Goal: Task Accomplishment & Management: Manage account settings

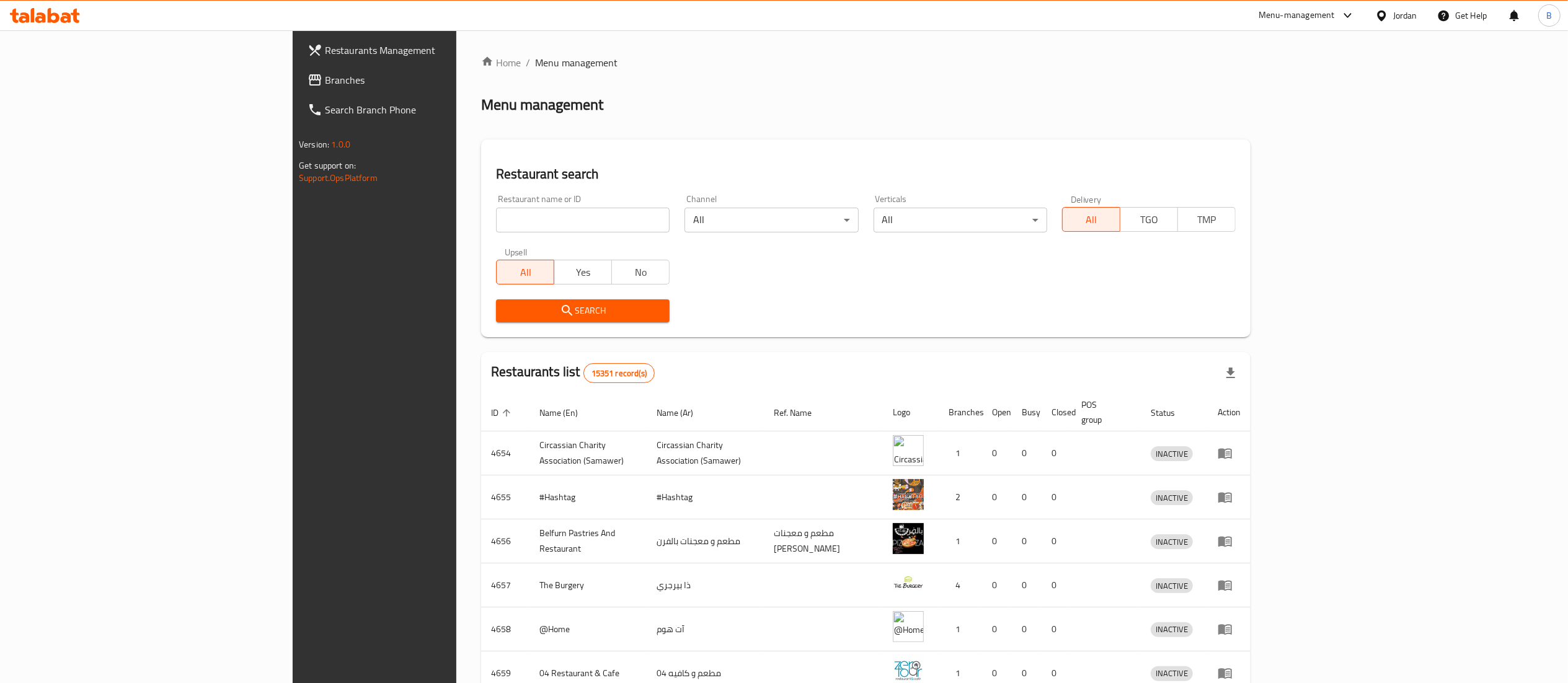
click at [496, 222] on input "search" at bounding box center [583, 220] width 173 height 25
paste input "767362"
type input "767362"
click button "Search" at bounding box center [583, 311] width 173 height 23
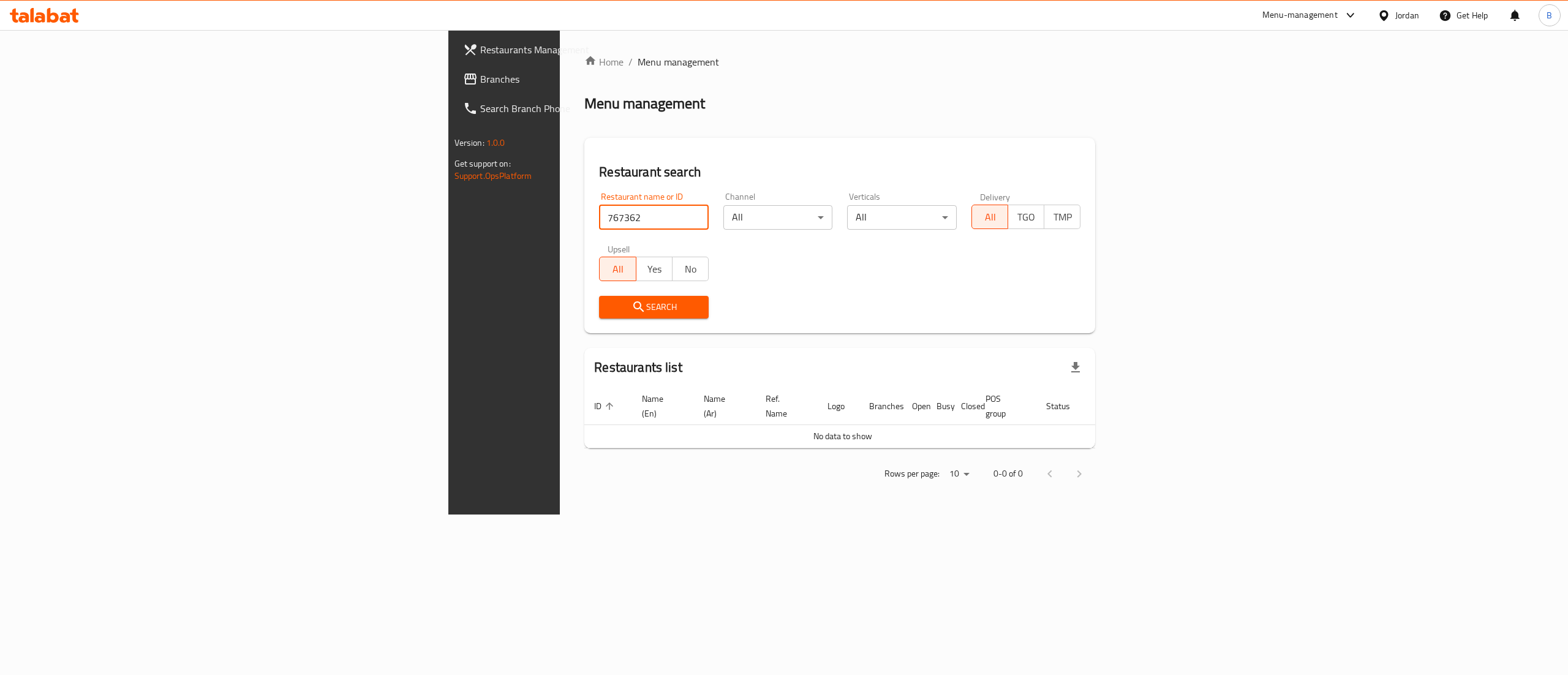
click at [480, 80] on span "Branches" at bounding box center [590, 79] width 221 height 15
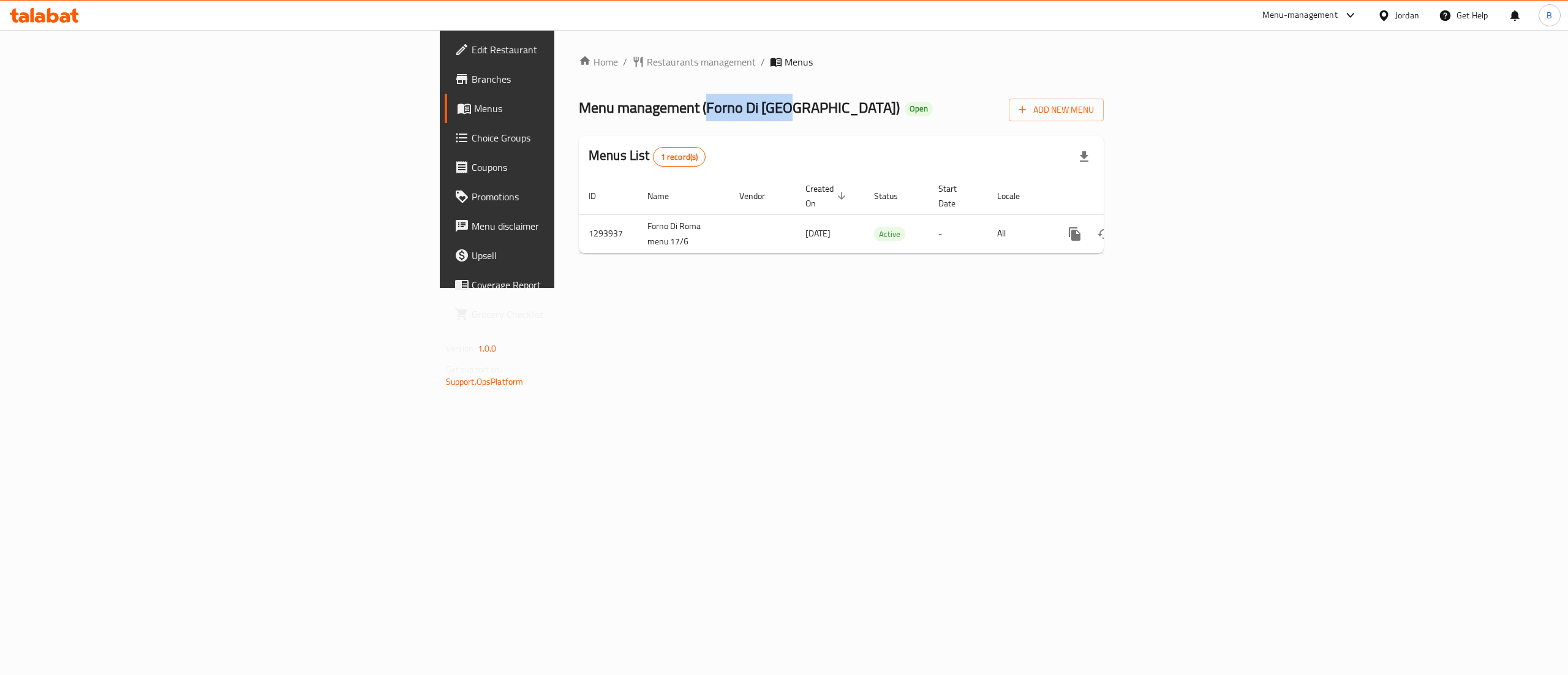
drag, startPoint x: 415, startPoint y: 106, endPoint x: 503, endPoint y: 110, distance: 88.1
click at [579, 110] on span "Menu management ( Forno Di Roma )" at bounding box center [739, 107] width 321 height 28
copy span "Forno Di [GEOGRAPHIC_DATA]"
click at [1094, 117] on span "Add New Menu" at bounding box center [1056, 110] width 75 height 16
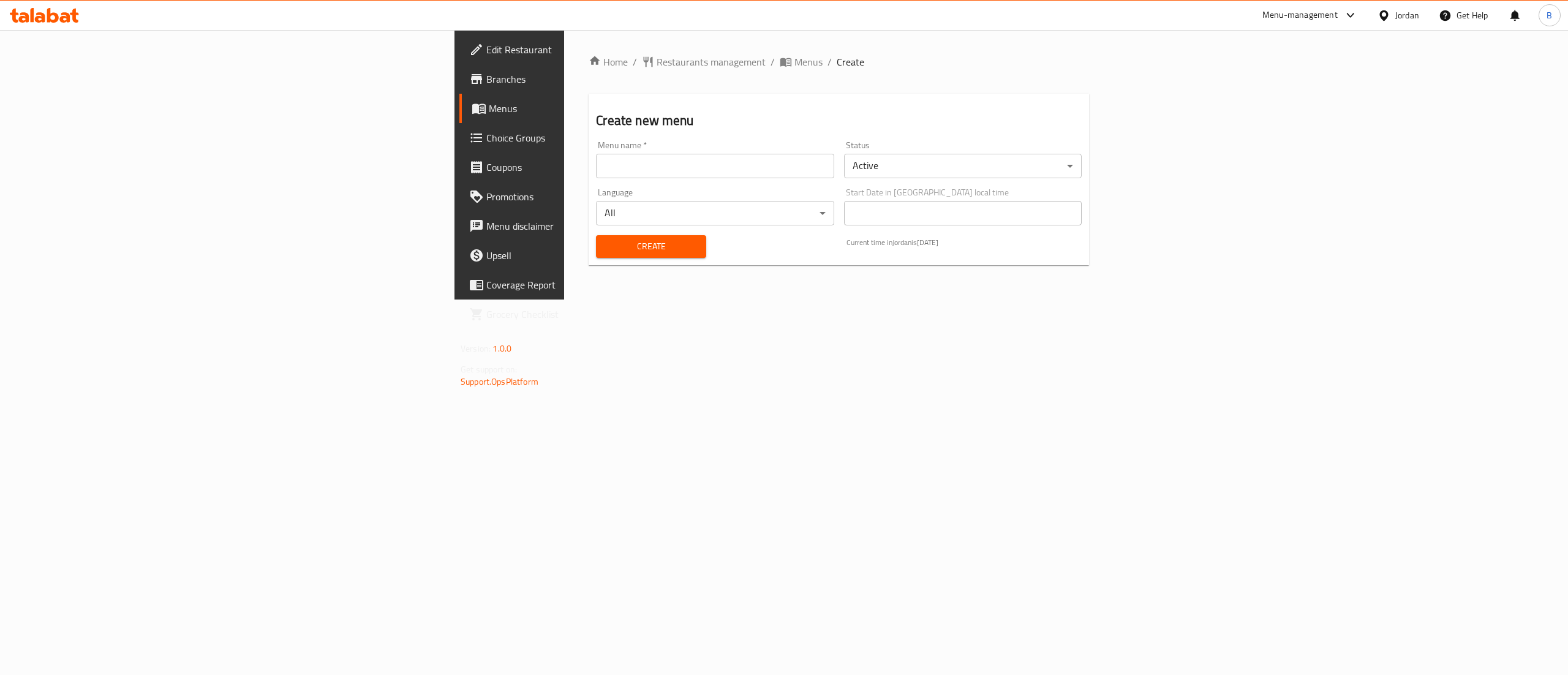
click at [643, 168] on input "text" at bounding box center [714, 166] width 238 height 24
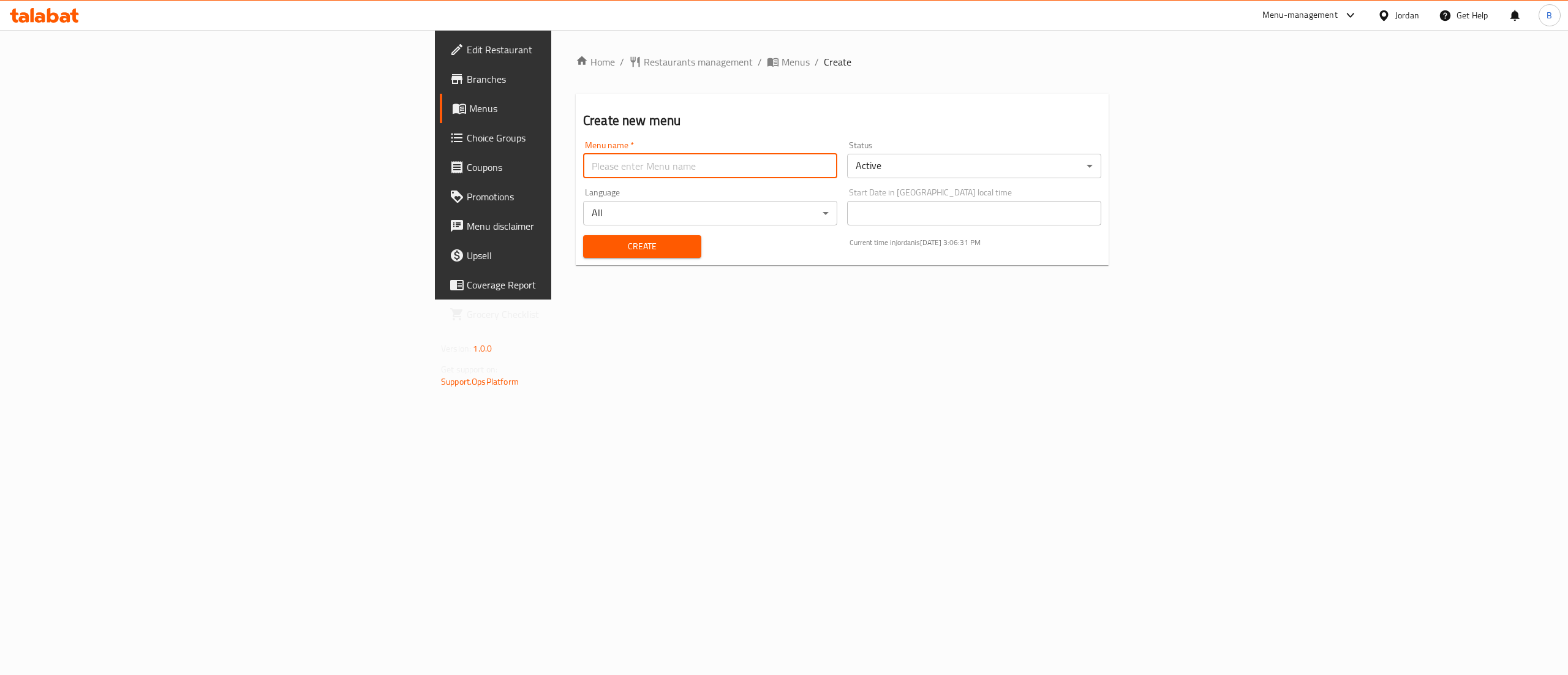
paste input "Forno Di [GEOGRAPHIC_DATA]"
type input "Forno Di [GEOGRAPHIC_DATA]"
click at [593, 242] on span "Create" at bounding box center [643, 247] width 99 height 16
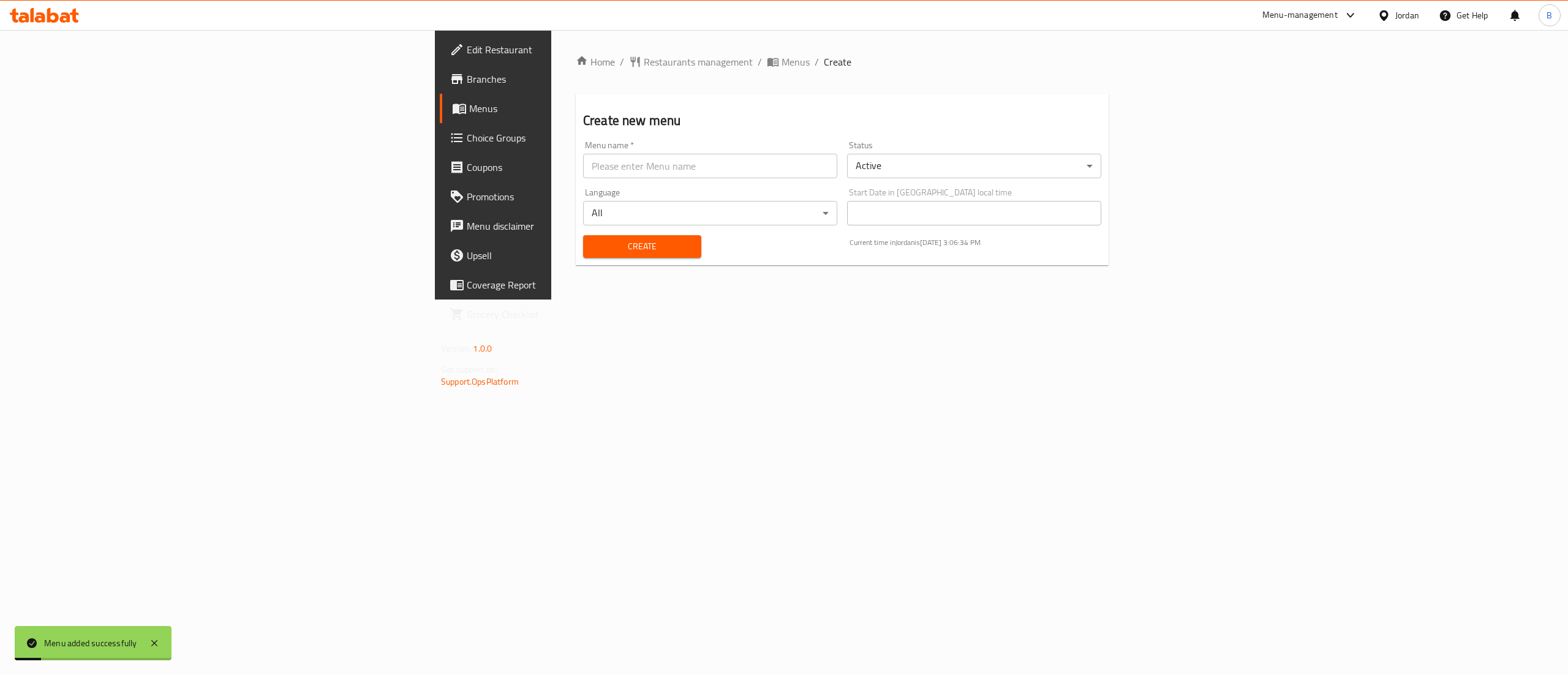
drag, startPoint x: 67, startPoint y: 103, endPoint x: 243, endPoint y: 153, distance: 183.0
click at [469, 103] on span "Menus" at bounding box center [578, 108] width 218 height 15
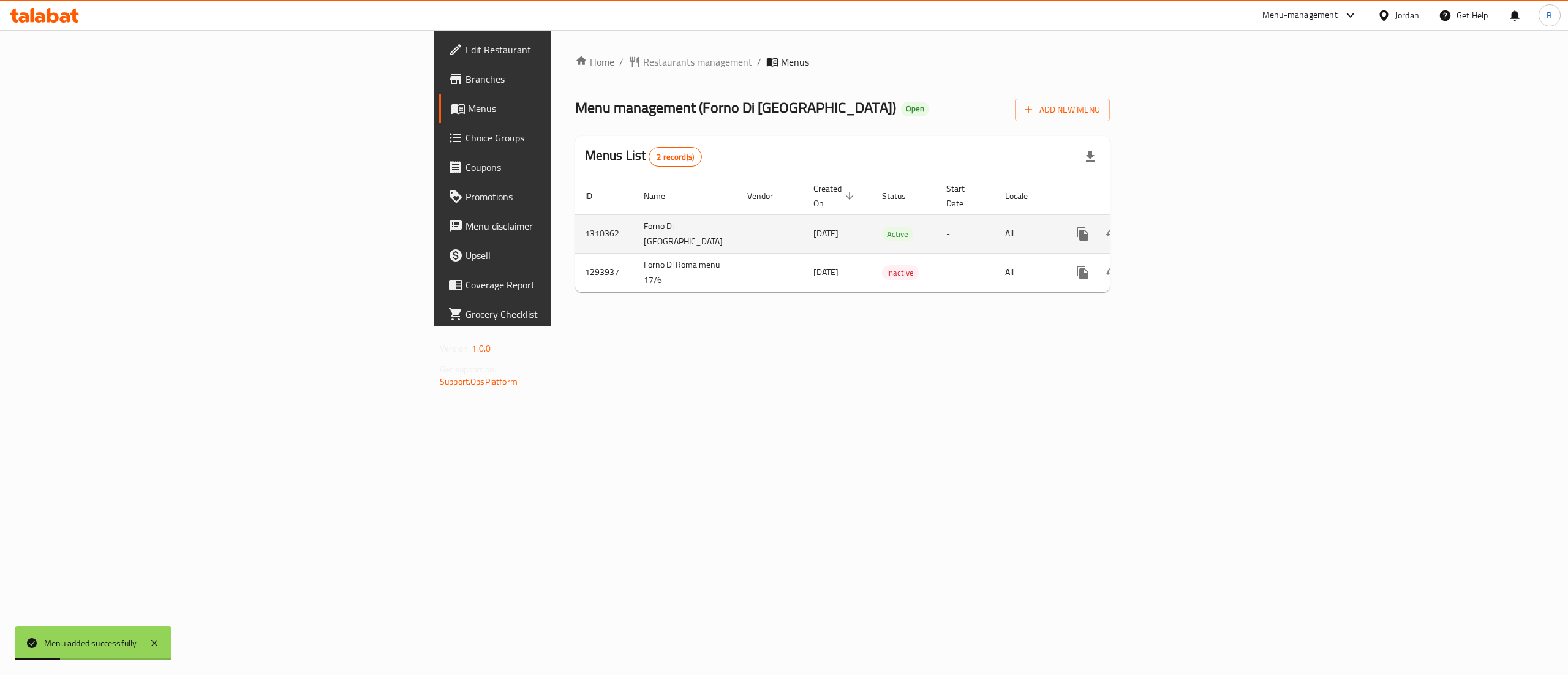
click at [1186, 220] on link "enhanced table" at bounding box center [1171, 235] width 29 height 29
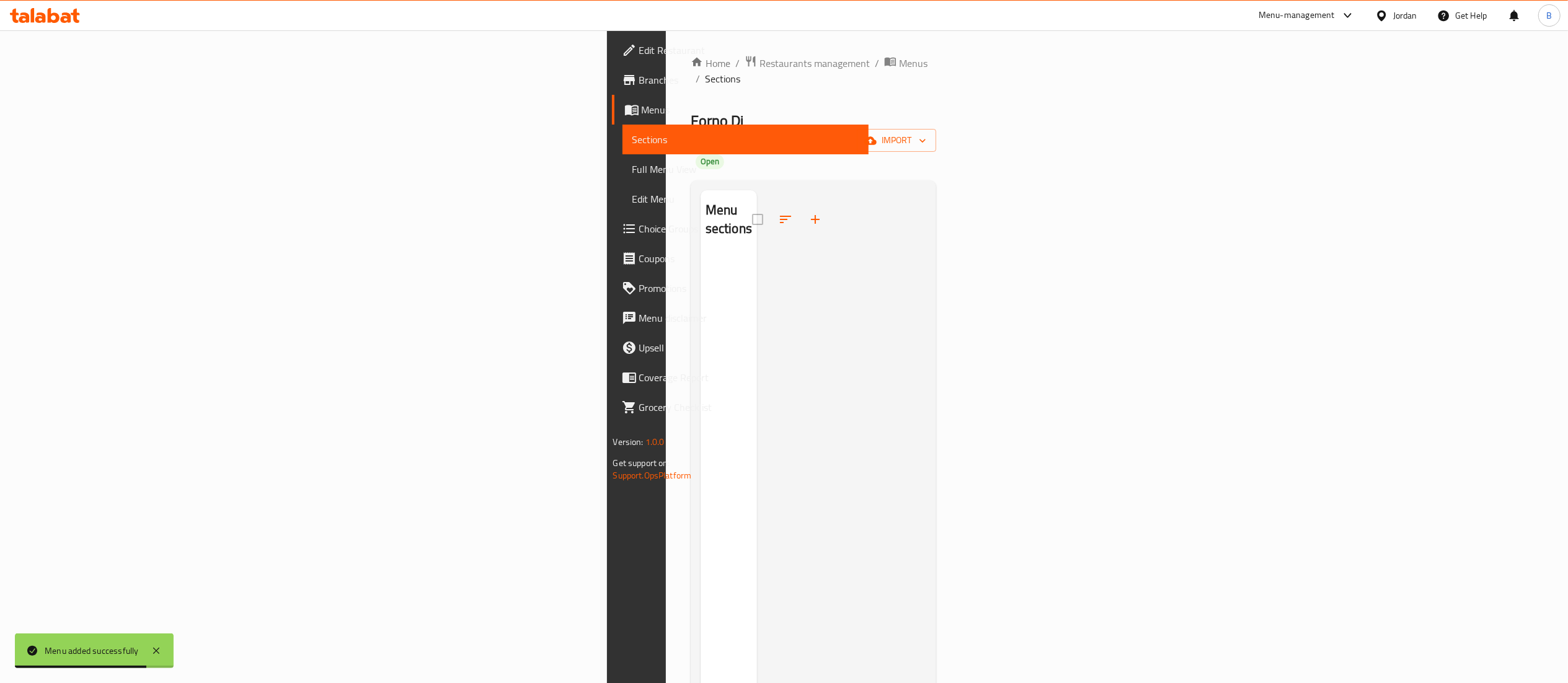
click at [808, 212] on icon "button" at bounding box center [815, 219] width 15 height 15
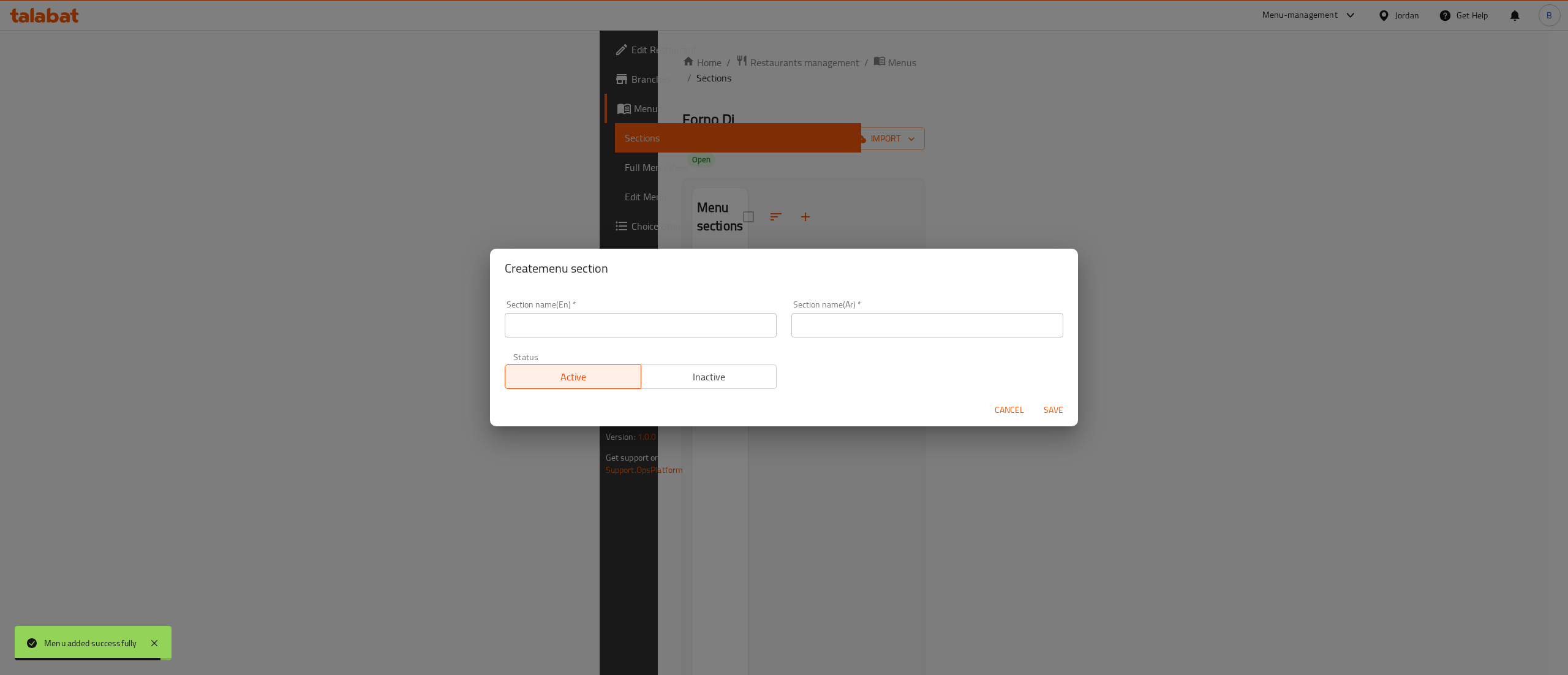
click at [573, 318] on input "text" at bounding box center [641, 325] width 272 height 24
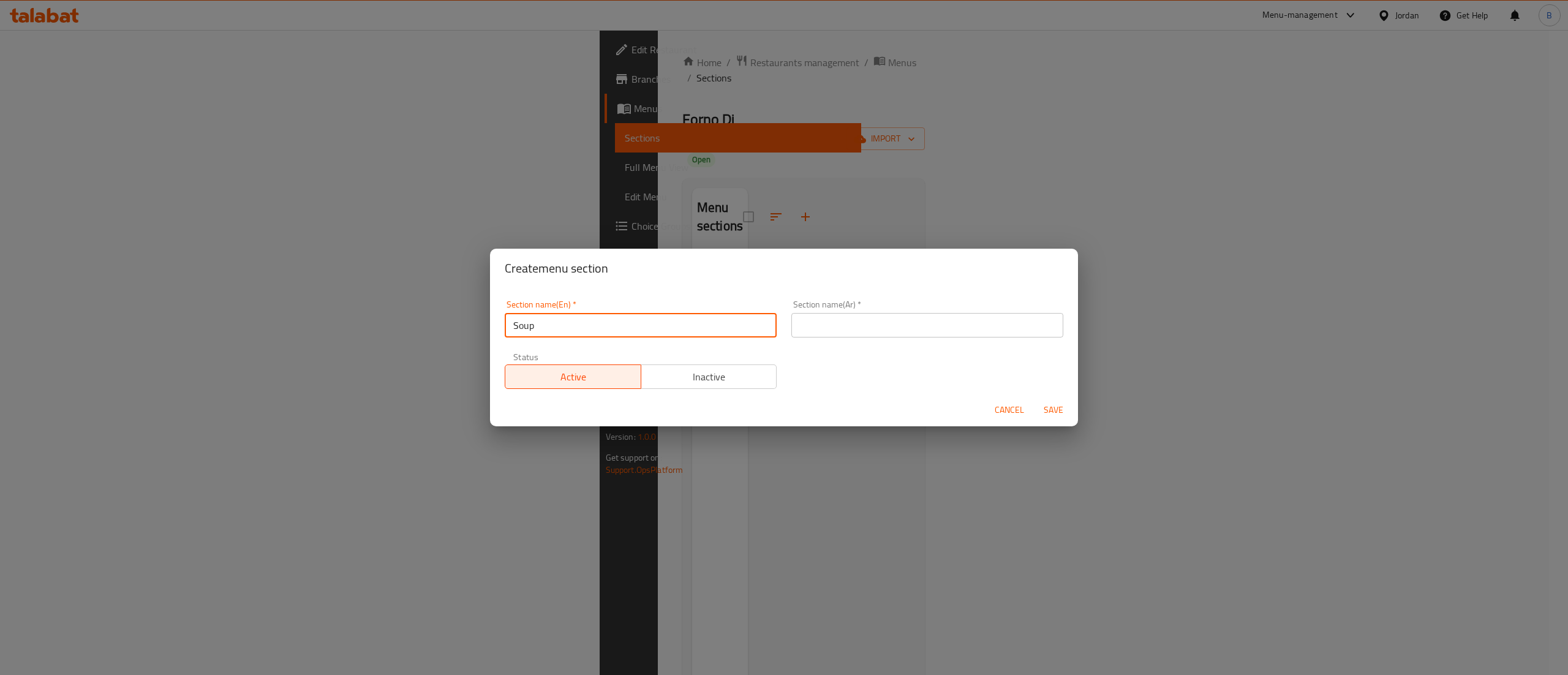
type input "Soup"
click at [858, 309] on div "Section name(Ar)   * Section name(Ar) *" at bounding box center [927, 318] width 272 height 37
drag, startPoint x: 855, startPoint y: 315, endPoint x: 858, endPoint y: 391, distance: 76.1
click at [855, 315] on input "text" at bounding box center [927, 325] width 272 height 24
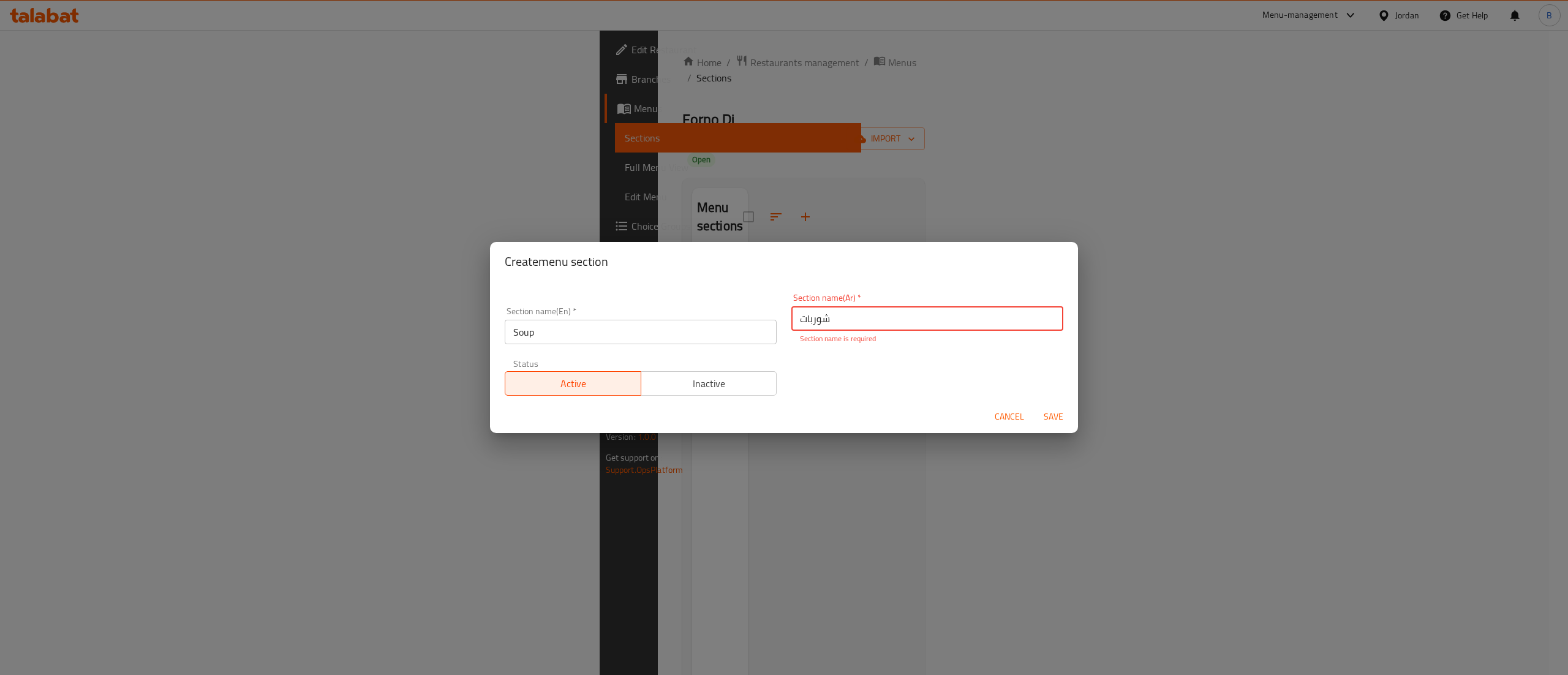
type input "شوربات"
click at [1059, 421] on button "Save" at bounding box center [1053, 417] width 39 height 22
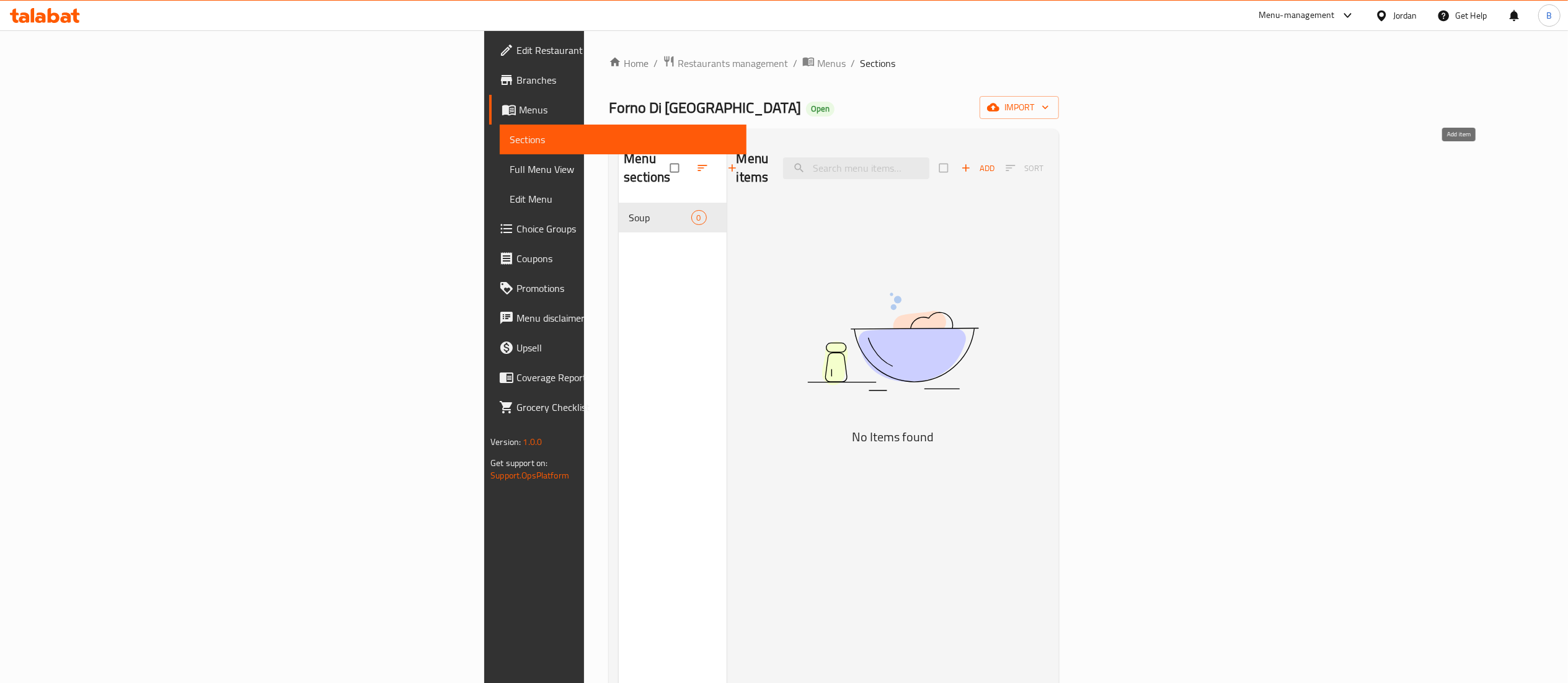
click at [972, 162] on icon "button" at bounding box center [966, 168] width 12 height 12
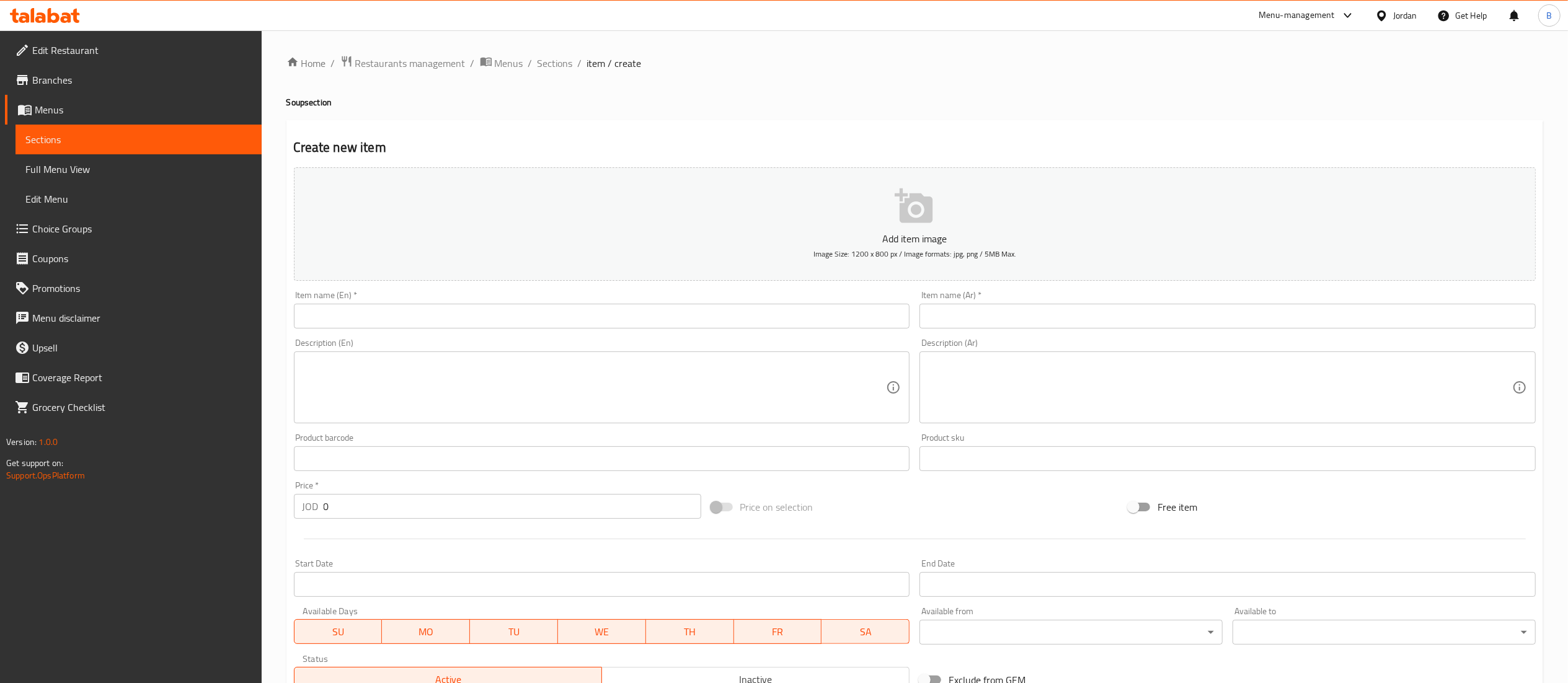
click at [552, 319] on input "text" at bounding box center [602, 316] width 616 height 25
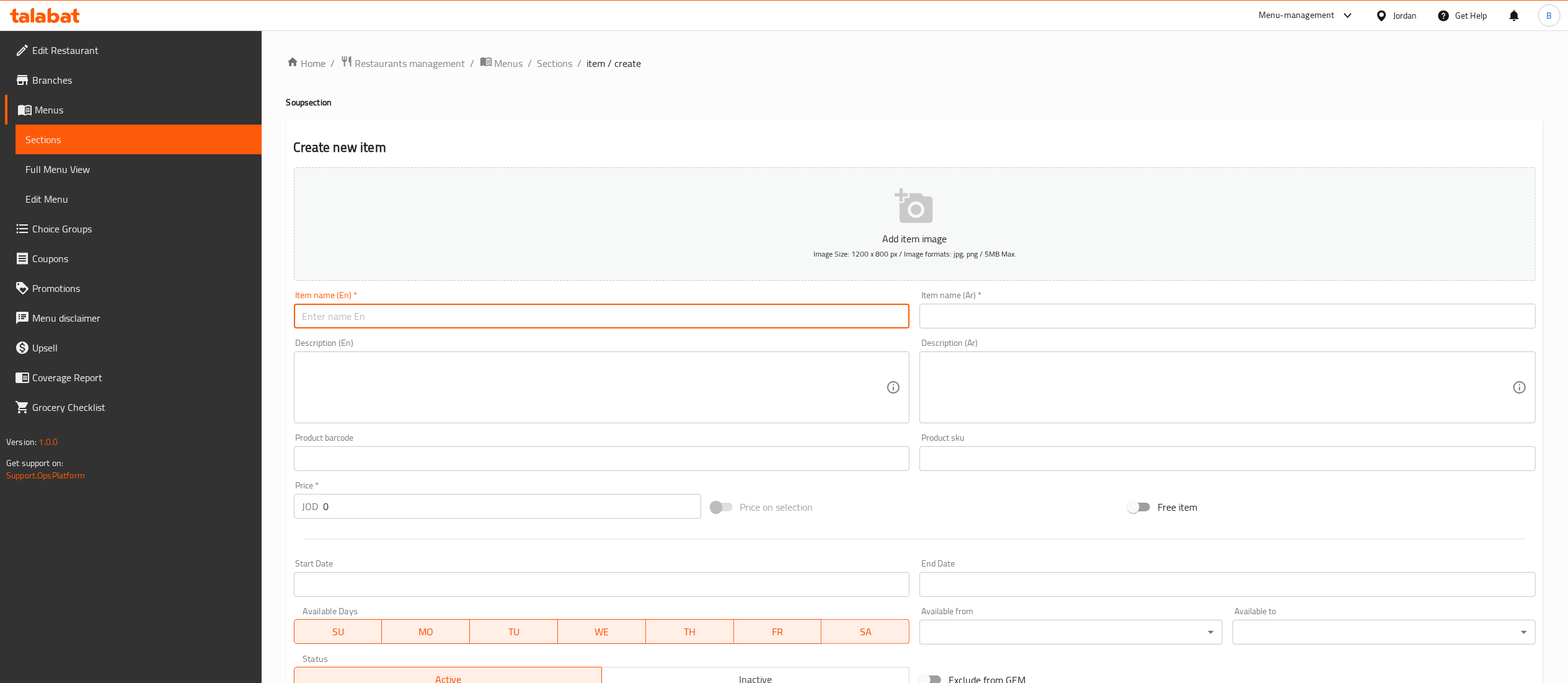
paste input "Forno Di [GEOGRAPHIC_DATA]"
type input "Forno Di [GEOGRAPHIC_DATA]"
click at [546, 61] on span "Sections" at bounding box center [555, 63] width 35 height 15
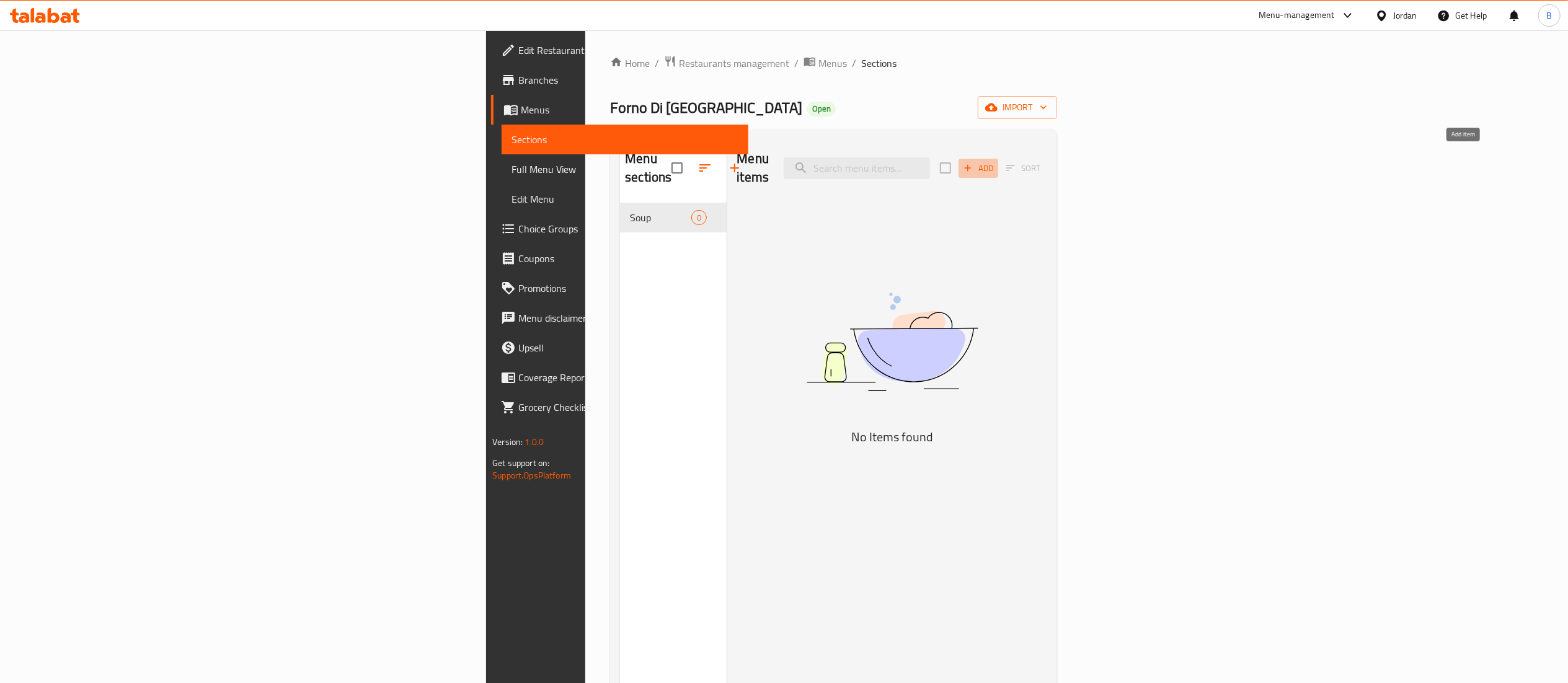
click at [995, 161] on span "Add" at bounding box center [978, 168] width 33 height 14
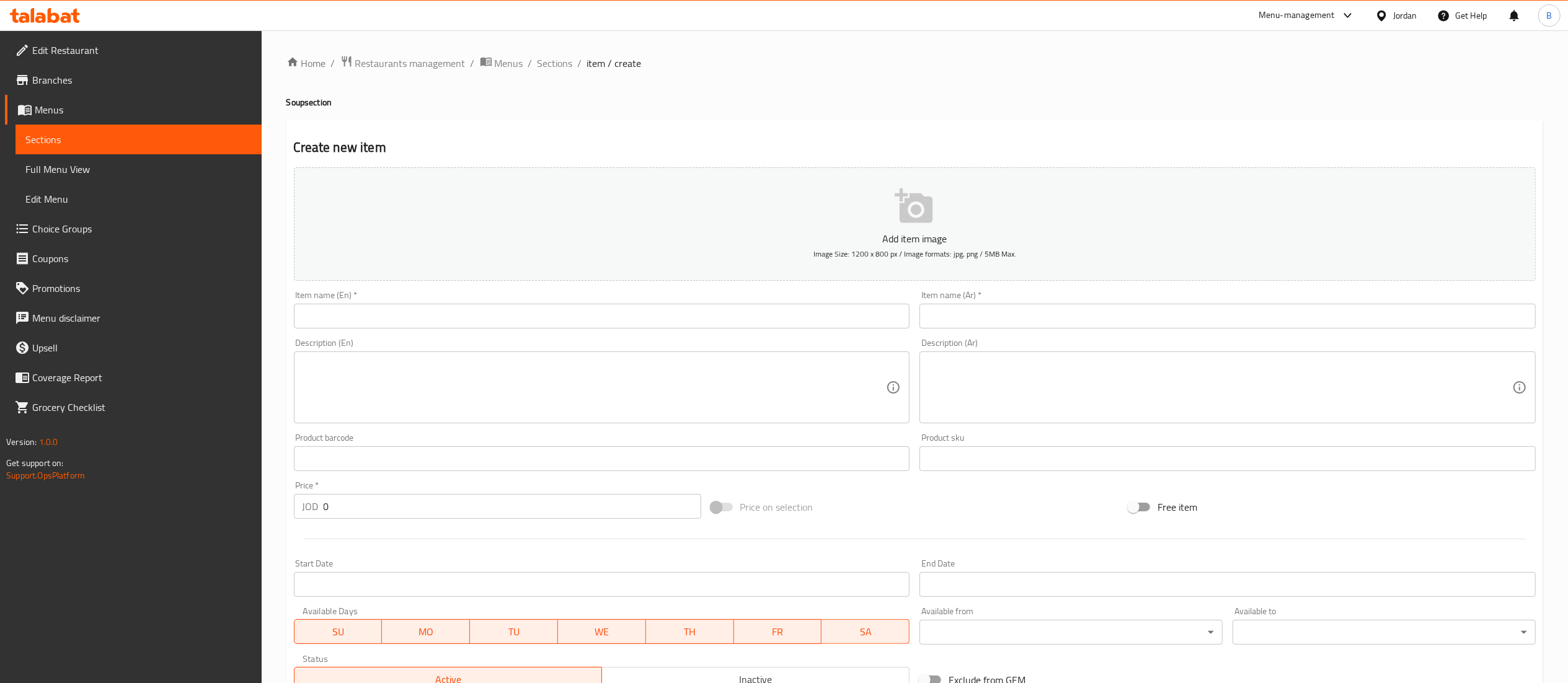
click at [382, 327] on input "text" at bounding box center [602, 316] width 616 height 25
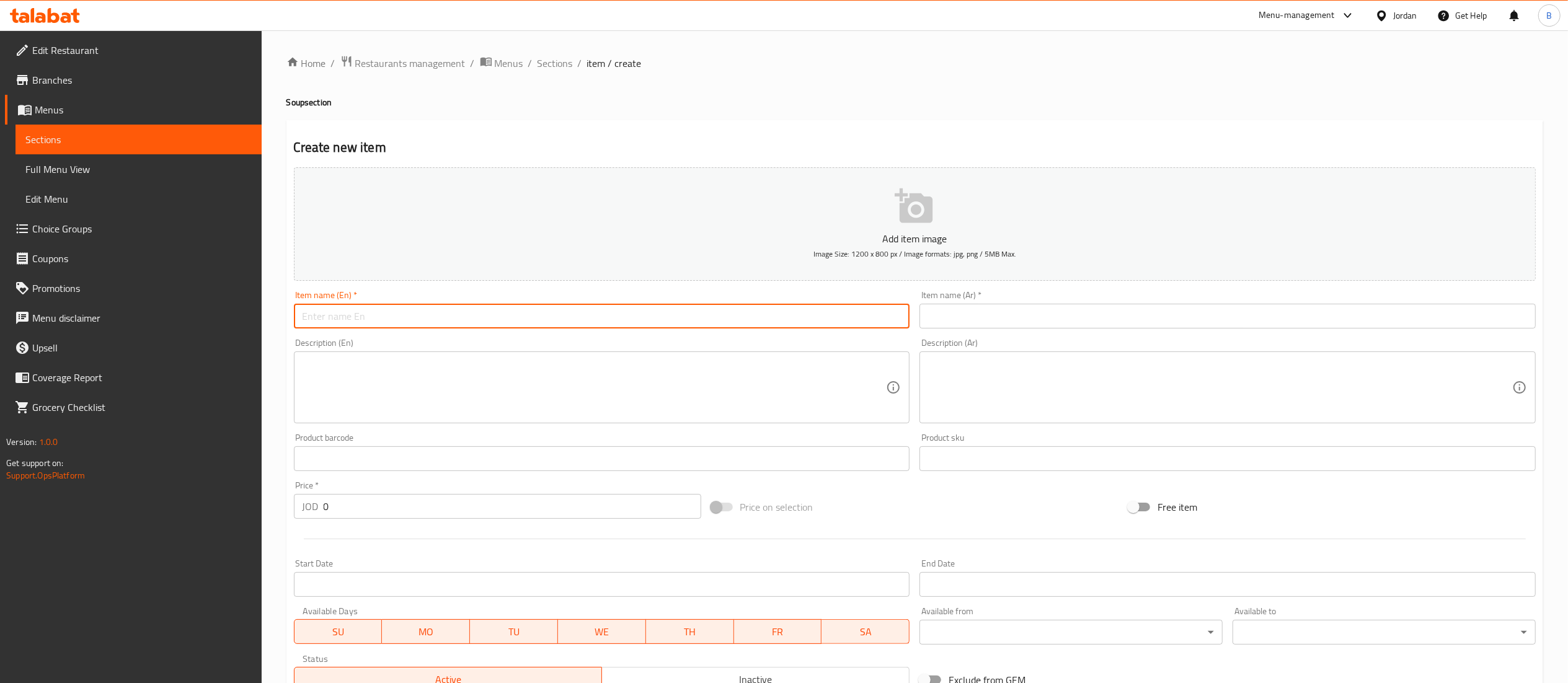
paste input "Zuppa Di Mare"
type input "Zuppa Di Mare"
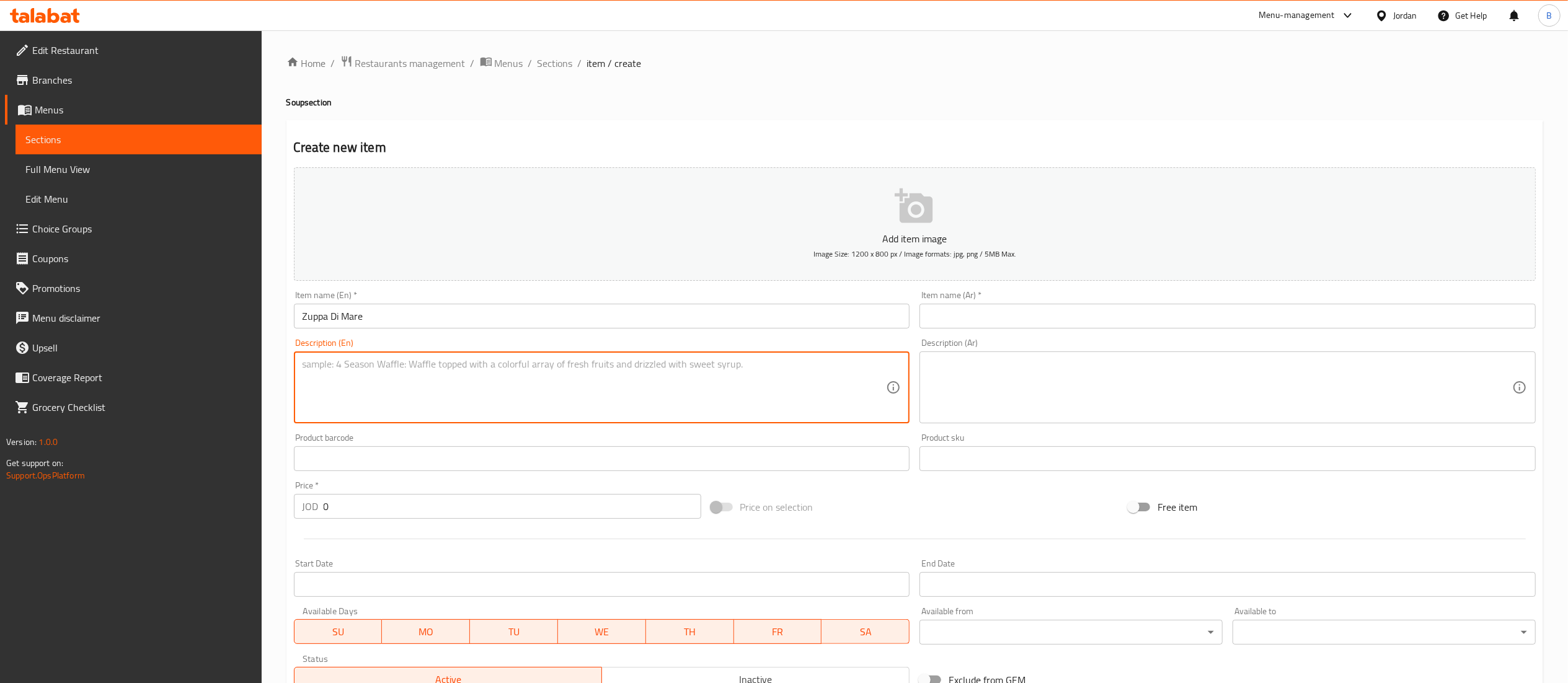
click at [392, 382] on textarea at bounding box center [594, 387] width 584 height 59
paste textarea "Sea food – Creamy soup with mixed seafood."
type textarea "Sea food – Creamy soup with mixed seafood."
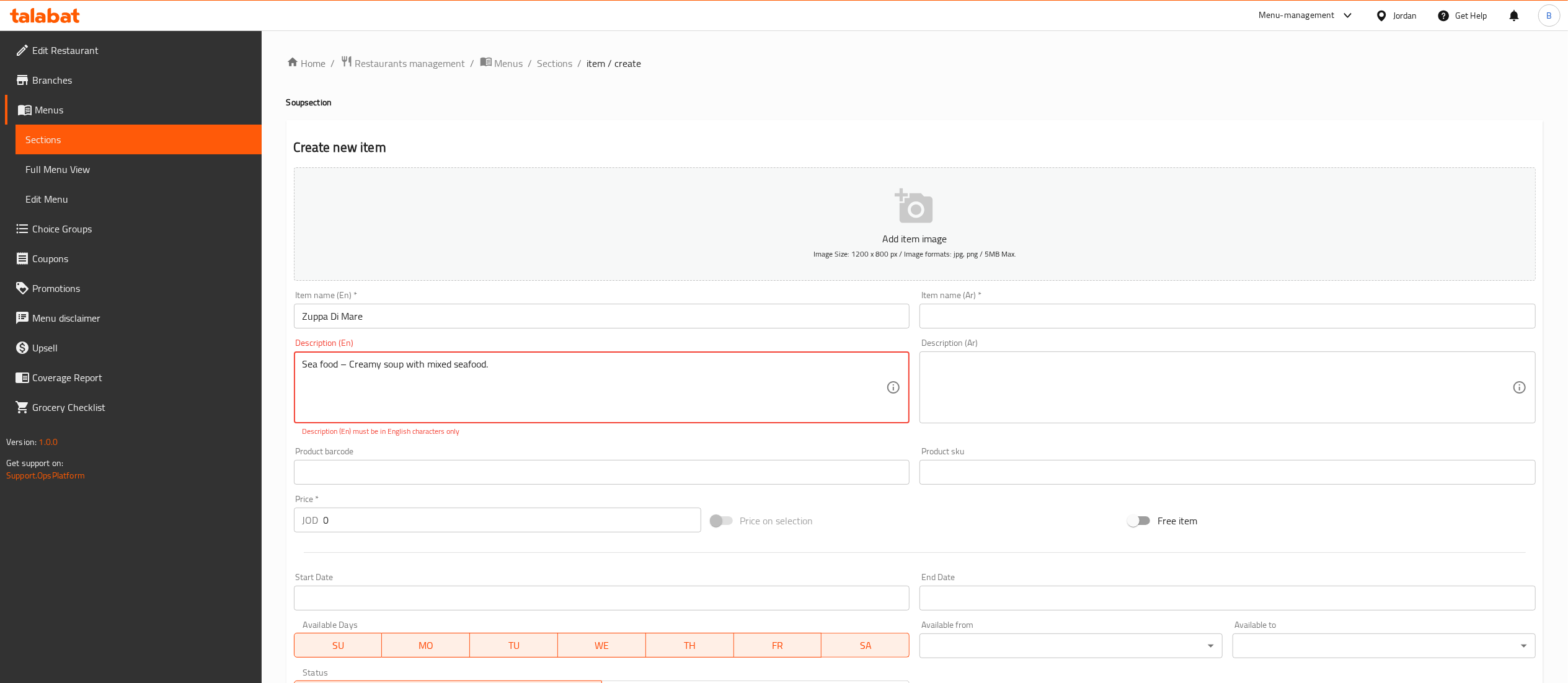
click at [951, 357] on div "Description (Ar)" at bounding box center [1227, 388] width 616 height 72
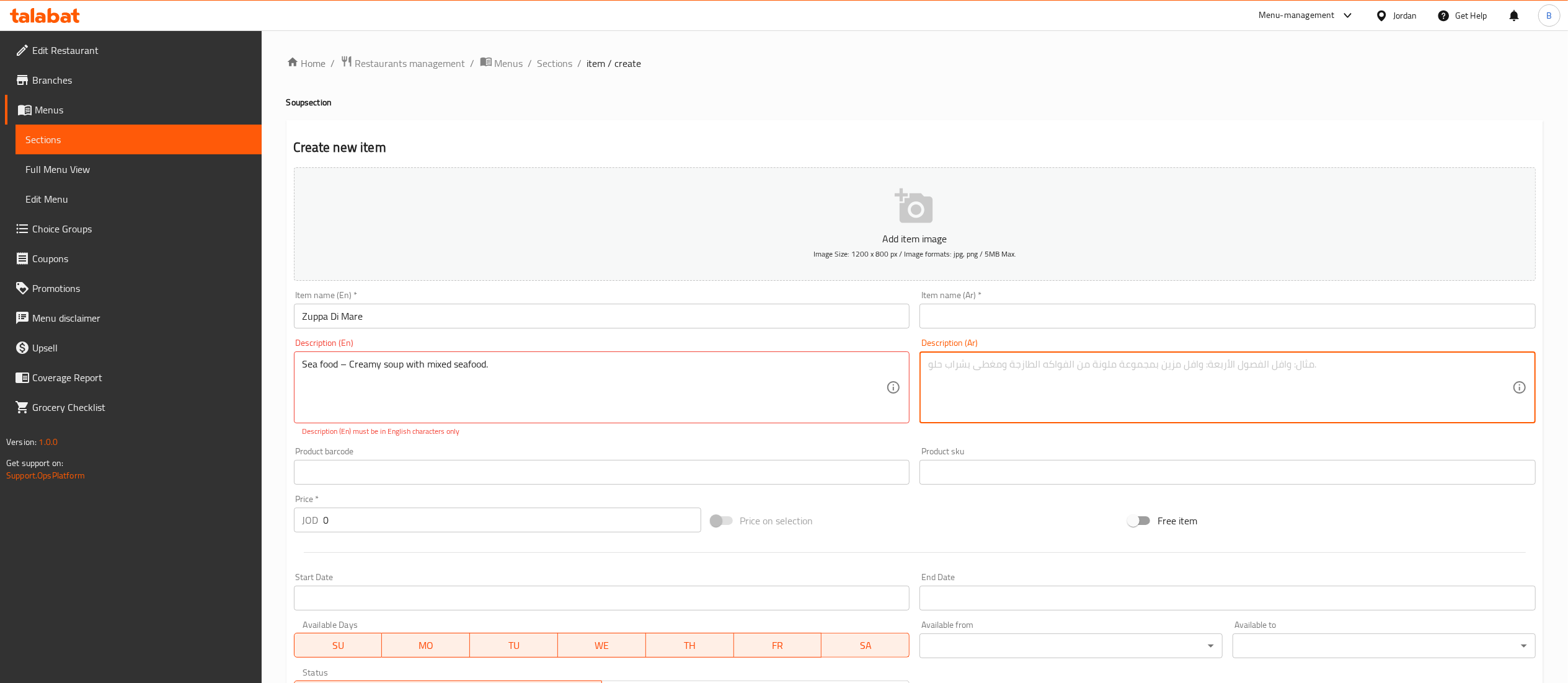
paste textarea "تشكيلة مأكولت بحرية مطهوة بكريمة"
type textarea "تشكيلة مأكولت بحرية مطهوة بكريمة"
drag, startPoint x: 373, startPoint y: 324, endPoint x: 231, endPoint y: 309, distance: 142.8
click at [258, 312] on div "Edit Restaurant Branches Menus Sections Full Menu View Edit Menu Choice Groups …" at bounding box center [784, 461] width 1568 height 860
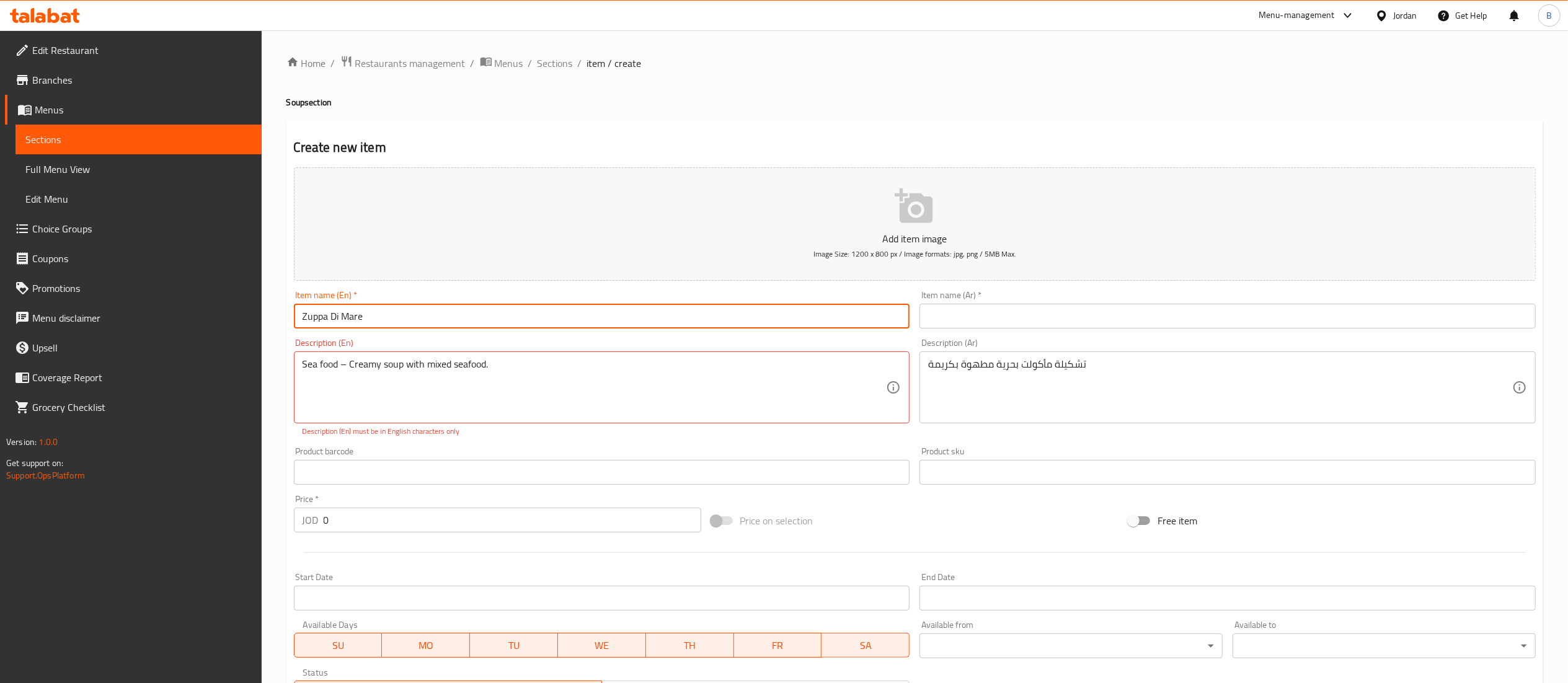
click at [1002, 295] on div "Item name (Ar)   * Item name (Ar) *" at bounding box center [1227, 309] width 616 height 38
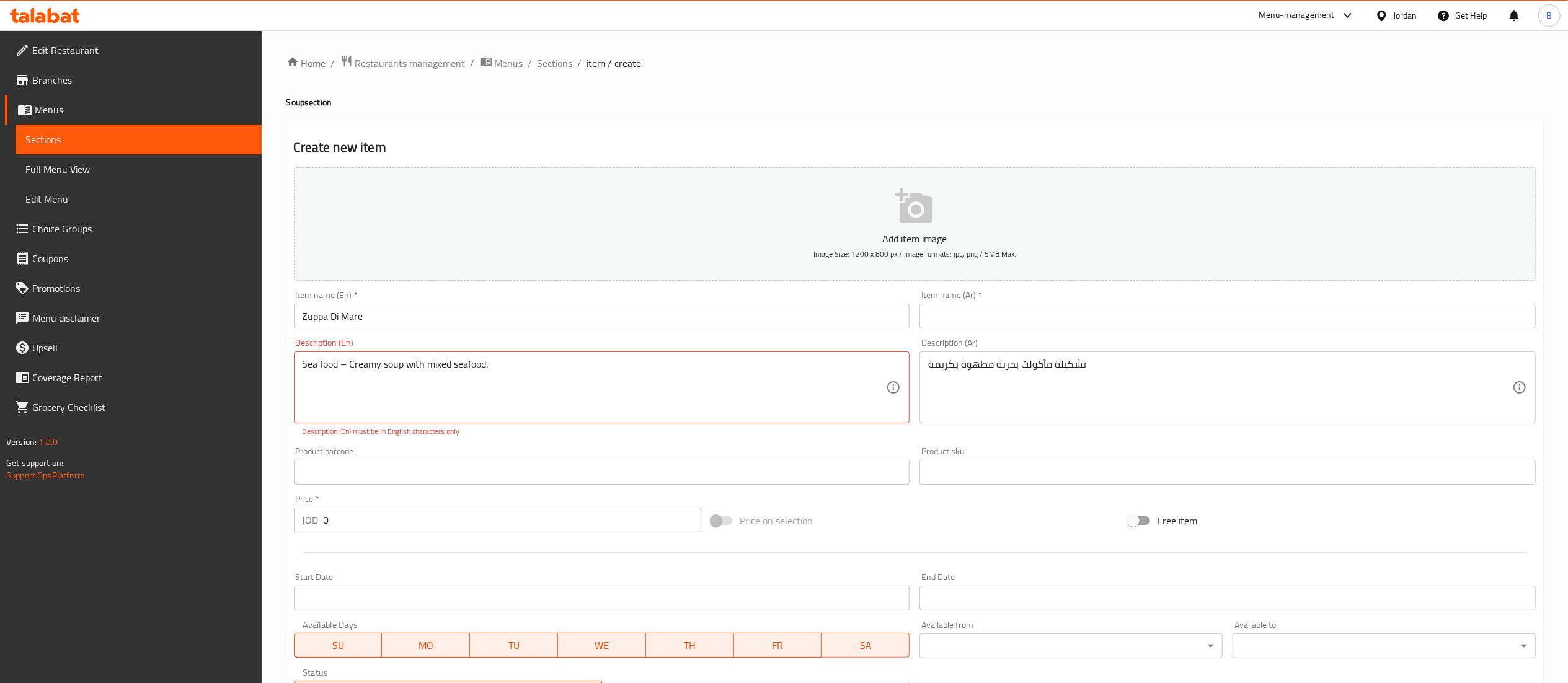
click at [992, 317] on input "text" at bounding box center [1227, 316] width 616 height 25
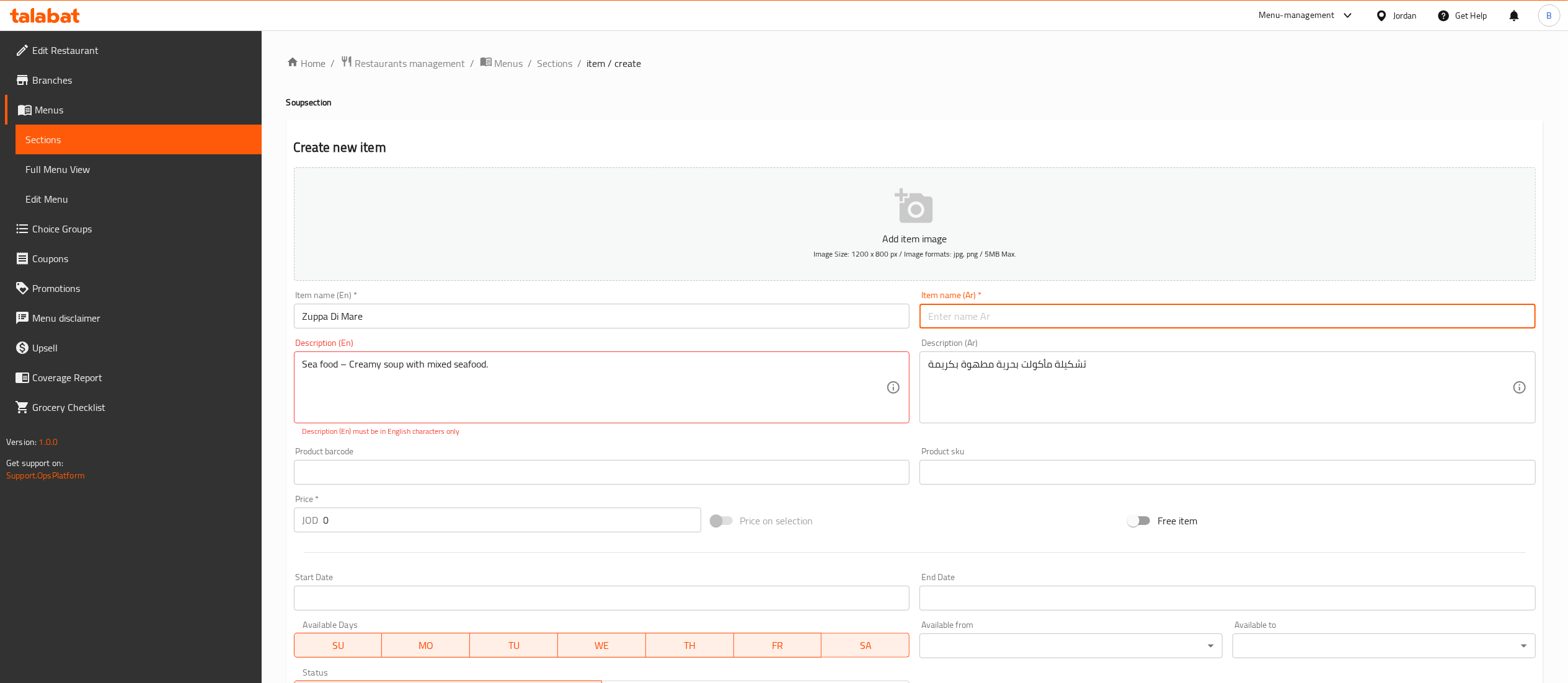
paste input "زوبا دي ماري"
type input "زوبا دي ماري"
drag, startPoint x: 337, startPoint y: 515, endPoint x: 238, endPoint y: 509, distance: 99.2
click at [282, 509] on div "Home / Restaurants management / Menus / Sections / item / create Soup section C…" at bounding box center [915, 461] width 1306 height 860
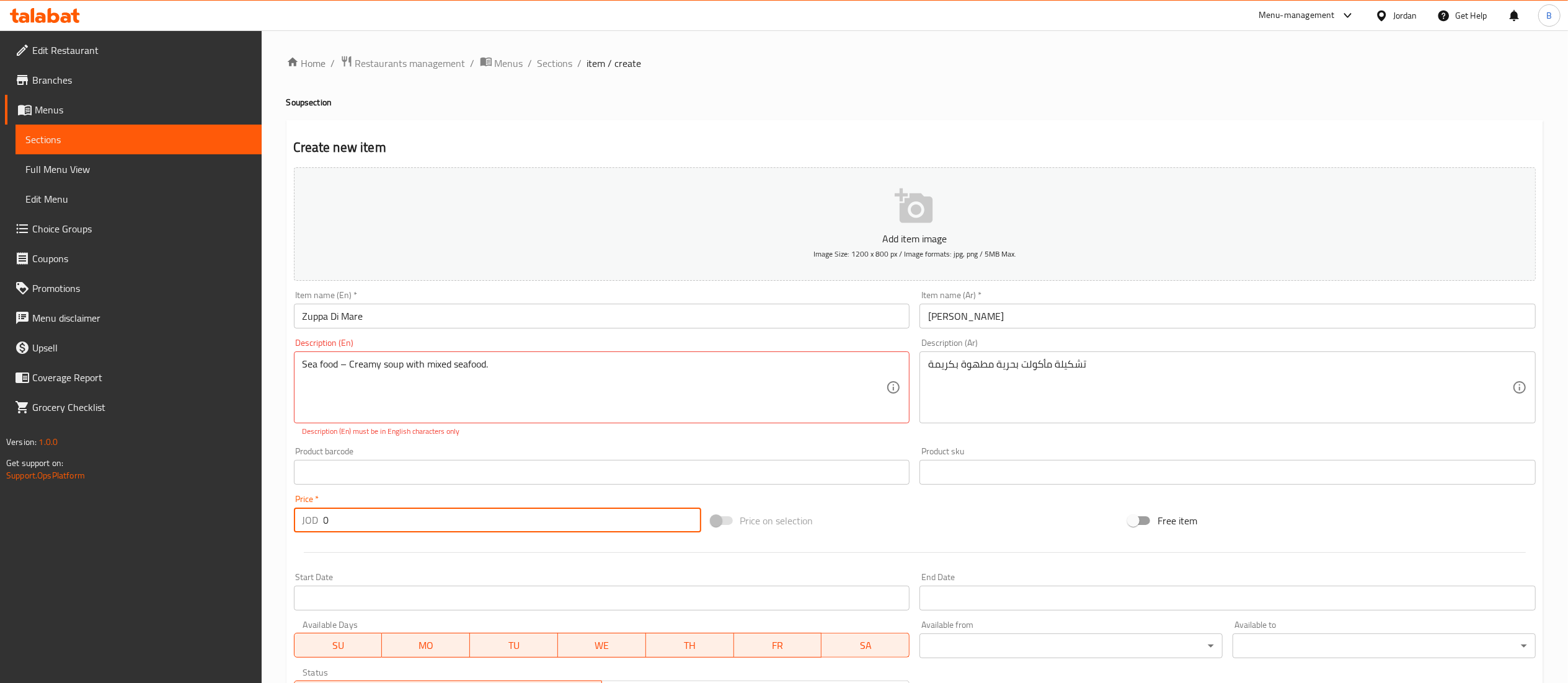
paste input "11"
type input "11"
drag, startPoint x: 348, startPoint y: 366, endPoint x: 341, endPoint y: 366, distance: 7.0
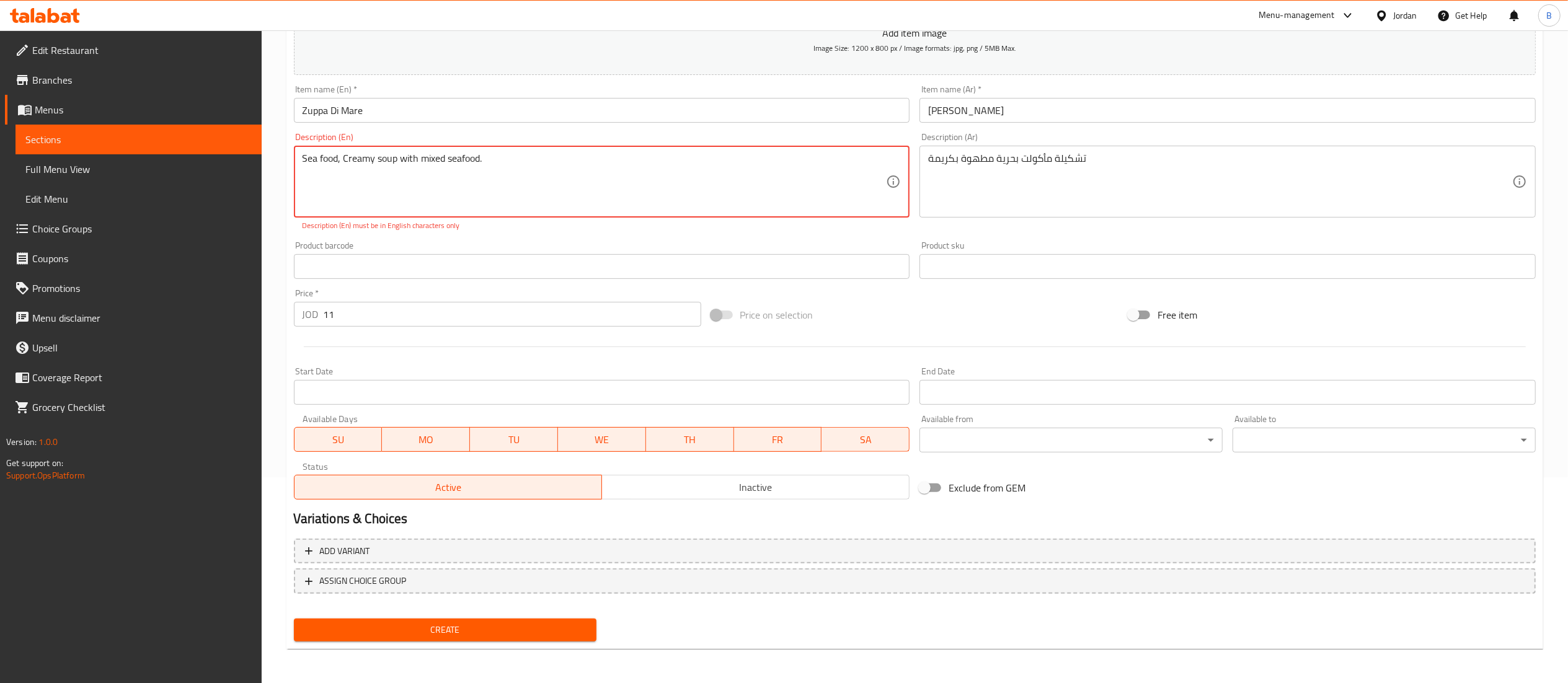
type textarea "Sea food, Creamy soup with mixed seafood."
click at [390, 620] on button "Create" at bounding box center [446, 630] width 303 height 23
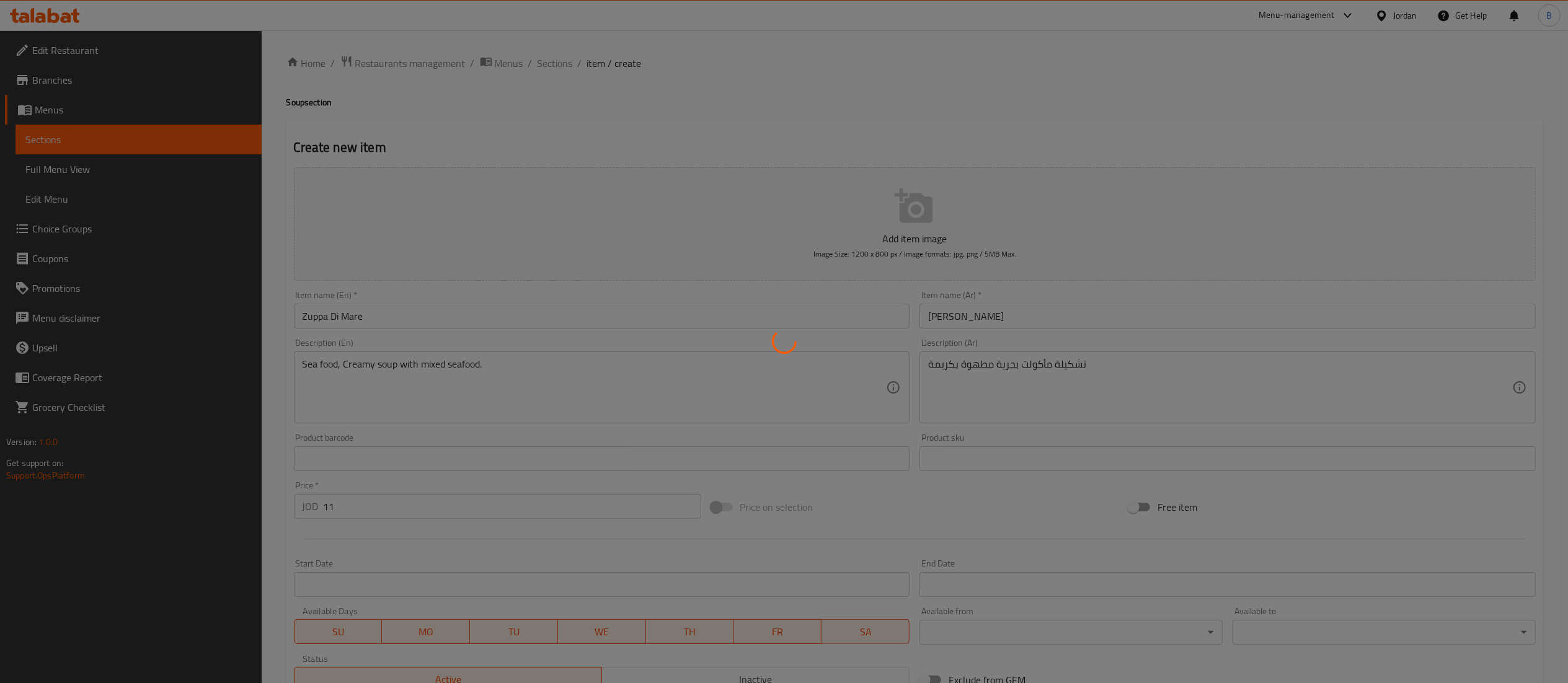
type input "0"
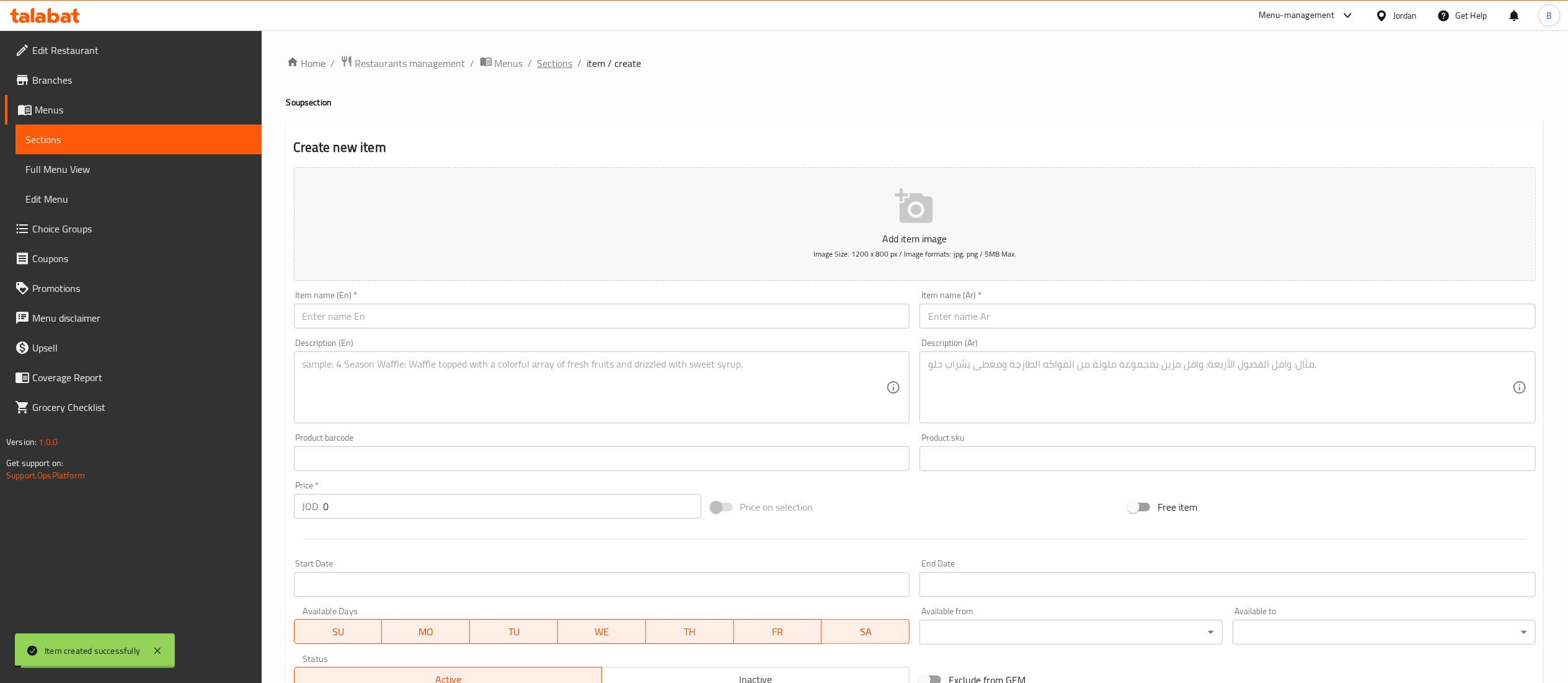
click at [561, 60] on span "Sections" at bounding box center [555, 63] width 35 height 15
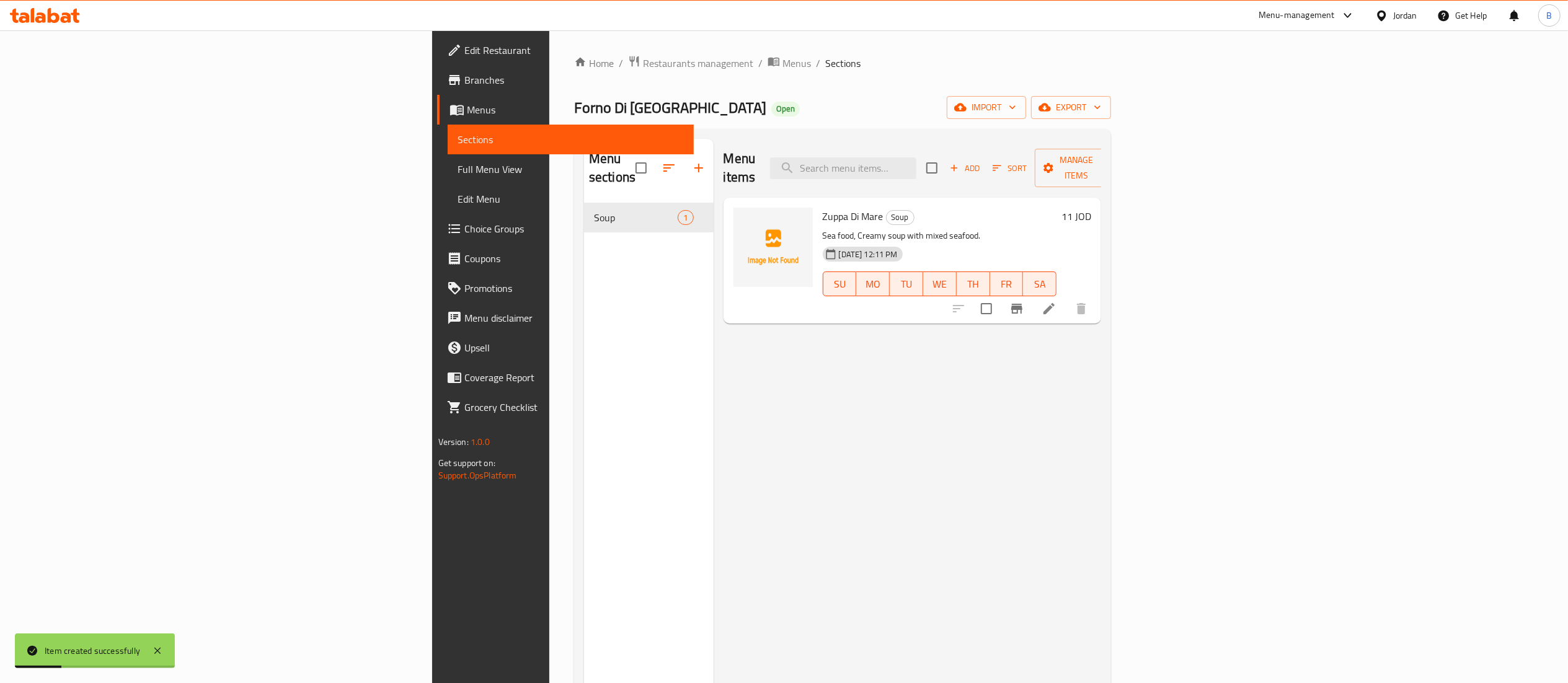
click at [985, 167] on button "Add" at bounding box center [964, 168] width 39 height 19
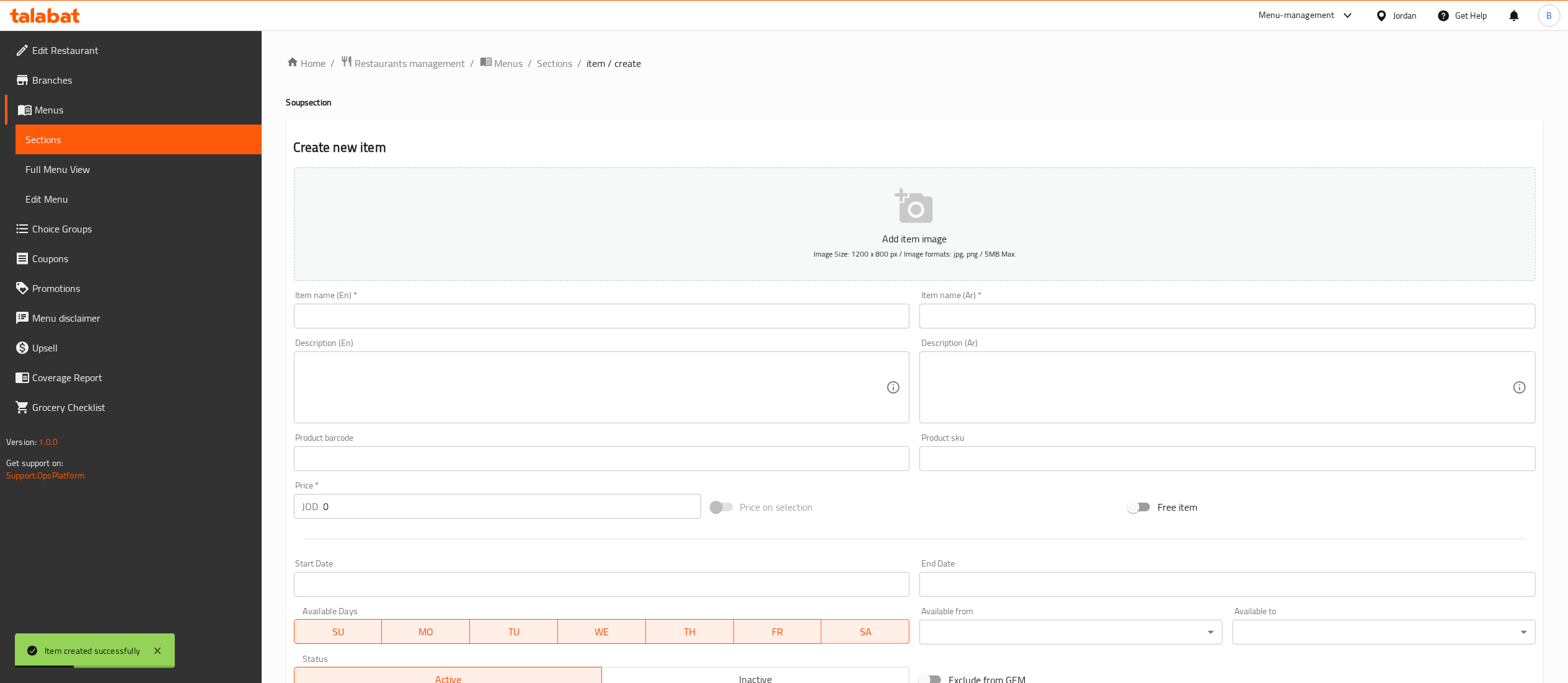
click at [496, 320] on input "text" at bounding box center [602, 316] width 616 height 25
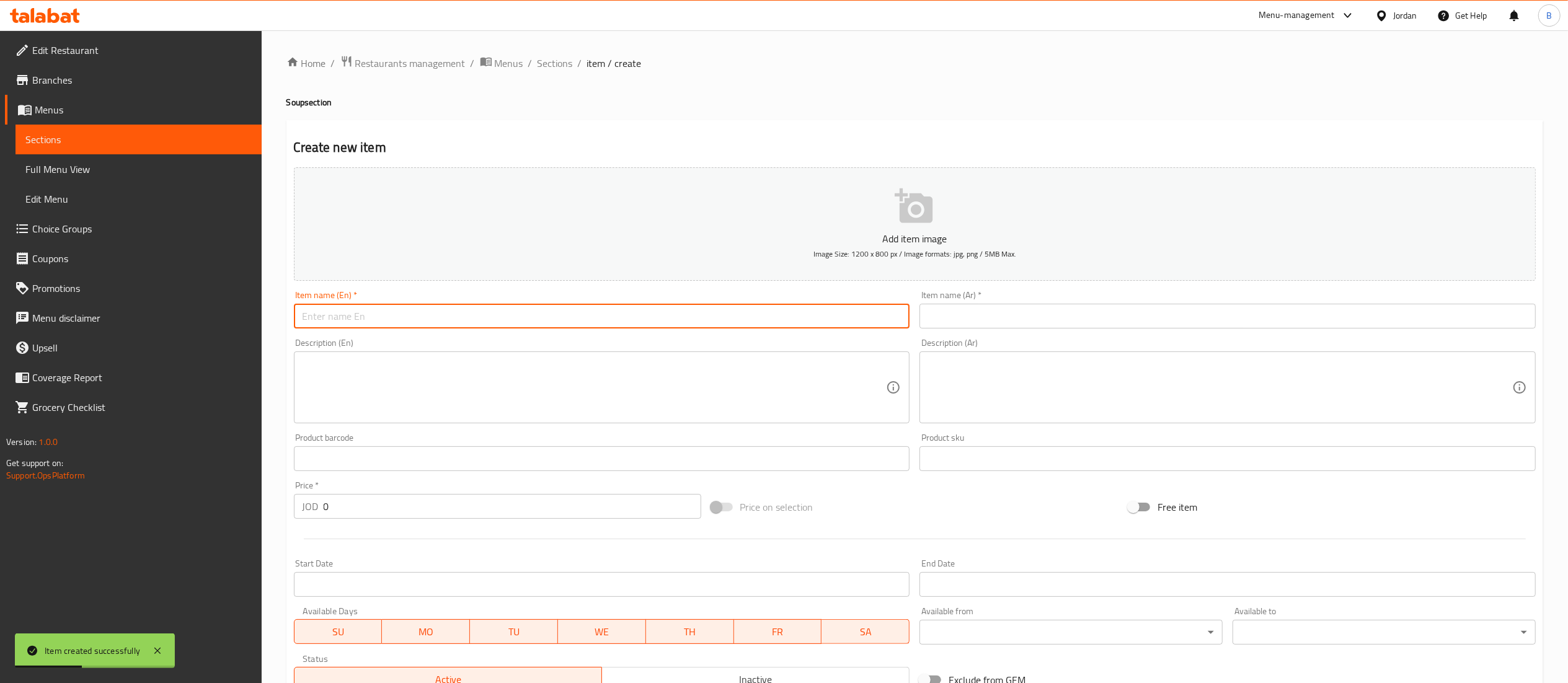
paste input "Di Roma Soup"
type input "Di Roma Soup"
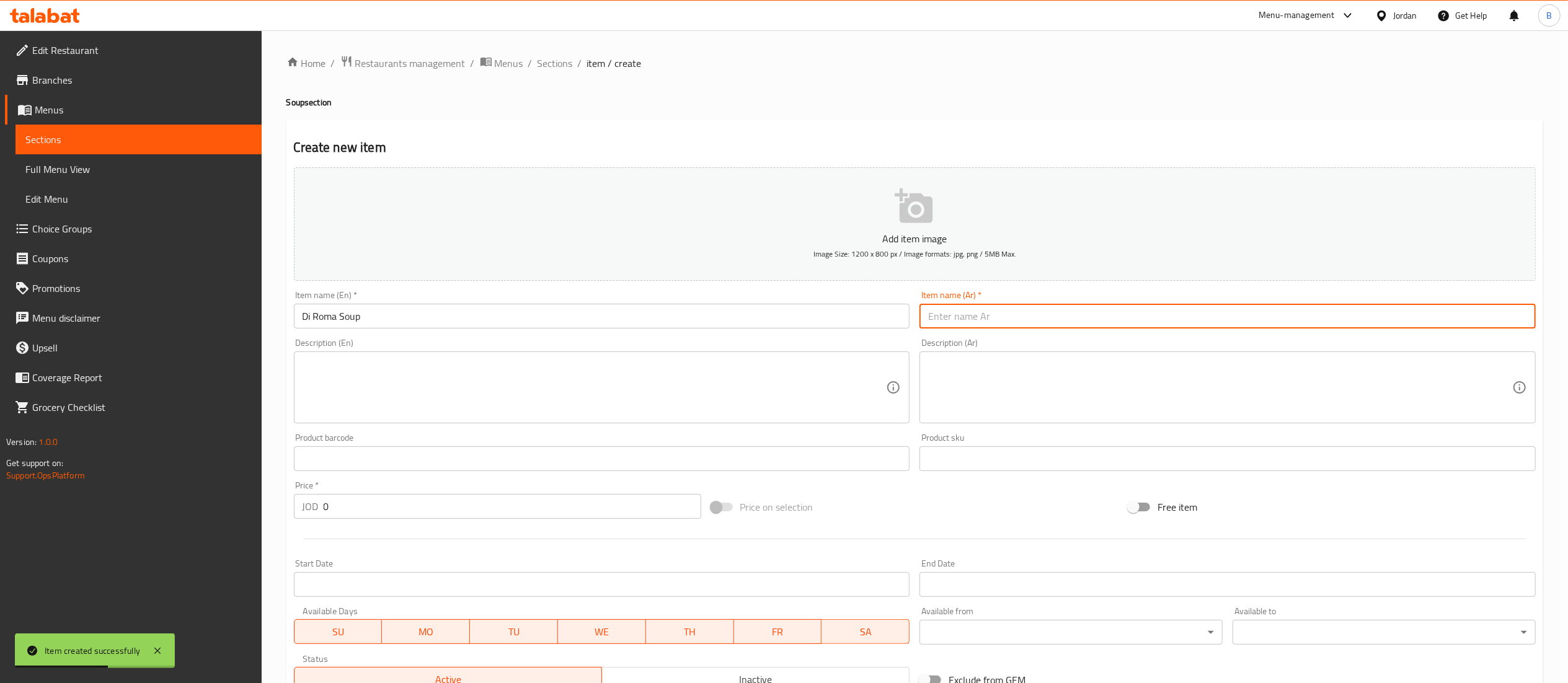
click at [1034, 321] on input "text" at bounding box center [1227, 316] width 616 height 25
paste input "حساء دي روما"
type input "حساء دي روما"
click at [482, 405] on textarea at bounding box center [594, 387] width 584 height 59
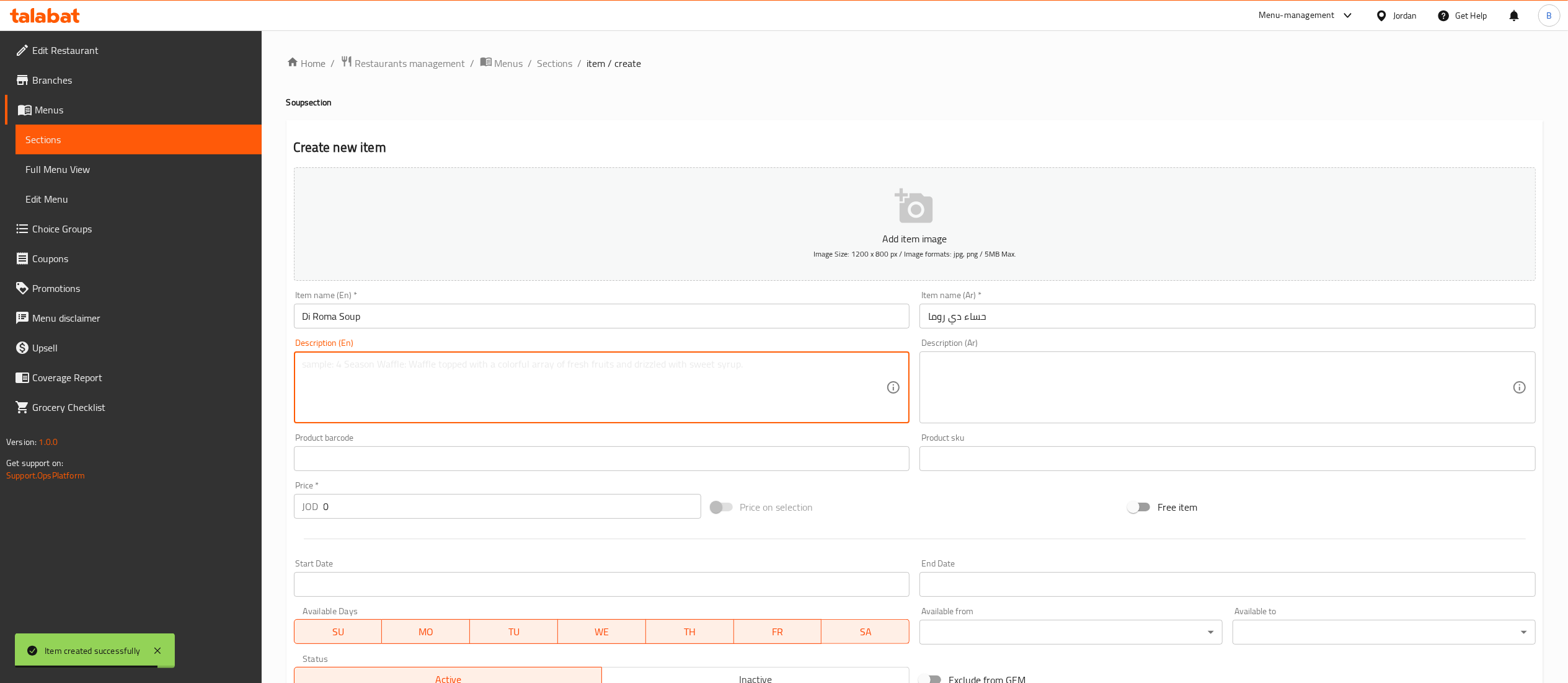
paste textarea "Mushroom, cream, barmazan onion, garlic, porcini"
type textarea "Mushroom, cream, barmazan onion, garlic, porcini"
click at [1013, 390] on textarea at bounding box center [1220, 387] width 584 height 59
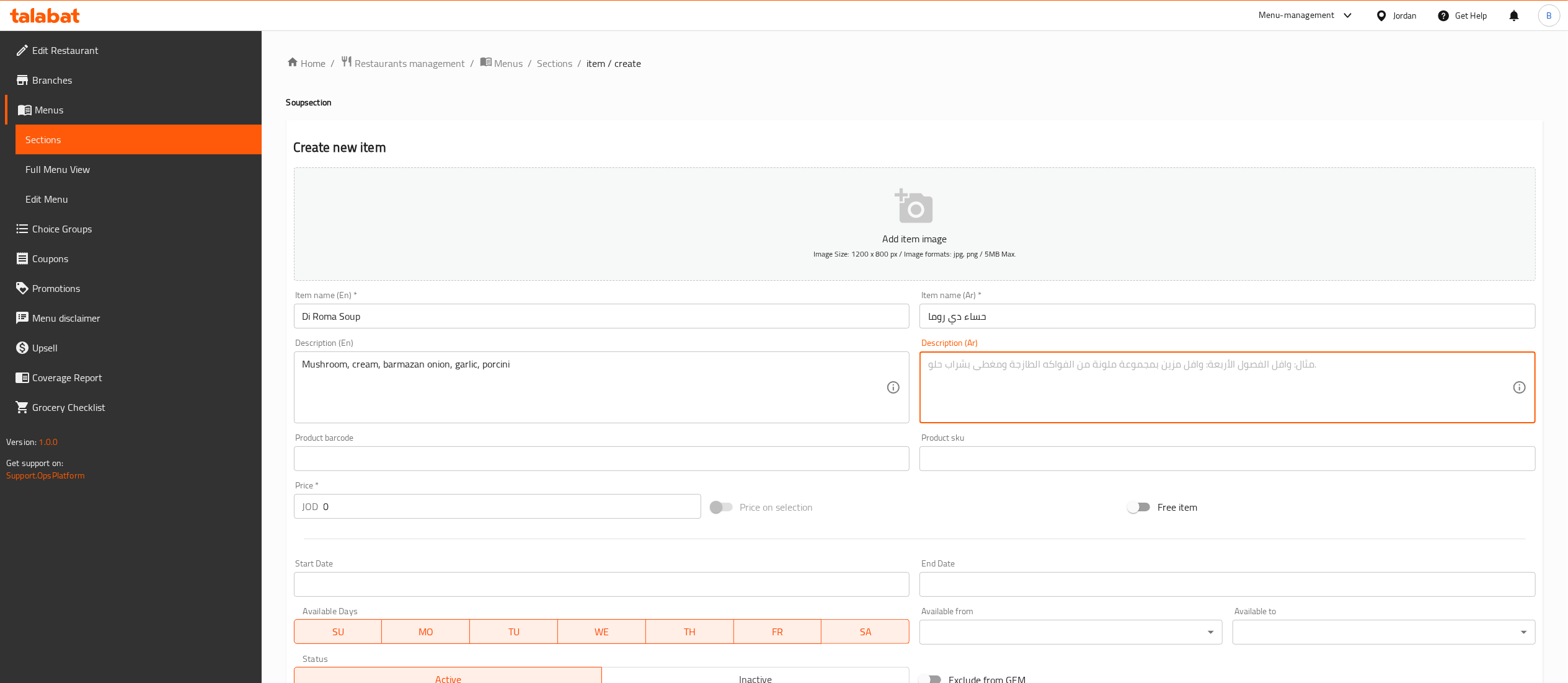
paste textarea "فطر، كريمة، بصل بَرمَزان، ثوم، بورشيني"
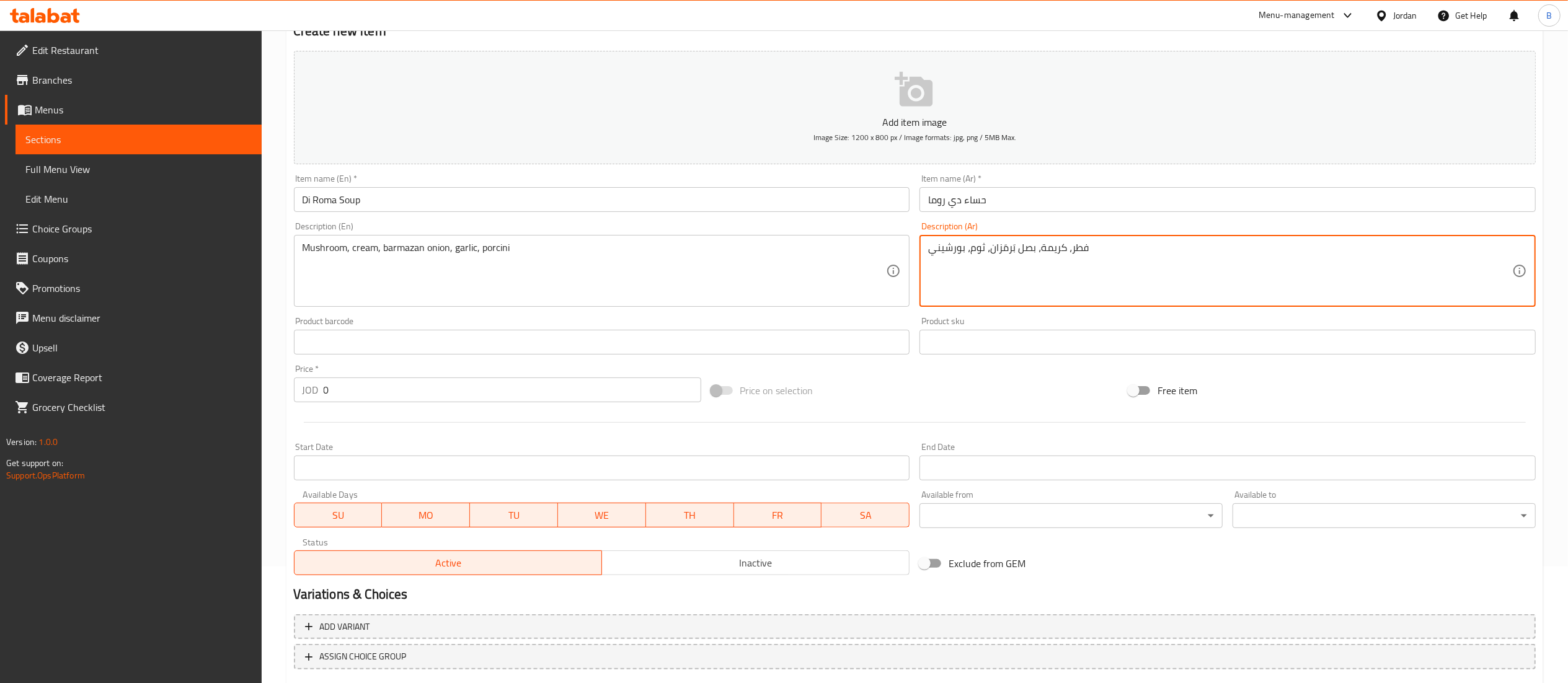
scroll to position [124, 0]
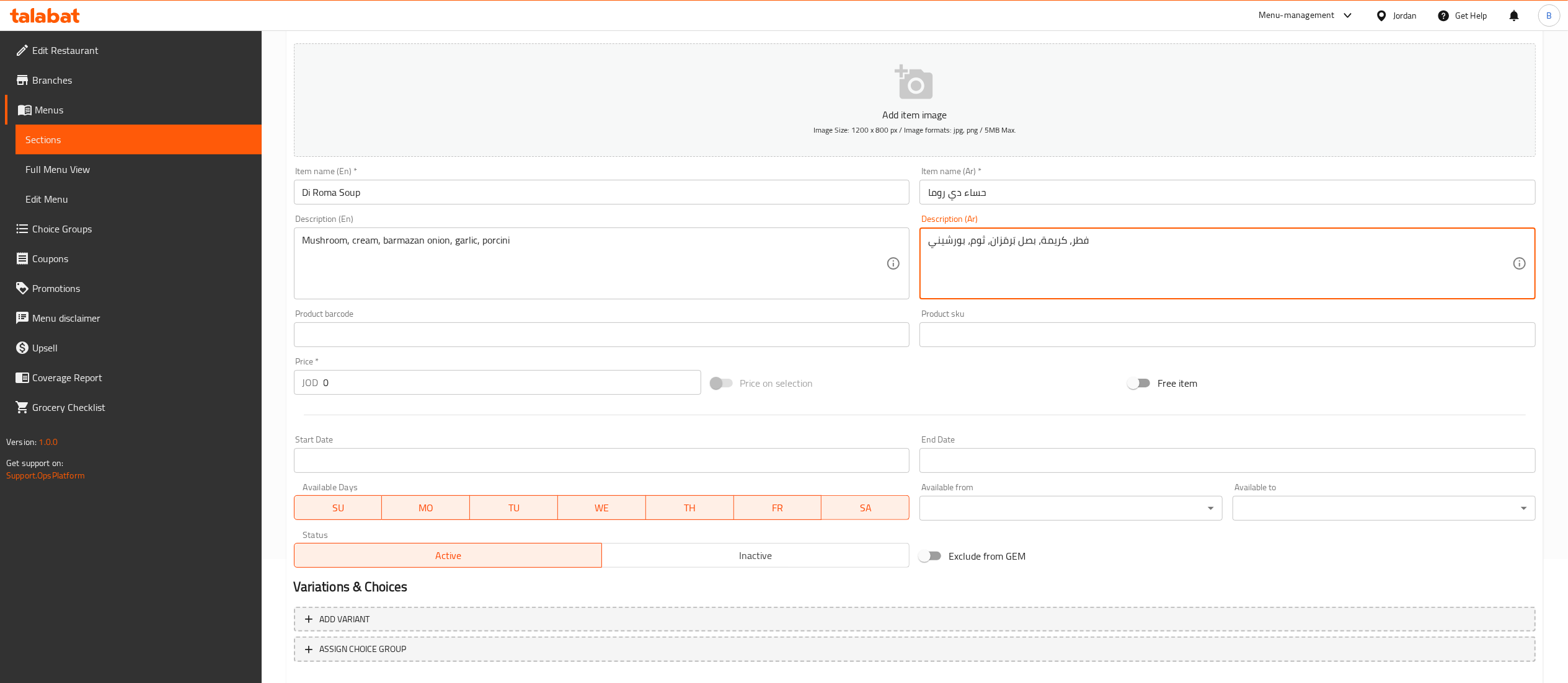
type textarea "فطر، كريمة، بصل بَرمَزان، ثوم، بورشيني"
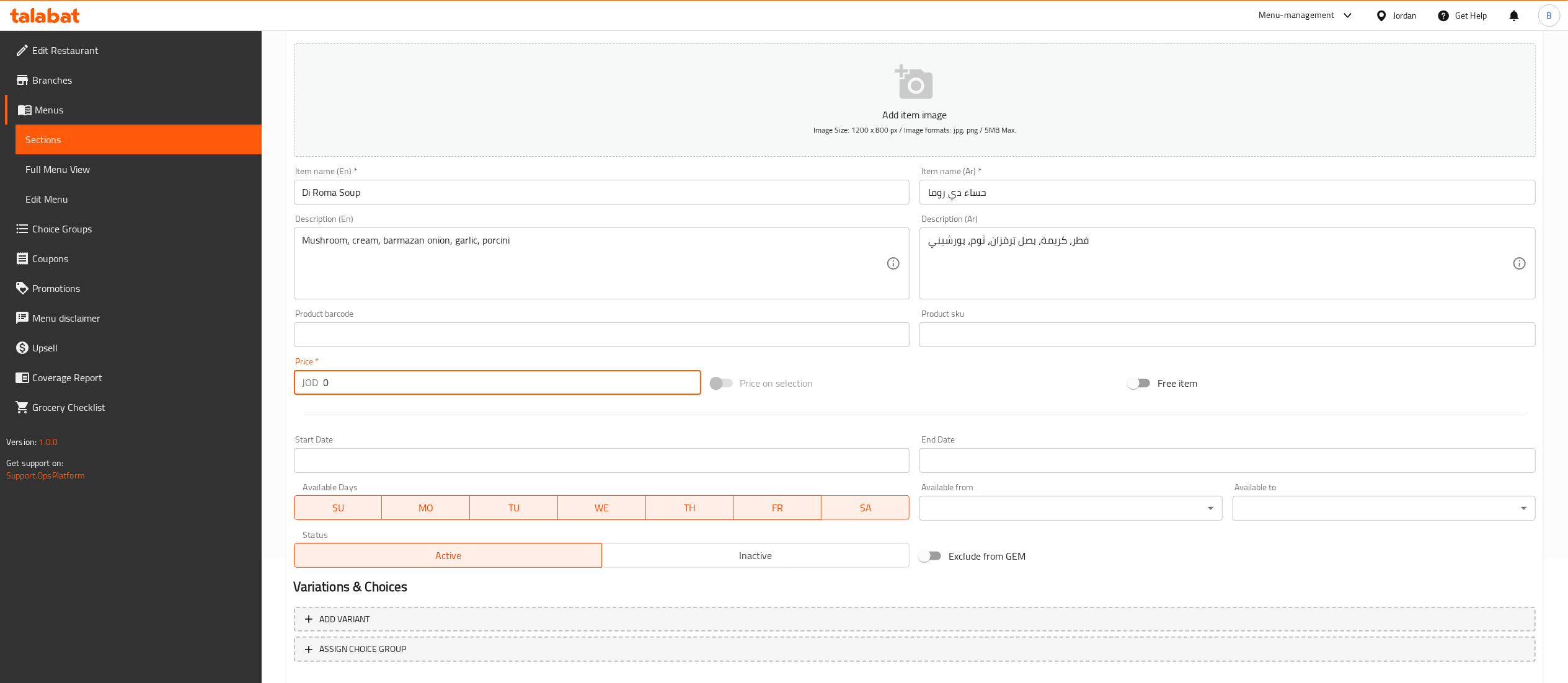
drag, startPoint x: 361, startPoint y: 390, endPoint x: 157, endPoint y: 376, distance: 204.5
click at [158, 376] on div "Edit Restaurant Branches Menus Sections Full Menu View Edit Menu Choice Groups …" at bounding box center [784, 329] width 1568 height 846
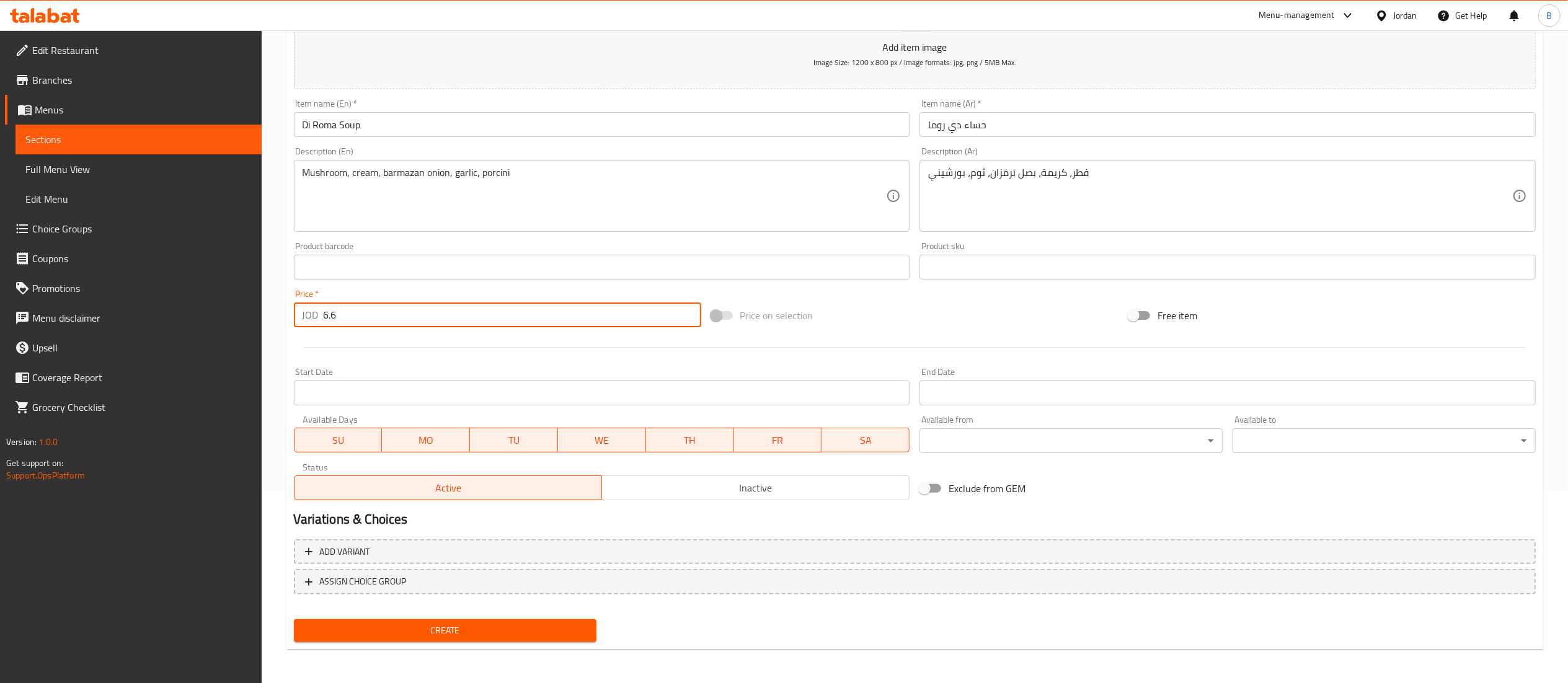
type input "6.6"
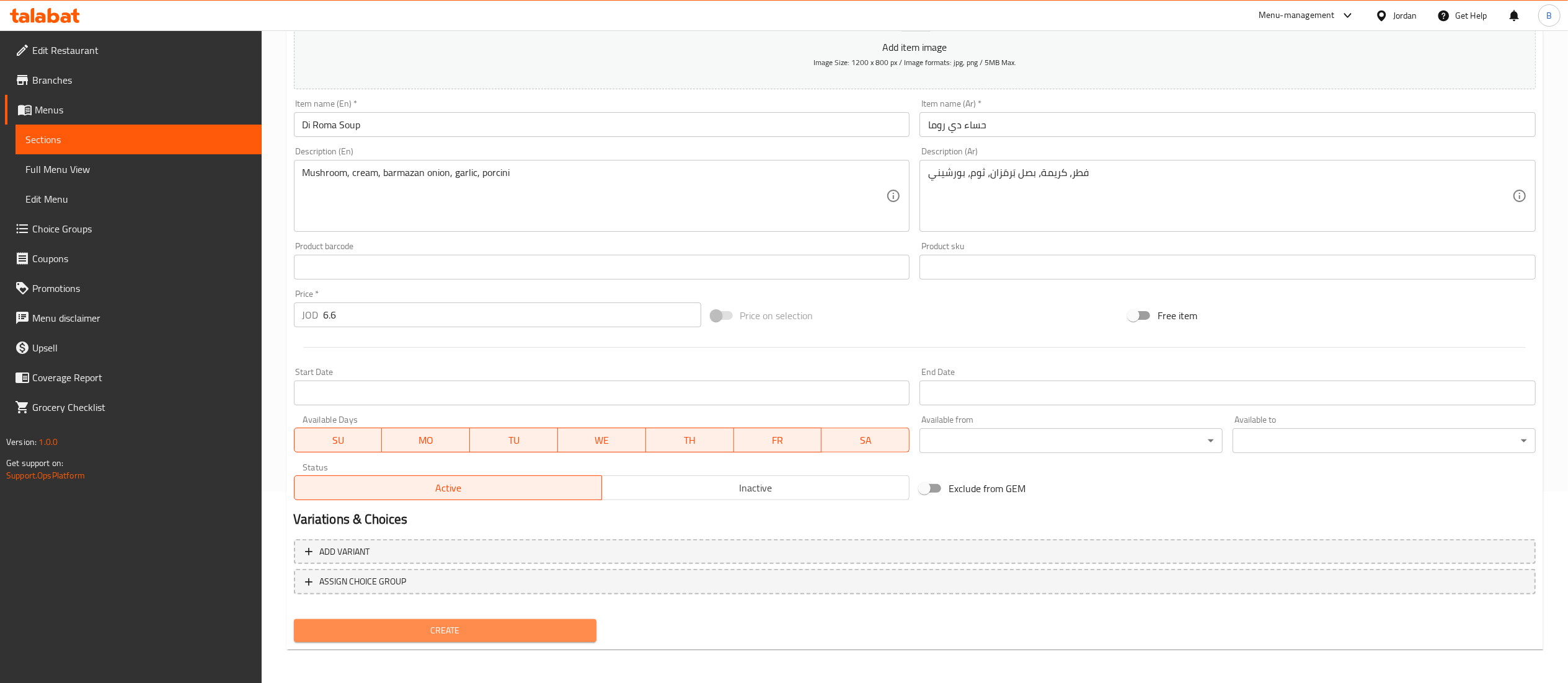
click at [477, 625] on span "Create" at bounding box center [446, 631] width 284 height 16
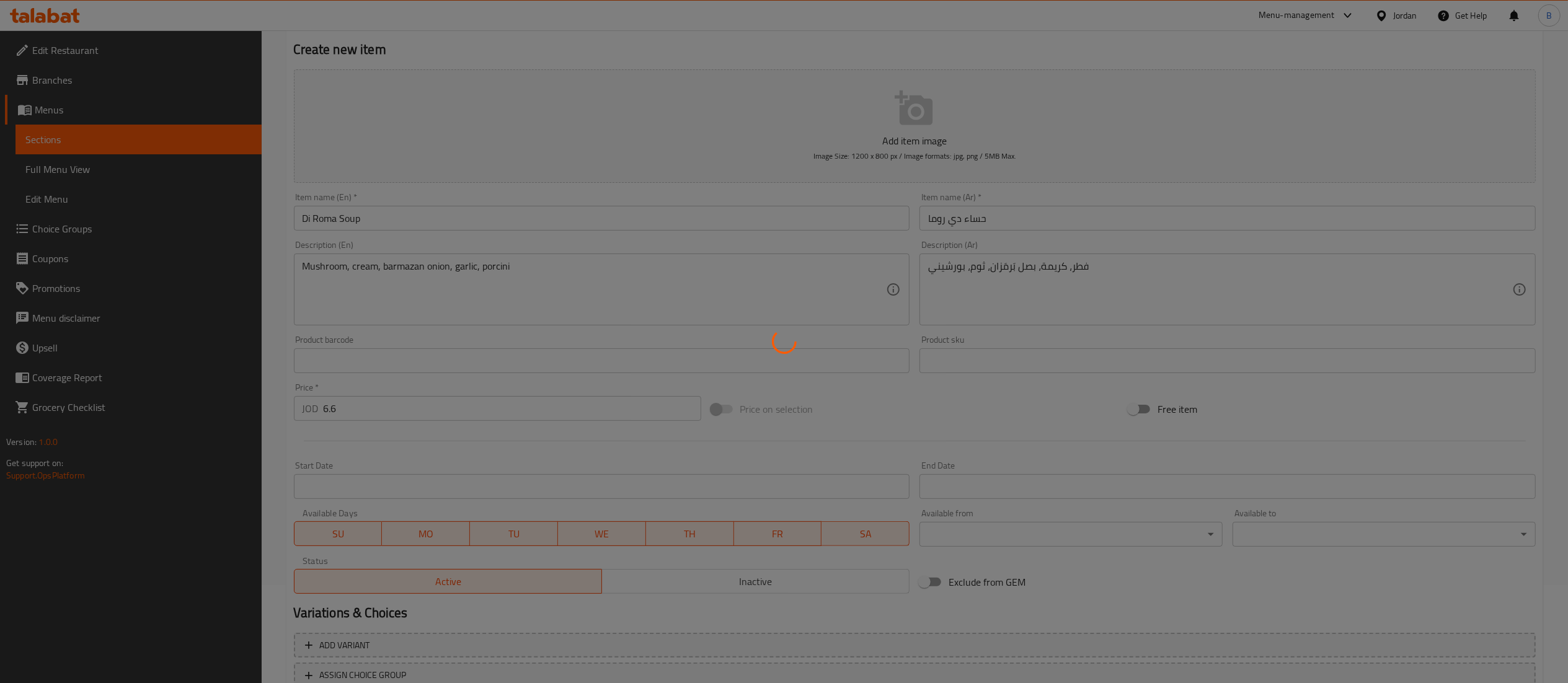
scroll to position [0, 0]
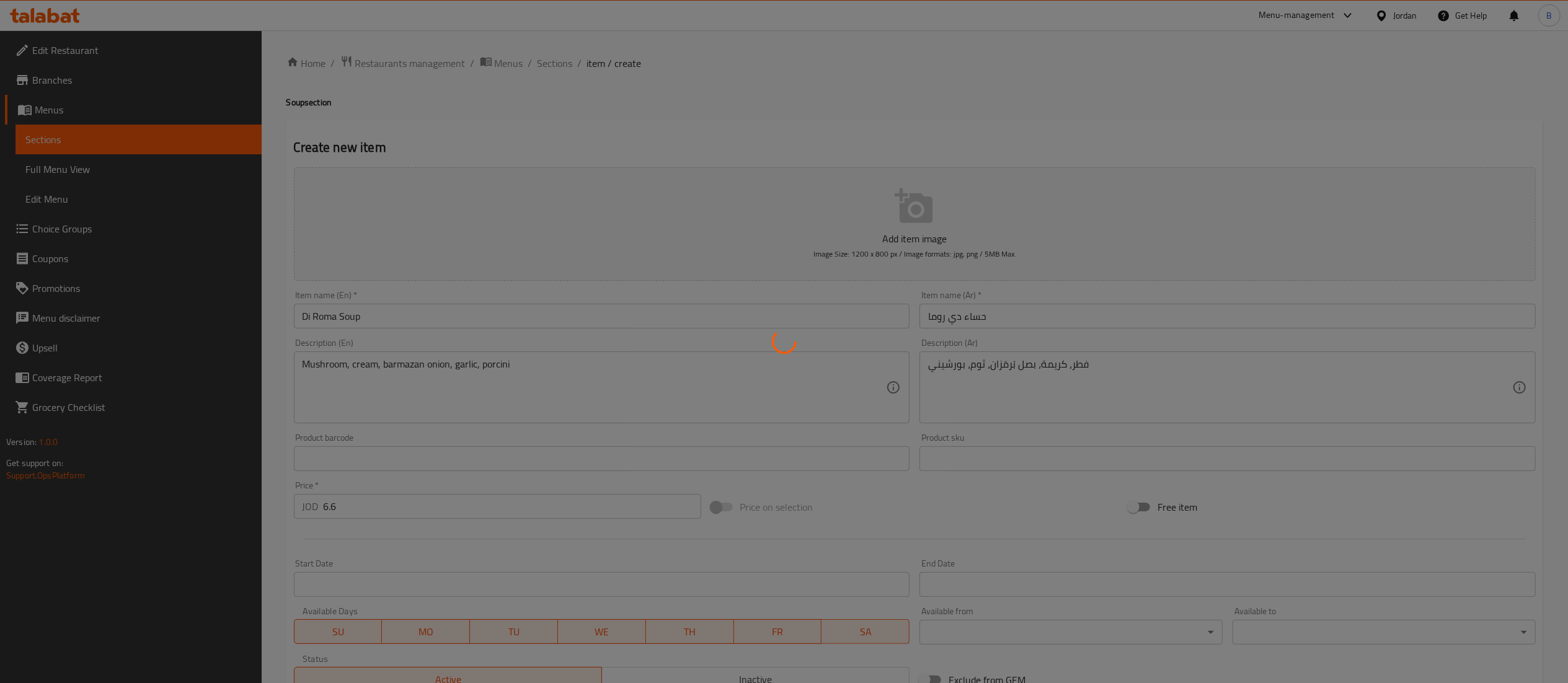
type input "0"
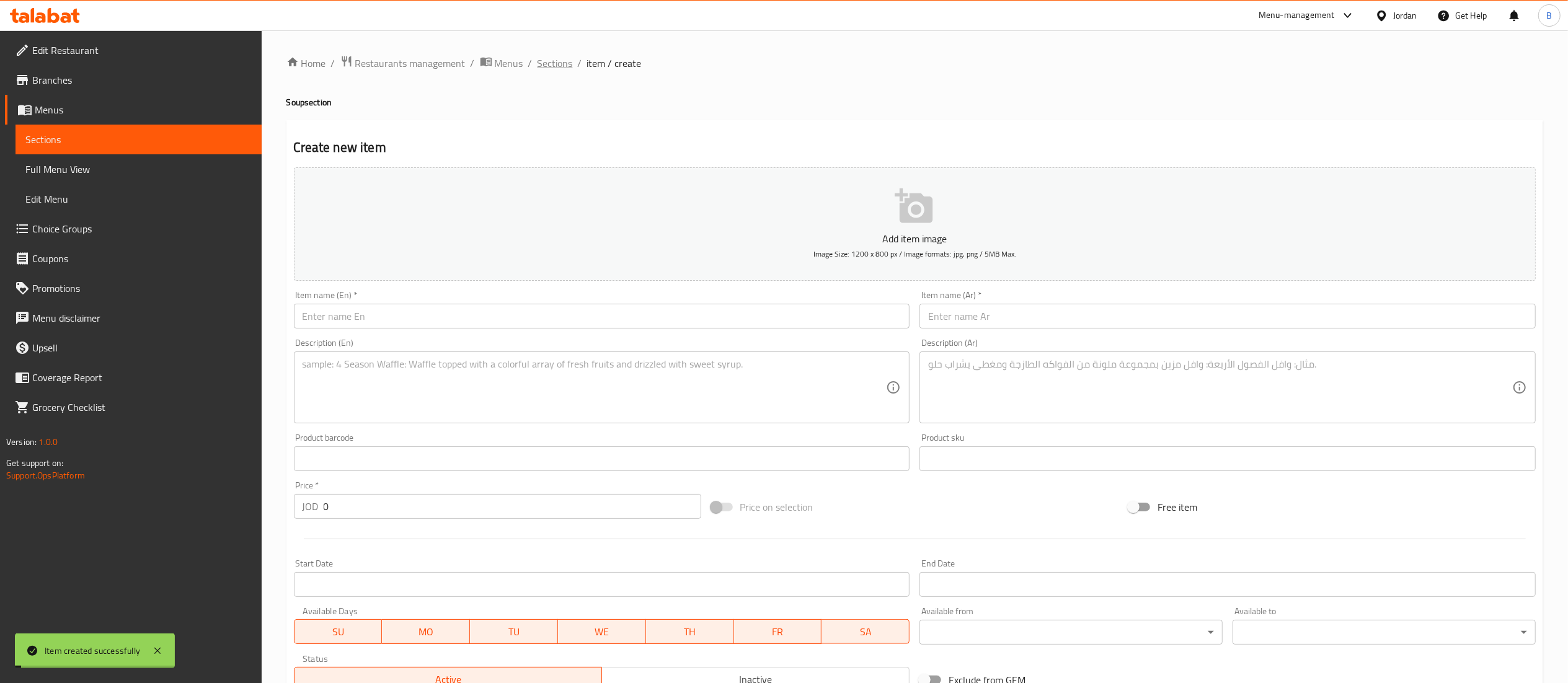
click at [548, 64] on span "Sections" at bounding box center [555, 63] width 35 height 15
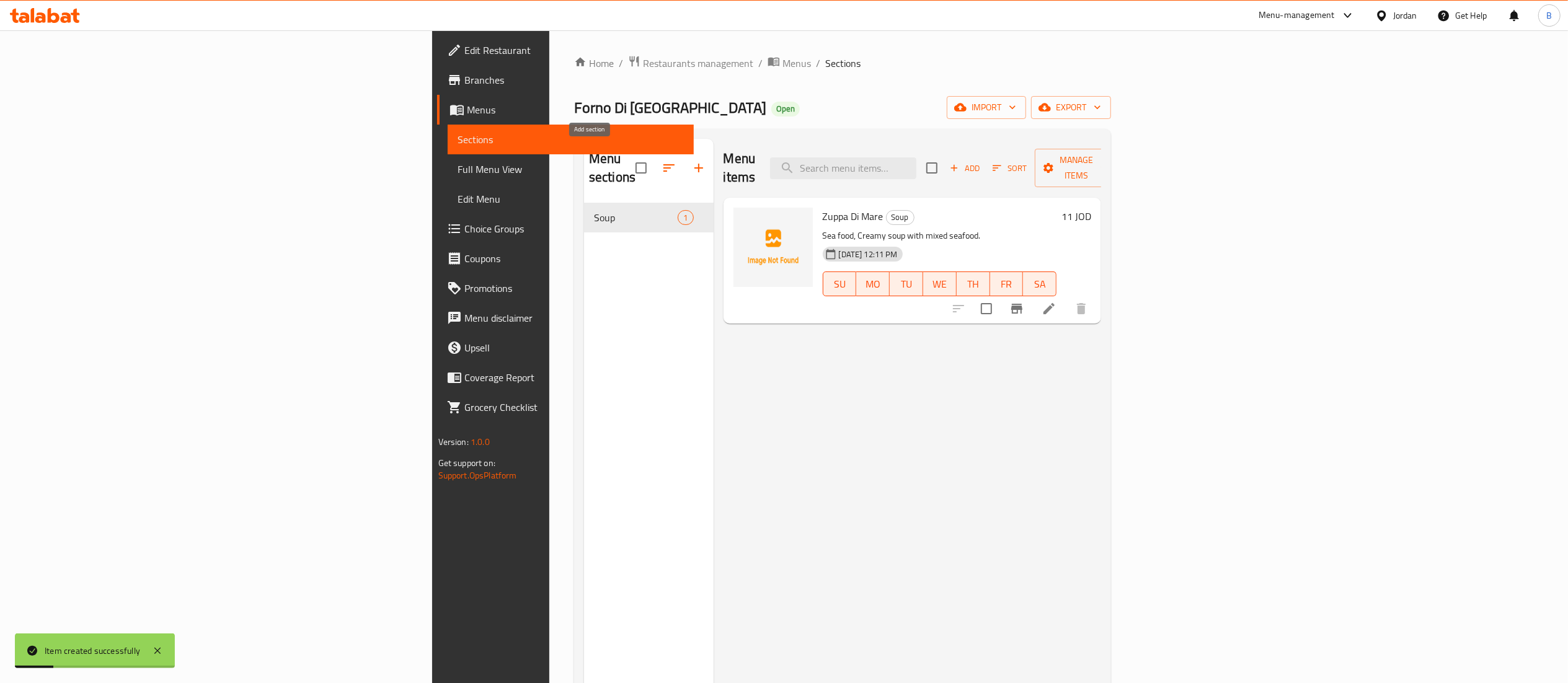
click at [692, 160] on icon "button" at bounding box center [699, 167] width 15 height 15
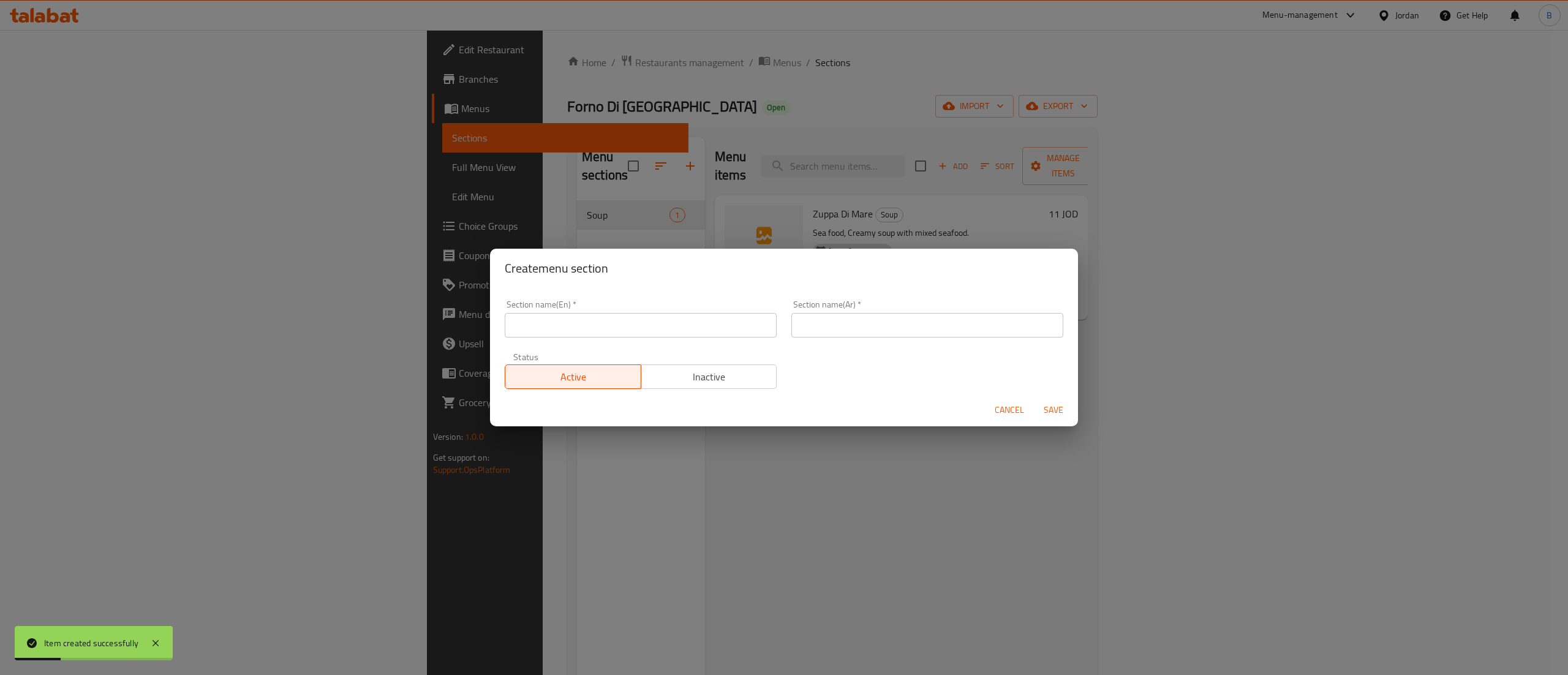
click at [579, 329] on input "text" at bounding box center [641, 325] width 272 height 24
paste input "SALAD"
click at [820, 323] on input "text" at bounding box center [927, 325] width 272 height 24
click at [653, 335] on input "SALAD" at bounding box center [641, 325] width 272 height 24
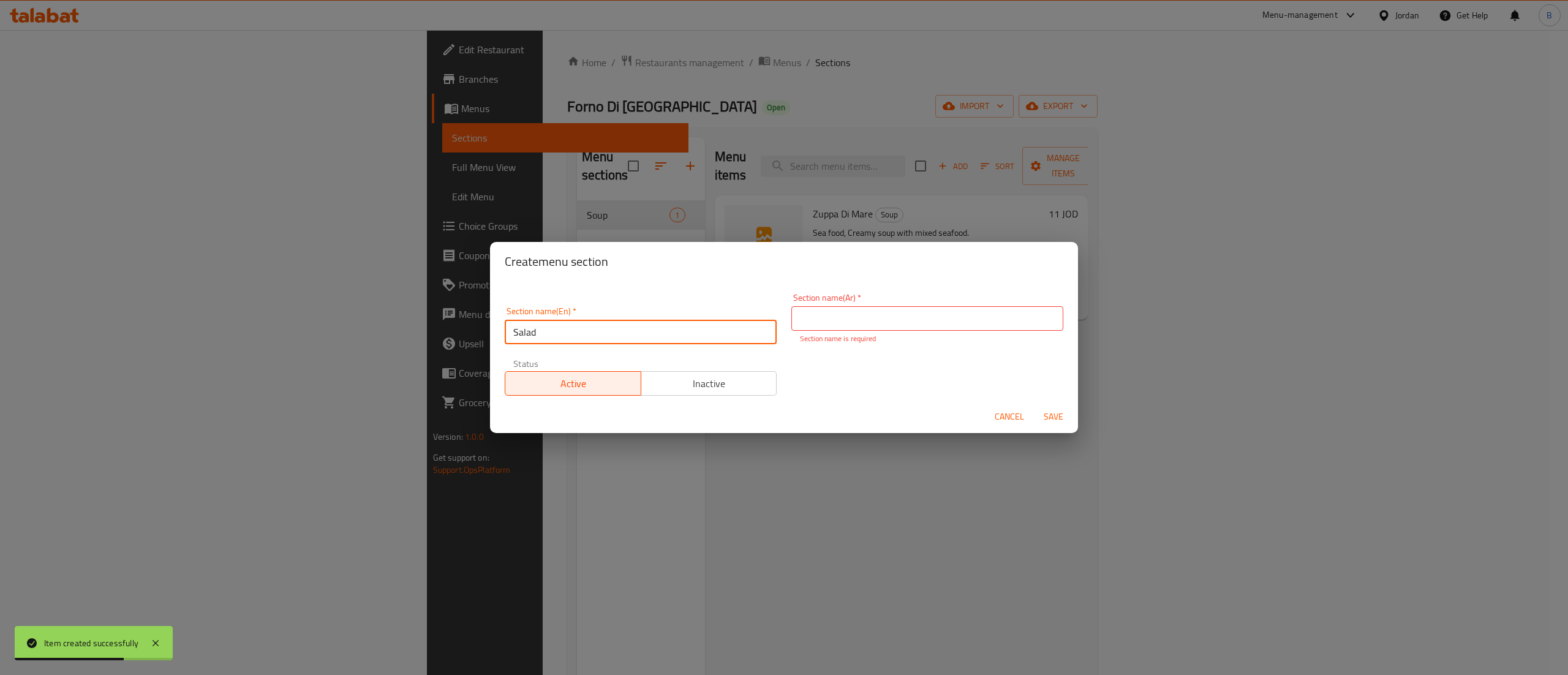
type input "Salad"
click at [826, 320] on input "text" at bounding box center [927, 318] width 272 height 24
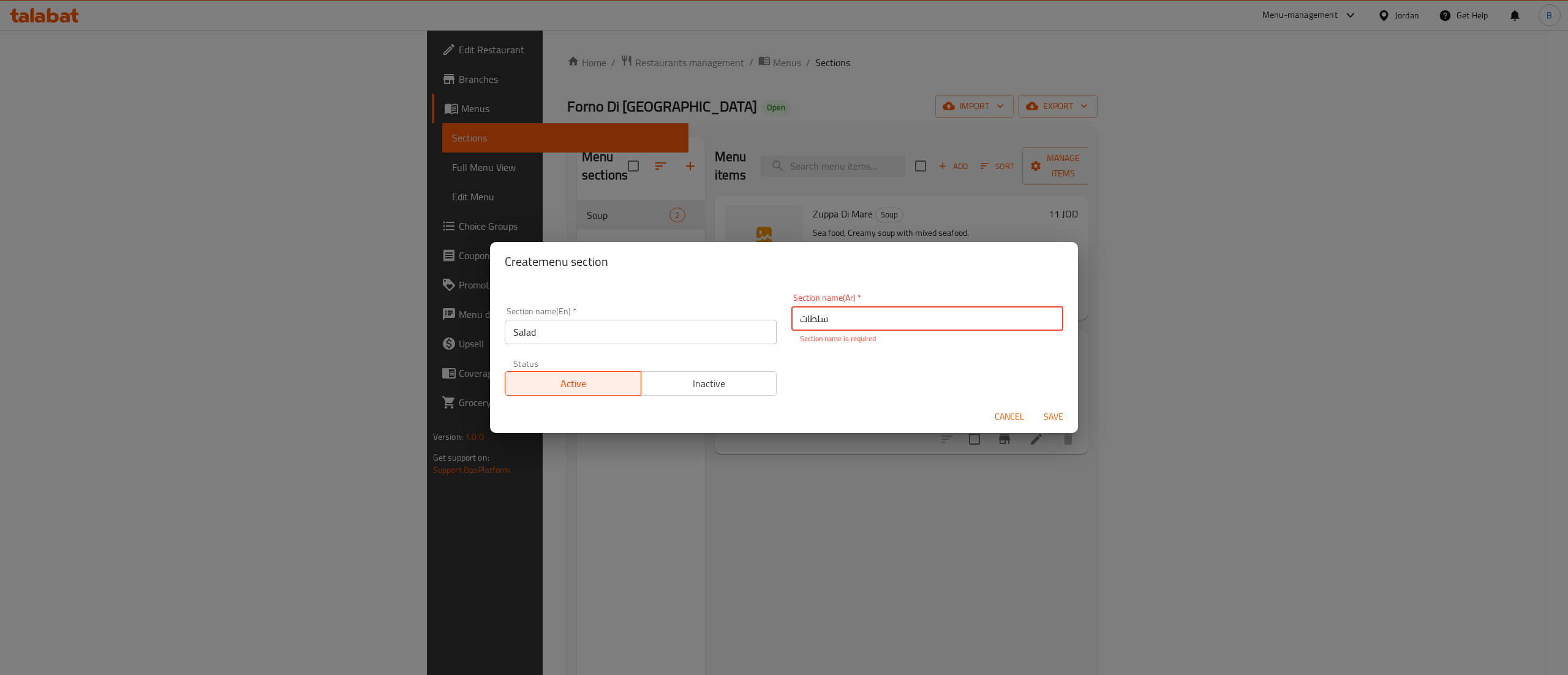
type input "سلطات"
click at [1049, 419] on button "Save" at bounding box center [1053, 417] width 39 height 22
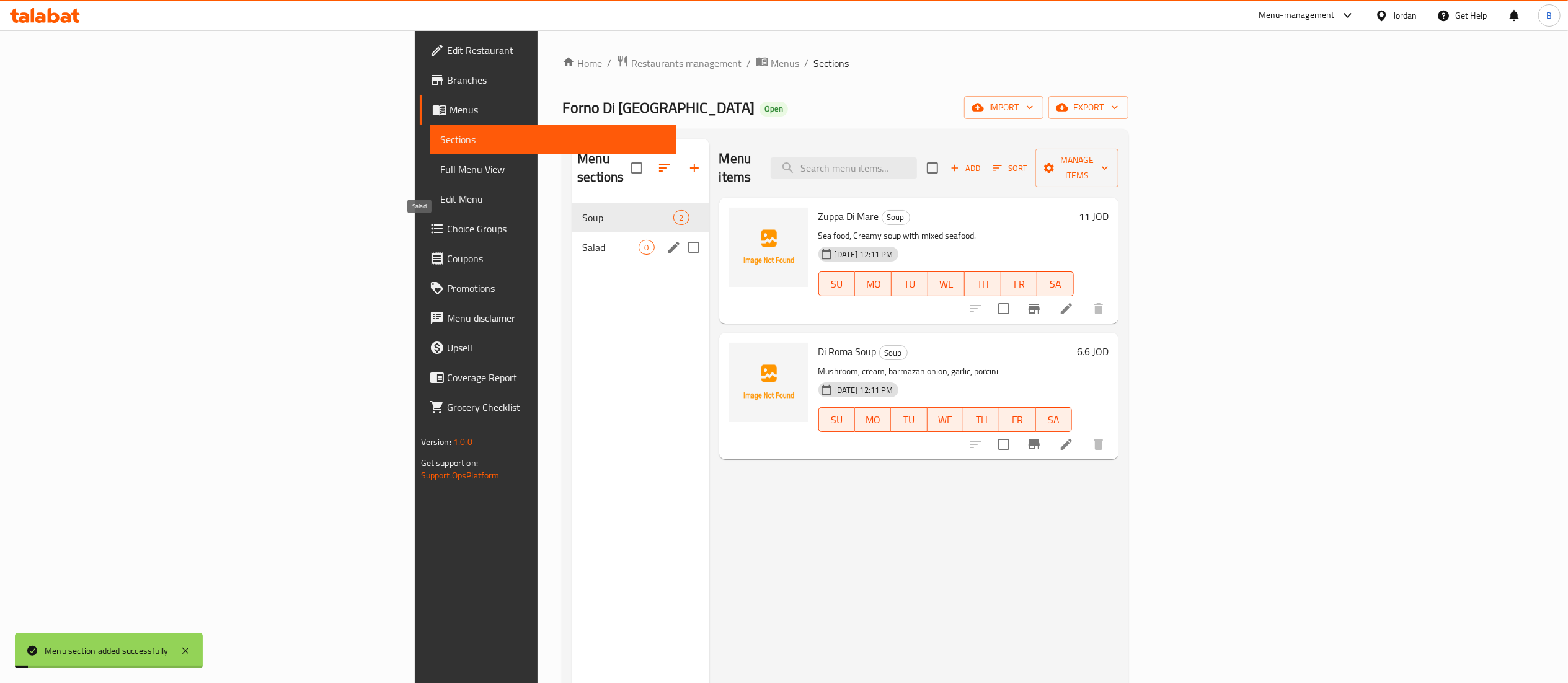
click at [582, 240] on span "Salad" at bounding box center [610, 247] width 56 height 15
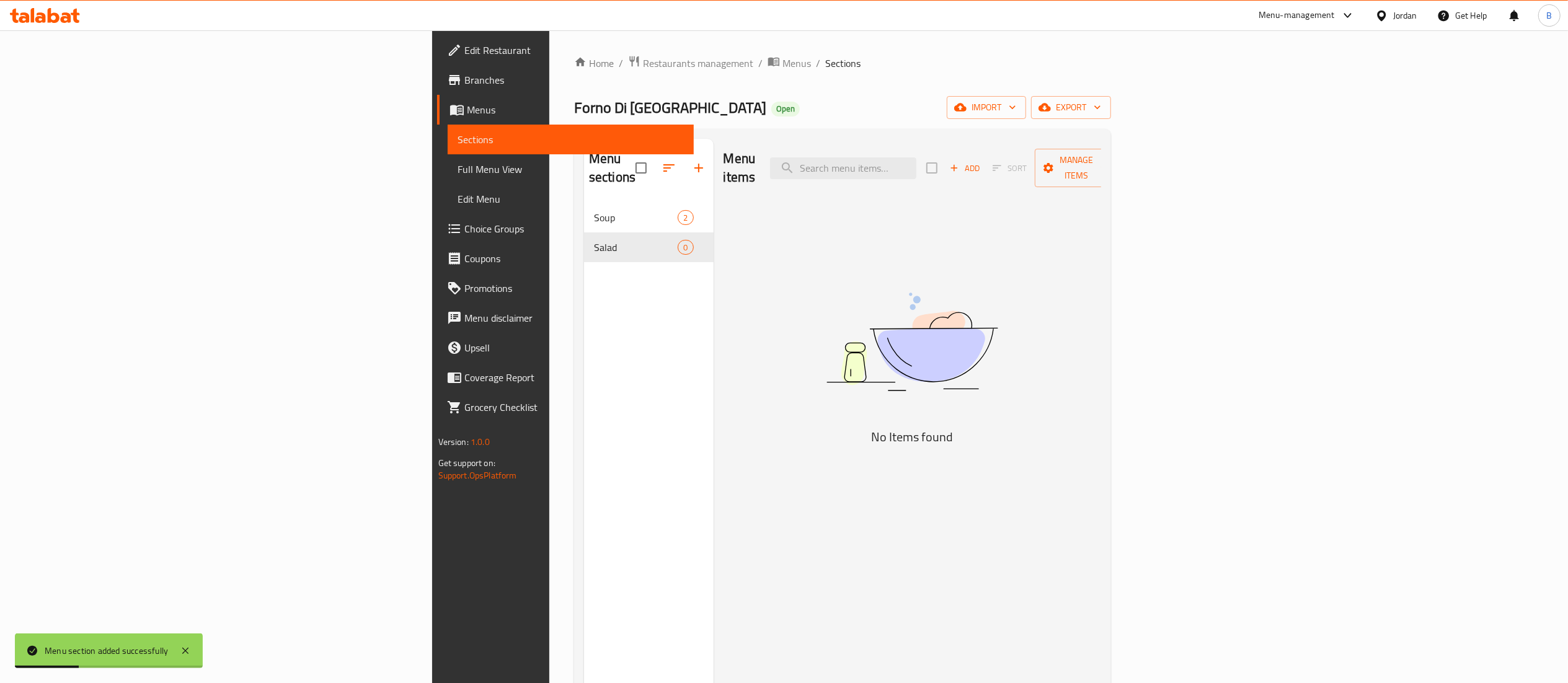
click at [981, 166] on span "Add" at bounding box center [965, 168] width 33 height 14
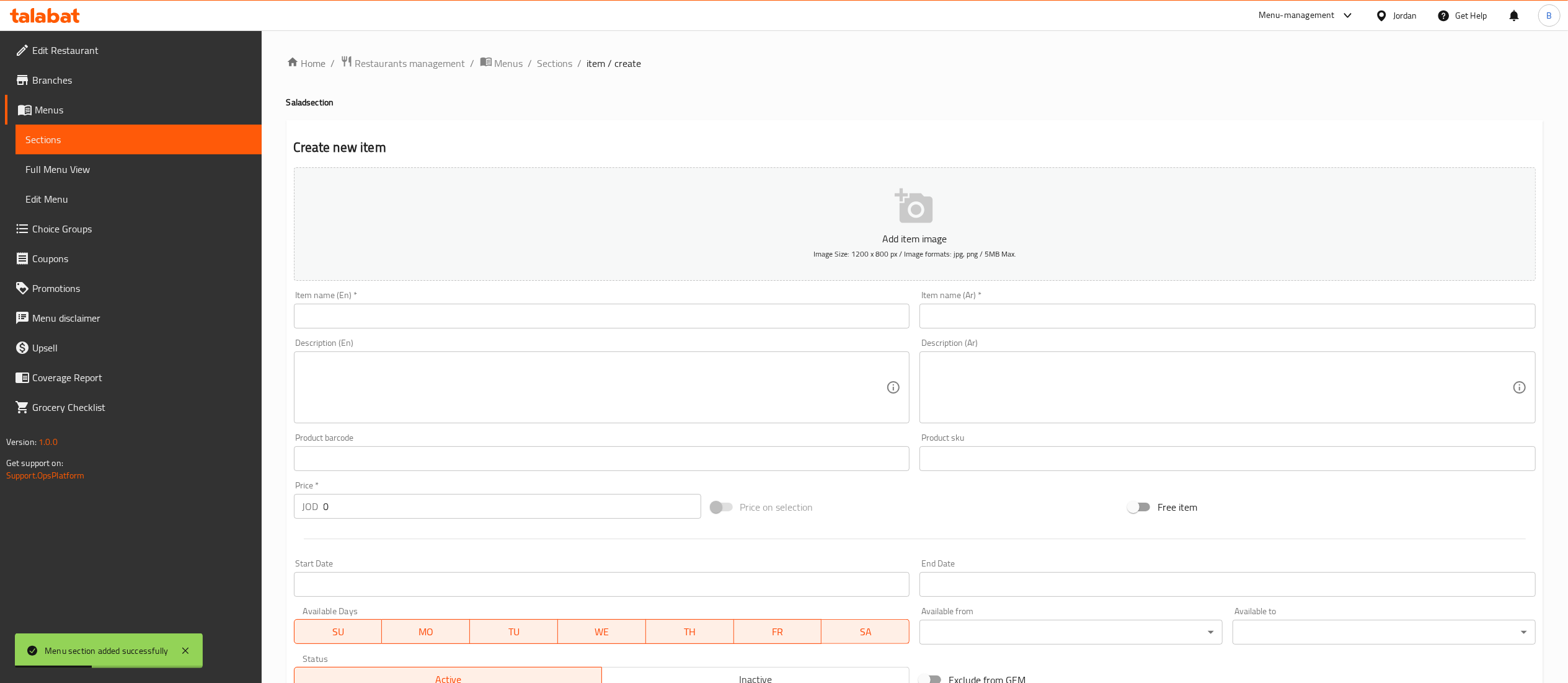
click at [507, 312] on input "text" at bounding box center [602, 316] width 616 height 25
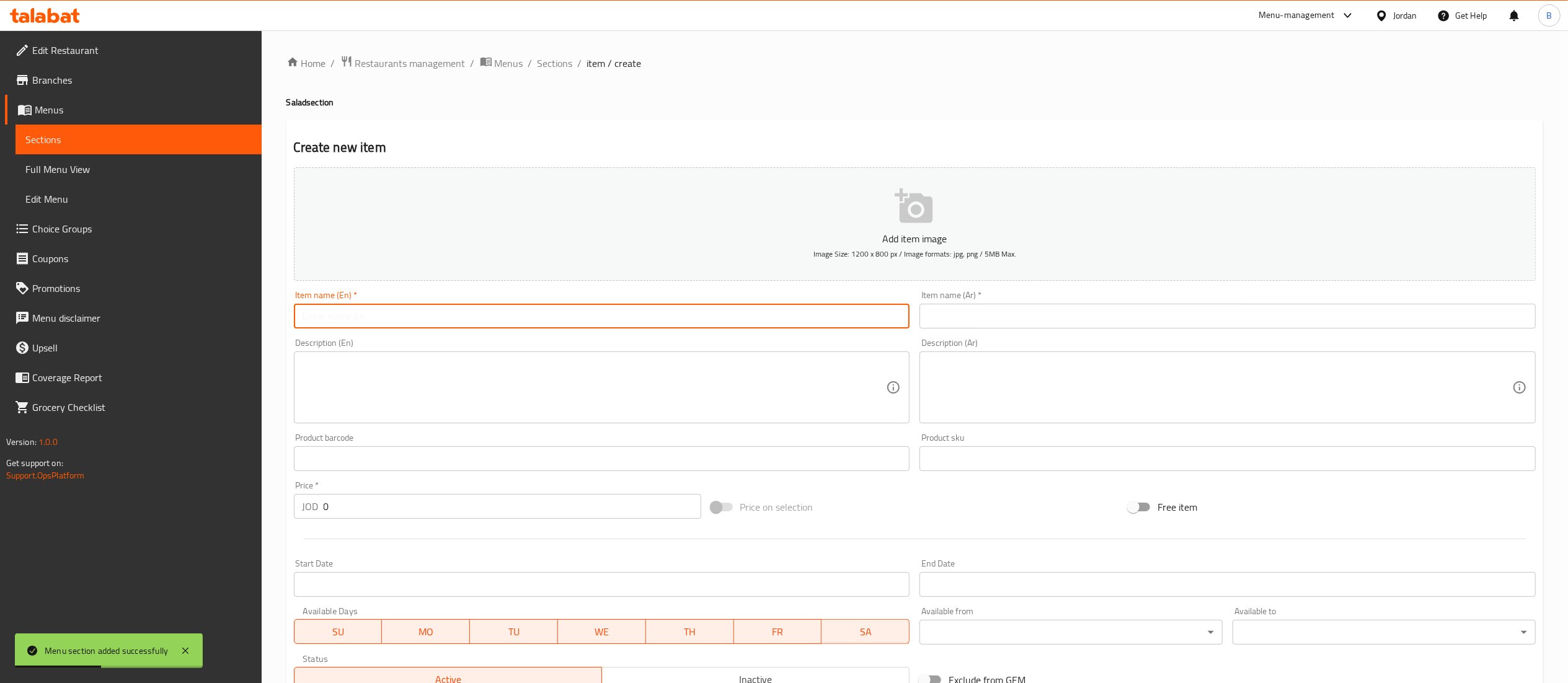
paste input "DI Roma Salad"
type input "DI Roma Salad"
click at [1020, 307] on input "text" at bounding box center [1227, 316] width 616 height 25
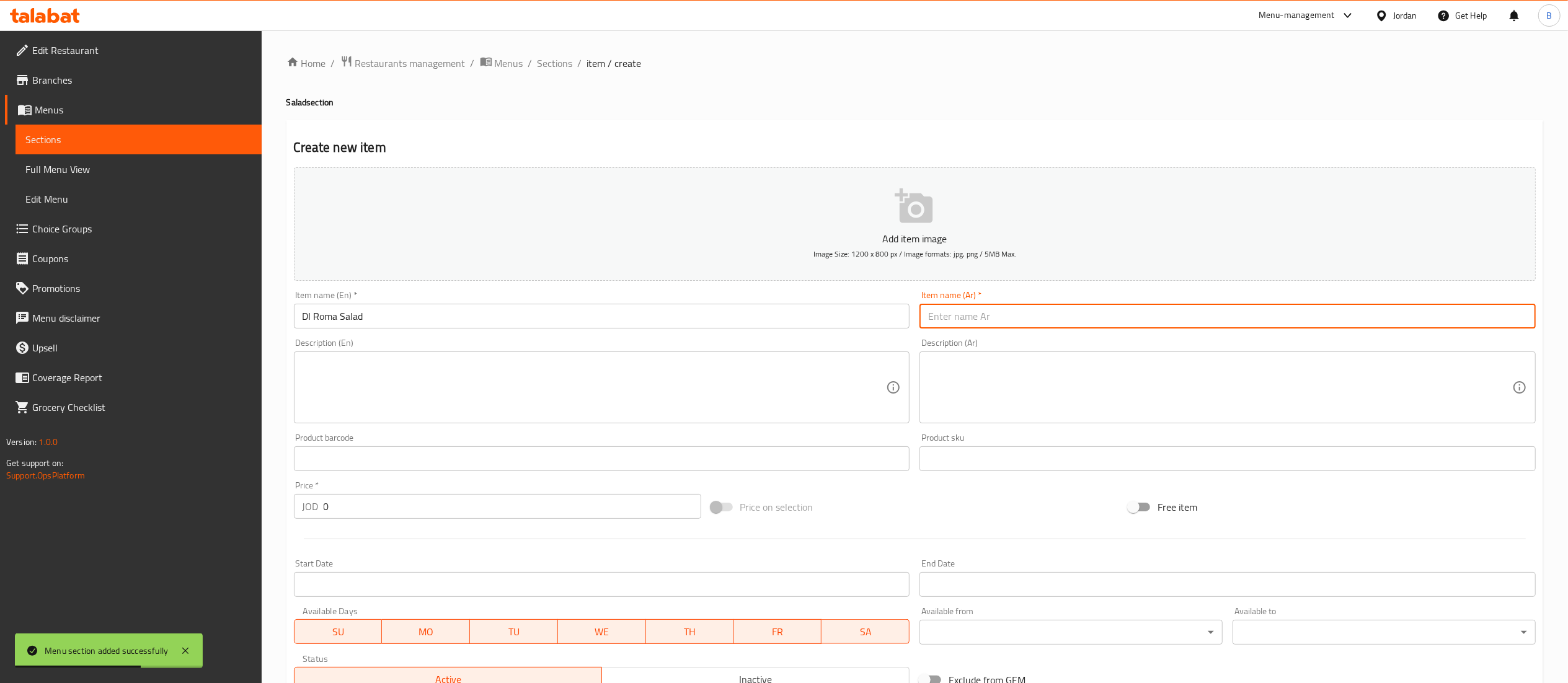
paste input "سلطة دي روما"
type input "سلطة دي روما"
click at [488, 394] on textarea at bounding box center [594, 387] width 584 height 59
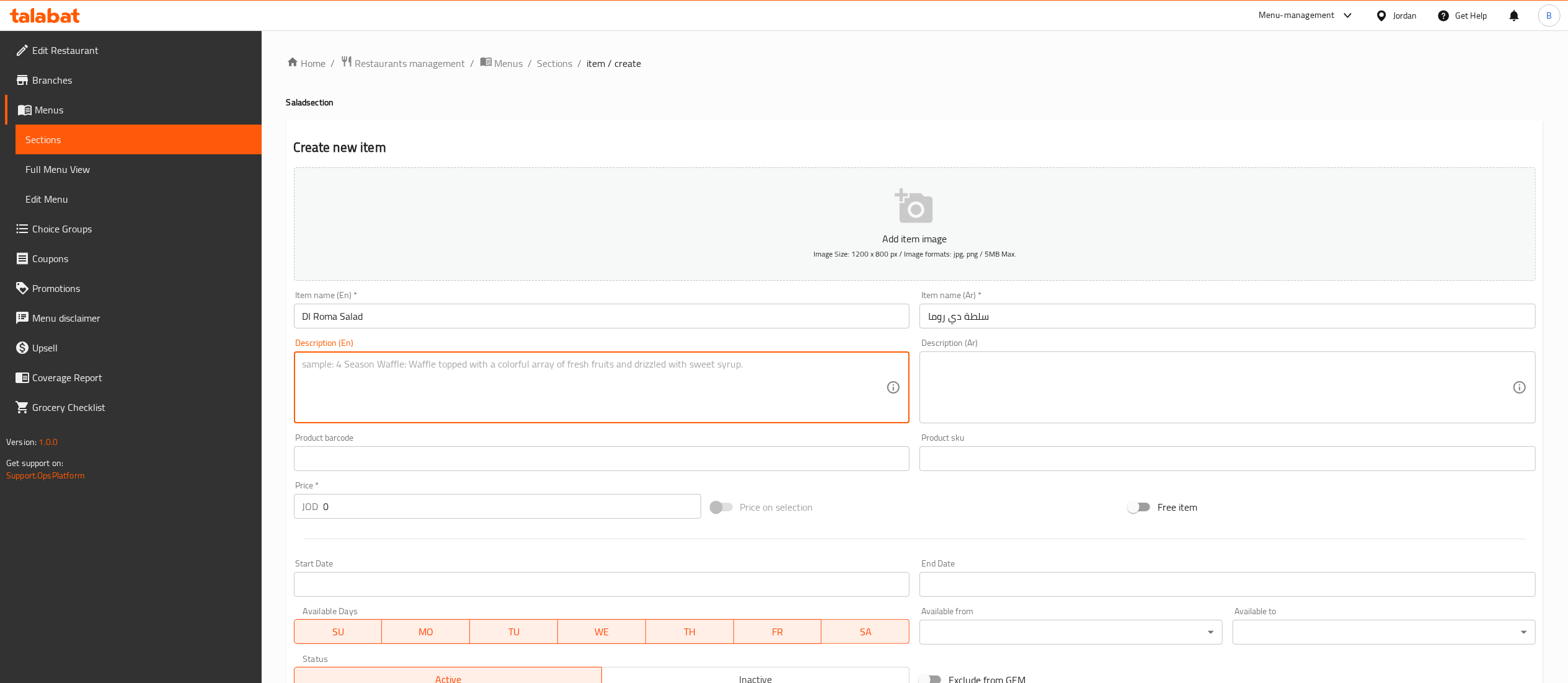
paste textarea "Green apple, avocado, dates, pomegranate, romaine lettuce, pine nuts. Special d…"
type textarea "Green apple, avocado, dates, pomegranate, romaine lettuce, pine nuts. Special d…"
click at [995, 357] on div "Description (Ar)" at bounding box center [1227, 388] width 616 height 72
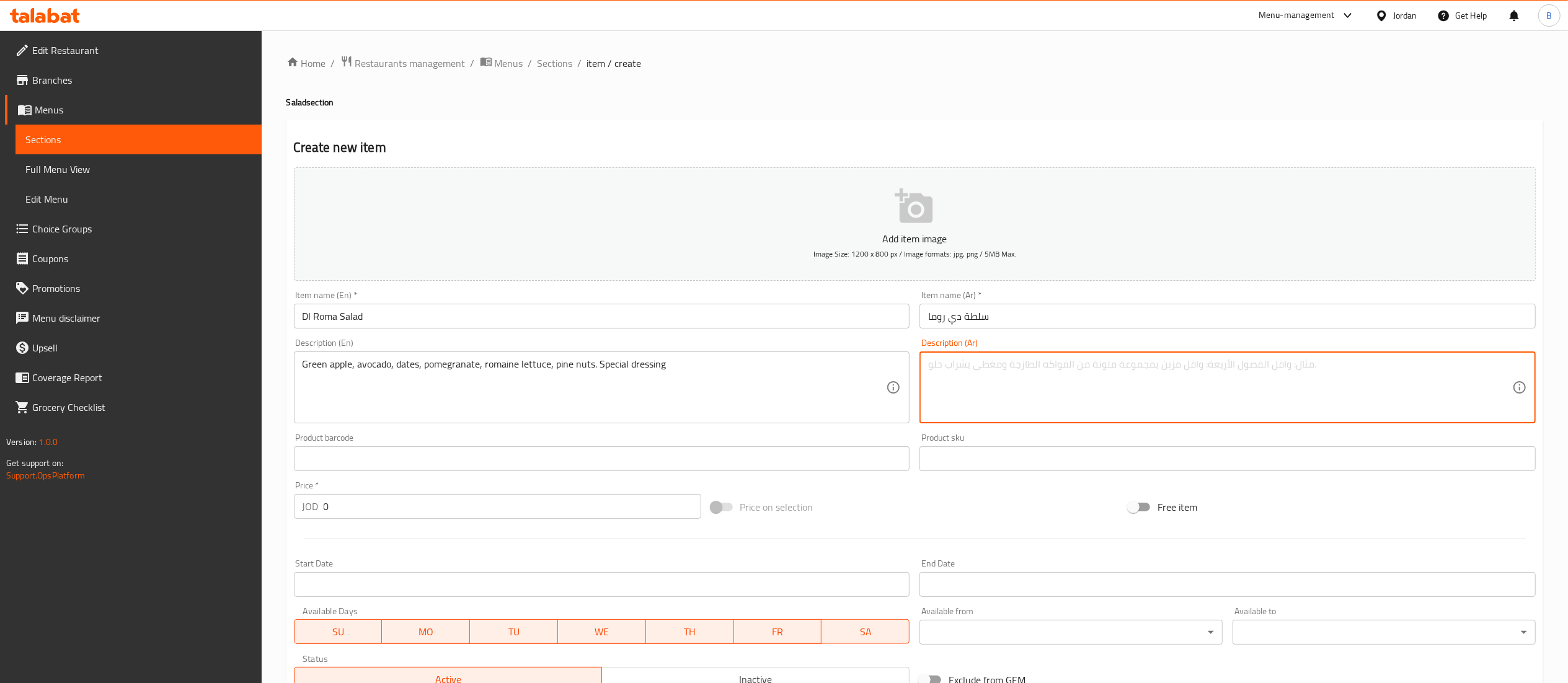
paste textarea "تفاح أخضر، أفوكادو، تمر، رمان، خس روماني، صنوبر، صوص خاص"
type textarea "تفاح أخضر، أفوكادو، تمر، رمان، خس روماني، صنوبر، صوص خاص"
drag, startPoint x: 425, startPoint y: 513, endPoint x: 66, endPoint y: 503, distance: 359.1
click at [209, 503] on div "Edit Restaurant Branches Menus Sections Full Menu View Edit Menu Choice Groups …" at bounding box center [784, 454] width 1568 height 846
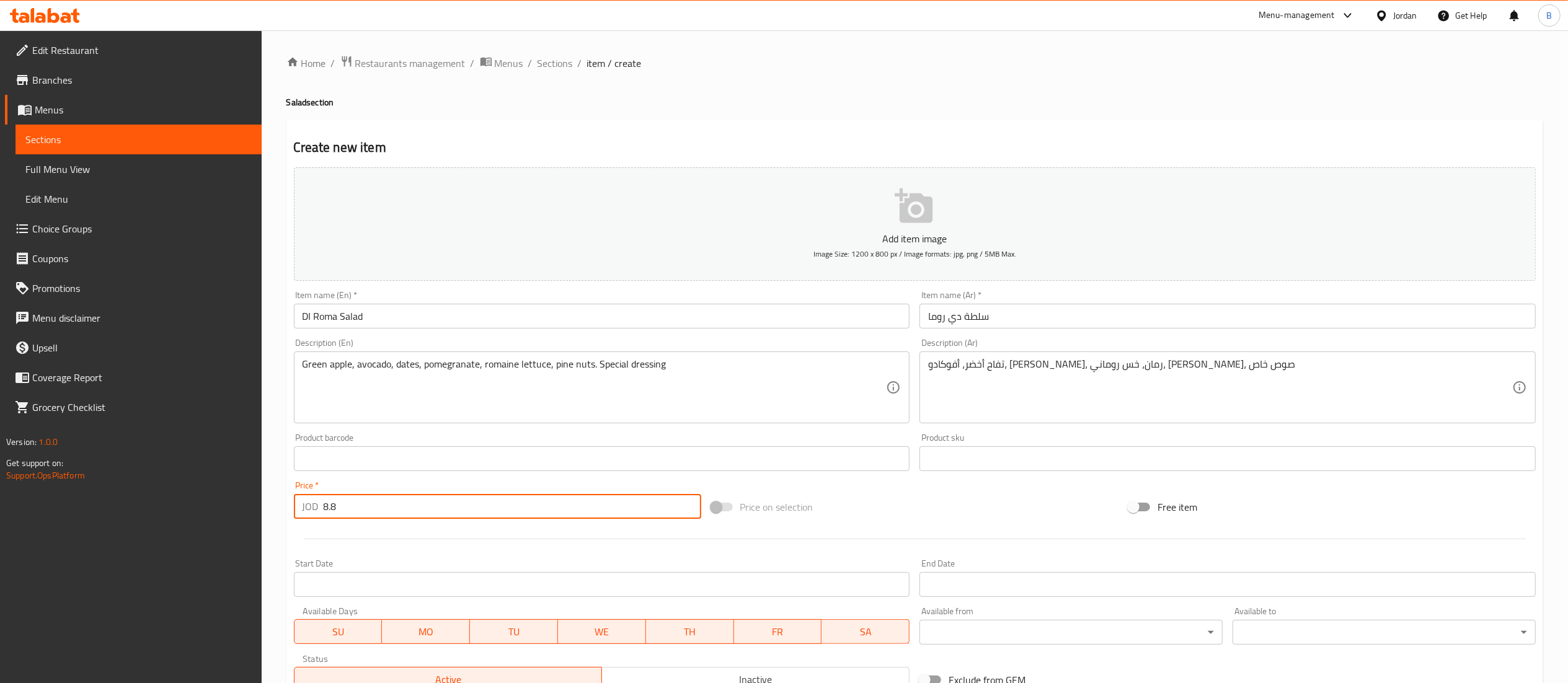
scroll to position [192, 0]
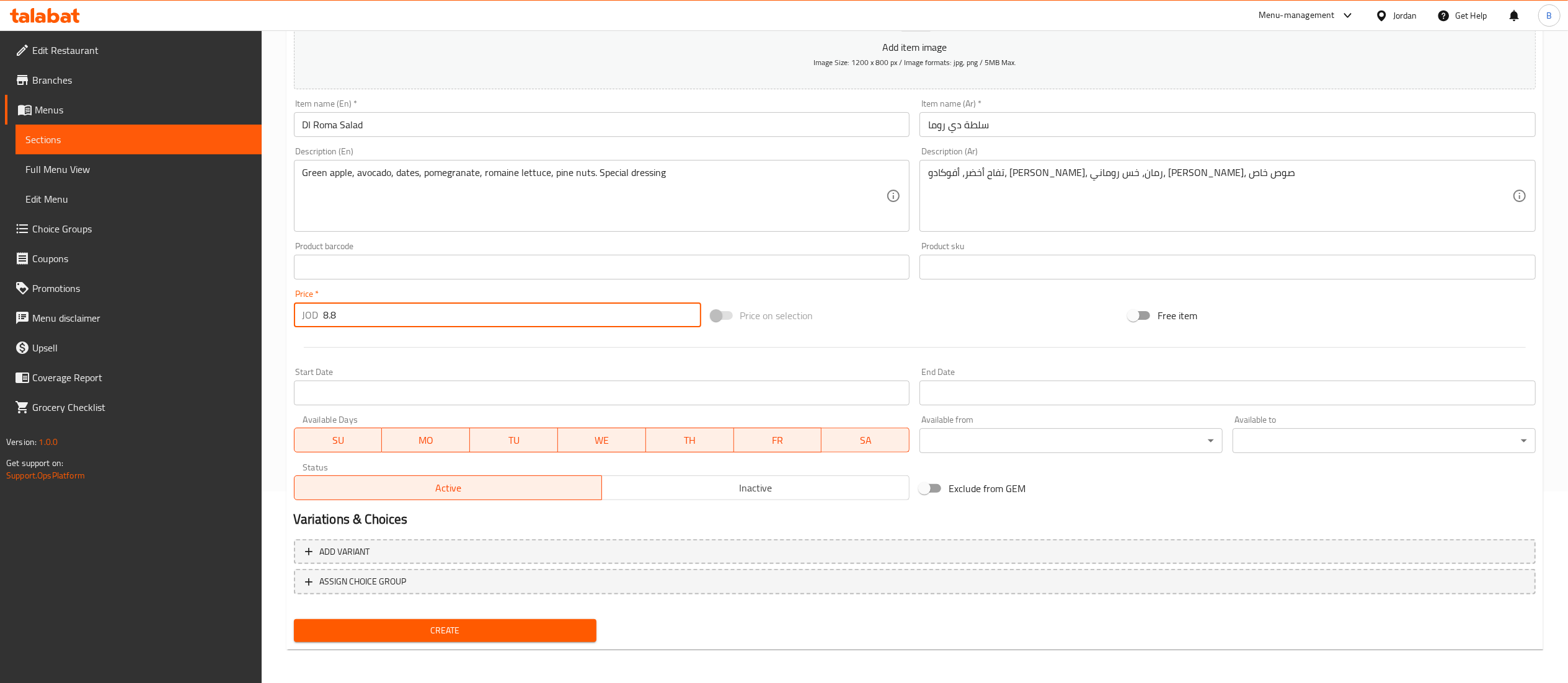
type input "8.8"
click at [464, 635] on span "Create" at bounding box center [446, 631] width 284 height 16
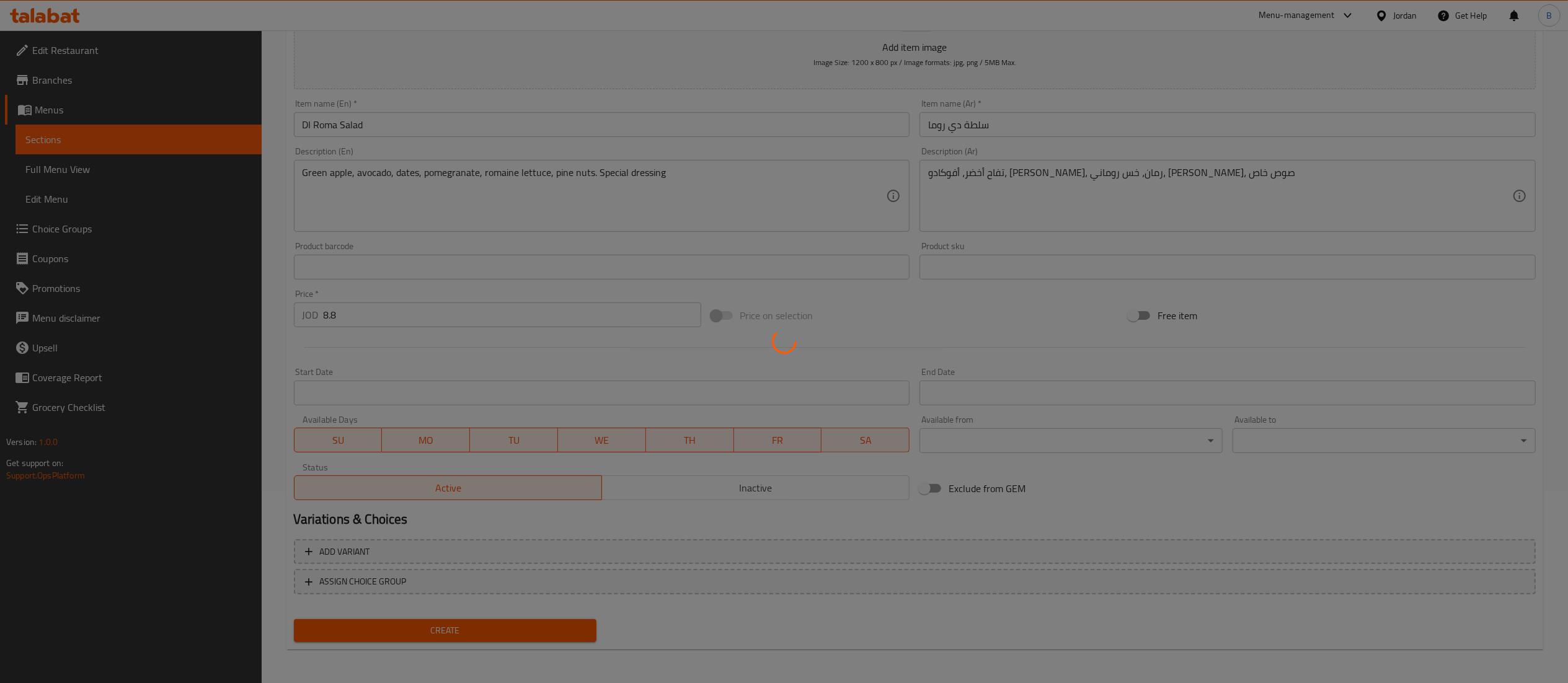
type input "0"
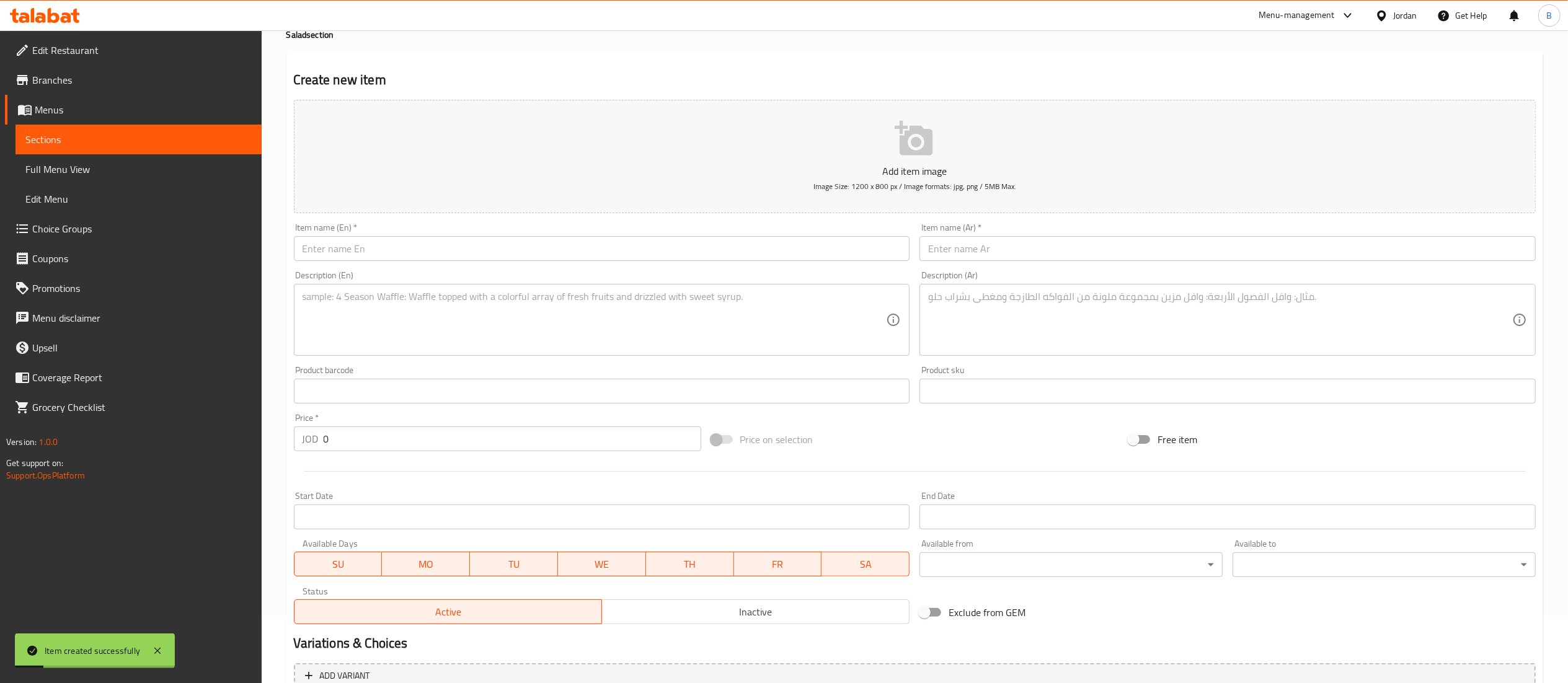
scroll to position [0, 0]
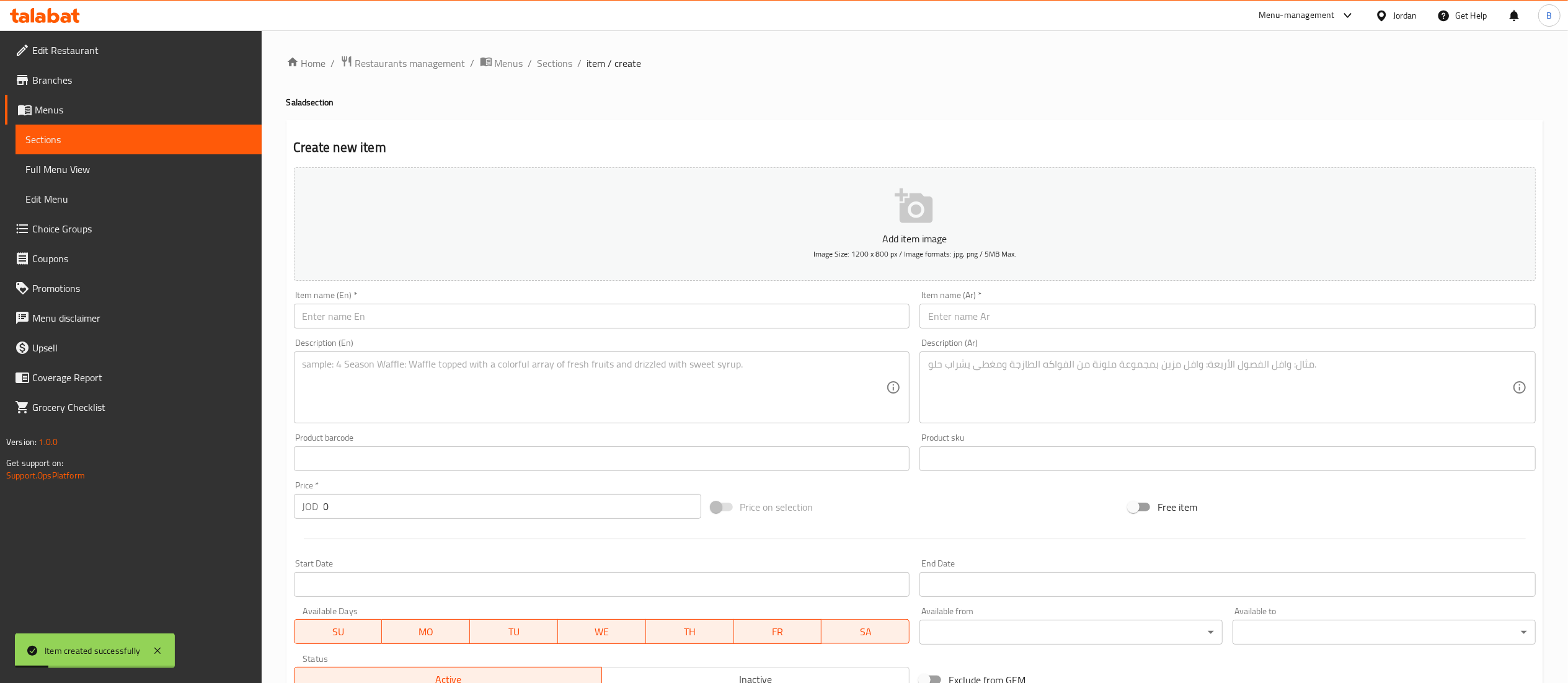
click at [381, 314] on input "text" at bounding box center [602, 316] width 616 height 25
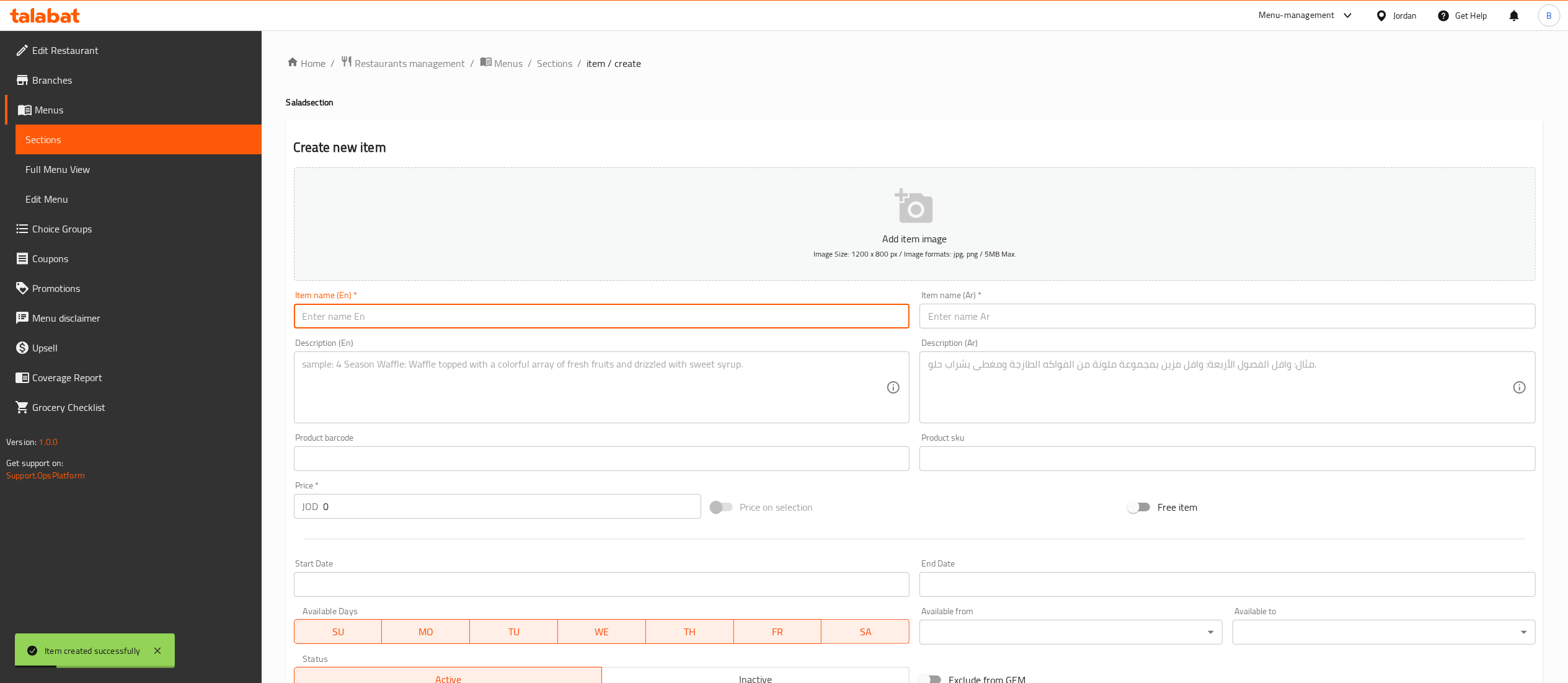
paste input "Insalata di Barbabietola"
type input "Insalata di Barbabietola"
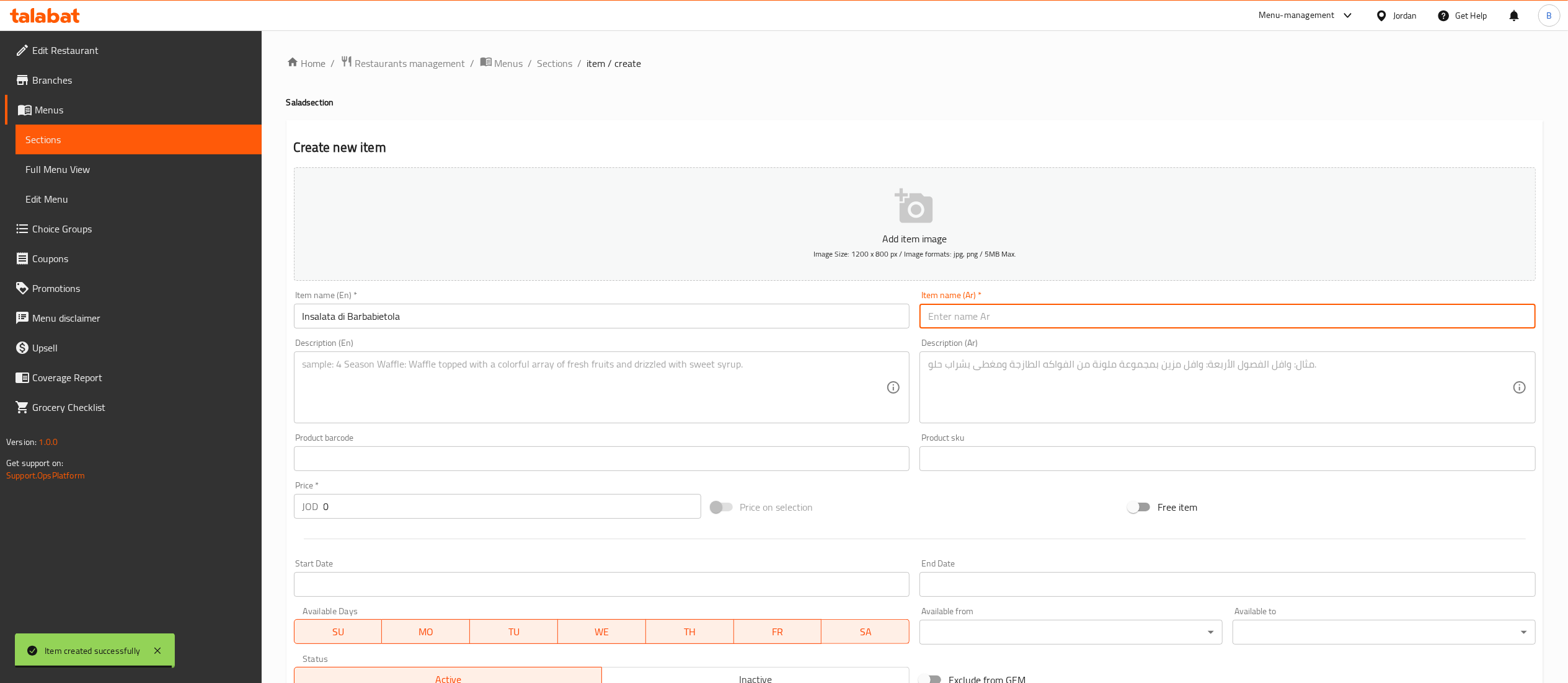
click at [993, 321] on input "text" at bounding box center [1227, 316] width 616 height 25
type input "سلطة دي باربابيتولا"
click at [593, 406] on textarea at bounding box center [594, 387] width 584 height 59
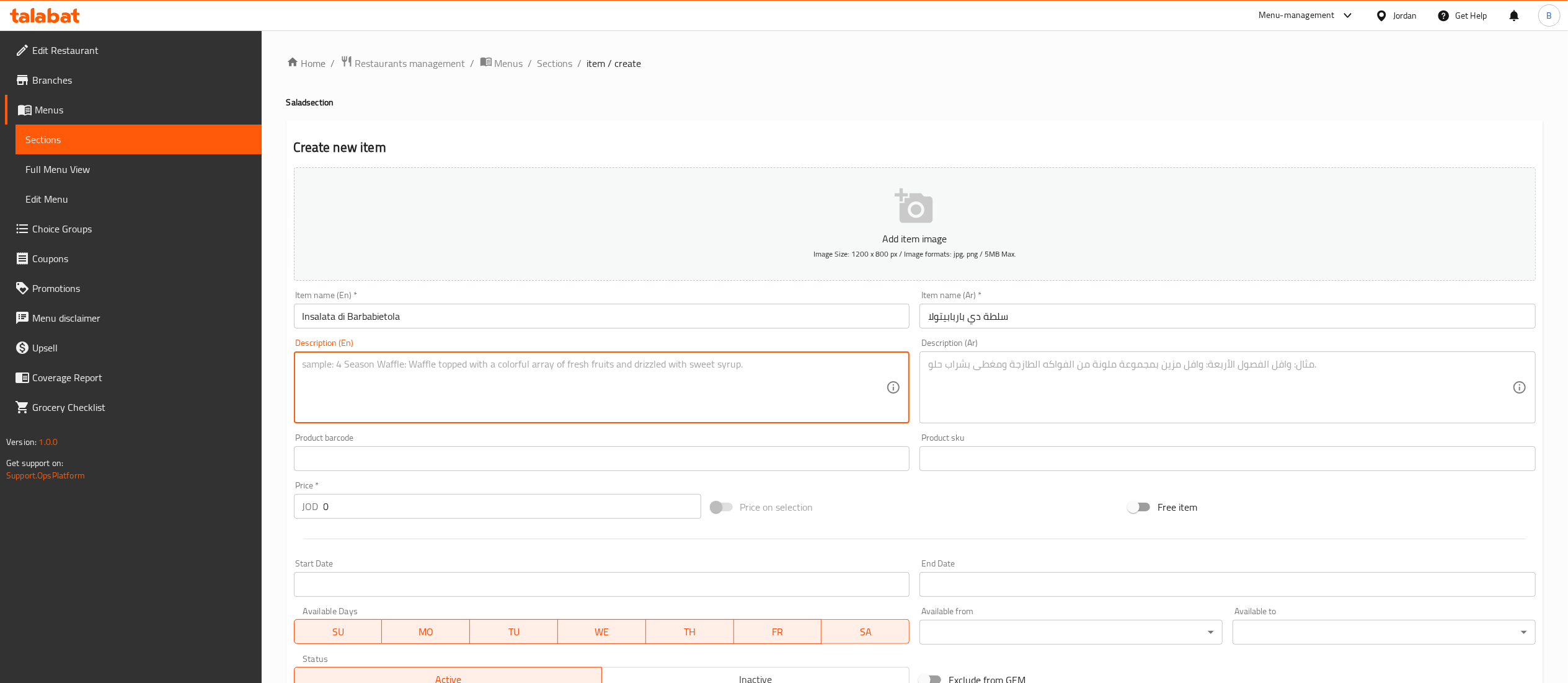
paste textarea "Beetroot salad – beetroot, mixed leaves, mango, orange, feta cheese, walnuts. H…"
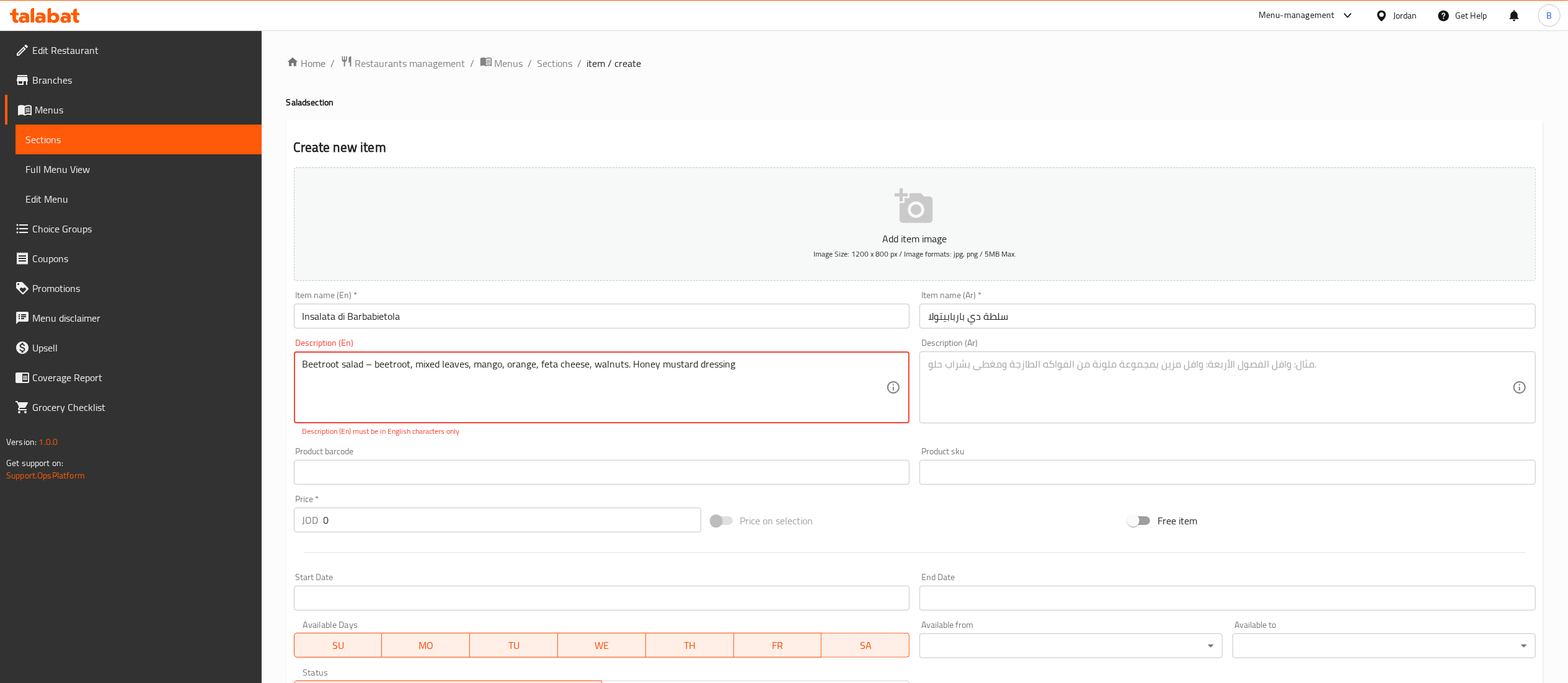
type textarea "Beetroot salad – beetroot, mixed leaves, mango, orange, feta cheese, walnuts. H…"
click at [1010, 439] on div "Description (Ar) Description (Ar)" at bounding box center [1227, 388] width 626 height 109
click at [1009, 412] on textarea at bounding box center [1220, 387] width 584 height 59
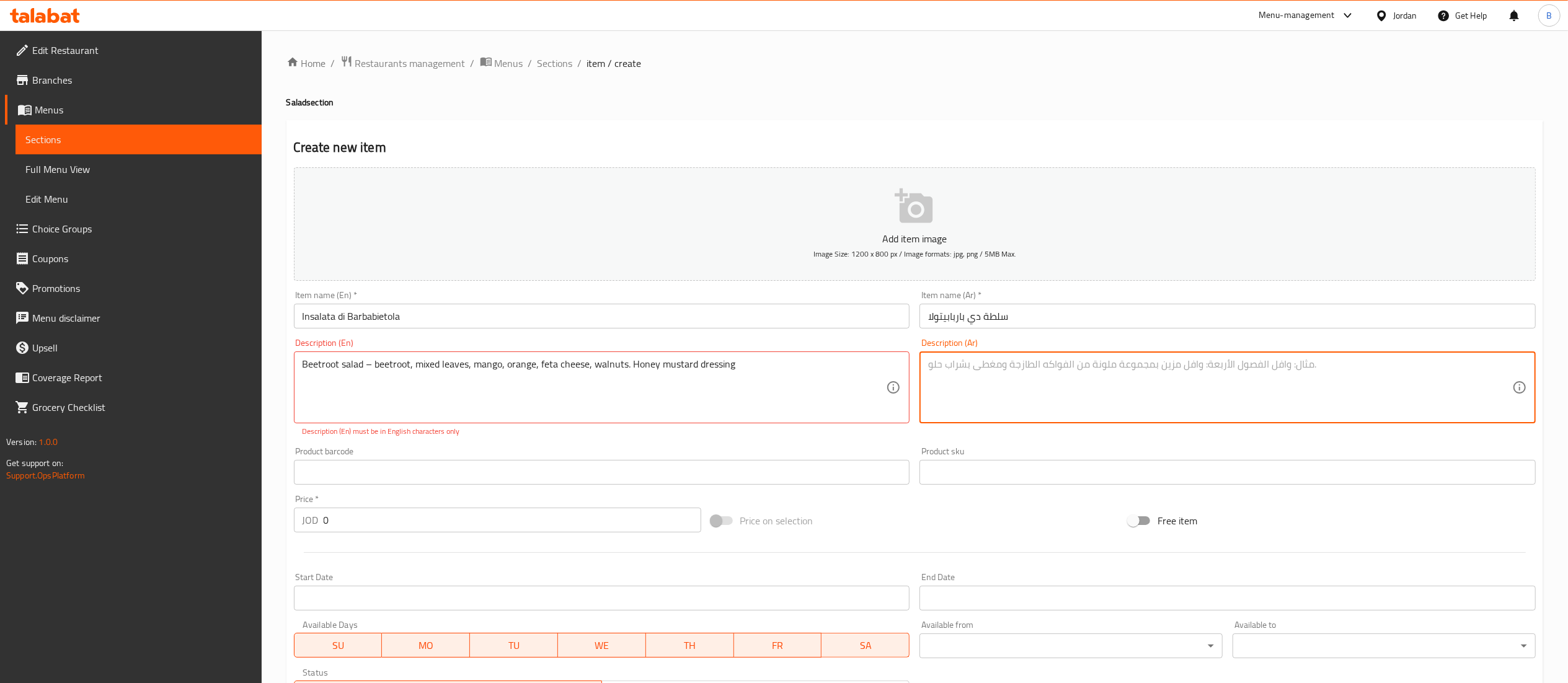
paste textarea "شمندر، أوراق خضراء، مانجا، برتقال، جبنة فيتا، جوز، صوص العسل والخردل"
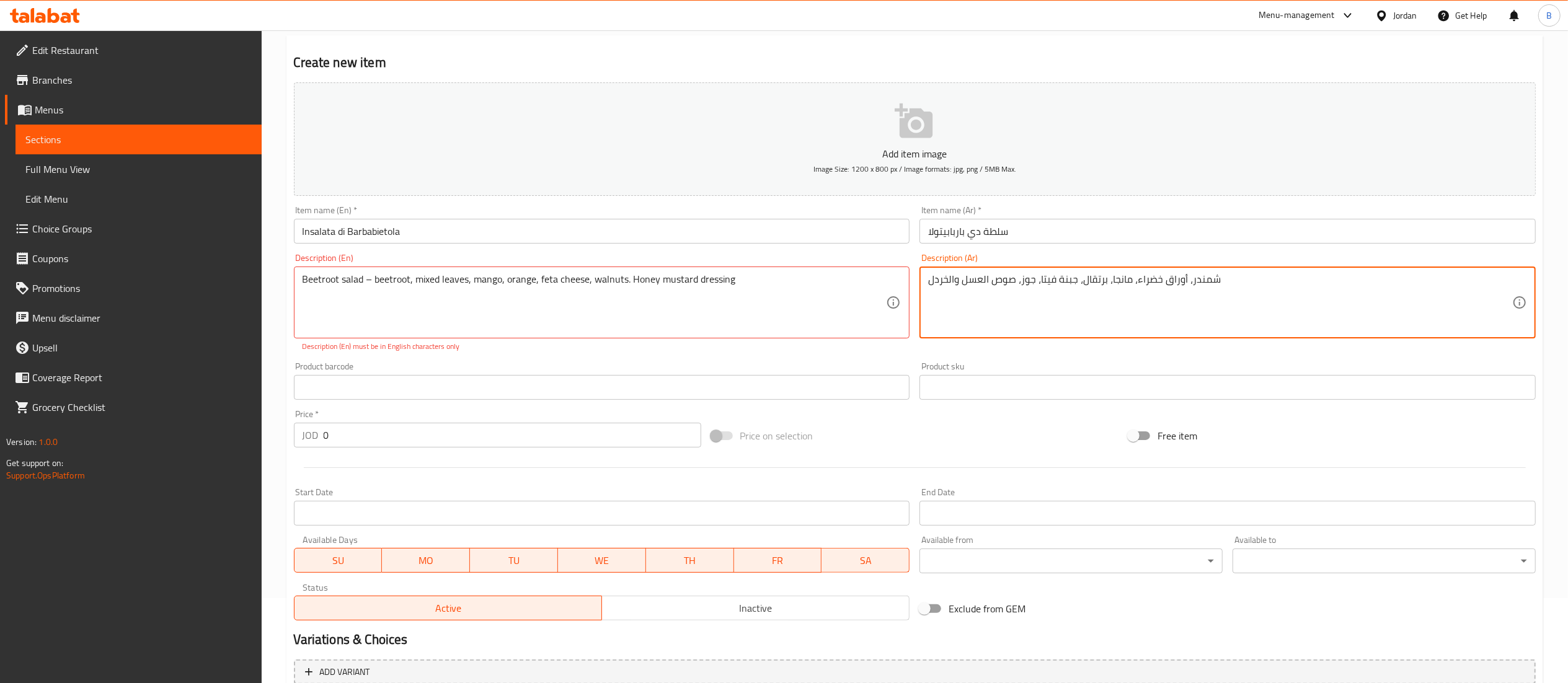
scroll to position [124, 0]
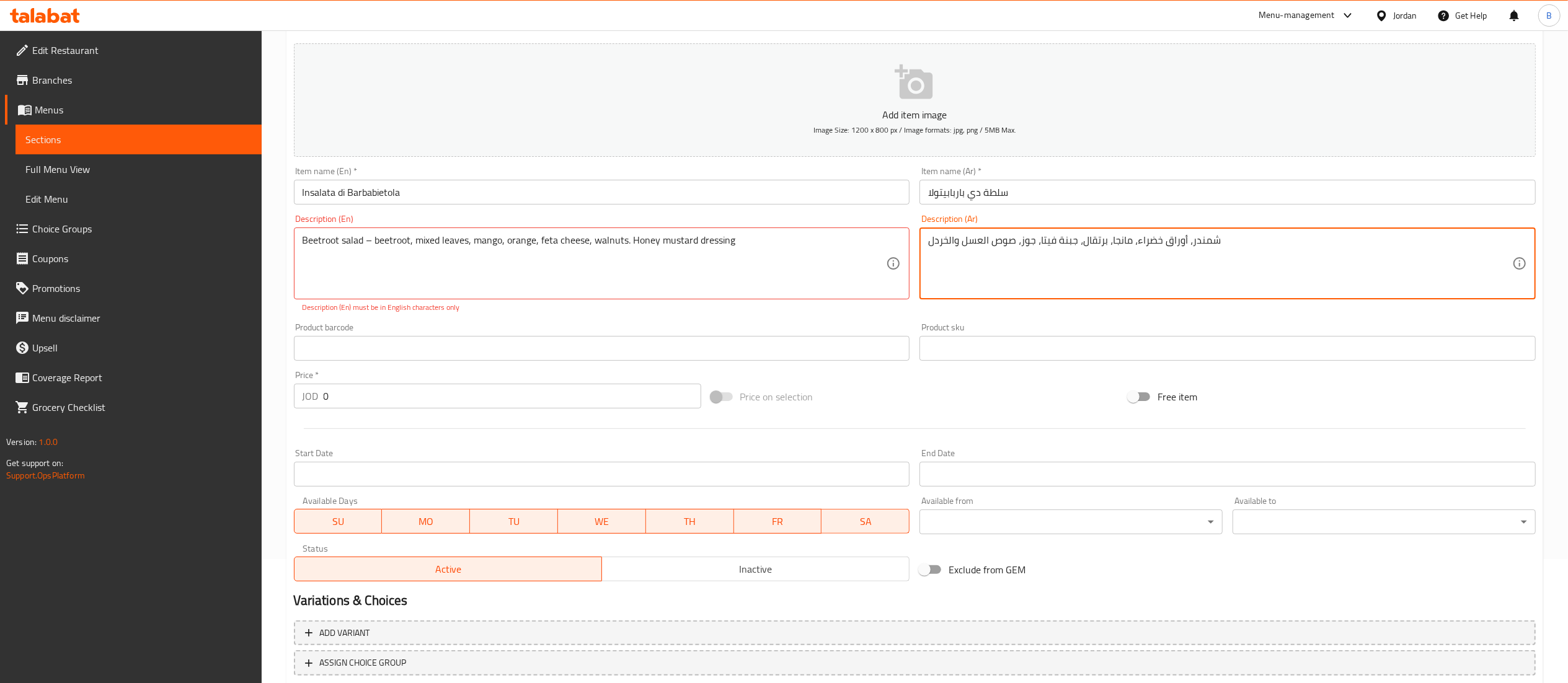
type textarea "شمندر، أوراق خضراء، مانجا، برتقال، جبنة فيتا، جوز، صوص العسل والخردل"
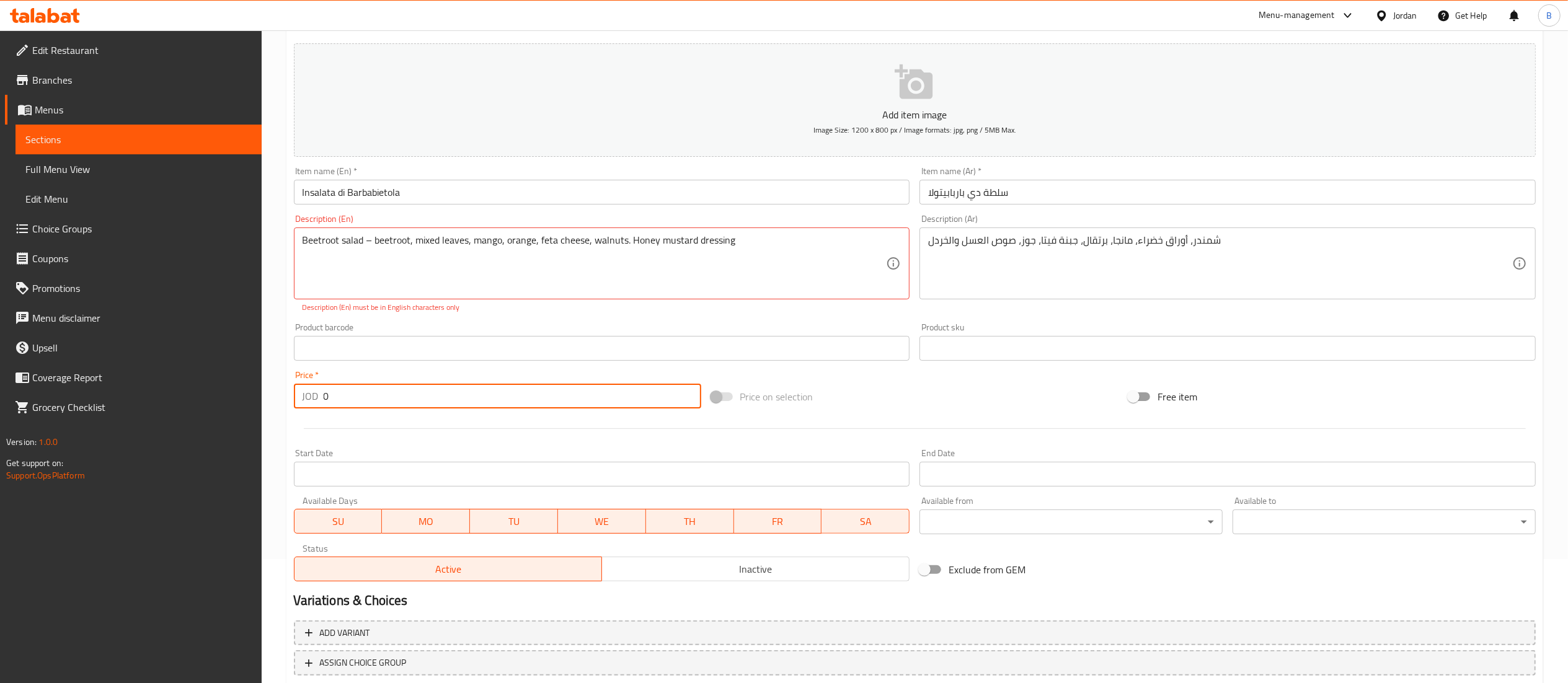
drag, startPoint x: 358, startPoint y: 401, endPoint x: 207, endPoint y: 391, distance: 151.3
click at [207, 391] on div "Edit Restaurant Branches Menus Sections Full Menu View Edit Menu Choice Groups …" at bounding box center [784, 336] width 1568 height 860
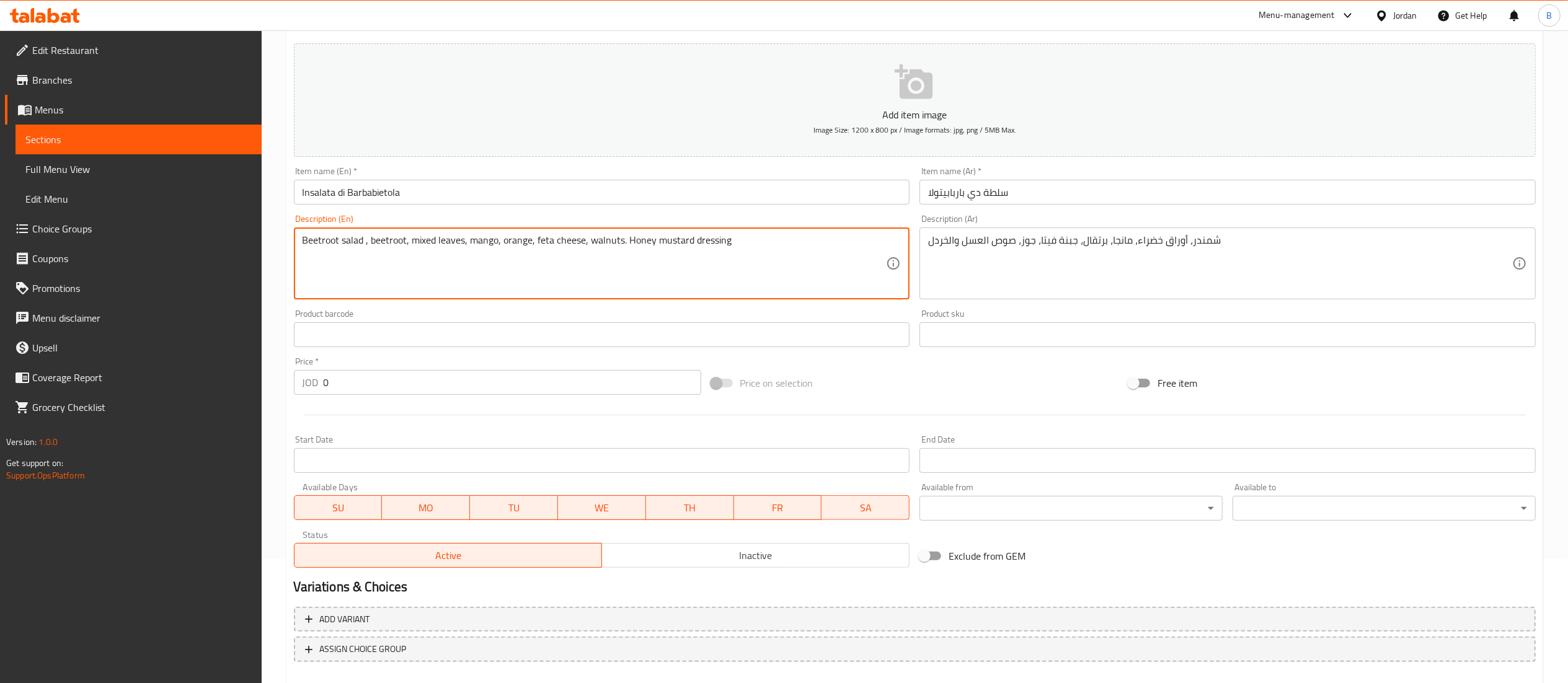
type textarea "Beetroot salad , beetroot, mixed leaves, mango, orange, feta cheese, walnuts. H…"
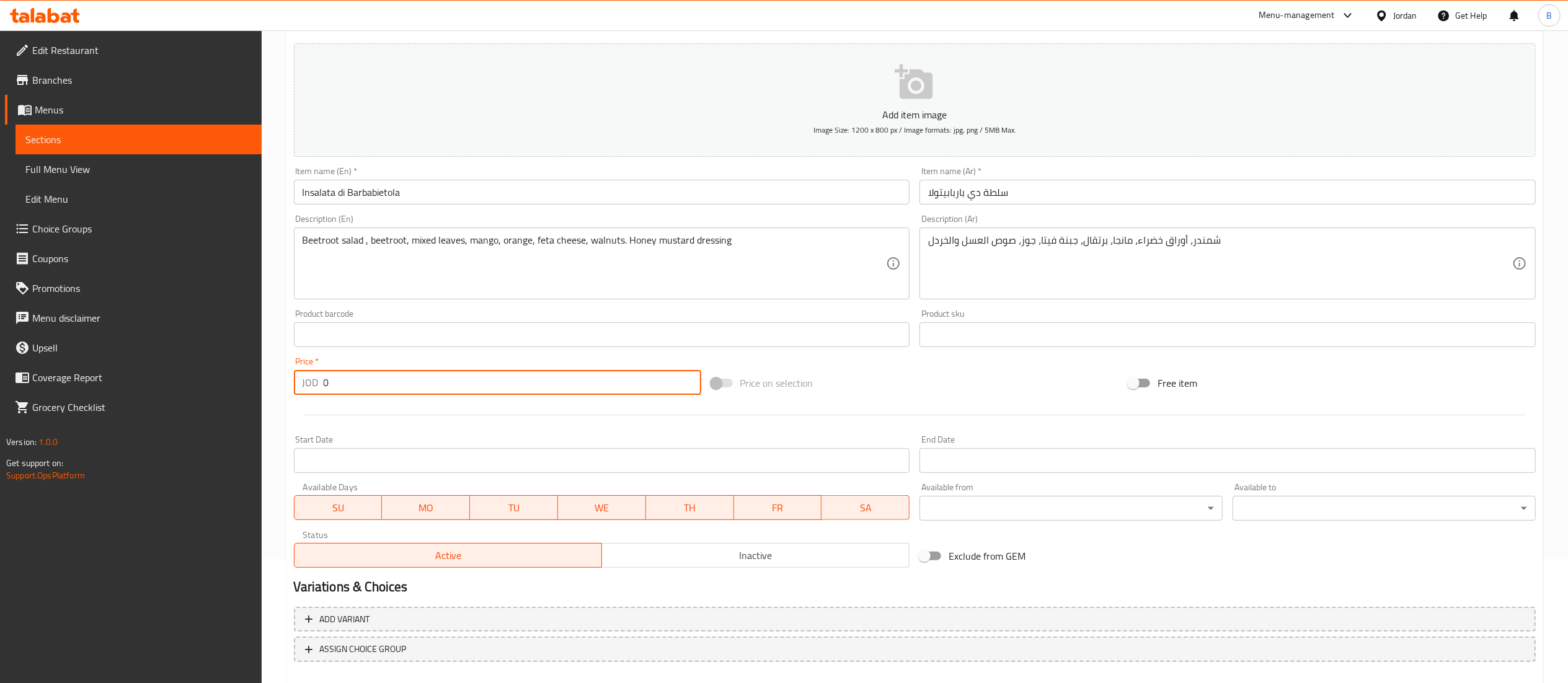
drag, startPoint x: 367, startPoint y: 394, endPoint x: 194, endPoint y: 376, distance: 173.9
click at [220, 382] on div "Edit Restaurant Branches Menus Sections Full Menu View Edit Menu Choice Groups …" at bounding box center [784, 329] width 1568 height 846
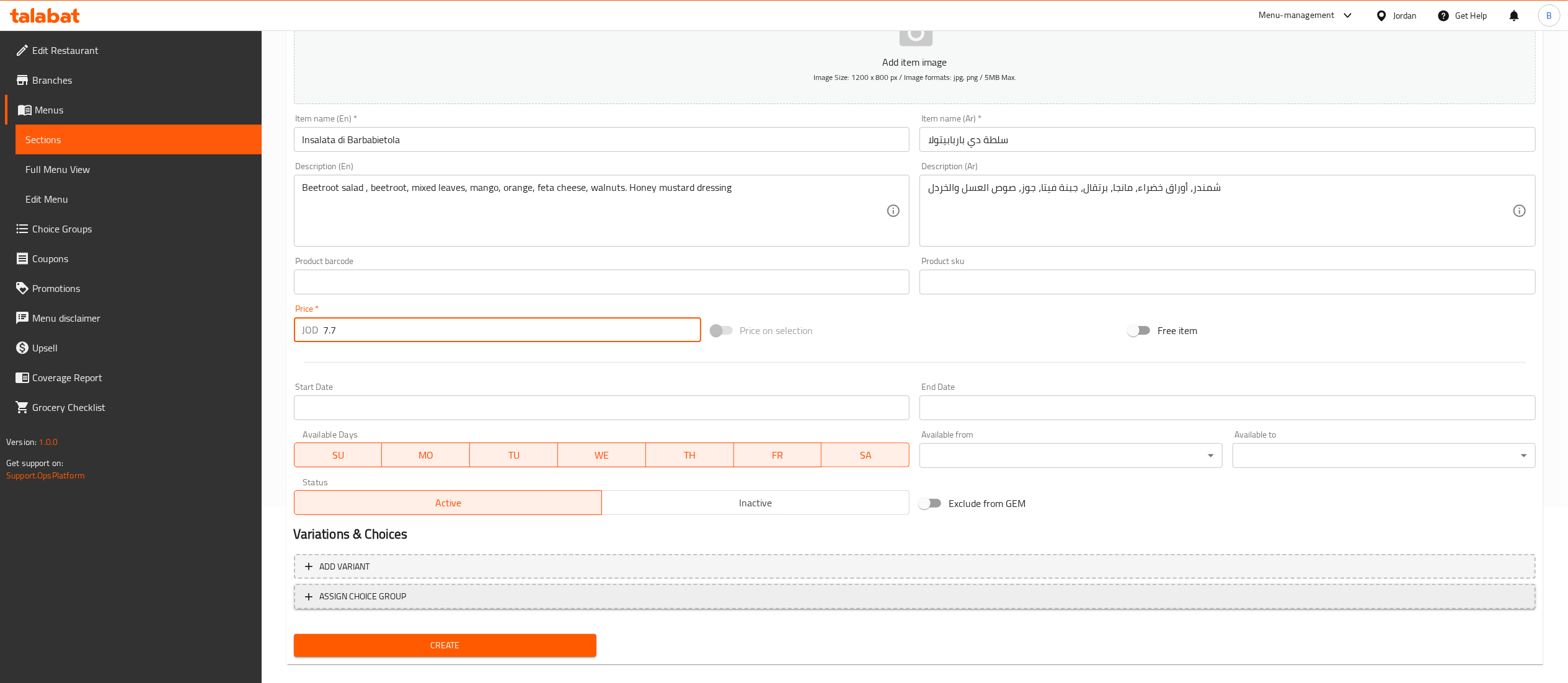
scroll to position [192, 0]
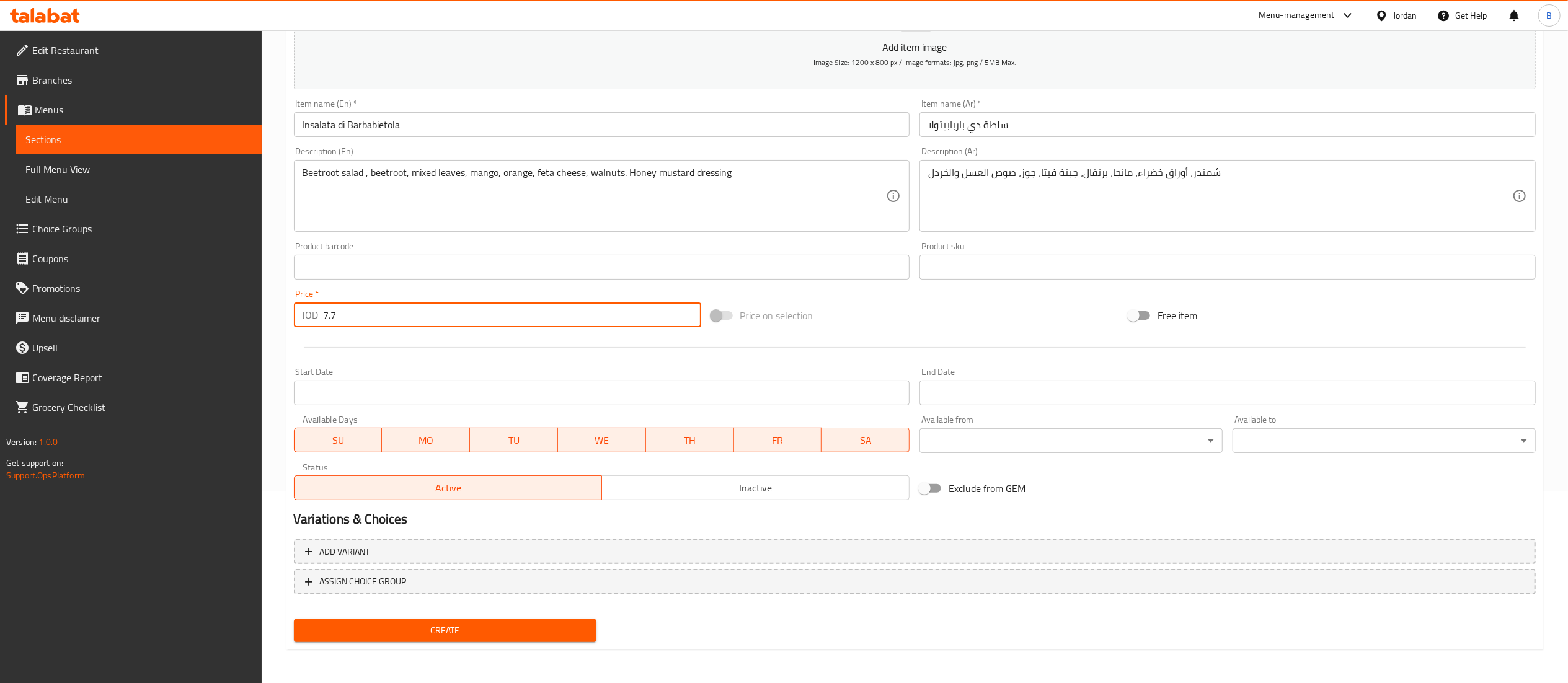
type input "7.7"
click at [449, 628] on span "Create" at bounding box center [446, 631] width 284 height 16
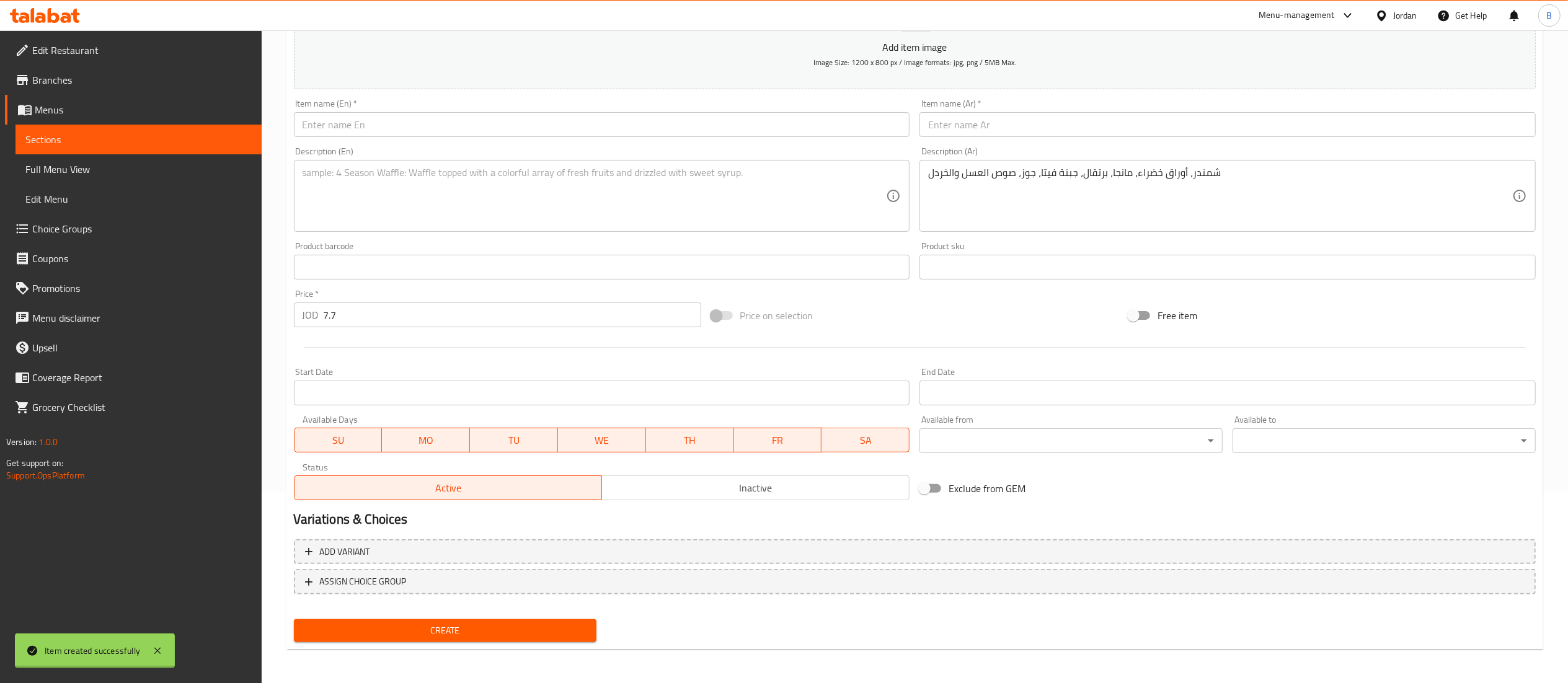
type input "0"
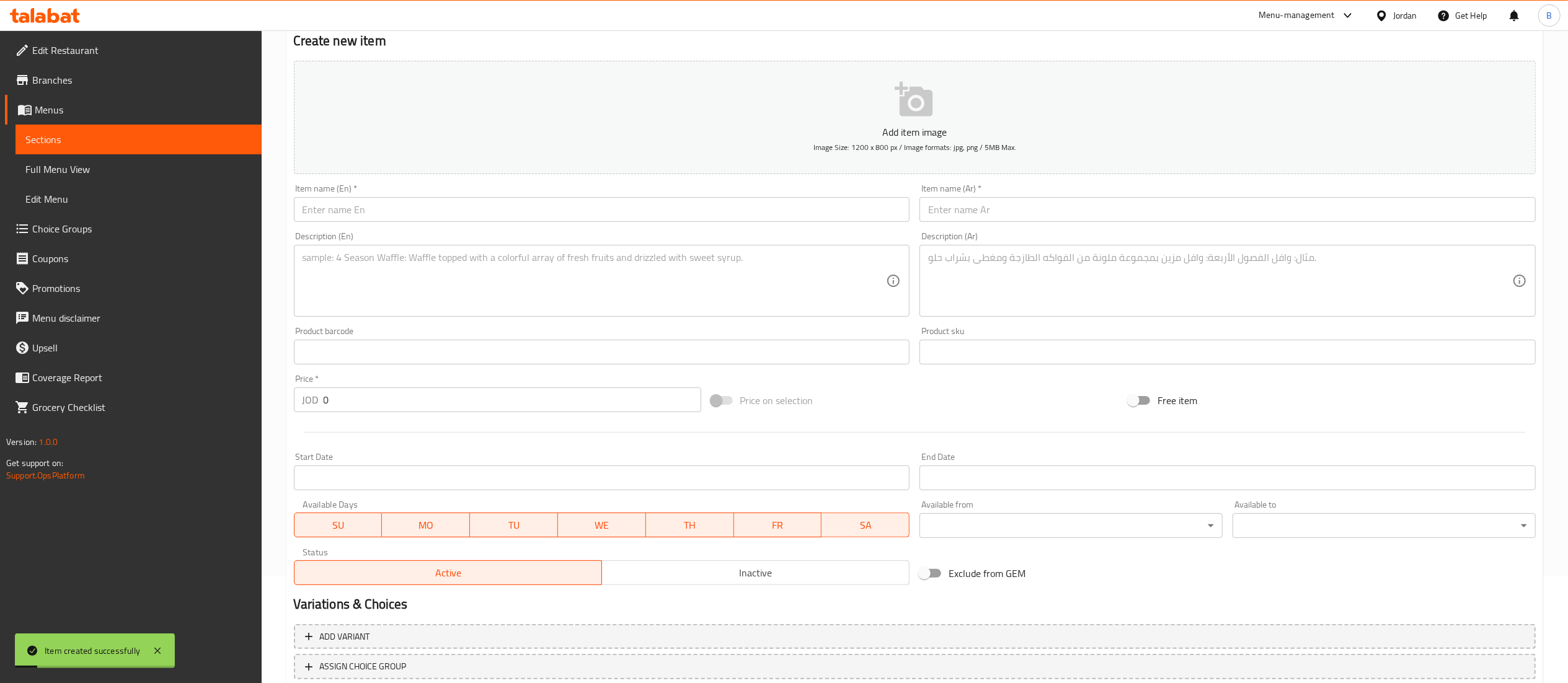
scroll to position [67, 0]
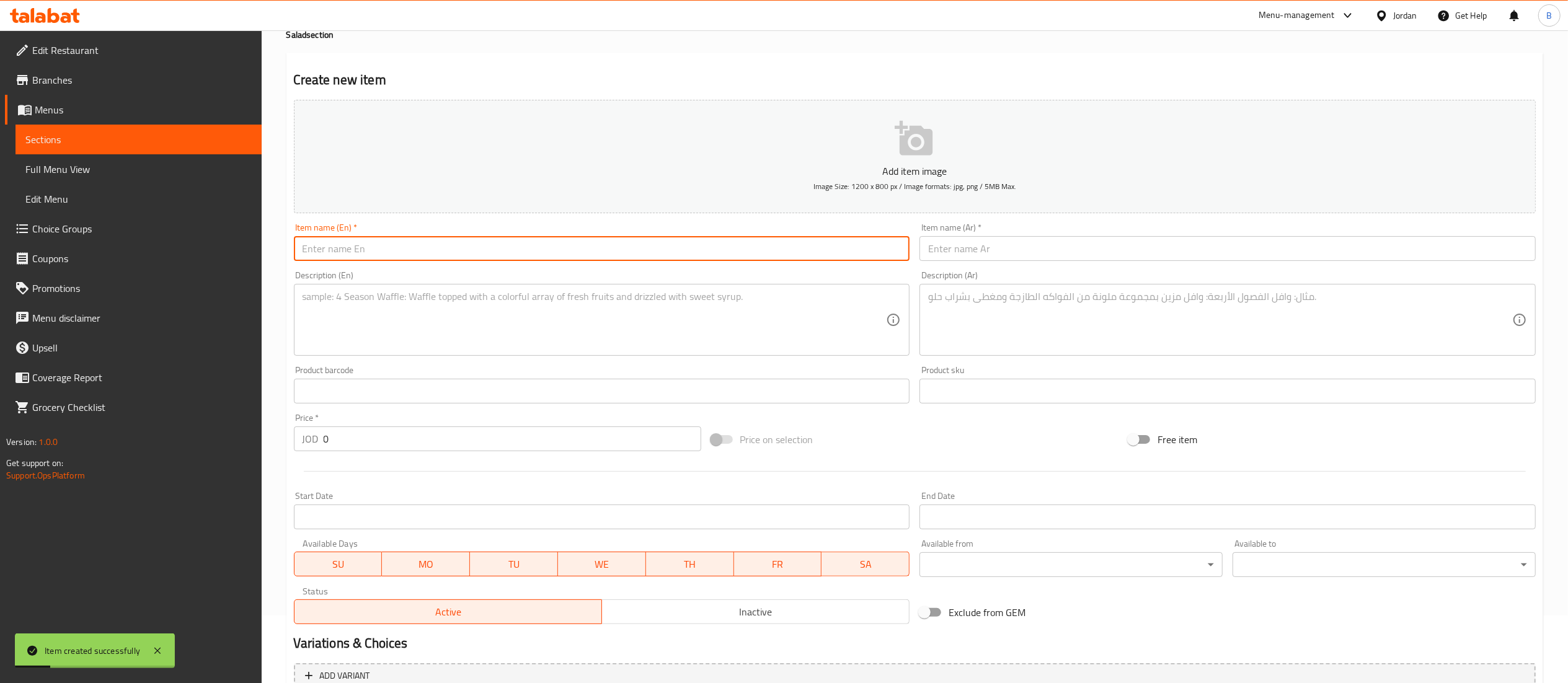
click at [349, 259] on input "text" at bounding box center [602, 249] width 616 height 25
paste input "Insalata Di Pollo"
type input "Insalata Di Pollo"
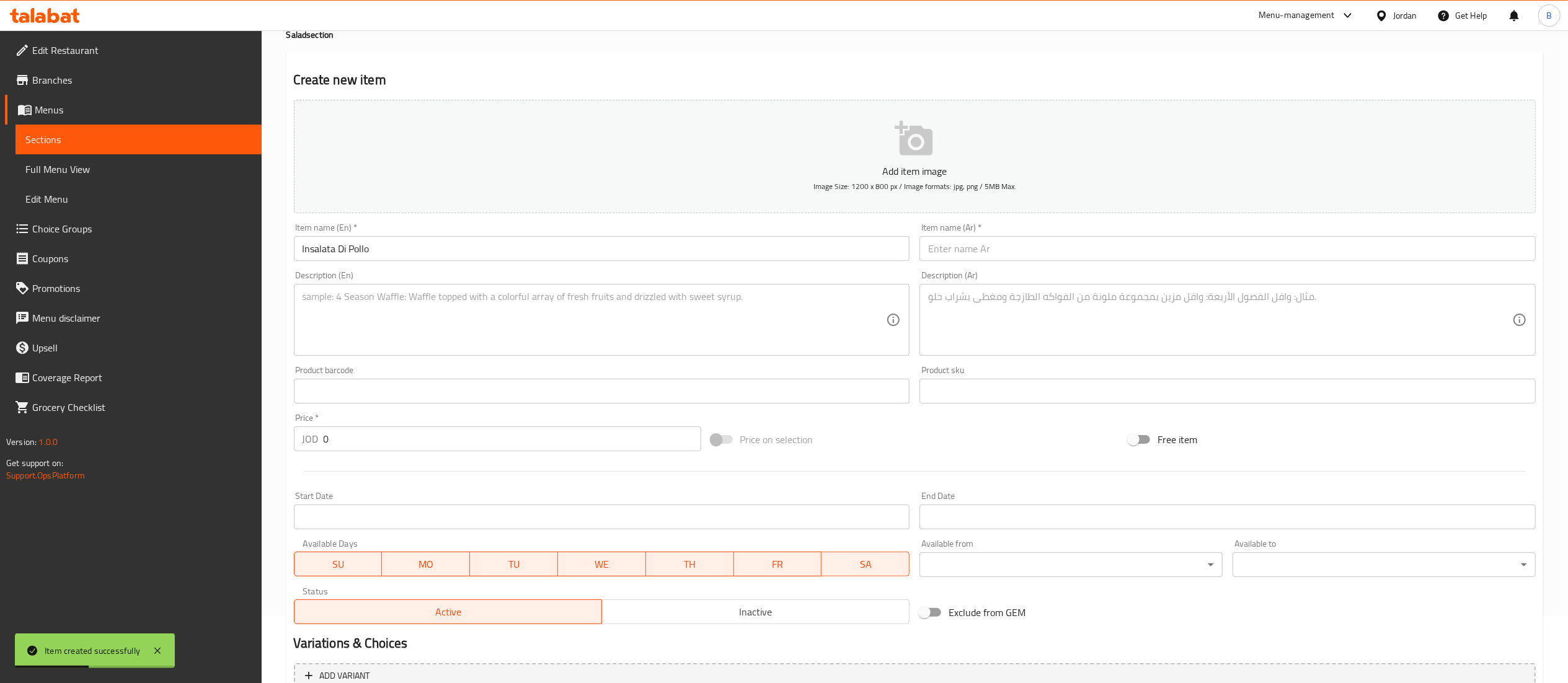
click at [1040, 235] on div "Item name (Ar)   * Item name (Ar) *" at bounding box center [1227, 242] width 616 height 38
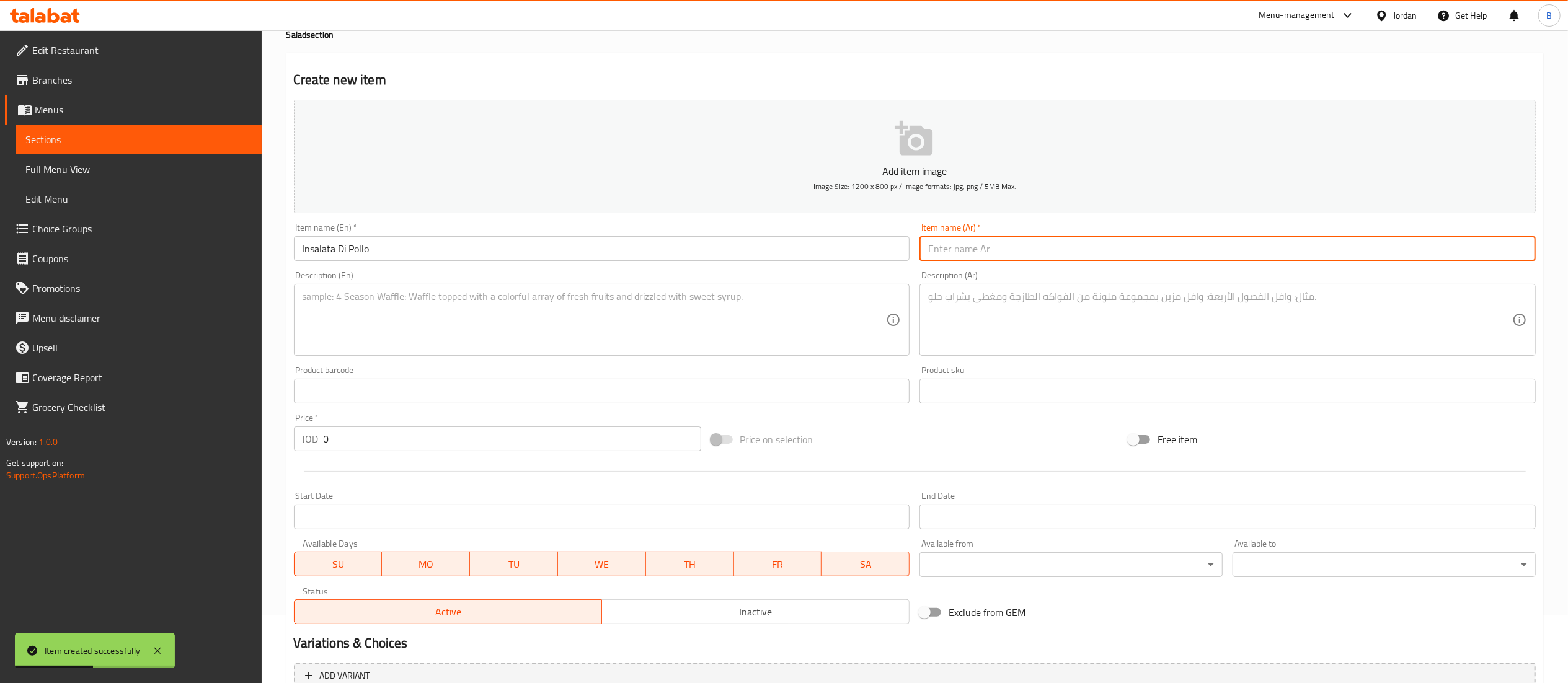
click at [1032, 248] on input "text" at bounding box center [1227, 249] width 616 height 25
paste input "سلطة الدجاج"
type input "سلطة الدجاج"
click at [686, 297] on textarea at bounding box center [594, 320] width 584 height 59
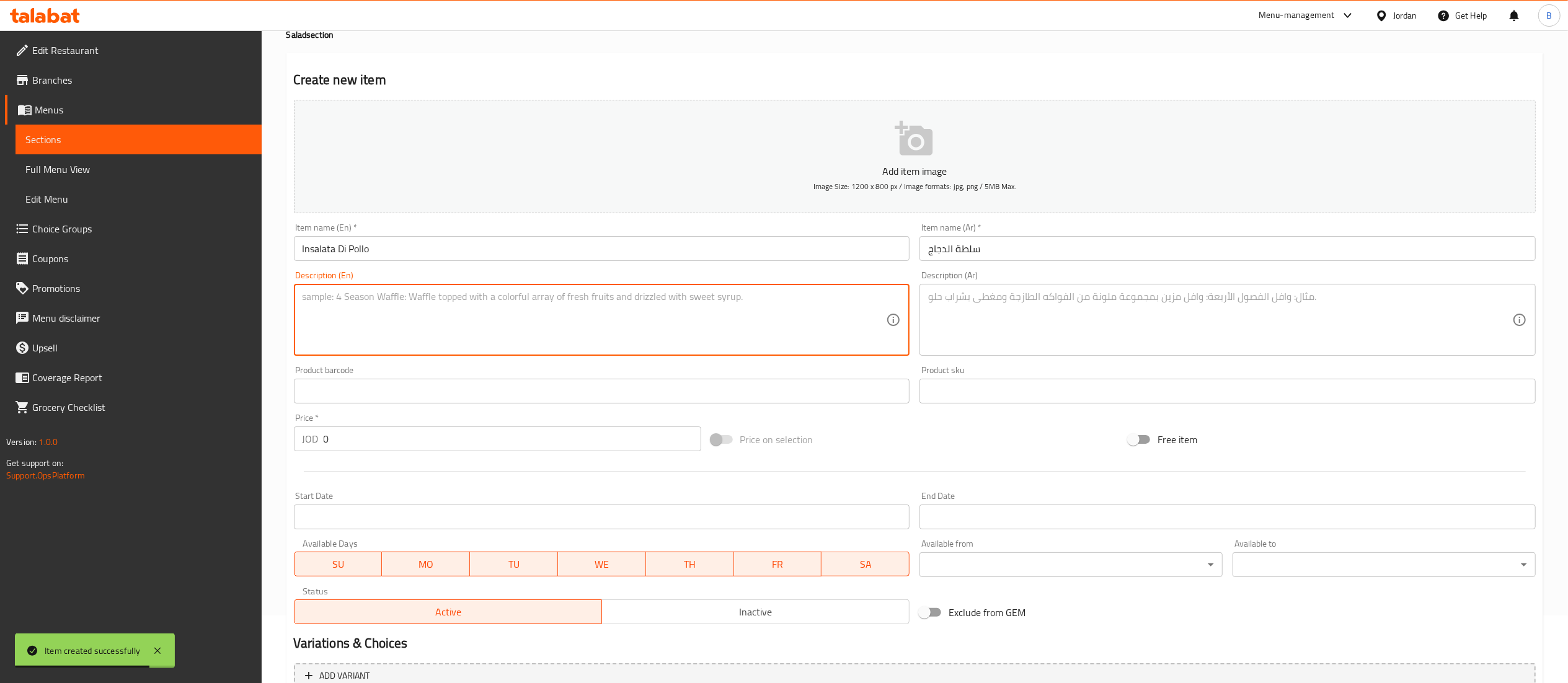
paste textarea "Chicken, baby gem, avocado, cherry tomato, buffalo sauce, ranch sauce"
type textarea "Chicken, baby gem, avocado, cherry tomato, buffalo sauce, ranch sauce"
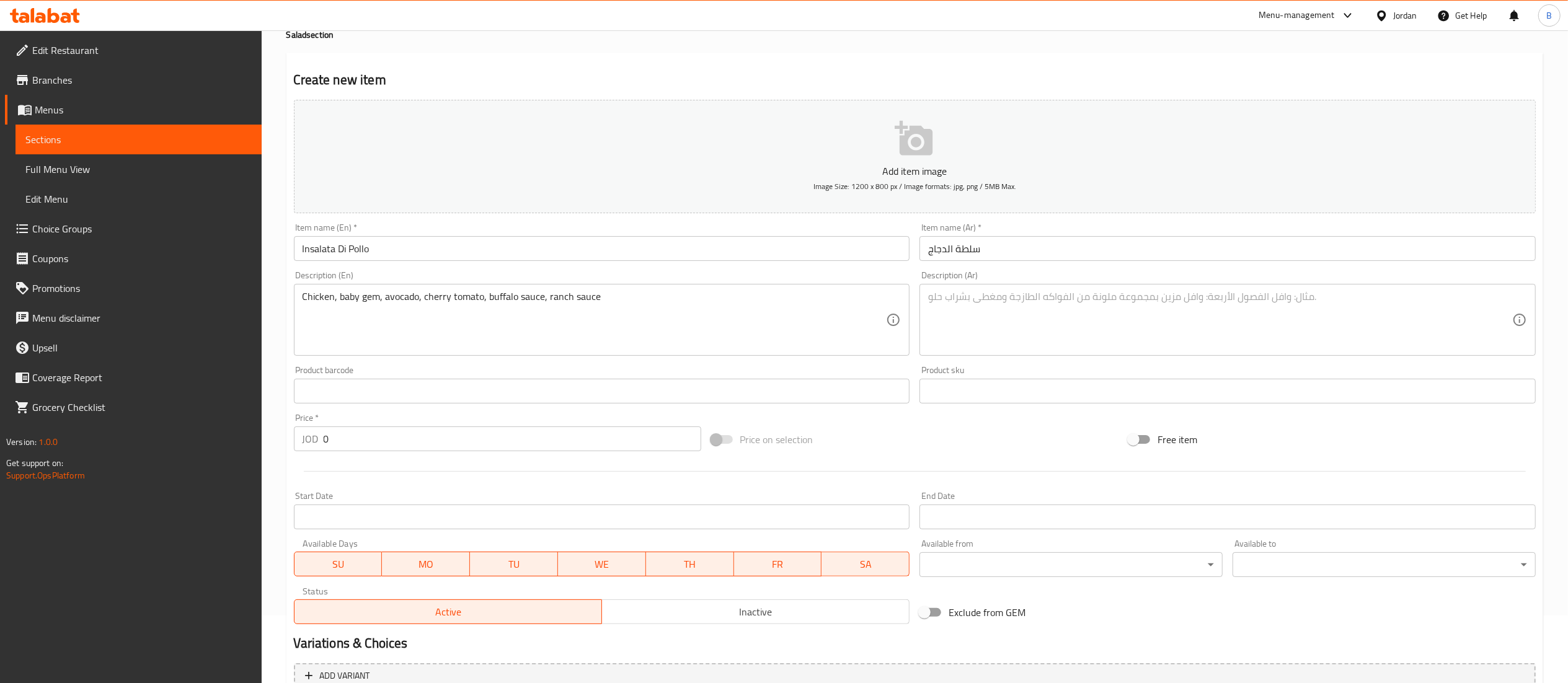
click at [1001, 278] on div "Description (Ar) Description (Ar)" at bounding box center [1227, 313] width 616 height 85
click at [988, 334] on textarea at bounding box center [1220, 320] width 584 height 59
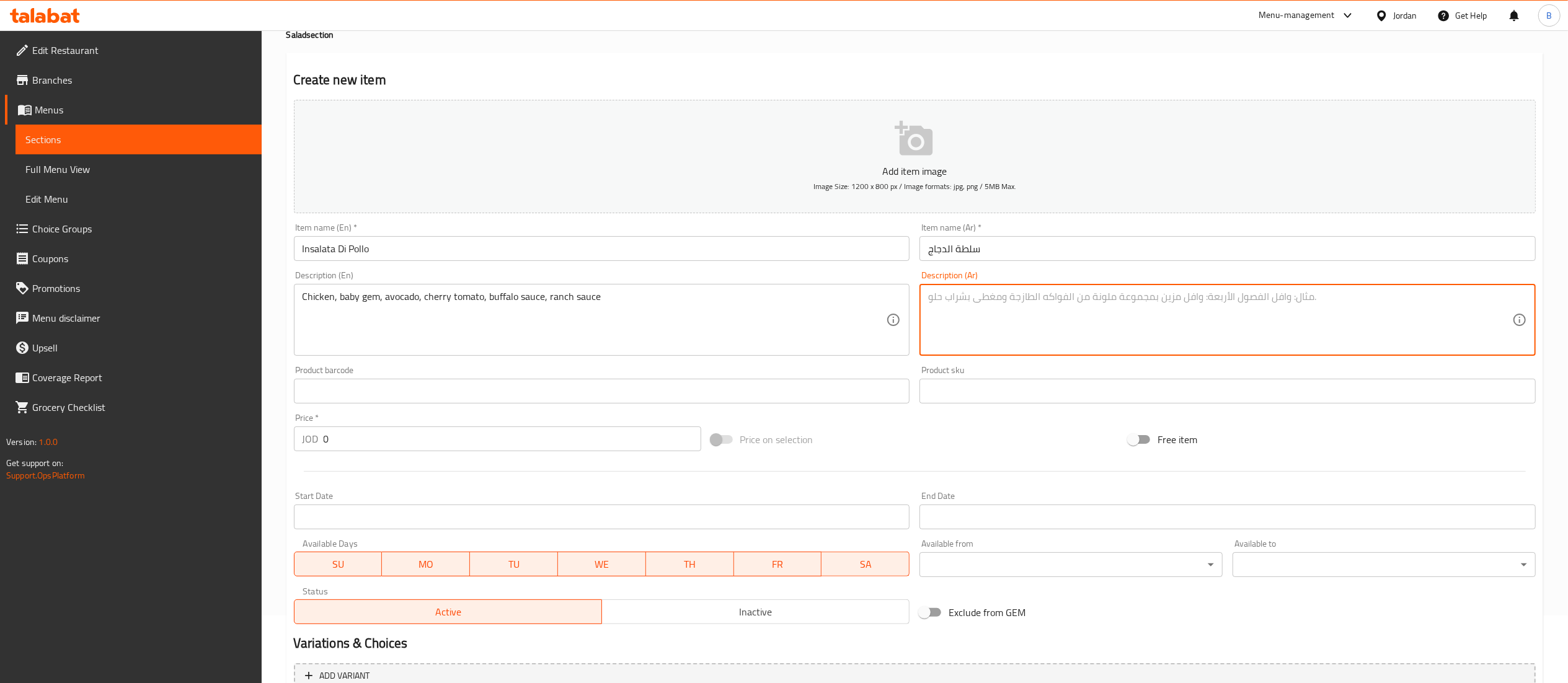
paste textarea "دجاج، خس جِم، أفوكادو، طماطم شيري، صوص بافلو، صوص رانش"
type textarea "دجاج، خس جِم، أفوكادو، طماطم شيري، صوص بافلو، صوص رانش"
drag, startPoint x: 279, startPoint y: 426, endPoint x: 167, endPoint y: 426, distance: 112.0
click at [221, 426] on div "Edit Restaurant Branches Menus Sections Full Menu View Edit Menu Choice Groups …" at bounding box center [784, 386] width 1568 height 846
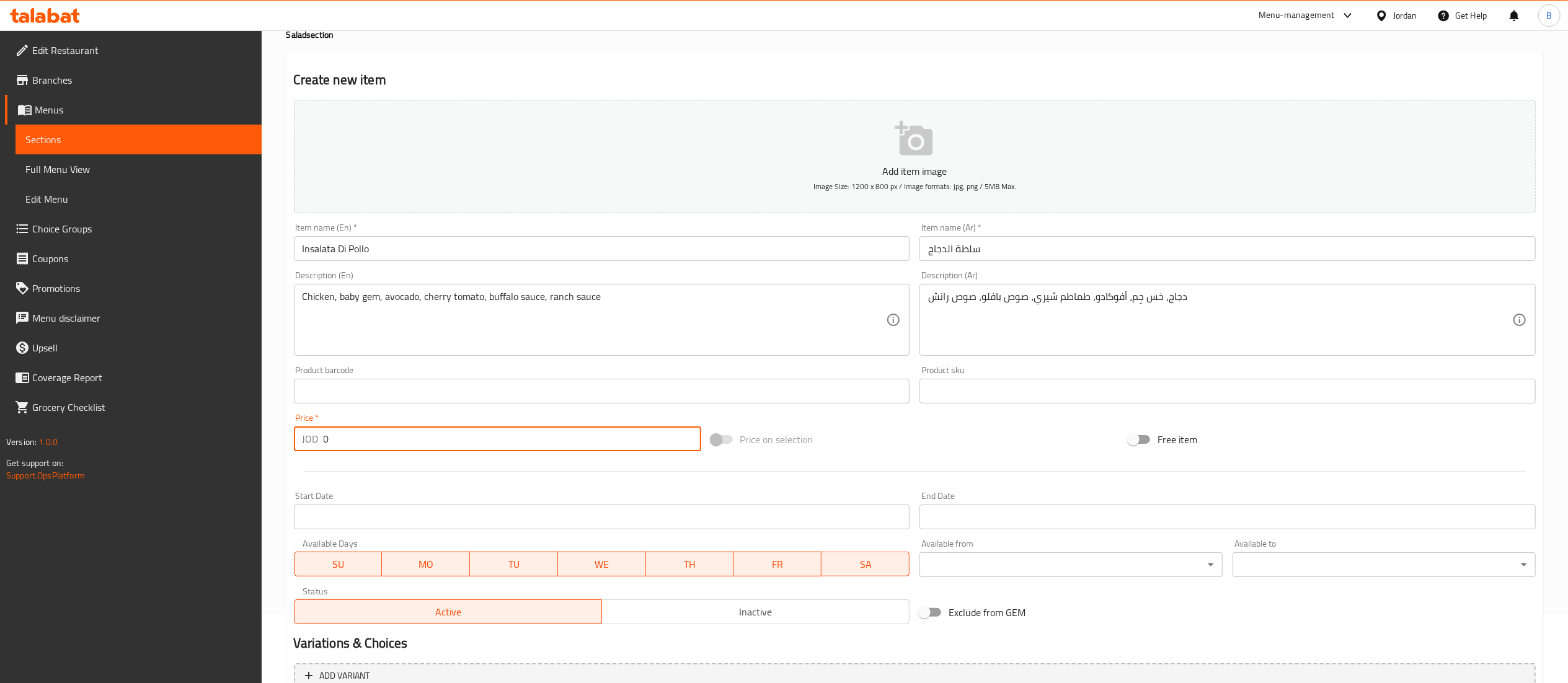
paste input "8.8"
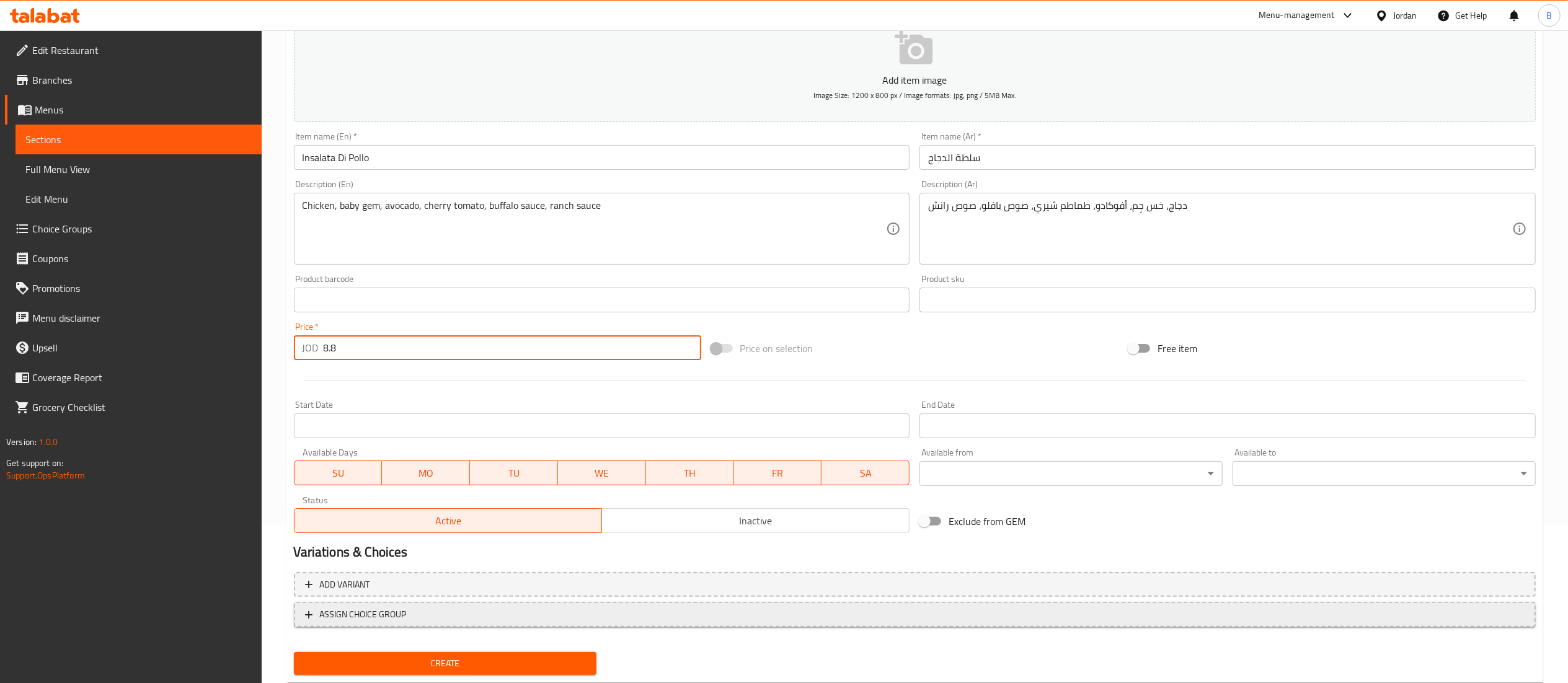
scroll to position [192, 0]
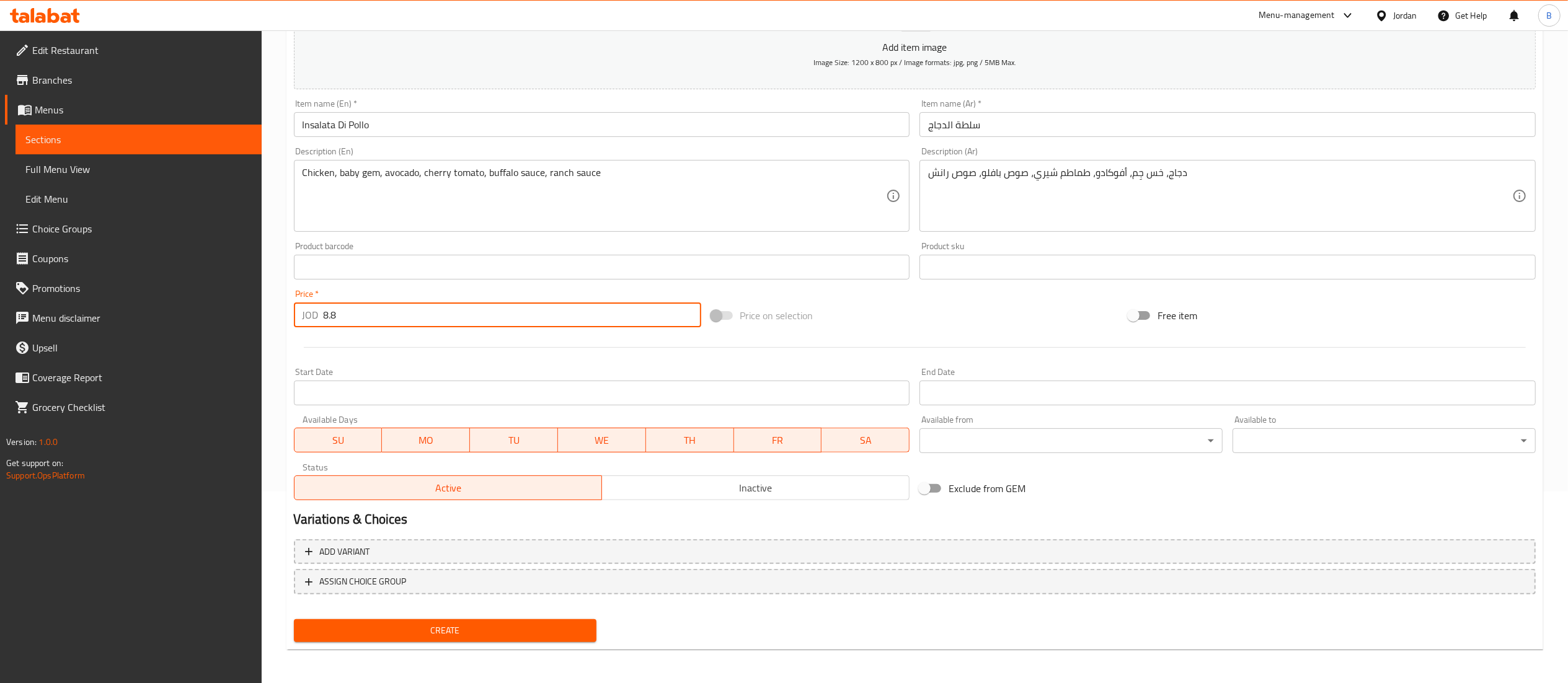
type input "8.8"
click at [429, 629] on span "Create" at bounding box center [446, 631] width 284 height 16
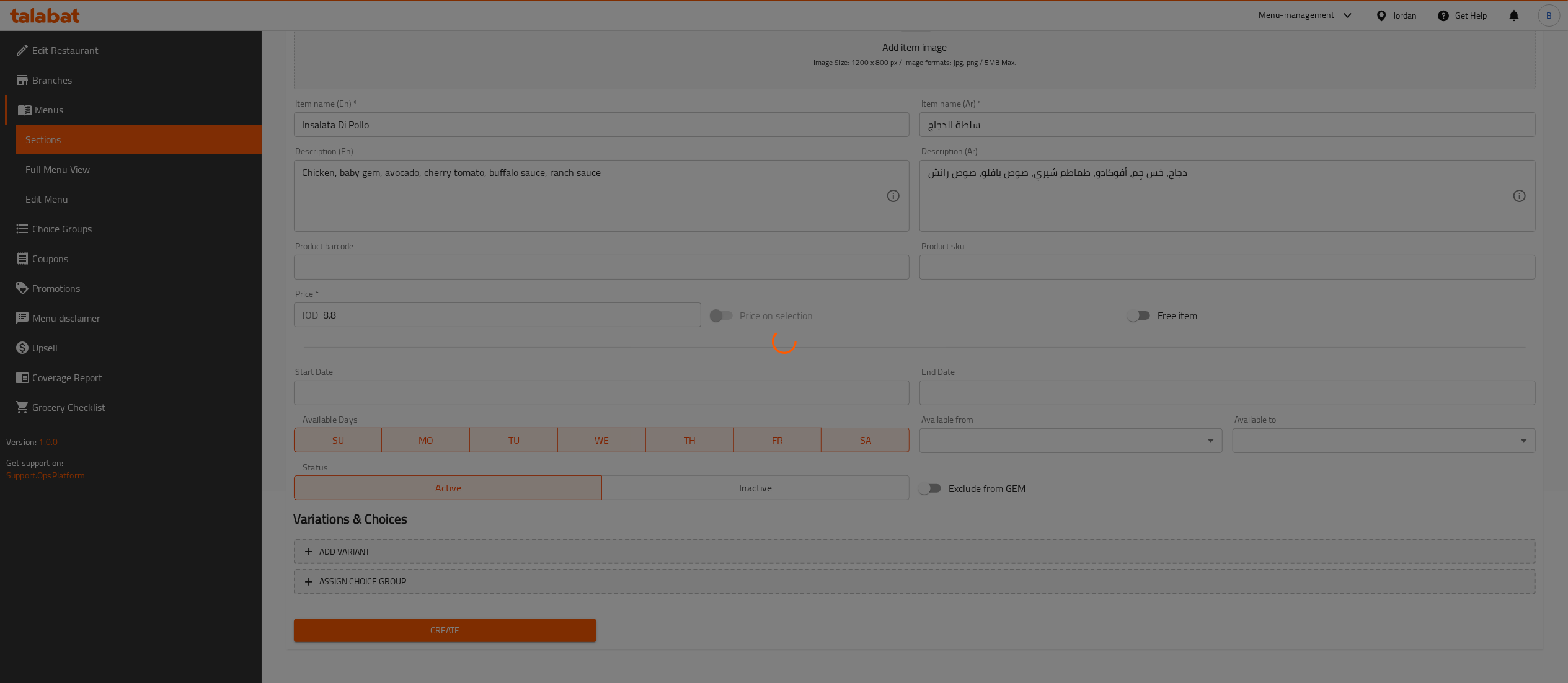
type input "0"
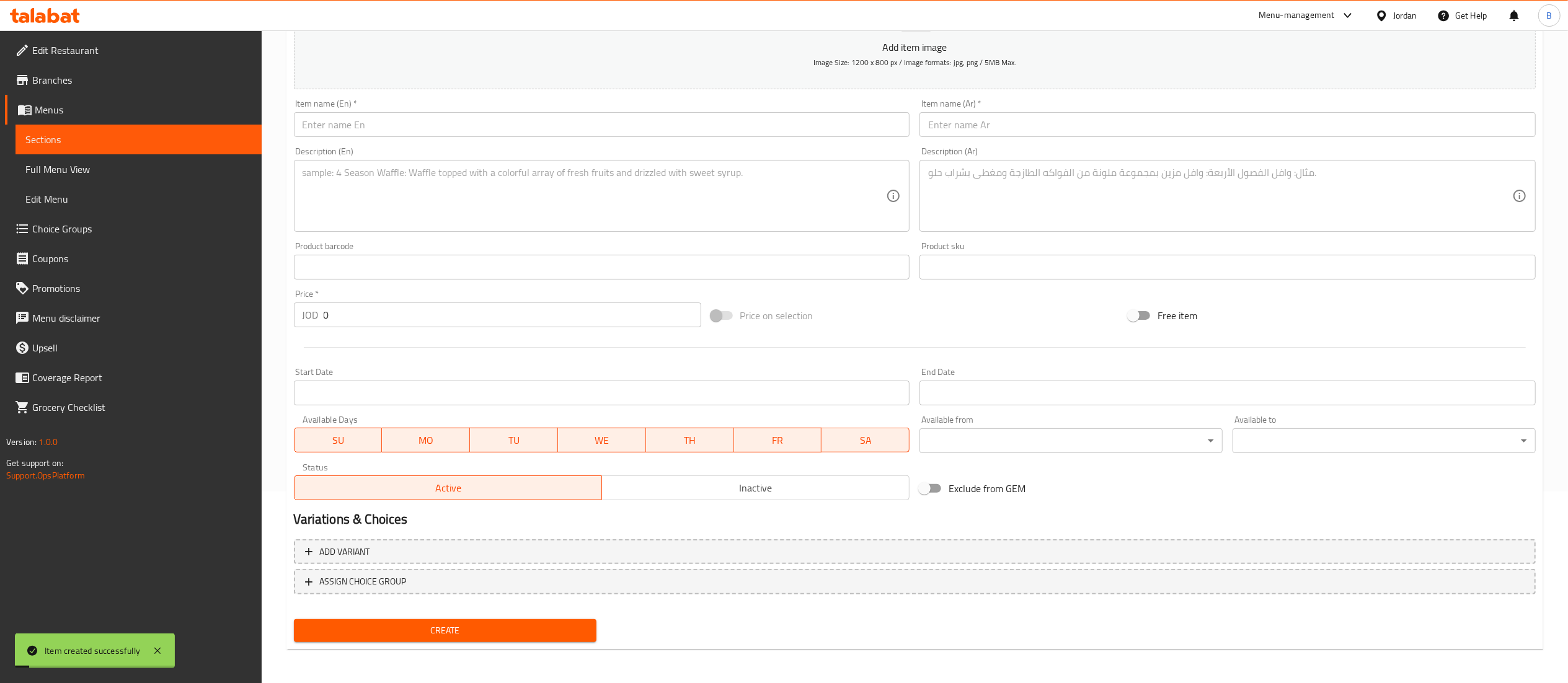
click at [362, 123] on input "text" at bounding box center [602, 124] width 616 height 25
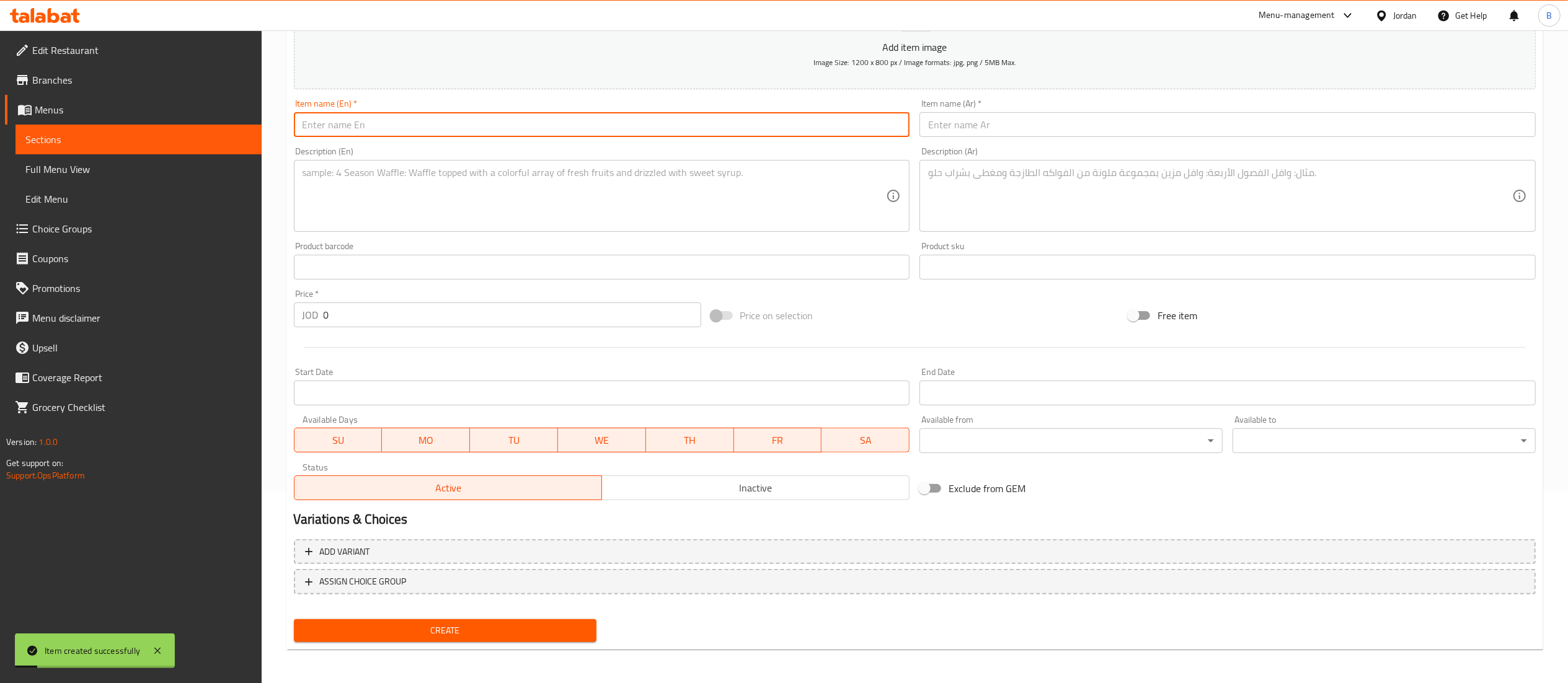
paste input "Caprese Salad"
type input "Caprese Salad"
click at [966, 135] on input "text" at bounding box center [1227, 124] width 616 height 25
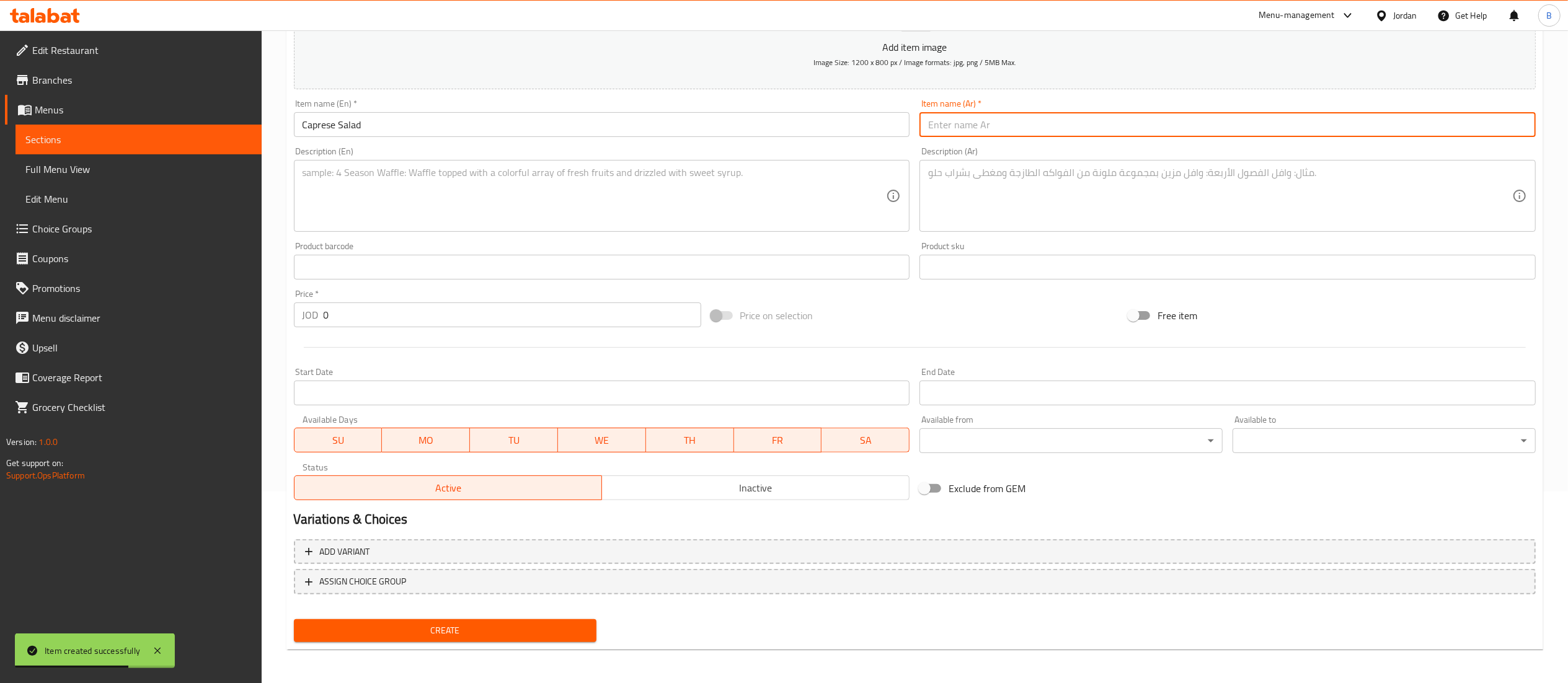
paste input "سلطة كابريزي"
type input "سلطة كابريزي"
click at [503, 182] on textarea at bounding box center [594, 196] width 584 height 59
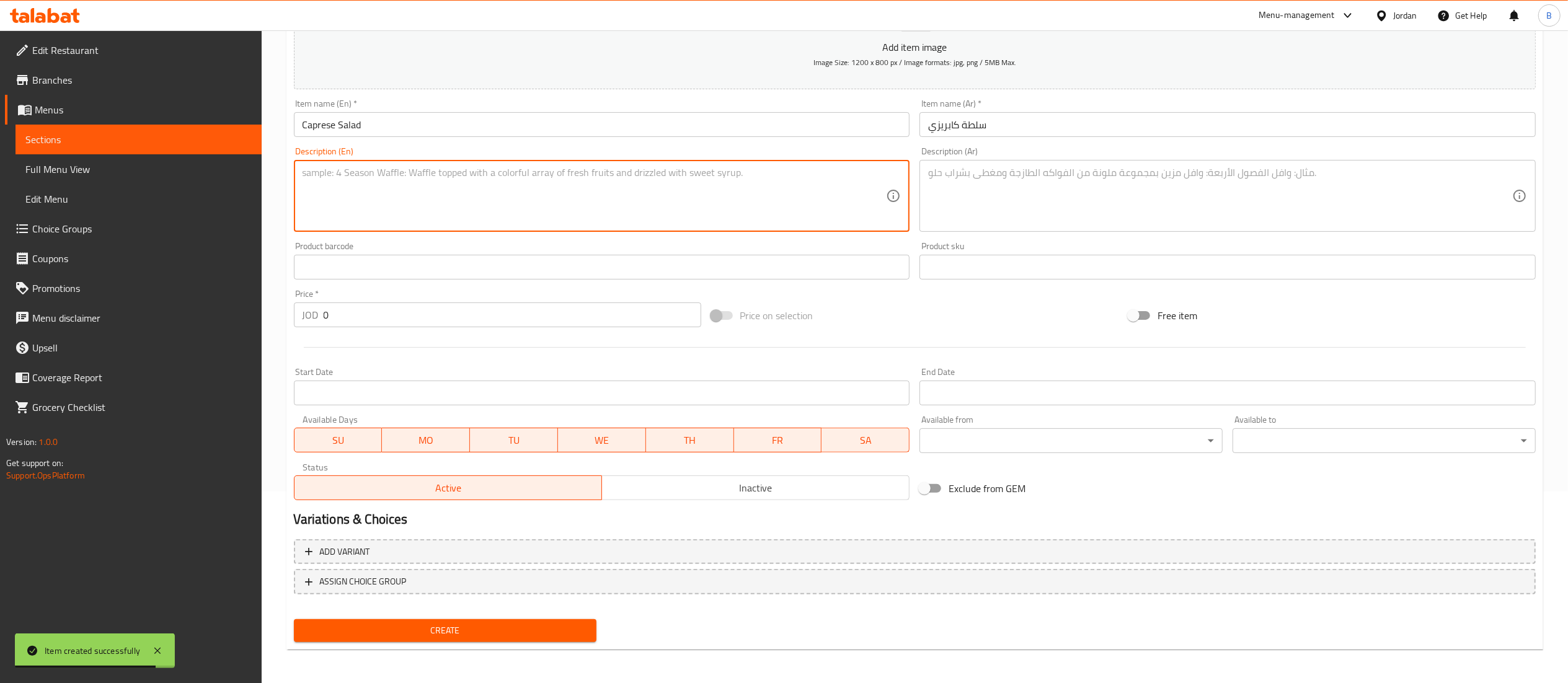
paste textarea "Mix leaves, pesto, balsamic vinegar, fresh mozzarella, tomato"
type textarea "Mix leaves, pesto, balsamic vinegar, fresh mozzarella, tomato"
click at [983, 203] on textarea at bounding box center [1220, 196] width 584 height 59
paste textarea "مزيج من الأوراق، البيستو، خل البلسميك، جبنة الموزاريلا الطازجة، الطماطم"
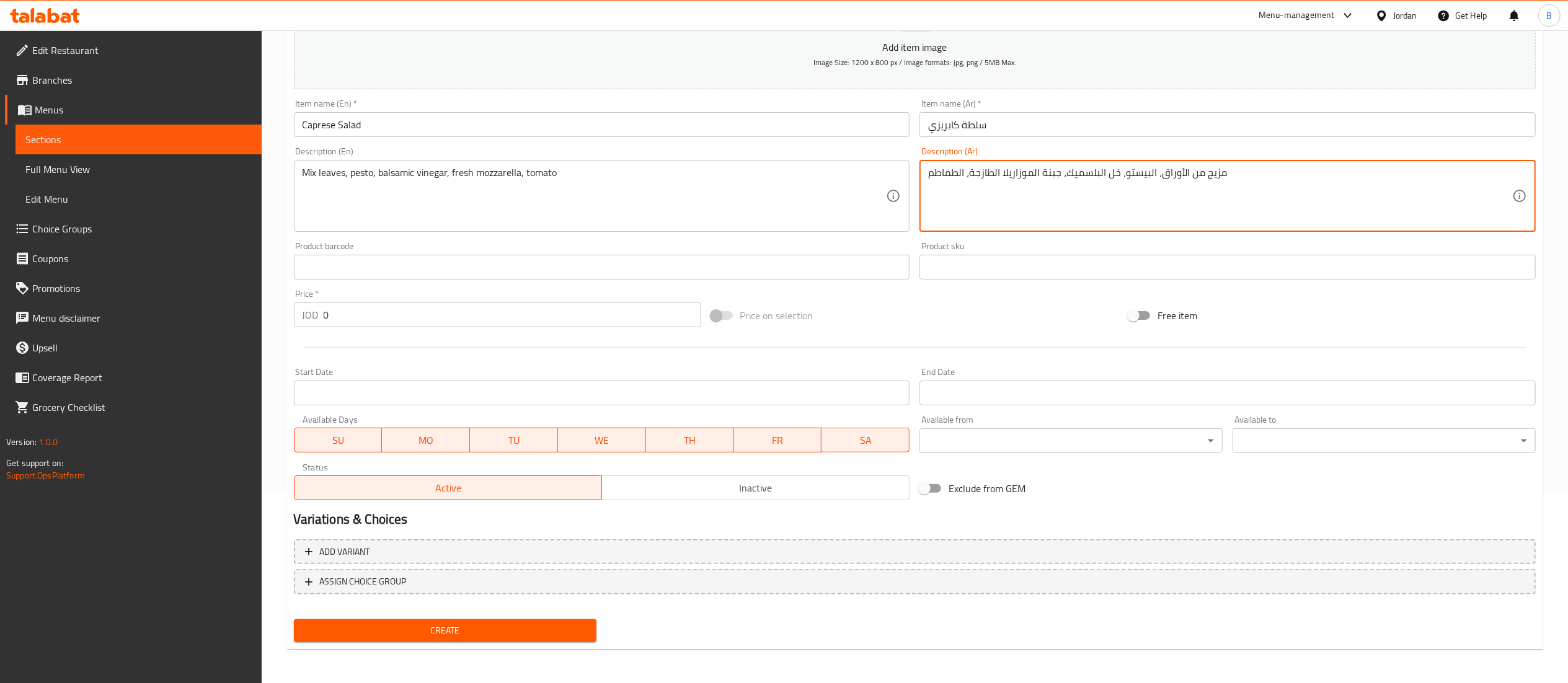
type textarea "مزيج من الأوراق، البيستو، خل البلسميك، جبنة الموزاريلا الطازجة، الطماطم"
drag, startPoint x: 335, startPoint y: 316, endPoint x: 229, endPoint y: 320, distance: 106.1
click at [269, 319] on div "Home / Restaurants management / Menus / Sections / item / create Salad section …" at bounding box center [915, 262] width 1306 height 846
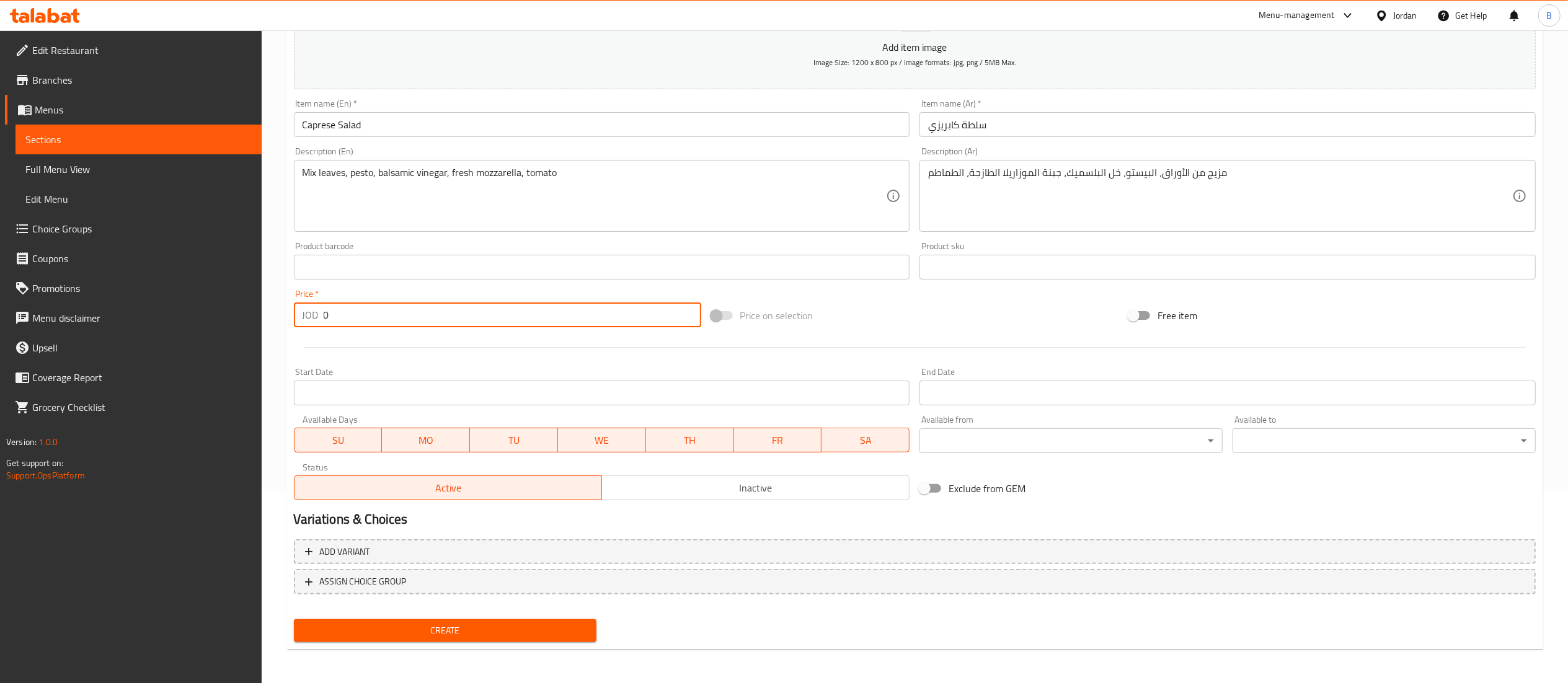
paste input "7.7"
type input "7.7"
click at [510, 623] on span "Create" at bounding box center [446, 631] width 284 height 16
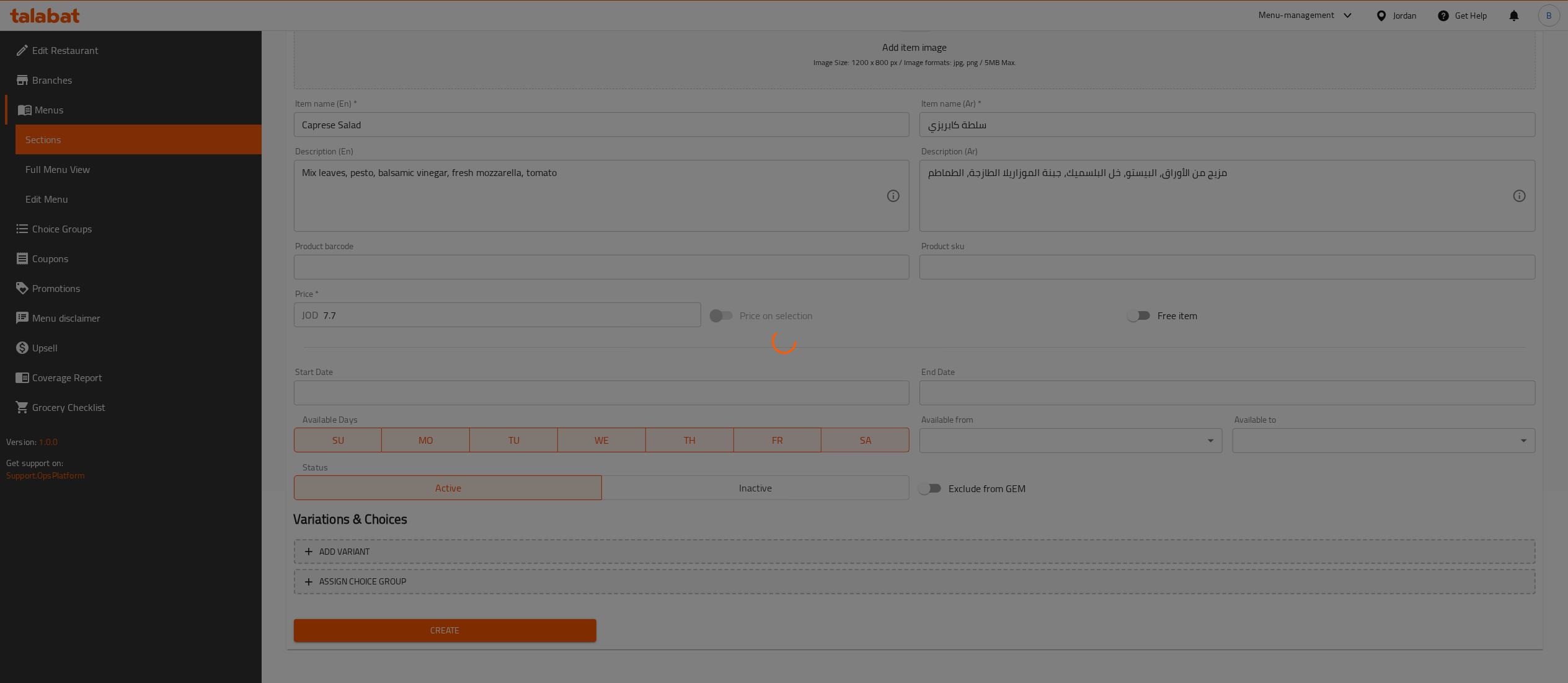
type input "0"
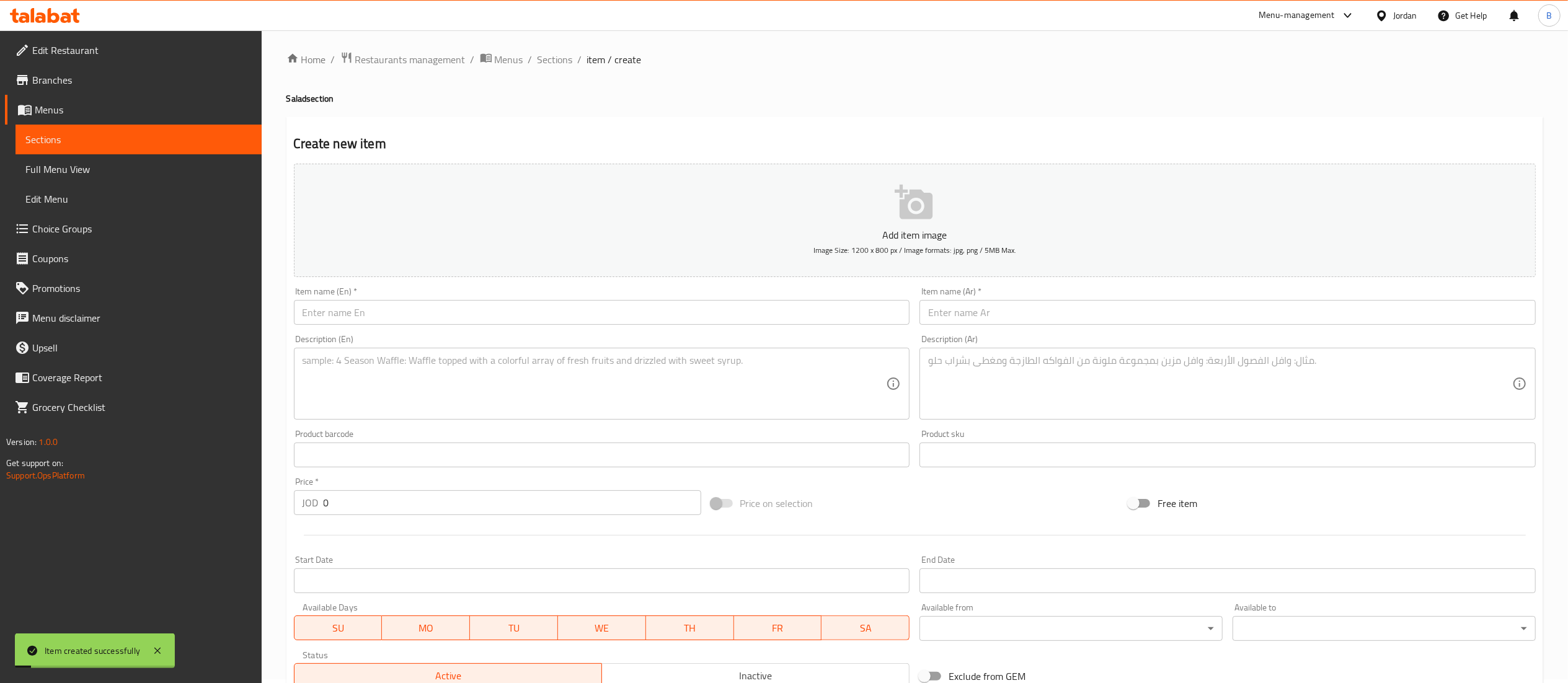
scroll to position [0, 0]
drag, startPoint x: 544, startPoint y: 62, endPoint x: 526, endPoint y: 95, distance: 37.6
click at [543, 62] on span "Sections" at bounding box center [555, 63] width 35 height 15
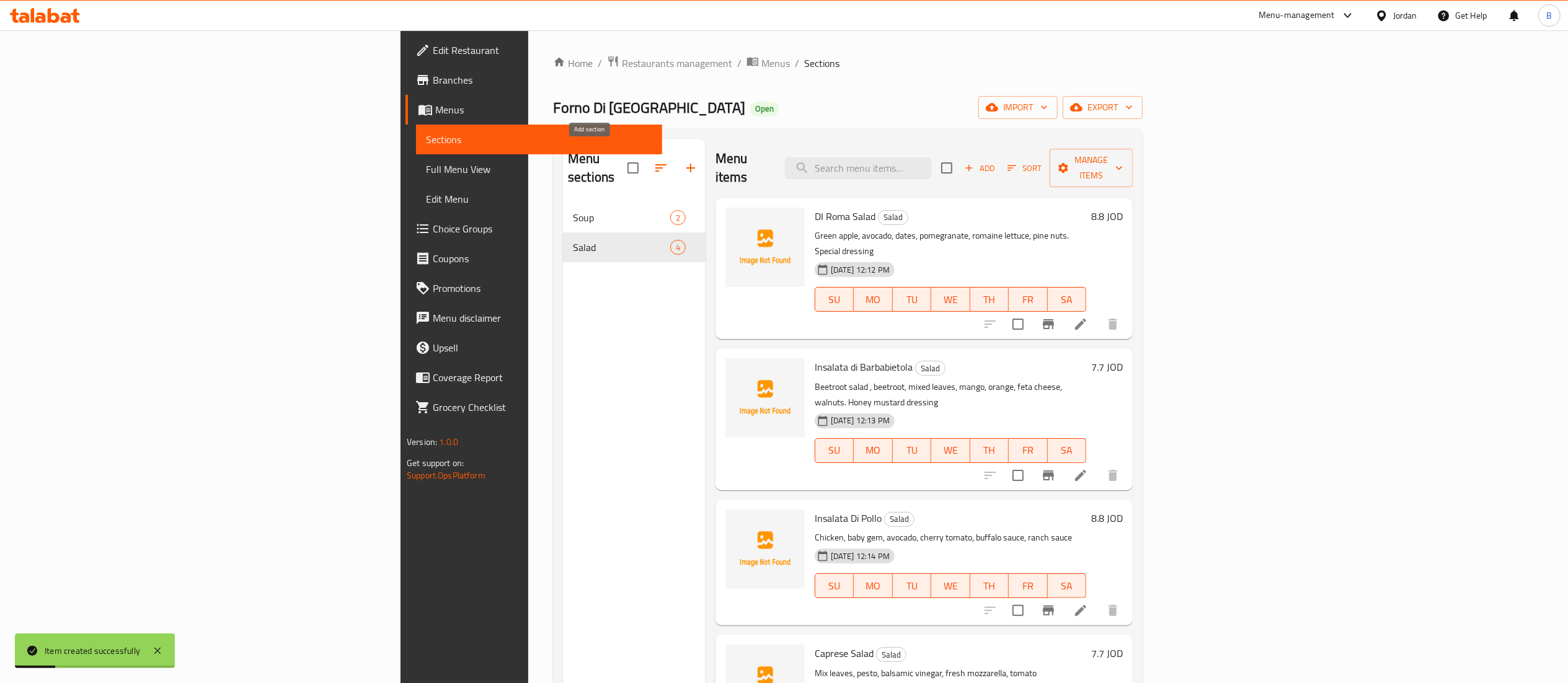
click at [686, 164] on icon "button" at bounding box center [691, 168] width 9 height 9
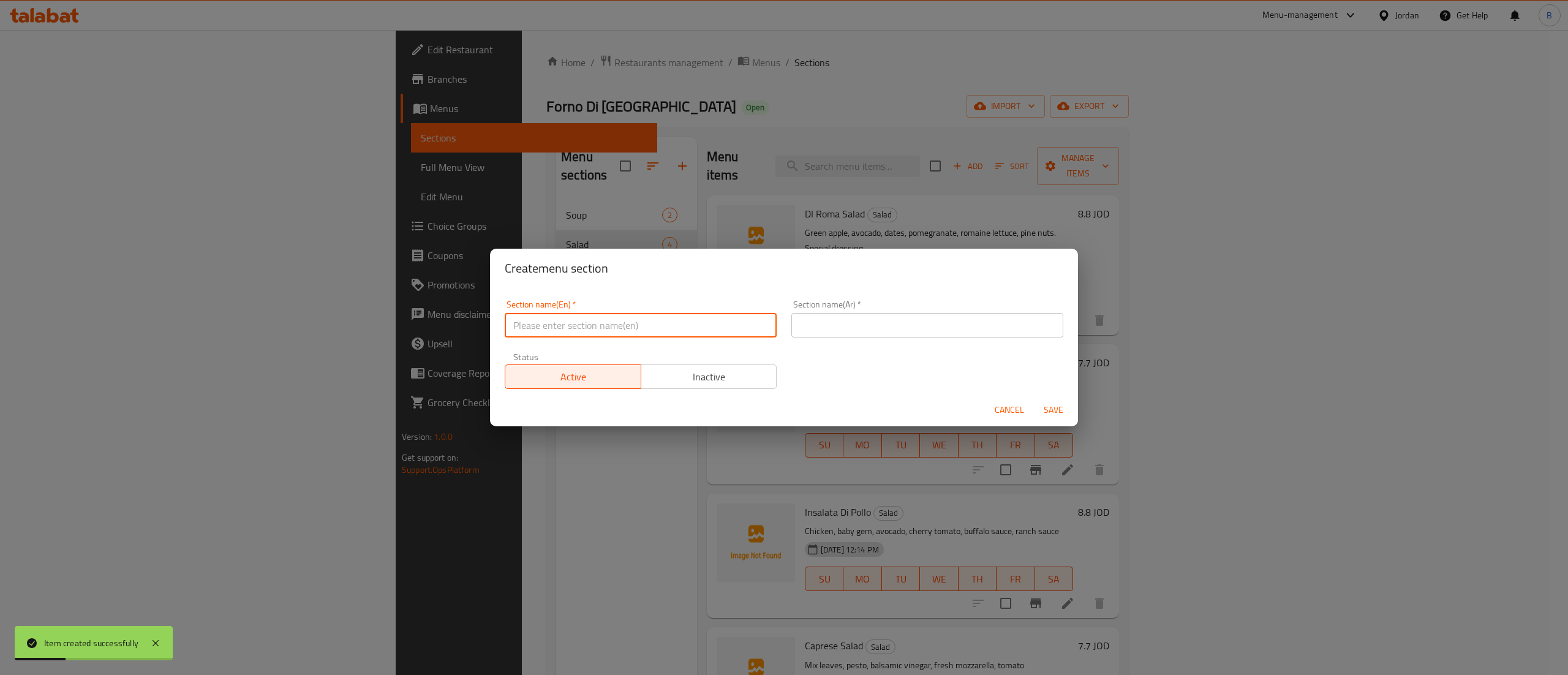
click at [582, 331] on input "text" at bounding box center [641, 325] width 272 height 24
type input "Appetizers"
click at [850, 327] on input "text" at bounding box center [927, 325] width 272 height 24
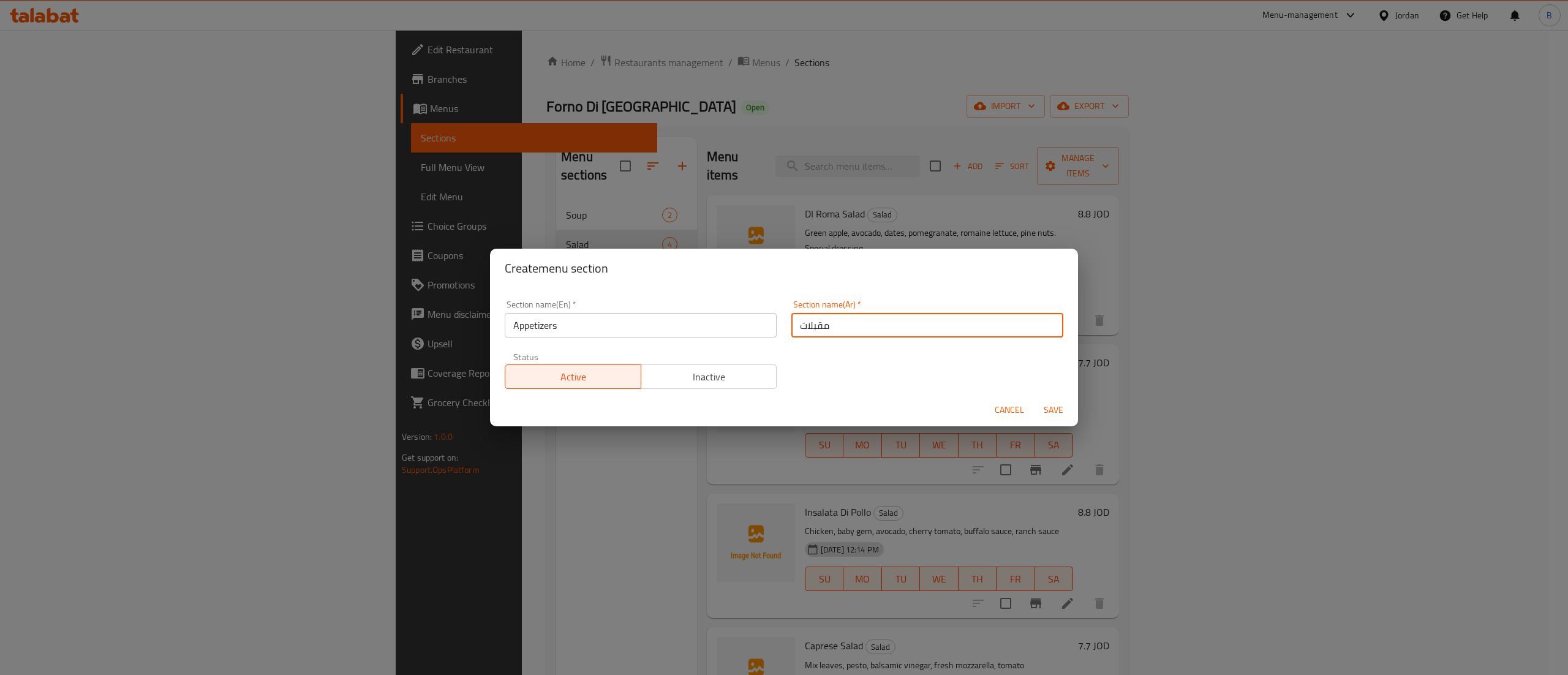
type input "مقبلات"
click at [795, 379] on div "Section name(En)   * Appetizers Section name(En) * Section name(Ar)   * مقبلات …" at bounding box center [784, 345] width 573 height 104
click at [1053, 409] on span "Save" at bounding box center [1053, 410] width 29 height 16
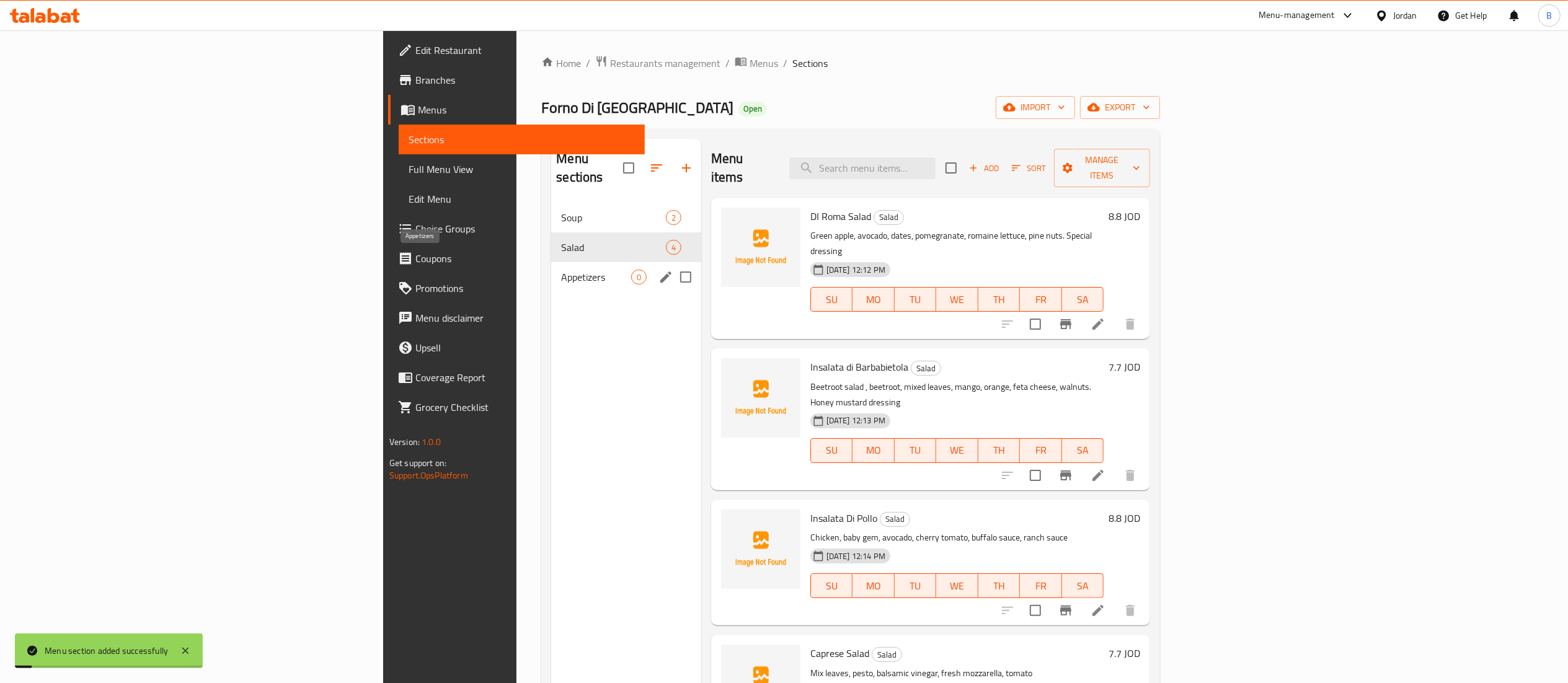
click at [561, 270] on span "Appetizers" at bounding box center [595, 277] width 69 height 15
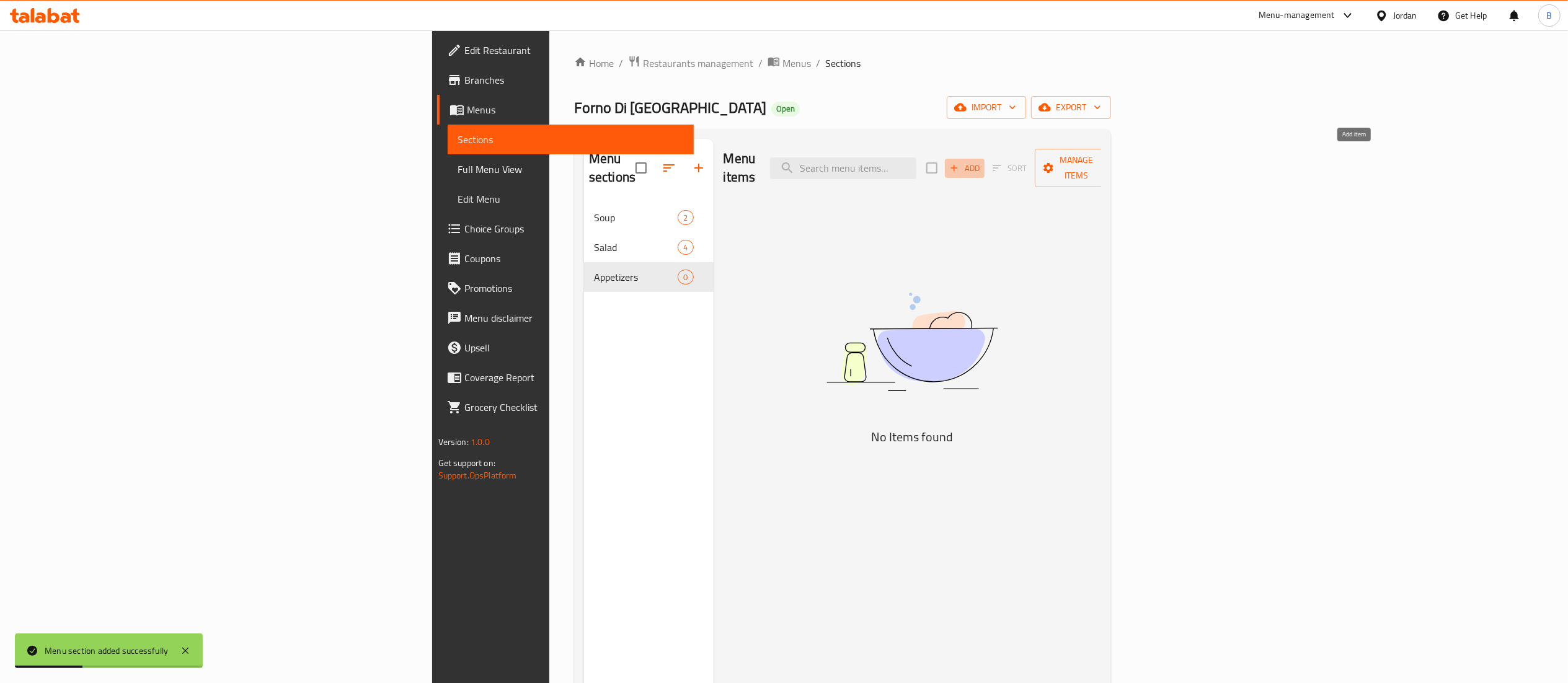
click at [981, 163] on span "Add" at bounding box center [965, 168] width 33 height 14
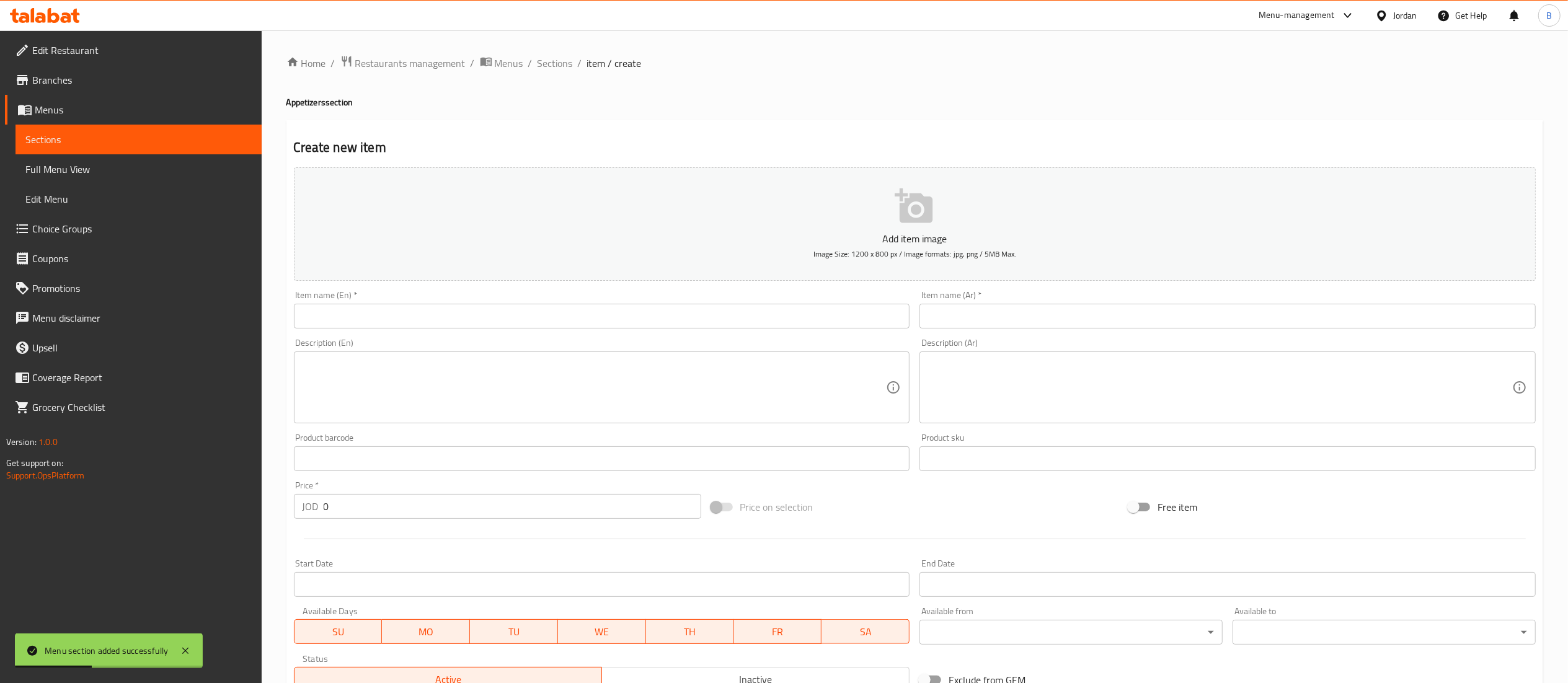
click at [482, 309] on input "text" at bounding box center [602, 316] width 616 height 25
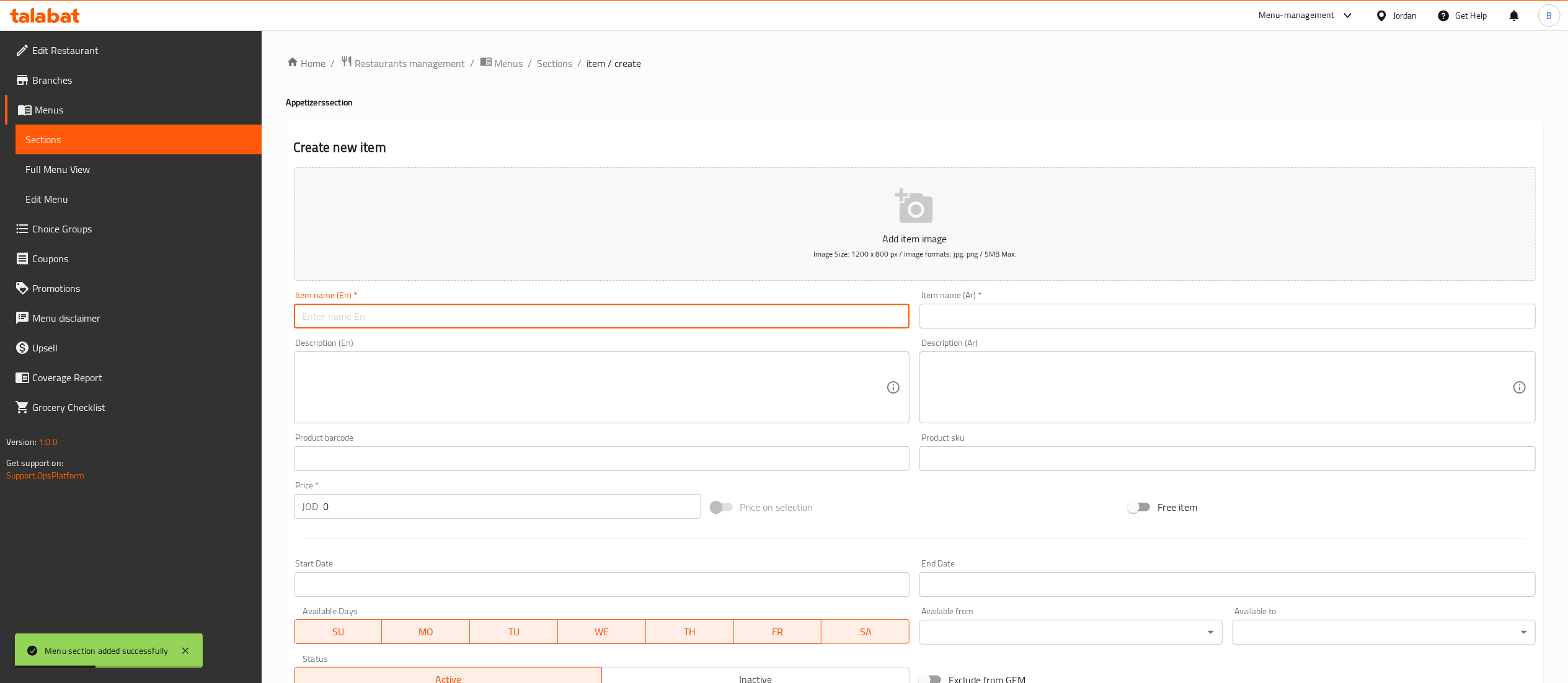
paste input "Bruschetta"
type input "Bruschetta"
click at [392, 382] on textarea at bounding box center [594, 387] width 584 height 59
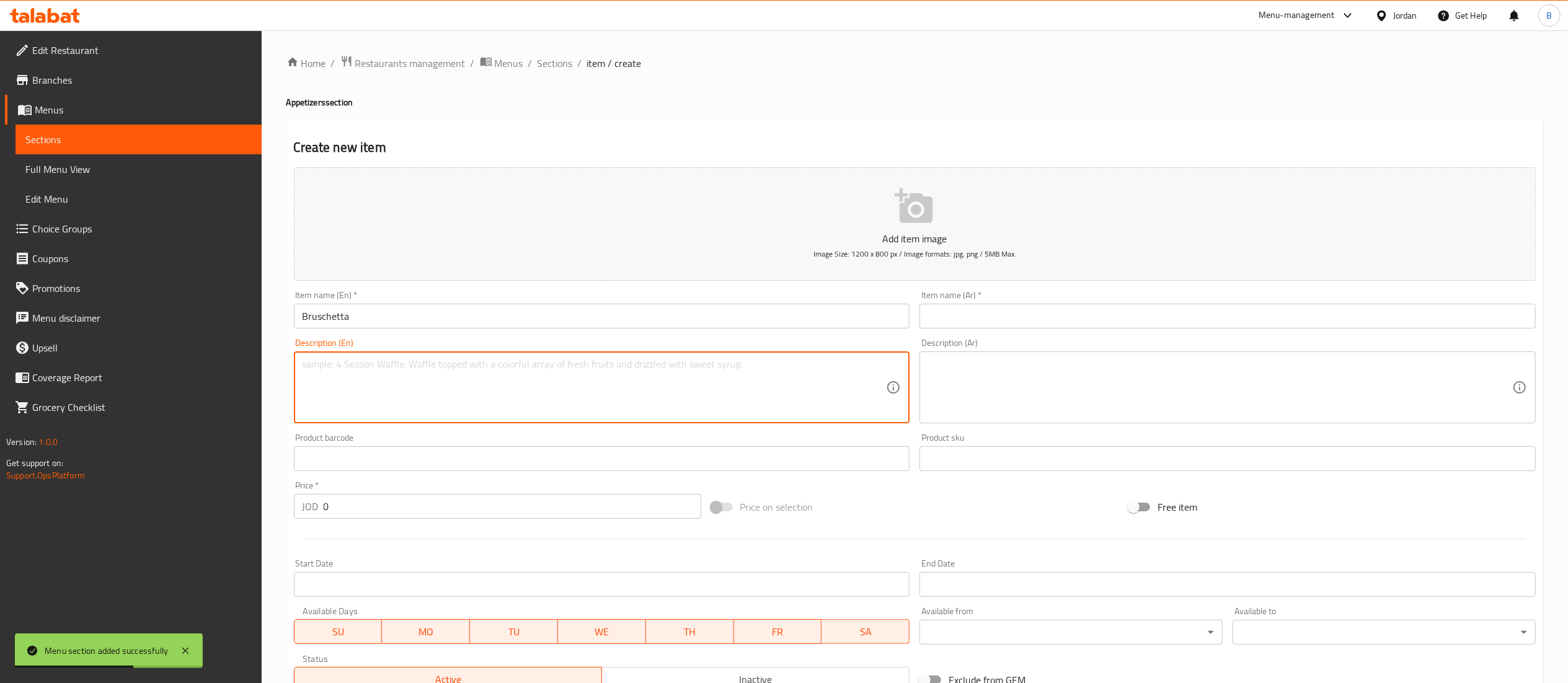
paste textarea "Toasted bread topped with fresh tomatoes, basil, garlic, and olive oil (5 PCs)"
type textarea "Toasted bread topped with fresh tomatoes, basil, garlic, and olive oil (5 PCs)"
click at [993, 398] on textarea at bounding box center [1220, 387] width 584 height 59
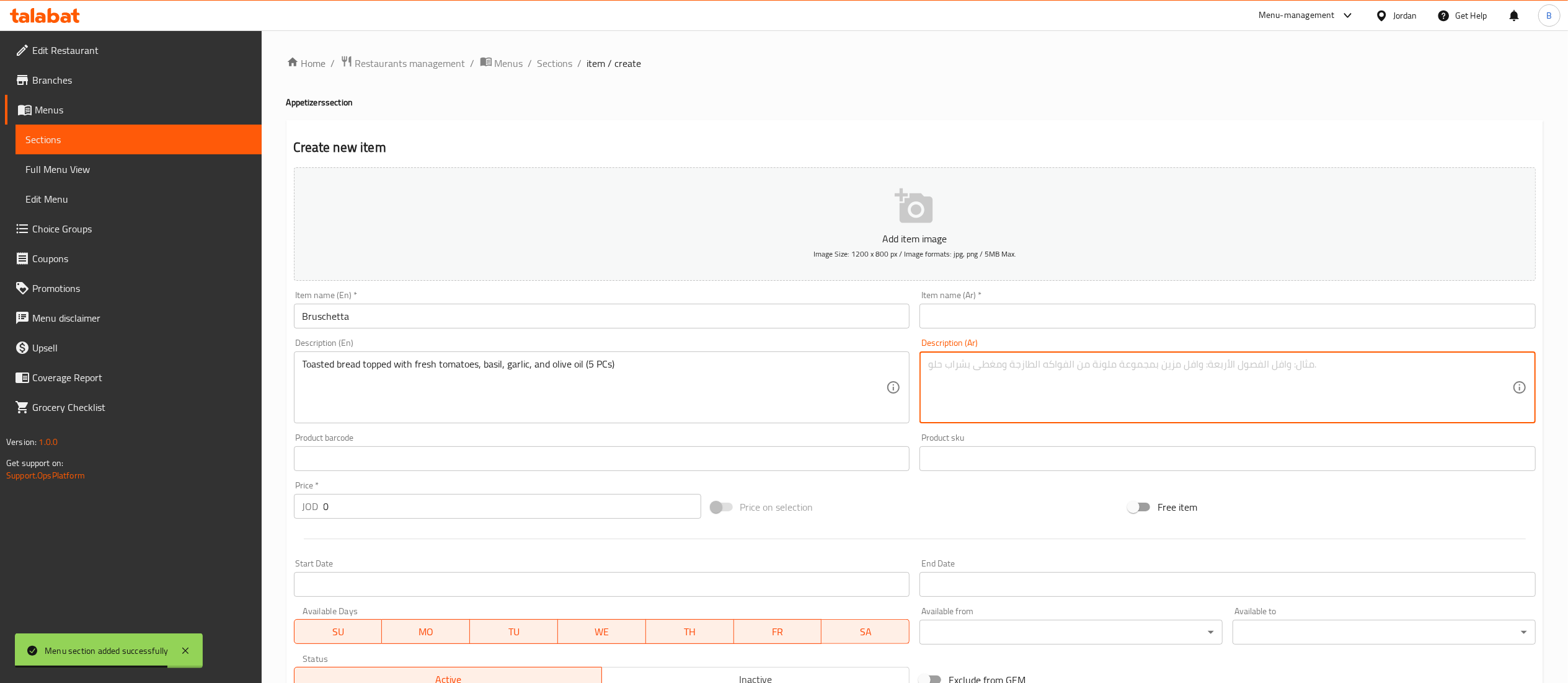
paste textarea "خبز محمص مع طماطم طازجة، ريحان، ثوم، وزيت زيتون (5 قطع)"
type textarea "خبز محمص مع طماطم طازجة، ريحان، ثوم، وزيت زيتون (5 قطع)"
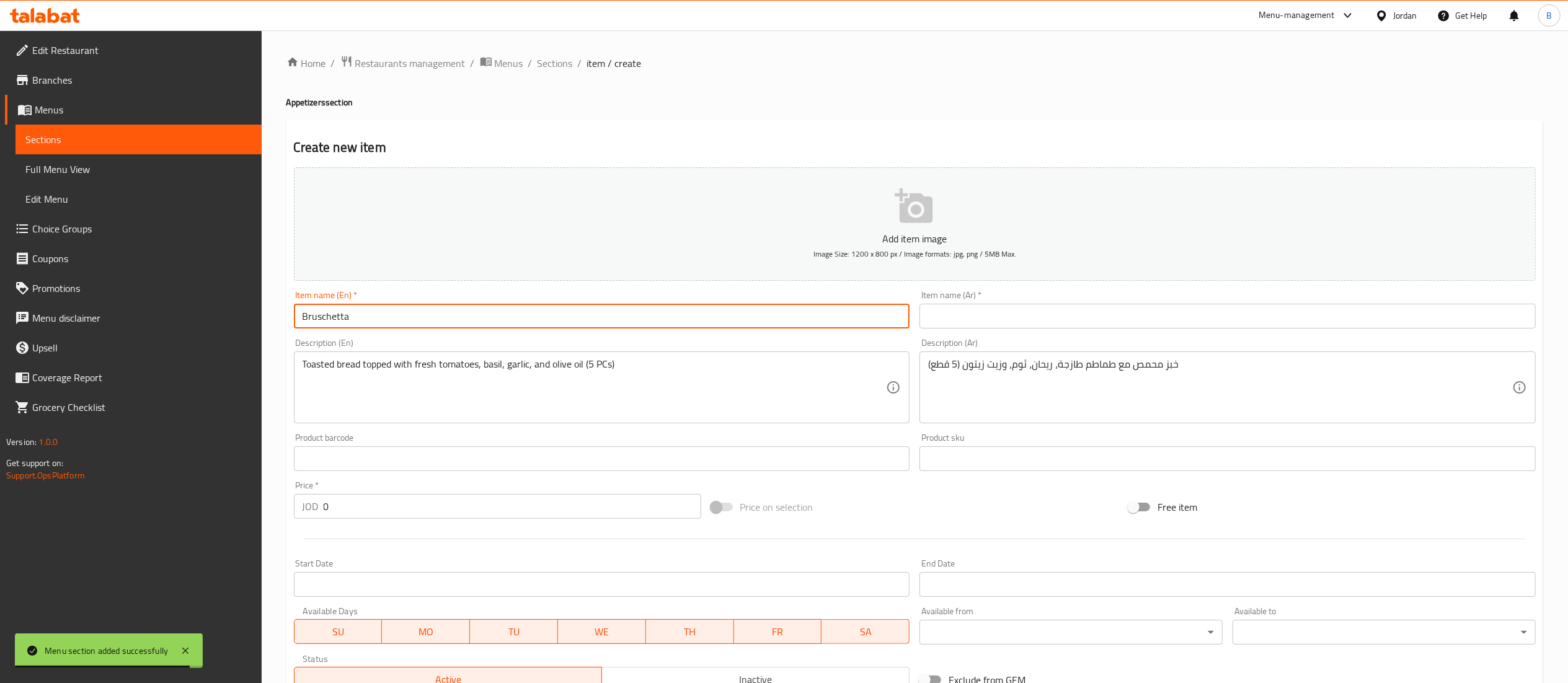
drag, startPoint x: 512, startPoint y: 319, endPoint x: 188, endPoint y: 303, distance: 324.4
click at [188, 303] on div "Edit Restaurant Branches Menus Sections Full Menu View Edit Menu Choice Groups …" at bounding box center [784, 454] width 1568 height 846
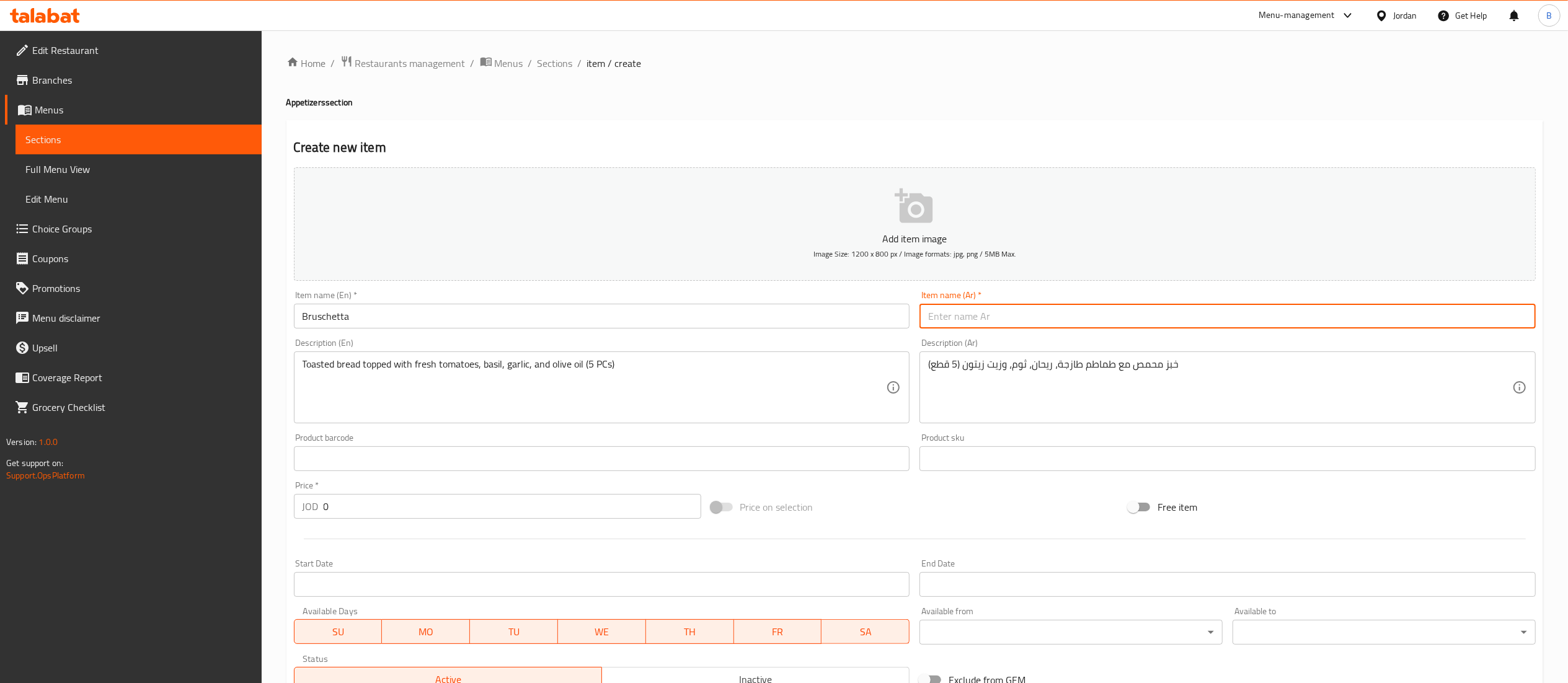
click at [995, 312] on input "text" at bounding box center [1227, 316] width 616 height 25
paste input "بروشيتا"
type input "بروشيتا"
drag, startPoint x: 379, startPoint y: 509, endPoint x: 0, endPoint y: 483, distance: 379.9
click at [47, 492] on div "Edit Restaurant Branches Menus Sections Full Menu View Edit Menu Choice Groups …" at bounding box center [784, 454] width 1568 height 846
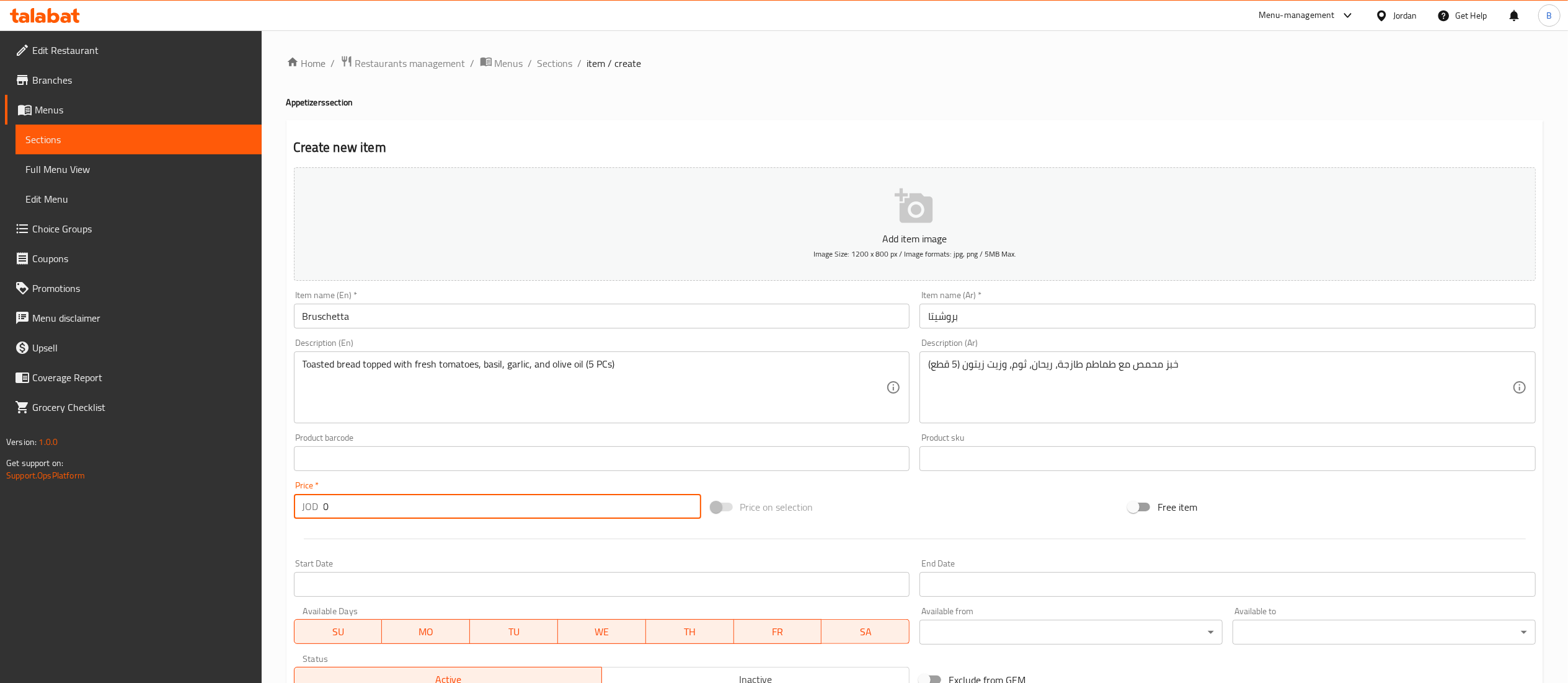
paste input "4.4"
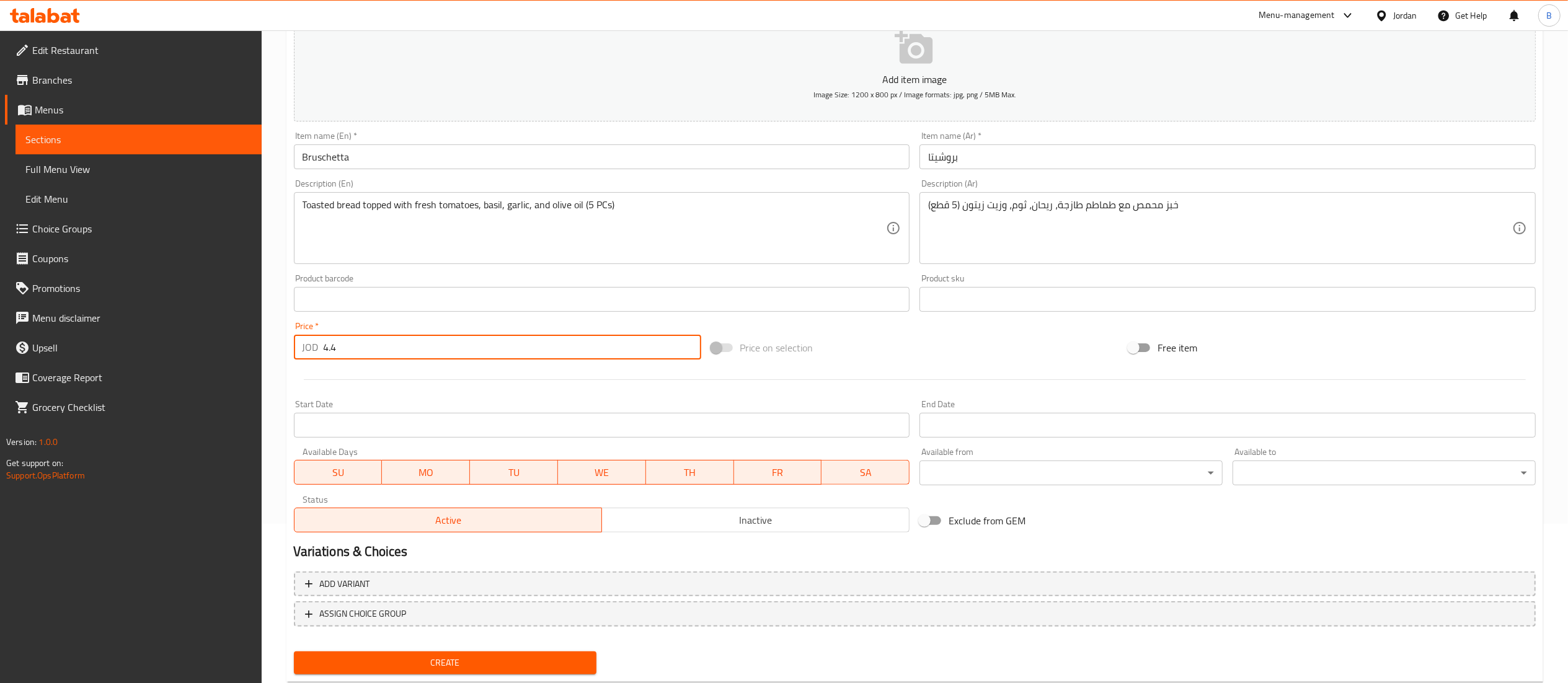
scroll to position [192, 0]
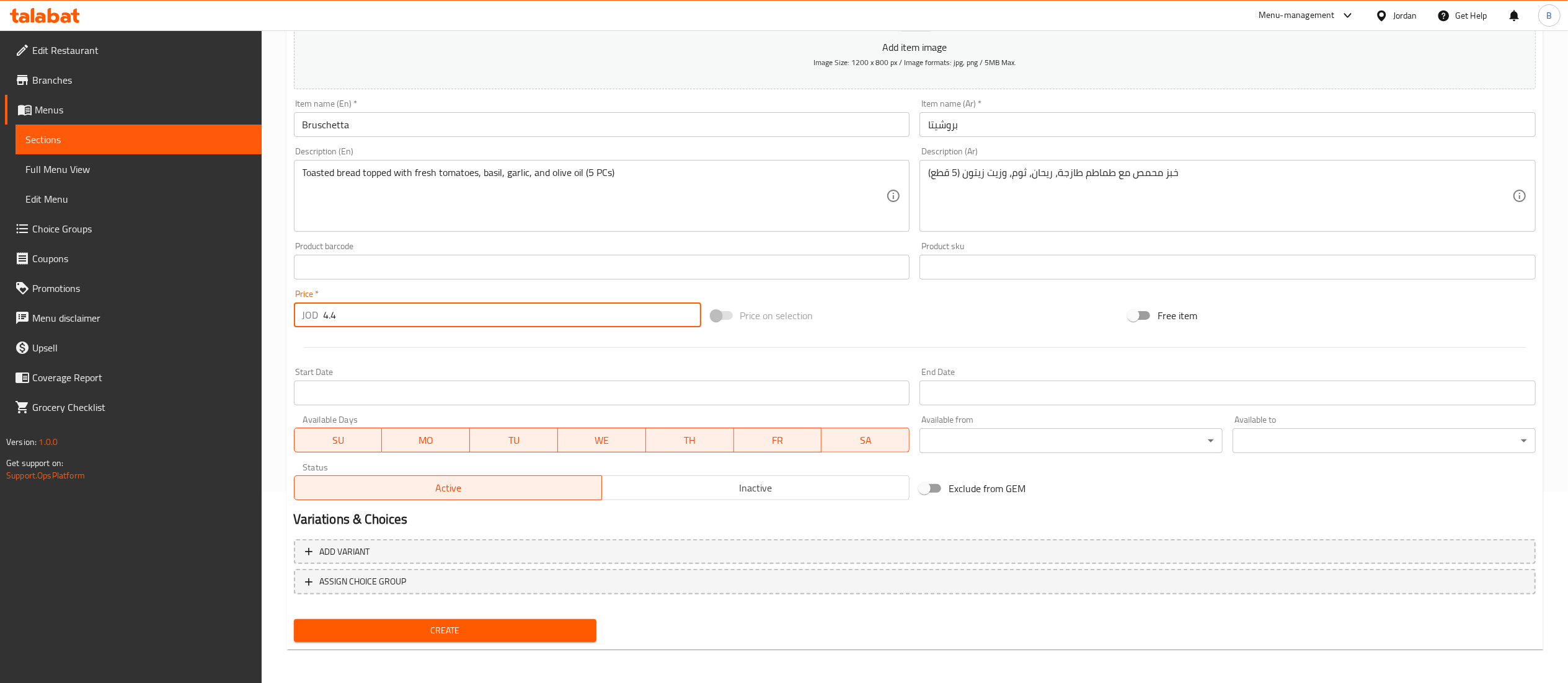
type input "4.4"
click at [456, 625] on span "Create" at bounding box center [446, 631] width 284 height 16
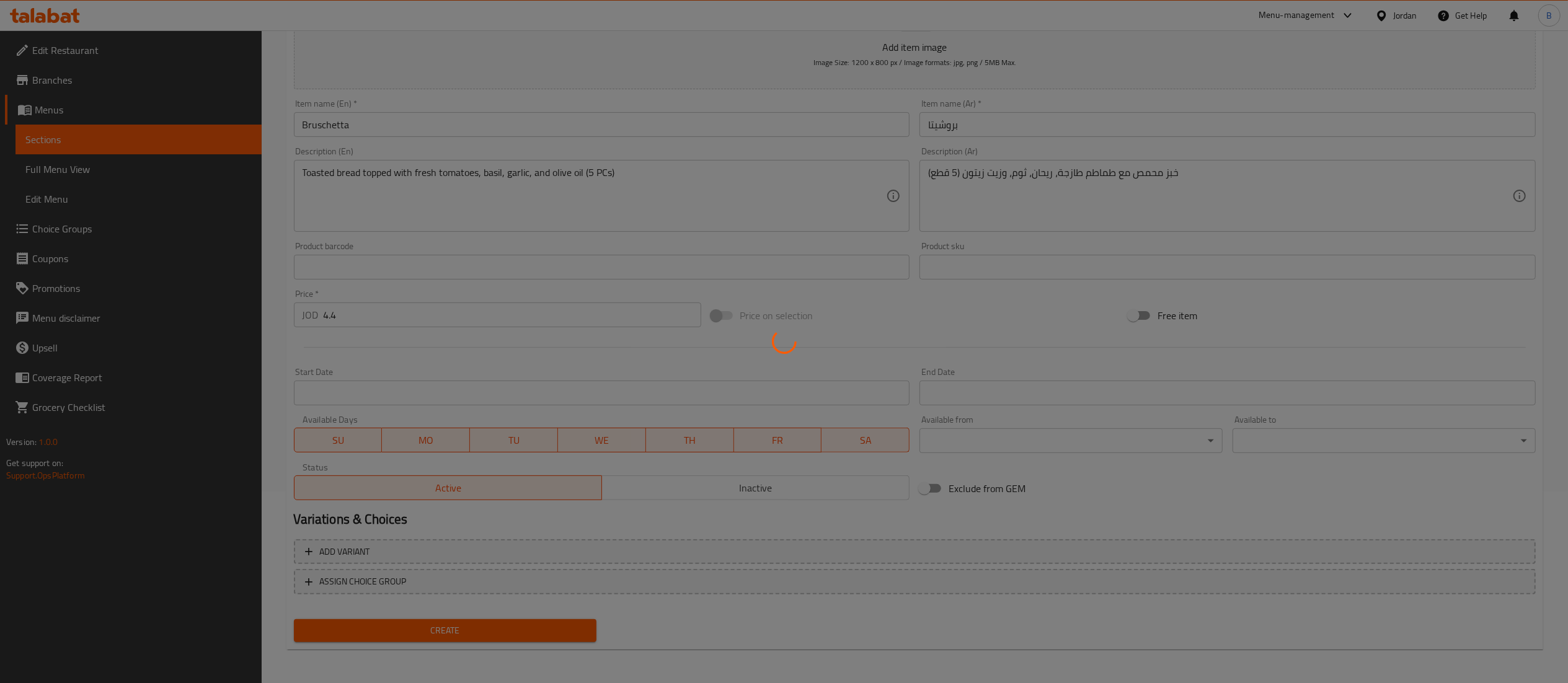
type input "0"
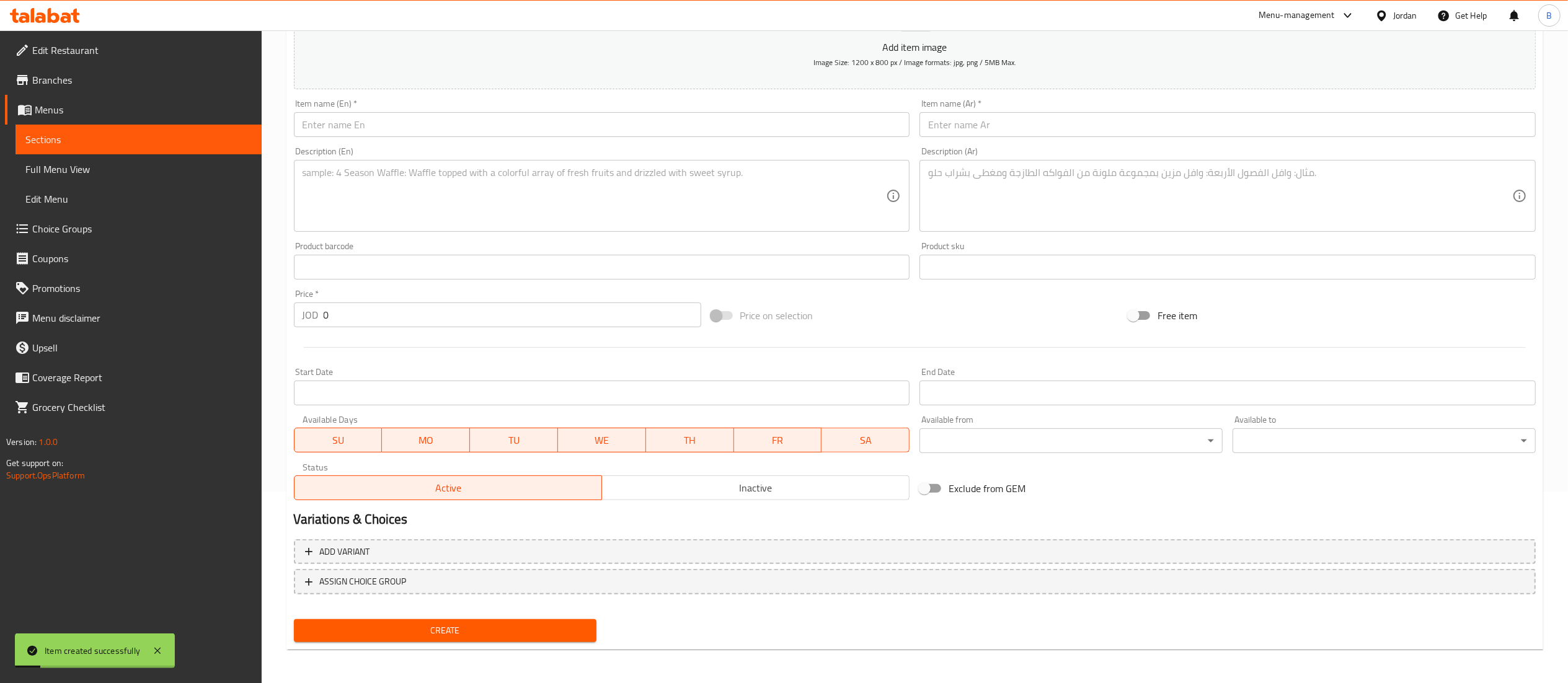
click at [422, 126] on input "text" at bounding box center [602, 124] width 616 height 25
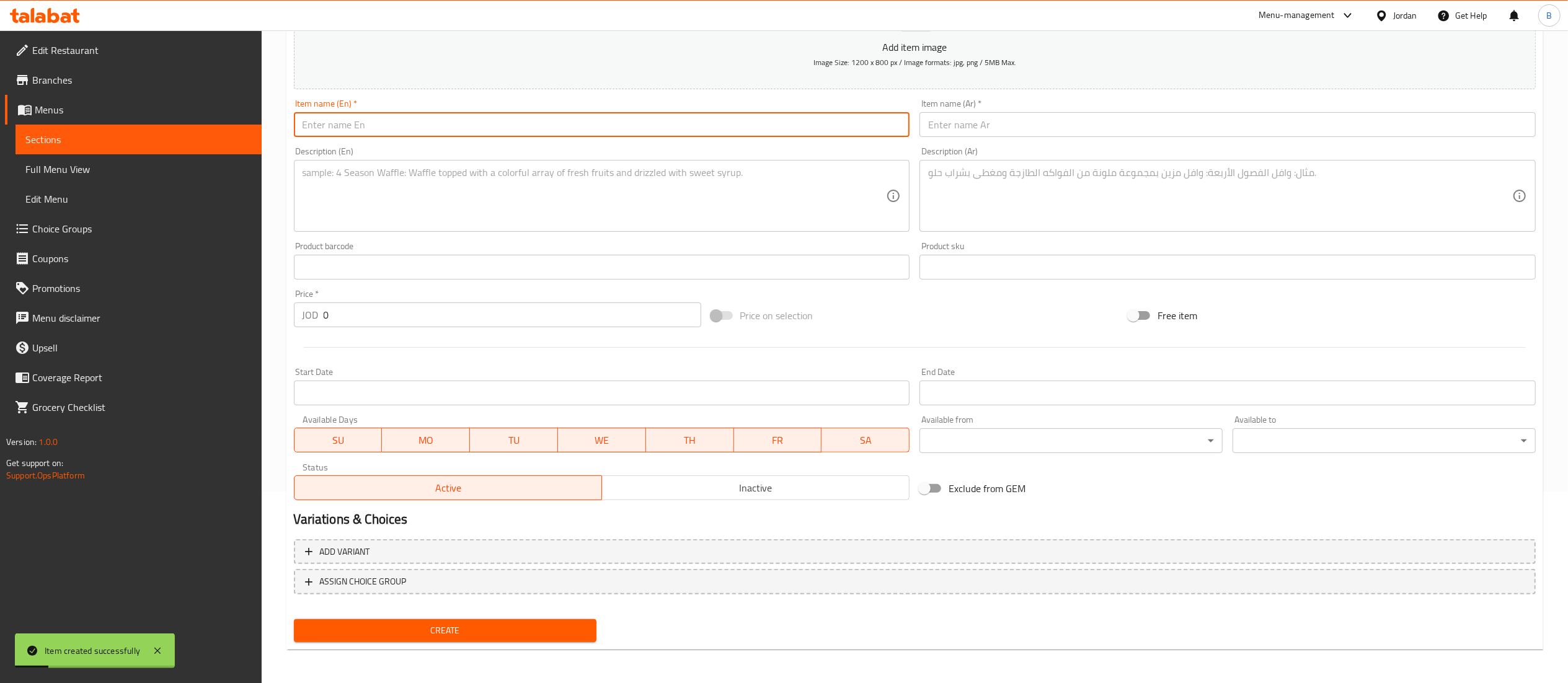
paste input "Gamberi e Avocado"
type input "Gamberi e Avocado"
click at [429, 215] on textarea at bounding box center [594, 196] width 584 height 59
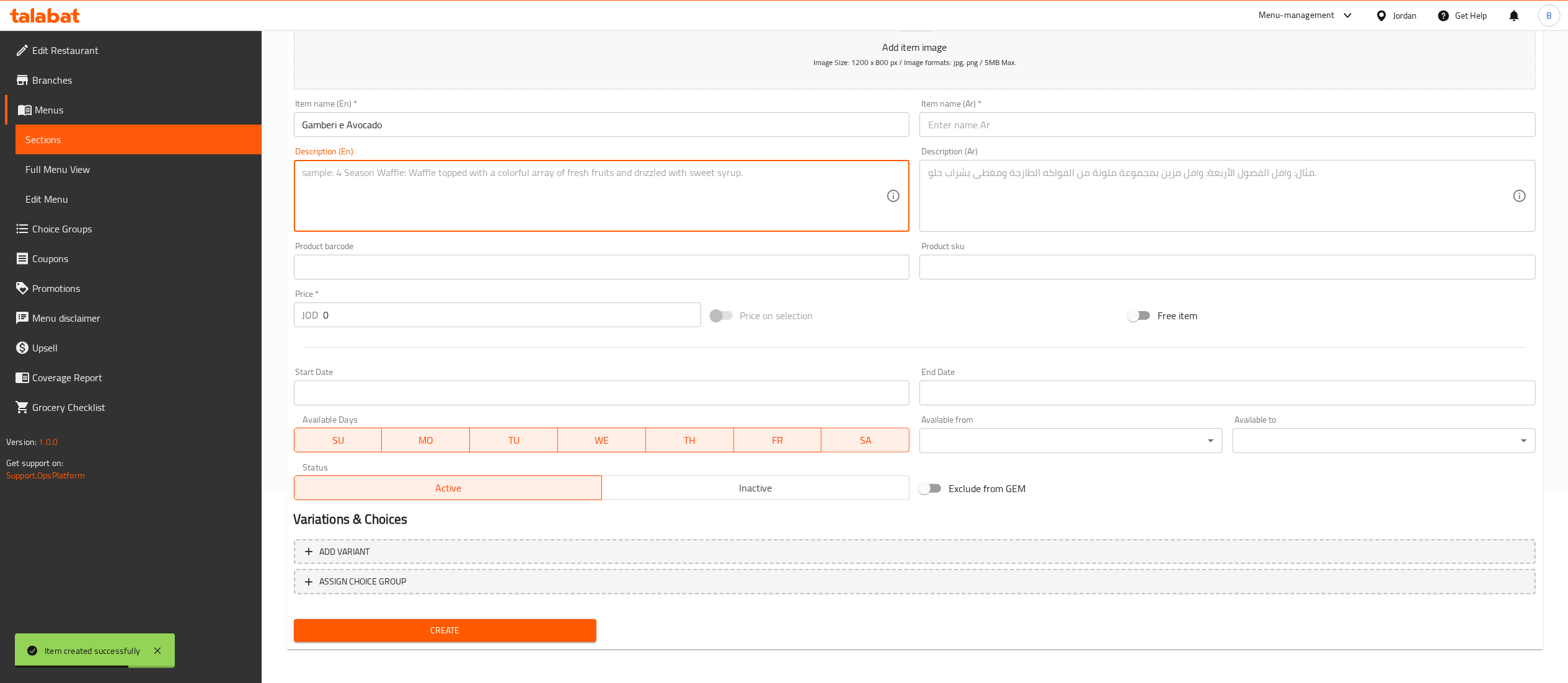
paste textarea "Shrimps avocado – shrimp with avocado sauce (5 PCs)"
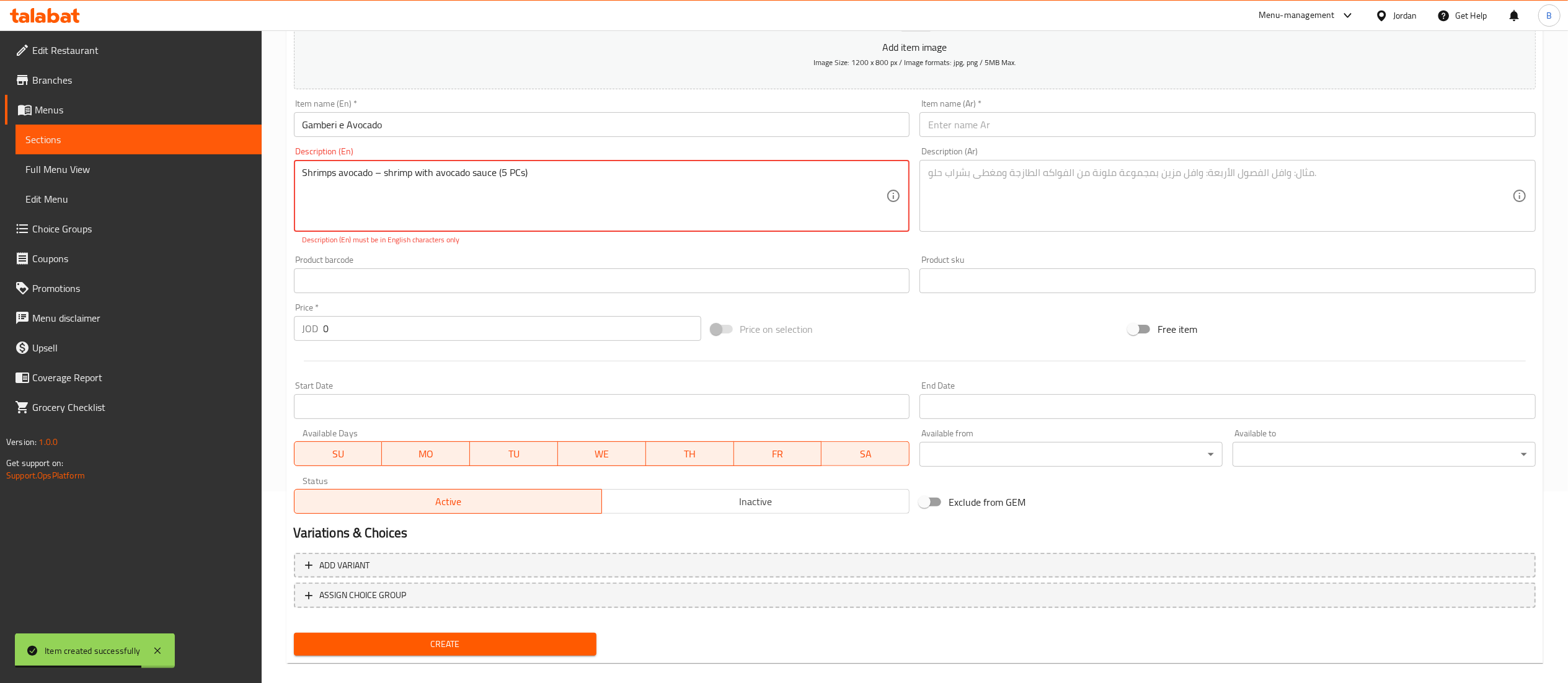
type textarea "Shrimps avocado – shrimp with avocado sauce (5 PCs)"
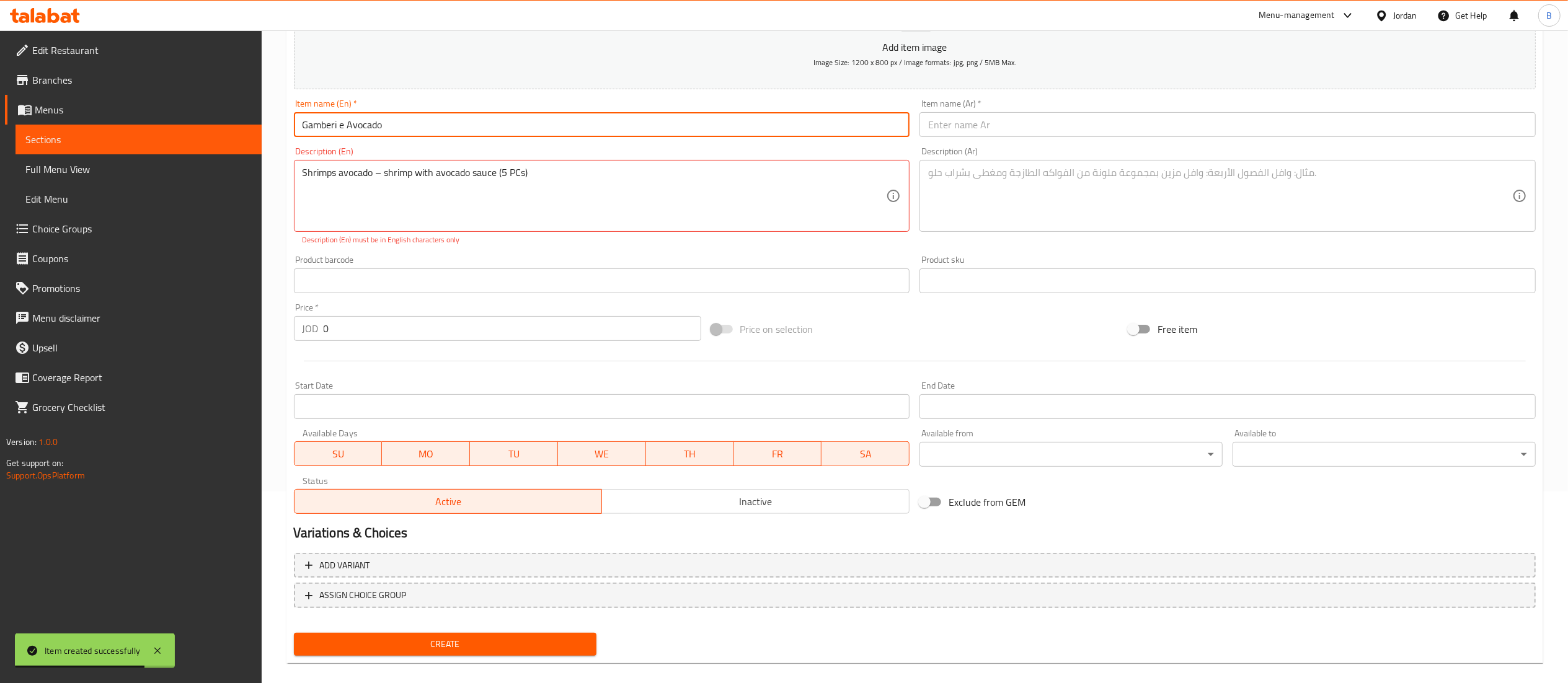
drag, startPoint x: 434, startPoint y: 126, endPoint x: 113, endPoint y: 116, distance: 321.2
click at [174, 119] on div "Edit Restaurant Branches Menus Sections Full Menu View Edit Menu Choice Groups …" at bounding box center [784, 269] width 1568 height 860
click at [1043, 122] on input "text" at bounding box center [1227, 124] width 616 height 25
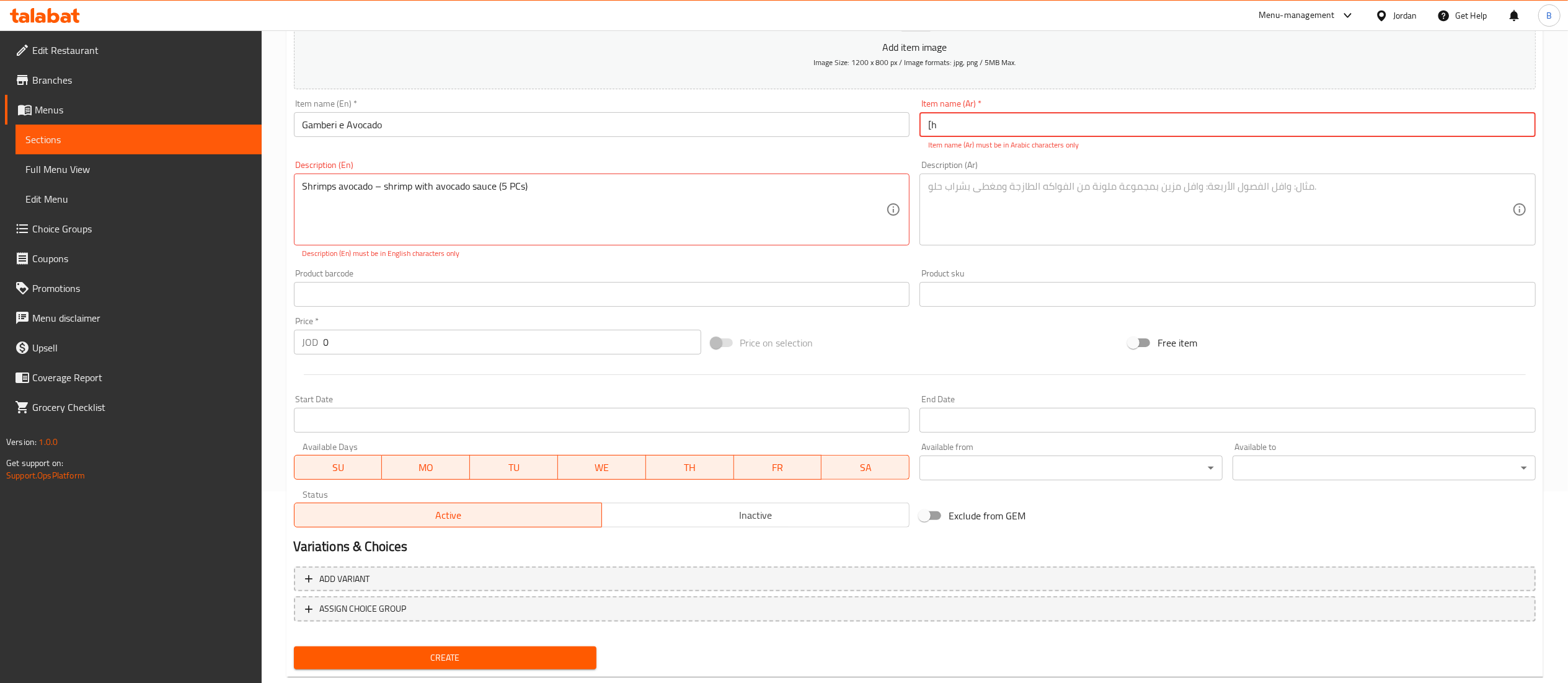
type input "["
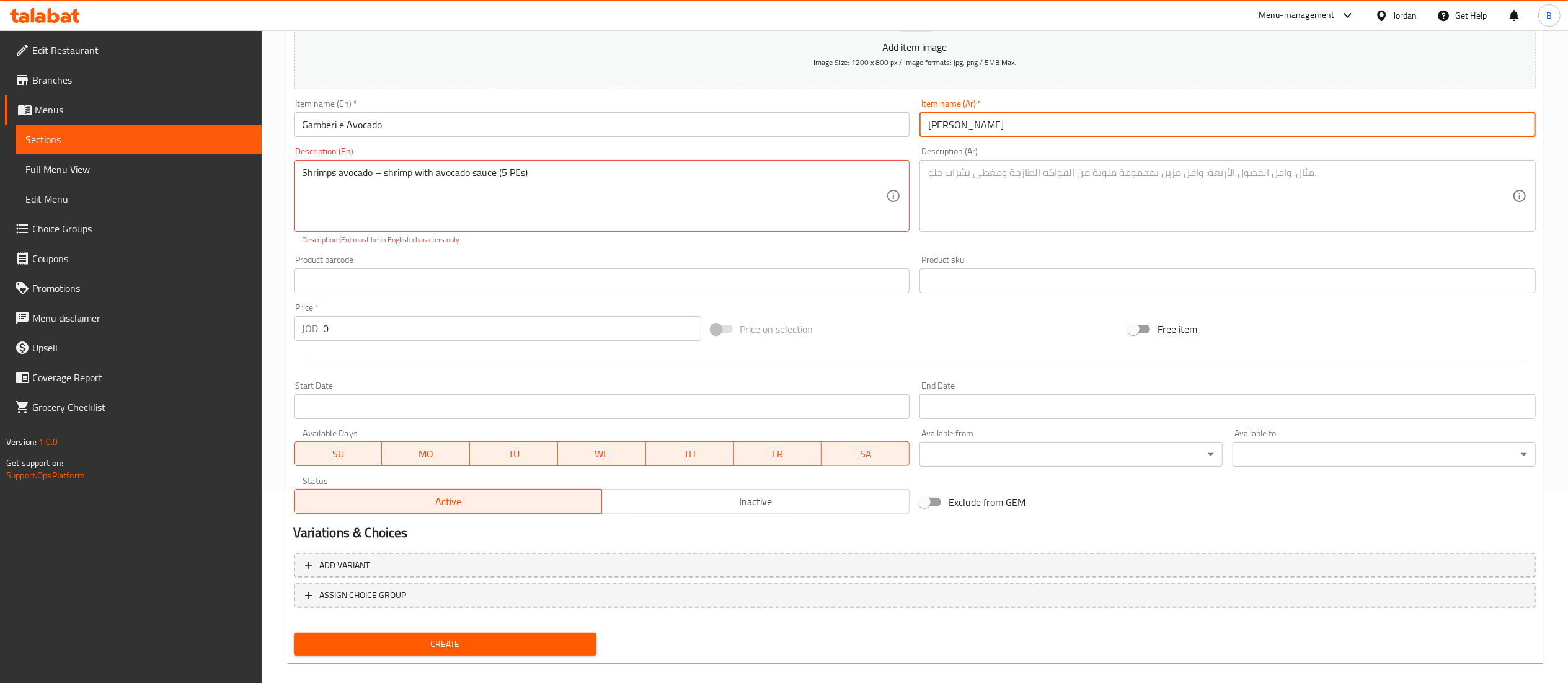
type input "جامبري افوكادو"
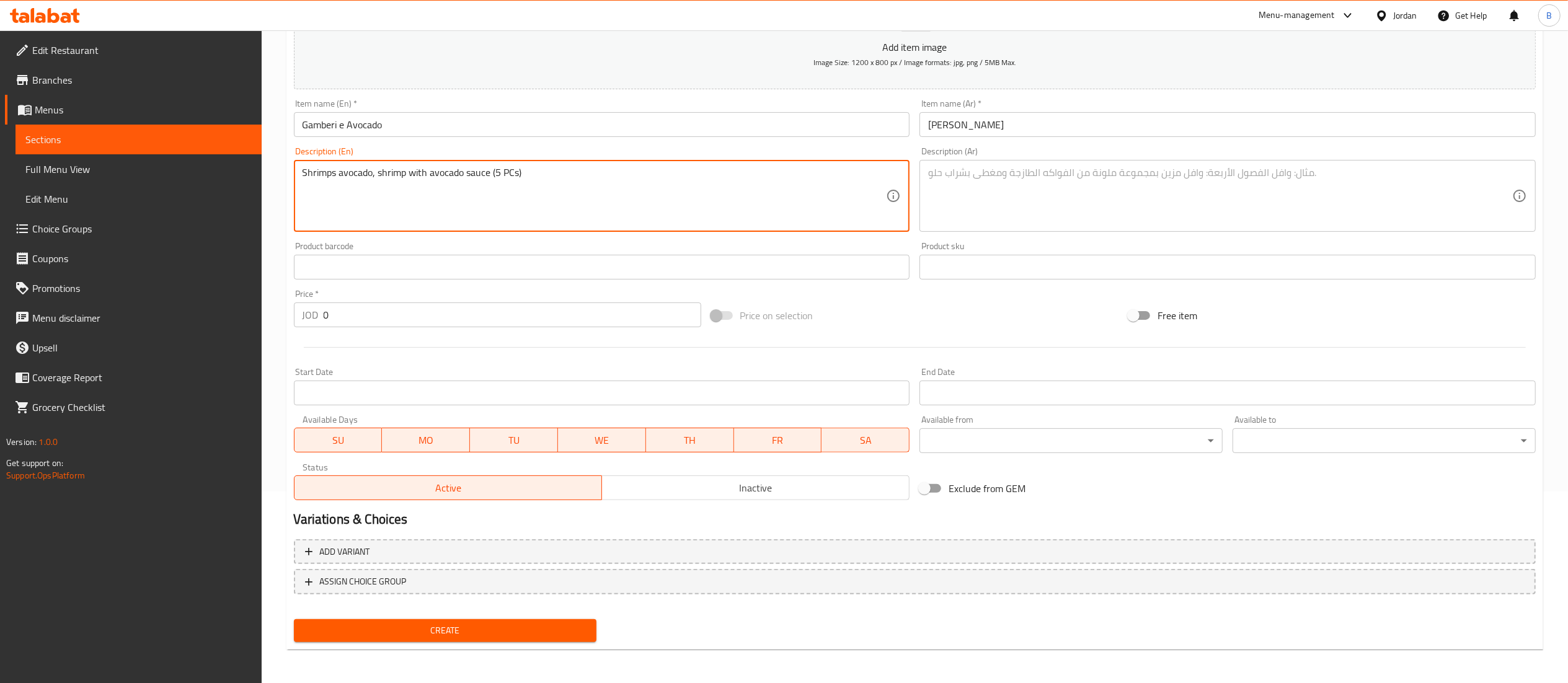
drag, startPoint x: 563, startPoint y: 173, endPoint x: 224, endPoint y: 178, distance: 339.0
click at [232, 175] on div "Edit Restaurant Branches Menus Sections Full Menu View Edit Menu Choice Groups …" at bounding box center [784, 262] width 1568 height 846
type textarea "Shrimps avocado, shrimp with avocado sauce (5 PCs)"
click at [1015, 187] on textarea at bounding box center [1220, 196] width 584 height 59
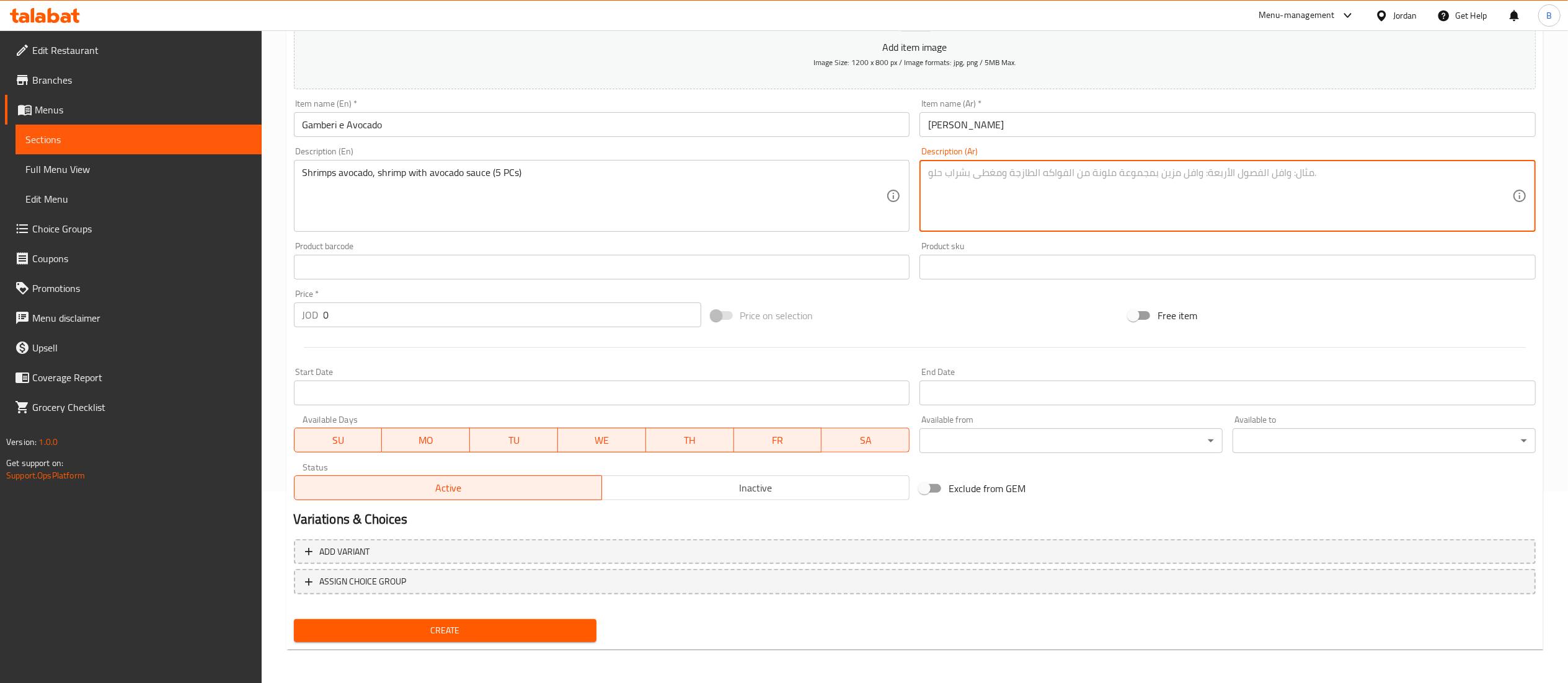
paste textarea "روبيان بالأفوكادو، روبيان بصلصة الأفوكادو (5 قطع)"
type textarea "روبيان بالأفوكادو، روبيان بصلصة الأفوكادو (5 قطع)"
drag, startPoint x: 348, startPoint y: 321, endPoint x: 147, endPoint y: 322, distance: 201.0
click at [229, 322] on div "Edit Restaurant Branches Menus Sections Full Menu View Edit Menu Choice Groups …" at bounding box center [784, 262] width 1568 height 846
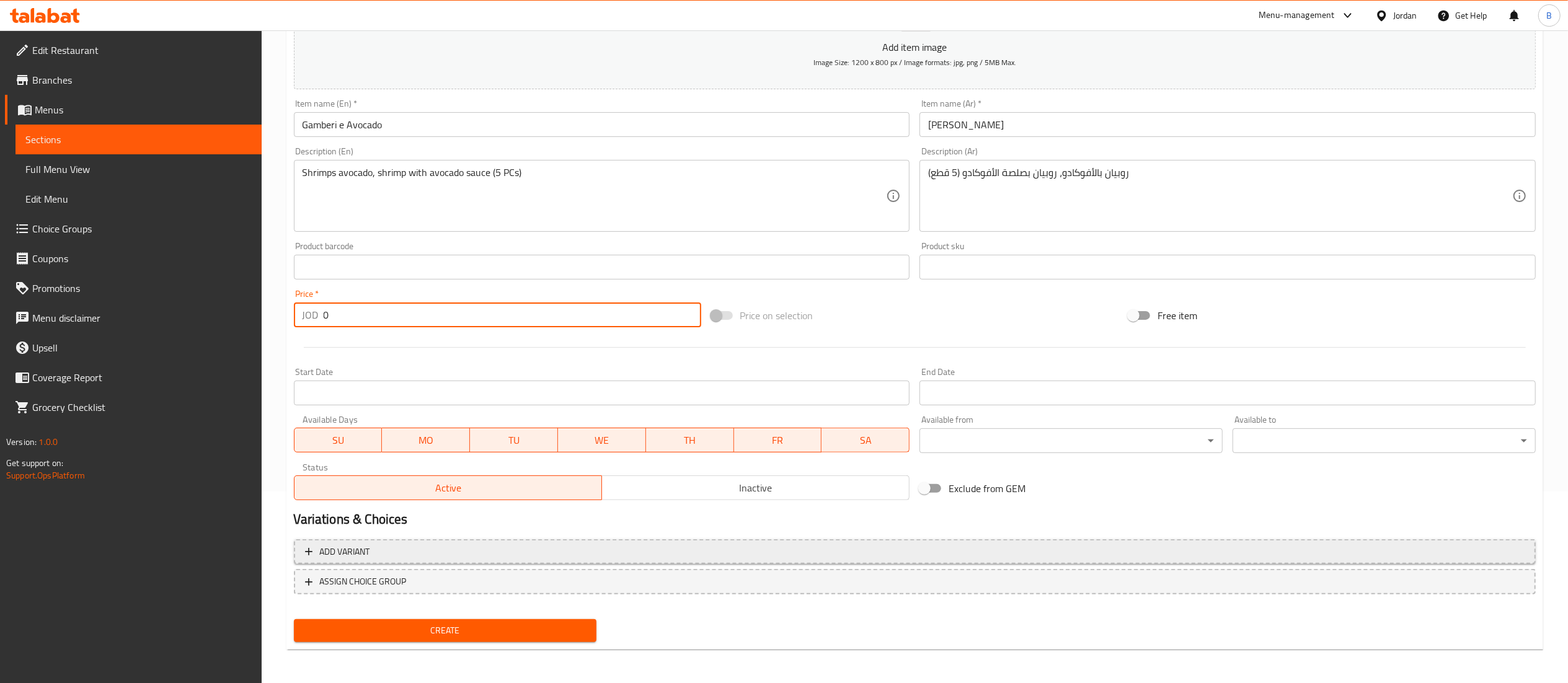
paste input "7.7"
type input "7.7"
click at [419, 623] on span "Create" at bounding box center [446, 631] width 284 height 16
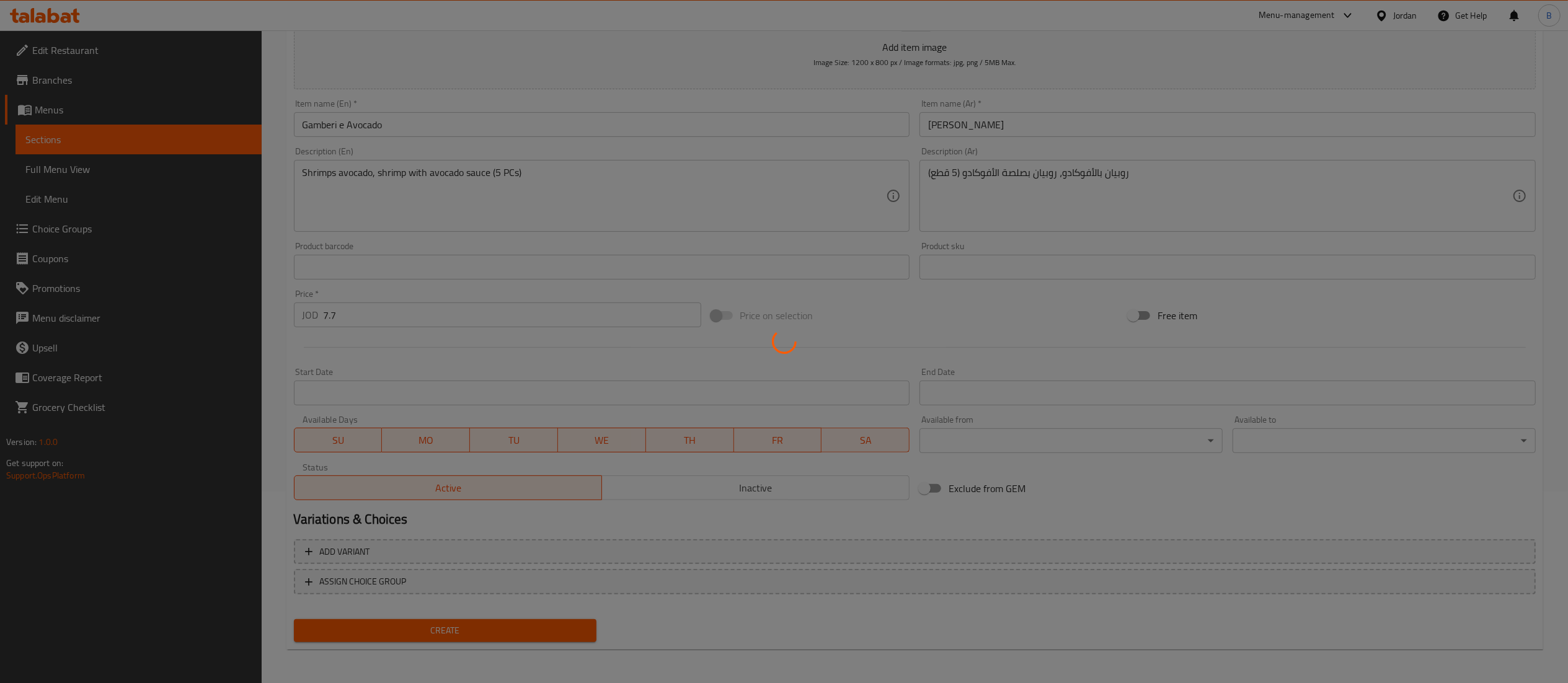
type input "0"
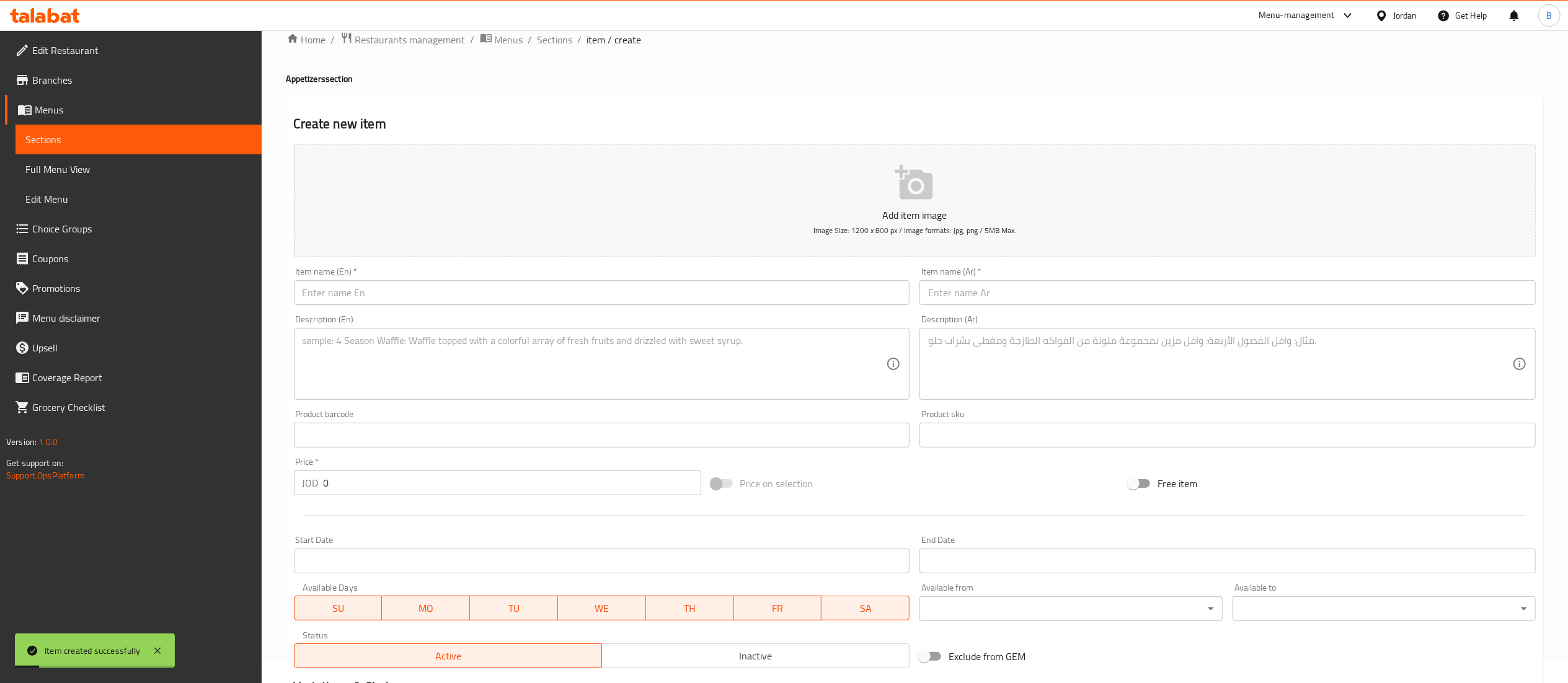
scroll to position [0, 0]
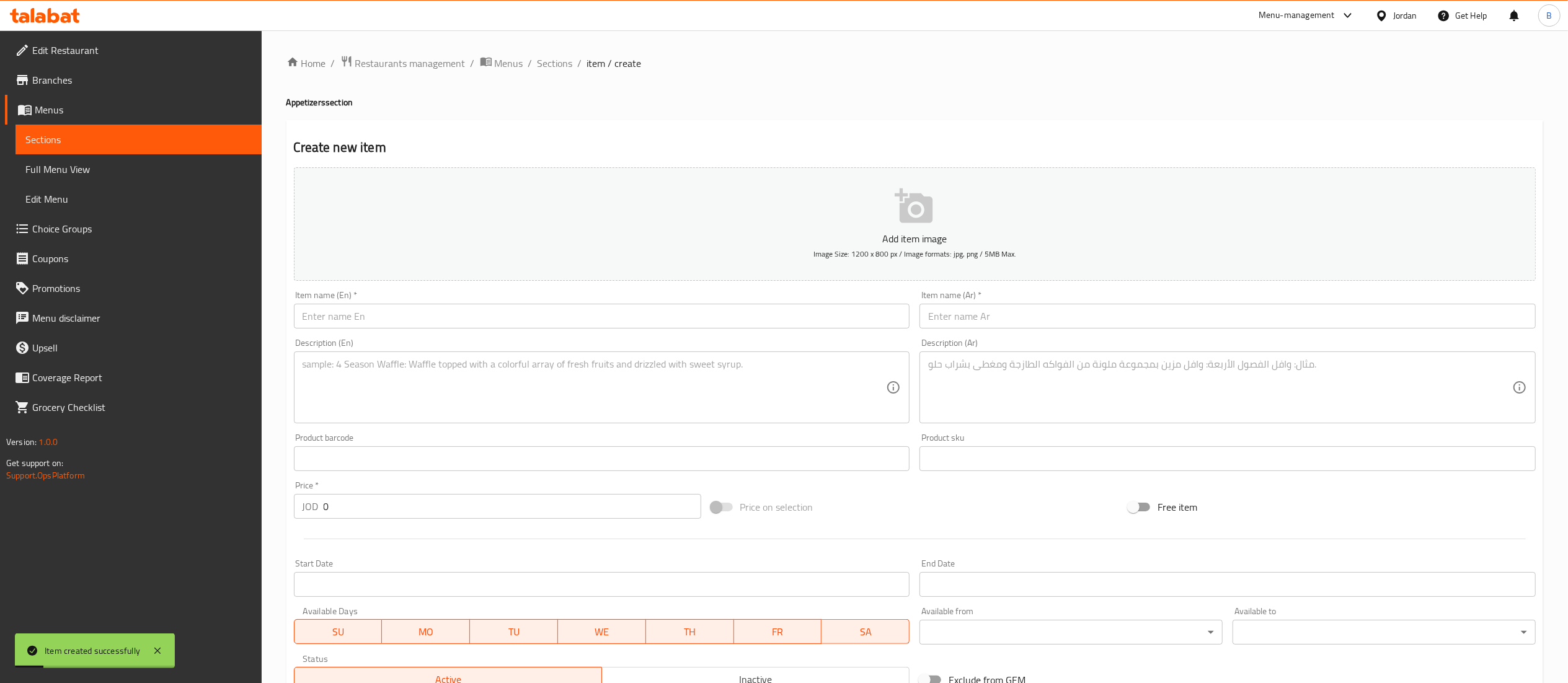
click at [544, 51] on div "Home / Restaurants management / Menus / Sections / item / create Appetizers sec…" at bounding box center [915, 454] width 1306 height 846
click at [545, 64] on span "Sections" at bounding box center [555, 63] width 35 height 15
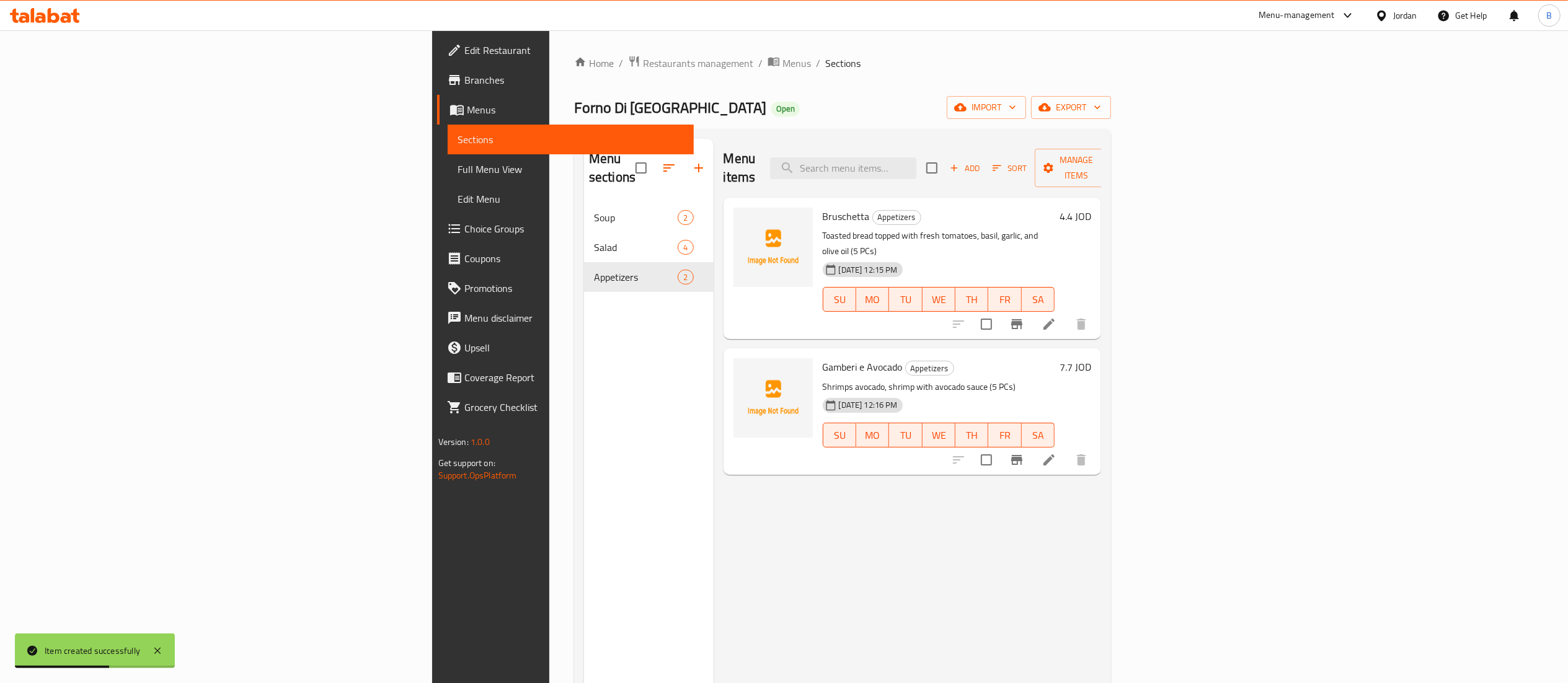
click at [981, 161] on span "Add" at bounding box center [965, 168] width 33 height 14
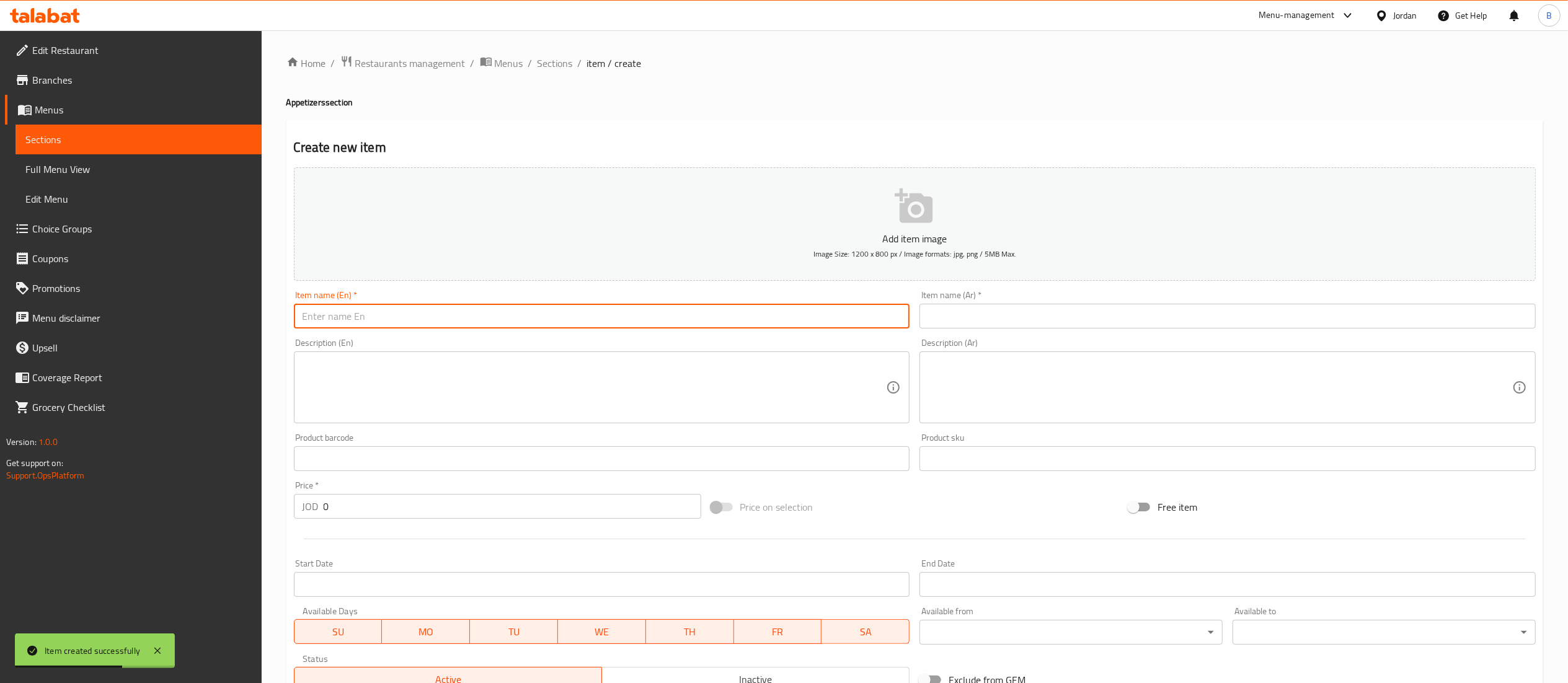
click at [558, 319] on input "text" at bounding box center [602, 316] width 616 height 25
paste input "Bastoncini di Mozzarella"
type input "Bastoncini di Mozzarella"
click at [975, 310] on input "text" at bounding box center [1227, 316] width 616 height 25
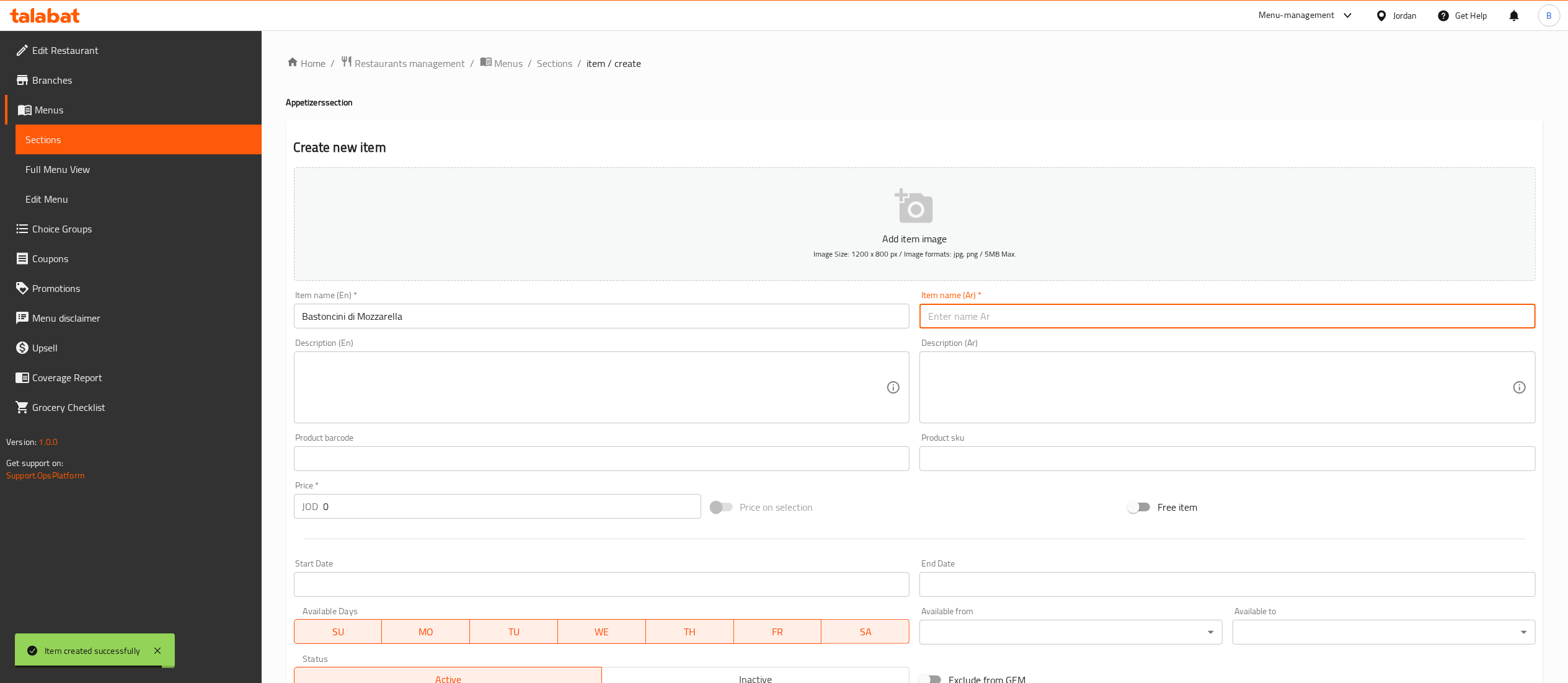
paste input "باستونتشيني دي موزاريلا"
type input "باستونتشيني دي موزاريلا"
click at [452, 375] on textarea at bounding box center [594, 387] width 584 height 59
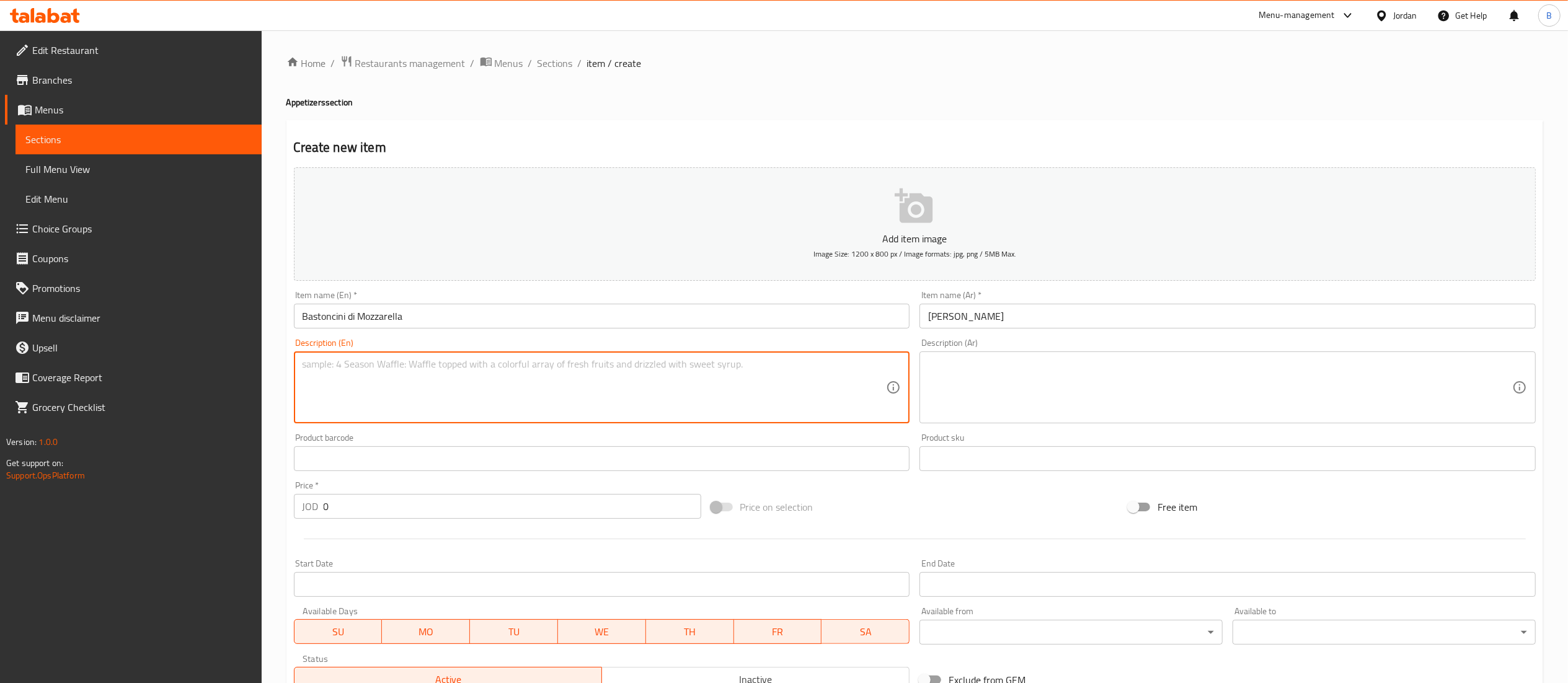
paste textarea "Mozzarella sticks – Crispy fried mozzarella cheese sticks served with marinara …"
drag, startPoint x: 383, startPoint y: 363, endPoint x: 375, endPoint y: 363, distance: 8.0
click at [375, 363] on textarea "Mozzarella sticks – Crispy fried mozzarella cheese sticks served with marinara …" at bounding box center [594, 387] width 584 height 59
type textarea "Mozzarella sticks , Crispy fried mozzarella cheese sticks served with marinara …"
click at [1002, 377] on textarea at bounding box center [1220, 387] width 584 height 59
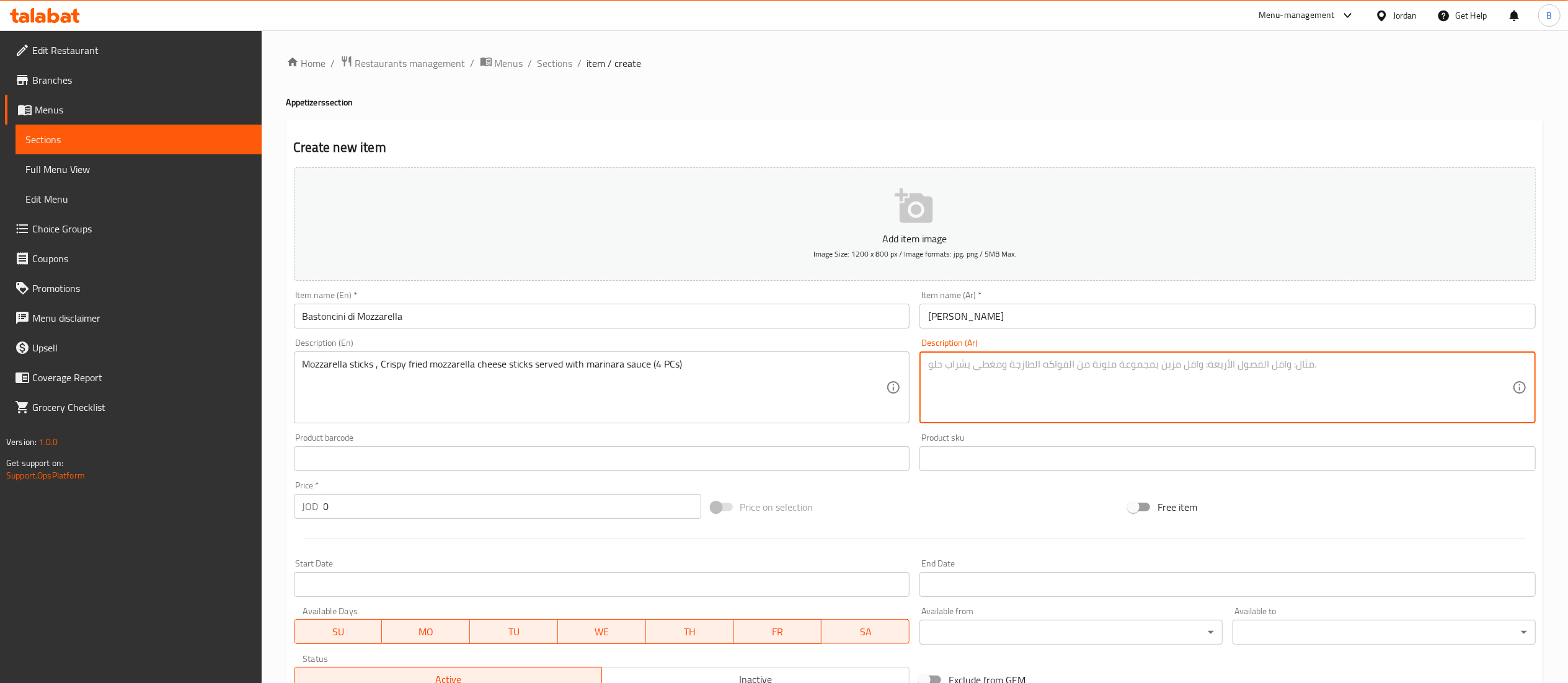
paste textarea "أعواد جبنة موزاريلا مقلية ومقرمشة تُقدّم مع صلصة مارينارا (4 قطع)"
type textarea "أعواد جبنة موزاريلا مقلية ومقرمشة تُقدّم مع صلصة مارينارا (4 قطع)"
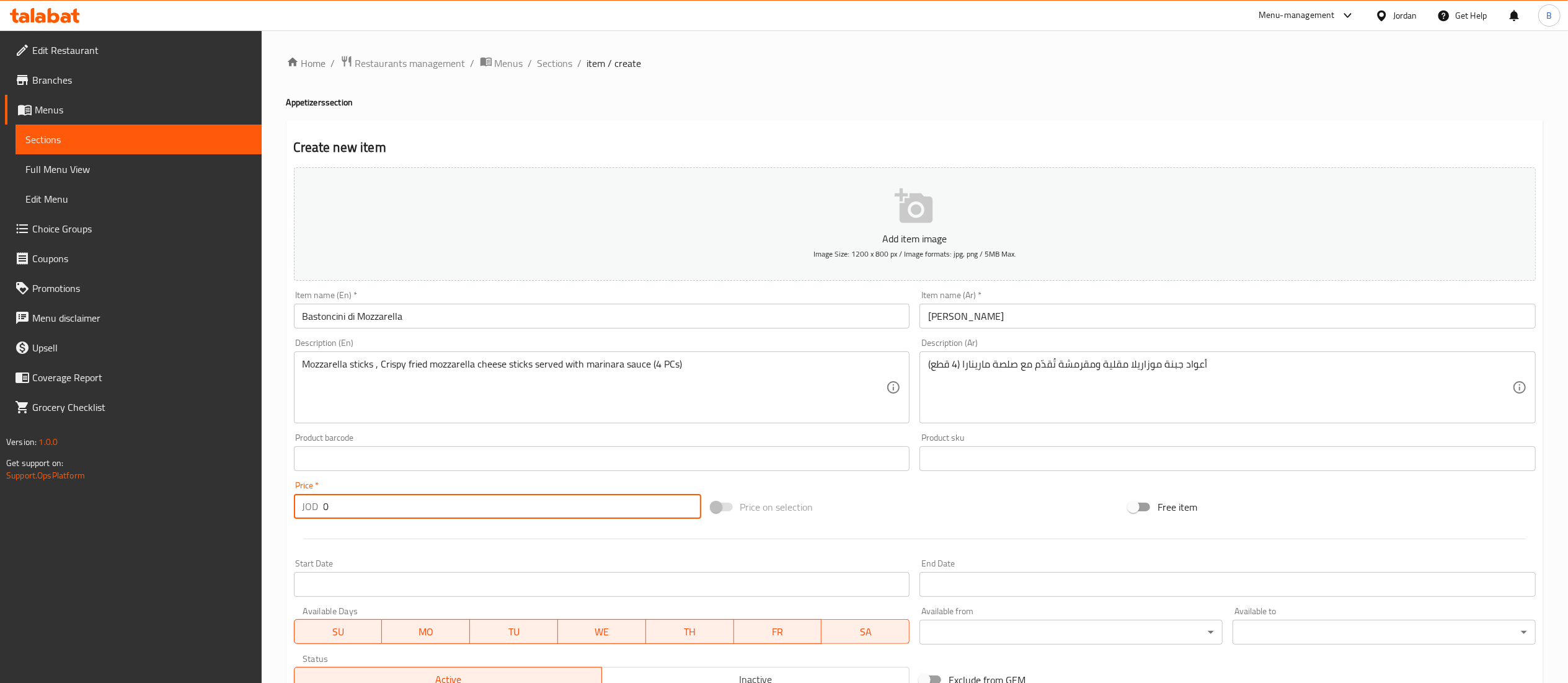
drag, startPoint x: 408, startPoint y: 518, endPoint x: 139, endPoint y: 503, distance: 269.4
click at [147, 503] on div "Edit Restaurant Branches Menus Sections Full Menu View Edit Menu Choice Groups …" at bounding box center [784, 454] width 1568 height 846
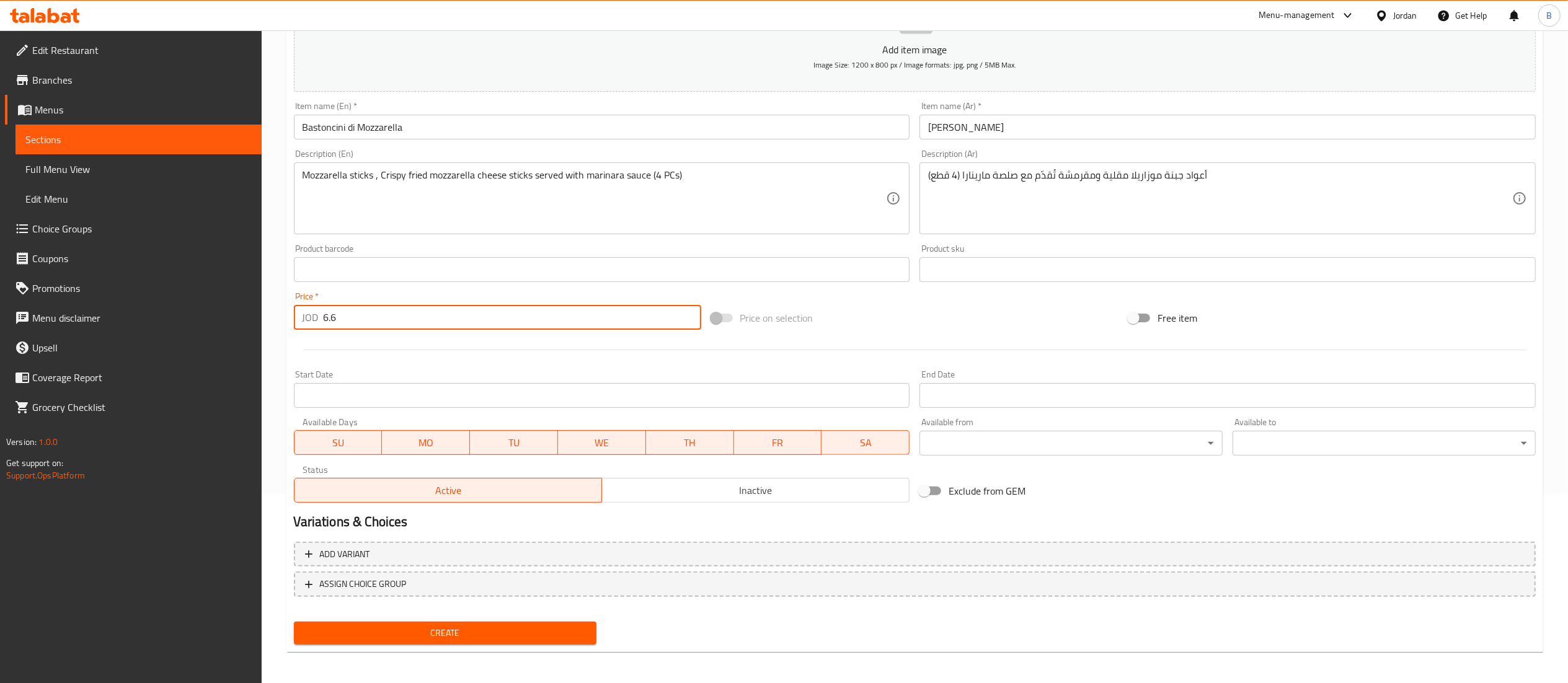
scroll to position [192, 0]
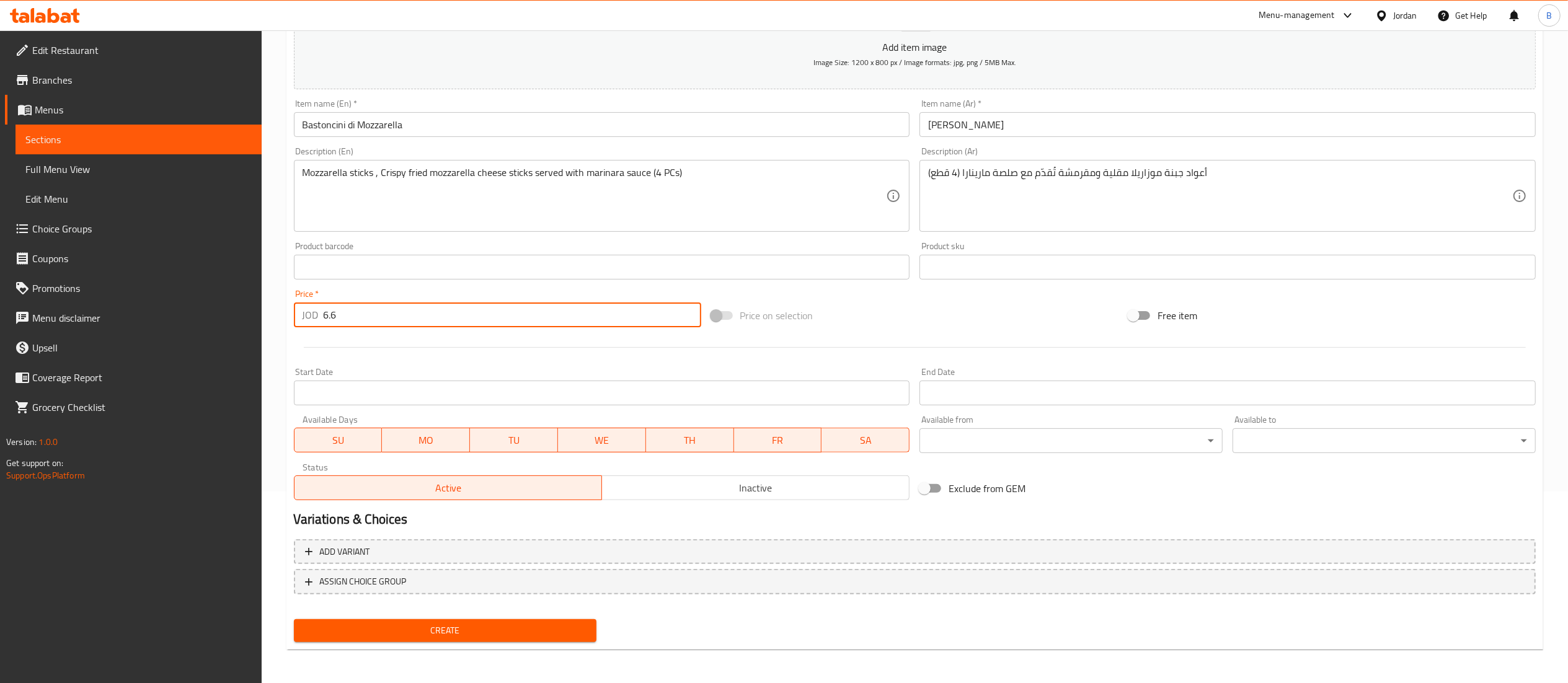
type input "6.6"
click at [470, 635] on span "Create" at bounding box center [446, 631] width 284 height 16
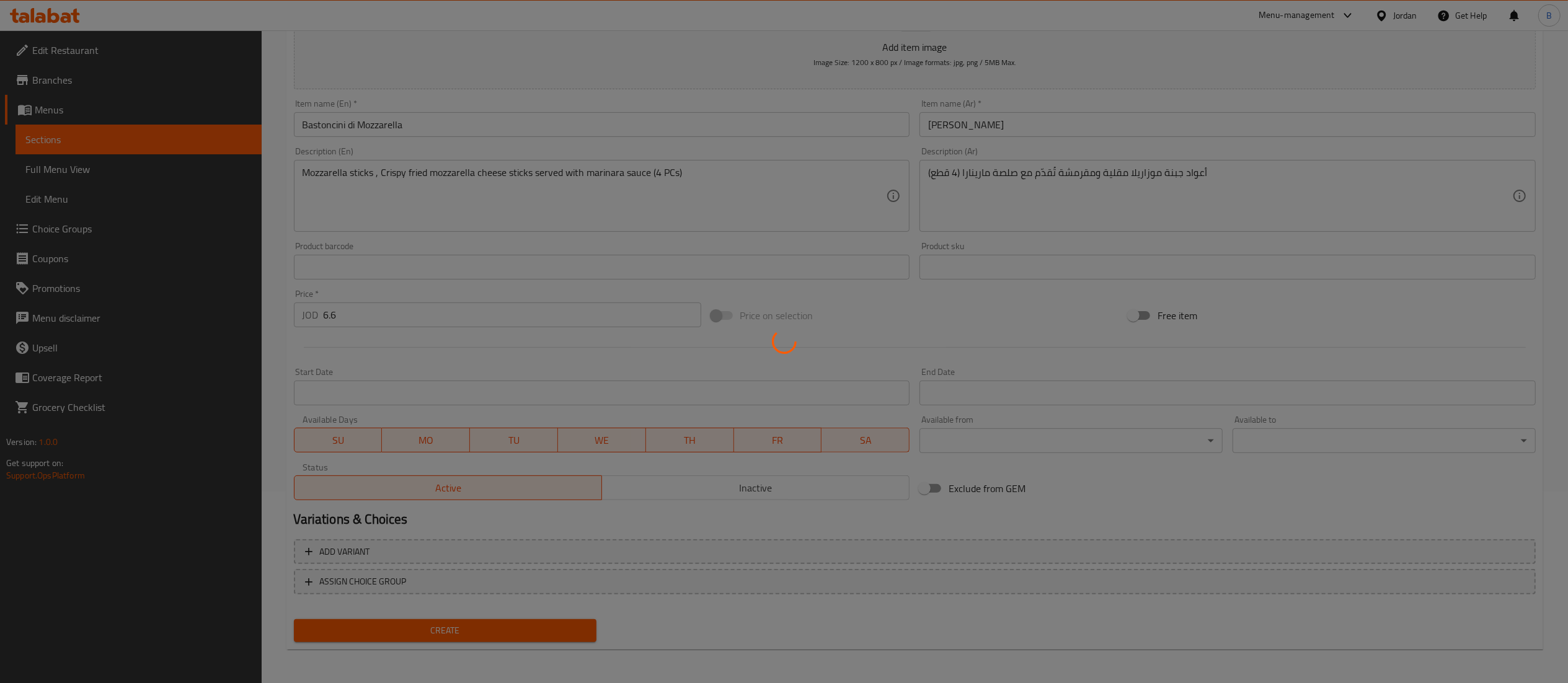
type input "0"
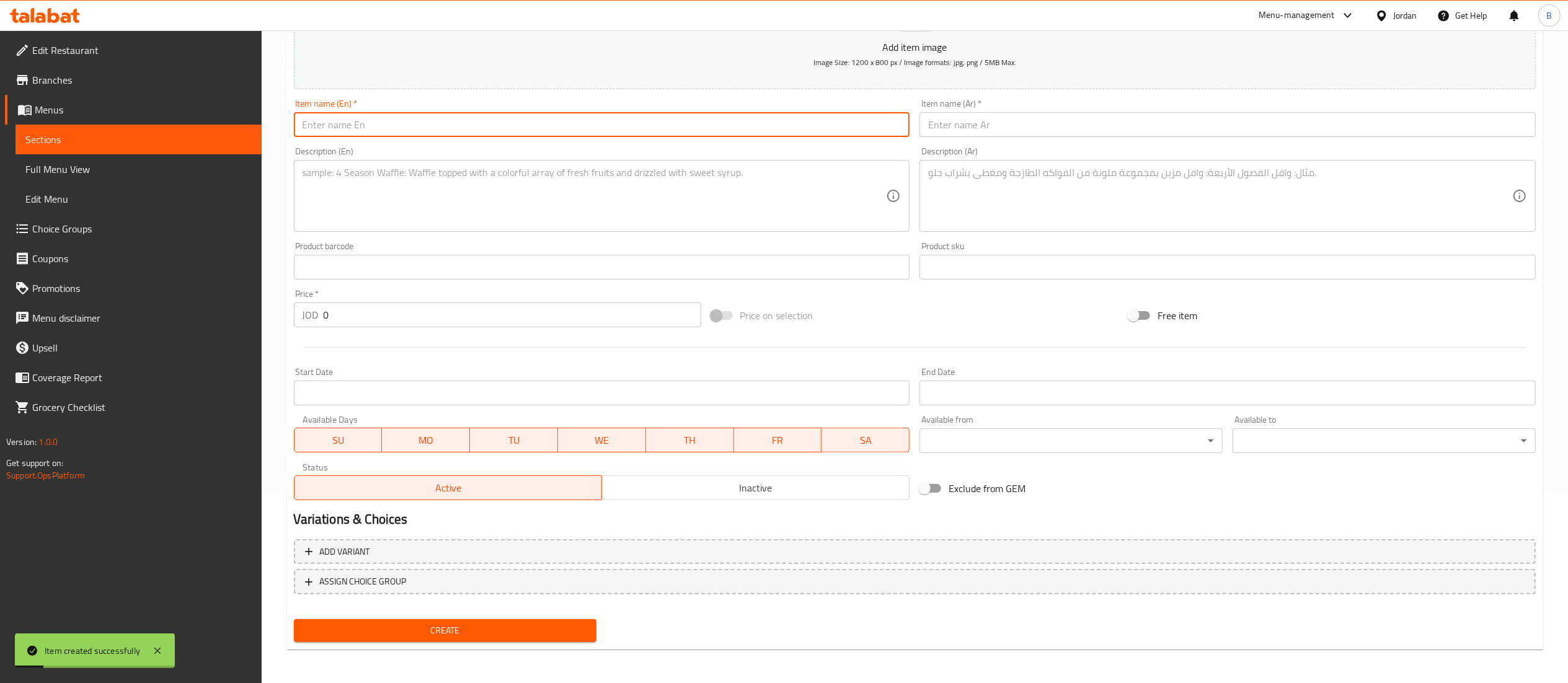
click at [539, 118] on input "text" at bounding box center [602, 124] width 616 height 25
paste input "Palline [PERSON_NAME]"
type input "Palline Di Arancini"
click at [939, 130] on input "text" at bounding box center [1227, 124] width 616 height 25
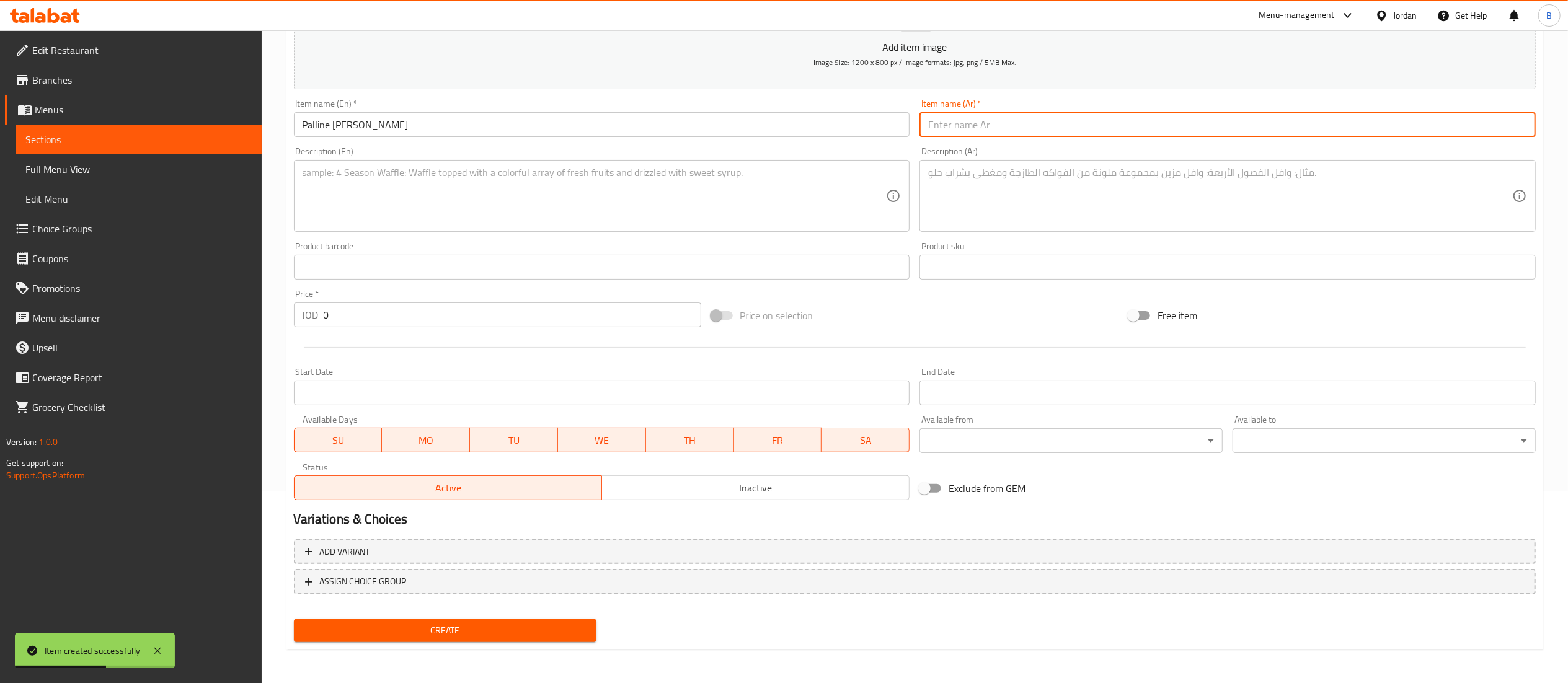
paste input "باليني دي أرانشيني"
type input "باليني دي أرانشيني"
click at [362, 208] on textarea at bounding box center [594, 196] width 584 height 59
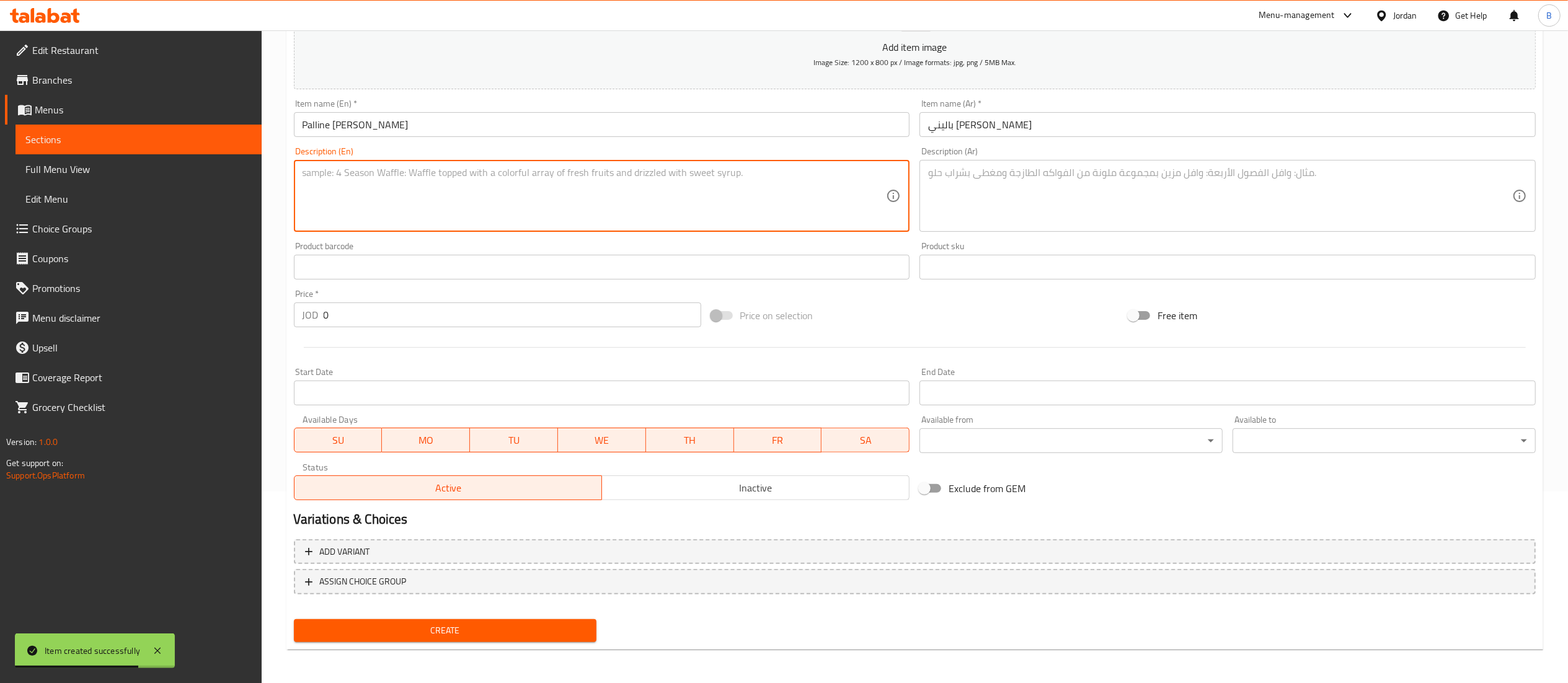
paste textarea "Risotto, bacon, mushroom, thyme, mix cheese with marinara sauce (5 PCs)"
type textarea "Risotto, bacon, mushroom, thyme, mix cheese with marinara sauce (5 PCs)"
click at [981, 193] on textarea at bounding box center [1220, 196] width 584 height 59
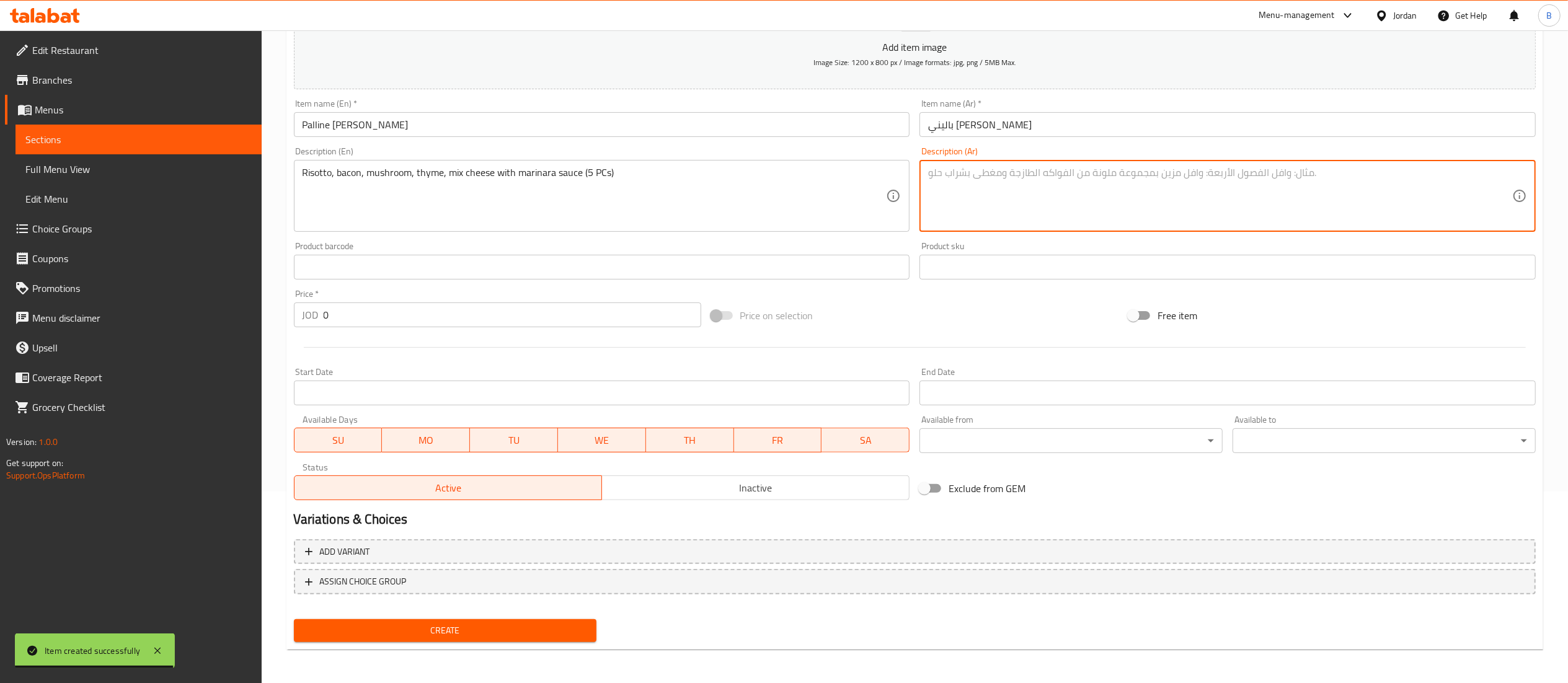
paste textarea "ريزوتو، لحم مقدد، مشروم، زعتر، مزيج جبن مع صلصة مارينارا (5 قطع)"
type textarea "ريزوتو، لحم مقدد، مشروم، زعتر، مزيج جبن مع صلصة مارينارا (5 قطع)"
drag, startPoint x: 416, startPoint y: 327, endPoint x: 96, endPoint y: 295, distance: 321.6
click at [188, 303] on div "Edit Restaurant Branches Menus Sections Full Menu View Edit Menu Choice Groups …" at bounding box center [784, 262] width 1568 height 846
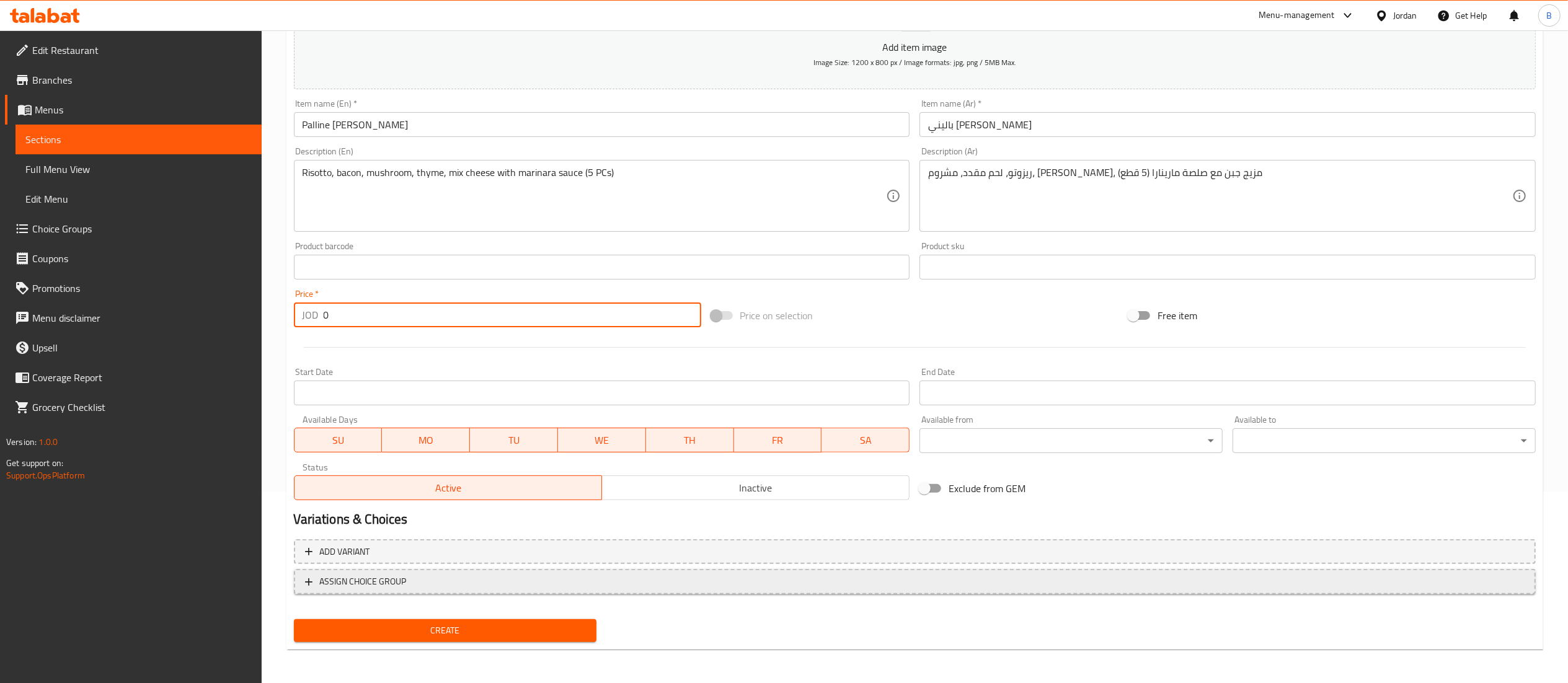
paste input "6.6"
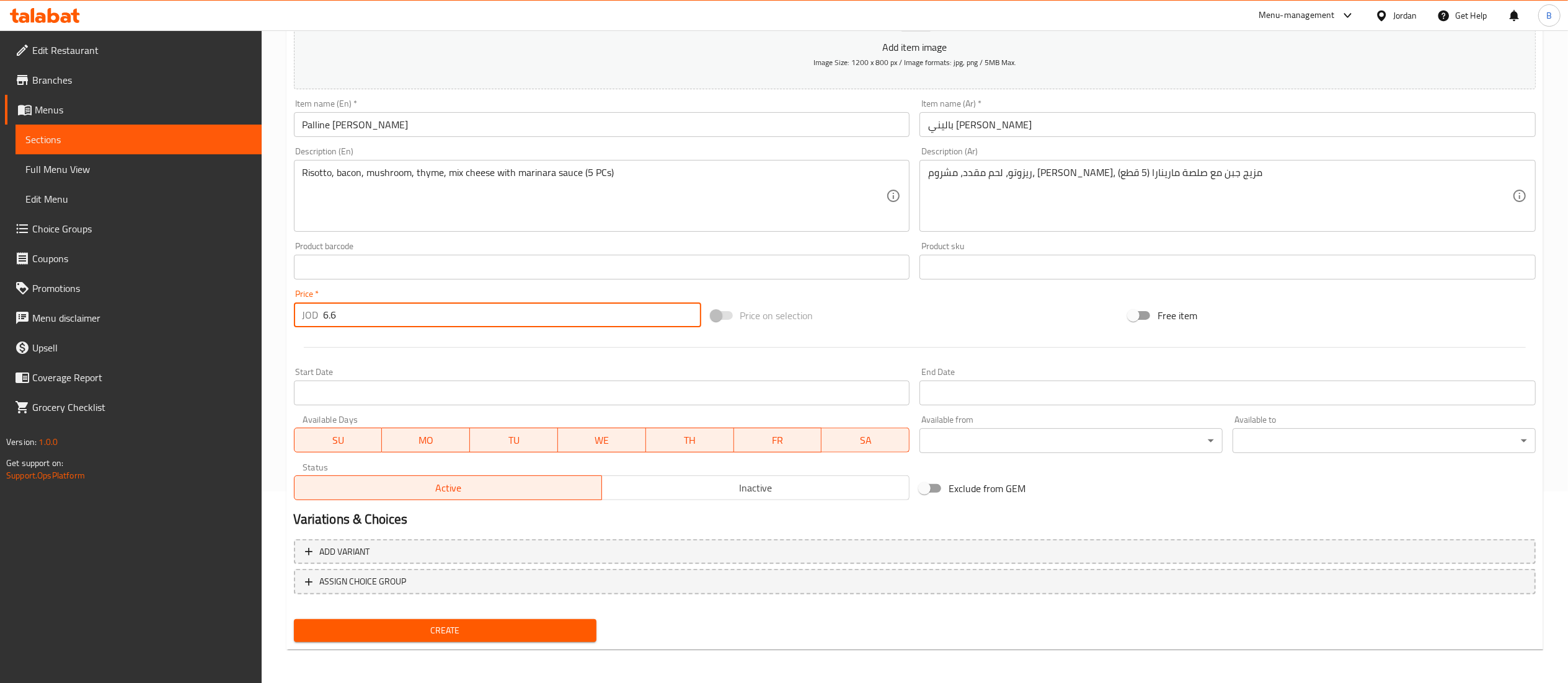
type input "6.6"
click at [384, 622] on button "Create" at bounding box center [446, 631] width 303 height 23
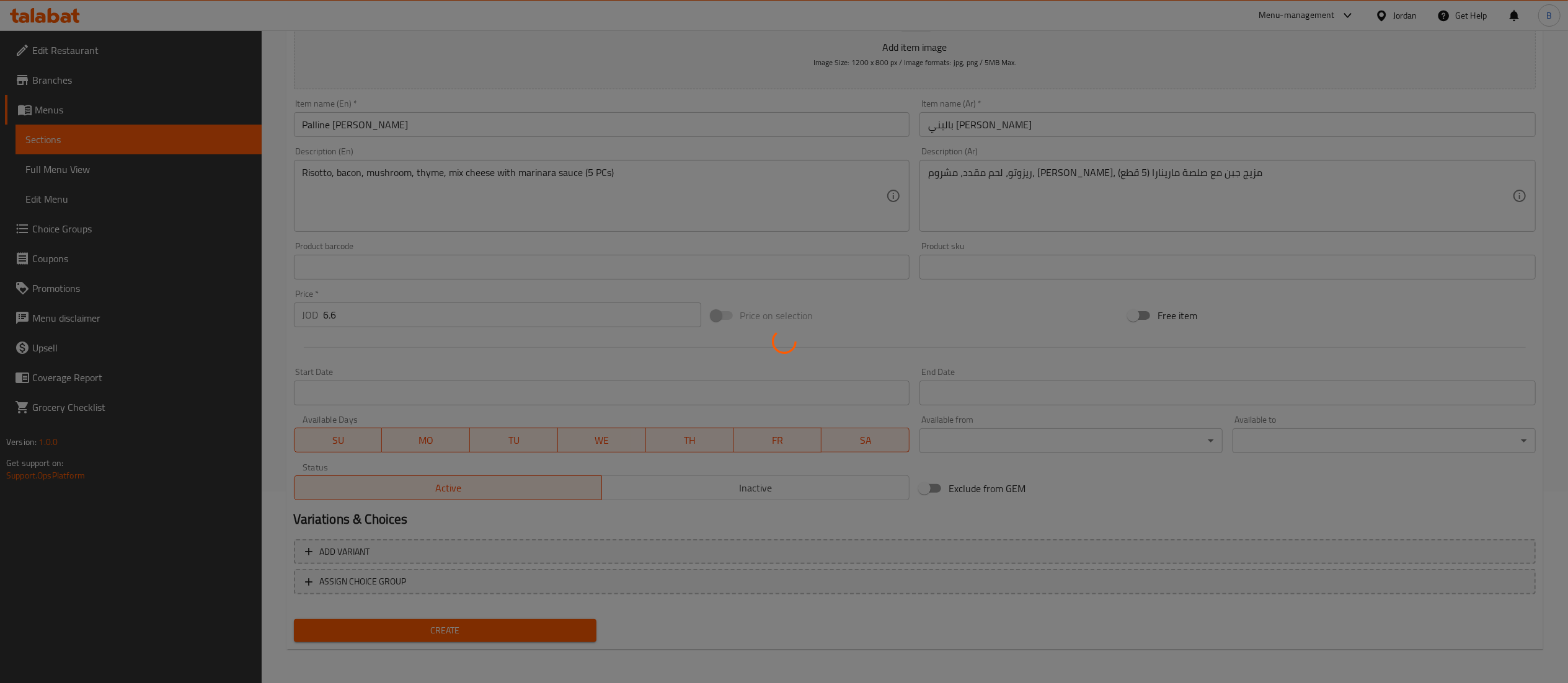
type input "0"
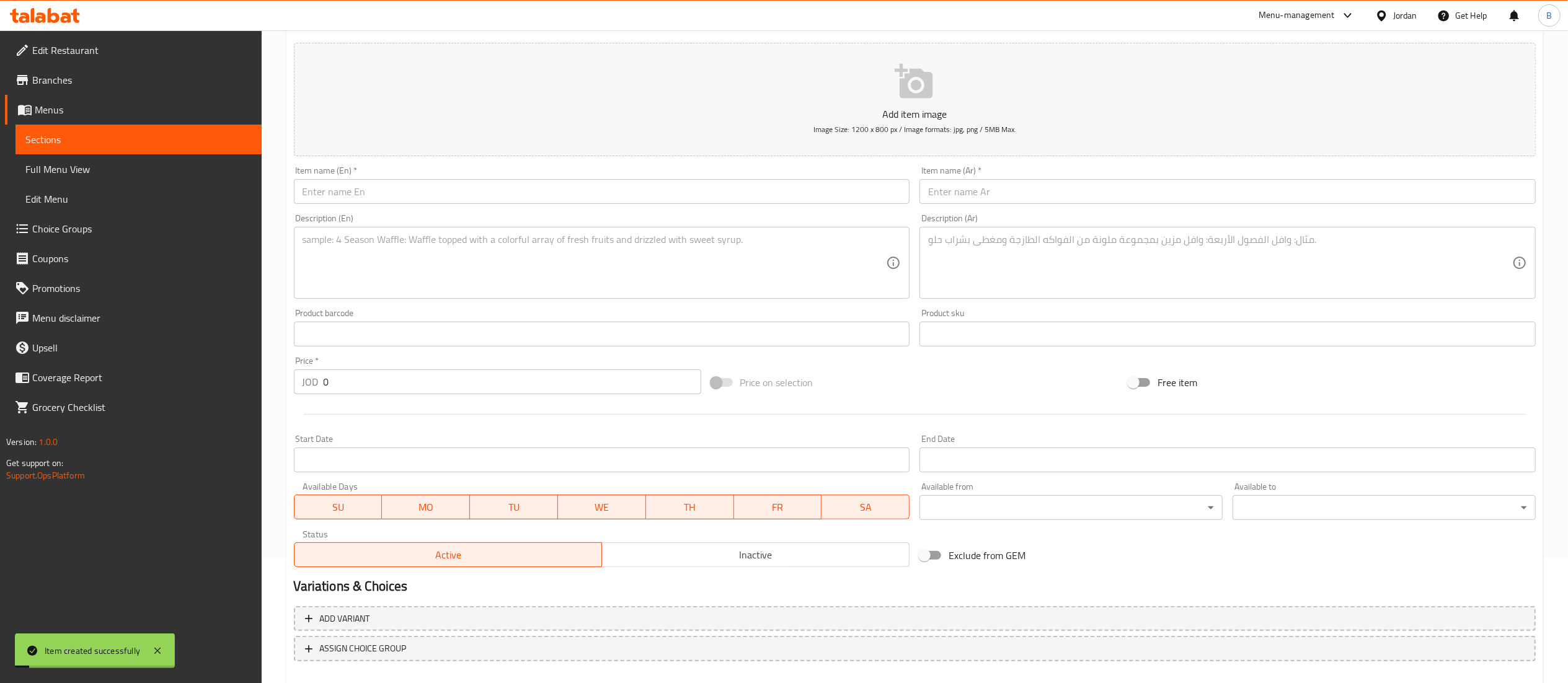
scroll to position [67, 0]
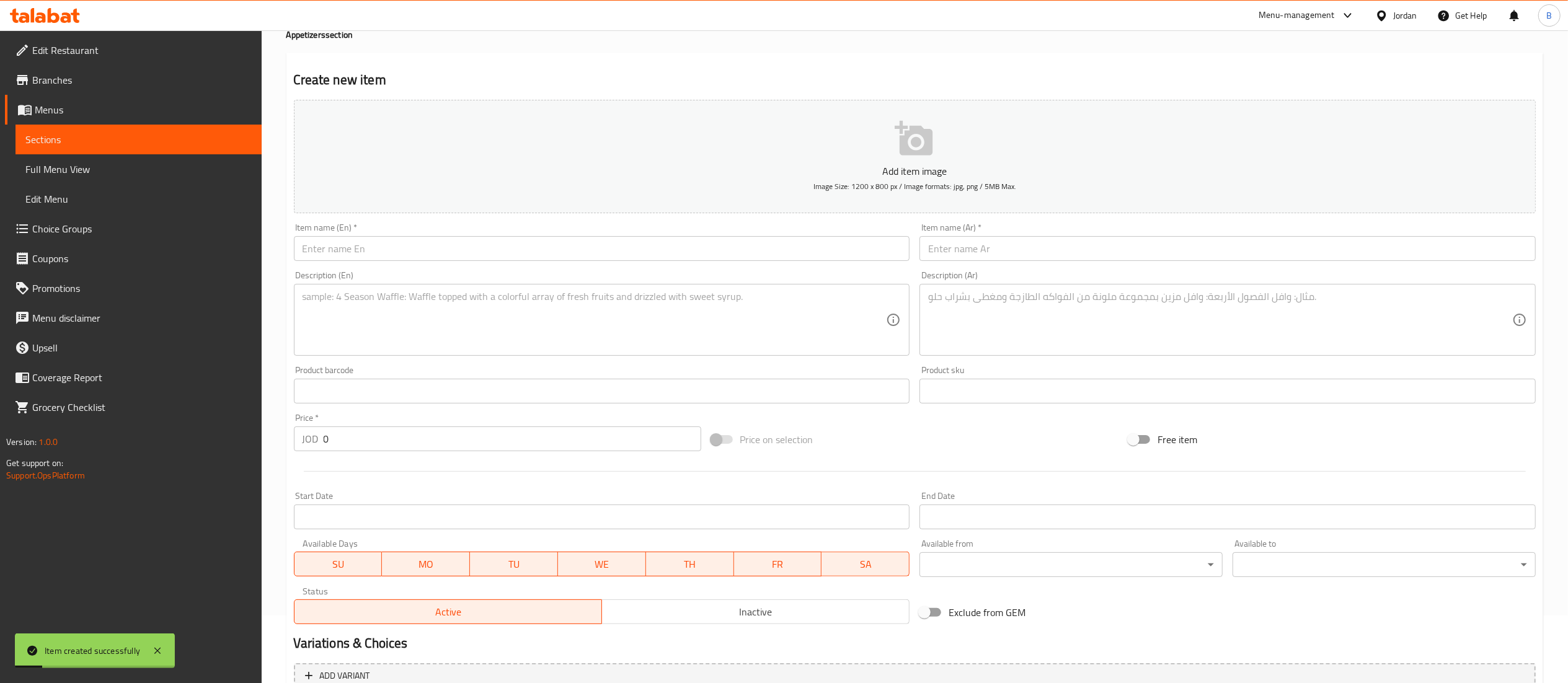
click at [430, 243] on input "text" at bounding box center [602, 249] width 616 height 25
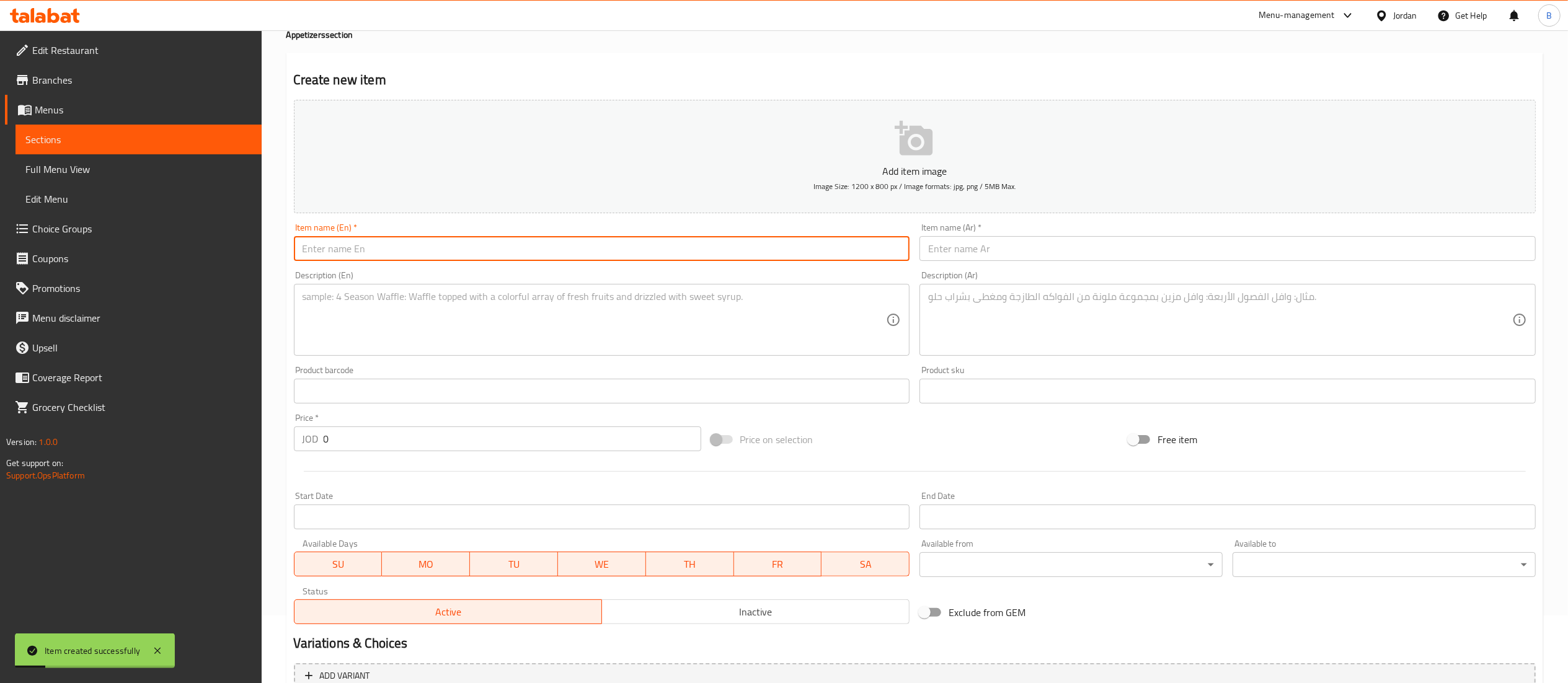
paste input "Pane all’aglio"
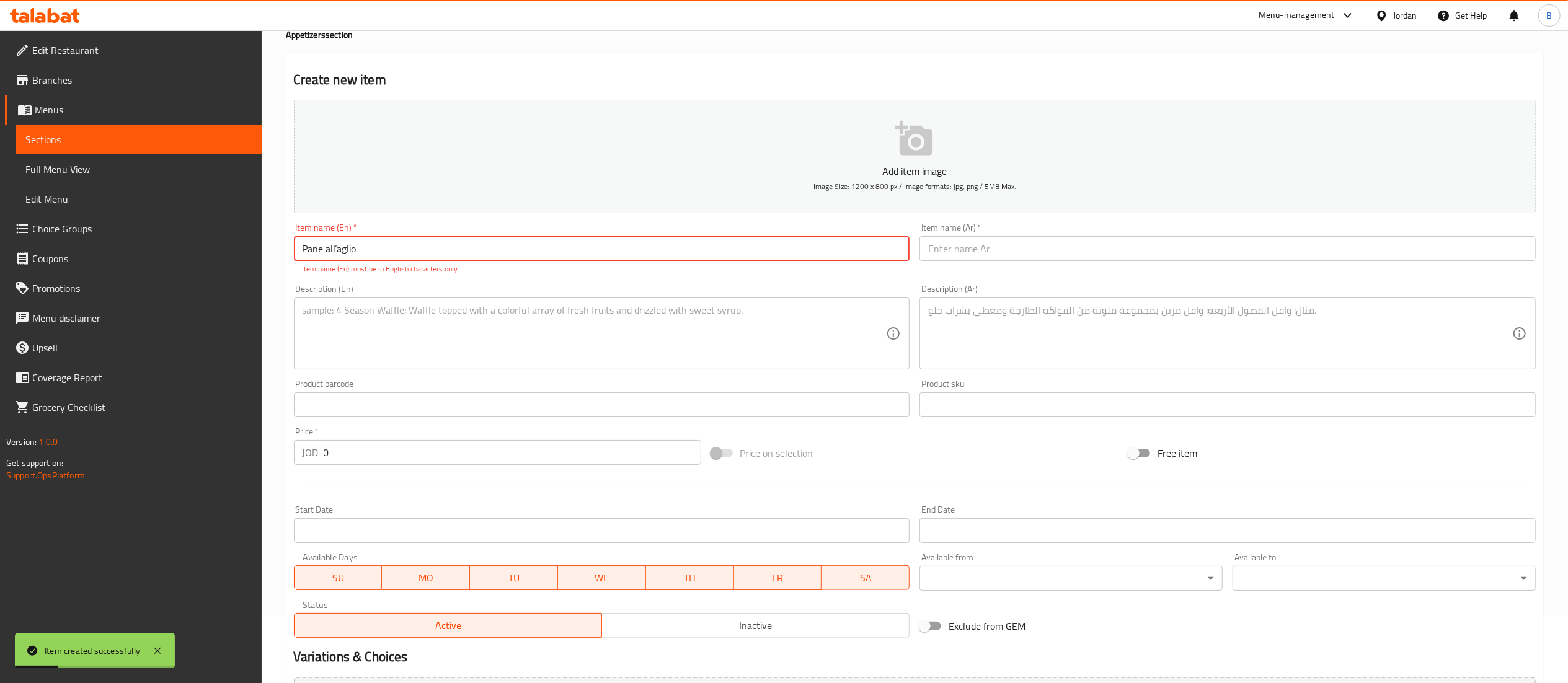
type input "Pane all’aglio"
click at [1010, 247] on input "text" at bounding box center [1227, 249] width 616 height 25
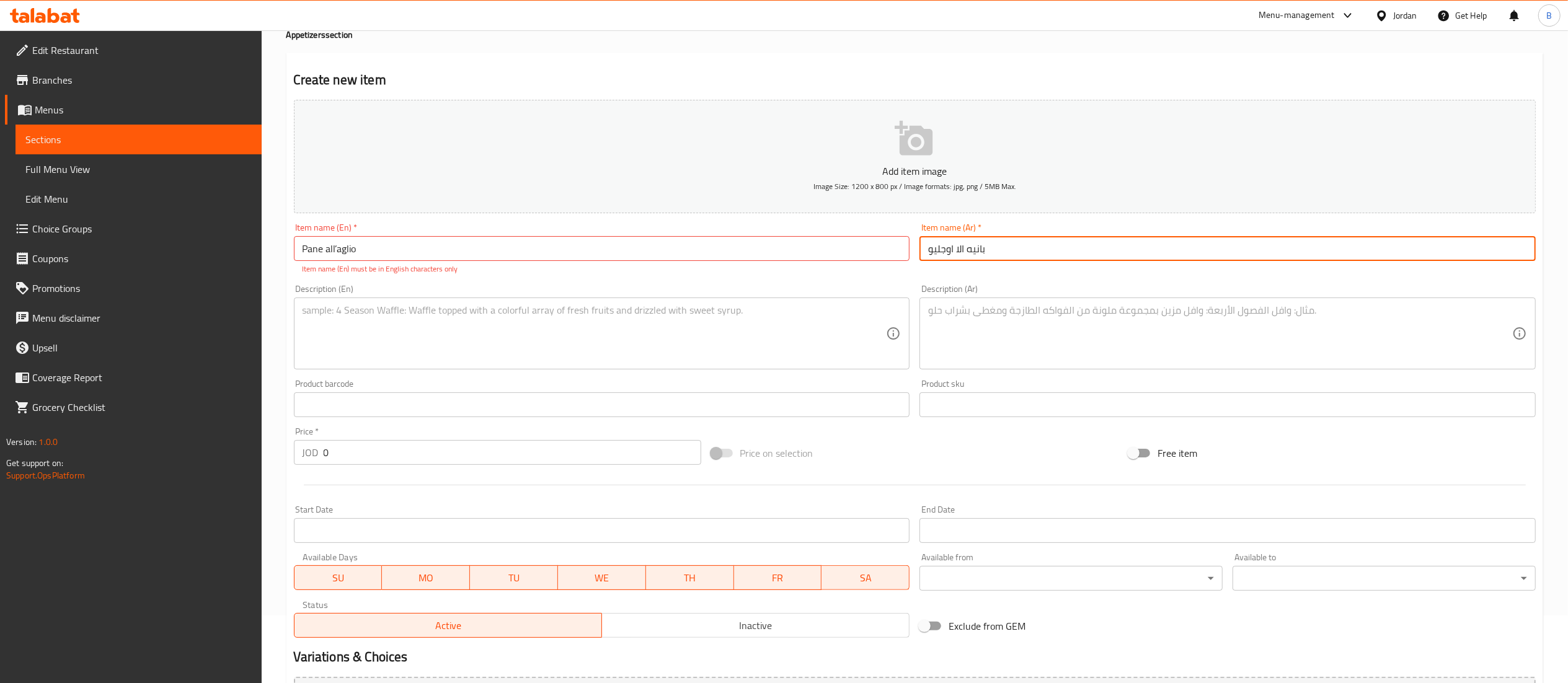
type input "بانيه الا اوجليو"
click at [482, 351] on textarea at bounding box center [594, 334] width 584 height 59
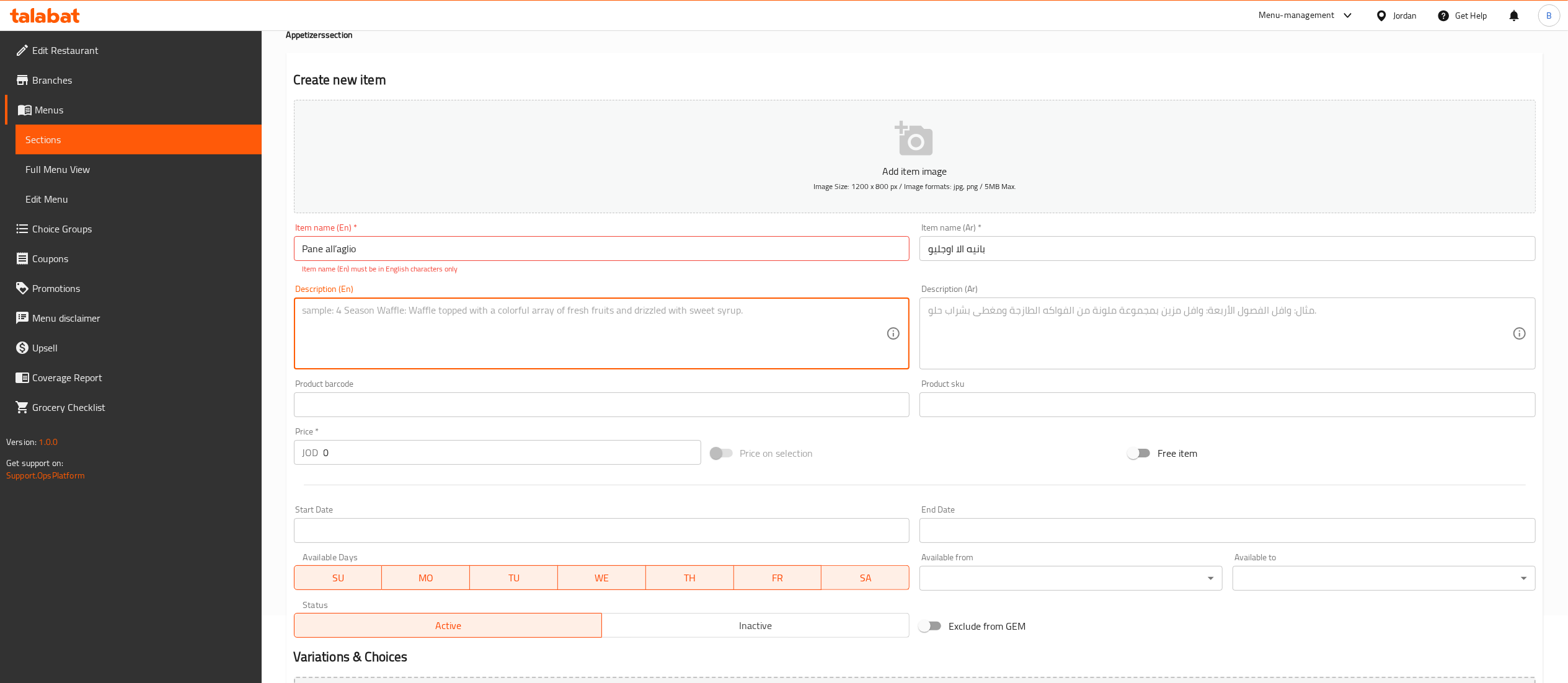
paste textarea "Garlic bread"
type textarea "Garlic bread"
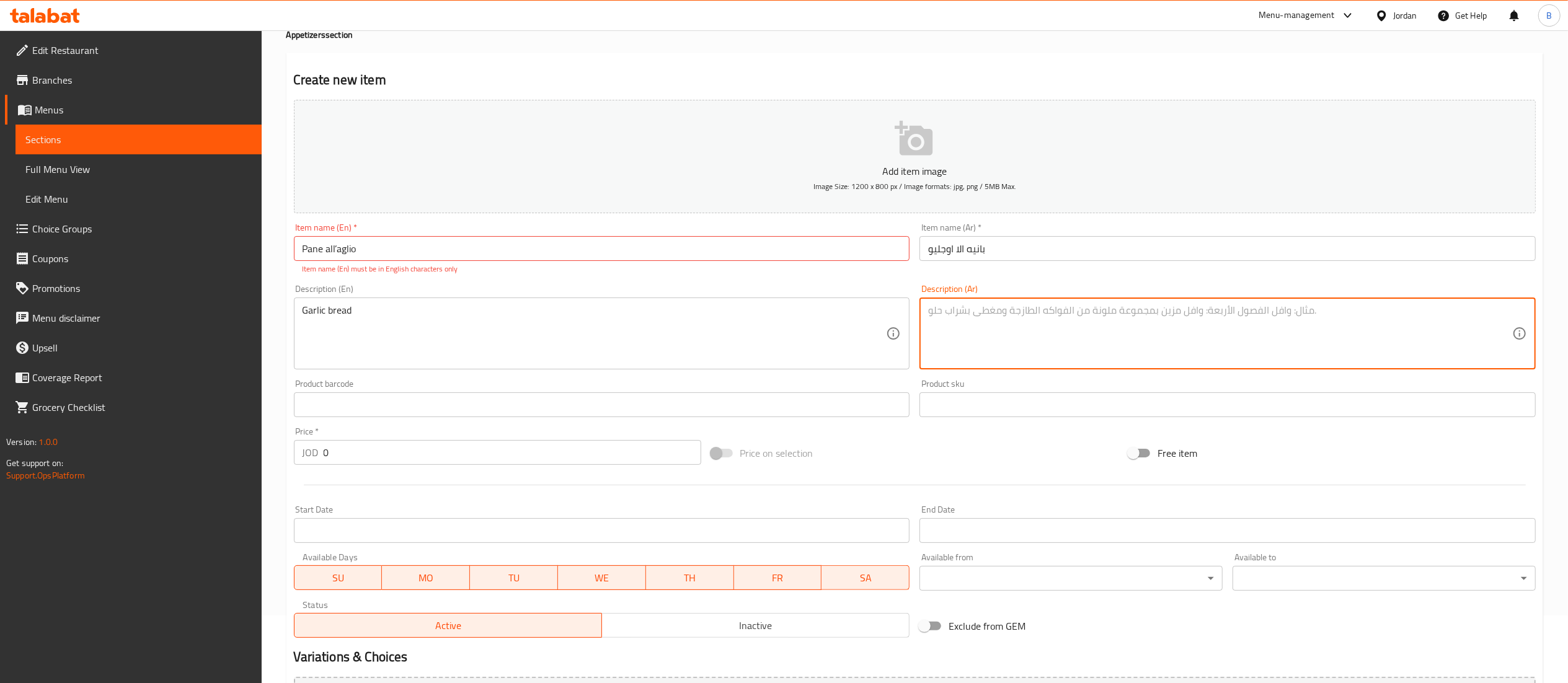
click at [988, 331] on textarea at bounding box center [1220, 334] width 584 height 59
paste textarea "خبز بالثوم"
type textarea "خبز بالثوم"
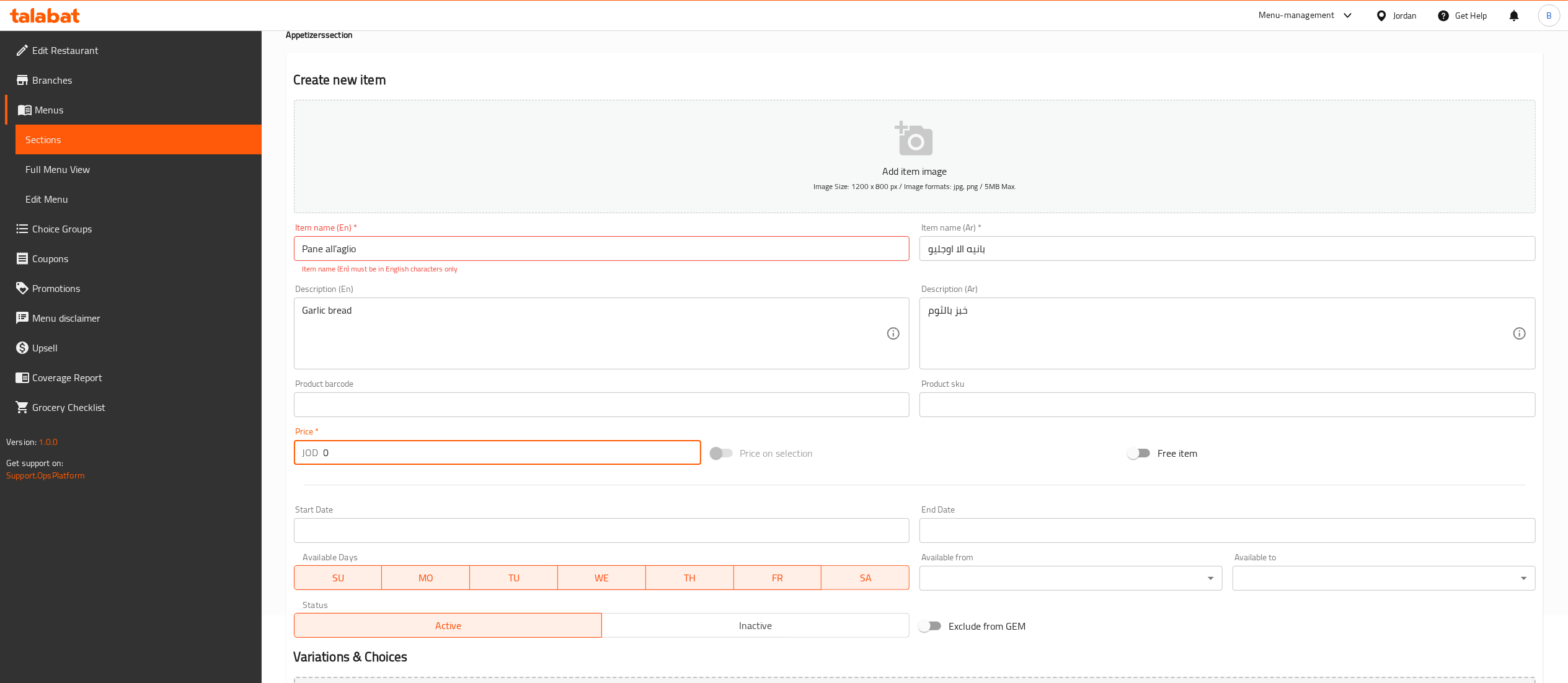
drag, startPoint x: 363, startPoint y: 461, endPoint x: 162, endPoint y: 447, distance: 201.5
click at [184, 441] on div "Edit Restaurant Branches Menus Sections Full Menu View Edit Menu Choice Groups …" at bounding box center [784, 393] width 1568 height 860
type input "5.5"
click at [336, 250] on input "Pane all’aglio" at bounding box center [602, 249] width 616 height 25
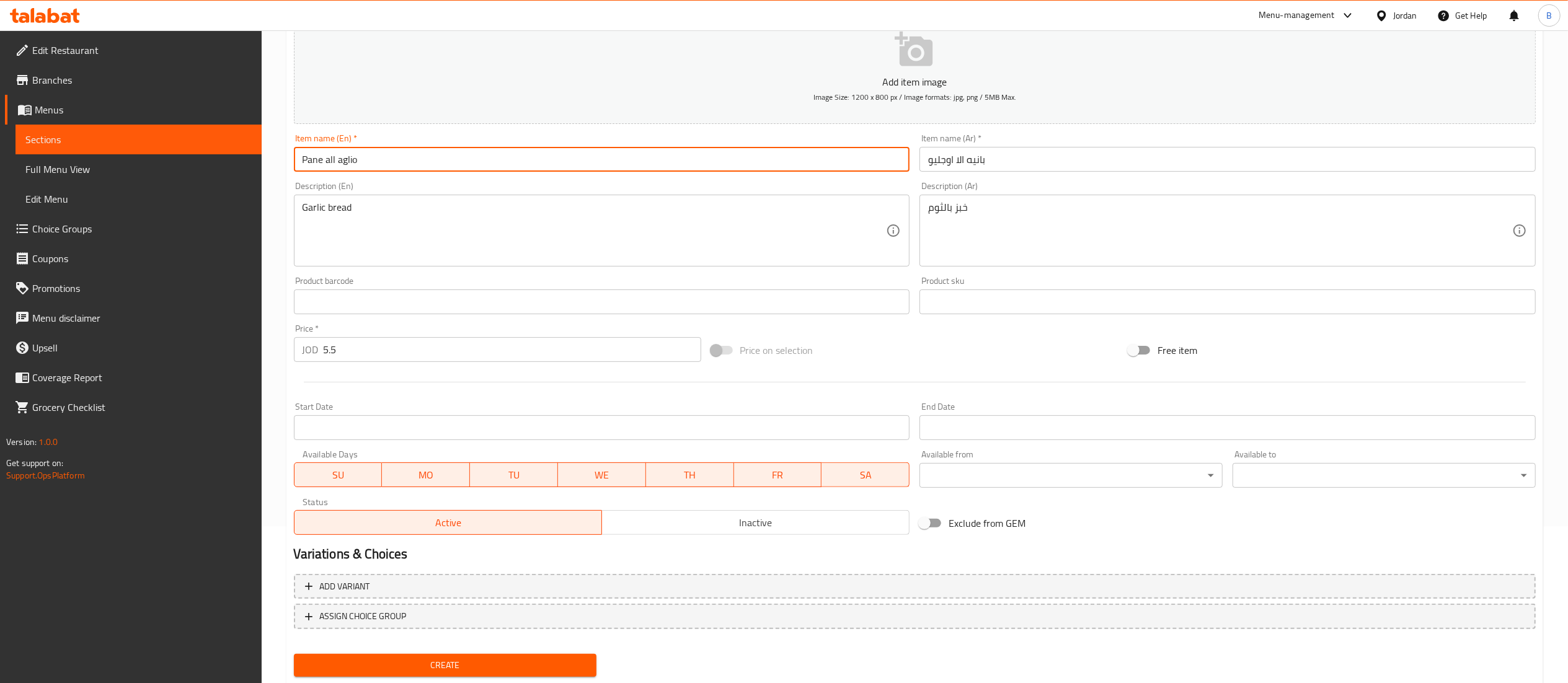
scroll to position [192, 0]
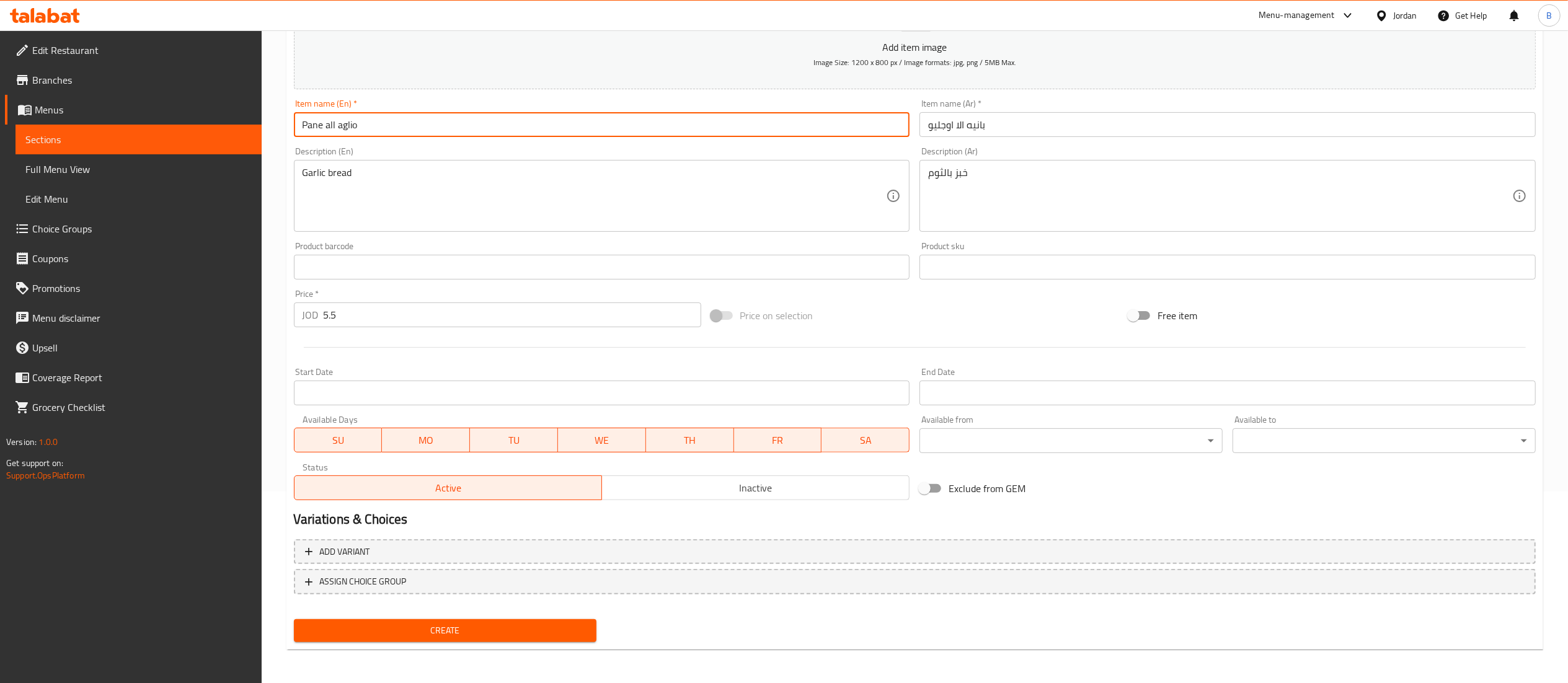
type input "Pane all aglio"
click at [412, 635] on span "Create" at bounding box center [446, 631] width 284 height 16
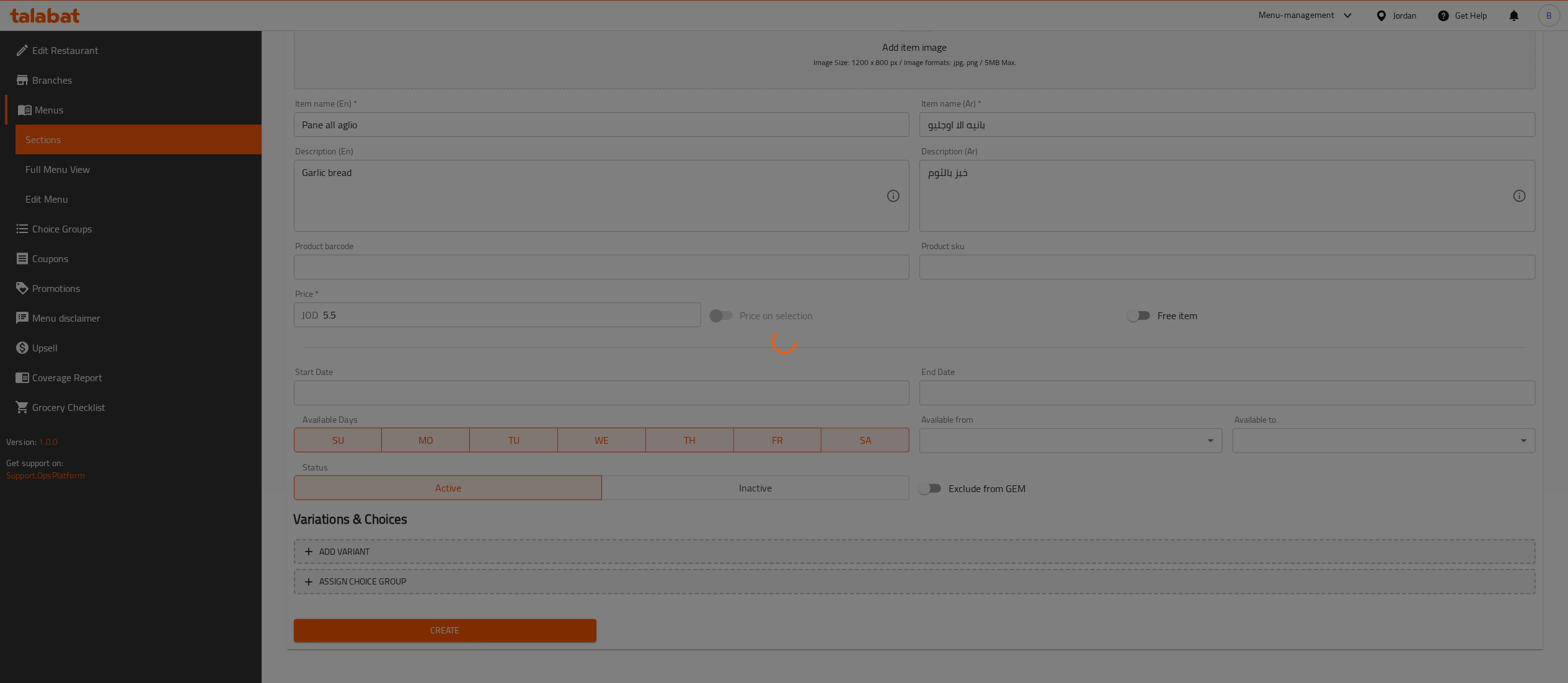
type input "0"
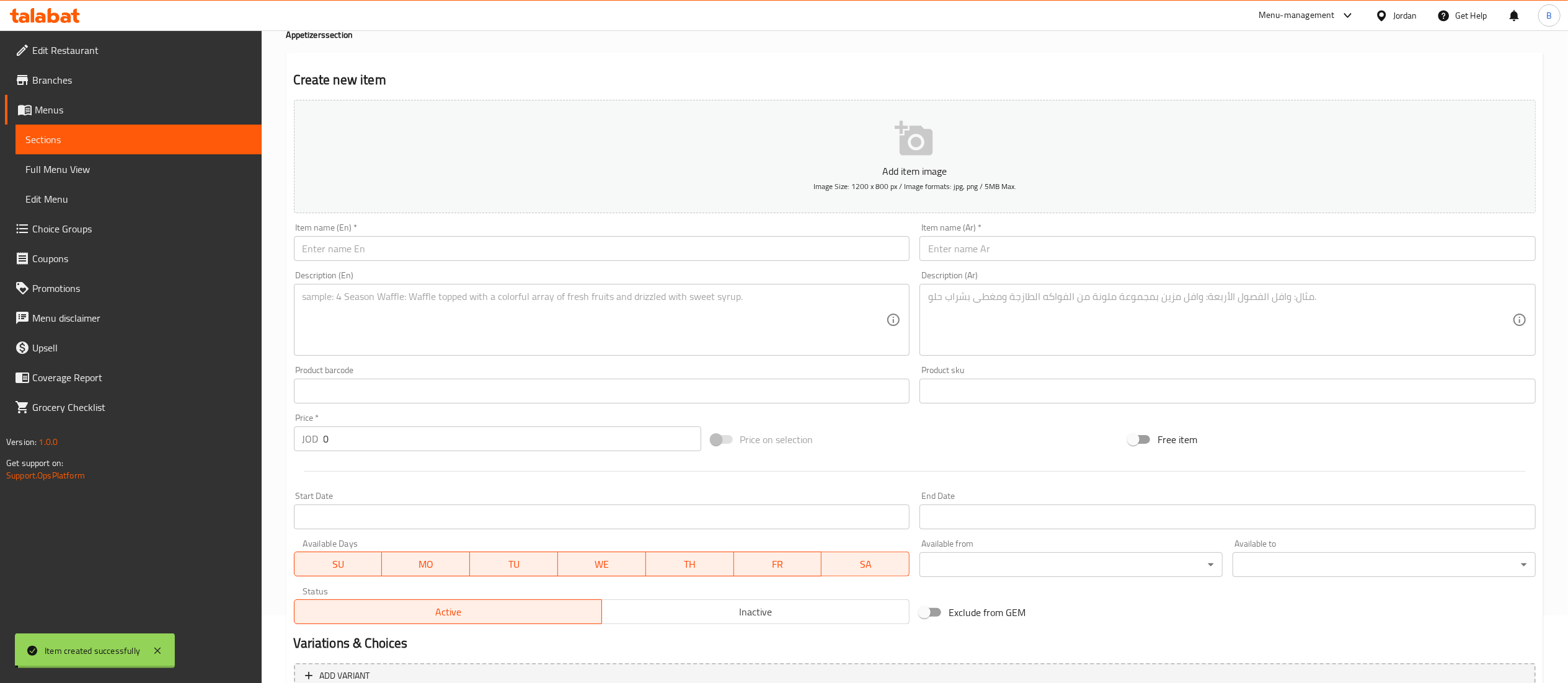
scroll to position [0, 0]
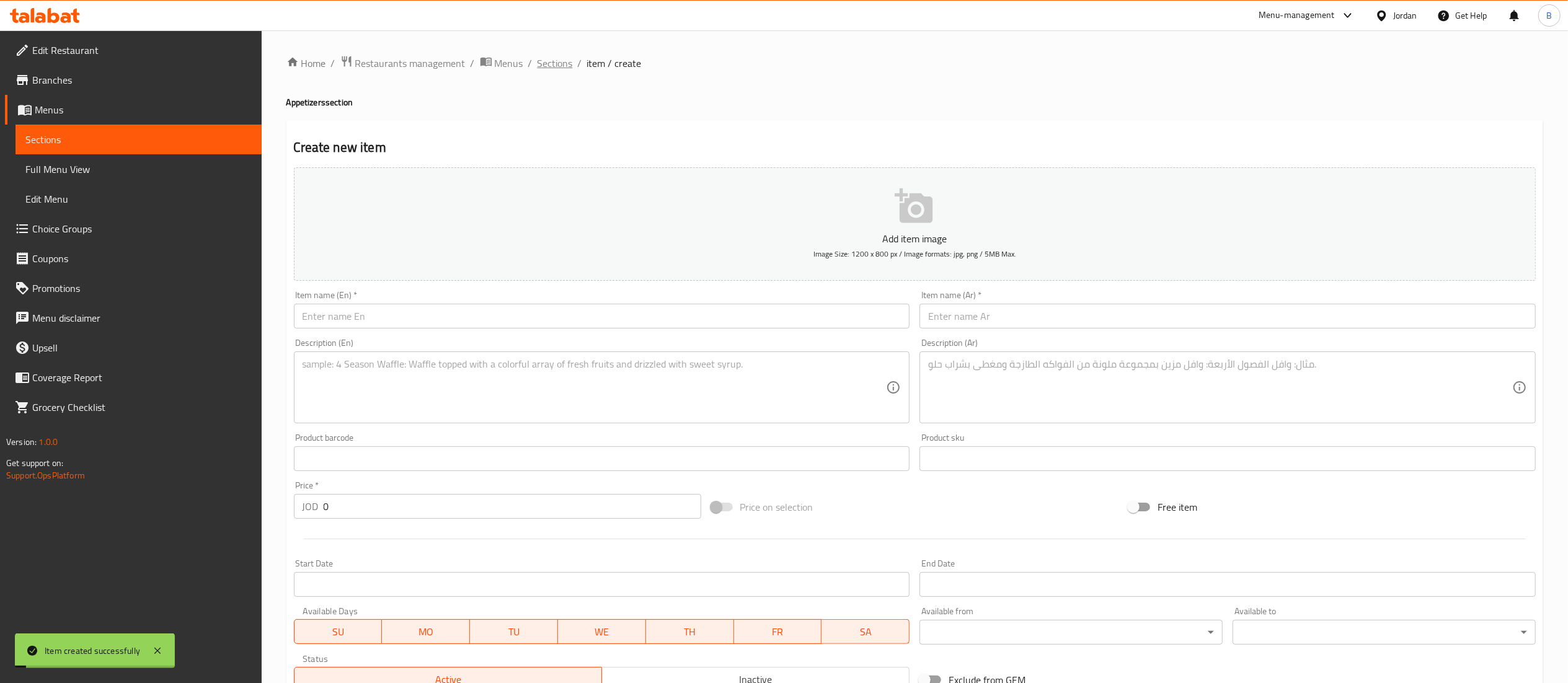
click at [554, 66] on span "Sections" at bounding box center [555, 63] width 35 height 15
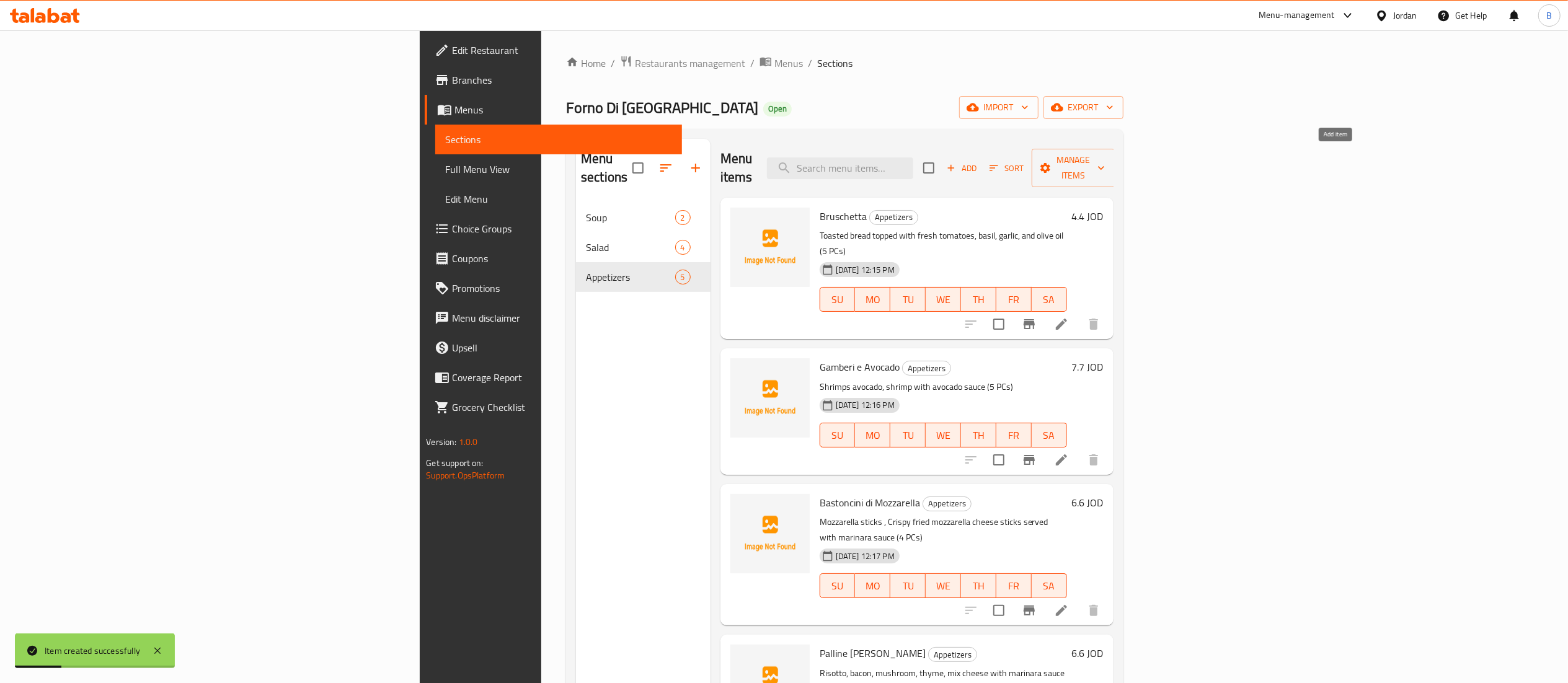
click at [979, 161] on span "Add" at bounding box center [961, 168] width 33 height 14
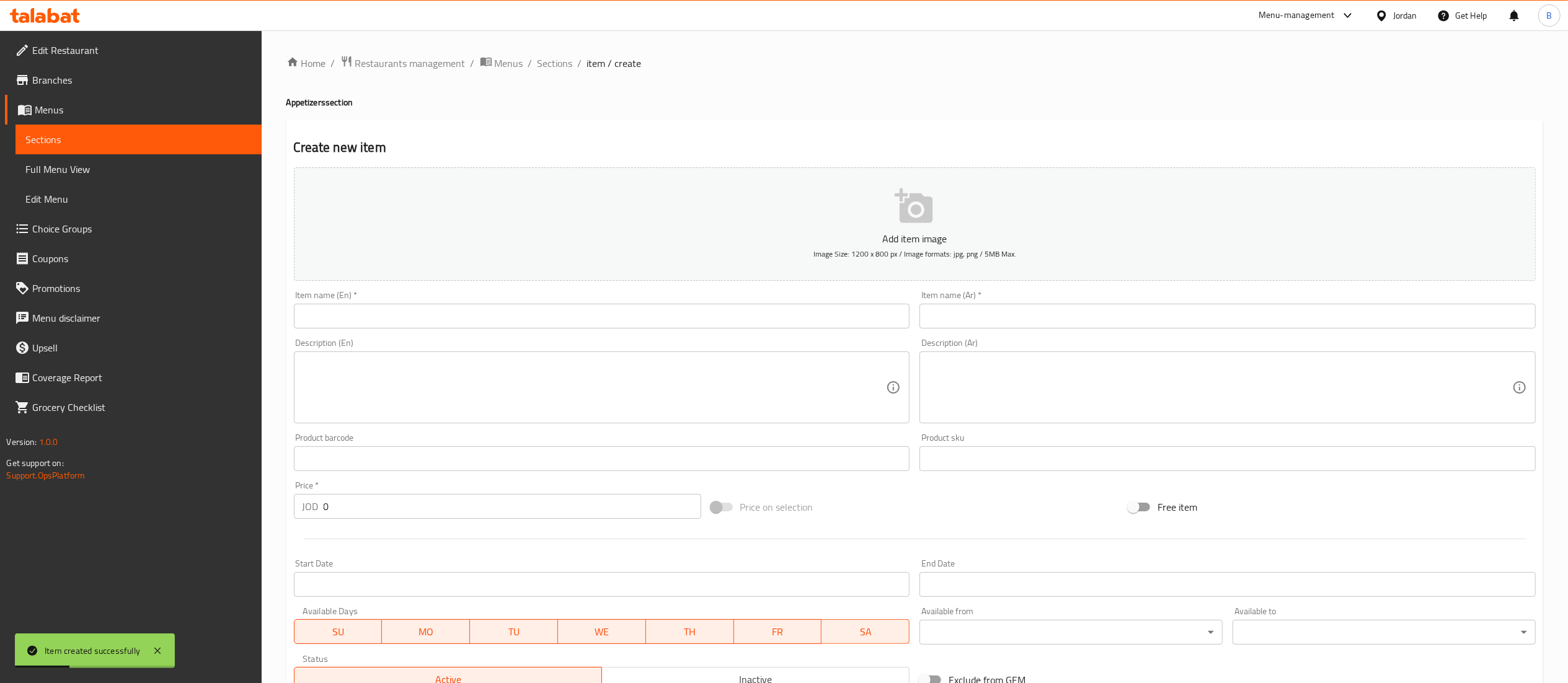
click at [438, 320] on input "text" at bounding box center [602, 316] width 616 height 25
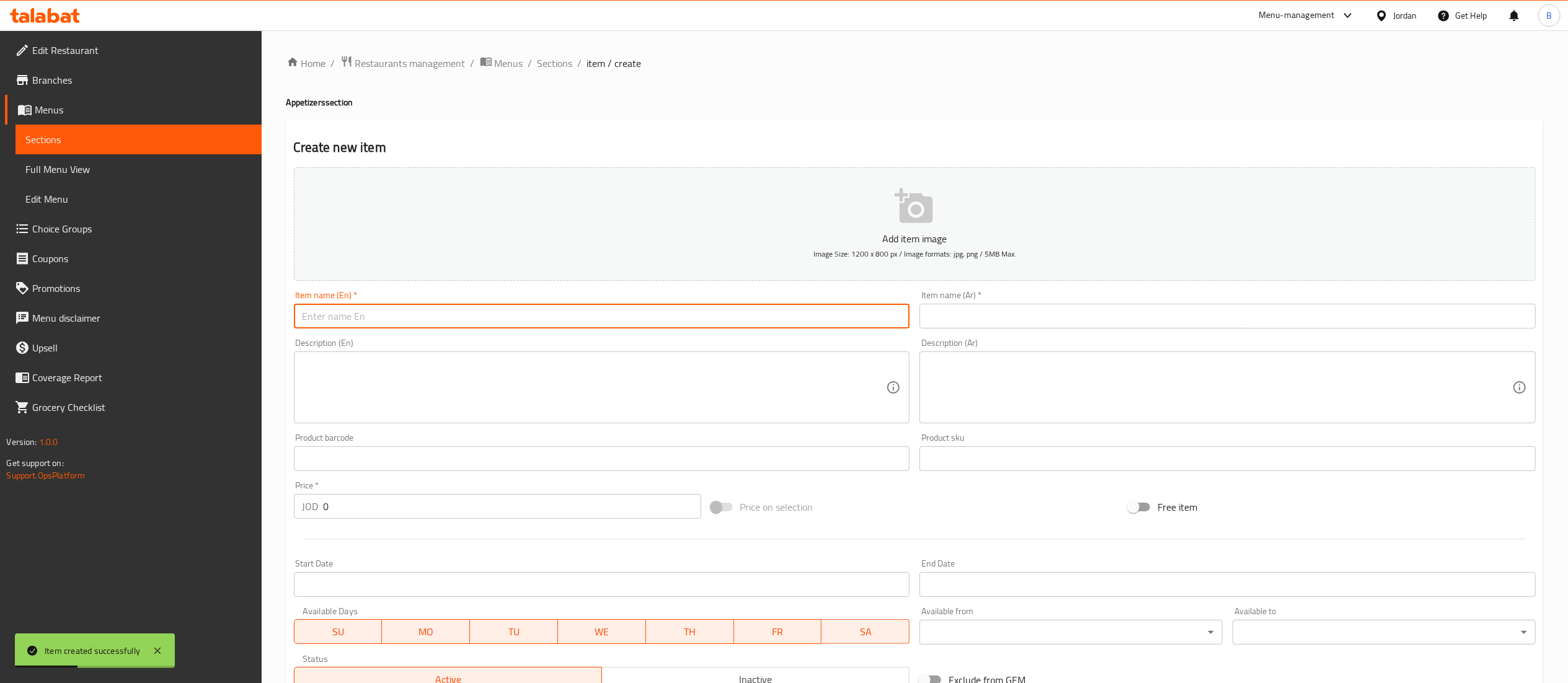
paste input "Patatine Fritte"
type input "Patatine Fritte"
click at [1004, 324] on input "text" at bounding box center [1227, 316] width 616 height 25
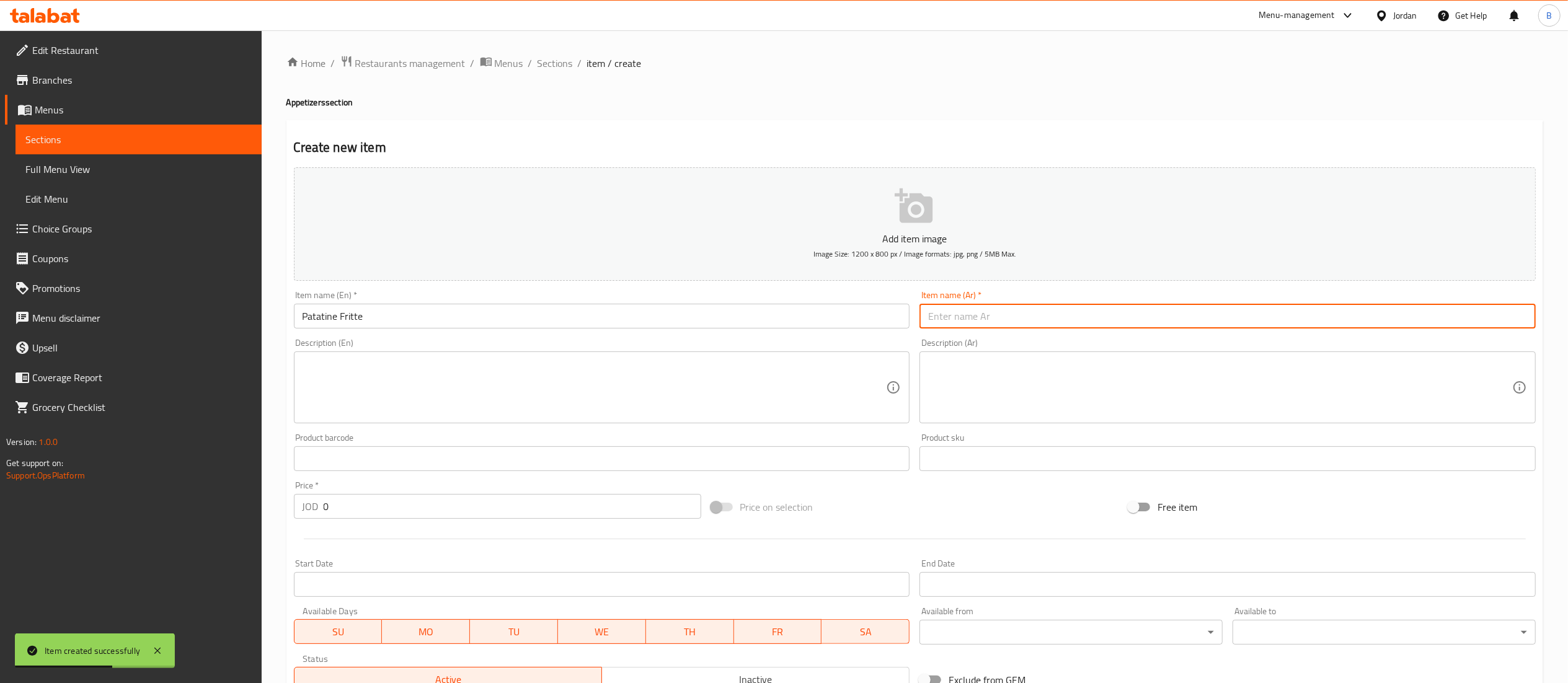
paste input "باتاتين فريت"
type input "باتاتين فريت"
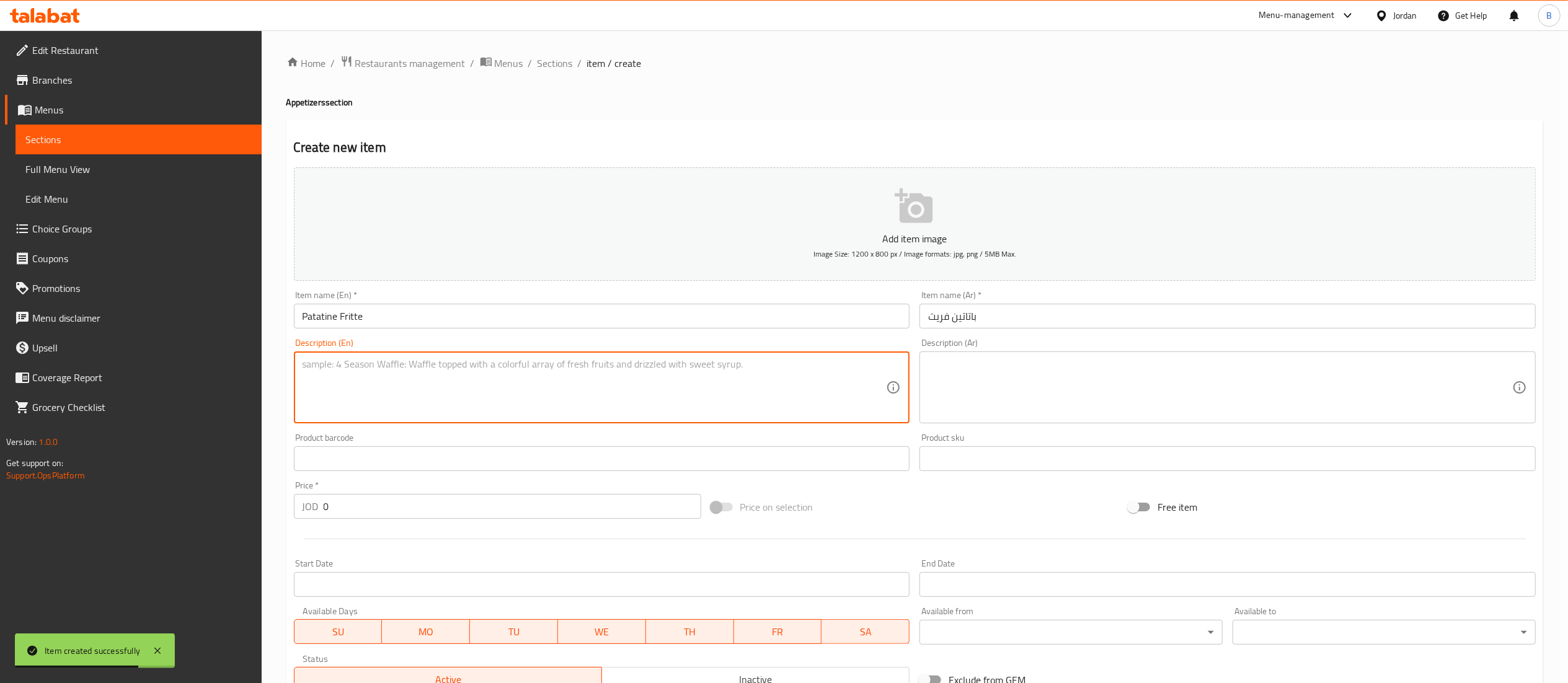
click at [630, 394] on textarea at bounding box center [594, 387] width 584 height 59
paste textarea "French fries"
type textarea "French fries"
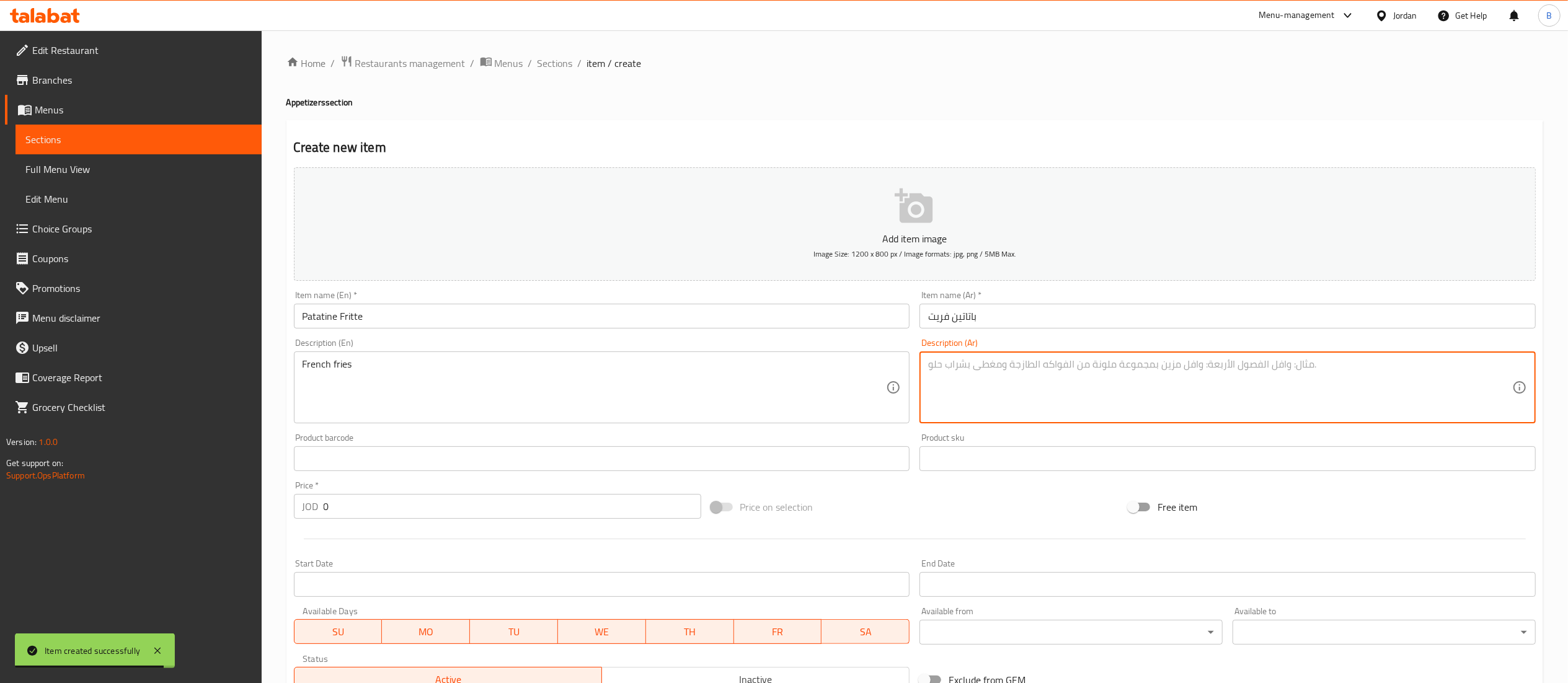
click at [1007, 398] on textarea at bounding box center [1220, 387] width 584 height 59
paste textarea "خبز بالثوم"
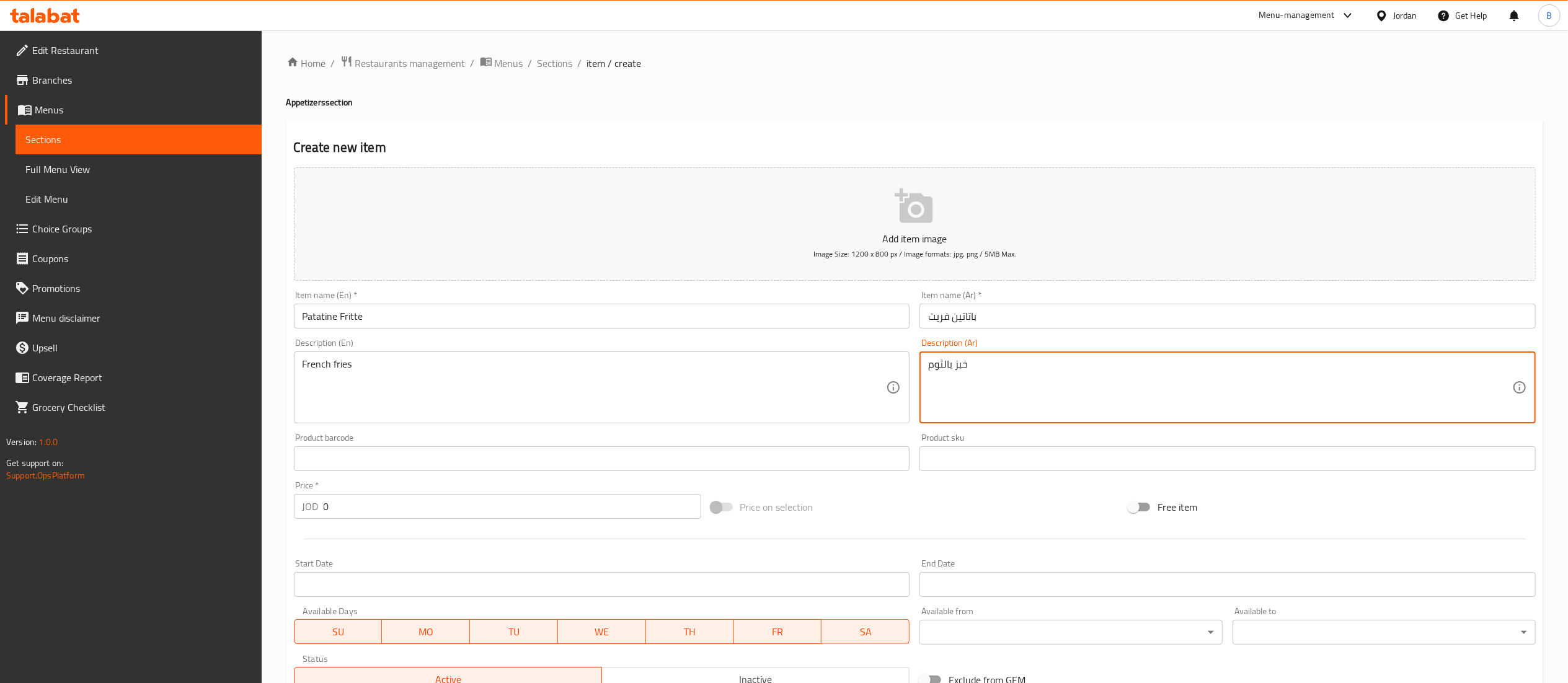
type textarea "خبز بالثوم"
drag, startPoint x: 335, startPoint y: 506, endPoint x: 47, endPoint y: 557, distance: 292.5
click at [187, 503] on div "Edit Restaurant Branches Menus Sections Full Menu View Edit Menu Choice Groups …" at bounding box center [784, 454] width 1568 height 846
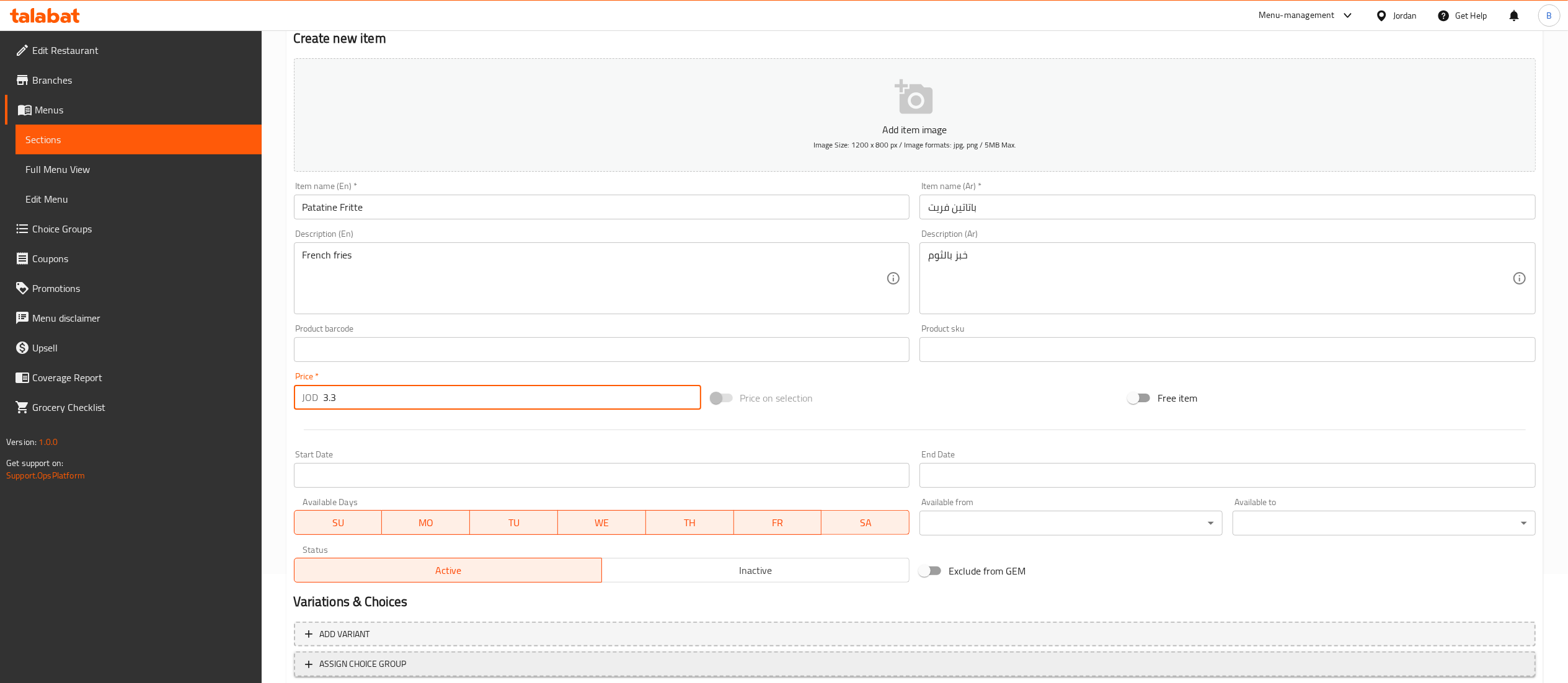
scroll to position [192, 0]
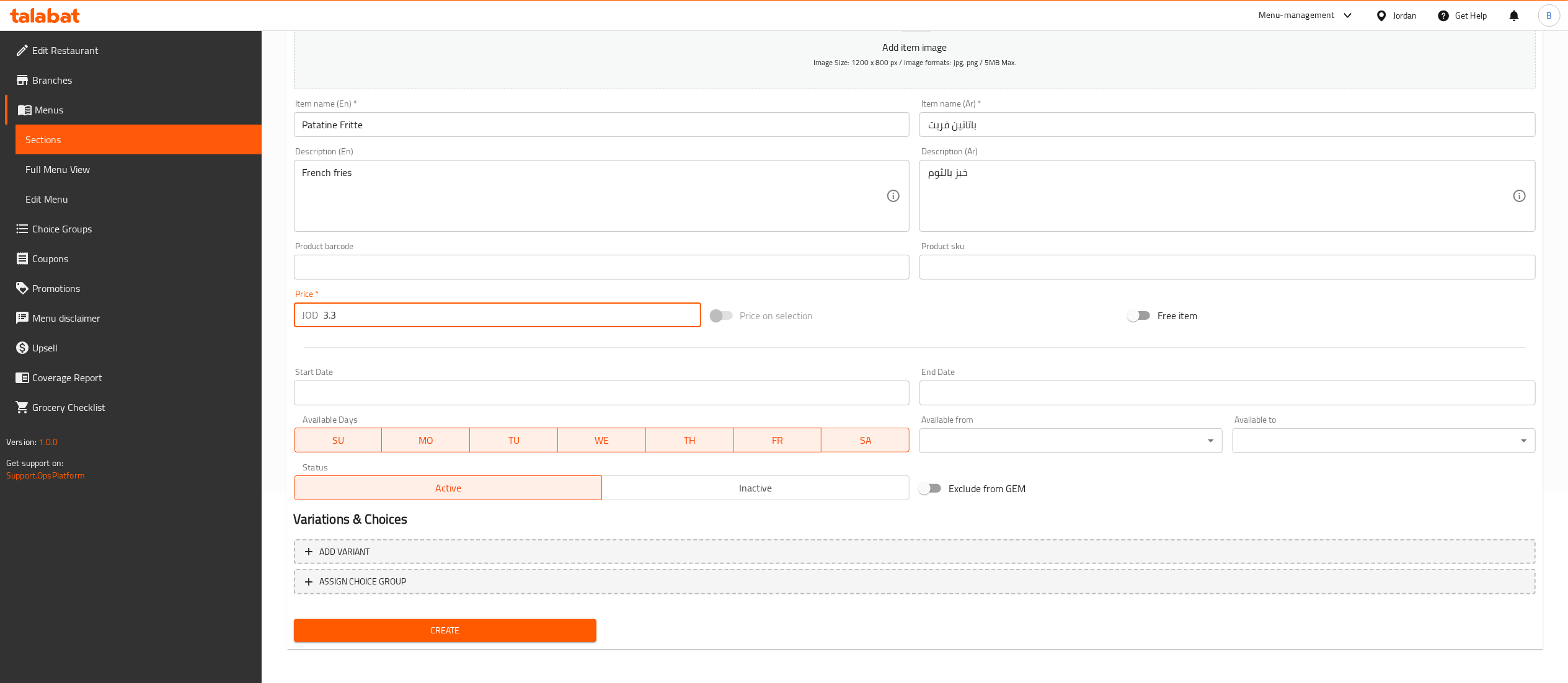
type input "3.3"
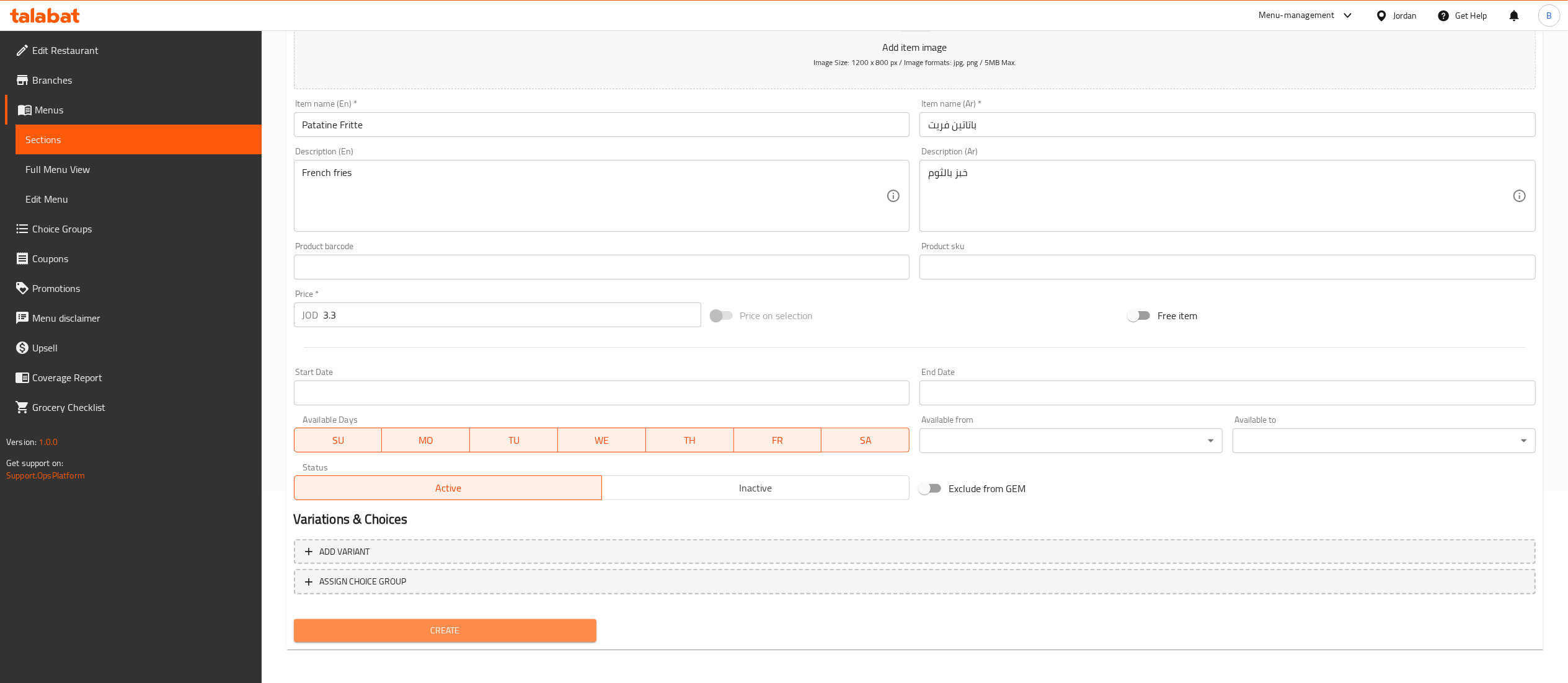
click at [390, 631] on span "Create" at bounding box center [446, 631] width 284 height 16
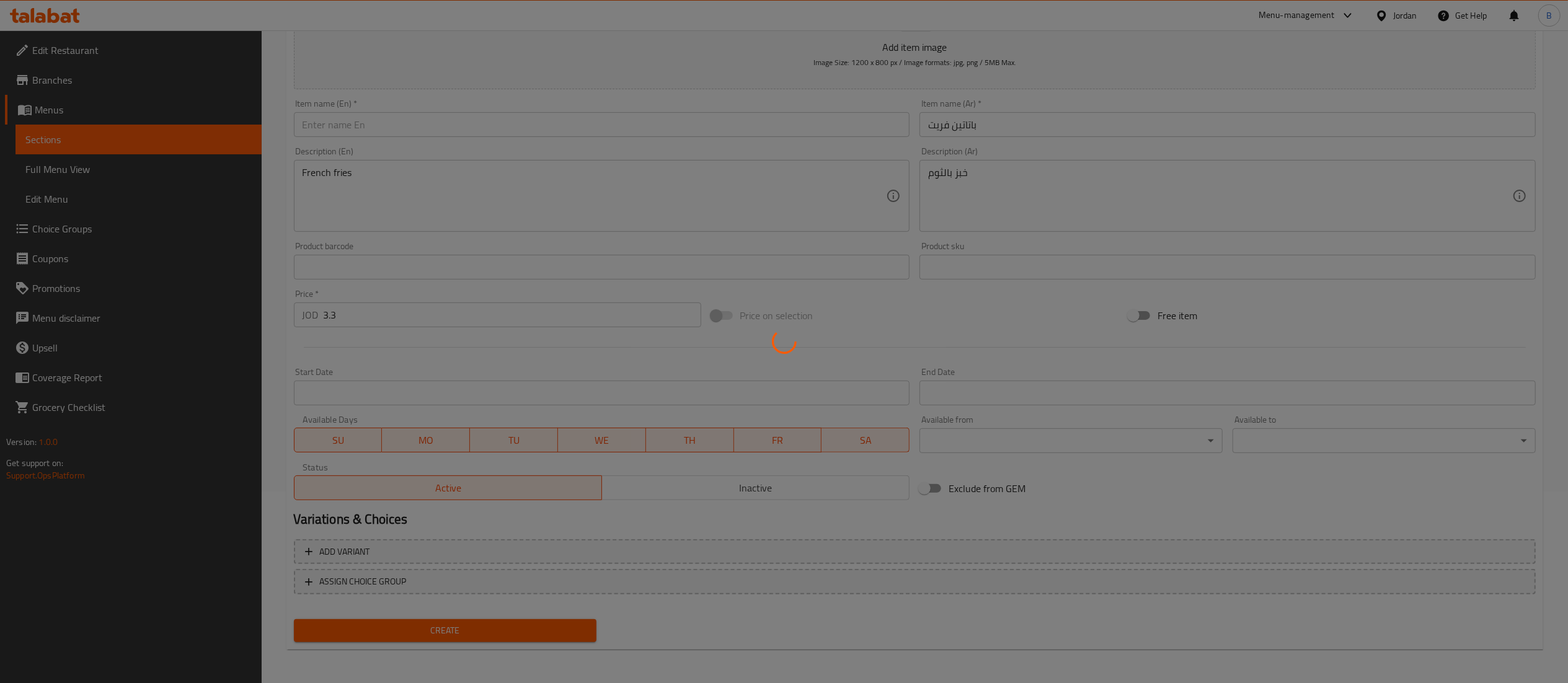
type input "0"
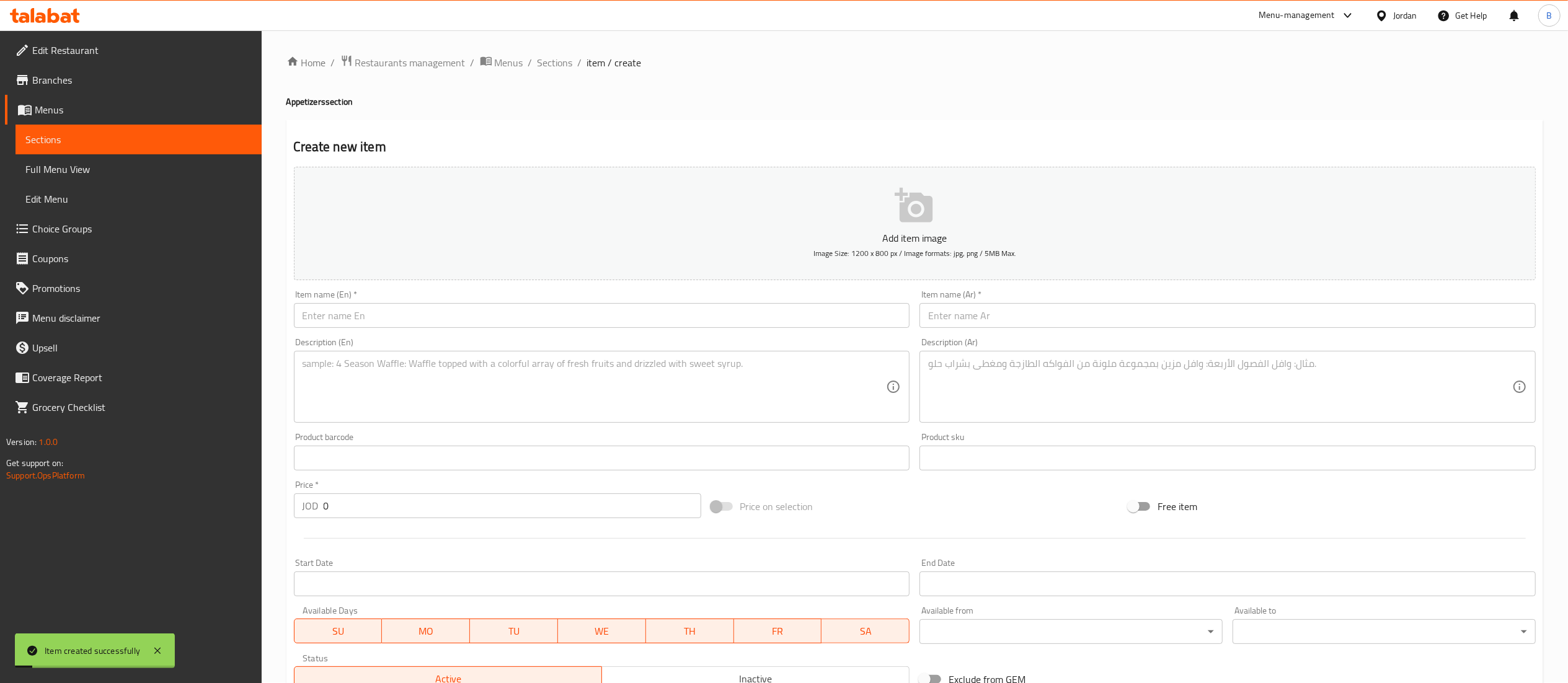
scroll to position [0, 0]
click at [548, 60] on span "Sections" at bounding box center [555, 63] width 35 height 15
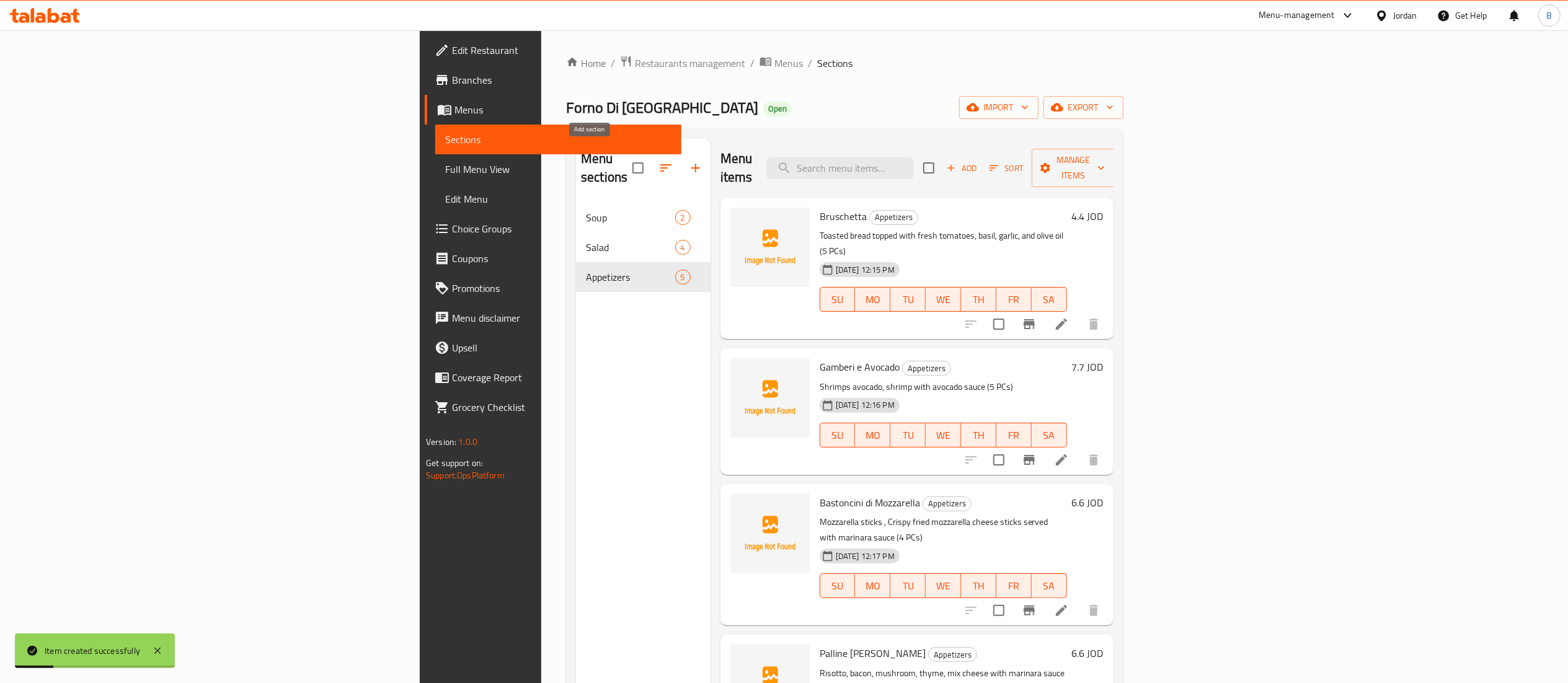
click at [688, 163] on icon "button" at bounding box center [695, 167] width 15 height 15
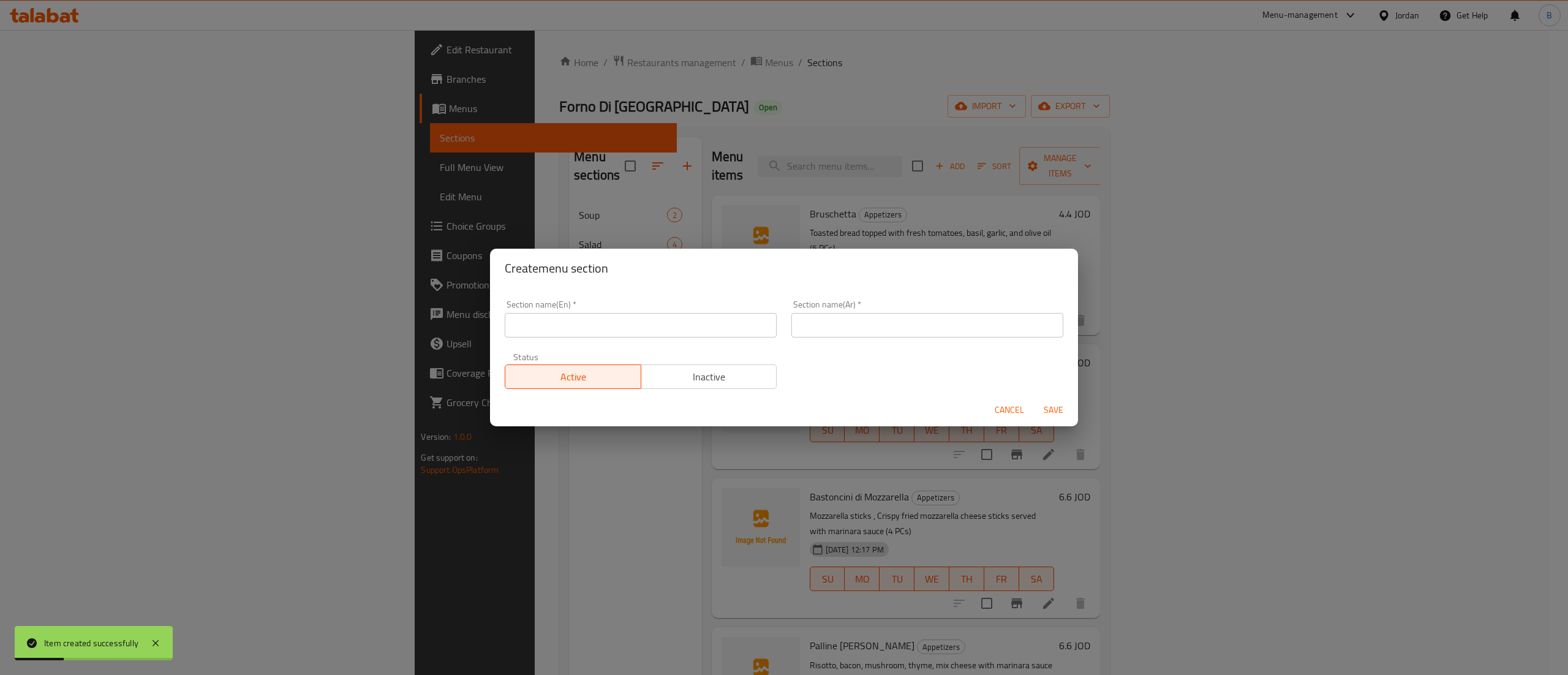
click at [580, 331] on input "text" at bounding box center [641, 325] width 272 height 24
type input "Pizza"
drag, startPoint x: 803, startPoint y: 335, endPoint x: 811, endPoint y: 335, distance: 8.0
click at [807, 335] on input "text" at bounding box center [927, 325] width 272 height 24
type input "بيتزا"
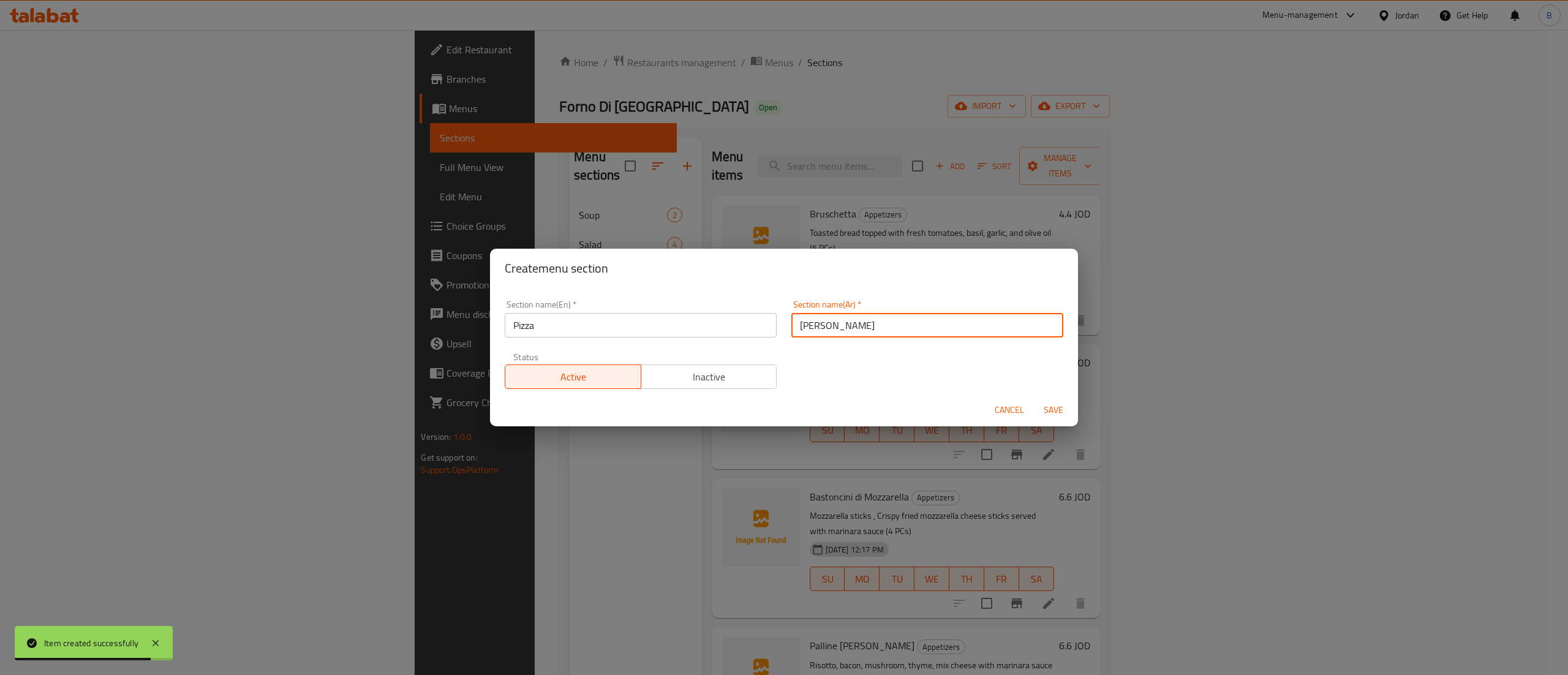
click at [807, 370] on div "Section name(En)   * Pizza Section name(En) * Section name(Ar)   * بيتزا Sectio…" at bounding box center [784, 345] width 573 height 104
click at [1048, 407] on span "Save" at bounding box center [1053, 410] width 29 height 16
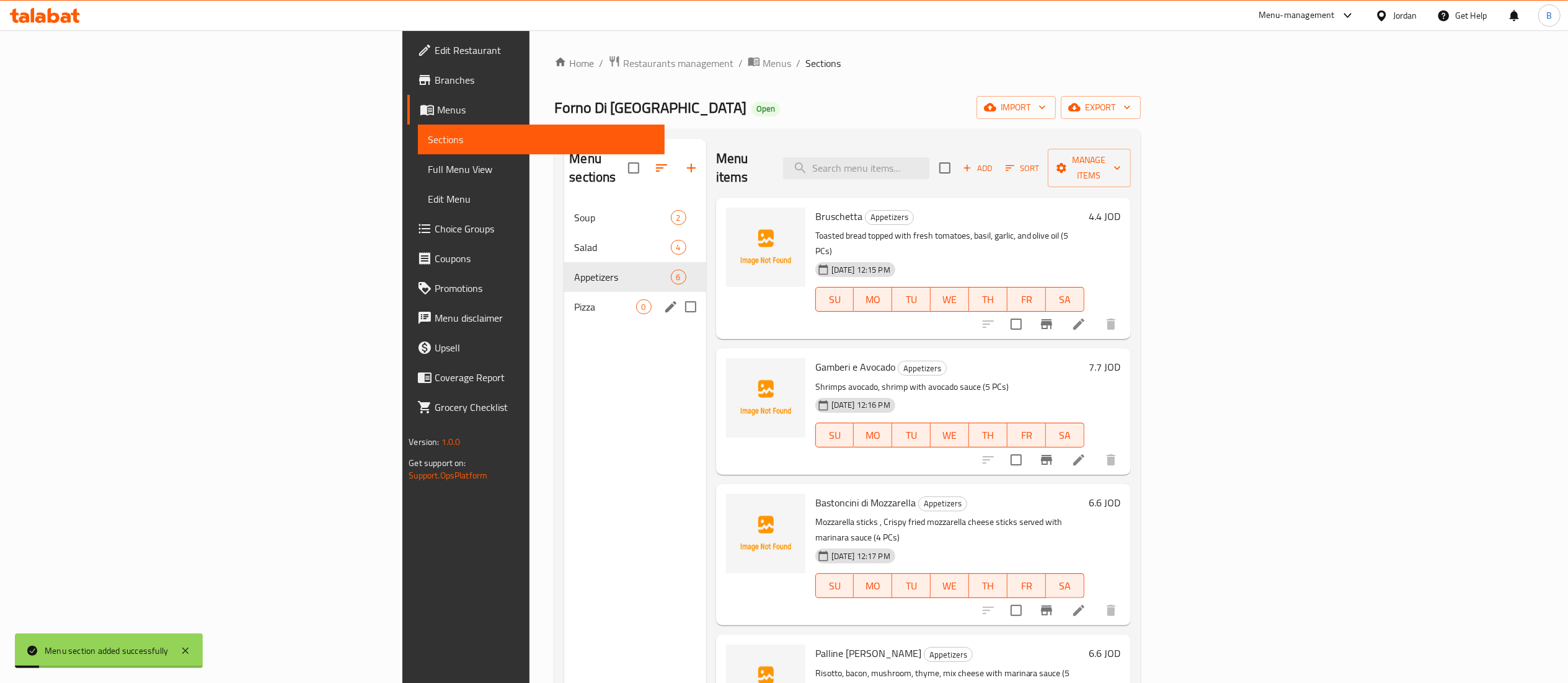
click at [564, 297] on div "Pizza 0" at bounding box center [634, 307] width 141 height 30
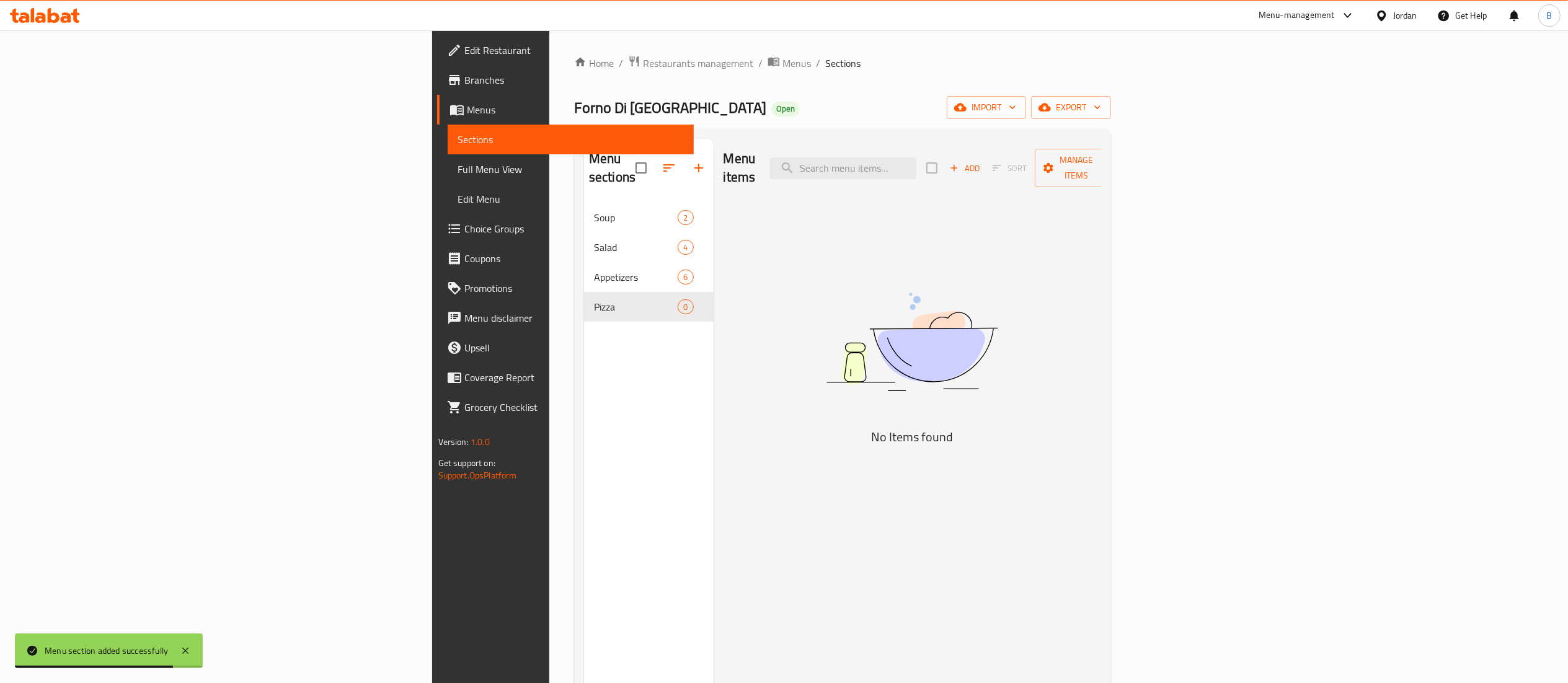
click at [985, 167] on button "Add" at bounding box center [964, 168] width 39 height 19
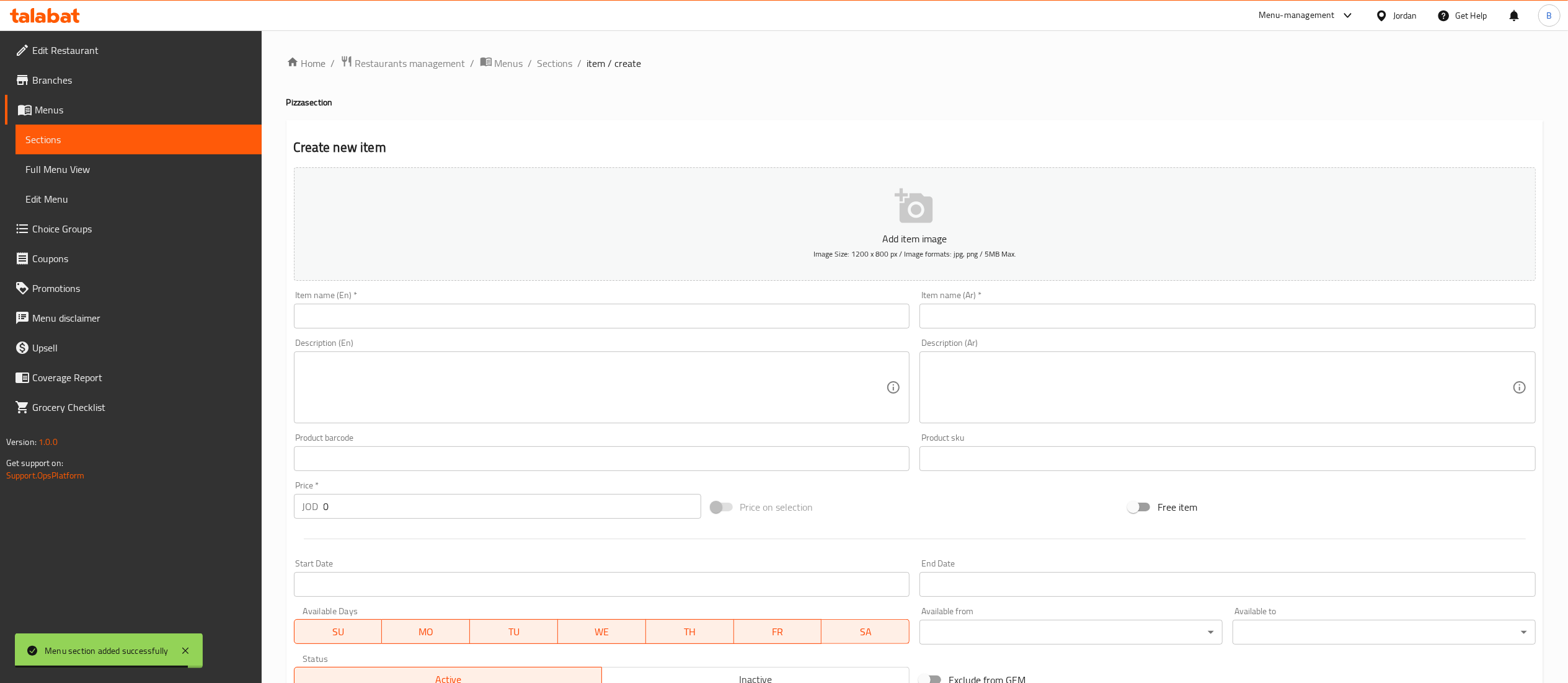
click at [541, 313] on input "text" at bounding box center [602, 316] width 616 height 25
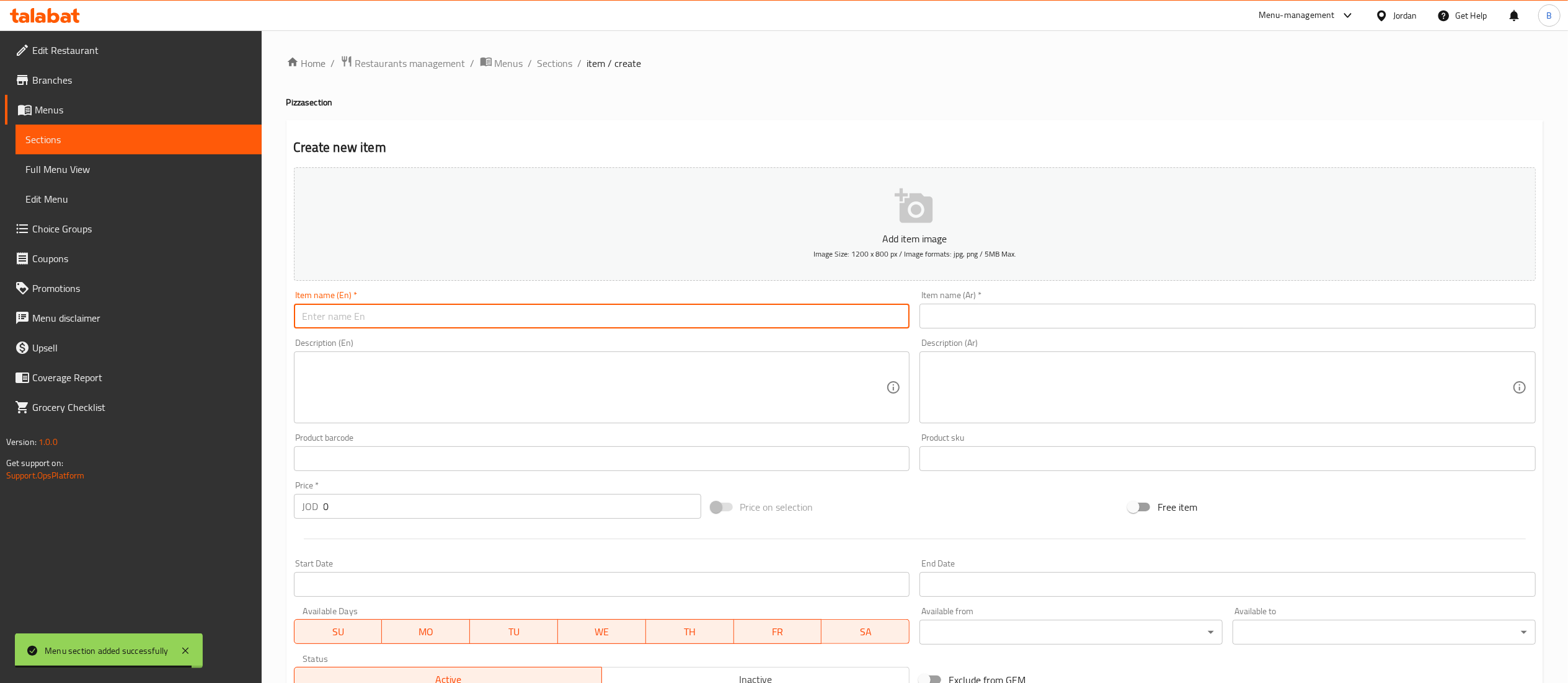
paste input "Margherita"
type input "Margherita"
click at [1002, 319] on input "text" at bounding box center [1227, 316] width 616 height 25
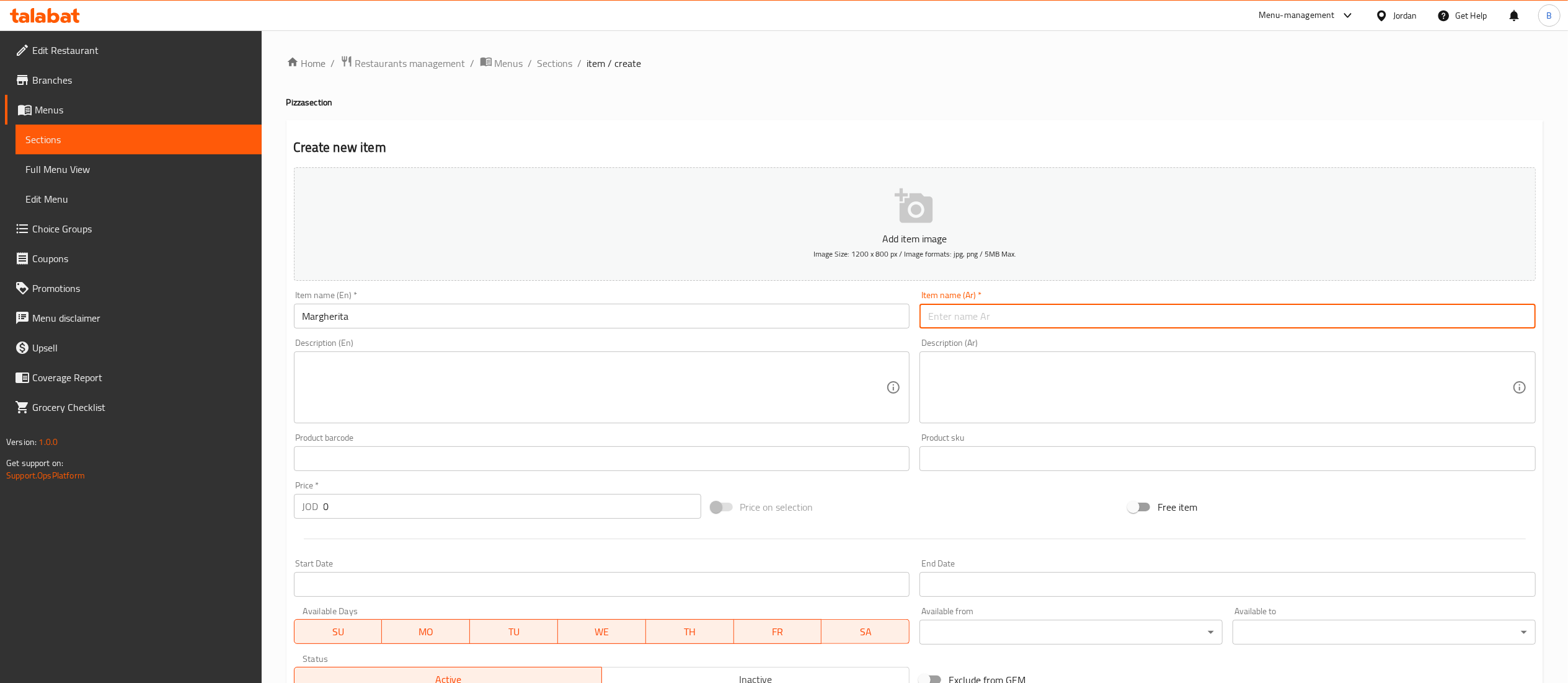
paste input "Mozzarella cheese, tomato sauce, oregano"
type input "Mozzarella cheese, tomato sauce, oregano"
click at [512, 375] on textarea at bounding box center [594, 387] width 584 height 59
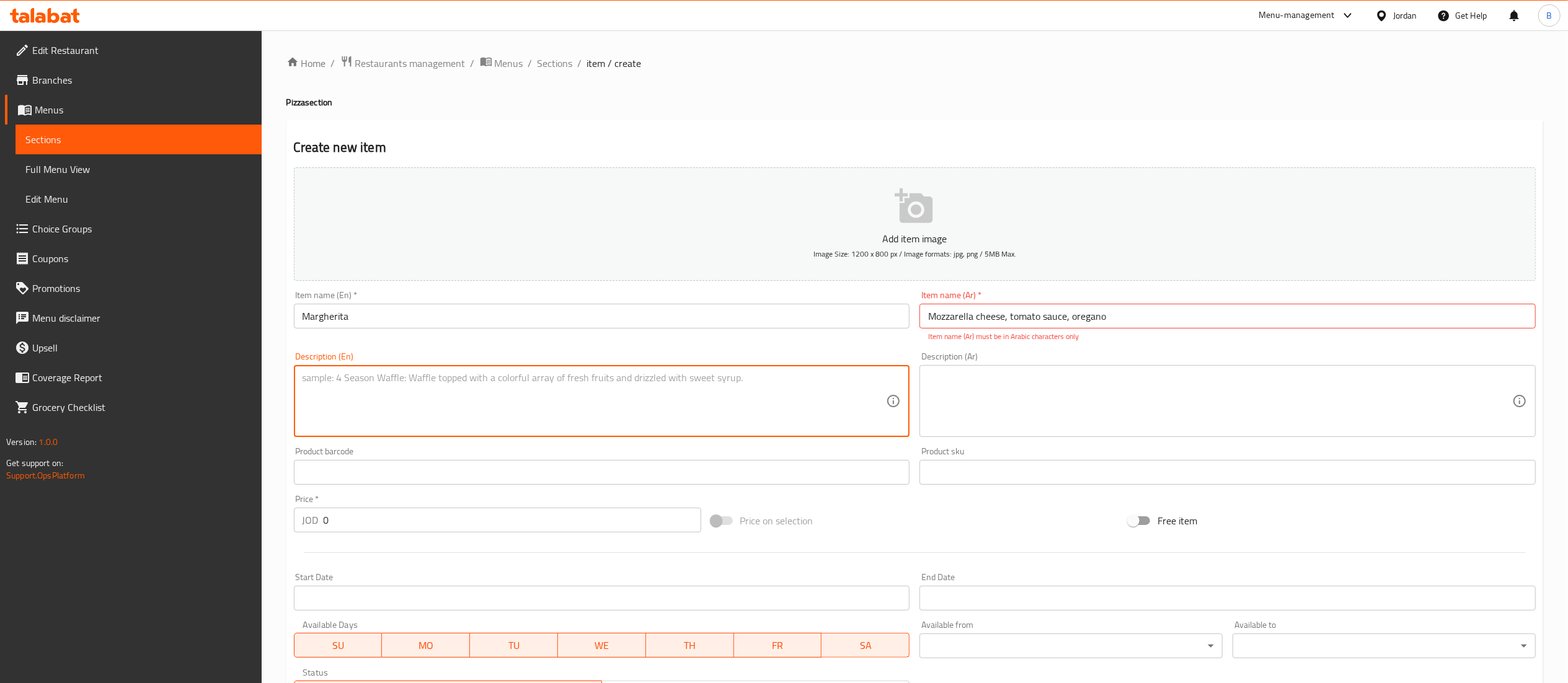
paste textarea "Mozzarella cheese, tomato sauce, oregano"
type textarea "Mozzarella cheese, tomato sauce, oregano"
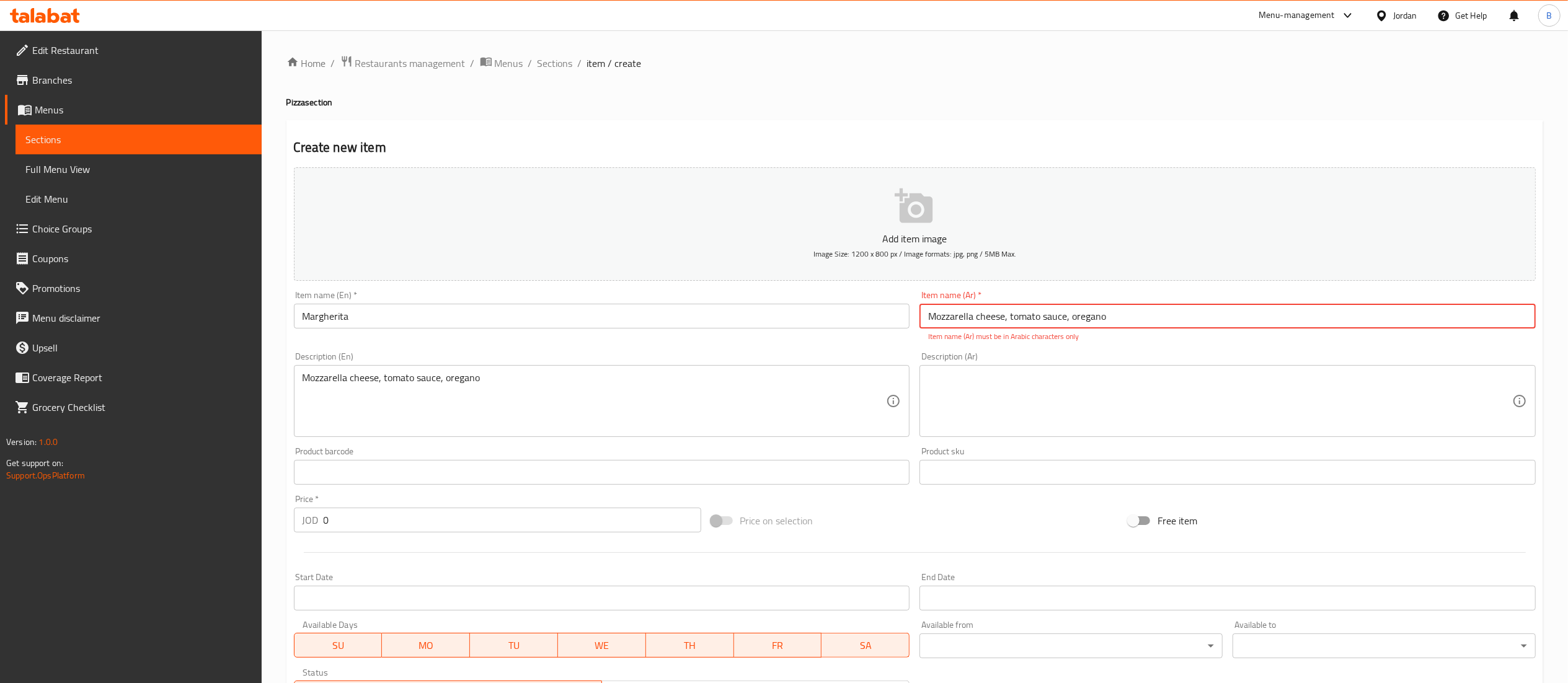
drag, startPoint x: 1111, startPoint y: 322, endPoint x: 687, endPoint y: 303, distance: 424.4
click at [694, 303] on div "Add item image Image Size: 1200 x 800 px / Image formats: jpg, png / 5MB Max. I…" at bounding box center [915, 437] width 1252 height 548
type input "l"
type input "مارغريتا"
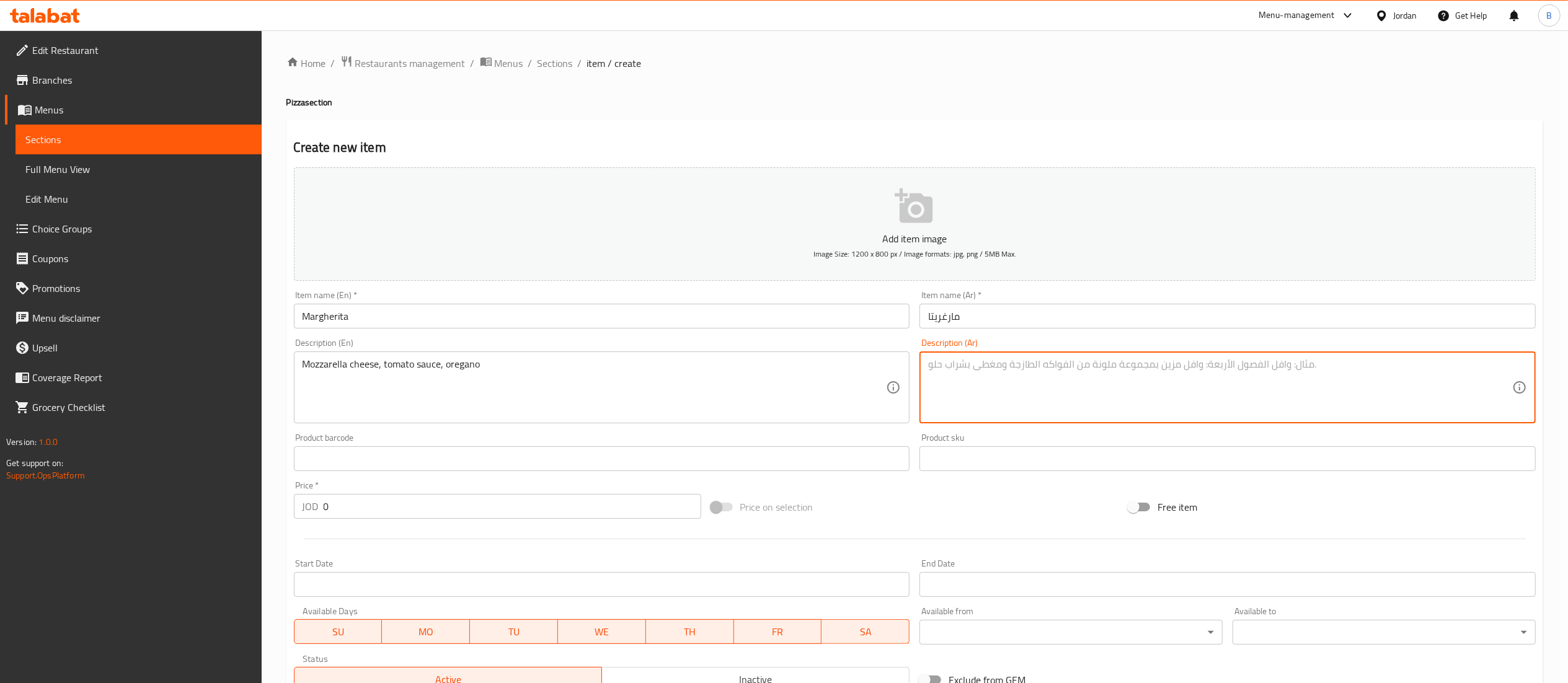
click at [1087, 399] on textarea at bounding box center [1220, 387] width 584 height 59
paste textarea "جبنة موزاريلا، صوص طماطم، أوريجانو"
type textarea "جبنة موزاريلا، صوص طماطم، أوريجانو"
drag, startPoint x: 390, startPoint y: 511, endPoint x: 148, endPoint y: 512, distance: 242.0
click at [164, 512] on div "Edit Restaurant Branches Menus Sections Full Menu View Edit Menu Choice Groups …" at bounding box center [784, 454] width 1568 height 846
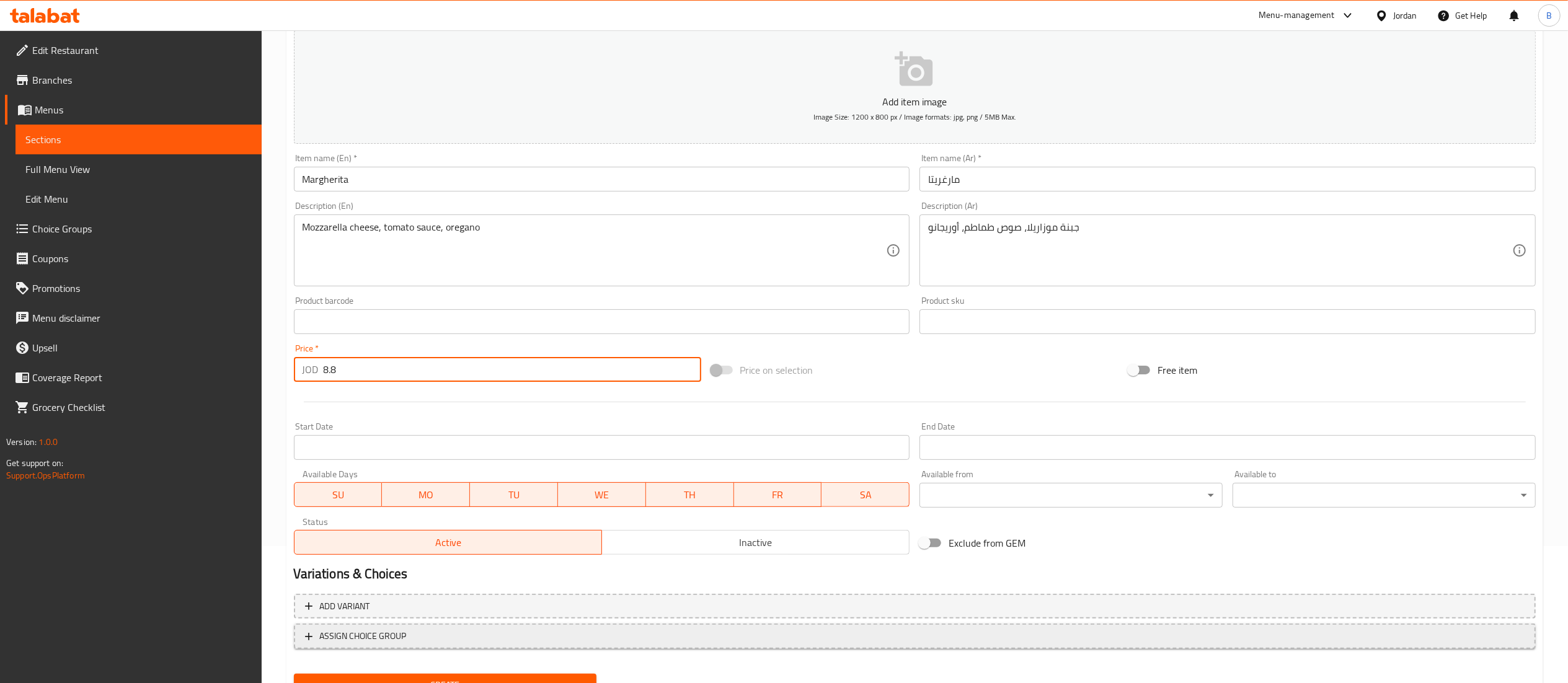
scroll to position [192, 0]
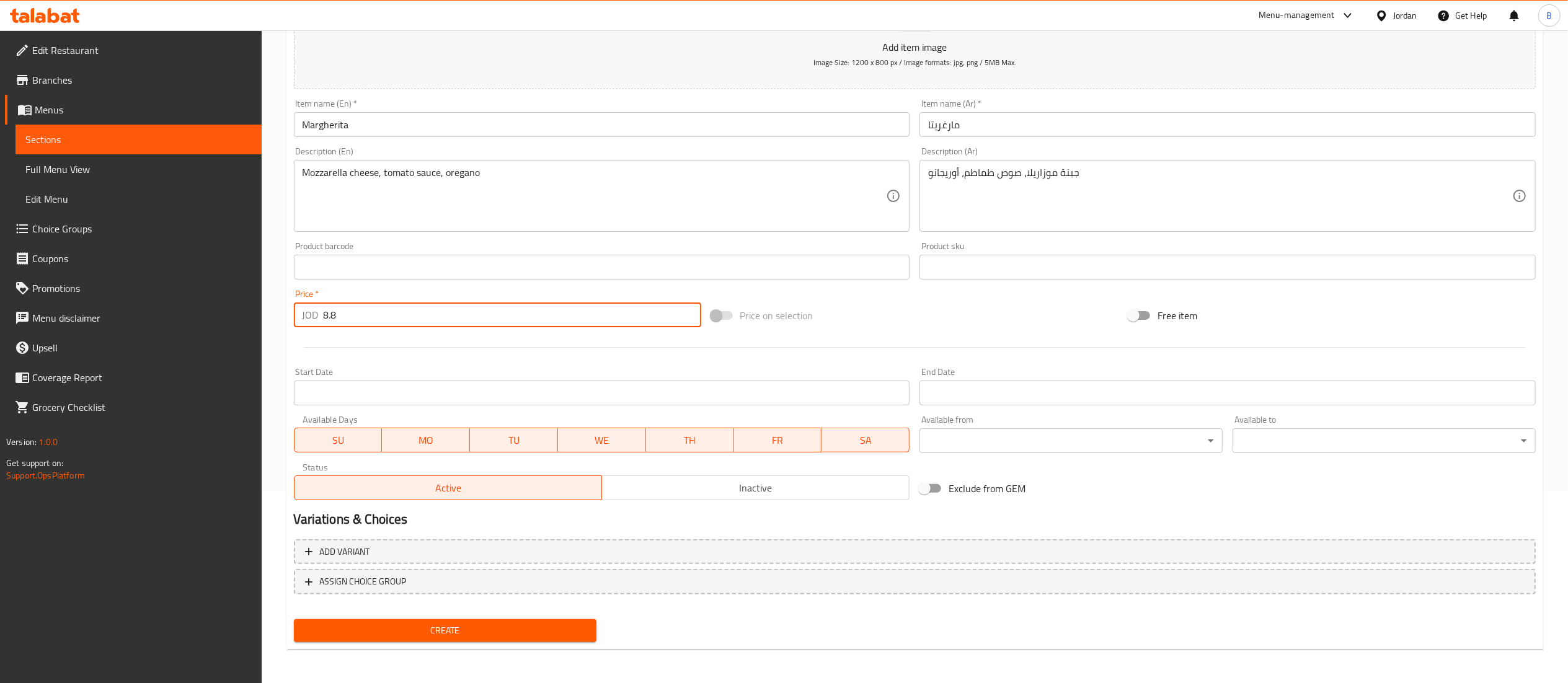
type input "8.8"
click at [479, 620] on button "Create" at bounding box center [446, 631] width 303 height 23
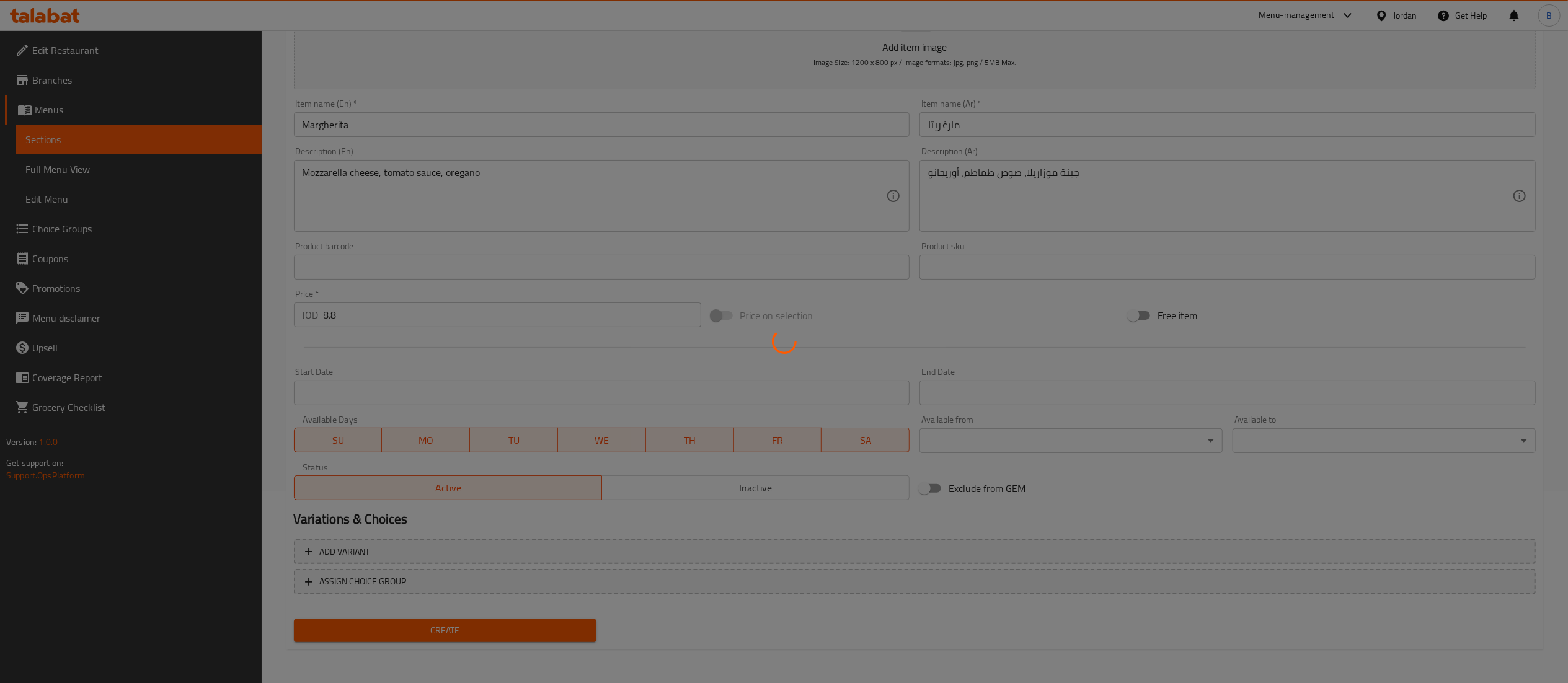
type input "0"
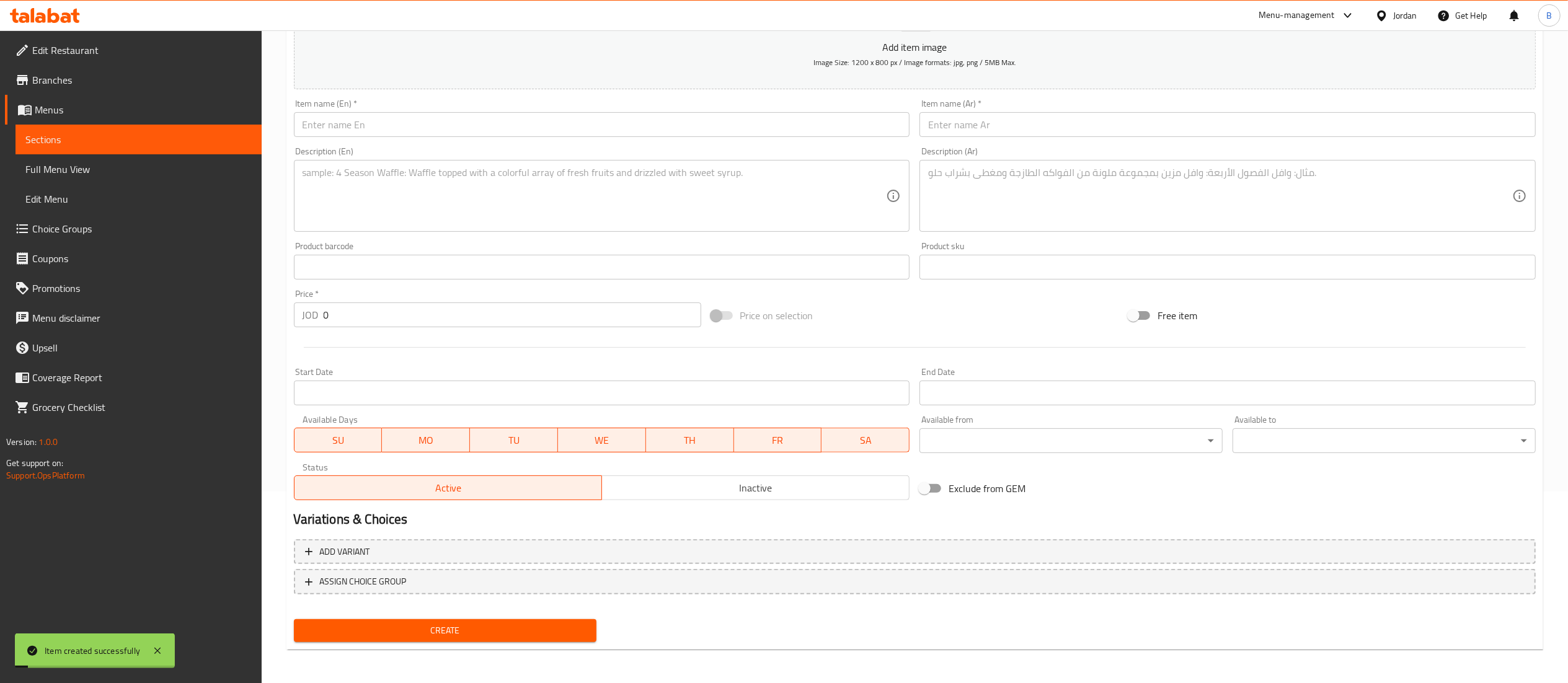
click at [632, 120] on input "text" at bounding box center [602, 124] width 616 height 25
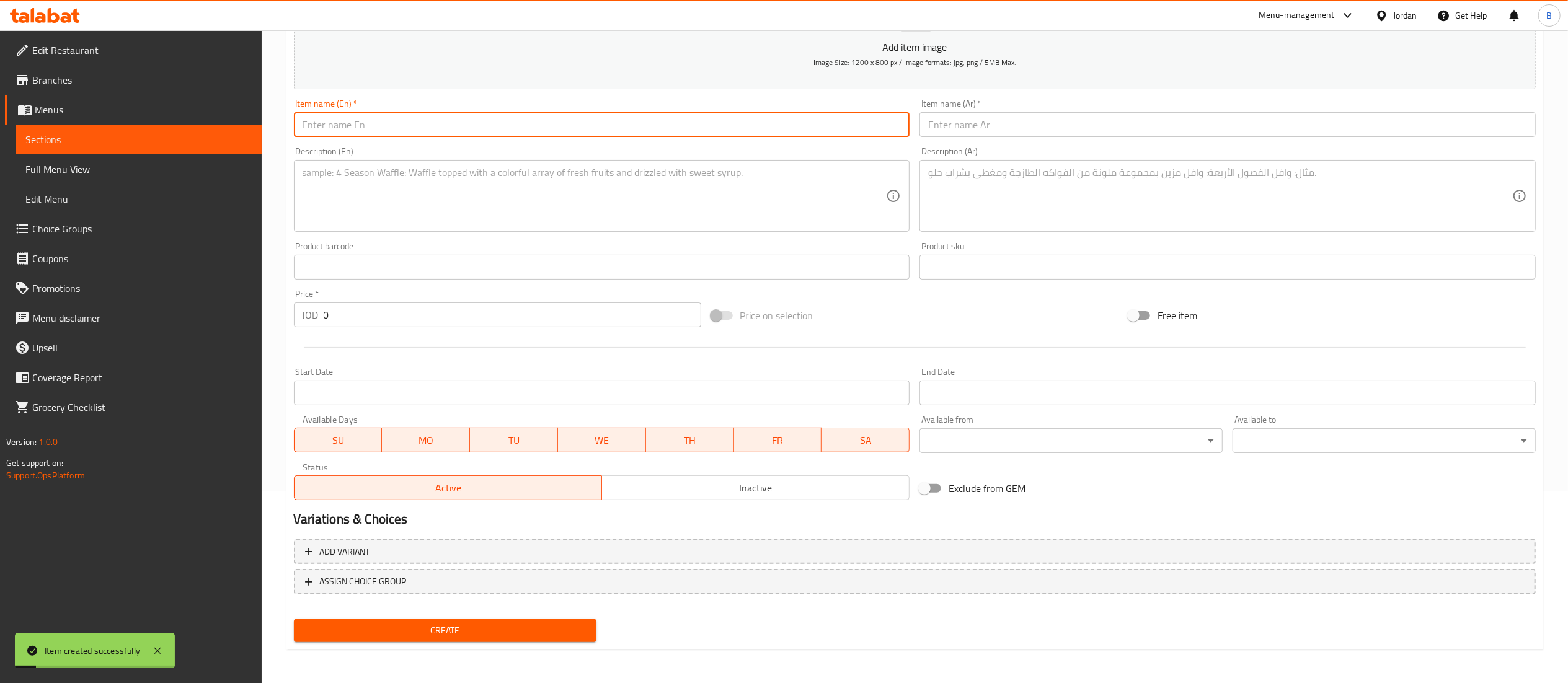
paste input "Napolitana"
type input "Napolitana"
click at [1019, 130] on input "text" at bounding box center [1227, 124] width 616 height 25
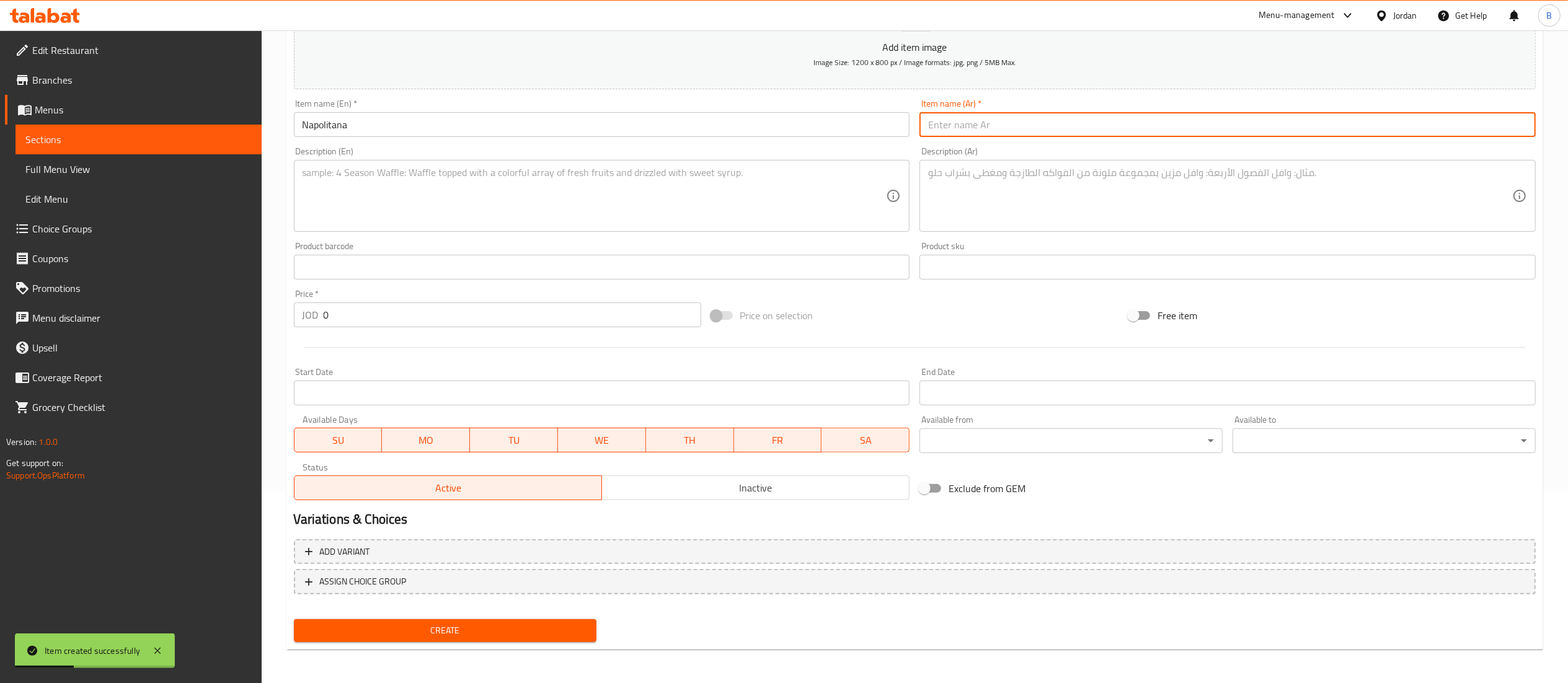
paste input "نابوليتانا"
type input "نابوليتانا"
click at [516, 170] on textarea at bounding box center [594, 196] width 584 height 59
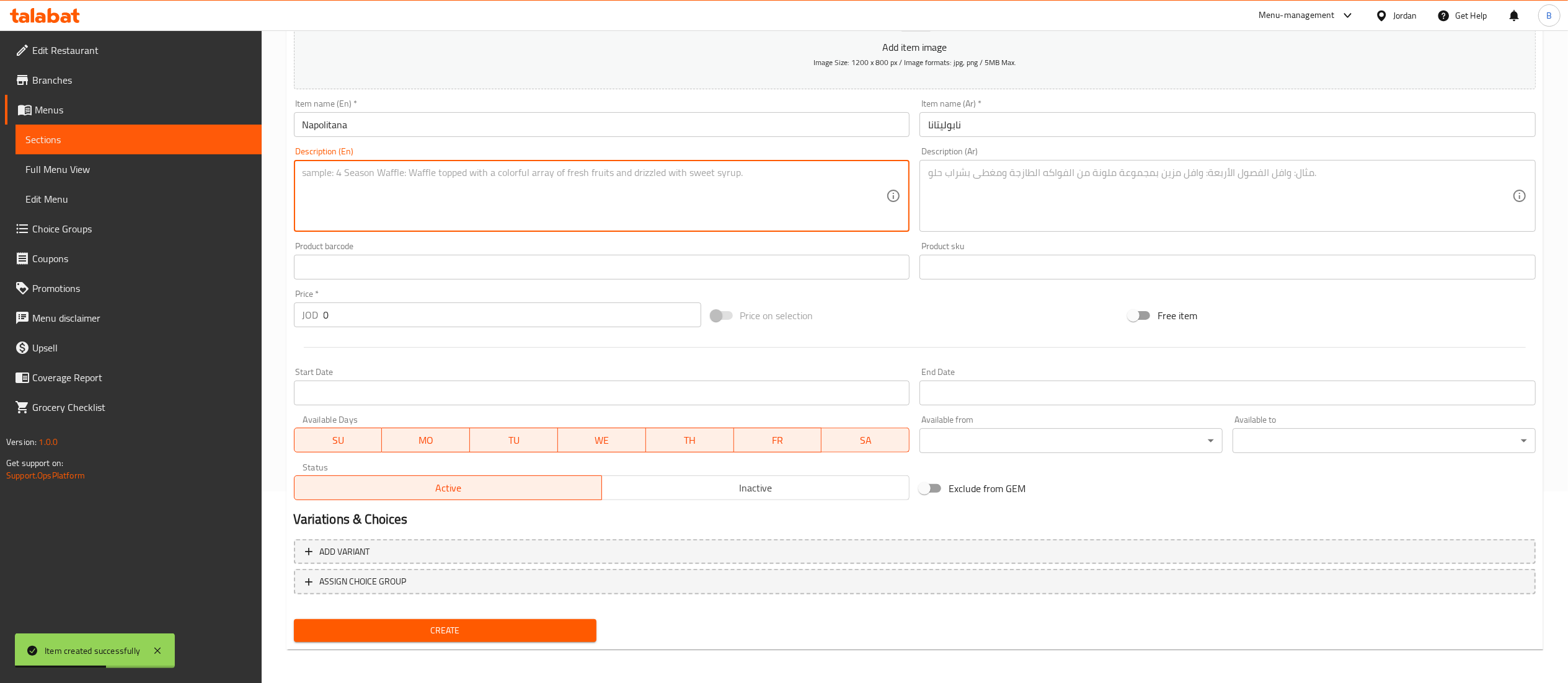
paste textarea "Fresh mozzarella, tomato sauce, basil, virgin olive oil"
type textarea "Fresh mozzarella, tomato sauce, basil, virgin olive oil"
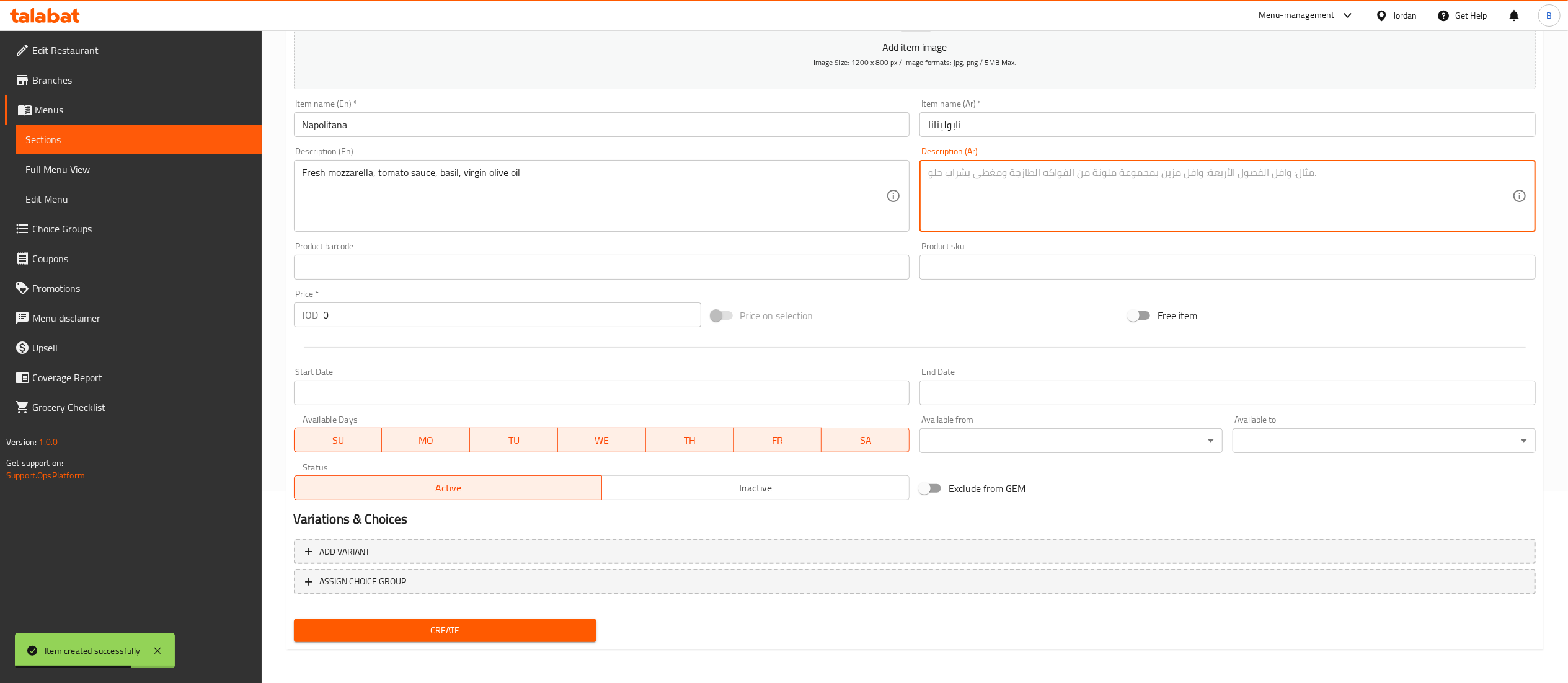
click at [985, 220] on textarea at bounding box center [1220, 196] width 584 height 59
paste textarea "جبنة موزاريلا طازجة، صوص طماطم، ريحان، زيت زيتون بكر"
type textarea "جبنة موزاريلا طازجة، صوص طماطم، ريحان، زيت زيتون بكر"
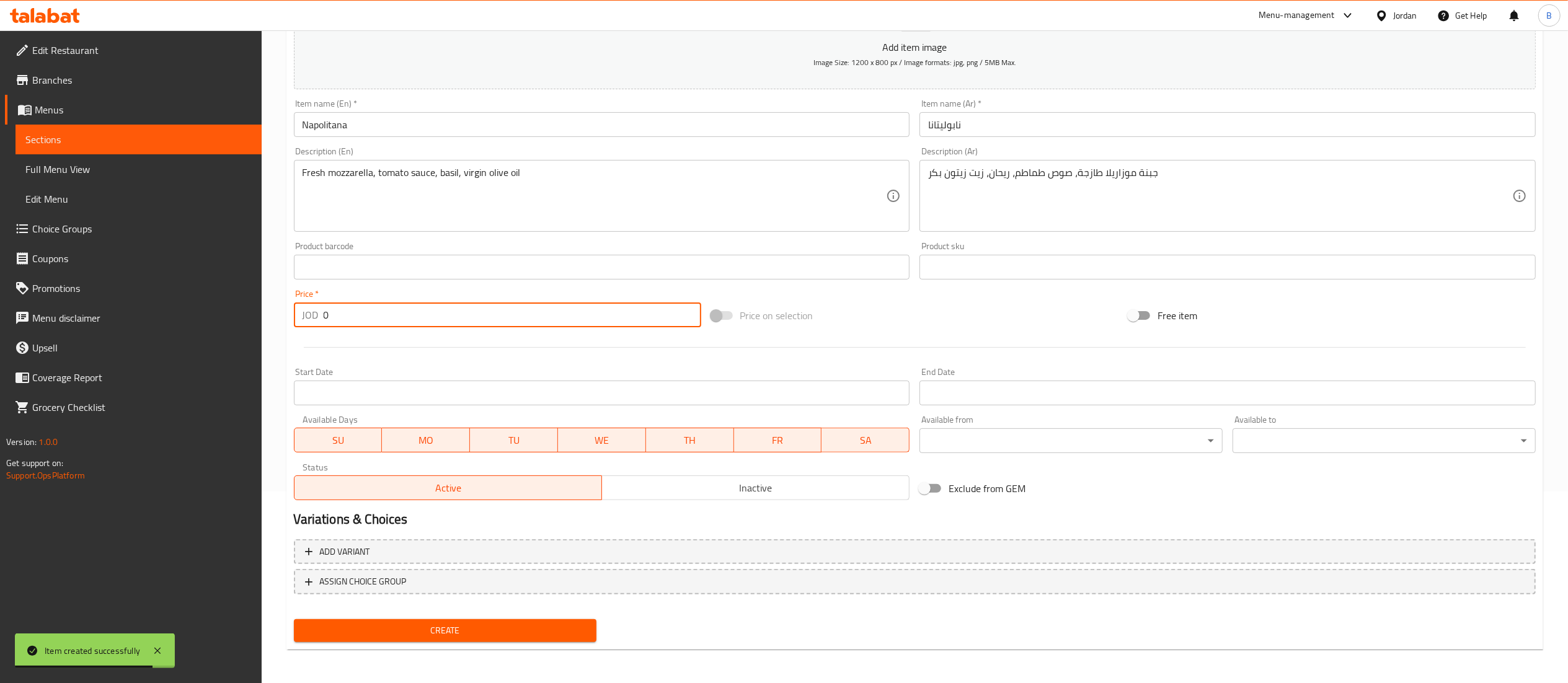
drag, startPoint x: 369, startPoint y: 322, endPoint x: 132, endPoint y: 318, distance: 237.0
click at [162, 318] on div "Edit Restaurant Branches Menus Sections Full Menu View Edit Menu Choice Groups …" at bounding box center [784, 262] width 1568 height 846
type input "13.2"
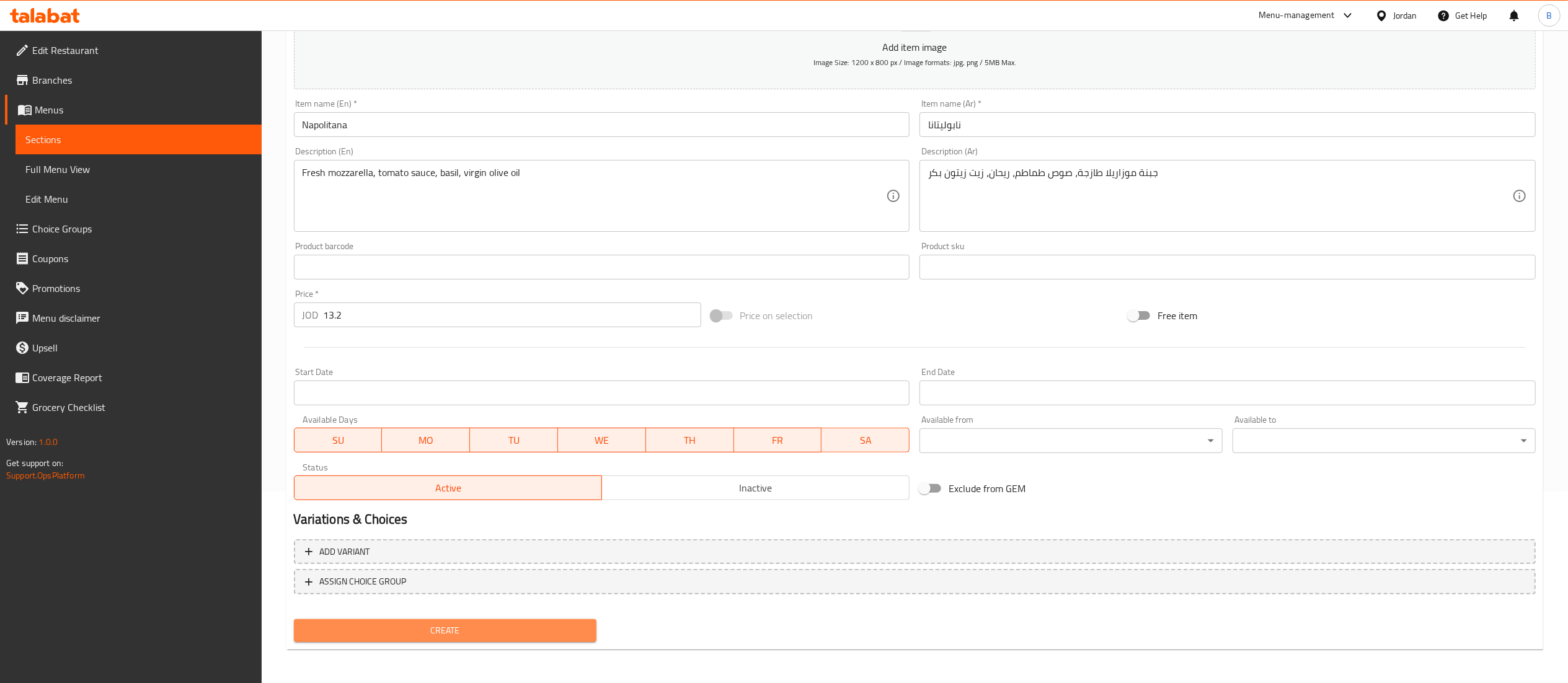
click at [460, 637] on span "Create" at bounding box center [446, 631] width 284 height 16
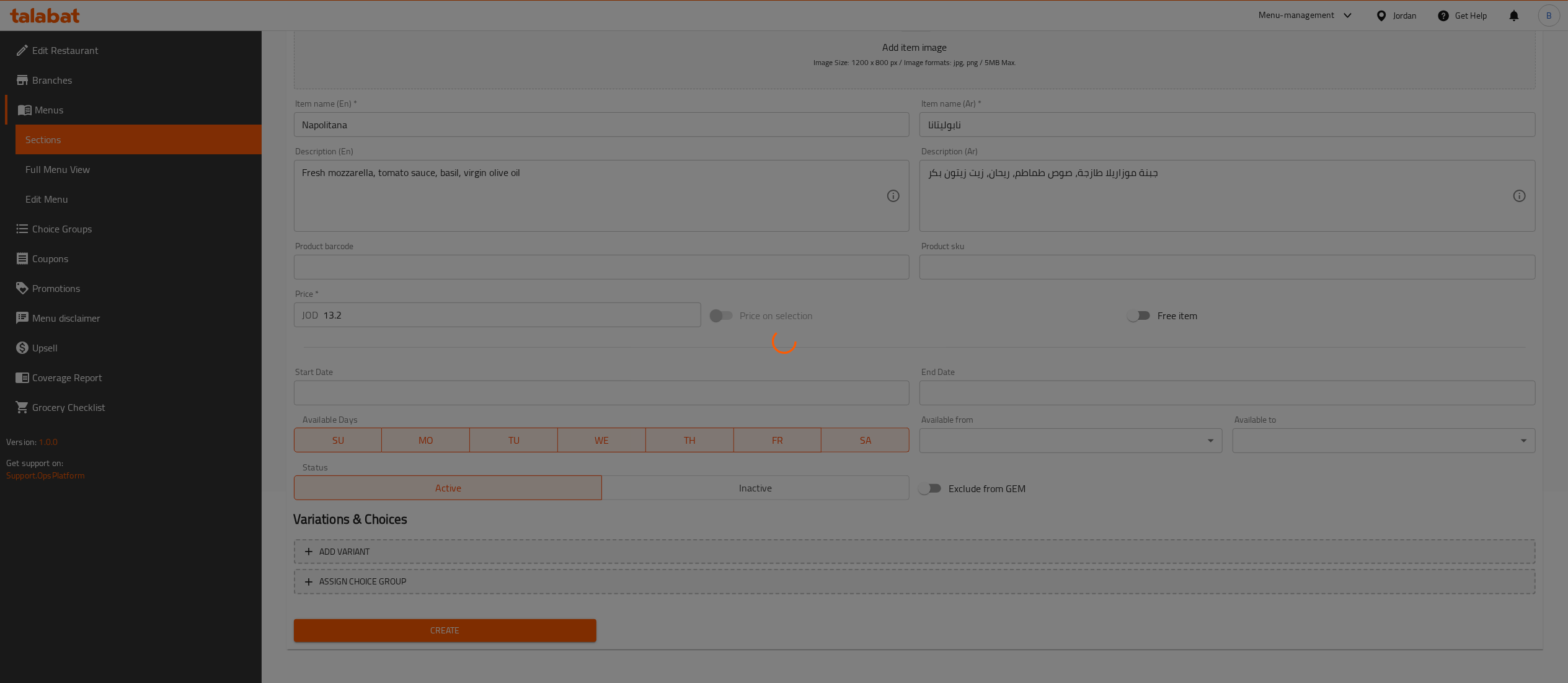
type input "0"
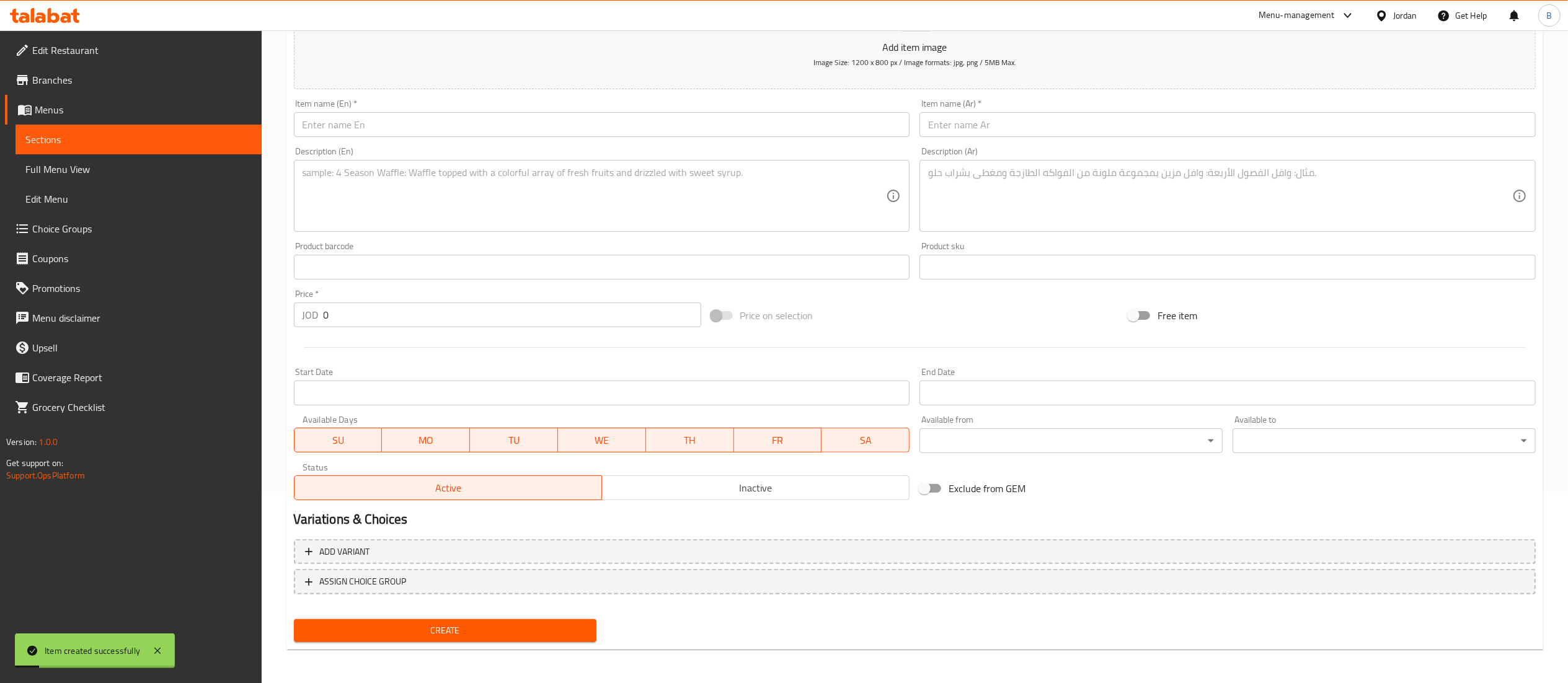
click at [338, 140] on div "Item name (En)   * Item name (En) *" at bounding box center [601, 118] width 626 height 48
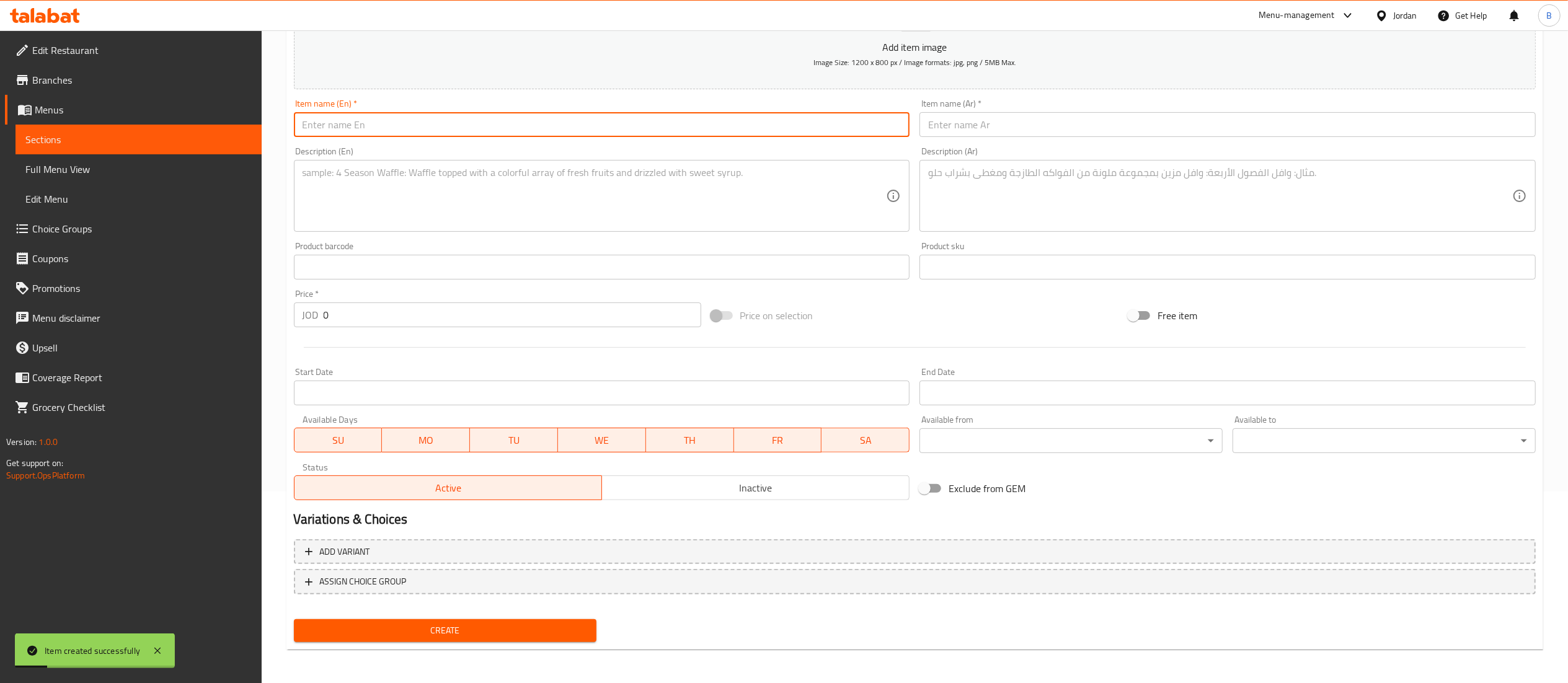
click at [352, 129] on input "text" at bounding box center [602, 124] width 616 height 25
paste input "Beef Pizza"
type input "Beef Pizza"
click at [529, 215] on textarea at bounding box center [594, 196] width 584 height 59
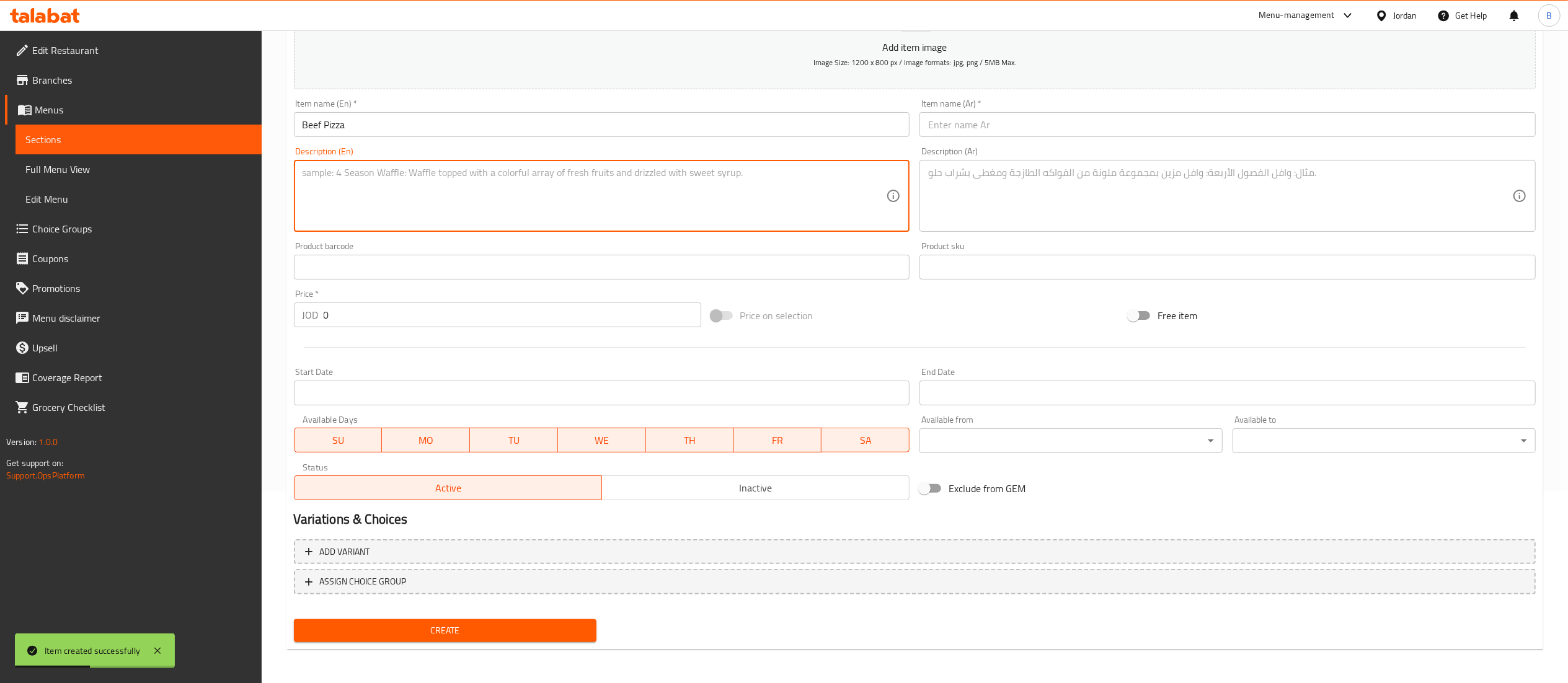
paste textarea "Sliced beef, mozzarella, tomato sauce, red onion"
type textarea "Sliced beef, mozzarella, tomato sauce, red onion"
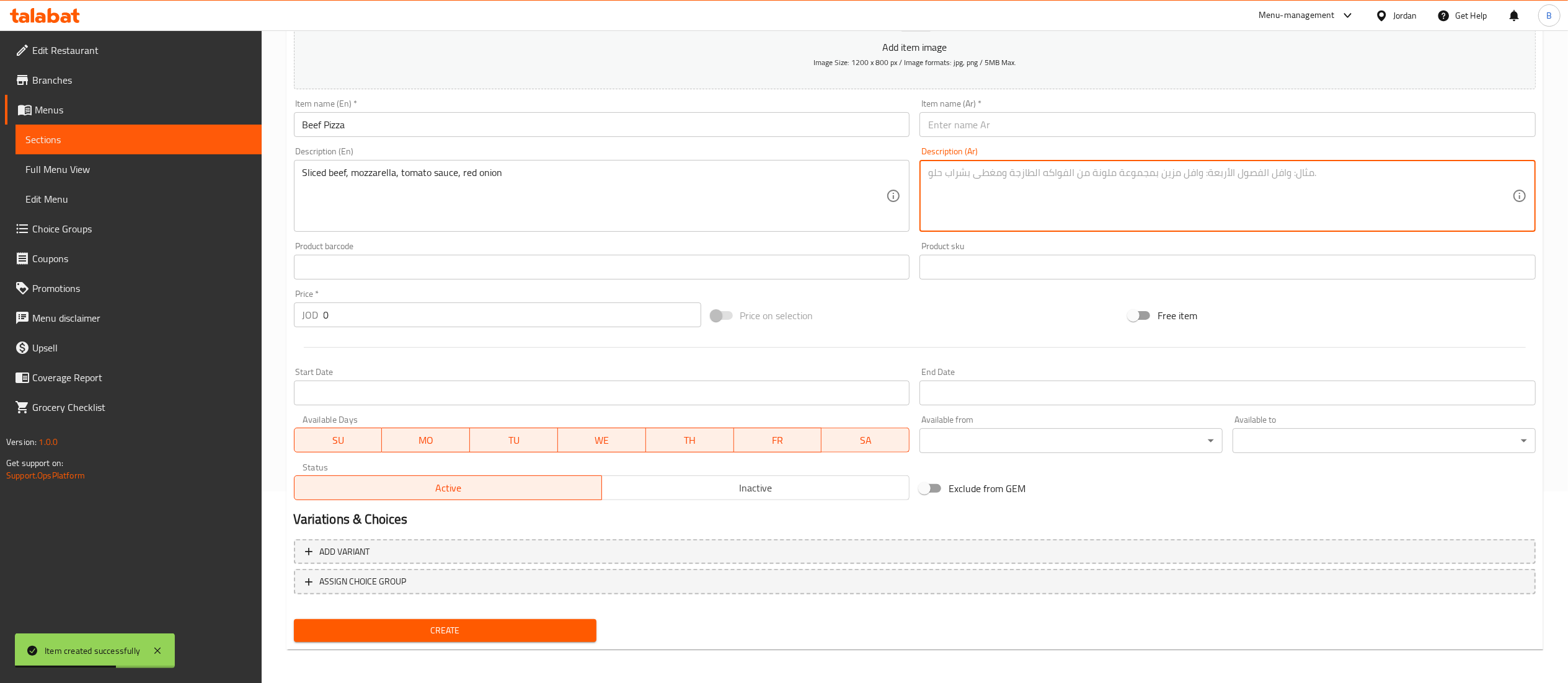
click at [982, 210] on textarea at bounding box center [1220, 196] width 584 height 59
paste textarea "شرائح لحم البقر، موزاريلا، صلصة الطماطم، بصل أحمر"
type textarea "شرائح لحم البقر، موزاريلا، صلصة الطماطم، بصل أحمر"
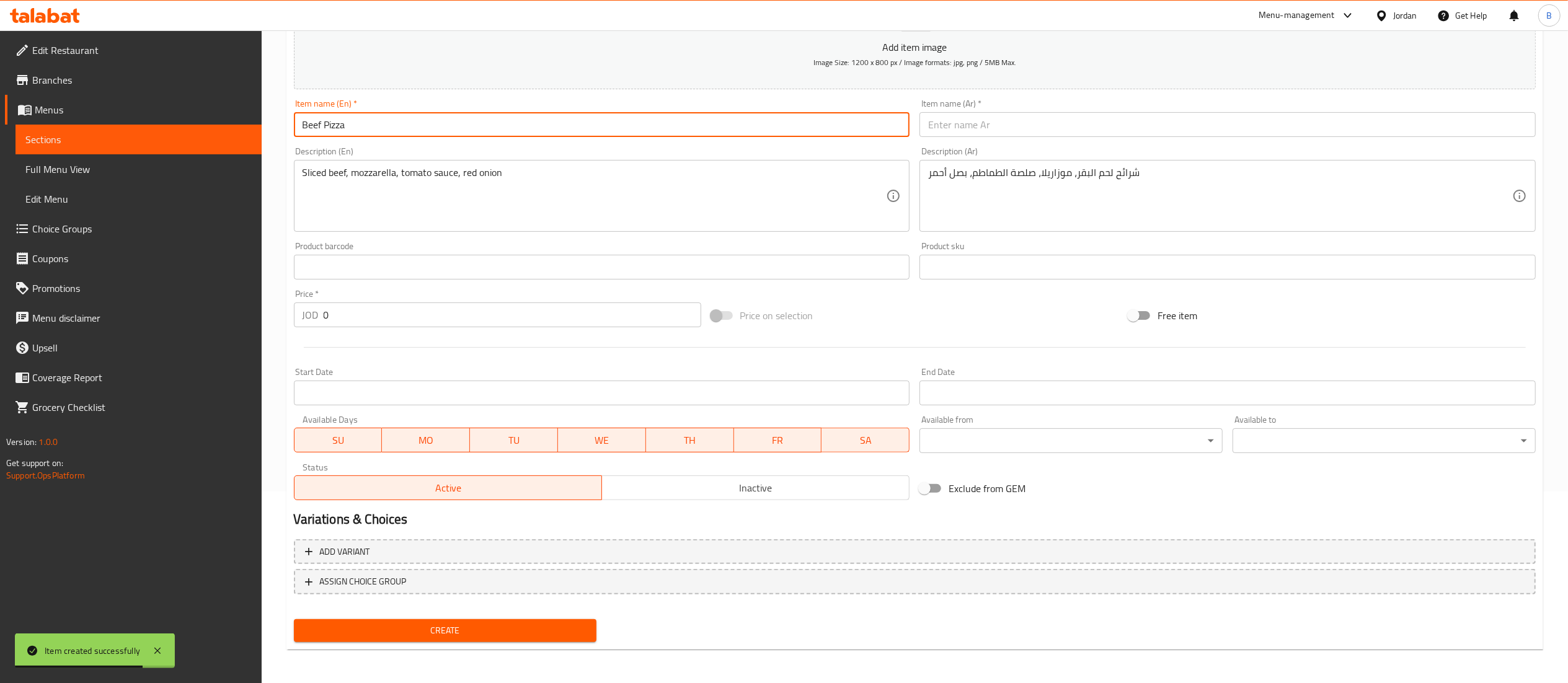
drag, startPoint x: 797, startPoint y: 128, endPoint x: 194, endPoint y: 126, distance: 603.0
click at [197, 126] on div "Edit Restaurant Branches Menus Sections Full Menu View Edit Menu Choice Groups …" at bounding box center [784, 262] width 1568 height 846
click at [938, 116] on input "text" at bounding box center [1227, 124] width 616 height 25
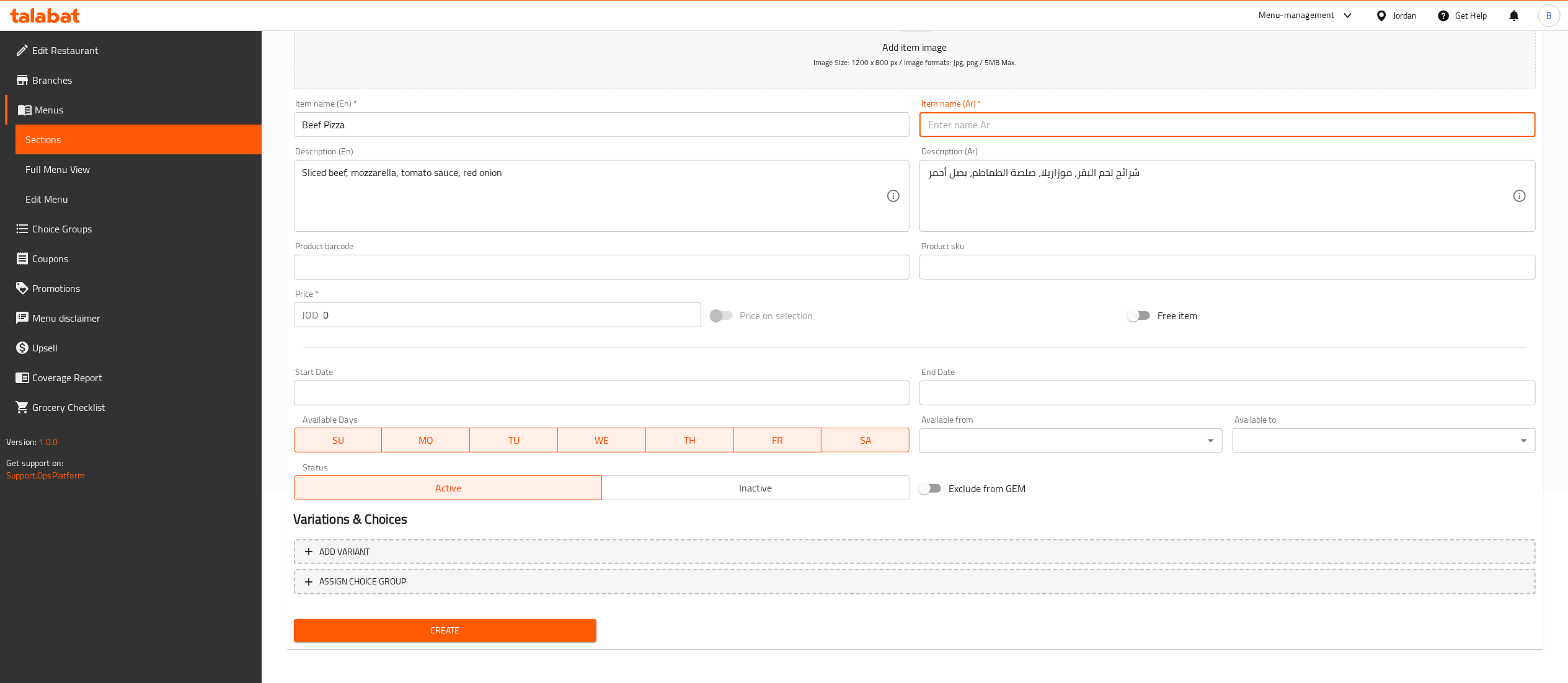
paste input "بيتزا لحم البقر"
type input "بيتزا لحم البقر"
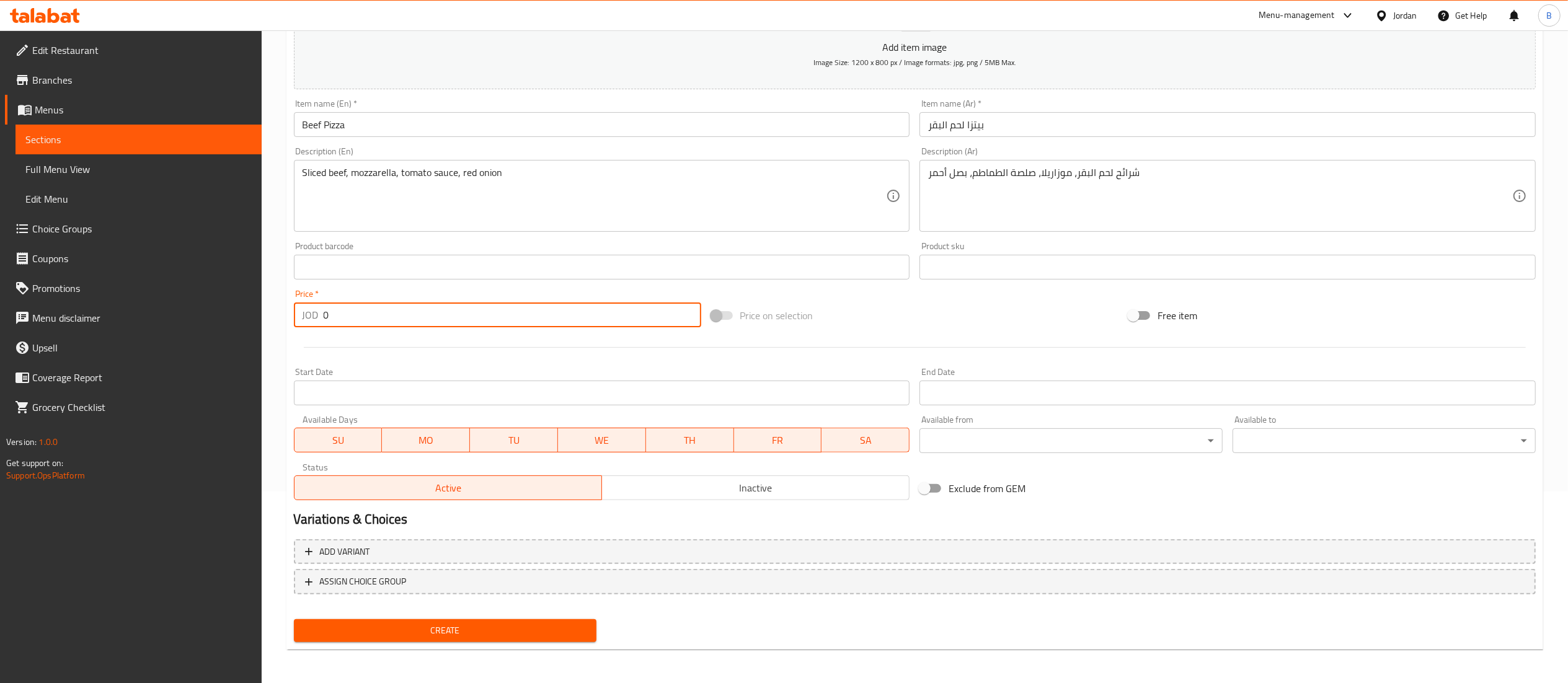
drag, startPoint x: 385, startPoint y: 315, endPoint x: 144, endPoint y: 313, distance: 241.0
click at [199, 313] on div "Edit Restaurant Branches Menus Sections Full Menu View Edit Menu Choice Groups …" at bounding box center [784, 262] width 1568 height 846
type input "11"
click at [476, 623] on span "Create" at bounding box center [446, 631] width 284 height 16
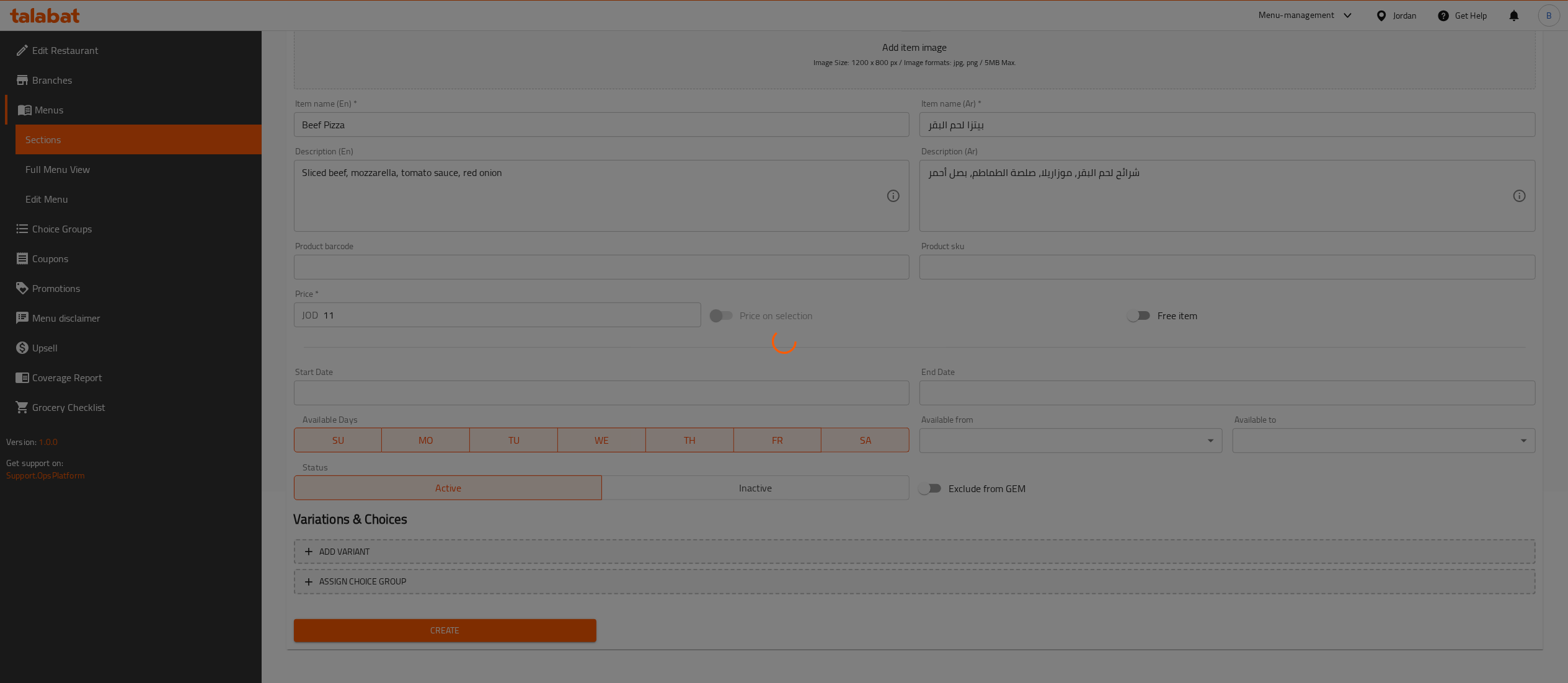
type input "0"
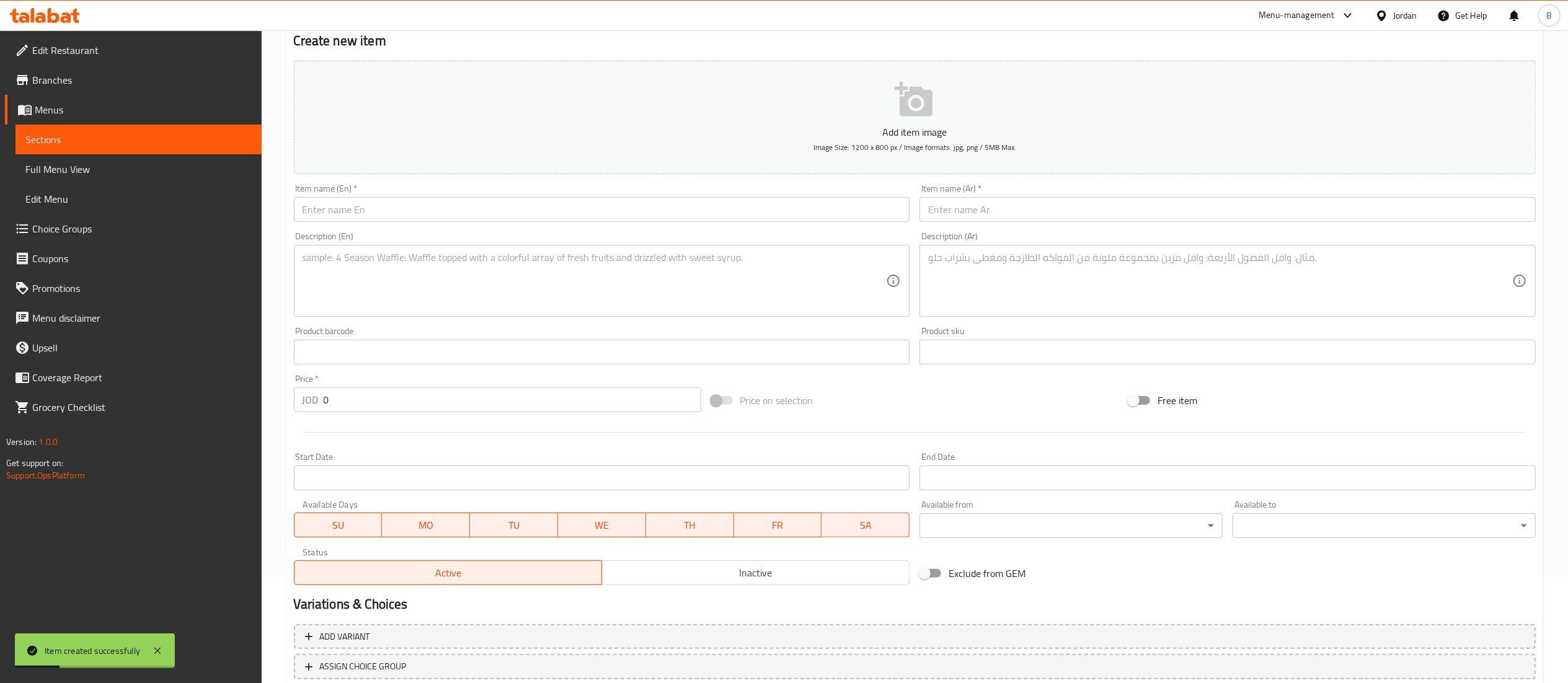
scroll to position [67, 0]
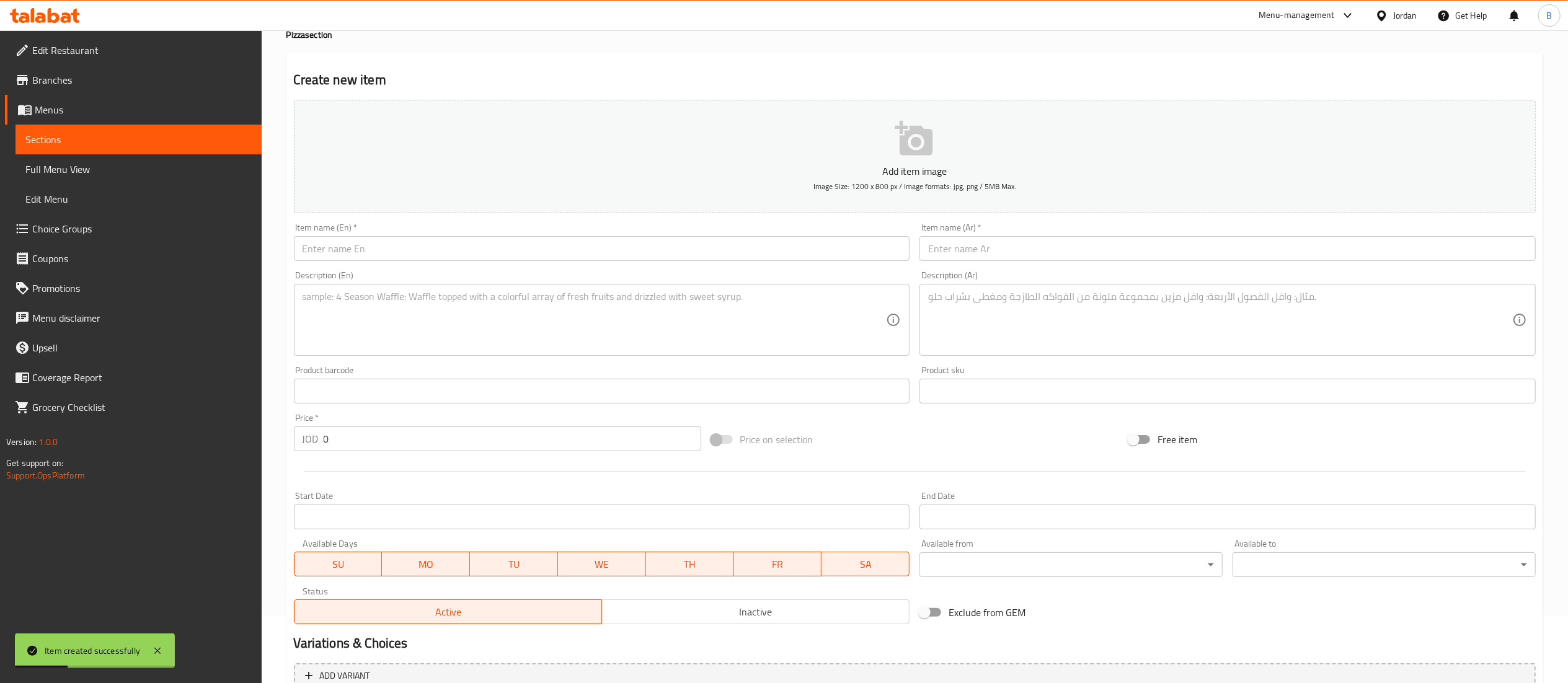
click at [404, 242] on input "text" at bounding box center [602, 249] width 616 height 25
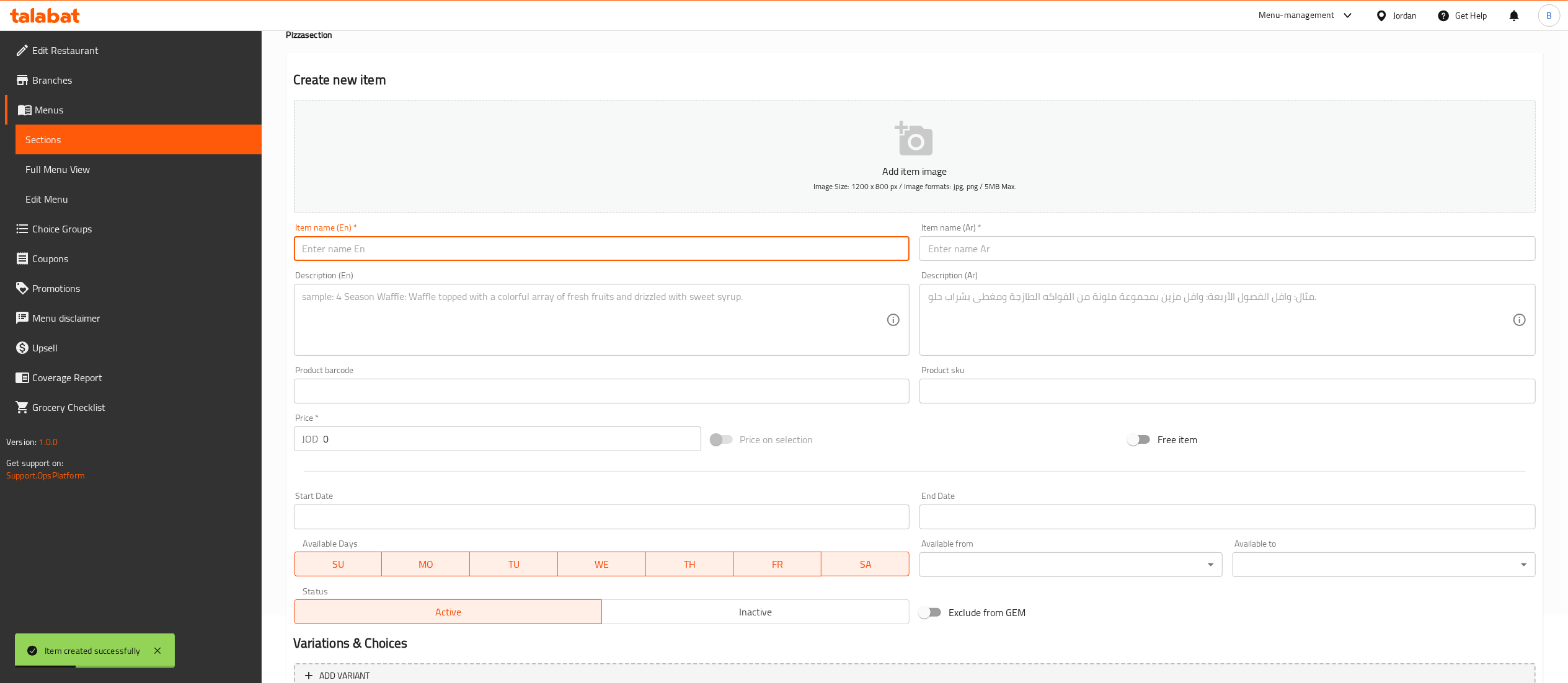
paste input "Alfredo"
type input "Alfredo"
click at [472, 327] on textarea at bounding box center [594, 320] width 584 height 59
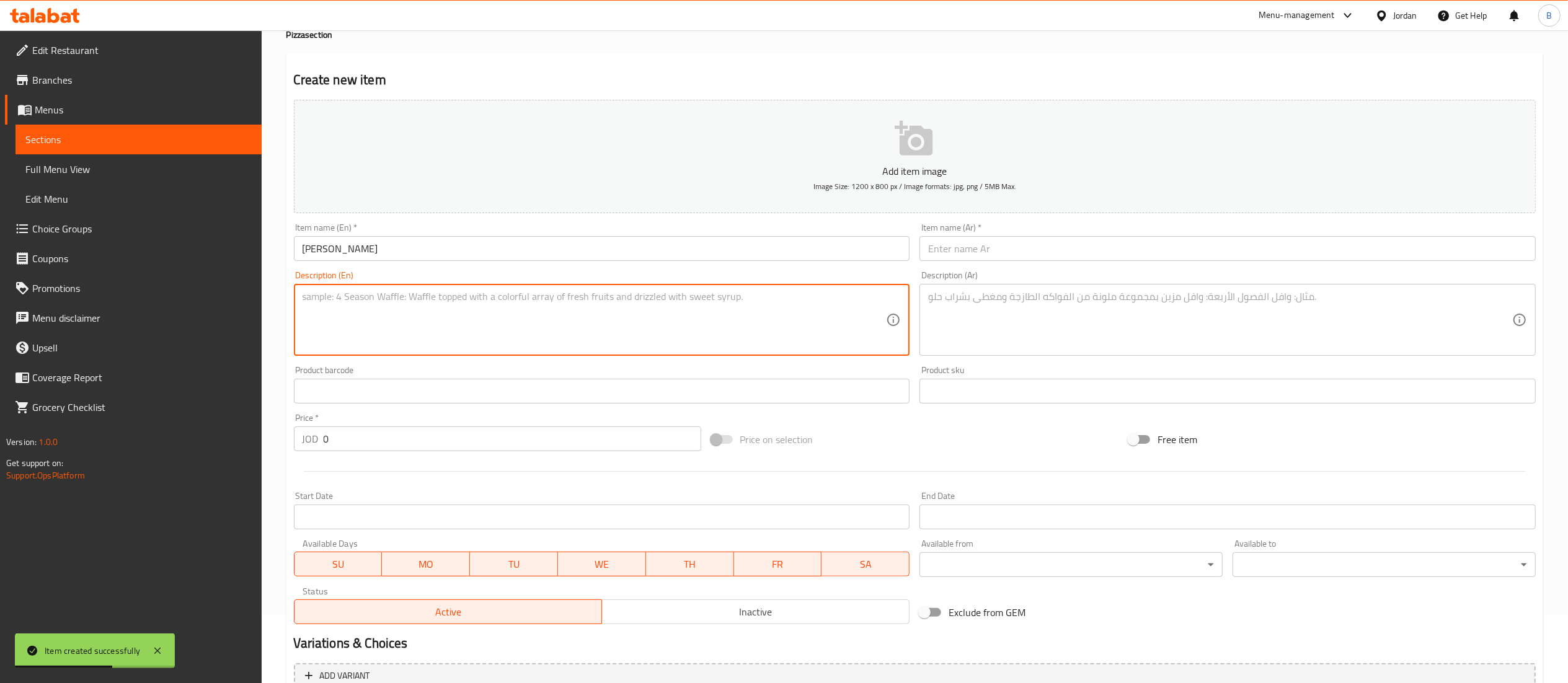
paste textarea "Mozzarella, creamy sauce, grilled chicken, mushrooms, Parmesan"
type textarea "Mozzarella, creamy sauce, grilled chicken, mushrooms, Parmesan"
click at [990, 260] on input "text" at bounding box center [1227, 249] width 616 height 25
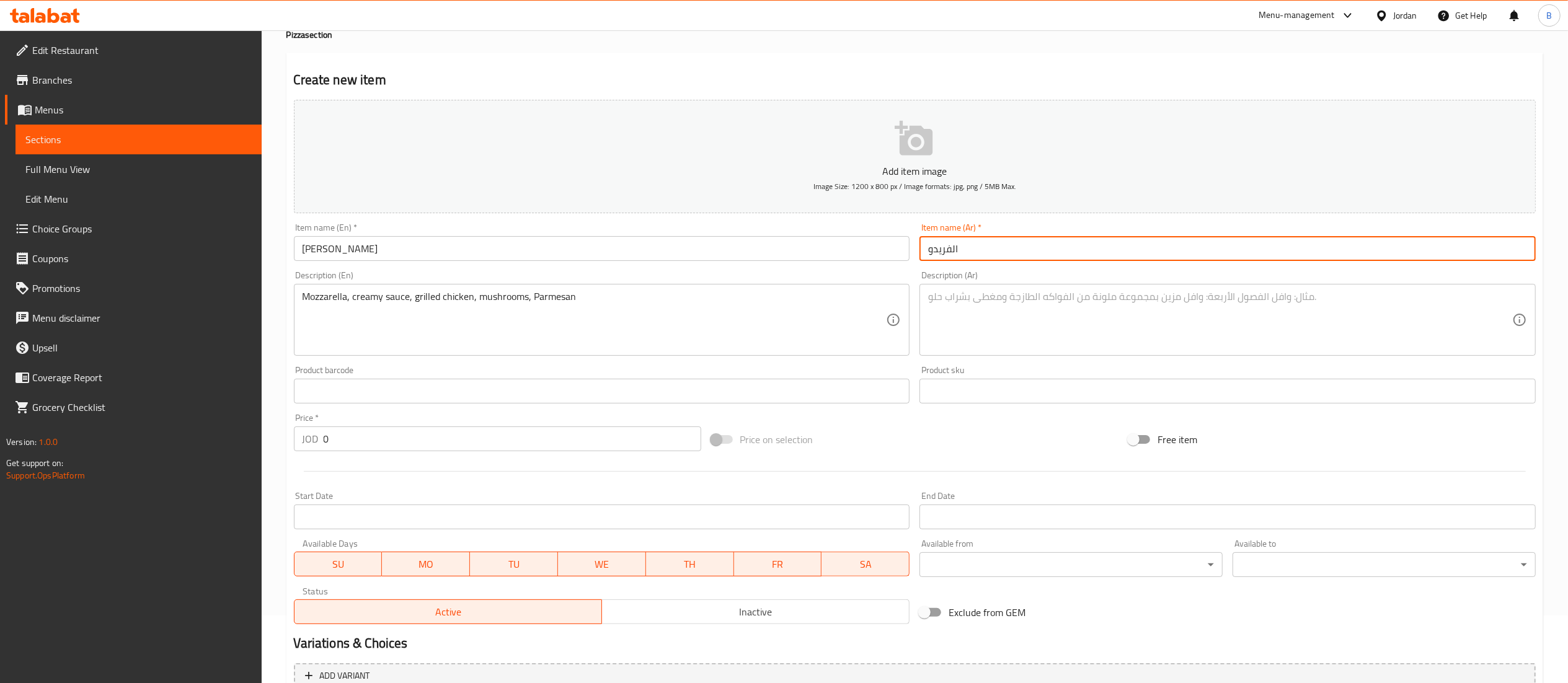
type input "الفريدو"
click at [1066, 347] on textarea at bounding box center [1220, 320] width 584 height 59
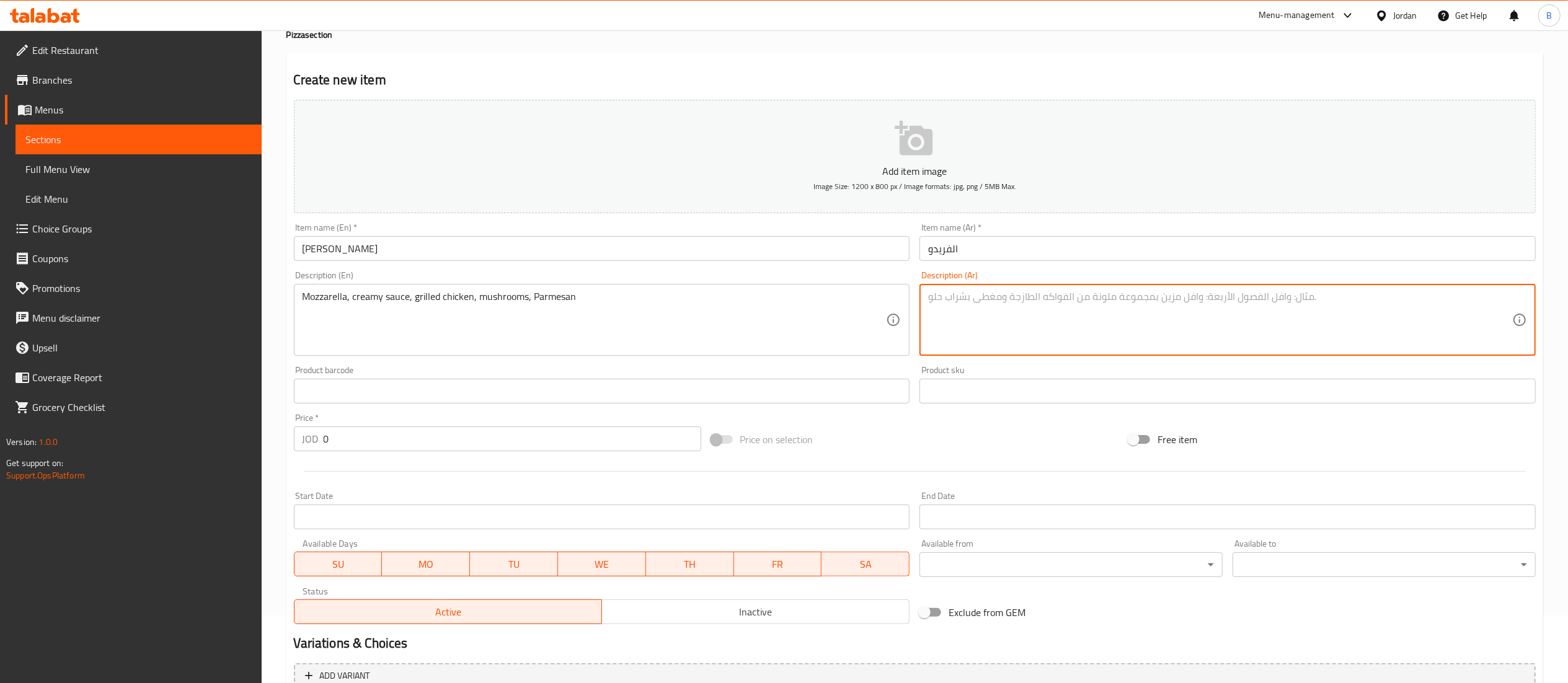
paste textarea "جبنة موزاريلا، صوص كريمي، دجاج مشوي، فطر، بارميزان"
type textarea "جبنة موزاريلا، صوص كريمي، دجاج مشوي، فطر، بارميزان"
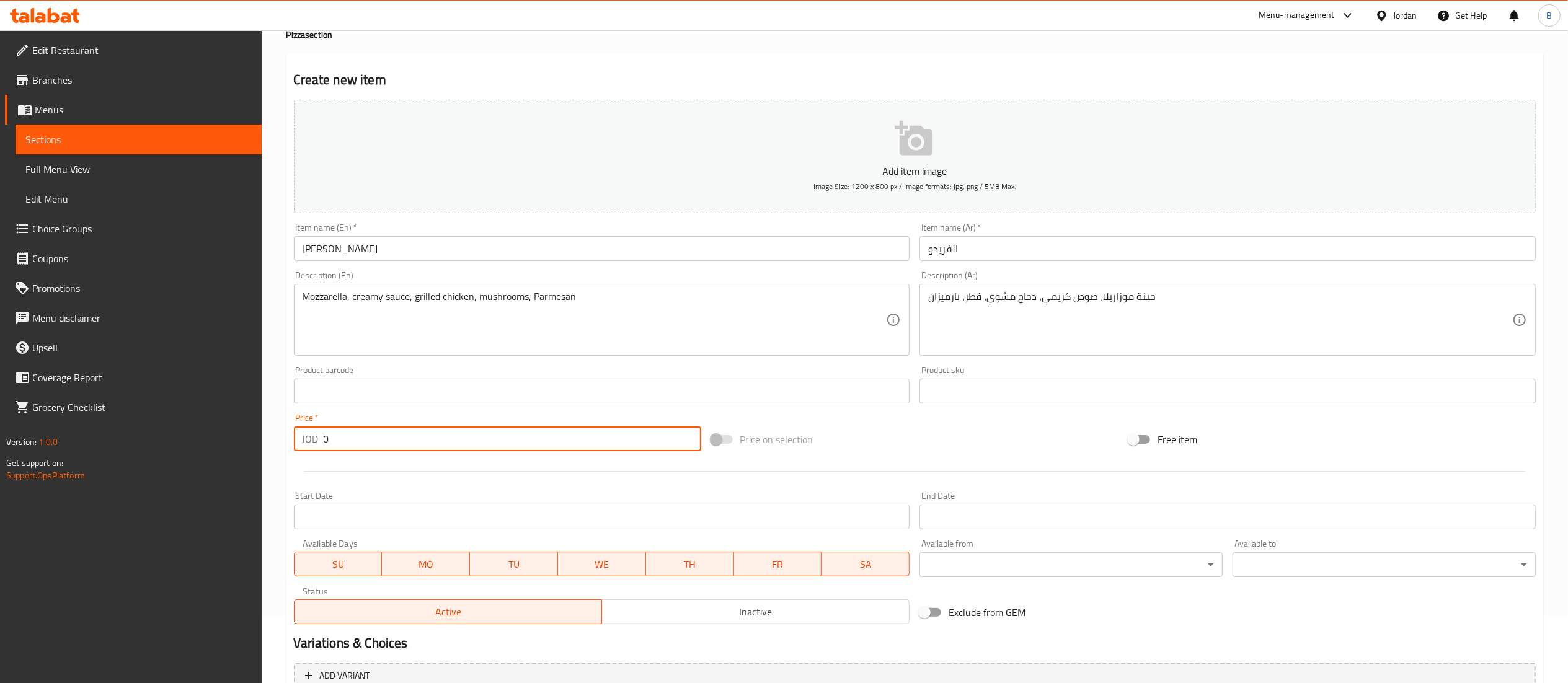
drag, startPoint x: 352, startPoint y: 443, endPoint x: 42, endPoint y: 419, distance: 310.9
click at [66, 418] on div "Edit Restaurant Branches Menus Sections Full Menu View Edit Menu Choice Groups …" at bounding box center [784, 386] width 1568 height 846
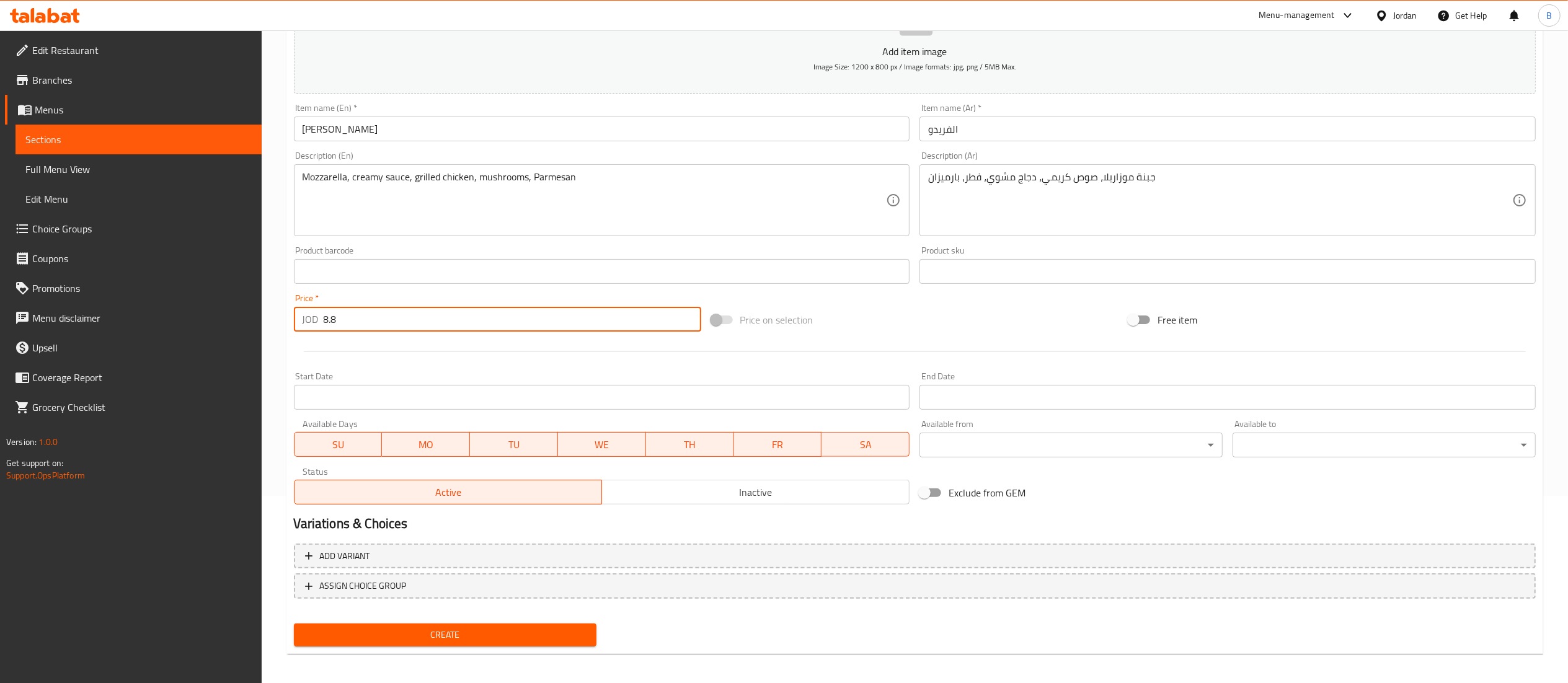
scroll to position [192, 0]
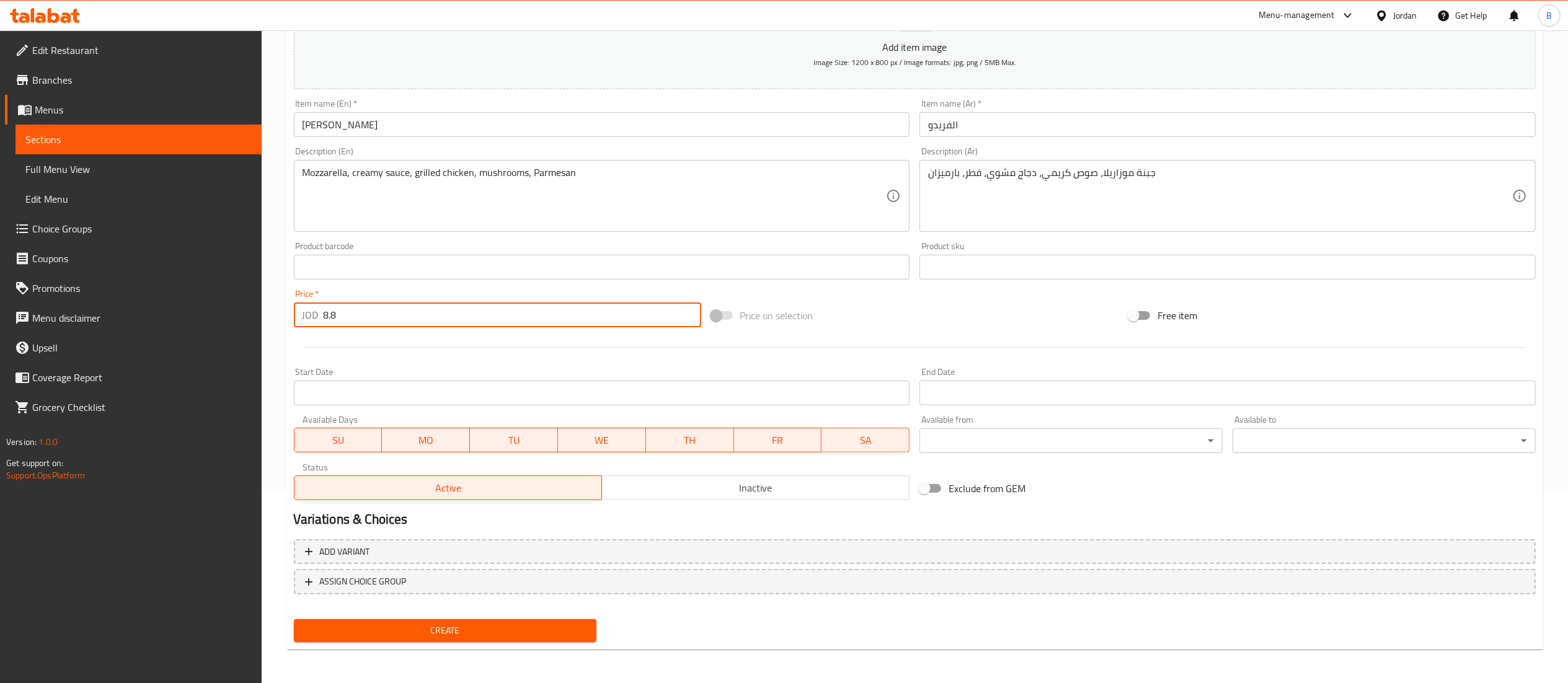
type input "8.8"
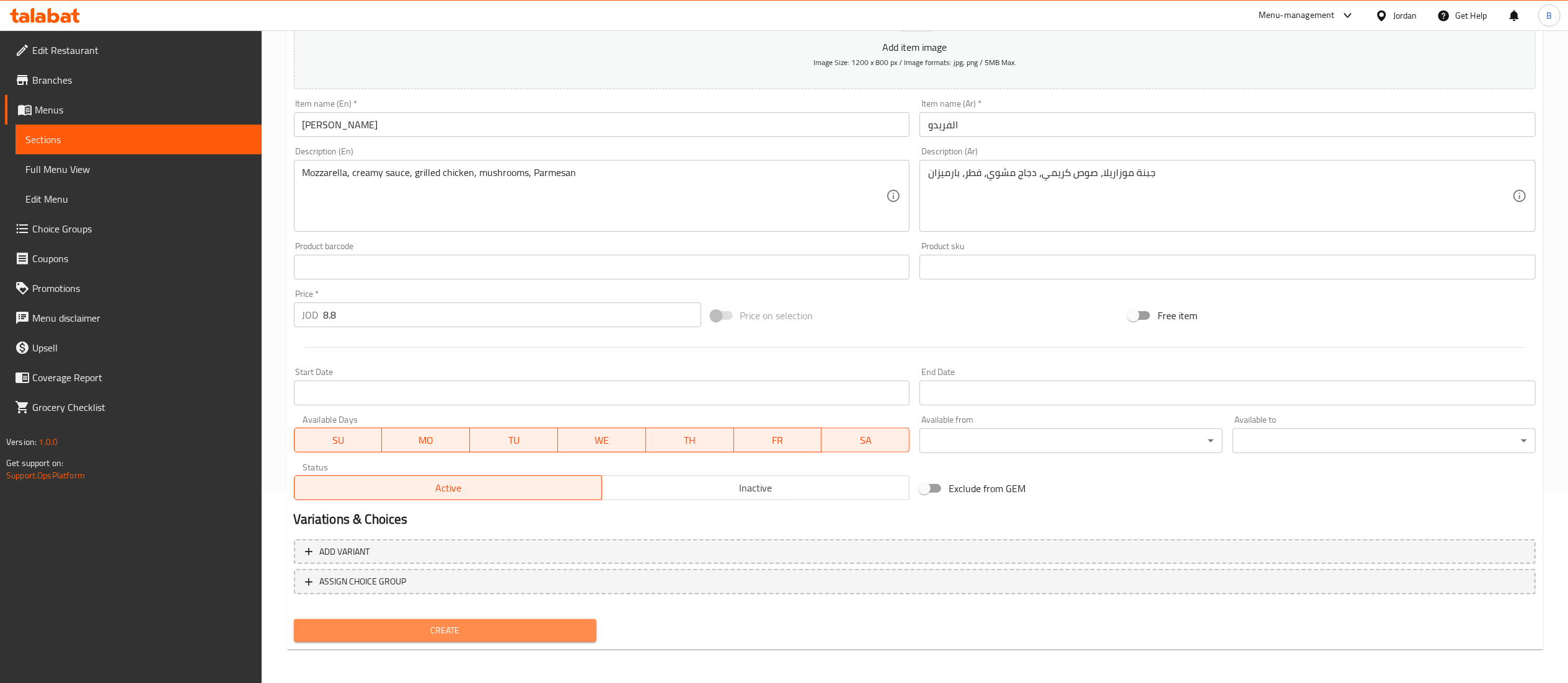
click at [449, 626] on span "Create" at bounding box center [446, 631] width 284 height 16
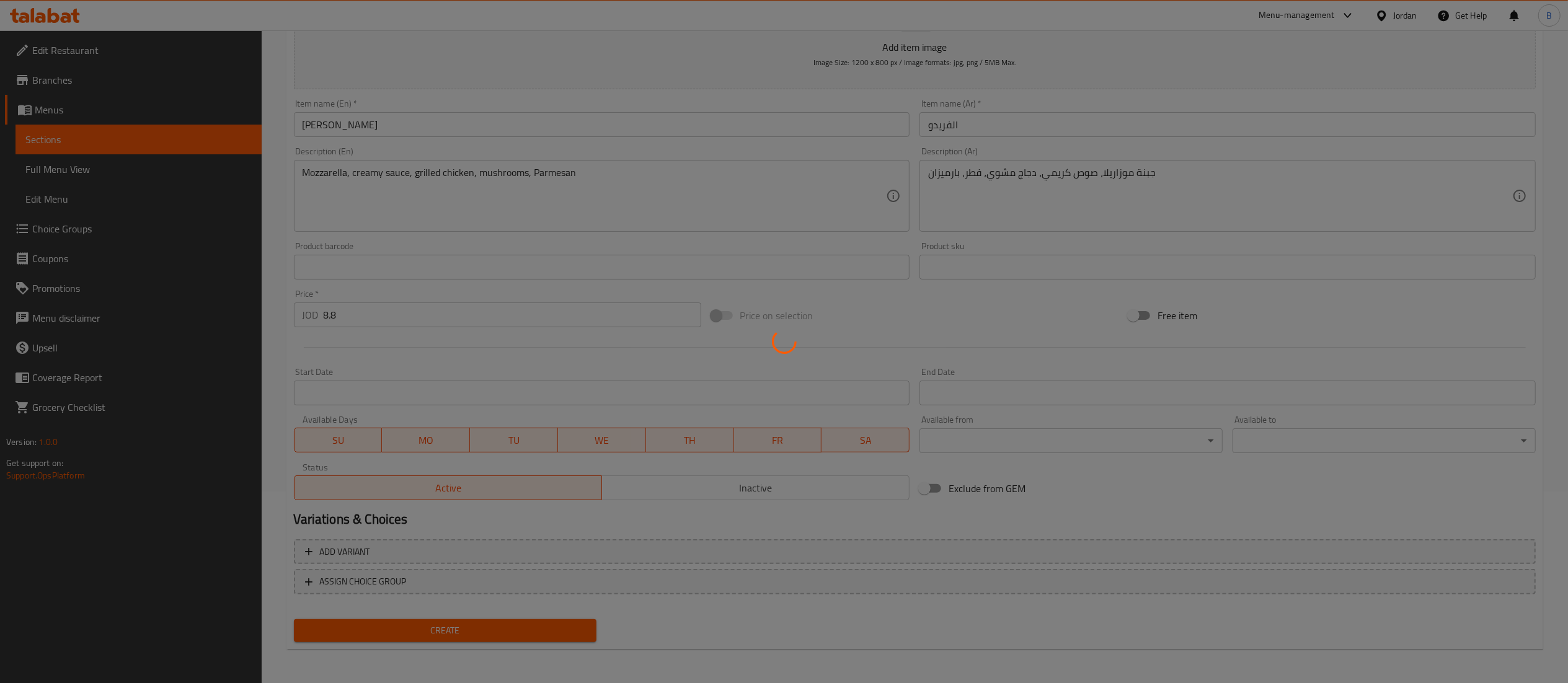
type input "0"
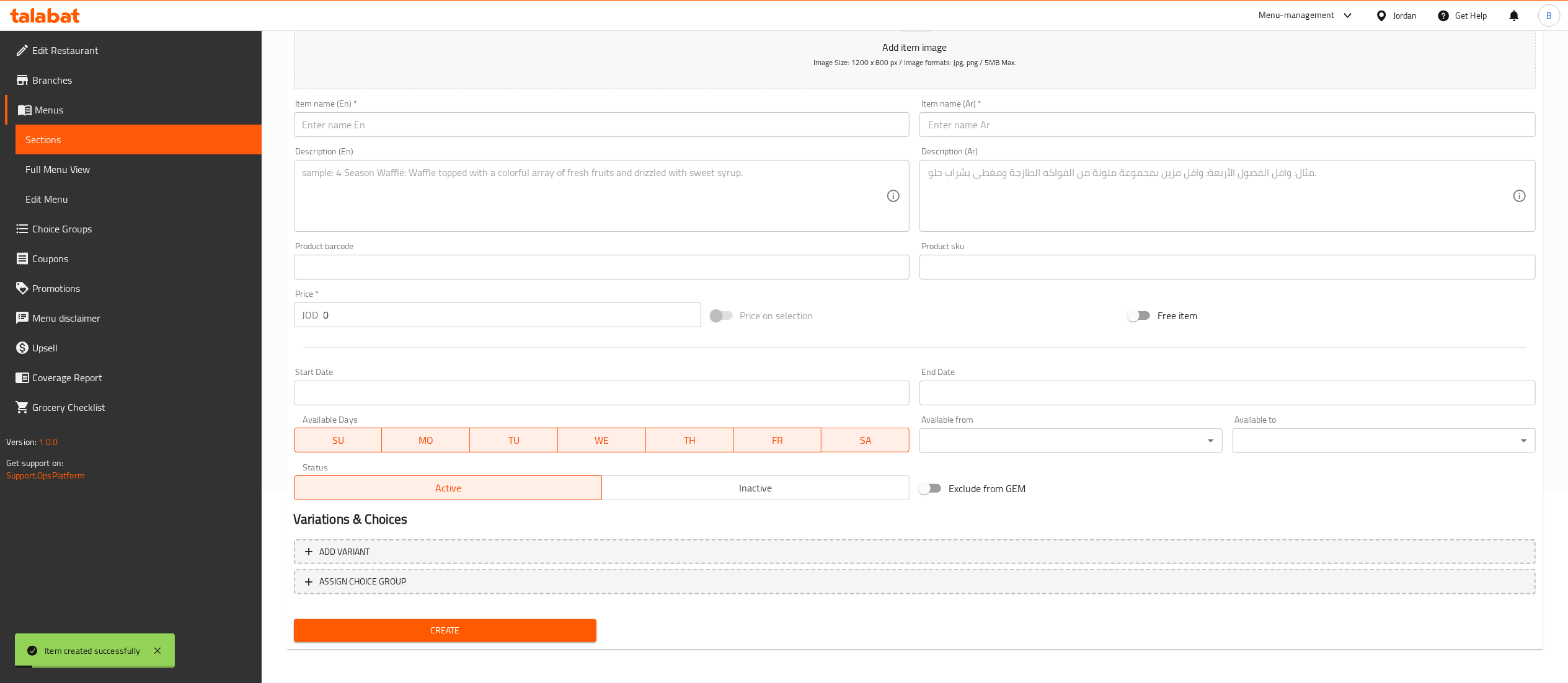
click at [643, 148] on div "Description (En) Description (En)" at bounding box center [602, 189] width 616 height 85
click at [641, 131] on input "text" at bounding box center [602, 124] width 616 height 25
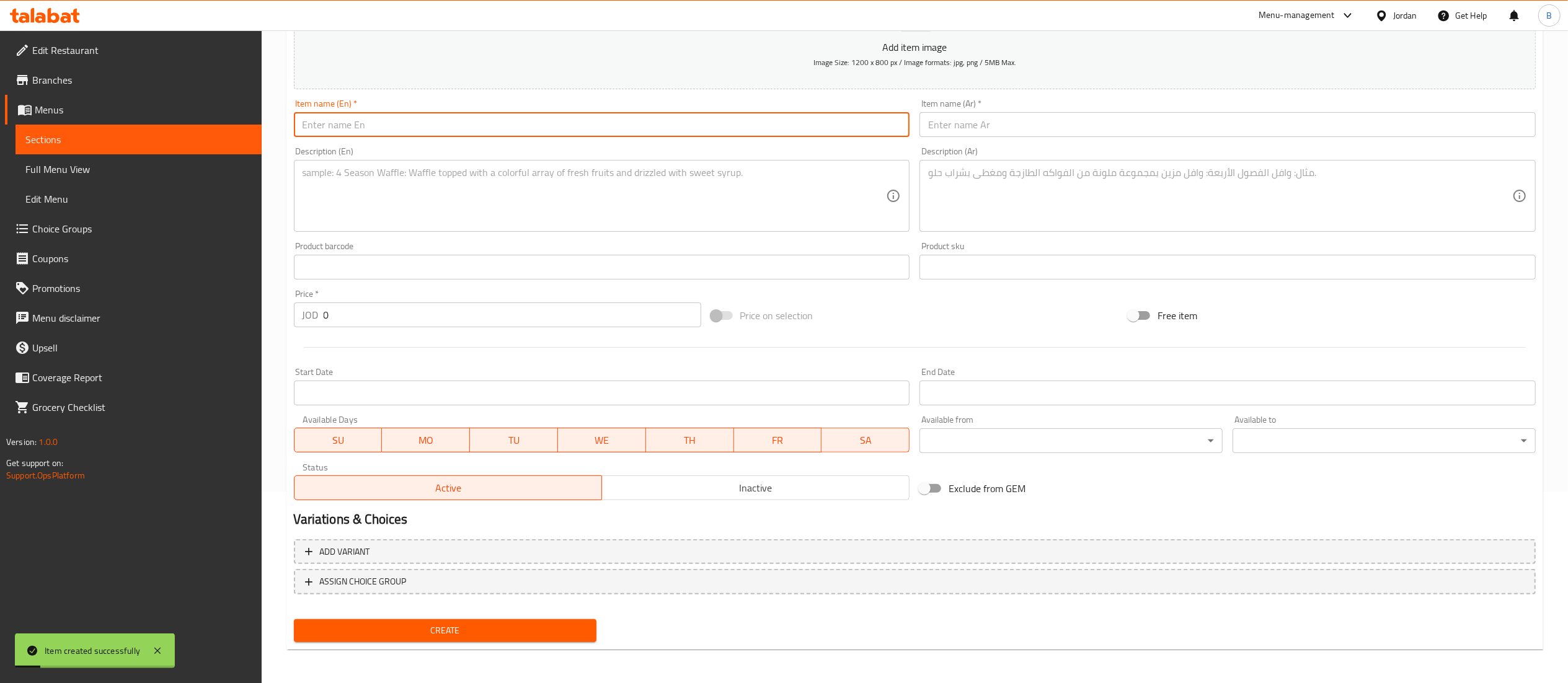
paste input "Rustica"
type input "Rustica"
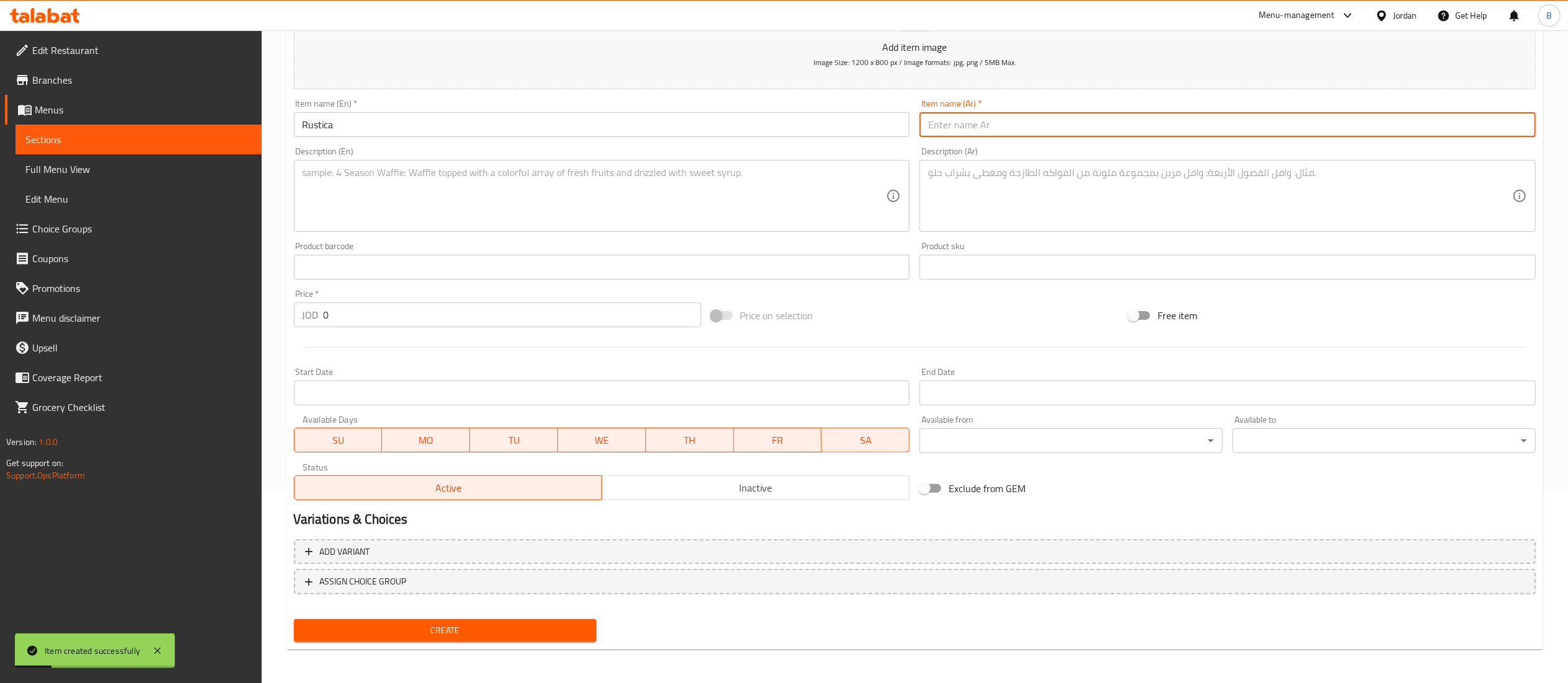
click at [967, 124] on input "text" at bounding box center [1227, 124] width 616 height 25
type input "رستيكا"
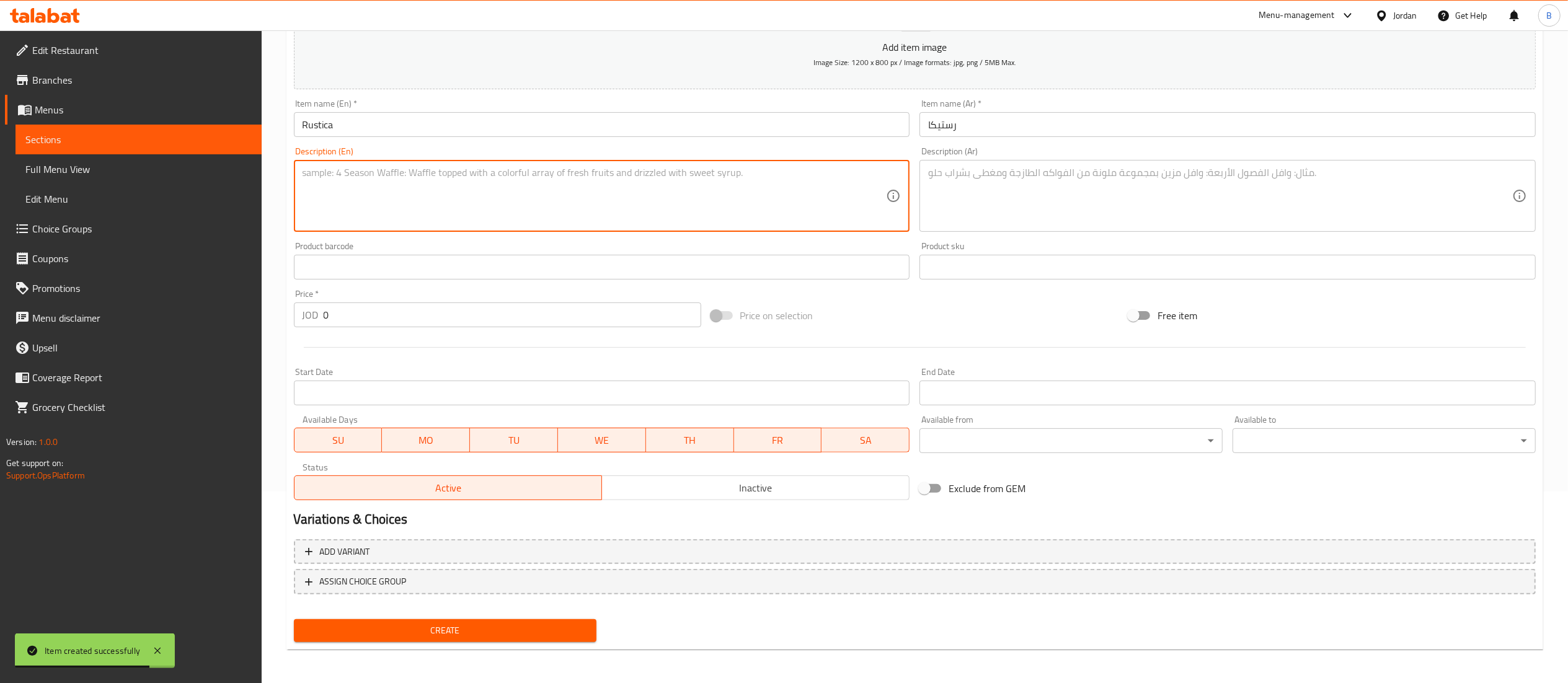
click at [533, 220] on textarea at bounding box center [594, 196] width 584 height 59
paste textarea "Zucchini, eggplant, black olives, tomatoes, bell peppers, mozzarella, tomato sa…"
type textarea "Zucchini, eggplant, black olives, tomatoes, bell peppers, mozzarella, tomato sa…"
click at [1047, 203] on textarea at bounding box center [1220, 196] width 584 height 59
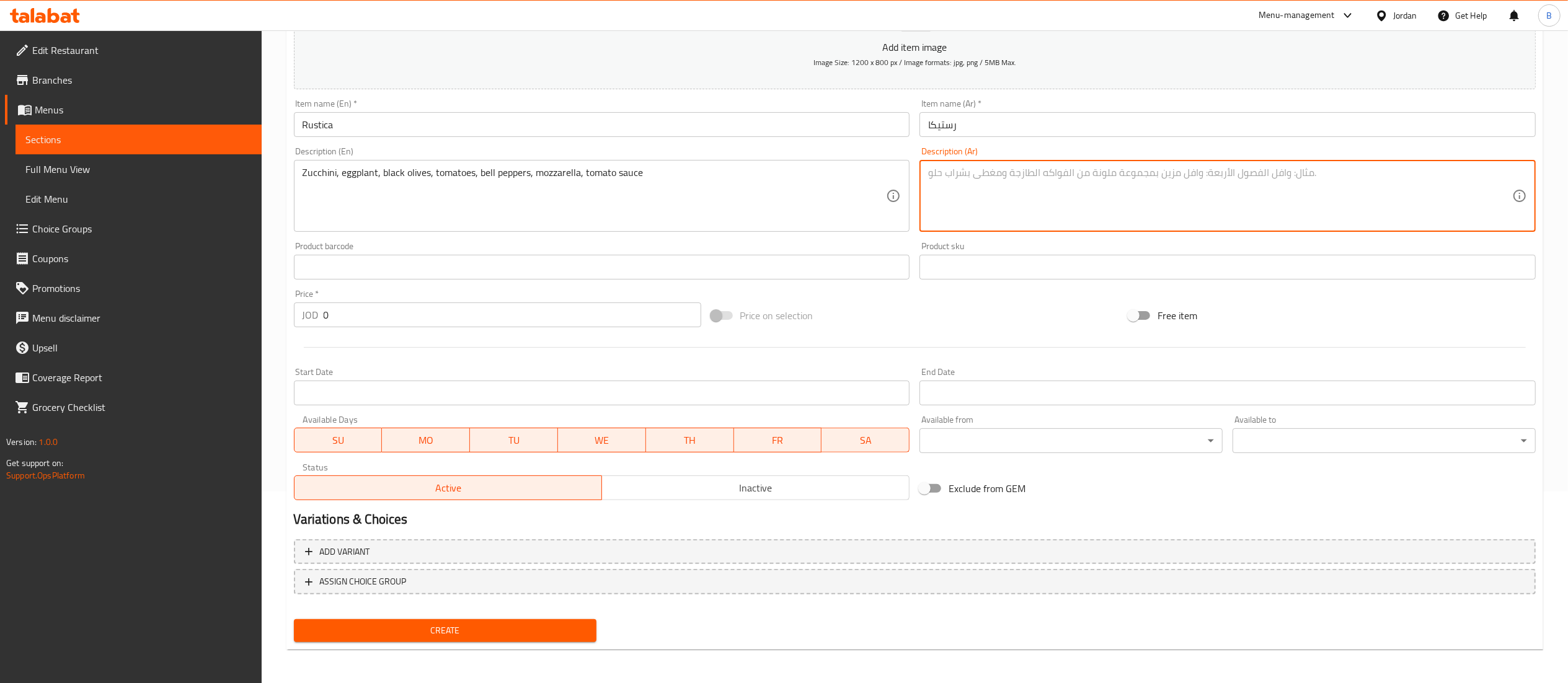
paste textarea "كوسا، باذنجان، زيتون أسود، بندورة، فليفلة، جبنة موزاريلا، صوص طماطم"
type textarea "كوسا، باذنجان، زيتون أسود، بندورة، فليفلة، جبنة موزاريلا، صوص طماطم"
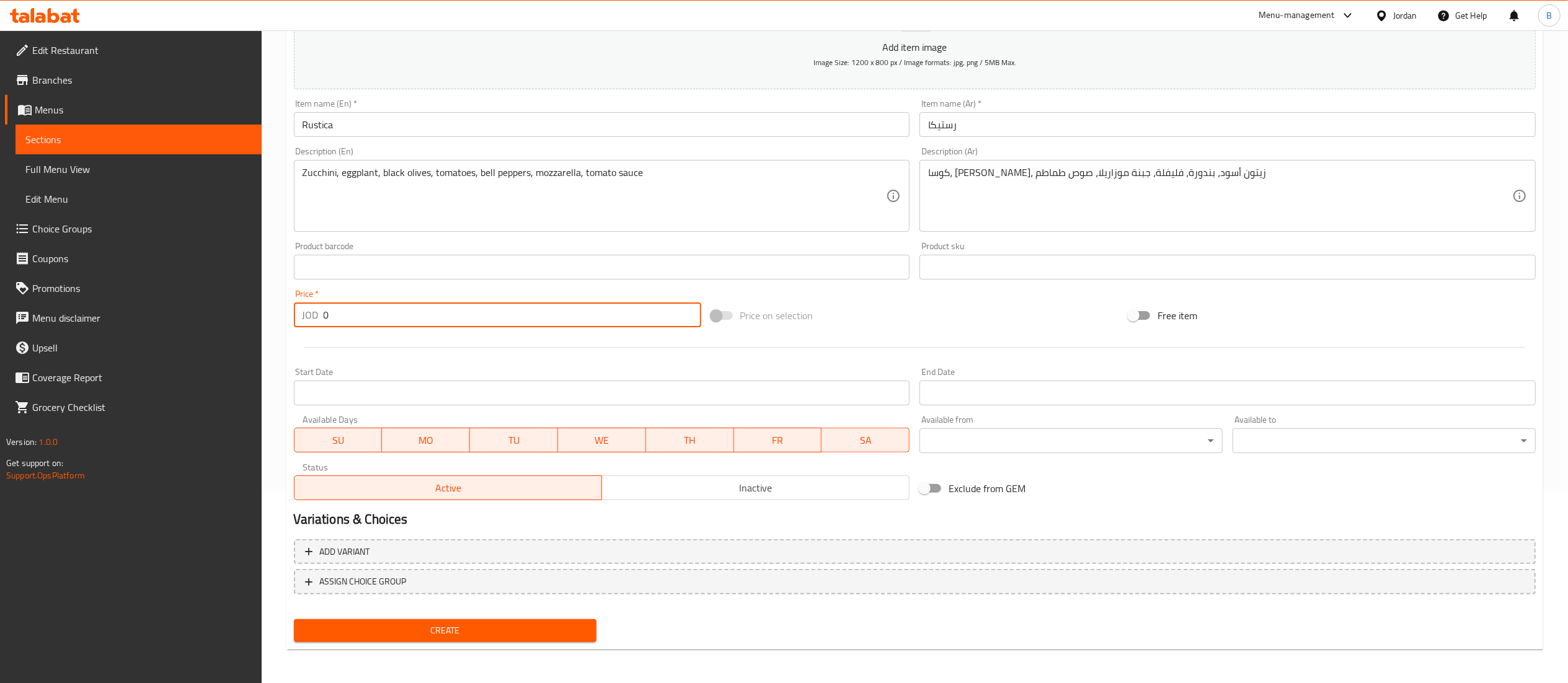
drag, startPoint x: 351, startPoint y: 310, endPoint x: 39, endPoint y: 379, distance: 319.5
click at [278, 313] on div "Home / Restaurants management / Menus / Sections / item / create Pizza section …" at bounding box center [915, 262] width 1306 height 846
type input "8.8"
click at [417, 628] on span "Create" at bounding box center [446, 631] width 284 height 16
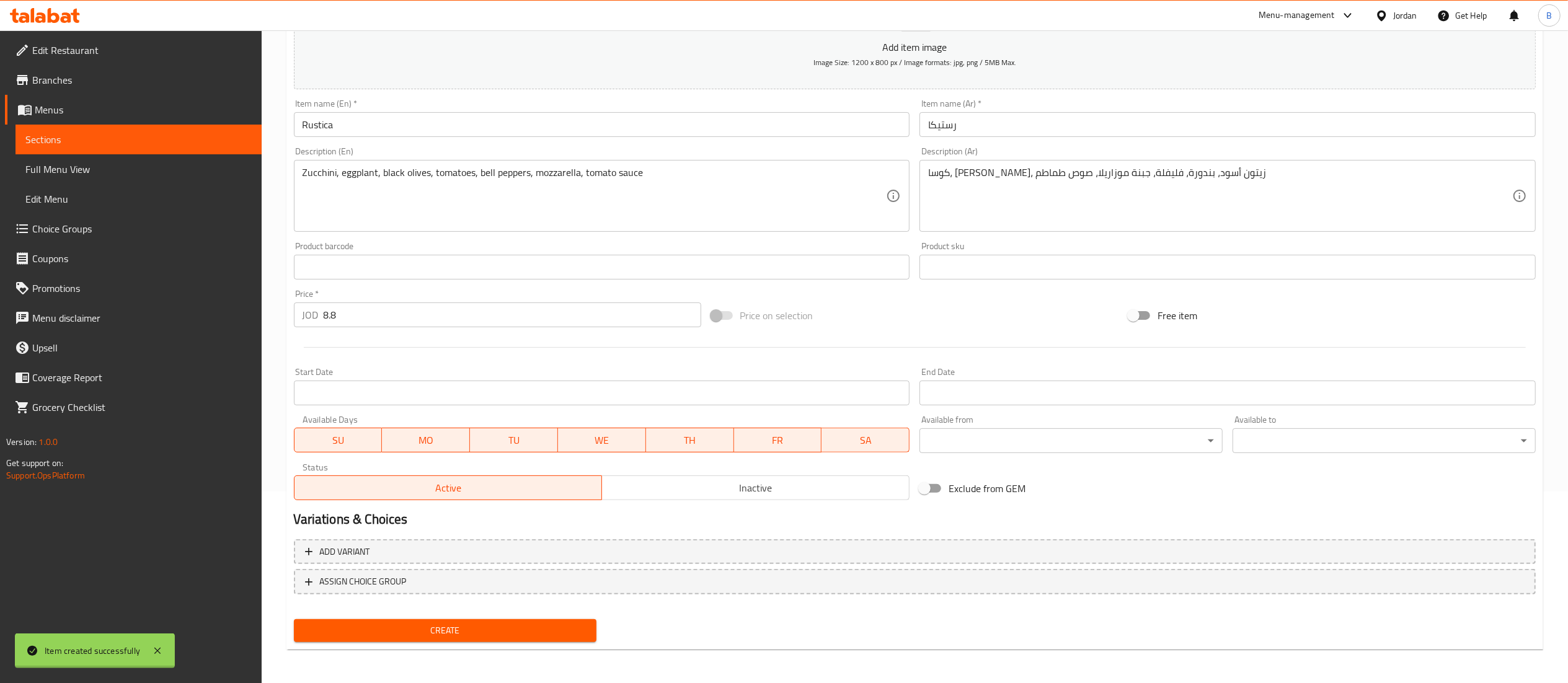
type input "0"
click at [511, 131] on input "text" at bounding box center [602, 124] width 616 height 25
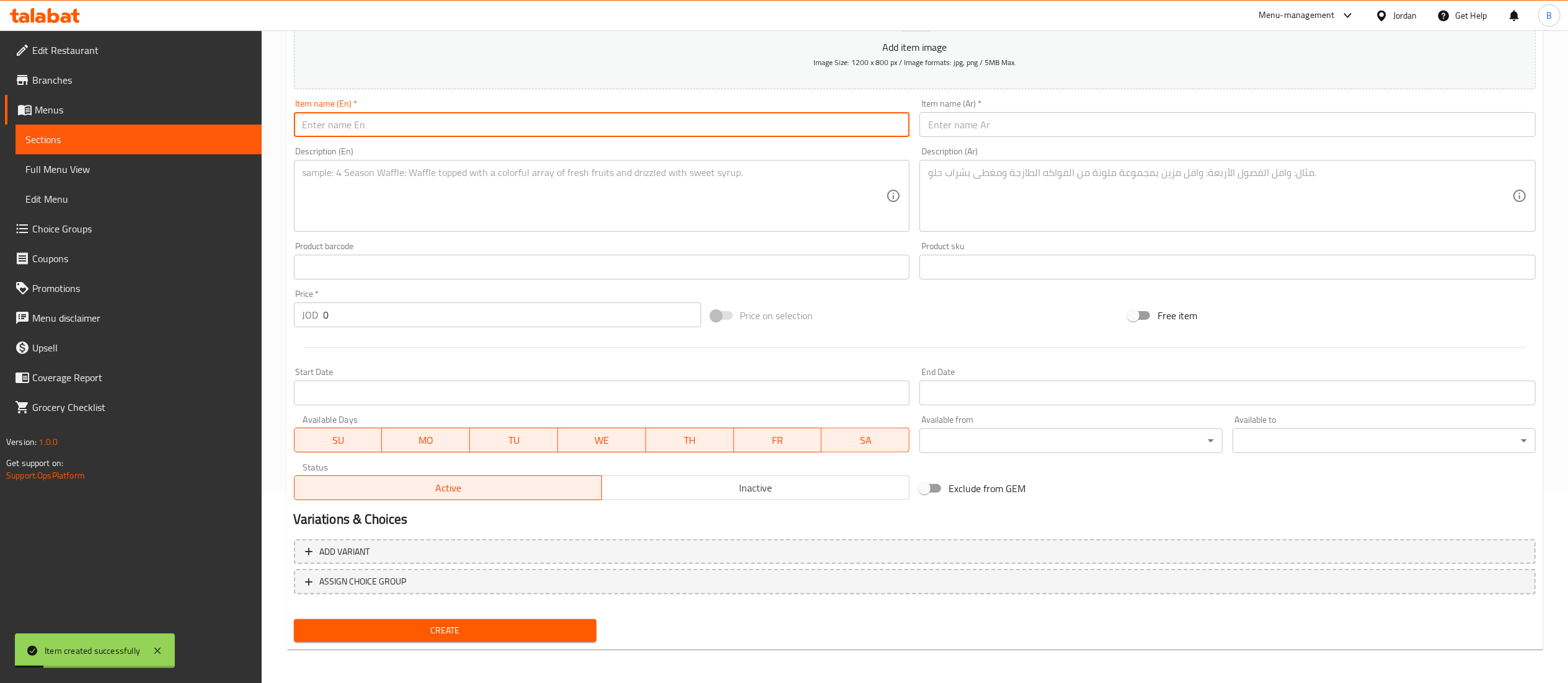
paste input "Al Funghi with Truffle Oil"
type input "Al Funghi with Truffle Oil"
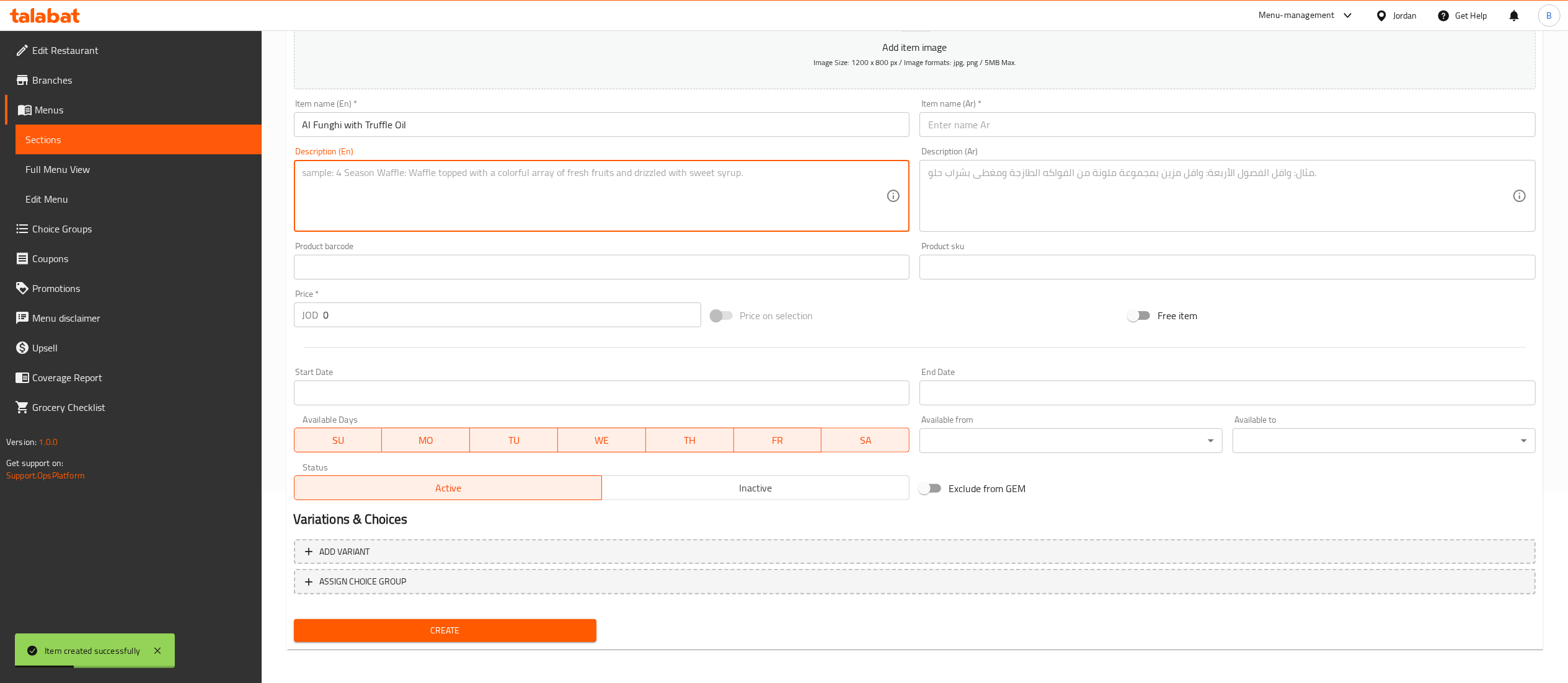
click at [484, 185] on textarea at bounding box center [594, 196] width 584 height 59
paste textarea "Mozzarella, tomato sauce, fresh mushrooms, truffle oil"
type textarea "Mozzarella, tomato sauce, fresh mushrooms, truffle oil"
click at [1034, 178] on textarea at bounding box center [1220, 196] width 584 height 59
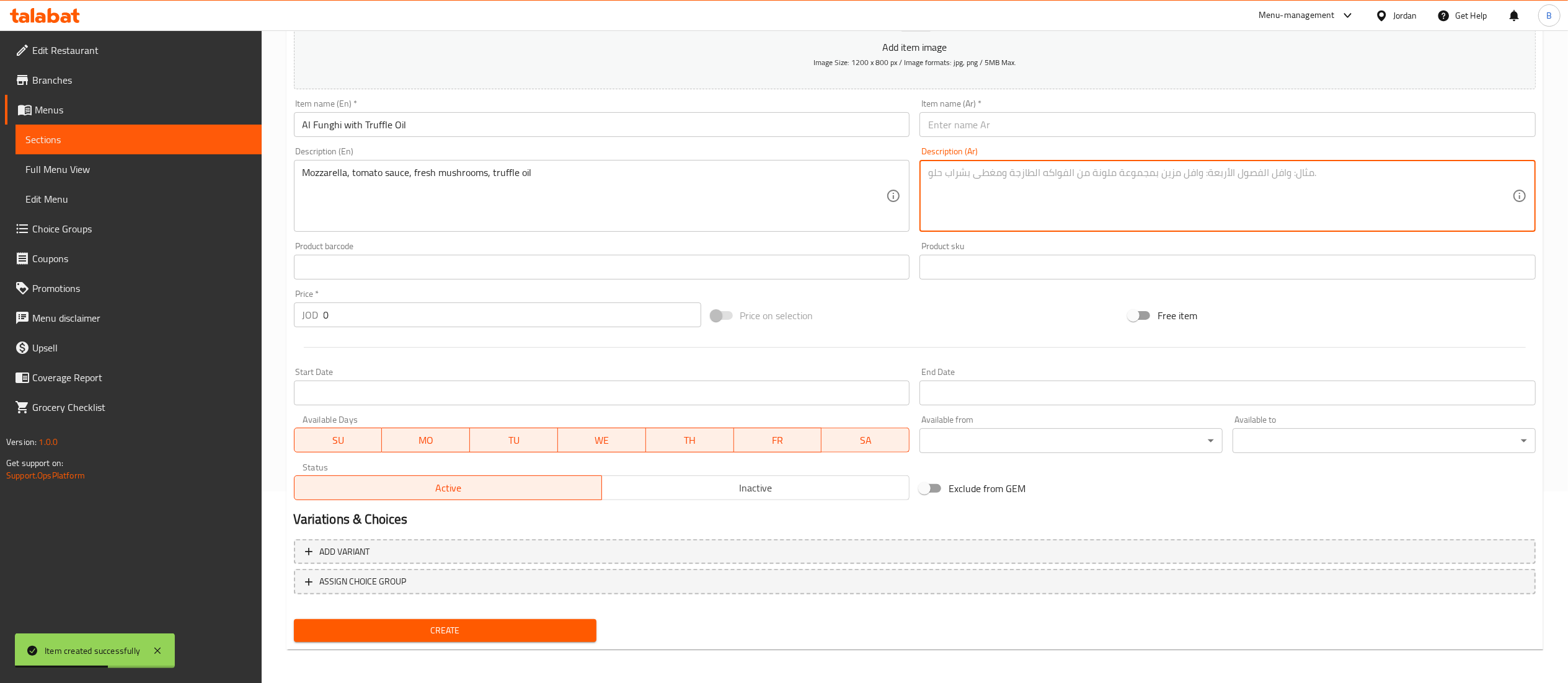
paste textarea "جبنة موزاريلا، صوص طماطم، فطر، زيت ترافيل"
type textarea "جبنة موزاريلا، صوص طماطم، فطر، زيت ترافيل"
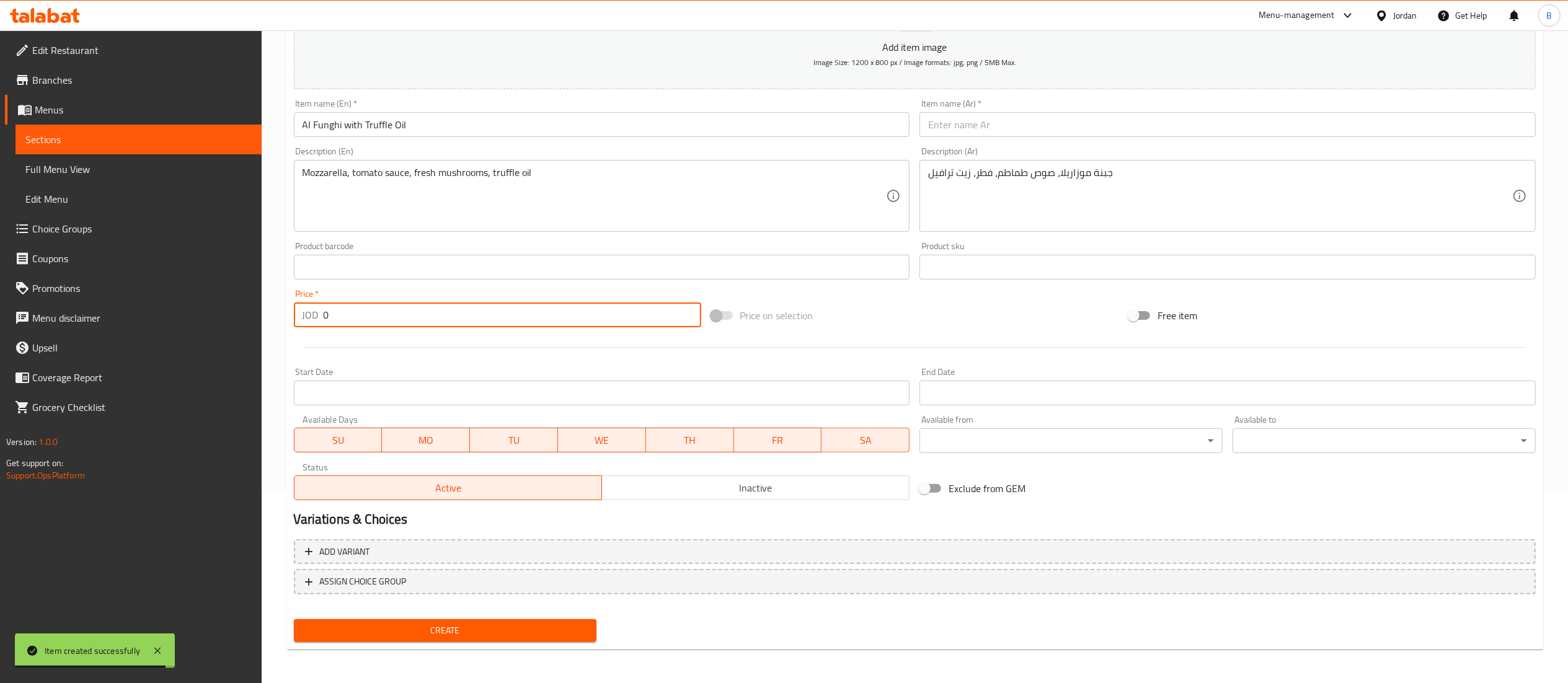
drag, startPoint x: 392, startPoint y: 320, endPoint x: 119, endPoint y: 312, distance: 273.1
click at [125, 312] on div "Edit Restaurant Branches Menus Sections Full Menu View Edit Menu Choice Groups …" at bounding box center [784, 262] width 1568 height 846
paste input "12.1"
type input "12.1"
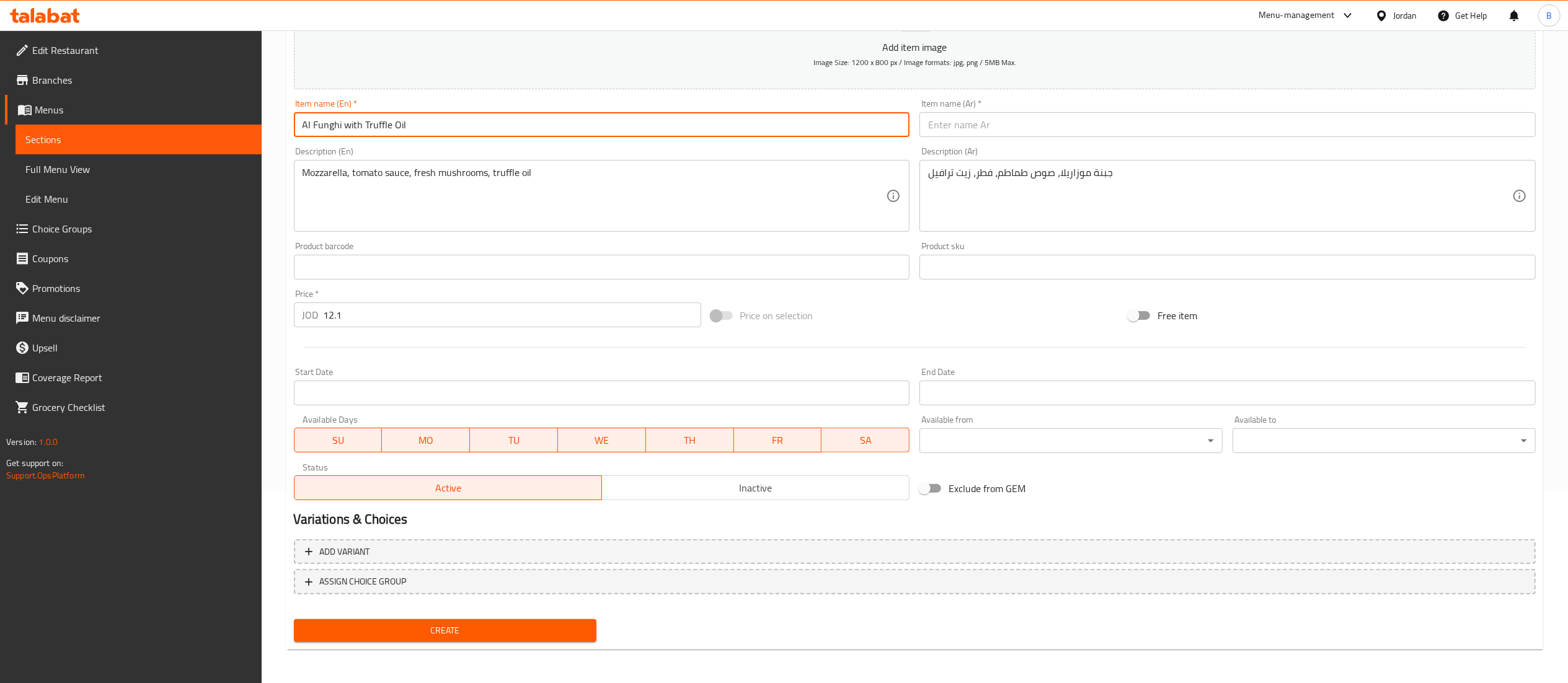
drag, startPoint x: 439, startPoint y: 120, endPoint x: 0, endPoint y: 120, distance: 439.0
click at [0, 120] on div "Edit Restaurant Branches Menus Sections Full Menu View Edit Menu Choice Groups …" at bounding box center [784, 262] width 1568 height 846
click at [1043, 130] on input "text" at bounding box center [1227, 124] width 616 height 25
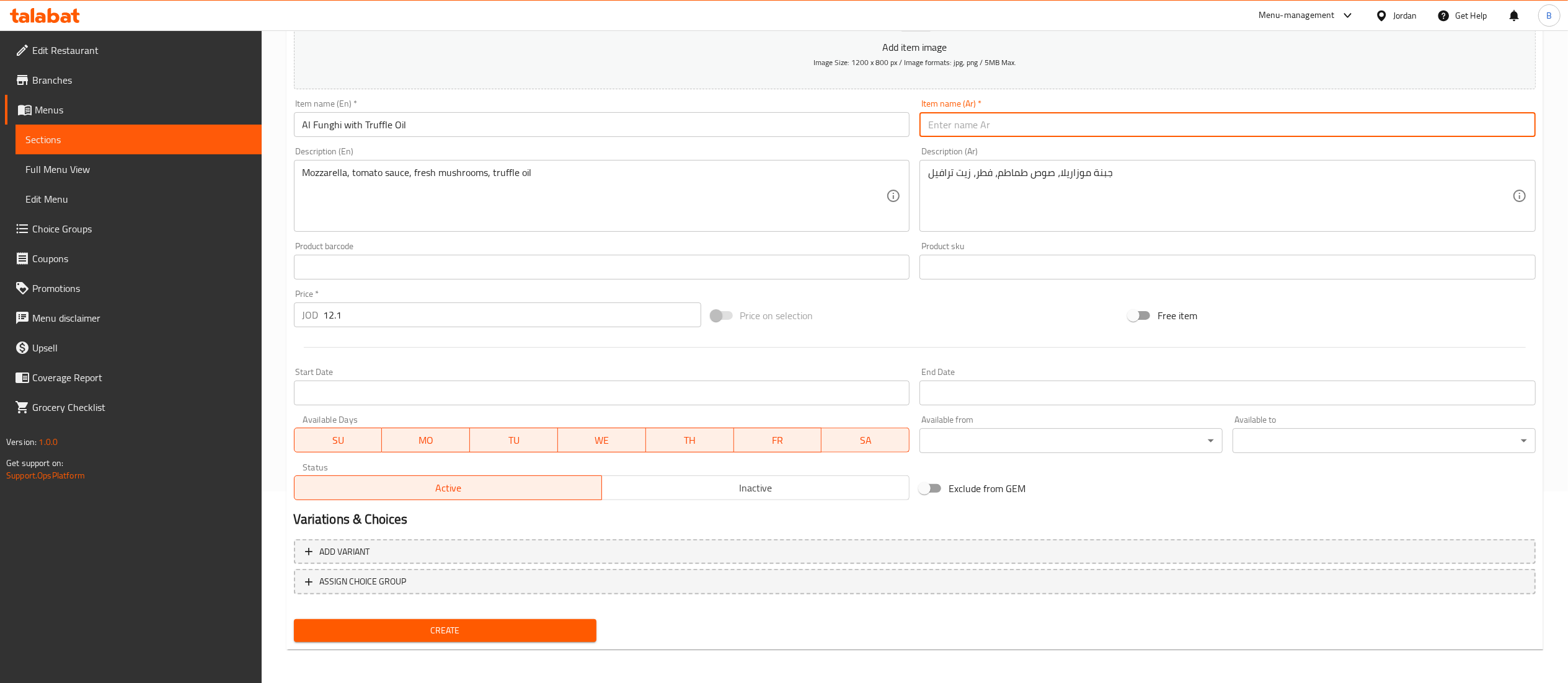
paste input "الفطر مع زيت الكمأة"
type input "الفطر مع زيت الكمأة"
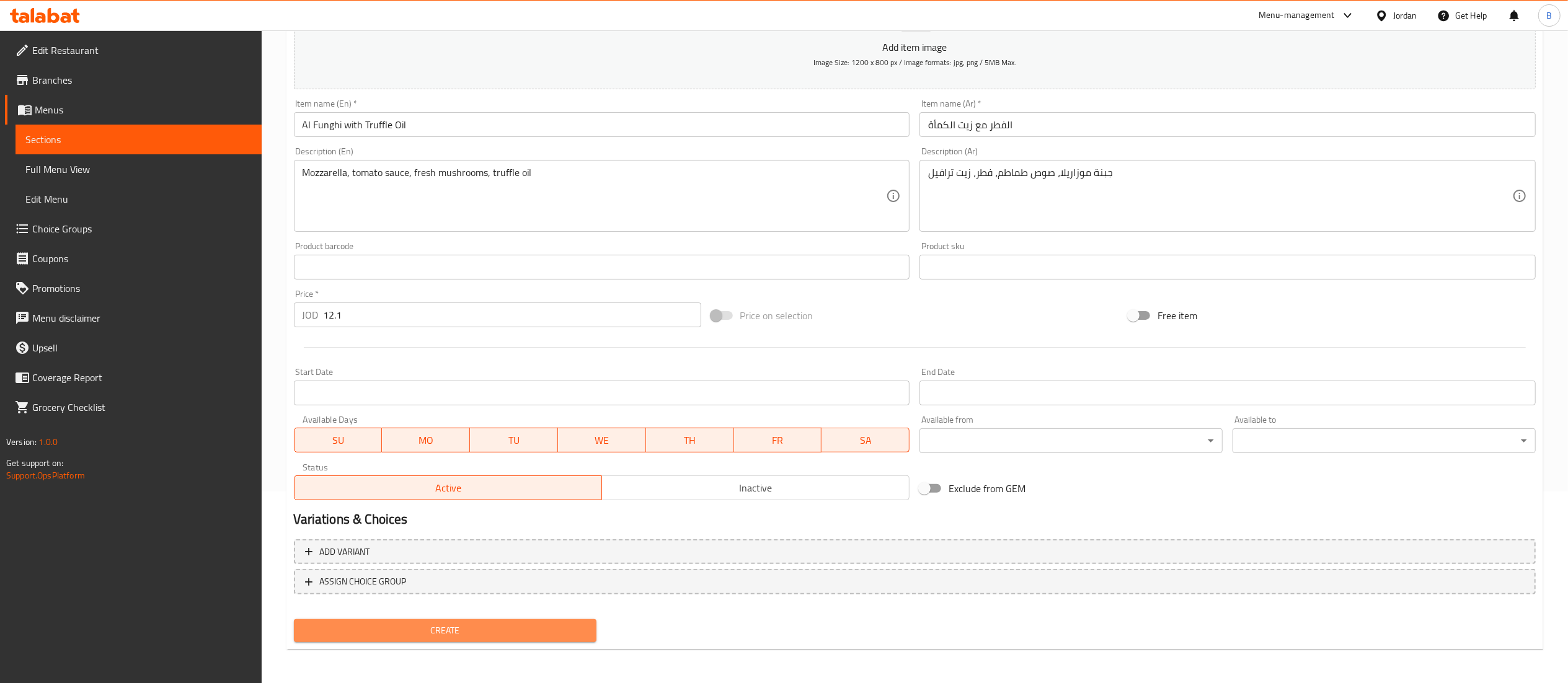
click at [531, 638] on button "Create" at bounding box center [446, 631] width 303 height 23
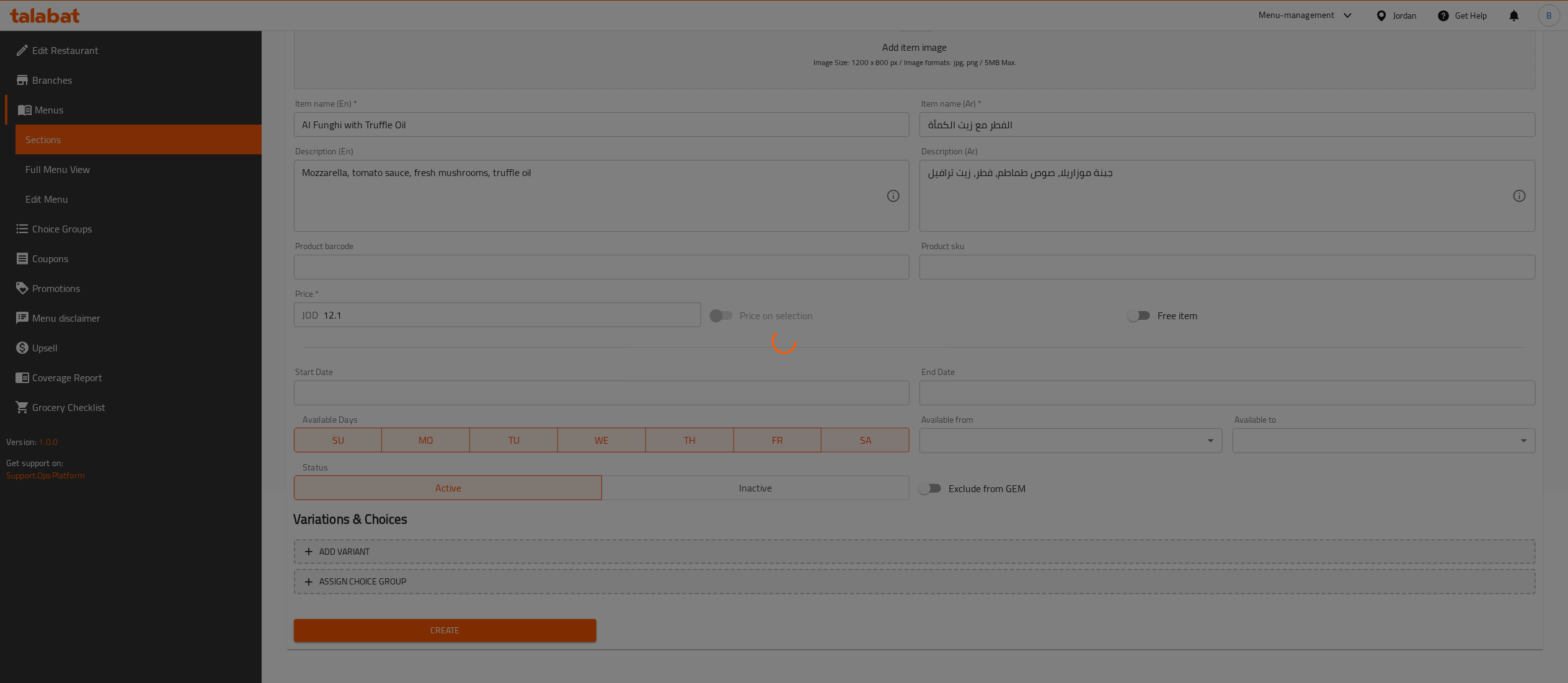
type input "0"
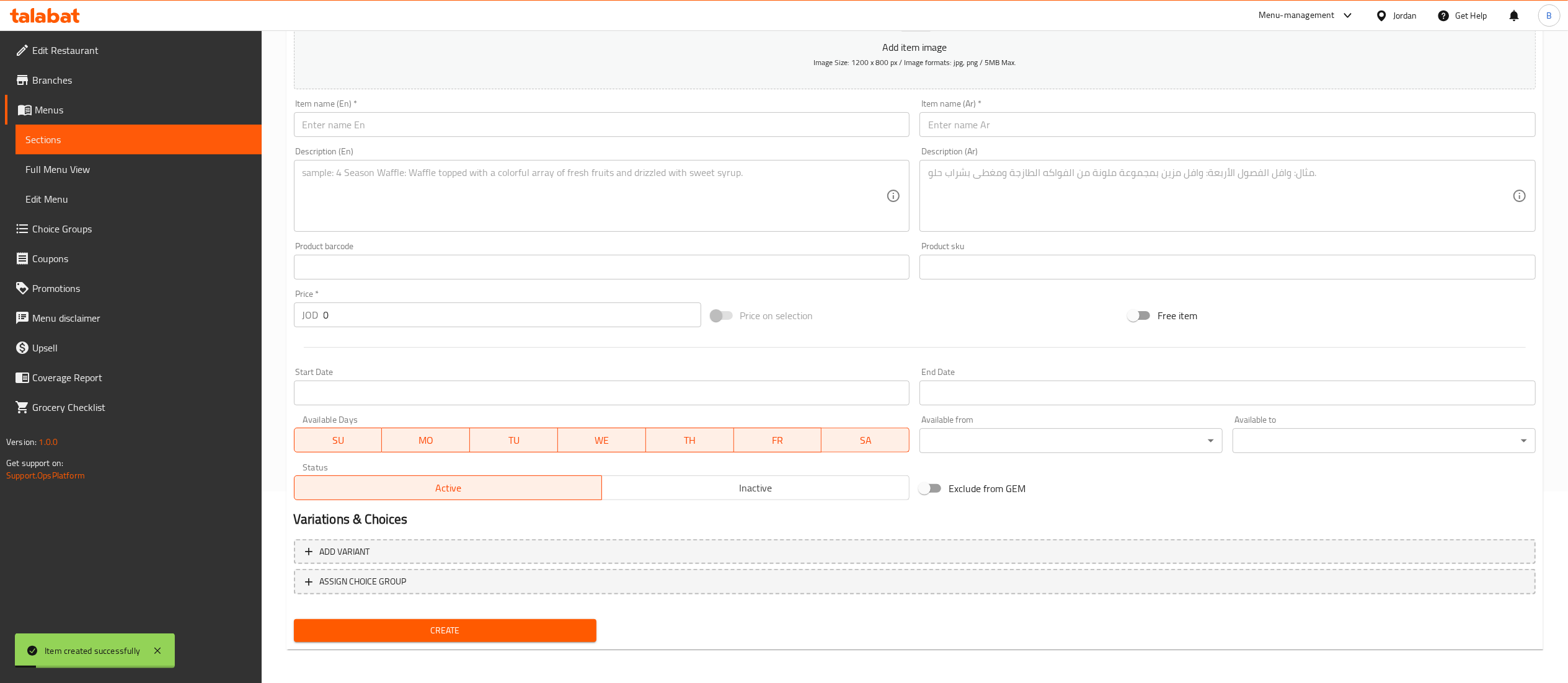
click at [732, 148] on div "Description (En) Description (En)" at bounding box center [602, 189] width 616 height 85
click at [733, 138] on div "Item name (En)   * Item name (En) *" at bounding box center [601, 118] width 626 height 48
click at [735, 118] on input "text" at bounding box center [602, 124] width 616 height 25
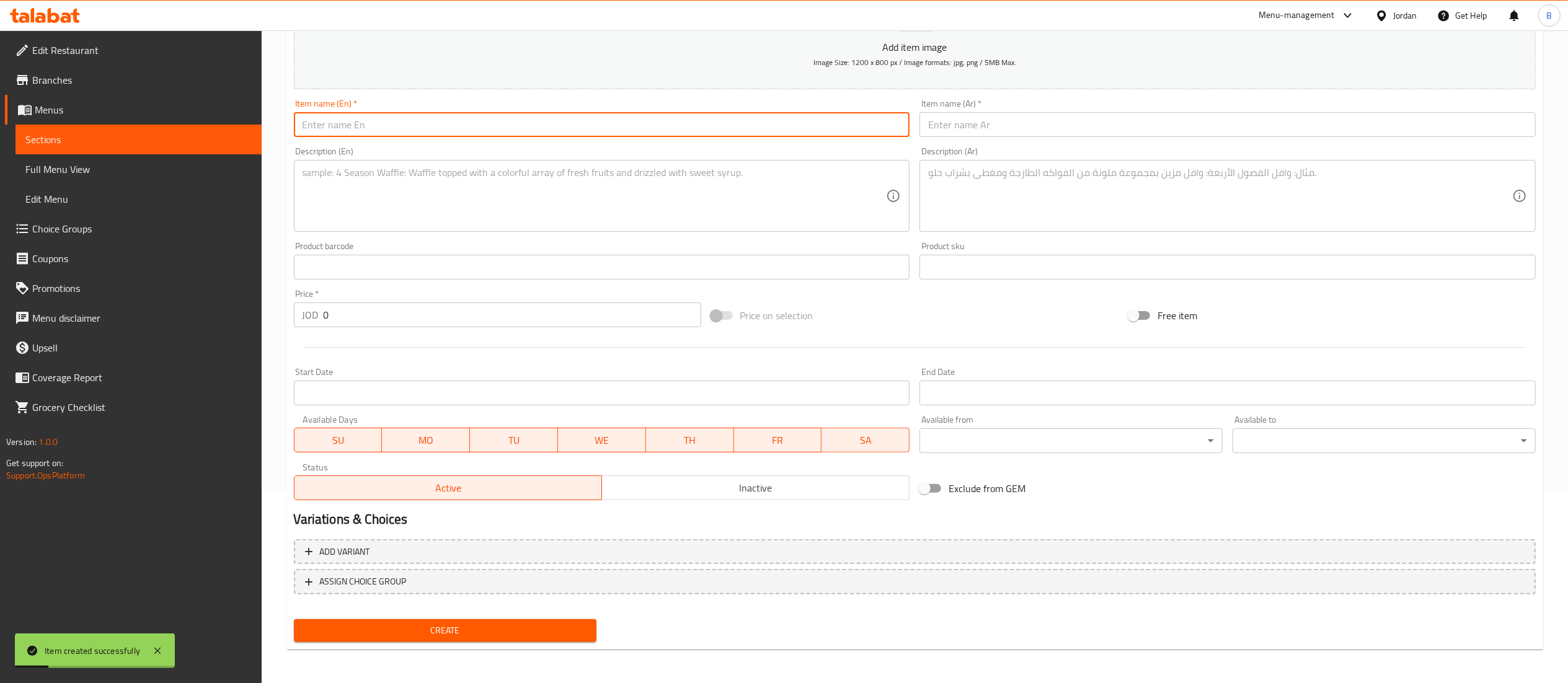
paste input "Pepperoni"
type input "Pepperoni"
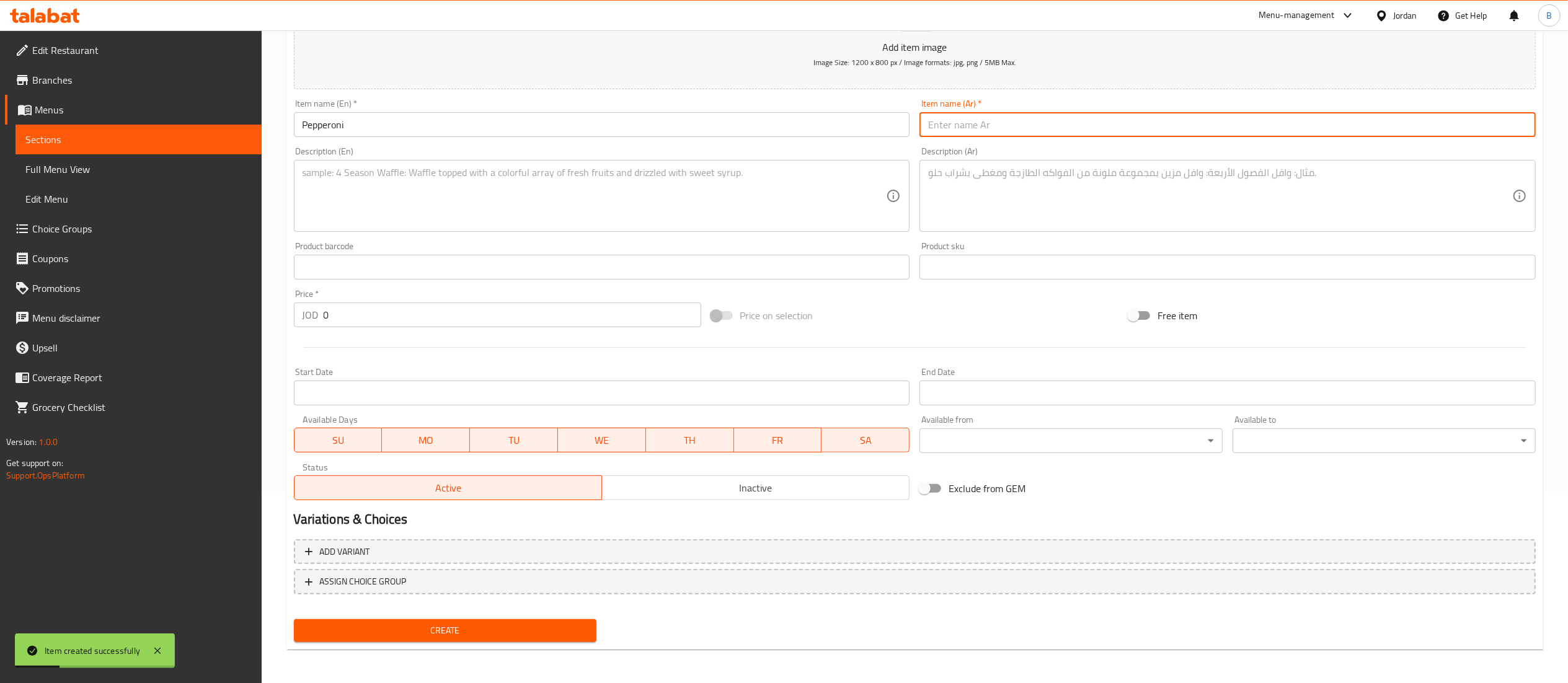
click at [1016, 129] on input "text" at bounding box center [1227, 124] width 616 height 25
click at [945, 125] on input "سلمي" at bounding box center [1227, 124] width 616 height 25
type input "سلامي"
click at [467, 209] on textarea at bounding box center [594, 196] width 584 height 59
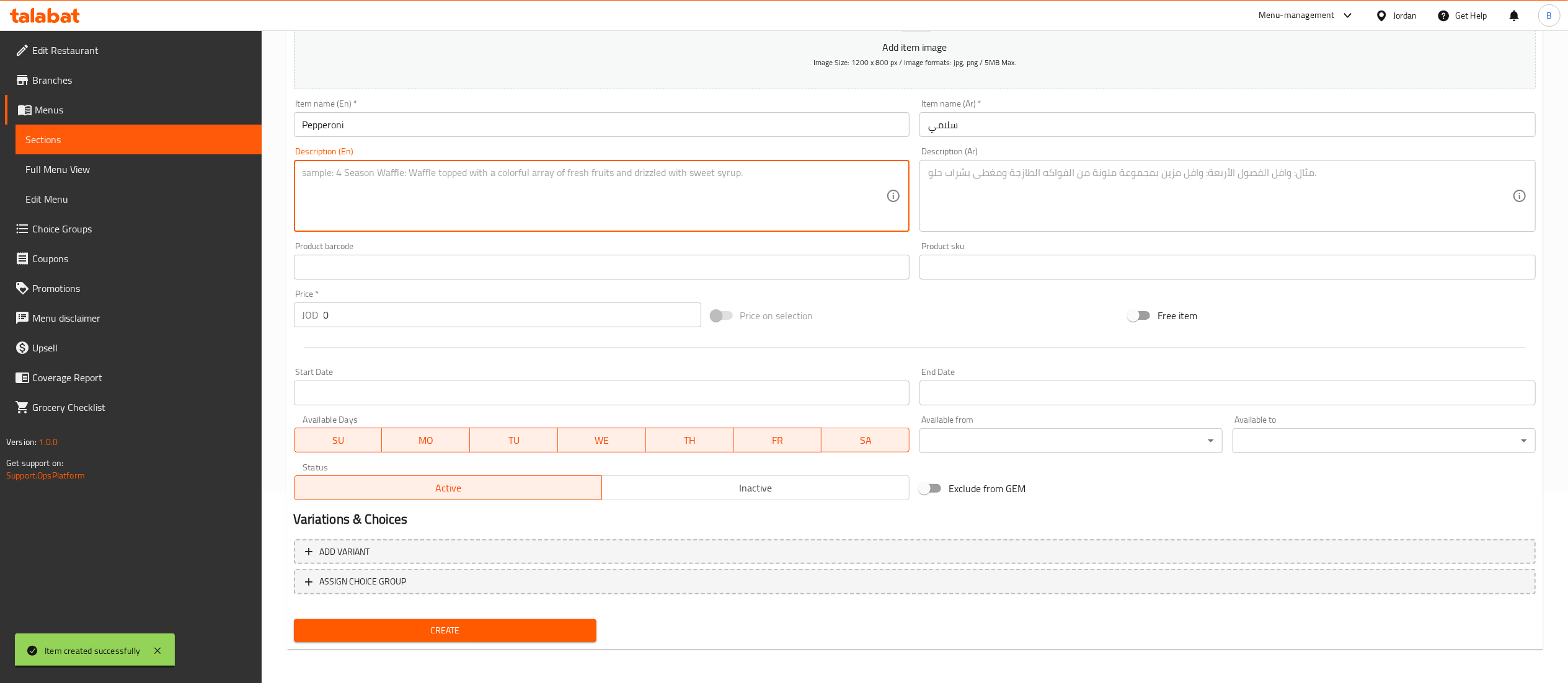
paste textarea "Tomato sauce, mozzarella, pepperoni, oregano"
type textarea "Tomato sauce, mozzarella, pepperoni, oregano"
click at [1007, 187] on textarea at bounding box center [1220, 196] width 584 height 59
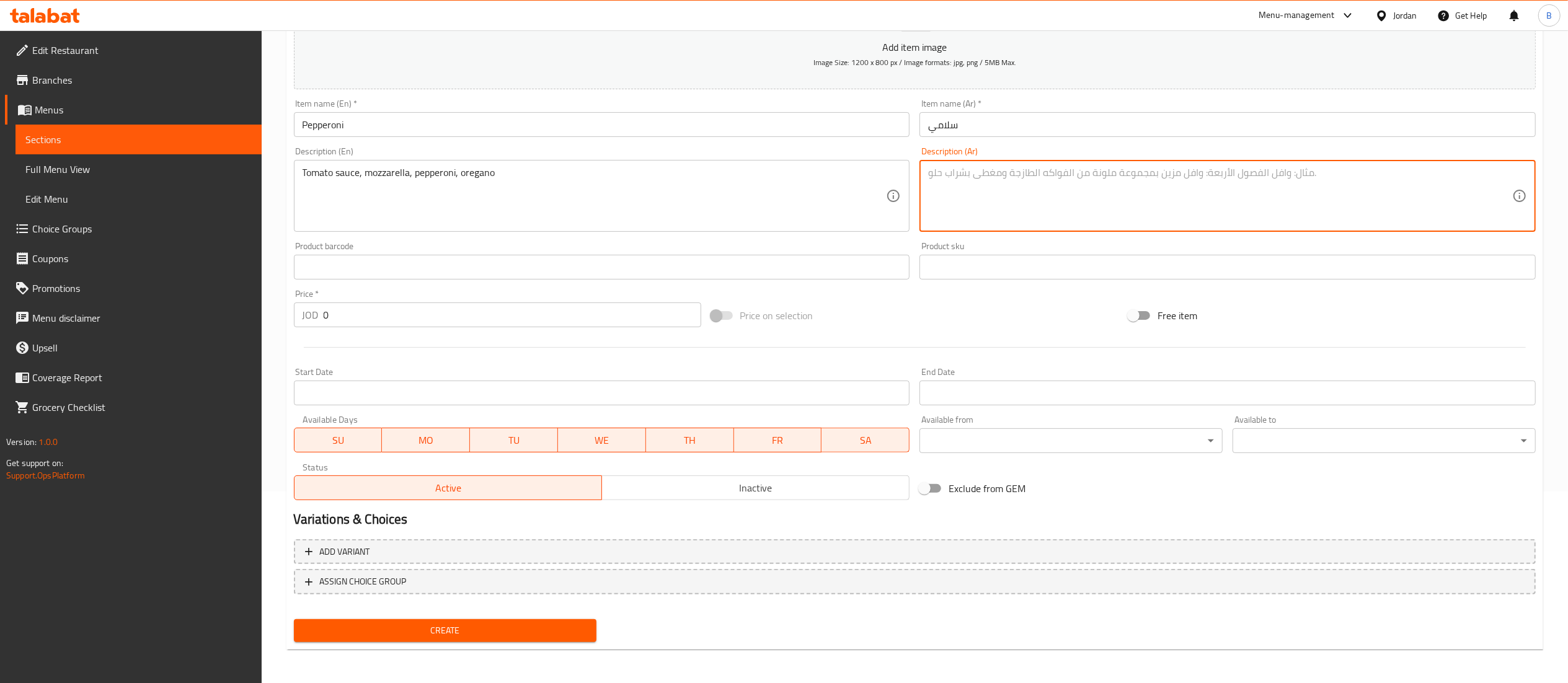
paste textarea "صوص طماطم، جبنة موزاريلا، ببروني، أوريجانو"
type textarea "صوص طماطم، جبنة موزاريلا، ببروني، أوريجانو"
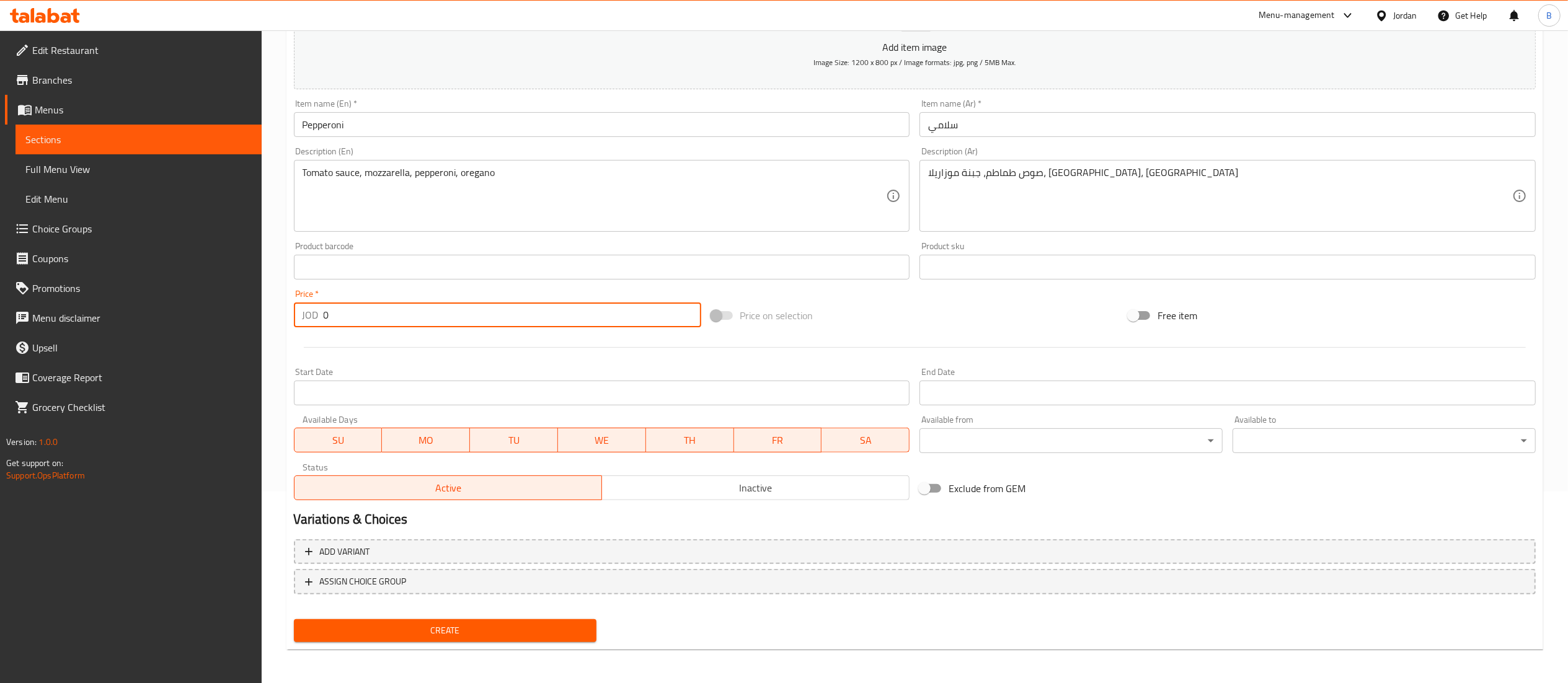
drag, startPoint x: 341, startPoint y: 307, endPoint x: 165, endPoint y: 309, distance: 176.0
click at [174, 309] on div "Edit Restaurant Branches Menus Sections Full Menu View Edit Menu Choice Groups …" at bounding box center [784, 262] width 1568 height 846
type input "11"
click at [476, 620] on button "Create" at bounding box center [446, 631] width 303 height 23
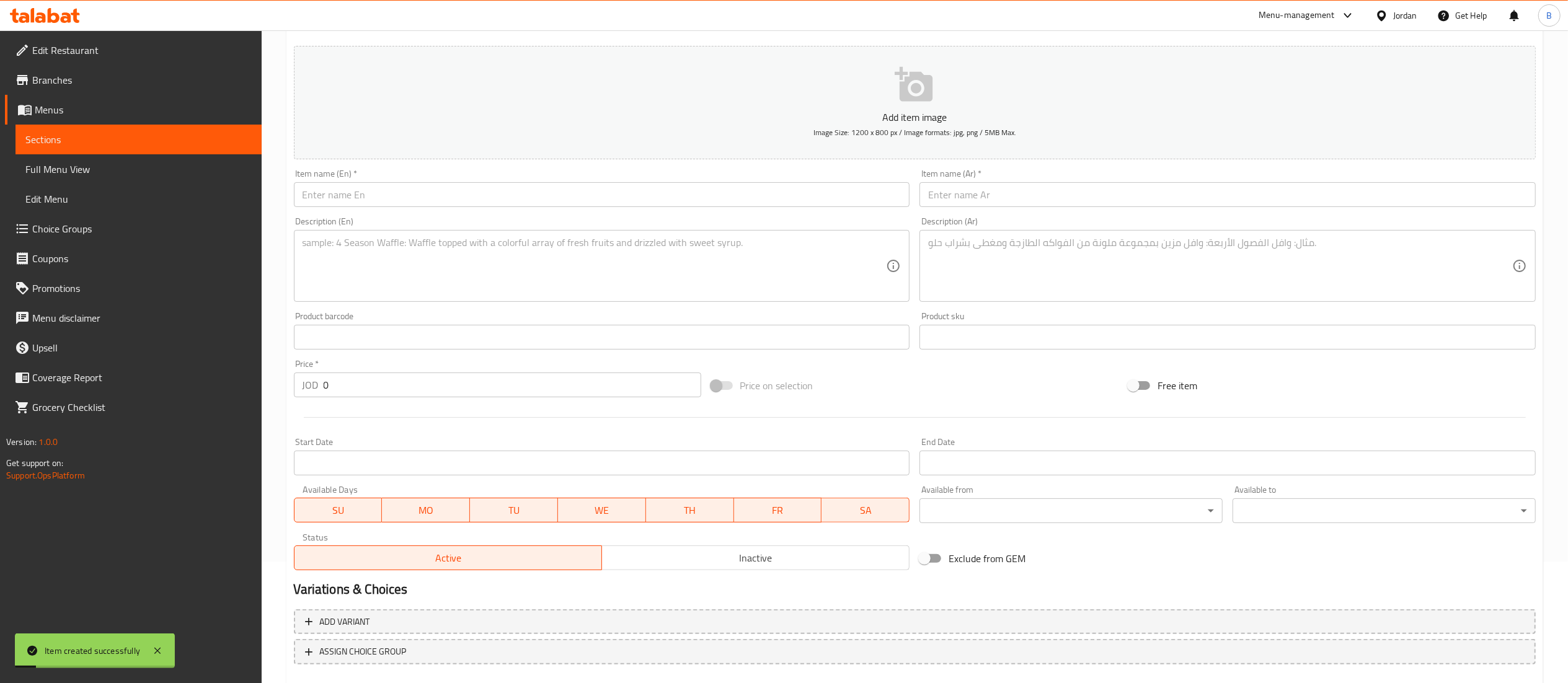
scroll to position [67, 0]
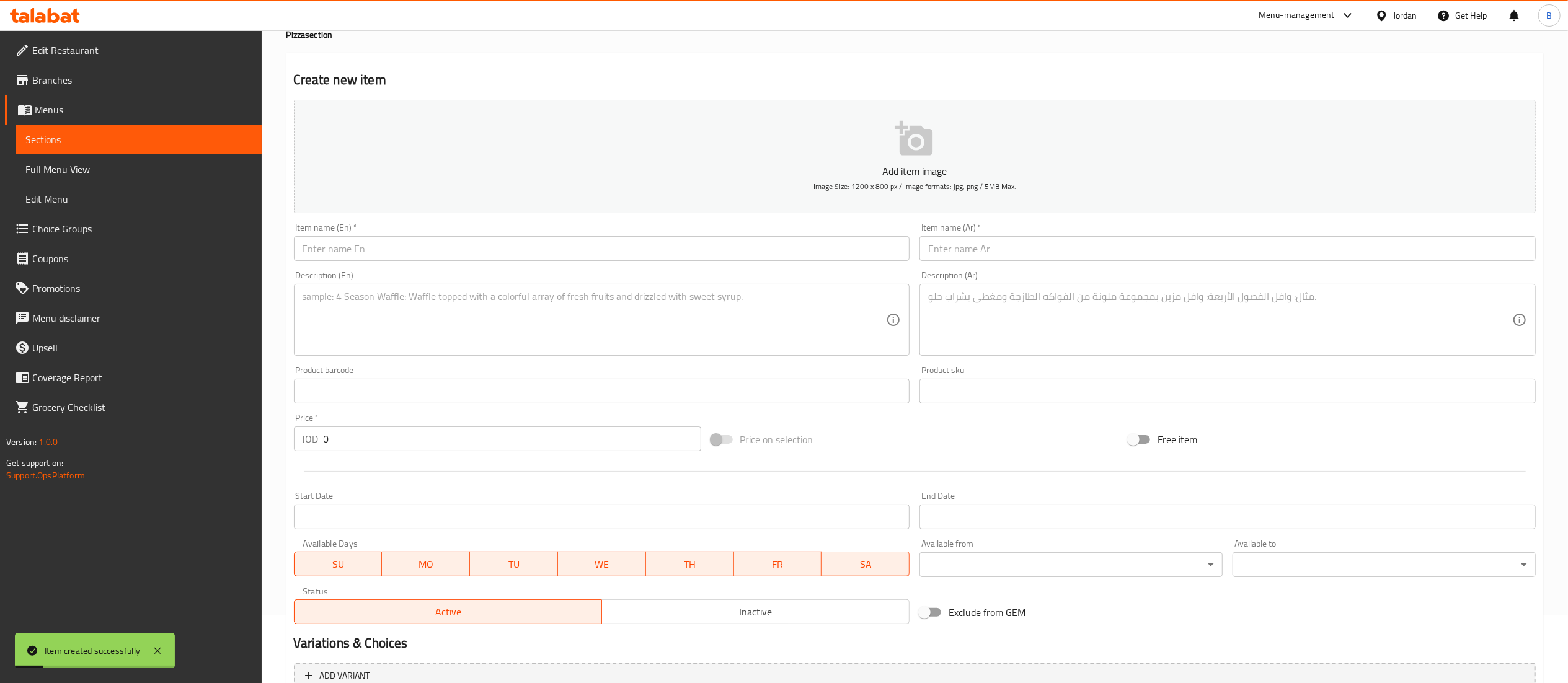
click at [404, 257] on input "text" at bounding box center [602, 249] width 616 height 25
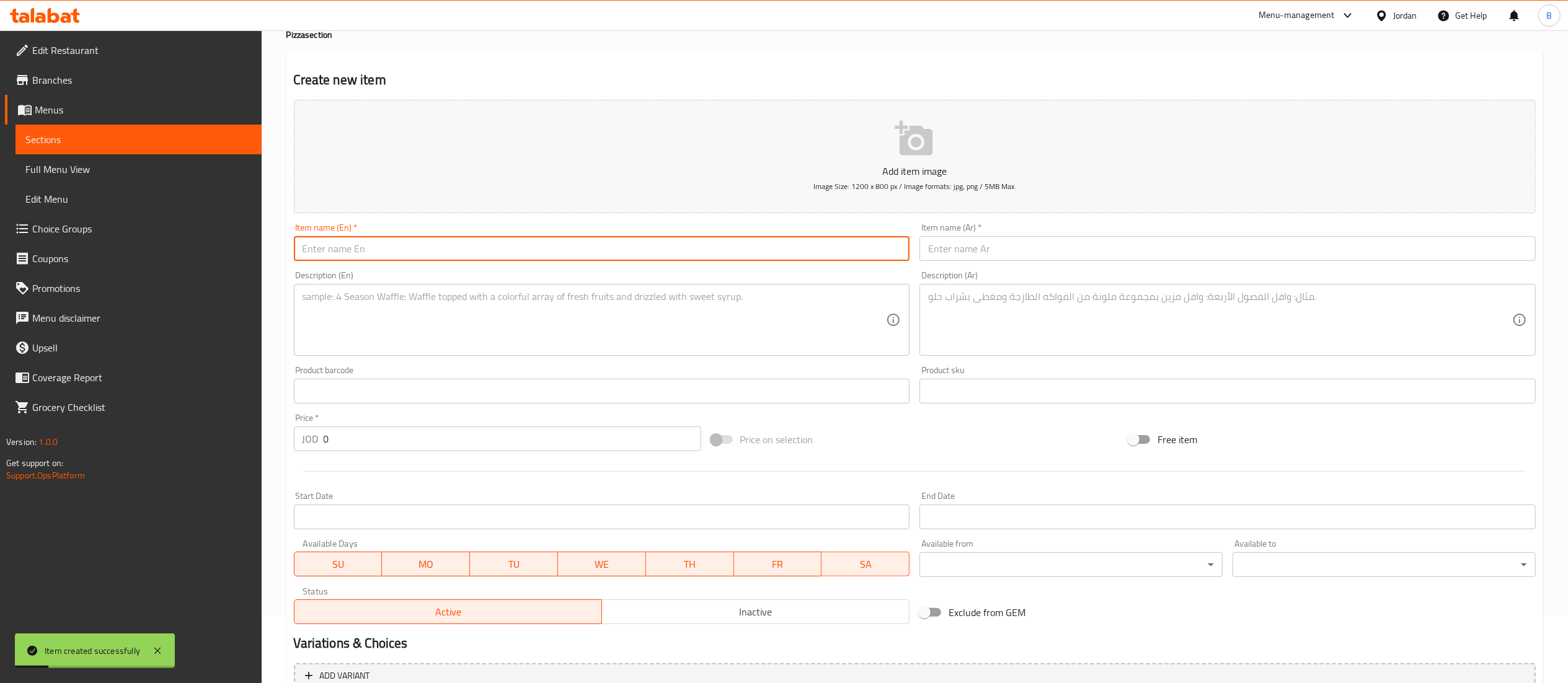
paste input "Pizza Di Roma"
click at [1001, 268] on div "Description (Ar) Description (Ar)" at bounding box center [1227, 313] width 626 height 95
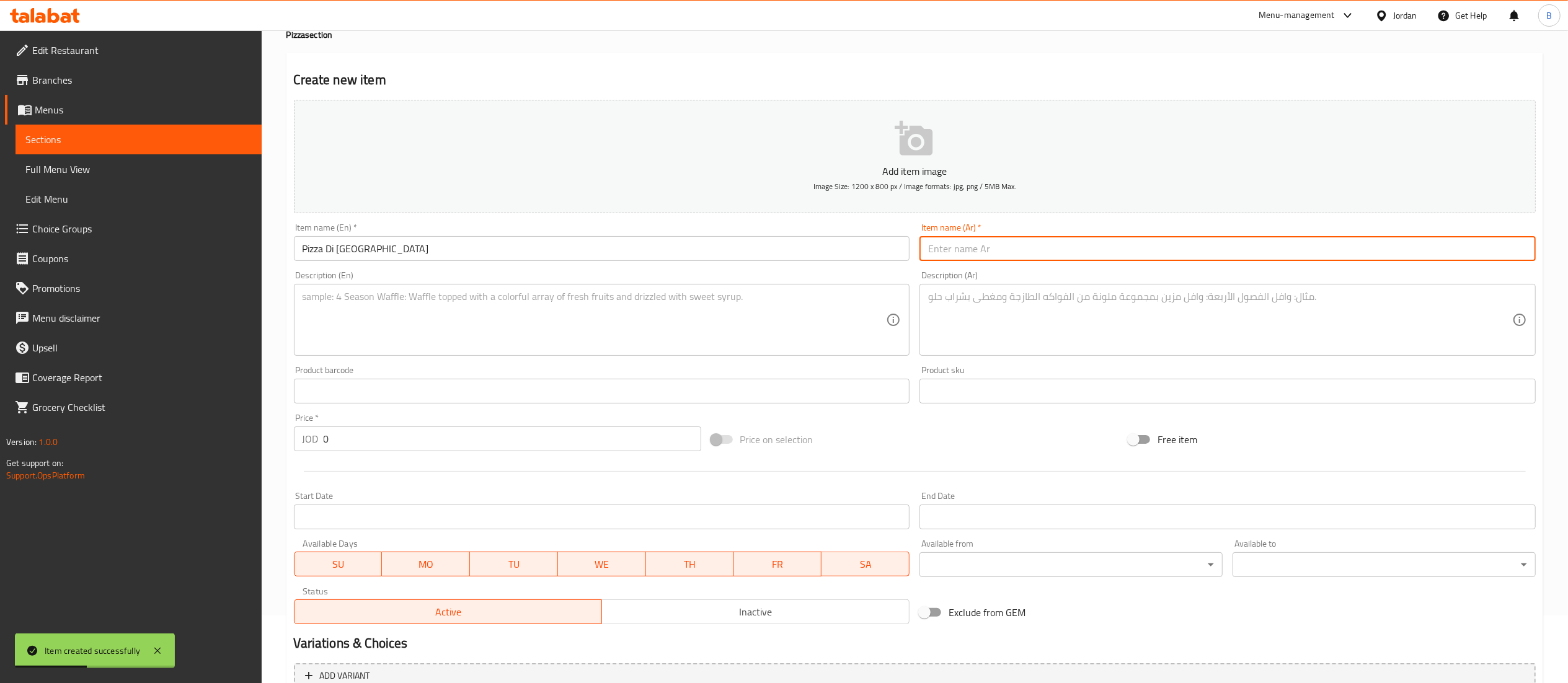
click at [1013, 256] on input "text" at bounding box center [1227, 249] width 616 height 25
paste input "بيتزا دي روما"
click at [592, 339] on textarea at bounding box center [594, 320] width 584 height 59
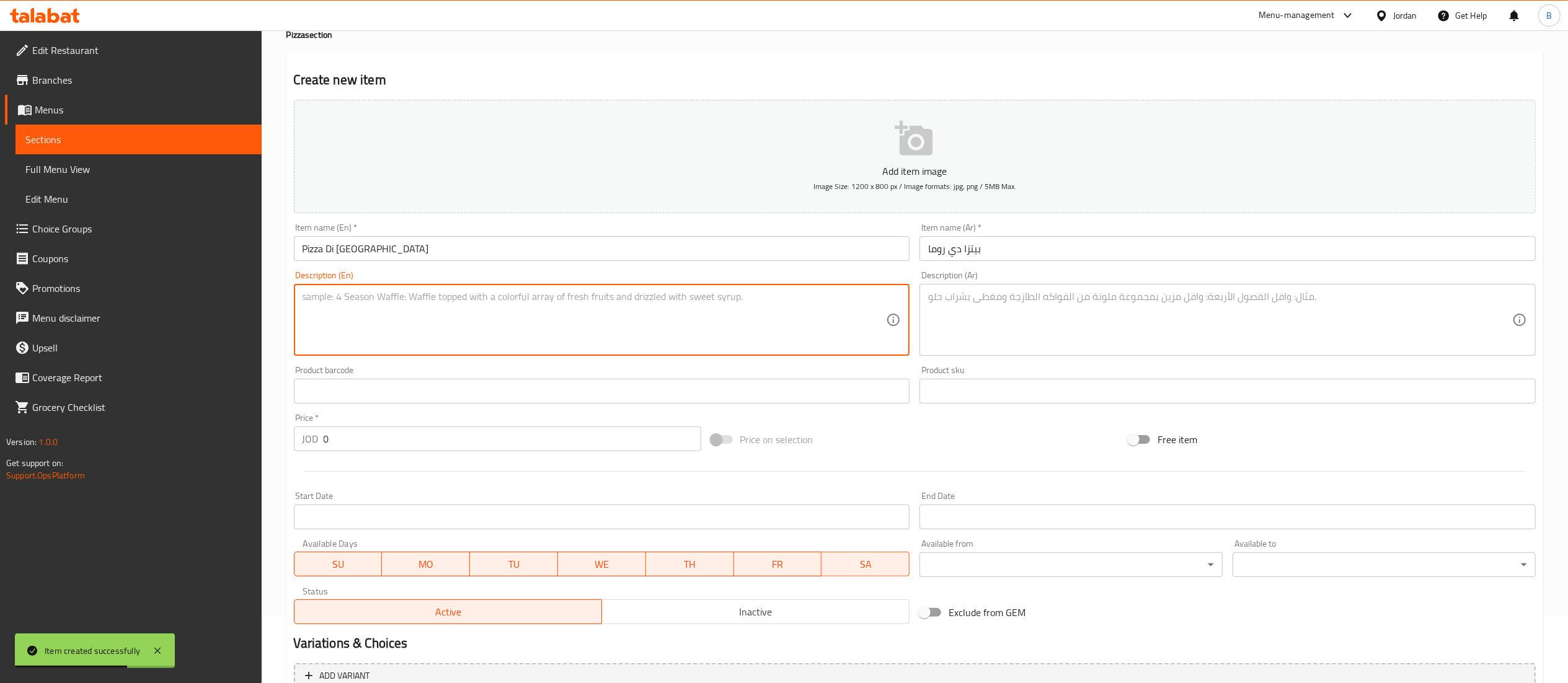
paste textarea "Pesto sauce, mozzarella cheese, sundried tomato, chicken"
click at [982, 333] on textarea at bounding box center [1220, 320] width 584 height 59
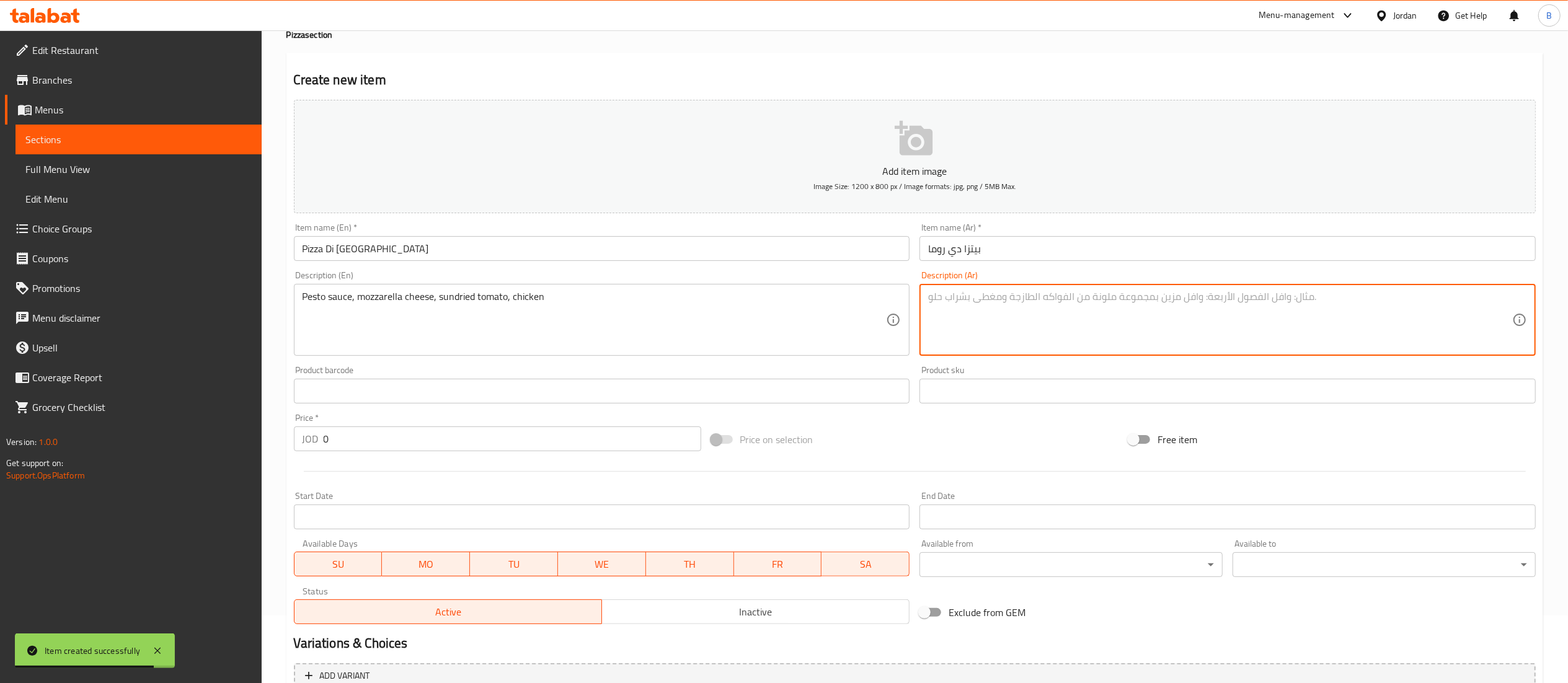
paste textarea "صلصة باسيستو، جبنة موزاريلا، طماطم مجففة، دجاج"
drag, startPoint x: 371, startPoint y: 440, endPoint x: 202, endPoint y: 420, distance: 170.2
click at [209, 420] on div "Edit Restaurant Branches Menus Sections Full Menu View Edit Menu Choice Groups …" at bounding box center [784, 386] width 1568 height 846
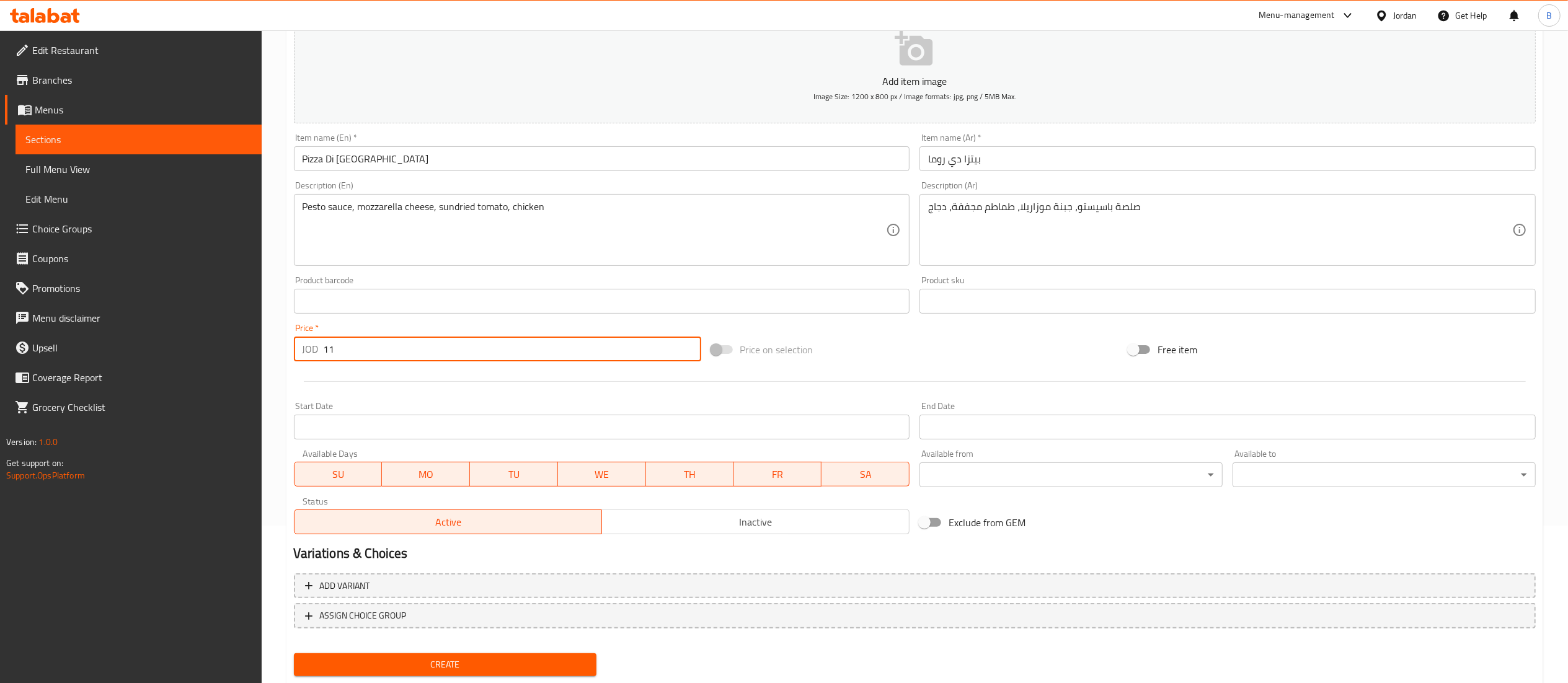
scroll to position [192, 0]
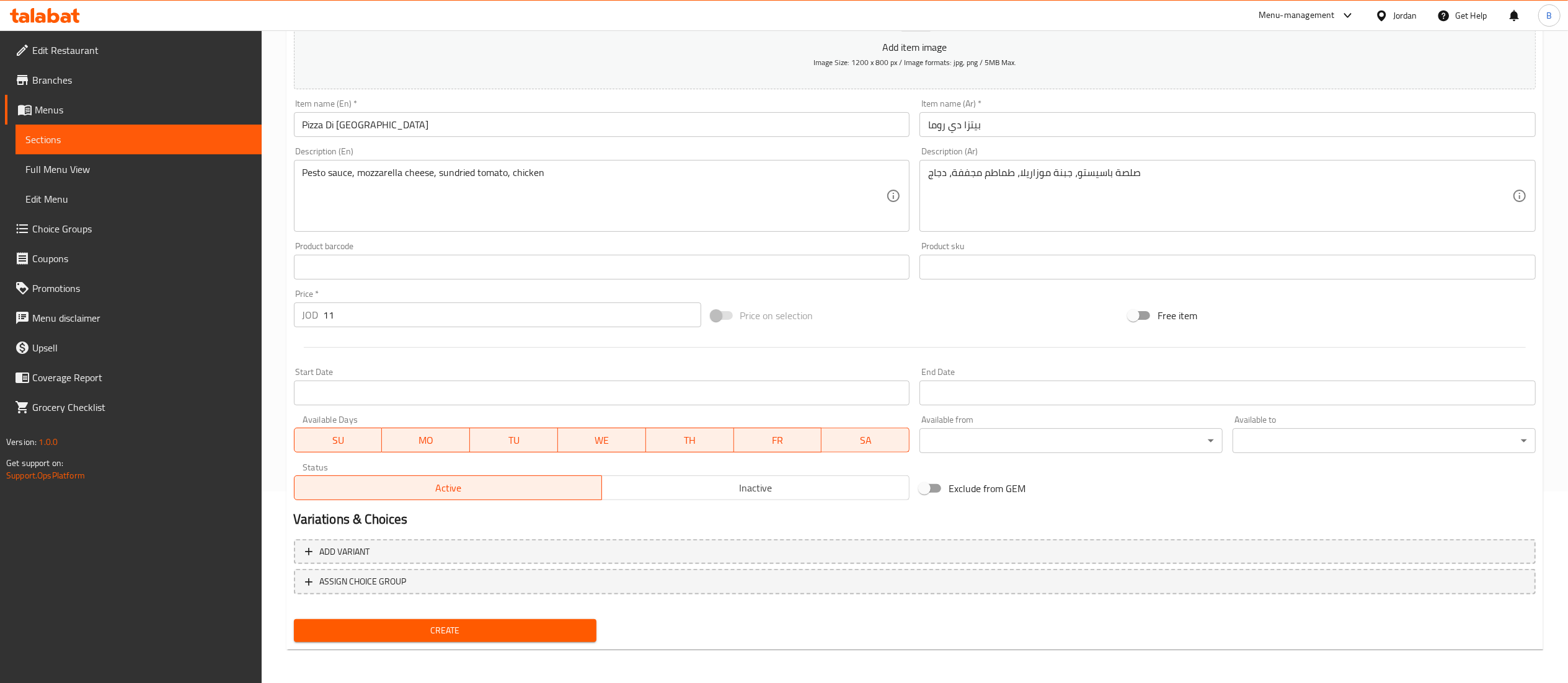
click at [447, 617] on div "Create" at bounding box center [446, 631] width 313 height 33
click at [462, 632] on span "Create" at bounding box center [446, 631] width 284 height 16
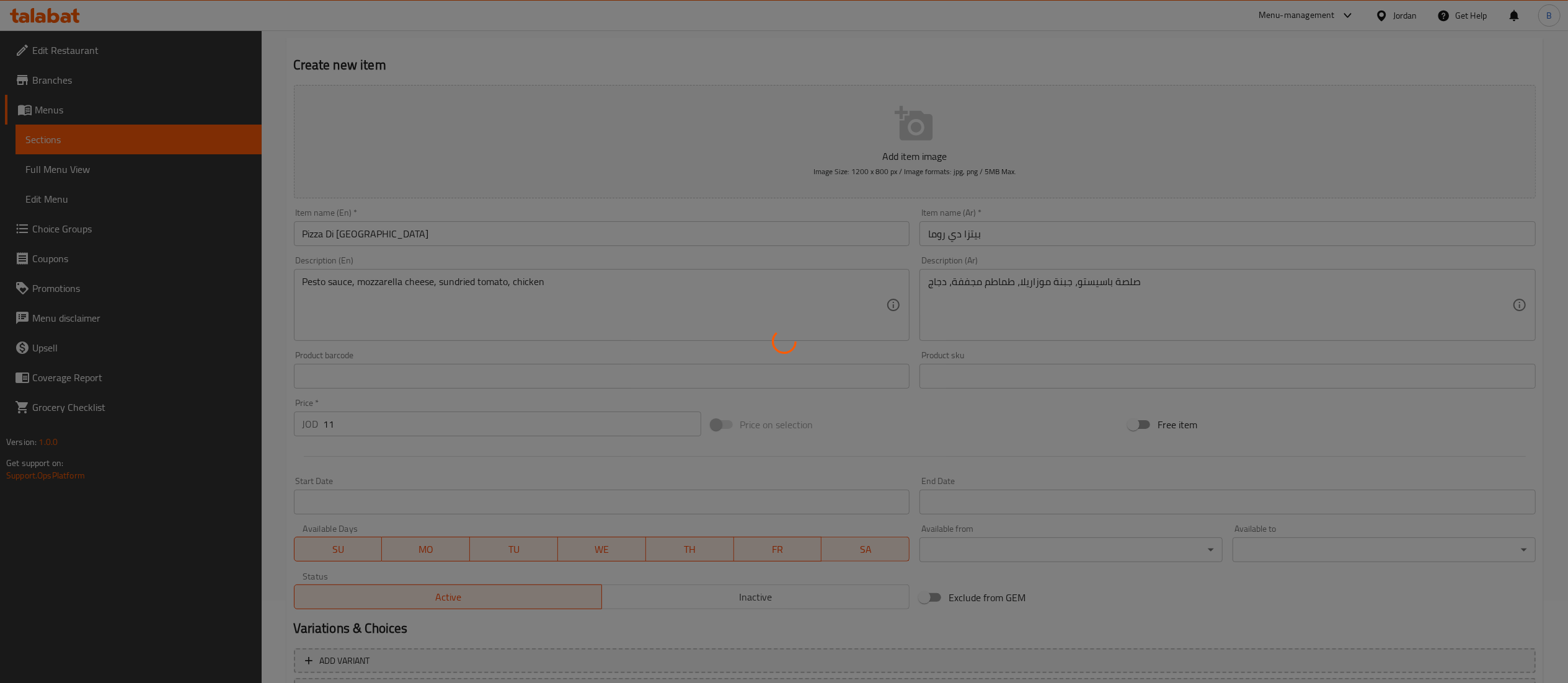
scroll to position [0, 0]
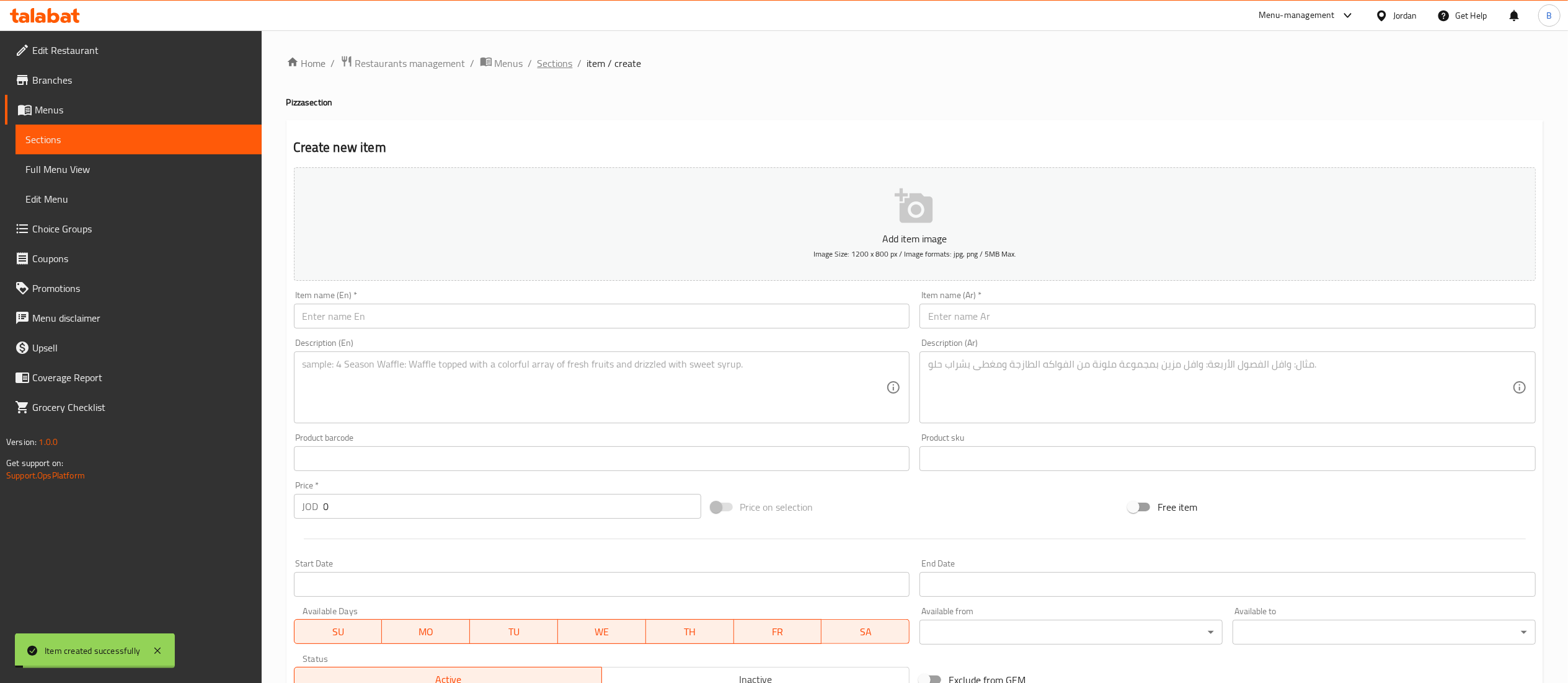
click at [546, 69] on span "Sections" at bounding box center [555, 63] width 35 height 15
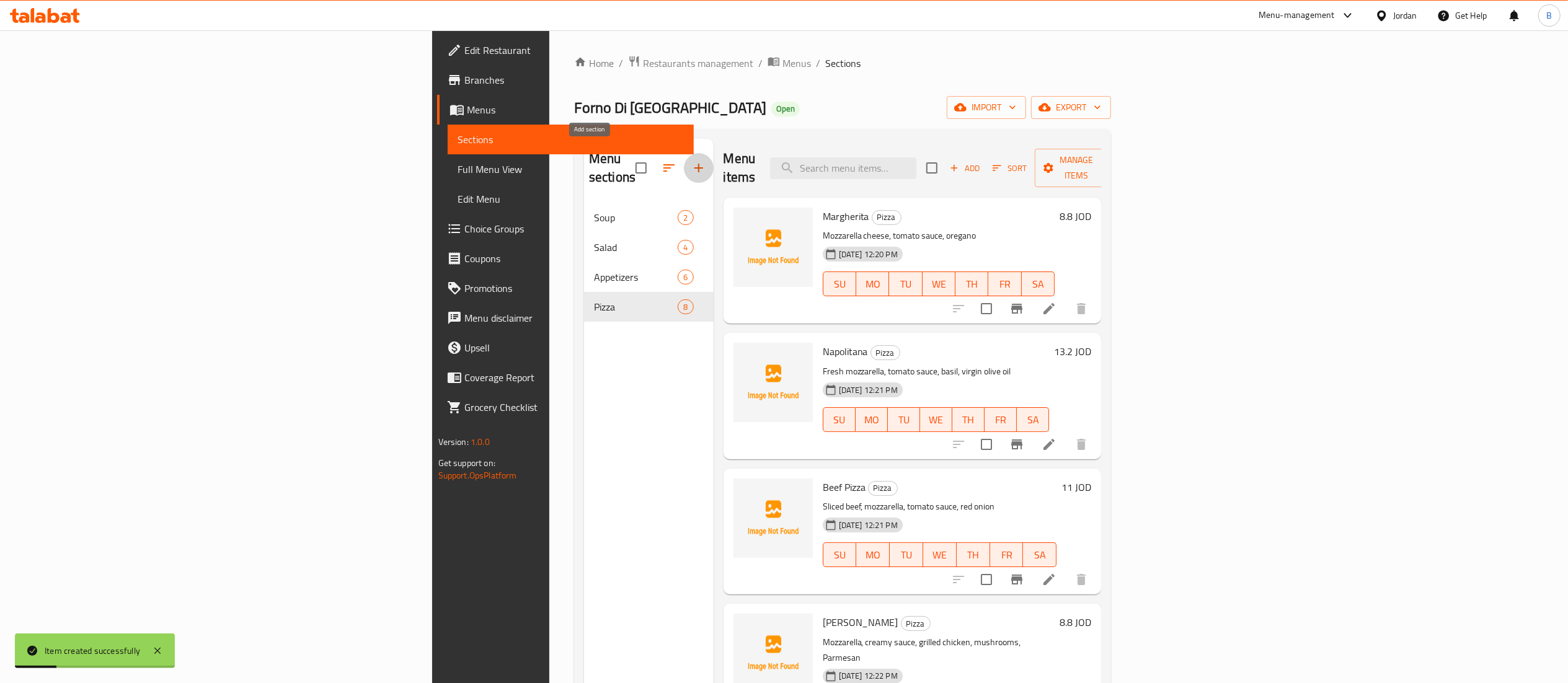
click at [692, 165] on icon "button" at bounding box center [699, 167] width 15 height 15
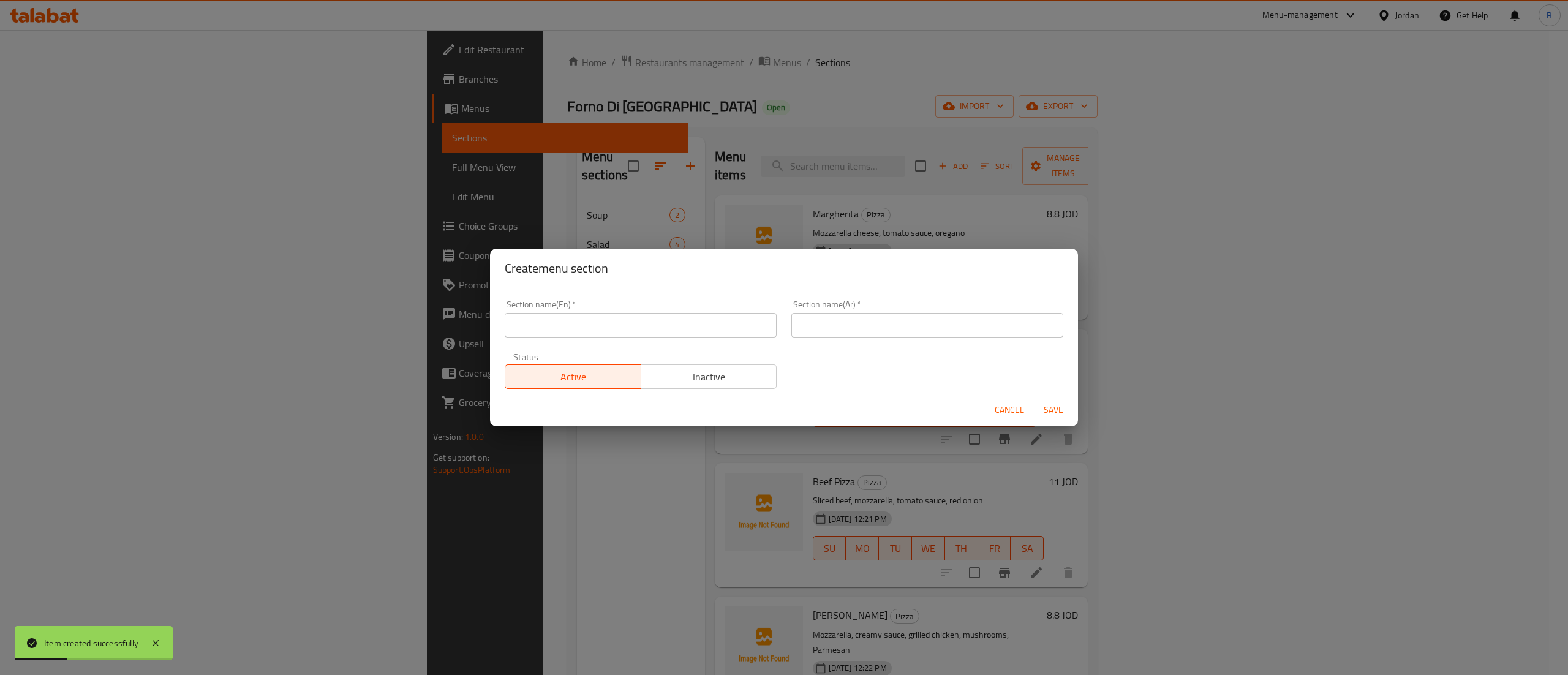
click at [650, 323] on input "text" at bounding box center [641, 325] width 272 height 24
paste input "Calzone"
click at [897, 329] on input "text" at bounding box center [927, 325] width 272 height 24
click at [1062, 419] on button "Save" at bounding box center [1053, 410] width 39 height 22
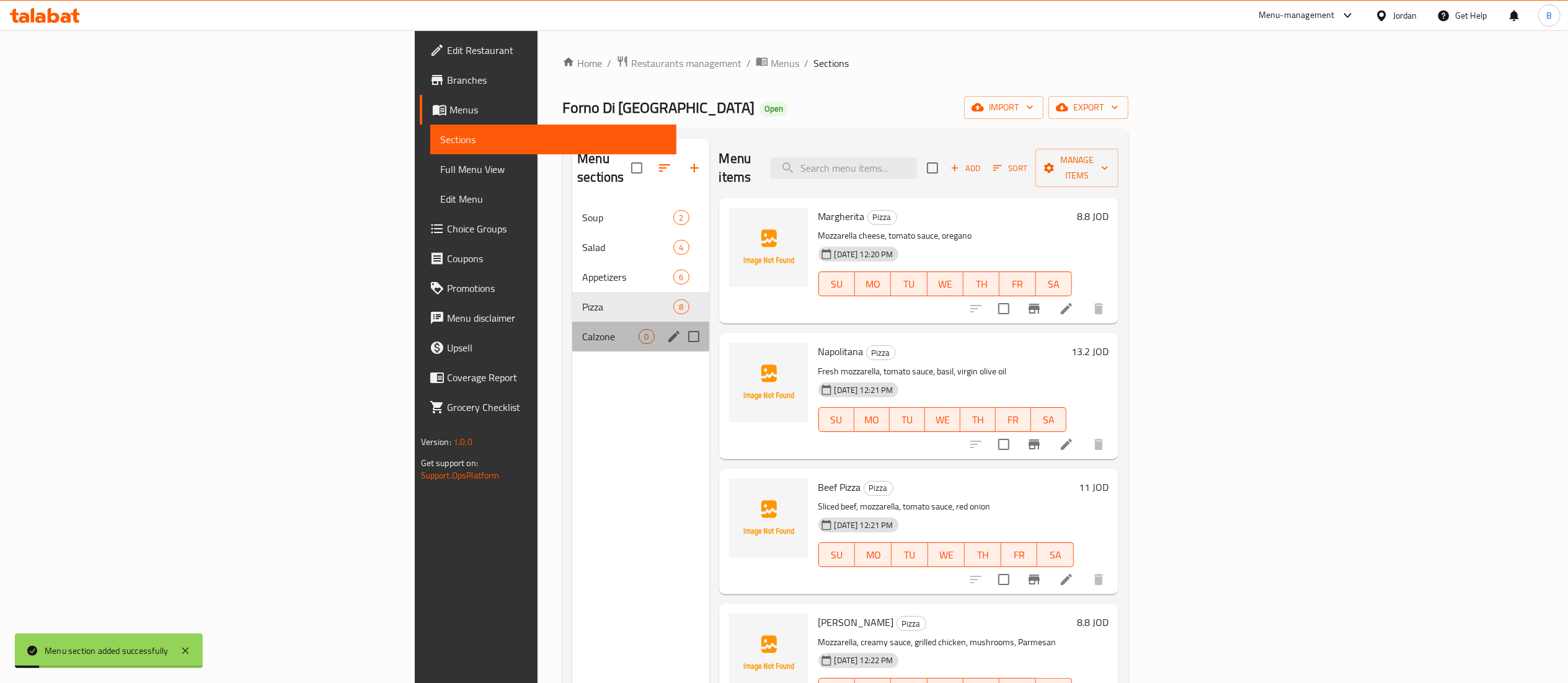
click at [582, 329] on span "Calzone" at bounding box center [610, 336] width 56 height 15
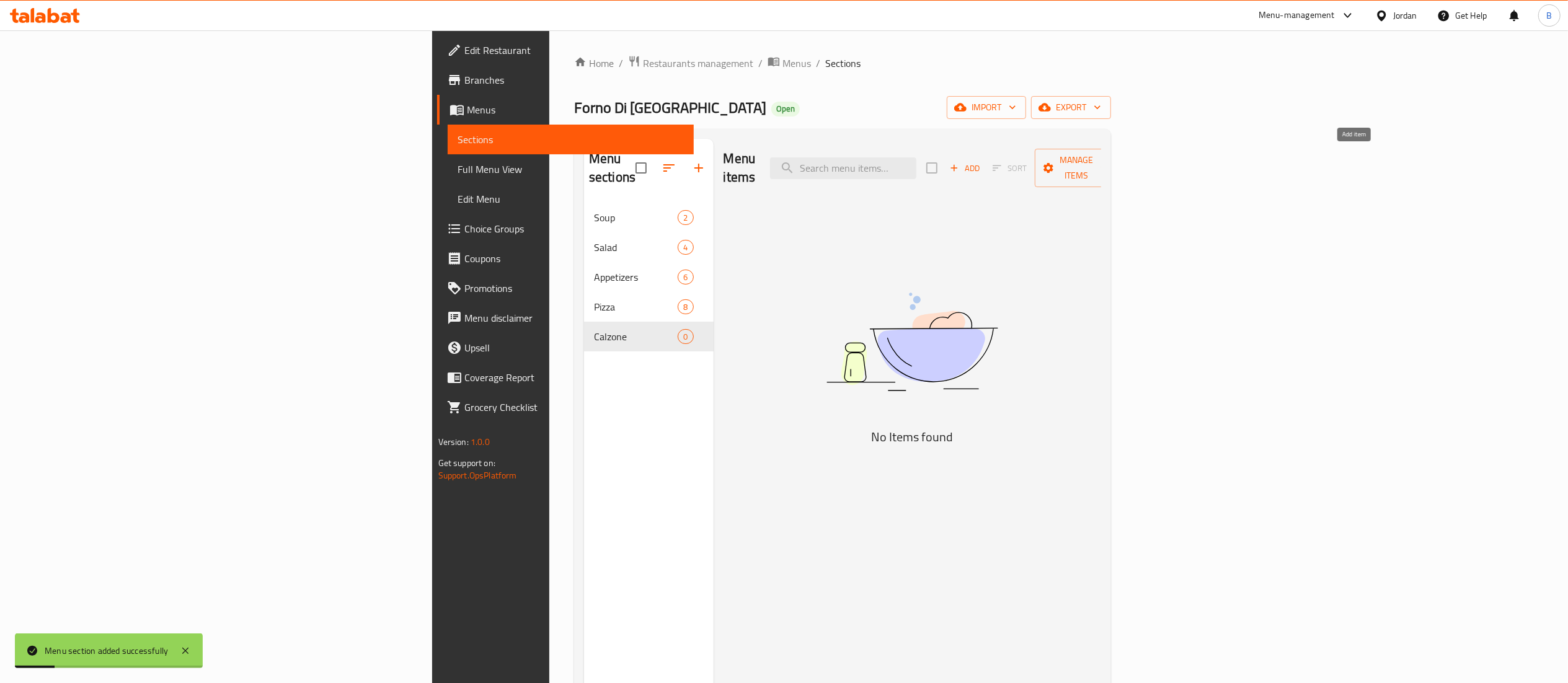
click at [981, 166] on span "Add" at bounding box center [965, 168] width 33 height 14
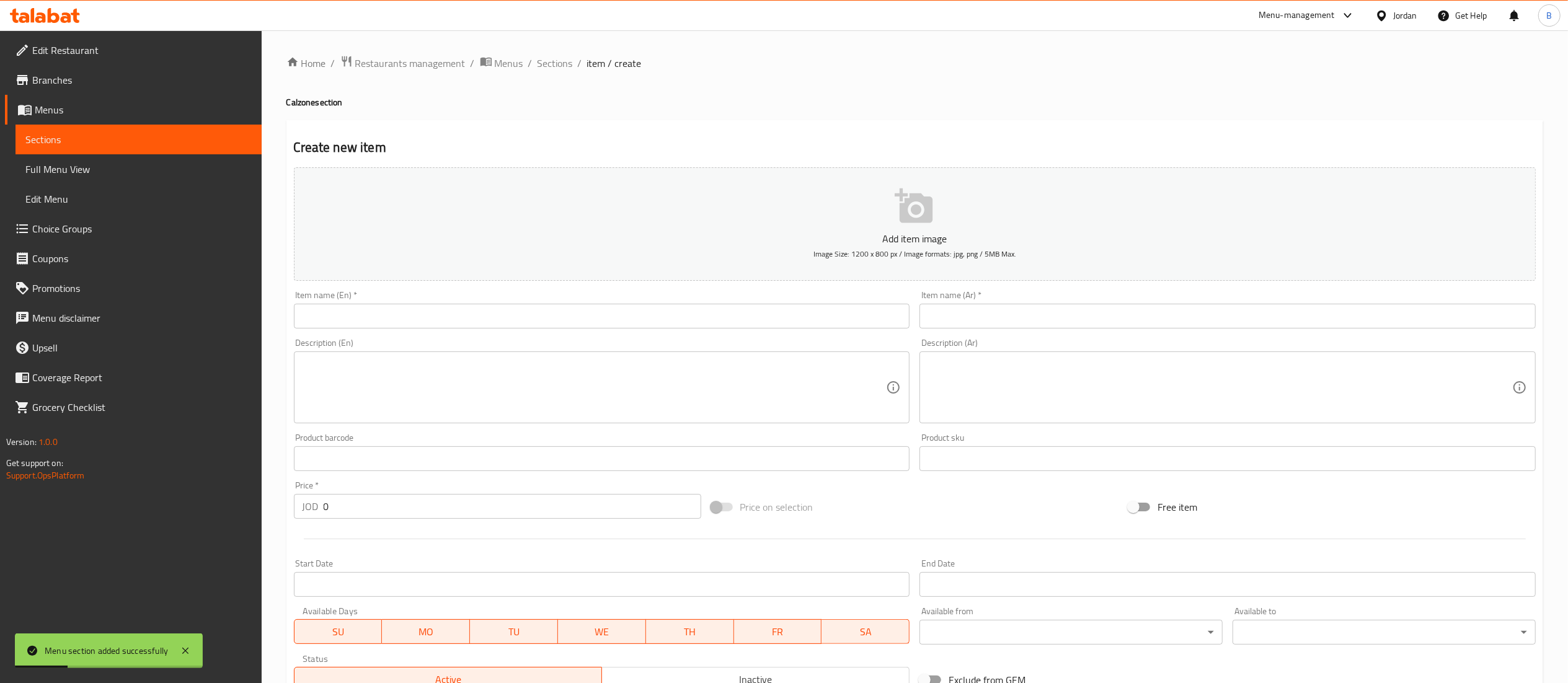
click at [475, 313] on input "text" at bounding box center [602, 316] width 616 height 25
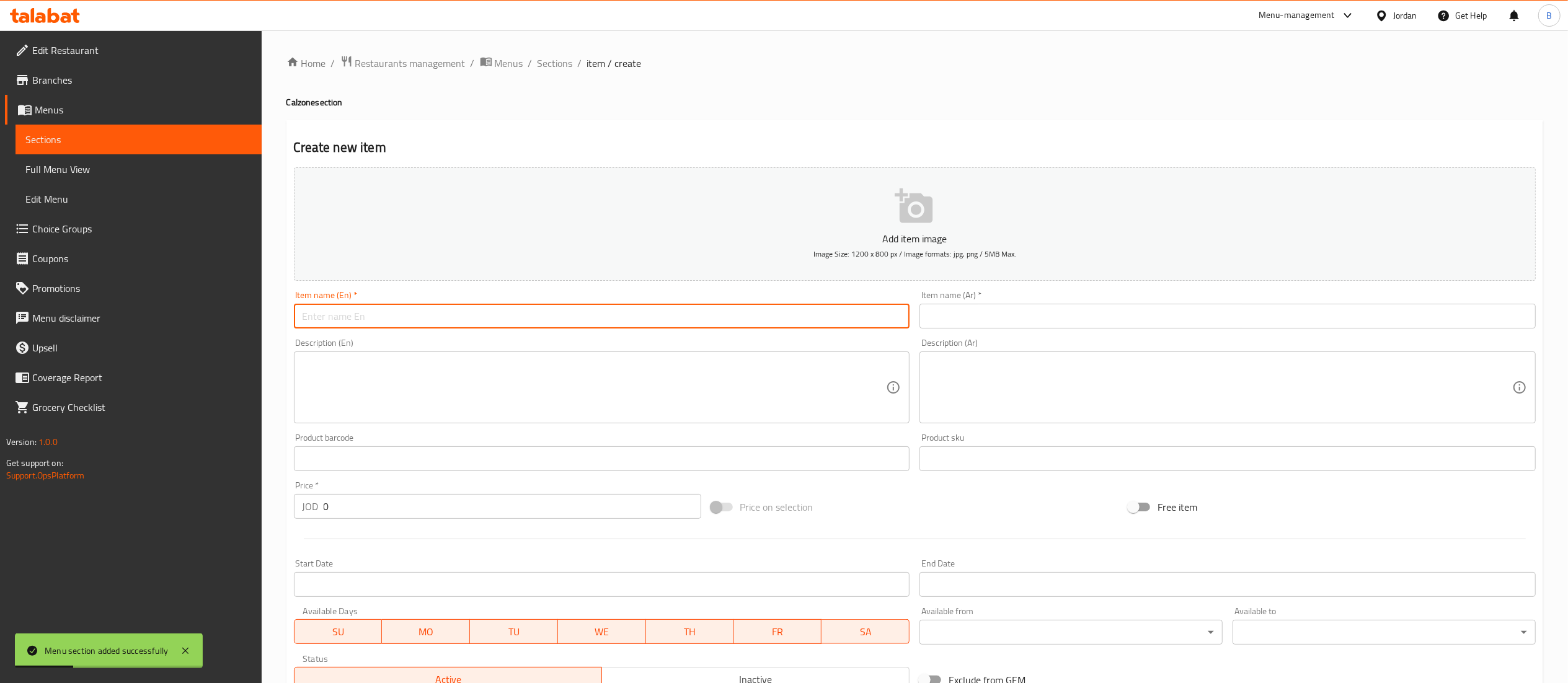
paste input "Calzone Di Carne e Funghi"
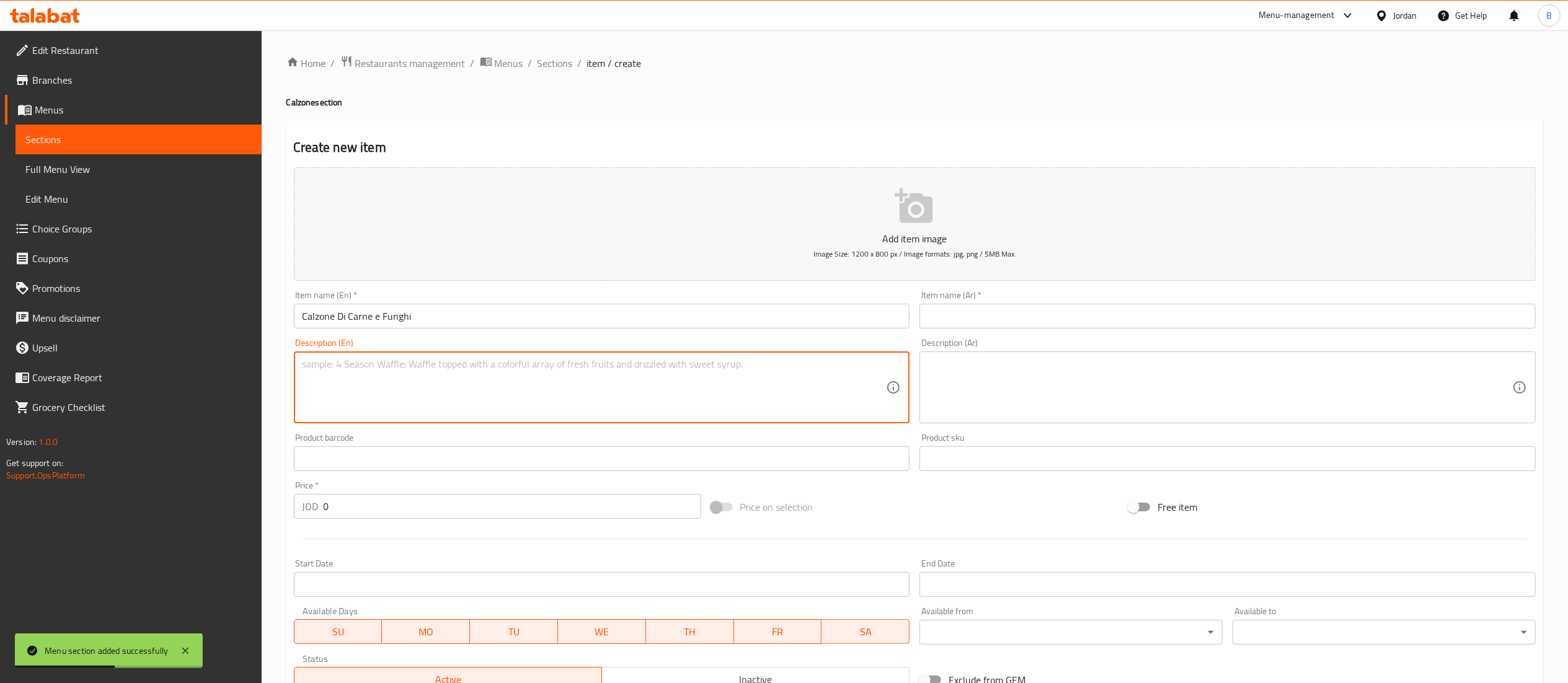
click at [509, 381] on textarea at bounding box center [594, 387] width 584 height 59
paste textarea "Meat and mushroom, onion, mozzarella cheese, Parmesan cheese, olive oil"
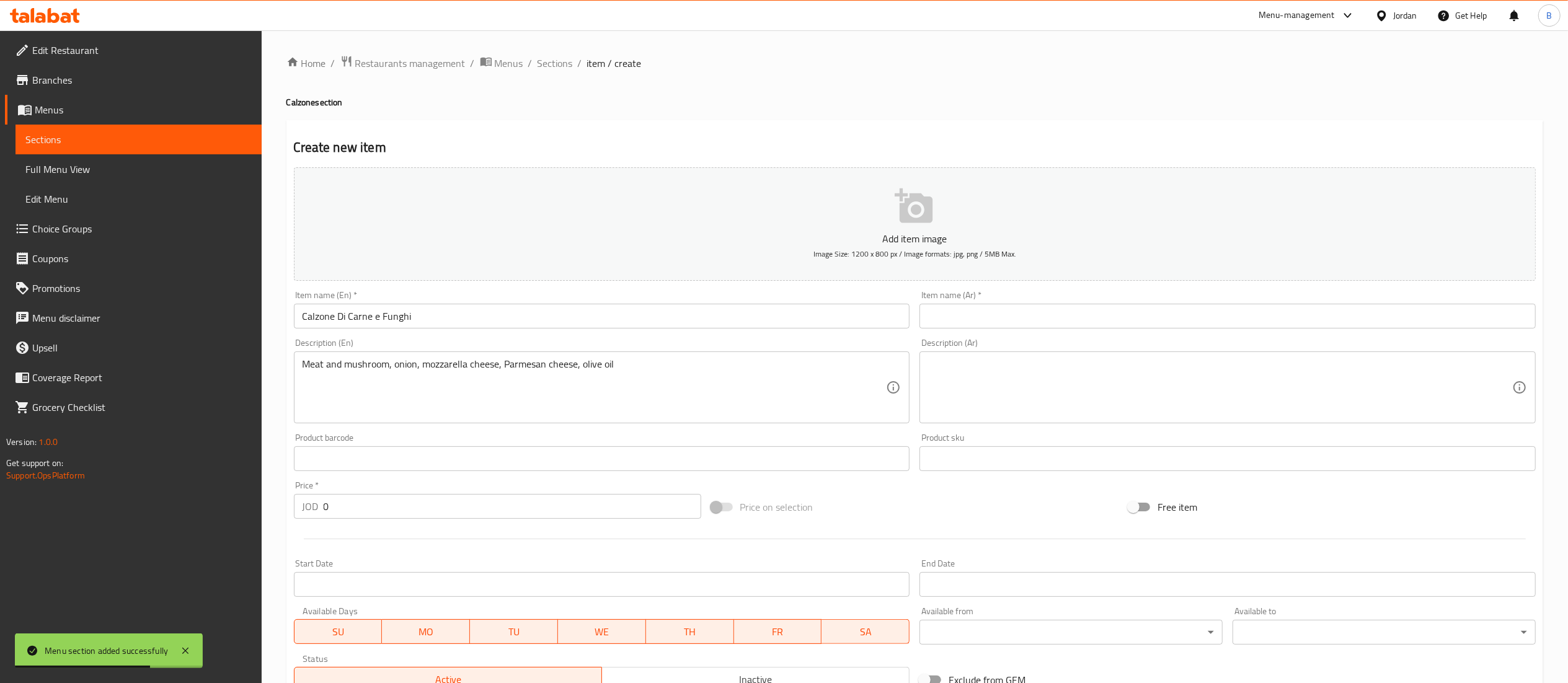
click at [1022, 426] on div "Description (Ar) Description (Ar)" at bounding box center [1227, 381] width 626 height 95
click at [951, 397] on textarea at bounding box center [1220, 387] width 584 height 59
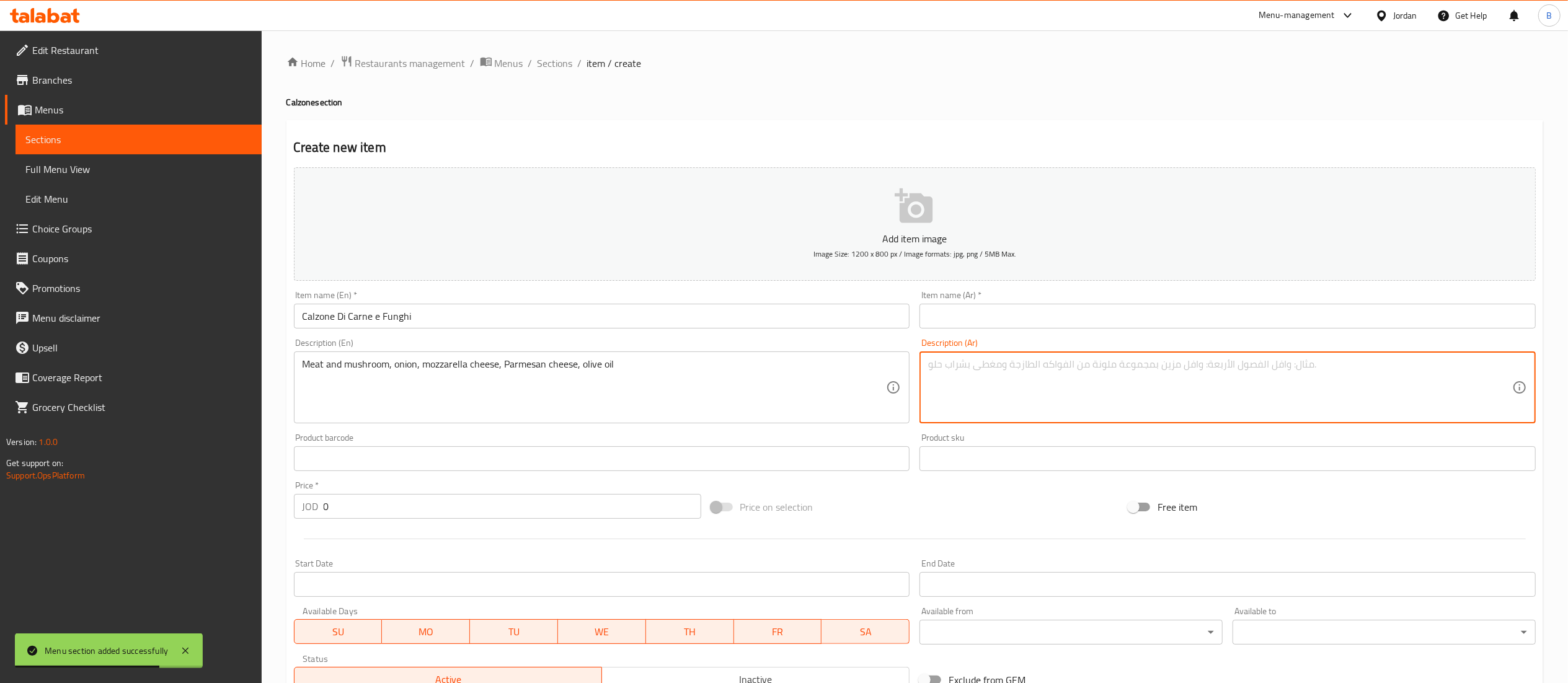
paste textarea "لحم وفطر، بصل، جبنة موزاريلا، جبنة بارميزان، زيت زيتون"
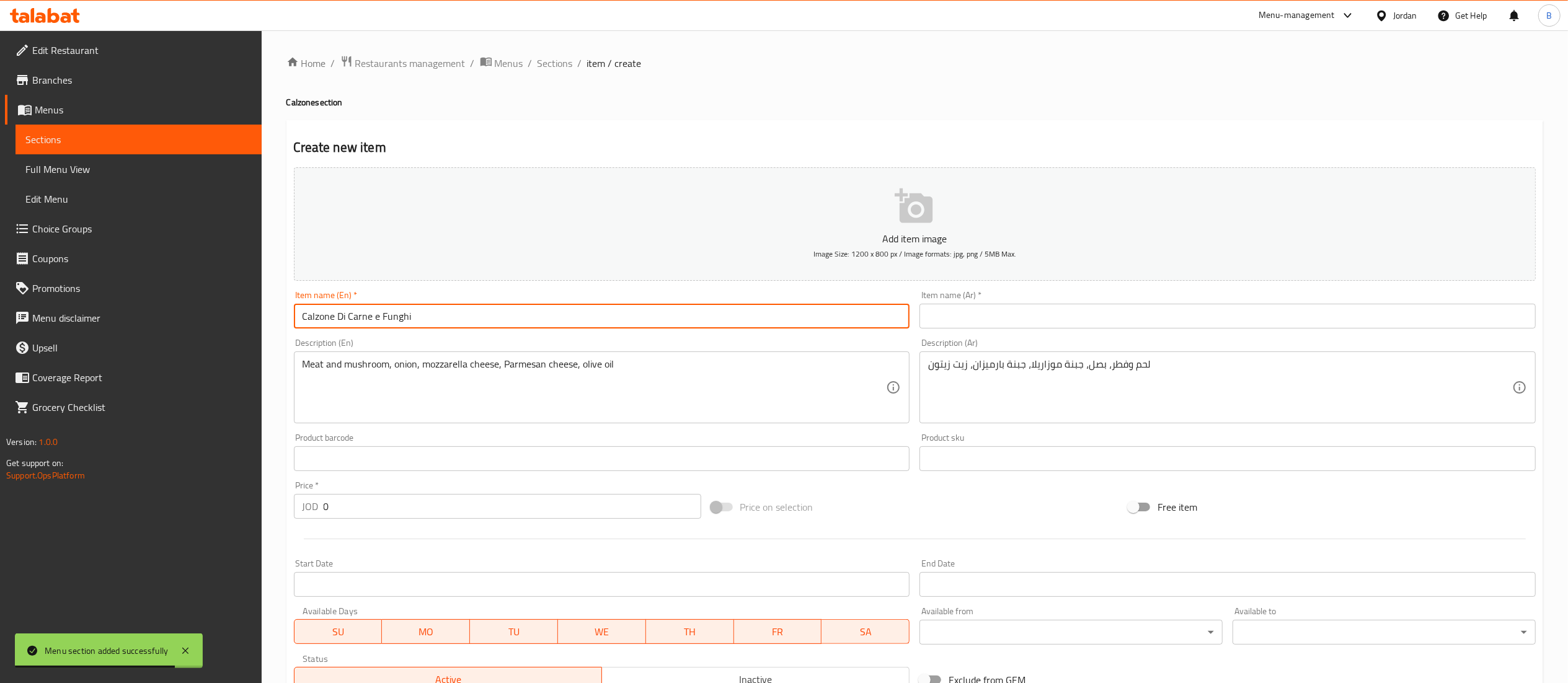
drag, startPoint x: 664, startPoint y: 320, endPoint x: 82, endPoint y: 272, distance: 584.0
click at [127, 262] on div "Edit Restaurant Branches Menus Sections Full Menu View Edit Menu Choice Groups …" at bounding box center [784, 454] width 1568 height 846
click at [1134, 322] on input "text" at bounding box center [1227, 316] width 616 height 25
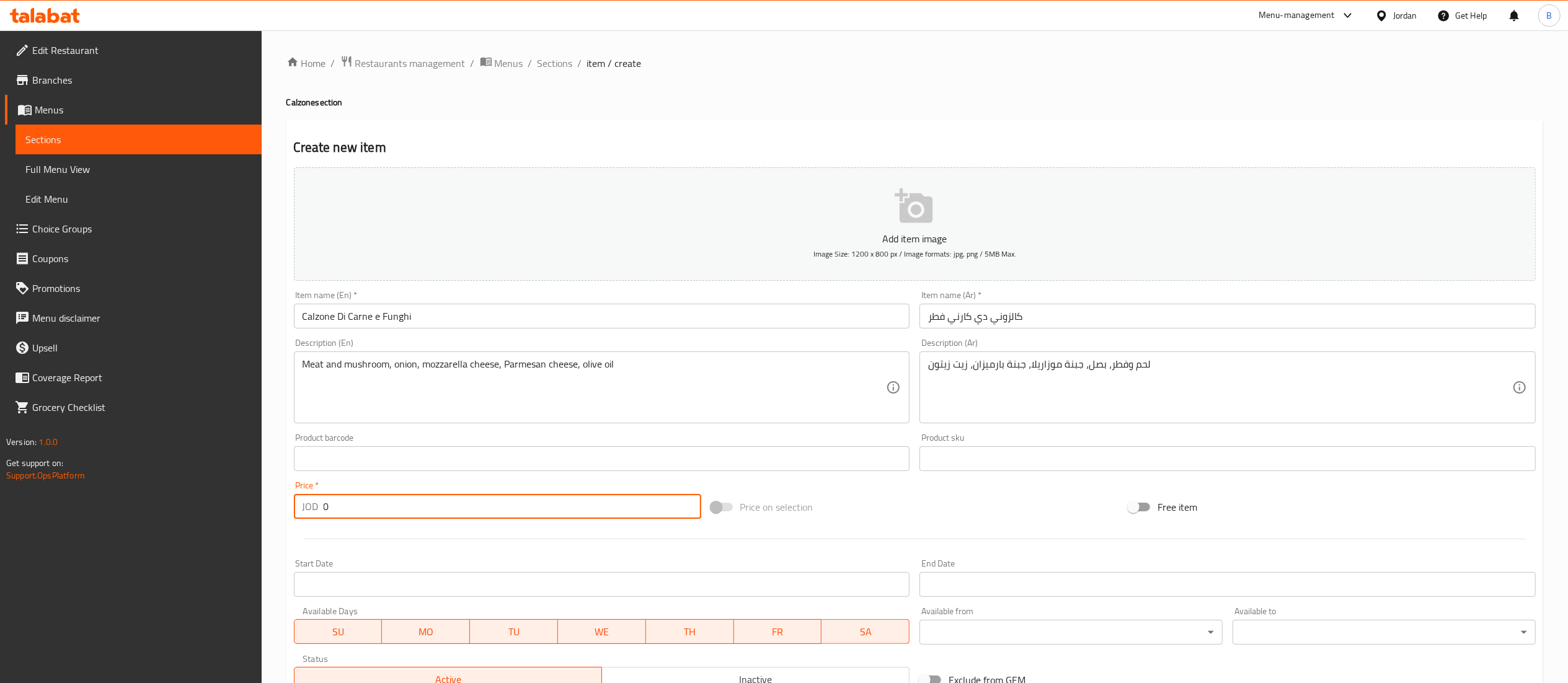
drag, startPoint x: 342, startPoint y: 508, endPoint x: 95, endPoint y: 500, distance: 247.1
click at [111, 496] on div "Edit Restaurant Branches Menus Sections Full Menu View Edit Menu Choice Groups …" at bounding box center [784, 454] width 1568 height 846
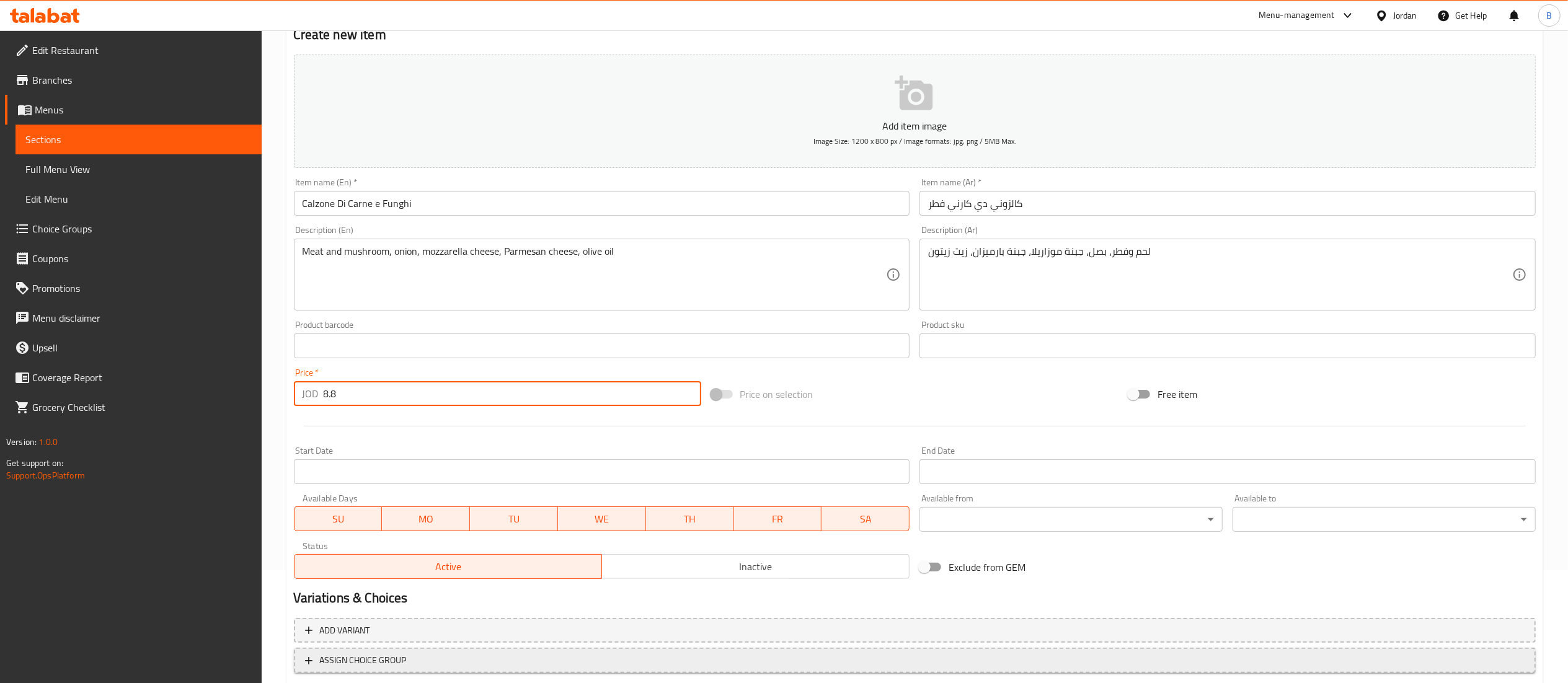
scroll to position [192, 0]
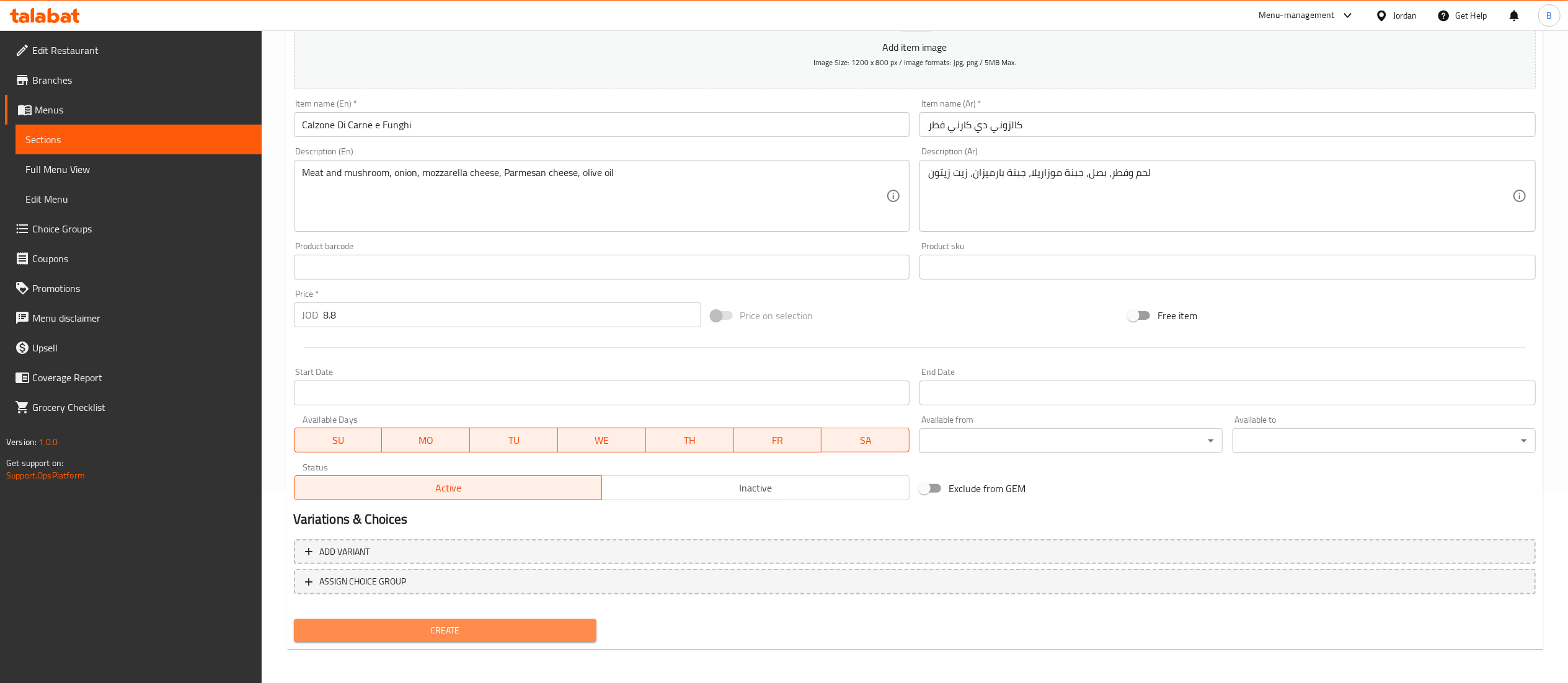
click at [423, 635] on span "Create" at bounding box center [446, 631] width 284 height 16
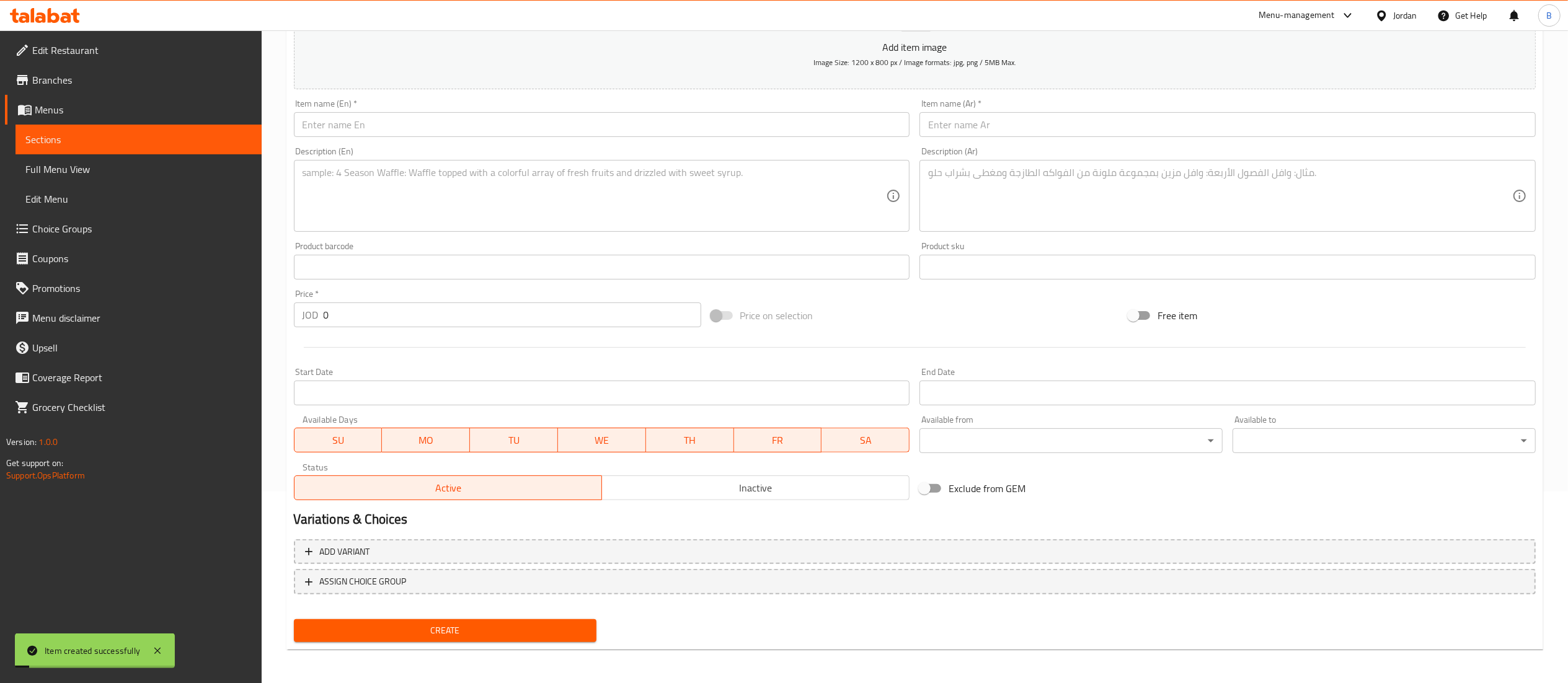
scroll to position [67, 0]
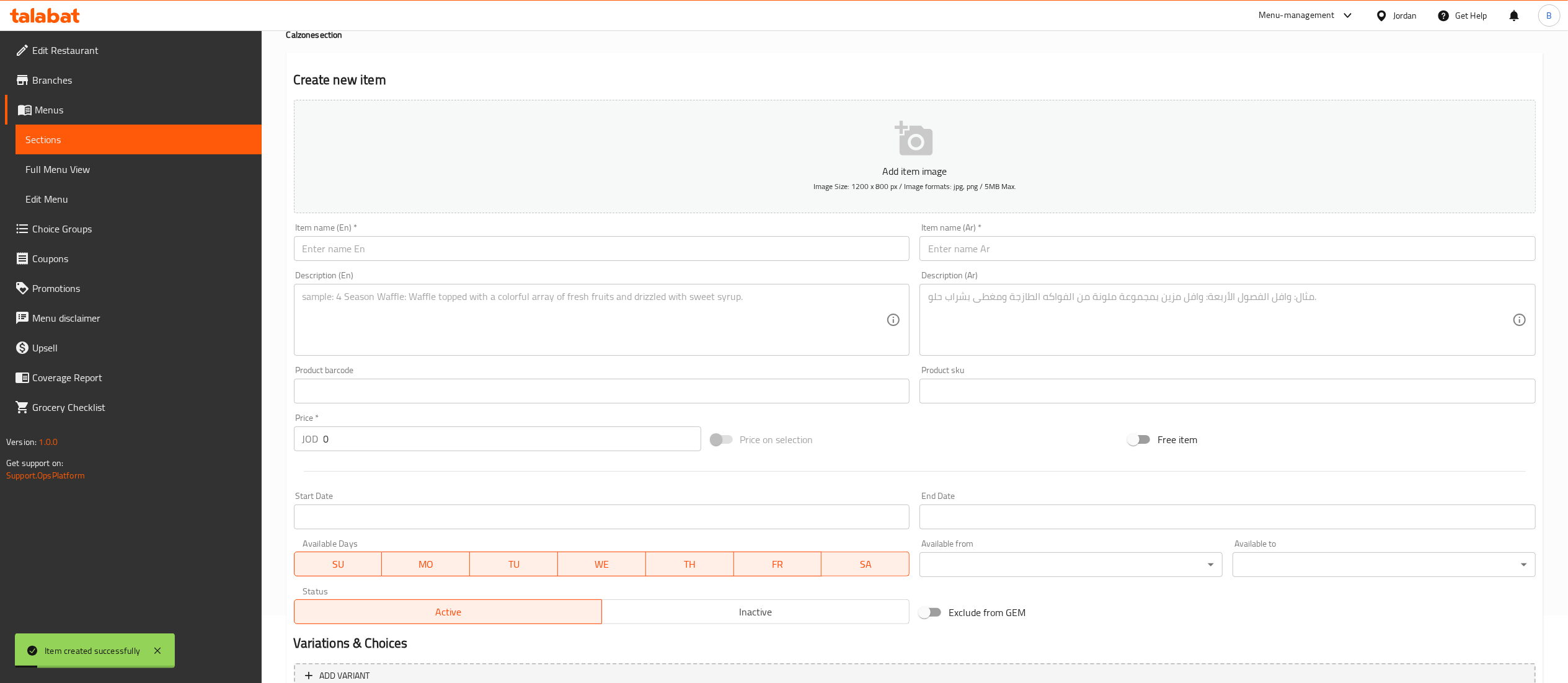
click at [375, 241] on input "text" at bounding box center [602, 249] width 616 height 25
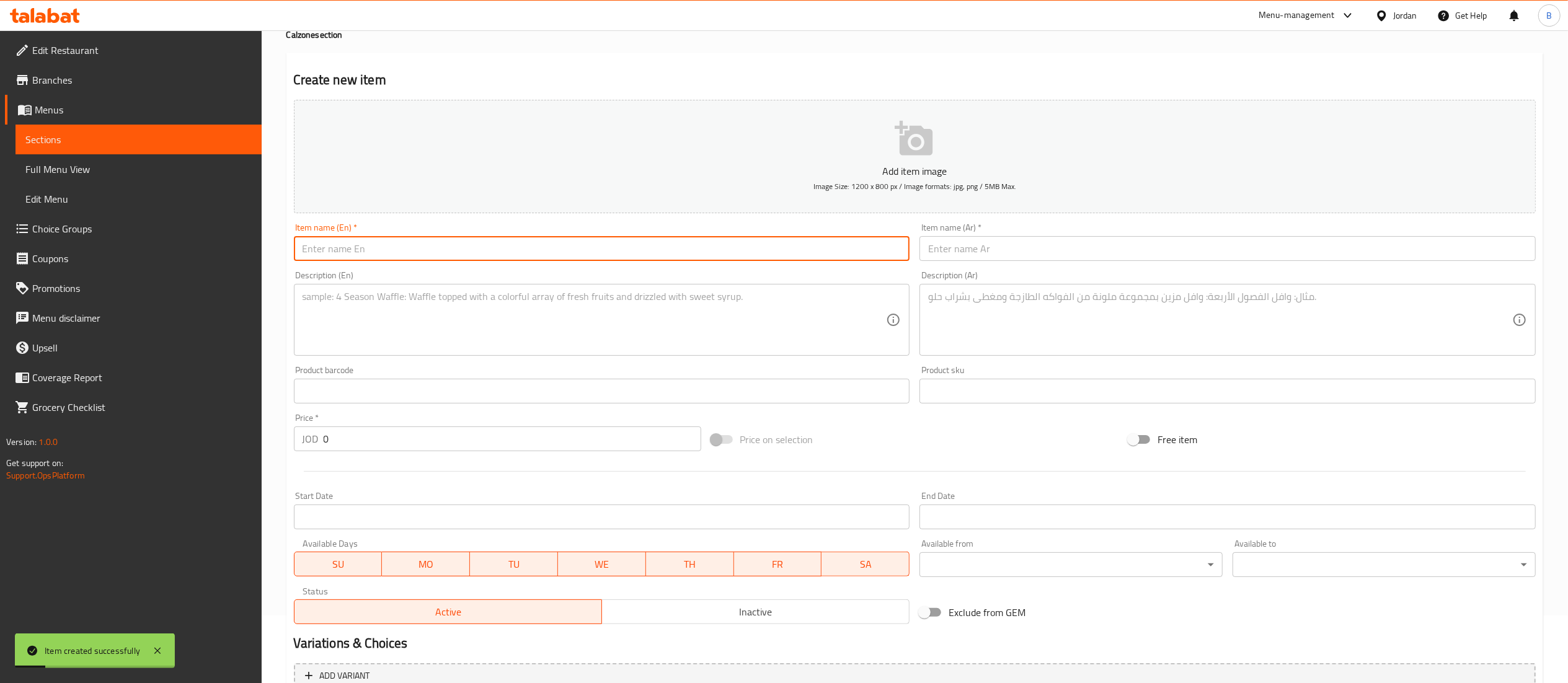
paste input "Calzone Barbecue"
click at [990, 252] on input "text" at bounding box center [1227, 249] width 616 height 25
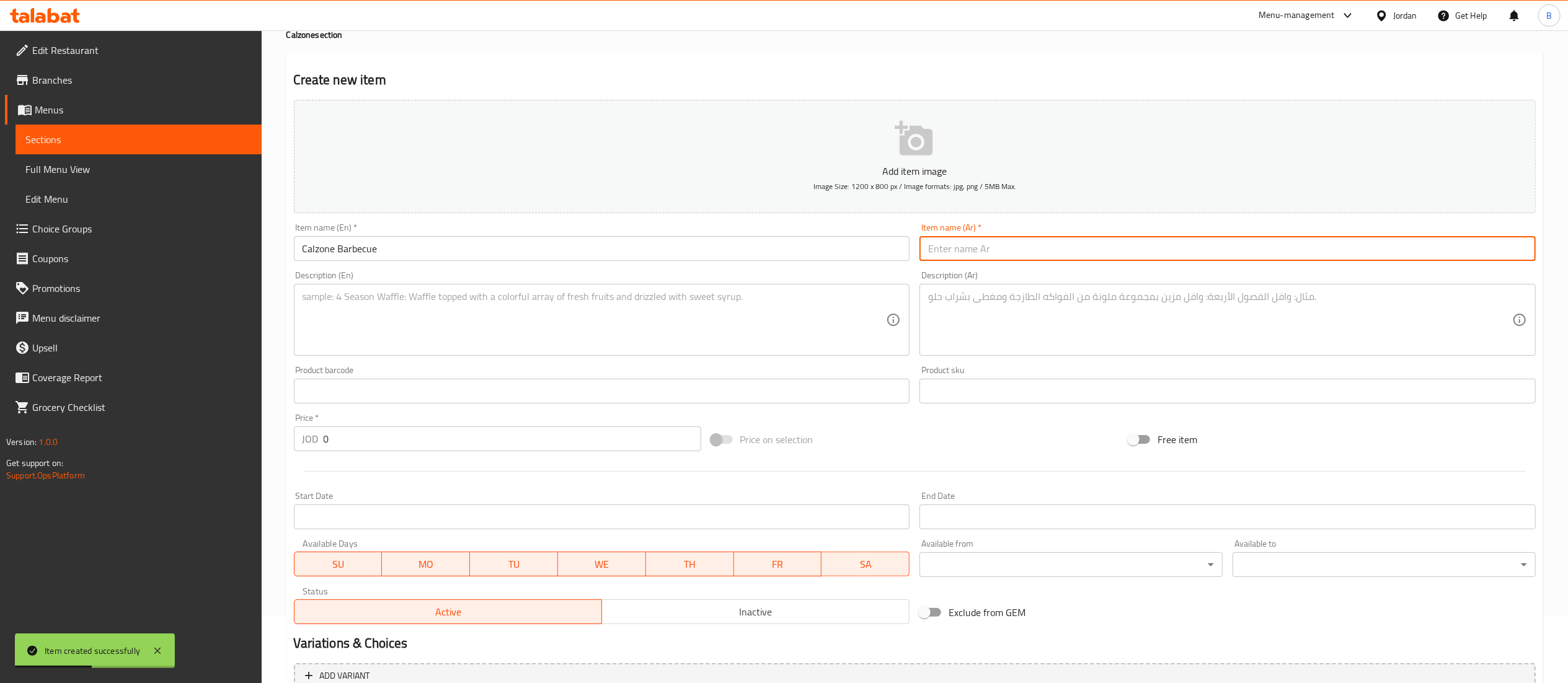
paste input "كالزوني باربيكيو"
click at [524, 351] on div "Description (En)" at bounding box center [602, 320] width 616 height 72
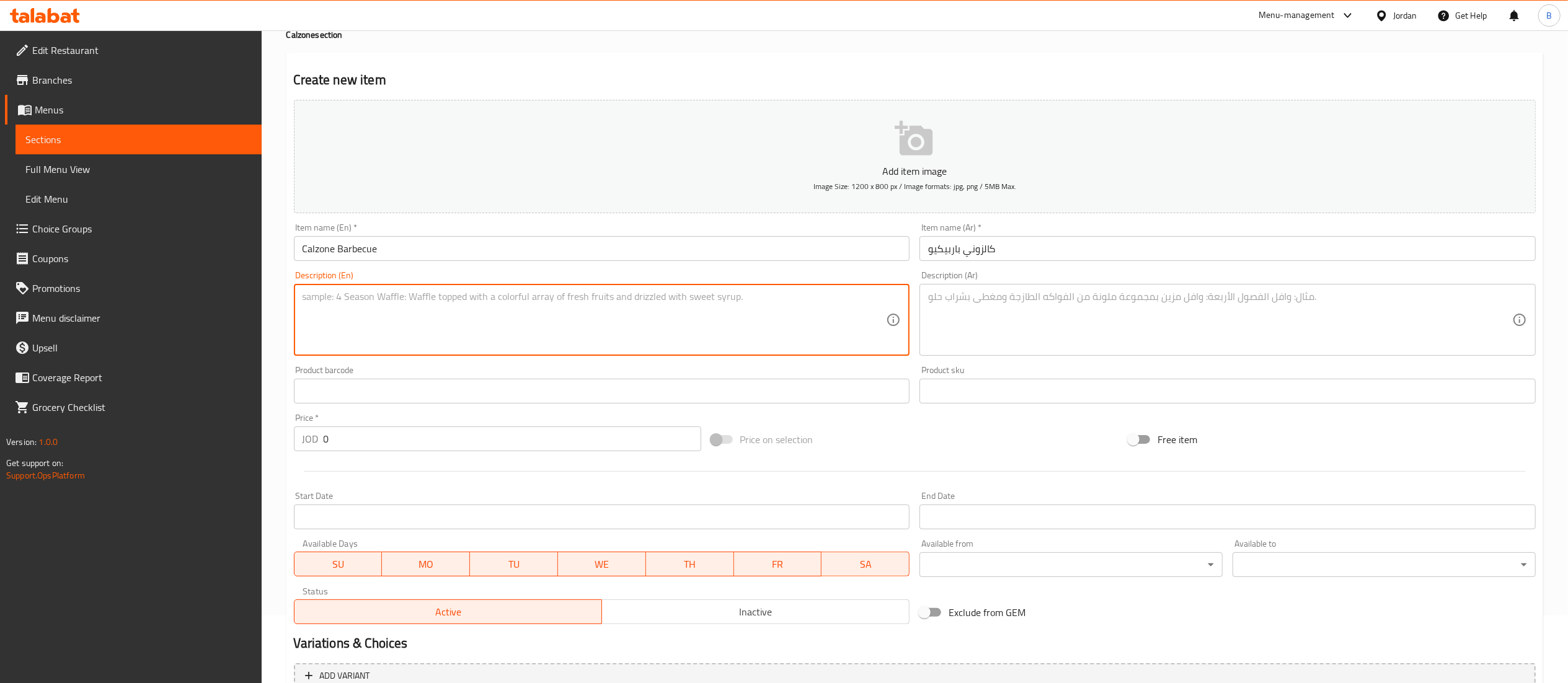
paste textarea "Grilled chicken, smoked mozzarella cheese, barbecue sauce"
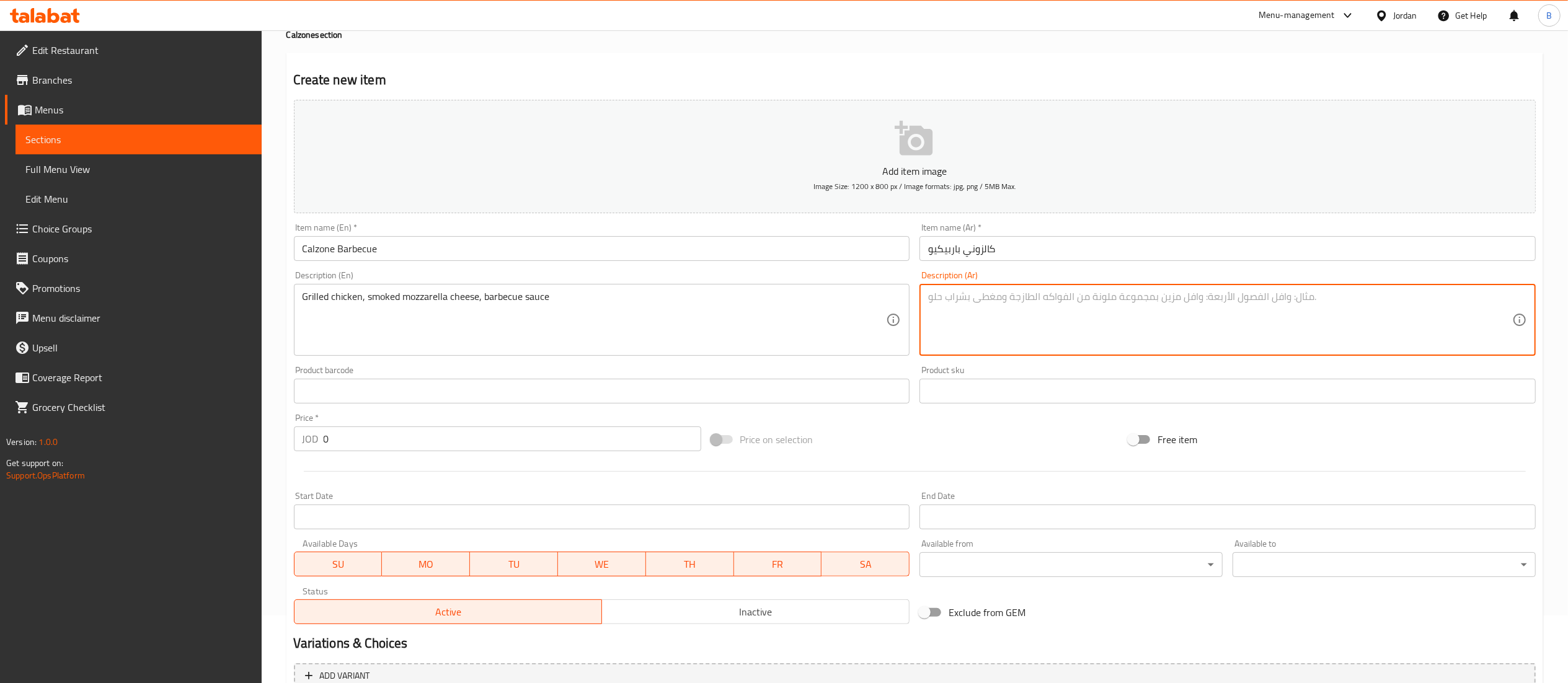
drag, startPoint x: 1032, startPoint y: 342, endPoint x: 1008, endPoint y: 349, distance: 25.0
click at [1034, 342] on textarea at bounding box center [1220, 320] width 584 height 59
paste textarea "دجاج مشوي، جبنة موزاريلا مدخنة، صوص باربكيو"
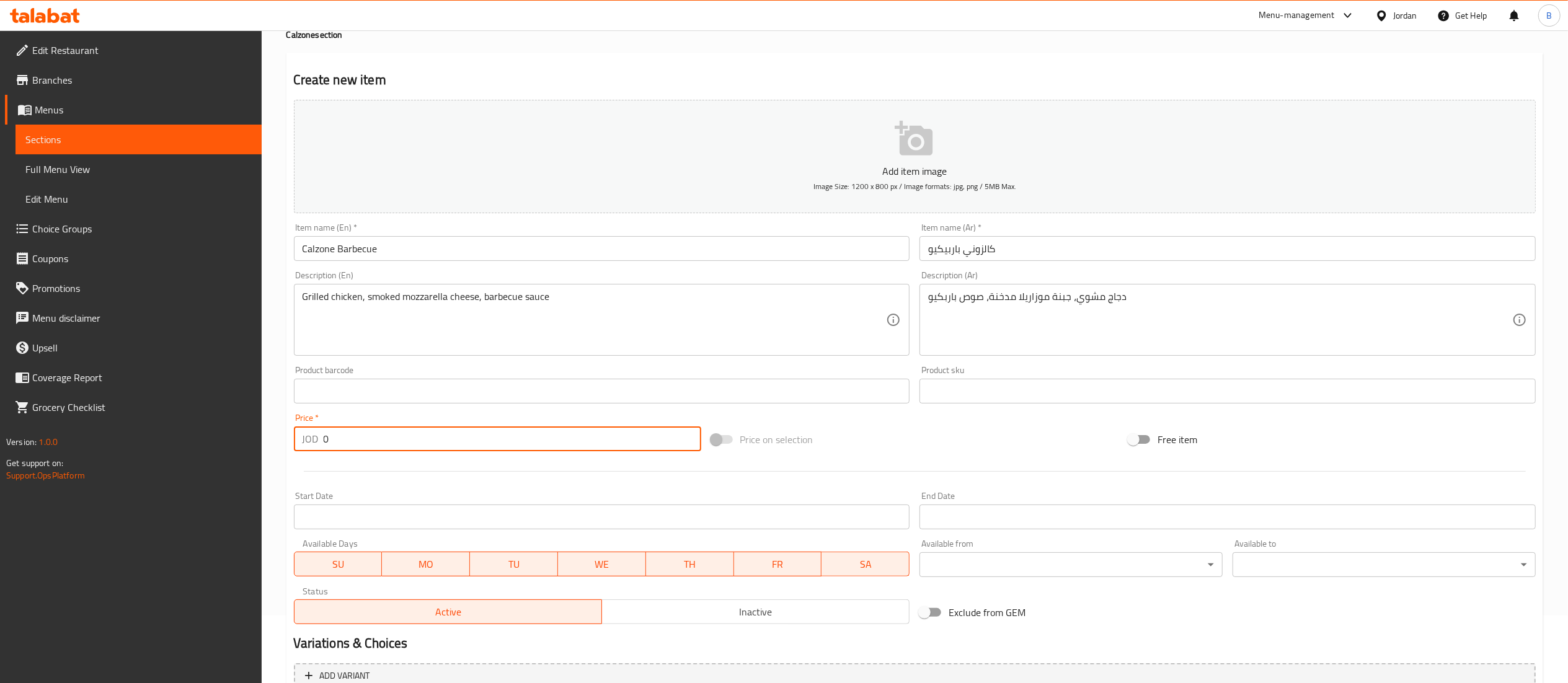
drag, startPoint x: 348, startPoint y: 443, endPoint x: 115, endPoint y: 452, distance: 233.2
click at [120, 452] on div "Edit Restaurant Branches Menus Sections Full Menu View Edit Menu Choice Groups …" at bounding box center [784, 386] width 1568 height 846
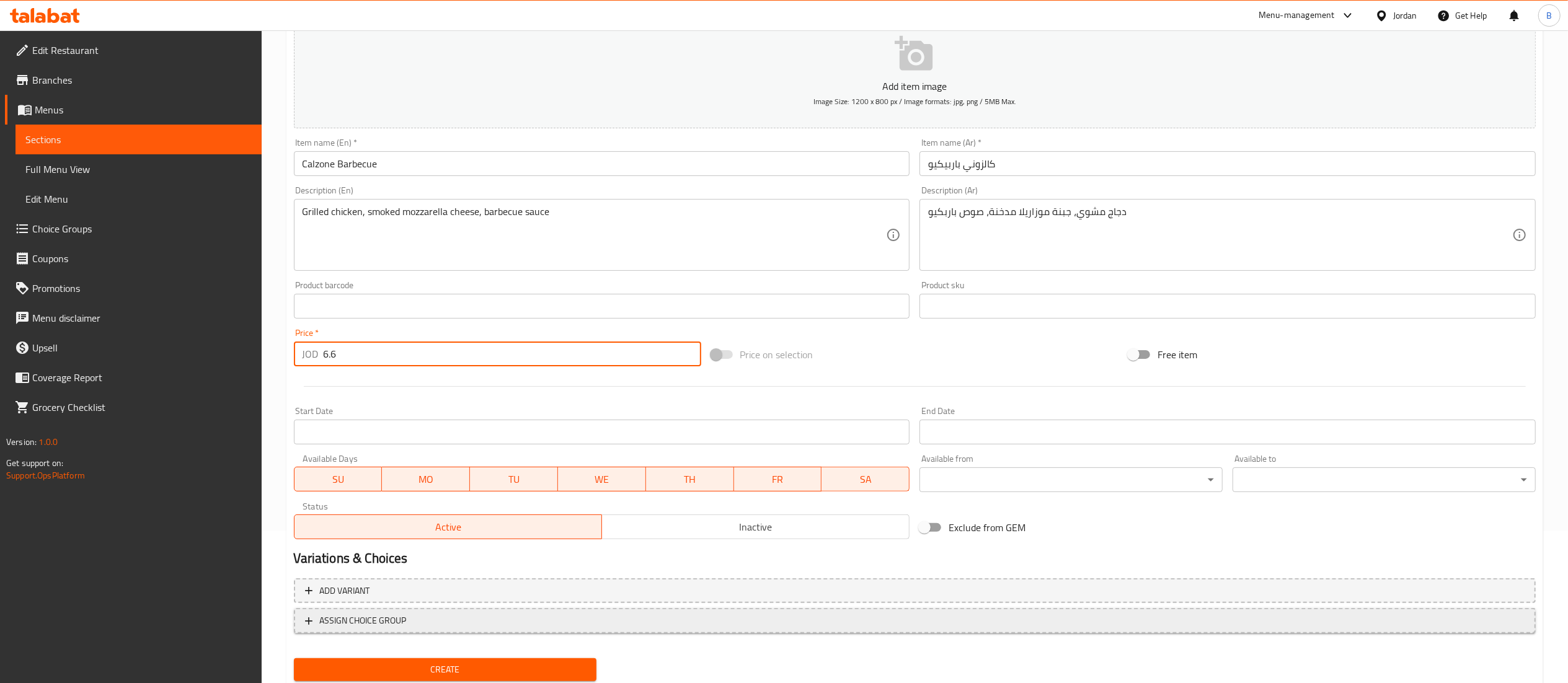
scroll to position [192, 0]
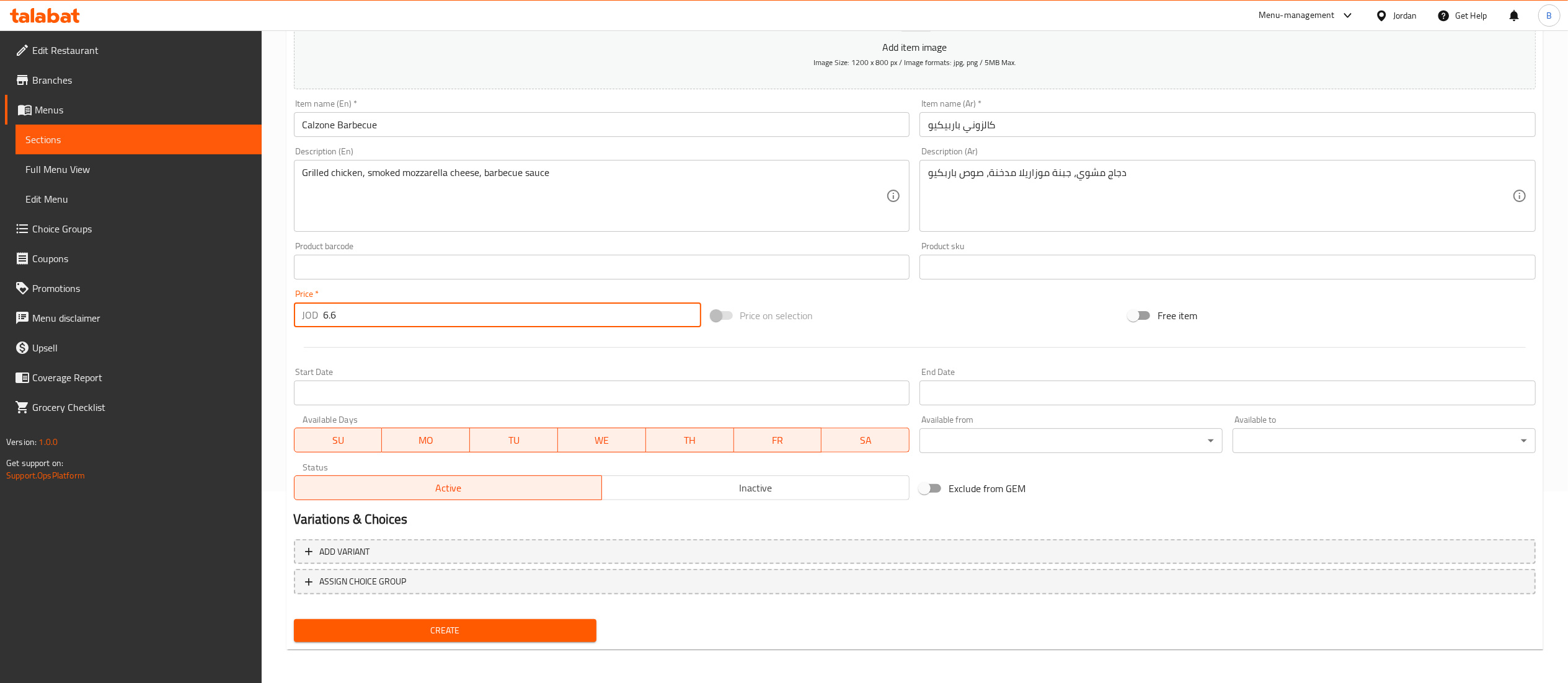
click at [414, 629] on span "Create" at bounding box center [446, 631] width 284 height 16
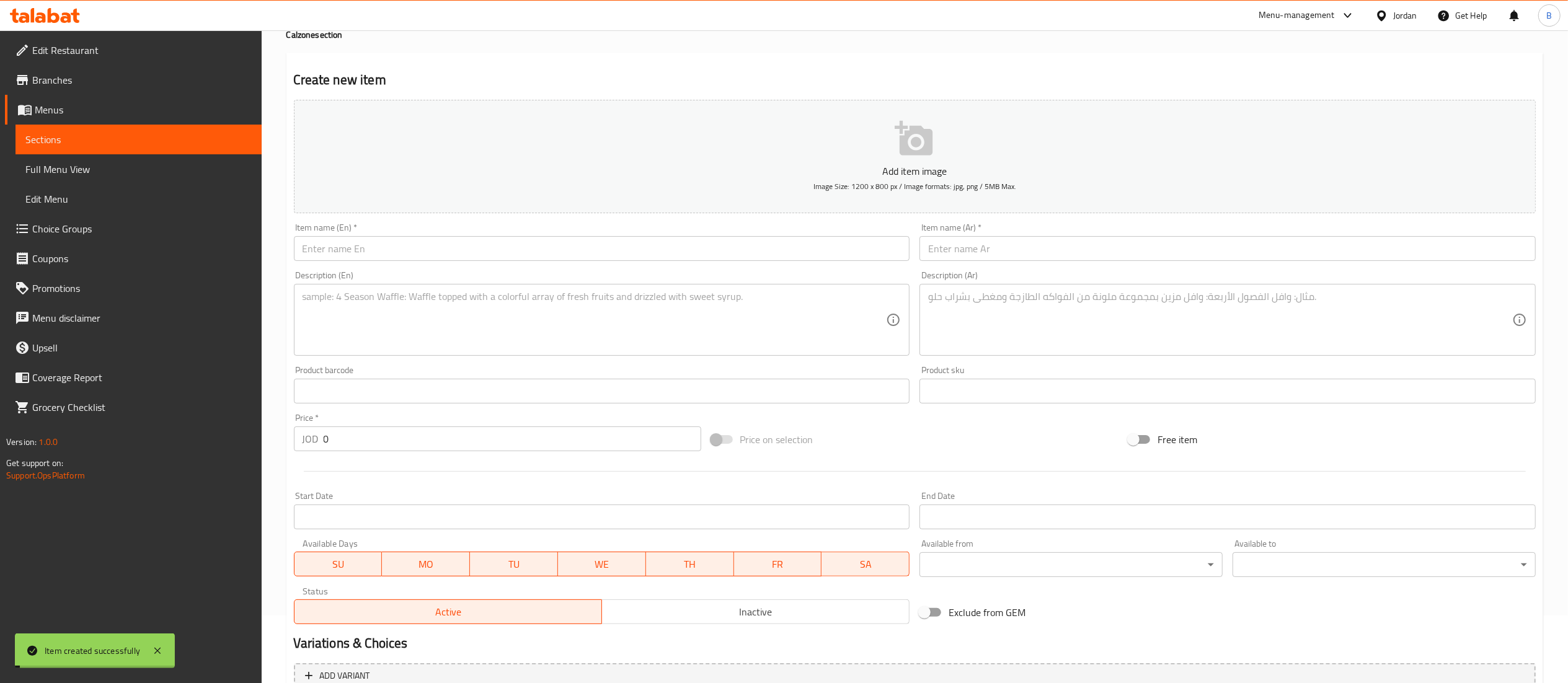
scroll to position [0, 0]
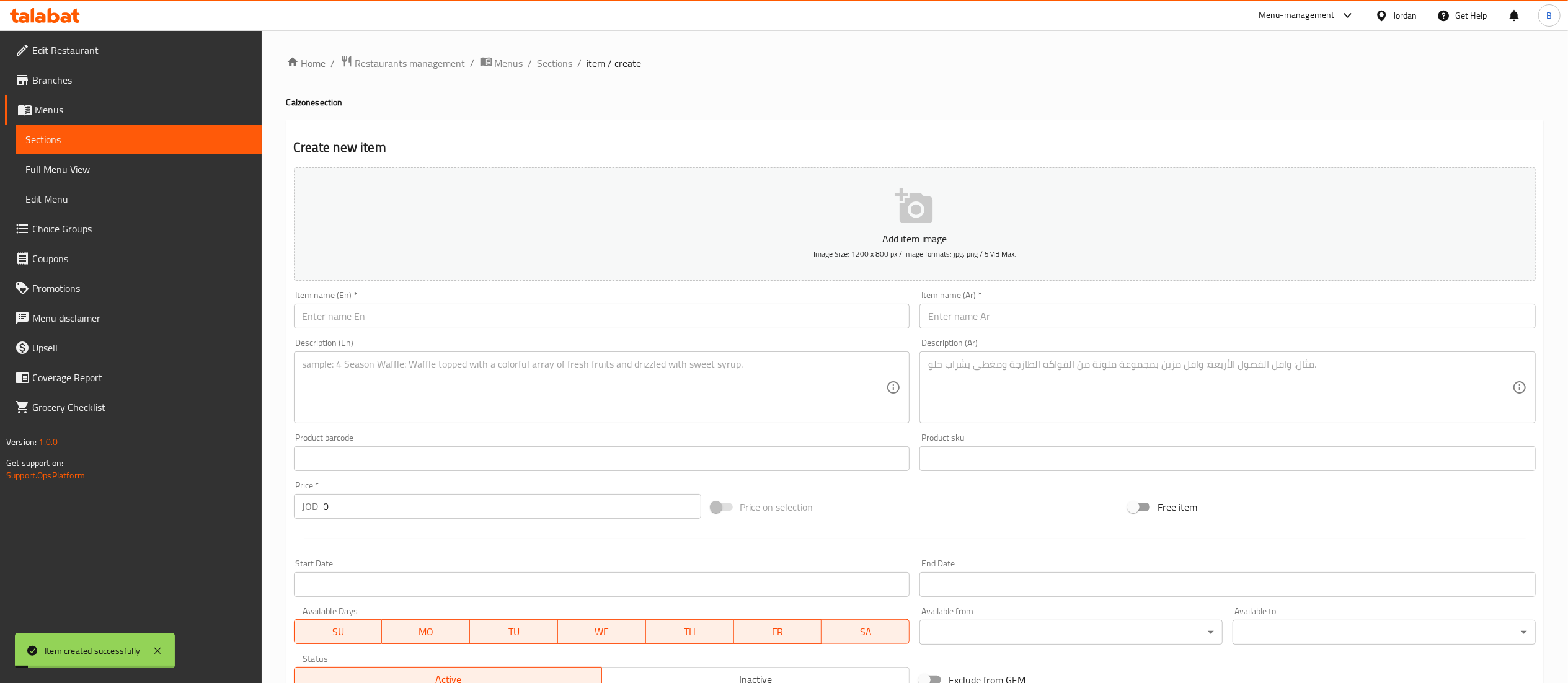
click at [568, 67] on span "Sections" at bounding box center [555, 63] width 35 height 15
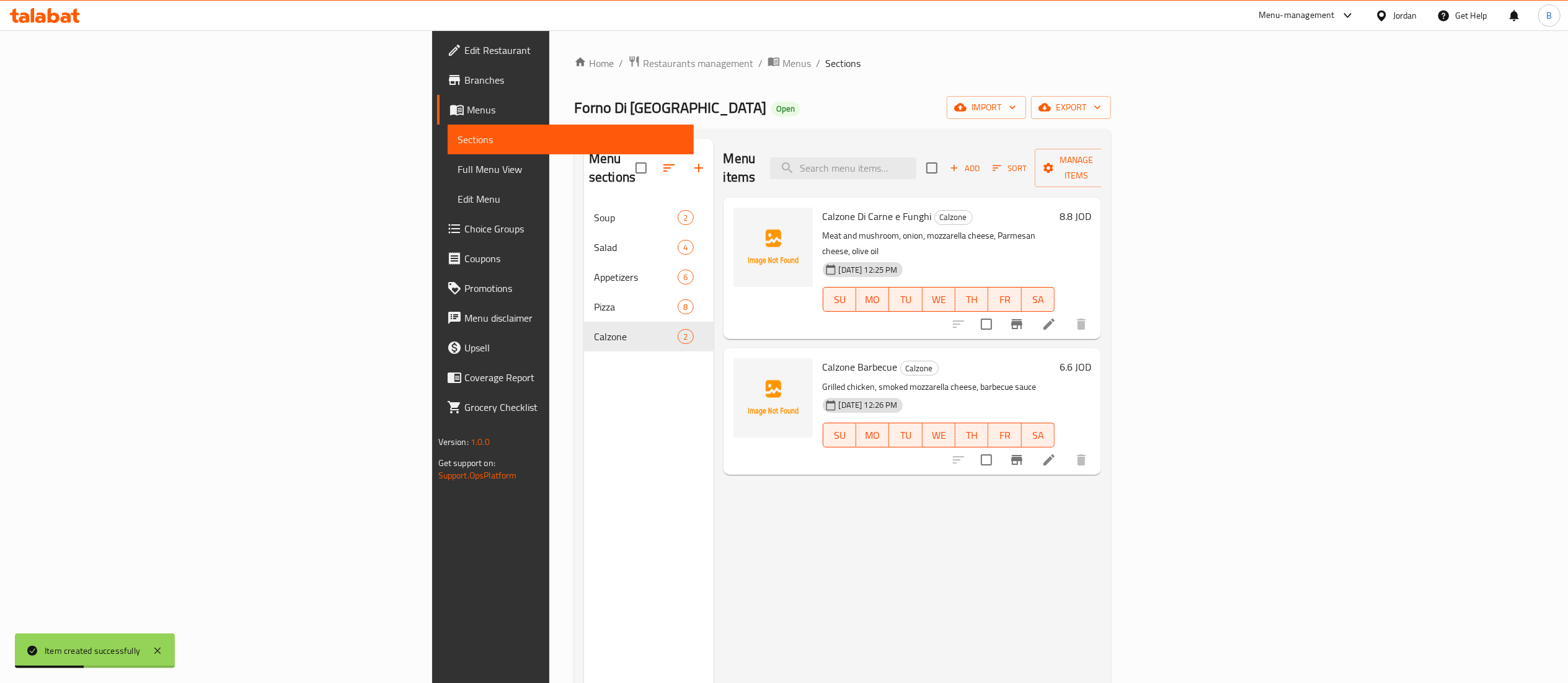
click at [981, 165] on span "Add" at bounding box center [965, 168] width 33 height 14
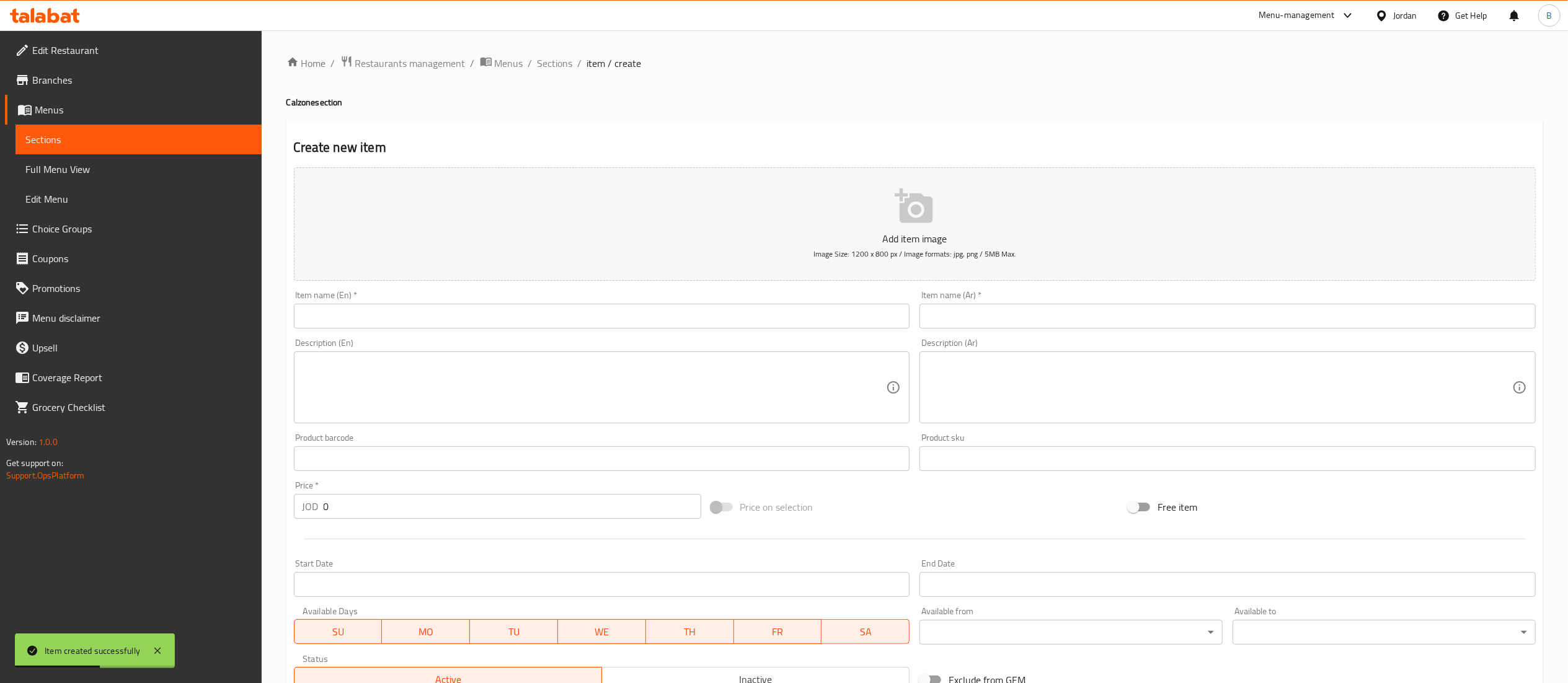
click at [443, 299] on div "Item name (En)   * Item name (En) *" at bounding box center [602, 309] width 616 height 38
click at [437, 302] on div "Item name (En)   * Item name (En) *" at bounding box center [602, 309] width 616 height 38
click at [431, 309] on input "text" at bounding box center [602, 316] width 616 height 25
paste input "Calzone Tropicale"
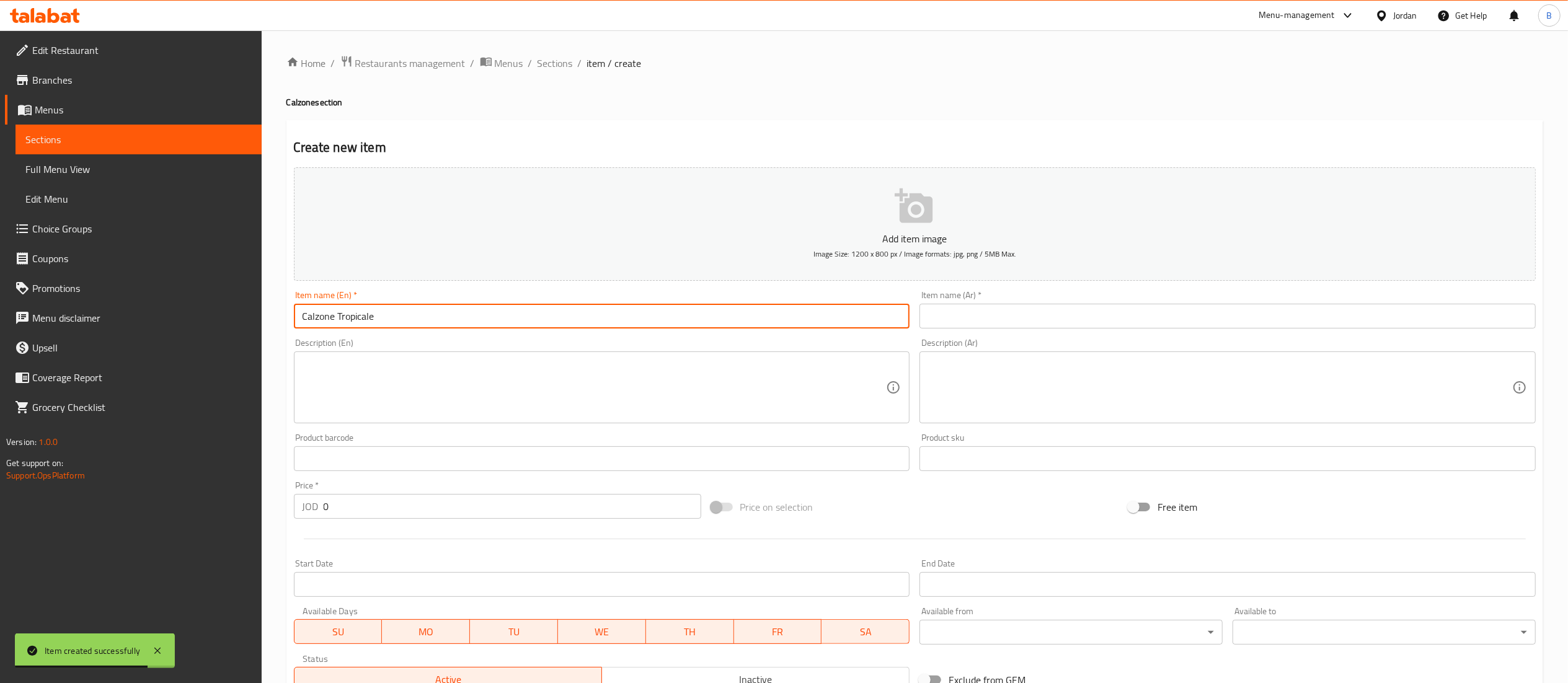
click at [507, 374] on textarea at bounding box center [594, 387] width 584 height 59
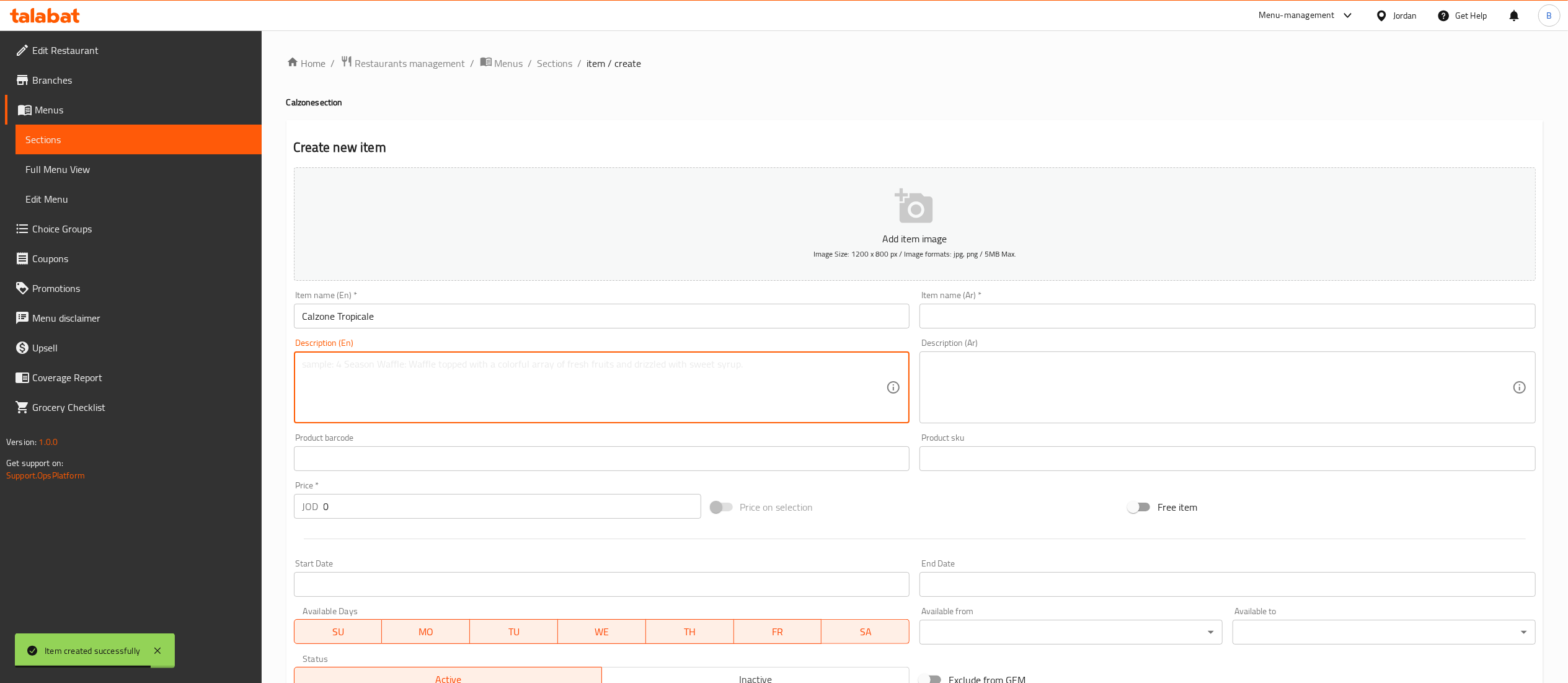
paste textarea "Beef bacon, pineapple, tomato sauce, mozzarella, Parmesan cheese, baby rocca, o…"
click at [1085, 423] on div "Description (Ar)" at bounding box center [1227, 388] width 616 height 72
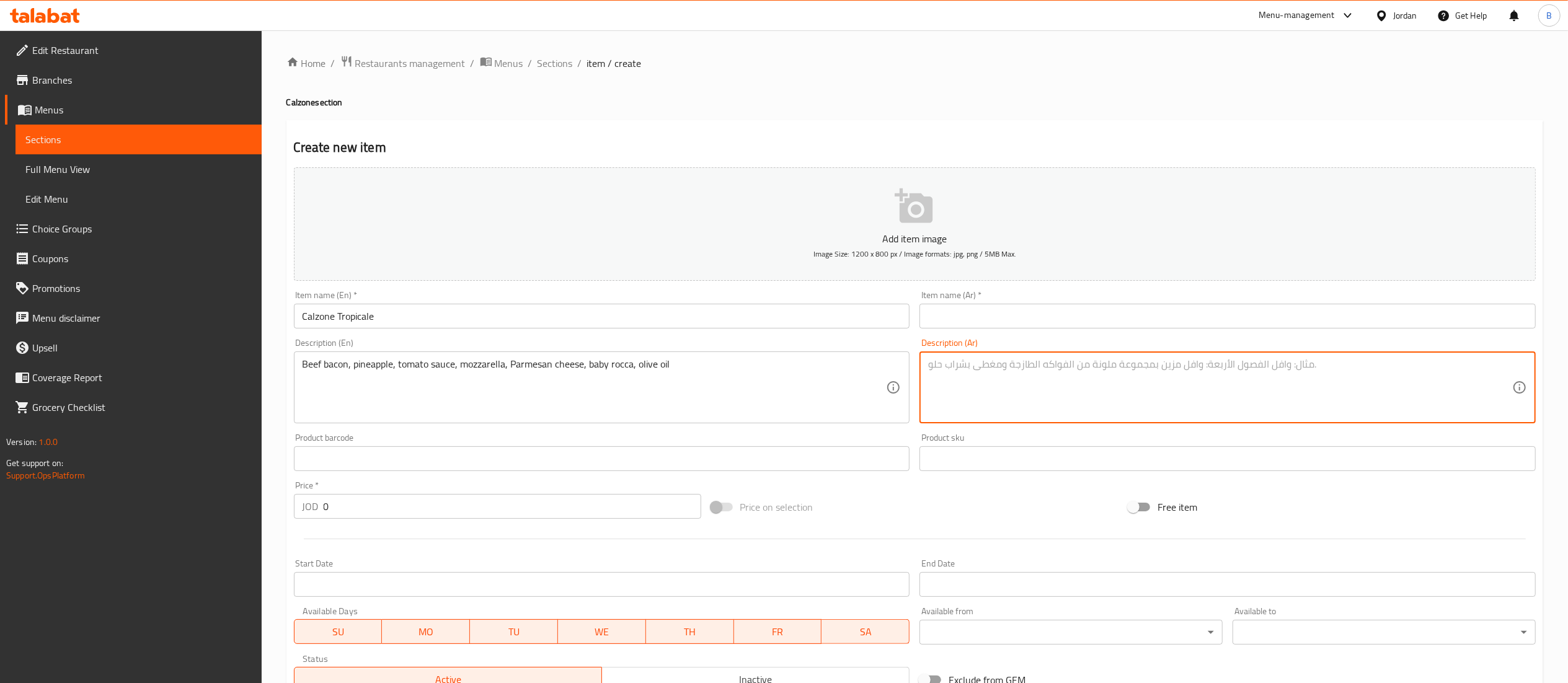
paste textarea "لحم مقدد بقري، أناناس، صلصة الطماطم، جبنة موزاريلا، جبنة بارميزان، جرجير صغير، …"
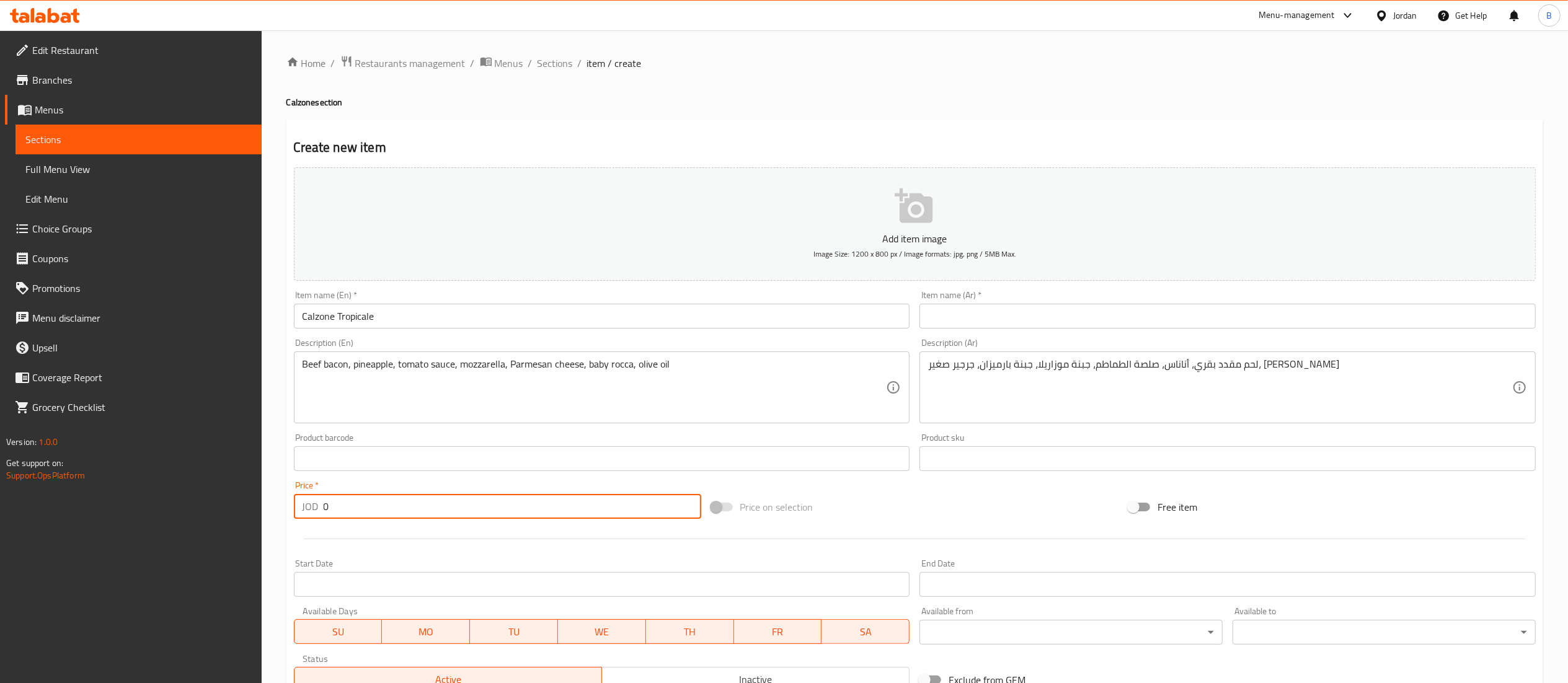
drag, startPoint x: 377, startPoint y: 519, endPoint x: 0, endPoint y: 449, distance: 383.4
click at [25, 468] on div "Edit Restaurant Branches Menus Sections Full Menu View Edit Menu Choice Groups …" at bounding box center [784, 454] width 1568 height 846
drag, startPoint x: 537, startPoint y: 313, endPoint x: 154, endPoint y: 292, distance: 383.6
click at [166, 292] on div "Edit Restaurant Branches Menus Sections Full Menu View Edit Menu Choice Groups …" at bounding box center [784, 454] width 1568 height 846
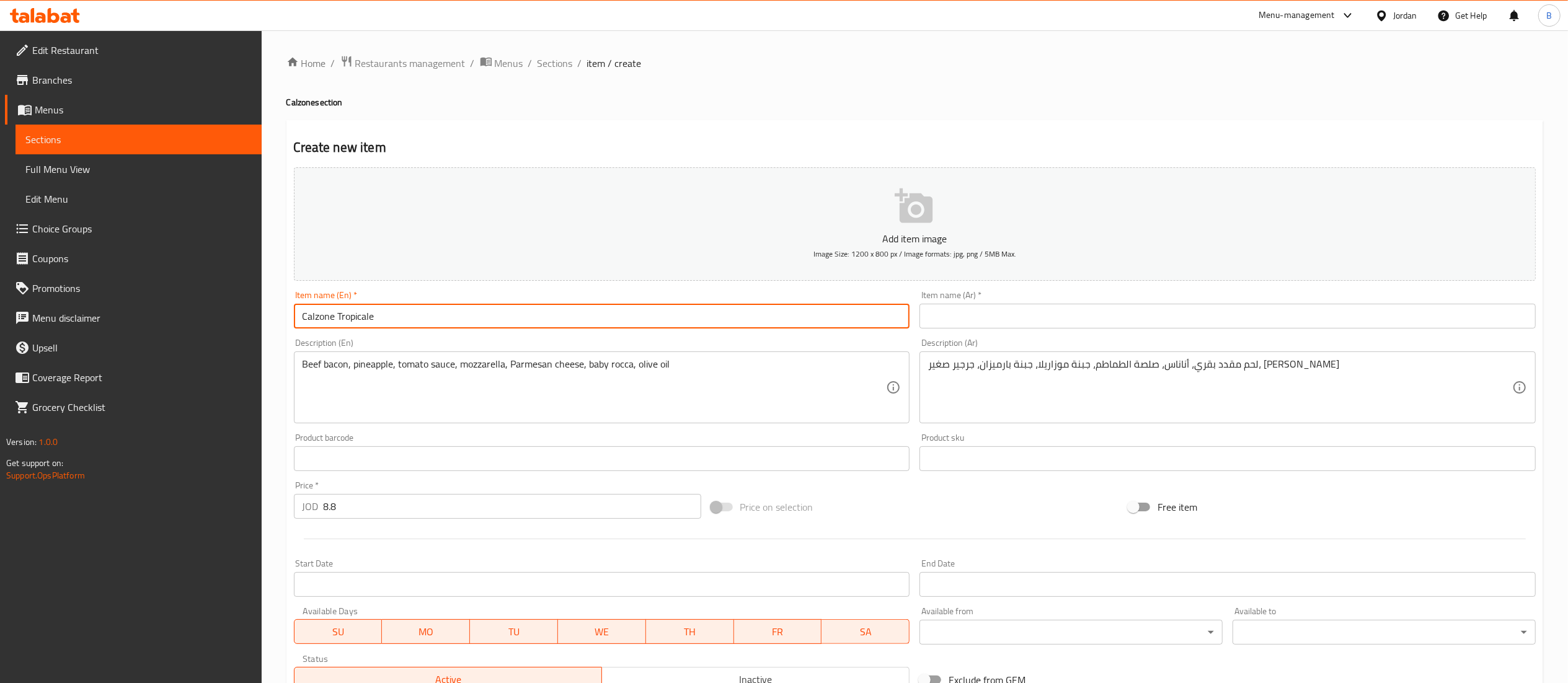
click at [985, 299] on div "Item name (Ar)   * Item name (Ar) *" at bounding box center [1227, 309] width 616 height 38
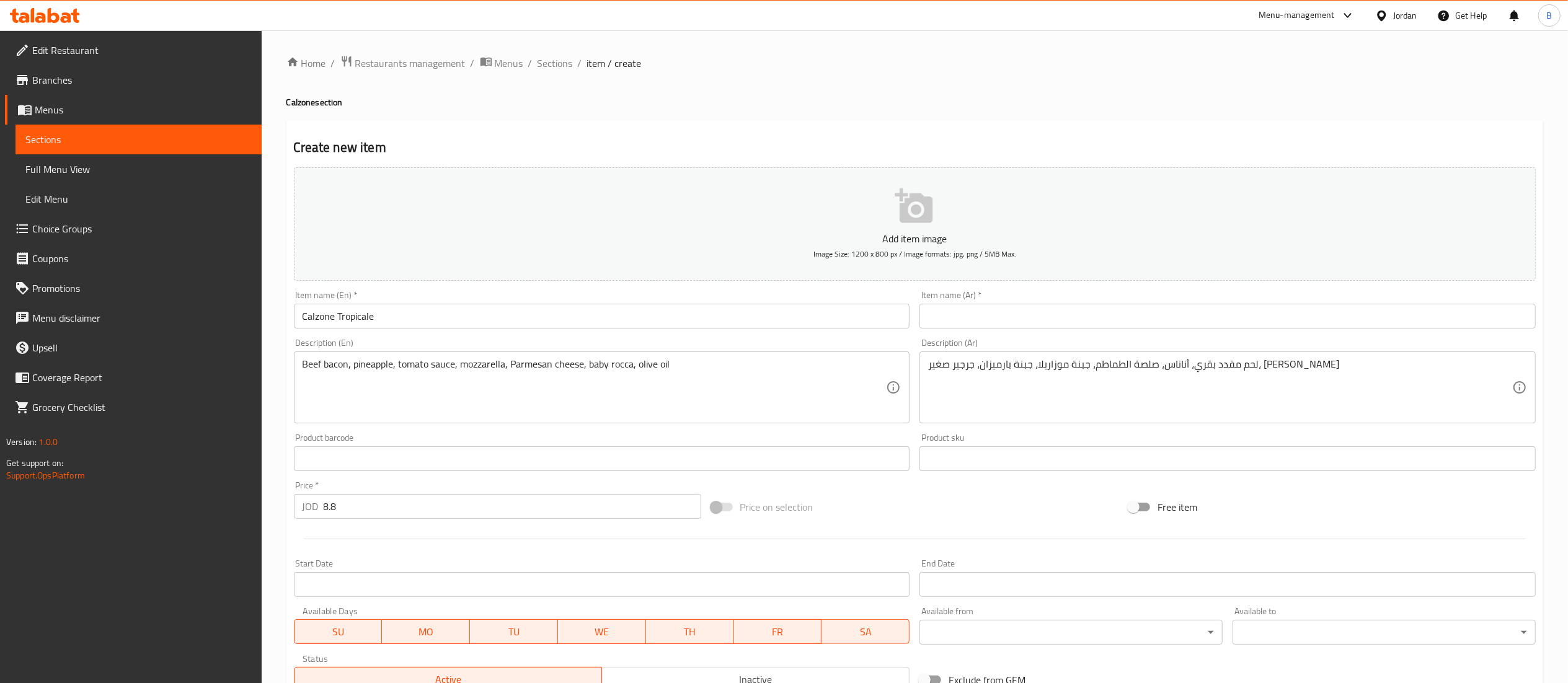
click at [988, 316] on input "text" at bounding box center [1227, 316] width 616 height 25
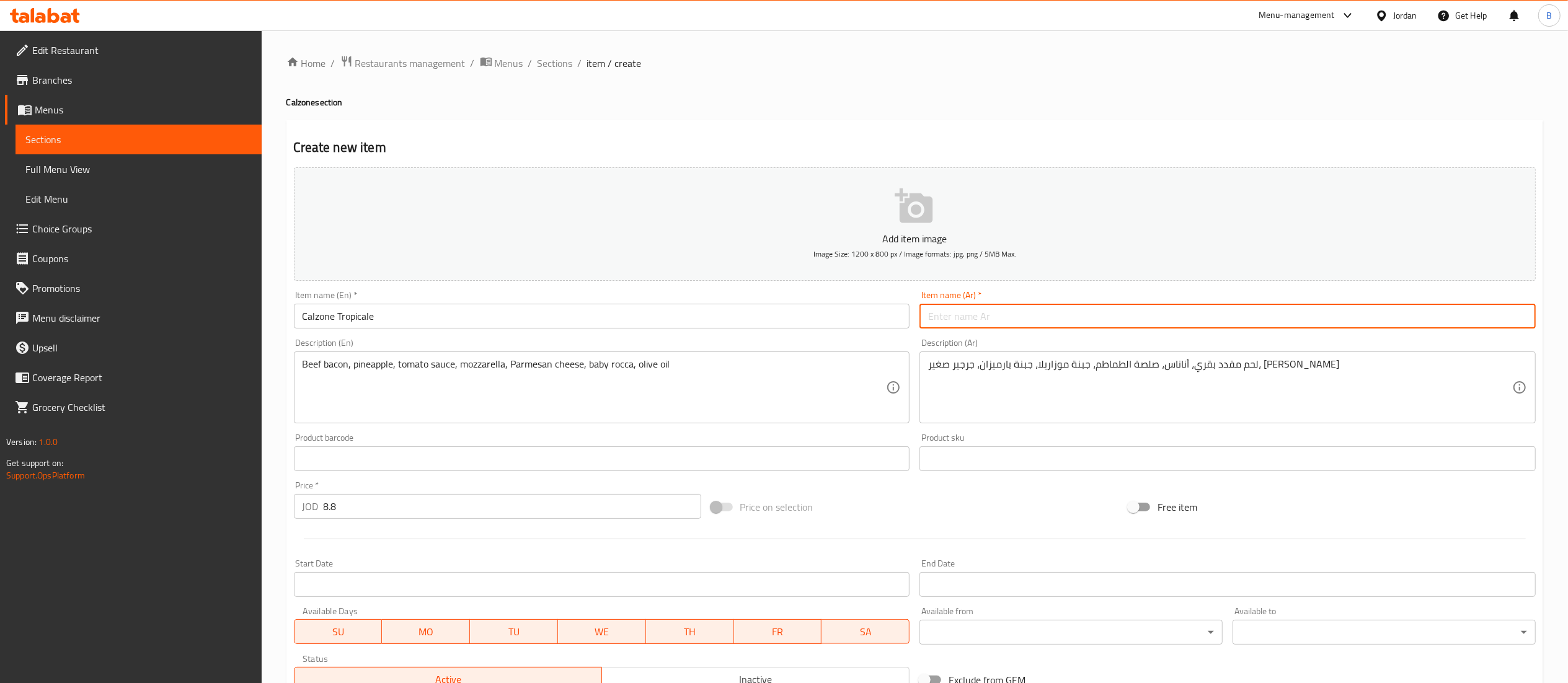
paste input "كالزون تروبيكالي"
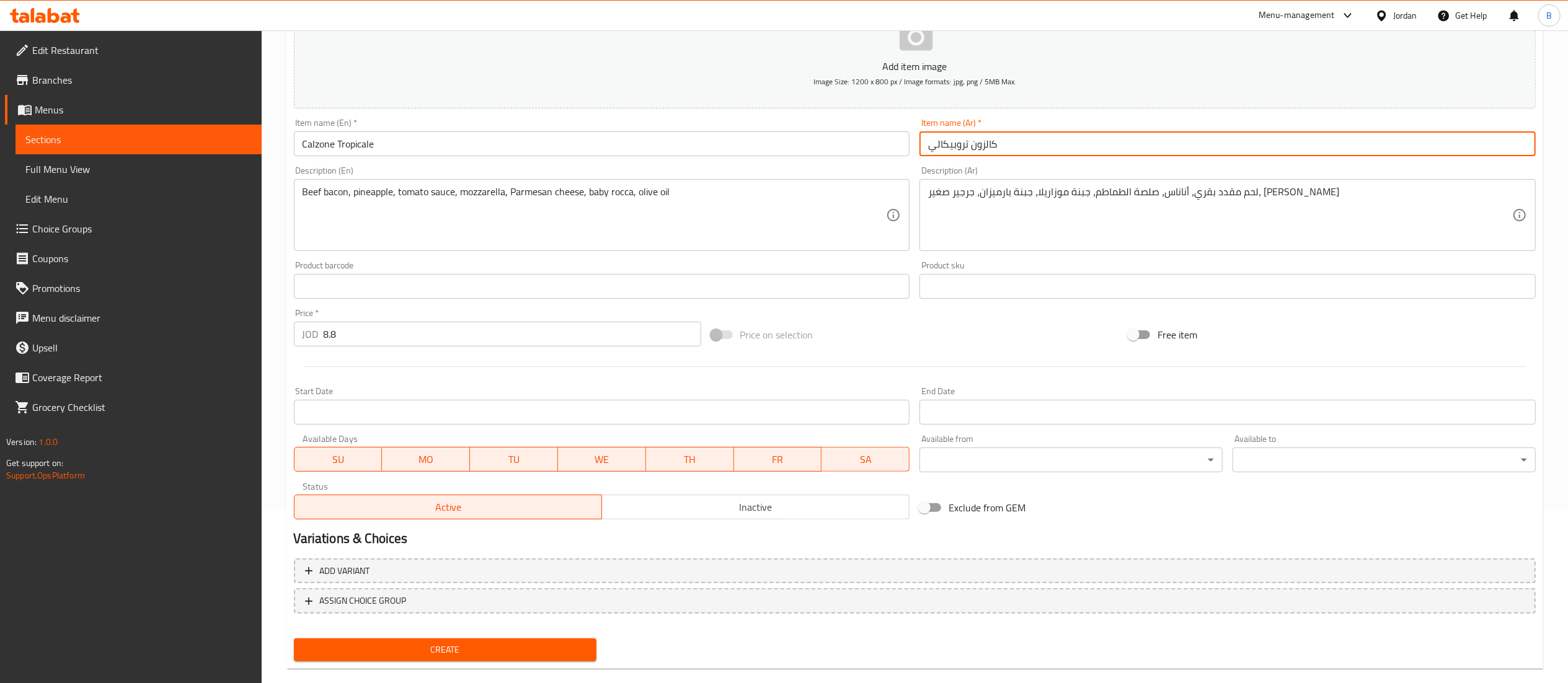
scroll to position [192, 0]
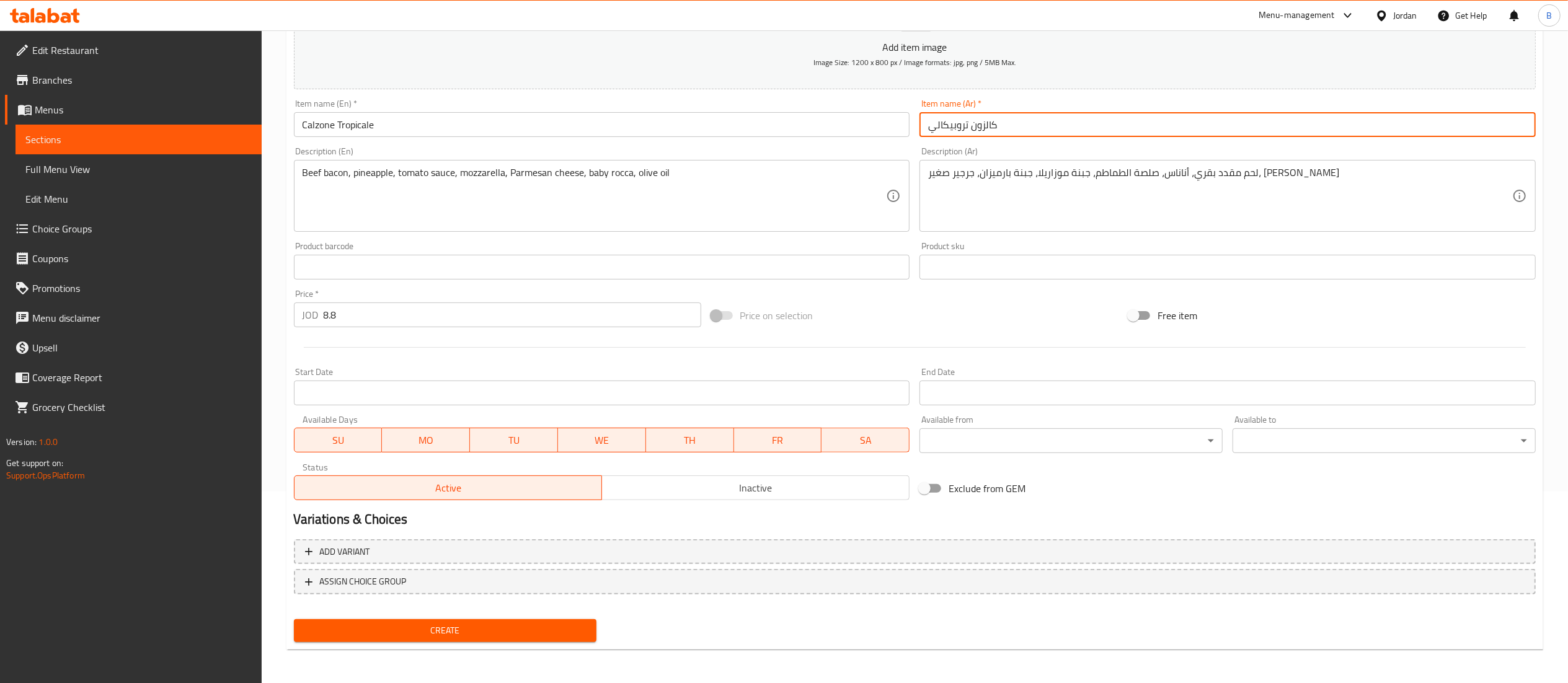
click at [418, 622] on button "Create" at bounding box center [446, 631] width 303 height 23
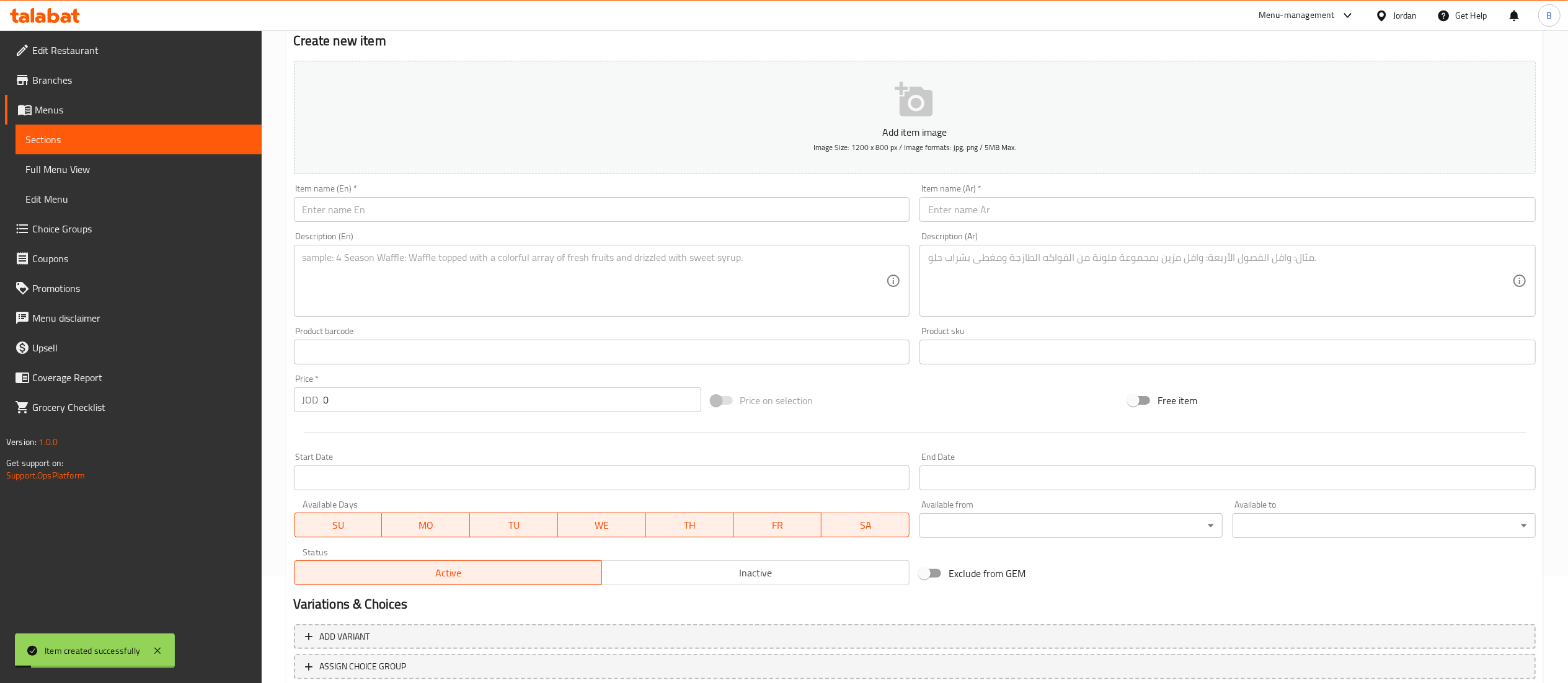
scroll to position [67, 0]
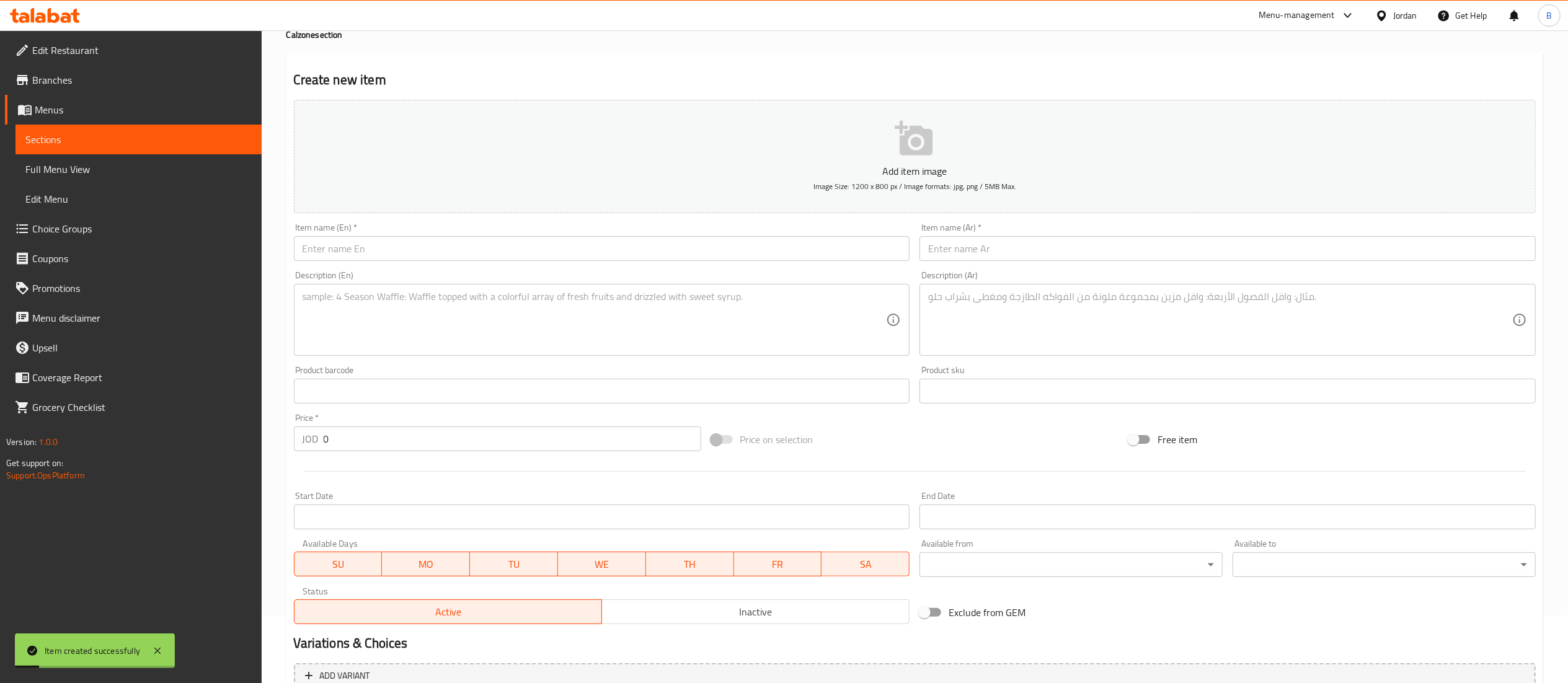
click at [396, 243] on input "text" at bounding box center [602, 249] width 616 height 25
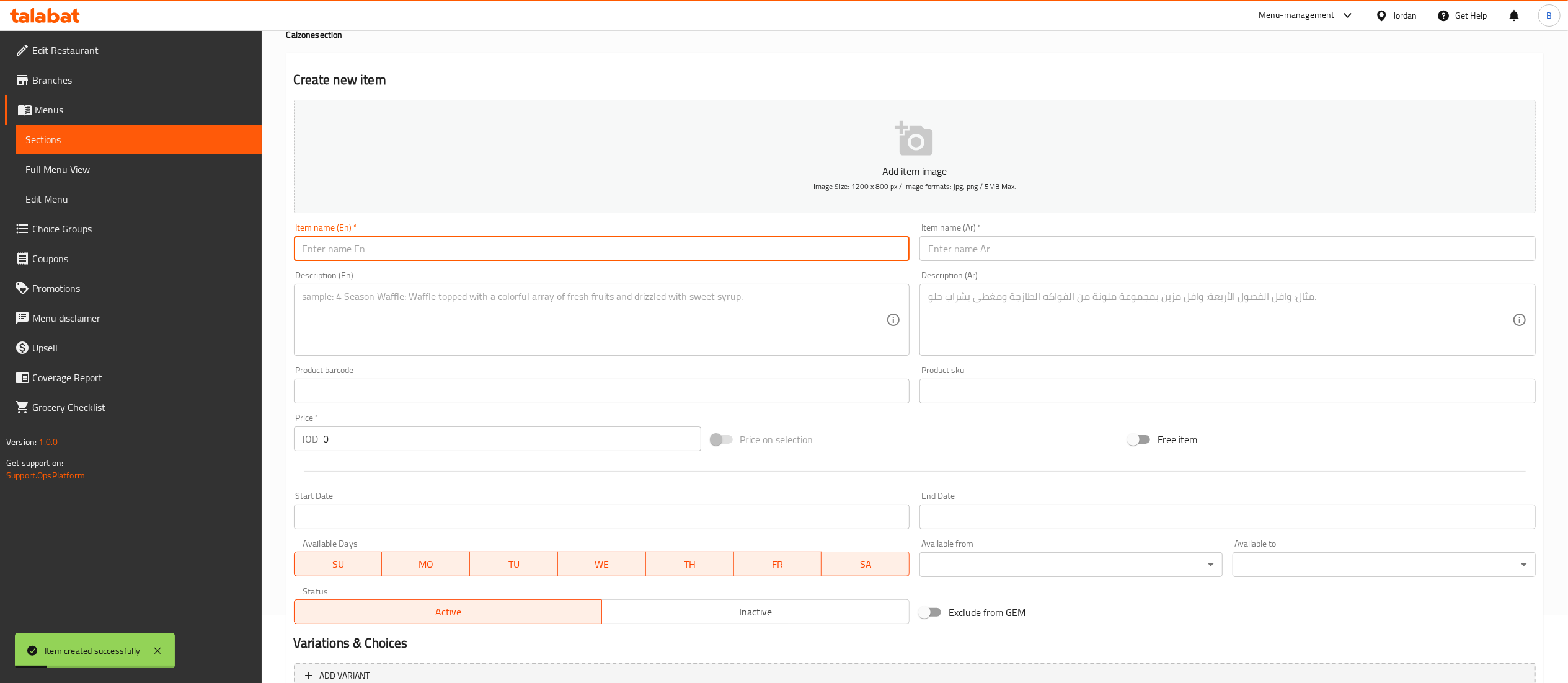
paste input "Calzone Mediterraneo"
click at [583, 305] on textarea at bounding box center [594, 320] width 584 height 59
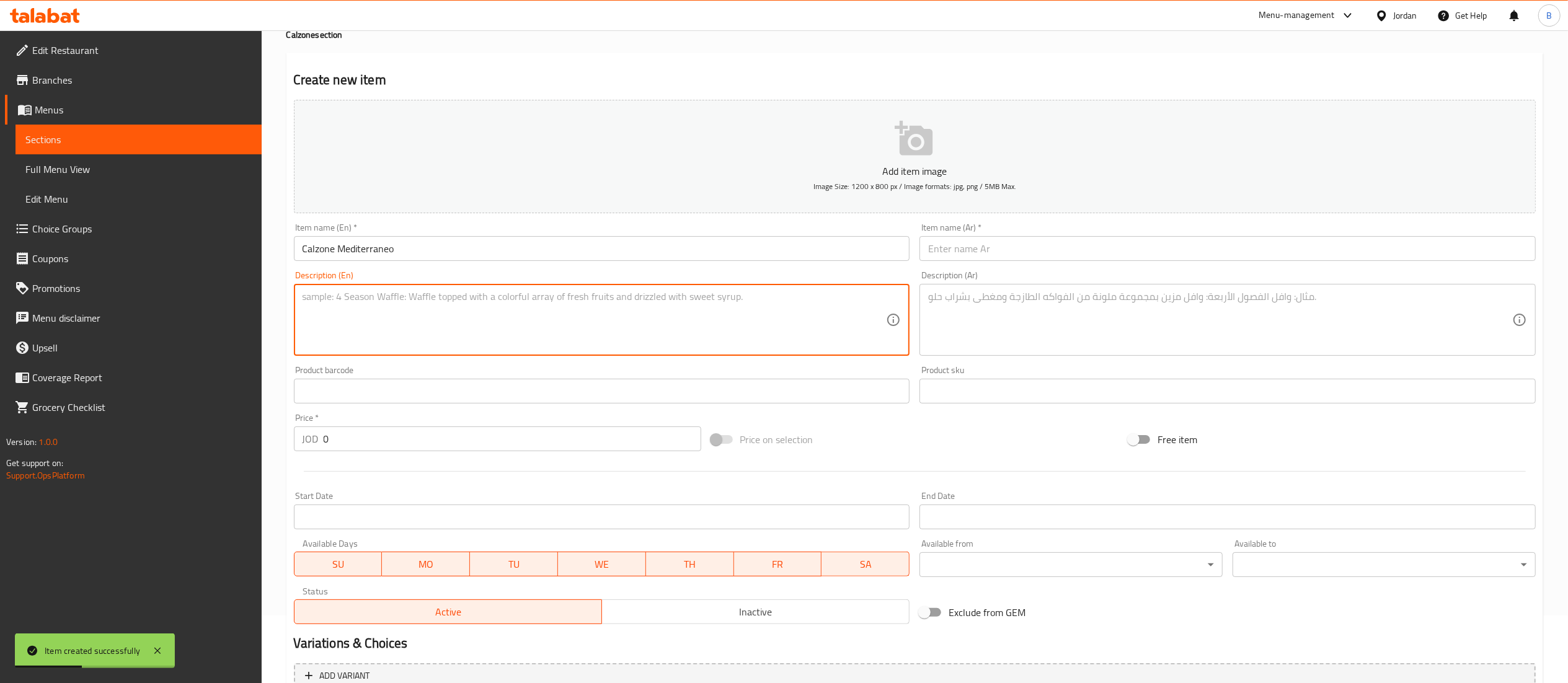
paste textarea "Grilled chicken, mozzarella cheese, peppers, onion, mustard , fresh cream"
click at [1007, 344] on textarea at bounding box center [1220, 320] width 584 height 59
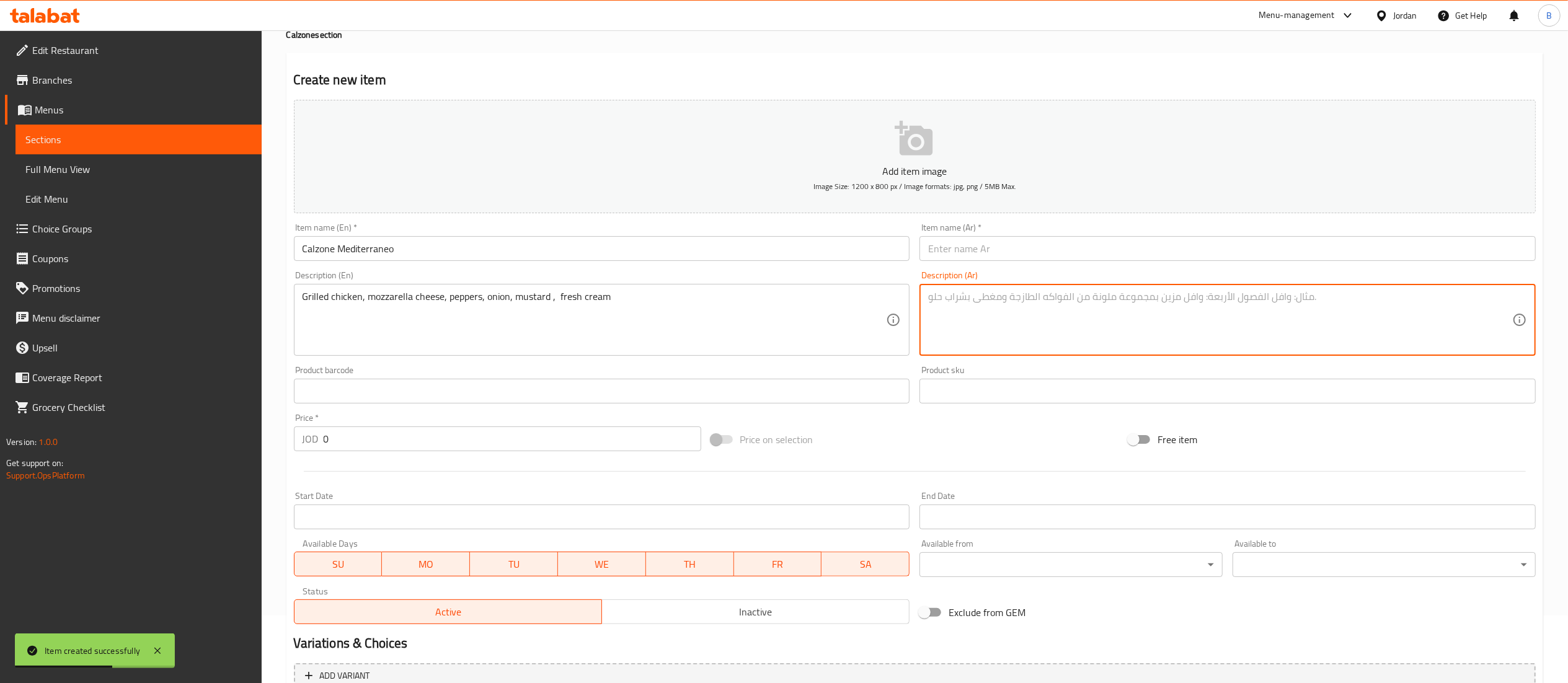
paste textarea "دجاج مشوي، جبنة موزاريلا، فليفلة، بصل، خردل , كريمة"
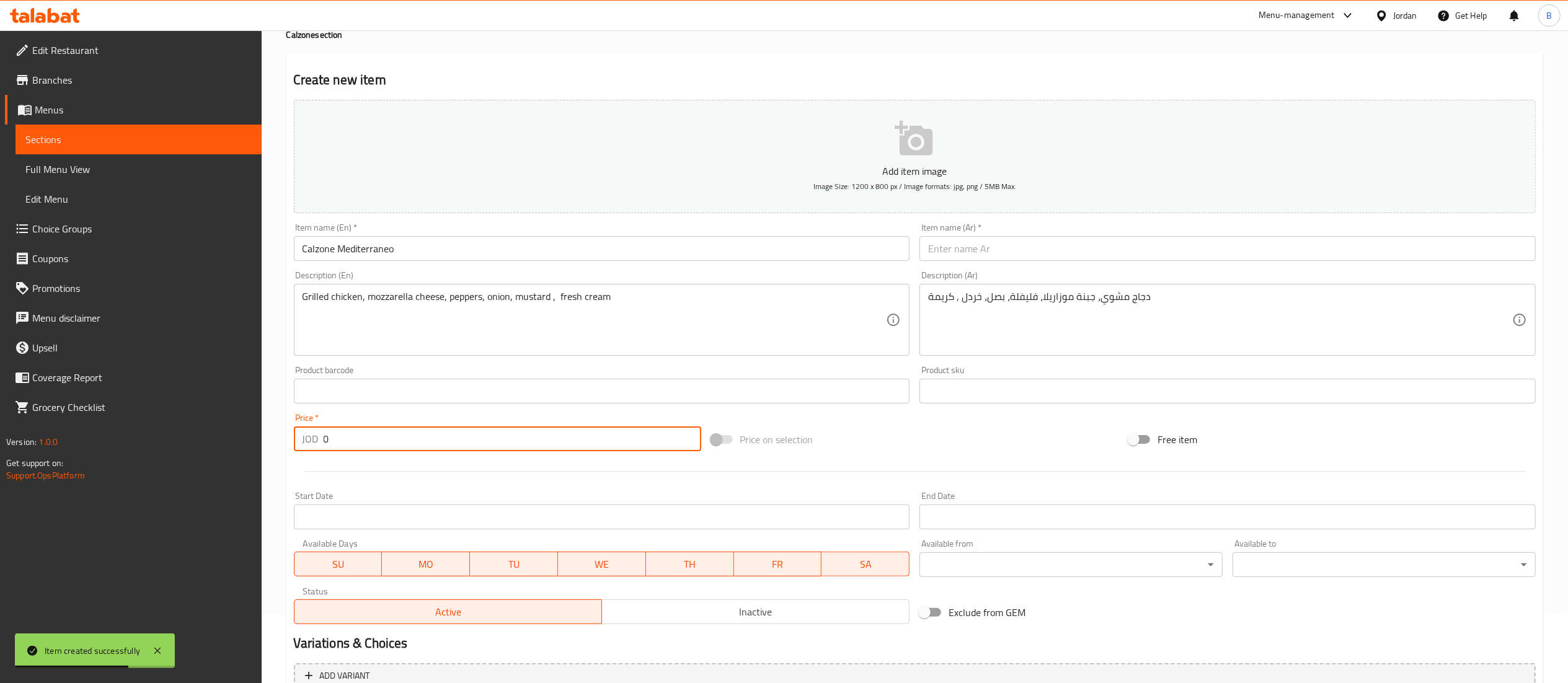
drag, startPoint x: 393, startPoint y: 446, endPoint x: 243, endPoint y: 434, distance: 150.5
click at [245, 434] on div "Edit Restaurant Branches Menus Sections Full Menu View Edit Menu Choice Groups …" at bounding box center [784, 386] width 1568 height 846
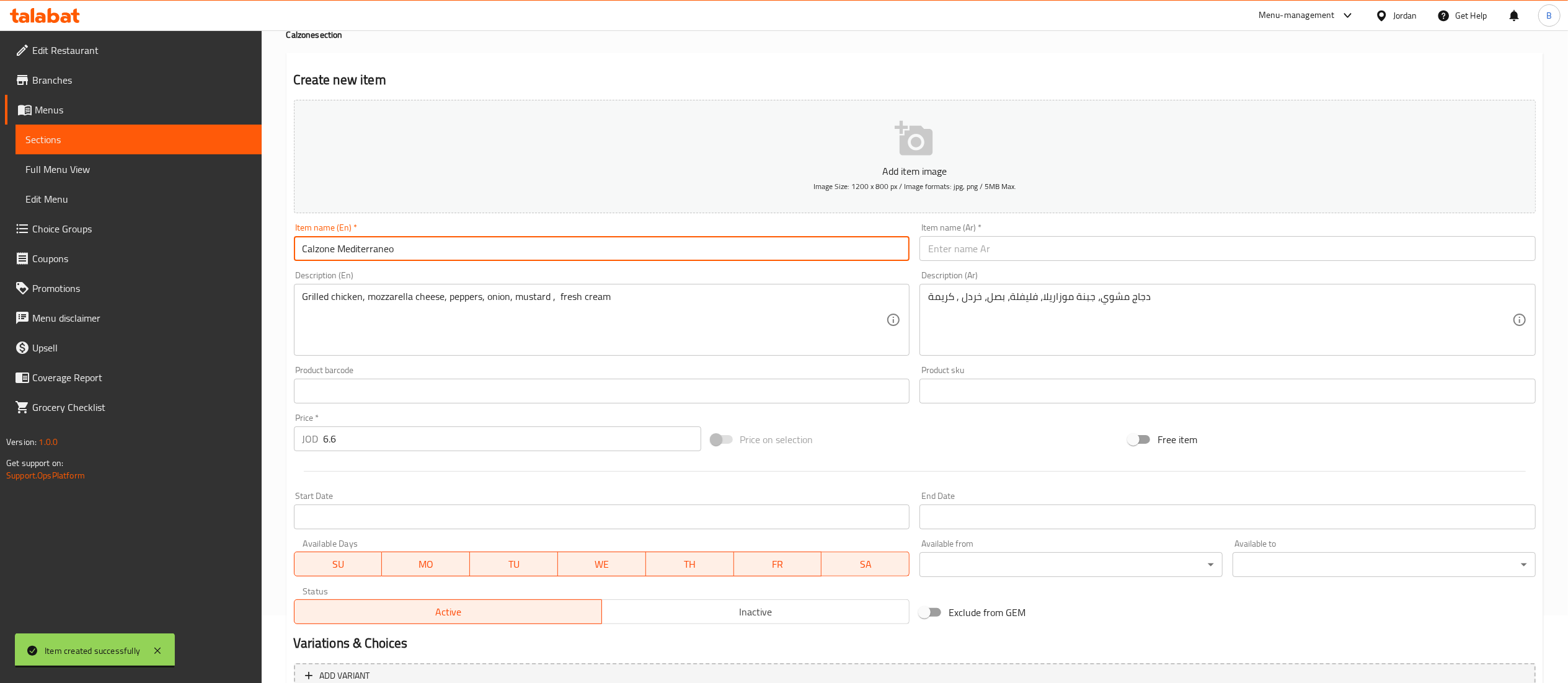
drag, startPoint x: 434, startPoint y: 252, endPoint x: 242, endPoint y: 250, distance: 192.0
click at [242, 250] on div "Edit Restaurant Branches Menus Sections Full Menu View Edit Menu Choice Groups …" at bounding box center [784, 386] width 1568 height 846
click at [981, 238] on input "text" at bounding box center [1227, 249] width 616 height 25
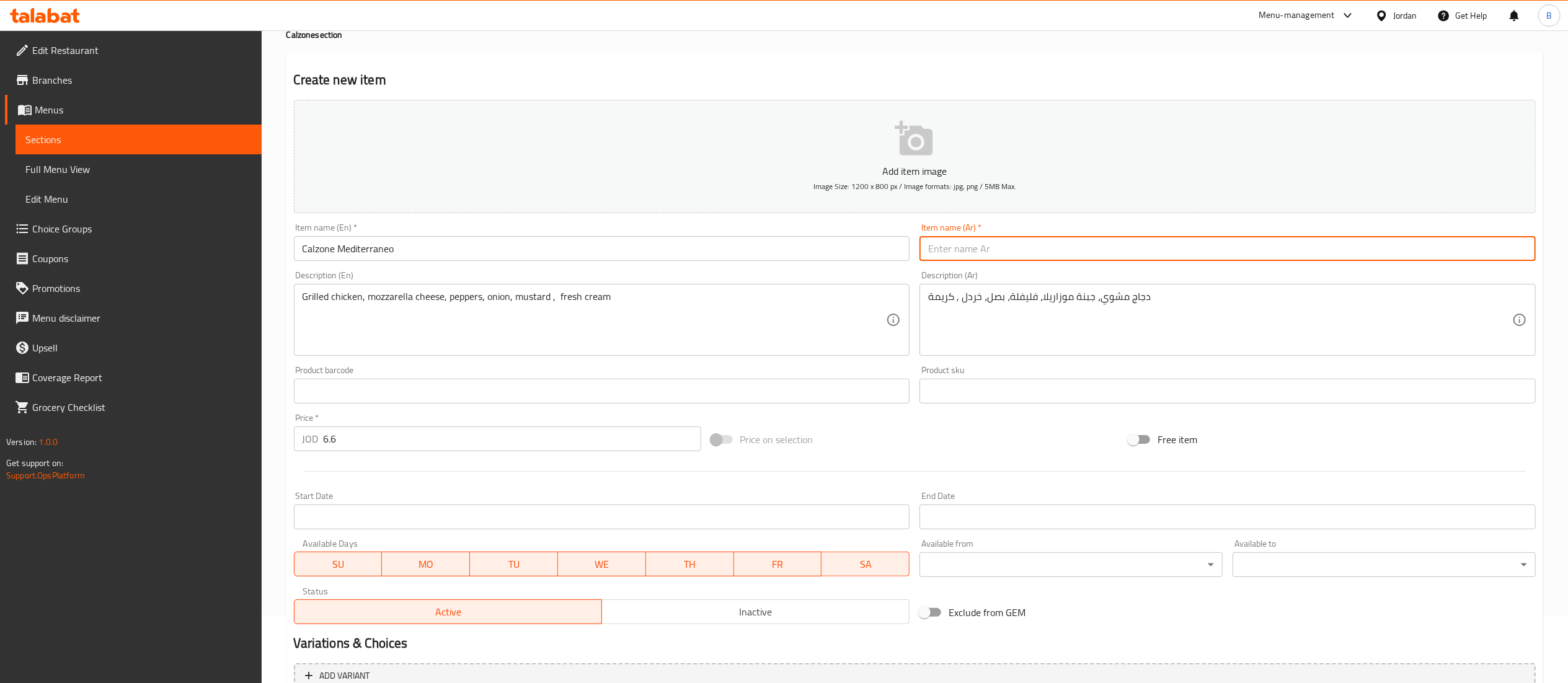
paste input "كالزوني ميديترانيو"
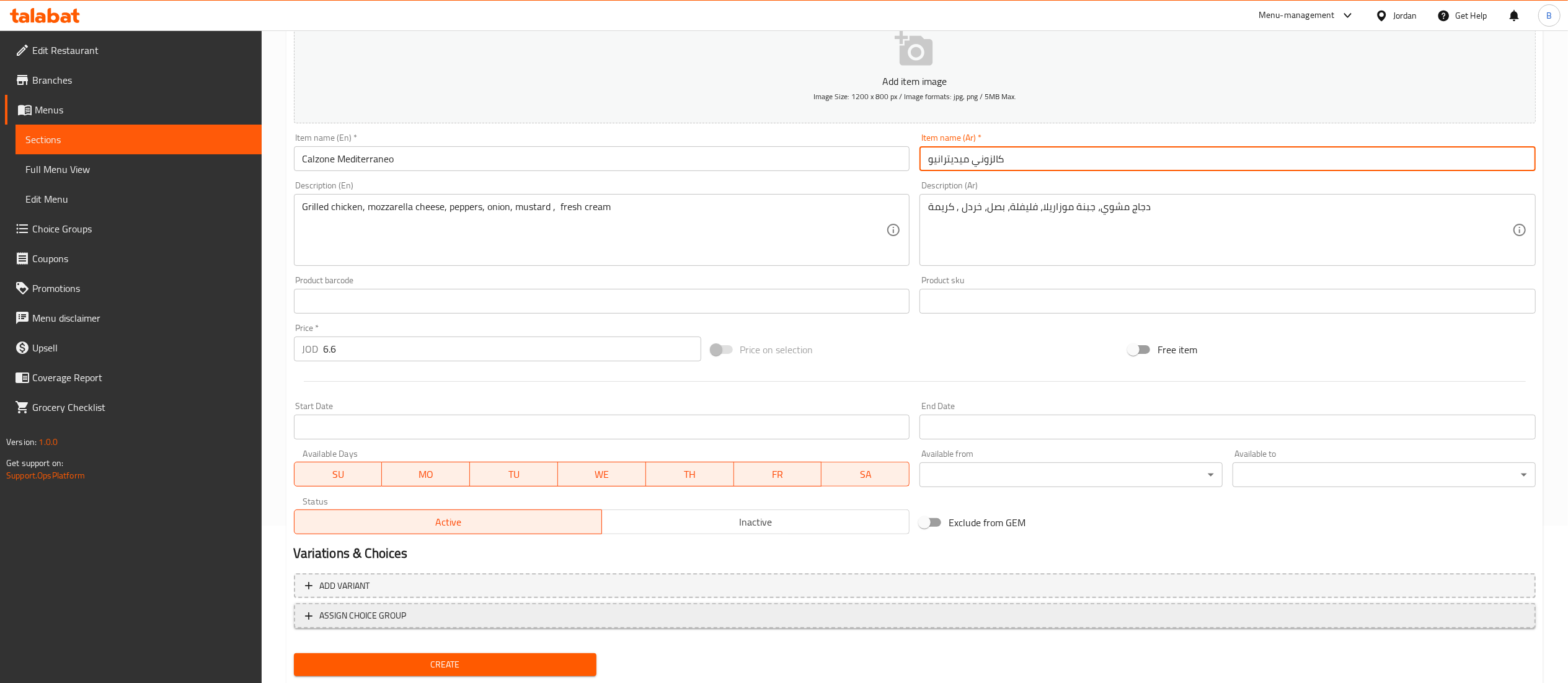
scroll to position [192, 0]
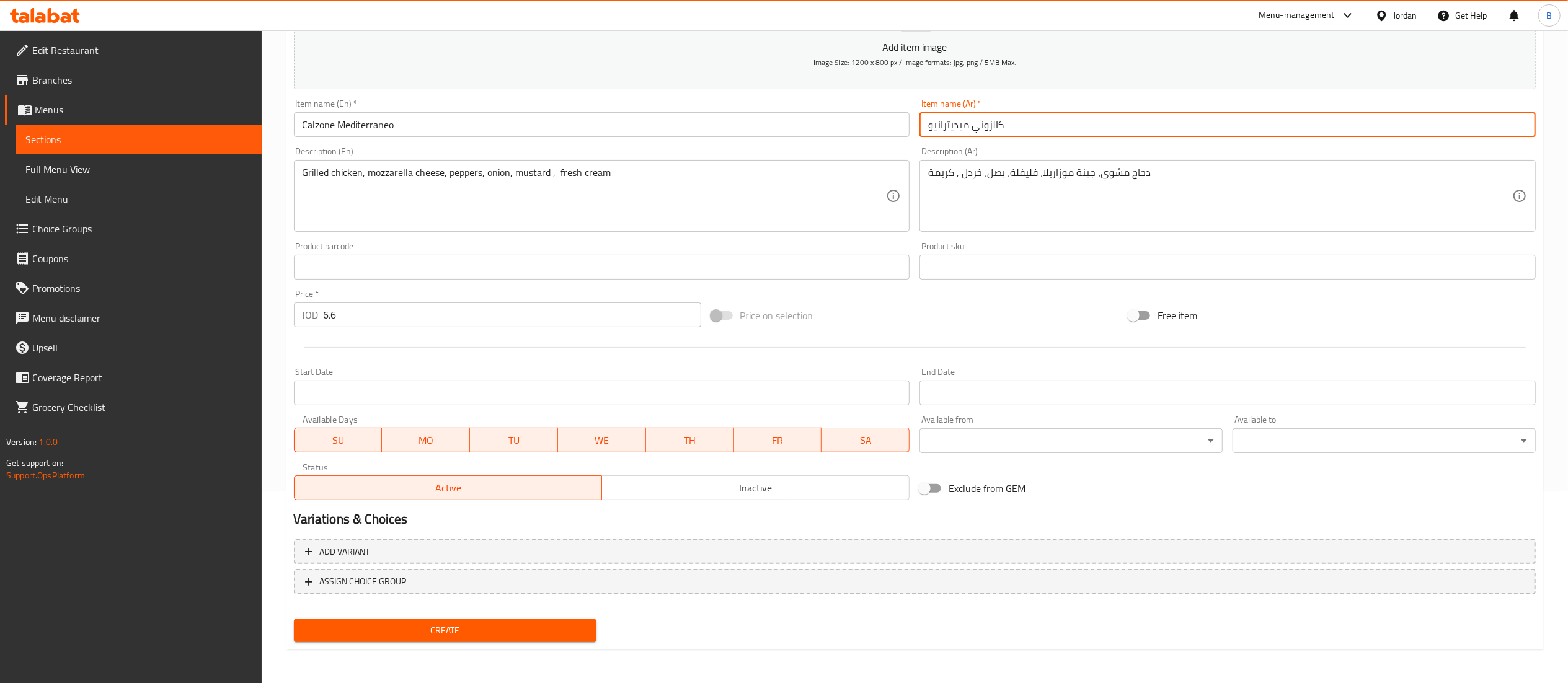
click at [489, 622] on button "Create" at bounding box center [446, 631] width 303 height 23
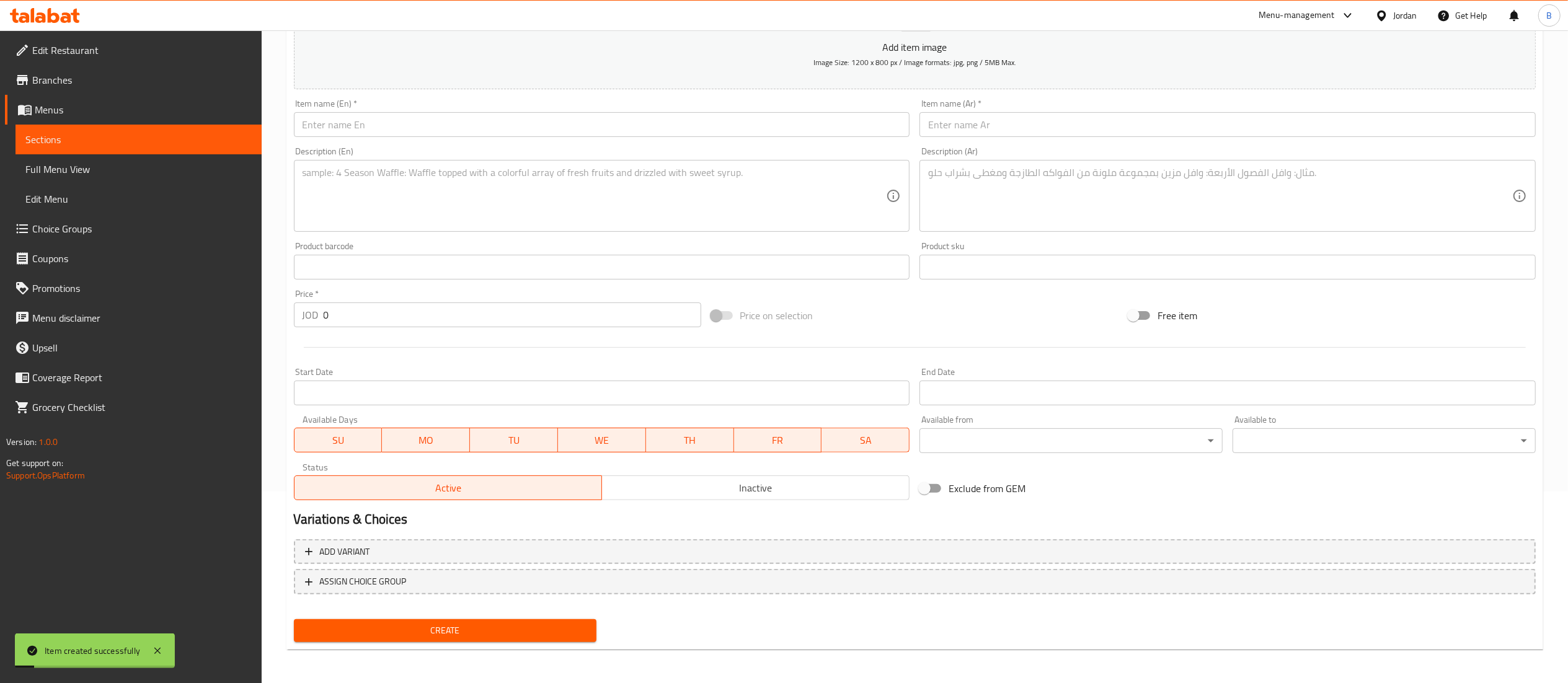
scroll to position [0, 0]
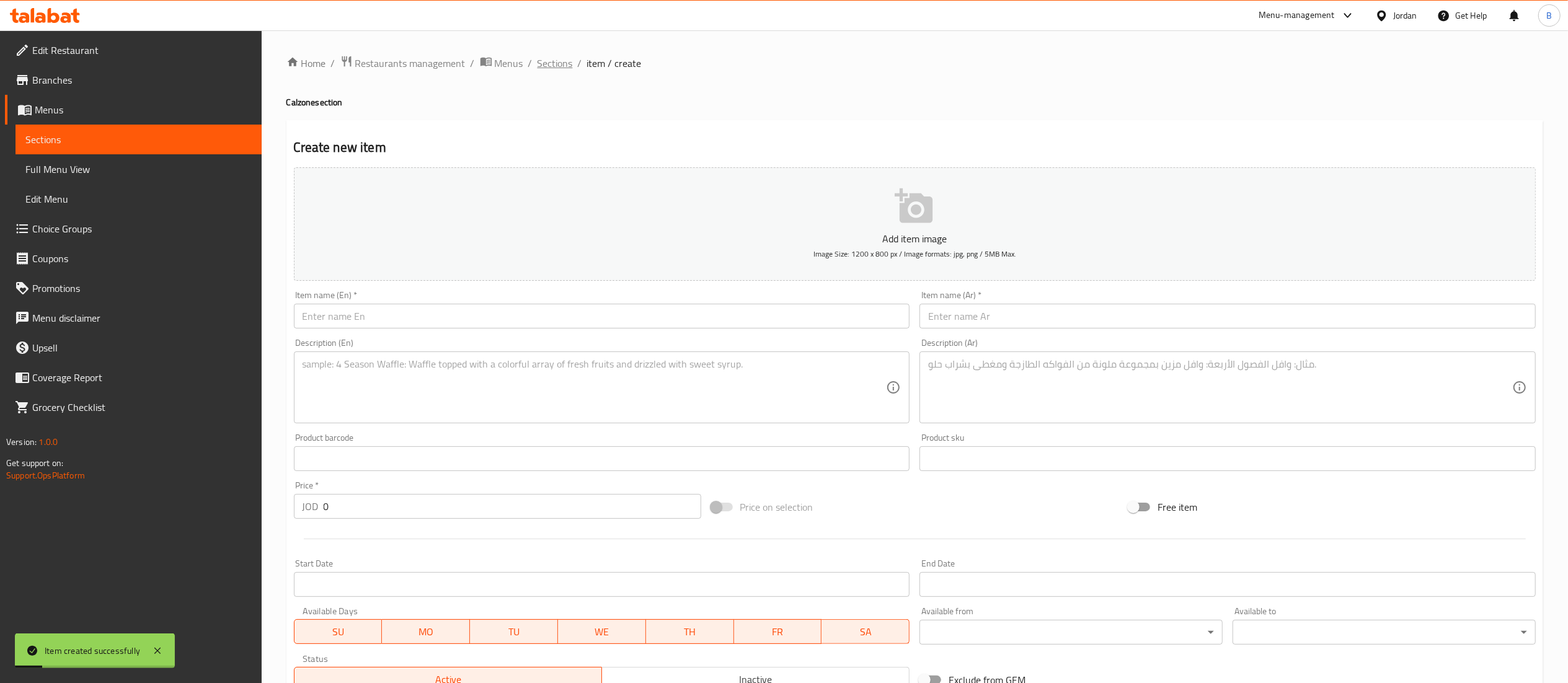
click at [549, 63] on span "Sections" at bounding box center [555, 63] width 35 height 15
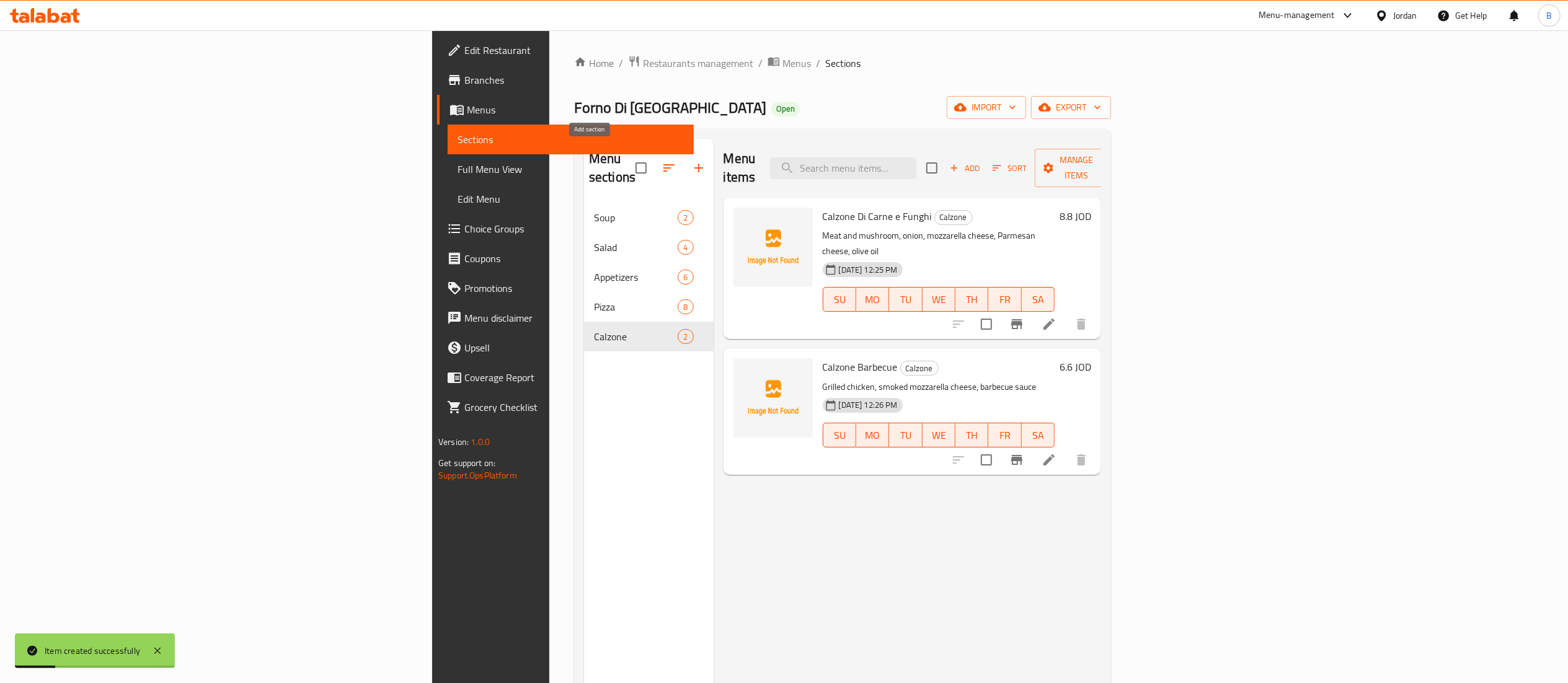
click at [692, 165] on icon "button" at bounding box center [699, 167] width 15 height 15
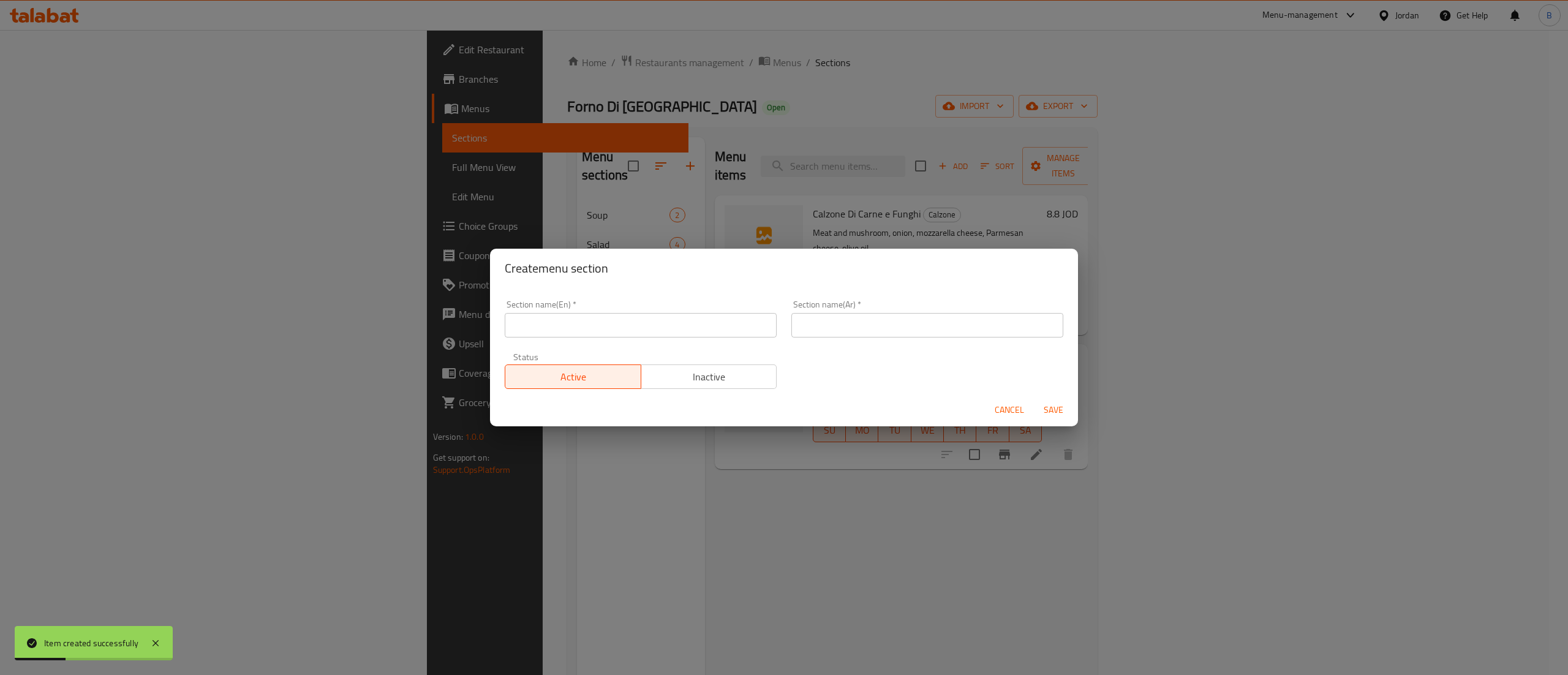
click at [583, 323] on input "text" at bounding box center [641, 325] width 272 height 24
click at [859, 312] on div "Section name(Ar)   * Section name(Ar) *" at bounding box center [927, 318] width 272 height 37
click at [866, 329] on input "text" at bounding box center [927, 325] width 272 height 24
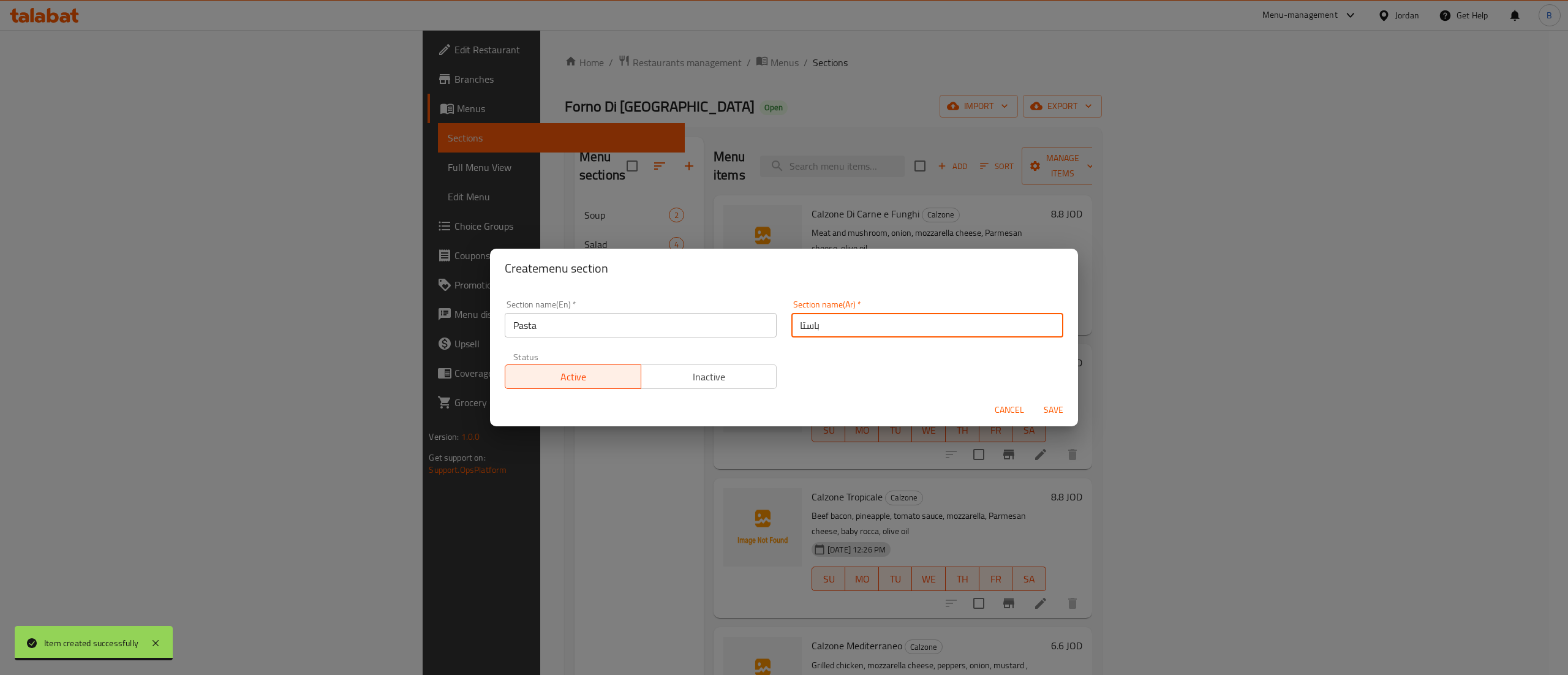
click at [822, 370] on div "Section name(En)   * Pasta Section name(En) * Section name(Ar)   * باستا Sectio…" at bounding box center [784, 345] width 573 height 104
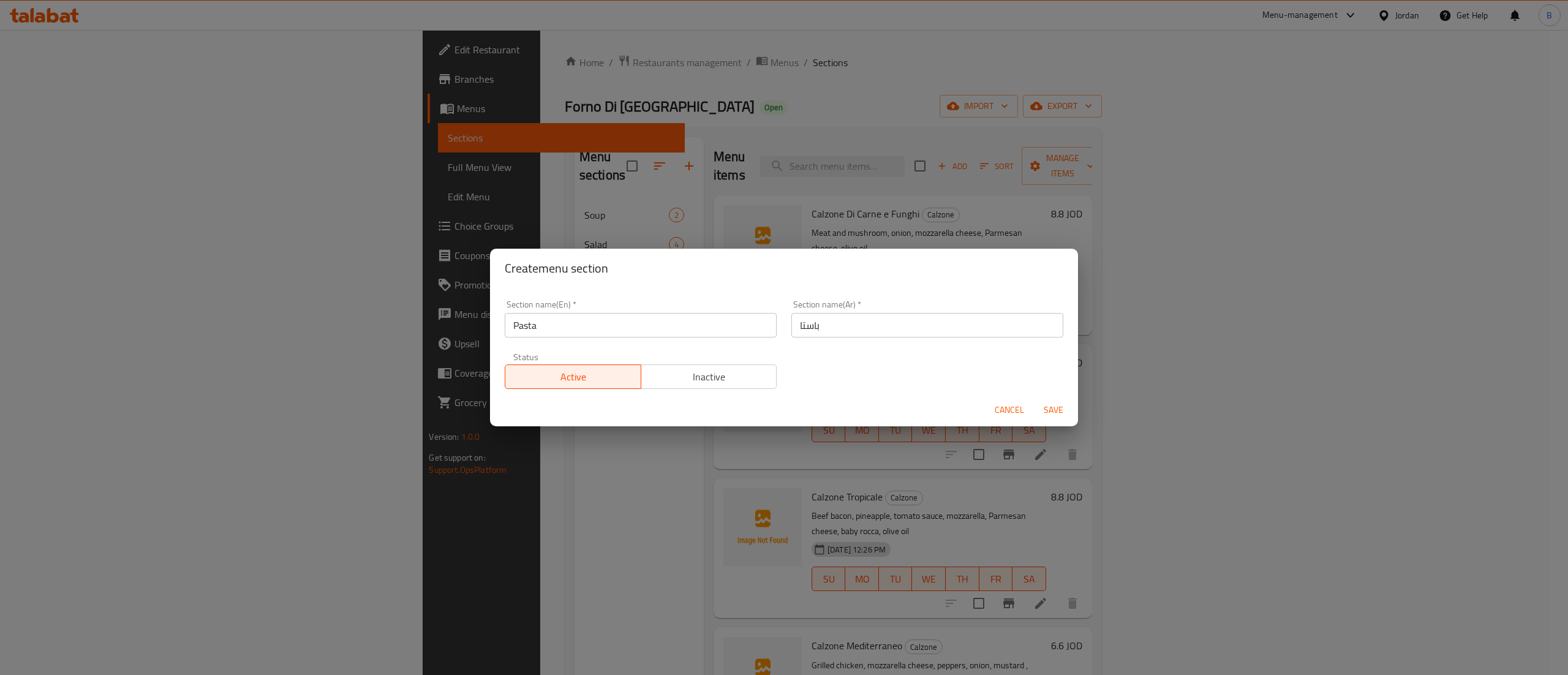
click at [1036, 404] on button "Save" at bounding box center [1053, 410] width 39 height 22
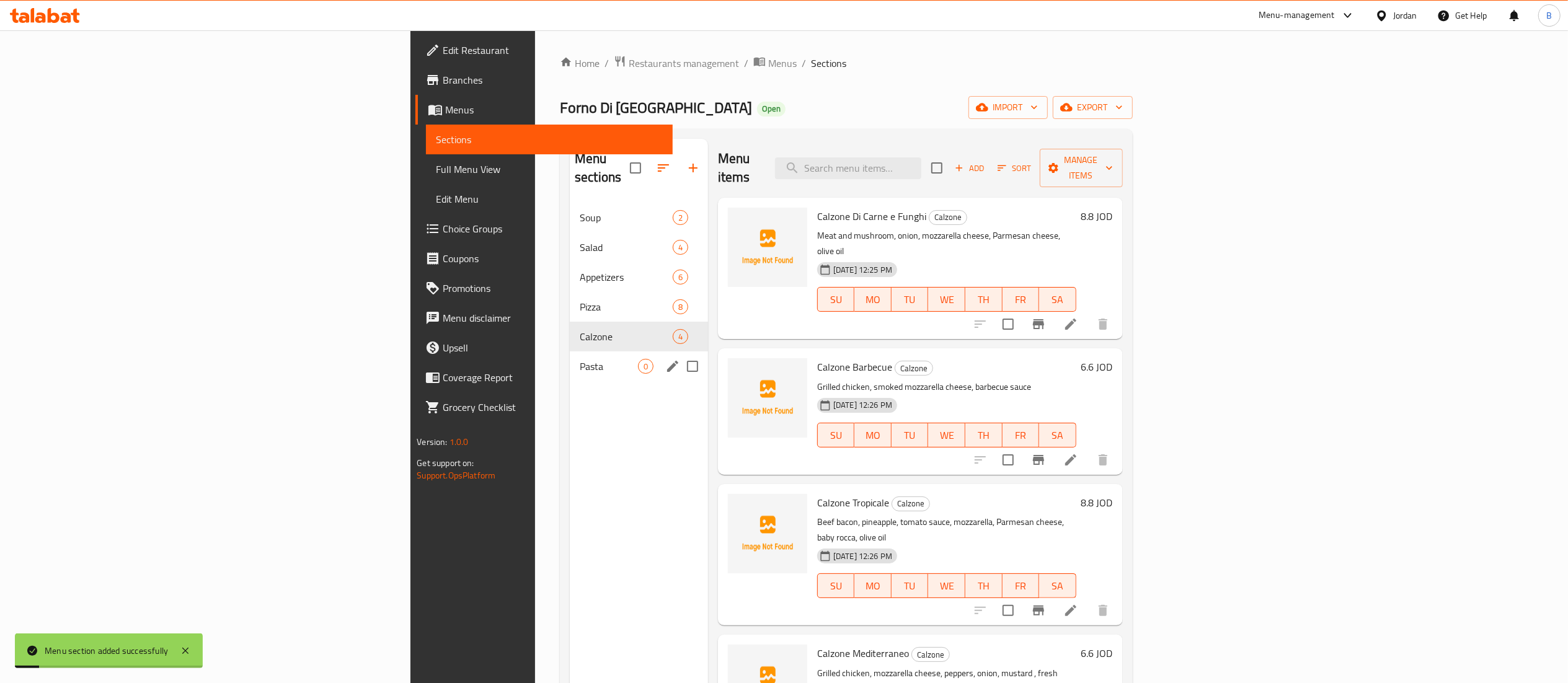
click at [580, 359] on span "Pasta" at bounding box center [608, 366] width 59 height 15
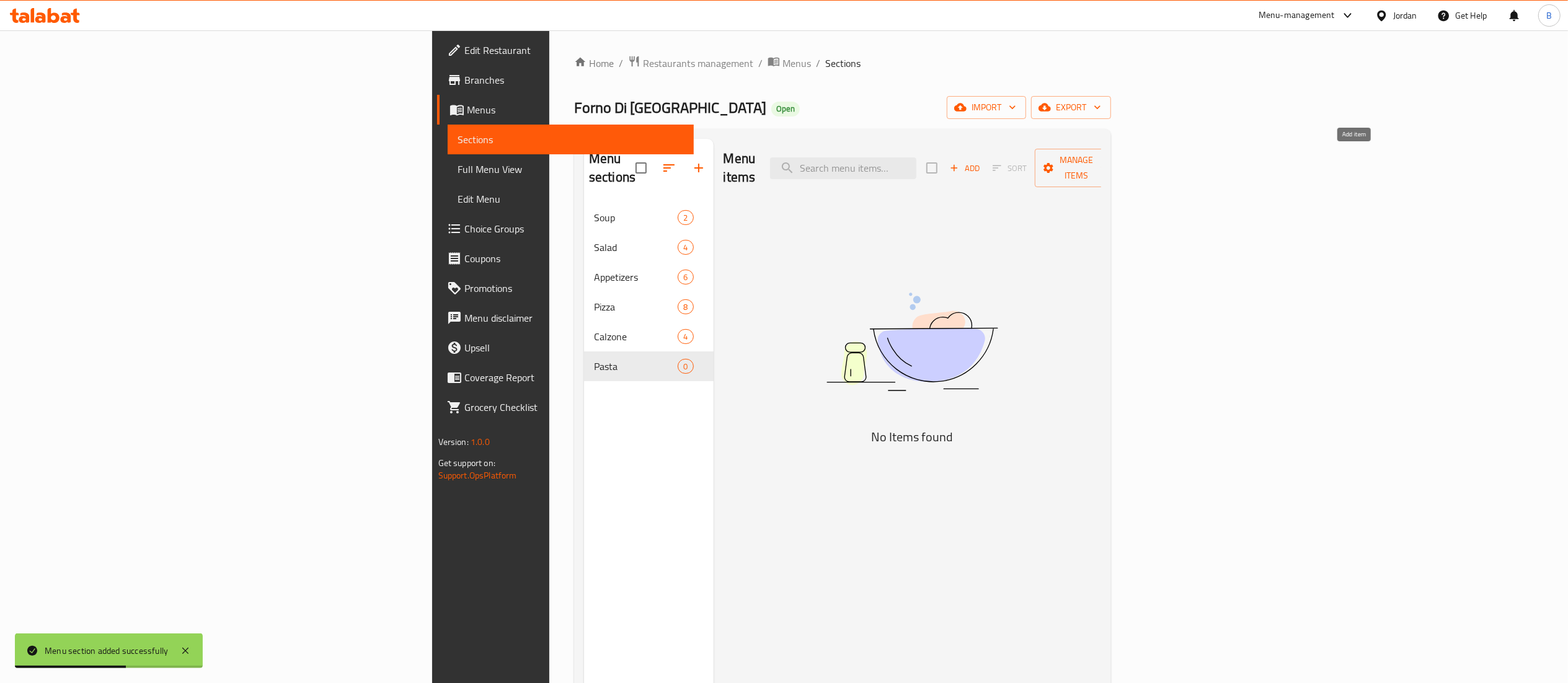
click at [981, 165] on span "Add" at bounding box center [965, 168] width 33 height 14
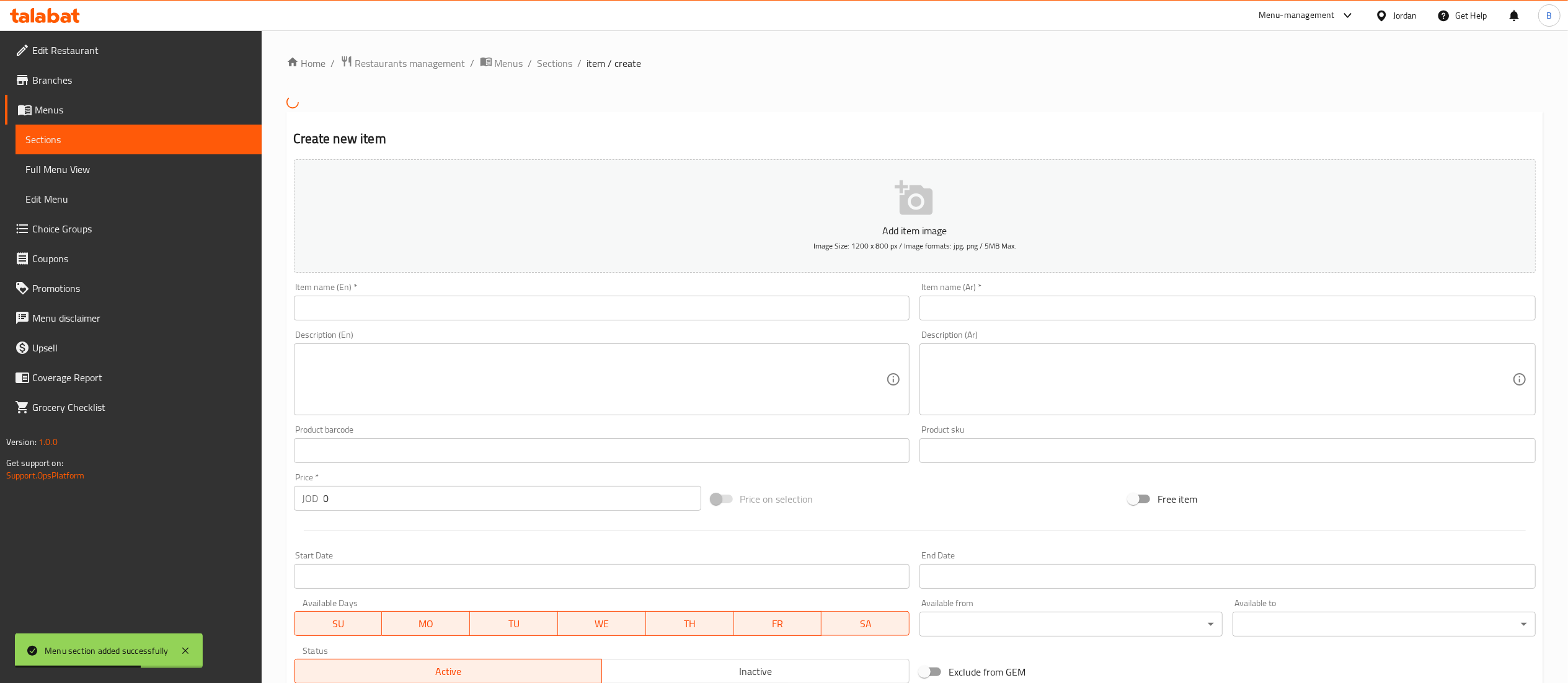
click at [489, 312] on input "text" at bounding box center [602, 308] width 616 height 25
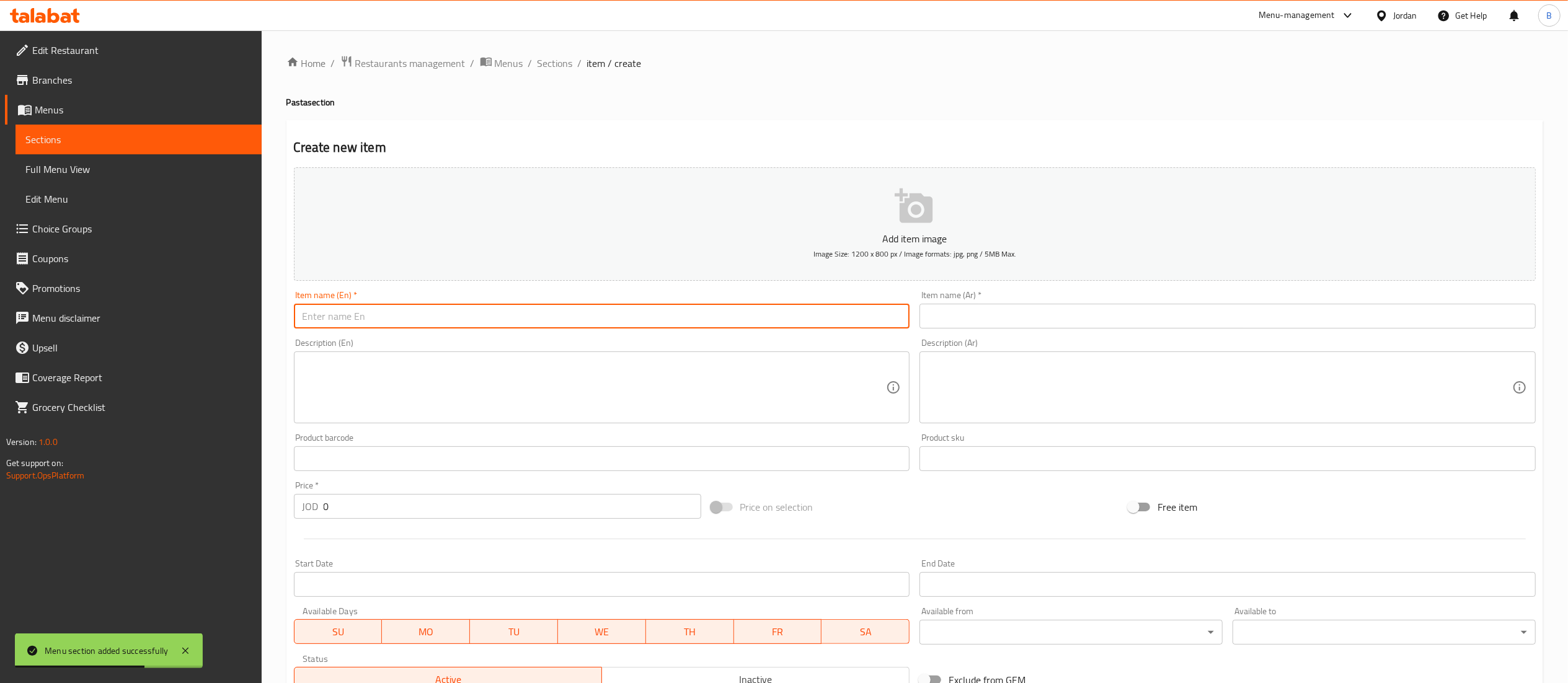
paste input "Fettuccine al Funghi"
click at [538, 397] on textarea at bounding box center [594, 387] width 584 height 59
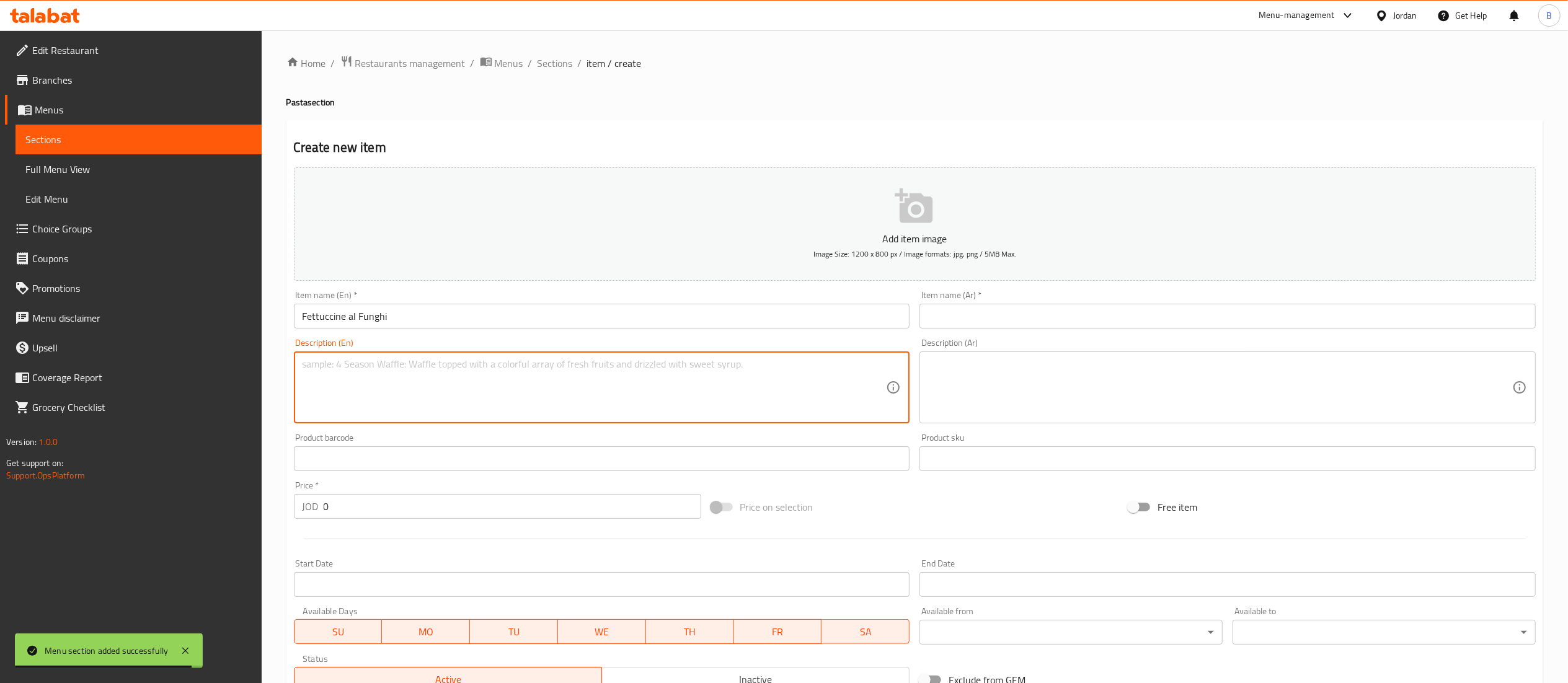
paste
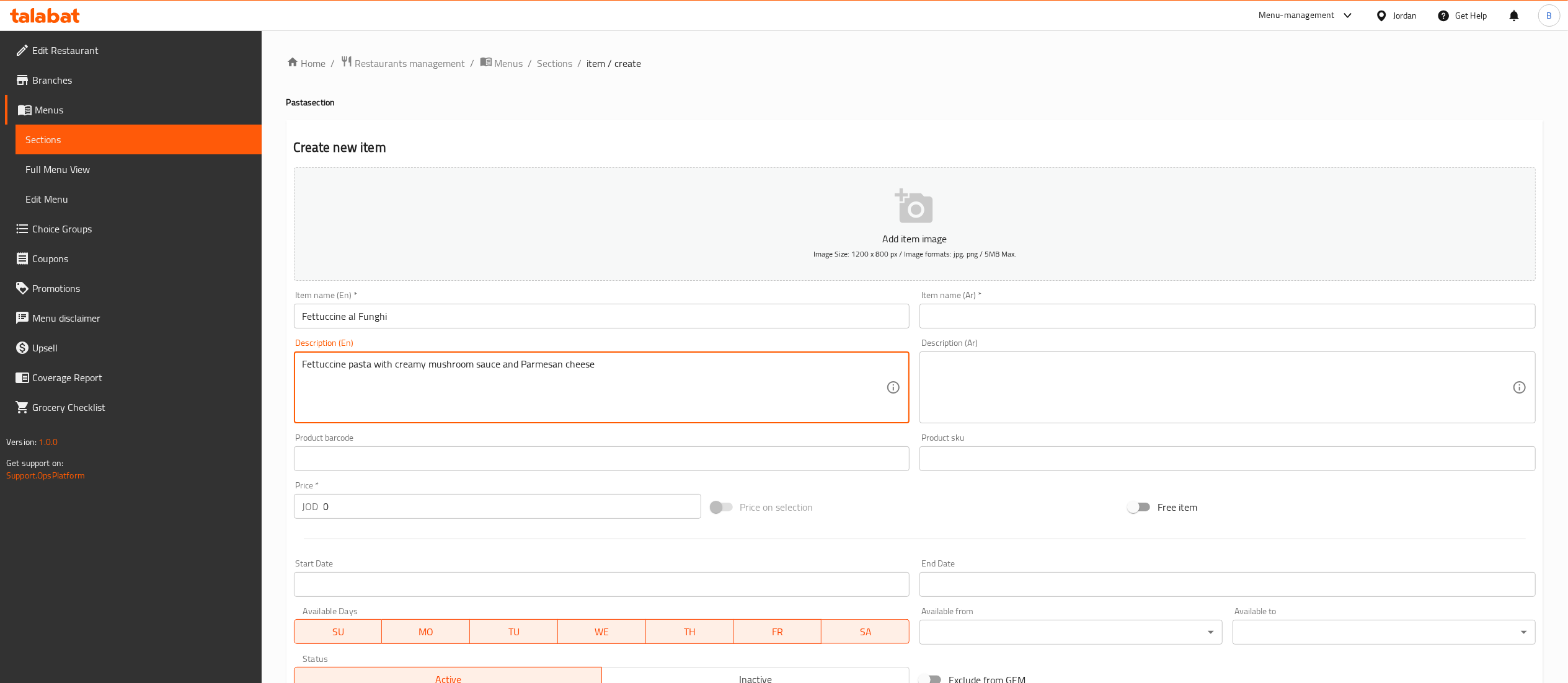
click at [1001, 398] on textarea at bounding box center [1220, 387] width 584 height 59
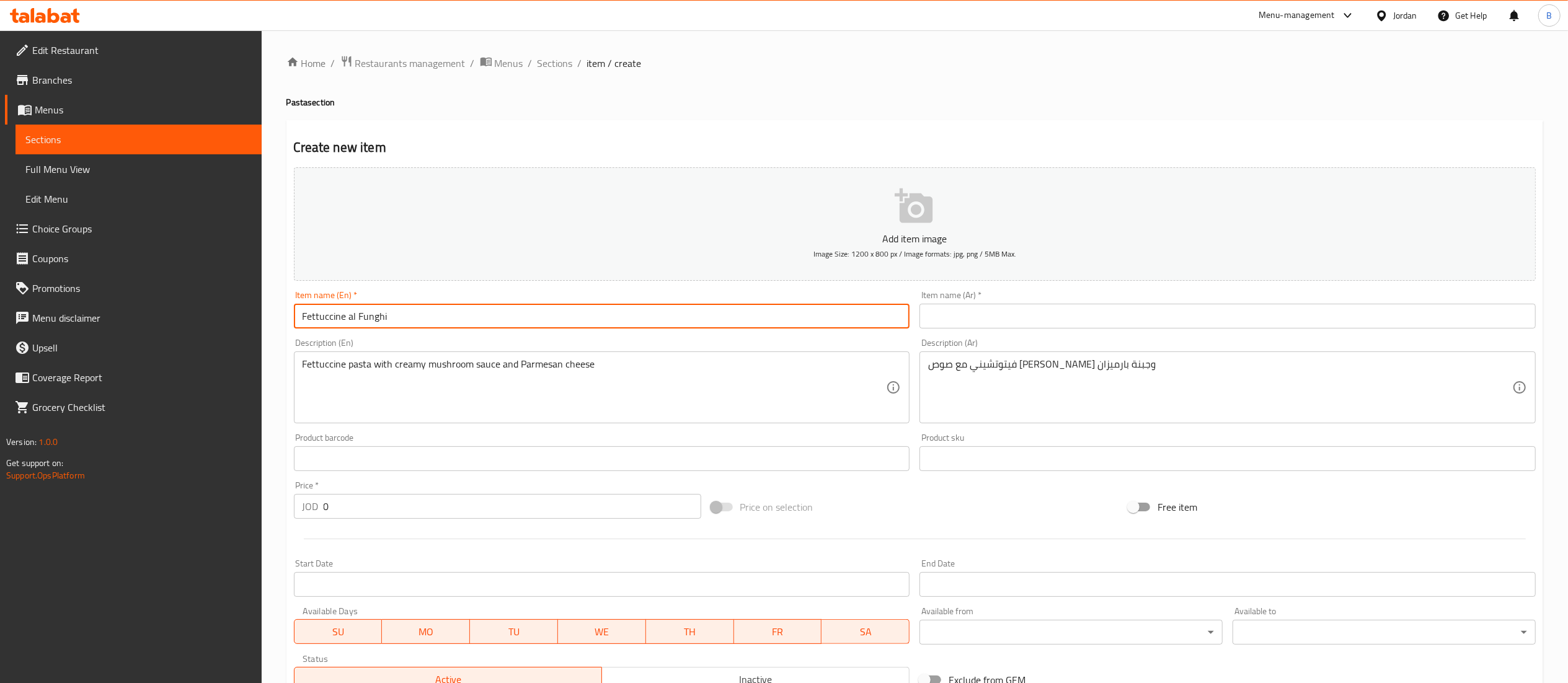
drag, startPoint x: 457, startPoint y: 312, endPoint x: 158, endPoint y: 309, distance: 299.0
click at [177, 309] on div "Edit Restaurant Branches Menus Sections Full Menu View Edit Menu Choice Groups …" at bounding box center [784, 454] width 1568 height 846
click at [1031, 328] on input "text" at bounding box center [1227, 316] width 616 height 25
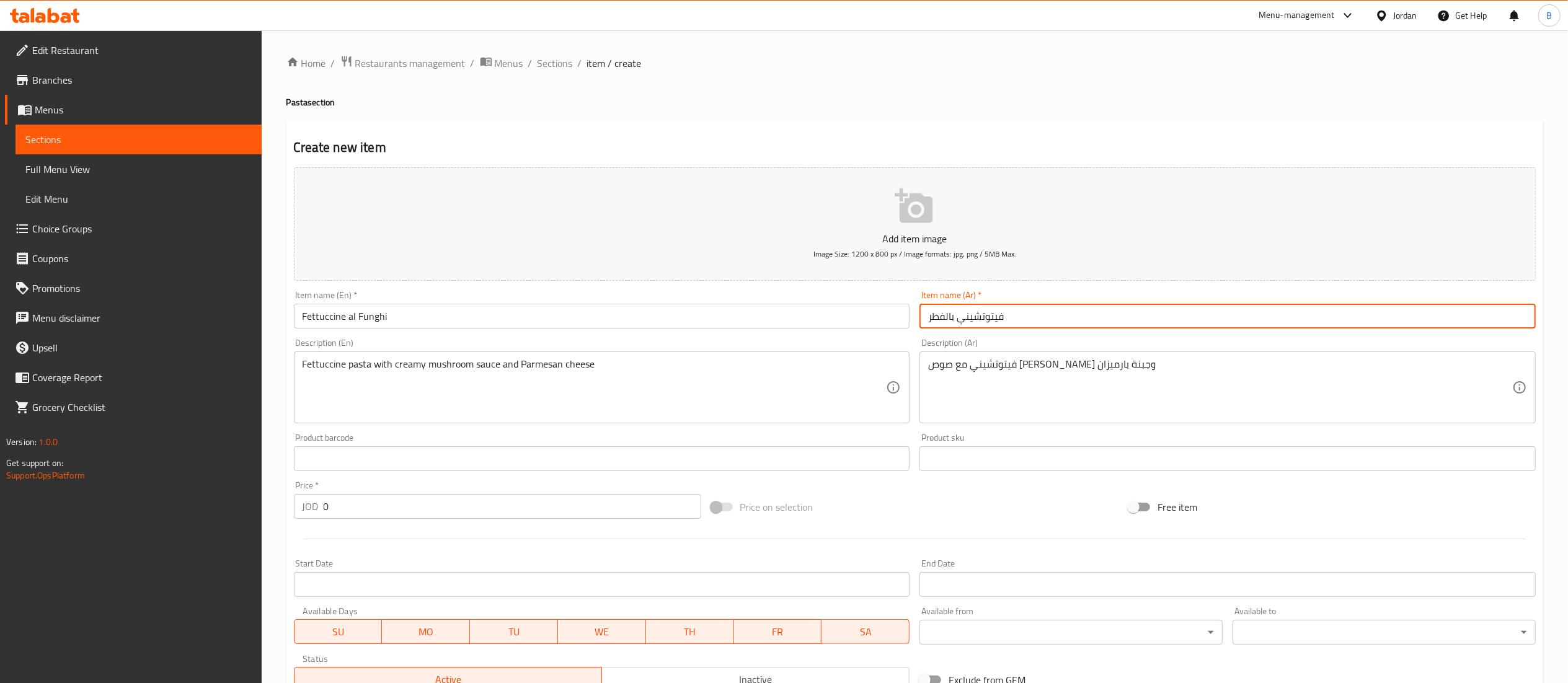
drag, startPoint x: 386, startPoint y: 515, endPoint x: 142, endPoint y: 503, distance: 244.3
click at [171, 505] on div "Edit Restaurant Branches Menus Sections Full Menu View Edit Menu Choice Groups …" at bounding box center [784, 454] width 1568 height 846
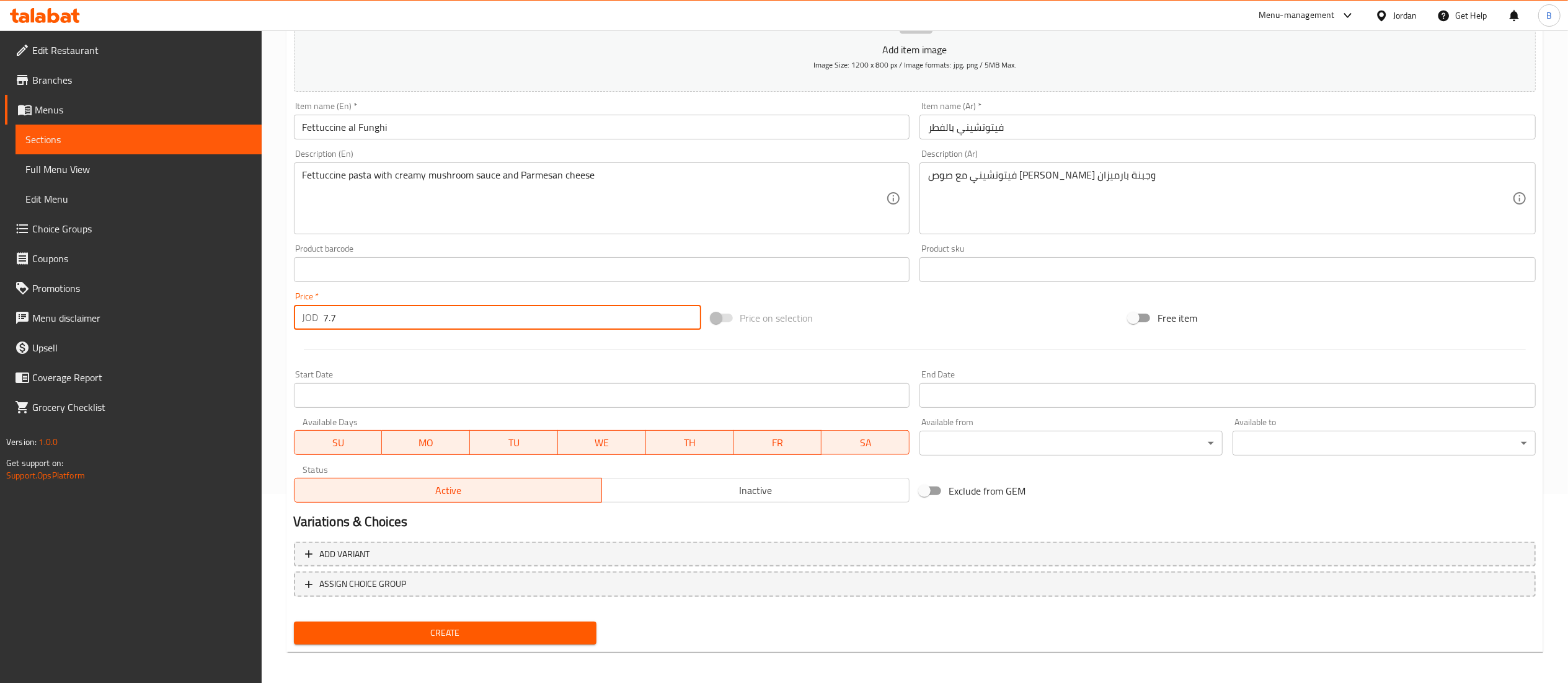
scroll to position [192, 0]
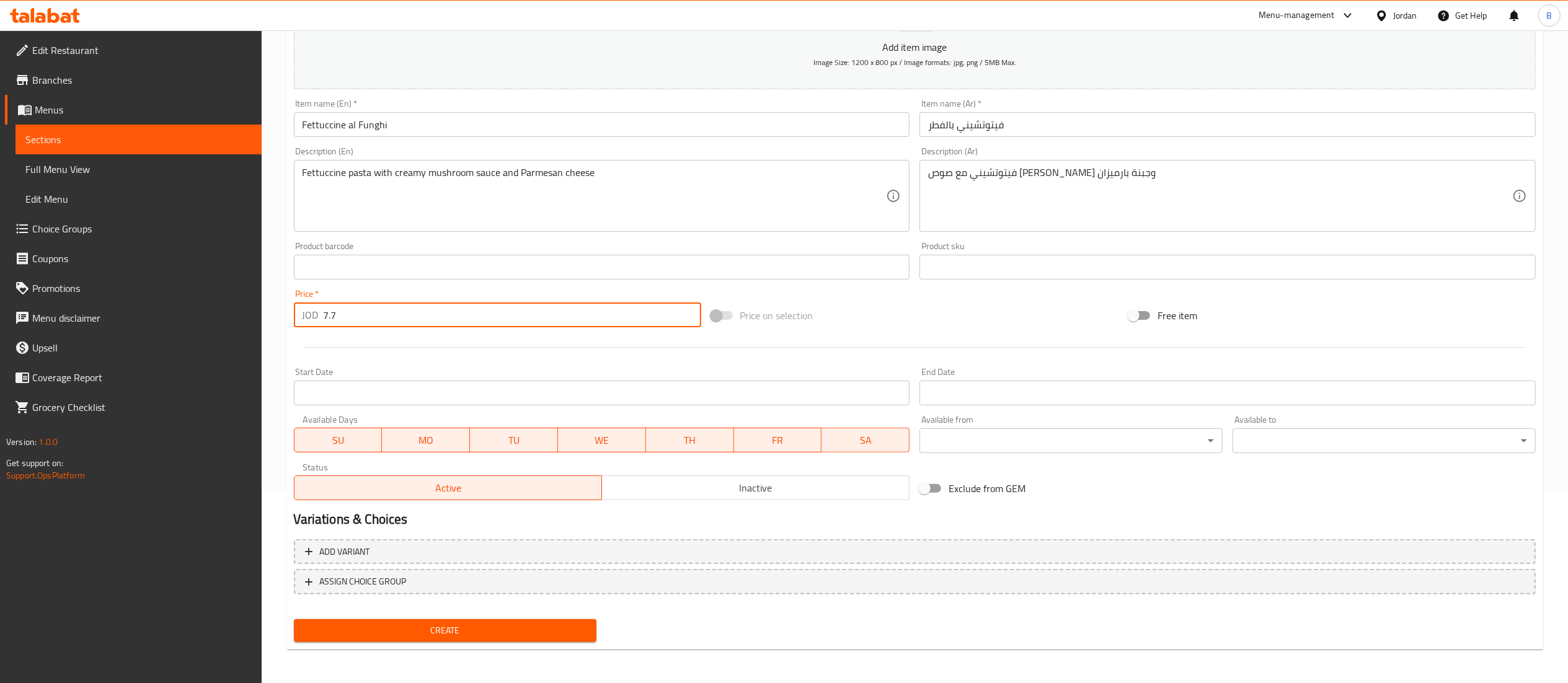
click at [445, 624] on span "Create" at bounding box center [446, 631] width 284 height 16
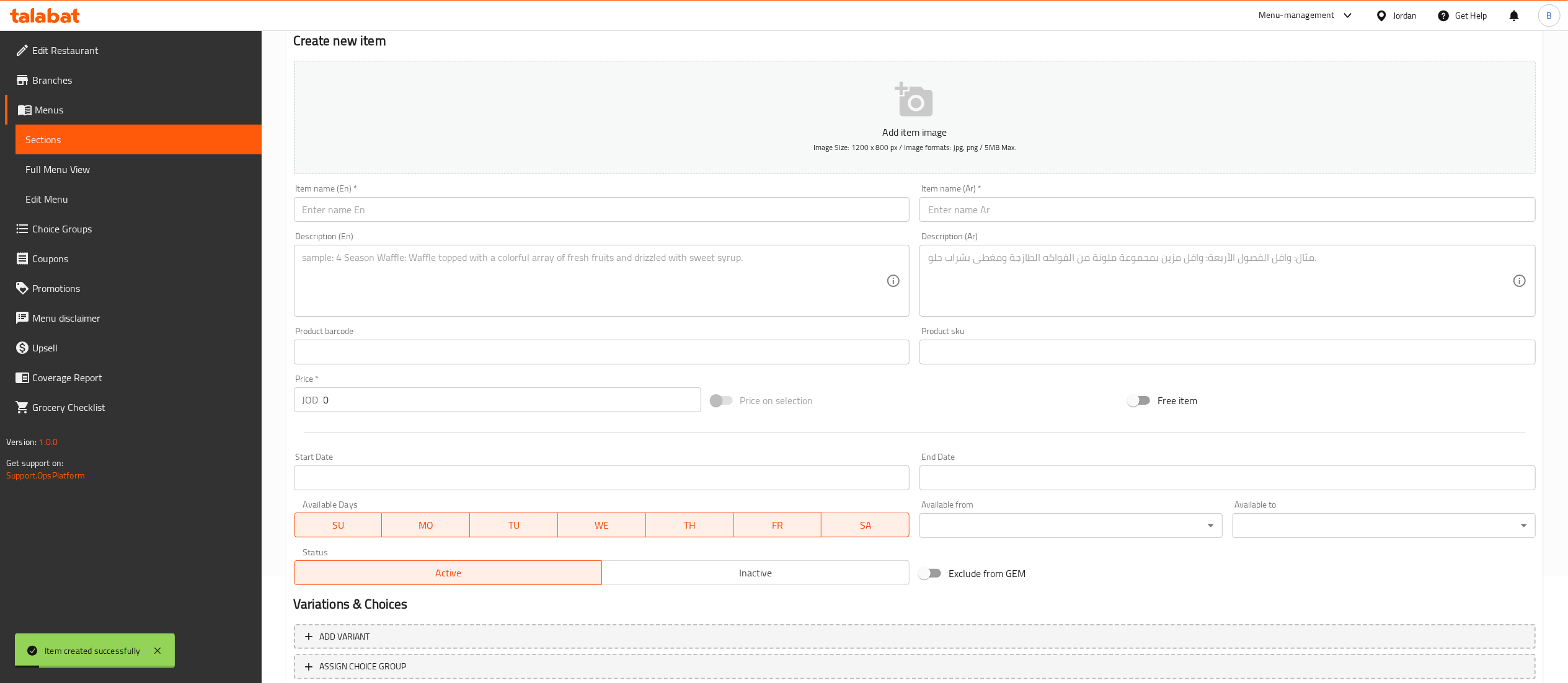
scroll to position [67, 0]
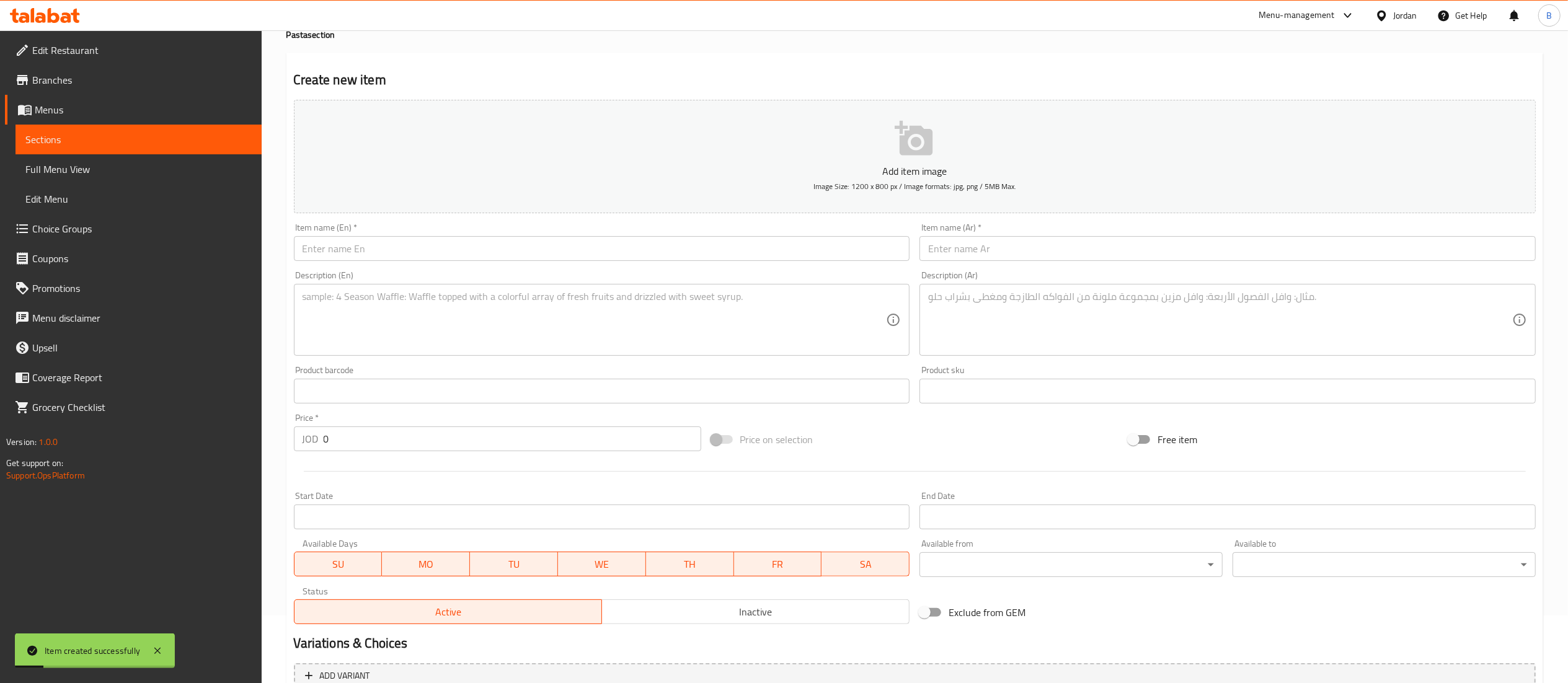
click at [398, 245] on input "text" at bounding box center [602, 249] width 616 height 25
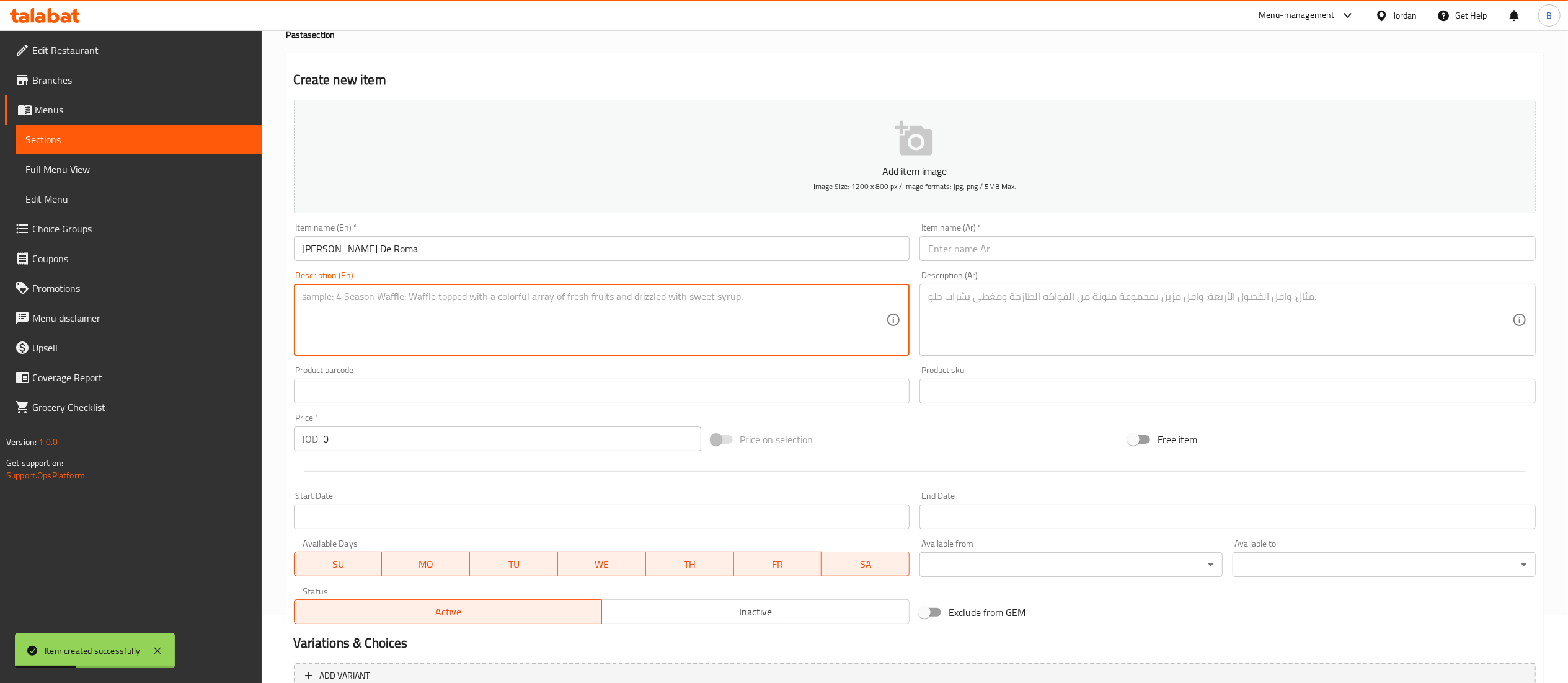
click at [514, 334] on textarea at bounding box center [594, 320] width 584 height 59
click at [1037, 361] on div "Description (Ar) Description (Ar)" at bounding box center [1227, 313] width 626 height 95
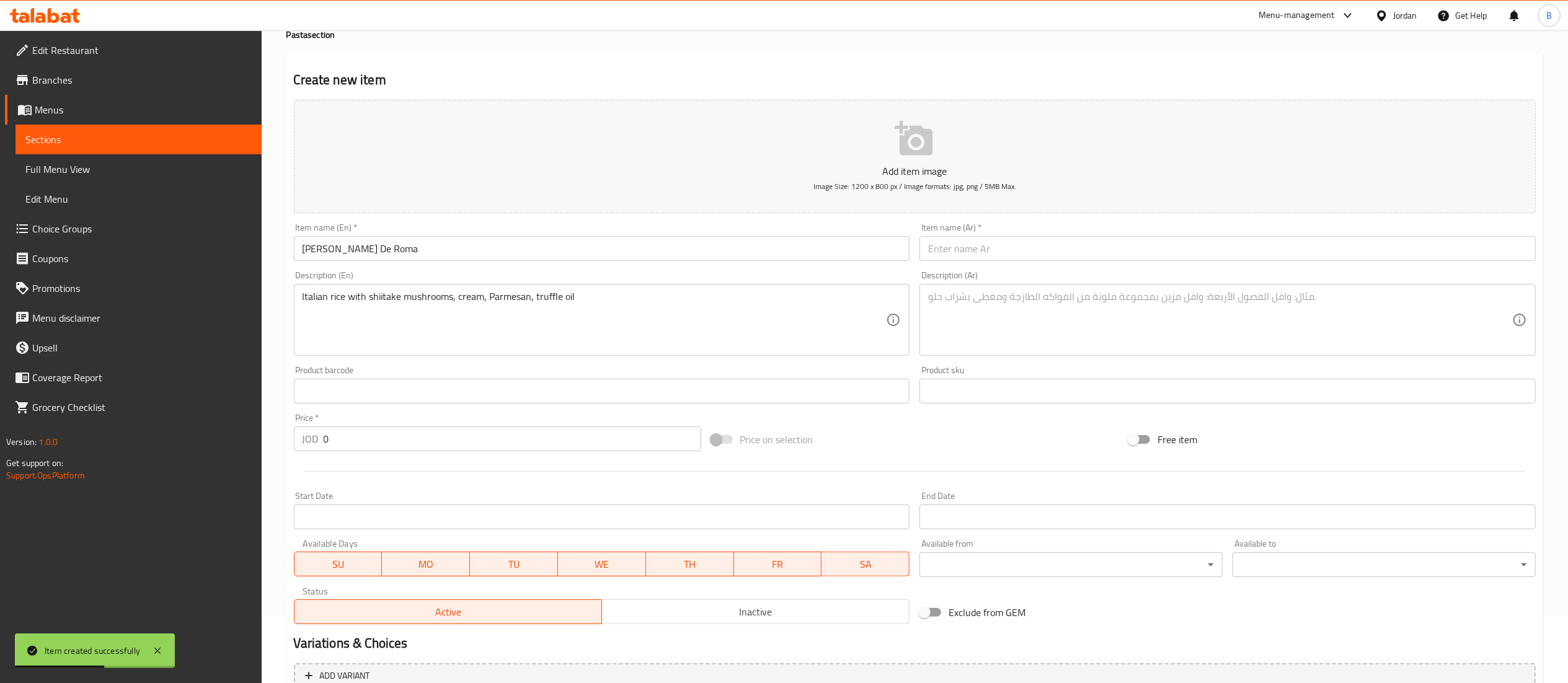
click at [1023, 322] on textarea at bounding box center [1220, 320] width 584 height 59
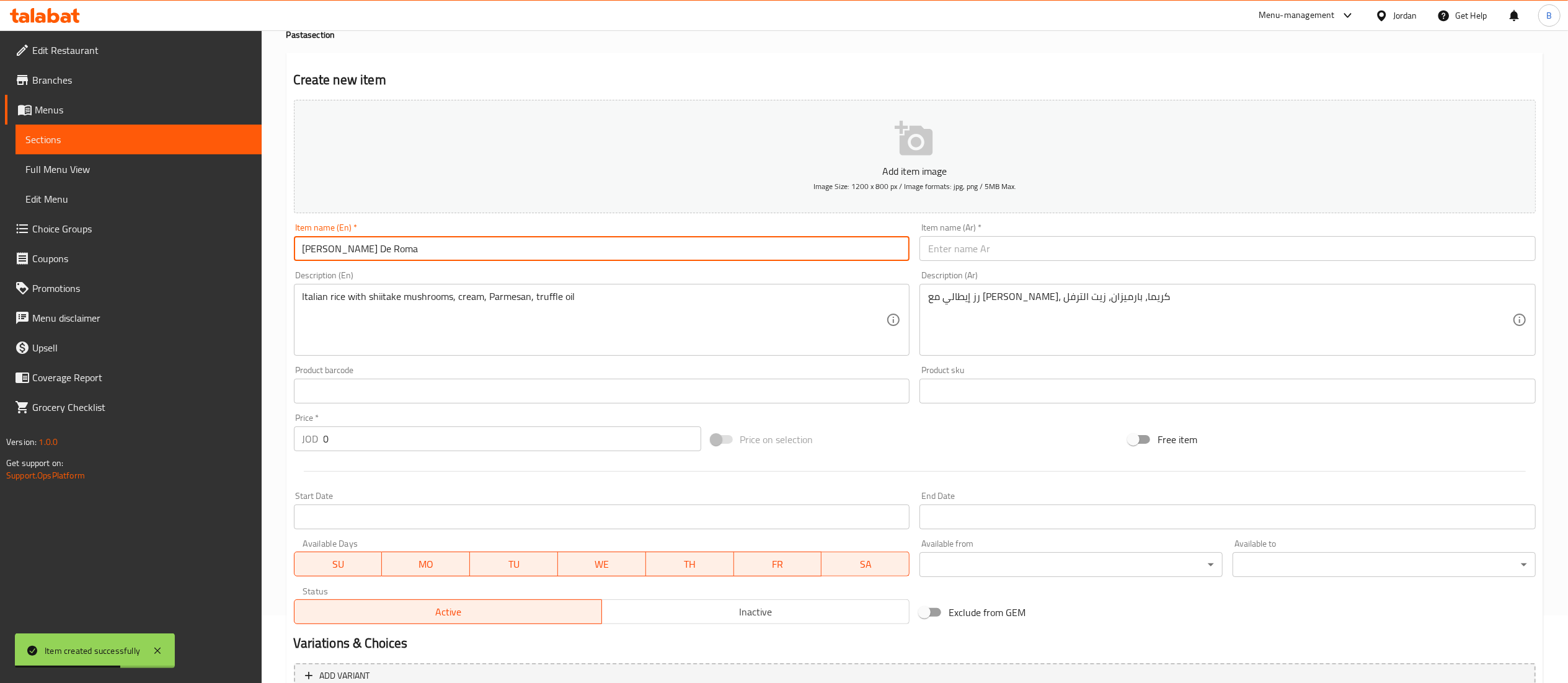
drag, startPoint x: 514, startPoint y: 252, endPoint x: 152, endPoint y: 243, distance: 362.1
click at [157, 243] on div "Edit Restaurant Branches Menus Sections Full Menu View Edit Menu Choice Groups …" at bounding box center [784, 386] width 1568 height 846
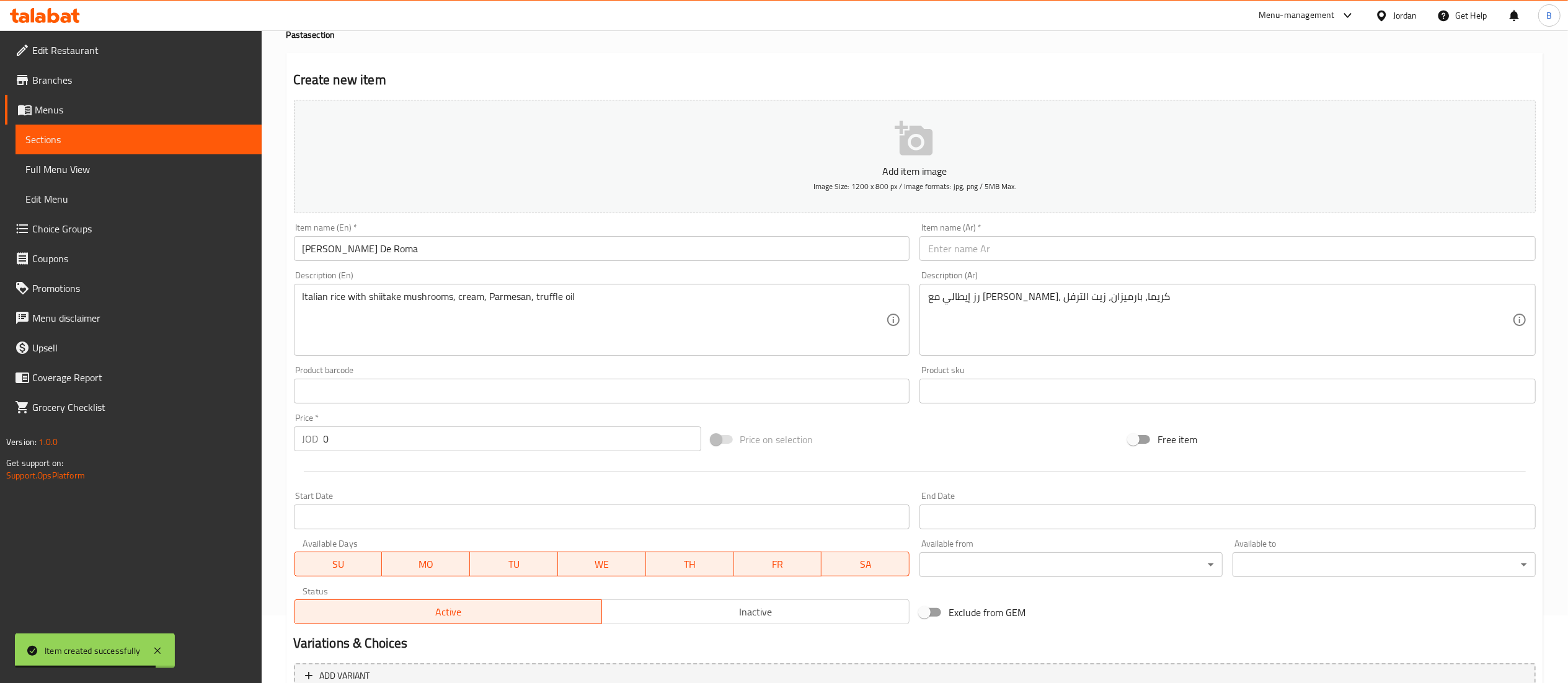
click at [986, 267] on div "Description (Ar) رز إيطالي مع فطر شيتاكي، كريما، بارميزان، زيت الترفل Descripti…" at bounding box center [1227, 313] width 626 height 95
click at [987, 248] on input "text" at bounding box center [1227, 249] width 616 height 25
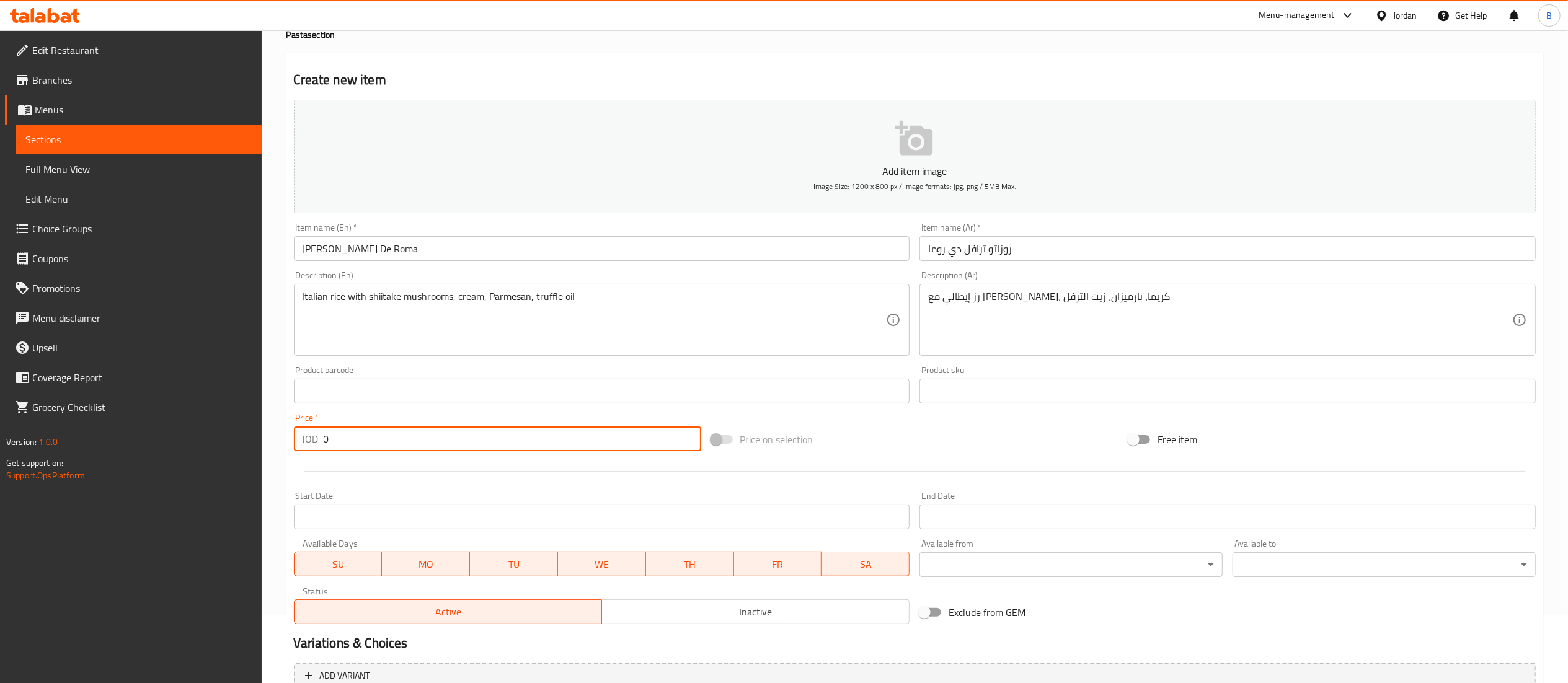
drag, startPoint x: 381, startPoint y: 441, endPoint x: 179, endPoint y: 439, distance: 202.0
click at [224, 439] on div "Edit Restaurant Branches Menus Sections Full Menu View Edit Menu Choice Groups …" at bounding box center [784, 386] width 1568 height 846
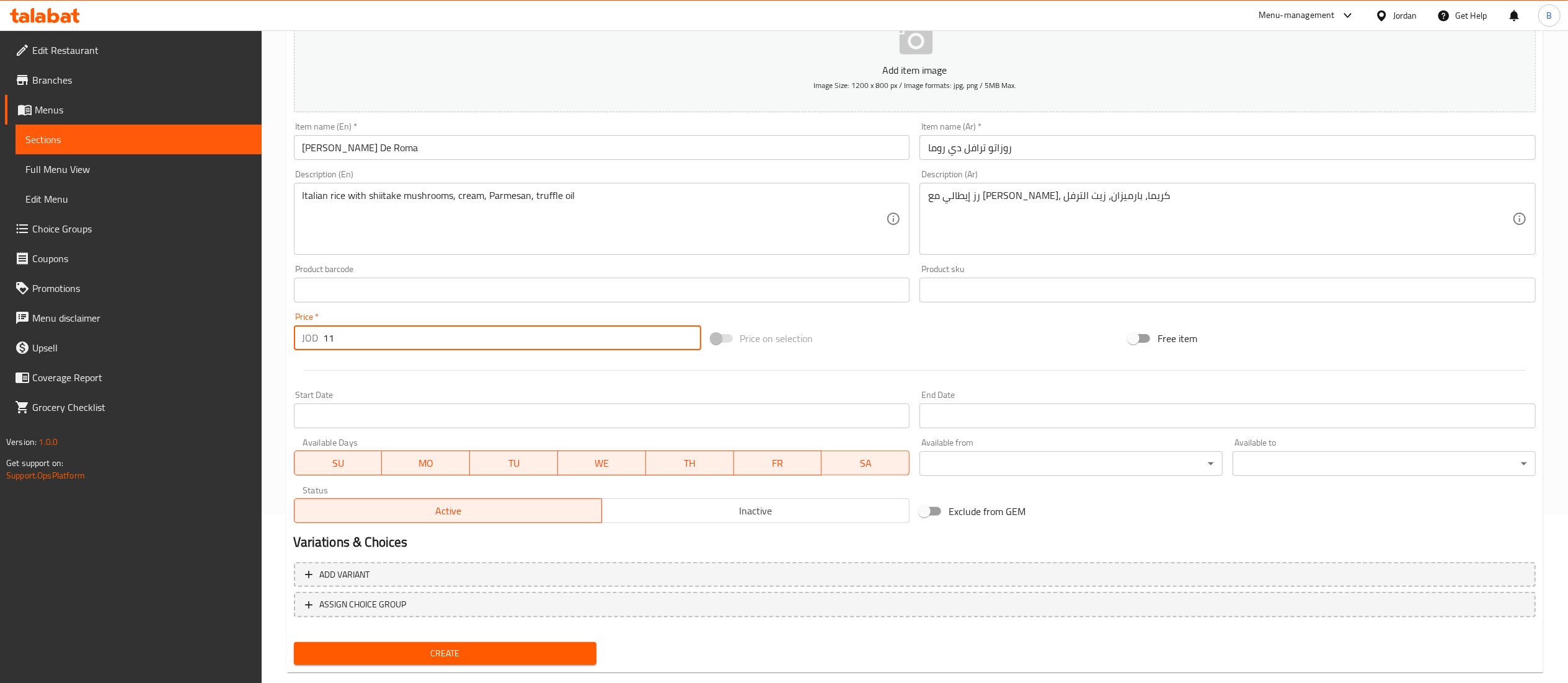
scroll to position [192, 0]
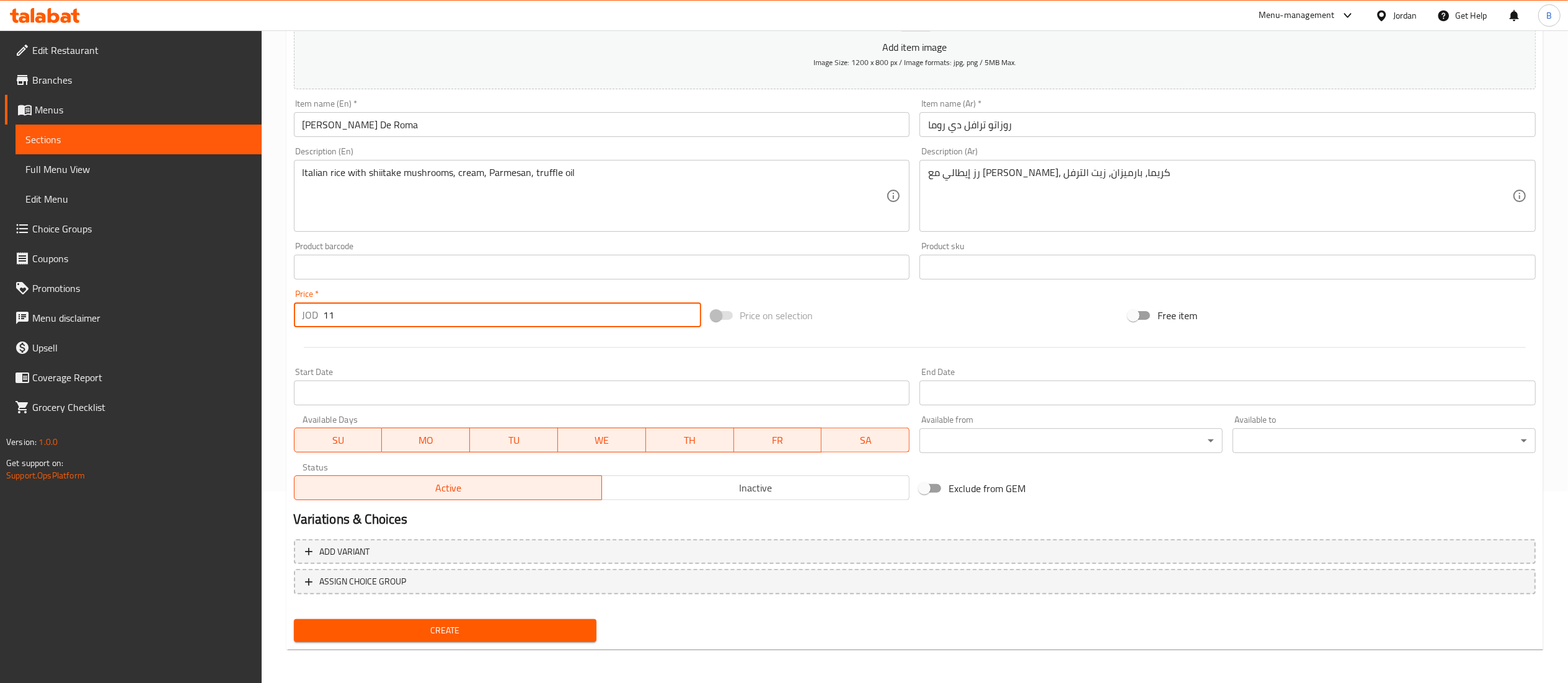
click at [450, 630] on span "Create" at bounding box center [446, 631] width 284 height 16
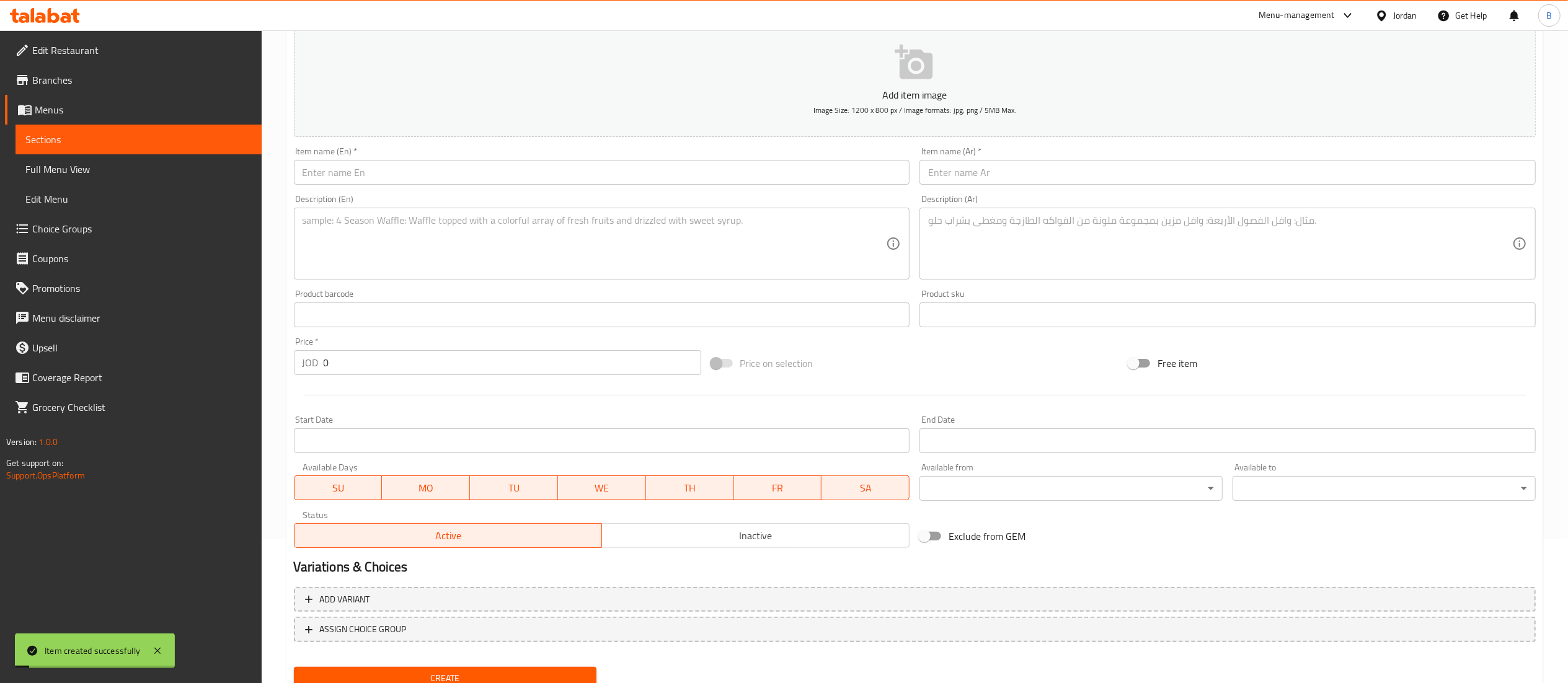
scroll to position [67, 0]
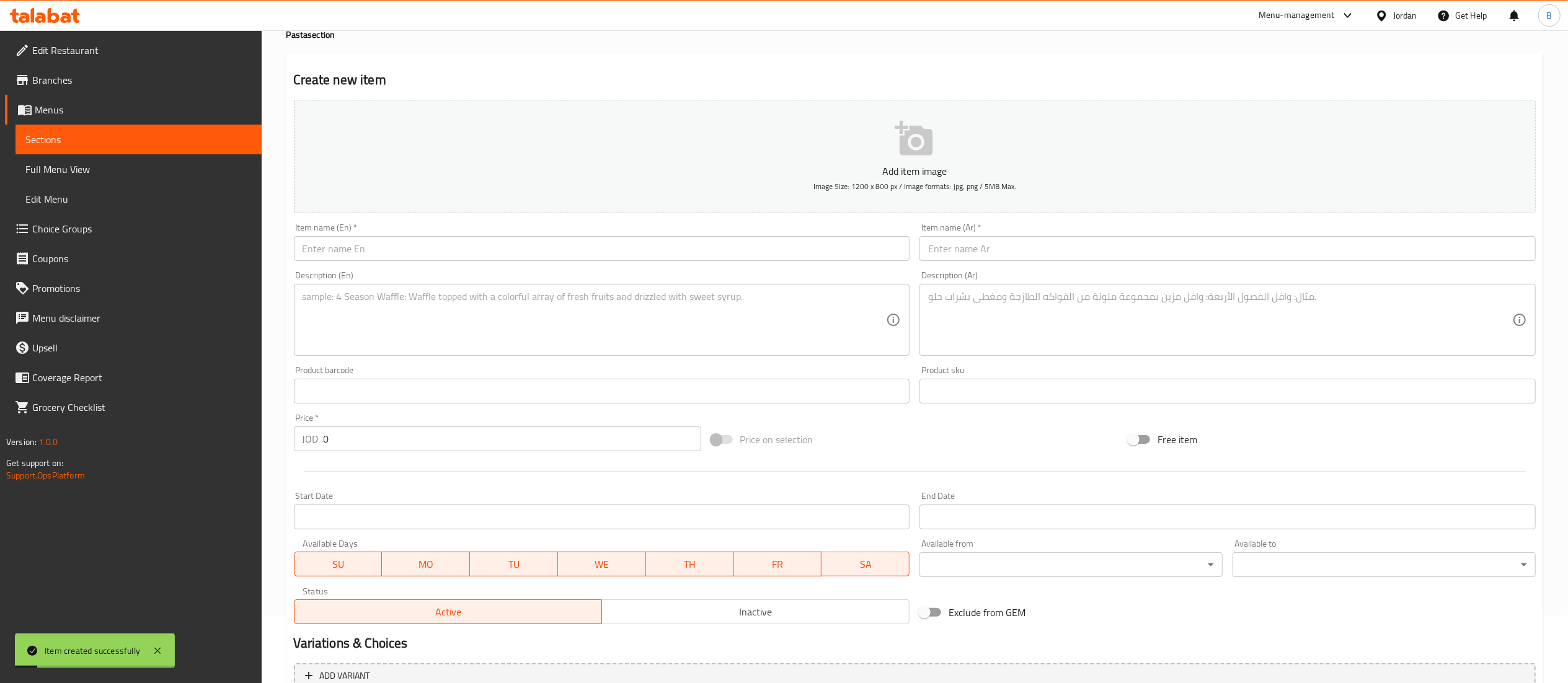
click at [438, 260] on input "text" at bounding box center [602, 249] width 616 height 25
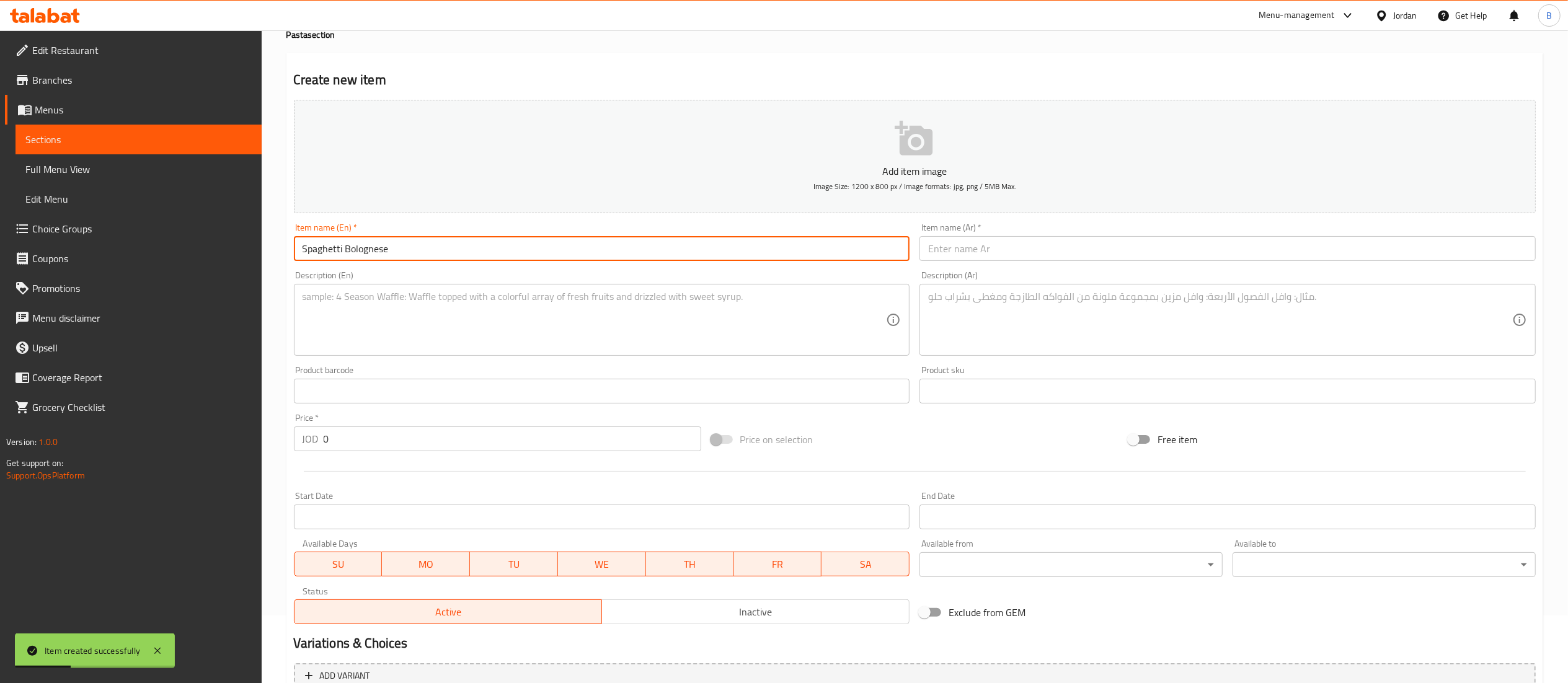
click at [975, 250] on input "text" at bounding box center [1227, 249] width 616 height 25
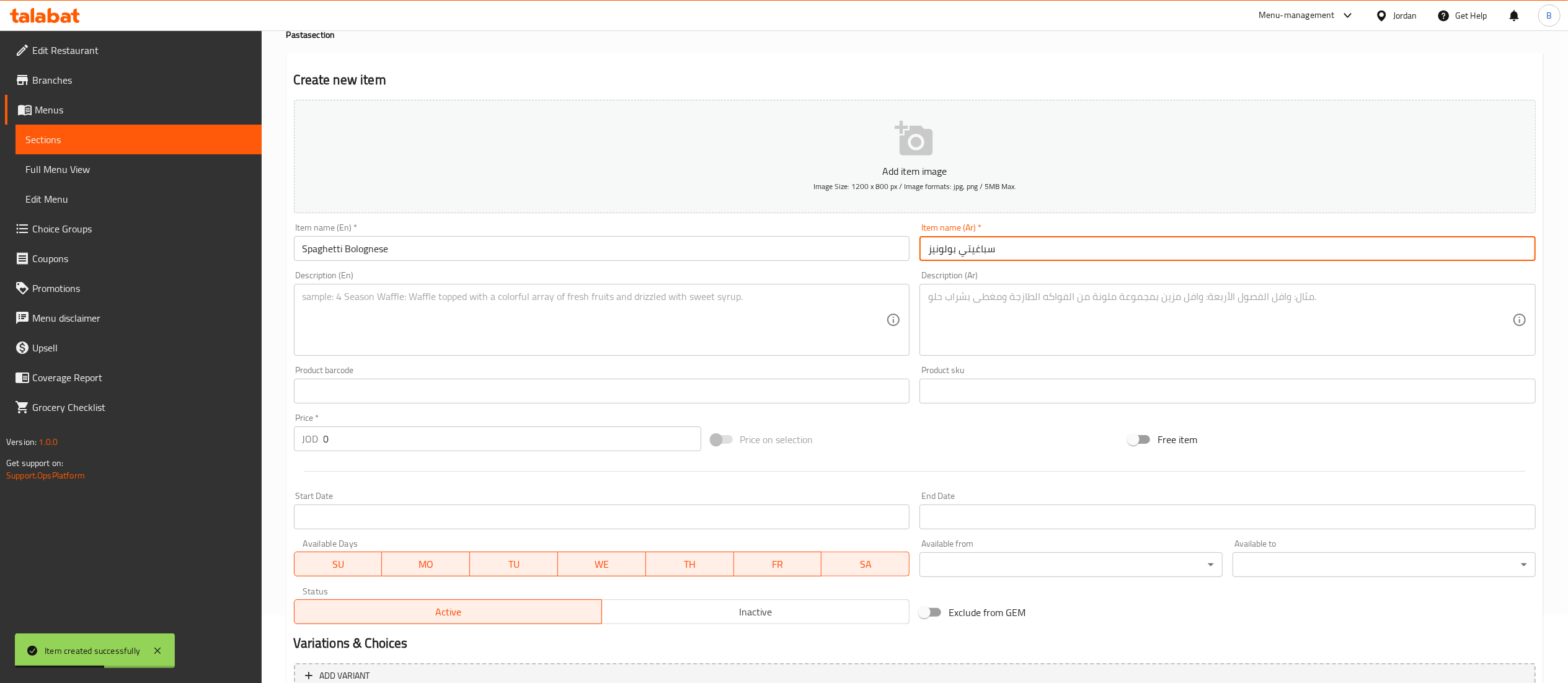
click at [583, 327] on textarea at bounding box center [594, 320] width 584 height 59
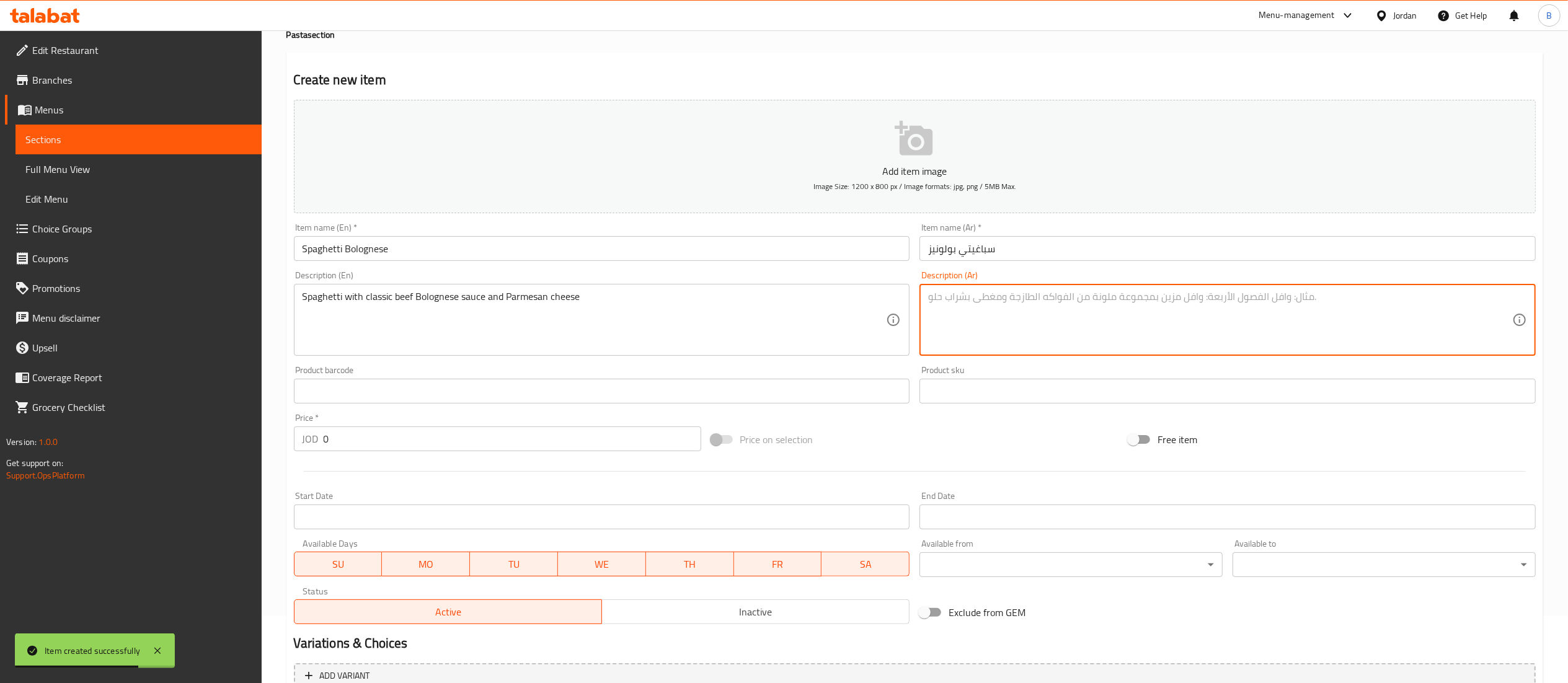
click at [985, 320] on textarea at bounding box center [1220, 320] width 584 height 59
drag, startPoint x: 432, startPoint y: 444, endPoint x: 159, endPoint y: 423, distance: 273.8
click at [201, 423] on div "Edit Restaurant Branches Menus Sections Full Menu View Edit Menu Choice Groups …" at bounding box center [784, 386] width 1568 height 846
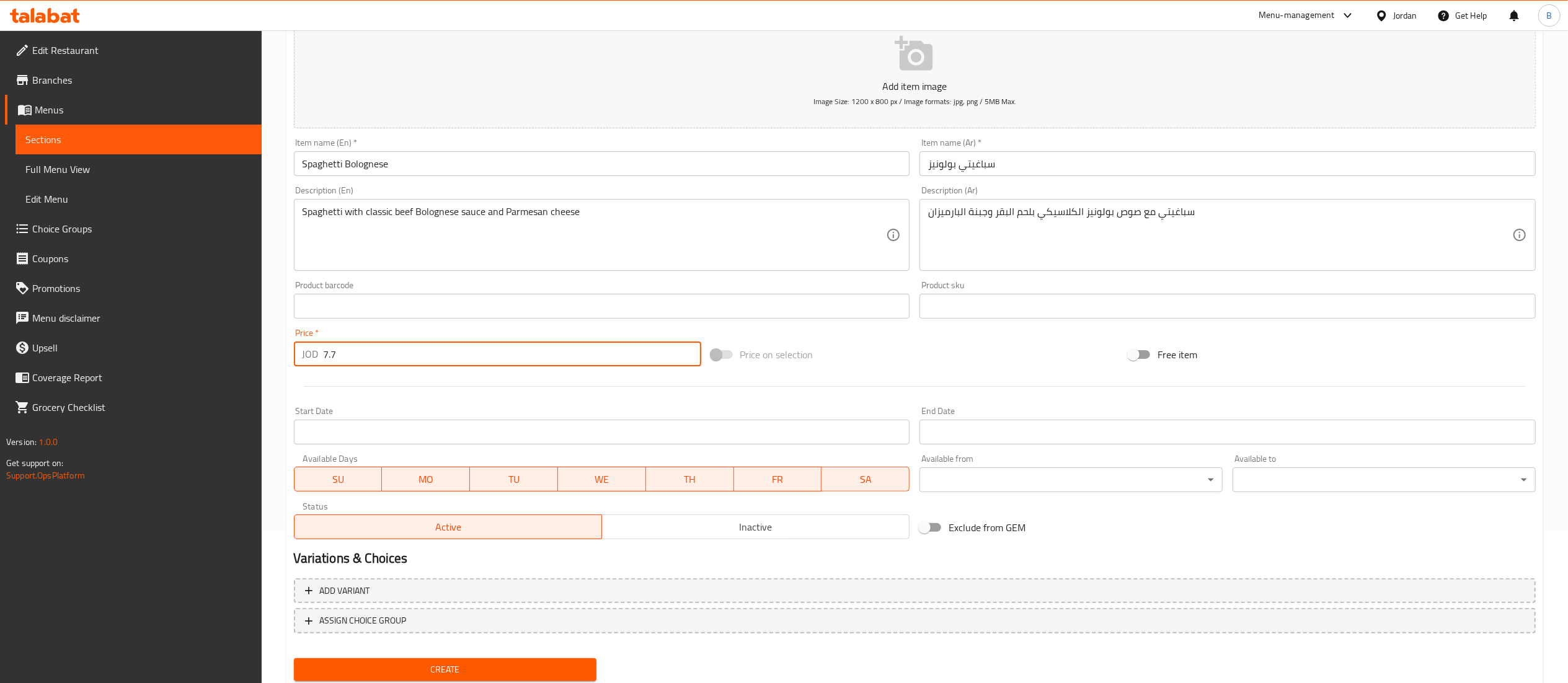
scroll to position [192, 0]
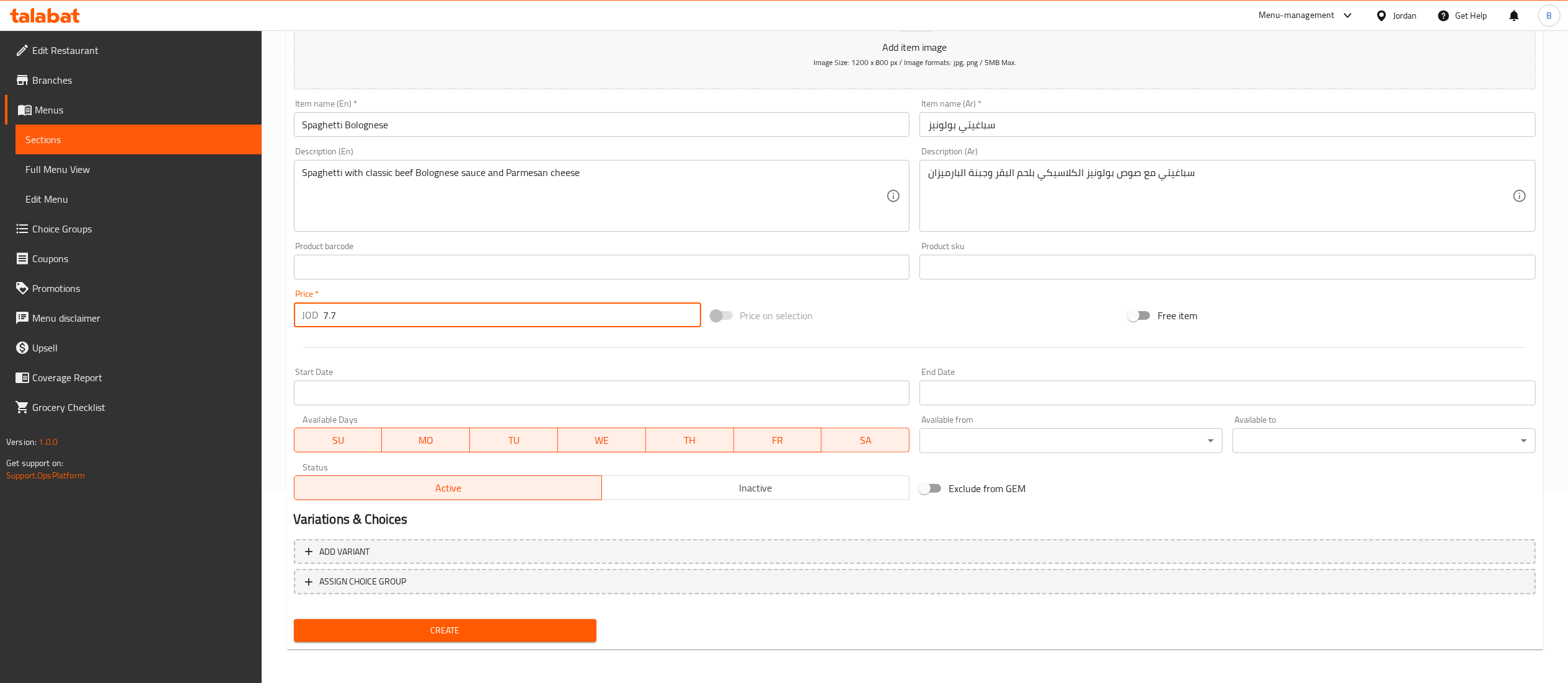
click at [447, 637] on span "Create" at bounding box center [446, 631] width 284 height 16
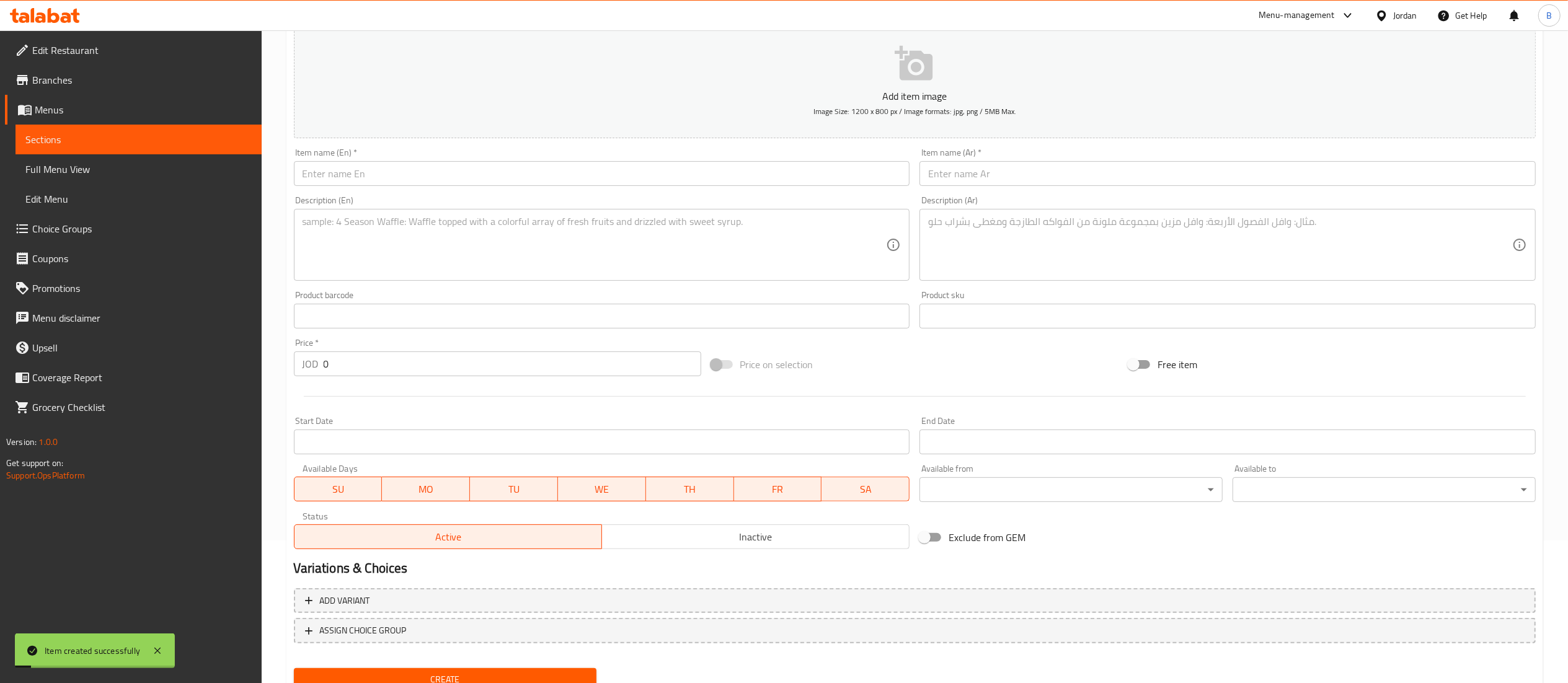
scroll to position [67, 0]
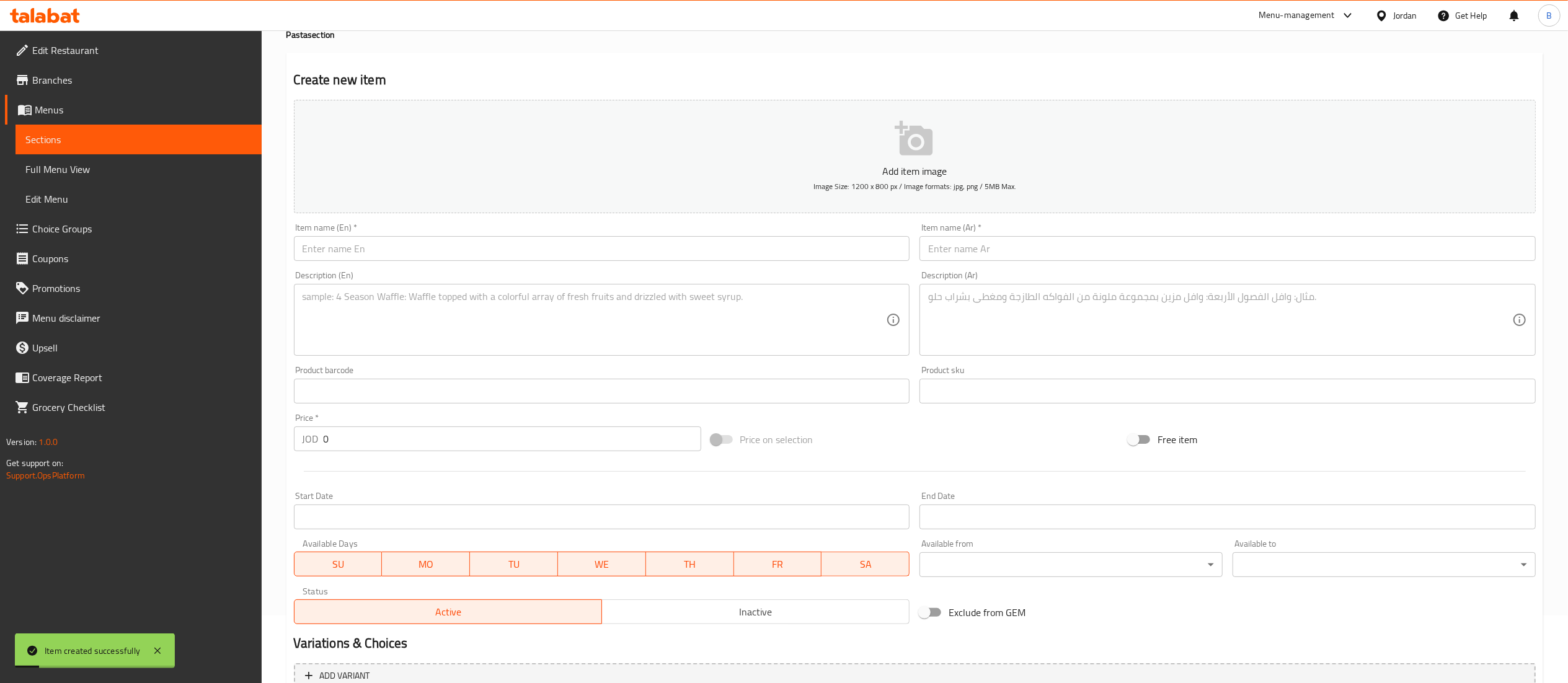
click at [447, 245] on input "text" at bounding box center [602, 249] width 616 height 25
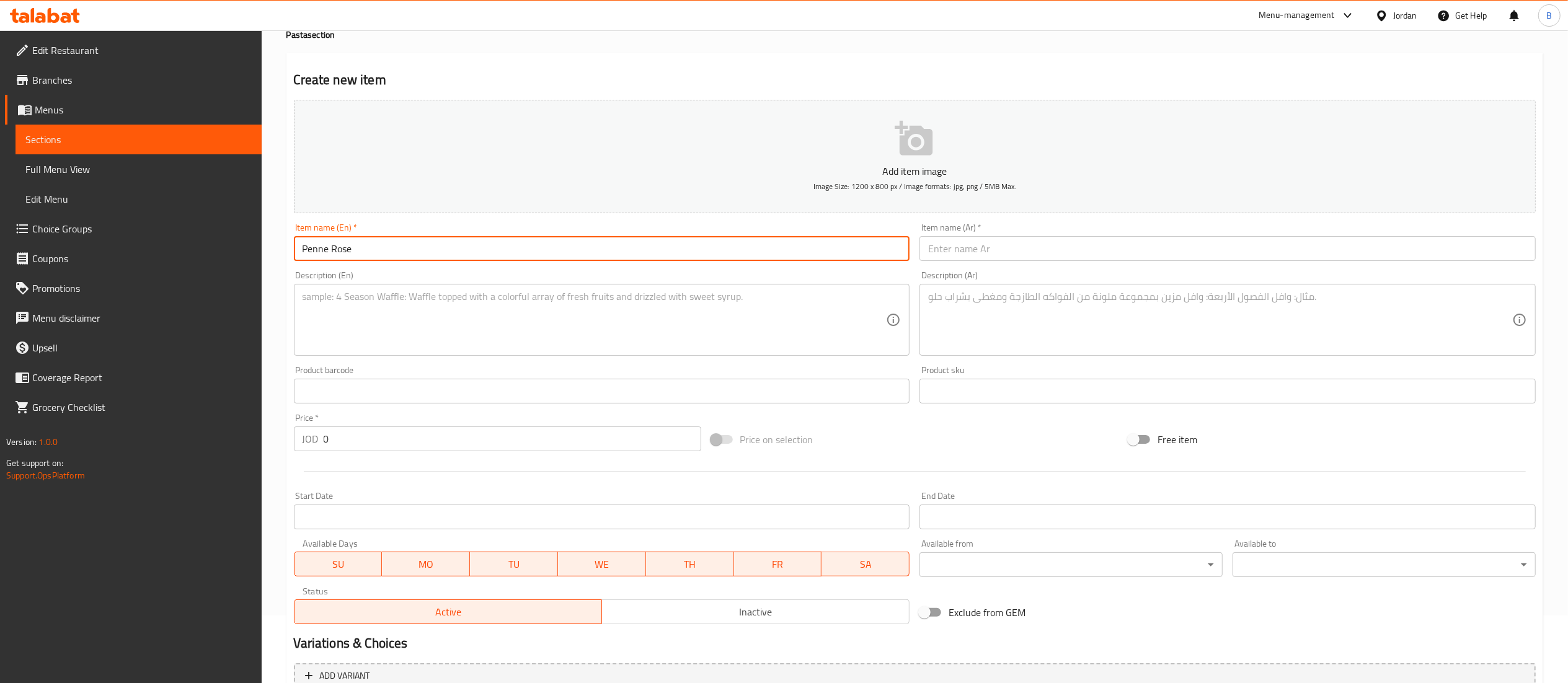
click at [515, 310] on textarea at bounding box center [594, 320] width 584 height 59
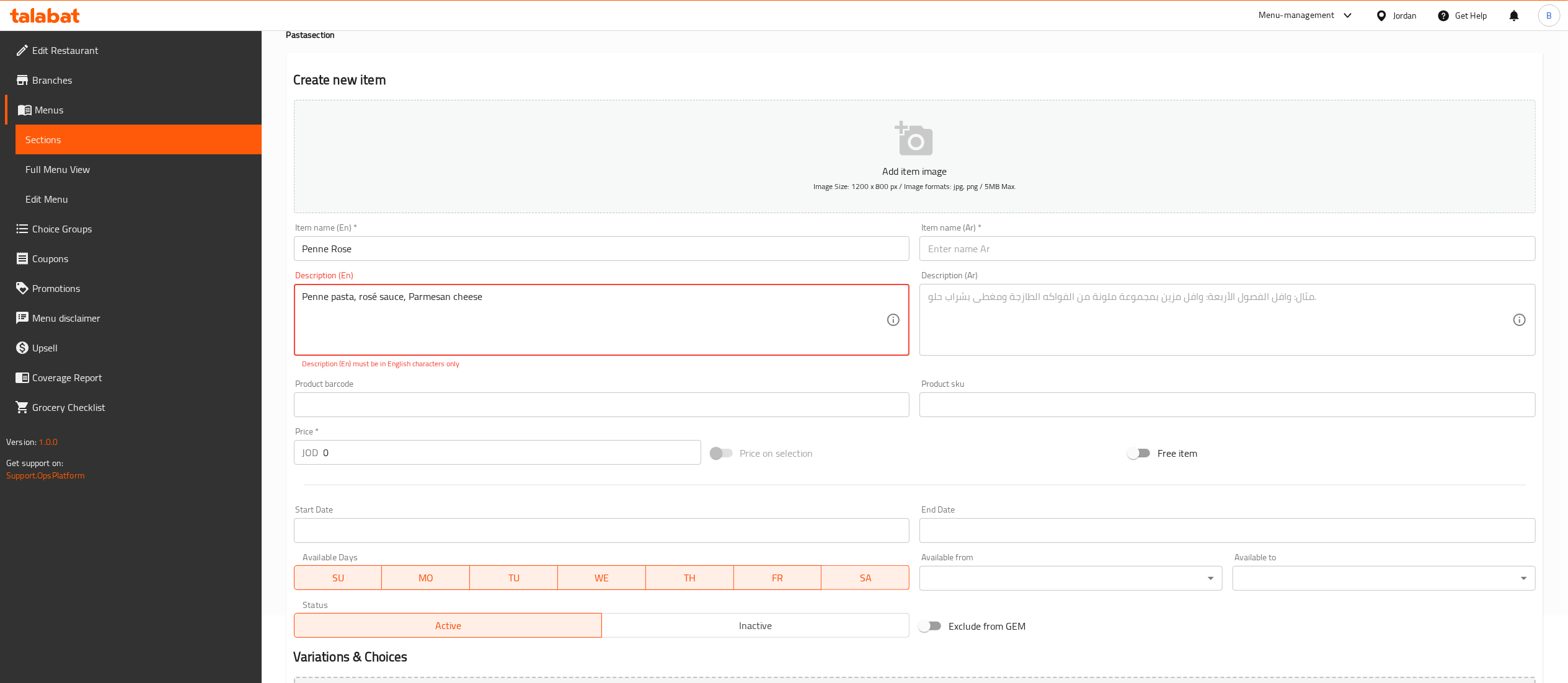
click at [983, 337] on textarea at bounding box center [1220, 320] width 584 height 59
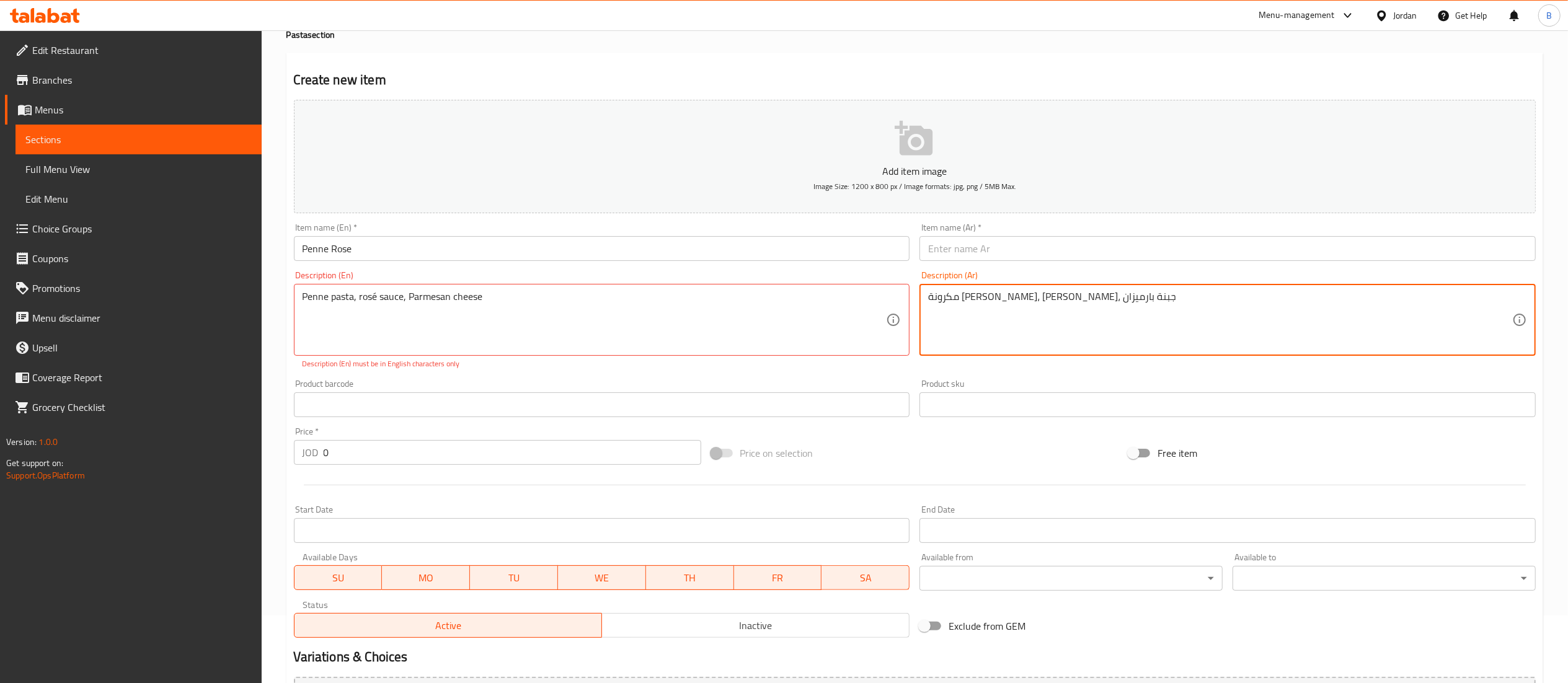
drag, startPoint x: 591, startPoint y: 252, endPoint x: 165, endPoint y: 248, distance: 426.0
click at [202, 248] on div "Edit Restaurant Branches Menus Sections Full Menu View Edit Menu Choice Groups …" at bounding box center [784, 393] width 1568 height 860
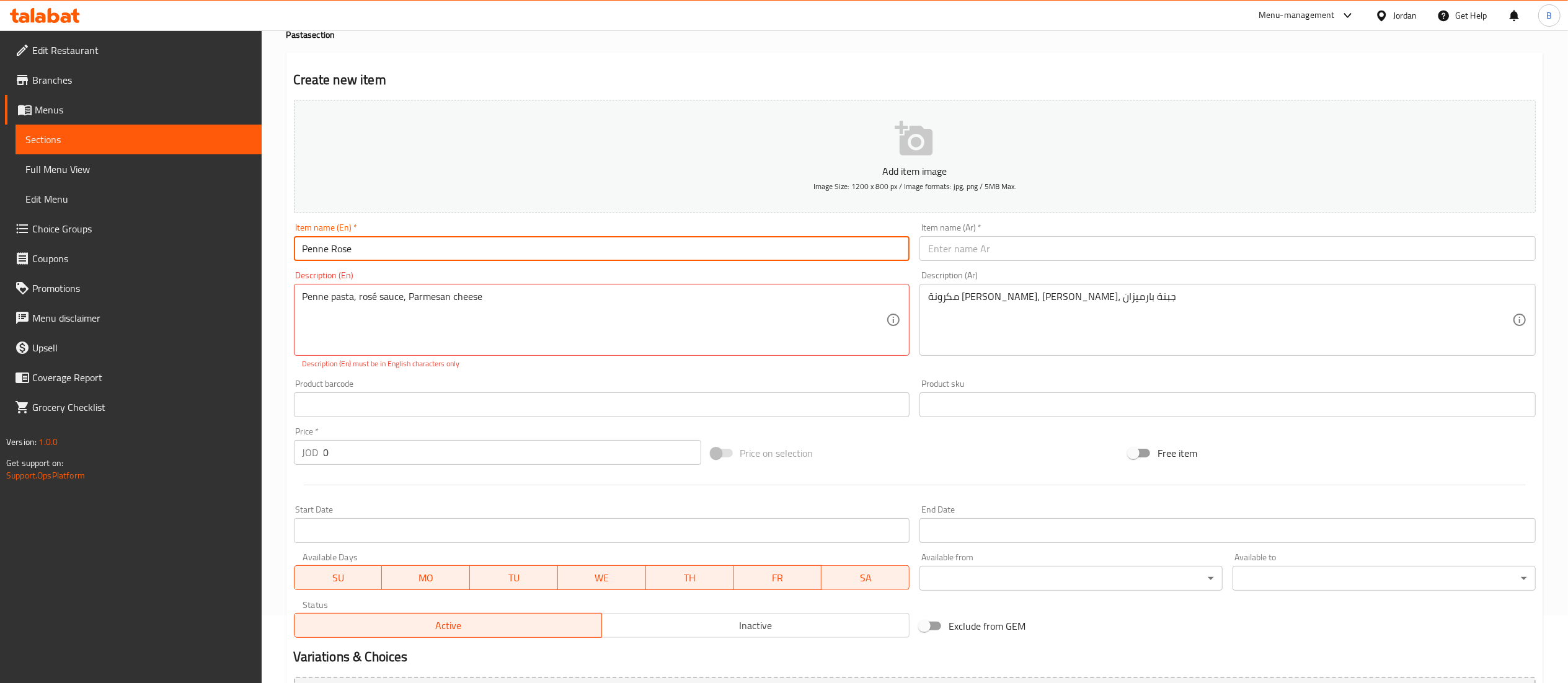
click at [1000, 236] on div "Item name (Ar)   * Item name (Ar) *" at bounding box center [1227, 242] width 616 height 38
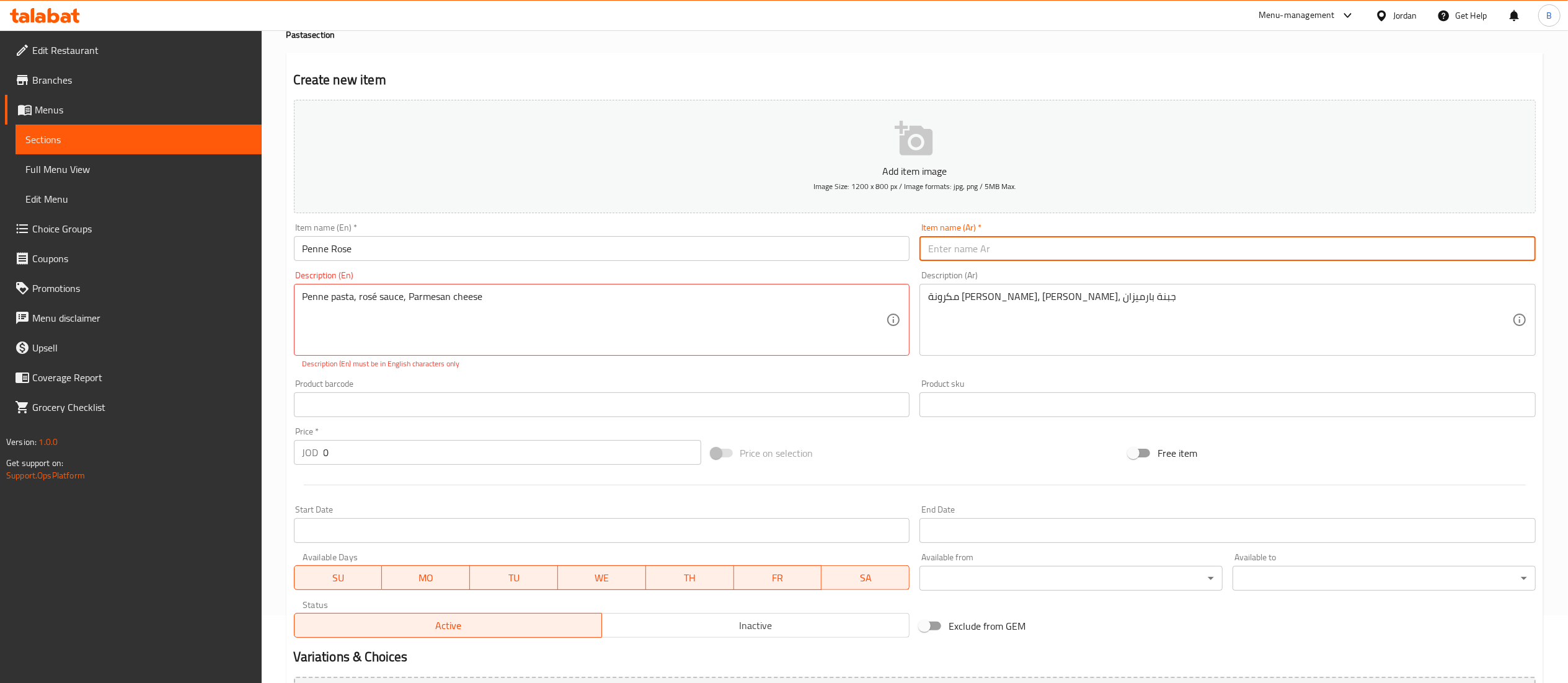
drag, startPoint x: 988, startPoint y: 245, endPoint x: 960, endPoint y: 267, distance: 35.6
click at [988, 245] on input "text" at bounding box center [1227, 249] width 616 height 25
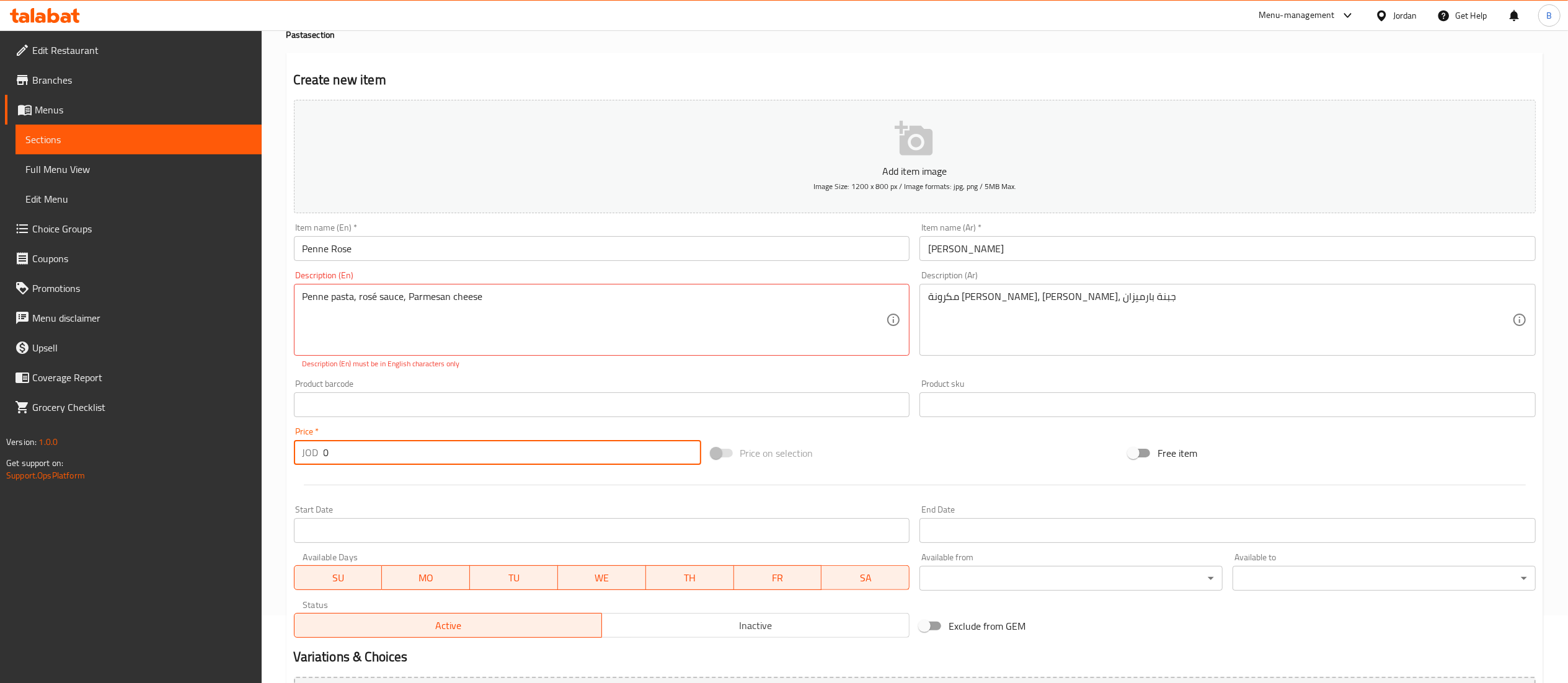
drag, startPoint x: 377, startPoint y: 463, endPoint x: 0, endPoint y: 451, distance: 377.2
click at [0, 451] on div "Edit Restaurant Branches Menus Sections Full Menu View Edit Menu Choice Groups …" at bounding box center [784, 393] width 1568 height 860
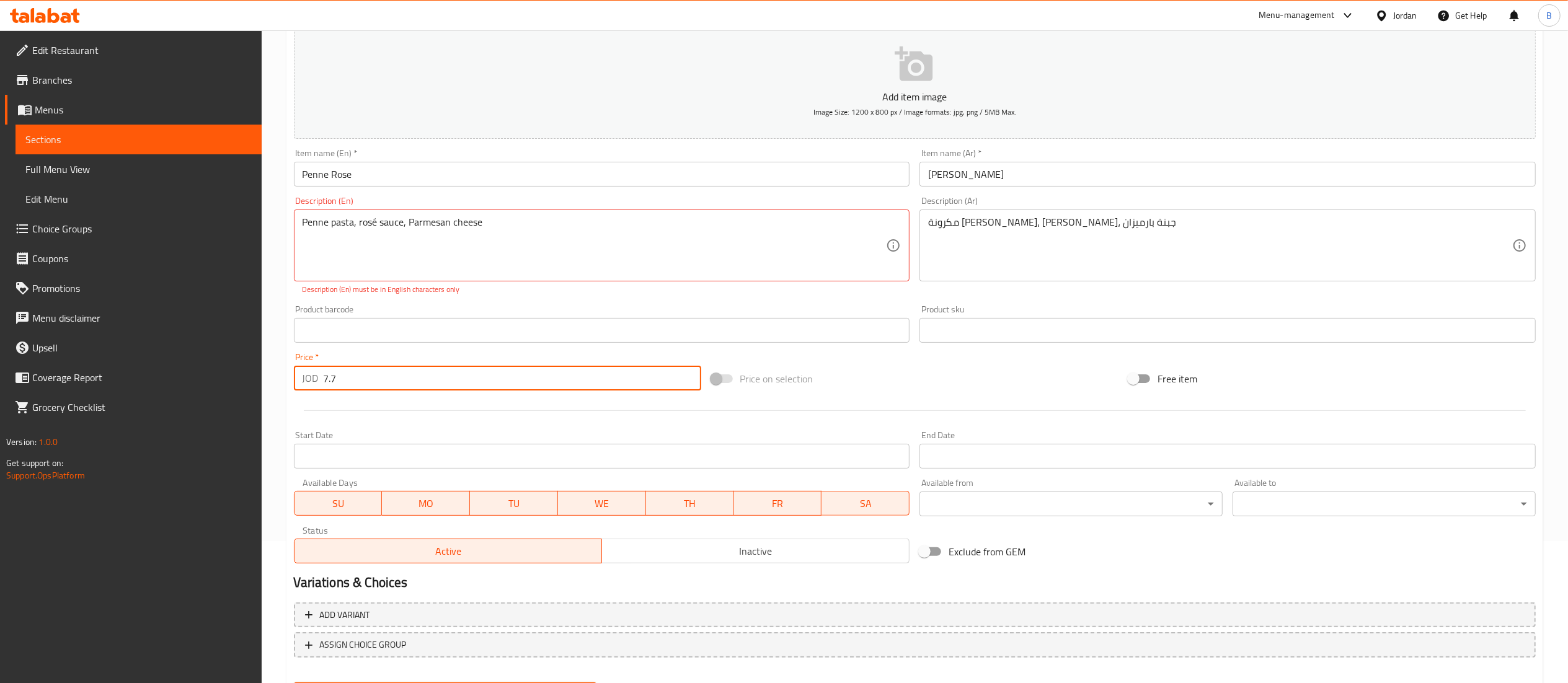
scroll to position [206, 0]
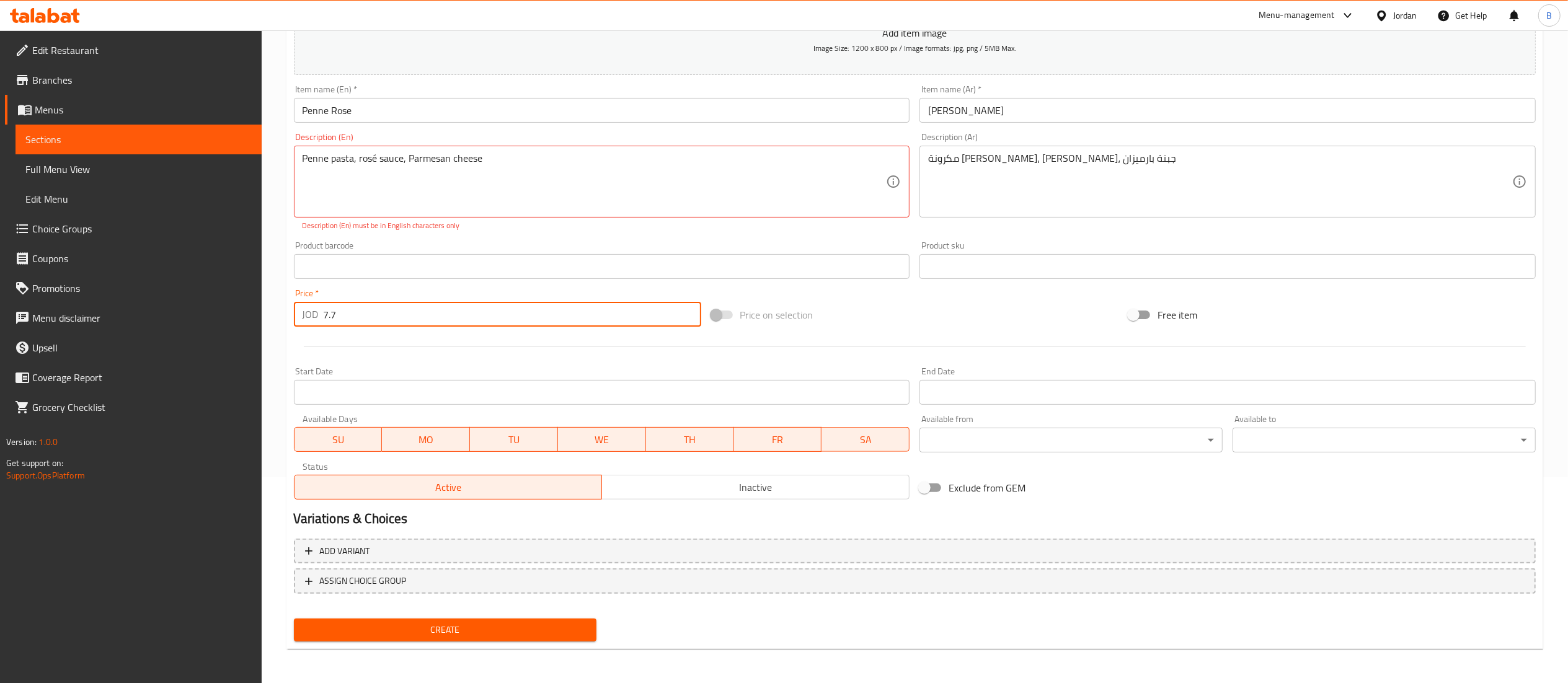
click at [479, 640] on button "Create" at bounding box center [446, 630] width 303 height 23
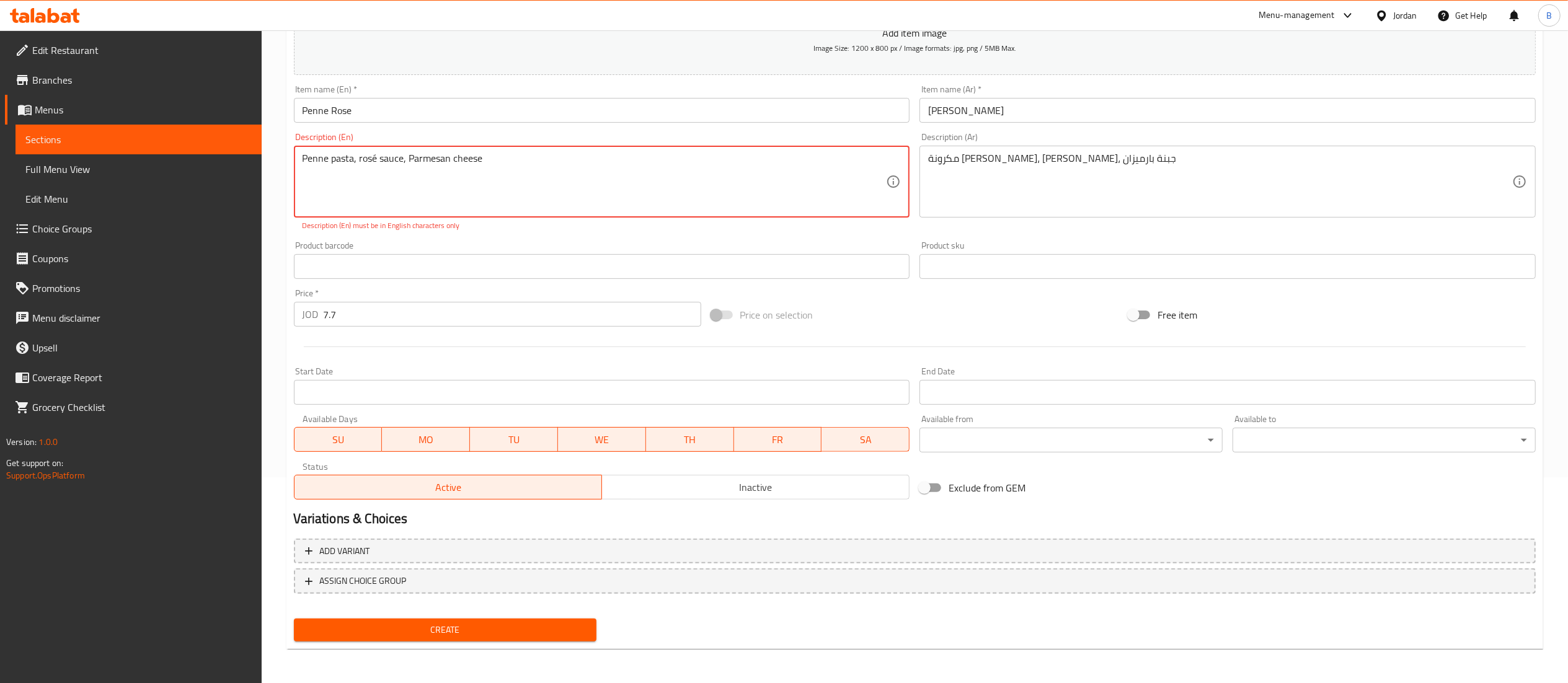
click at [480, 632] on span "Create" at bounding box center [446, 630] width 284 height 16
click at [482, 625] on span "Create" at bounding box center [446, 630] width 284 height 16
drag, startPoint x: 375, startPoint y: 158, endPoint x: 460, endPoint y: 255, distance: 129.0
click at [373, 158] on textarea "Penne pasta, rosé sauce, Parmesan cheese" at bounding box center [594, 181] width 584 height 59
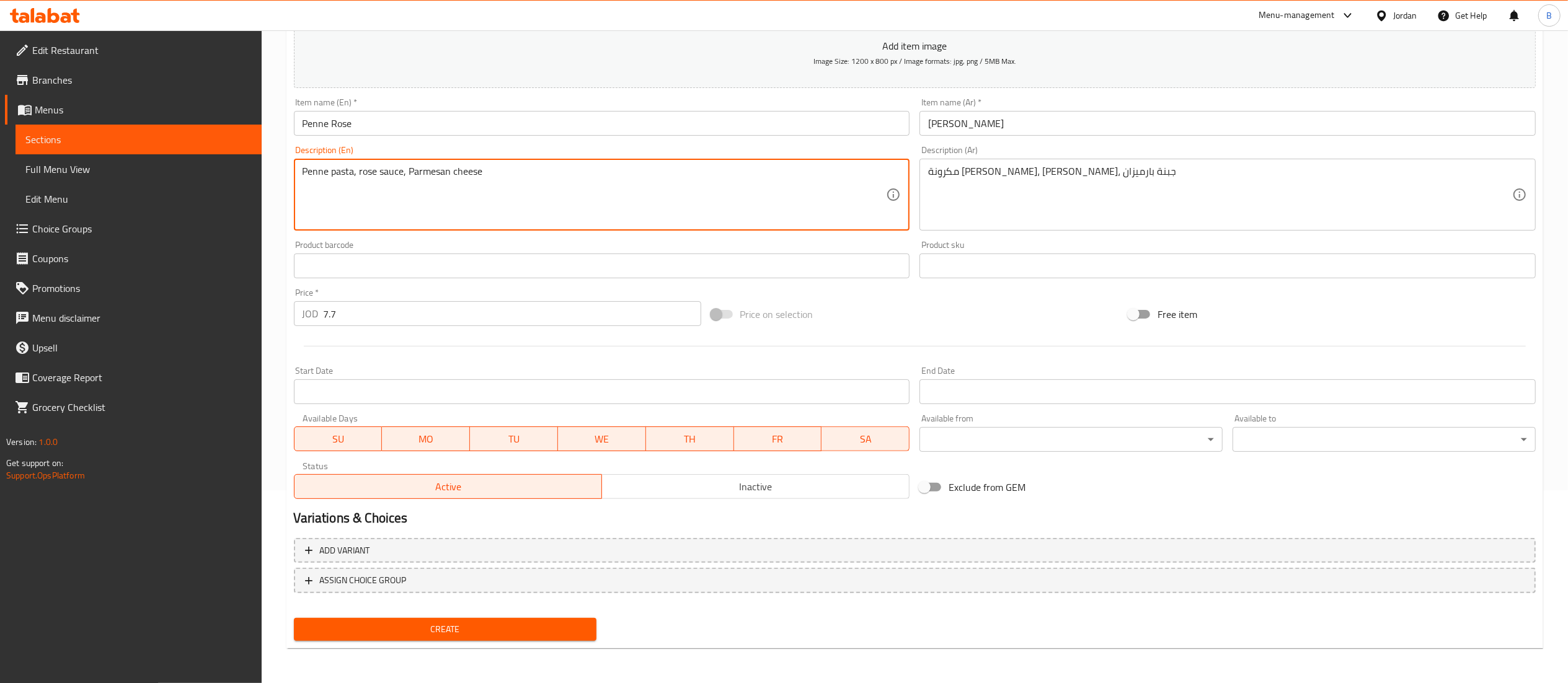
scroll to position [192, 0]
click at [442, 625] on span "Create" at bounding box center [446, 631] width 284 height 16
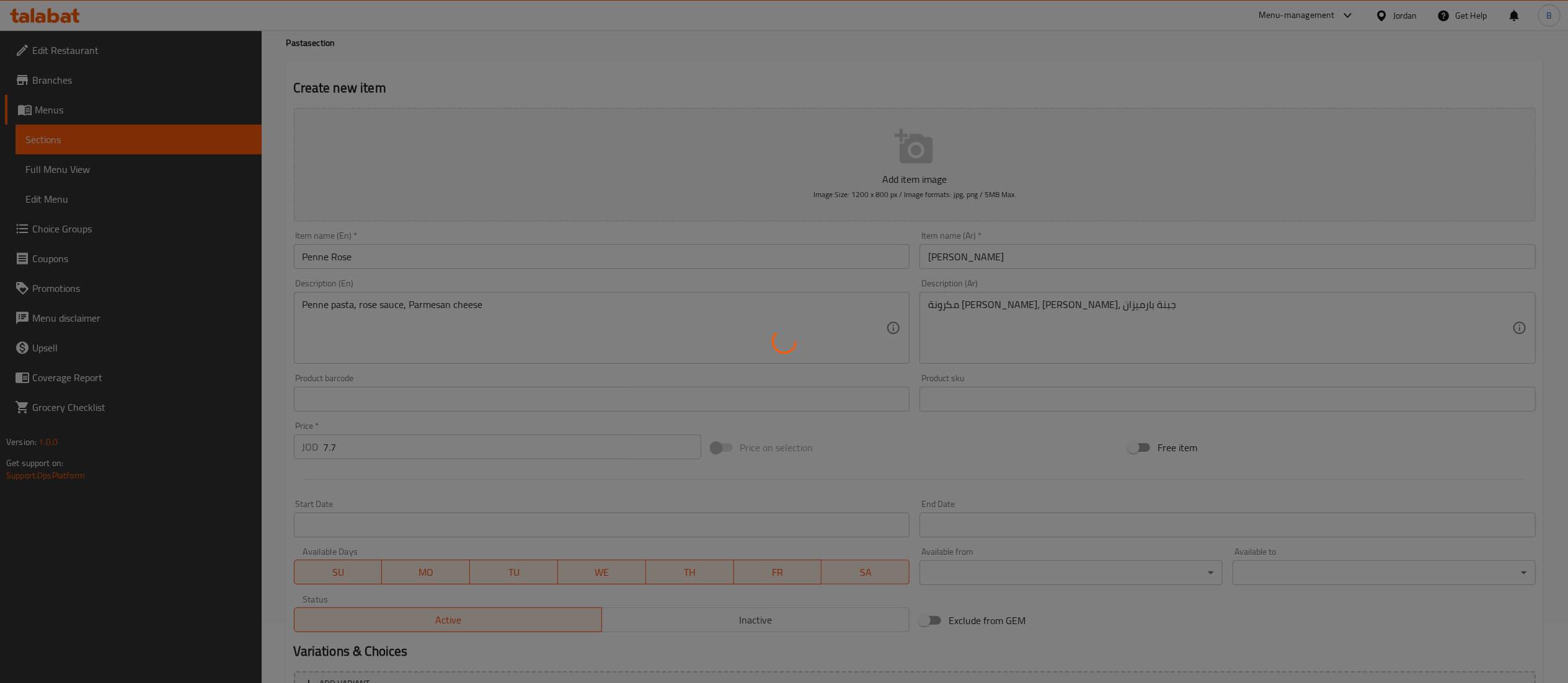
scroll to position [0, 0]
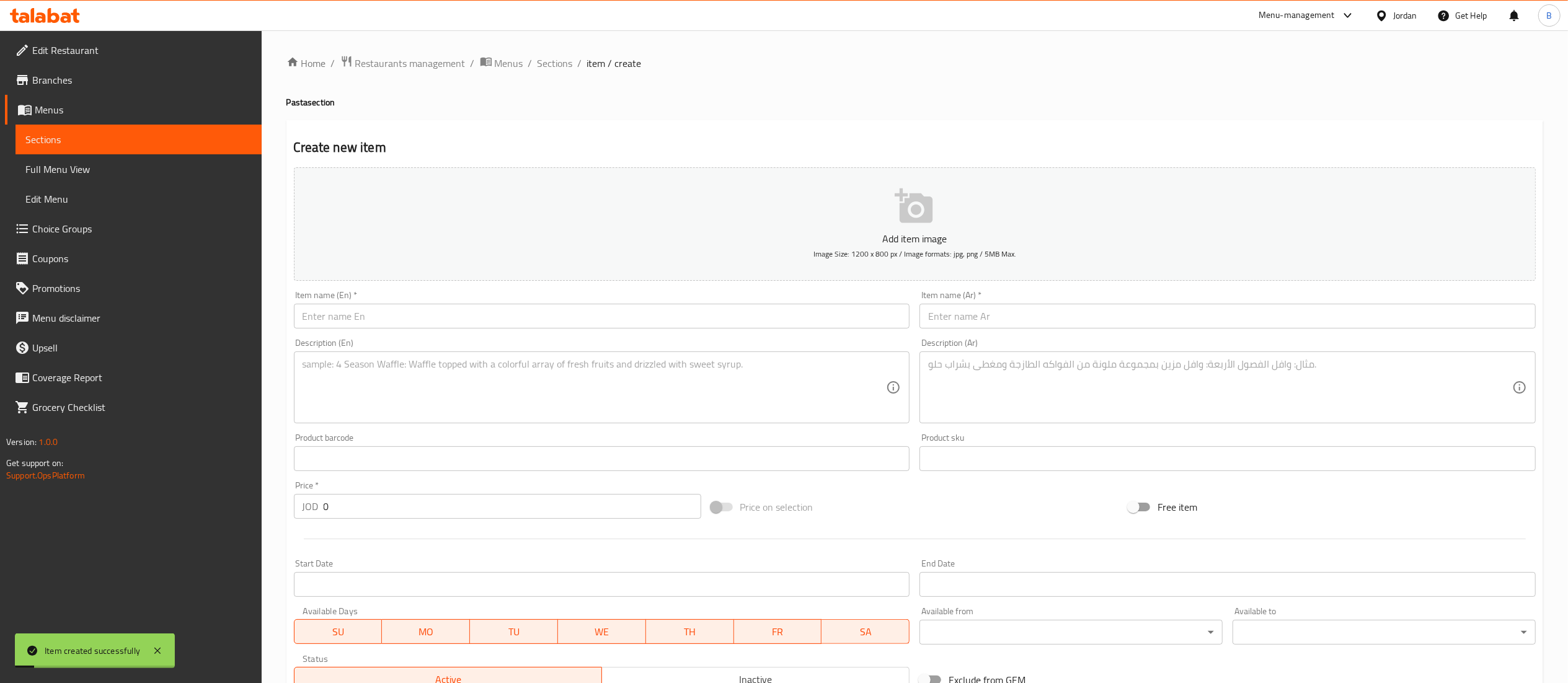
click at [538, 325] on input "text" at bounding box center [602, 316] width 616 height 25
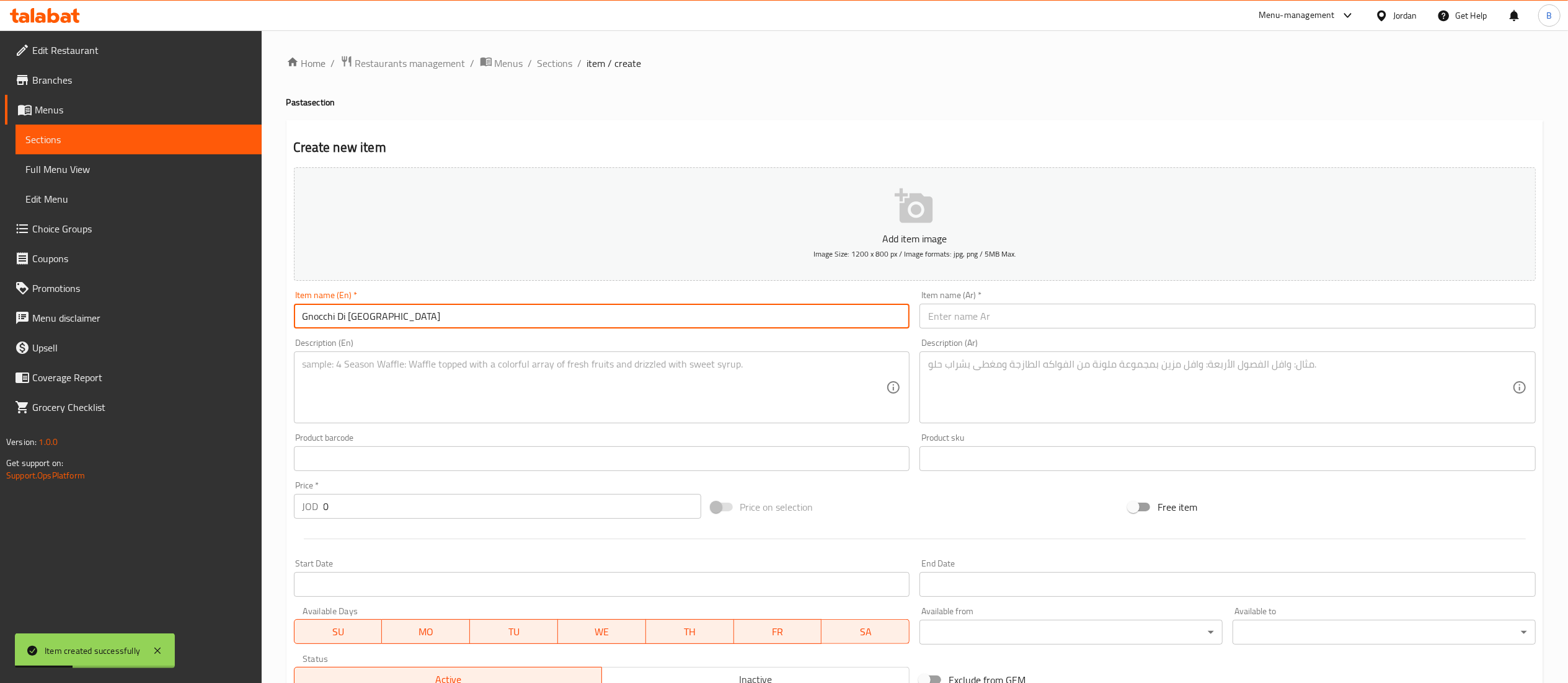
click at [467, 447] on input "text" at bounding box center [602, 459] width 616 height 25
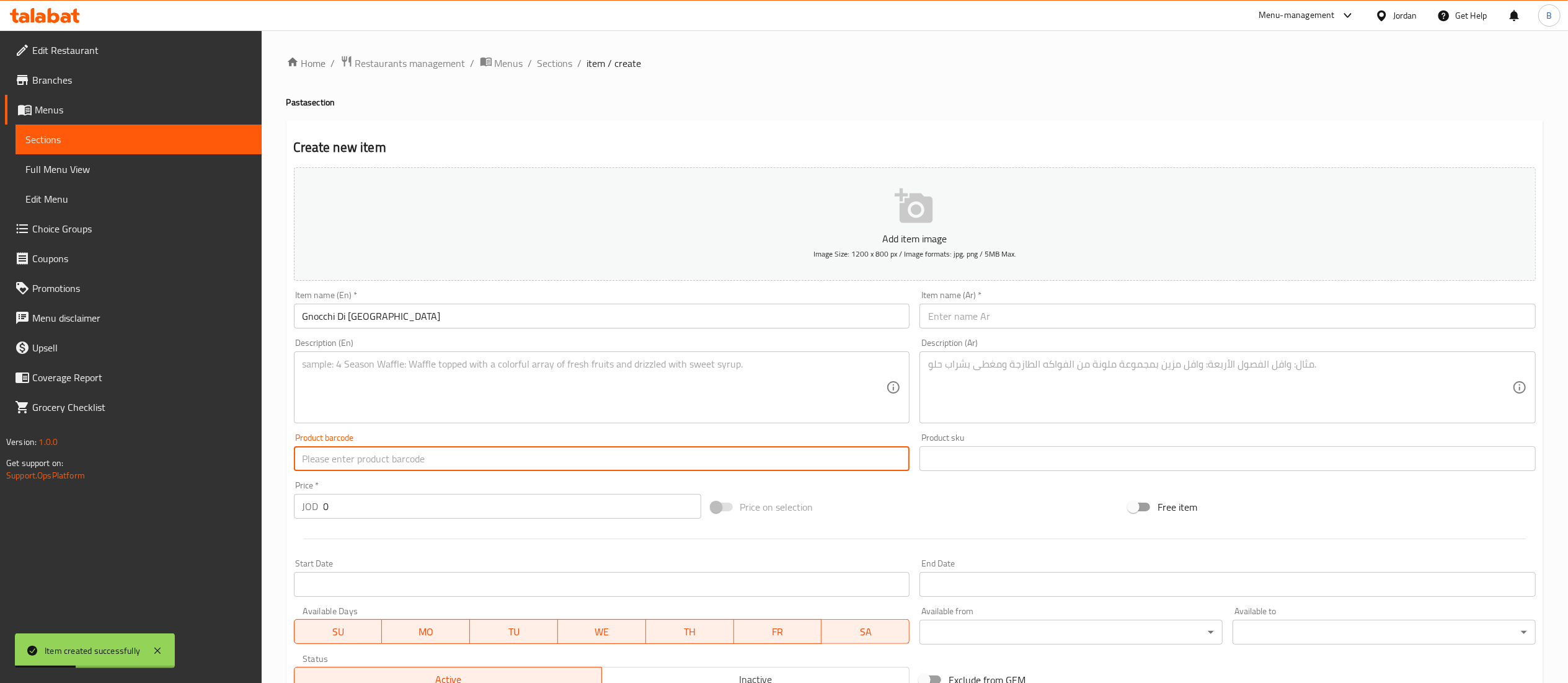
click at [469, 408] on textarea at bounding box center [594, 387] width 584 height 59
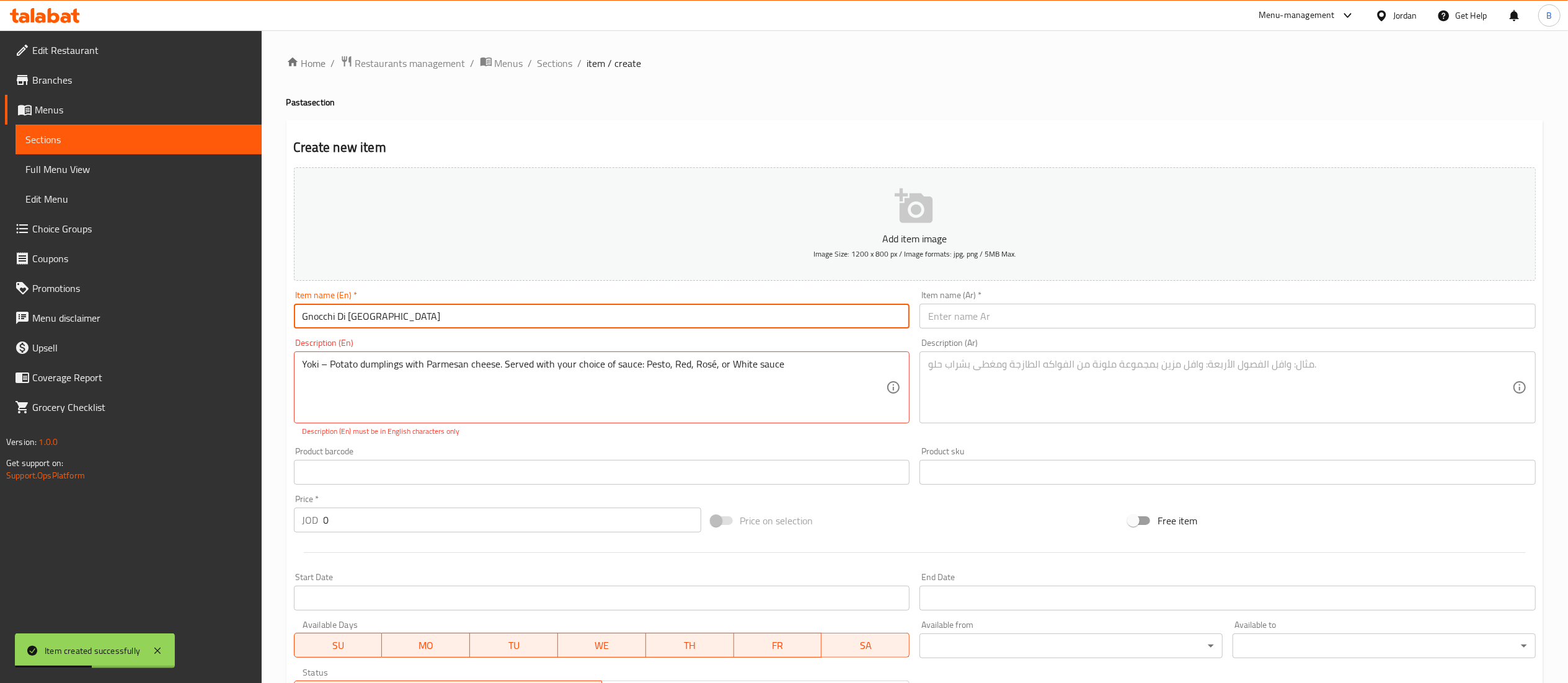
drag, startPoint x: 309, startPoint y: 318, endPoint x: 116, endPoint y: 321, distance: 193.0
click at [124, 319] on div "Edit Restaurant Branches Menus Sections Full Menu View Edit Menu Choice Groups …" at bounding box center [784, 461] width 1568 height 860
drag, startPoint x: 1022, startPoint y: 322, endPoint x: 1007, endPoint y: 324, distance: 15.1
click at [1022, 322] on input "text" at bounding box center [1227, 316] width 616 height 25
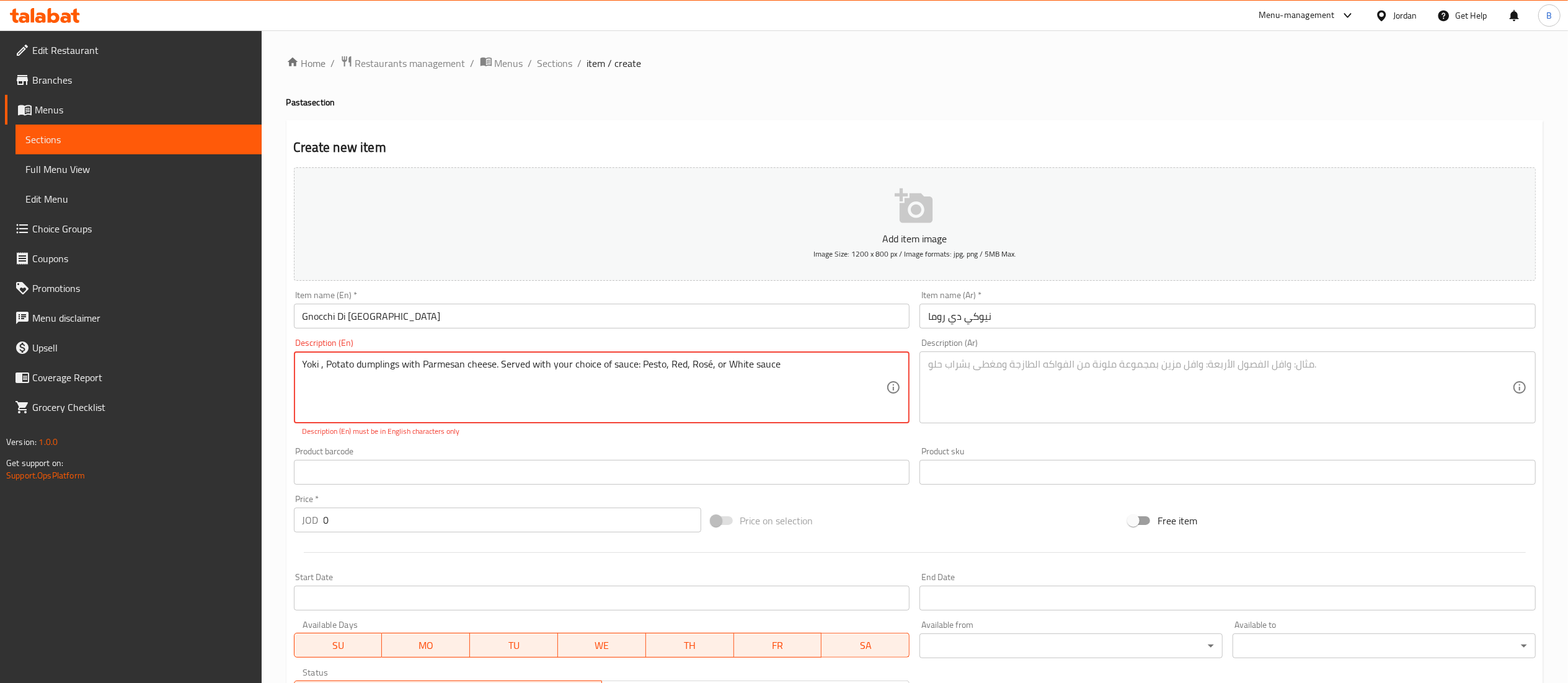
click at [986, 391] on textarea at bounding box center [1220, 387] width 584 height 59
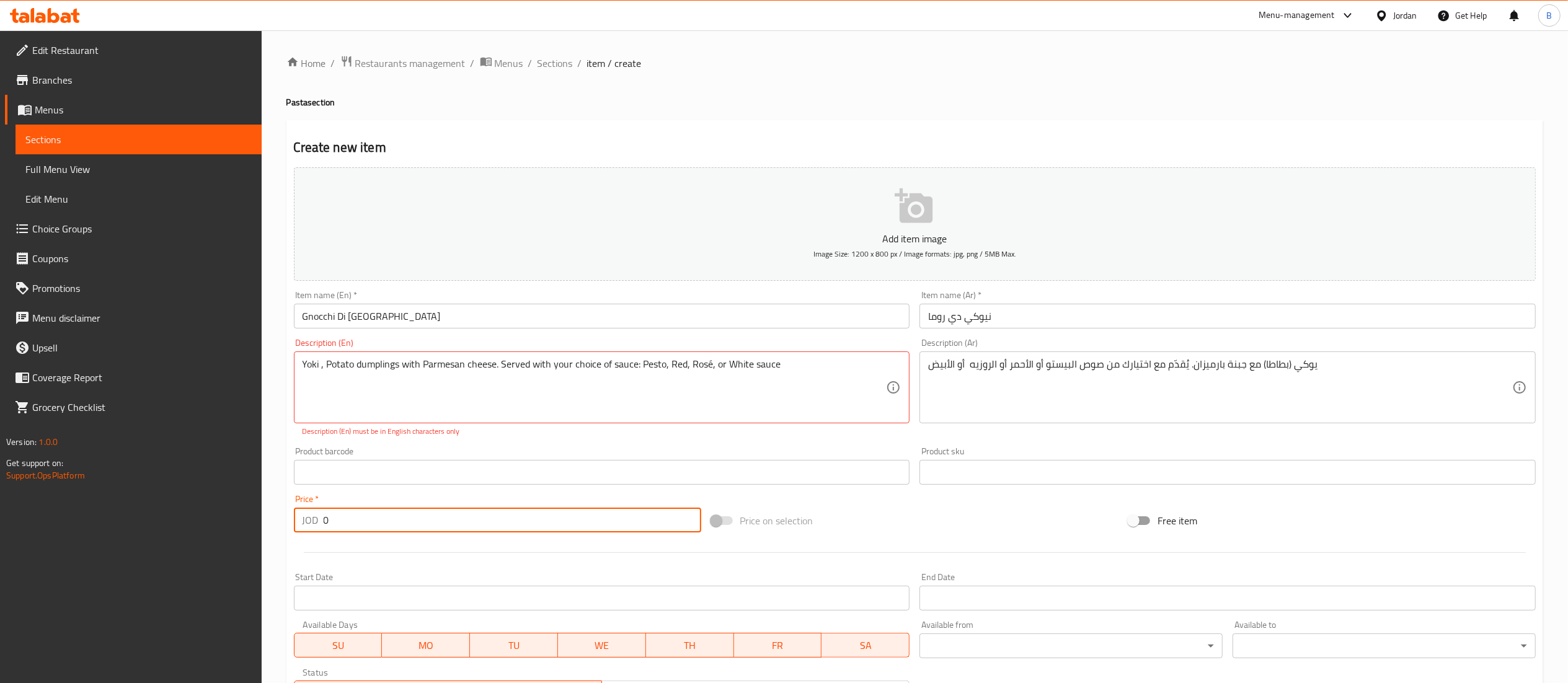
drag, startPoint x: 369, startPoint y: 528, endPoint x: 150, endPoint y: 518, distance: 219.2
click at [169, 518] on div "Edit Restaurant Branches Menus Sections Full Menu View Edit Menu Choice Groups …" at bounding box center [784, 461] width 1568 height 860
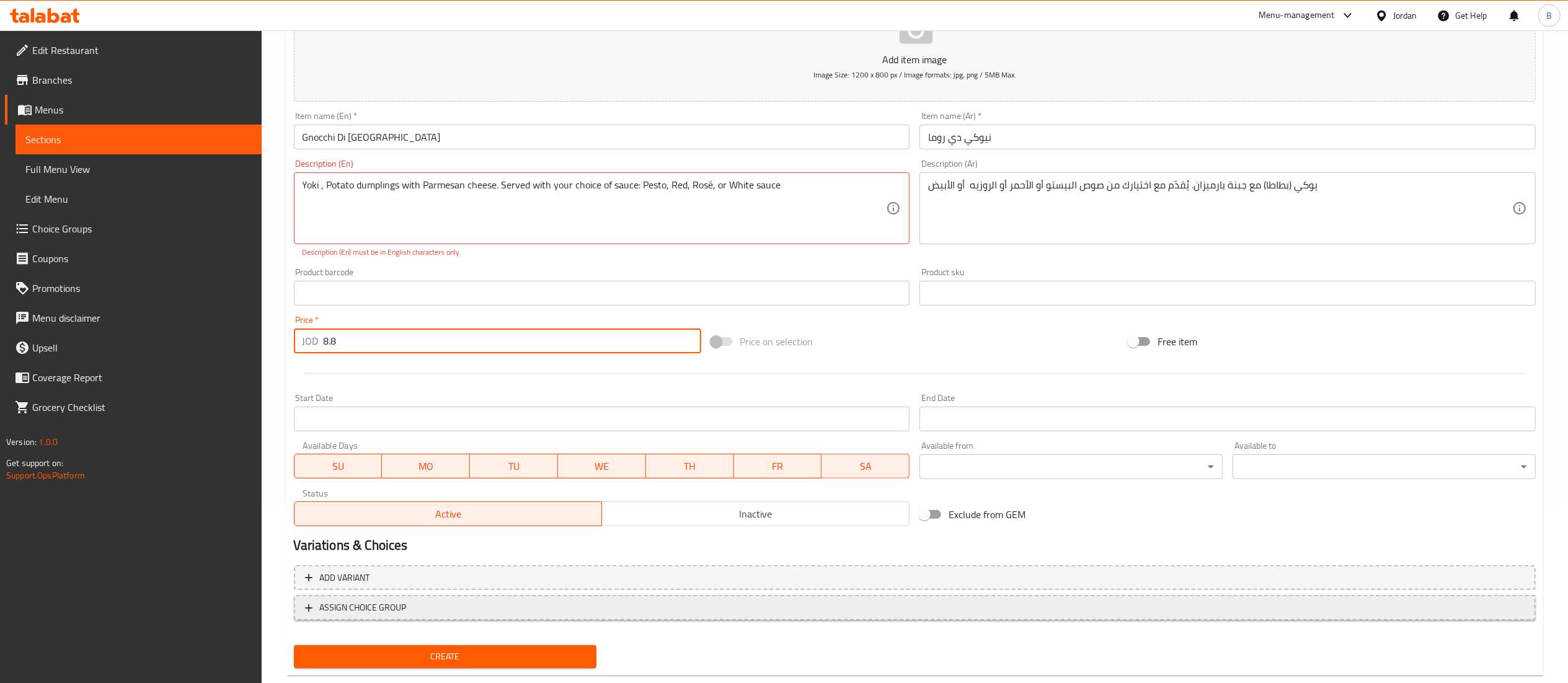
scroll to position [206, 0]
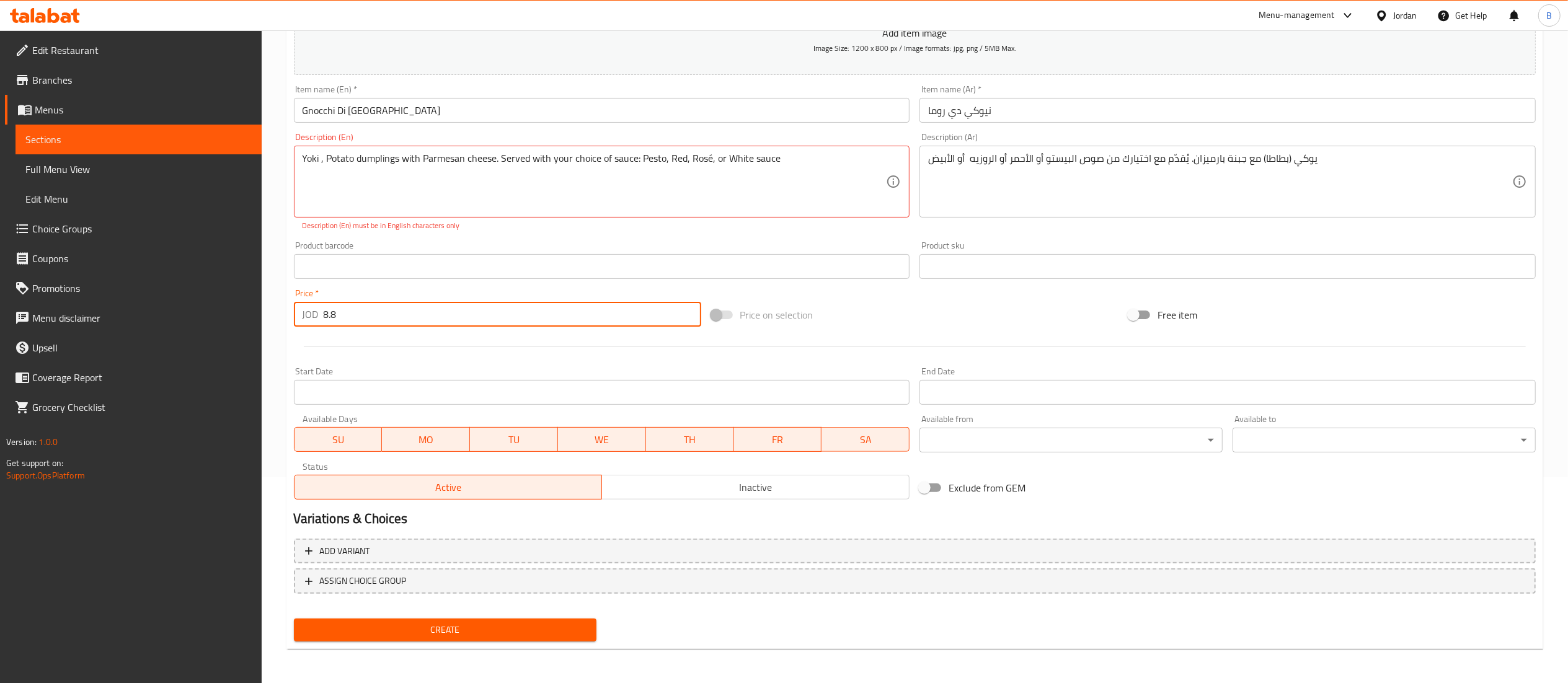
click at [395, 626] on span "Create" at bounding box center [446, 630] width 284 height 16
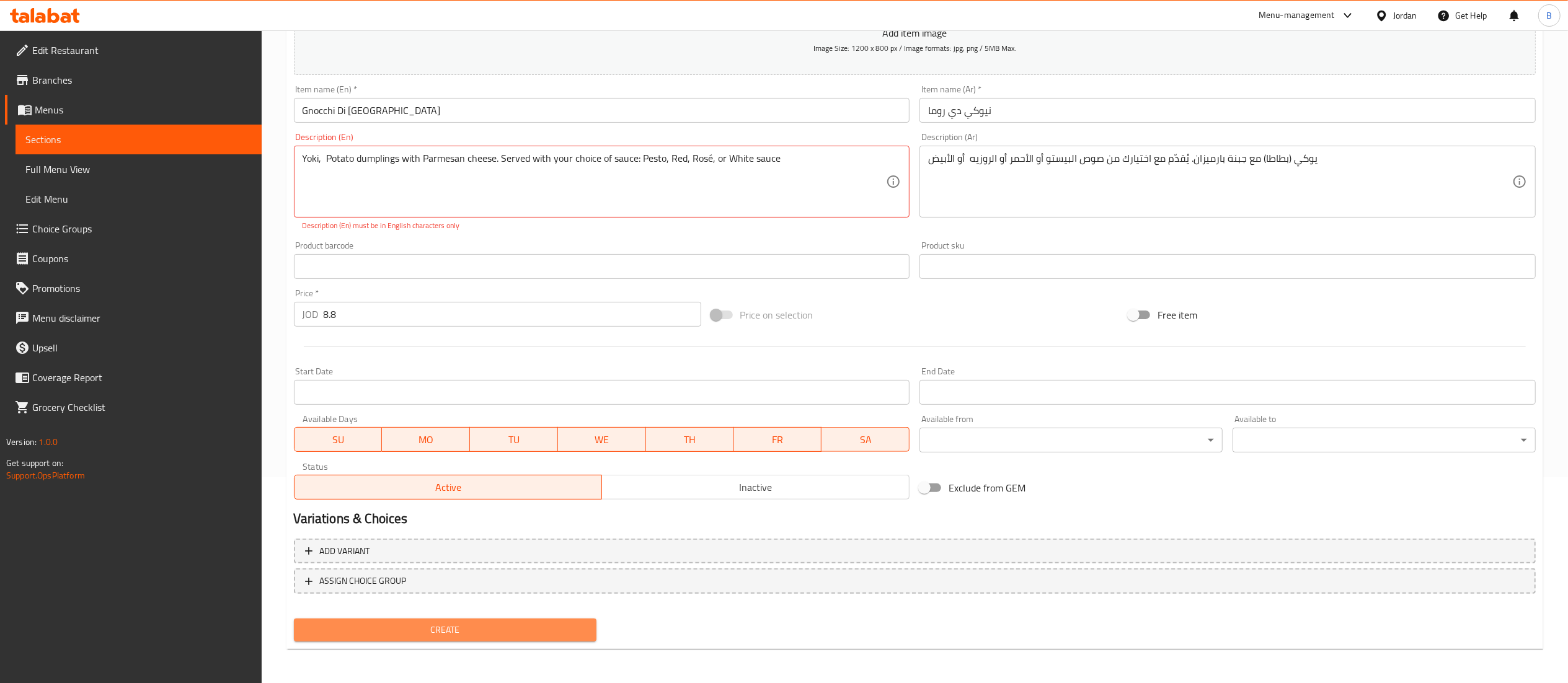
click at [485, 635] on span "Create" at bounding box center [446, 630] width 284 height 16
click at [709, 163] on textarea "Yoki, Potato dumplings with Parmesan cheese. Served with your choice of sauce: …" at bounding box center [594, 181] width 584 height 59
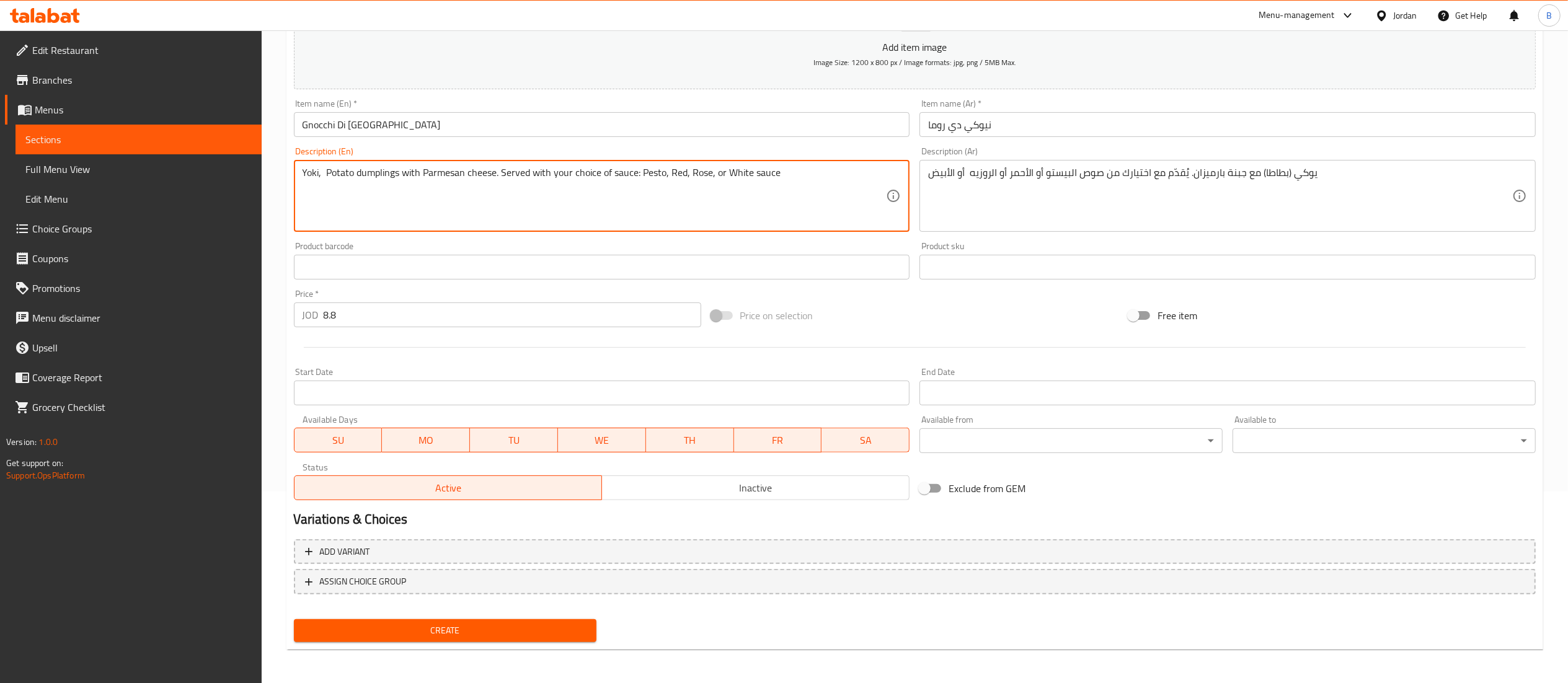
click at [447, 635] on span "Create" at bounding box center [446, 631] width 284 height 16
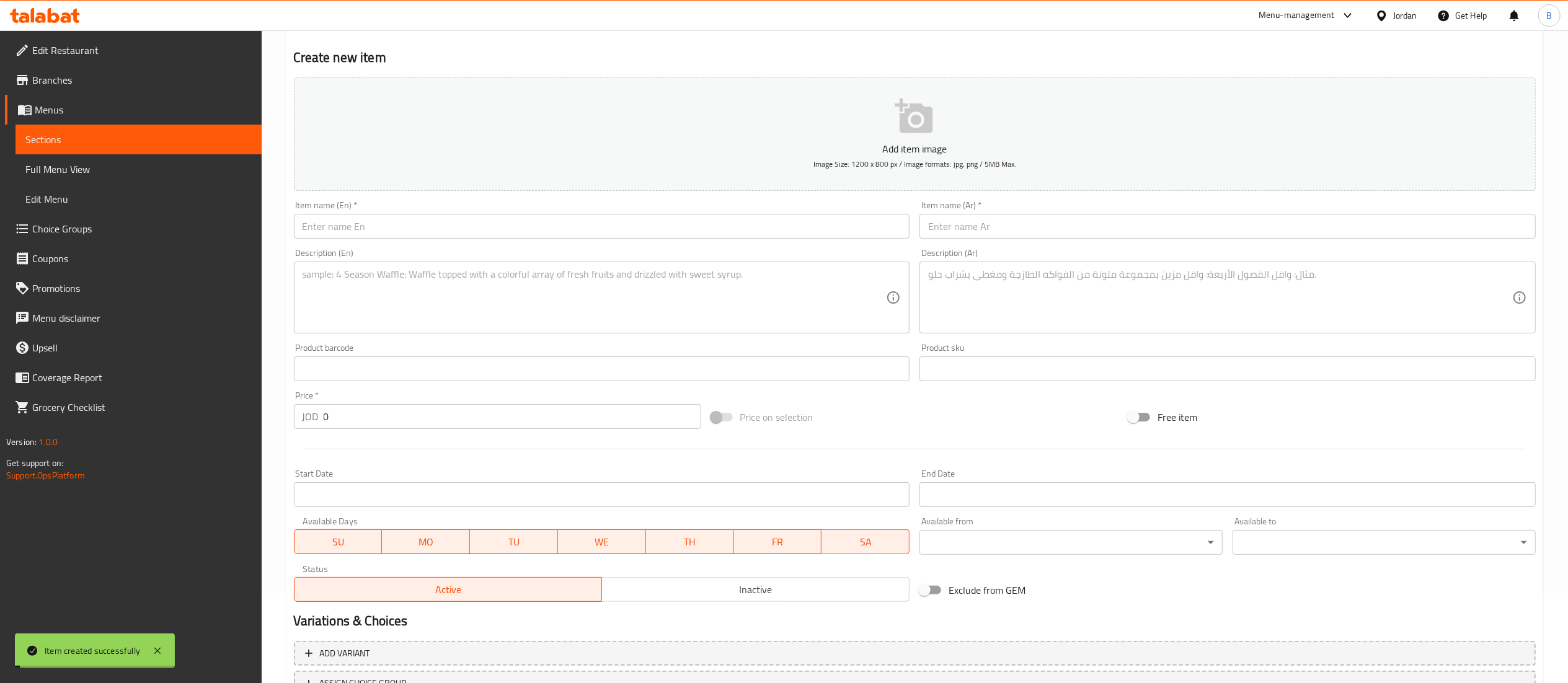
scroll to position [0, 0]
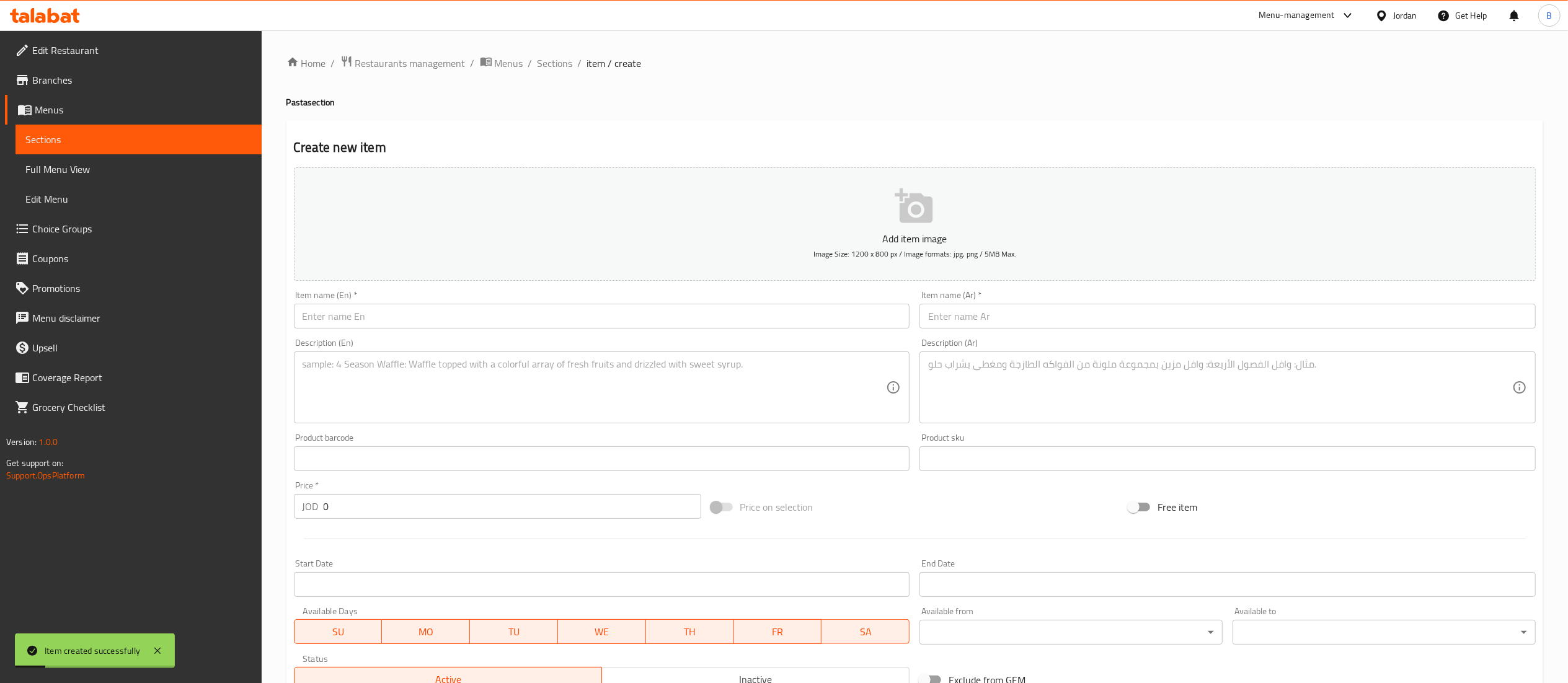
click at [488, 321] on input "text" at bounding box center [602, 316] width 616 height 25
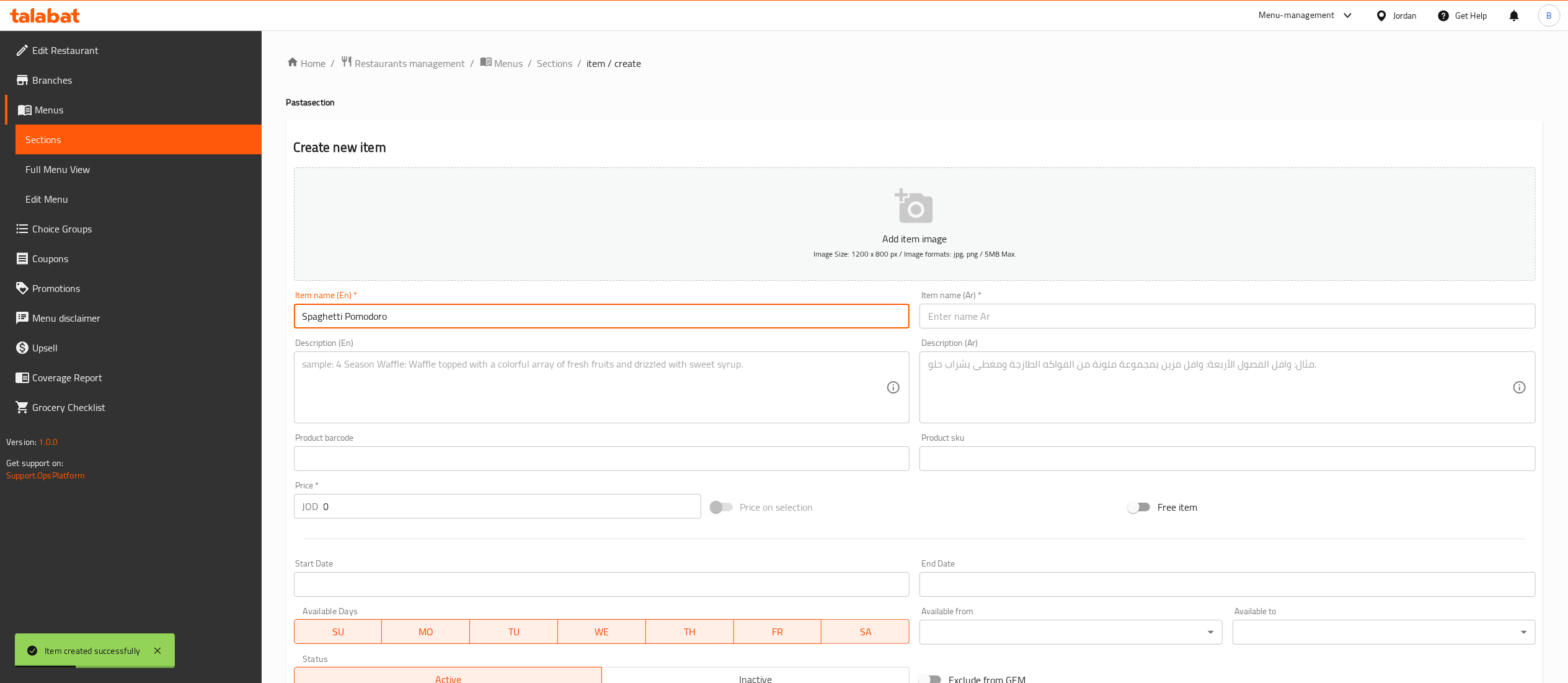
click at [518, 394] on textarea at bounding box center [594, 387] width 584 height 59
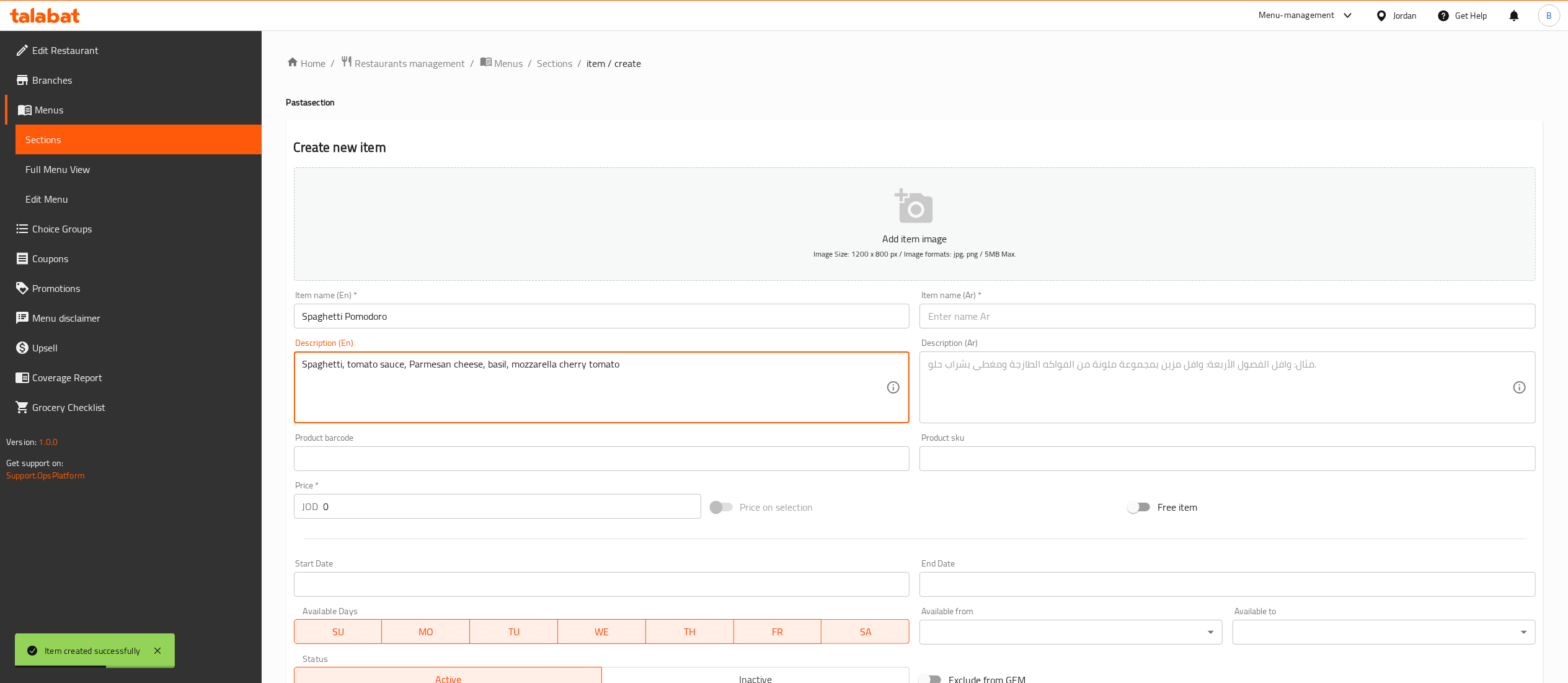
click at [1057, 377] on textarea at bounding box center [1220, 387] width 584 height 59
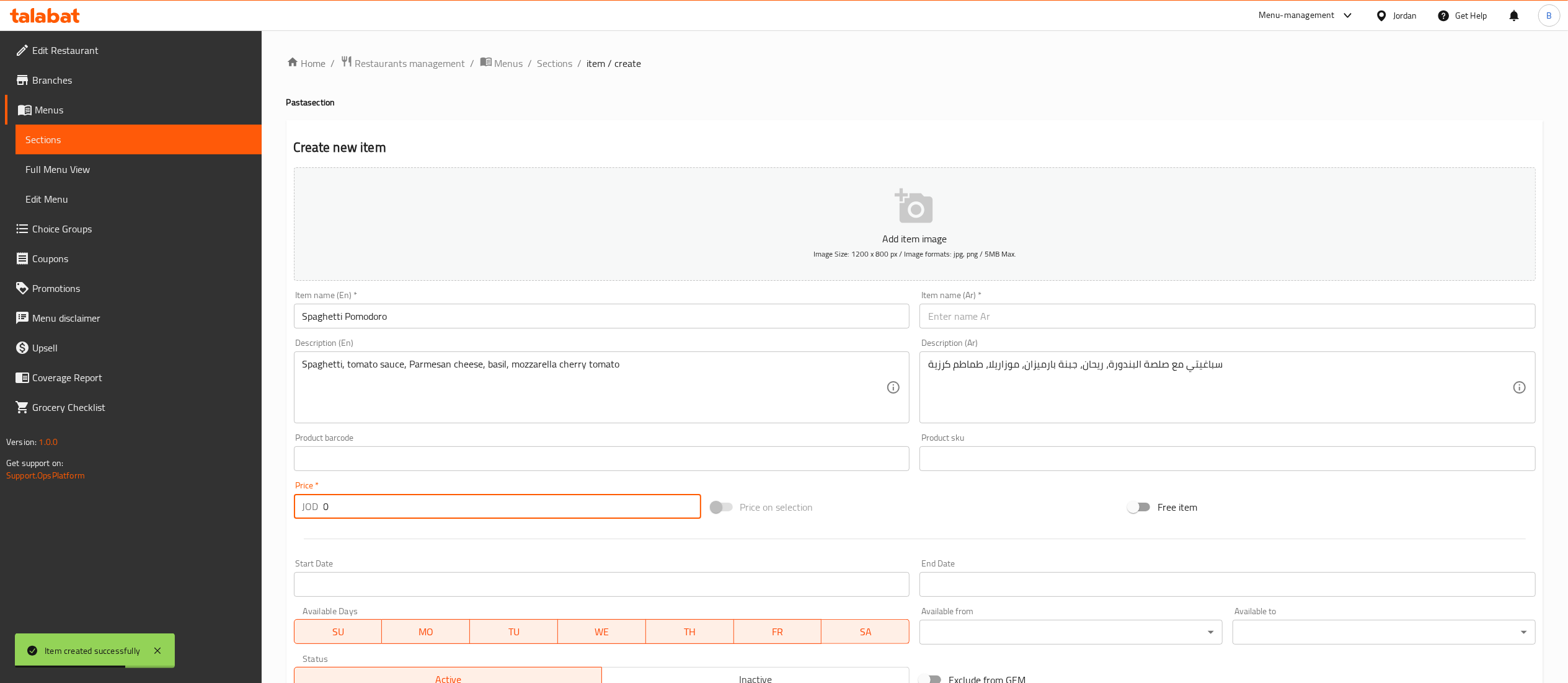
drag, startPoint x: 336, startPoint y: 506, endPoint x: 122, endPoint y: 498, distance: 214.1
click at [150, 501] on div "Edit Restaurant Branches Menus Sections Full Menu View Edit Menu Choice Groups …" at bounding box center [784, 454] width 1568 height 846
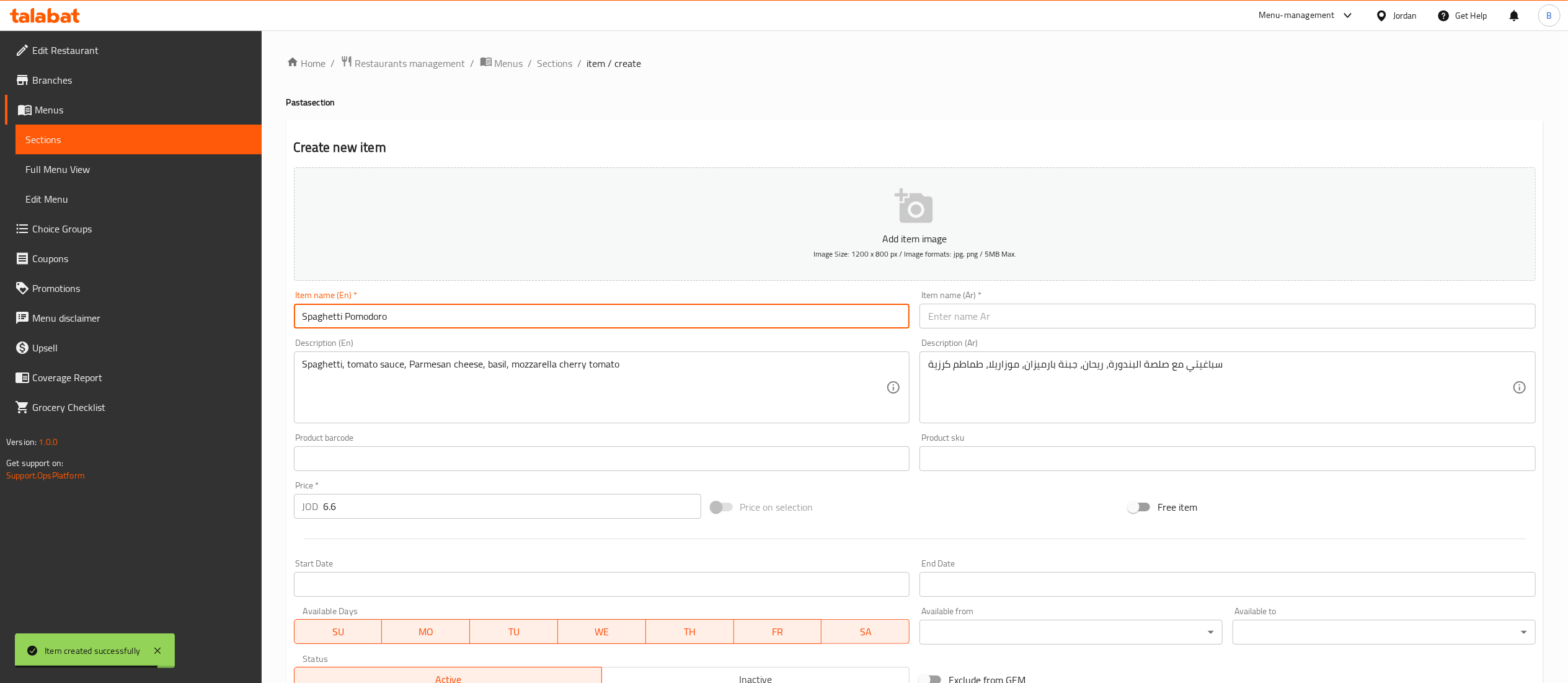
drag, startPoint x: 428, startPoint y: 316, endPoint x: 172, endPoint y: 305, distance: 256.2
click at [196, 307] on div "Edit Restaurant Branches Menus Sections Full Menu View Edit Menu Choice Groups …" at bounding box center [784, 454] width 1568 height 846
click at [1023, 322] on input "text" at bounding box center [1227, 316] width 616 height 25
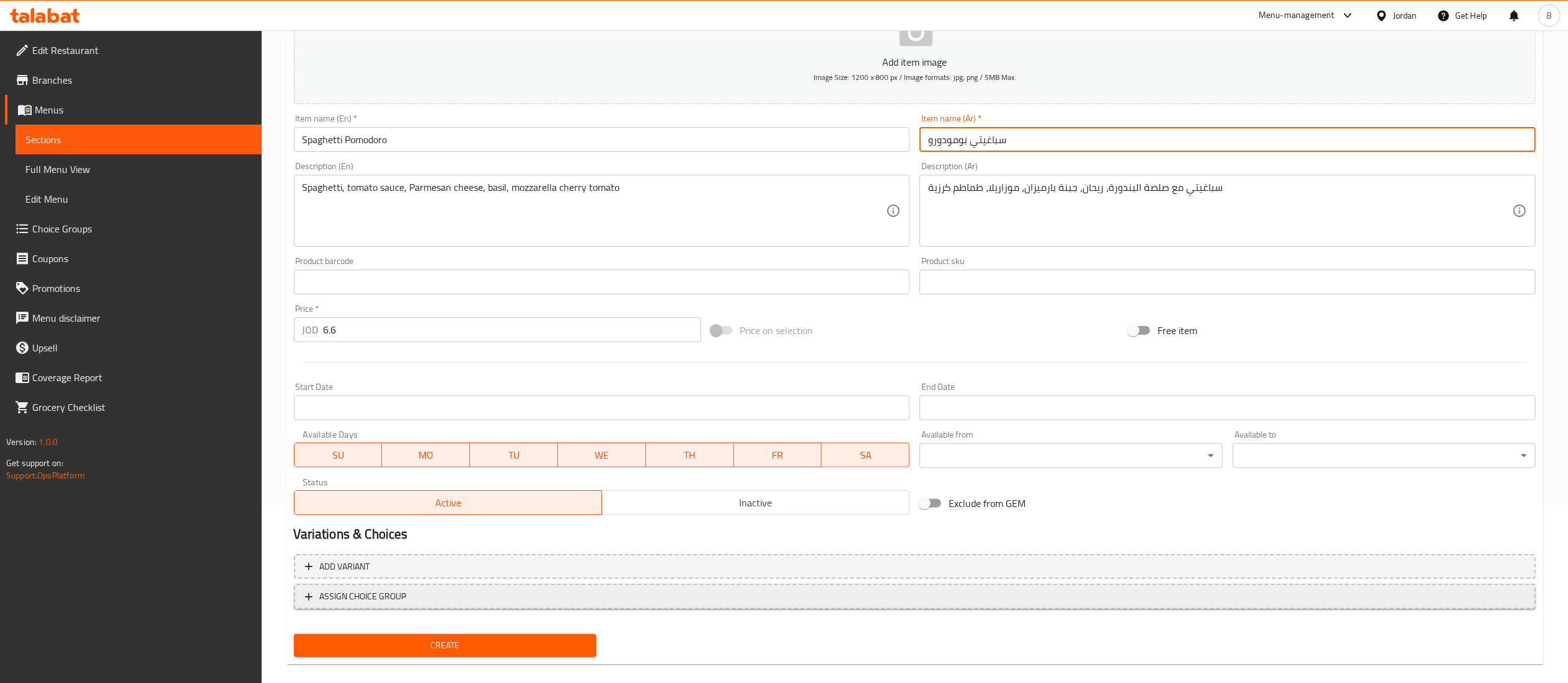
scroll to position [192, 0]
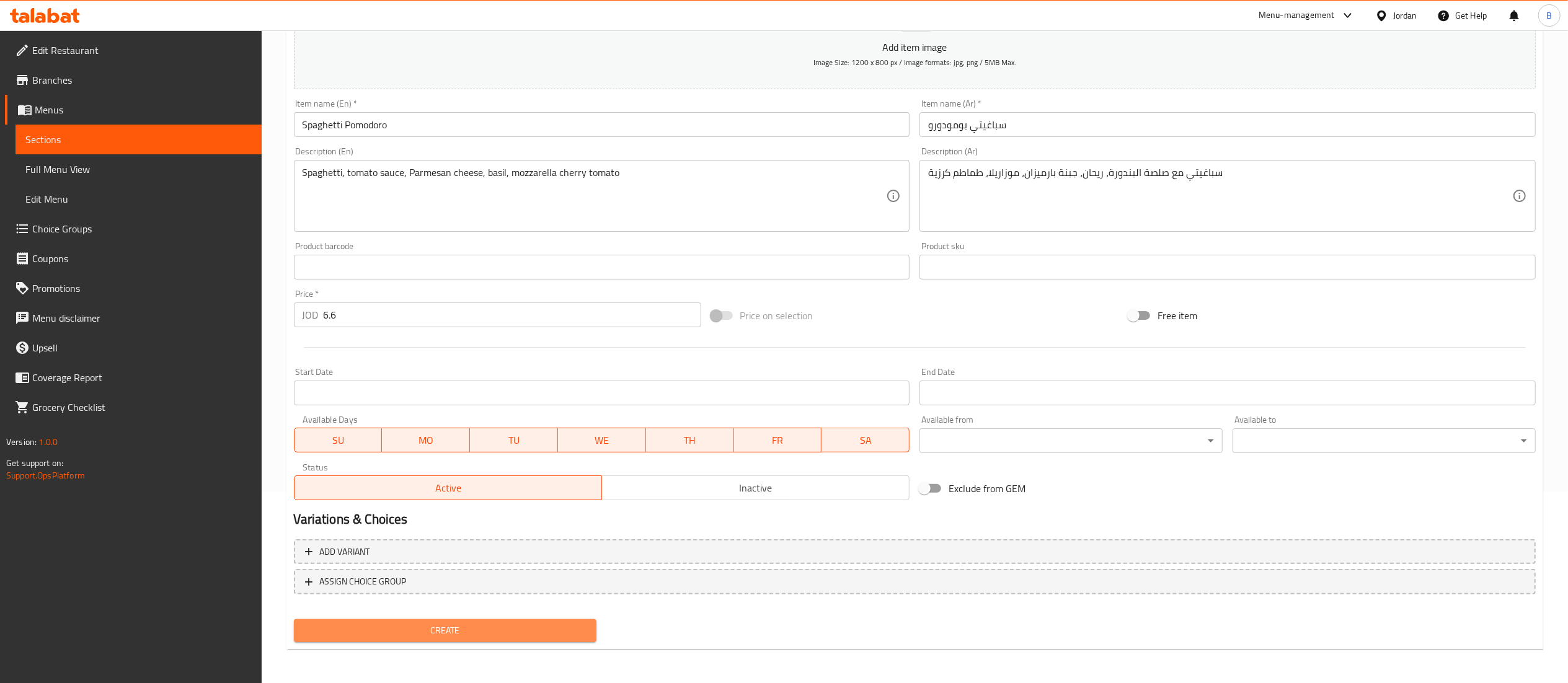
click at [456, 635] on span "Create" at bounding box center [446, 631] width 284 height 16
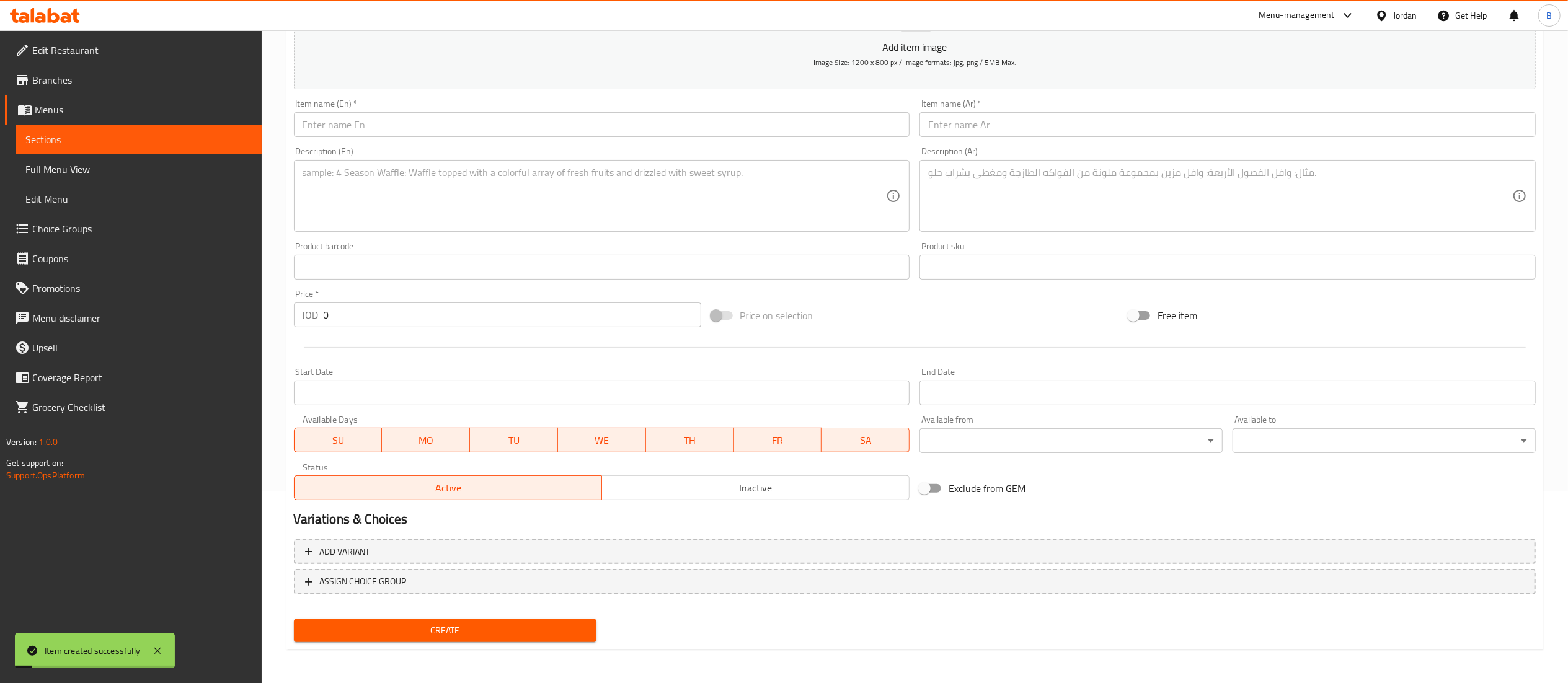
click at [524, 126] on input "text" at bounding box center [602, 124] width 616 height 25
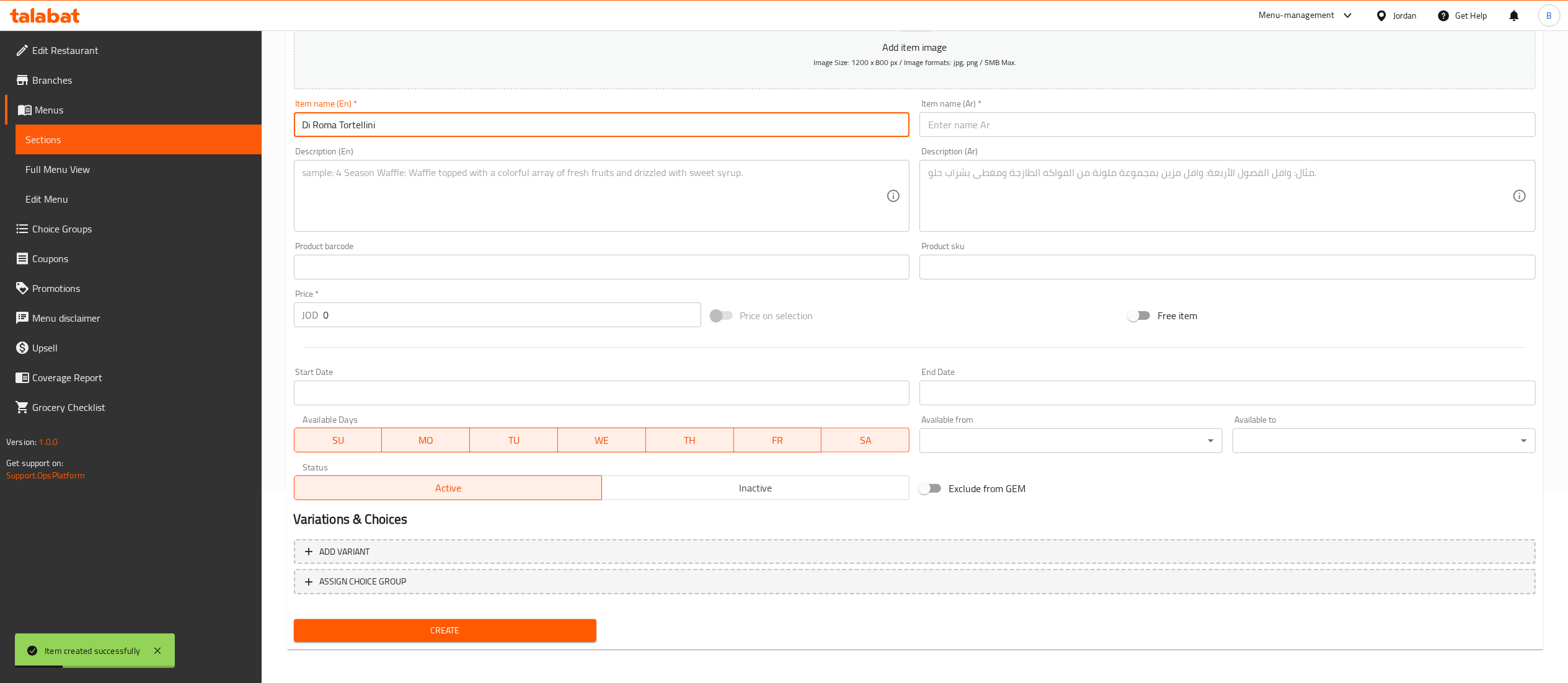
click at [494, 212] on textarea at bounding box center [594, 196] width 584 height 59
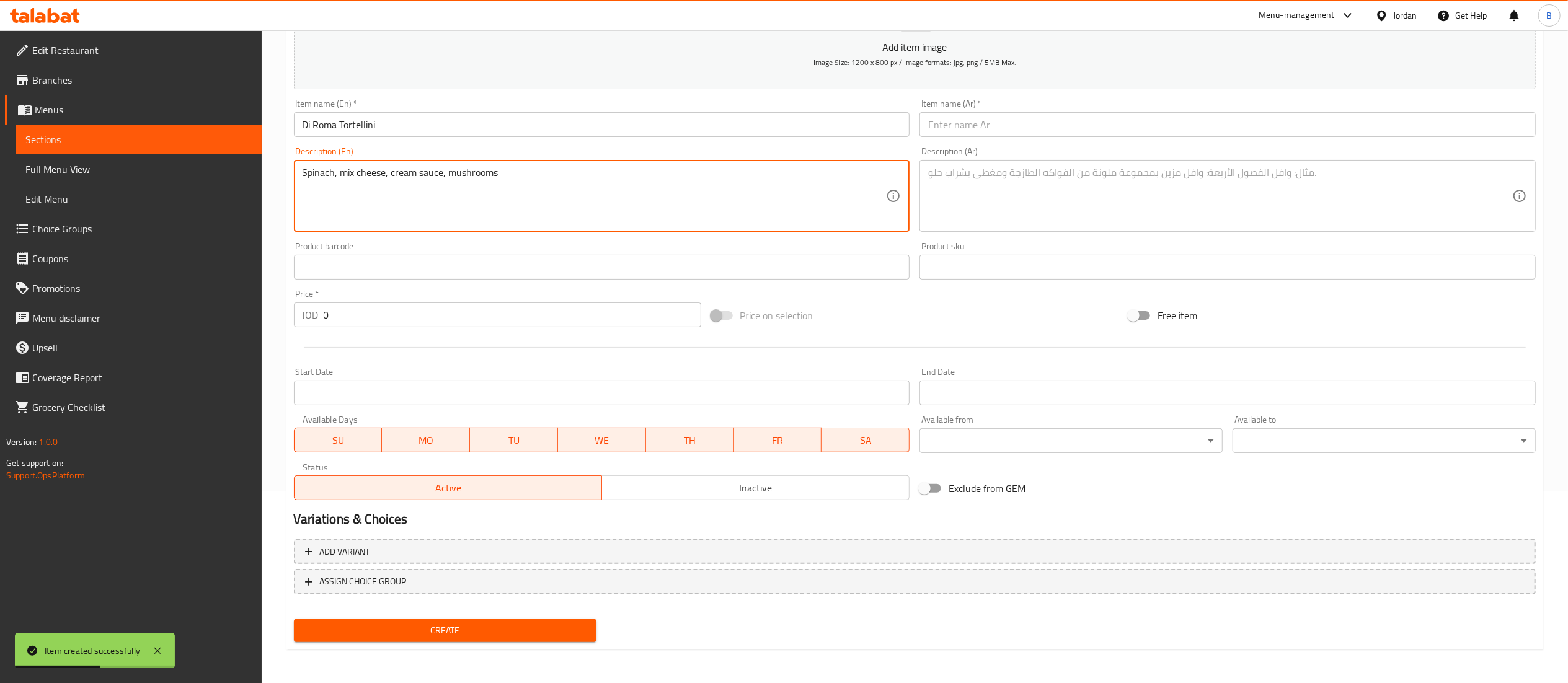
click at [1008, 205] on textarea at bounding box center [1220, 196] width 584 height 59
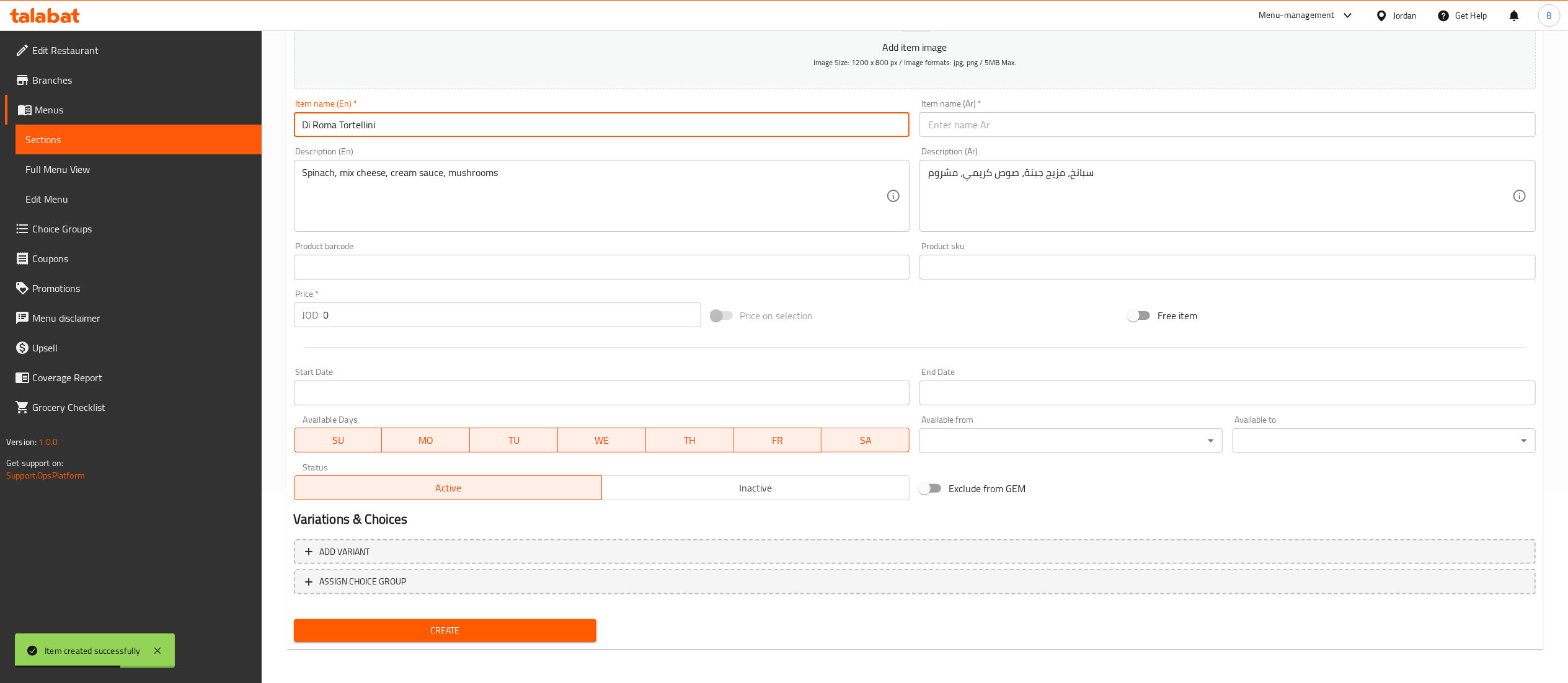
drag, startPoint x: 491, startPoint y: 126, endPoint x: 111, endPoint y: 76, distance: 383.3
click at [116, 76] on div "Edit Restaurant Branches Menus Sections Full Menu View Edit Menu Choice Groups …" at bounding box center [784, 262] width 1568 height 846
click at [966, 130] on input "text" at bounding box center [1227, 124] width 616 height 25
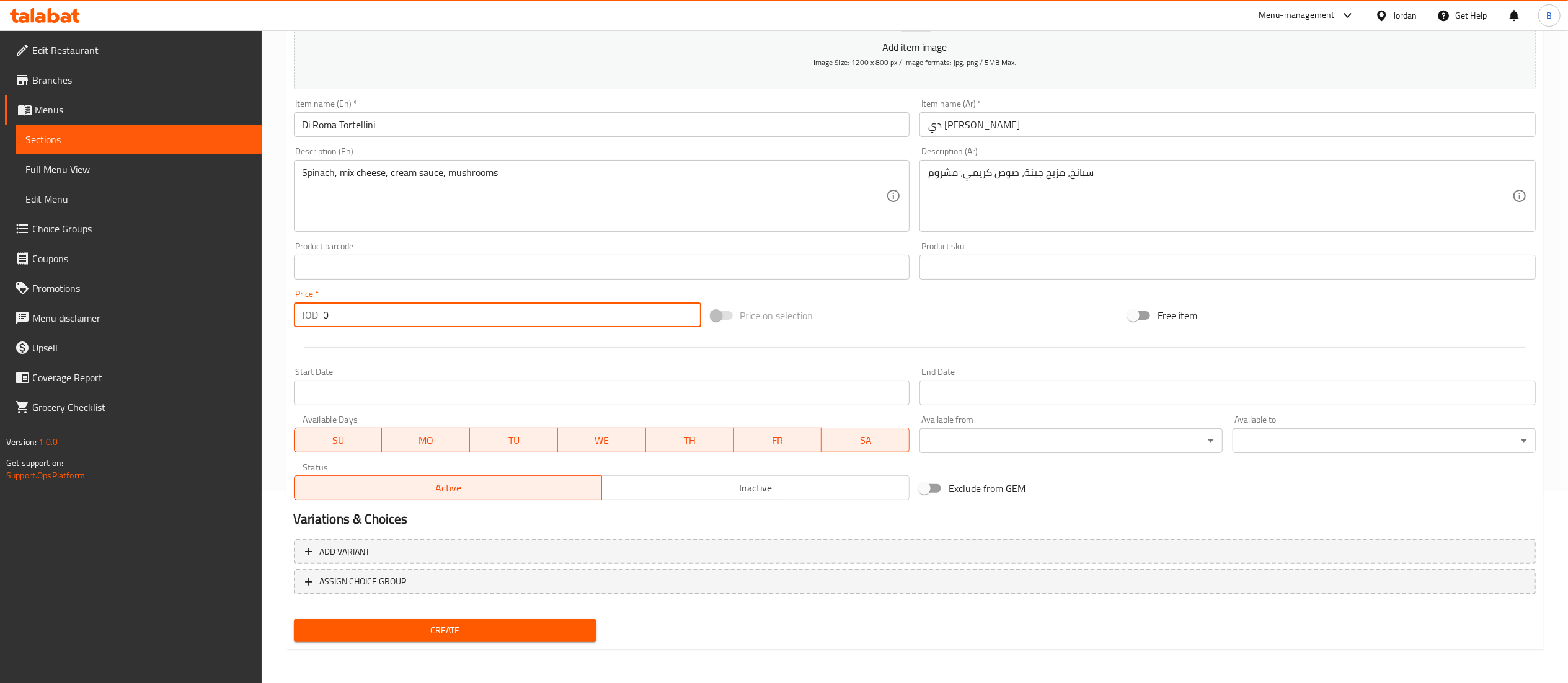
drag, startPoint x: 343, startPoint y: 318, endPoint x: 212, endPoint y: 307, distance: 131.5
click at [216, 307] on div "Edit Restaurant Branches Menus Sections Full Menu View Edit Menu Choice Groups …" at bounding box center [784, 262] width 1568 height 846
click at [516, 623] on span "Create" at bounding box center [446, 631] width 284 height 16
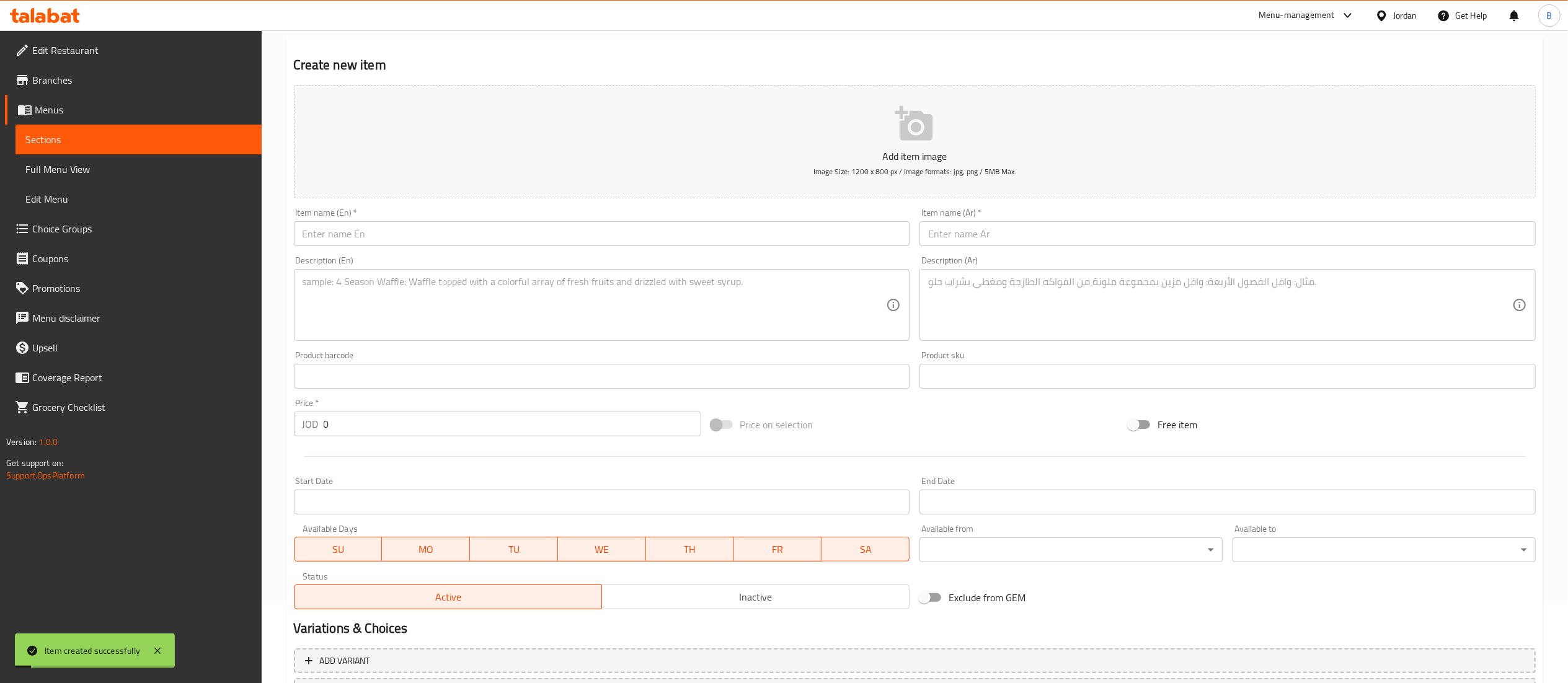
scroll to position [0, 0]
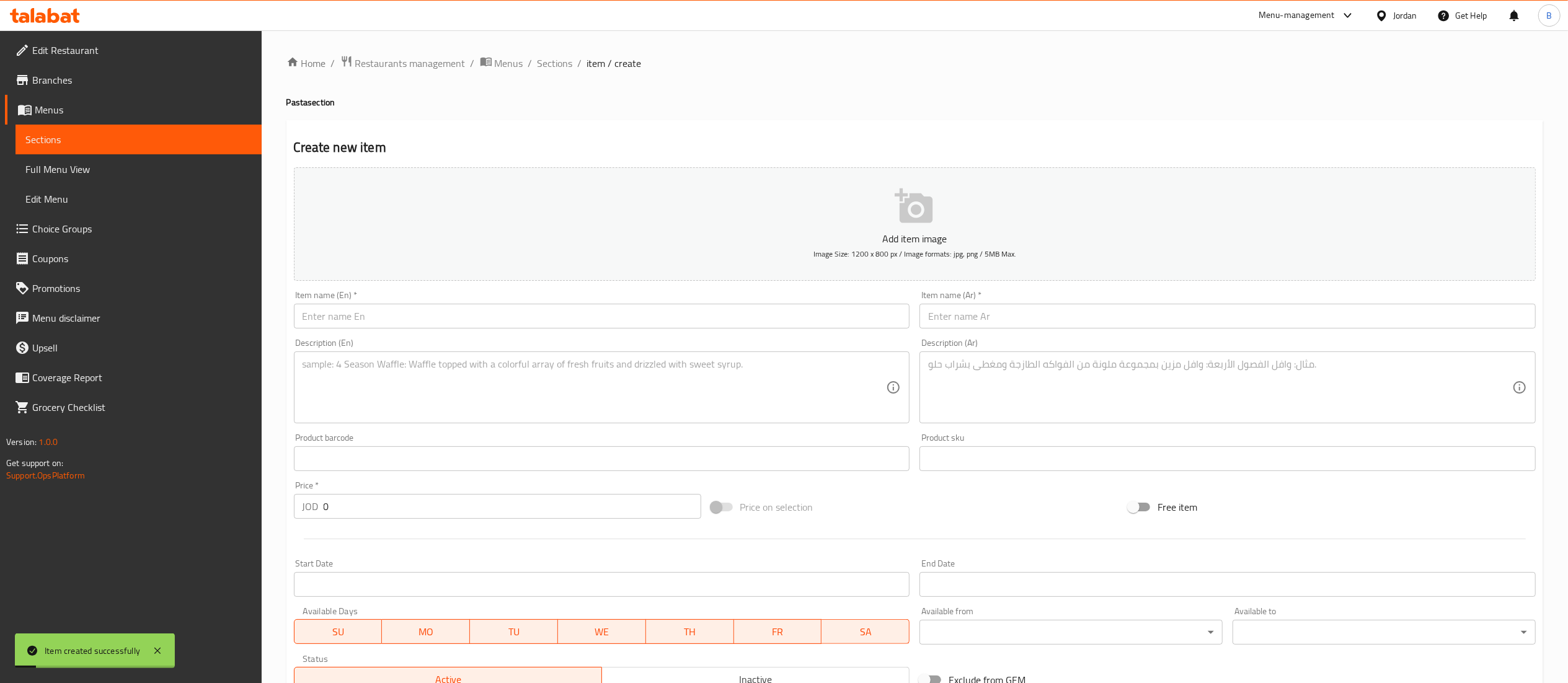
click at [457, 305] on input "text" at bounding box center [602, 316] width 616 height 25
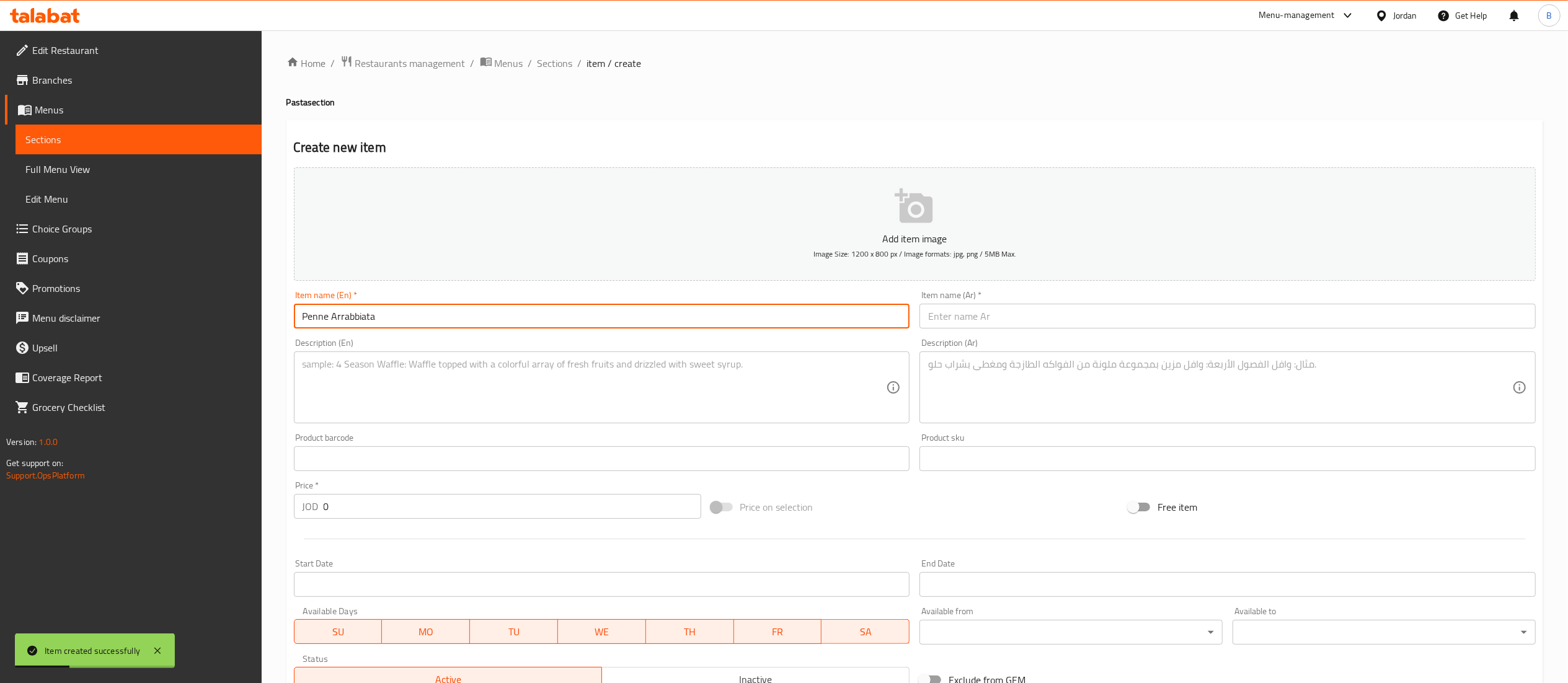
click at [469, 352] on div "Description (En) Description (En)" at bounding box center [602, 381] width 616 height 85
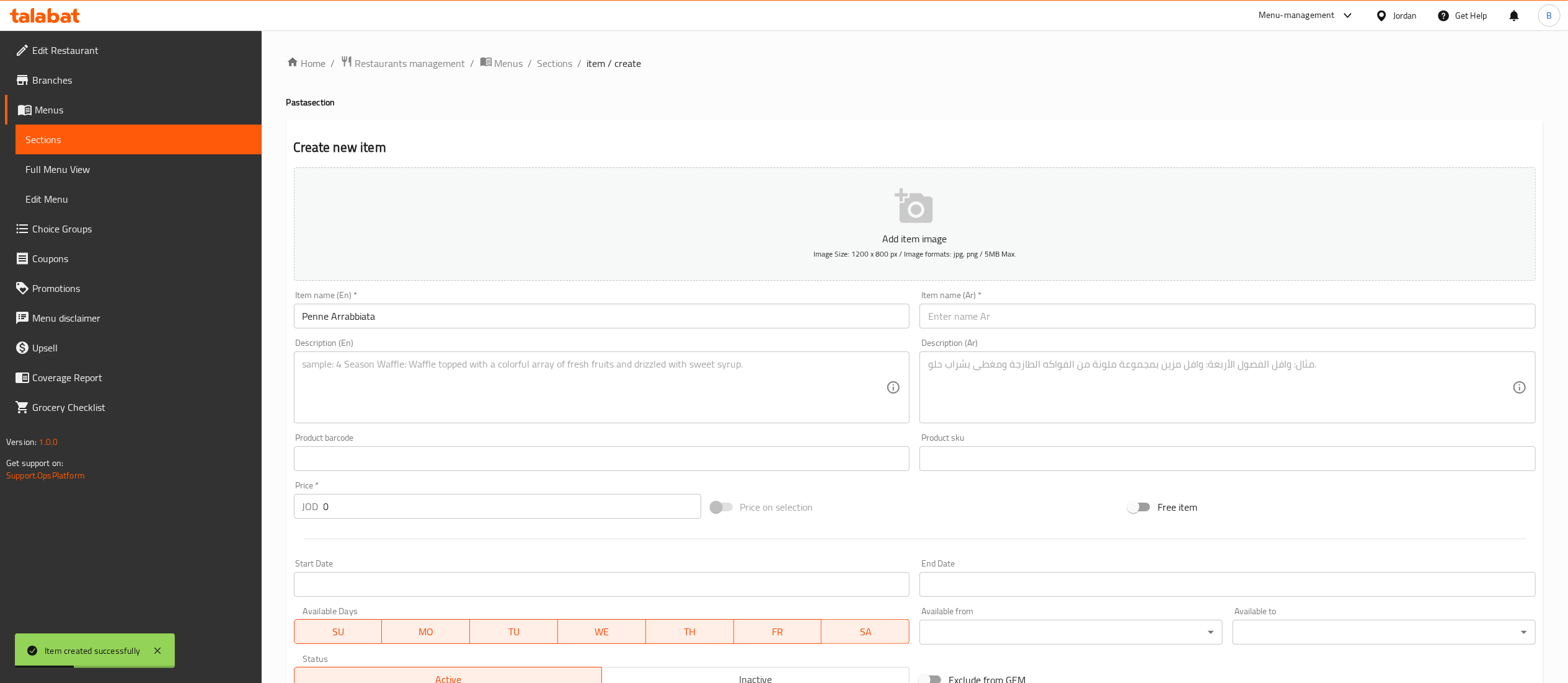
click at [454, 370] on textarea at bounding box center [594, 387] width 584 height 59
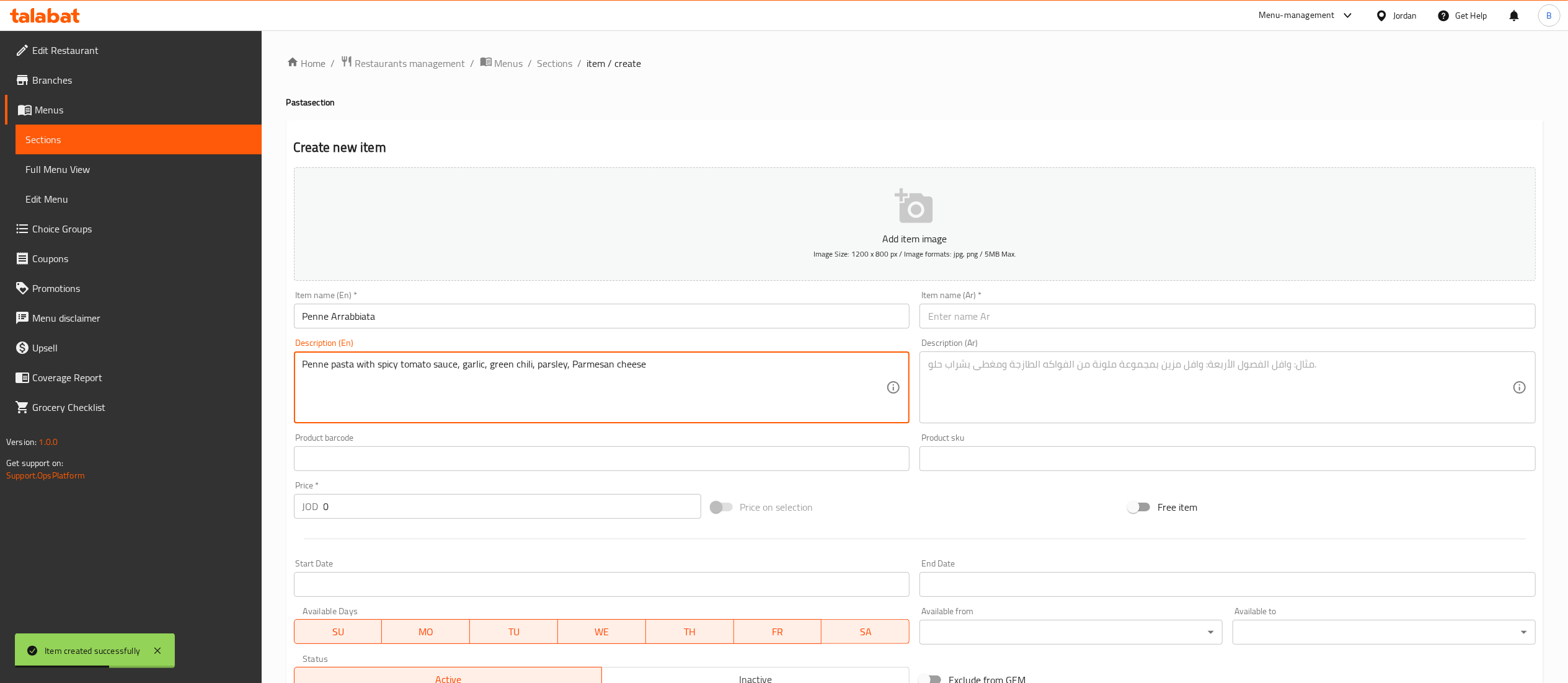
click at [1024, 370] on textarea at bounding box center [1220, 387] width 584 height 59
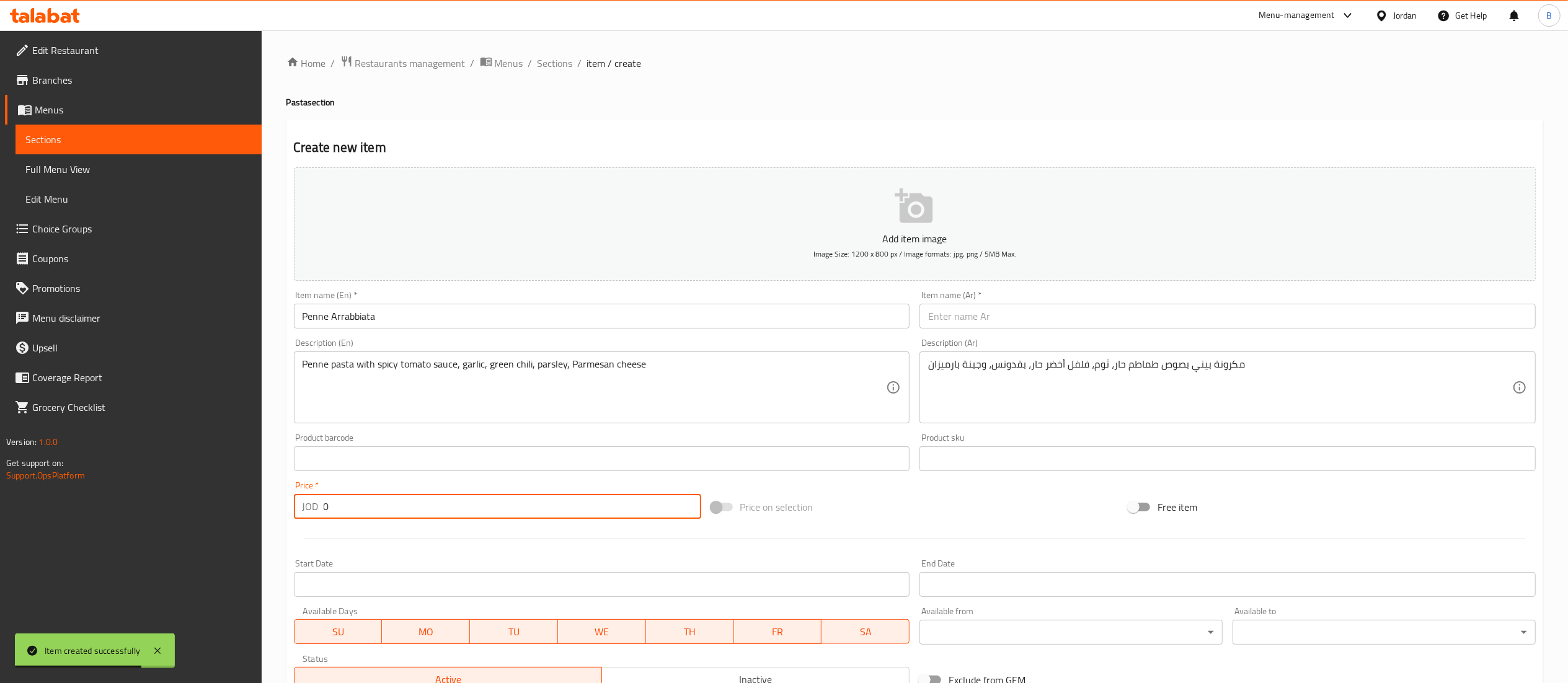
drag, startPoint x: 404, startPoint y: 498, endPoint x: 90, endPoint y: 468, distance: 315.4
click at [93, 459] on div "Edit Restaurant Branches Menus Sections Full Menu View Edit Menu Choice Groups …" at bounding box center [784, 454] width 1568 height 846
click at [959, 307] on input "text" at bounding box center [1227, 316] width 616 height 25
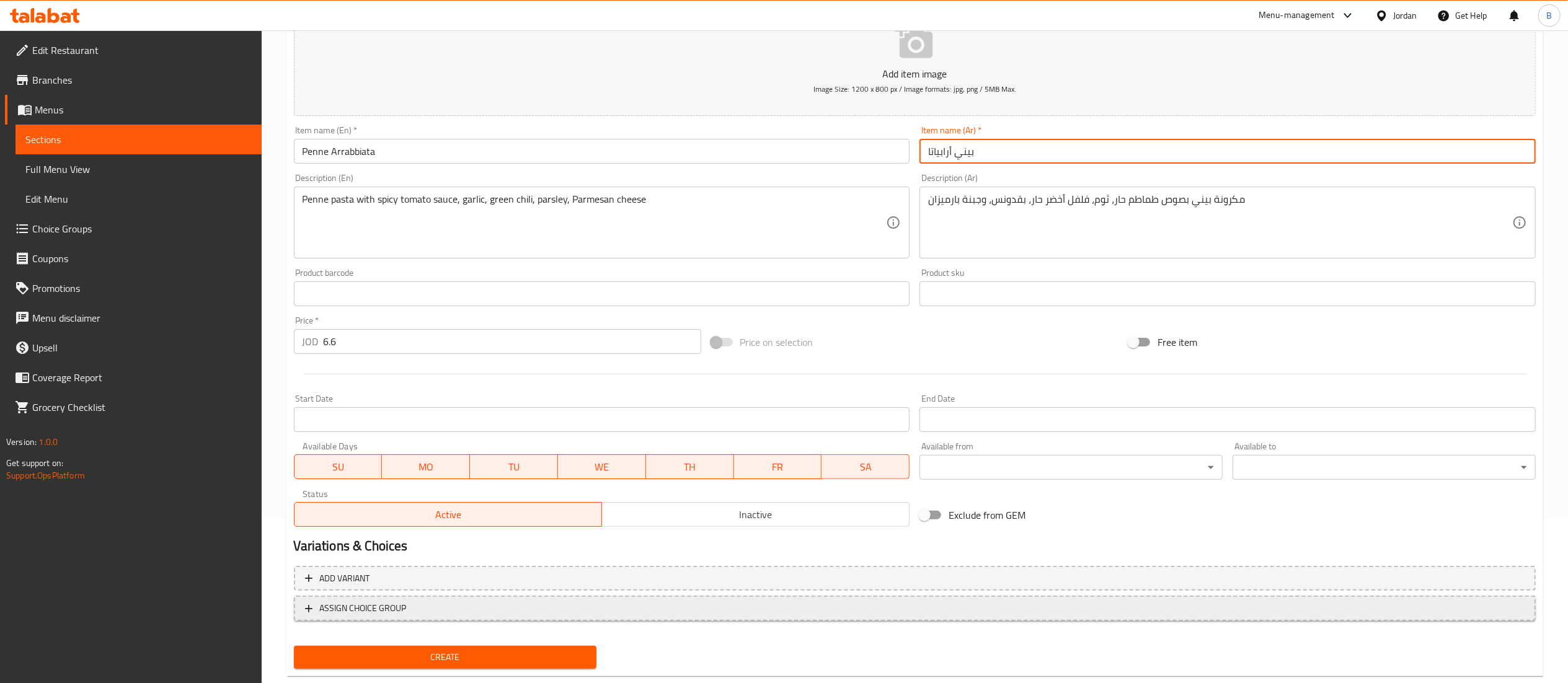
scroll to position [192, 0]
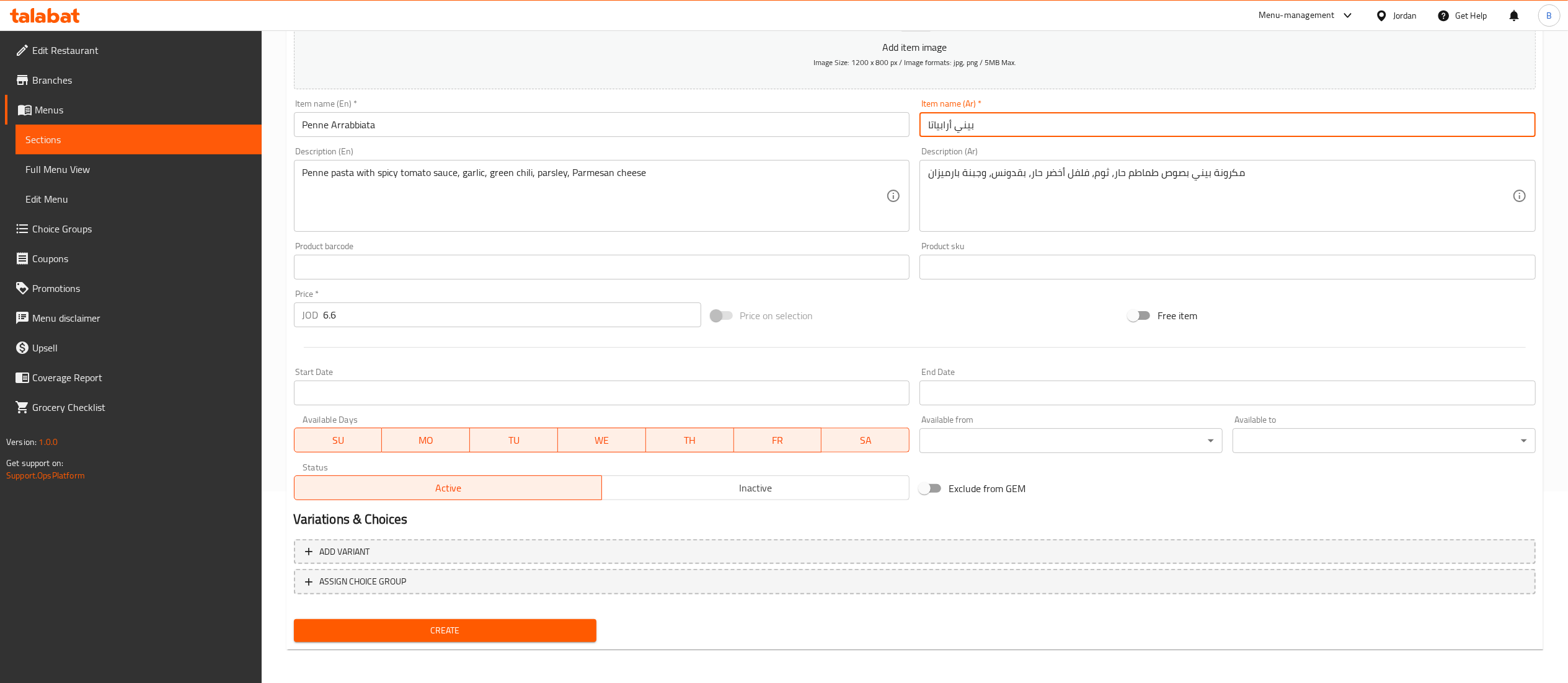
click at [454, 628] on span "Create" at bounding box center [446, 631] width 284 height 16
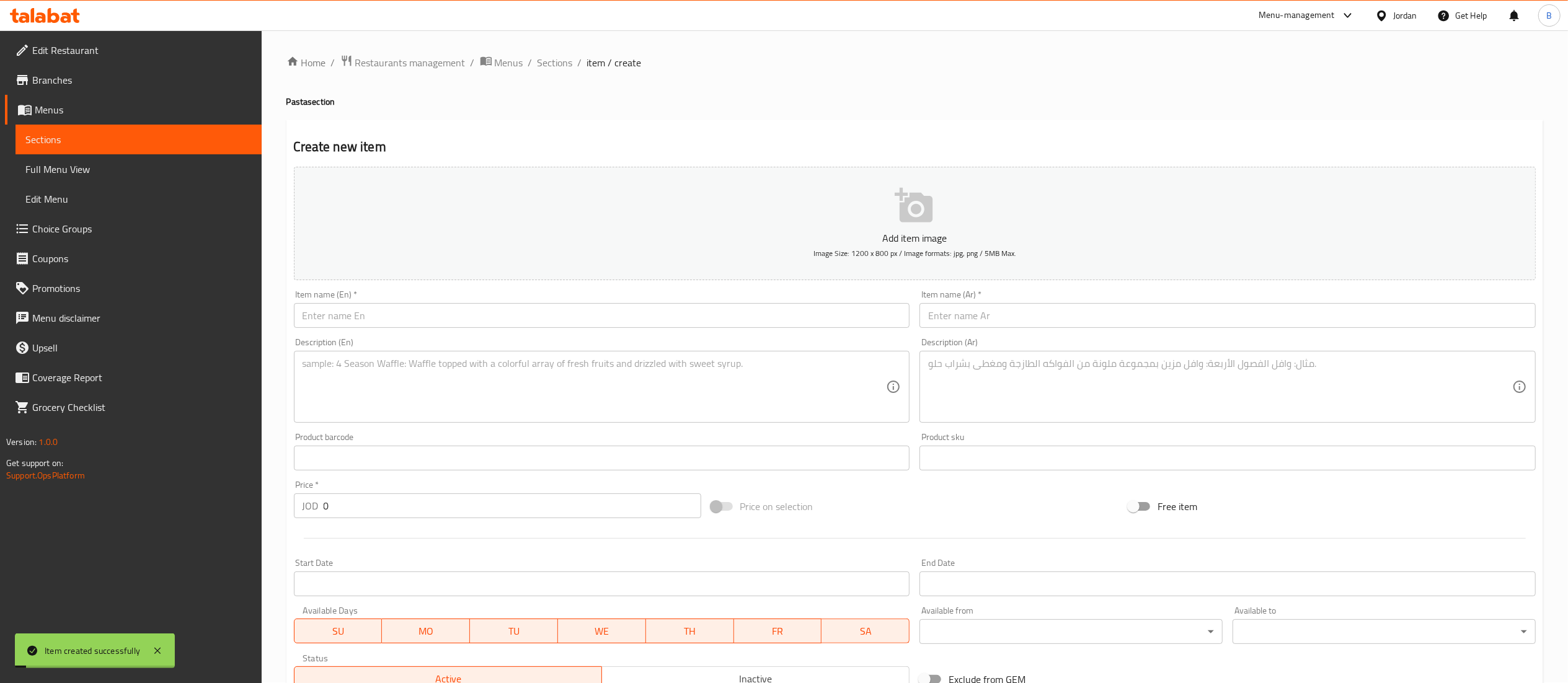
scroll to position [0, 0]
click at [477, 325] on input "text" at bounding box center [602, 316] width 616 height 25
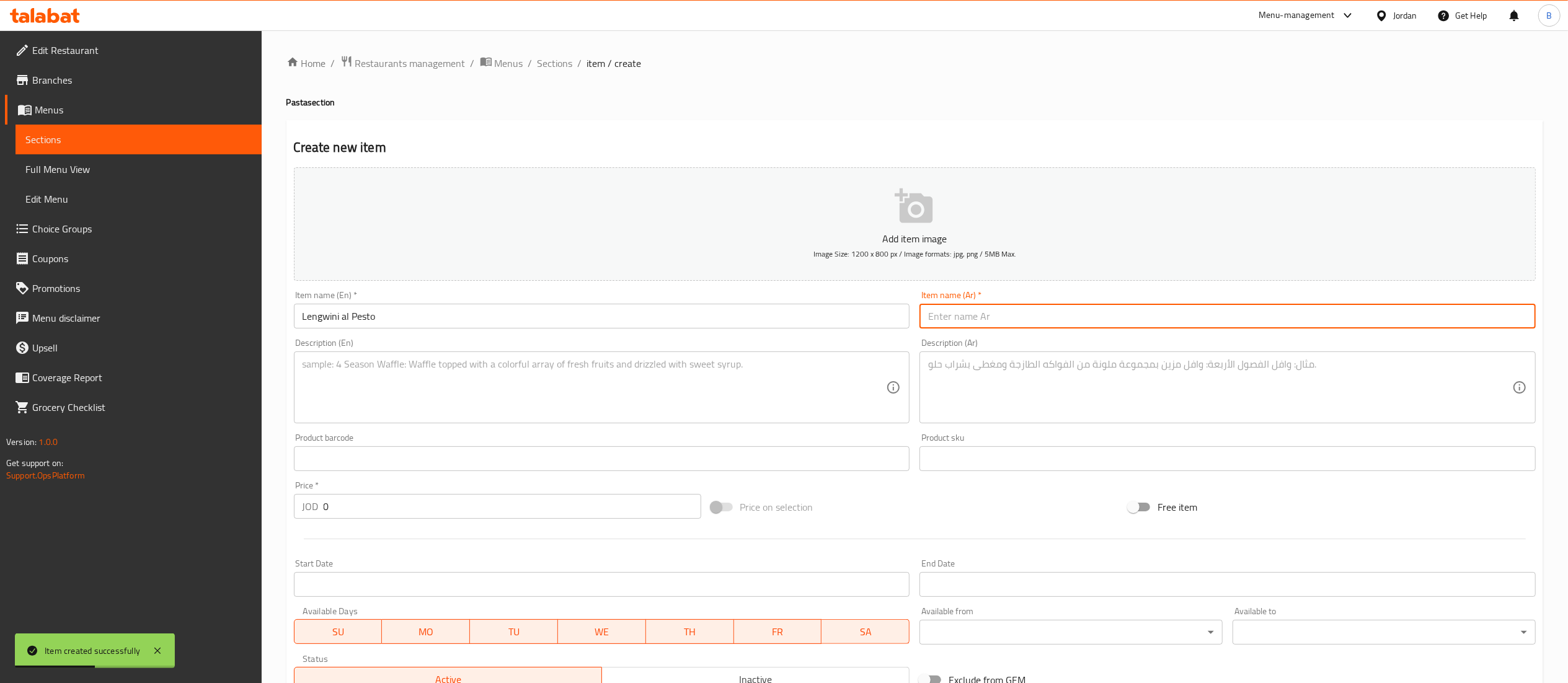
click at [1037, 322] on input "text" at bounding box center [1227, 316] width 616 height 25
click at [482, 349] on div "Description (En) Description (En)" at bounding box center [602, 381] width 616 height 85
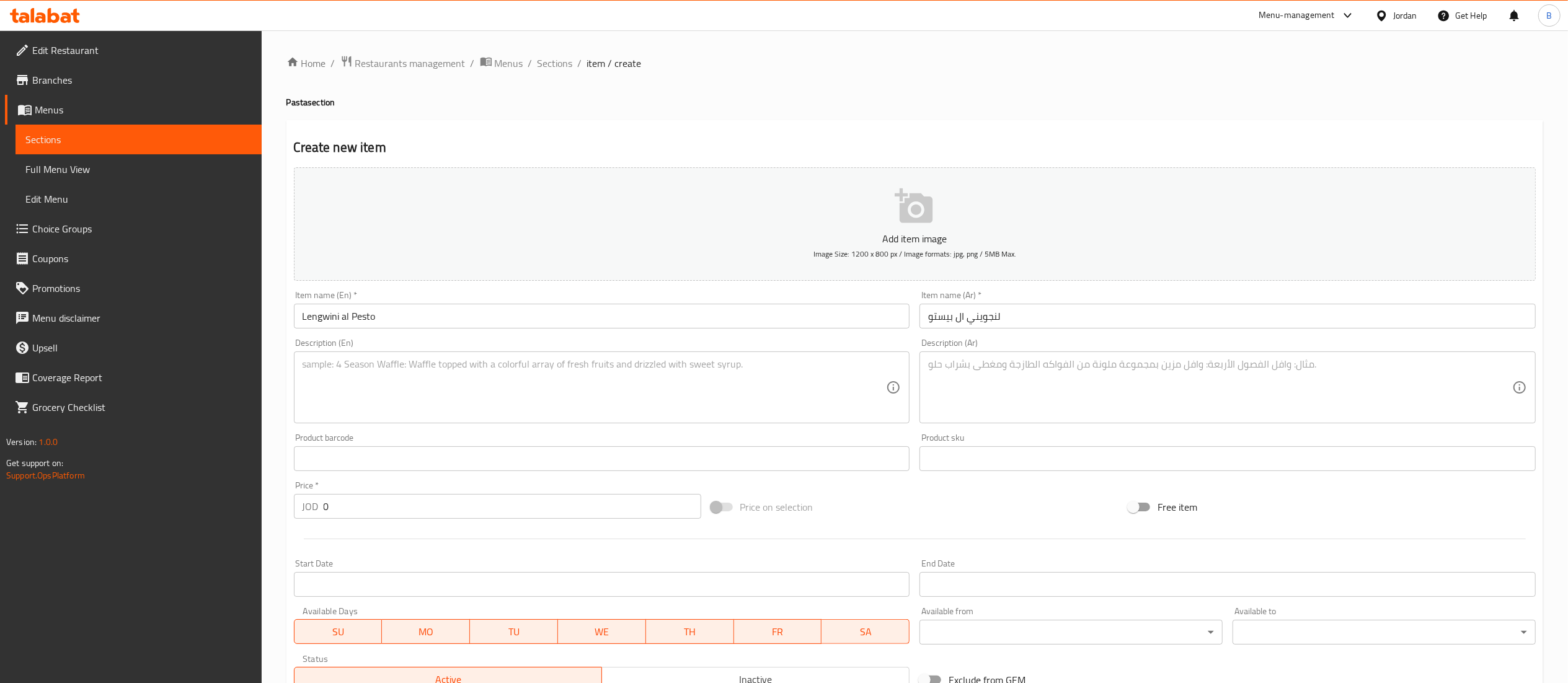
click at [456, 384] on textarea at bounding box center [594, 387] width 584 height 59
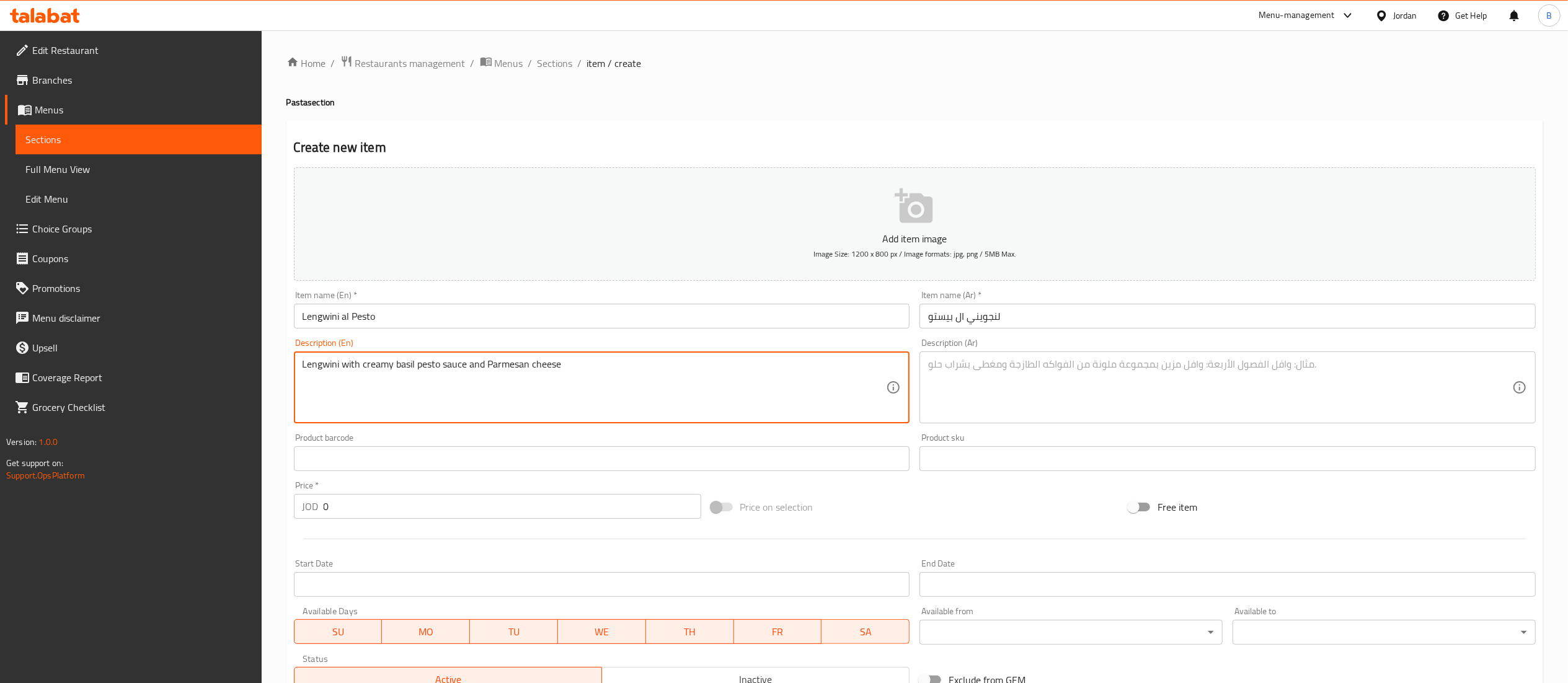
click at [1004, 372] on textarea at bounding box center [1220, 387] width 584 height 59
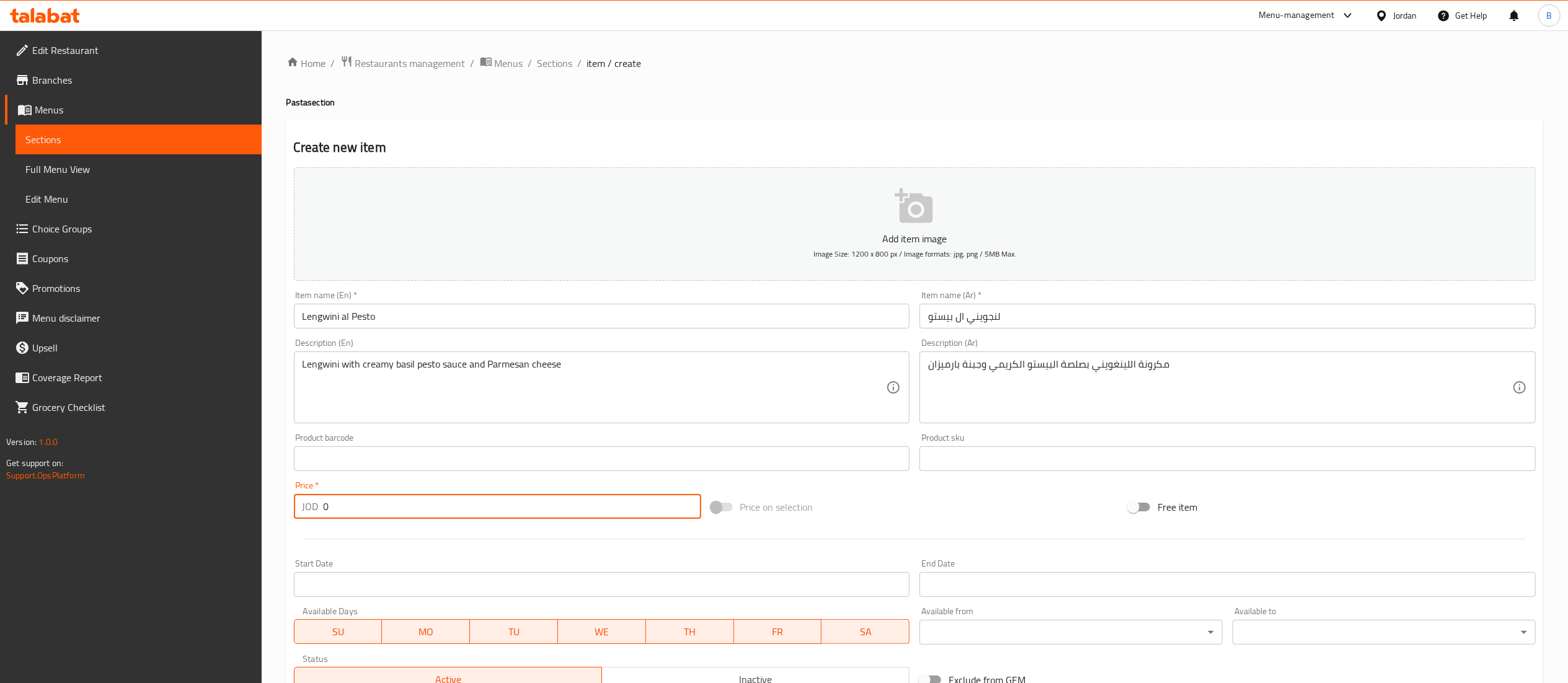
drag, startPoint x: 377, startPoint y: 507, endPoint x: 174, endPoint y: 492, distance: 203.6
click at [174, 492] on div "Edit Restaurant Branches Menus Sections Full Menu View Edit Menu Choice Groups …" at bounding box center [784, 454] width 1568 height 846
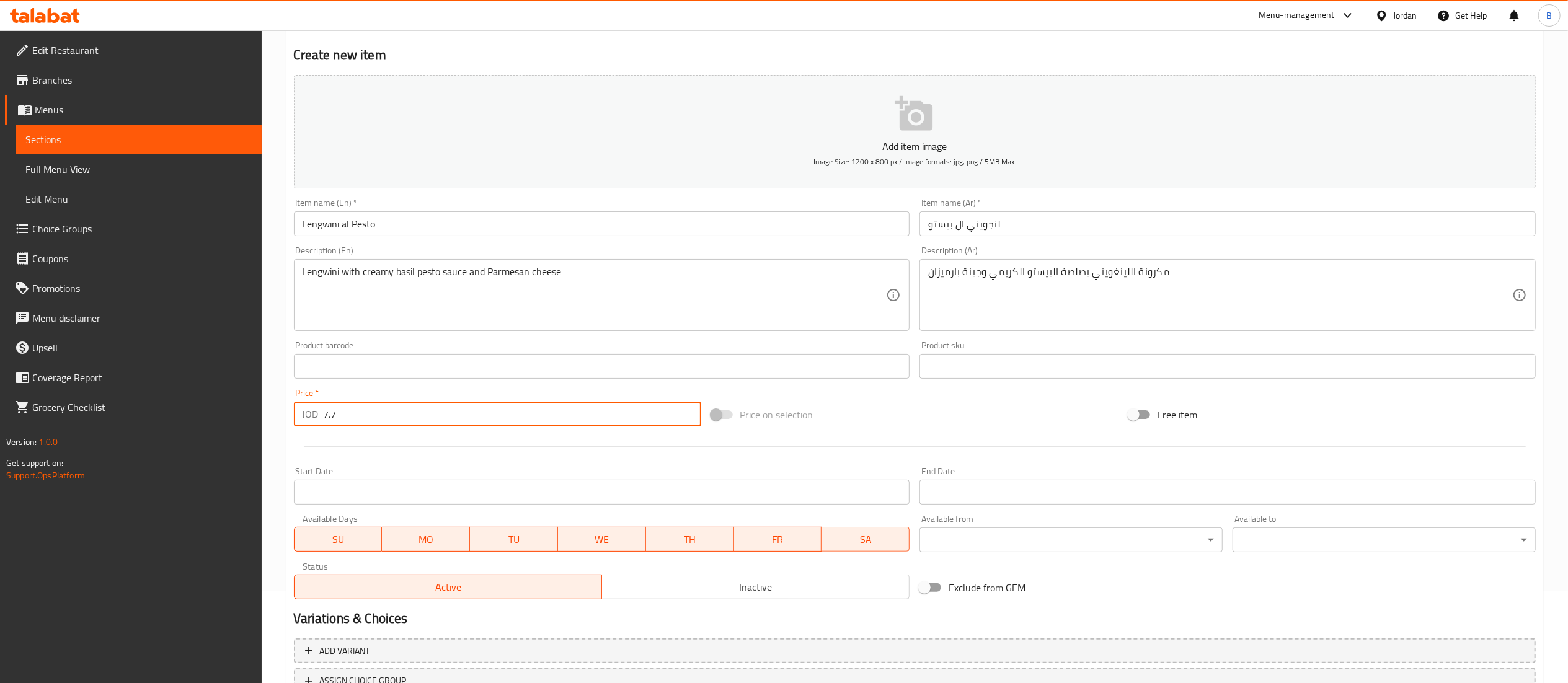
scroll to position [192, 0]
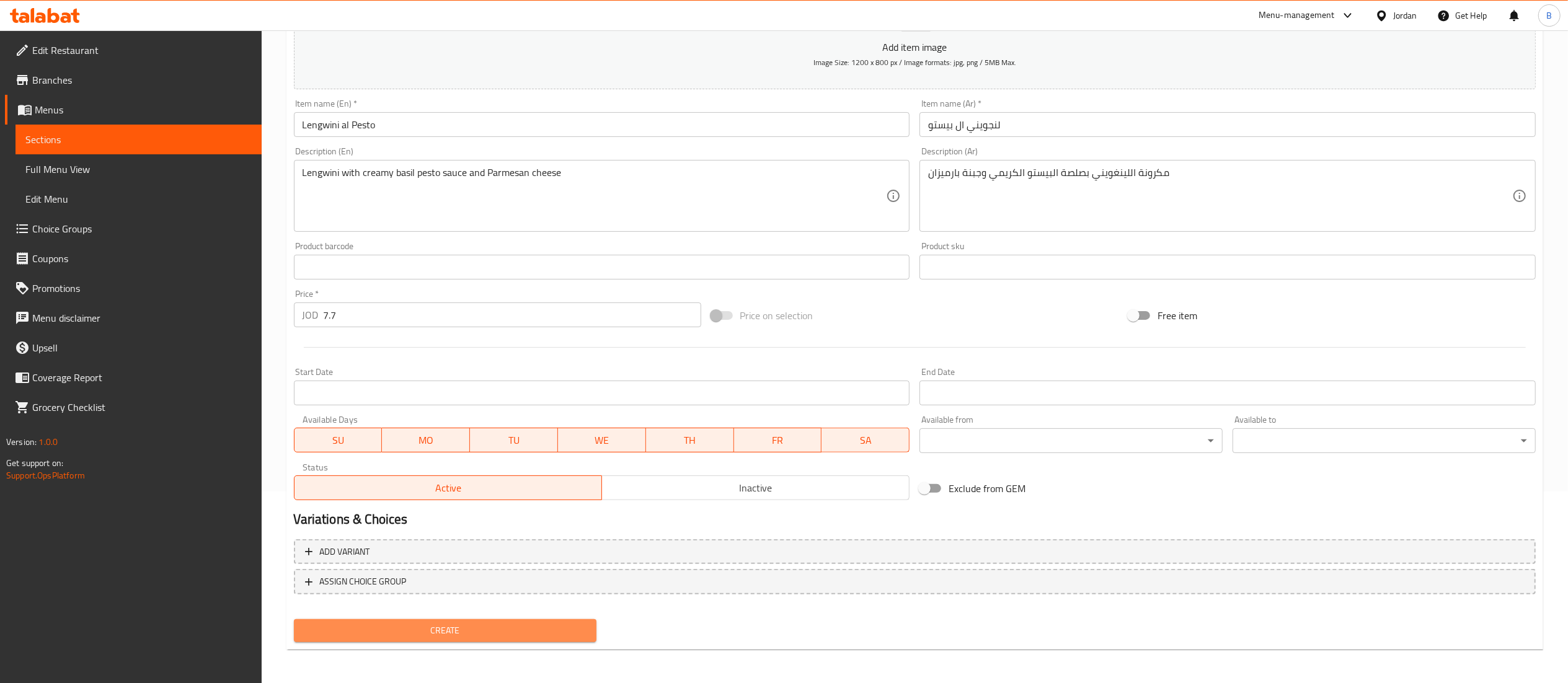
click at [440, 627] on span "Create" at bounding box center [446, 631] width 284 height 16
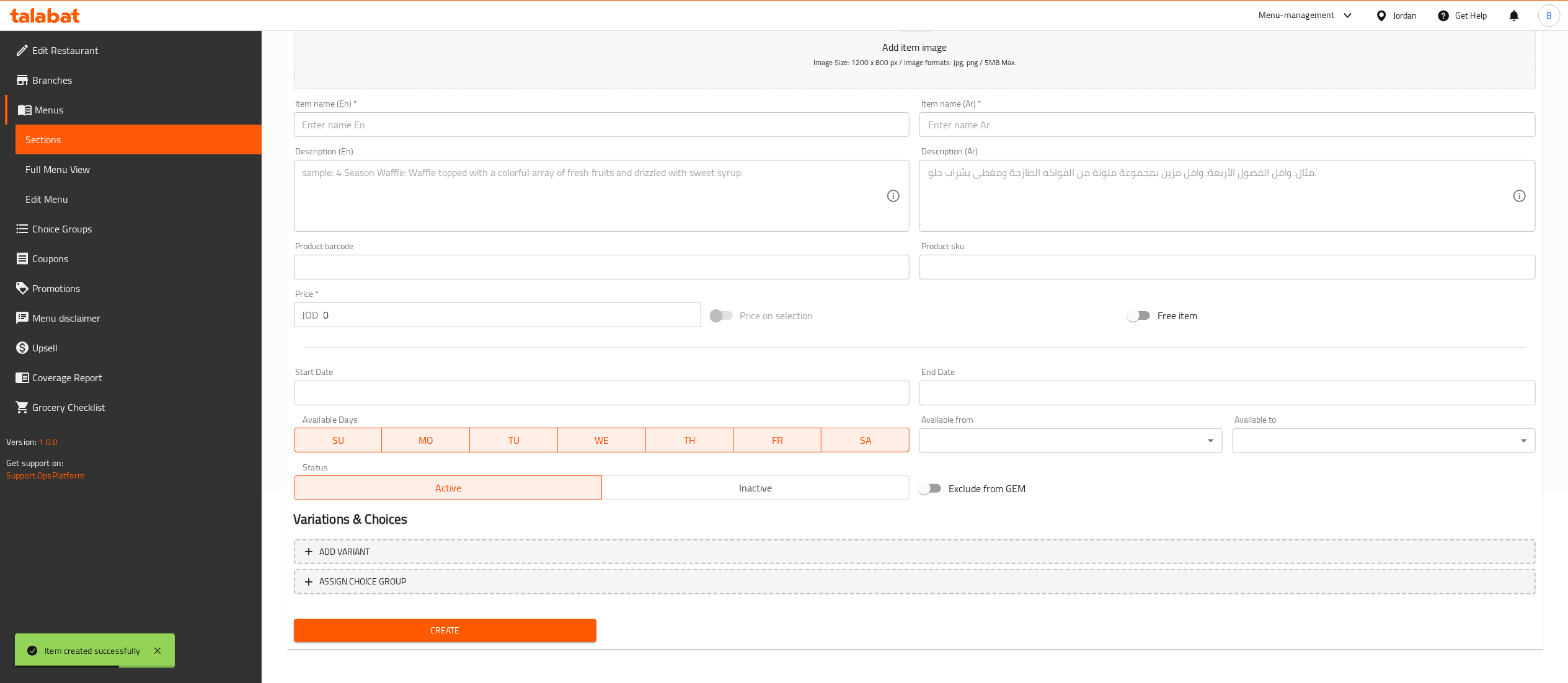
click at [568, 120] on input "text" at bounding box center [602, 124] width 616 height 25
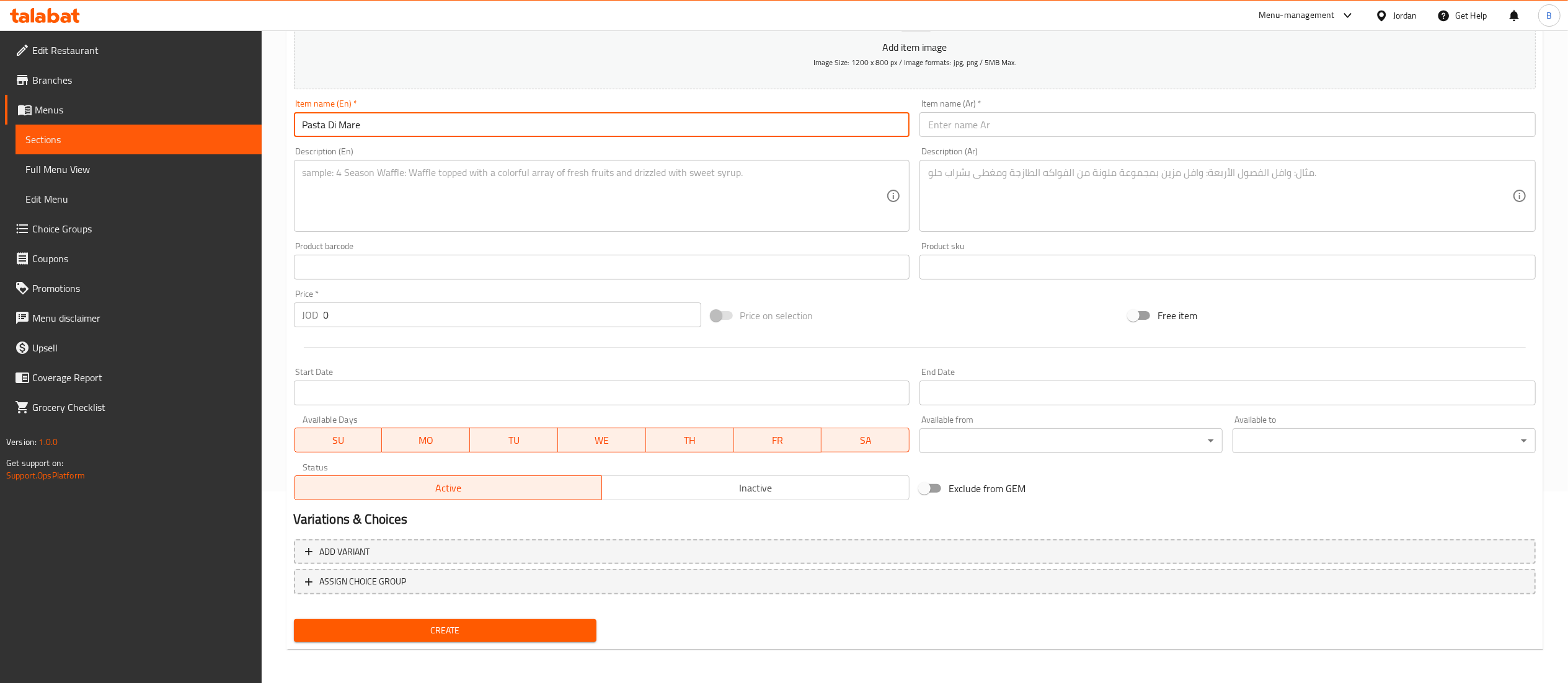
click at [634, 163] on div "Description (En)" at bounding box center [602, 196] width 616 height 72
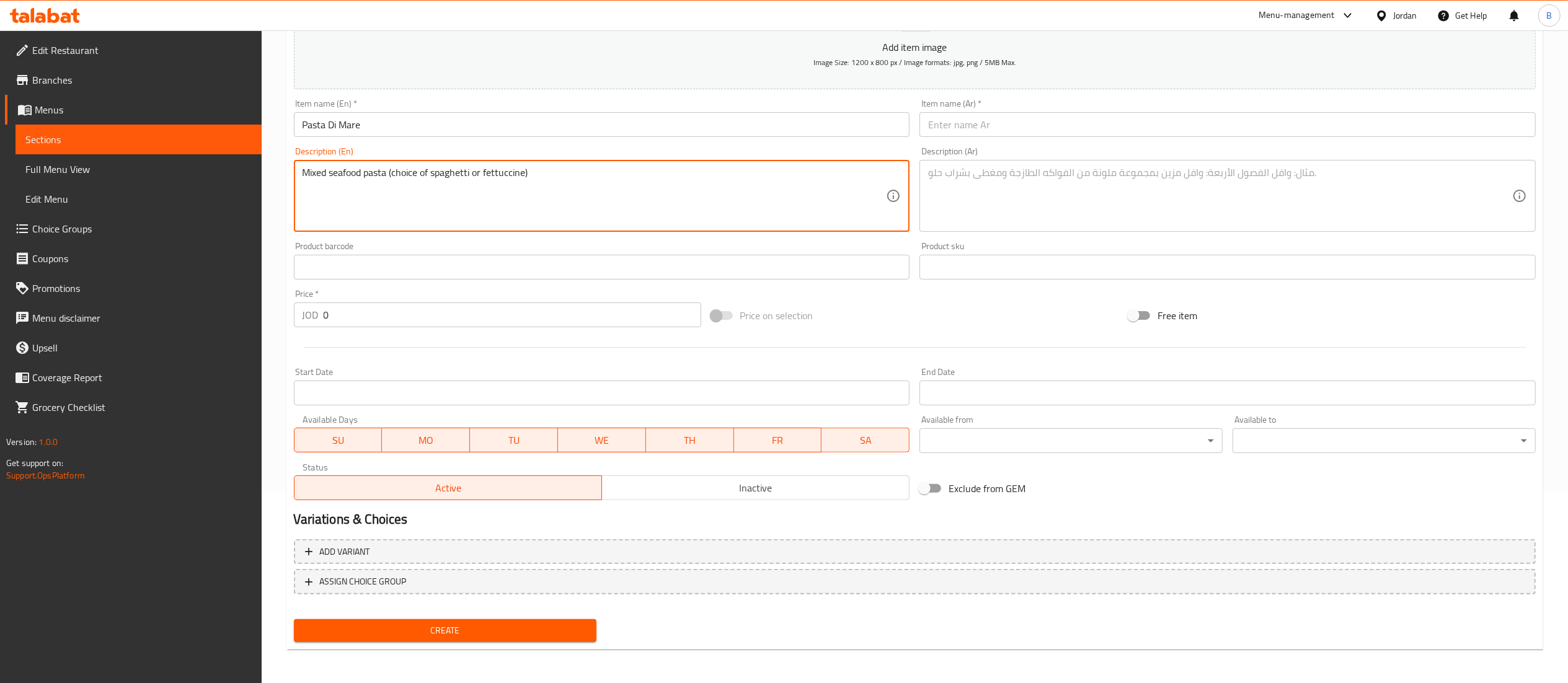
click at [1102, 237] on div "Description (Ar) Description (Ar)" at bounding box center [1227, 189] width 626 height 95
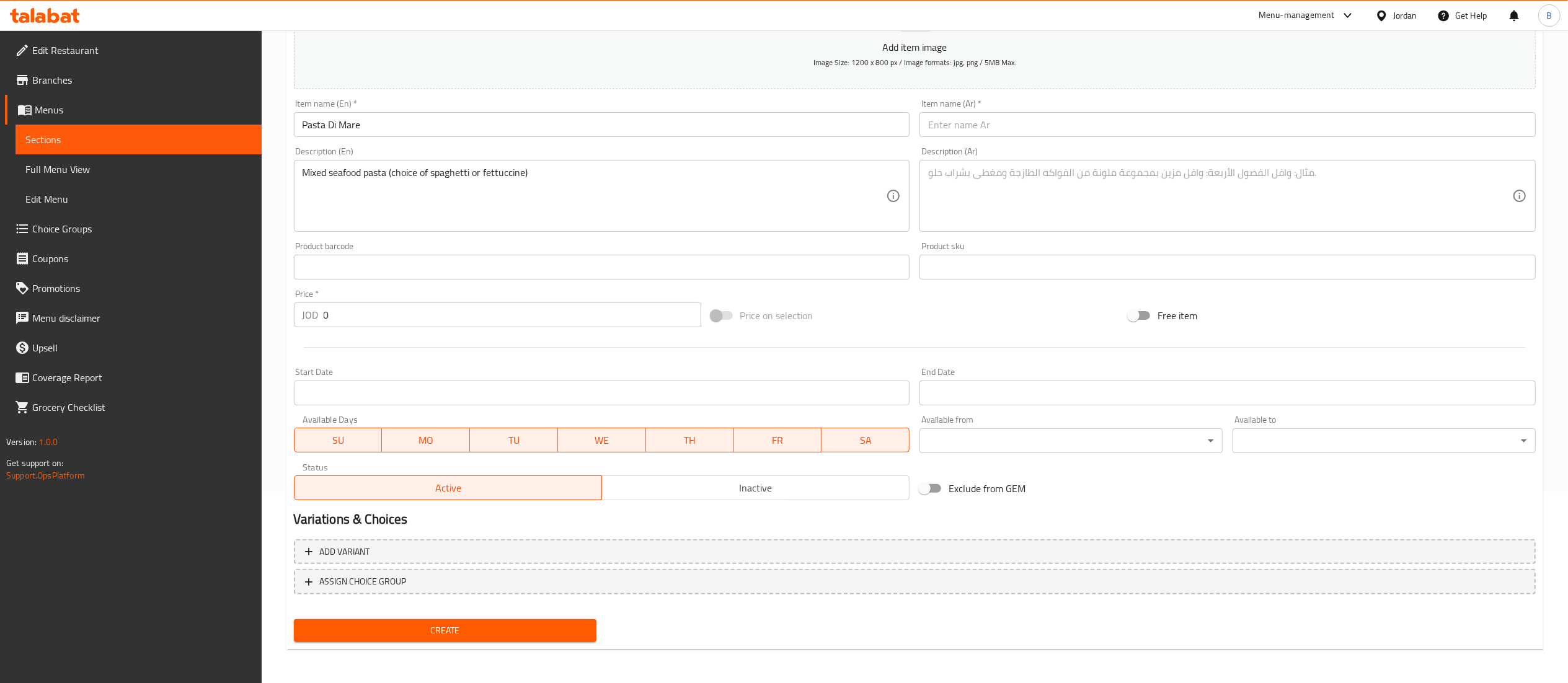
click at [1076, 188] on textarea at bounding box center [1220, 196] width 584 height 59
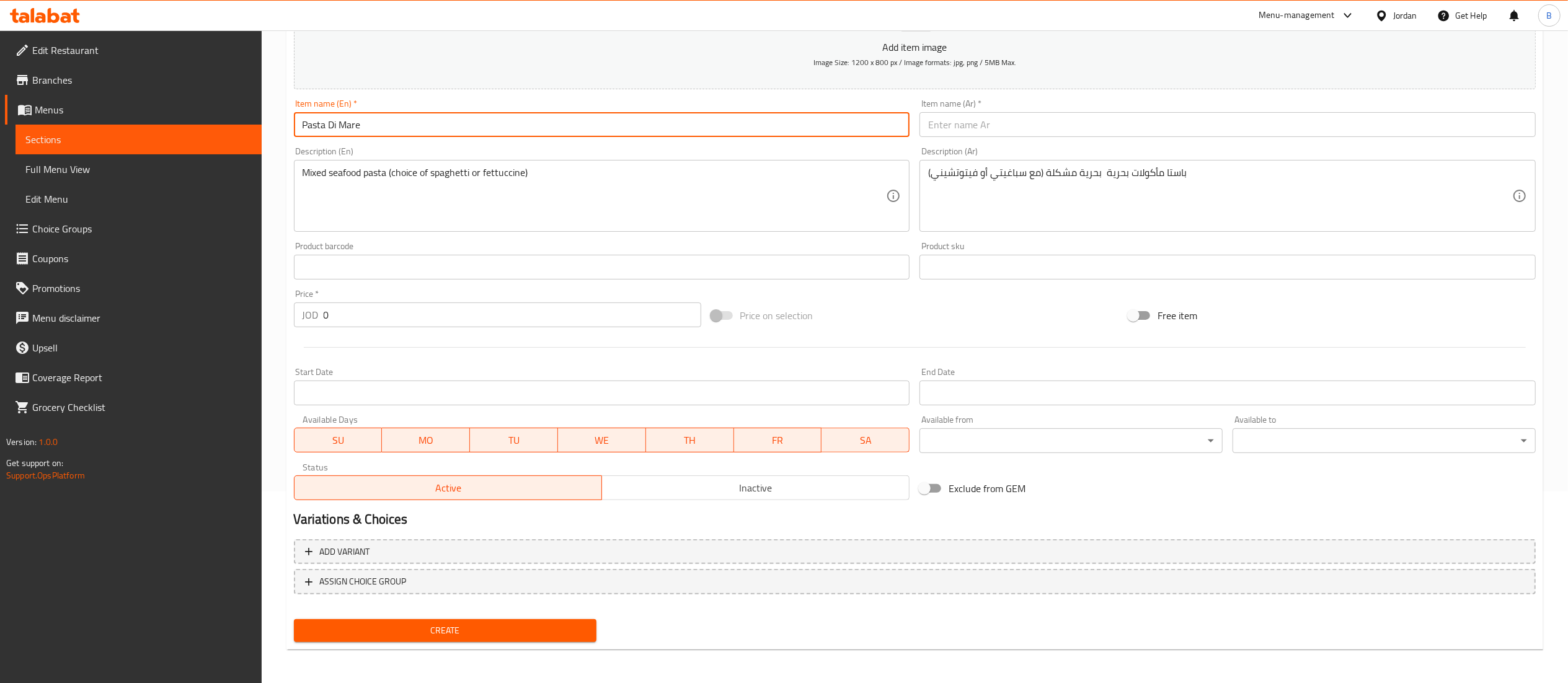
drag, startPoint x: 467, startPoint y: 129, endPoint x: 184, endPoint y: 120, distance: 283.1
click at [187, 120] on div "Edit Restaurant Branches Menus Sections Full Menu View Edit Menu Choice Groups …" at bounding box center [784, 262] width 1568 height 846
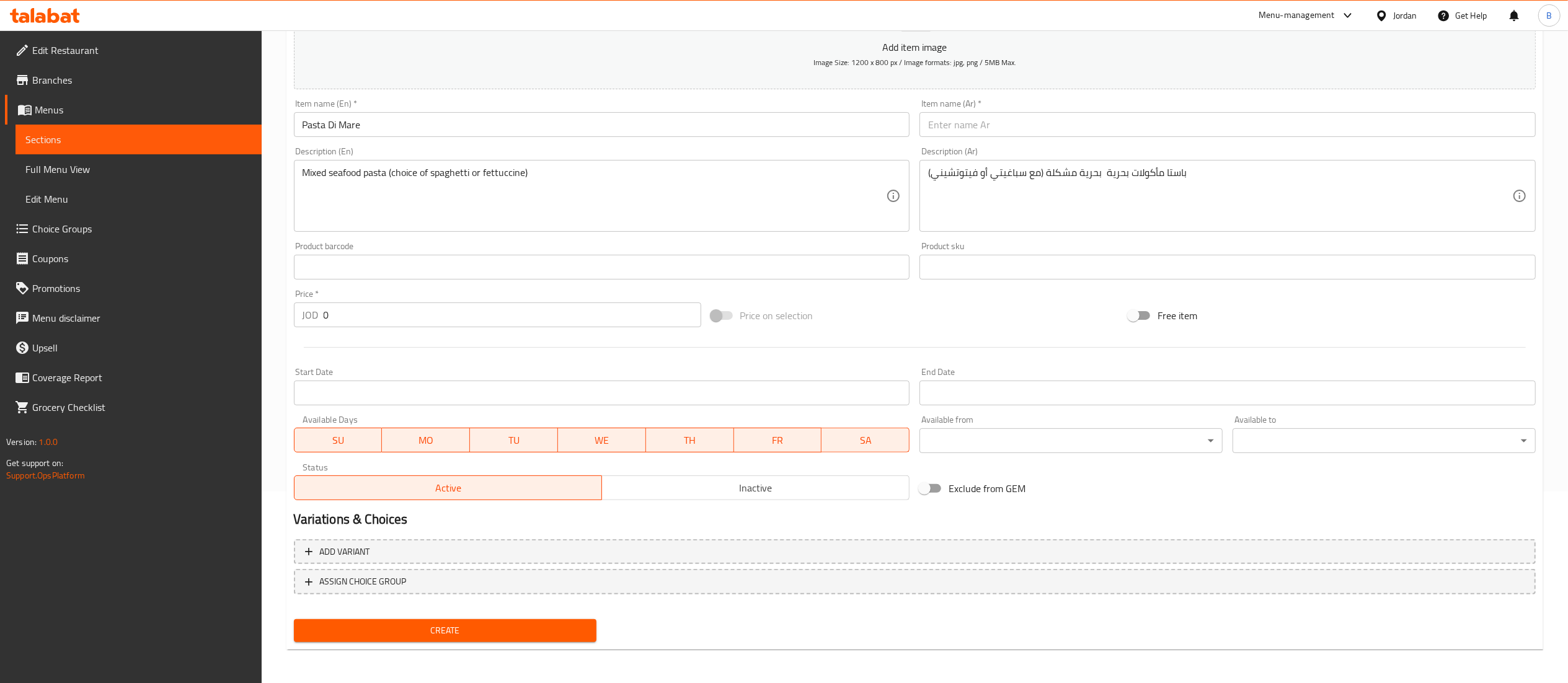
click at [975, 141] on div "Item name (Ar)   * Item name (Ar) *" at bounding box center [1227, 118] width 626 height 48
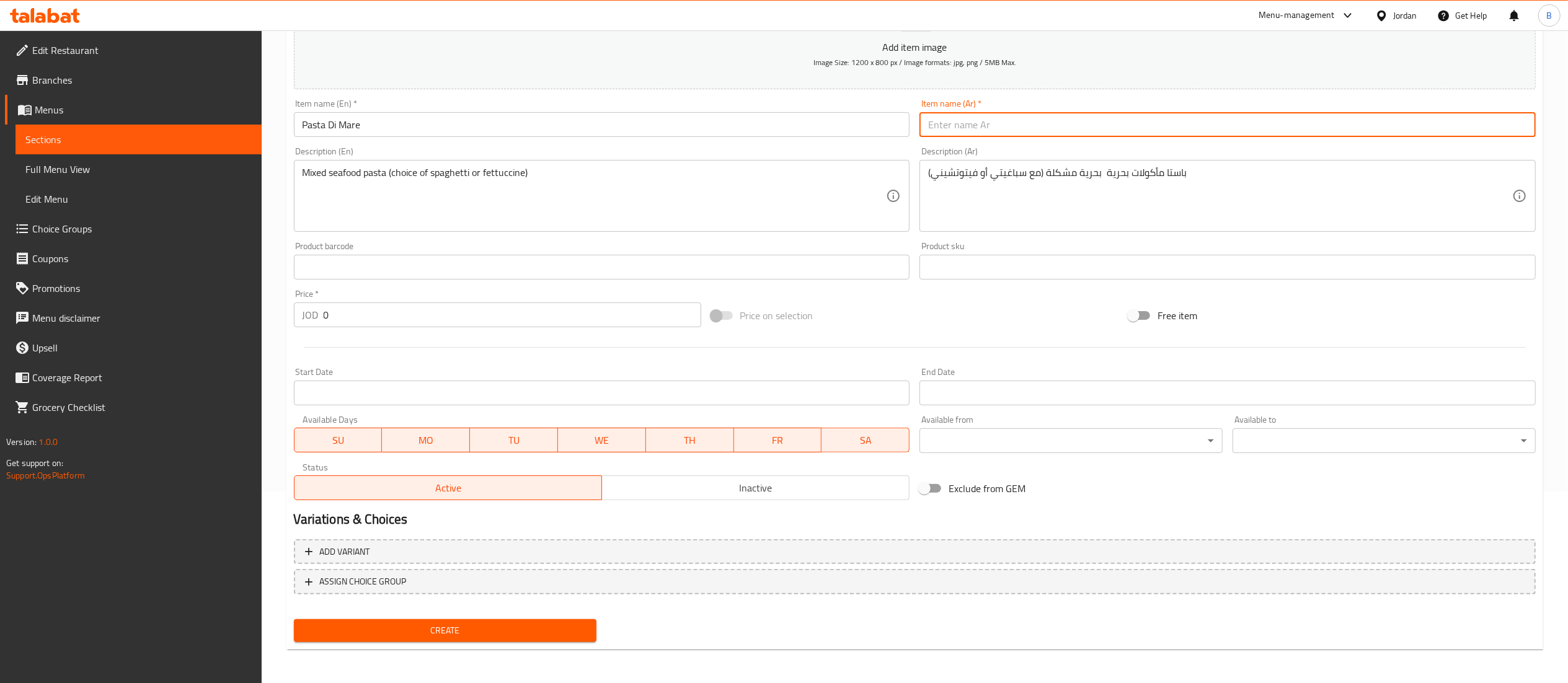
click at [987, 120] on input "text" at bounding box center [1227, 124] width 616 height 25
drag, startPoint x: 364, startPoint y: 322, endPoint x: 159, endPoint y: 297, distance: 206.5
click at [245, 297] on div "Edit Restaurant Branches Menus Sections Full Menu View Edit Menu Choice Groups …" at bounding box center [784, 262] width 1568 height 846
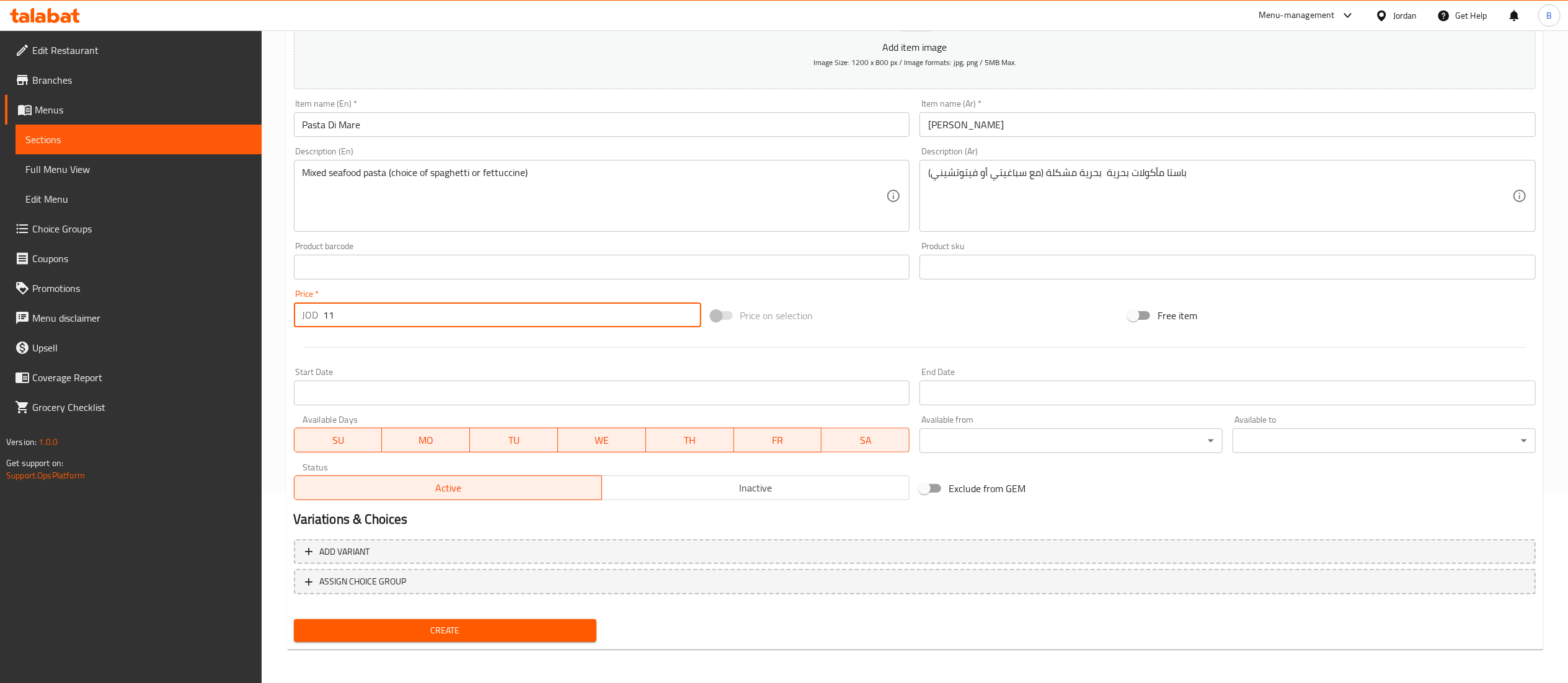
click at [431, 632] on span "Create" at bounding box center [446, 631] width 284 height 16
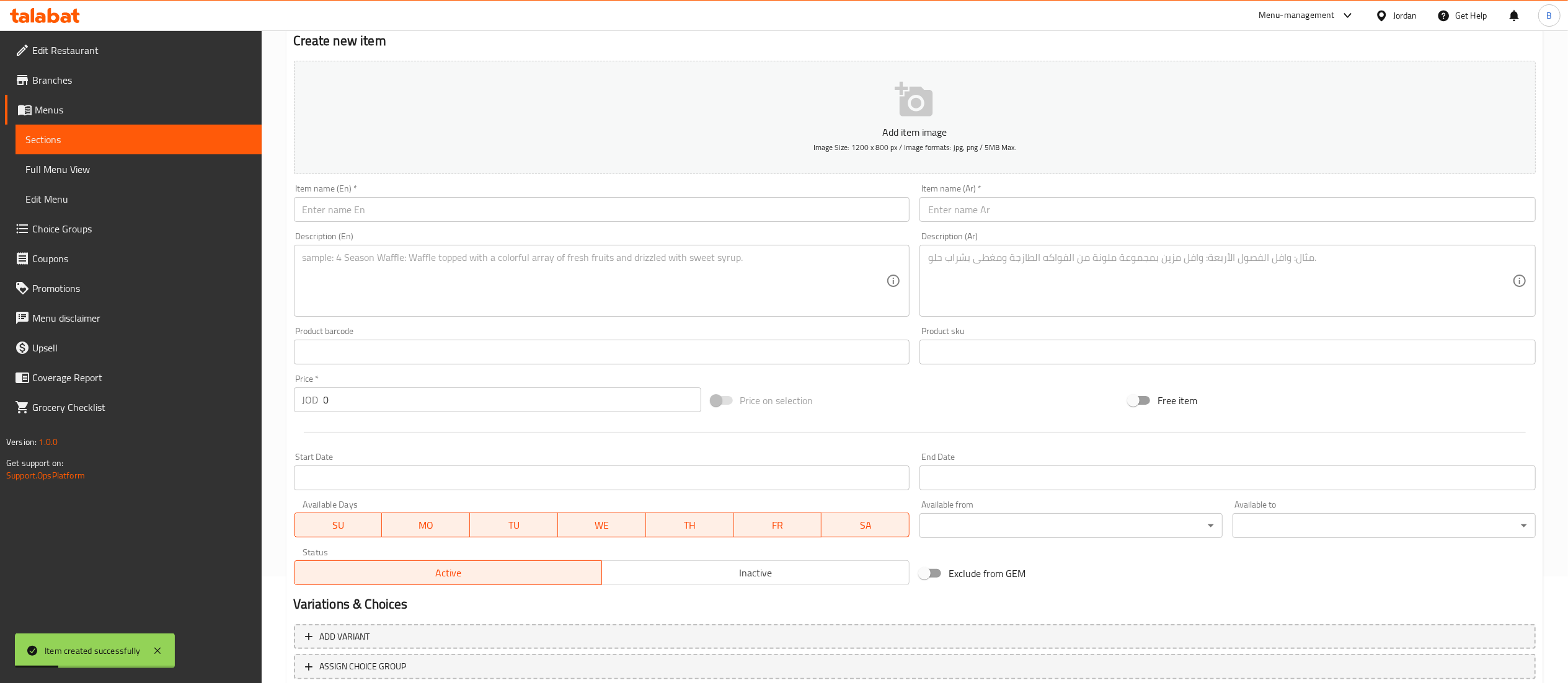
scroll to position [67, 0]
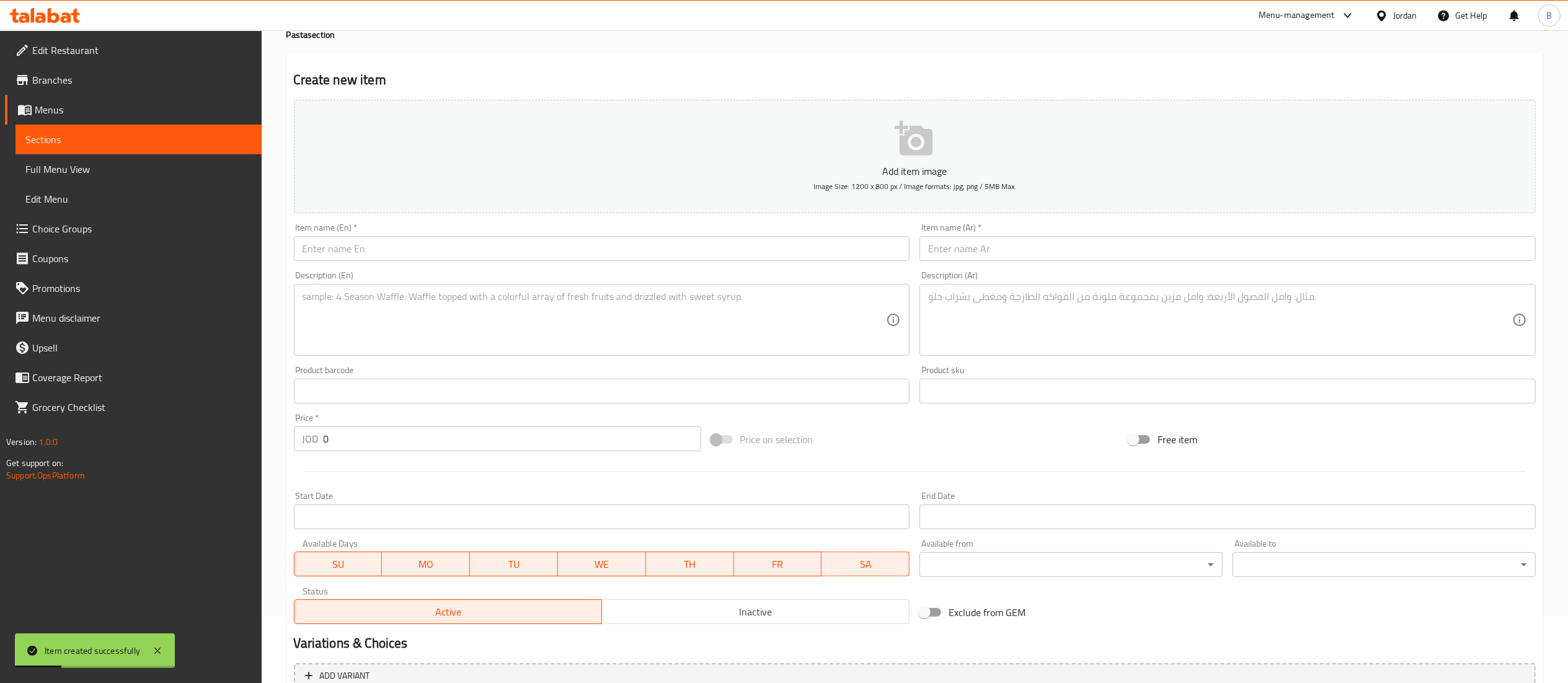
click at [428, 245] on input "text" at bounding box center [602, 249] width 616 height 25
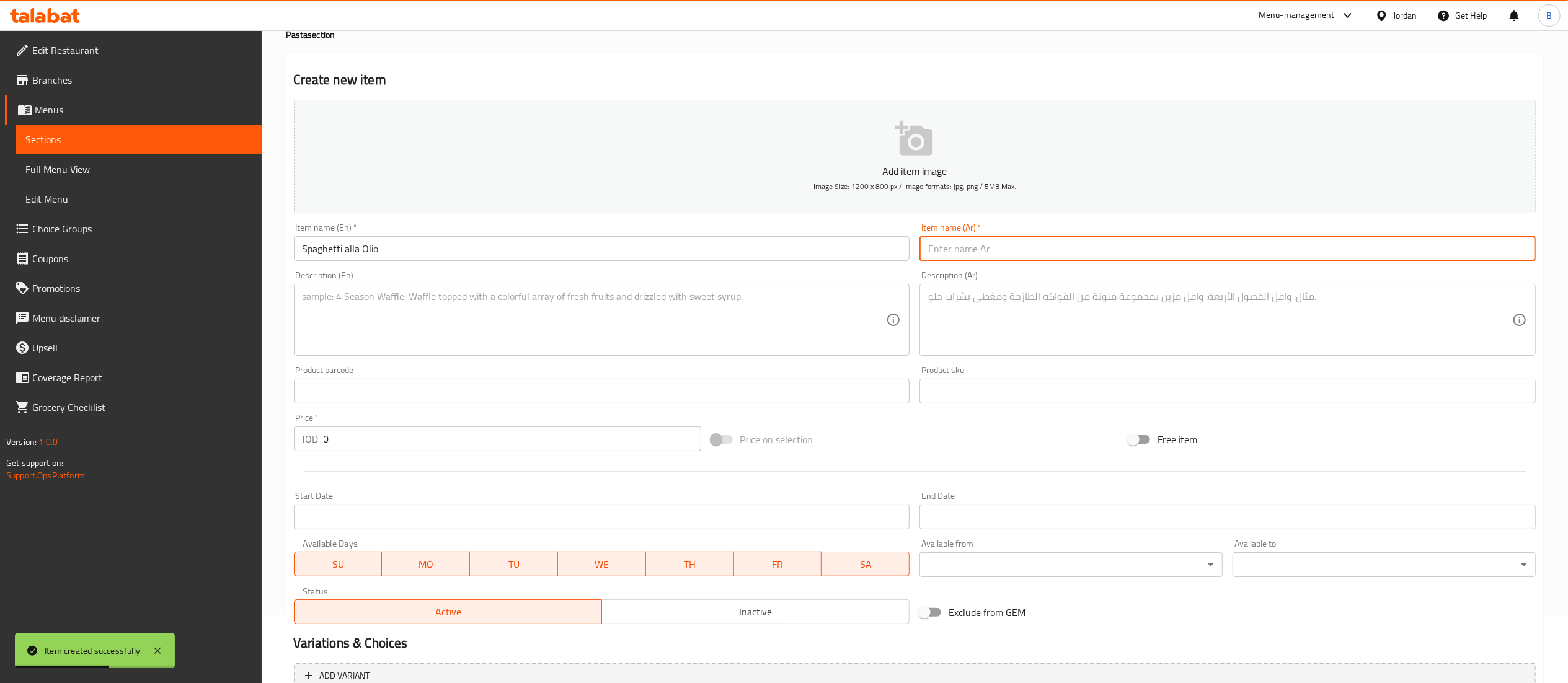
click at [985, 245] on input "text" at bounding box center [1227, 249] width 616 height 25
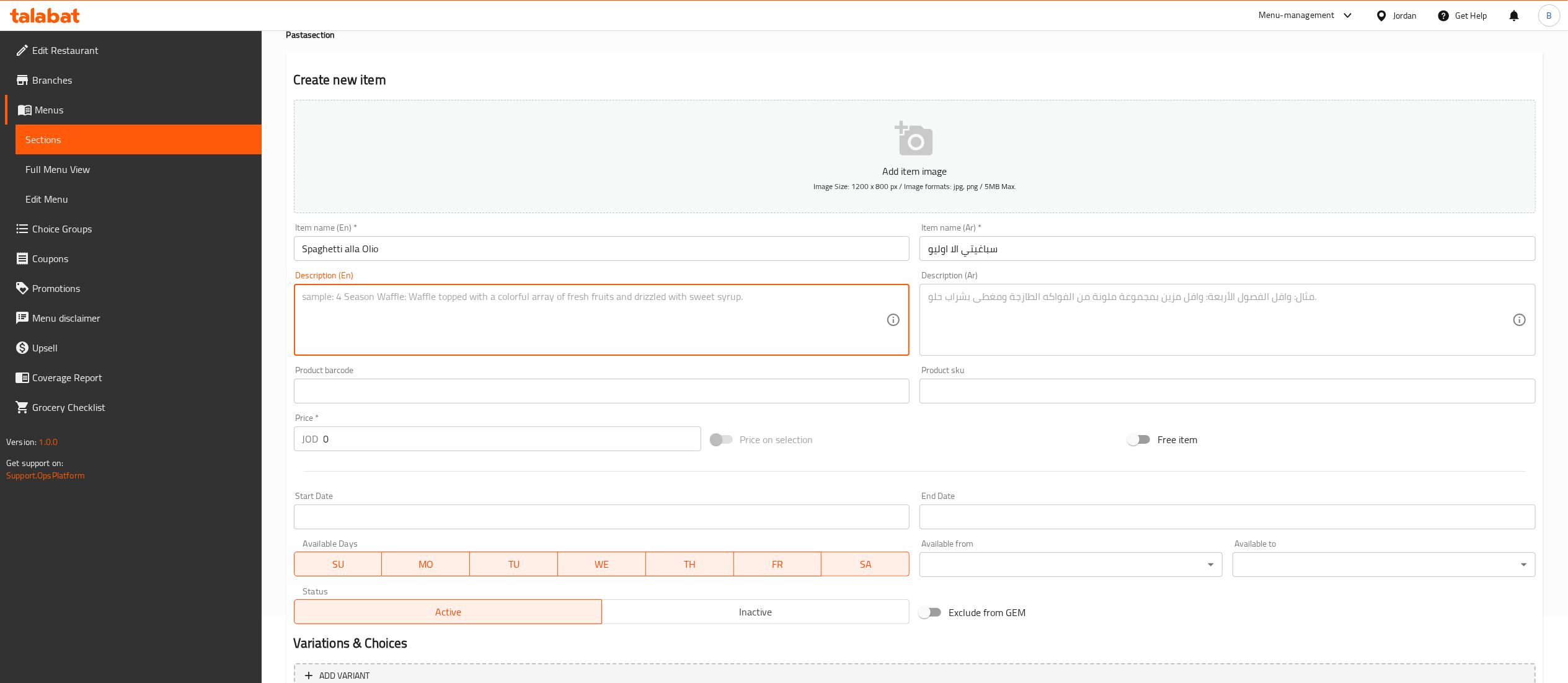
click at [529, 322] on textarea at bounding box center [594, 320] width 584 height 59
click at [1005, 337] on textarea at bounding box center [1220, 320] width 584 height 59
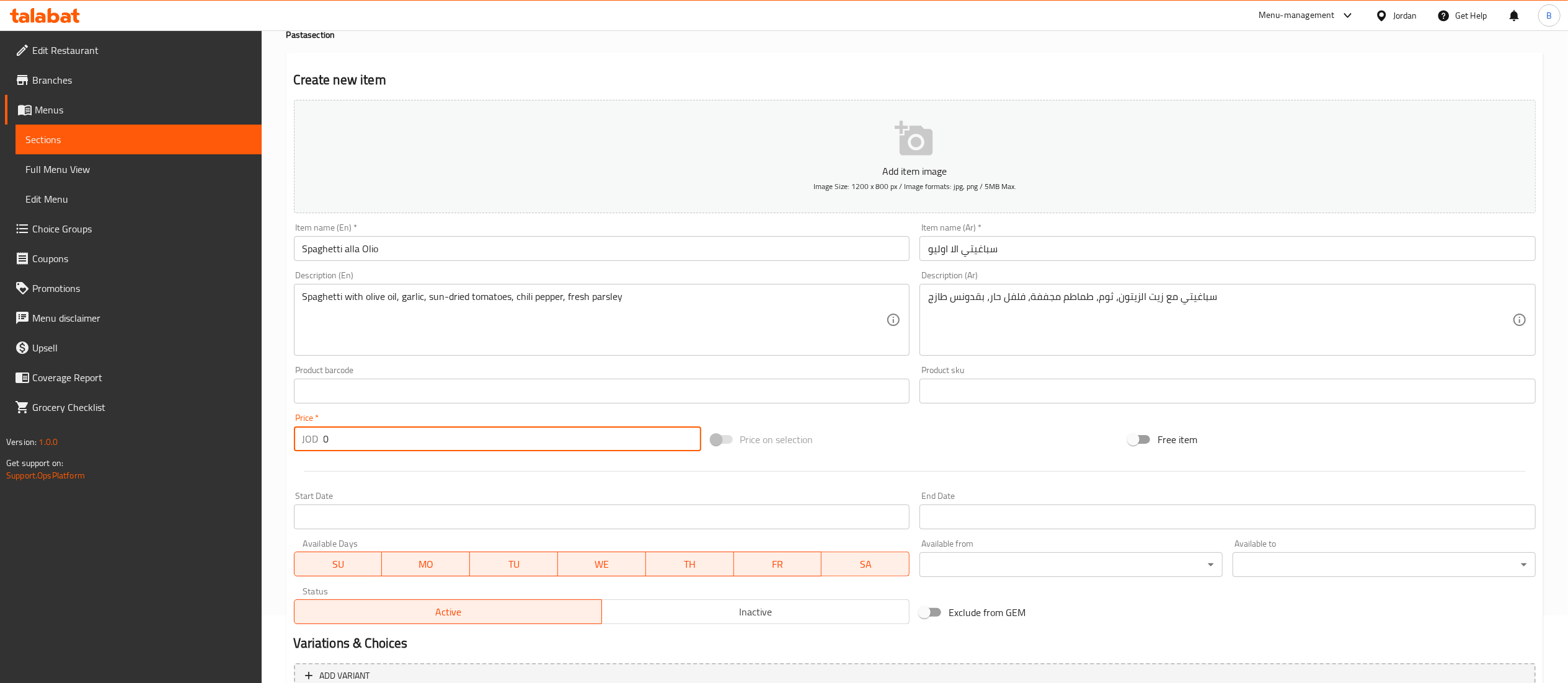
drag, startPoint x: 413, startPoint y: 435, endPoint x: 0, endPoint y: 435, distance: 413.0
click at [48, 420] on div "Edit Restaurant Branches Menus Sections Full Menu View Edit Menu Choice Groups …" at bounding box center [784, 386] width 1568 height 846
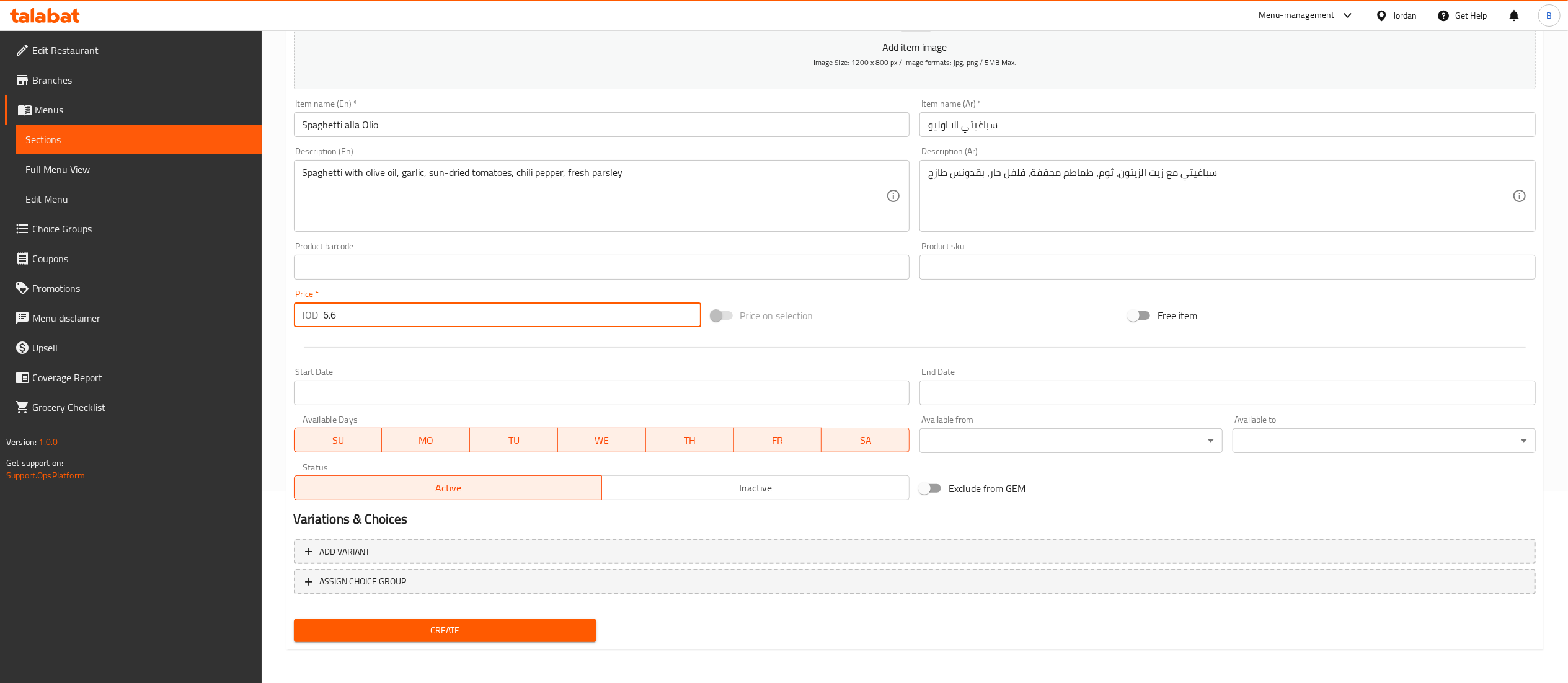
click at [462, 627] on span "Create" at bounding box center [446, 631] width 284 height 16
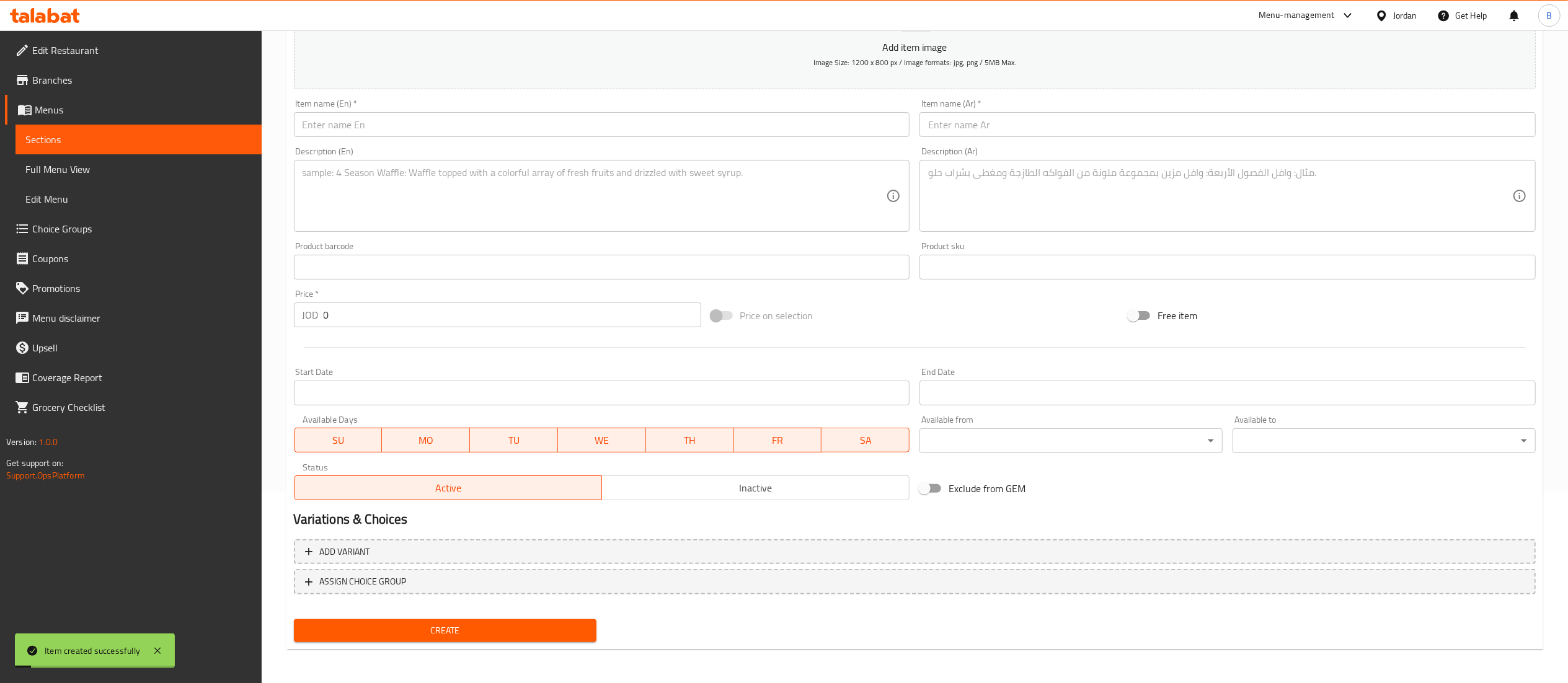
click at [640, 126] on input "text" at bounding box center [602, 124] width 616 height 25
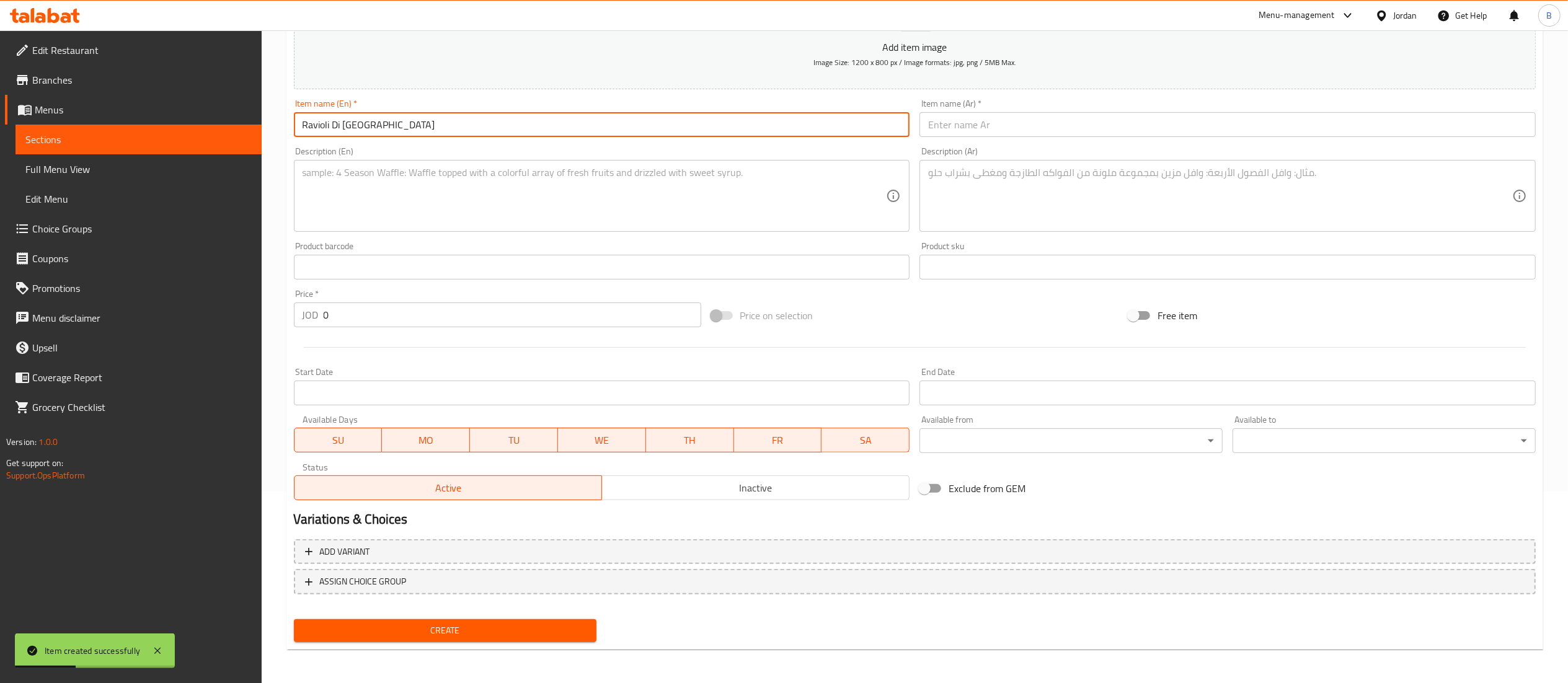
click at [986, 126] on input "text" at bounding box center [1227, 124] width 616 height 25
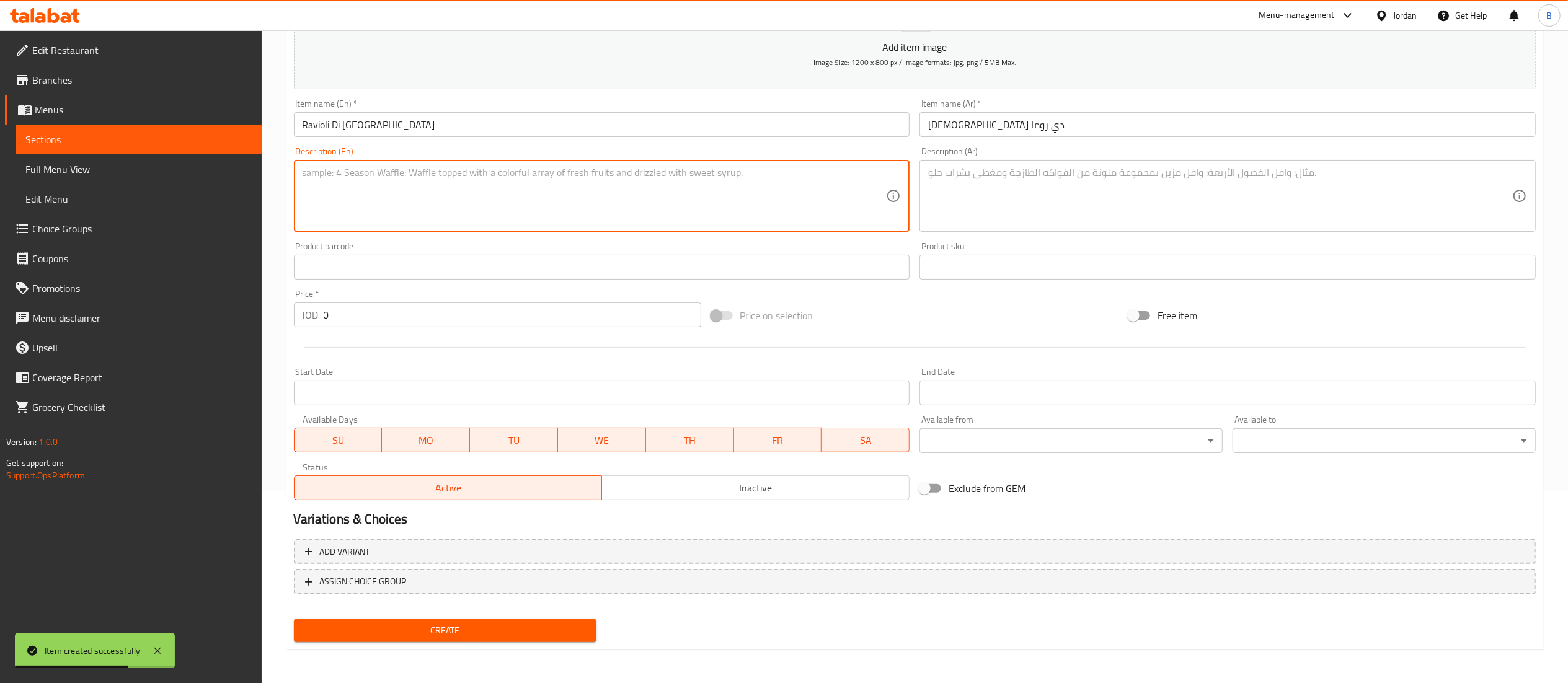
click at [482, 182] on textarea at bounding box center [594, 196] width 584 height 59
click at [1005, 206] on textarea at bounding box center [1220, 196] width 584 height 59
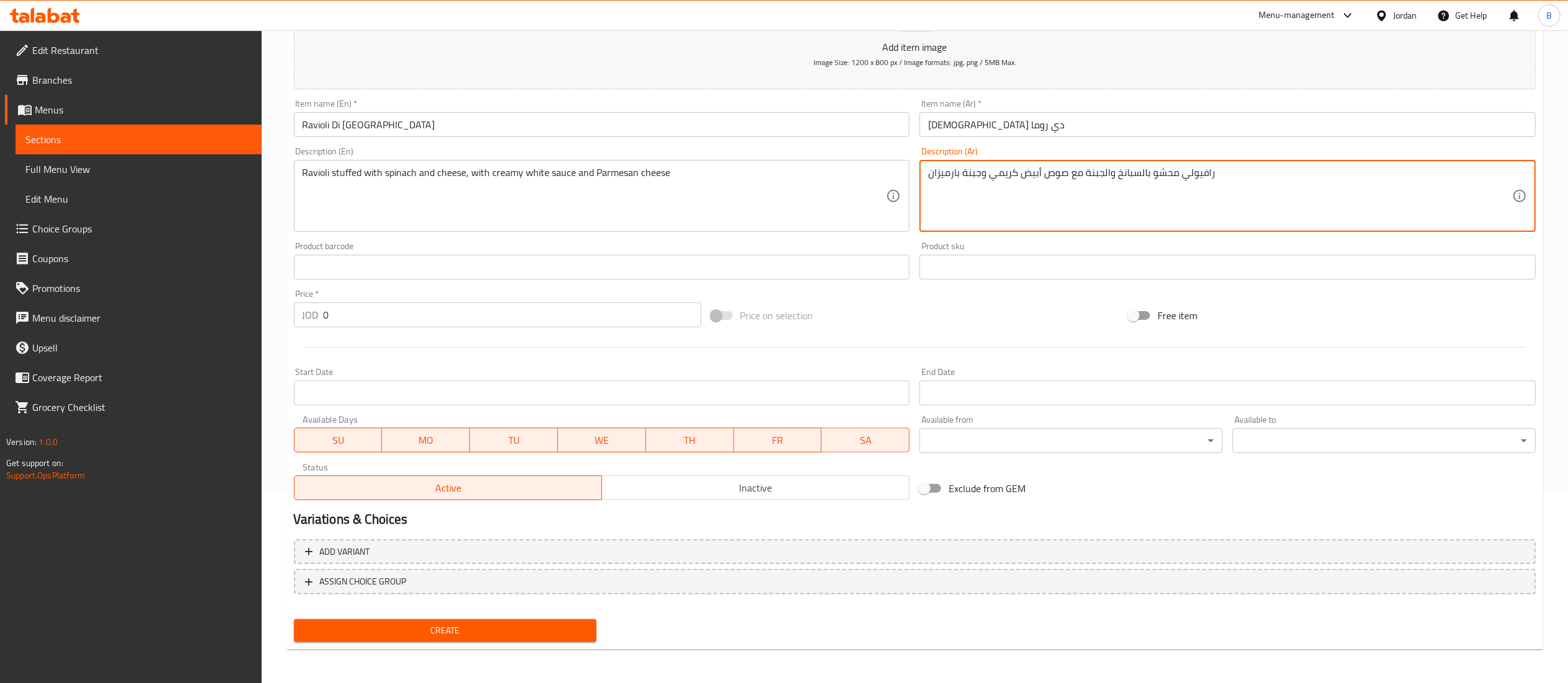
drag, startPoint x: 366, startPoint y: 320, endPoint x: 148, endPoint y: 324, distance: 218.0
click at [166, 321] on div "Edit Restaurant Branches Menus Sections Full Menu View Edit Menu Choice Groups …" at bounding box center [784, 262] width 1568 height 846
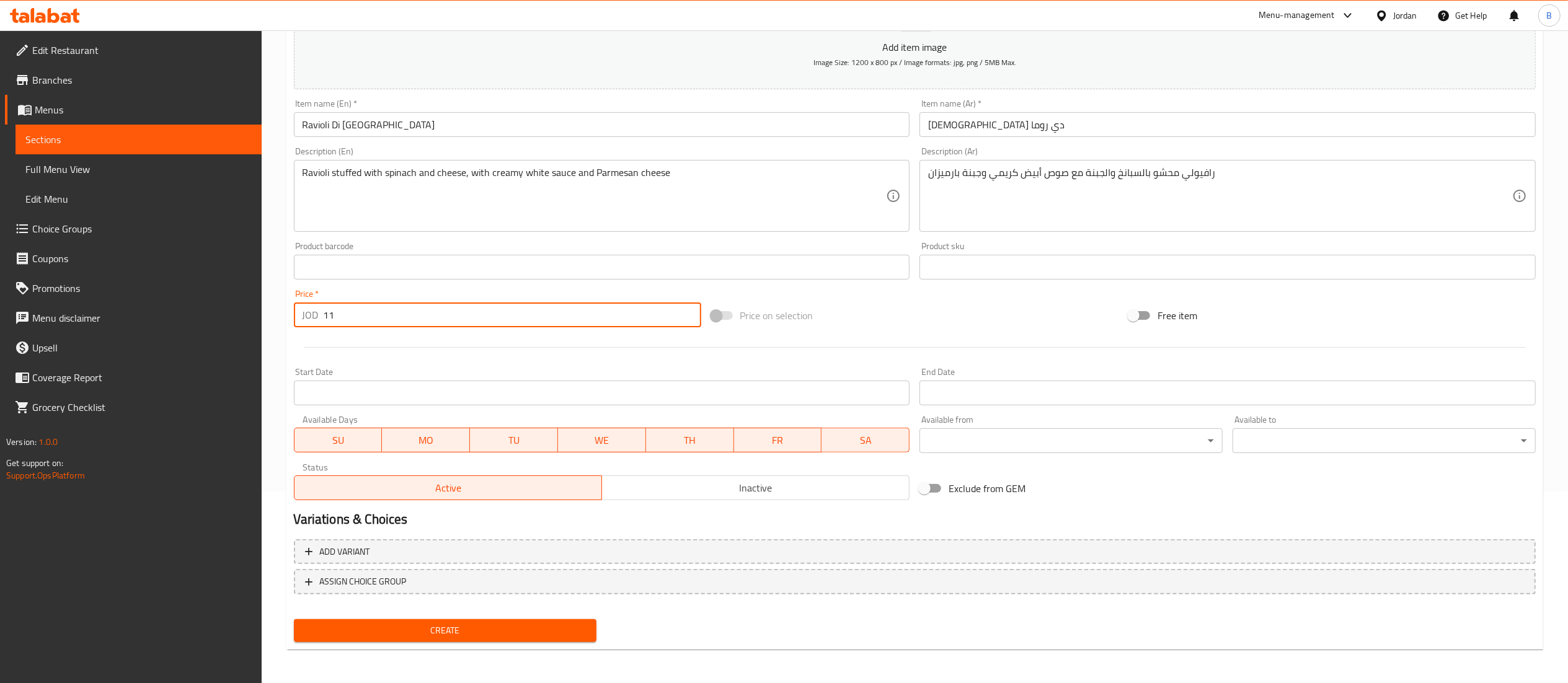
click at [532, 630] on span "Create" at bounding box center [446, 631] width 284 height 16
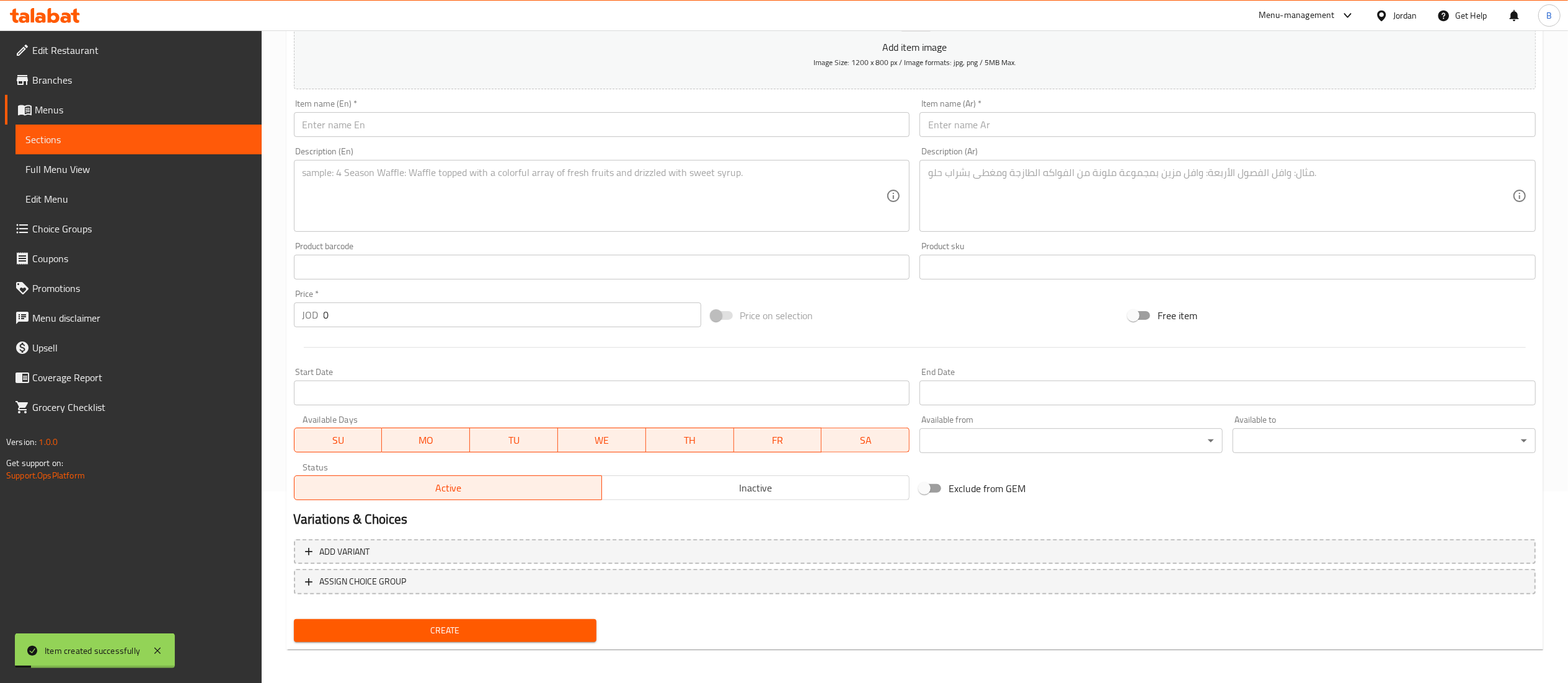
click at [467, 120] on input "text" at bounding box center [602, 124] width 616 height 25
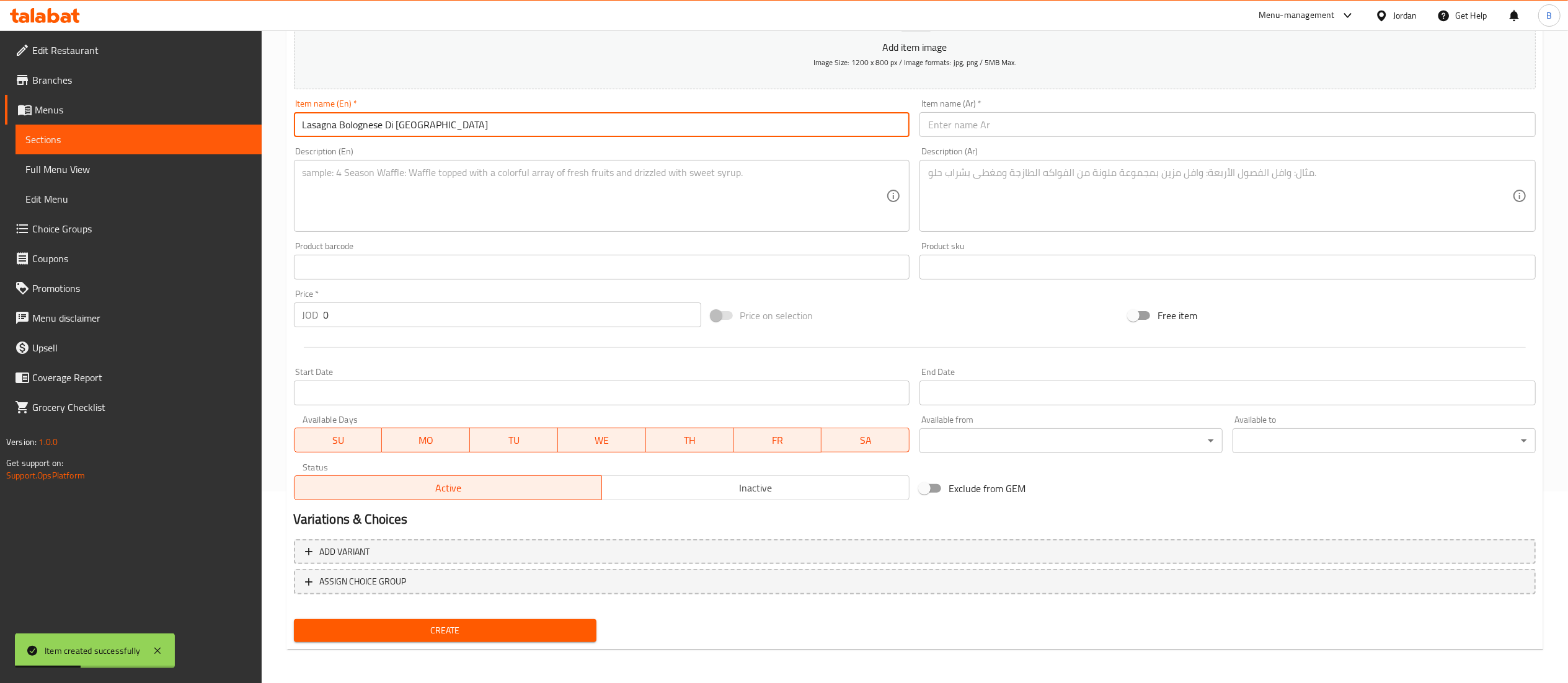
click at [951, 116] on input "text" at bounding box center [1227, 124] width 616 height 25
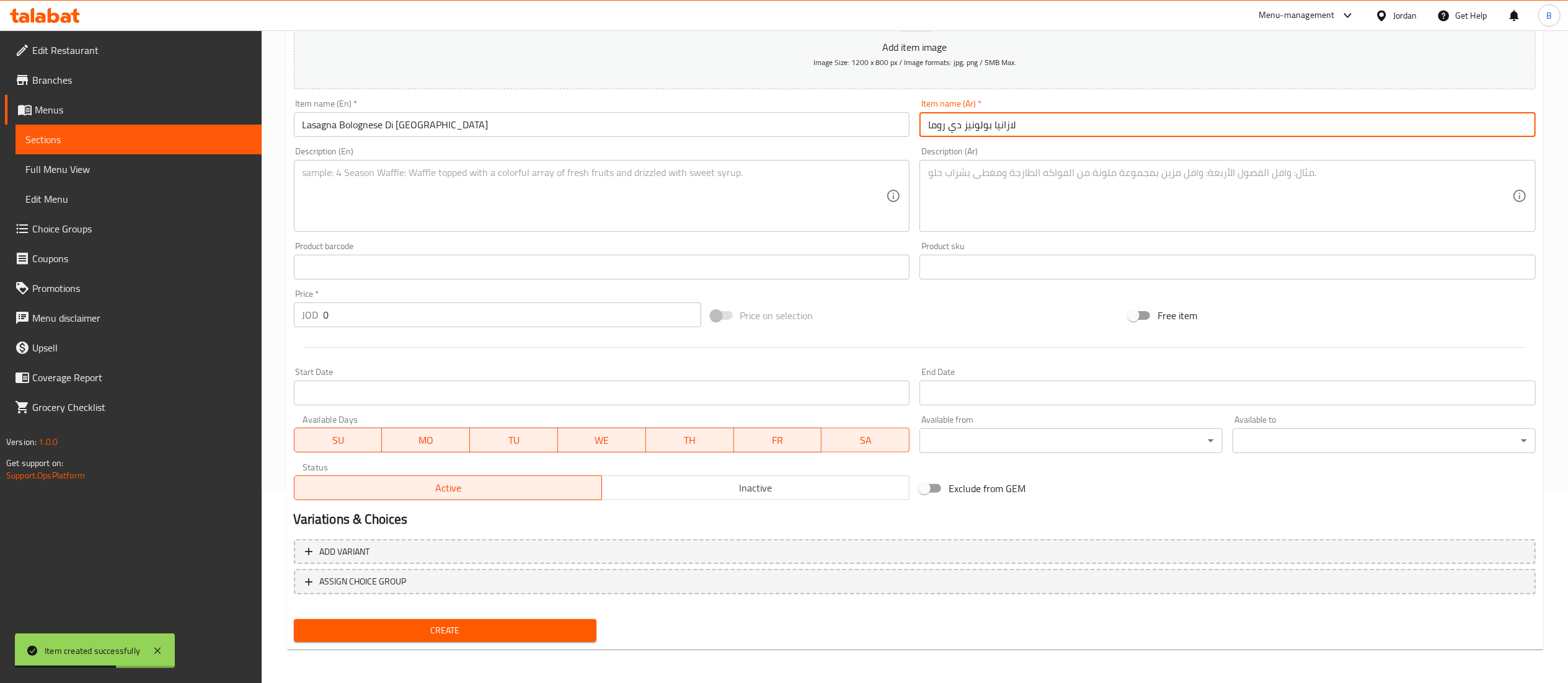
click at [534, 190] on textarea at bounding box center [594, 196] width 584 height 59
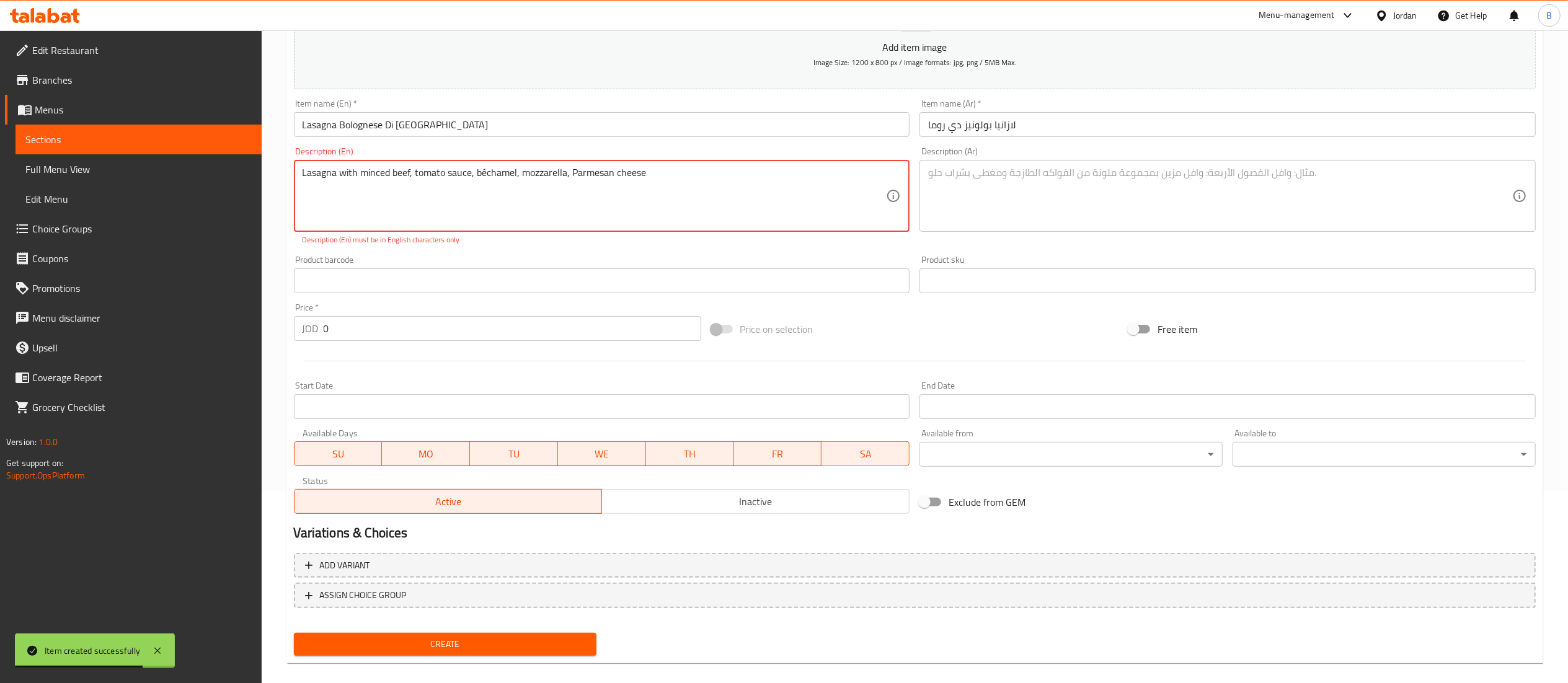
click at [934, 154] on div "Description (Ar) Description (Ar)" at bounding box center [1227, 189] width 616 height 85
click at [948, 198] on textarea at bounding box center [1220, 196] width 584 height 59
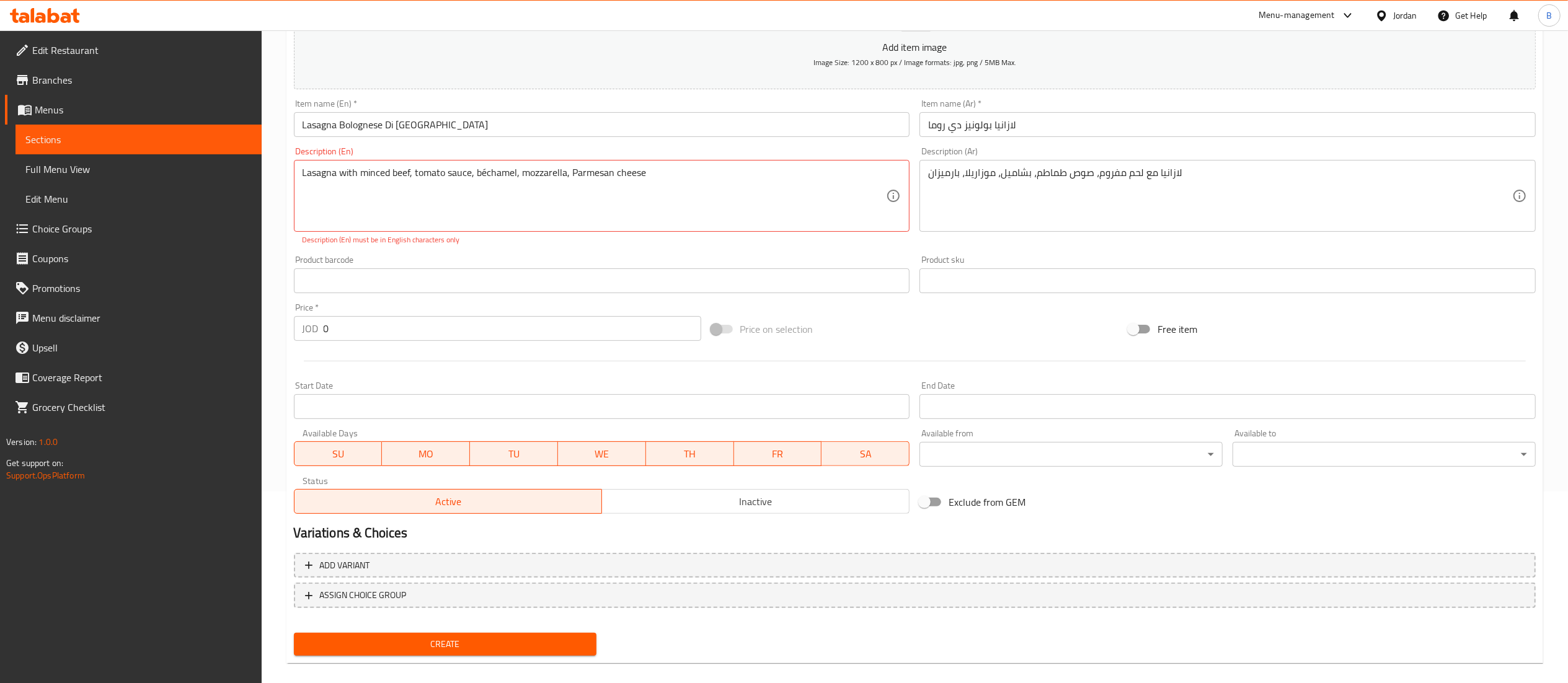
drag, startPoint x: 460, startPoint y: 315, endPoint x: 252, endPoint y: 343, distance: 209.9
click at [252, 343] on div "Edit Restaurant Branches Menus Sections Full Menu View Edit Menu Choice Groups …" at bounding box center [784, 269] width 1568 height 860
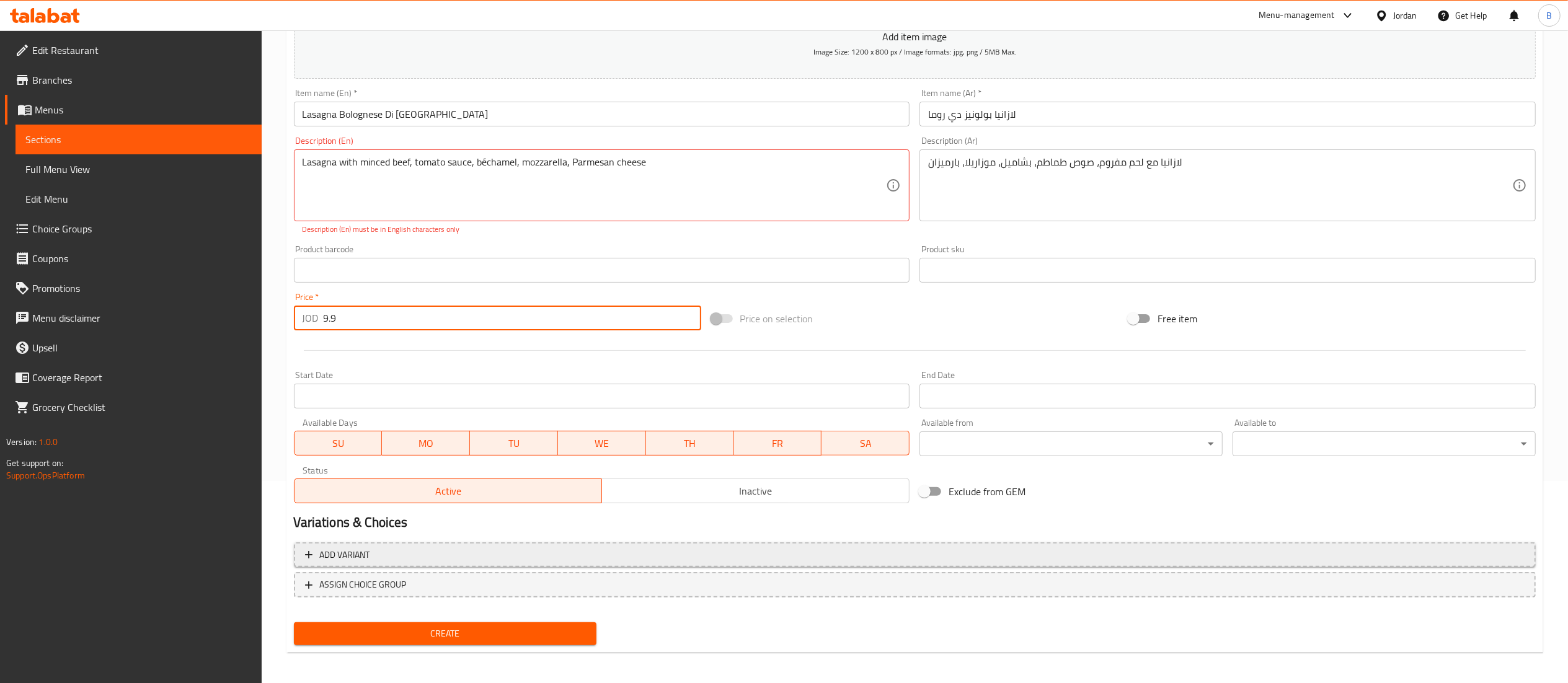
scroll to position [206, 0]
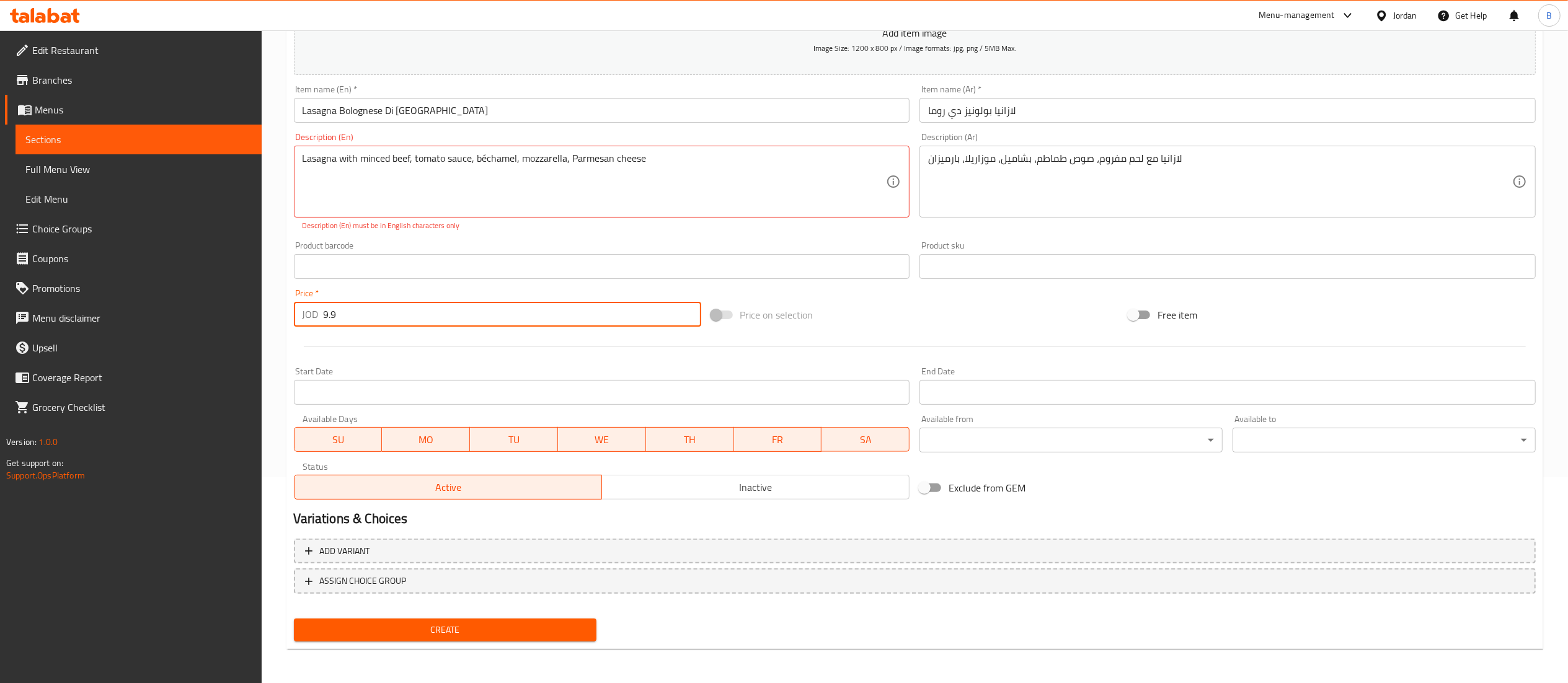
click at [473, 623] on span "Create" at bounding box center [446, 630] width 284 height 16
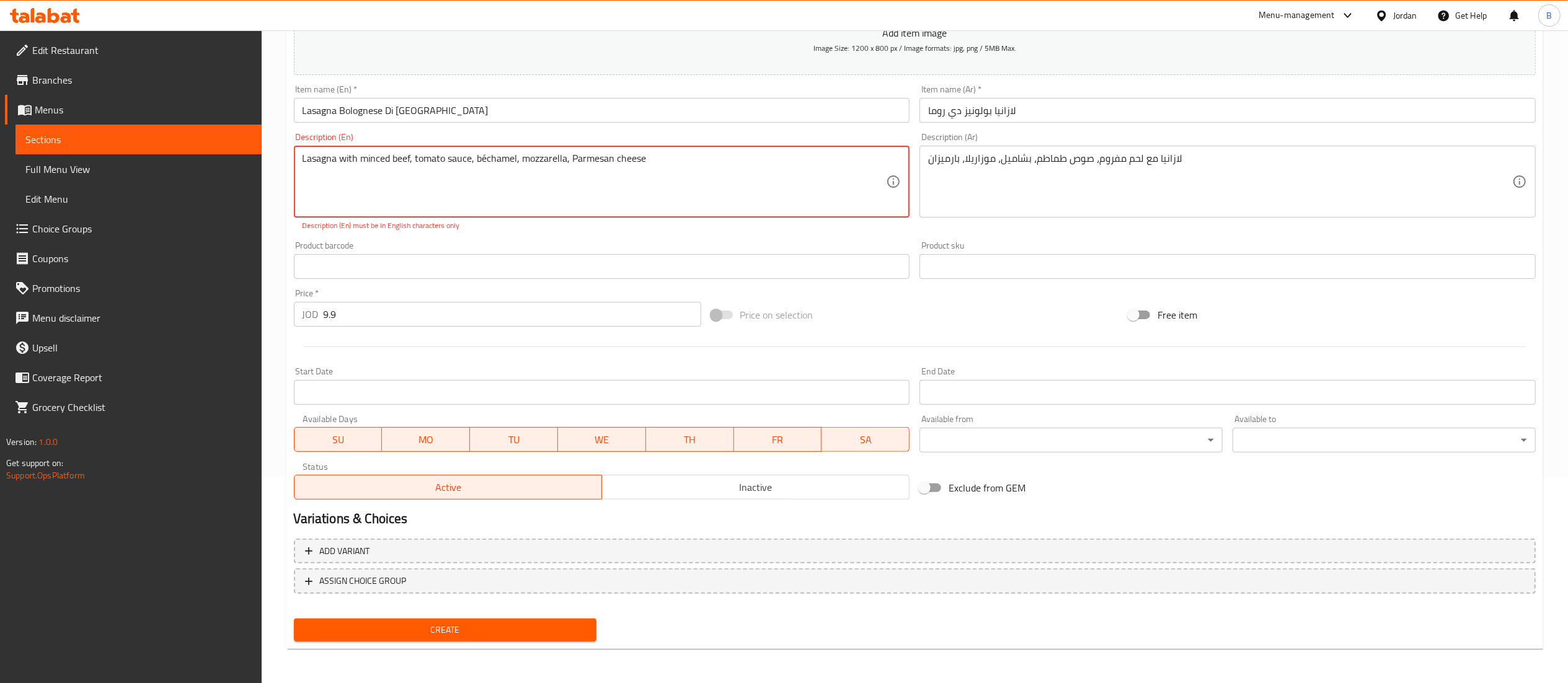
click at [473, 623] on span "Create" at bounding box center [446, 630] width 284 height 16
click at [484, 160] on textarea "Lasagna with minced beef, tomato sauce, béchamel, mozzarella, Parmesan cheese" at bounding box center [594, 181] width 584 height 59
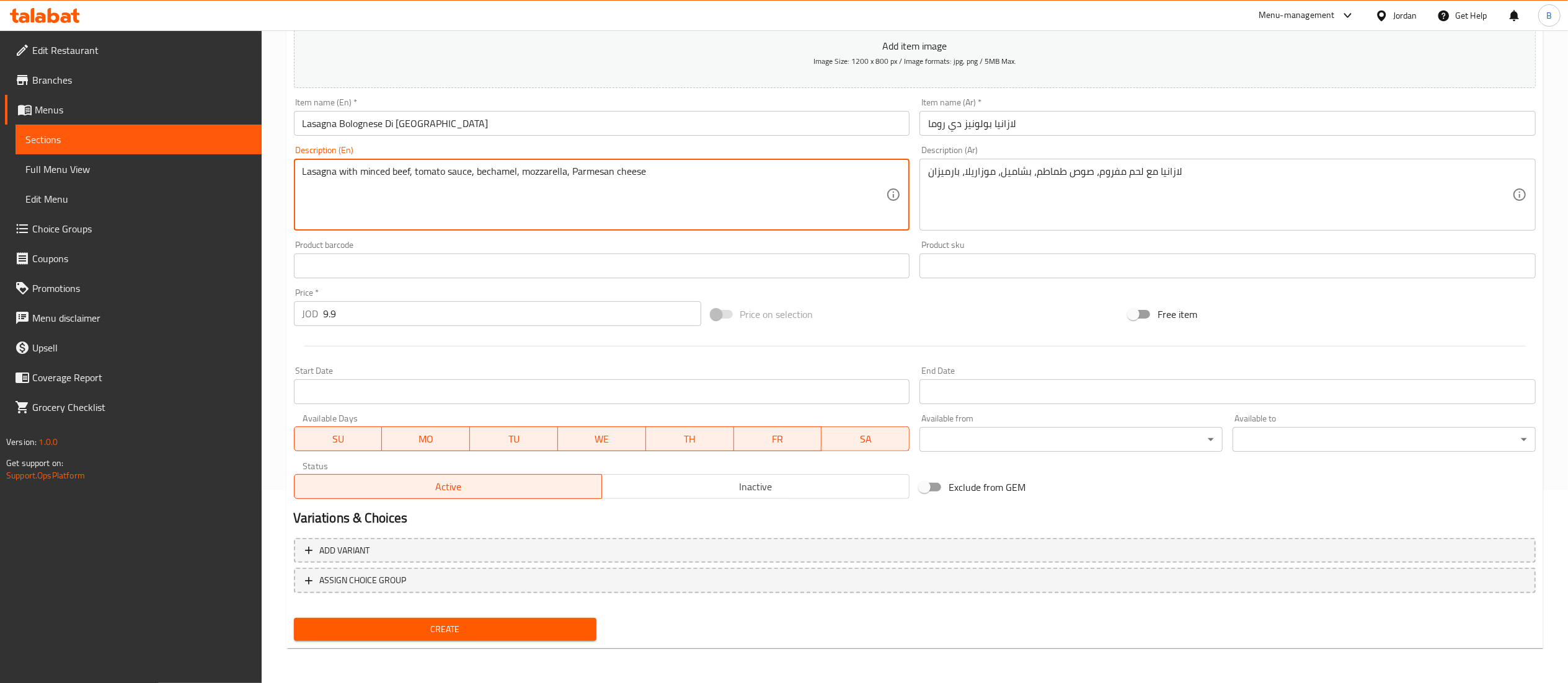
scroll to position [192, 0]
click at [471, 626] on span "Create" at bounding box center [446, 631] width 284 height 16
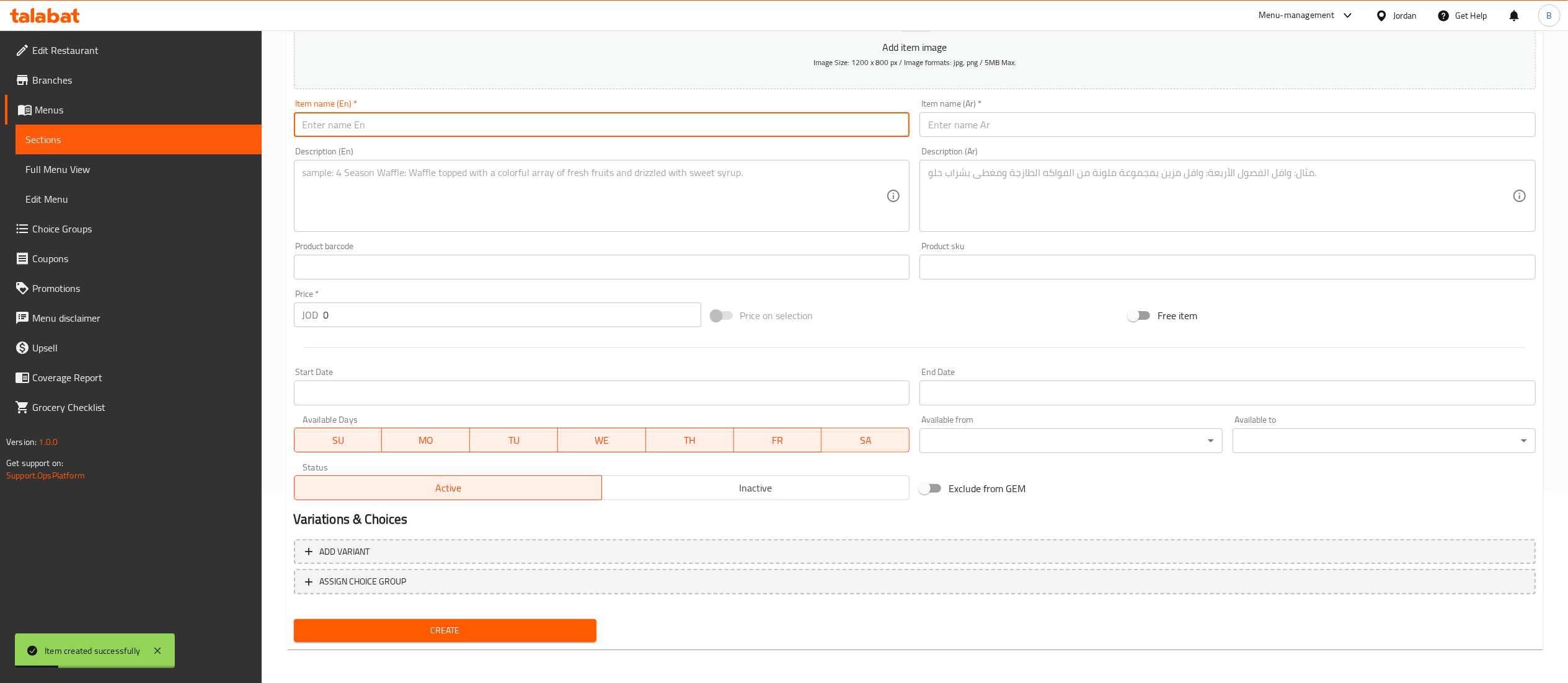
click at [608, 135] on input "text" at bounding box center [602, 124] width 616 height 25
click at [1040, 120] on input "text" at bounding box center [1227, 124] width 616 height 25
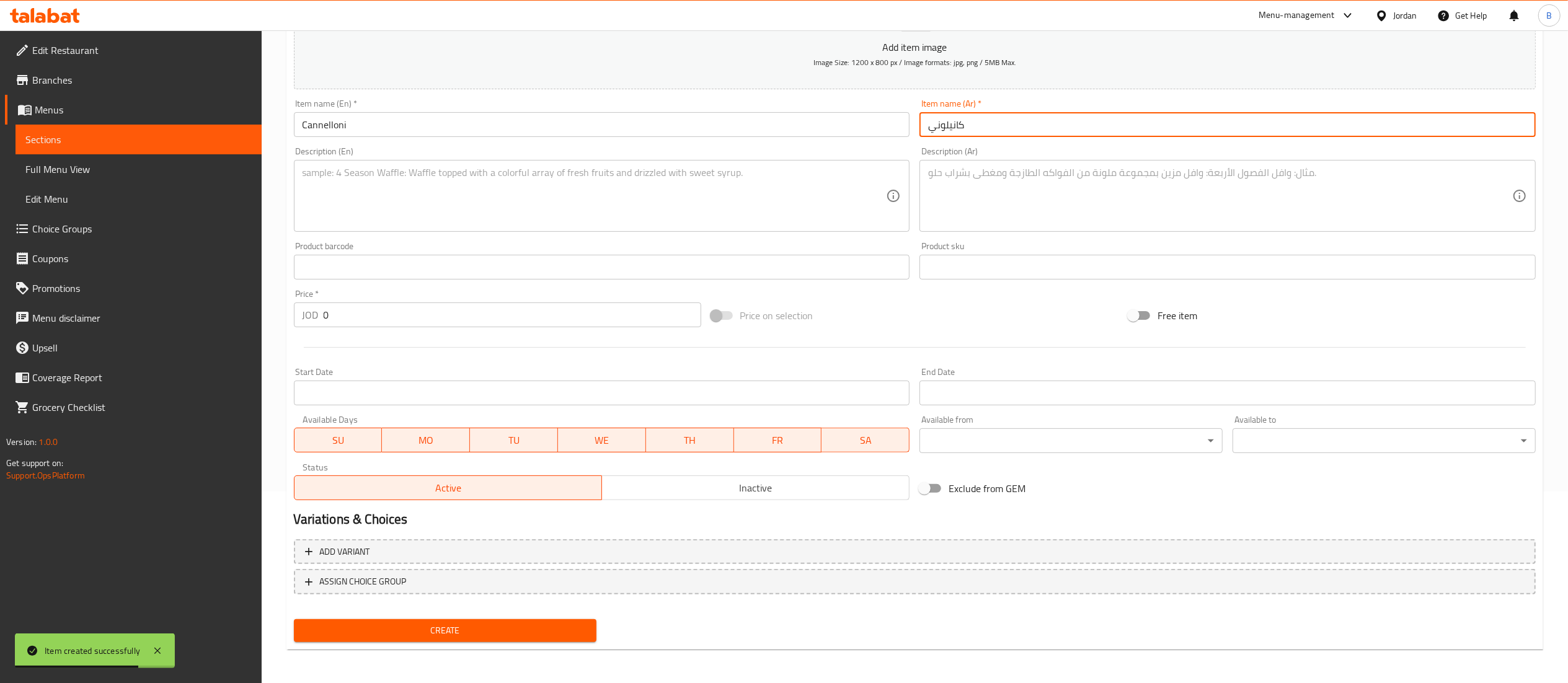
click at [559, 226] on div "Description (En)" at bounding box center [602, 196] width 616 height 72
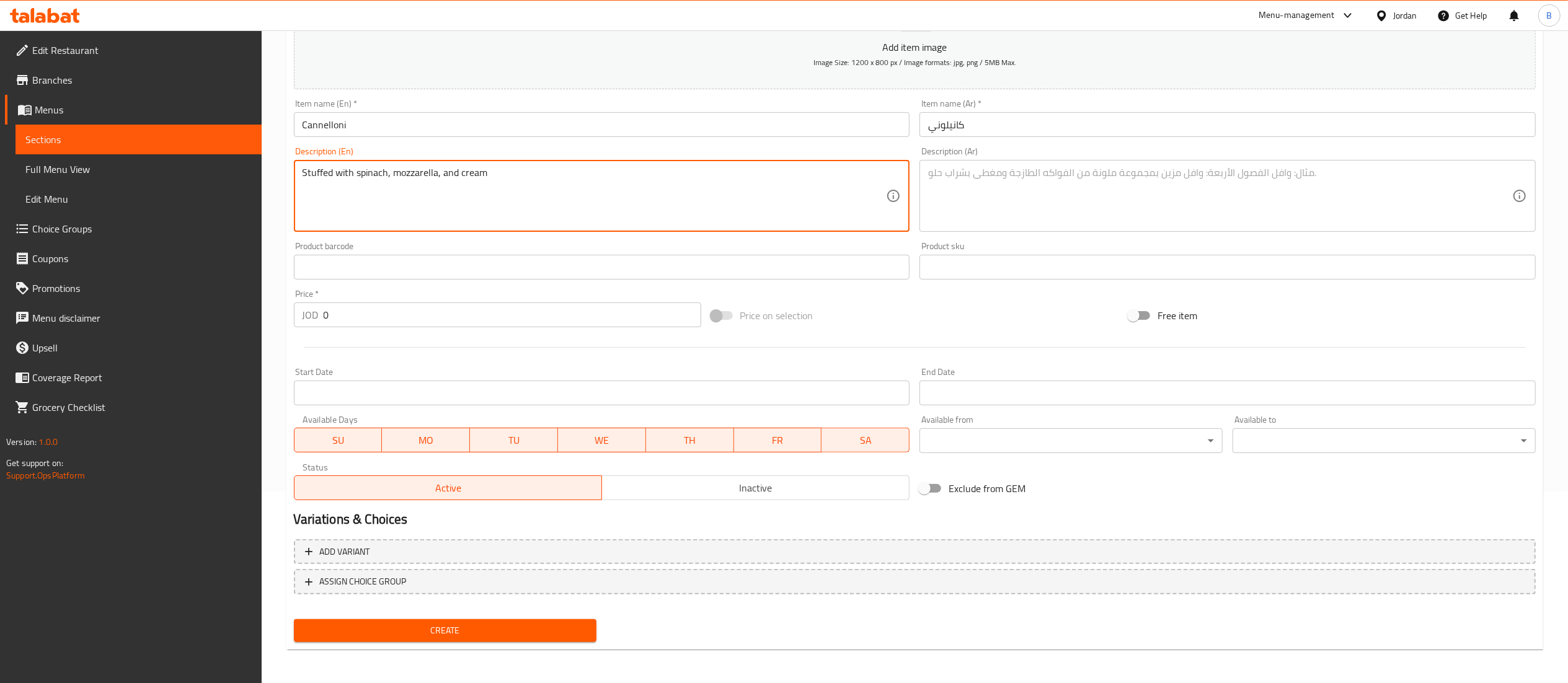
click at [968, 185] on textarea at bounding box center [1220, 196] width 584 height 59
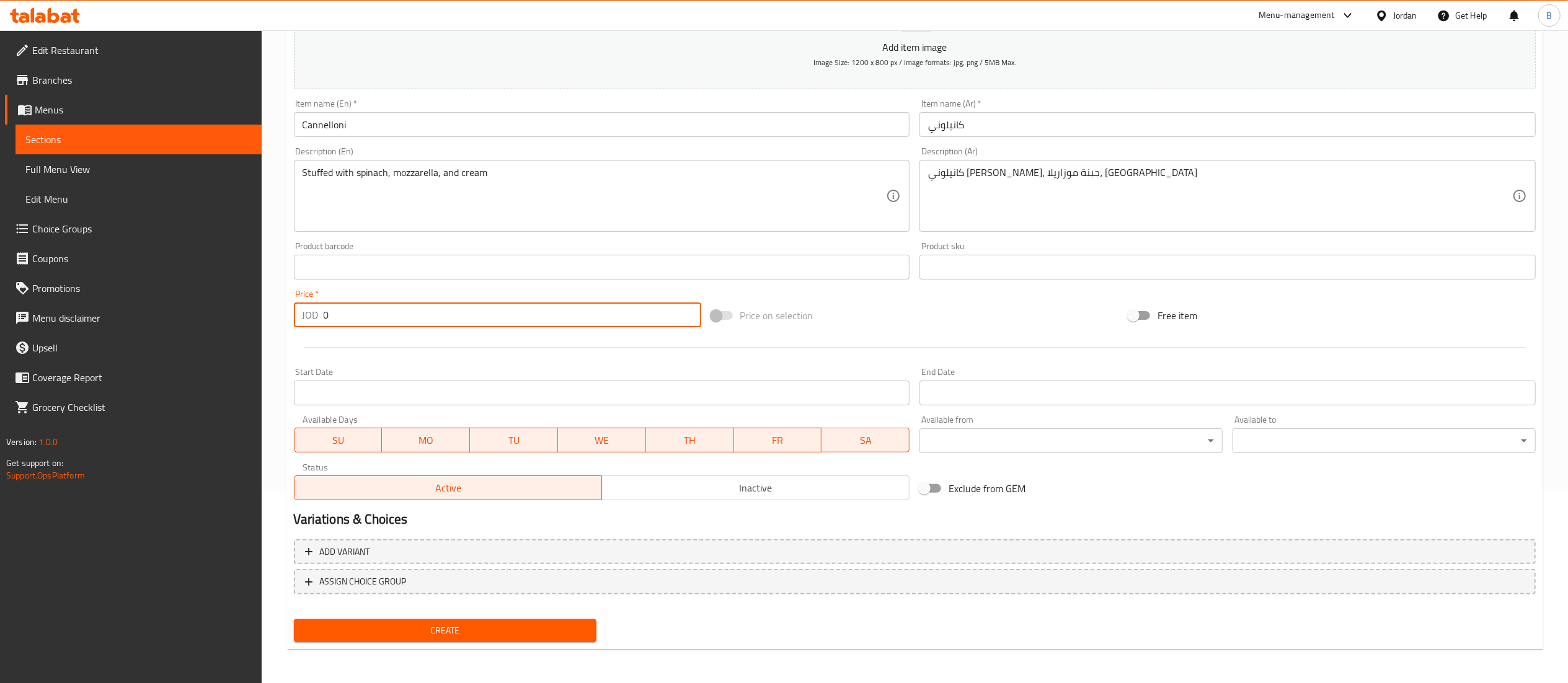
drag, startPoint x: 384, startPoint y: 315, endPoint x: 133, endPoint y: 315, distance: 251.0
click at [158, 315] on div "Edit Restaurant Branches Menus Sections Full Menu View Edit Menu Choice Groups …" at bounding box center [784, 262] width 1568 height 846
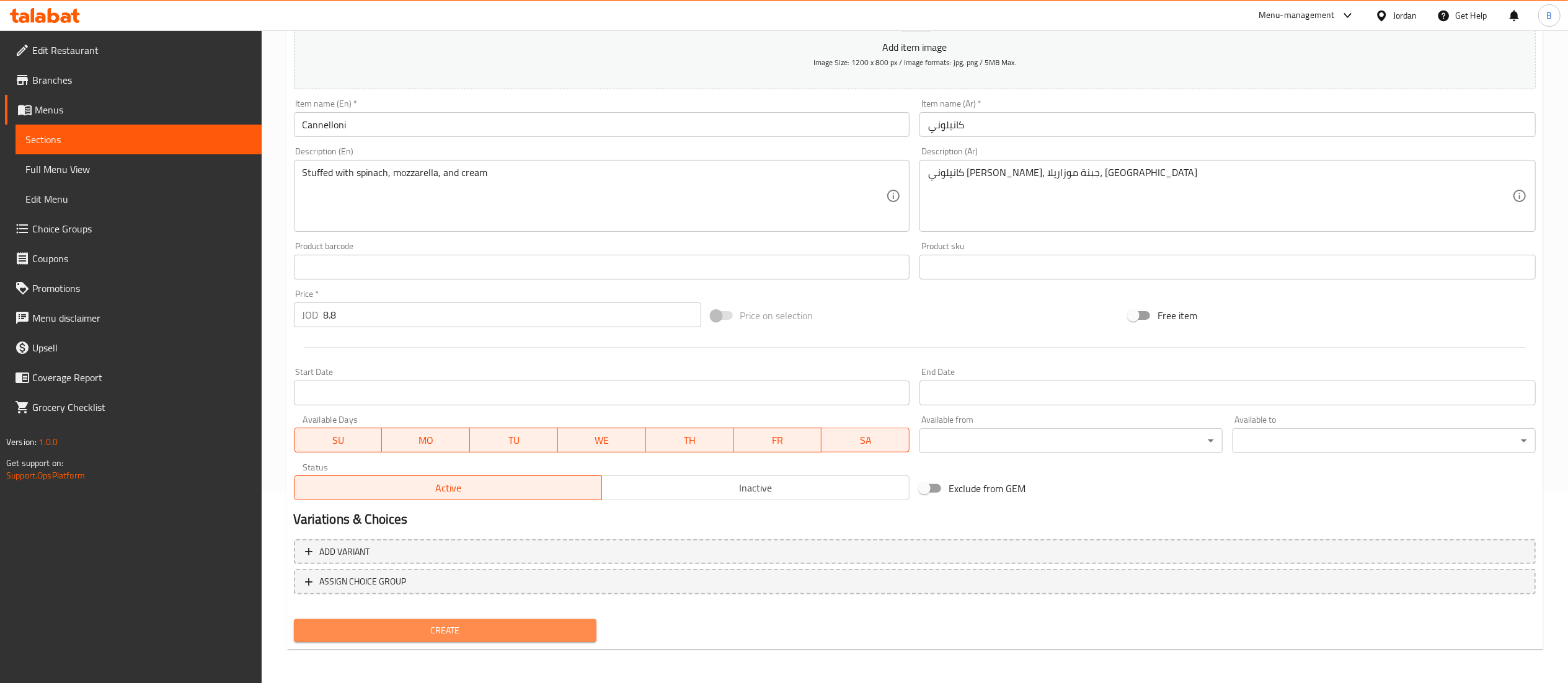
click at [425, 632] on span "Create" at bounding box center [446, 631] width 284 height 16
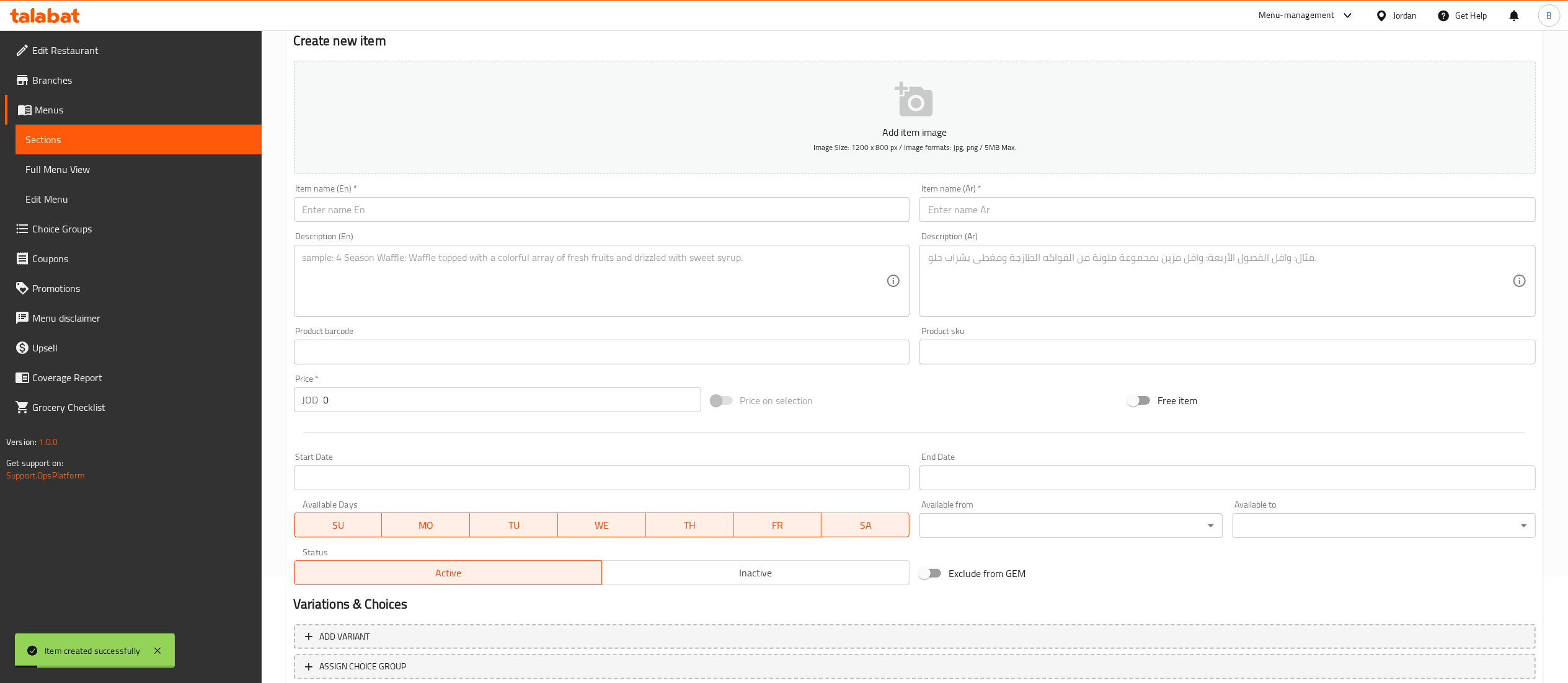
scroll to position [67, 0]
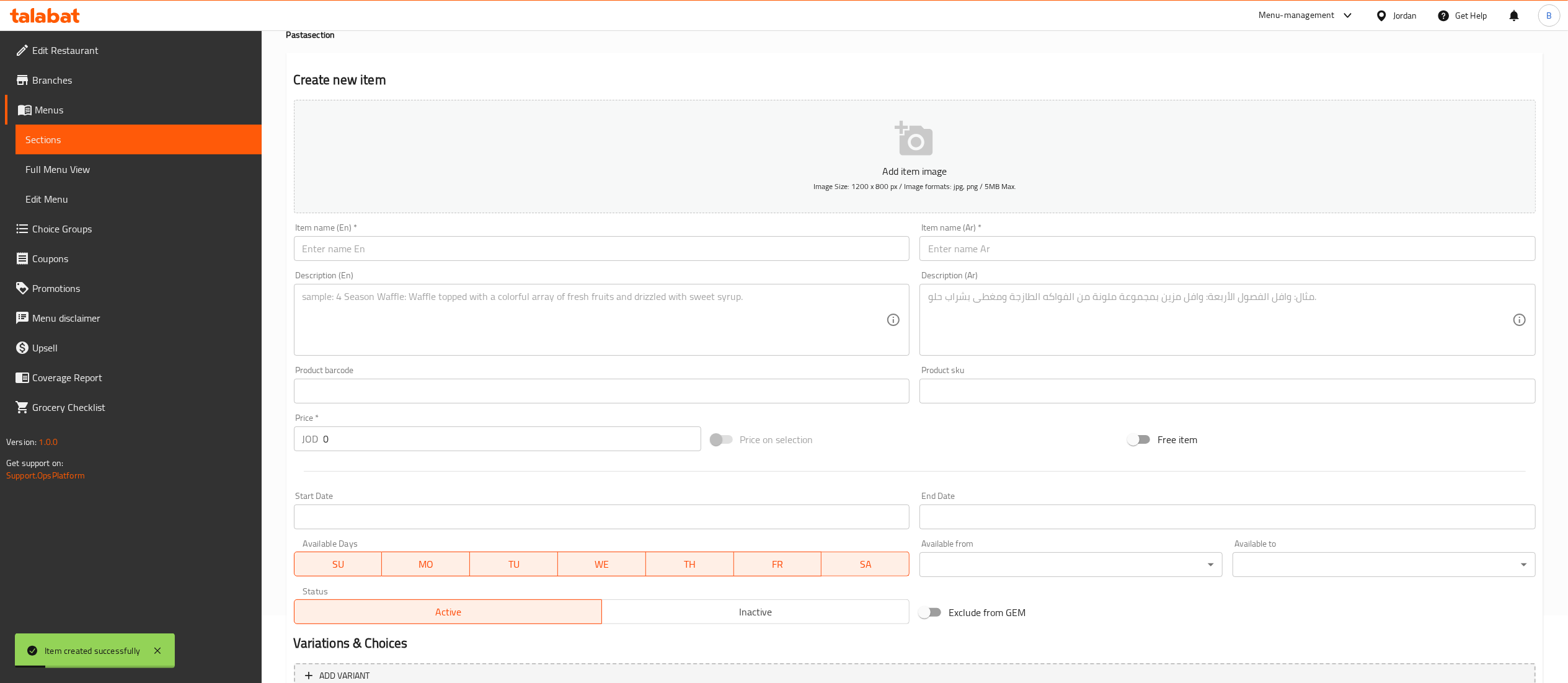
click at [36, 230] on span "Choice Groups" at bounding box center [142, 229] width 220 height 15
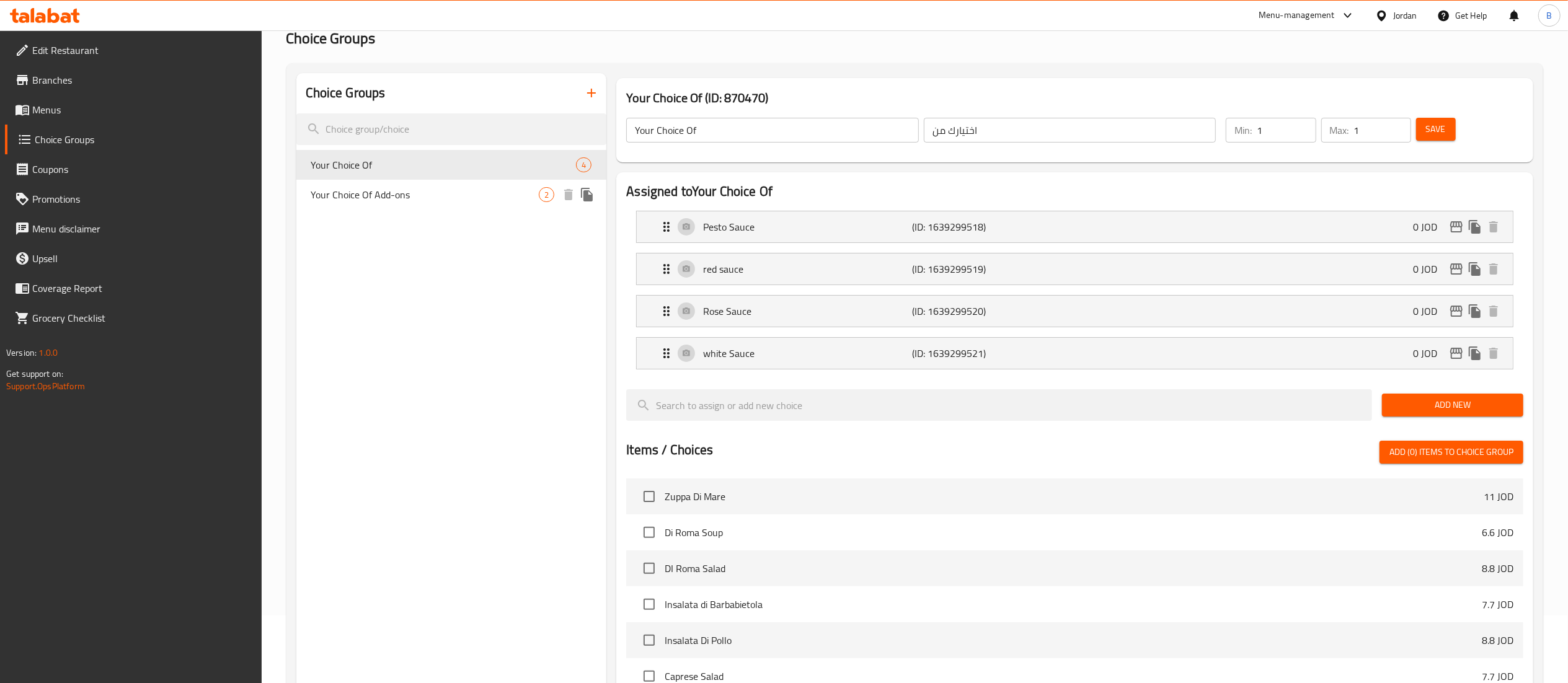
click at [413, 201] on span "Your Choice Of Add-ons" at bounding box center [425, 194] width 229 height 15
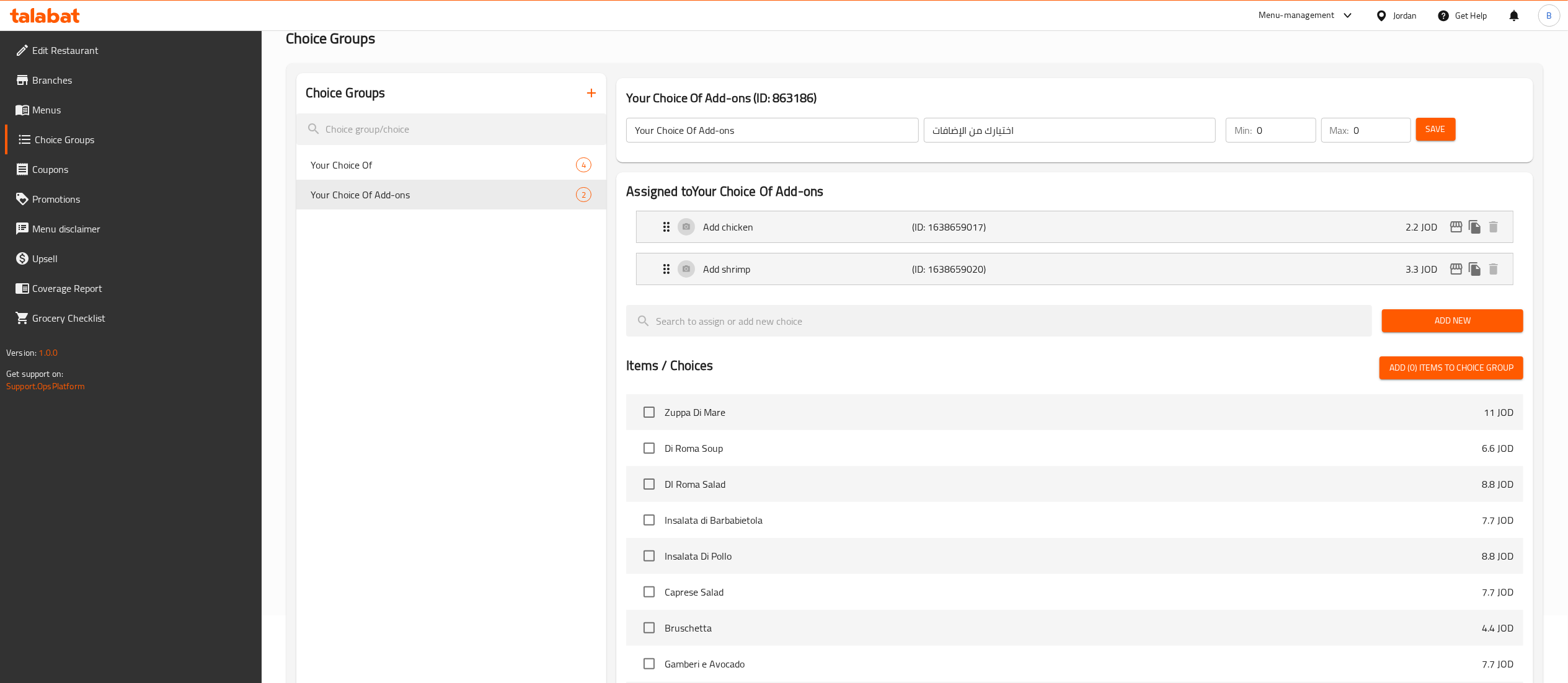
click at [59, 106] on span "Menus" at bounding box center [142, 109] width 220 height 15
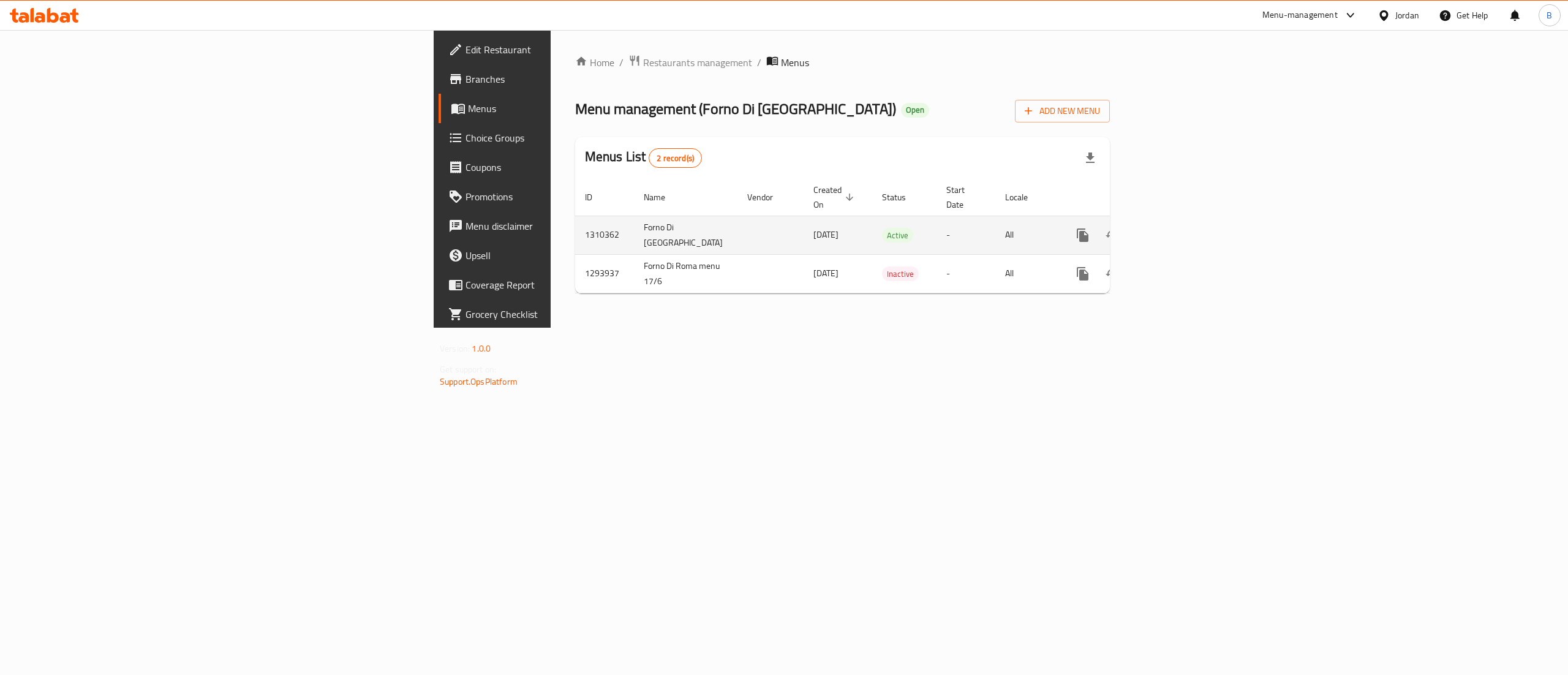
click at [1176, 230] on icon "enhanced table" at bounding box center [1171, 235] width 11 height 11
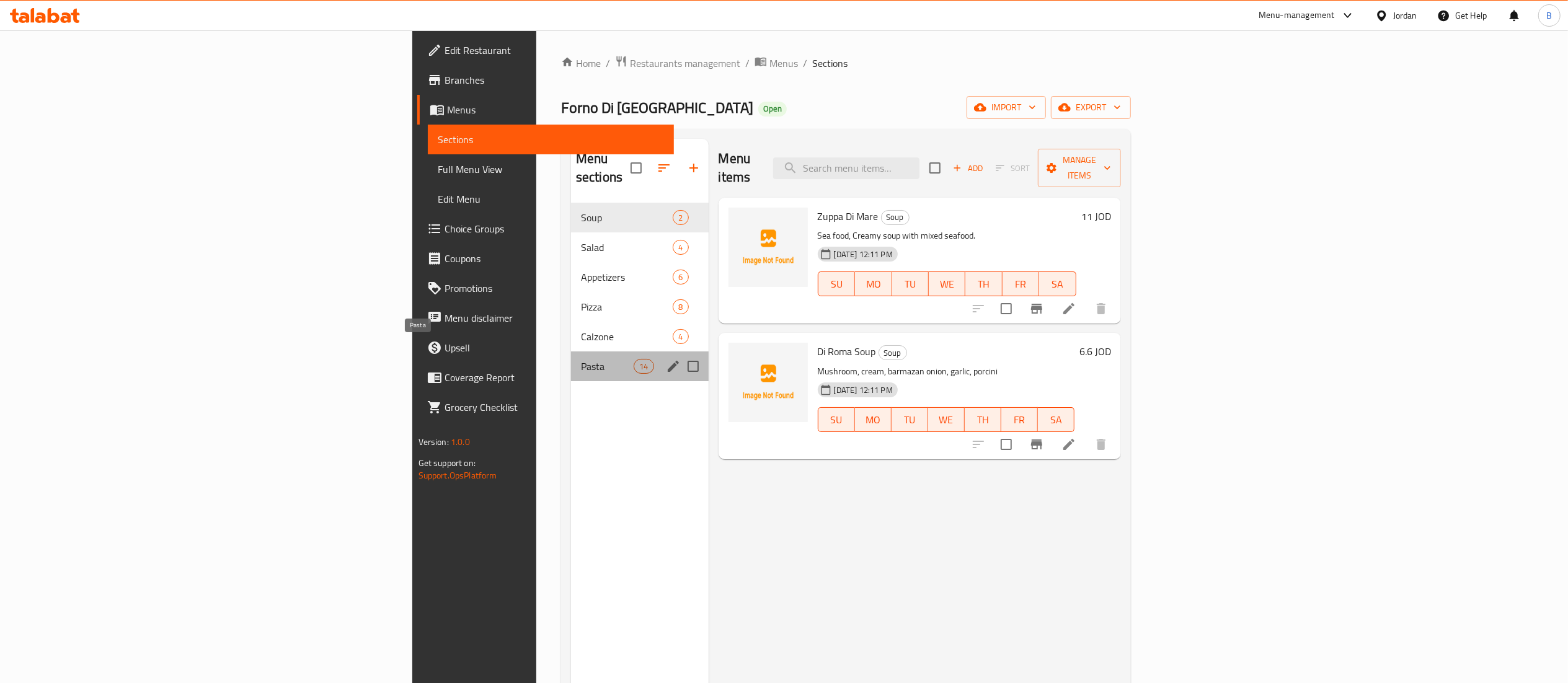
click at [581, 359] on span "Pasta" at bounding box center [608, 366] width 53 height 15
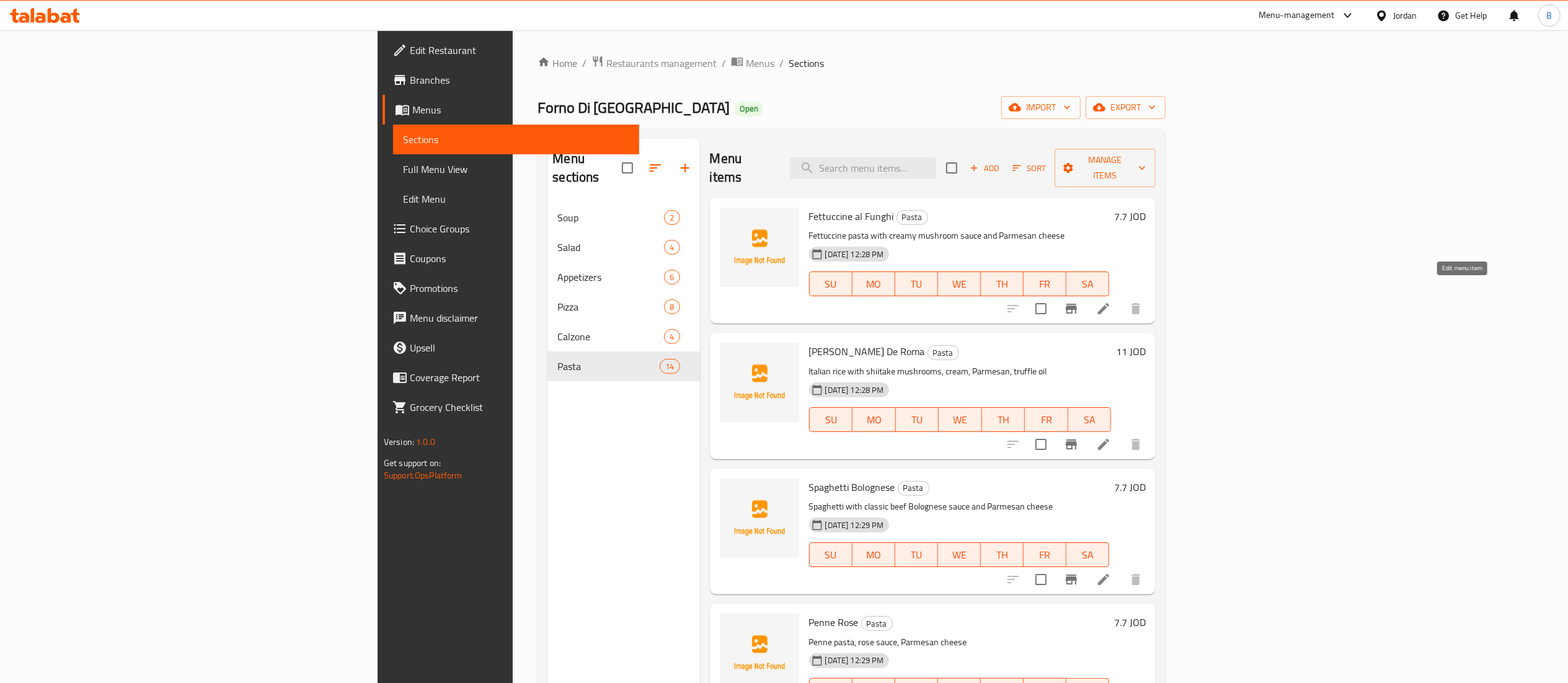
click at [1111, 301] on icon at bounding box center [1103, 308] width 15 height 15
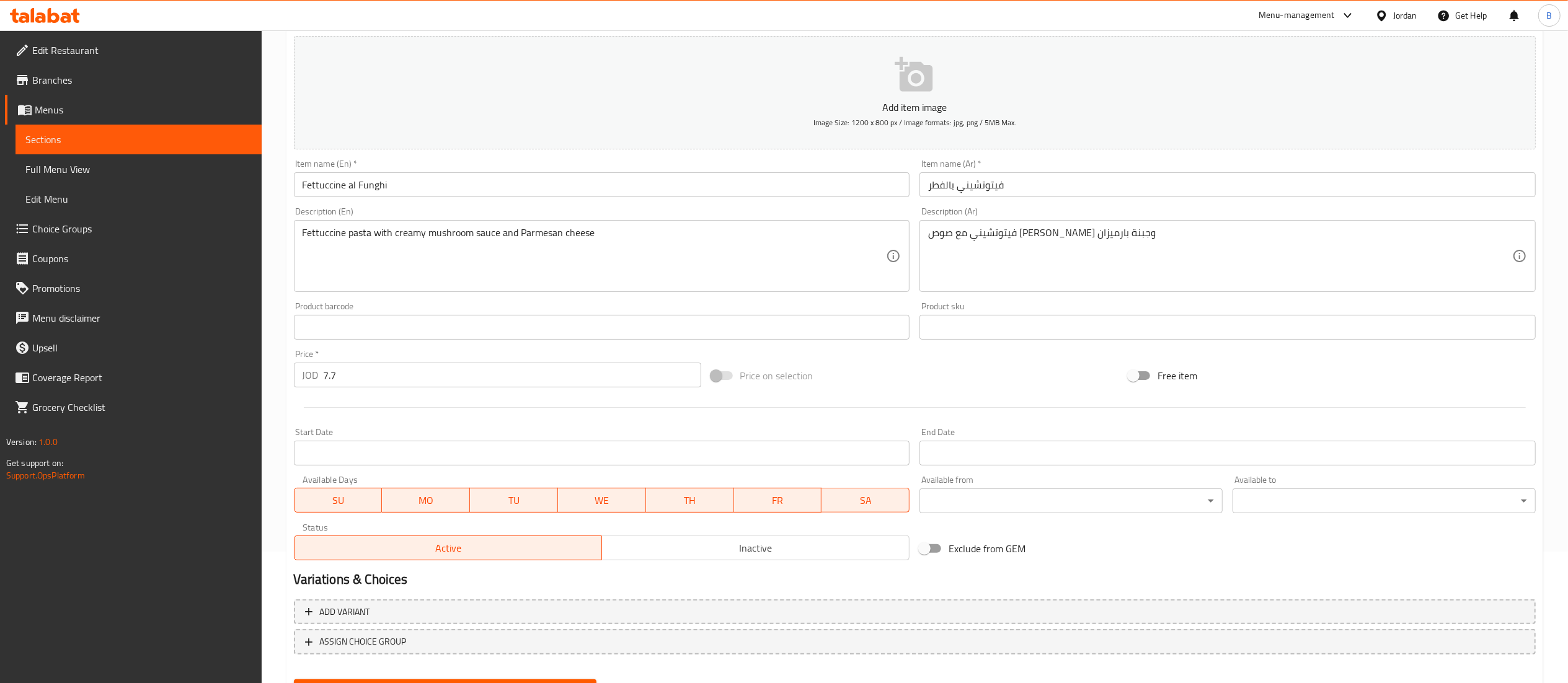
scroll to position [192, 0]
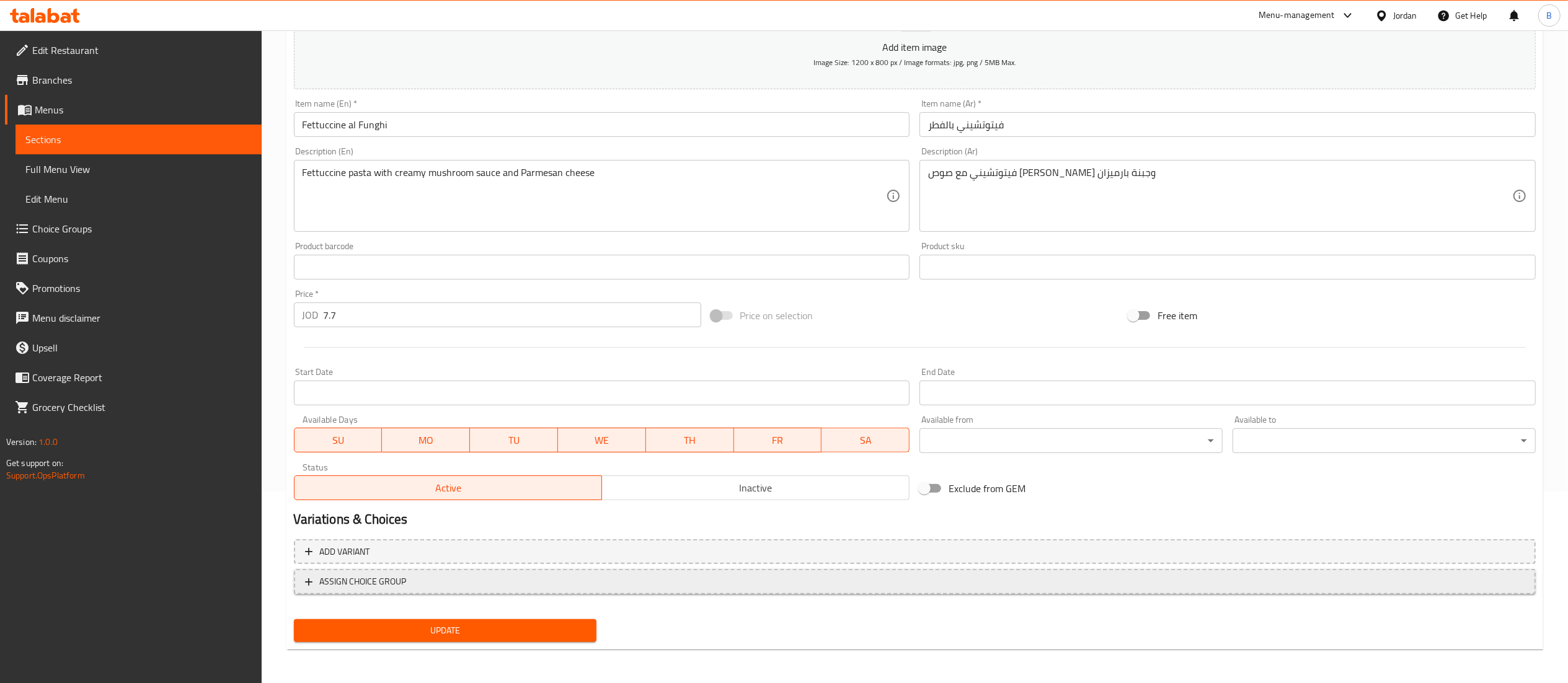
click at [352, 575] on span "ASSIGN CHOICE GROUP" at bounding box center [362, 582] width 87 height 16
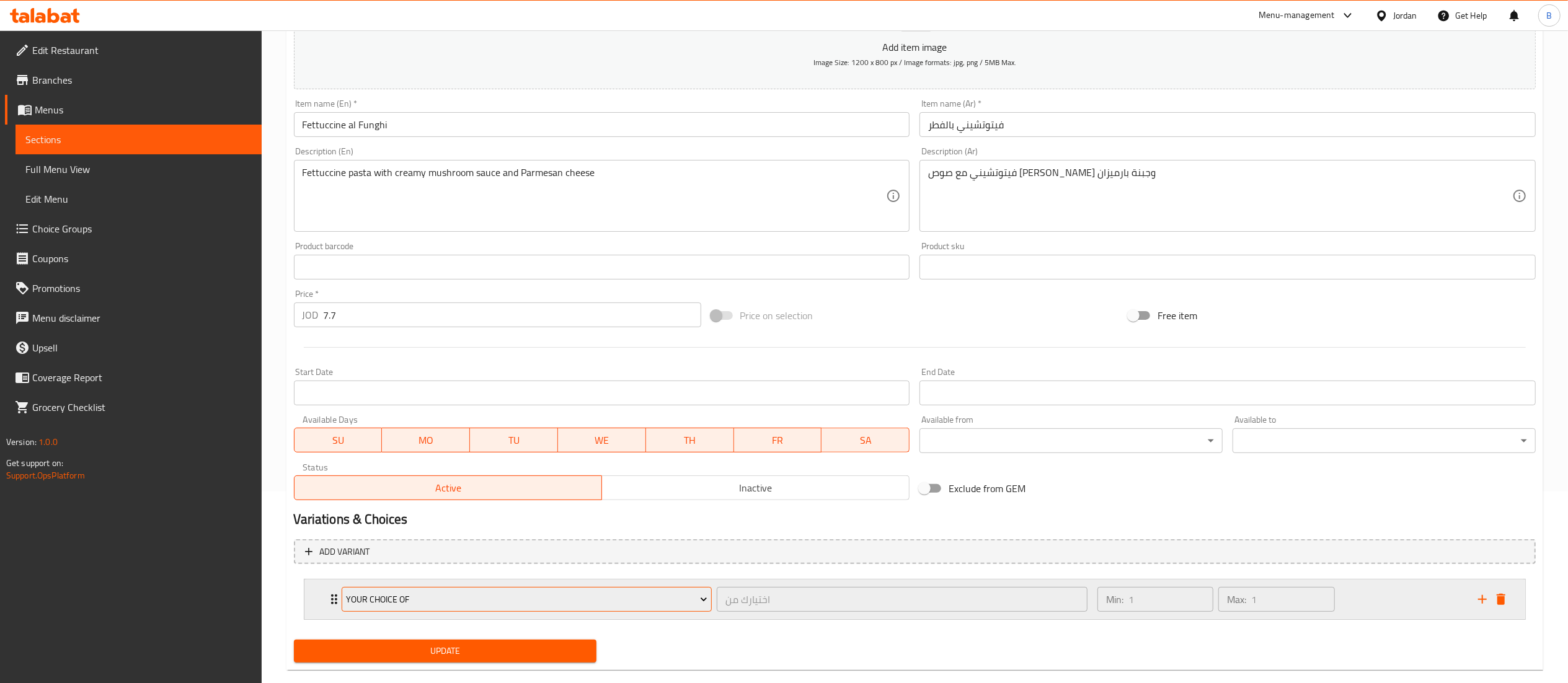
click at [449, 605] on span "Your Choice Of" at bounding box center [526, 600] width 362 height 16
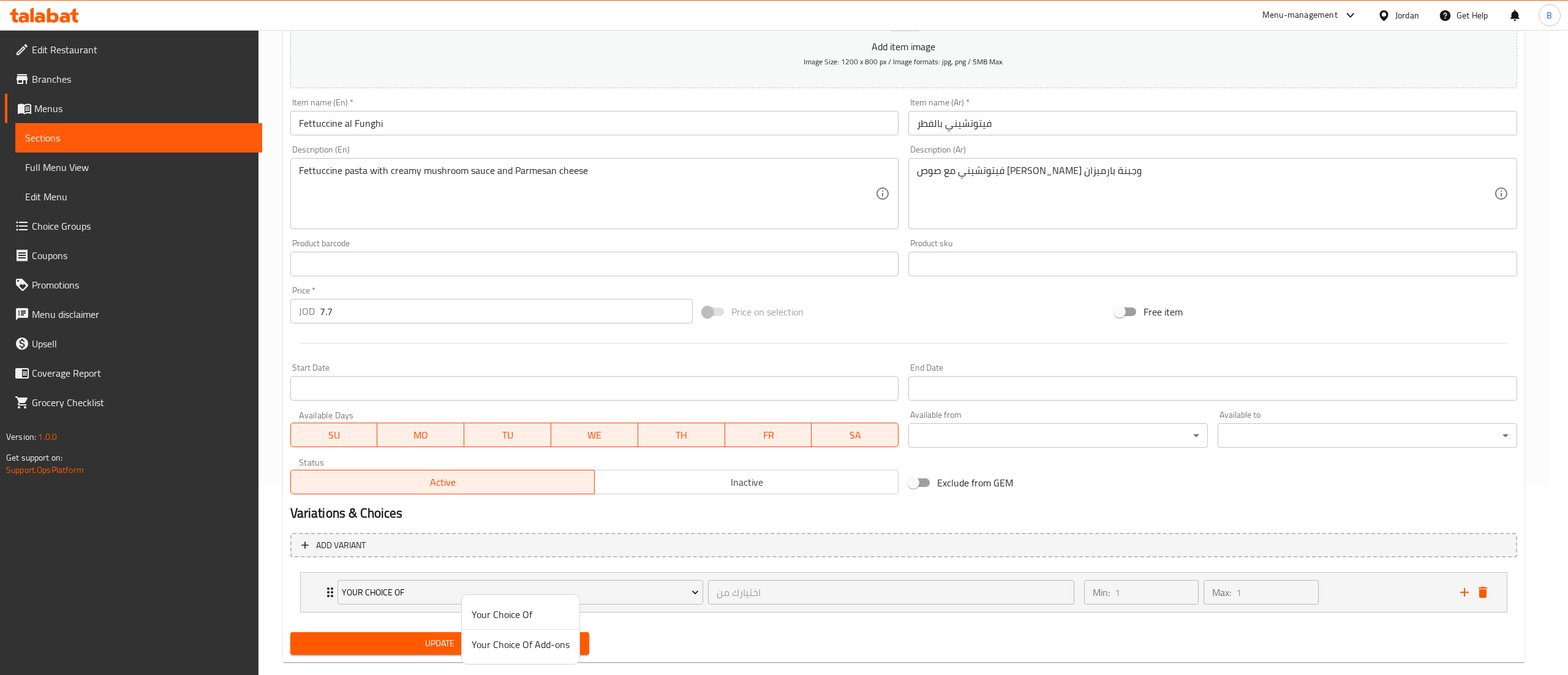
click at [502, 649] on span "Your Choice Of Add-ons" at bounding box center [520, 645] width 98 height 15
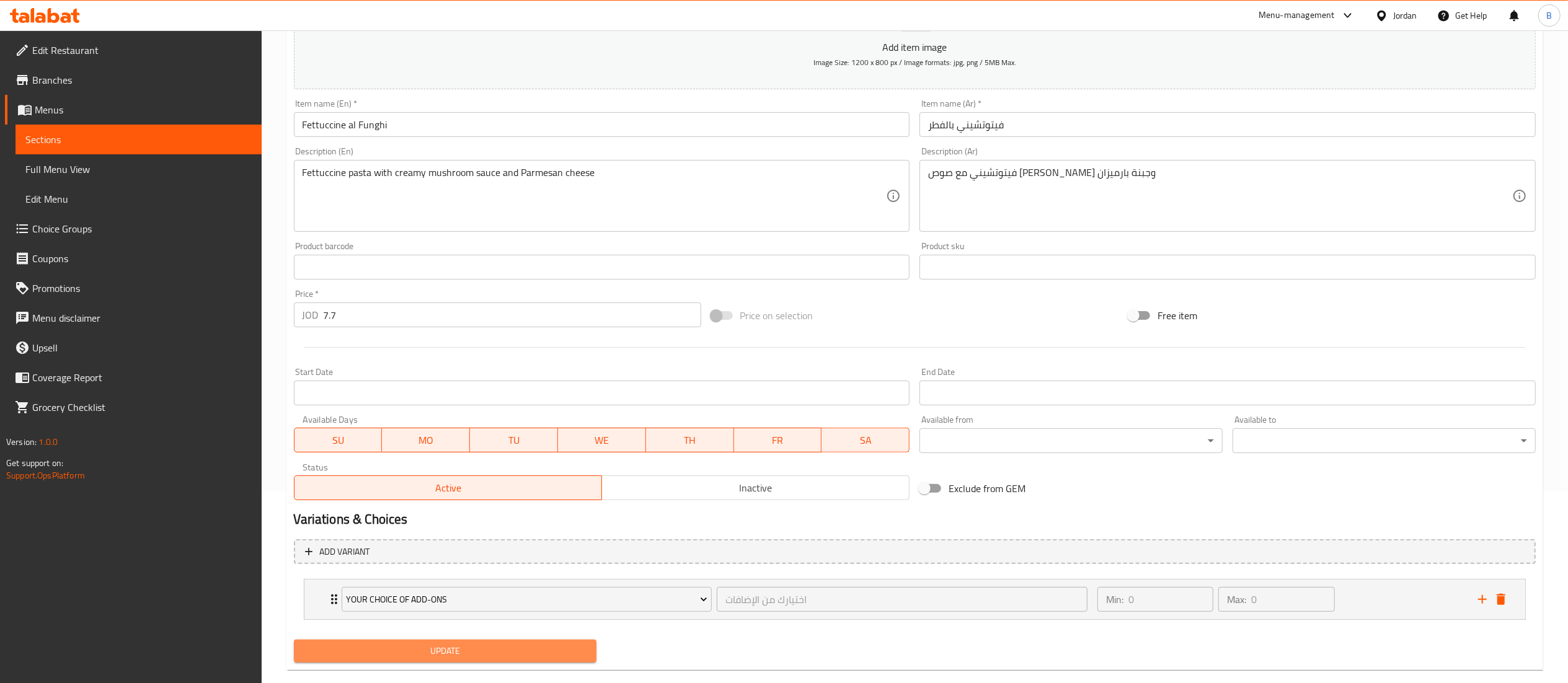
click at [484, 655] on span "Update" at bounding box center [446, 651] width 284 height 16
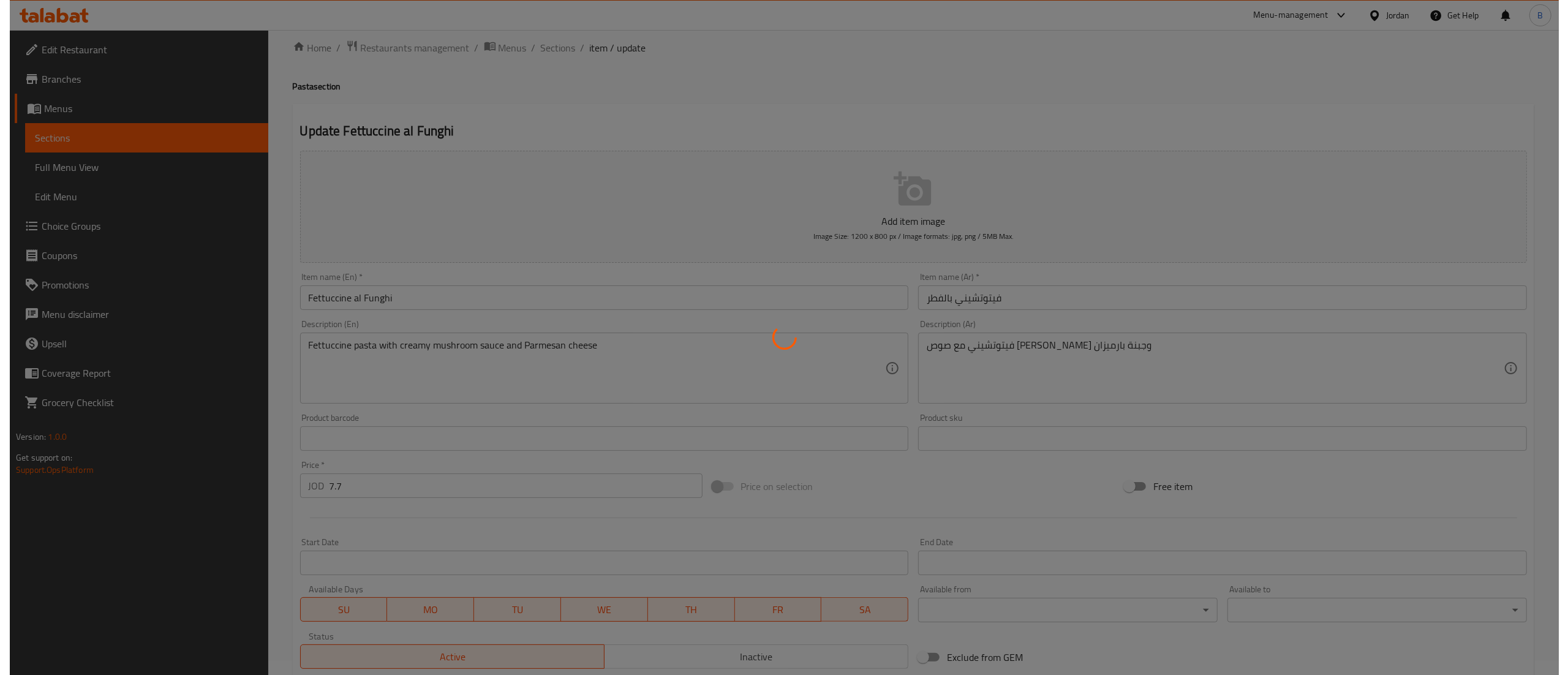
scroll to position [0, 0]
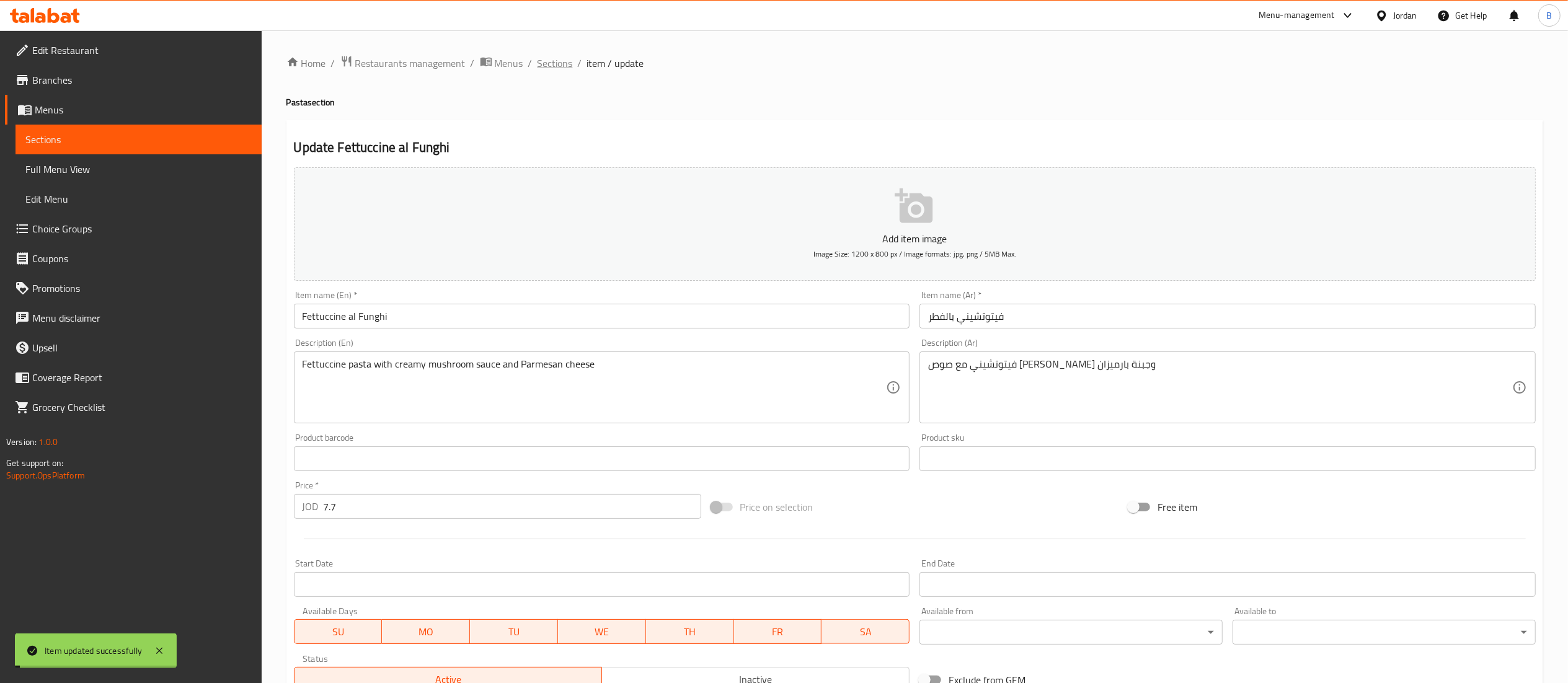
click at [538, 65] on span "Sections" at bounding box center [555, 63] width 35 height 15
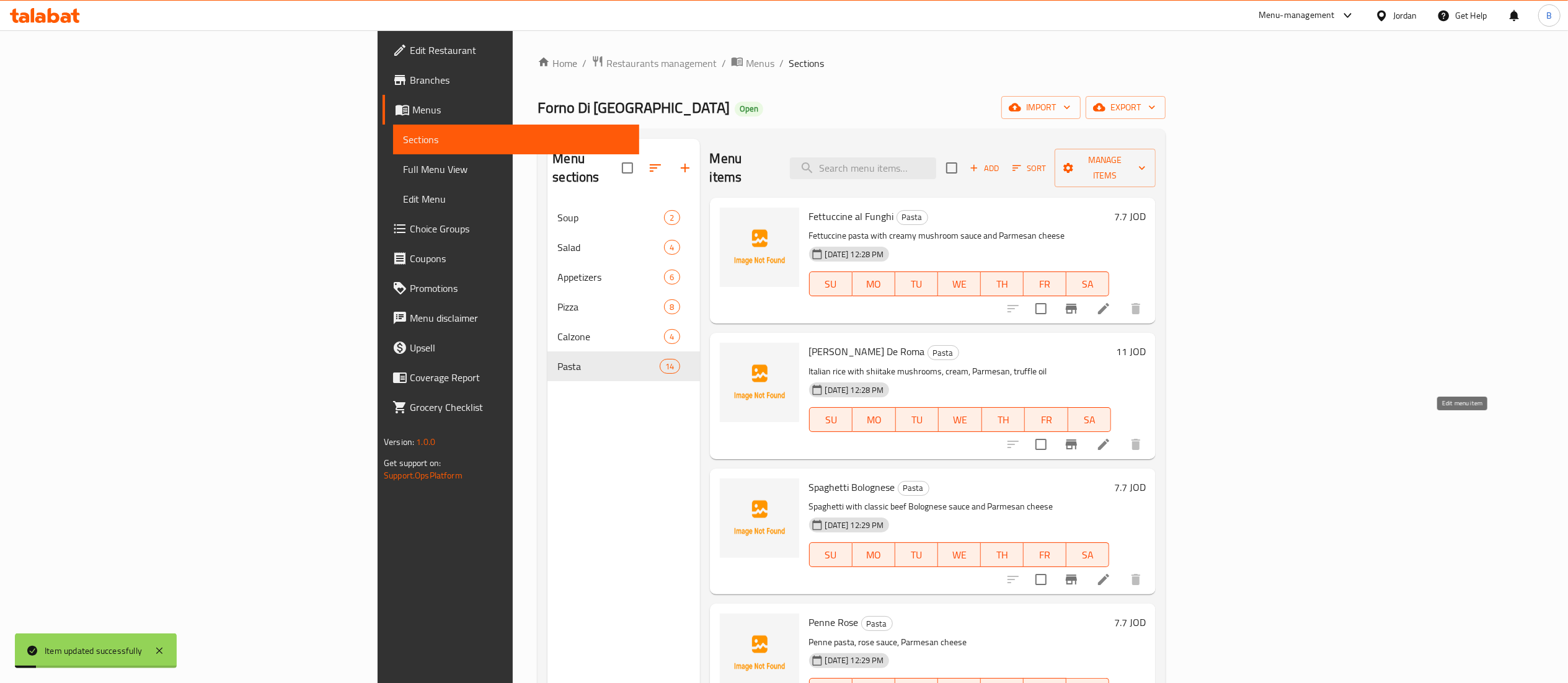
click at [1111, 437] on icon at bounding box center [1103, 444] width 15 height 15
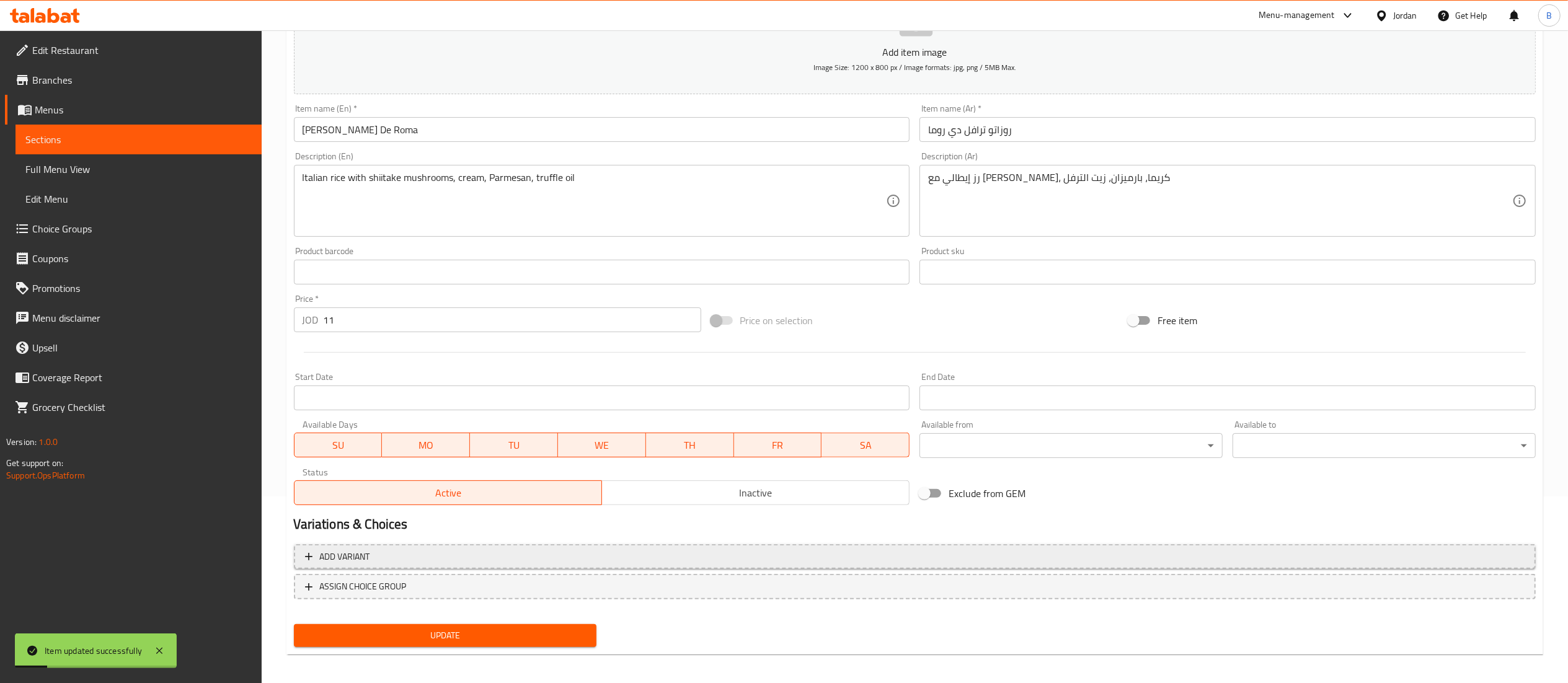
scroll to position [192, 0]
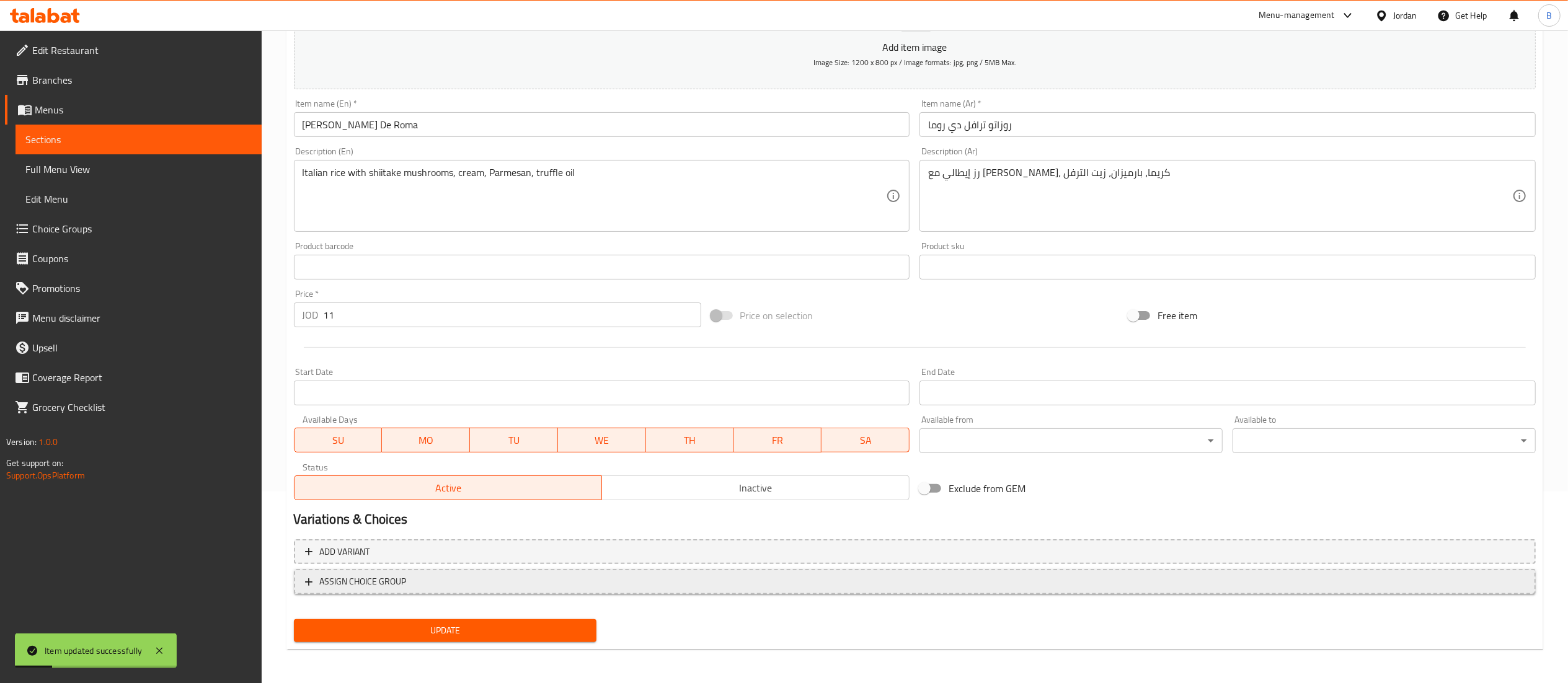
click at [405, 588] on span "ASSIGN CHOICE GROUP" at bounding box center [362, 582] width 87 height 16
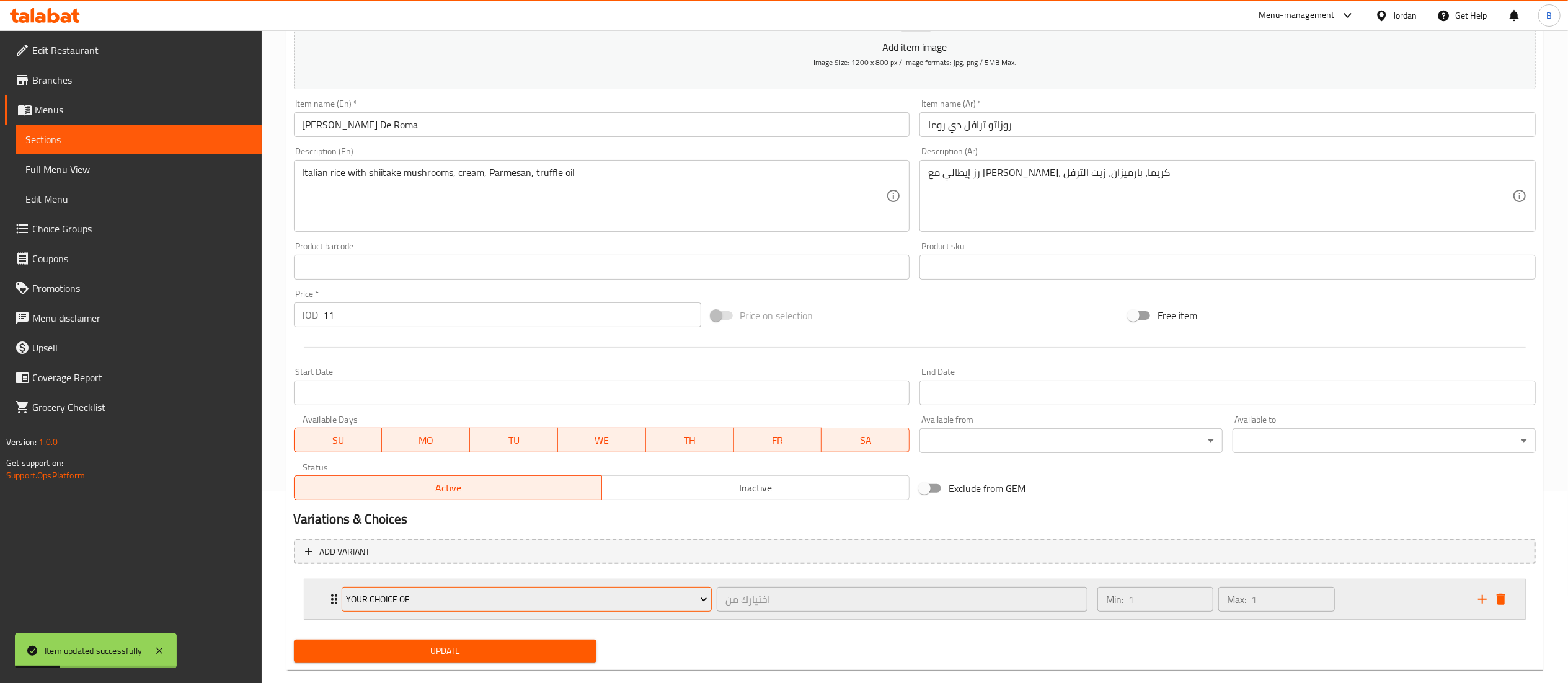
click at [455, 602] on span "Your Choice Of" at bounding box center [526, 600] width 362 height 16
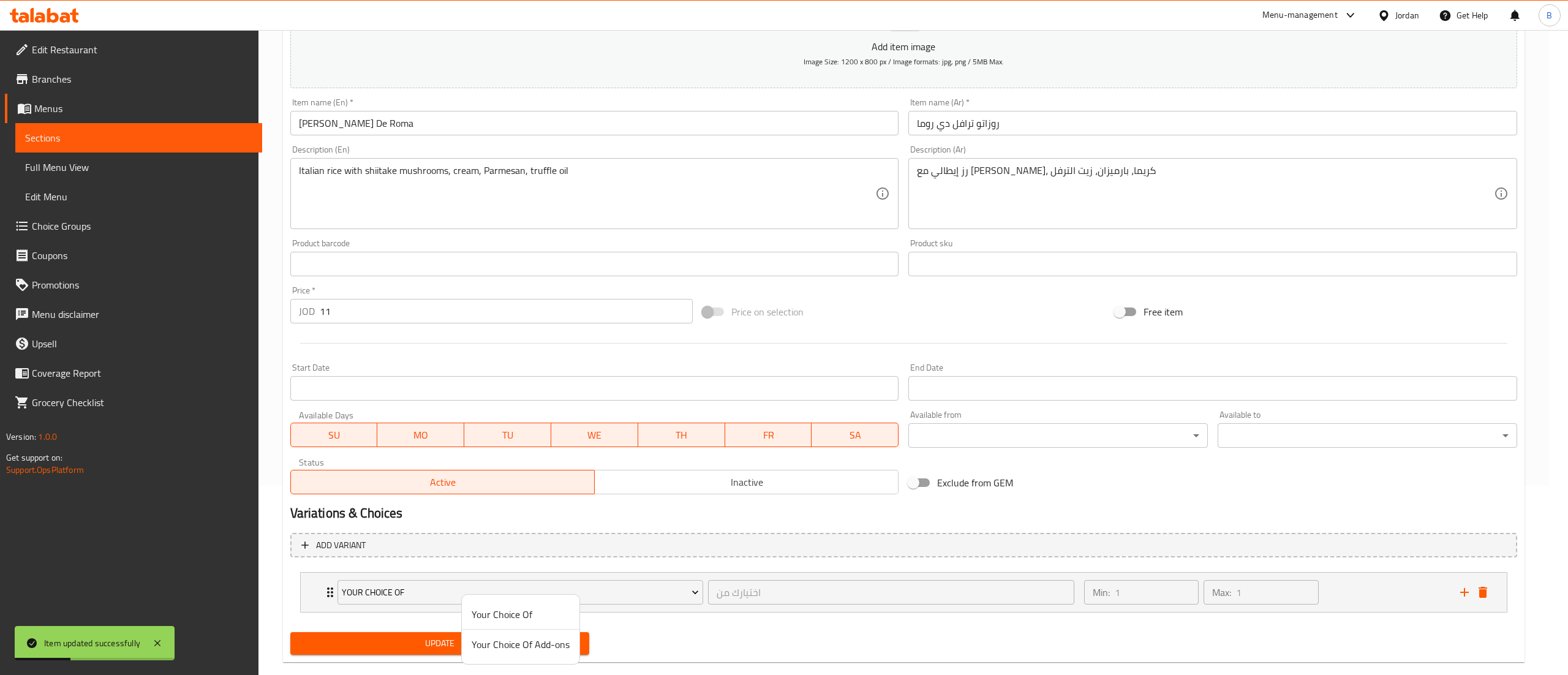
click at [539, 645] on span "Your Choice Of Add-ons" at bounding box center [520, 645] width 98 height 15
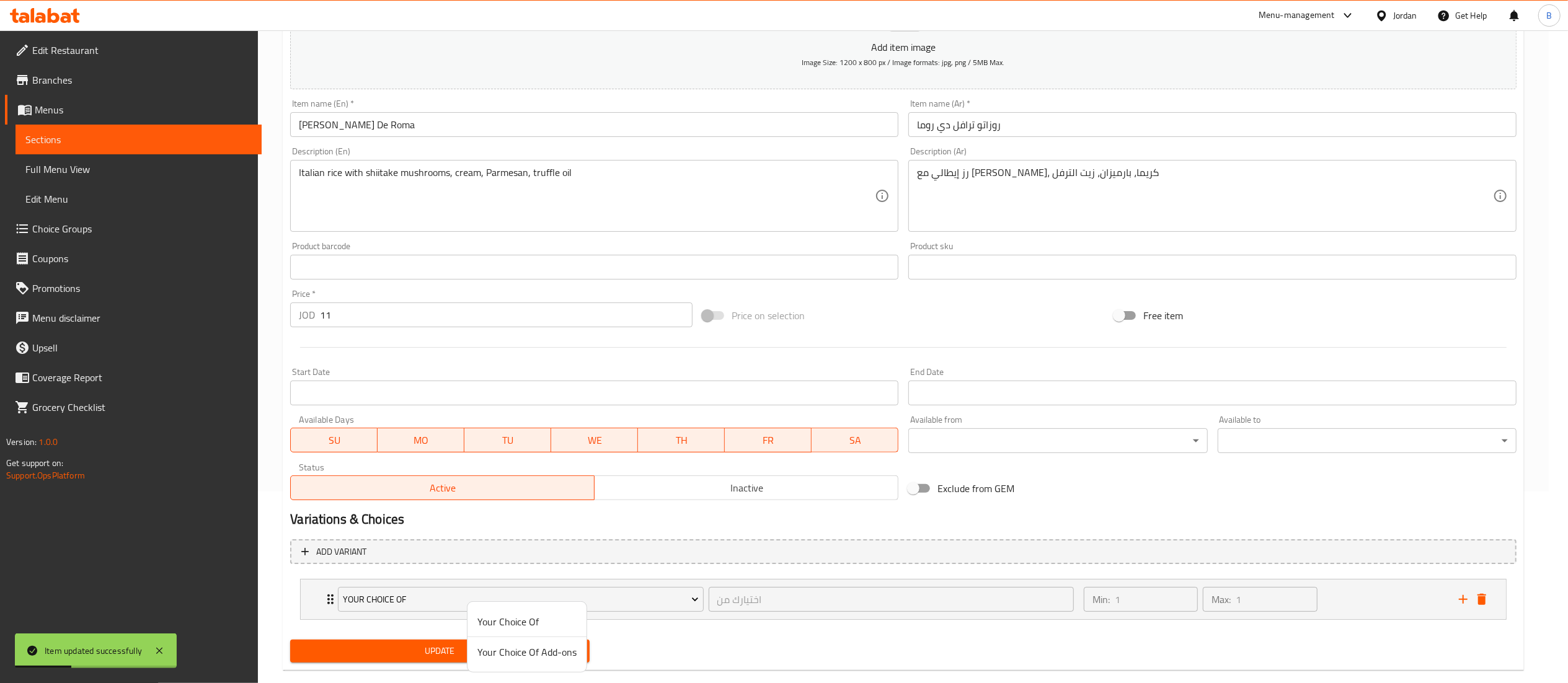
click at [518, 653] on span "Update" at bounding box center [439, 651] width 279 height 16
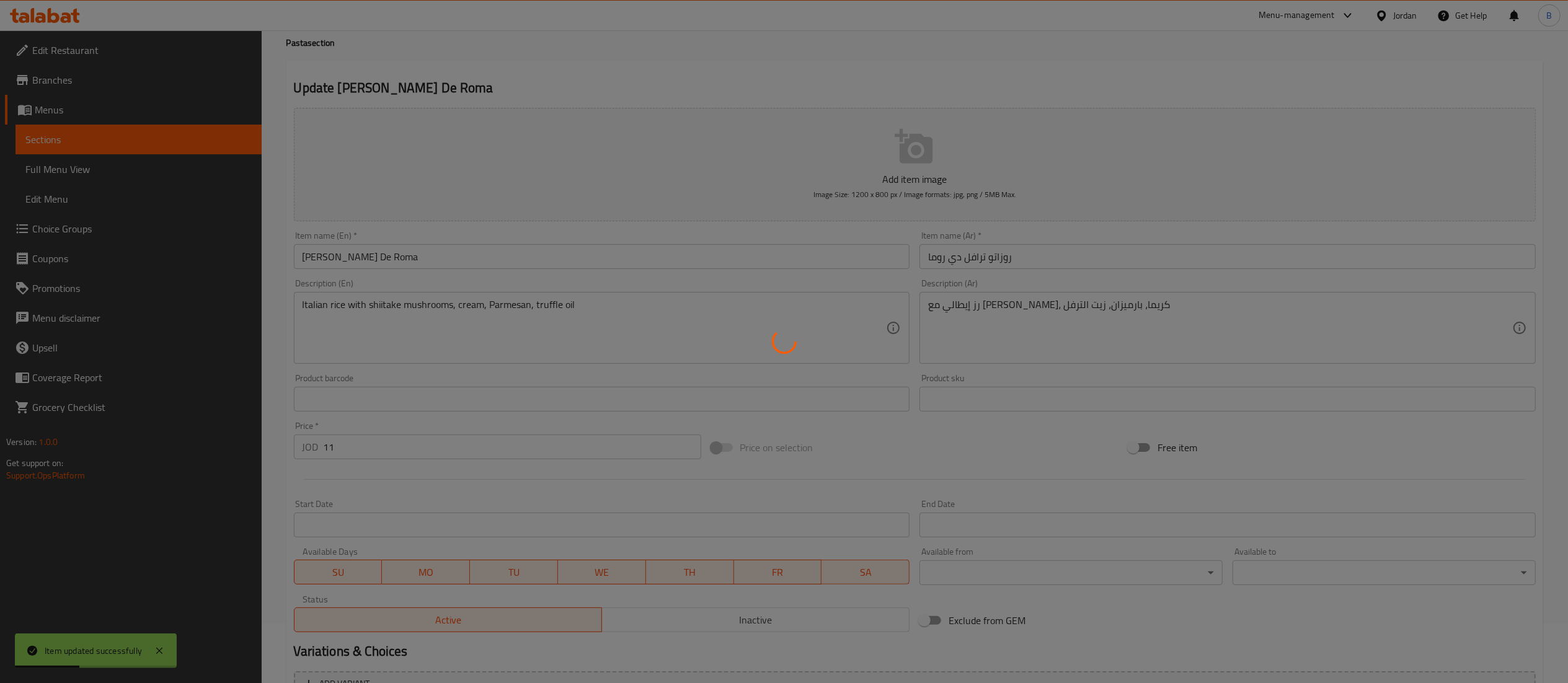
scroll to position [0, 0]
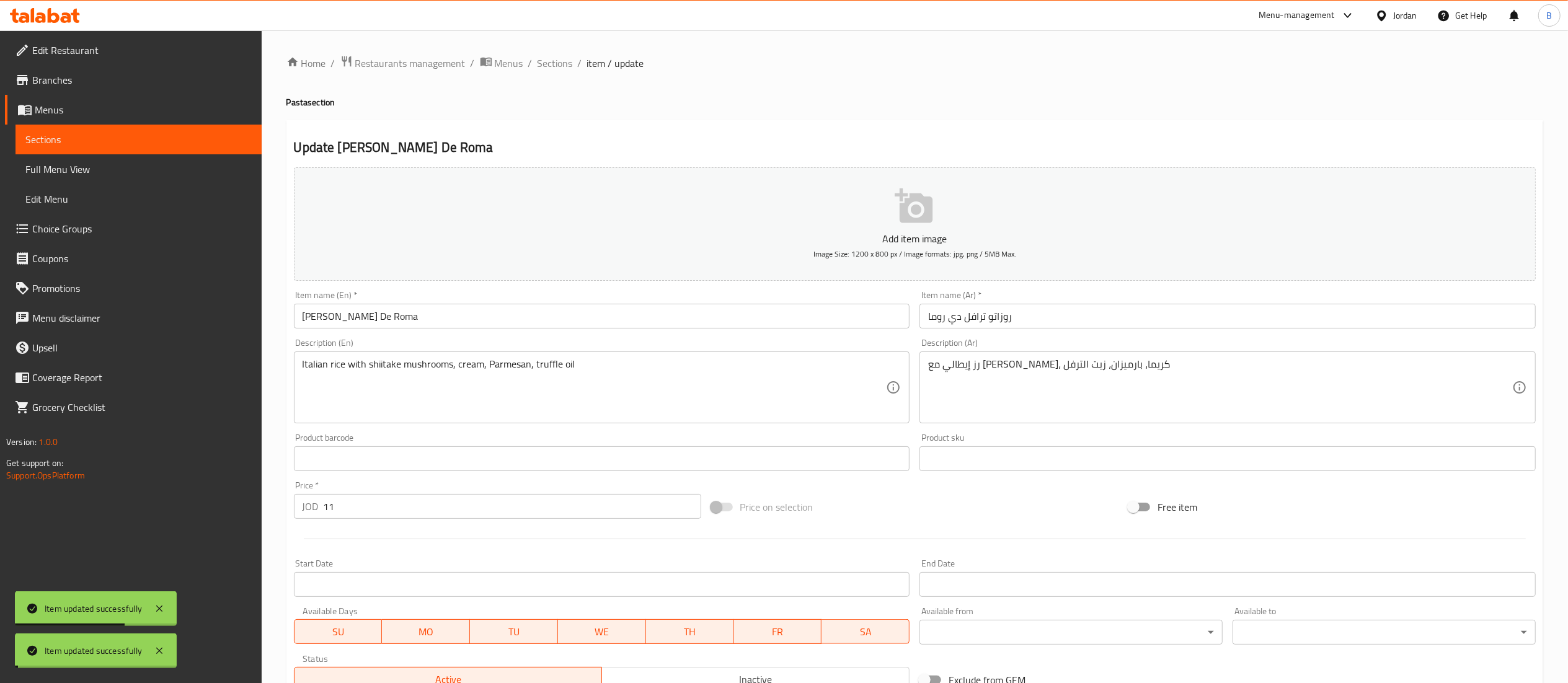
click at [554, 62] on span "Sections" at bounding box center [555, 63] width 35 height 15
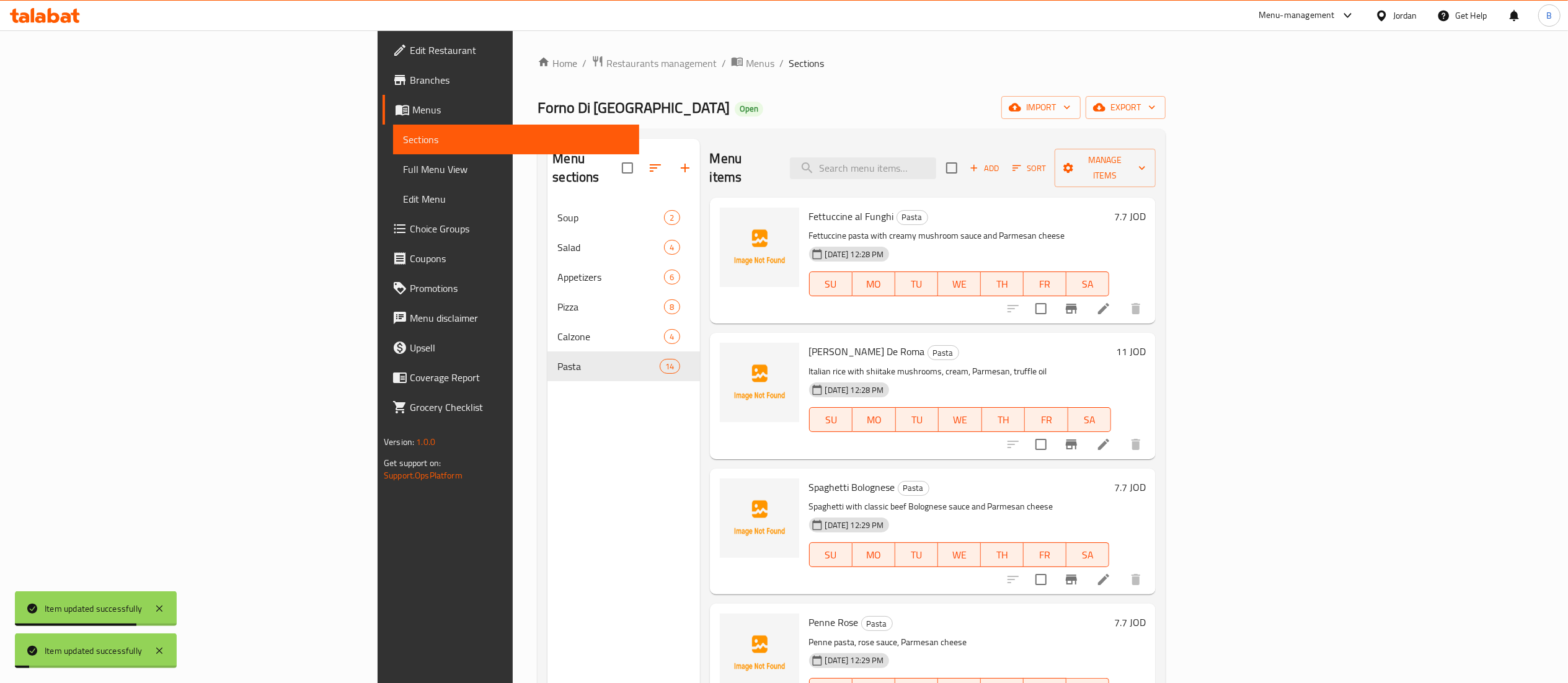
scroll to position [124, 0]
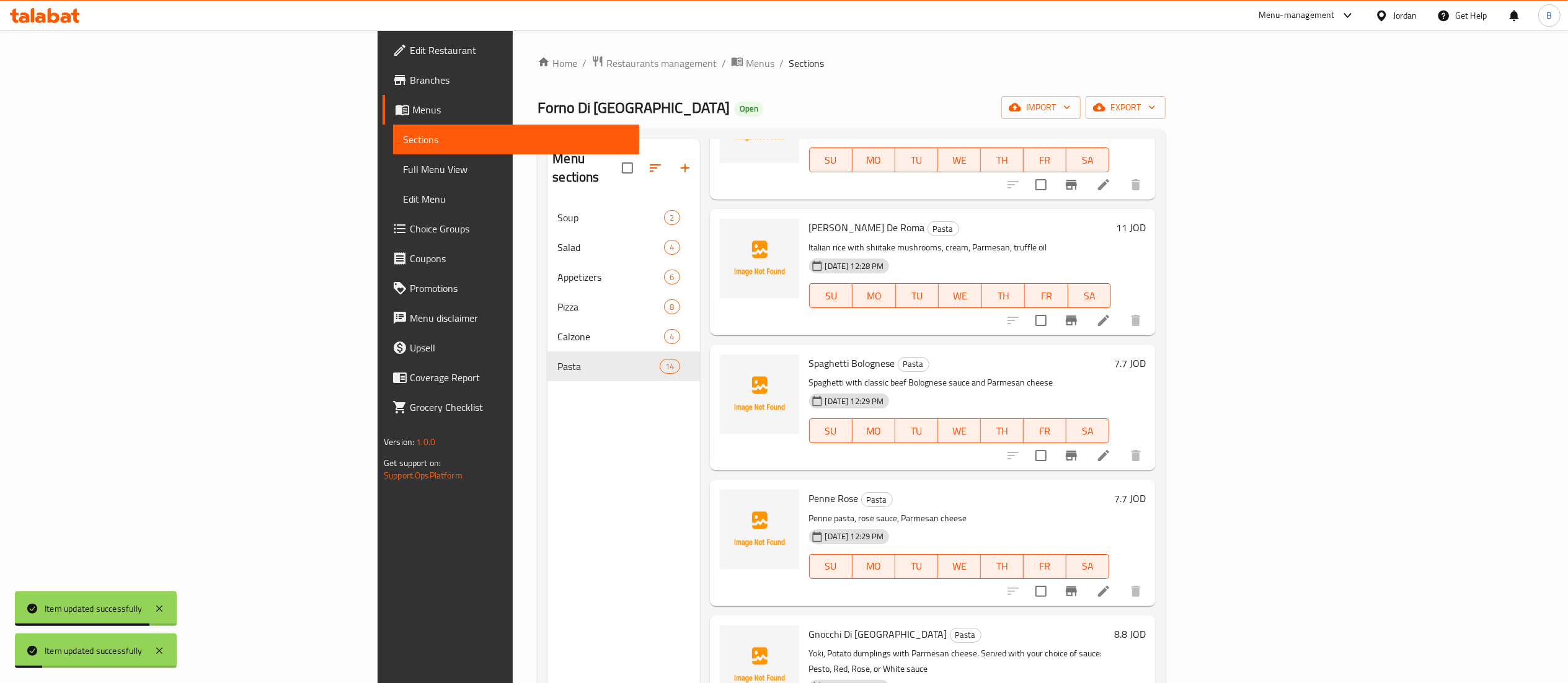
click at [1109, 450] on icon at bounding box center [1103, 455] width 11 height 11
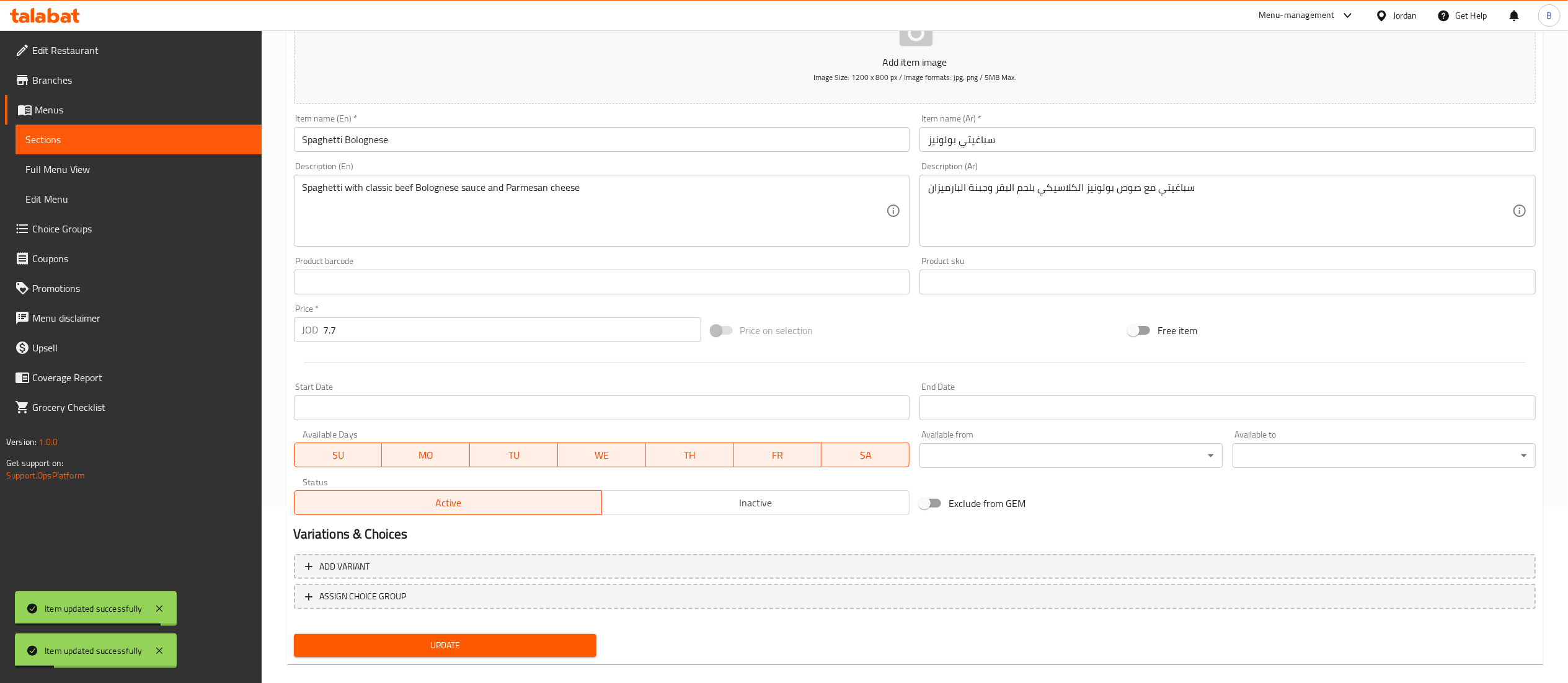
scroll to position [192, 0]
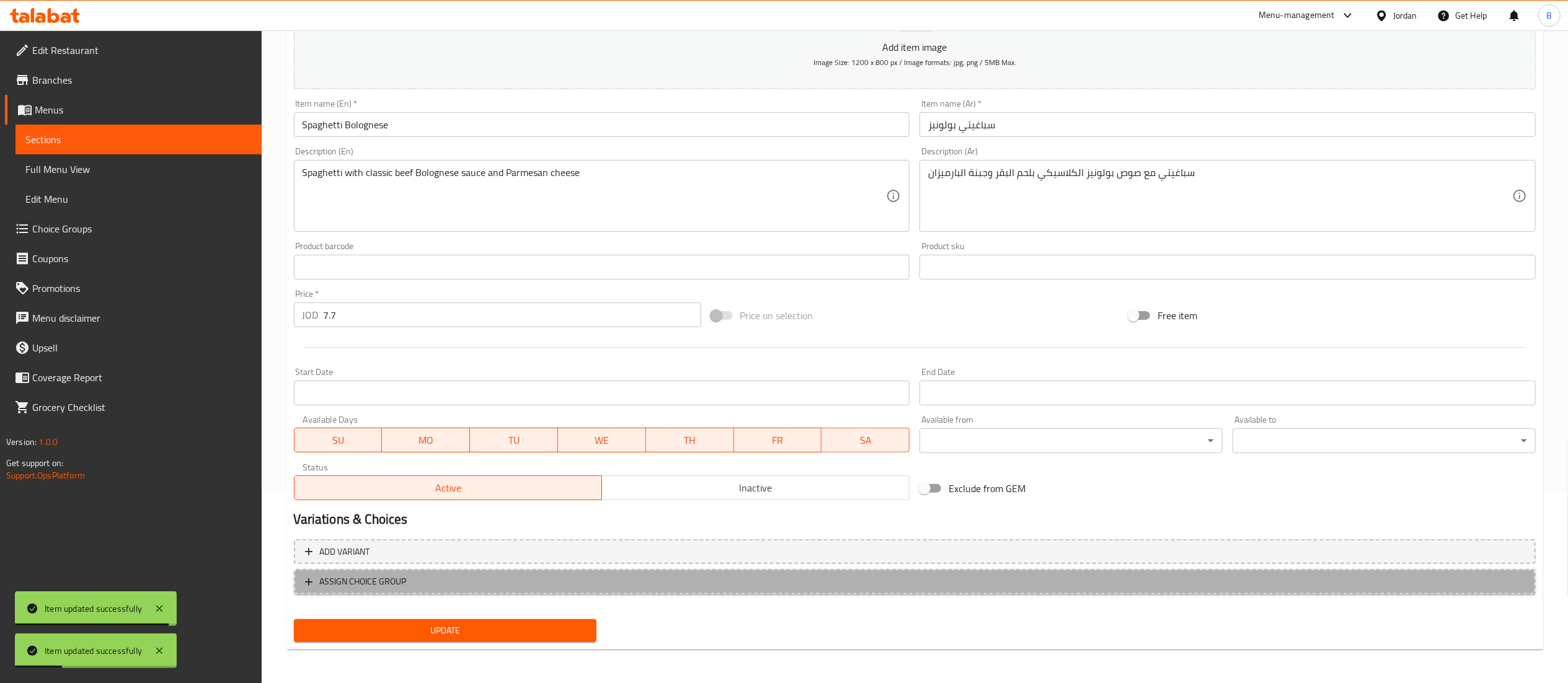
click at [363, 584] on span "ASSIGN CHOICE GROUP" at bounding box center [362, 582] width 87 height 16
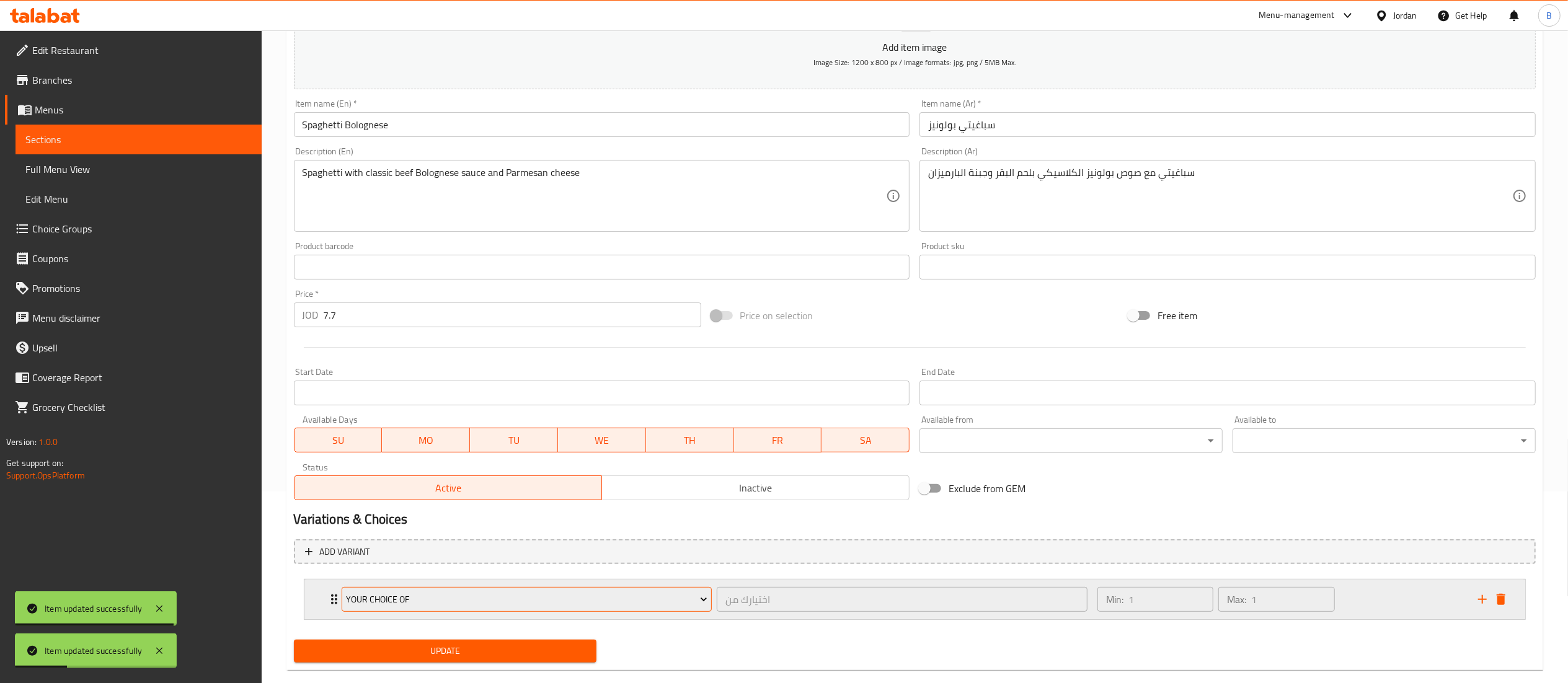
drag, startPoint x: 363, startPoint y: 584, endPoint x: 439, endPoint y: 605, distance: 78.8
click at [439, 605] on span "Your Choice Of" at bounding box center [526, 600] width 362 height 16
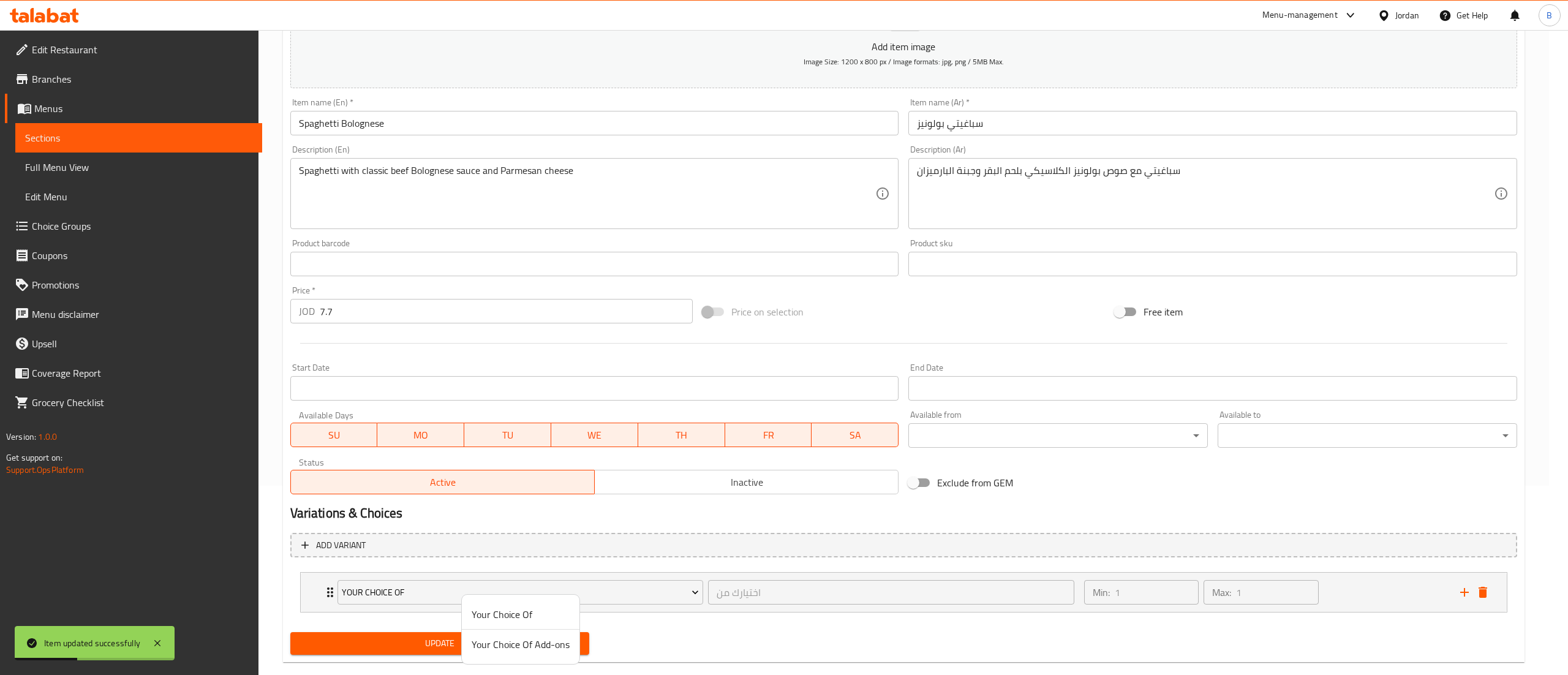
click at [488, 645] on span "Your Choice Of Add-ons" at bounding box center [520, 645] width 98 height 15
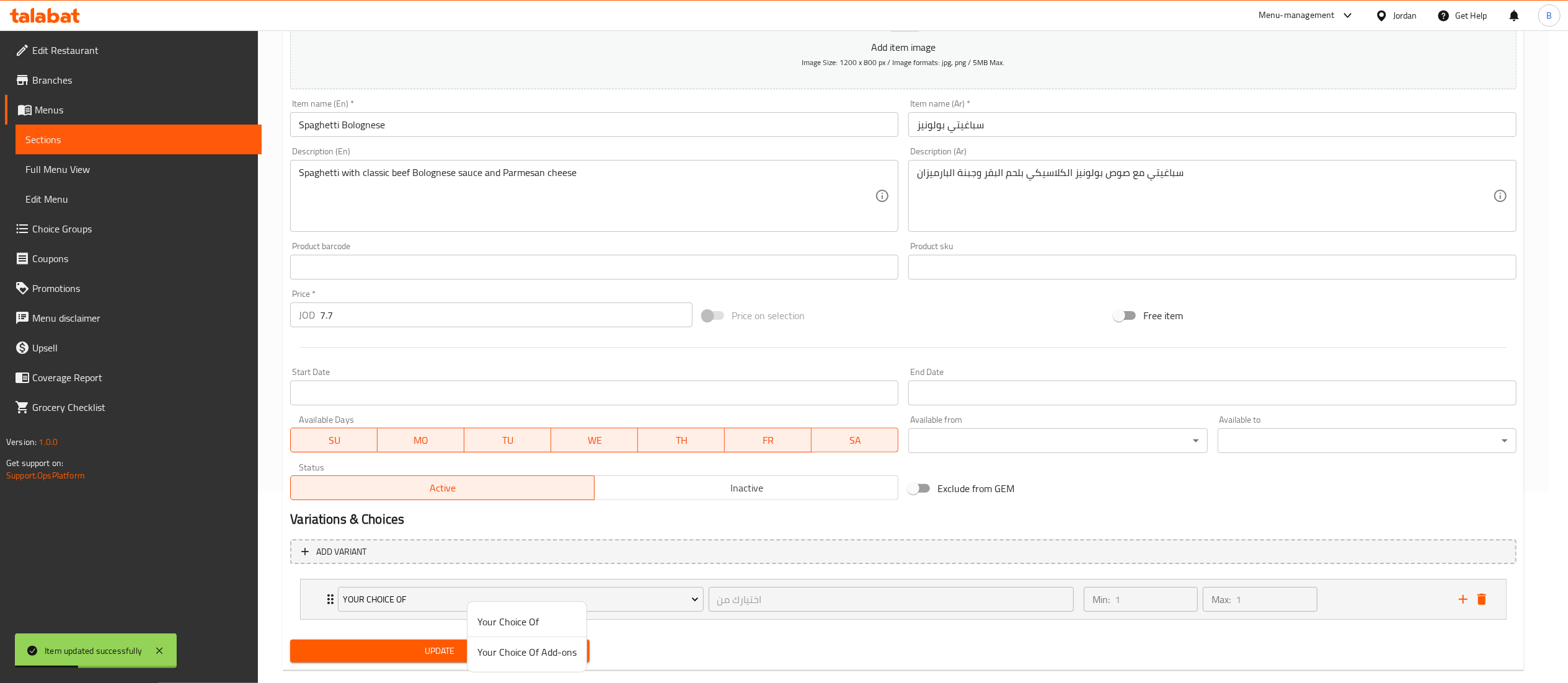
click at [489, 652] on span "Update" at bounding box center [439, 651] width 279 height 16
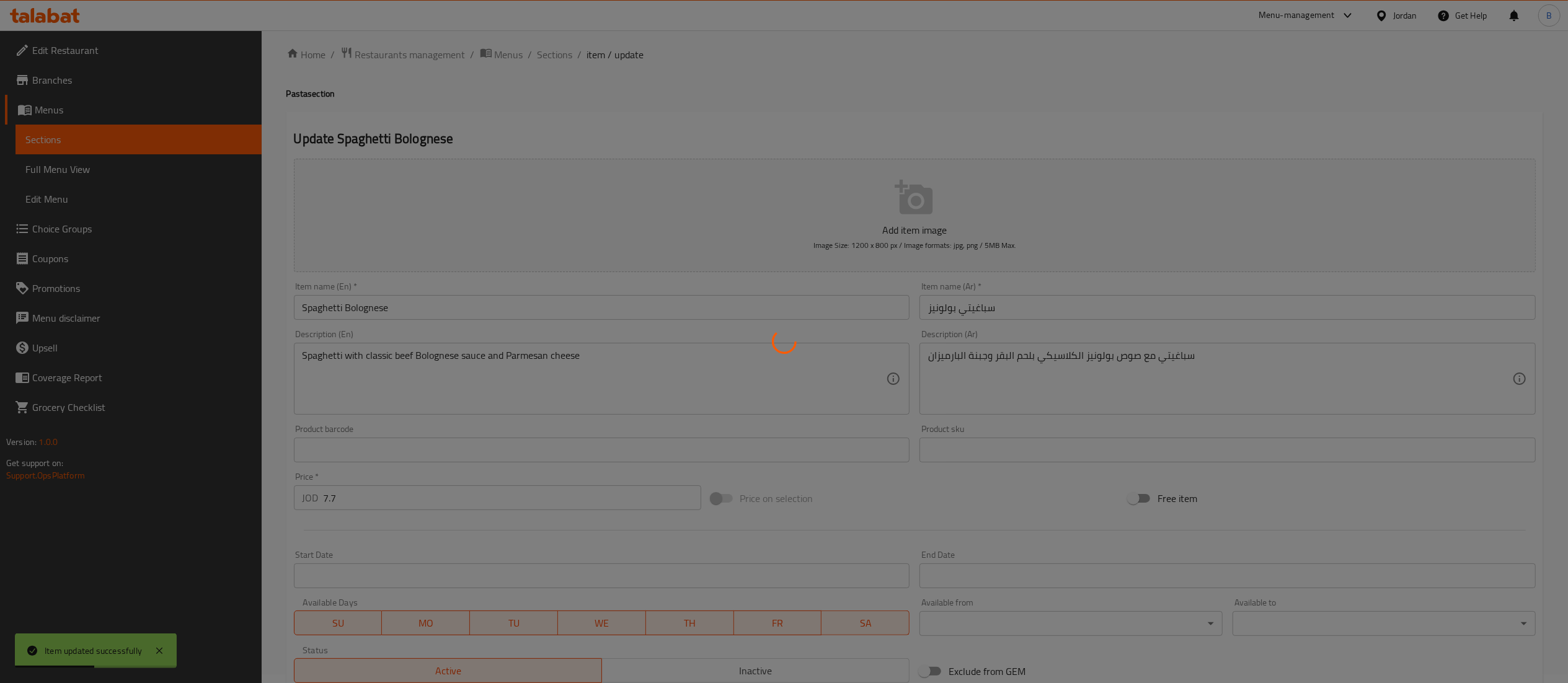
scroll to position [0, 0]
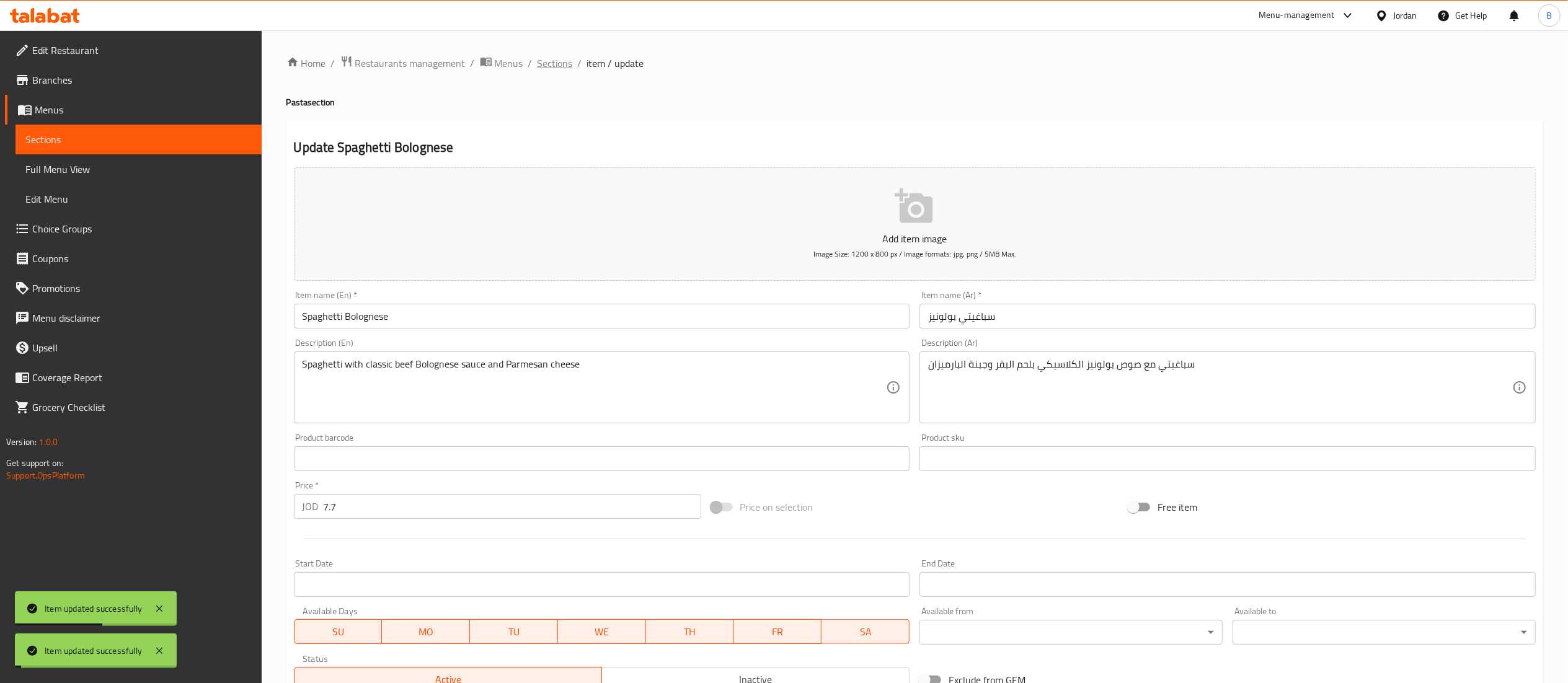
click at [553, 61] on span "Sections" at bounding box center [555, 63] width 35 height 15
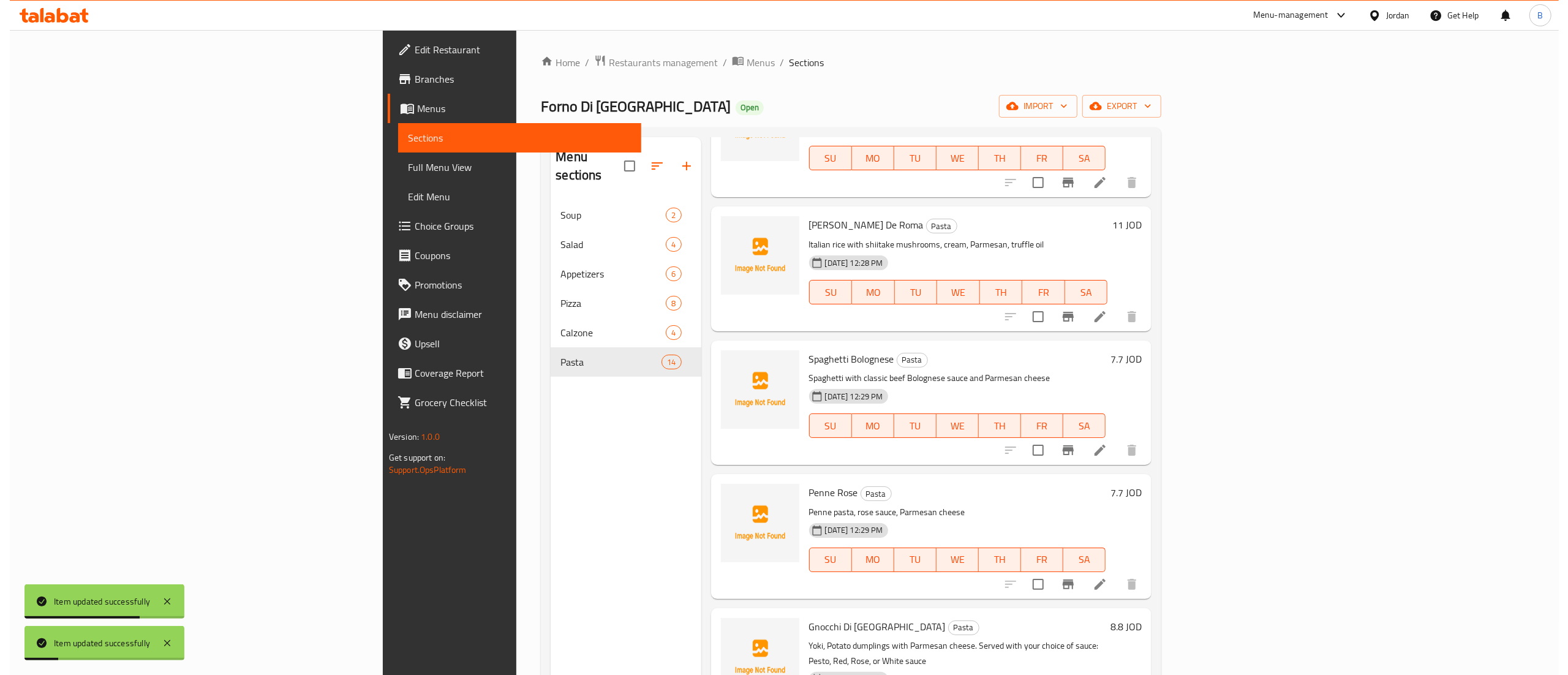
scroll to position [245, 0]
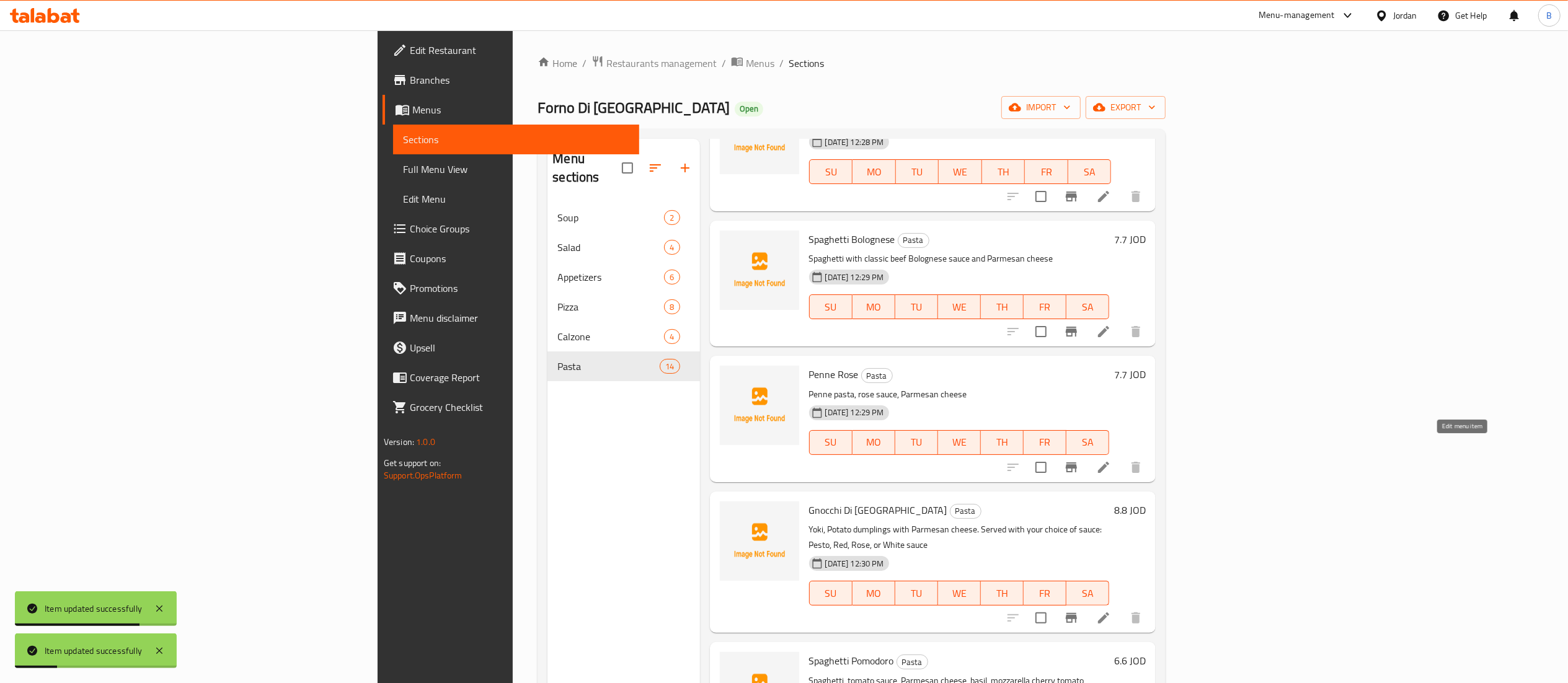
click at [1111, 460] on icon at bounding box center [1103, 467] width 15 height 15
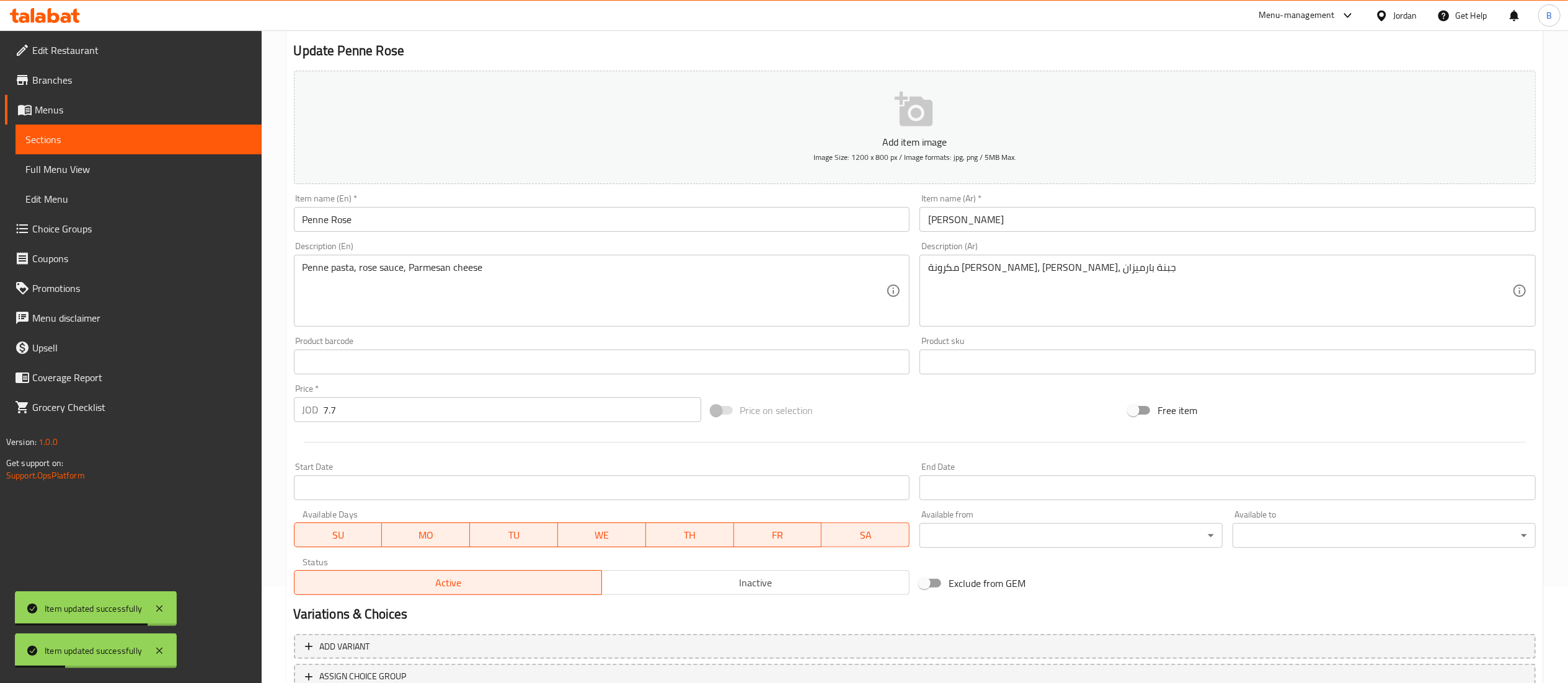
scroll to position [192, 0]
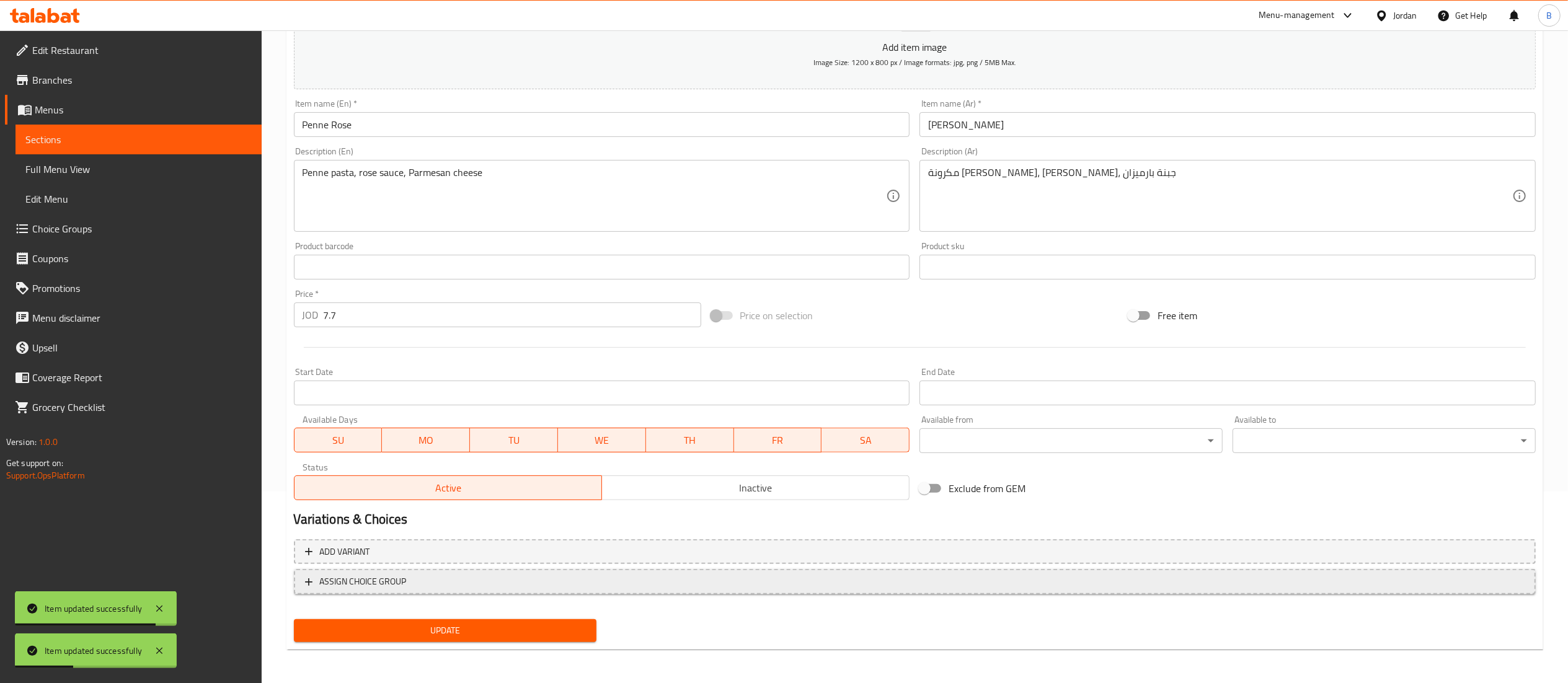
click at [415, 580] on span "ASSIGN CHOICE GROUP" at bounding box center [914, 582] width 1220 height 16
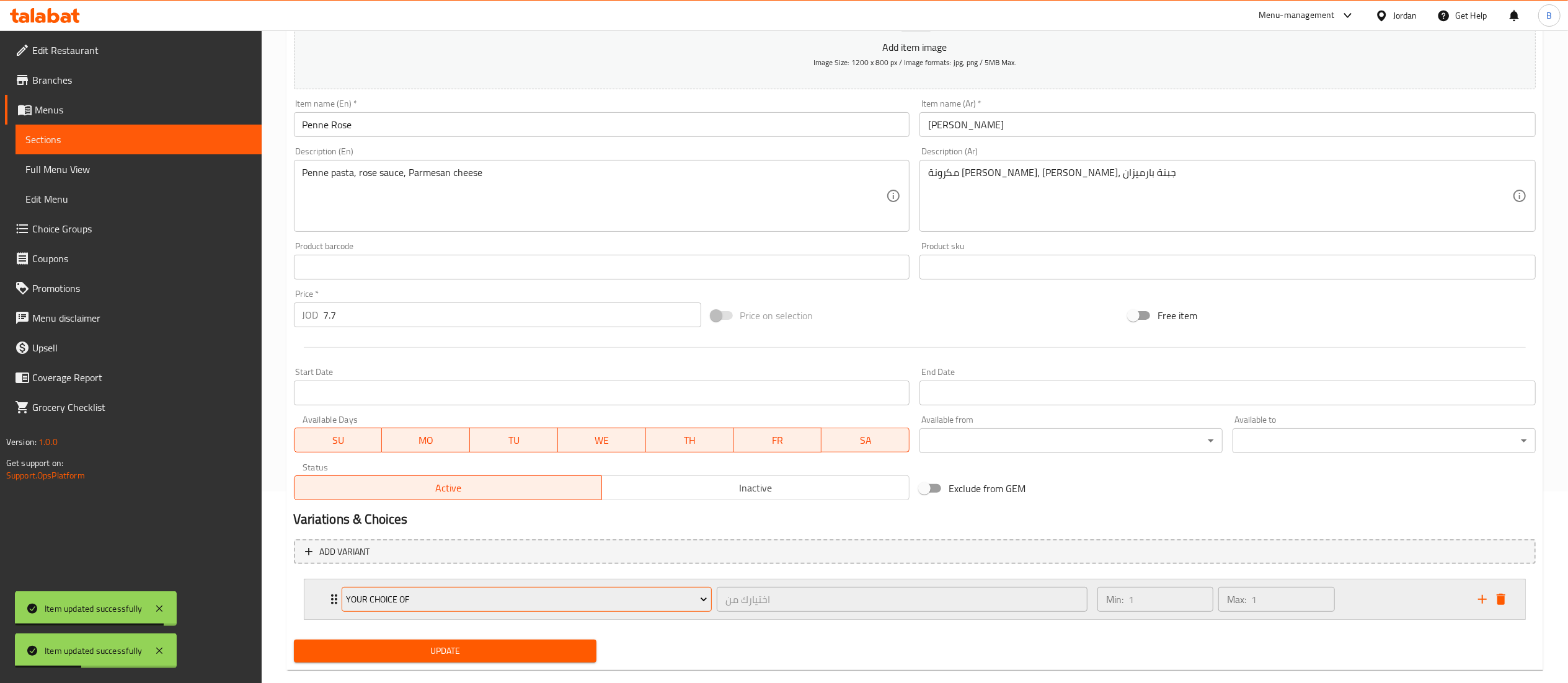
click at [443, 602] on span "Your Choice Of" at bounding box center [526, 600] width 362 height 16
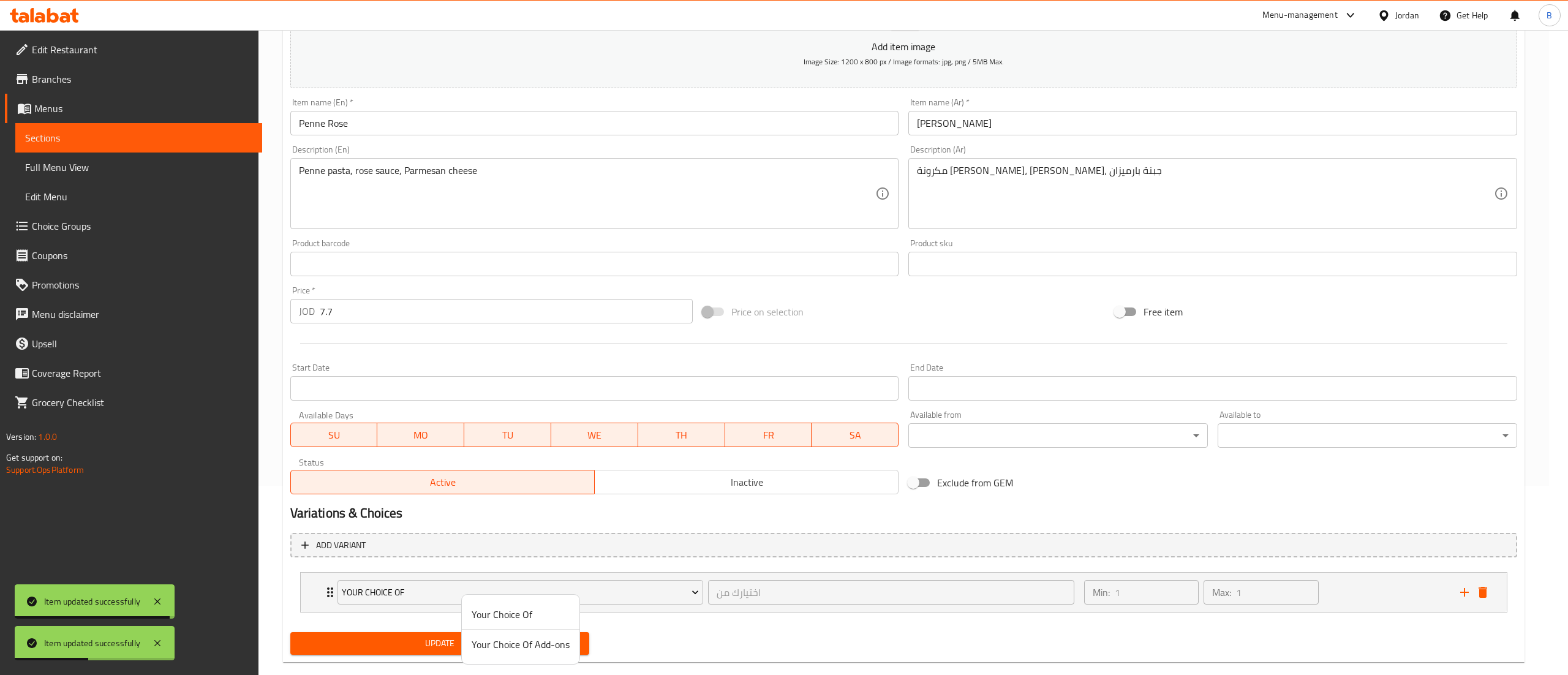
click at [483, 652] on span "Your Choice Of Add-ons" at bounding box center [520, 645] width 98 height 15
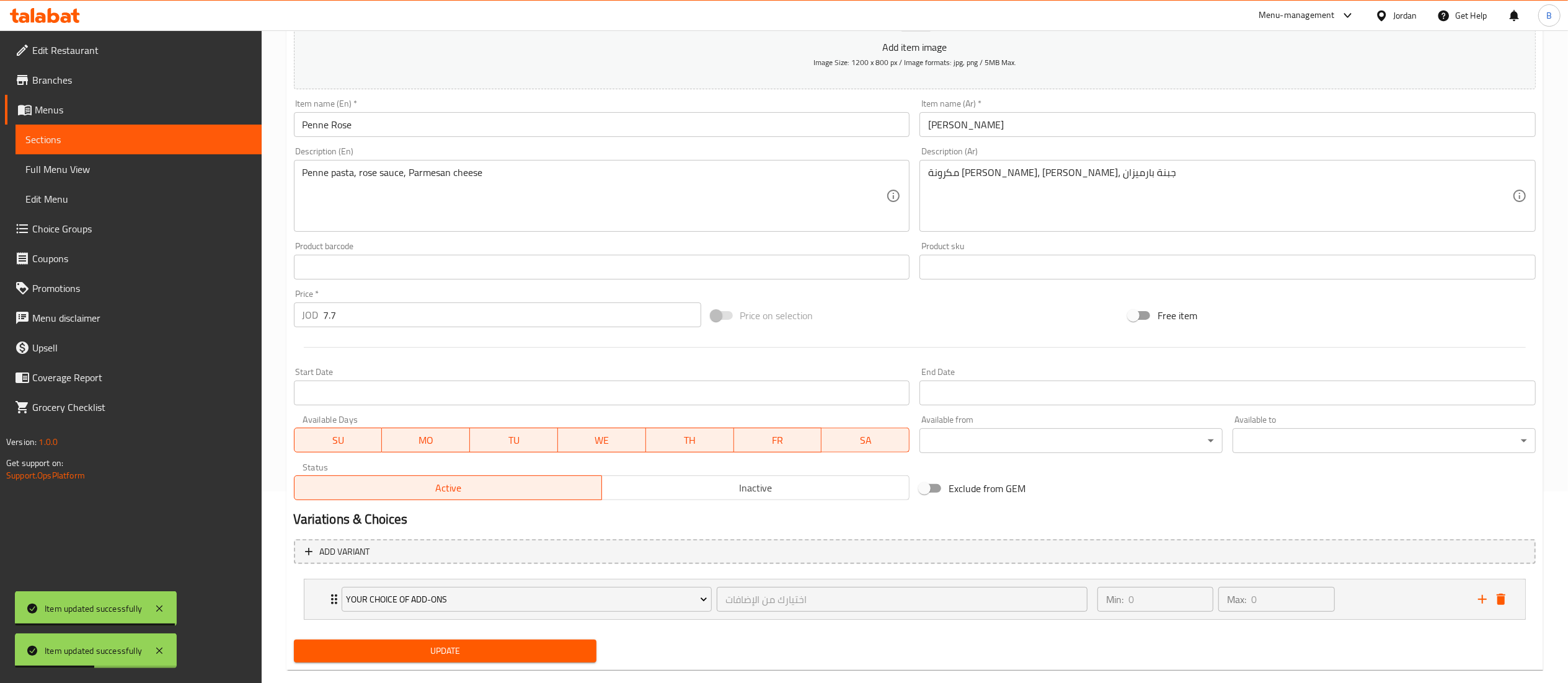
click at [458, 647] on span "Update" at bounding box center [446, 651] width 284 height 16
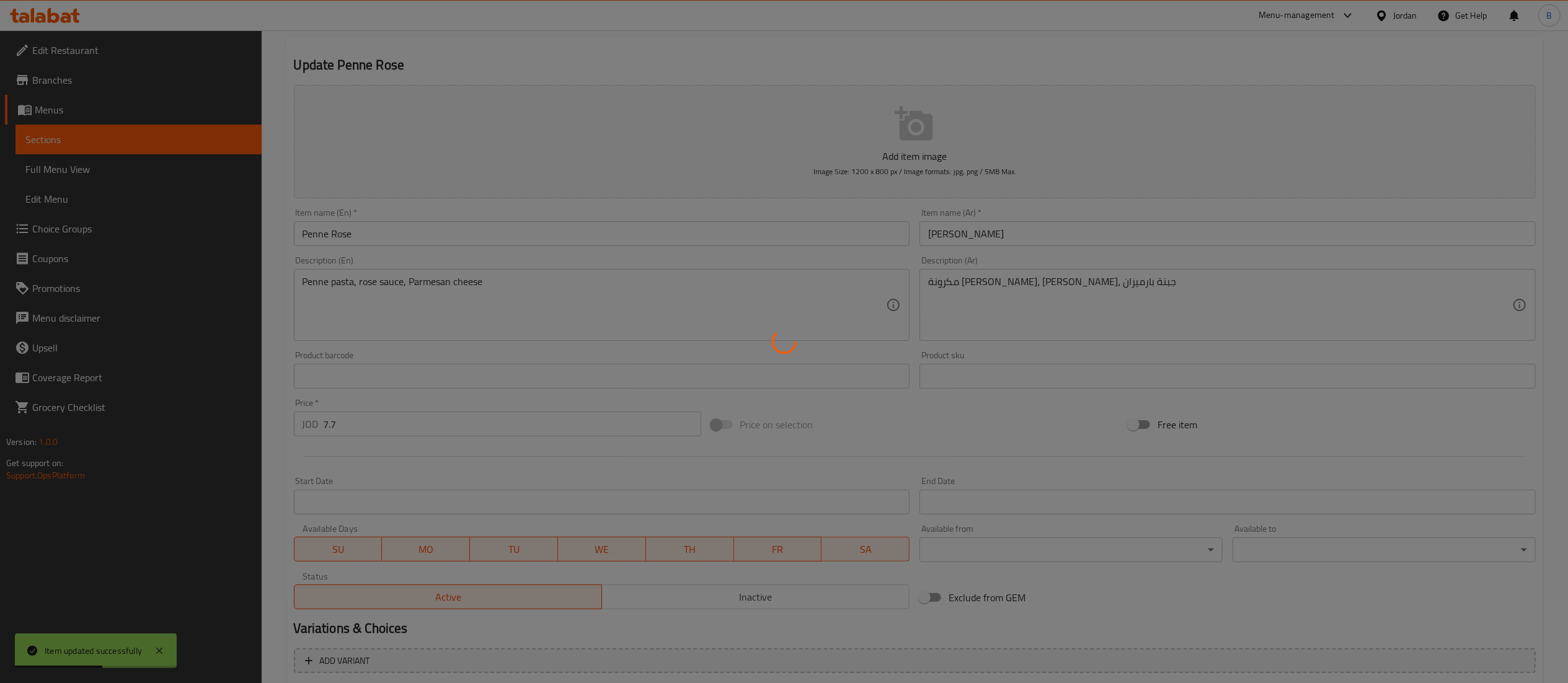
scroll to position [0, 0]
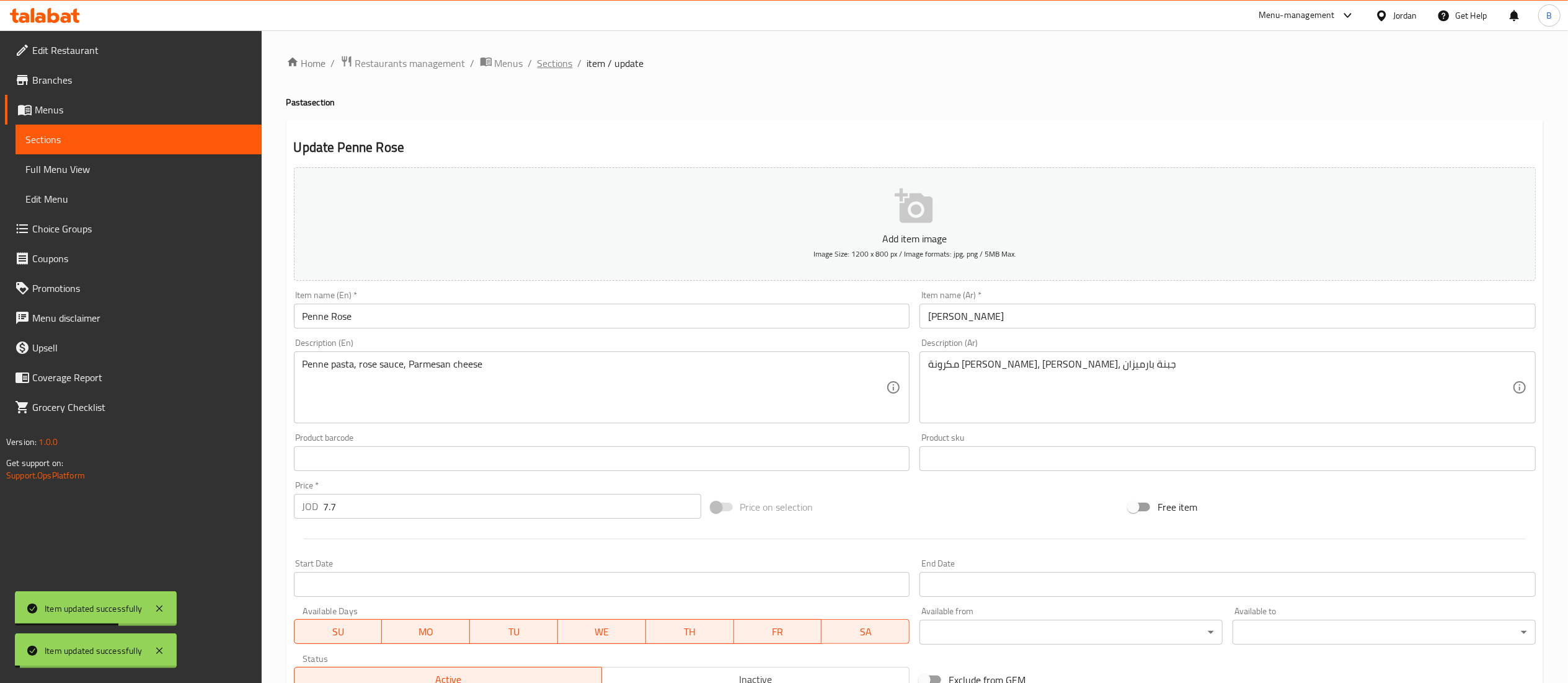
click at [556, 63] on span "Sections" at bounding box center [555, 63] width 35 height 15
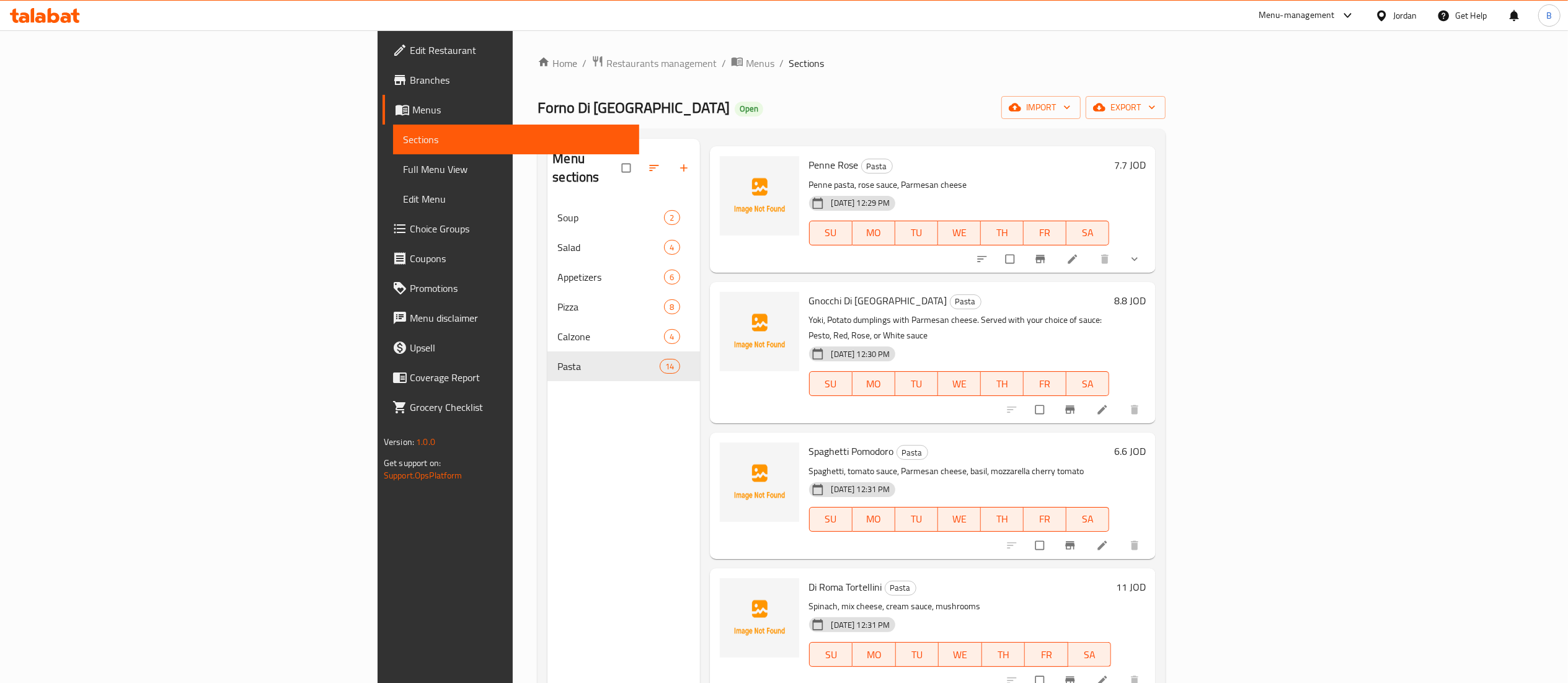
scroll to position [496, 0]
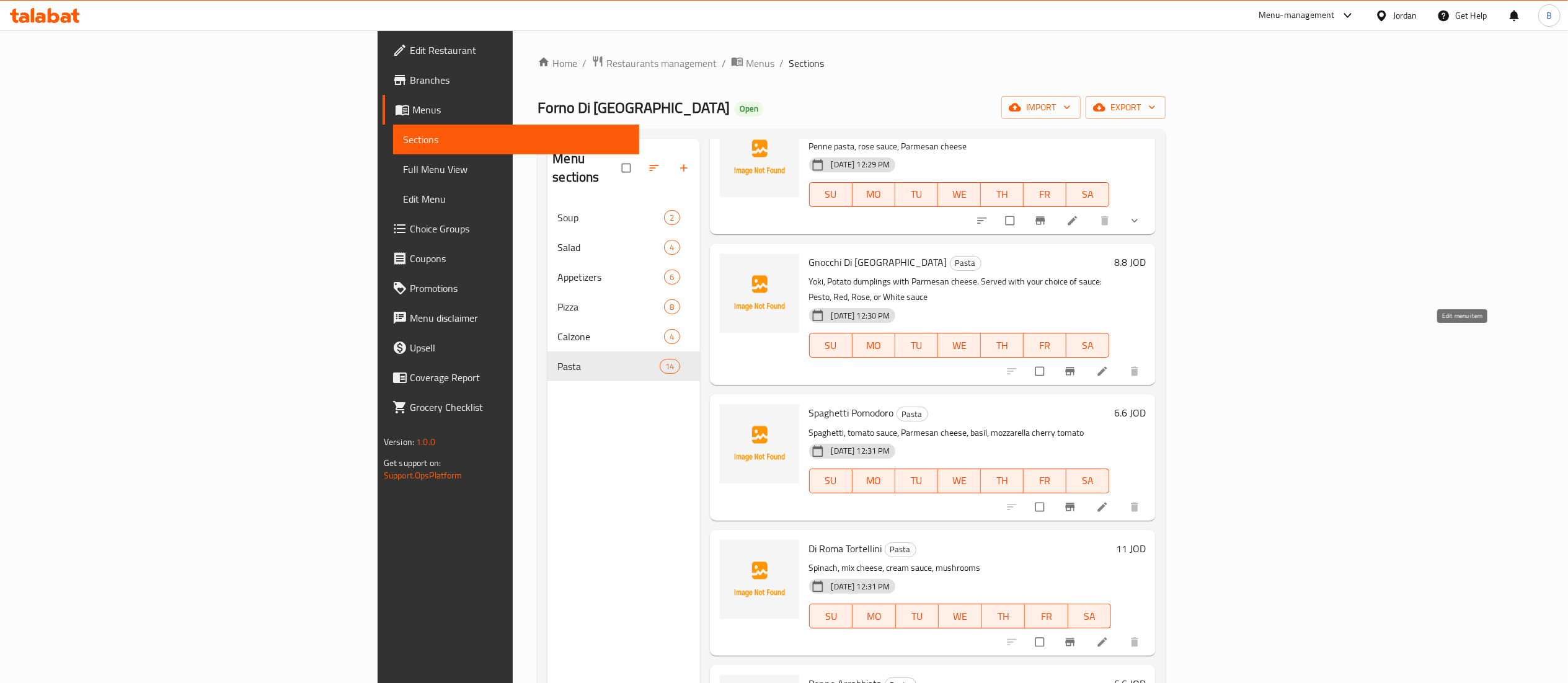
click at [1108, 365] on icon at bounding box center [1102, 371] width 12 height 12
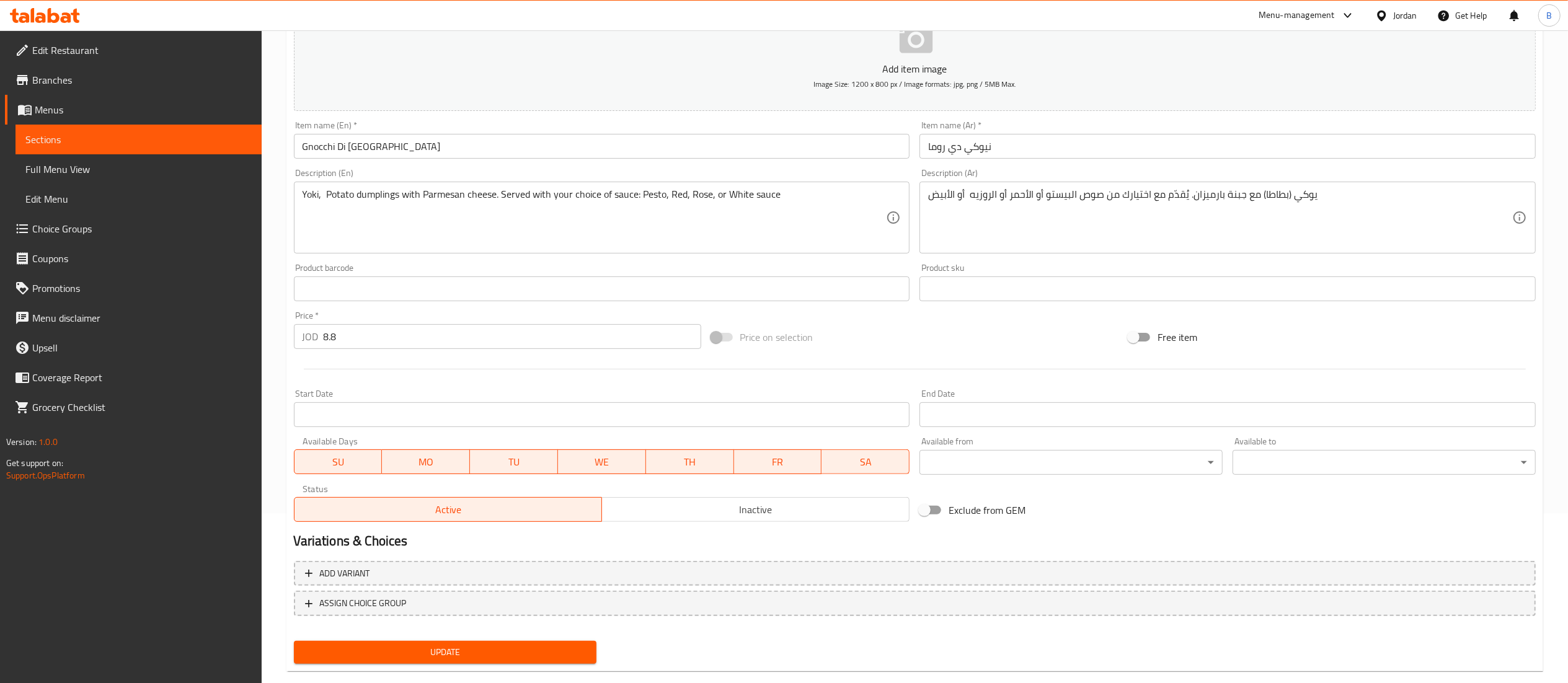
scroll to position [192, 0]
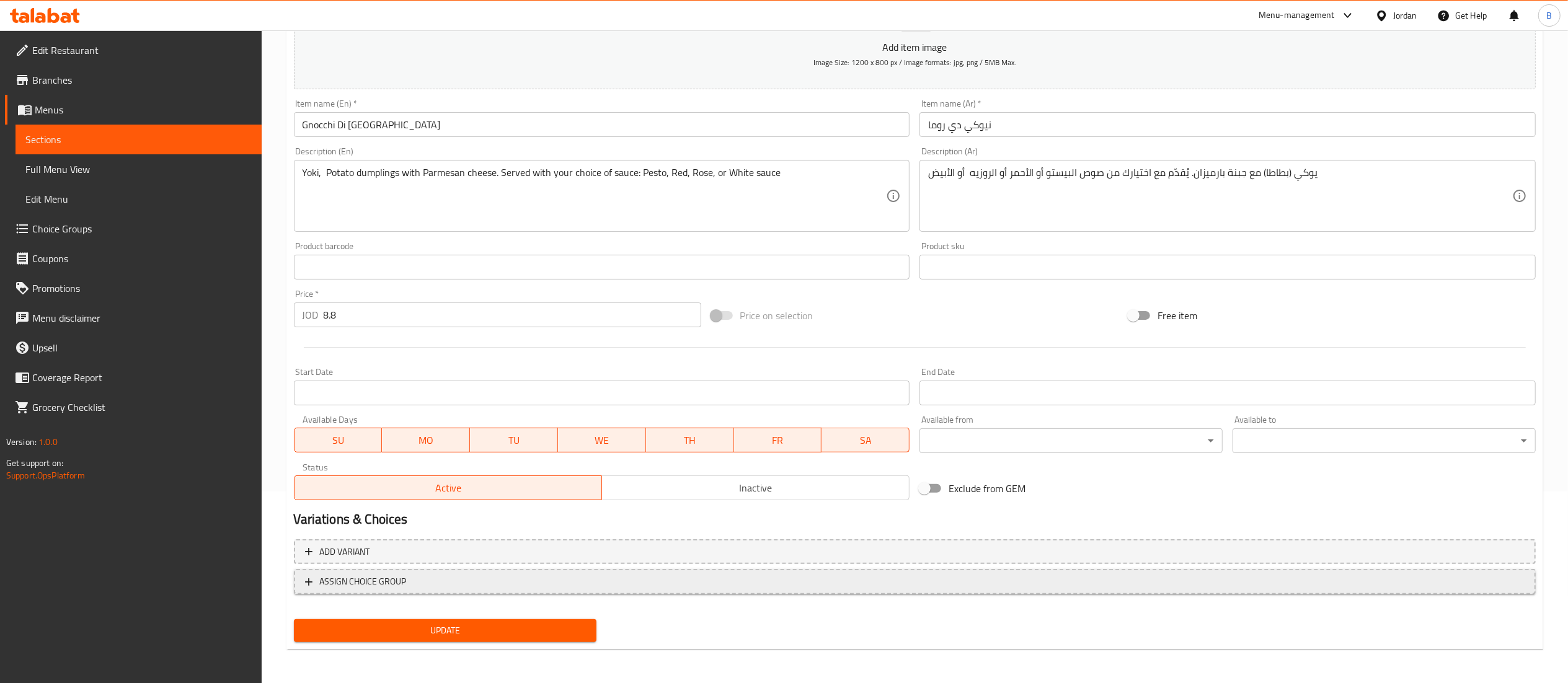
click at [424, 580] on span "ASSIGN CHOICE GROUP" at bounding box center [914, 582] width 1220 height 16
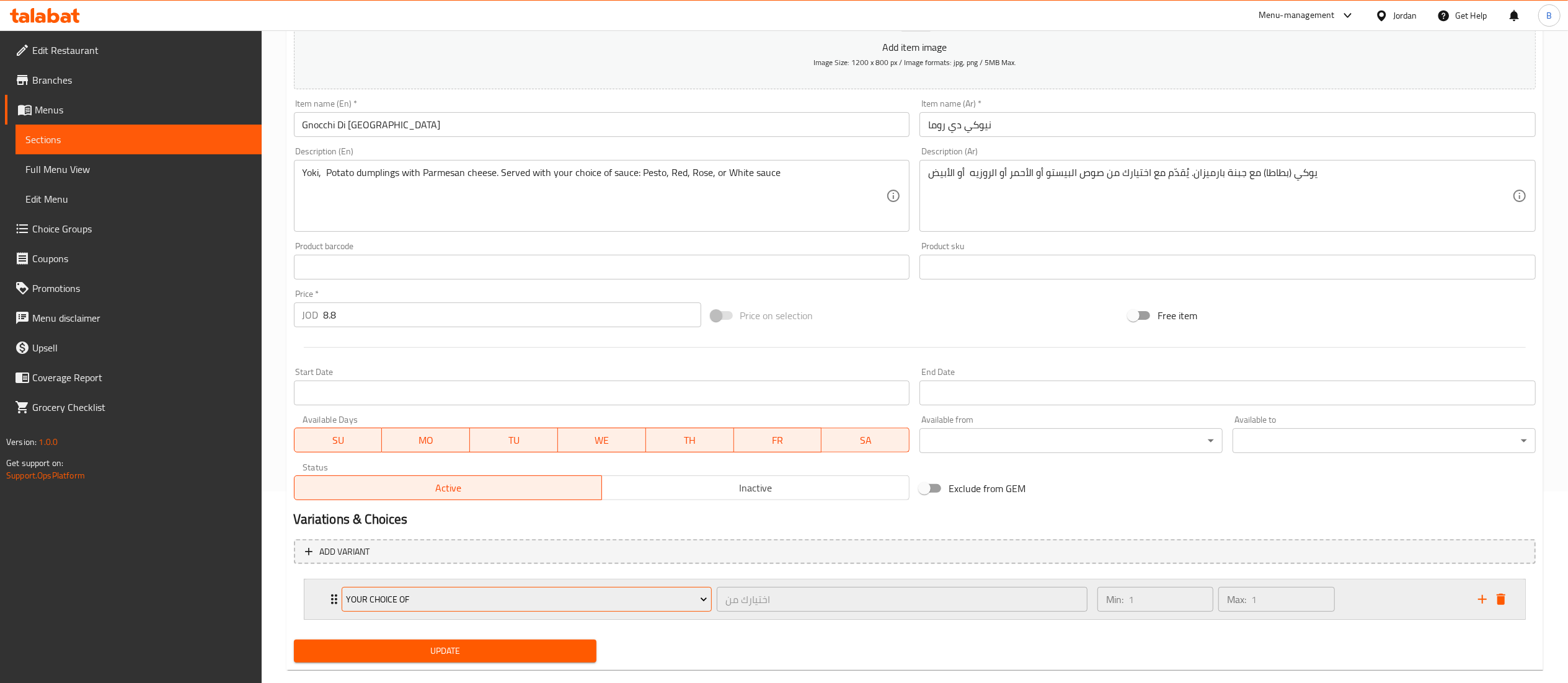
click at [447, 592] on span "Your Choice Of" at bounding box center [526, 600] width 362 height 16
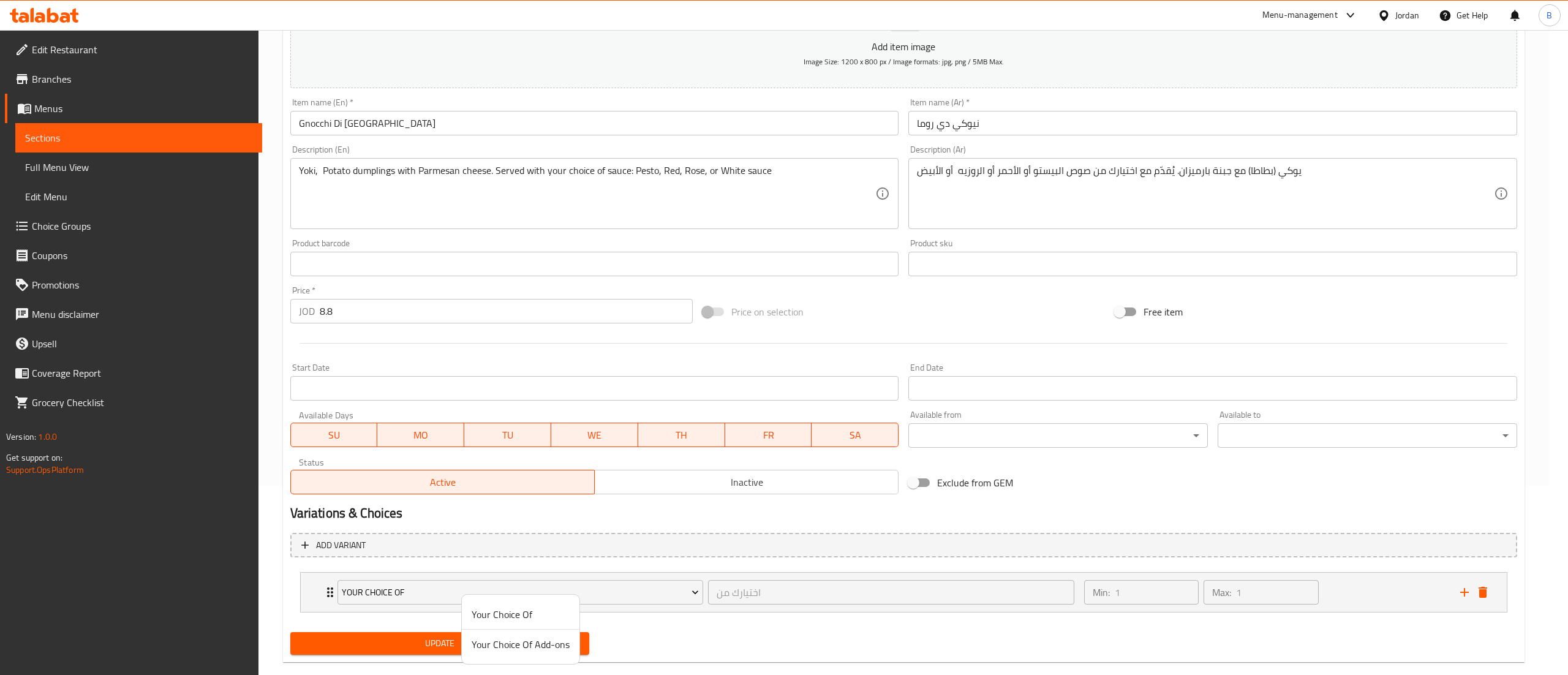
click at [542, 648] on span "Your Choice Of Add-ons" at bounding box center [520, 645] width 98 height 15
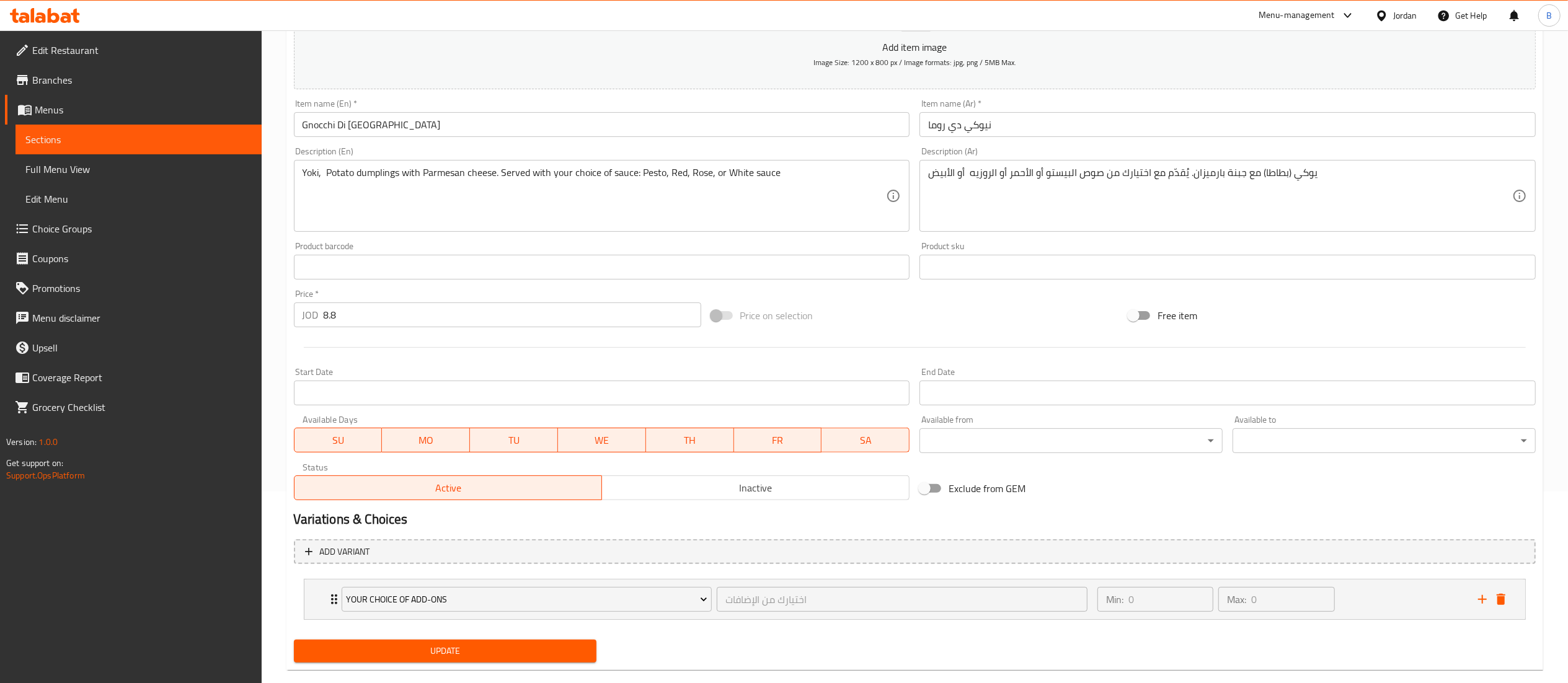
click at [501, 643] on button "Update" at bounding box center [446, 651] width 303 height 23
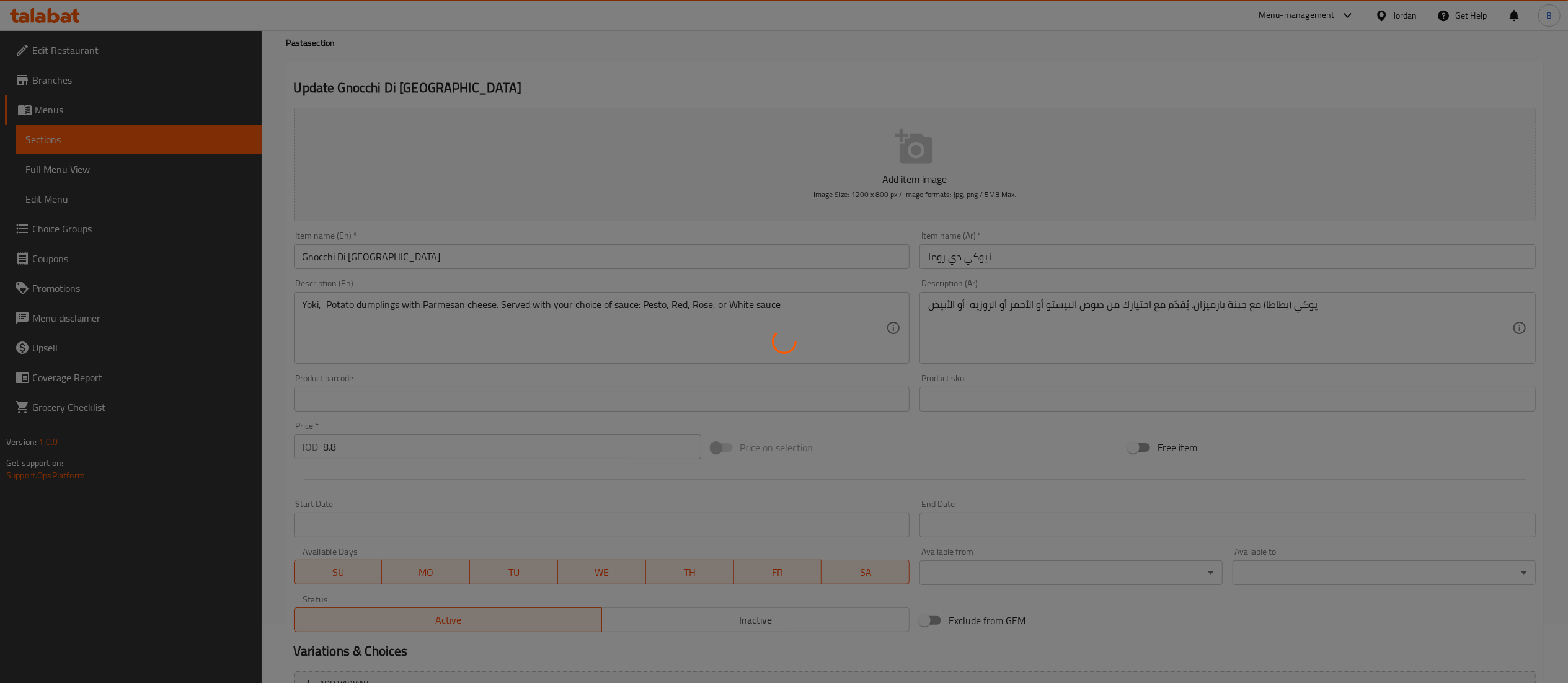
scroll to position [0, 0]
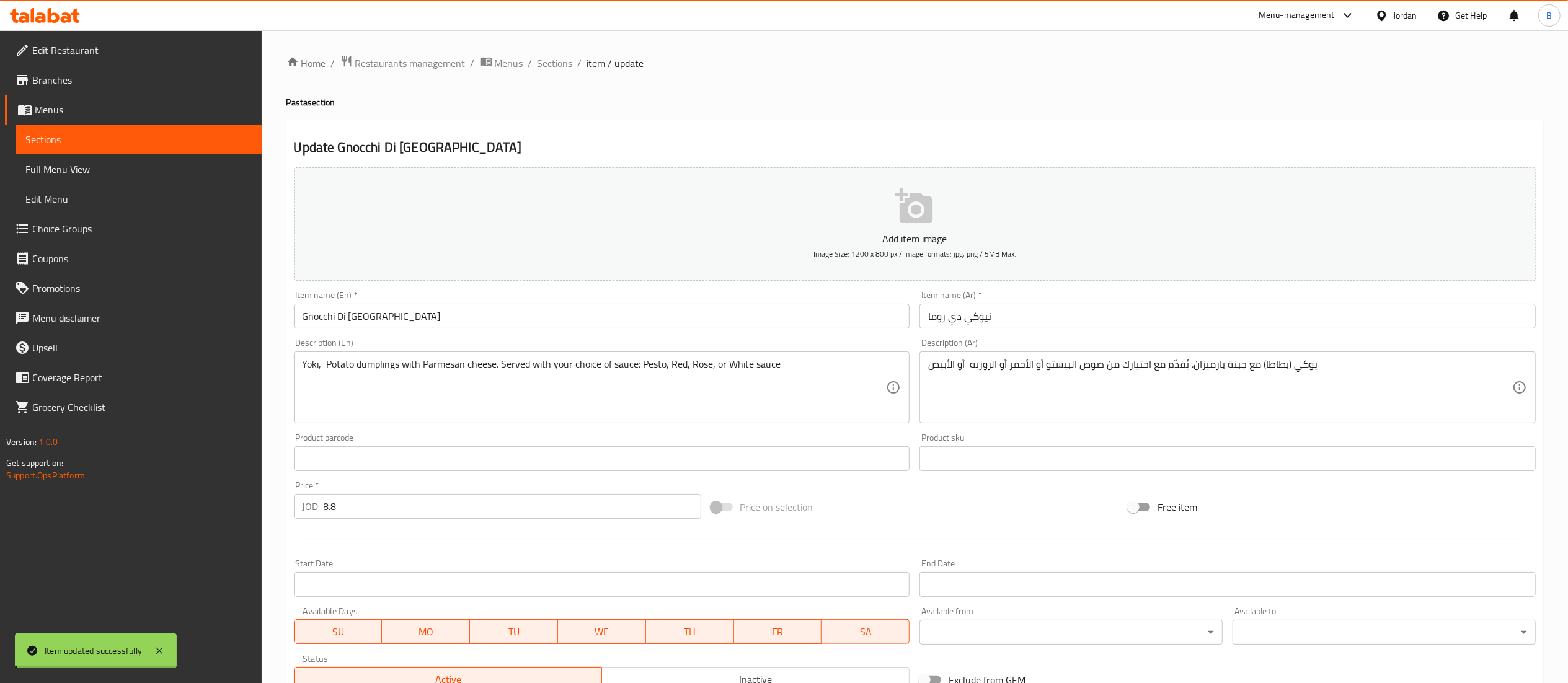
click at [553, 64] on span "Sections" at bounding box center [555, 63] width 35 height 15
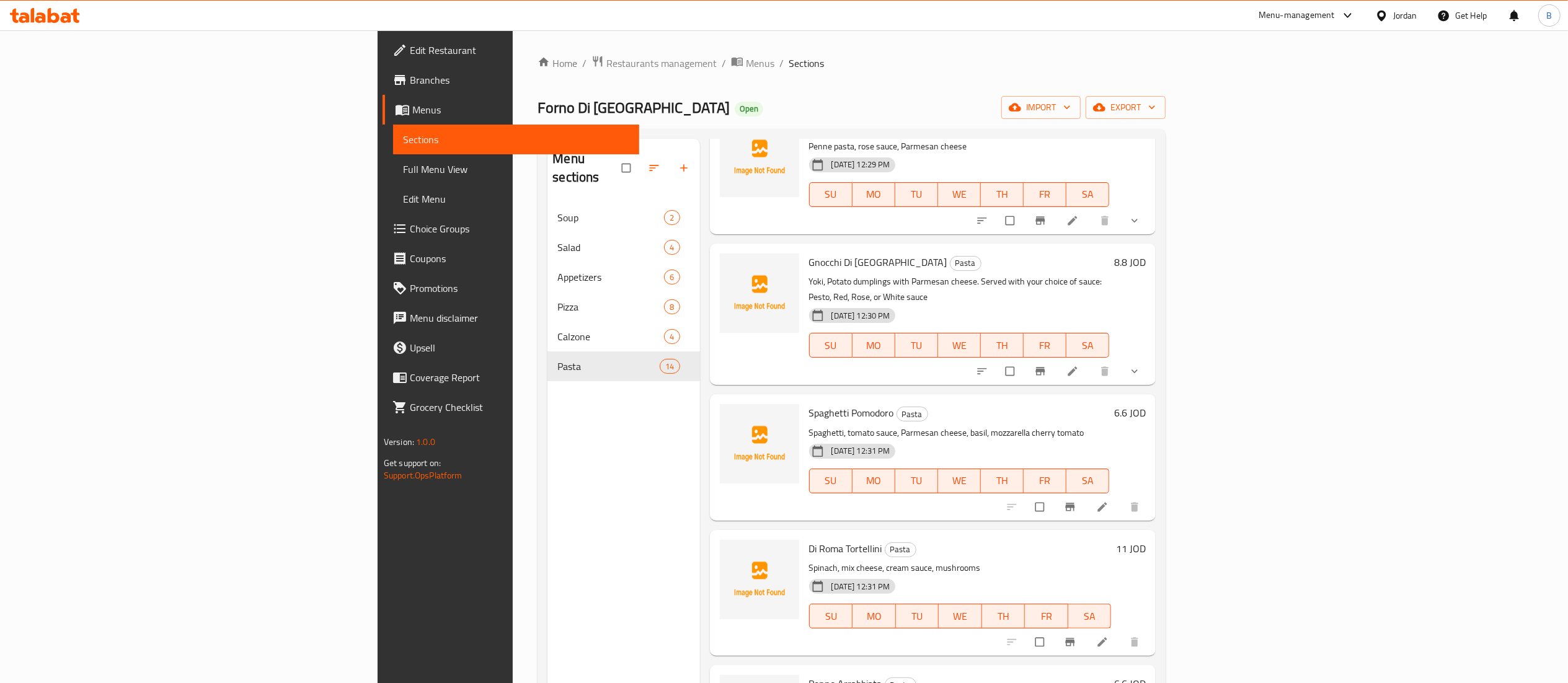
scroll to position [620, 0]
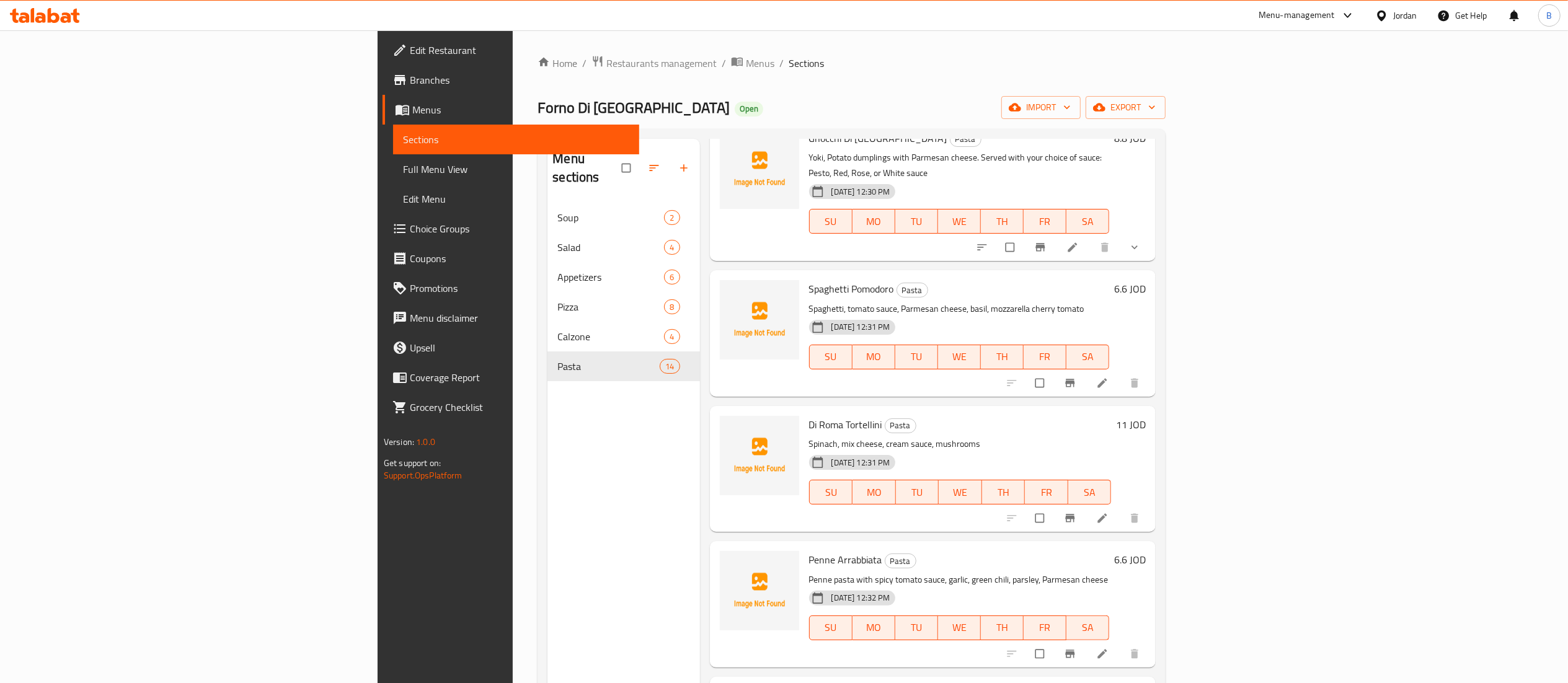
click at [1121, 373] on li at bounding box center [1104, 383] width 35 height 20
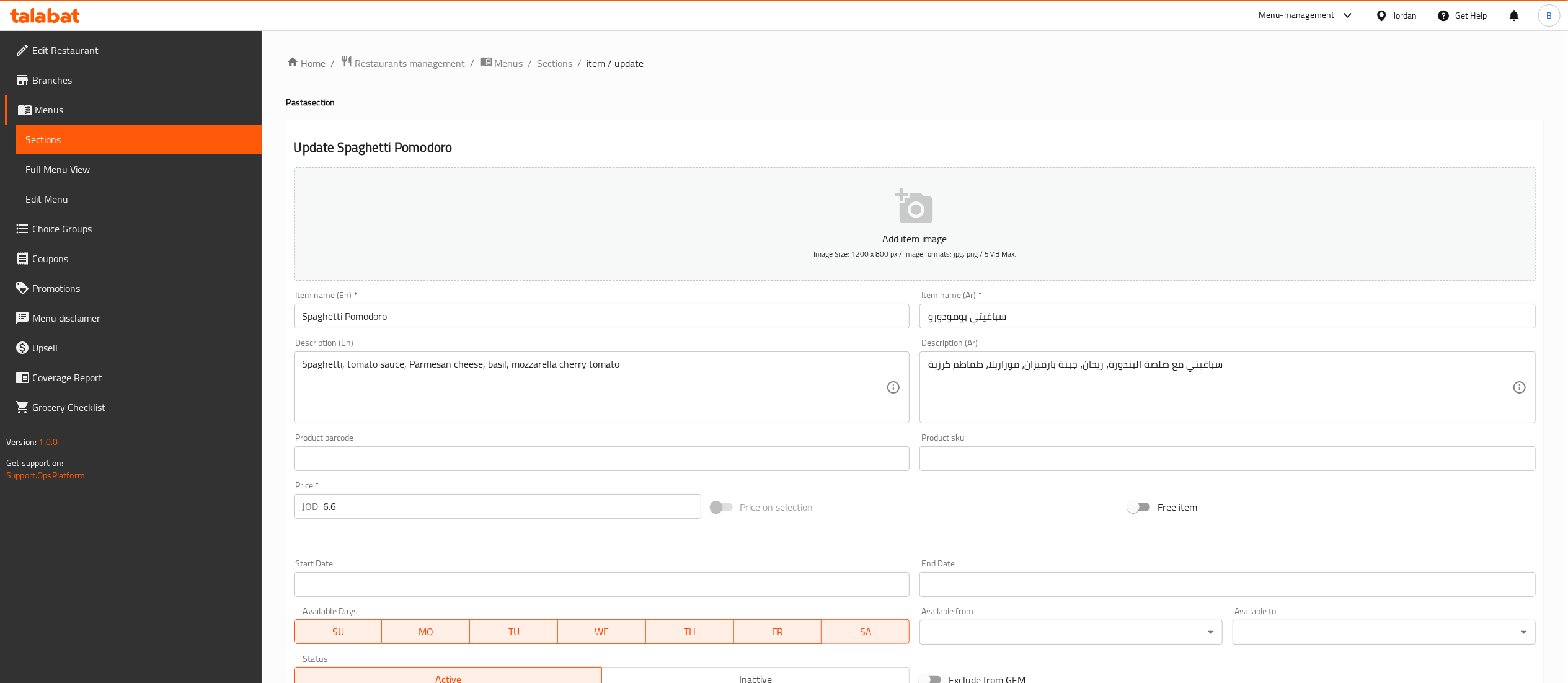
scroll to position [192, 0]
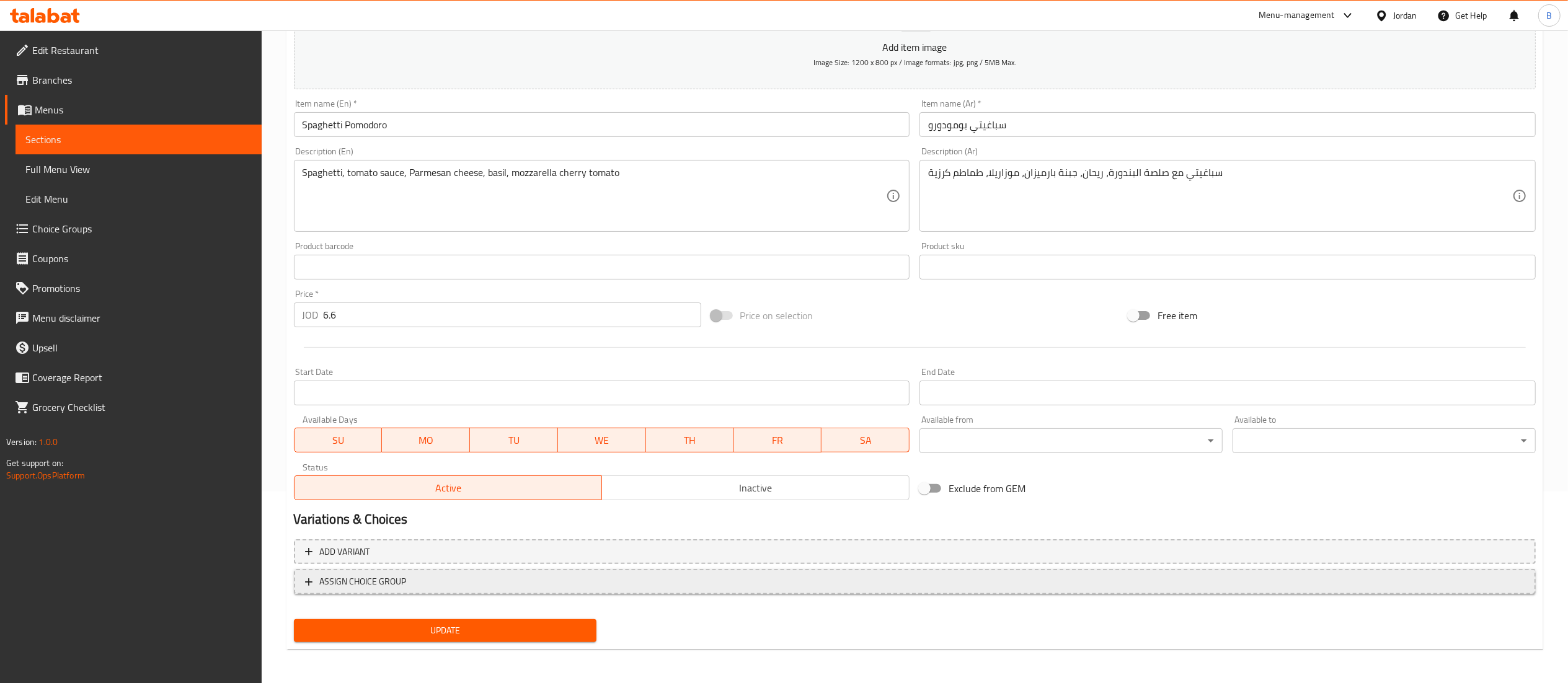
click at [377, 581] on span "ASSIGN CHOICE GROUP" at bounding box center [362, 582] width 87 height 16
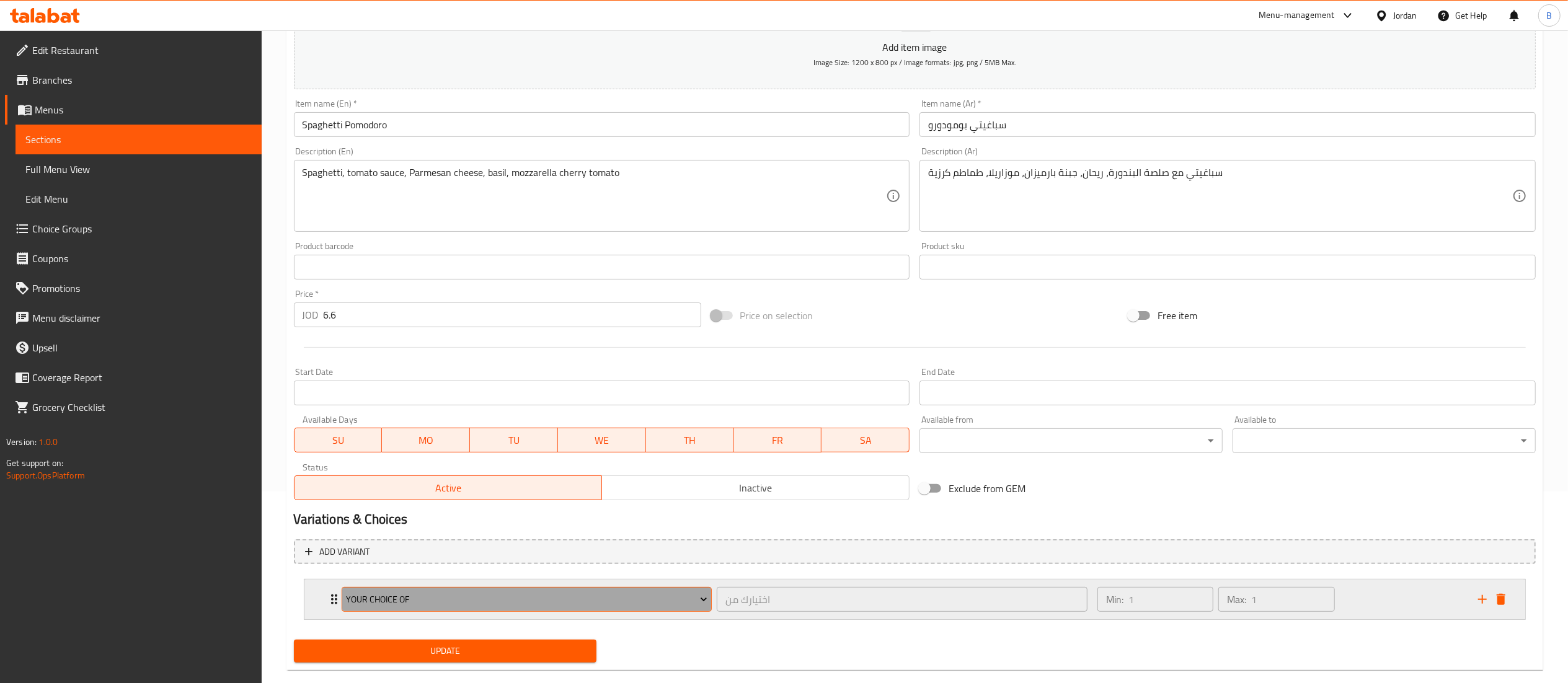
click at [392, 597] on span "Your Choice Of" at bounding box center [526, 600] width 362 height 16
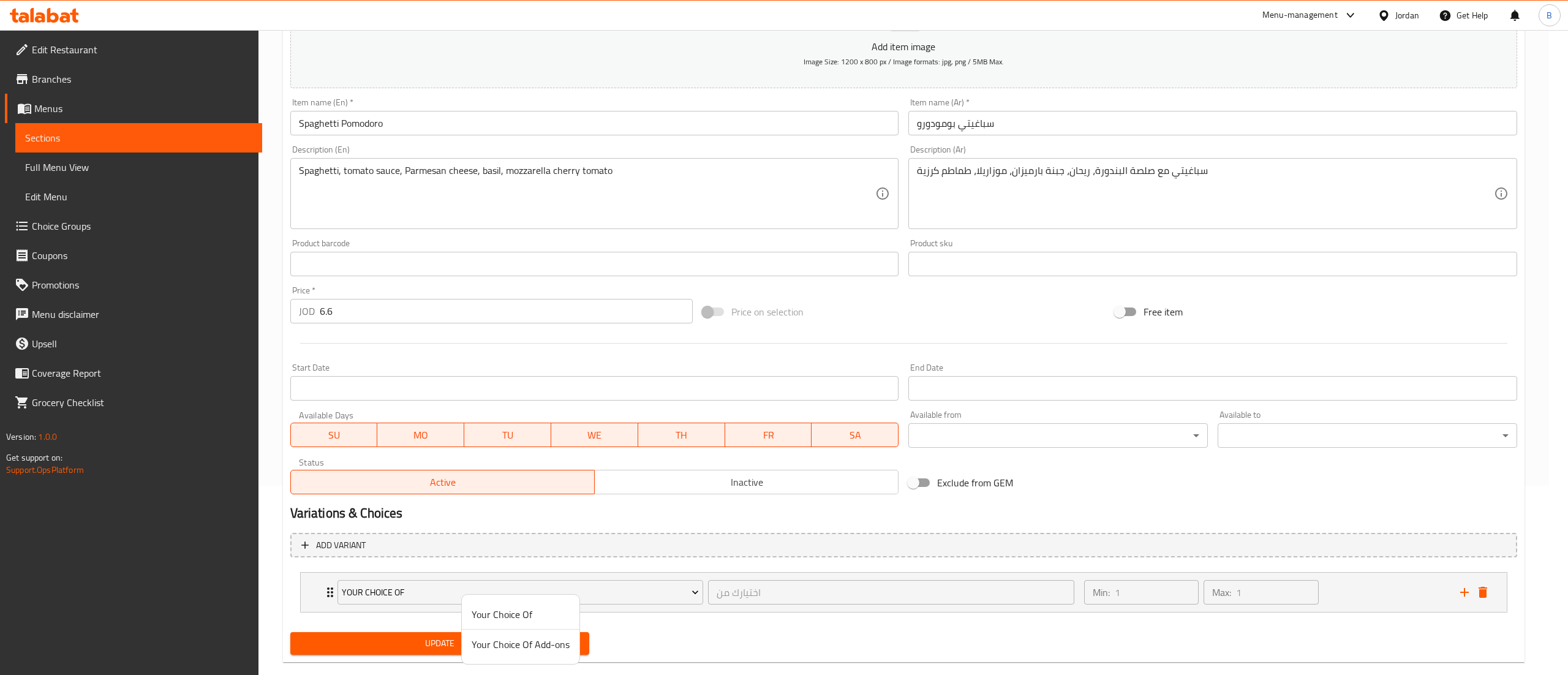
click at [521, 654] on li "Your Choice Of Add-ons" at bounding box center [521, 645] width 118 height 29
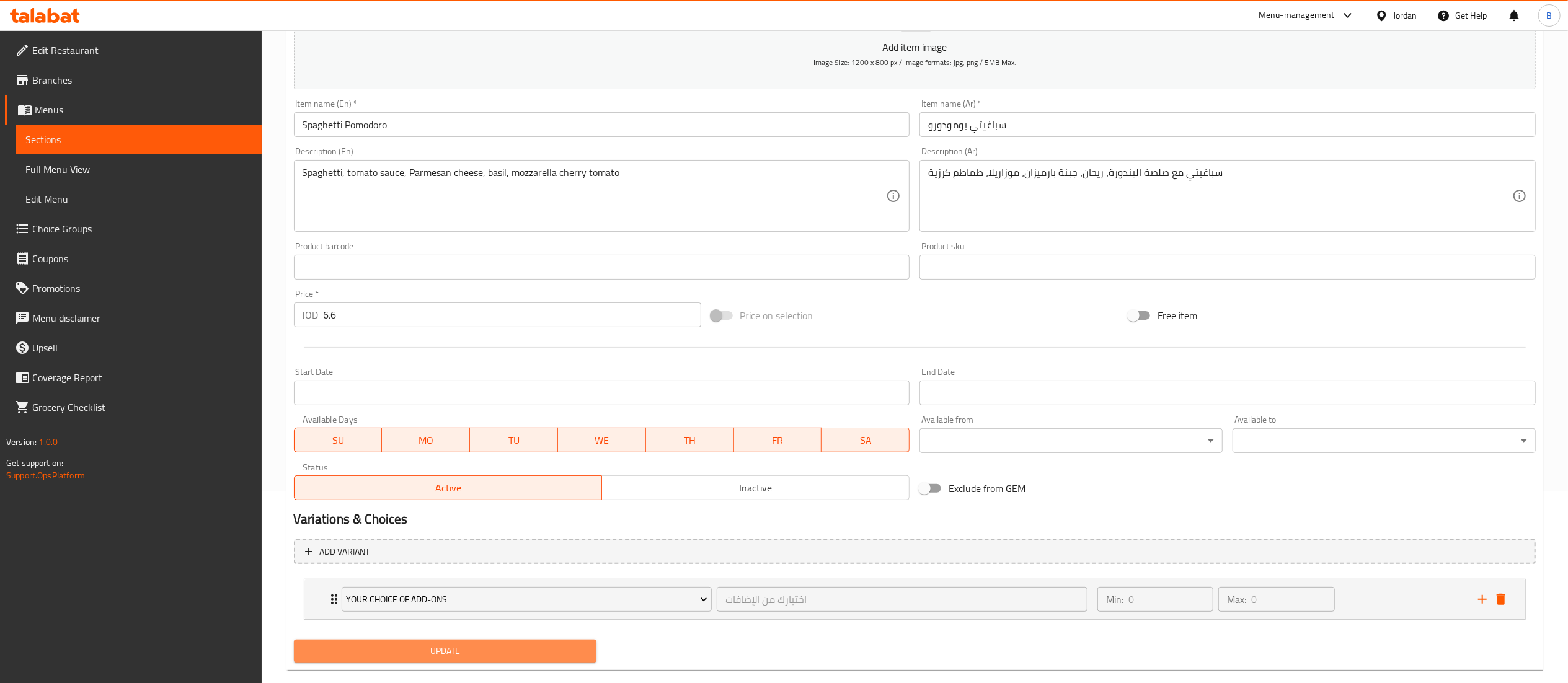
click at [496, 650] on span "Update" at bounding box center [446, 651] width 284 height 16
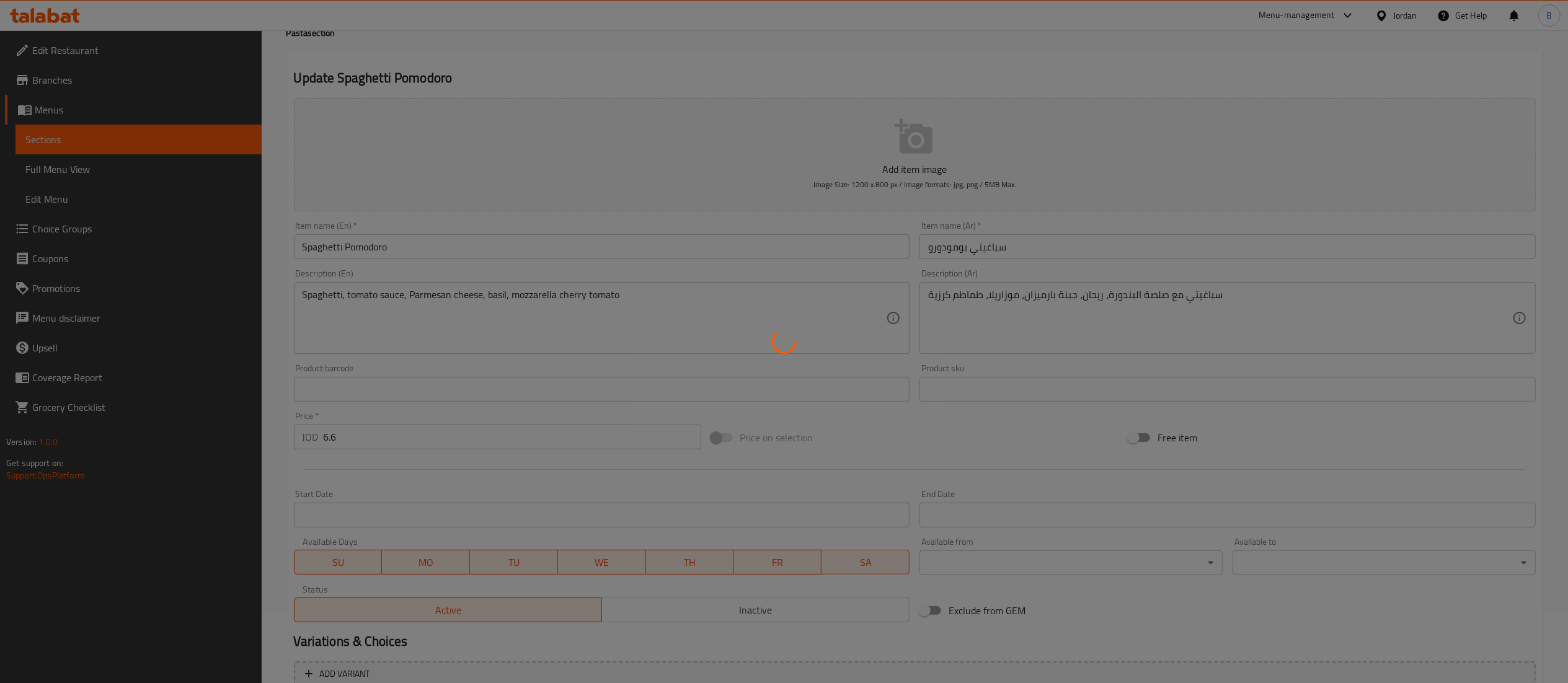
scroll to position [0, 0]
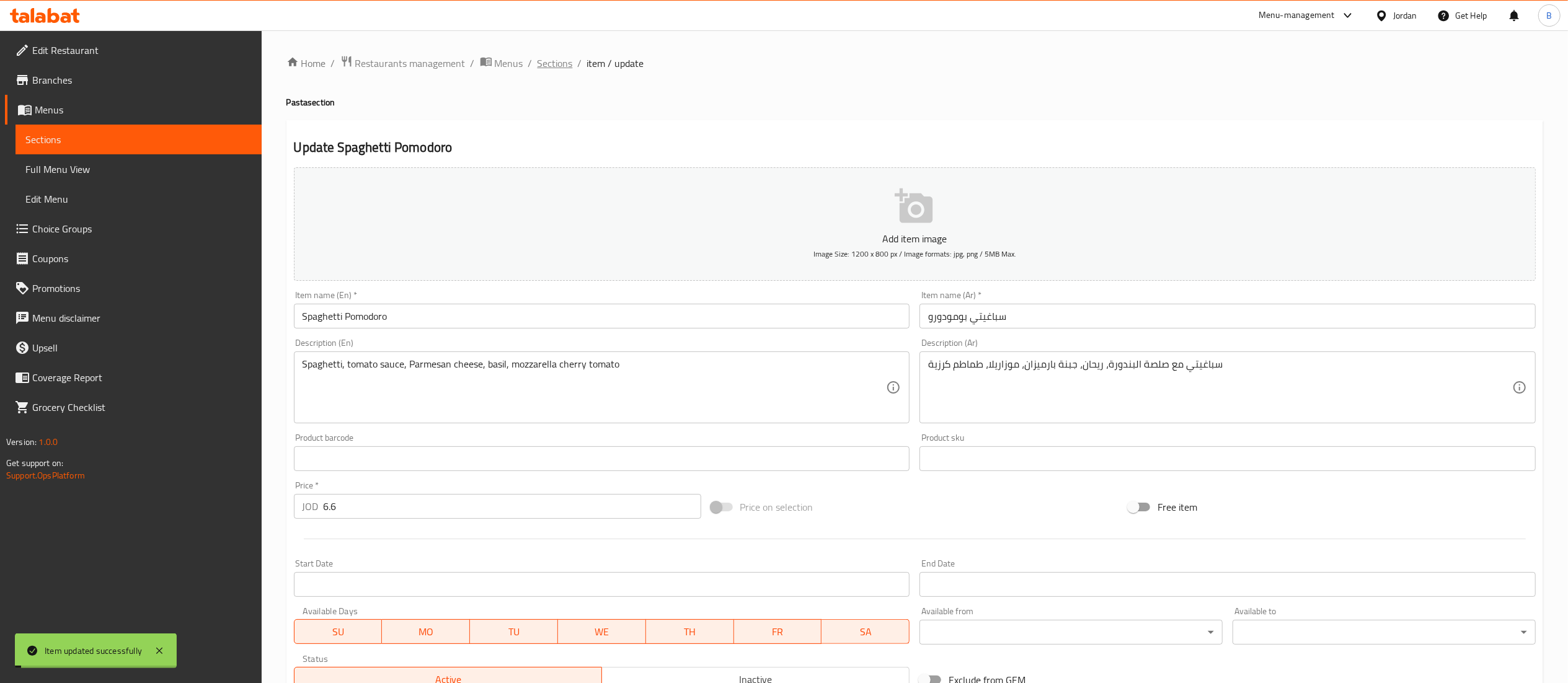
click at [552, 65] on span "Sections" at bounding box center [555, 63] width 35 height 15
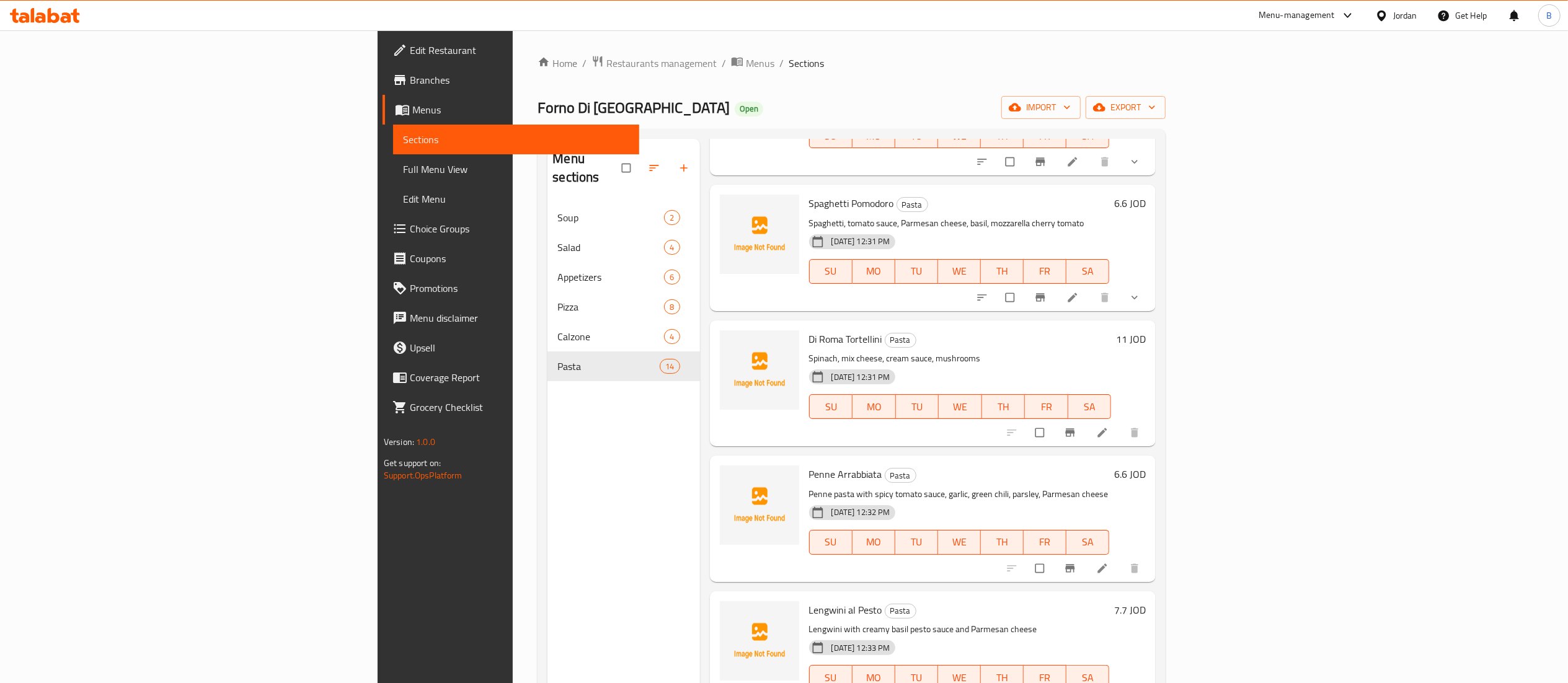
scroll to position [744, 0]
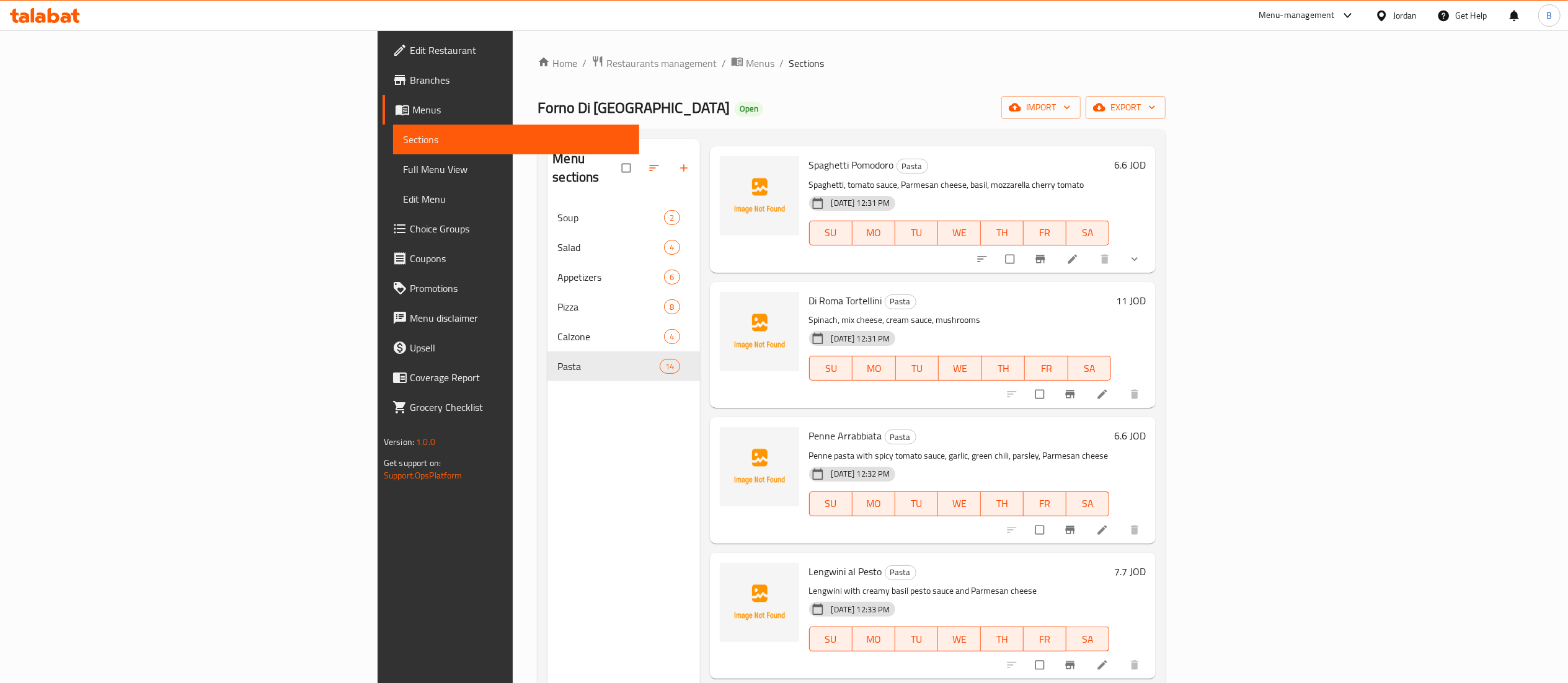
click at [1108, 388] on icon at bounding box center [1102, 394] width 12 height 12
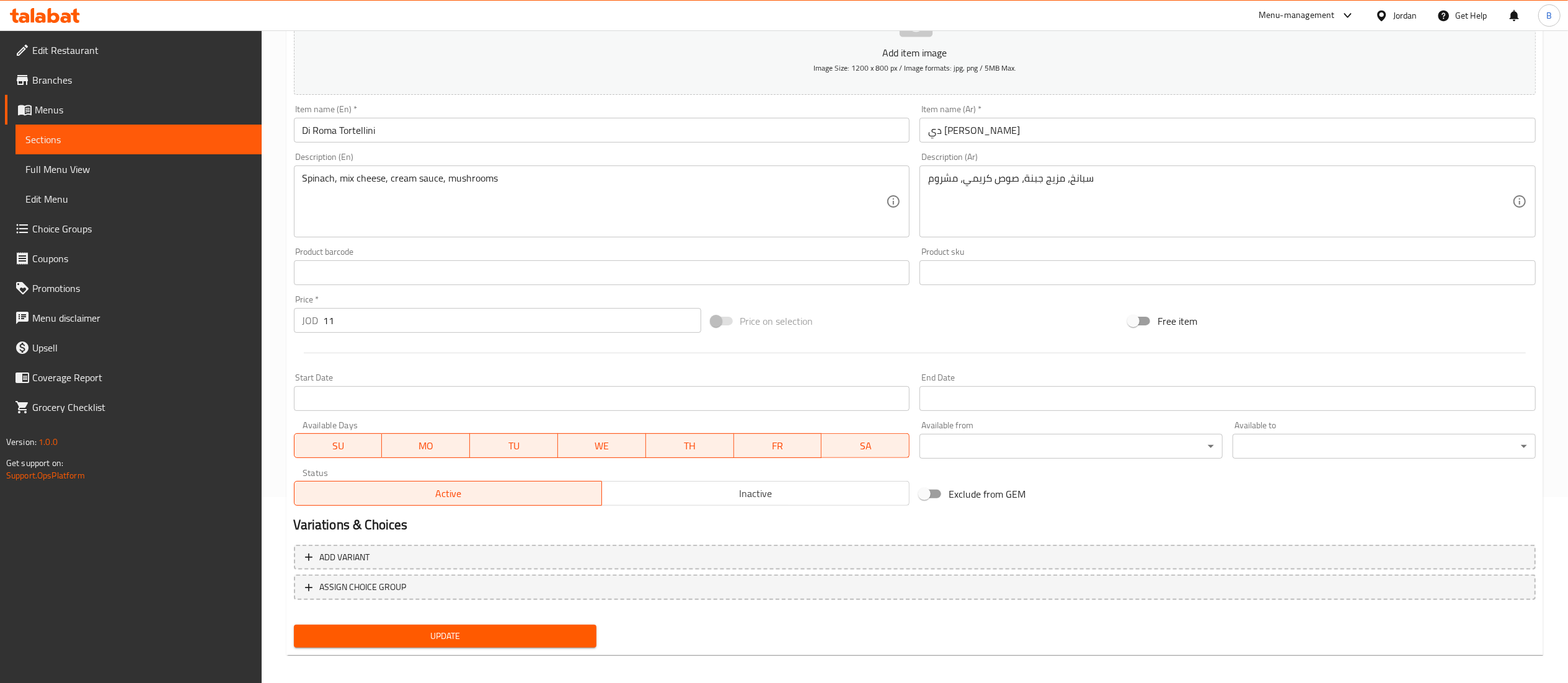
scroll to position [192, 0]
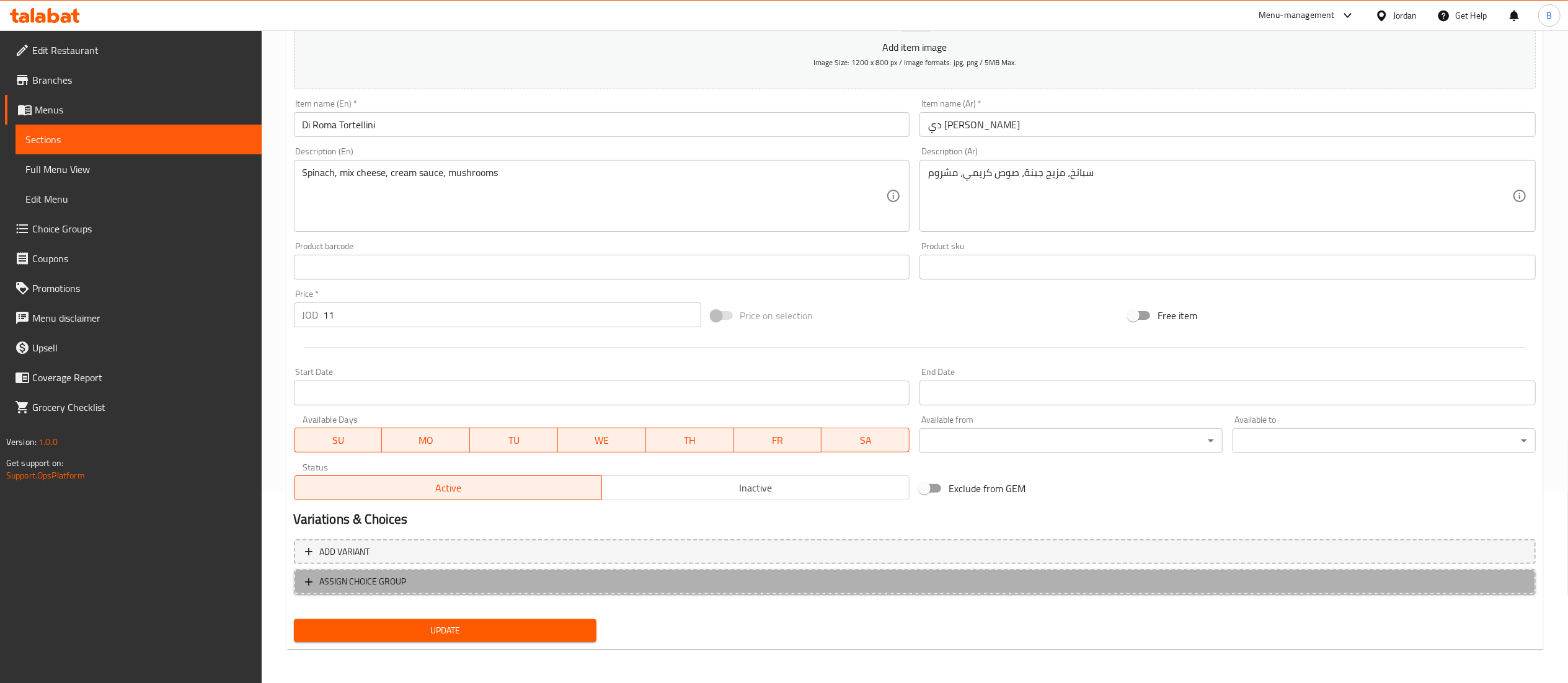
click at [383, 574] on span "ASSIGN CHOICE GROUP" at bounding box center [362, 582] width 87 height 16
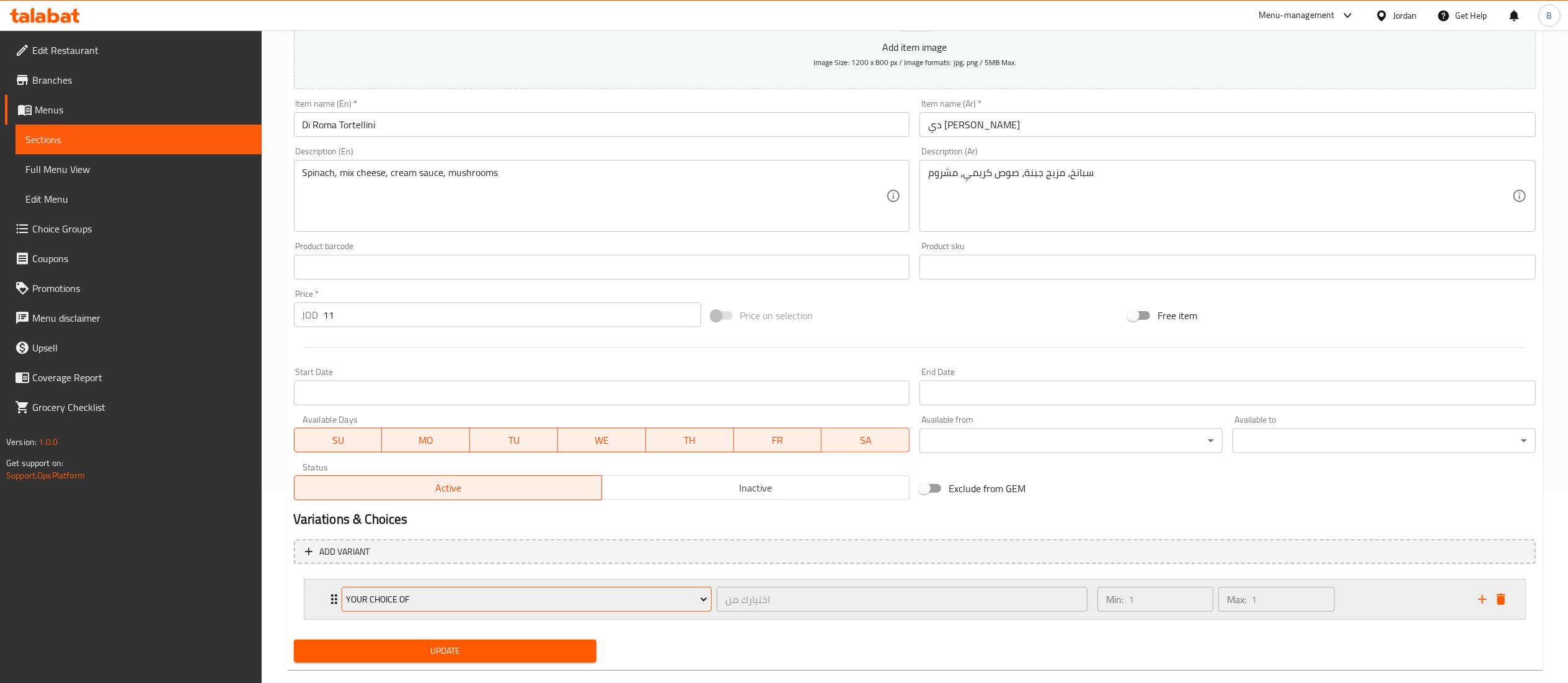
click at [434, 609] on button "Your Choice Of" at bounding box center [527, 600] width 371 height 25
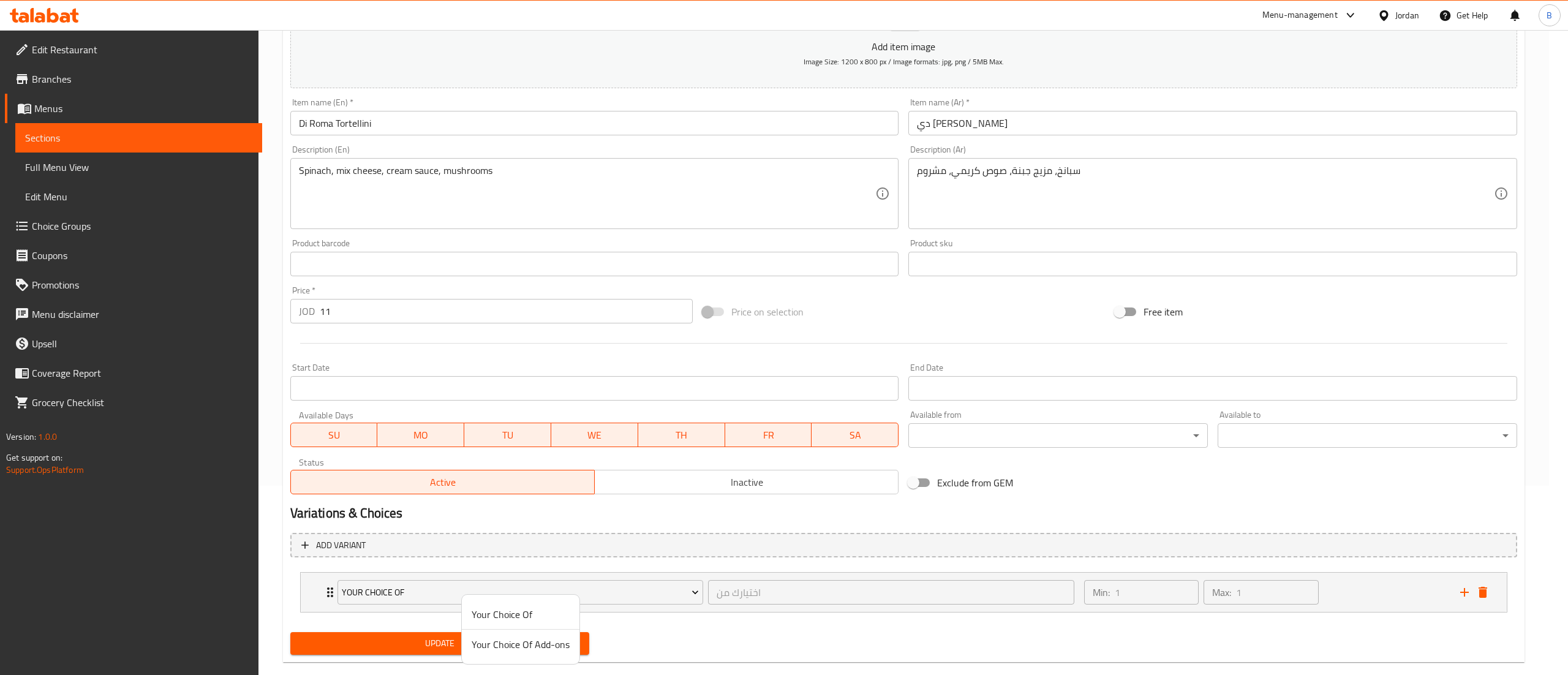
click at [505, 644] on span "Your Choice Of Add-ons" at bounding box center [520, 645] width 98 height 15
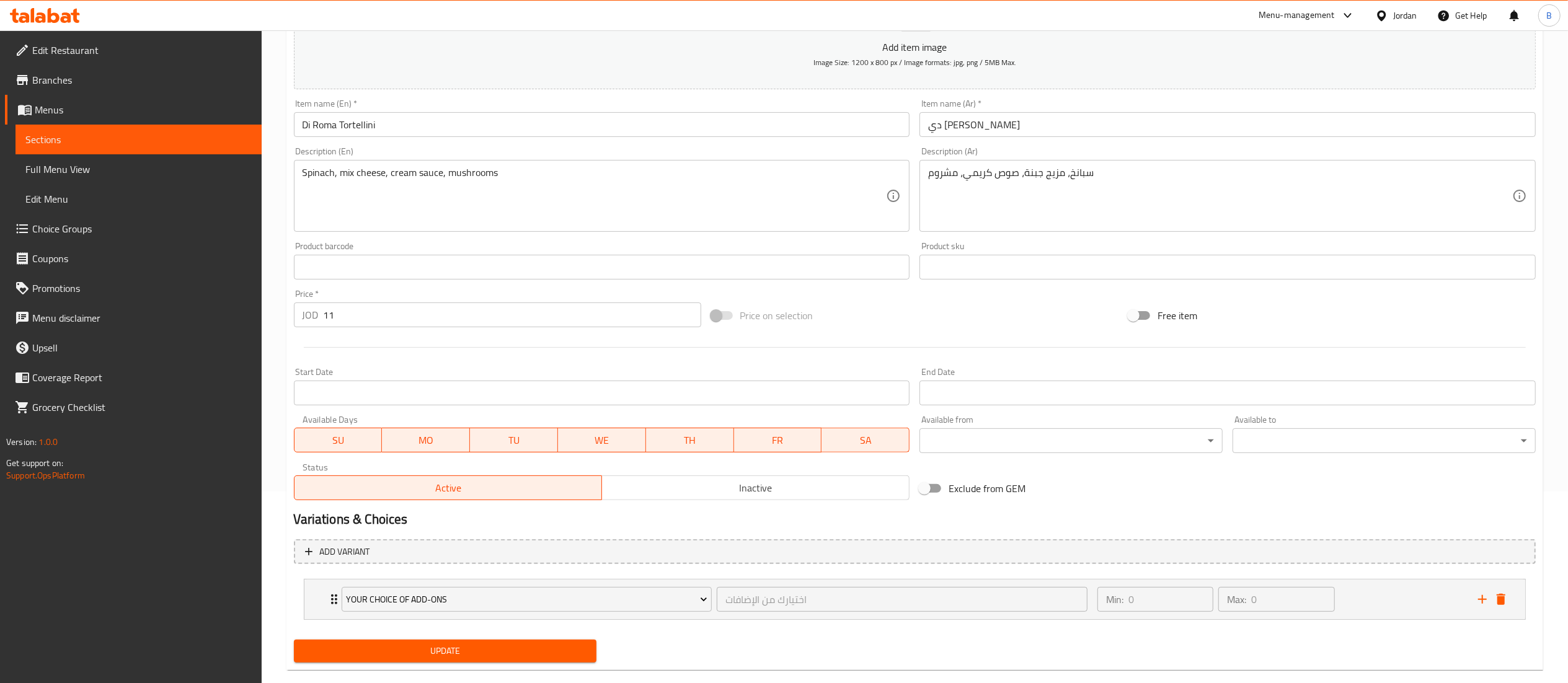
click at [492, 651] on span "Update" at bounding box center [446, 651] width 284 height 16
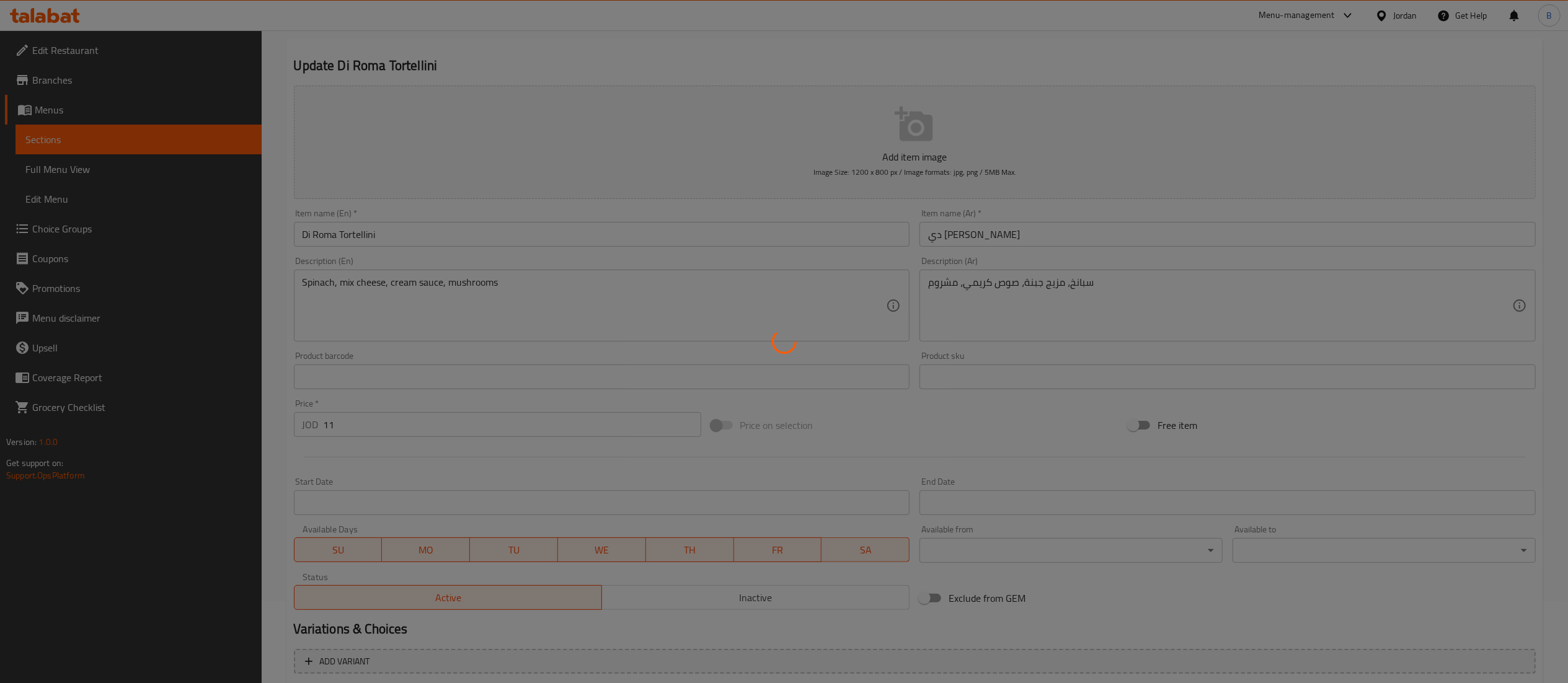
scroll to position [0, 0]
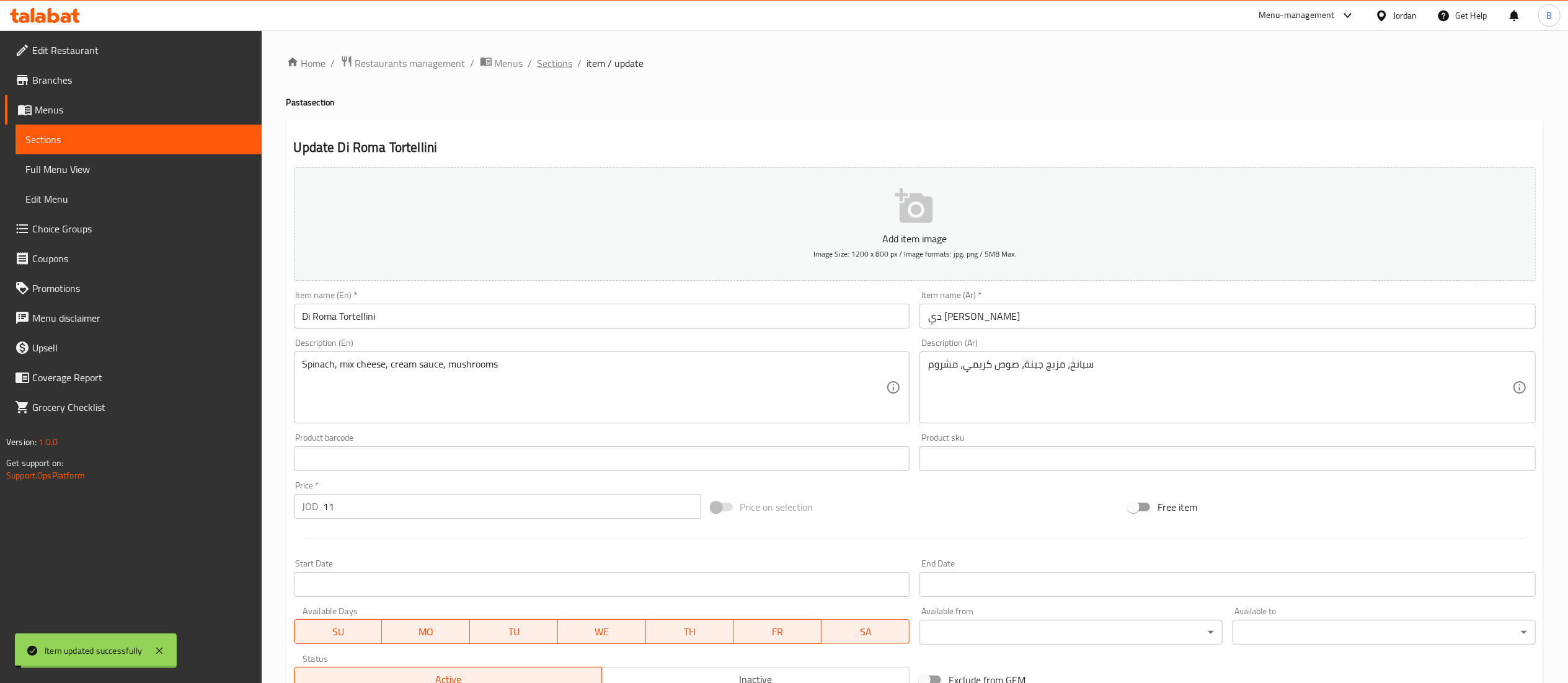
click at [566, 60] on span "Sections" at bounding box center [555, 63] width 35 height 15
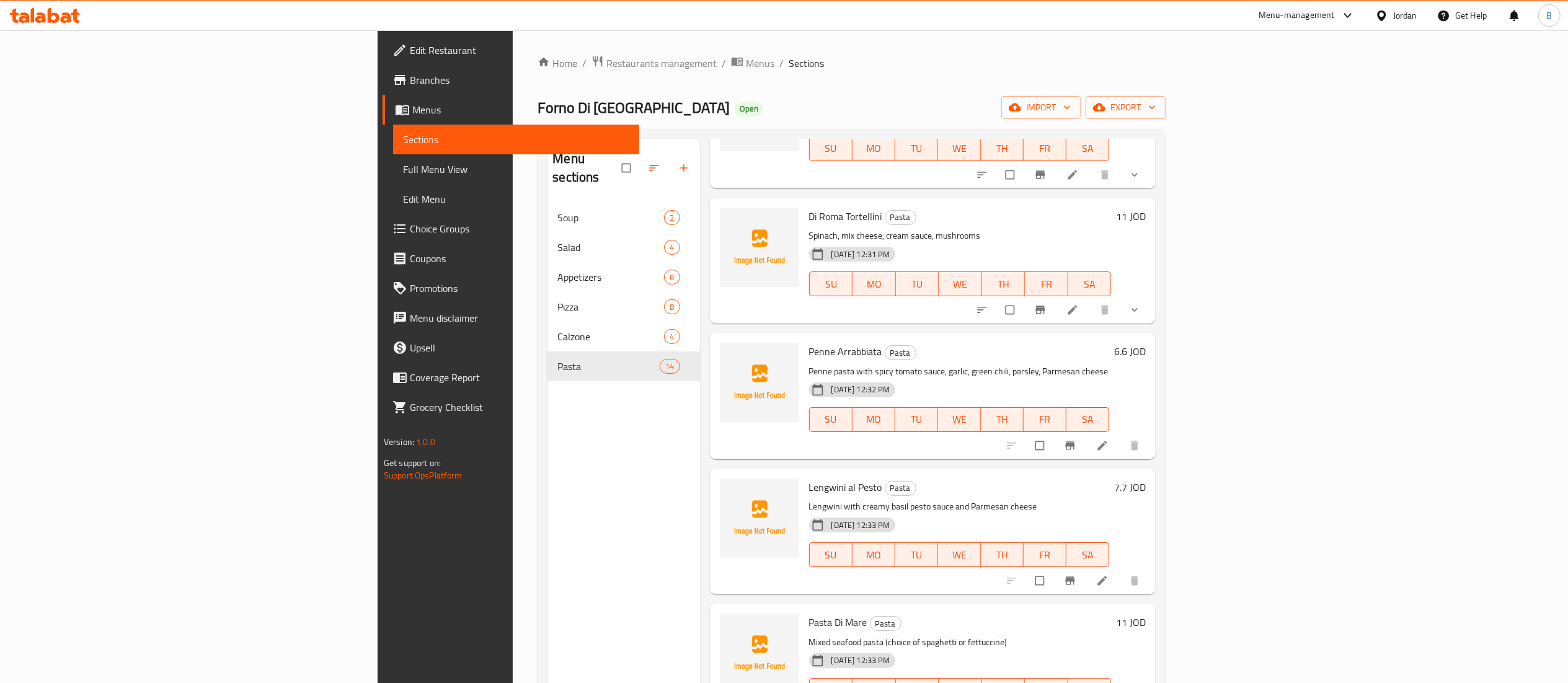
scroll to position [869, 0]
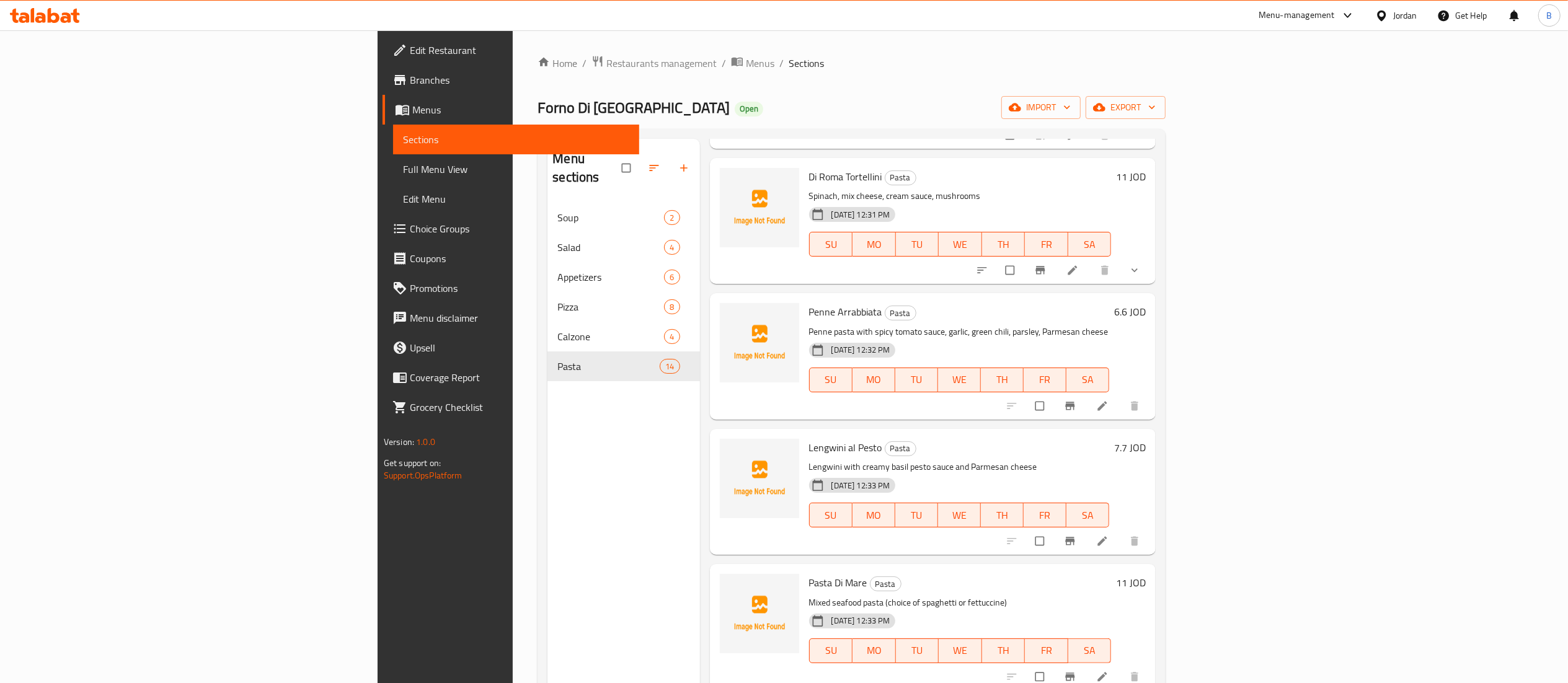
click at [1121, 397] on li at bounding box center [1104, 406] width 35 height 20
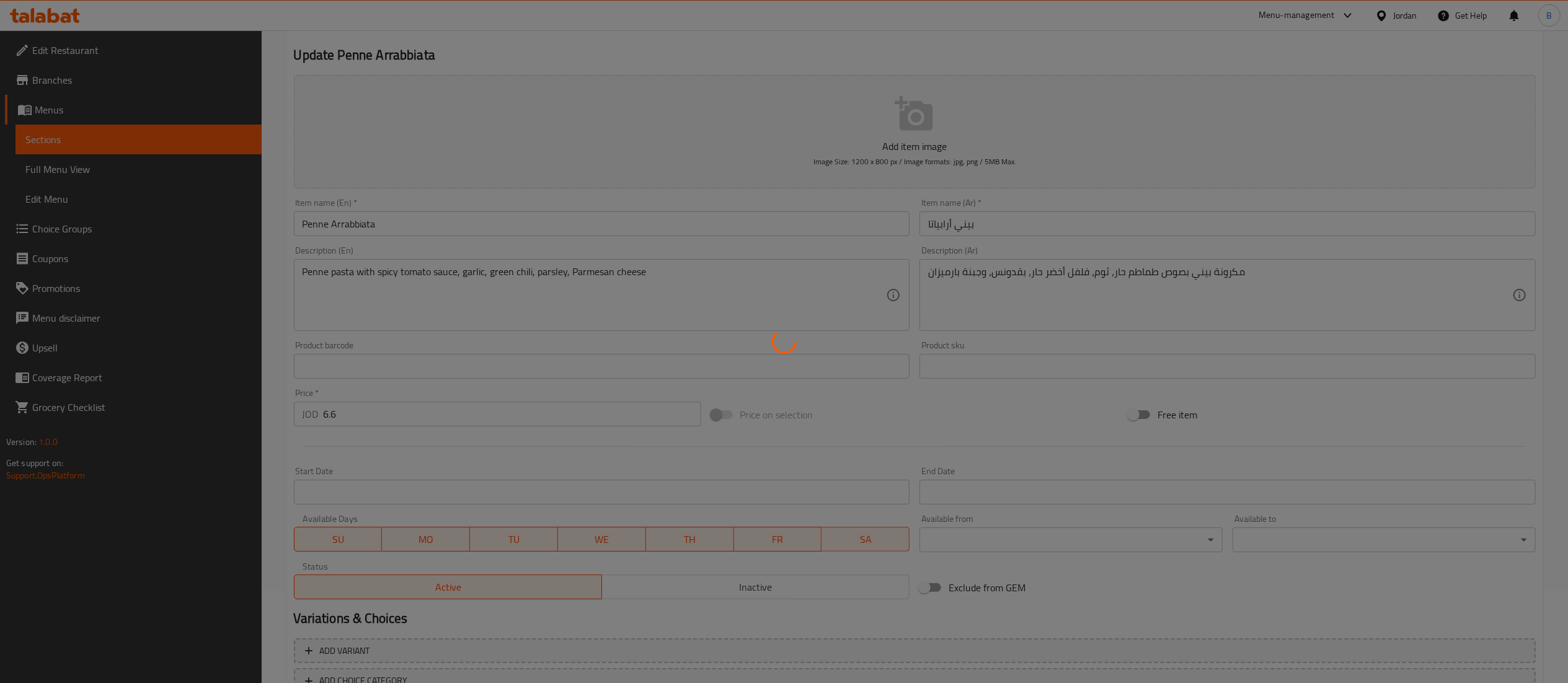
scroll to position [182, 0]
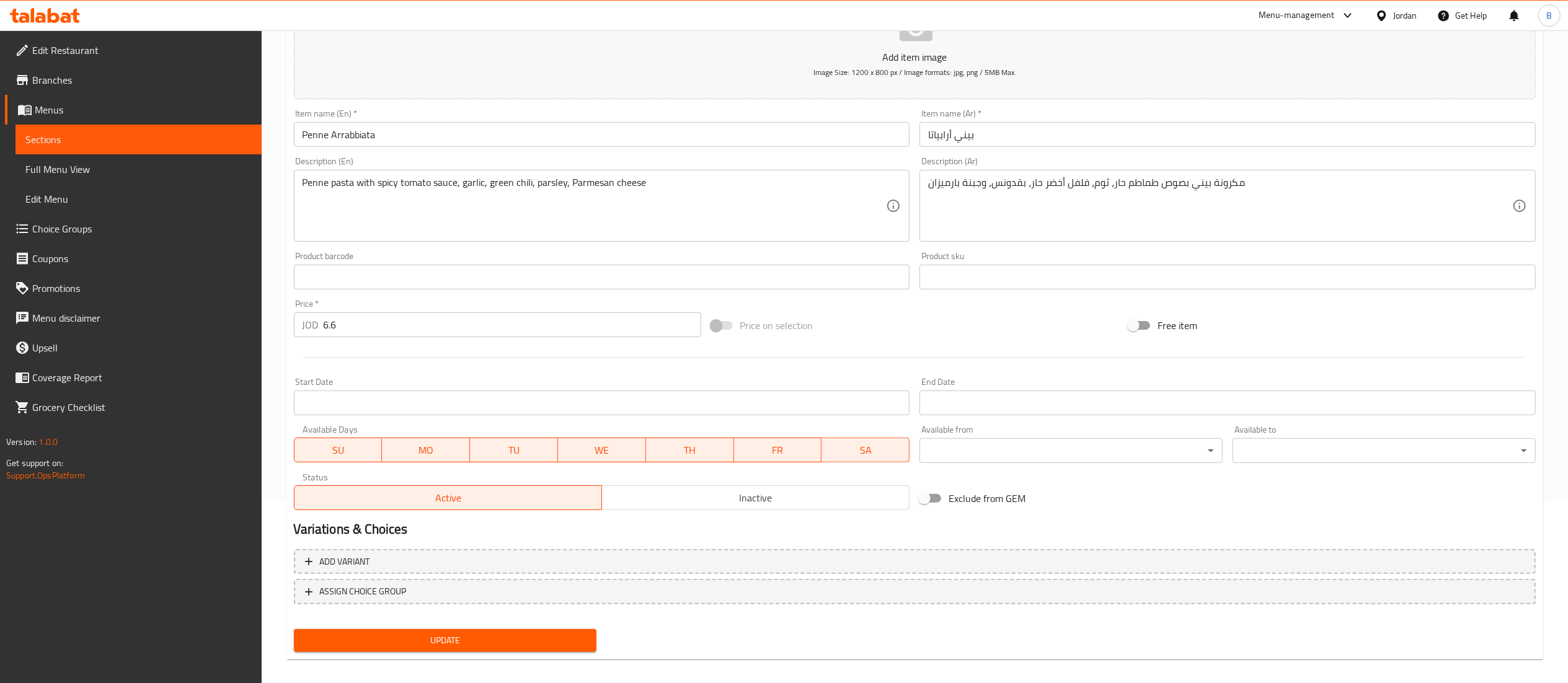
click at [380, 599] on span "ASSIGN CHOICE GROUP" at bounding box center [362, 592] width 87 height 16
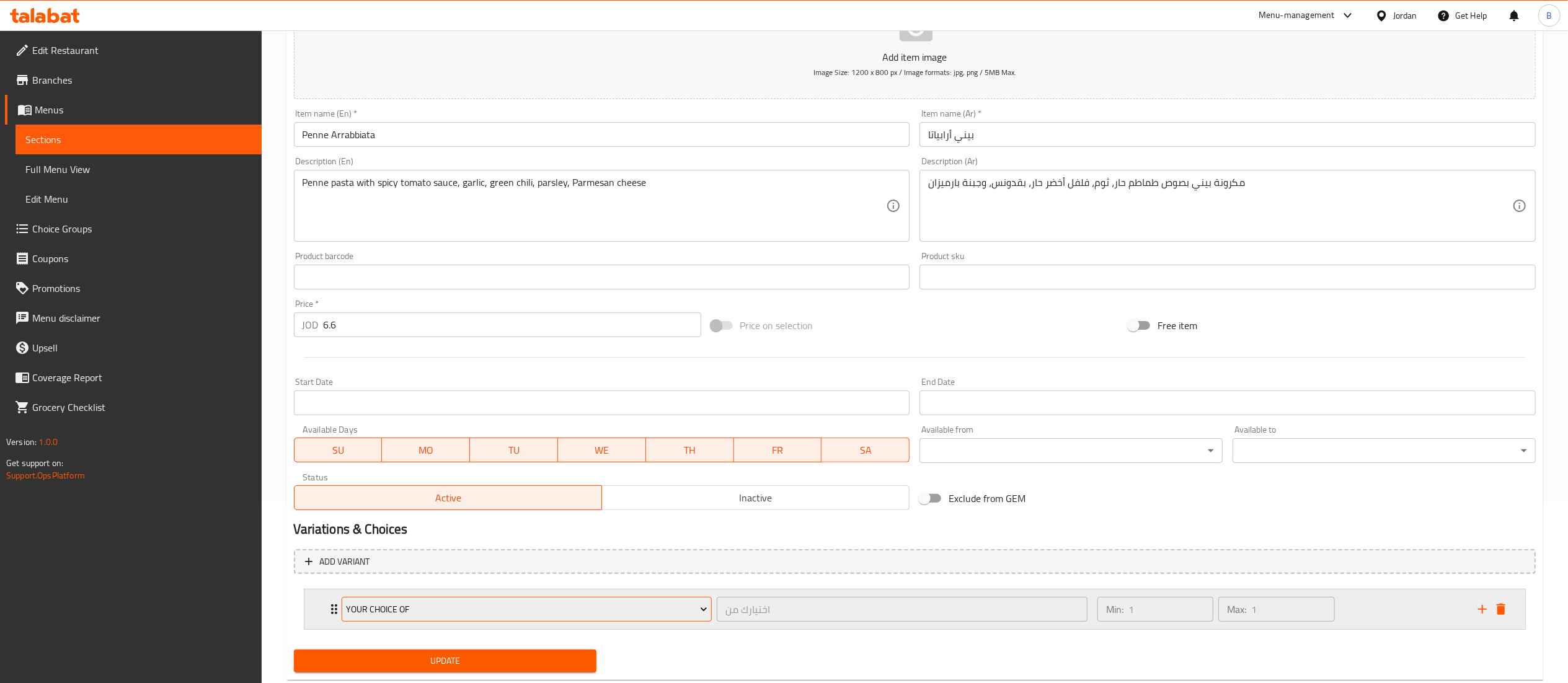
click at [415, 602] on span "Your Choice Of" at bounding box center [526, 610] width 362 height 16
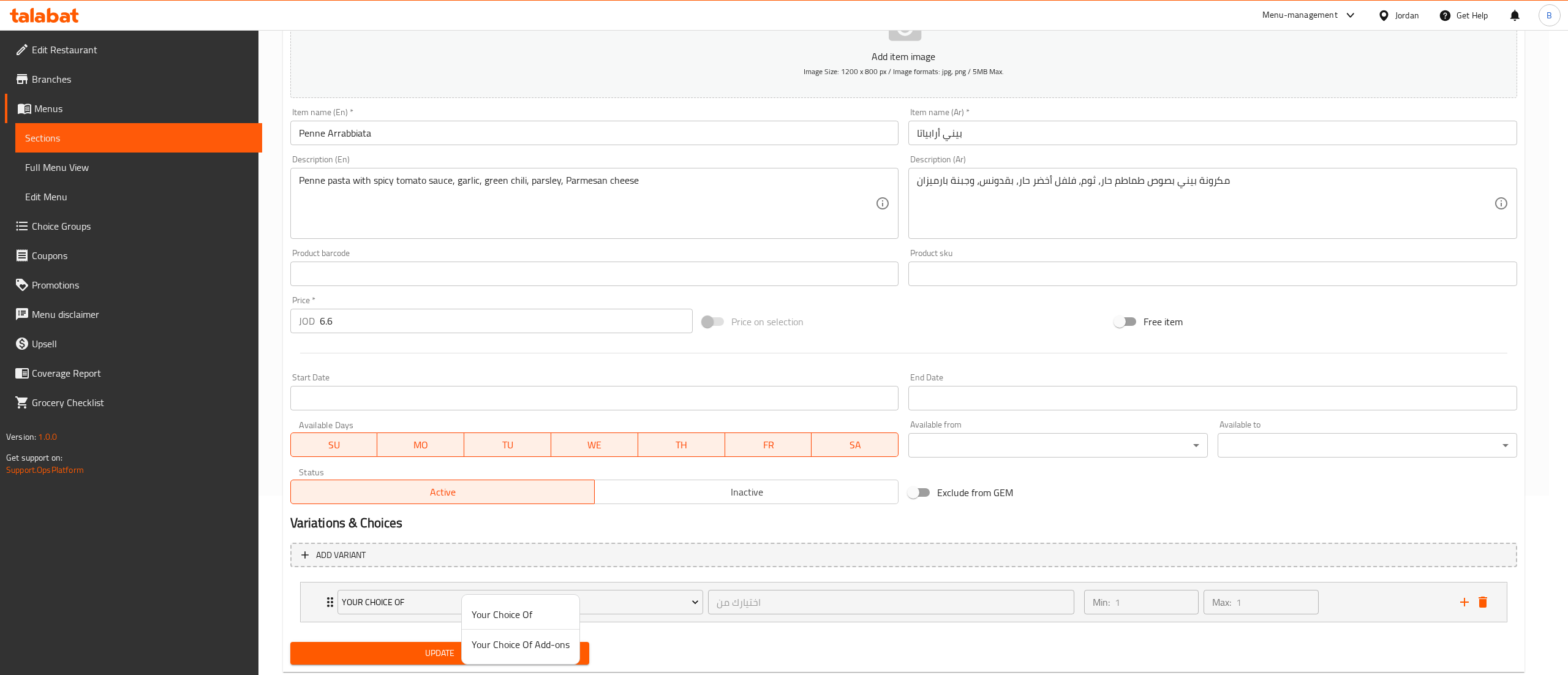
click at [492, 640] on span "Your Choice Of Add-ons" at bounding box center [520, 645] width 98 height 15
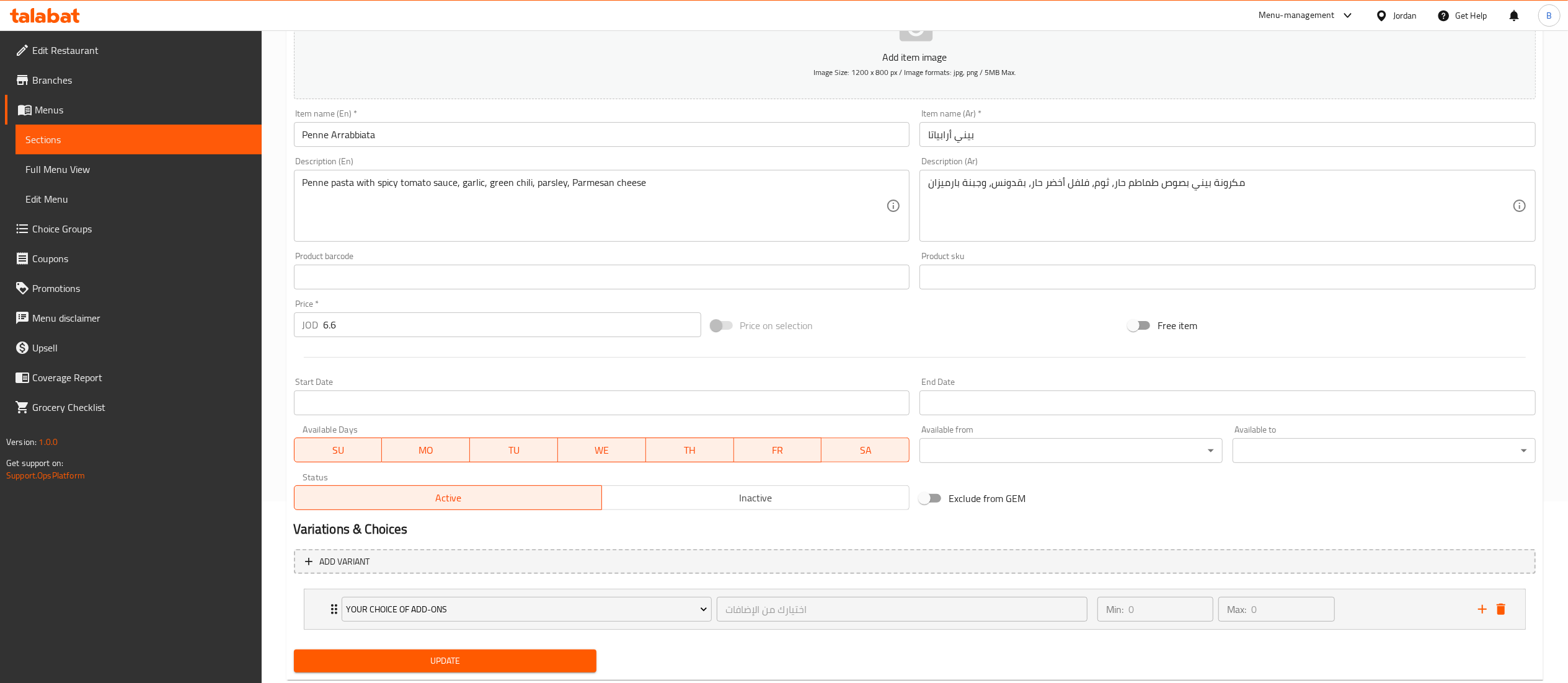
click at [492, 649] on div "Update" at bounding box center [446, 662] width 313 height 33
click at [500, 668] on span "Update" at bounding box center [446, 661] width 284 height 16
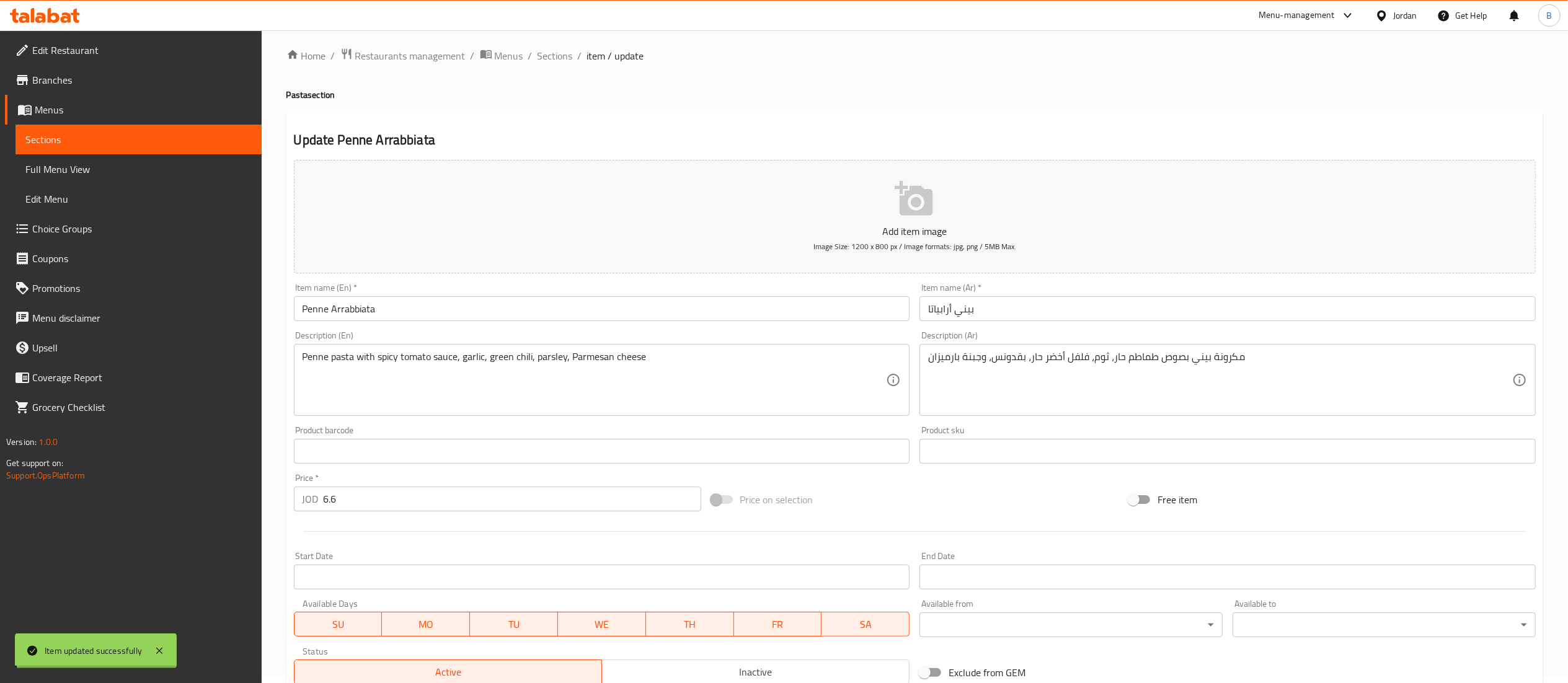
scroll to position [0, 0]
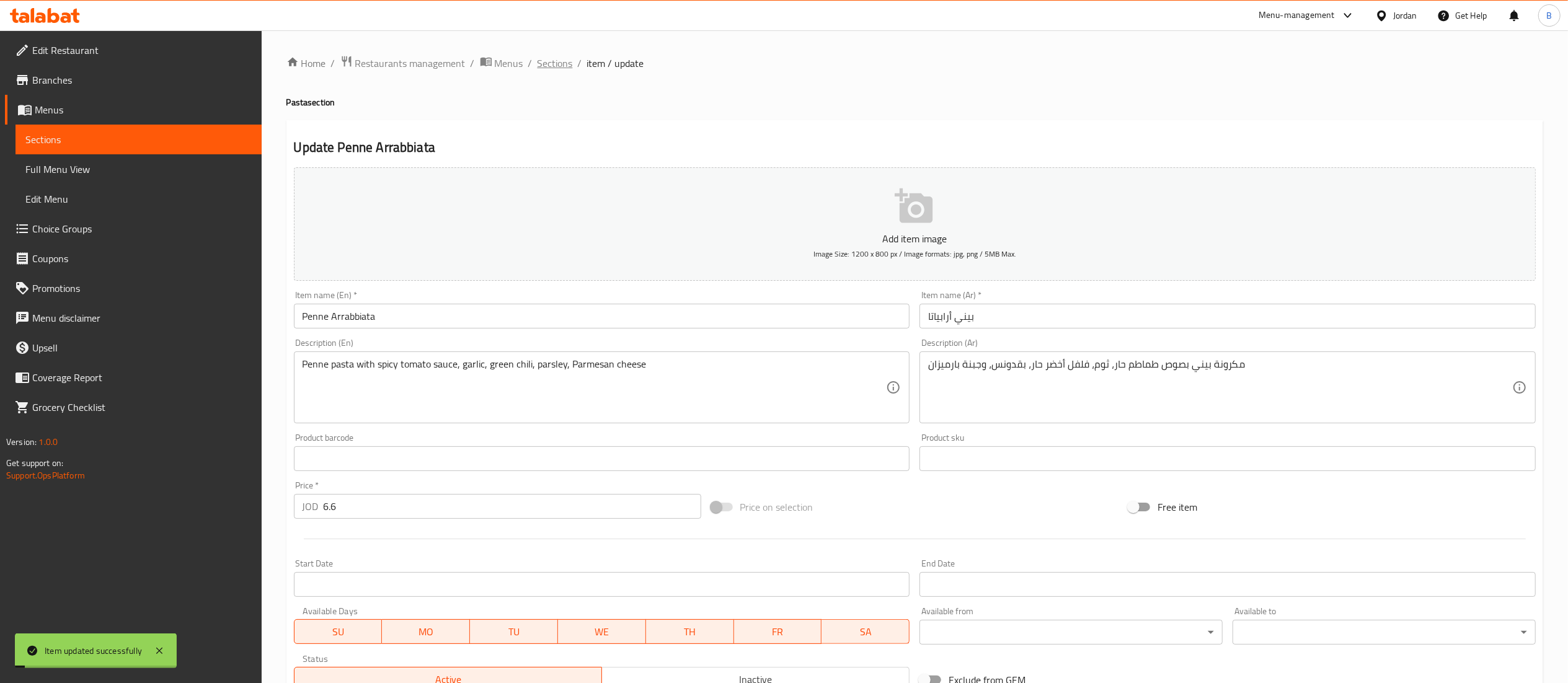
click at [557, 67] on span "Sections" at bounding box center [555, 63] width 35 height 15
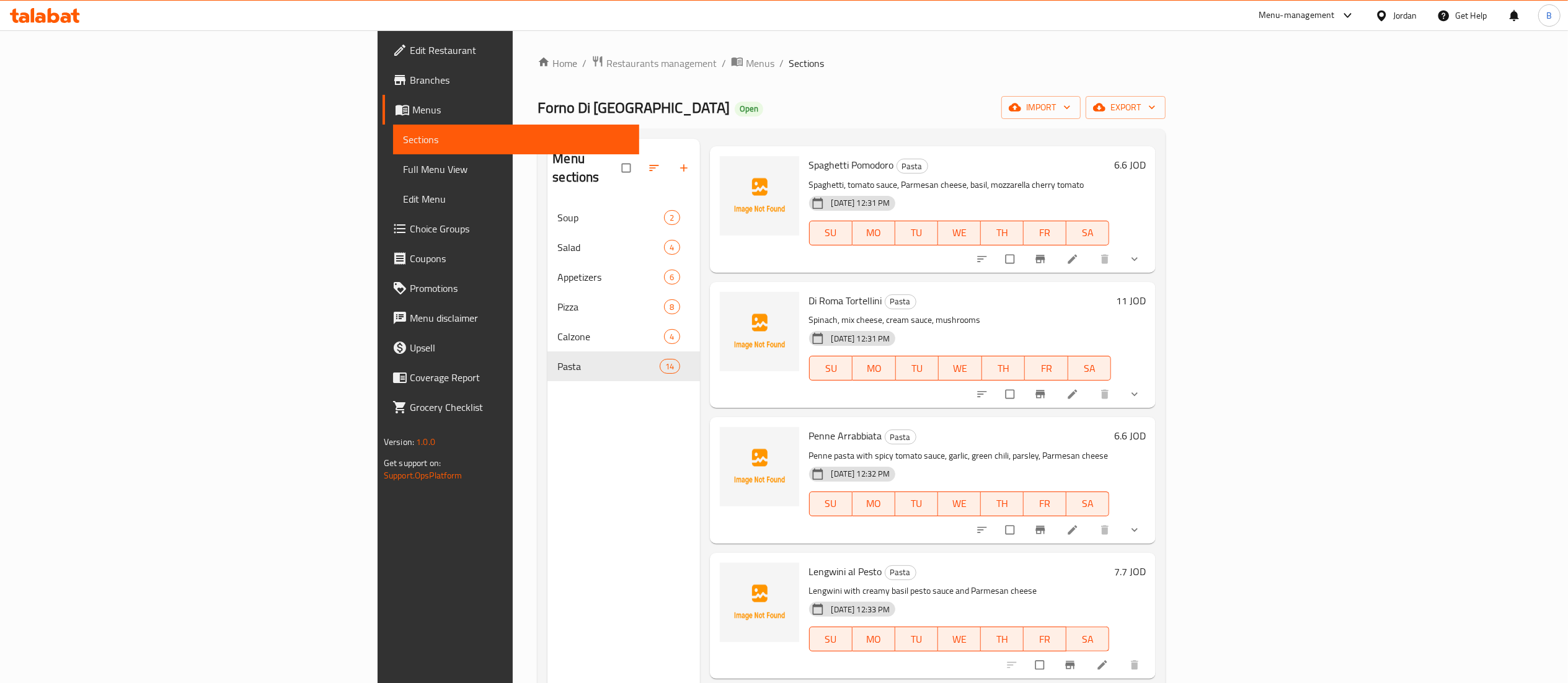
scroll to position [869, 0]
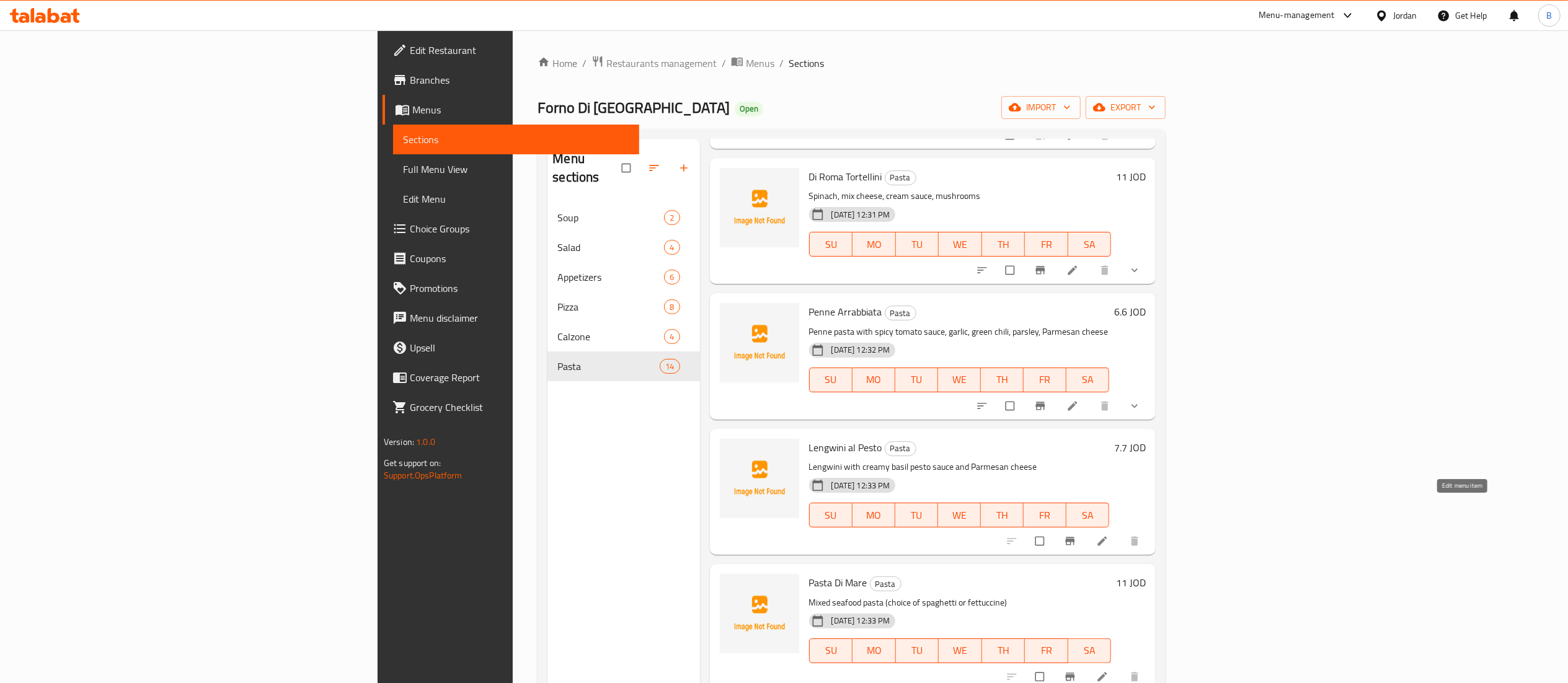
click at [1107, 537] on icon at bounding box center [1102, 541] width 10 height 10
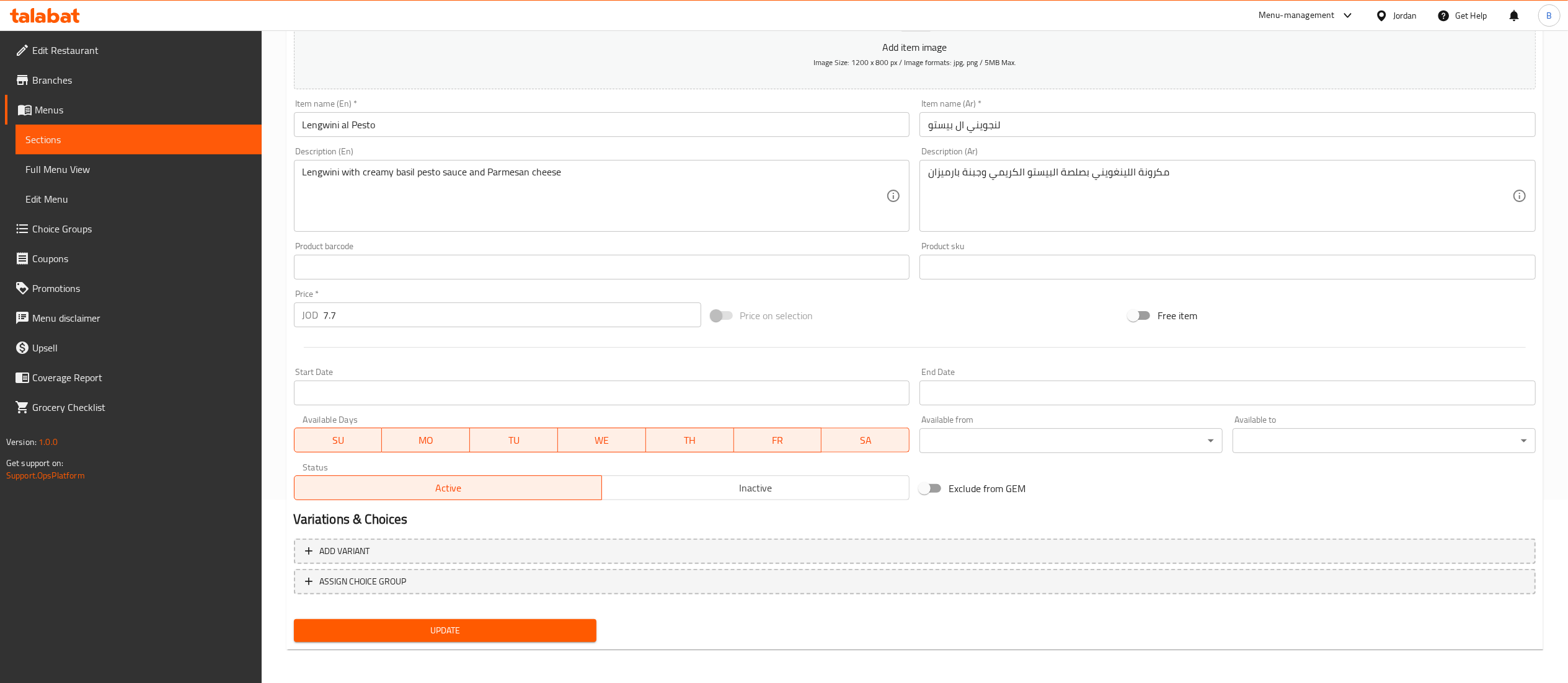
scroll to position [184, 0]
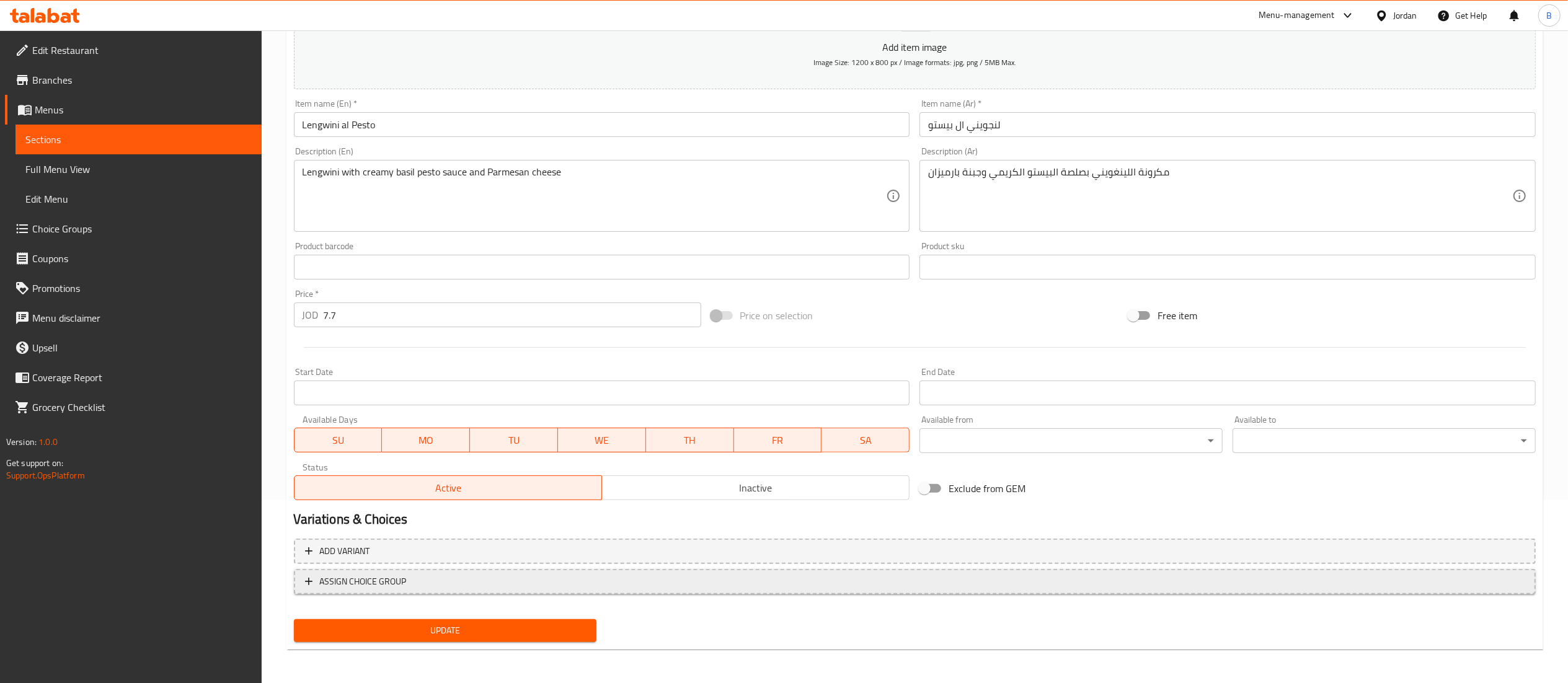
click at [383, 584] on span "ASSIGN CHOICE GROUP" at bounding box center [362, 582] width 87 height 16
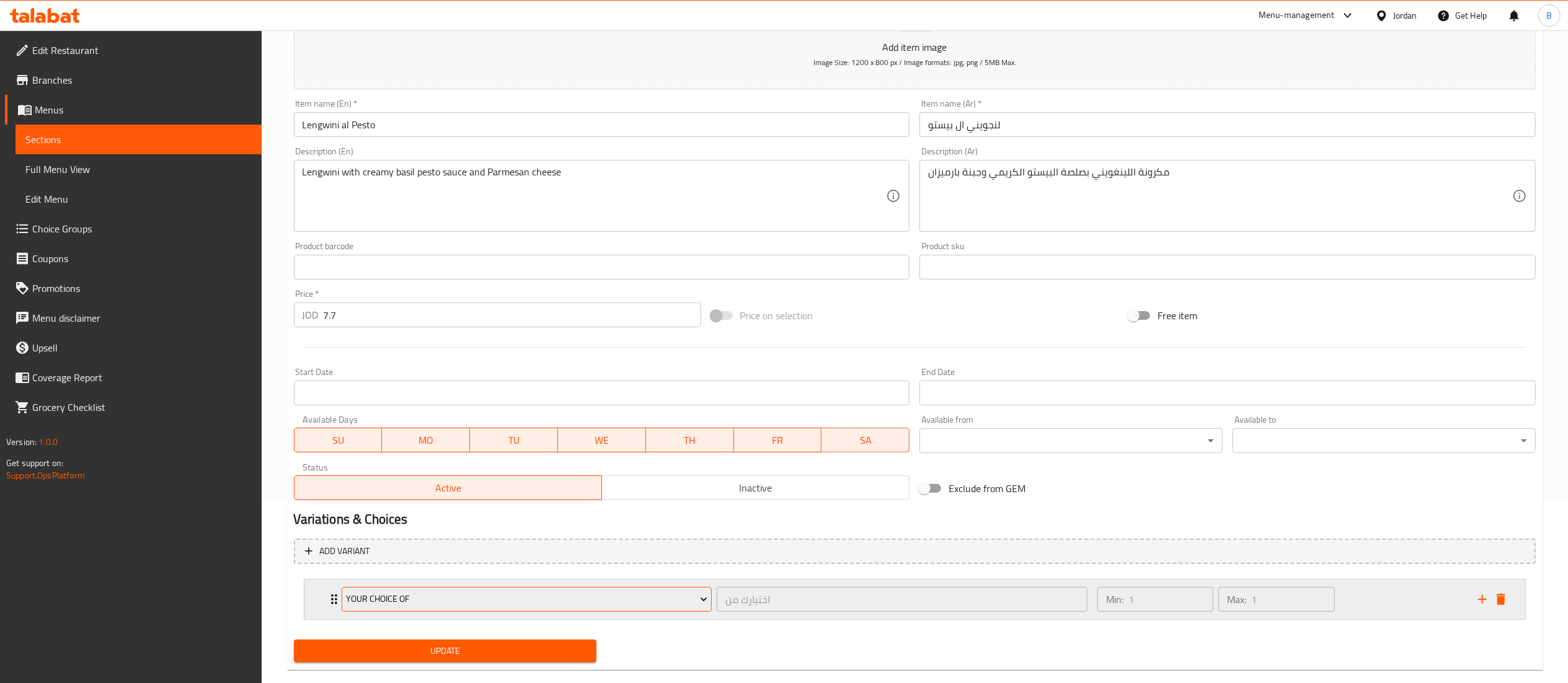
click at [447, 594] on span "Your Choice Of" at bounding box center [526, 600] width 362 height 16
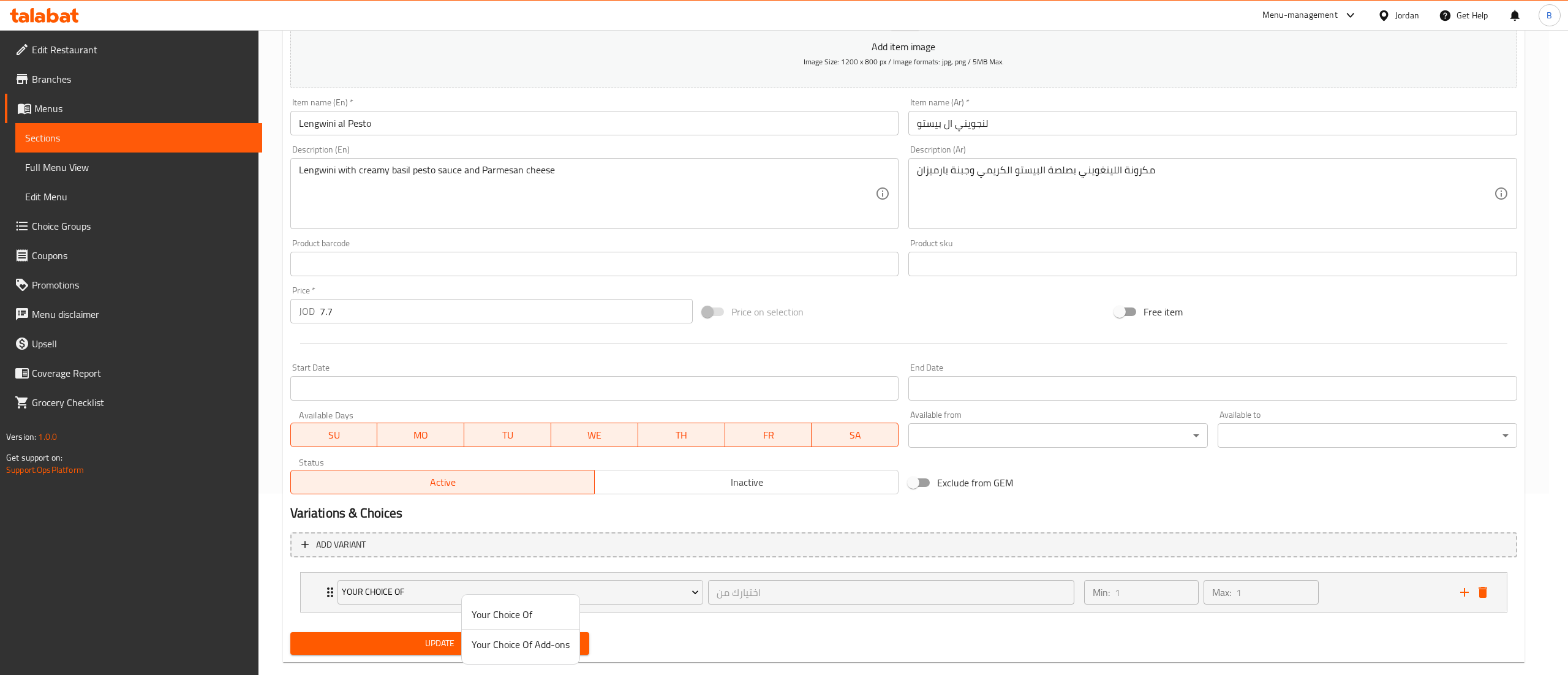
click at [491, 650] on span "Your Choice Of Add-ons" at bounding box center [520, 645] width 98 height 15
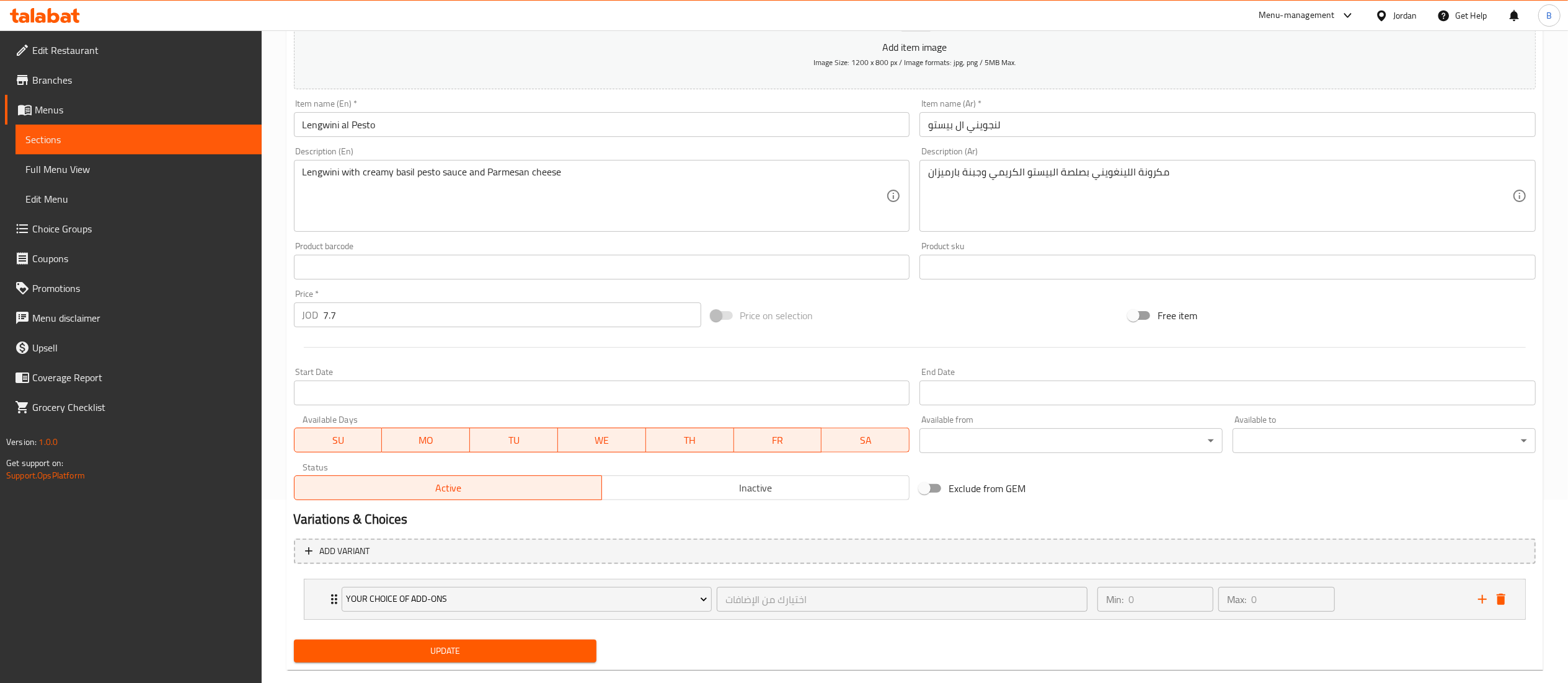
click at [483, 649] on span "Update" at bounding box center [446, 651] width 284 height 16
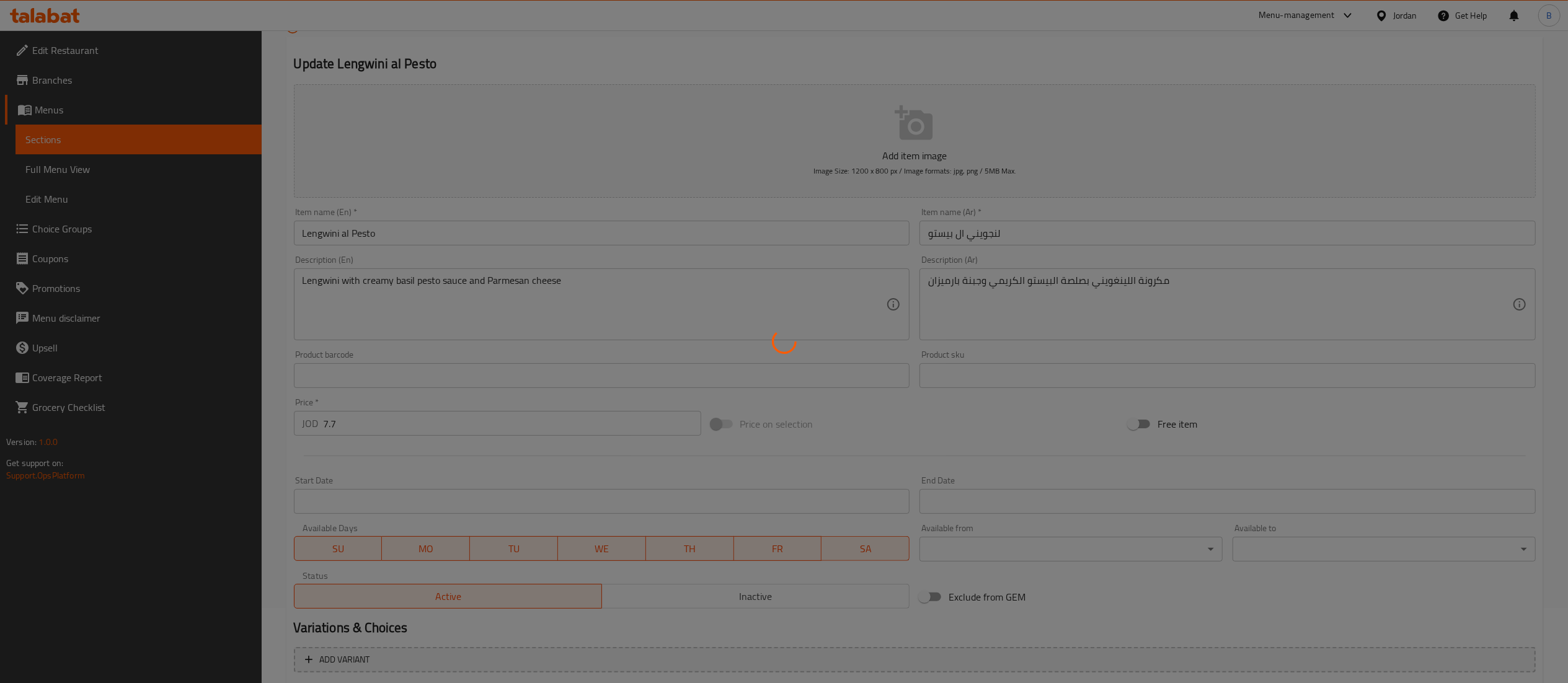
scroll to position [0, 0]
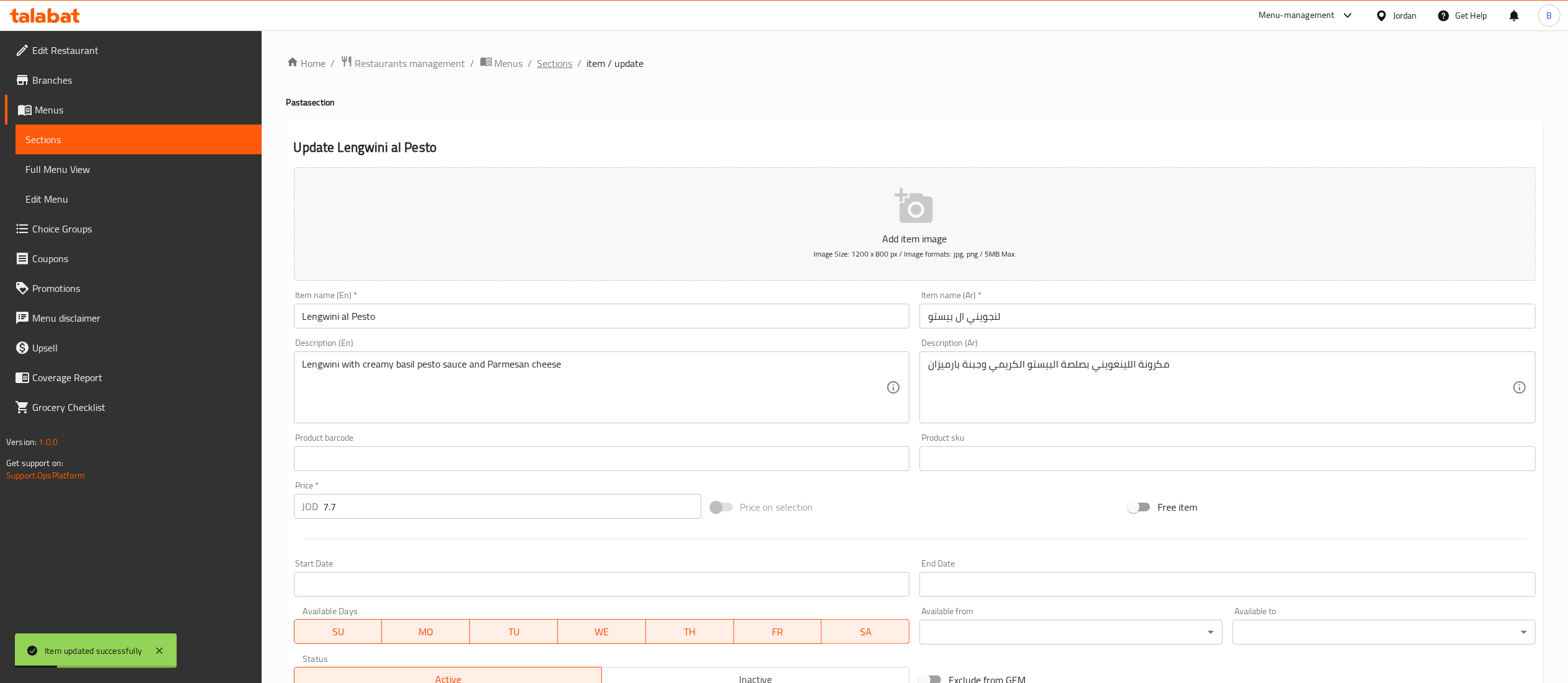
click at [545, 62] on span "Sections" at bounding box center [555, 63] width 35 height 15
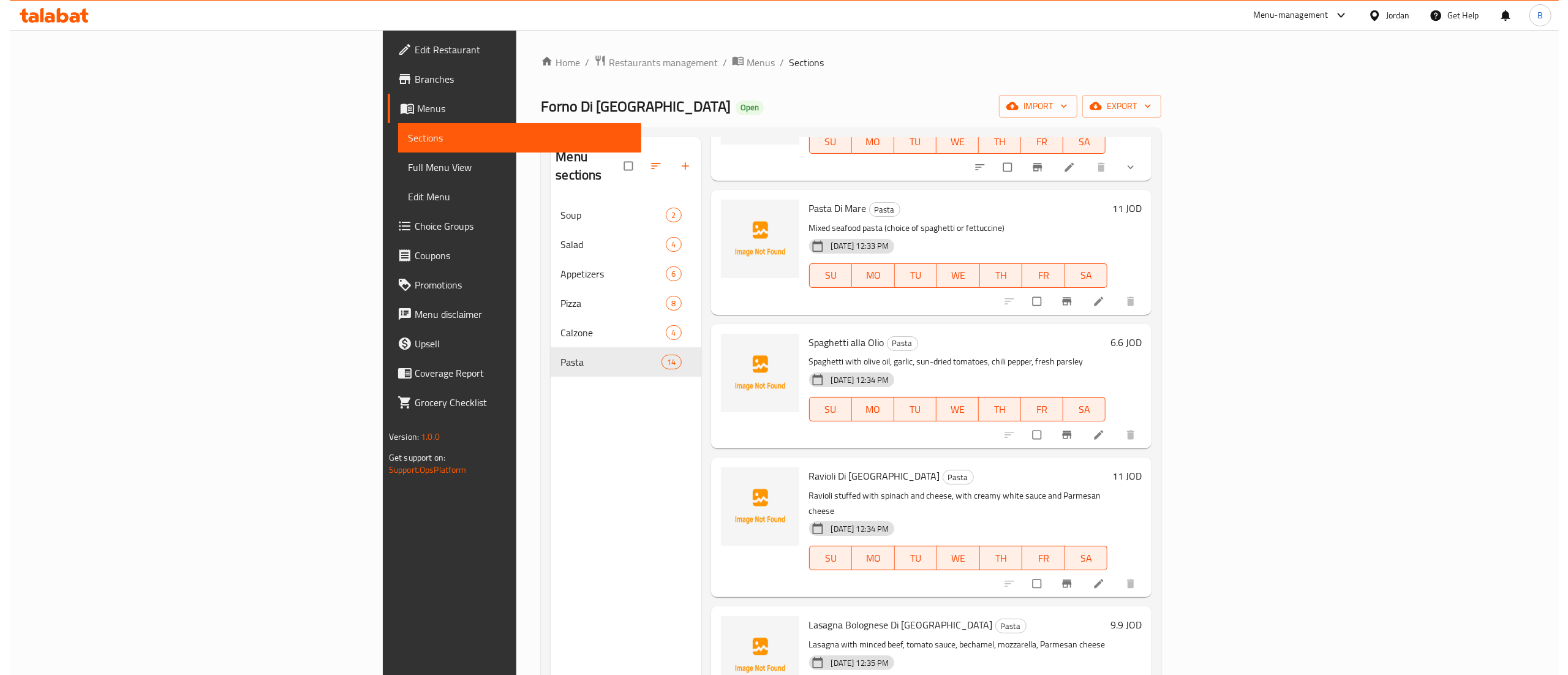
scroll to position [1103, 0]
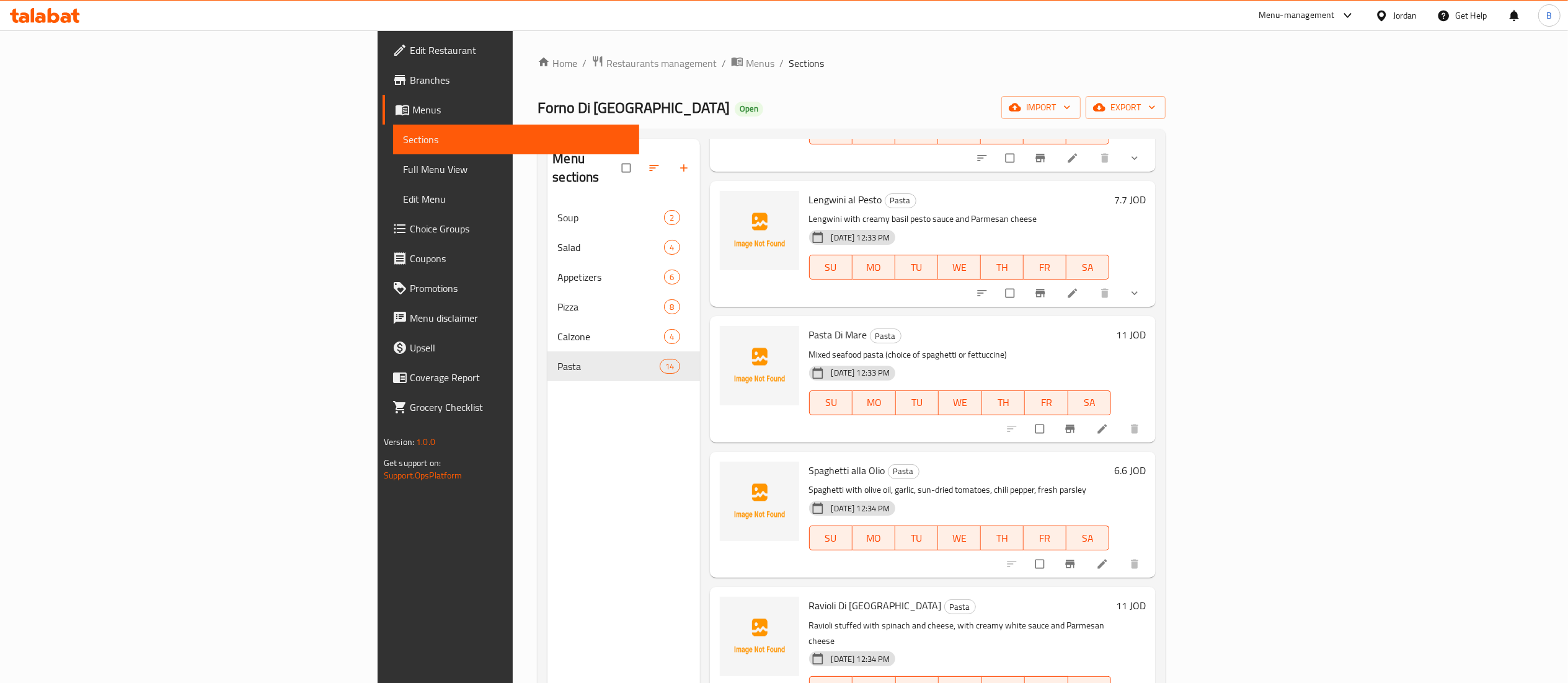
click at [1121, 419] on li at bounding box center [1104, 429] width 35 height 20
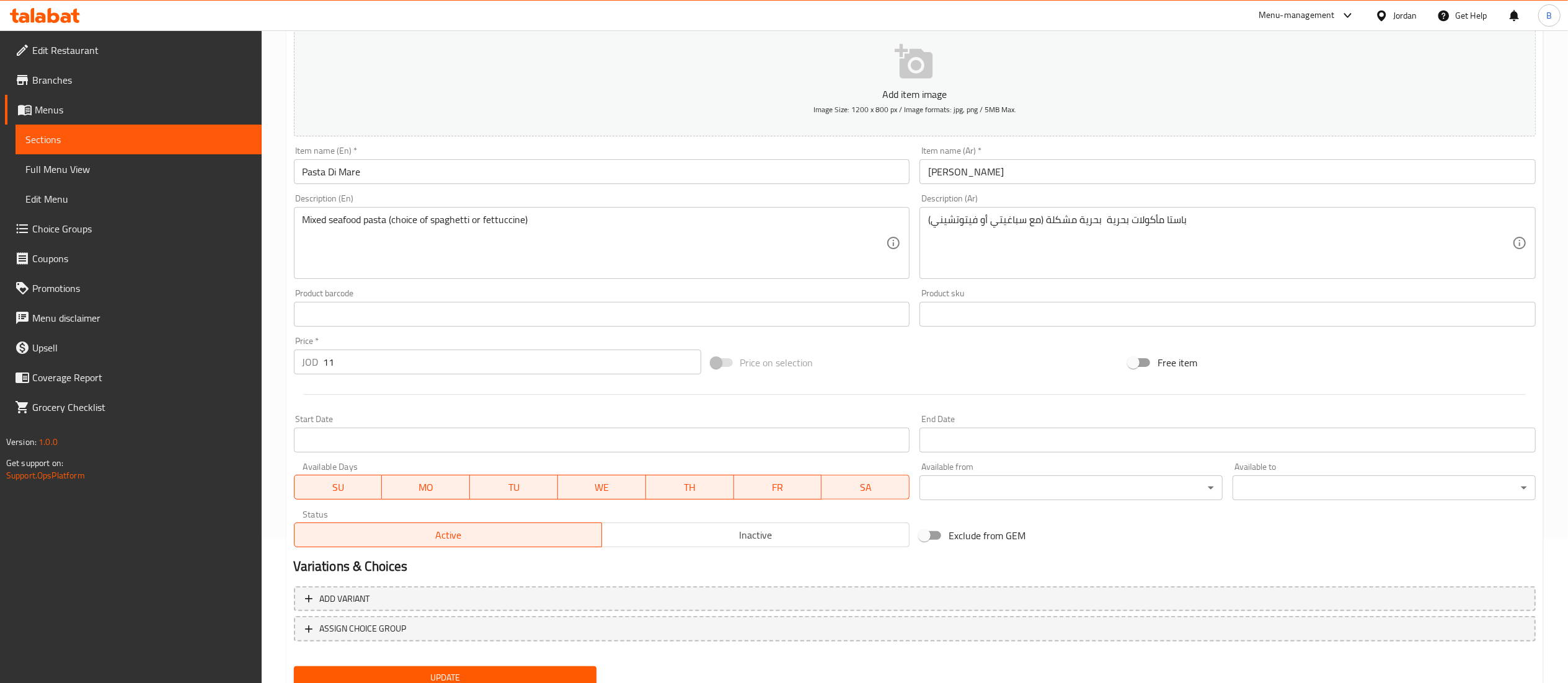
scroll to position [173, 0]
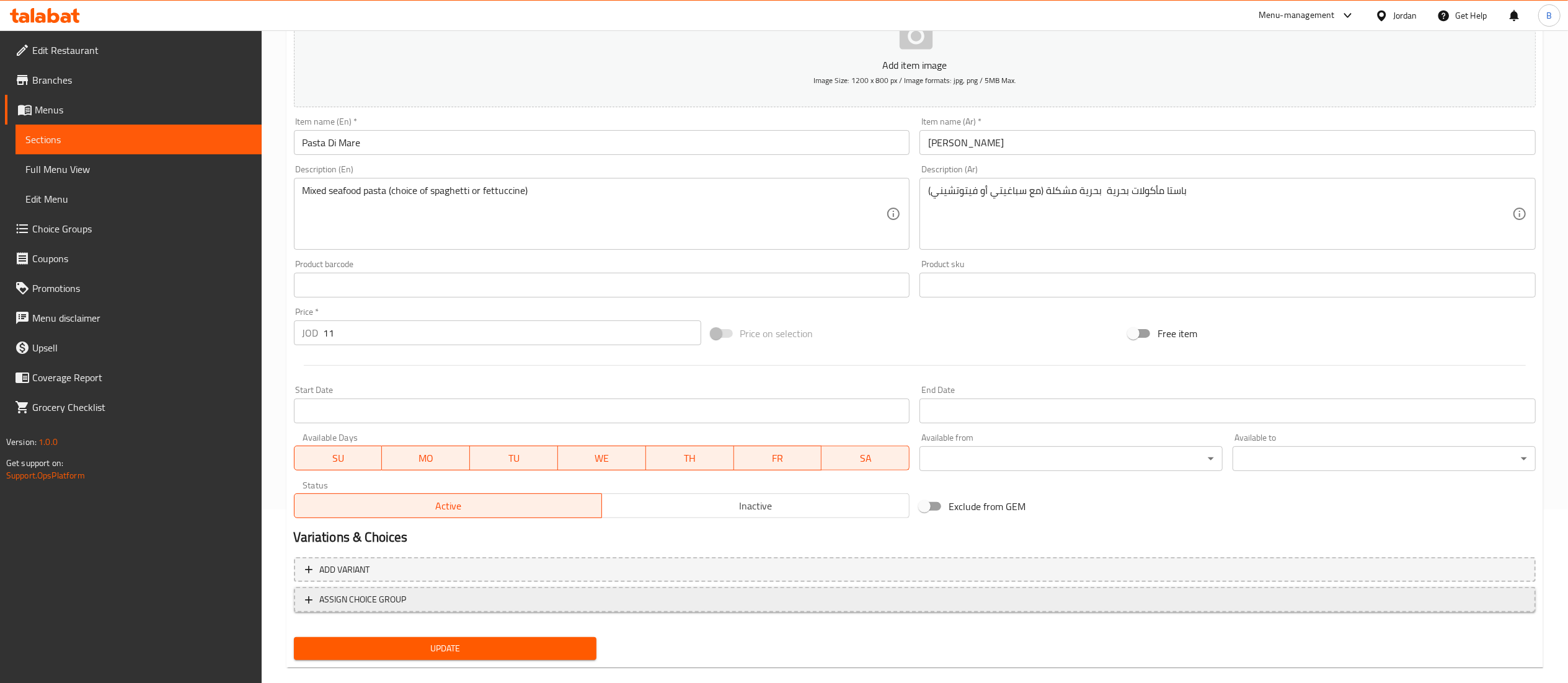
click at [405, 602] on span "ASSIGN CHOICE GROUP" at bounding box center [362, 600] width 87 height 16
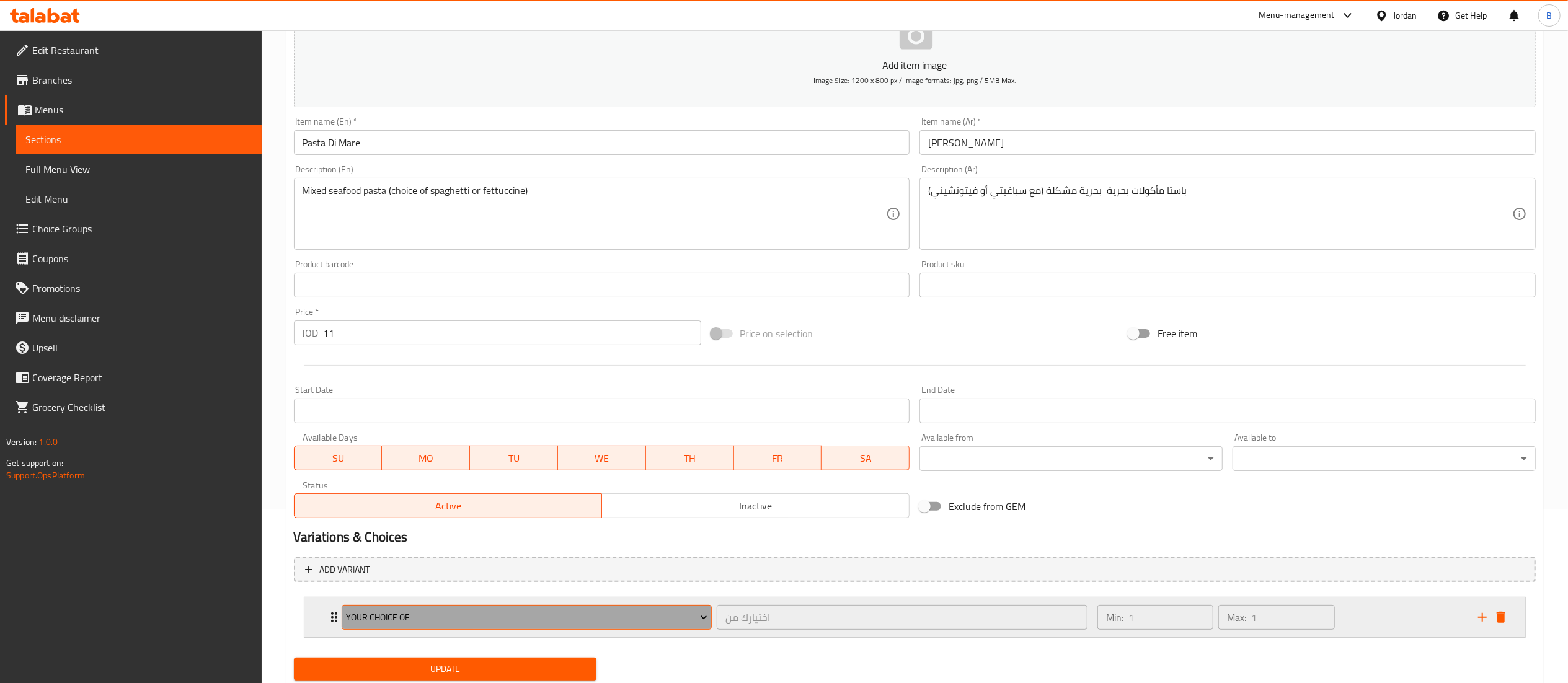
click at [419, 616] on span "Your Choice Of" at bounding box center [526, 618] width 362 height 16
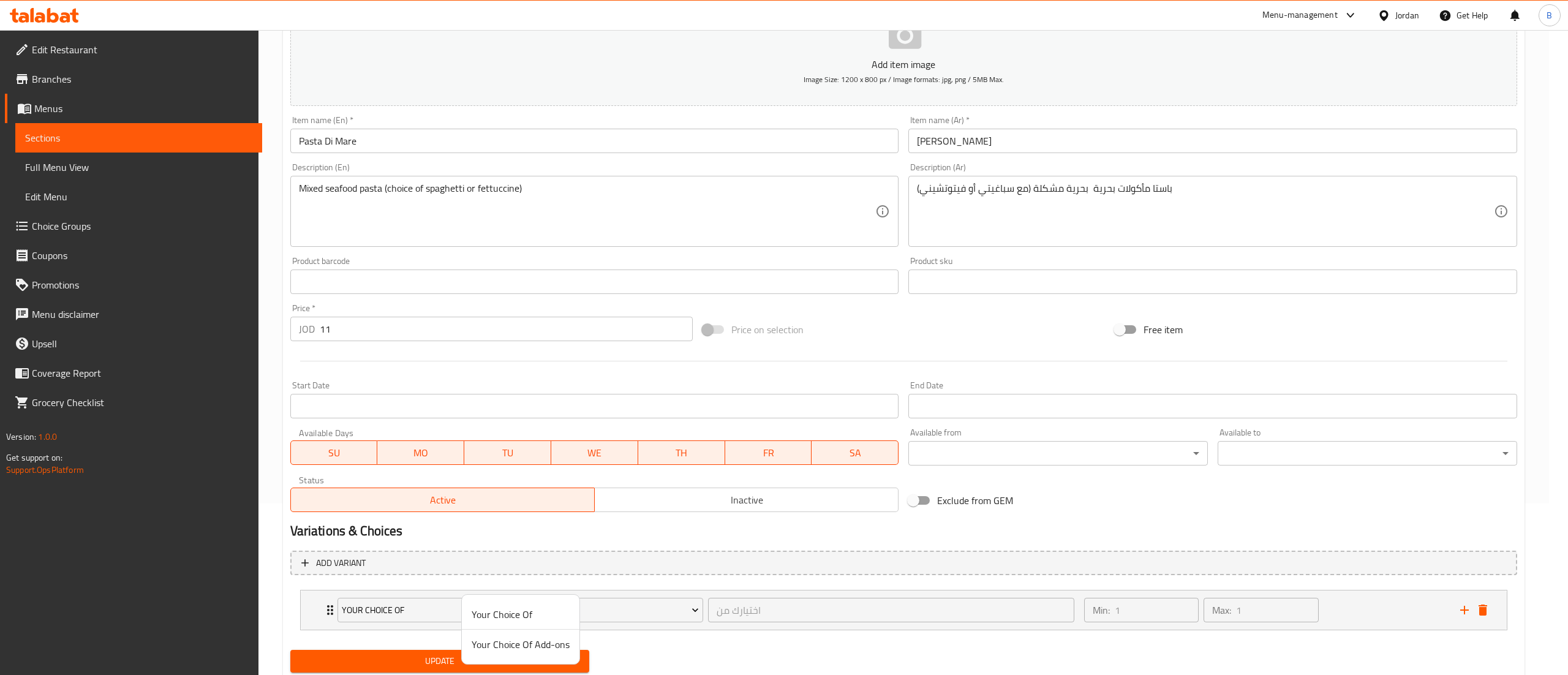
click at [534, 650] on span "Your Choice Of Add-ons" at bounding box center [520, 645] width 98 height 15
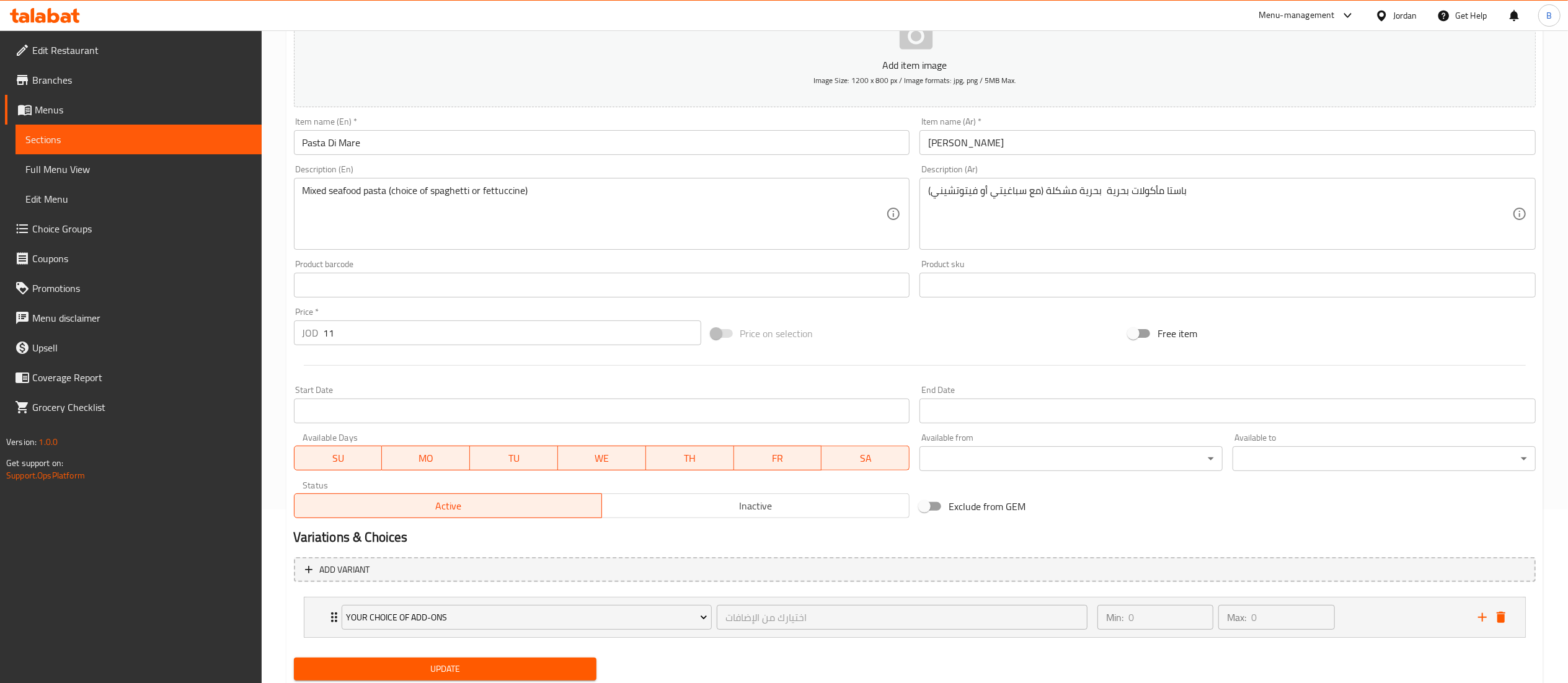
click at [534, 664] on span "Update" at bounding box center [446, 670] width 284 height 16
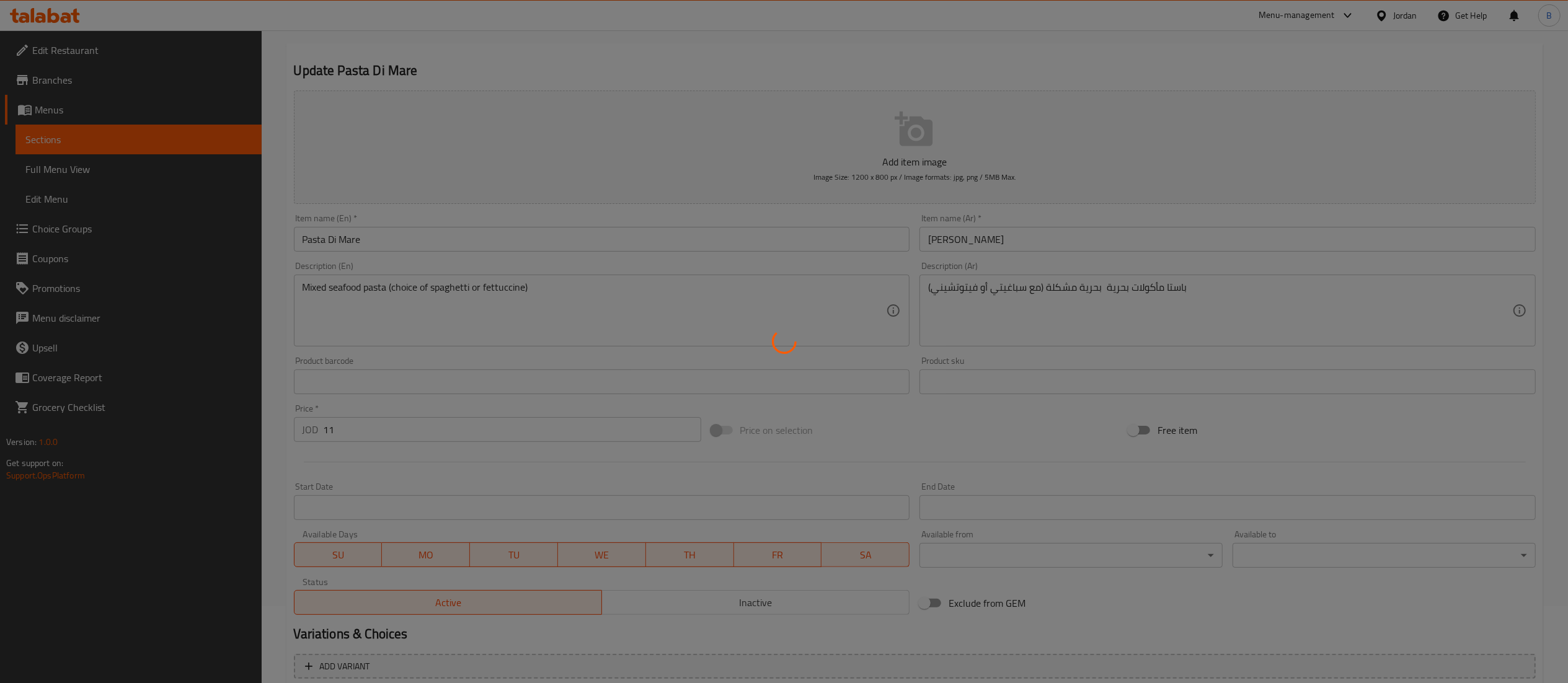
scroll to position [0, 0]
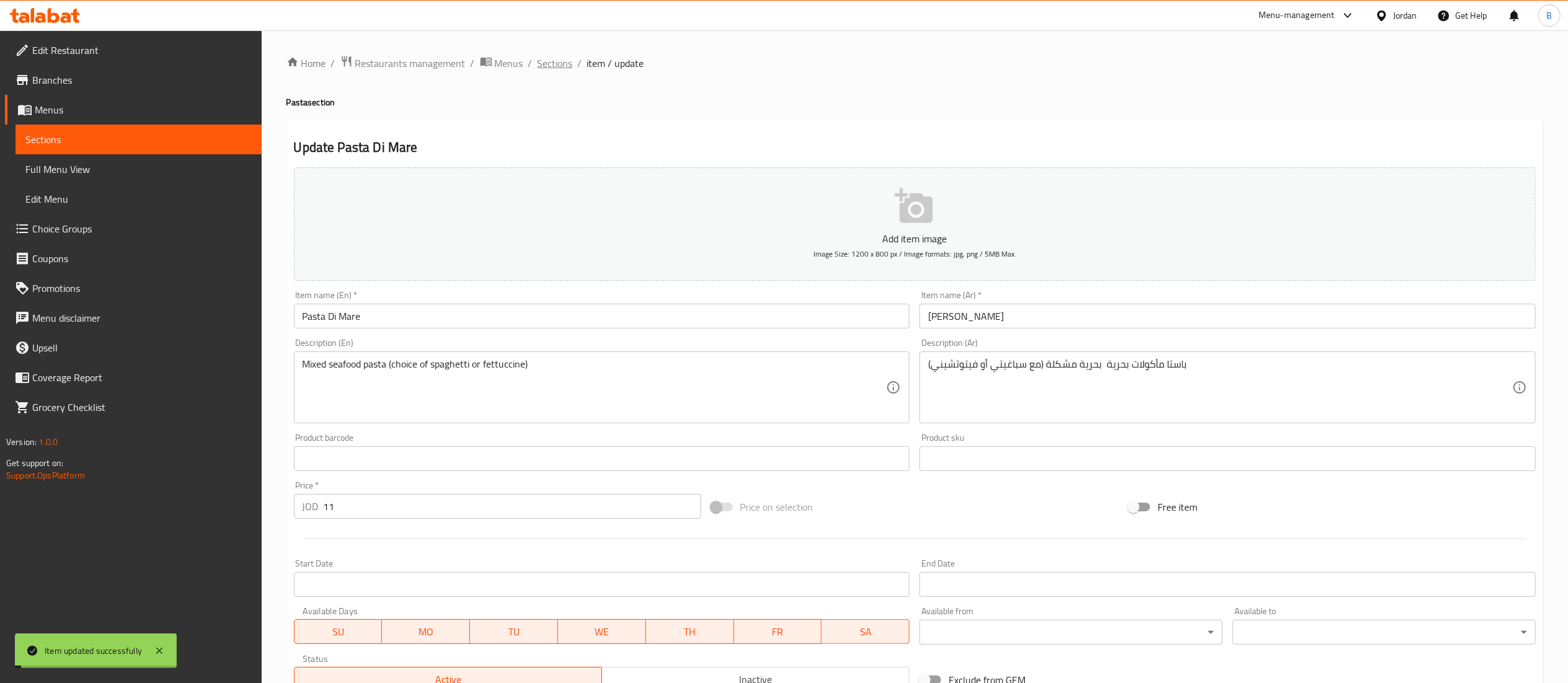
click at [552, 63] on span "Sections" at bounding box center [555, 63] width 35 height 15
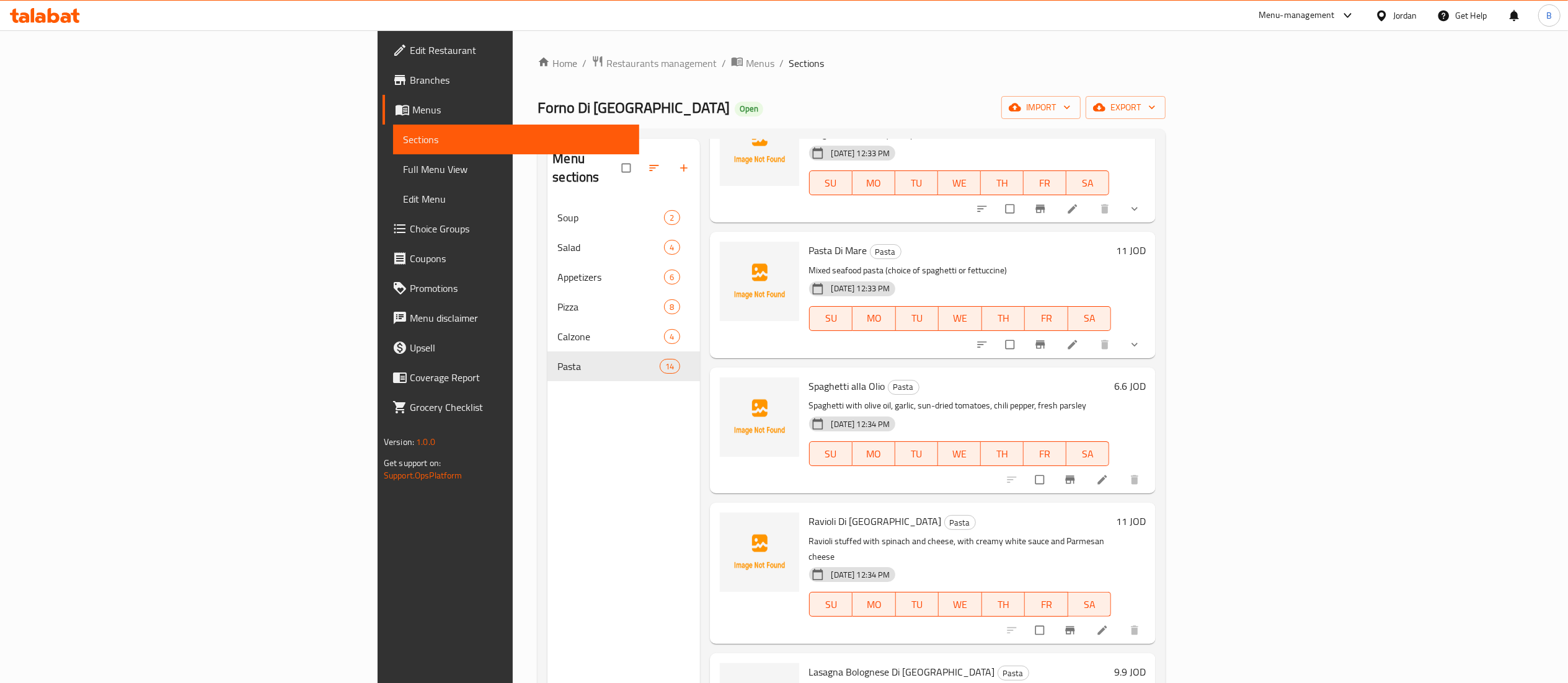
scroll to position [1243, 0]
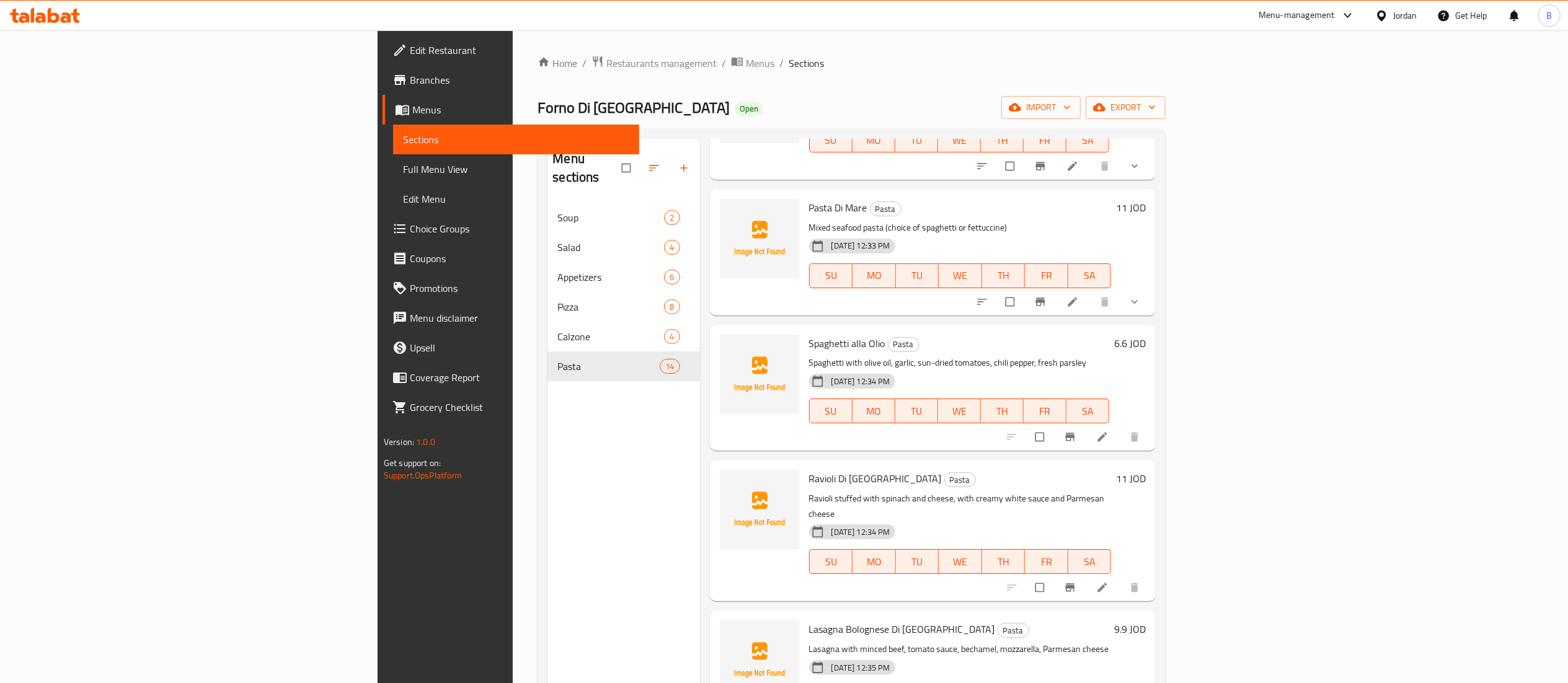
click at [1121, 427] on li at bounding box center [1104, 437] width 35 height 20
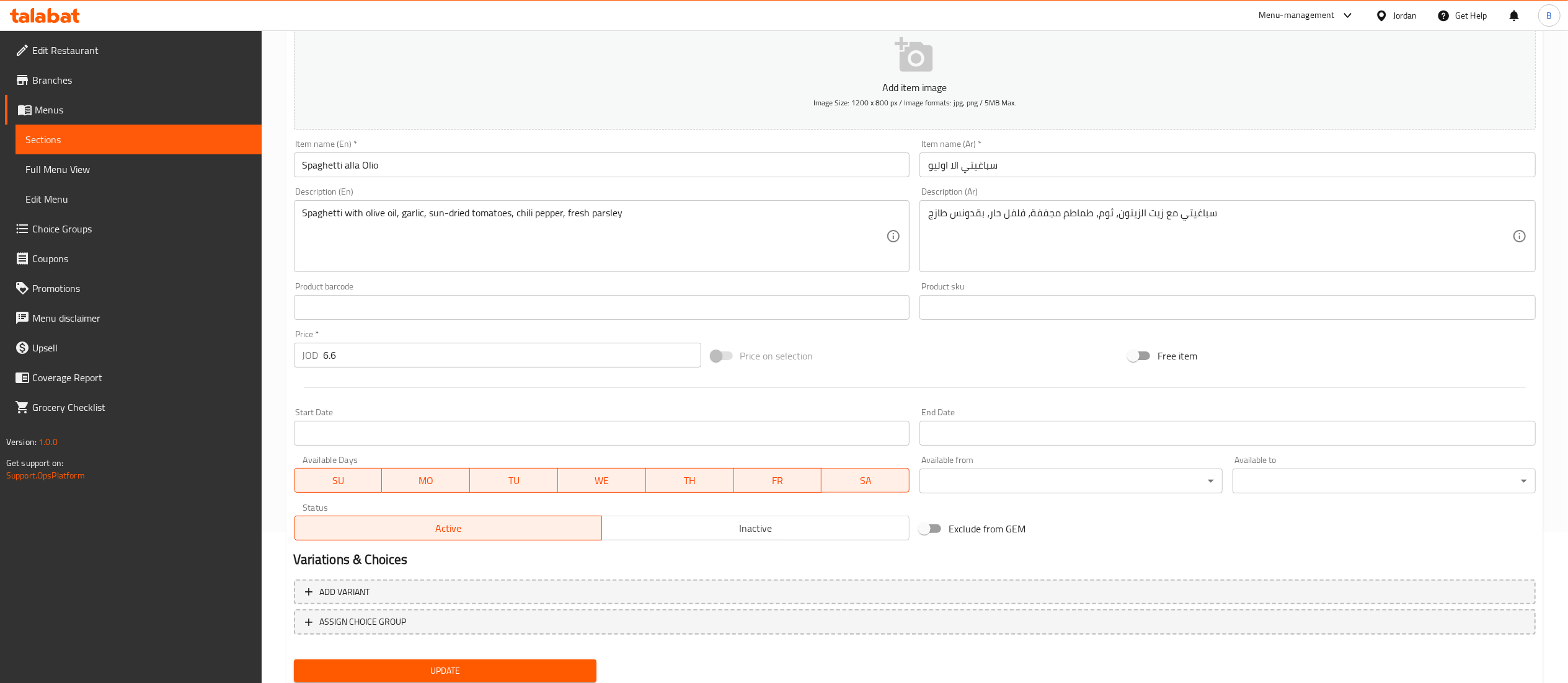
scroll to position [192, 0]
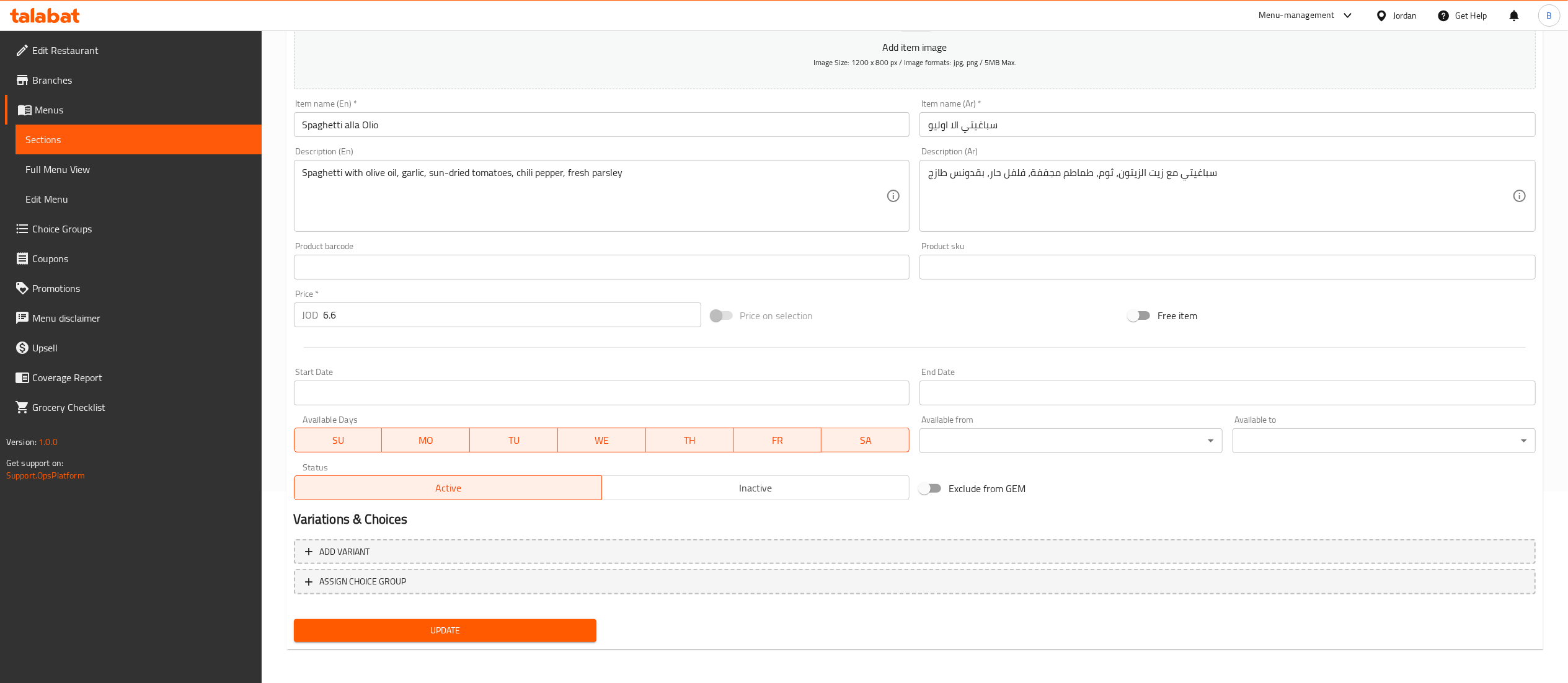
click at [419, 595] on div "Add variant ASSIGN CHOICE GROUP" at bounding box center [915, 574] width 1252 height 81
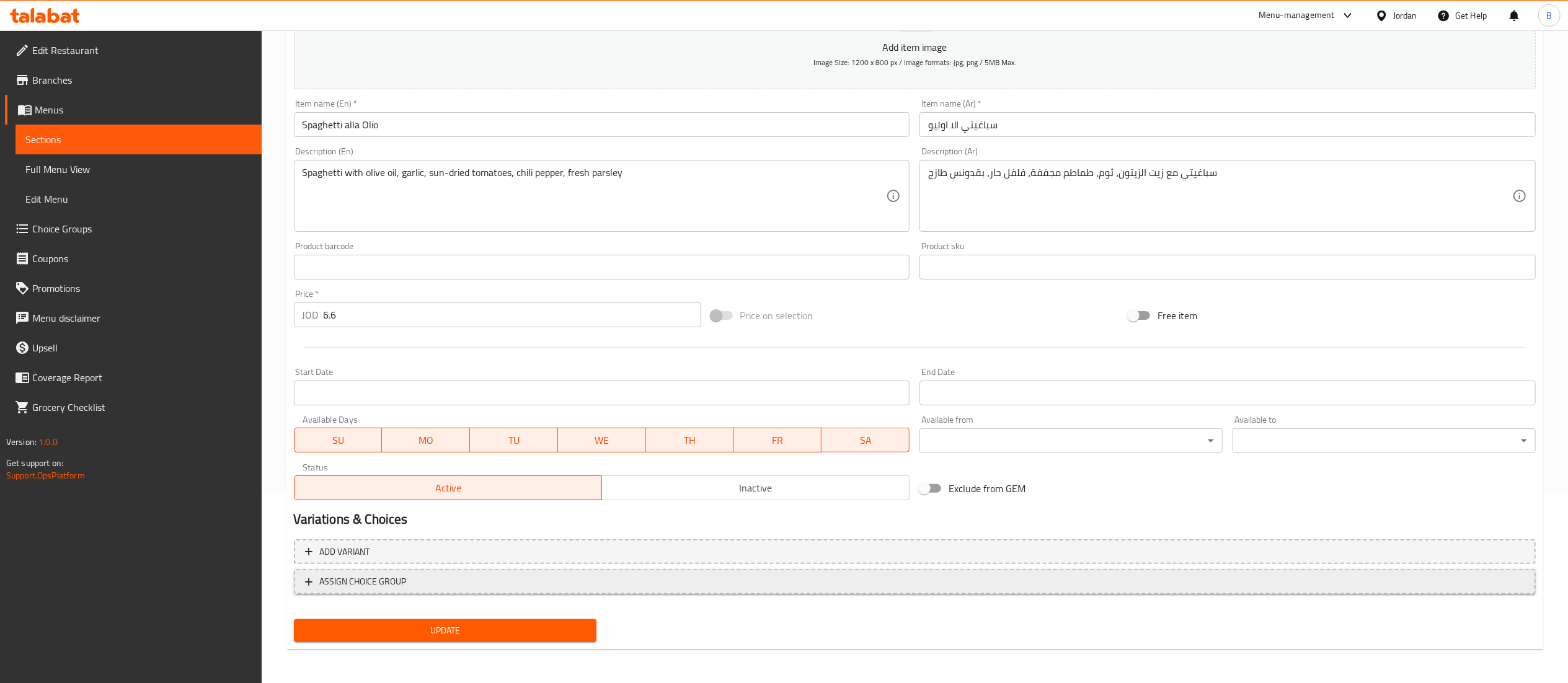
click at [423, 589] on span "ASSIGN CHOICE GROUP" at bounding box center [914, 582] width 1220 height 16
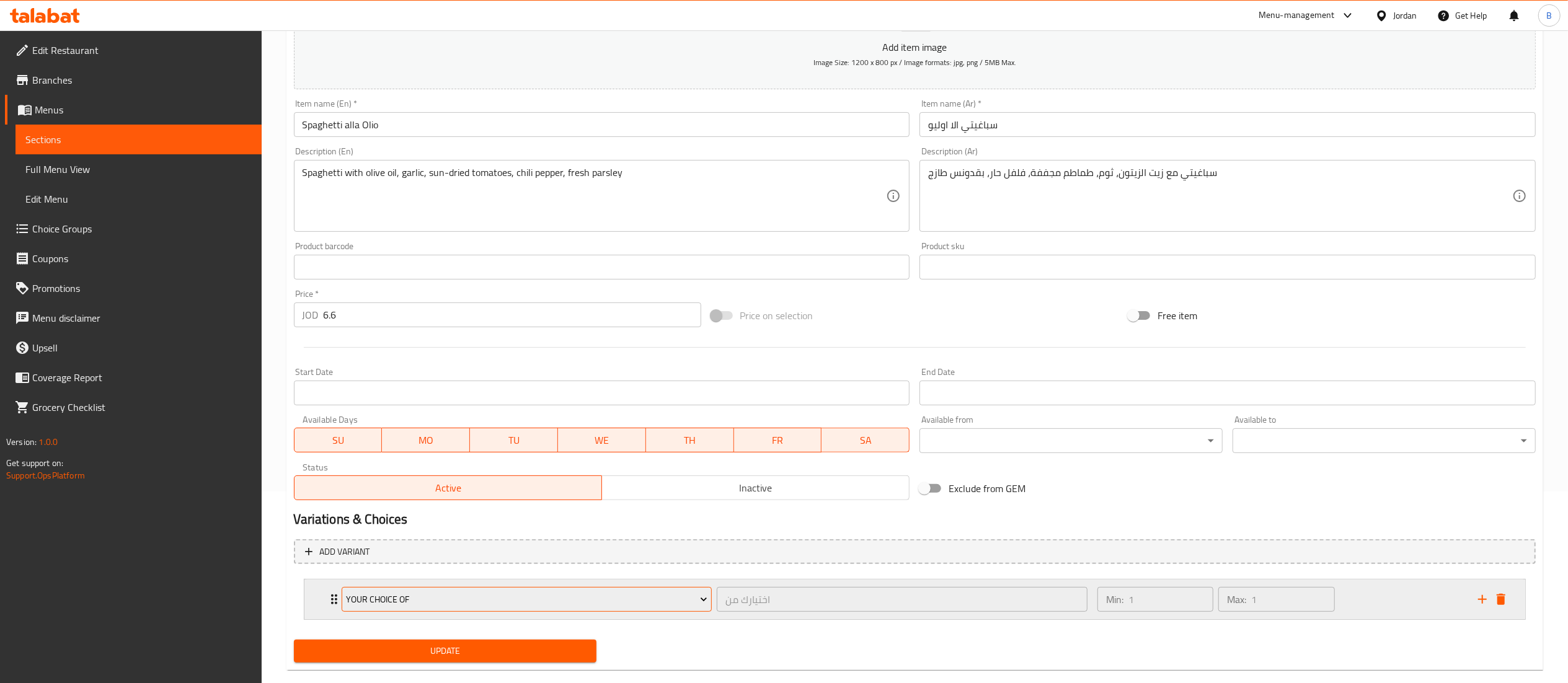
click at [437, 602] on span "Your Choice Of" at bounding box center [526, 600] width 362 height 16
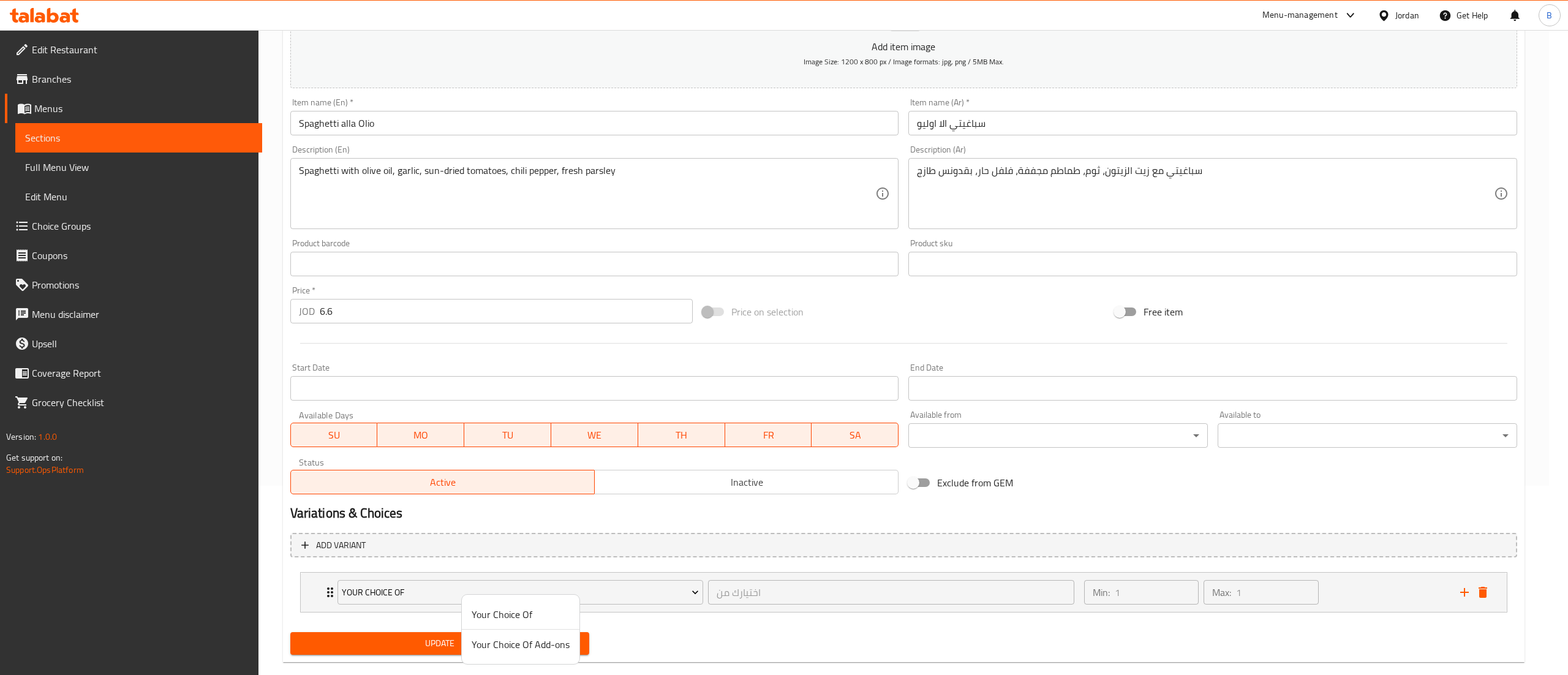
click at [501, 642] on span "Your Choice Of Add-ons" at bounding box center [520, 645] width 98 height 15
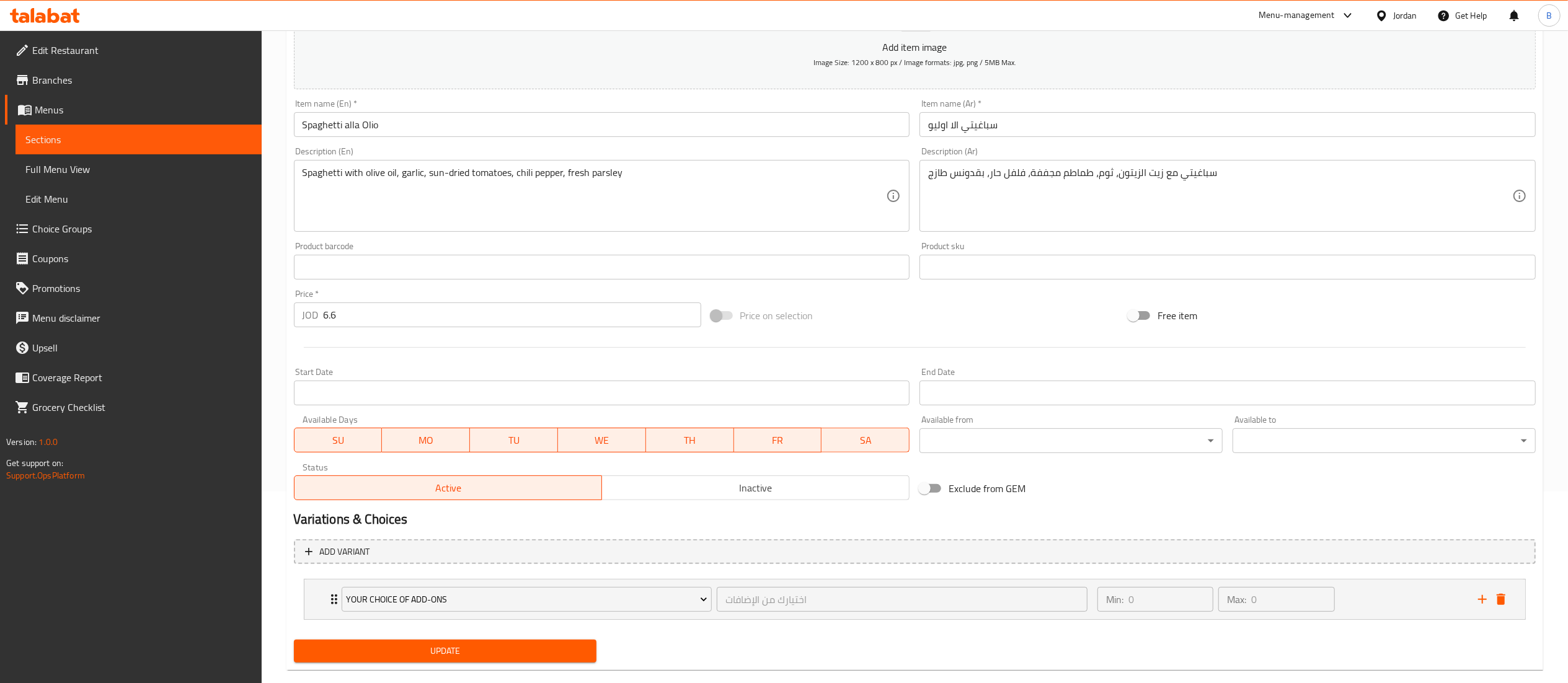
click at [504, 647] on span "Update" at bounding box center [446, 651] width 284 height 16
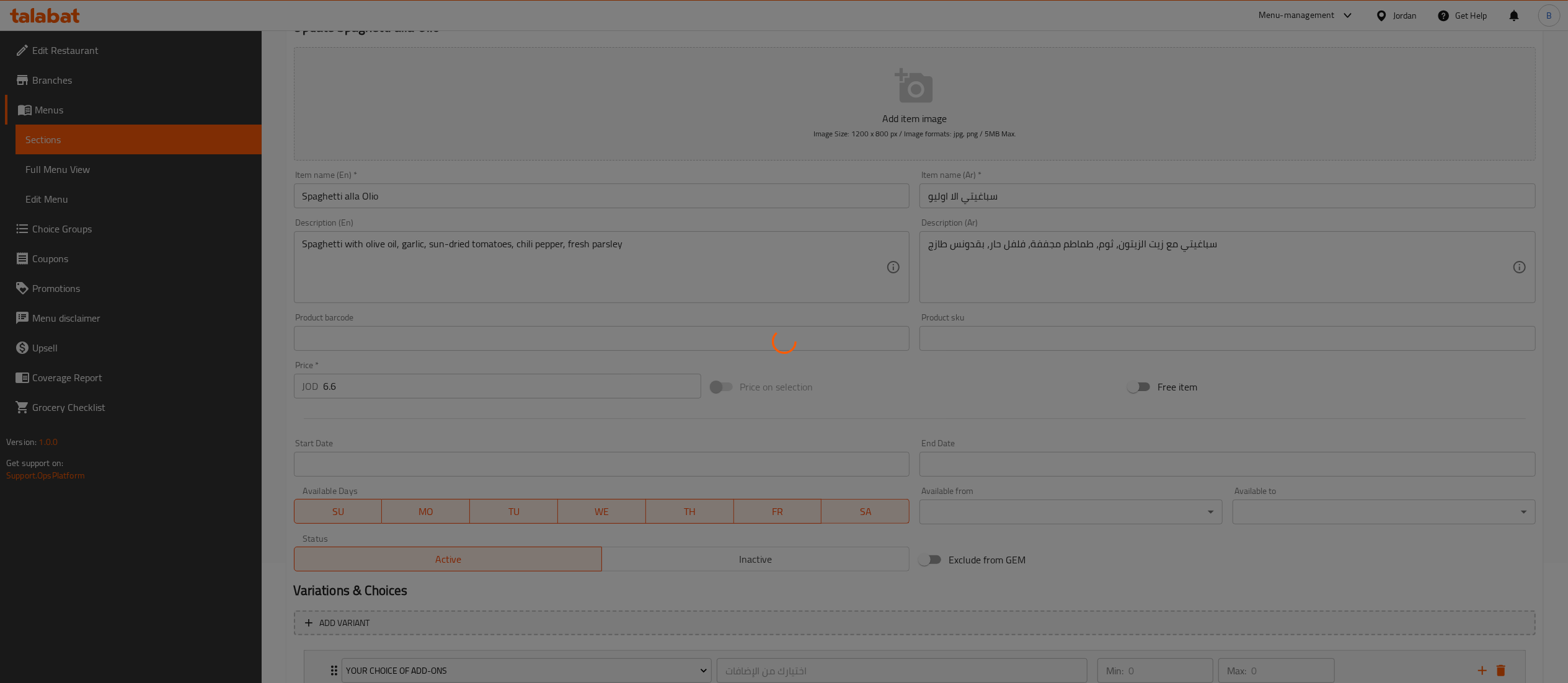
scroll to position [0, 0]
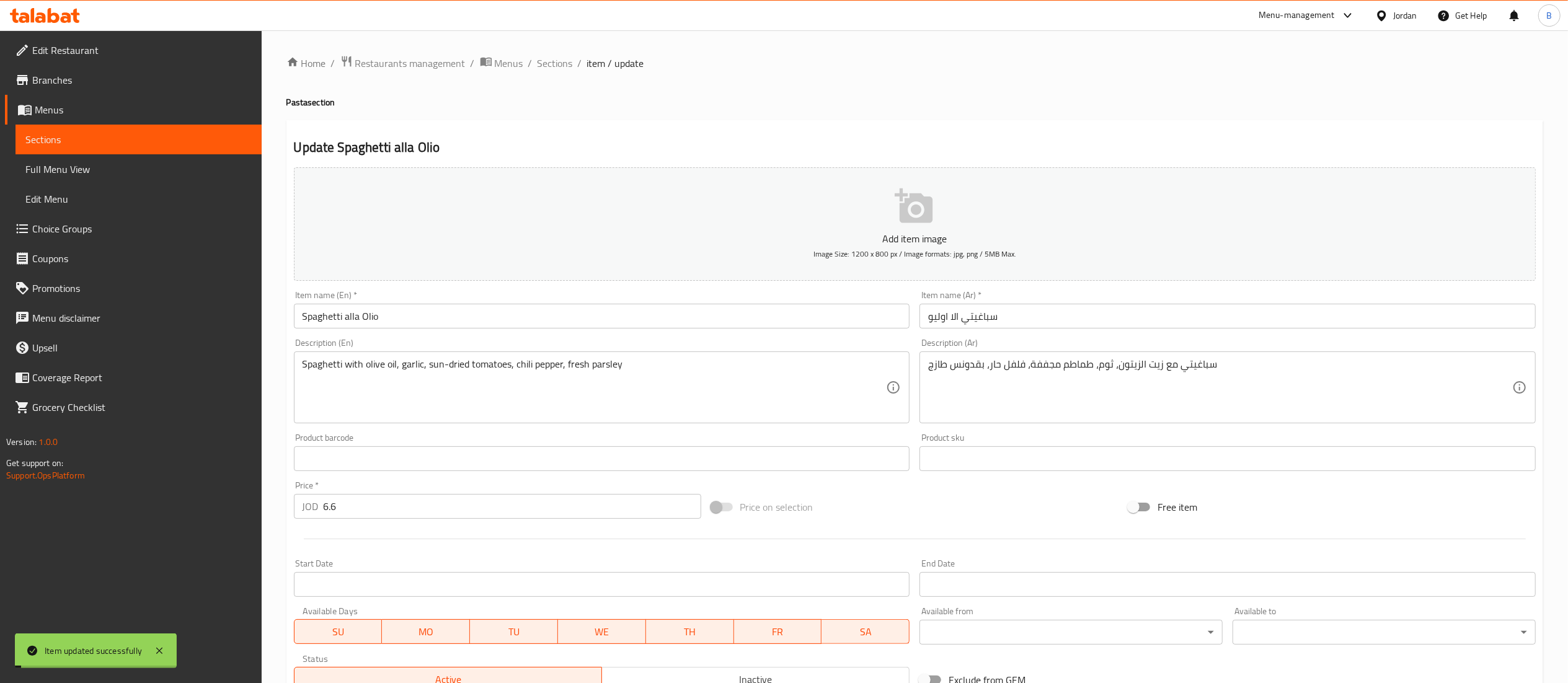
click at [549, 64] on span "Sections" at bounding box center [555, 63] width 35 height 15
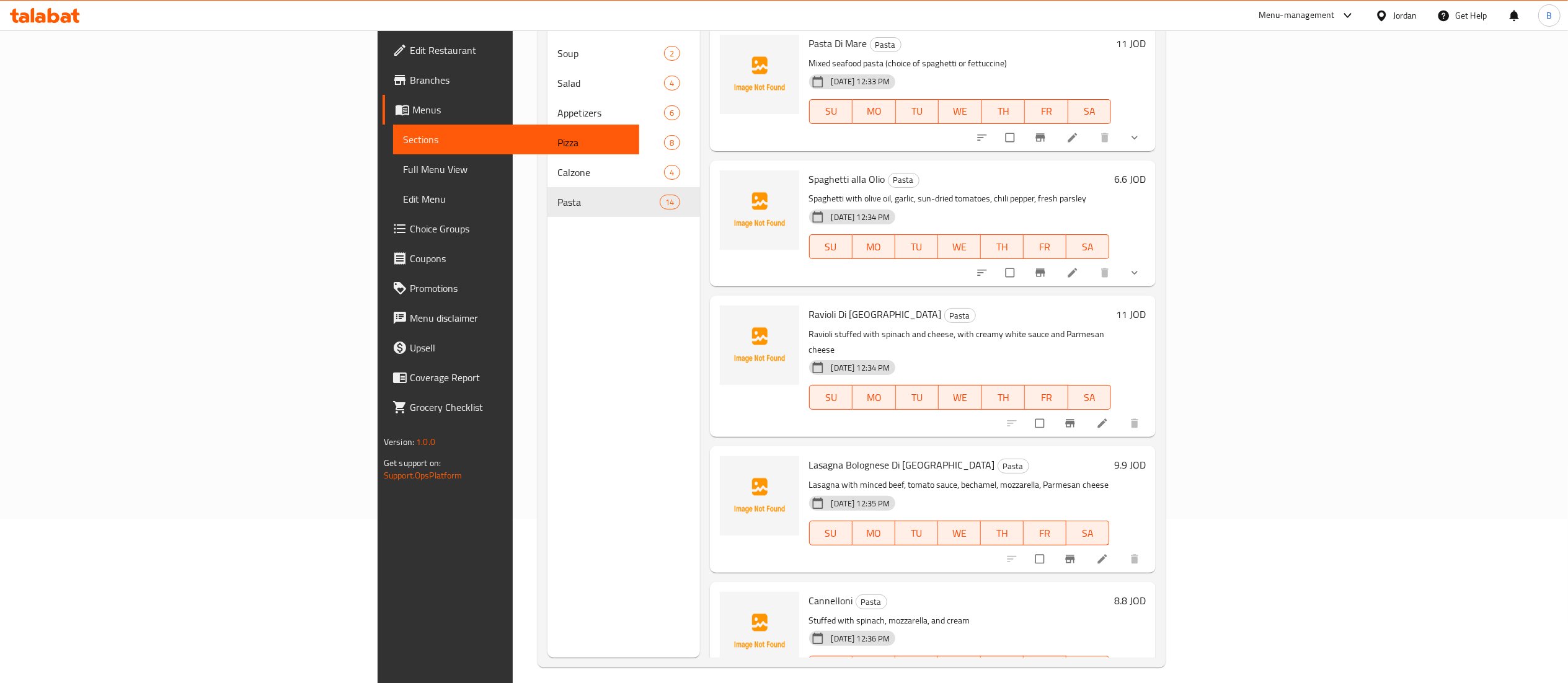
scroll to position [174, 0]
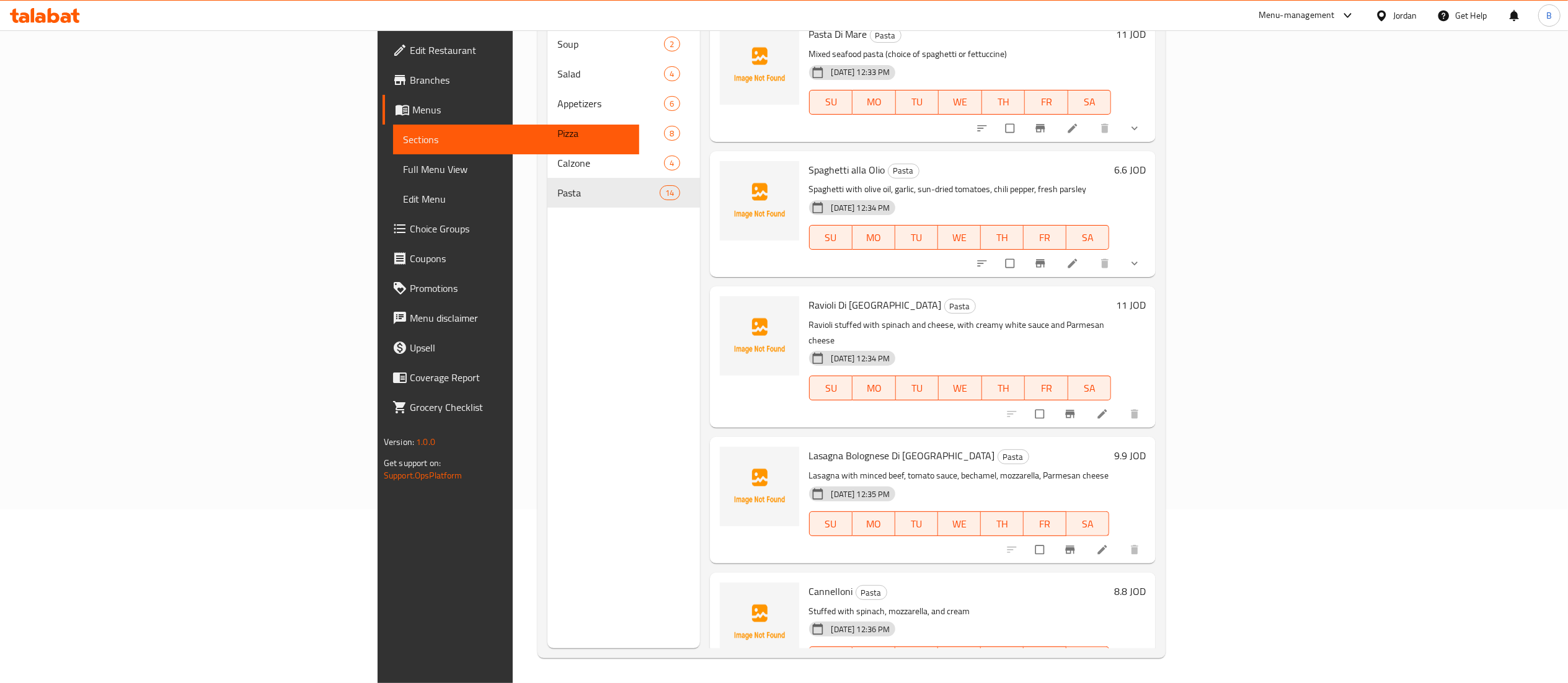
click at [1108, 408] on icon at bounding box center [1102, 414] width 12 height 12
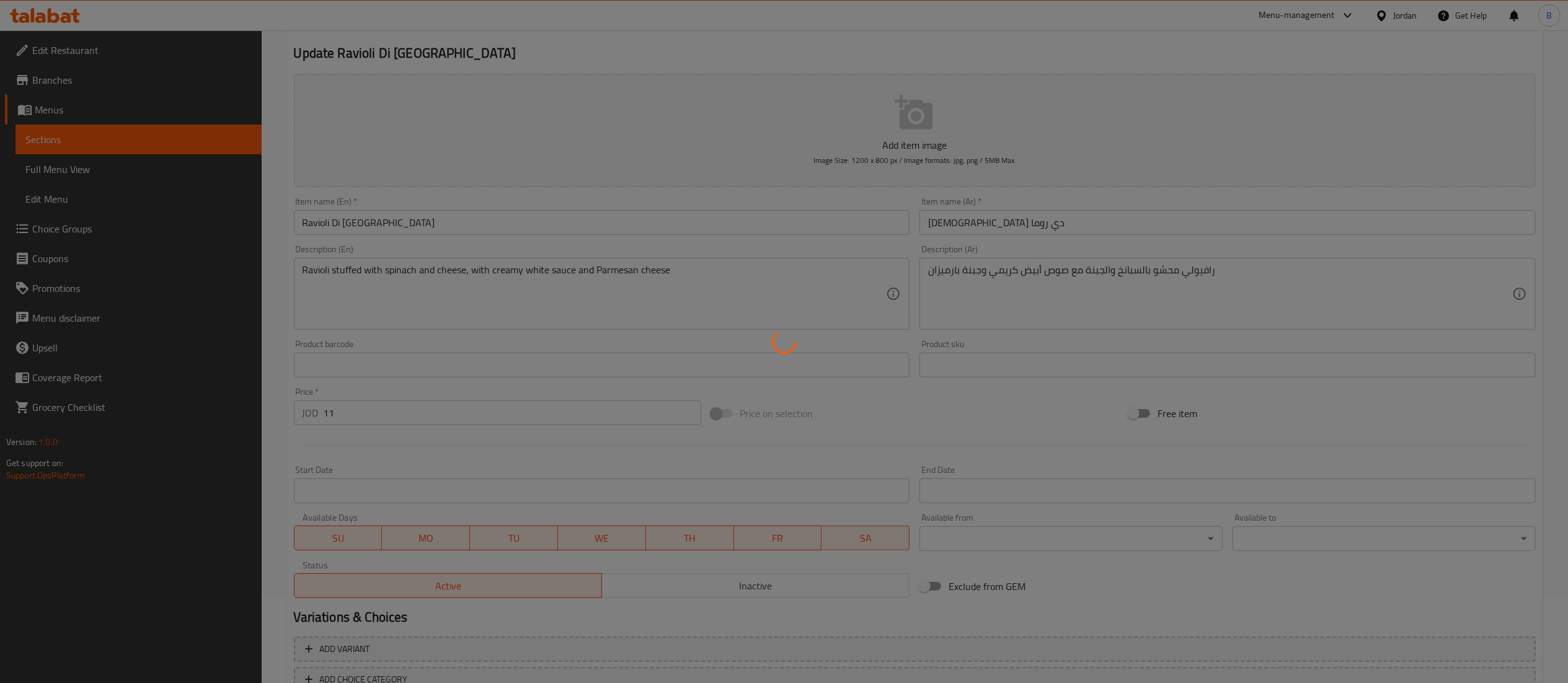
scroll to position [173, 0]
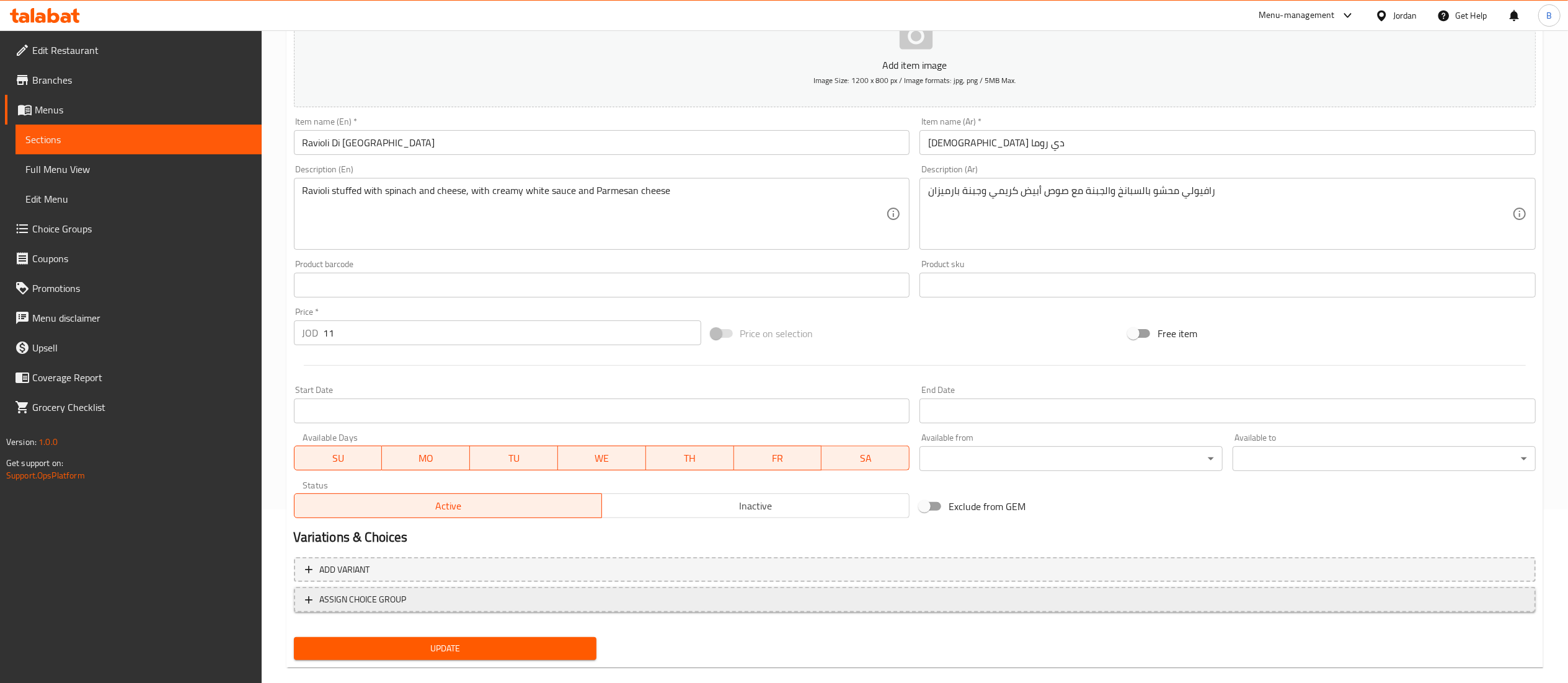
click at [398, 605] on span "ASSIGN CHOICE GROUP" at bounding box center [362, 600] width 87 height 16
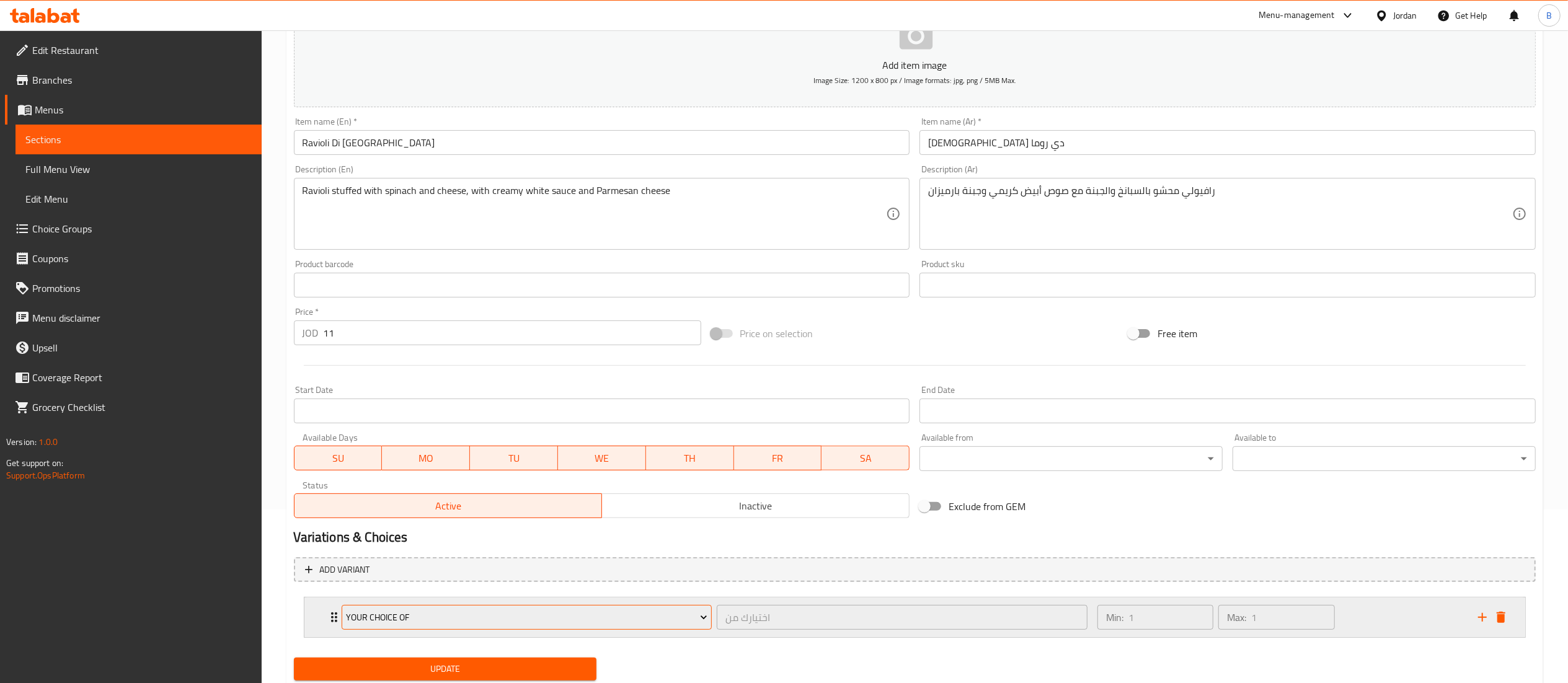
click at [431, 607] on button "Your Choice Of" at bounding box center [527, 617] width 371 height 25
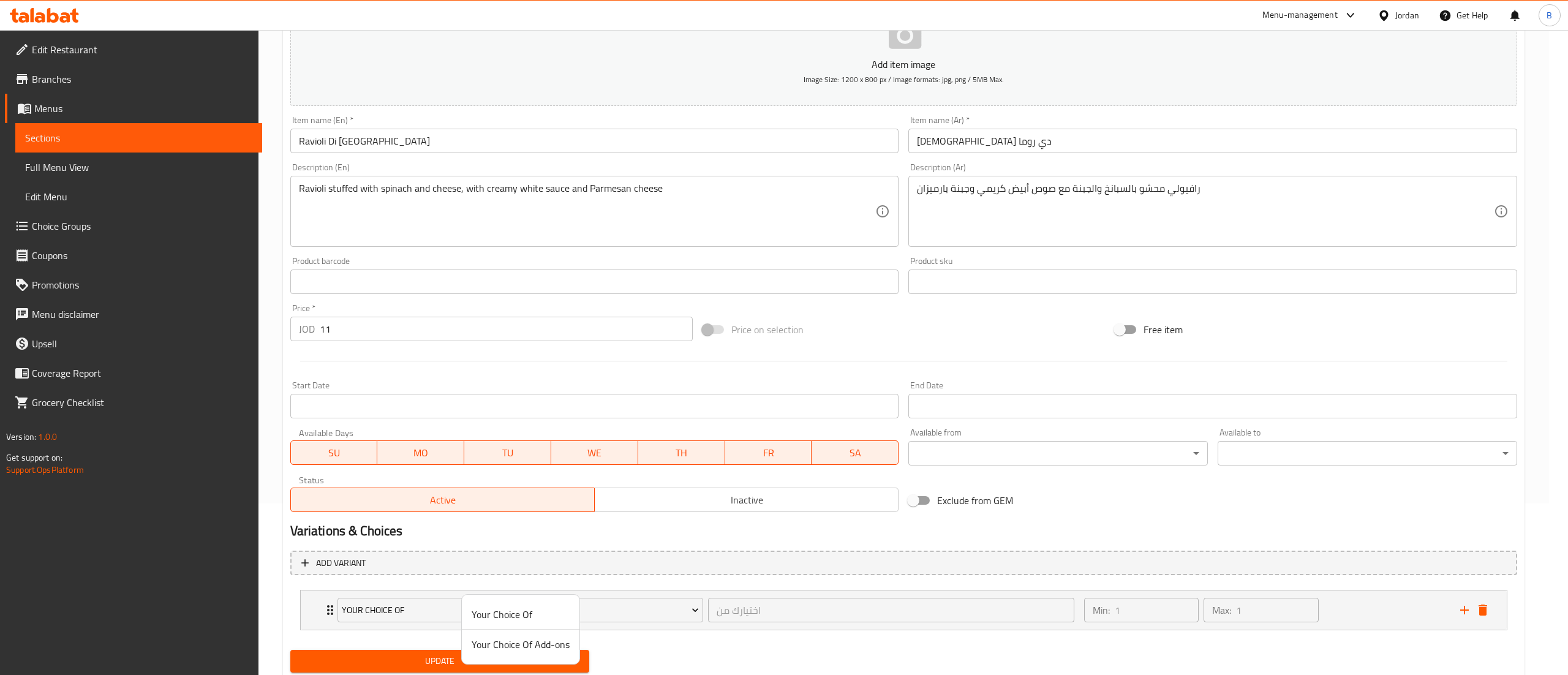
click at [492, 648] on span "Your Choice Of Add-ons" at bounding box center [520, 645] width 98 height 15
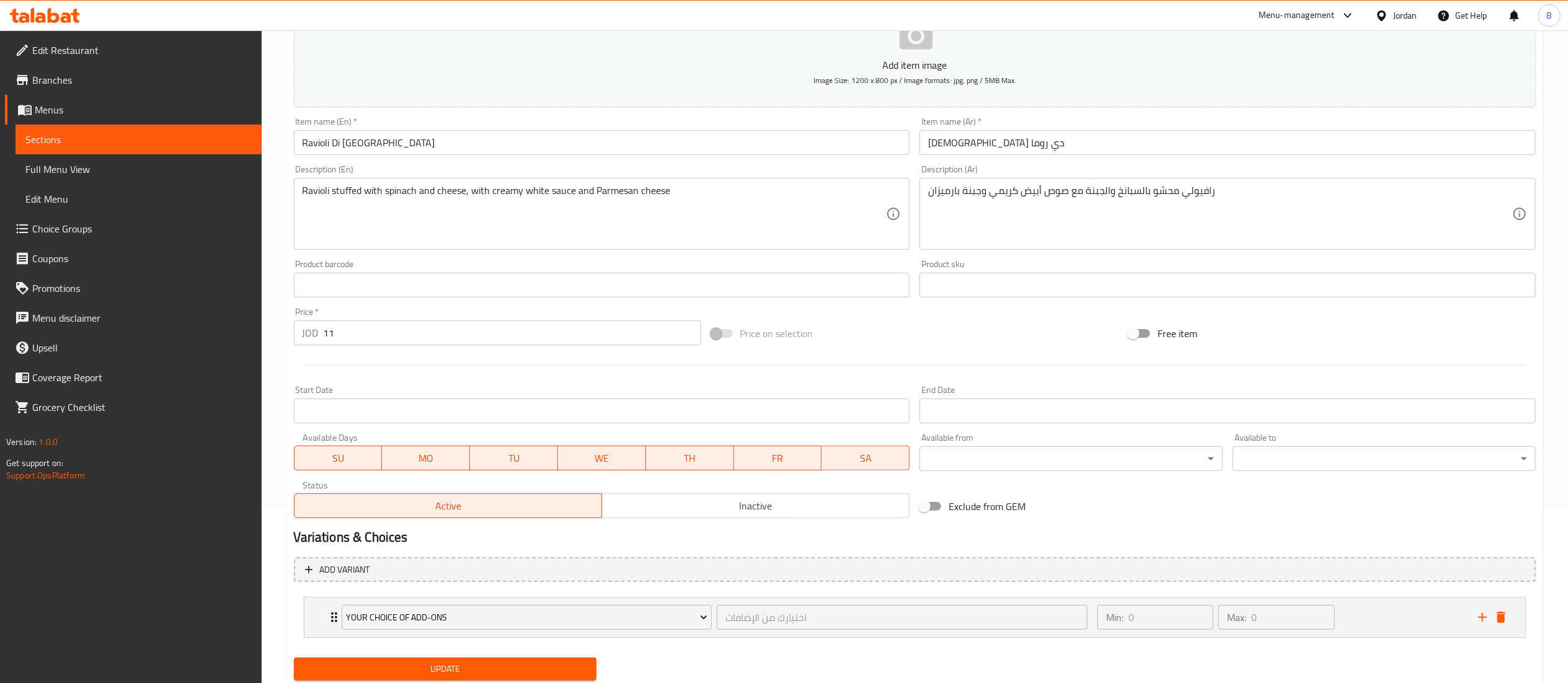
click at [494, 656] on div "Update" at bounding box center [446, 670] width 313 height 33
click at [489, 670] on span "Update" at bounding box center [446, 670] width 284 height 16
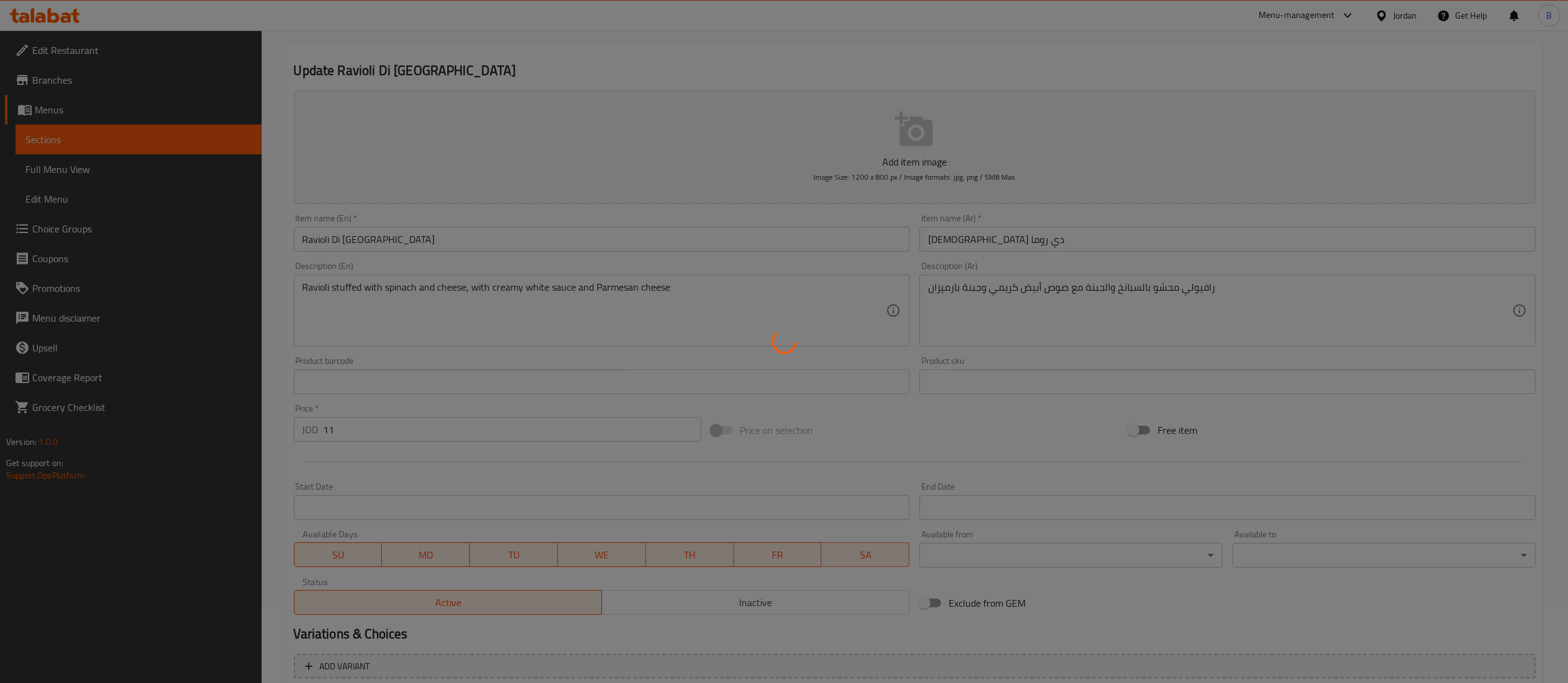
scroll to position [0, 0]
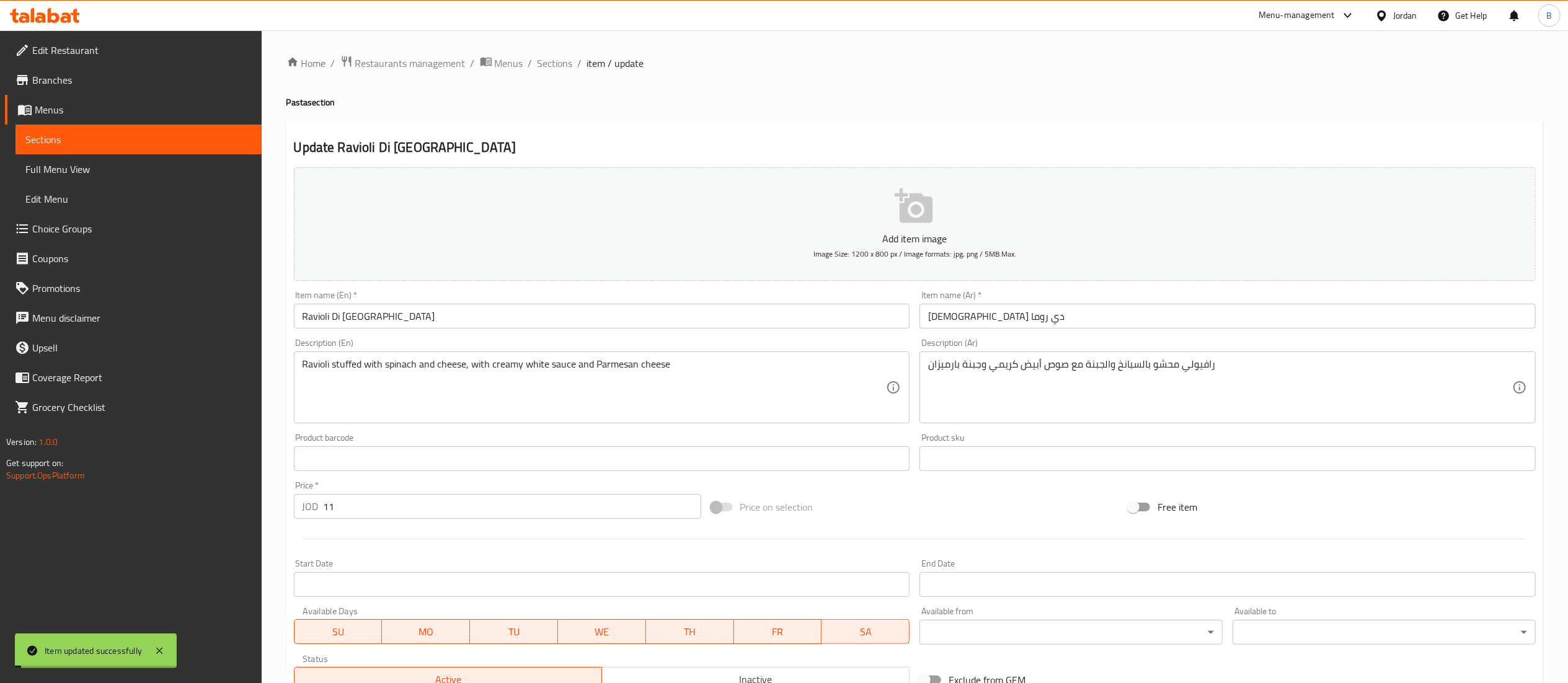
click at [566, 64] on span "Sections" at bounding box center [555, 63] width 35 height 15
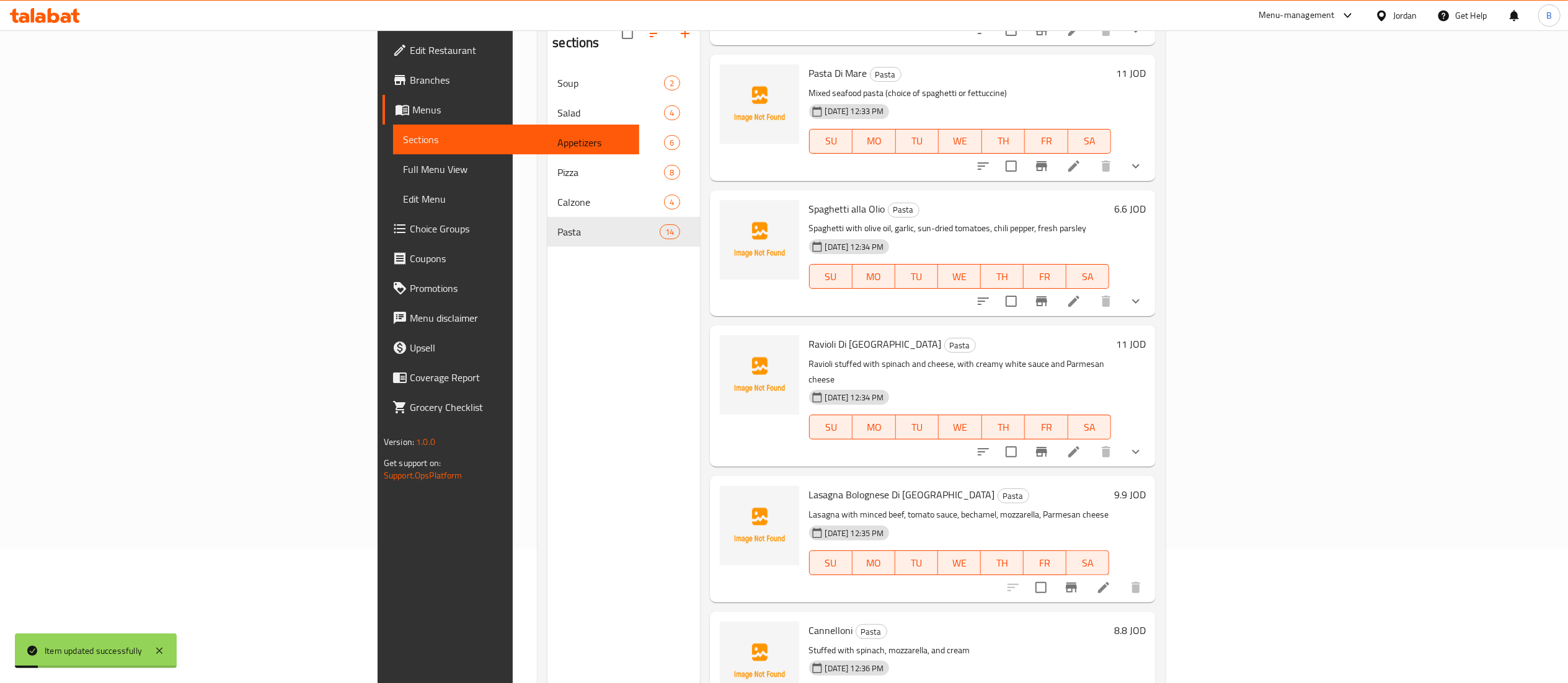
scroll to position [174, 0]
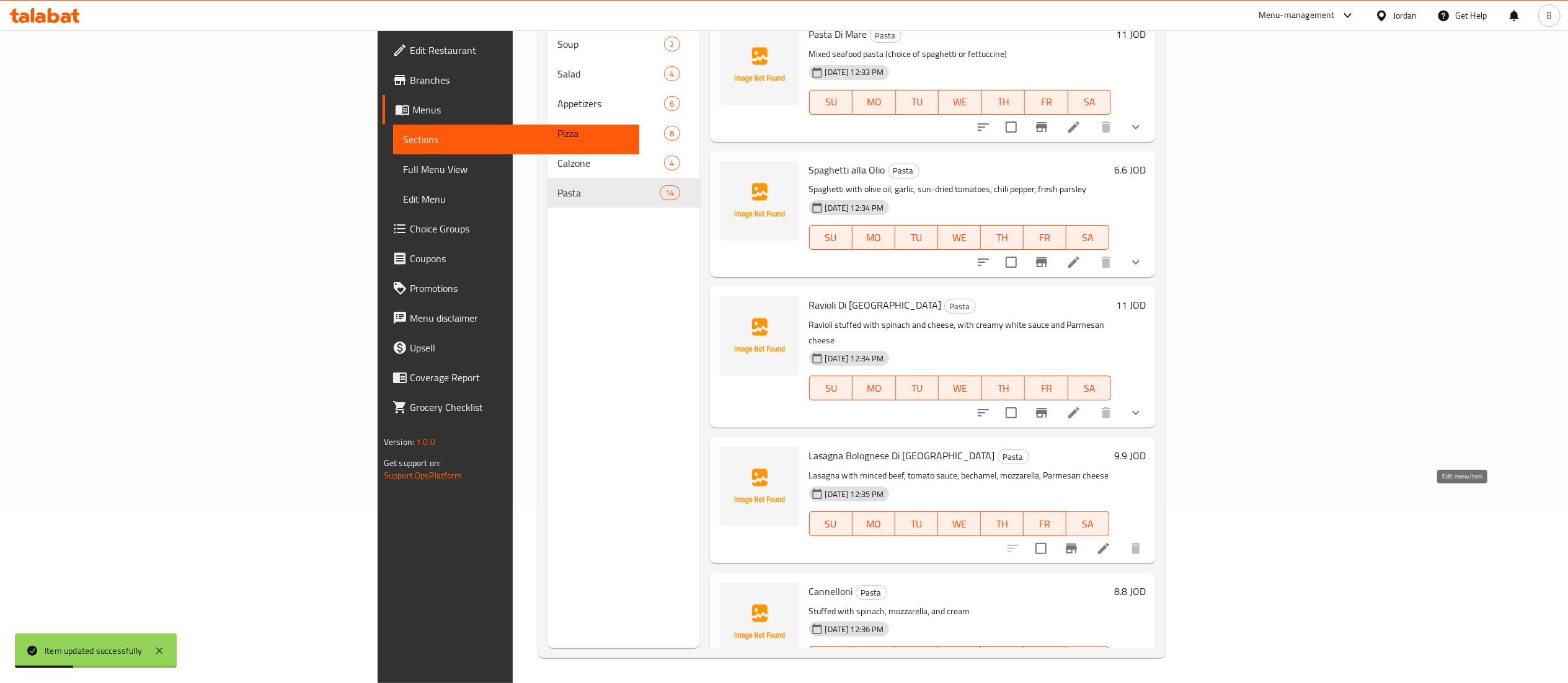
click at [1111, 541] on icon at bounding box center [1103, 548] width 15 height 15
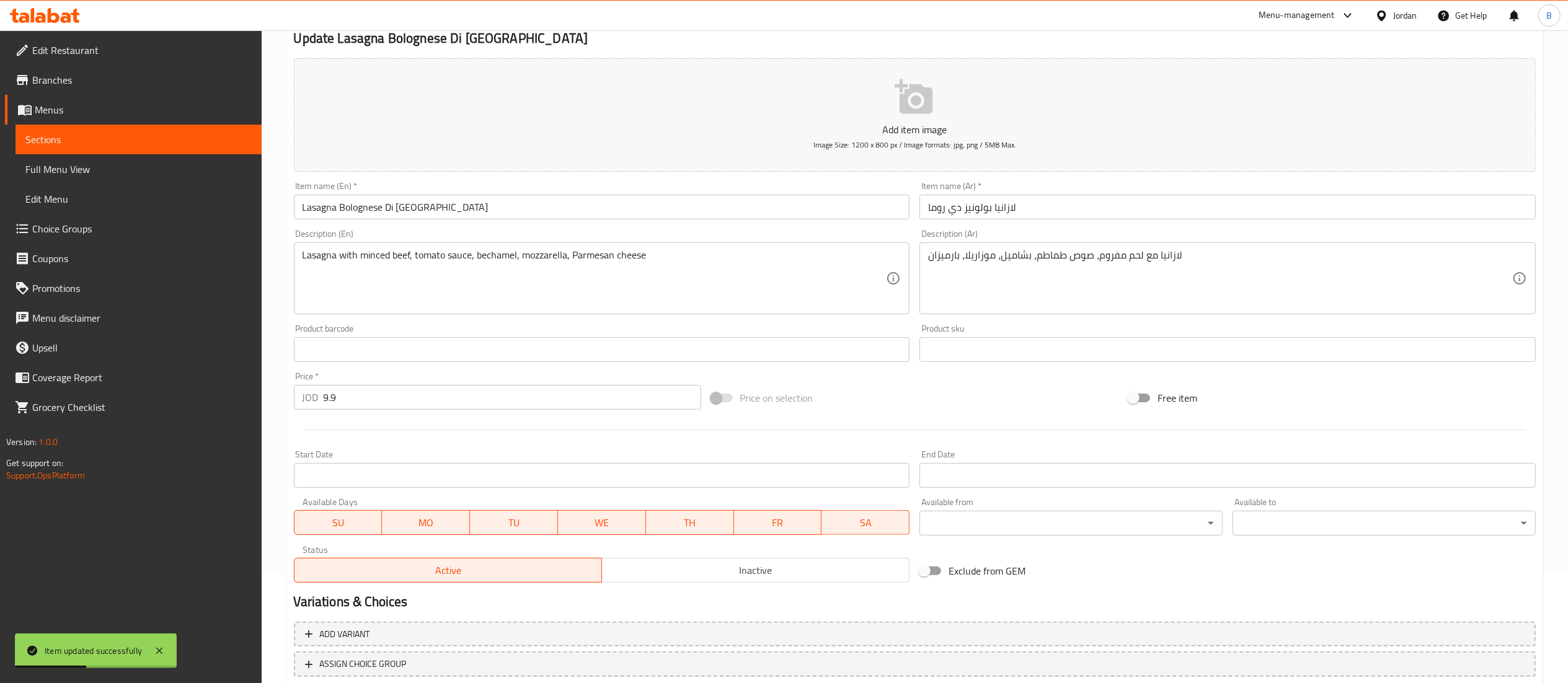
scroll to position [192, 0]
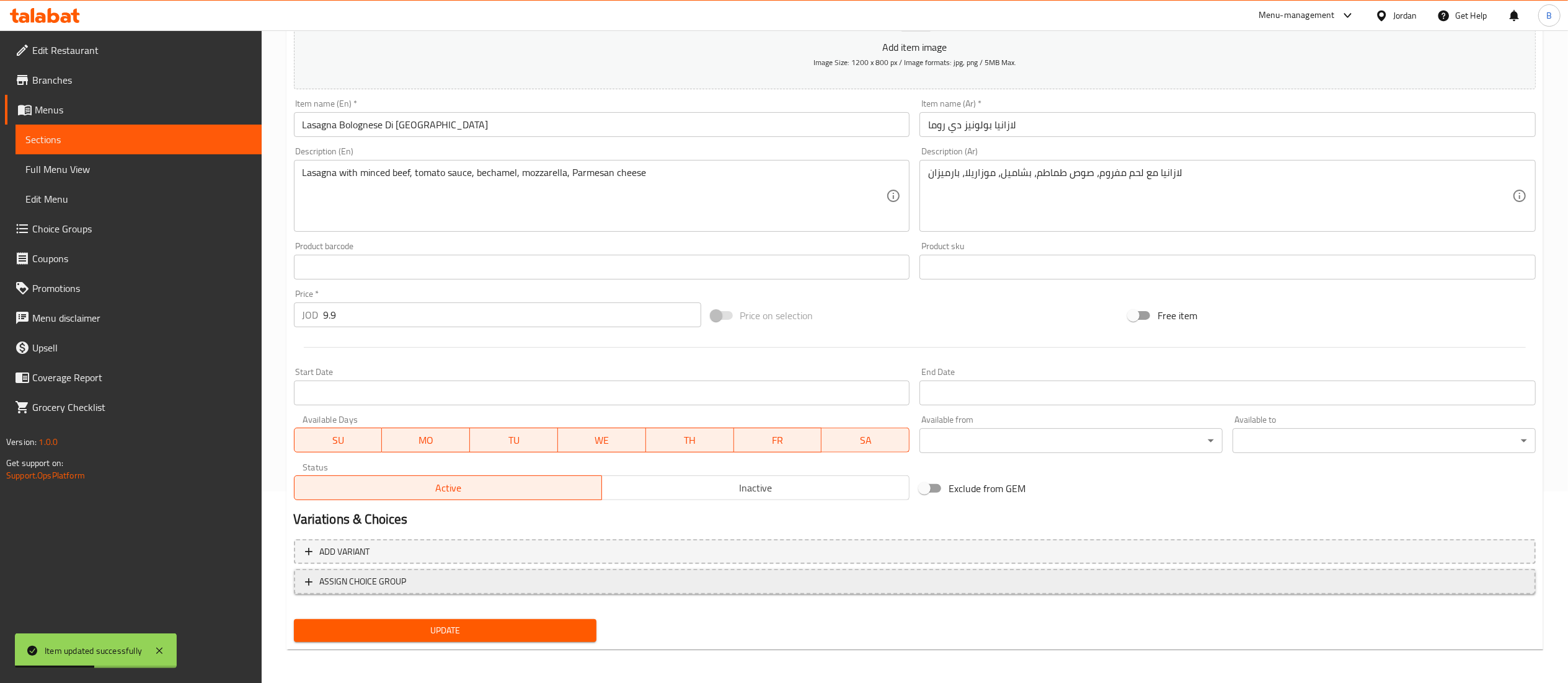
click at [415, 579] on span "ASSIGN CHOICE GROUP" at bounding box center [914, 582] width 1220 height 16
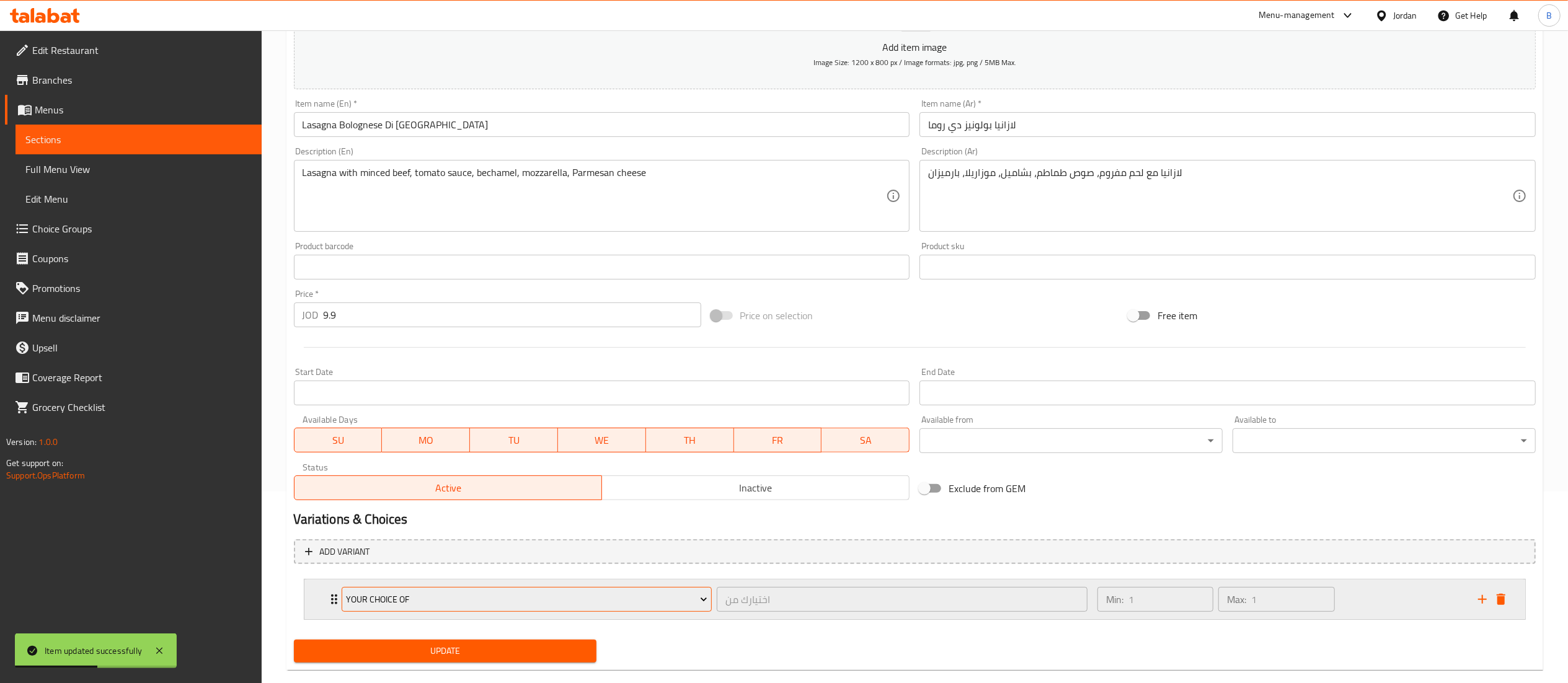
click at [429, 590] on button "Your Choice Of" at bounding box center [527, 600] width 371 height 25
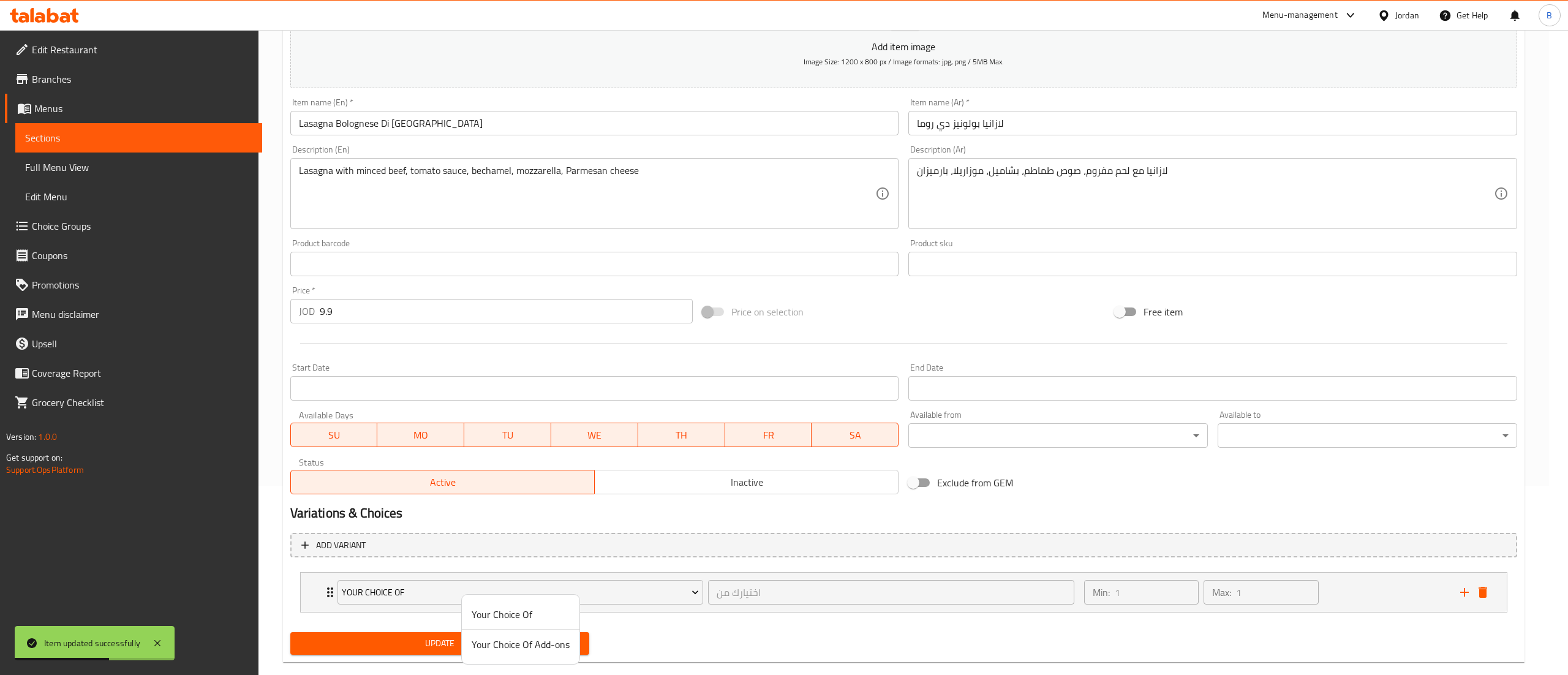
click at [496, 649] on span "Your Choice Of Add-ons" at bounding box center [520, 645] width 98 height 15
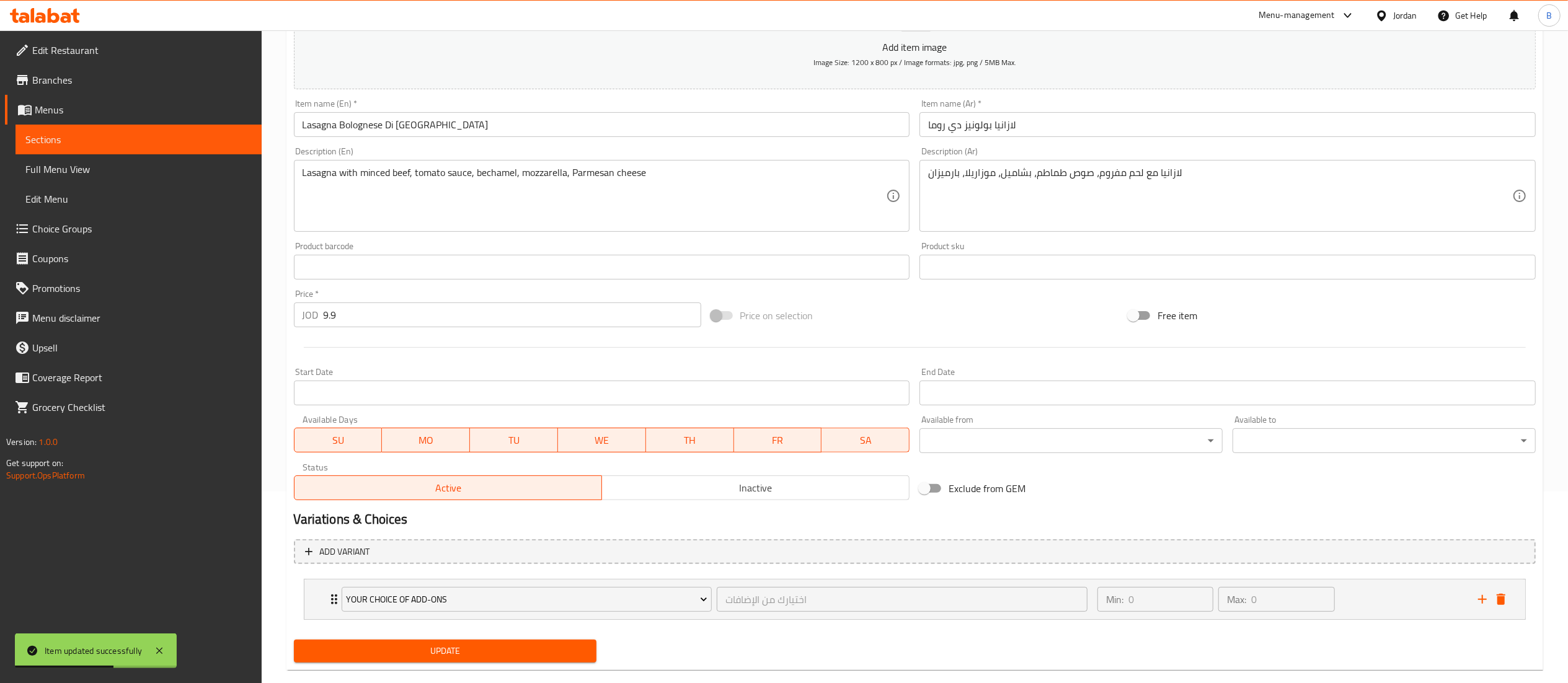
click at [496, 653] on span "Update" at bounding box center [446, 651] width 284 height 16
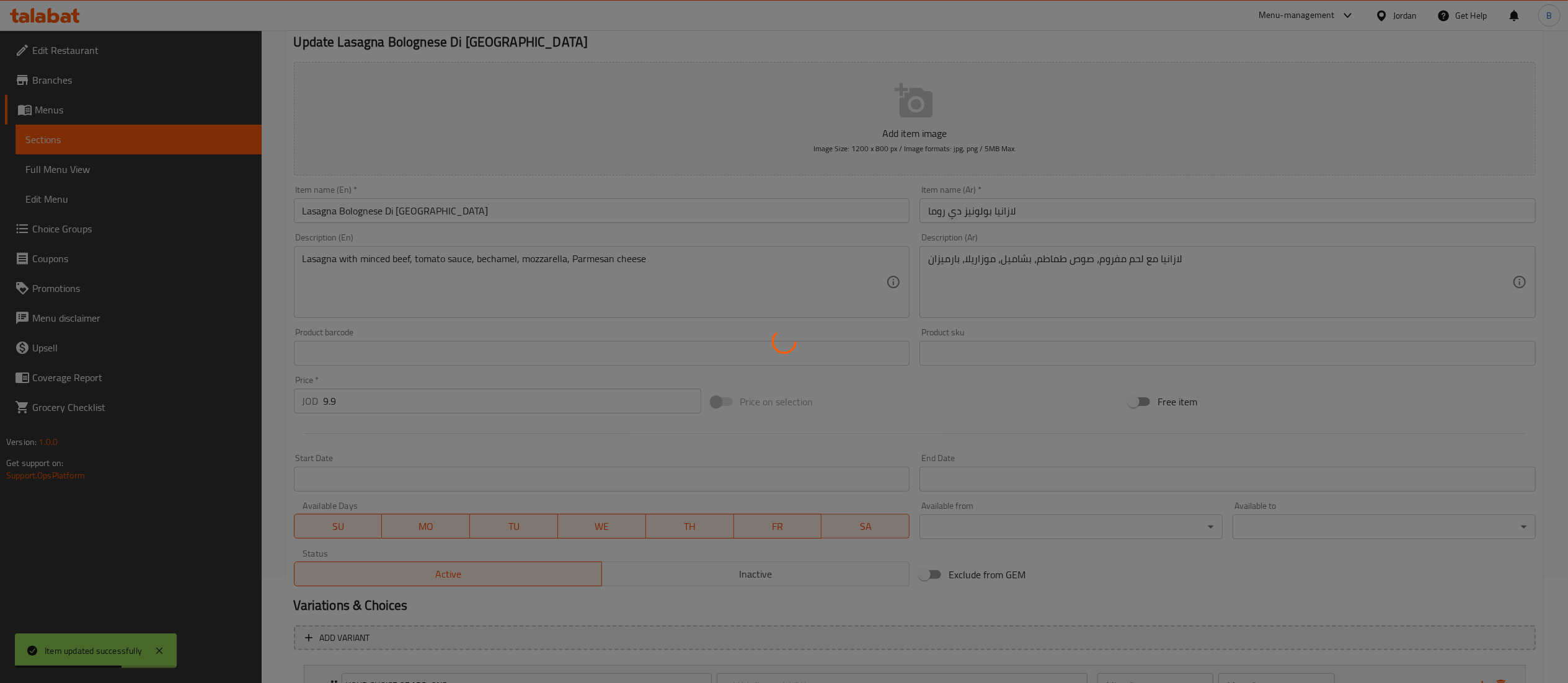
scroll to position [0, 0]
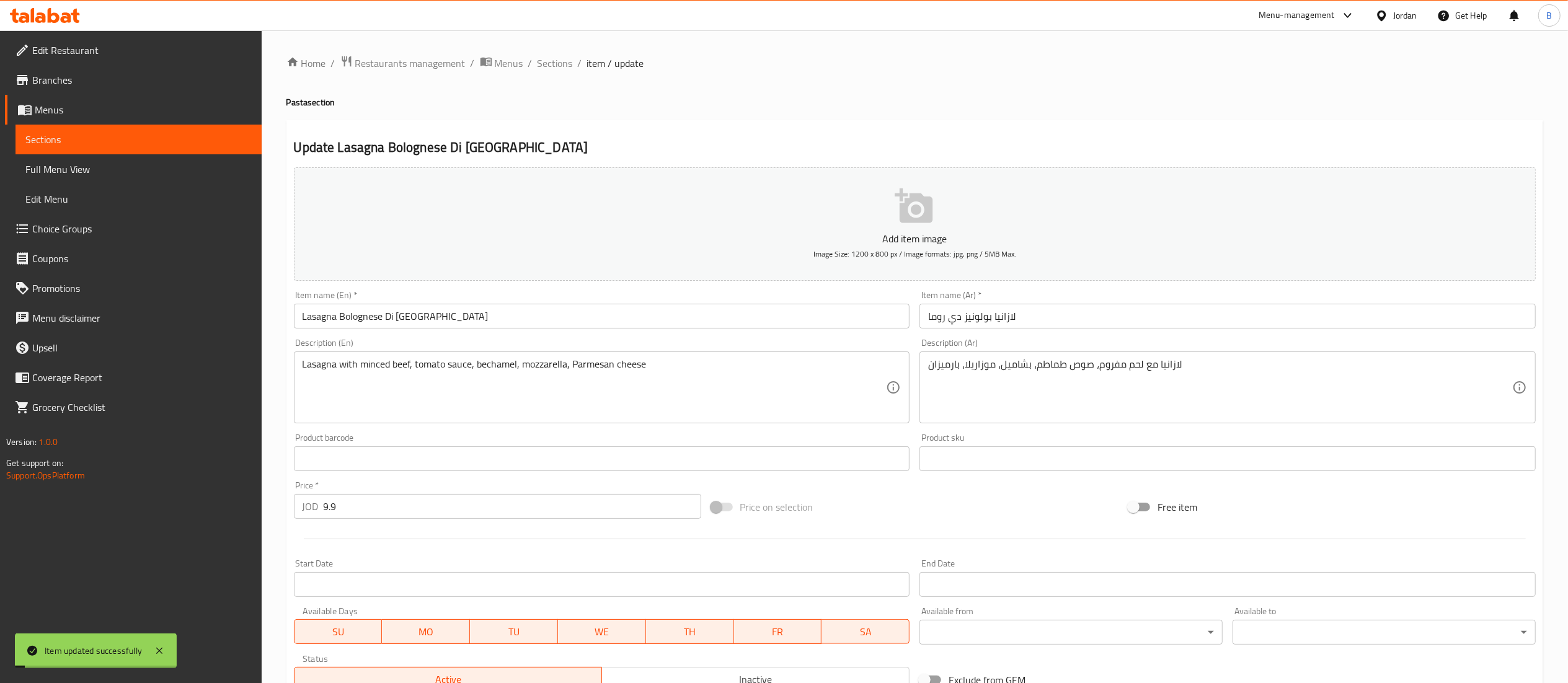
click at [551, 62] on span "Sections" at bounding box center [555, 63] width 35 height 15
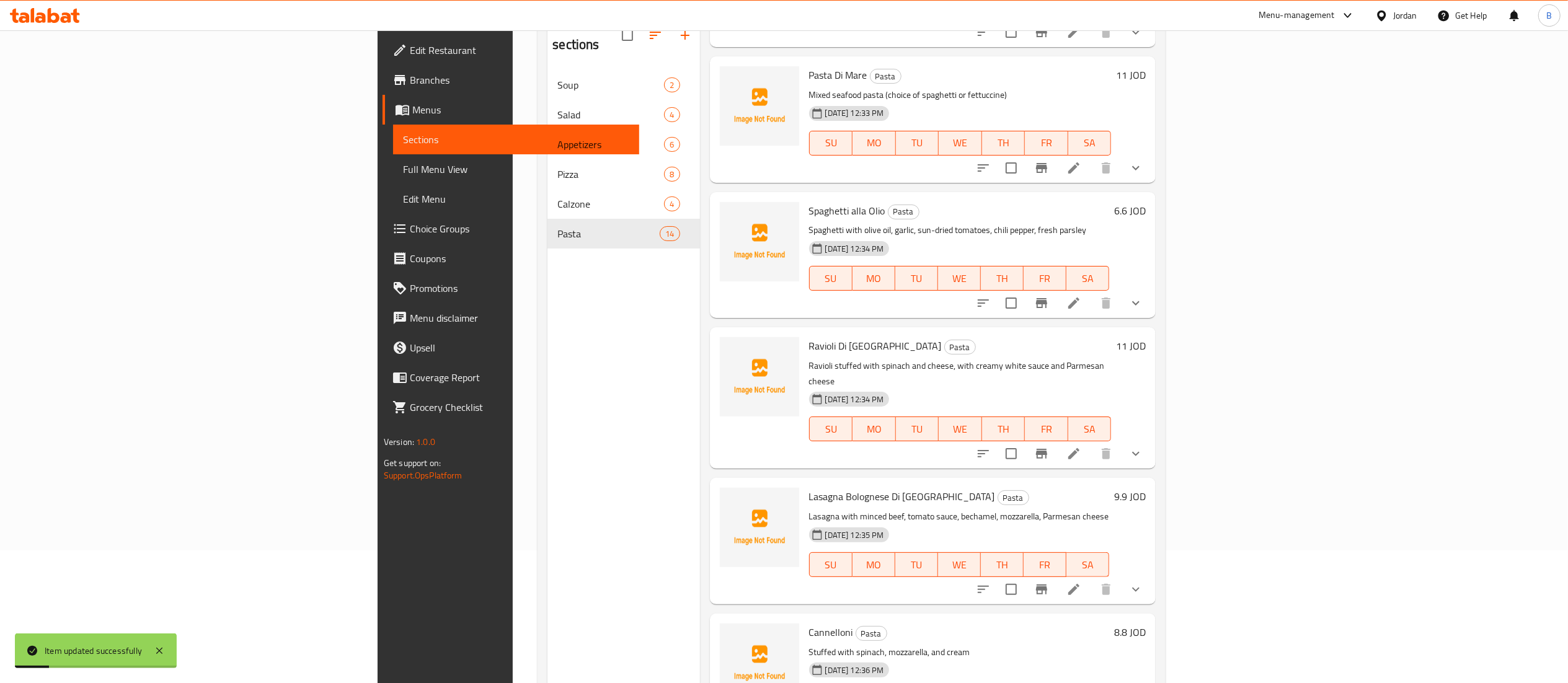
scroll to position [174, 0]
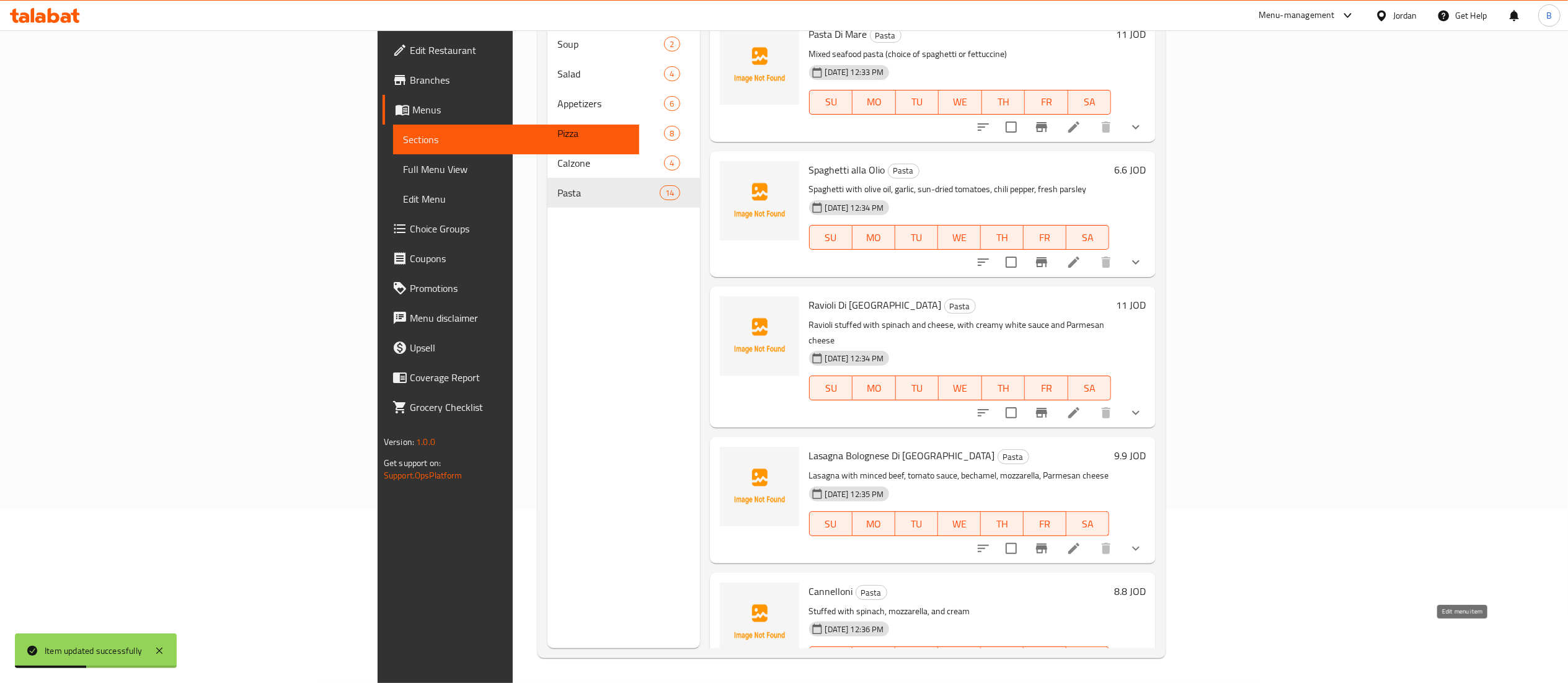
click at [1111, 677] on icon at bounding box center [1103, 684] width 15 height 15
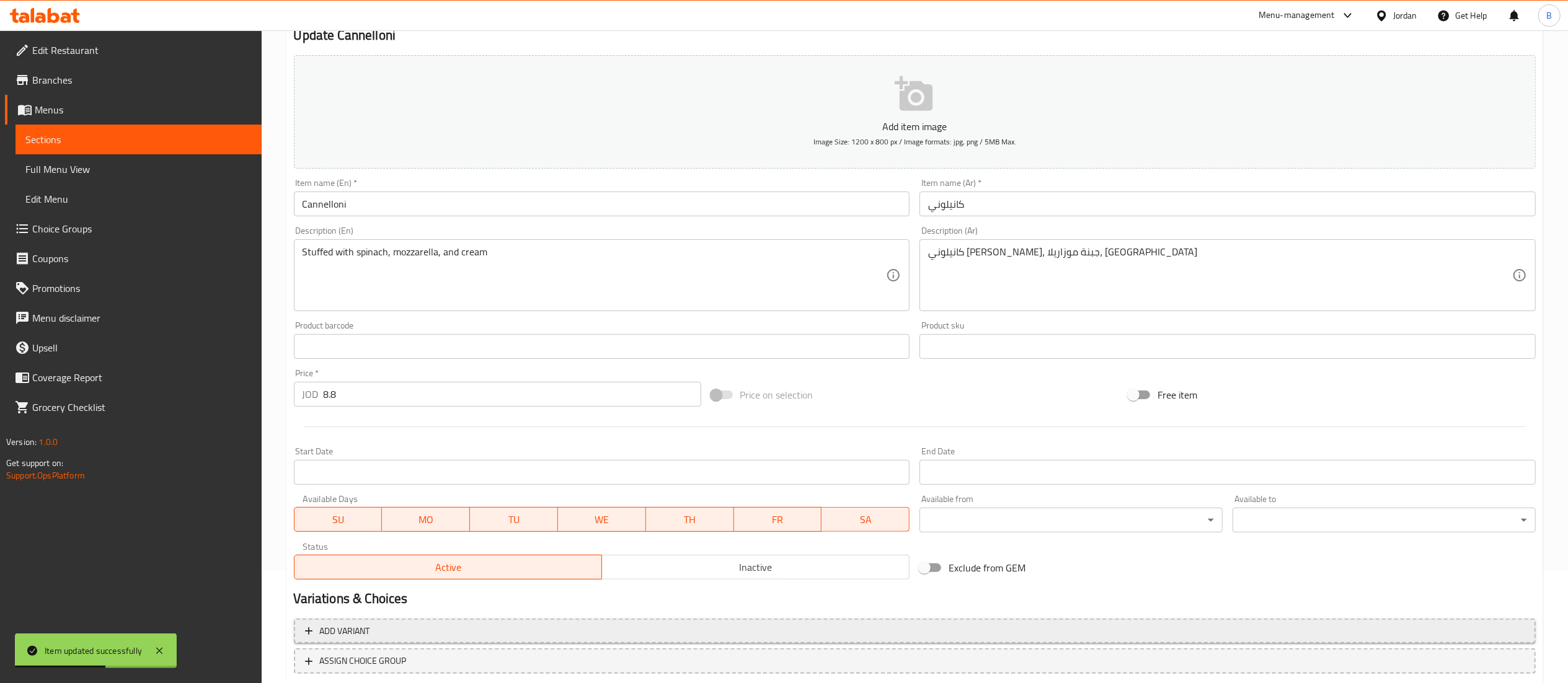
scroll to position [192, 0]
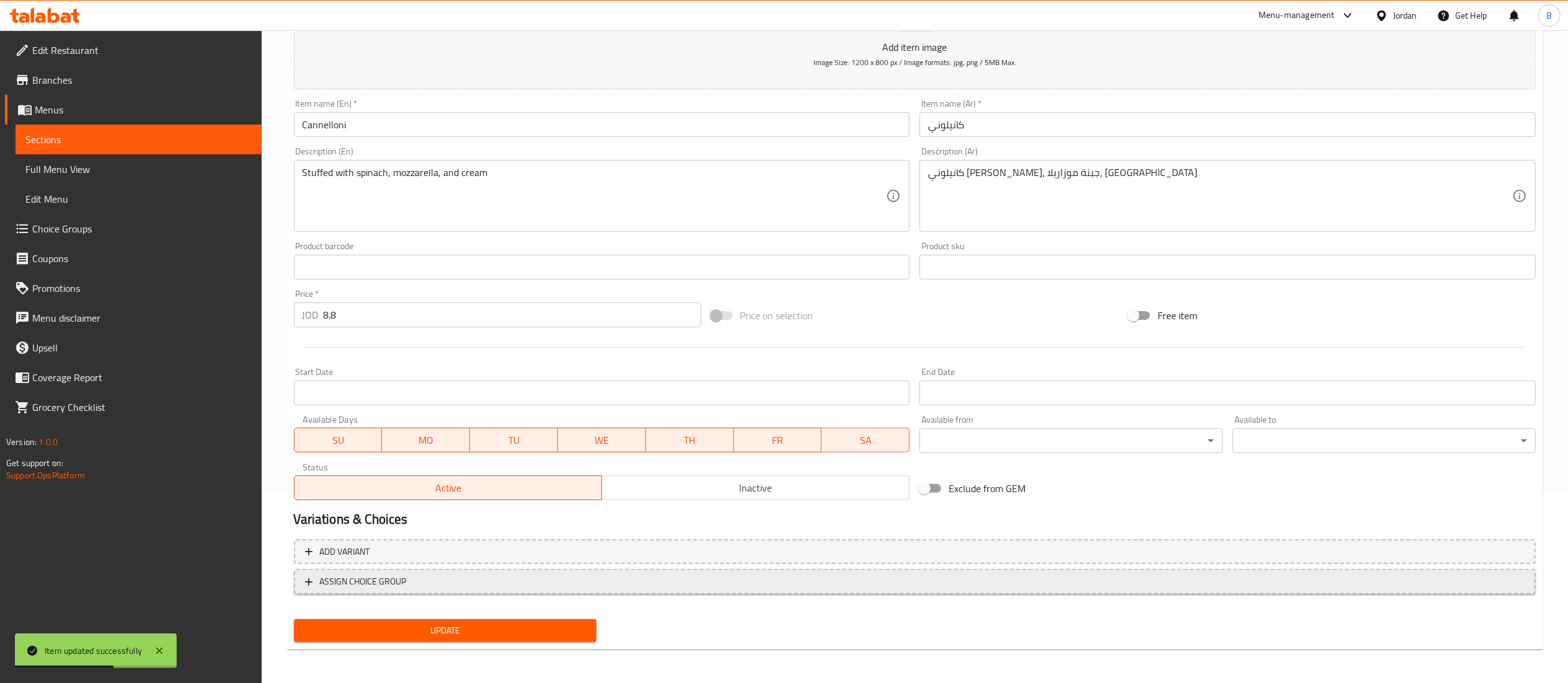
click at [381, 580] on span "ASSIGN CHOICE GROUP" at bounding box center [362, 582] width 87 height 16
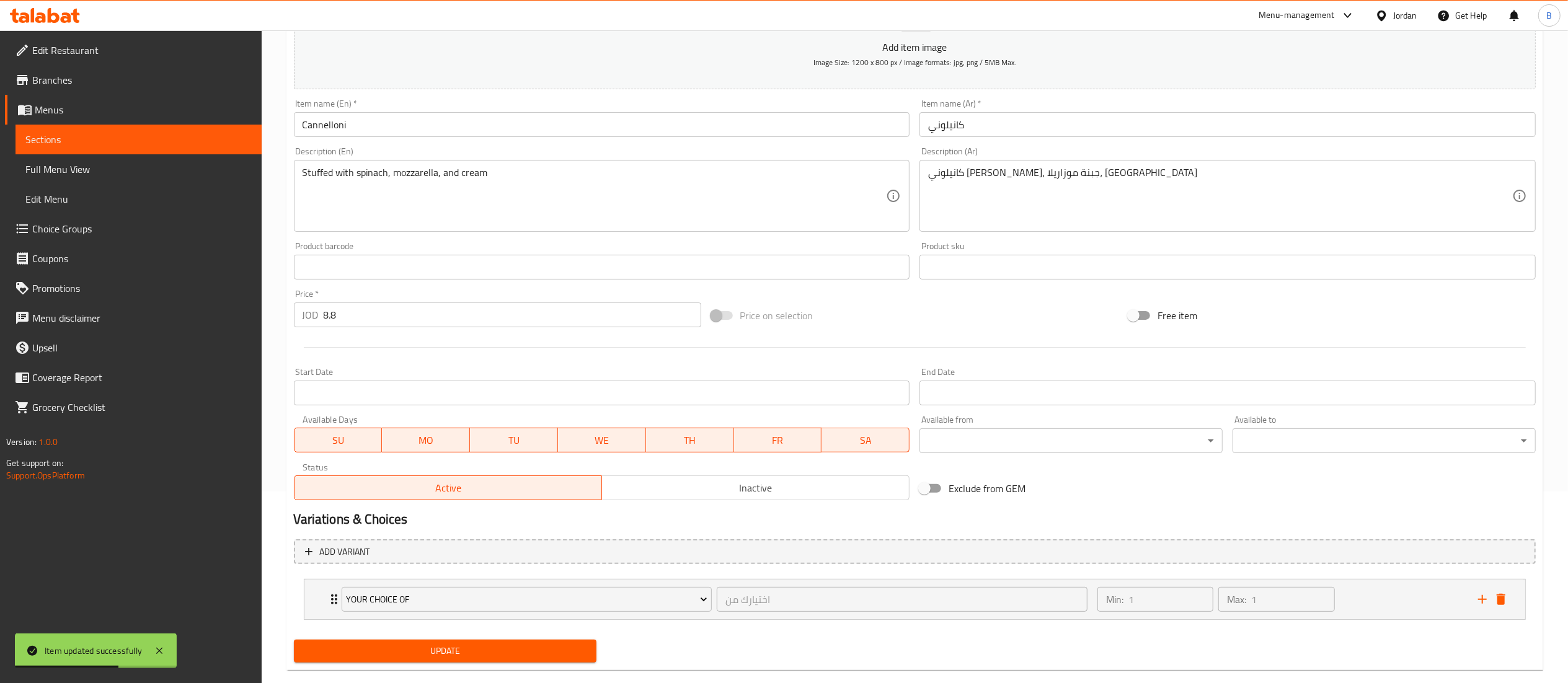
click at [392, 597] on span "Your Choice Of" at bounding box center [526, 600] width 362 height 16
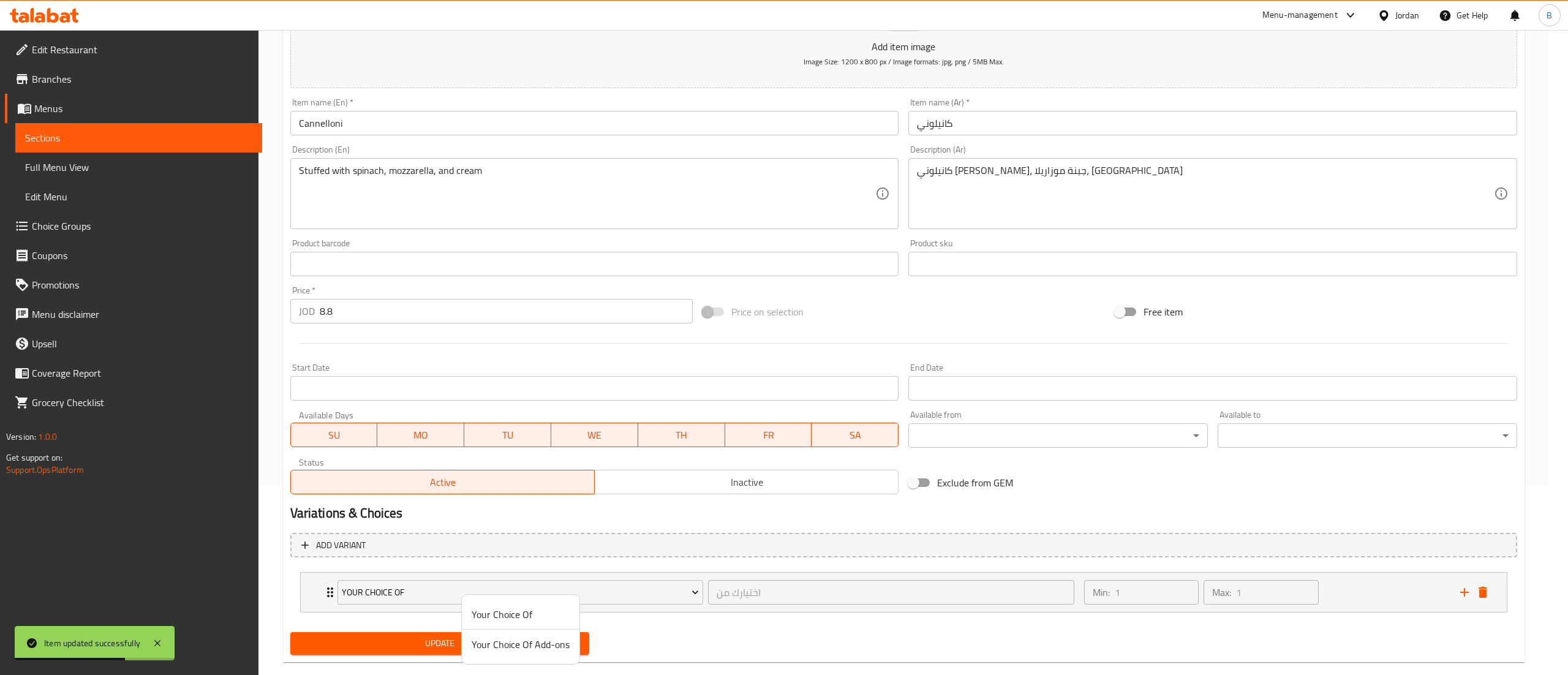
click at [509, 646] on span "Your Choice Of Add-ons" at bounding box center [520, 645] width 98 height 15
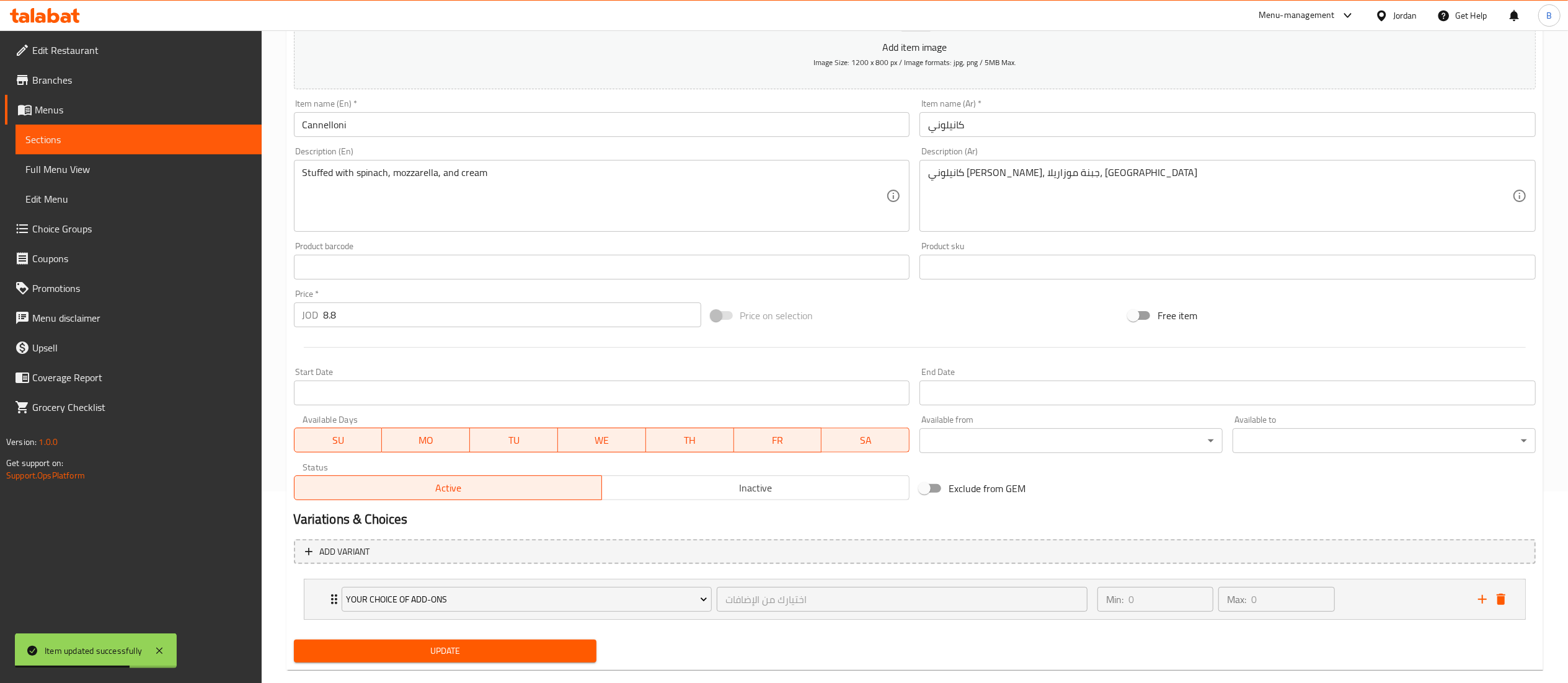
click at [499, 653] on span "Update" at bounding box center [446, 651] width 284 height 16
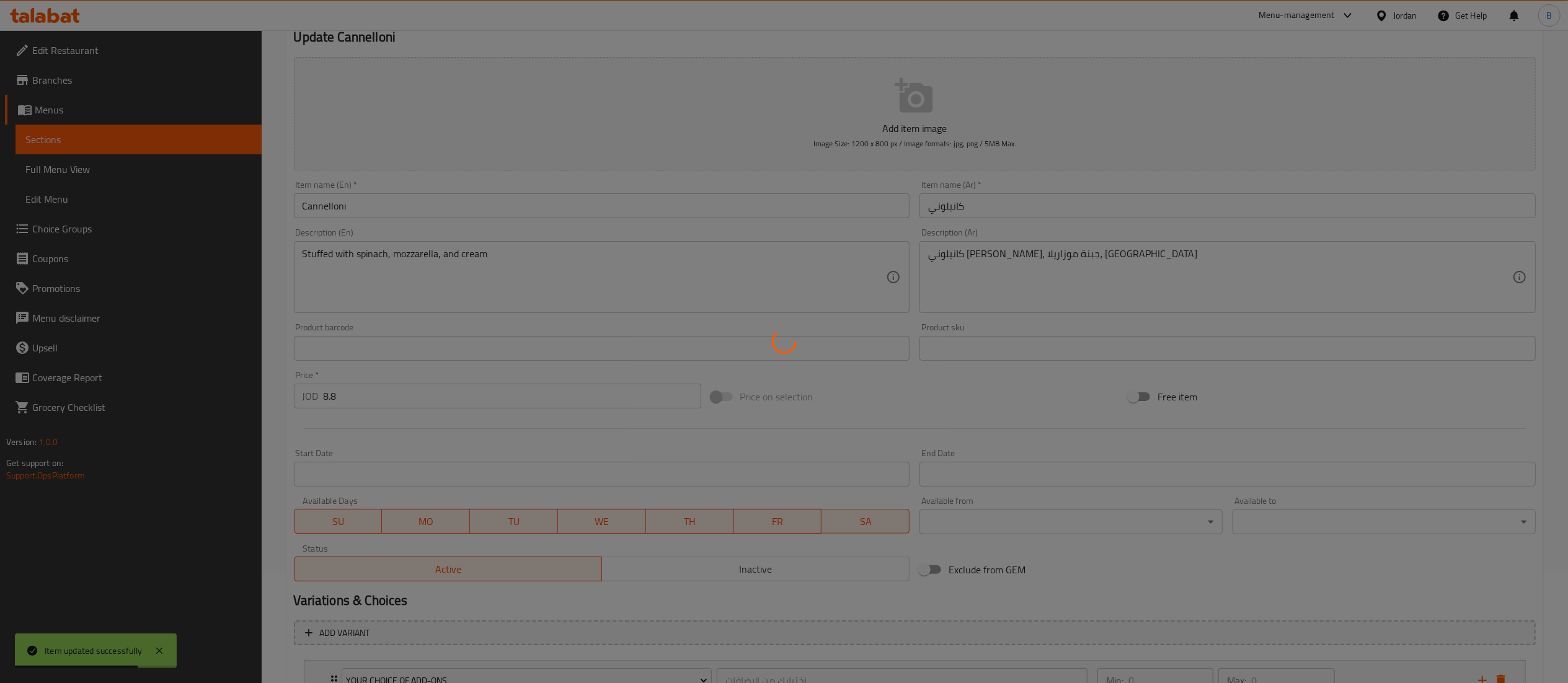
scroll to position [0, 0]
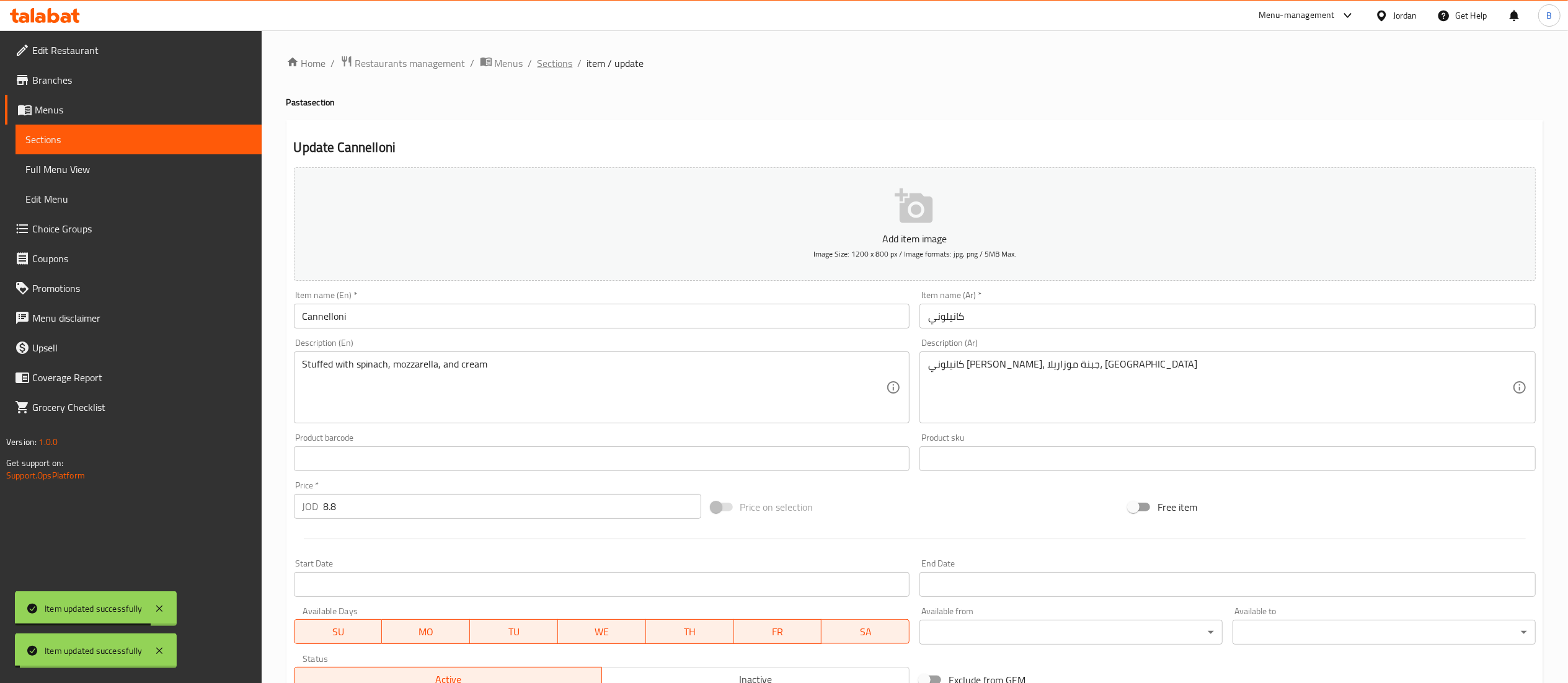
click at [545, 56] on span "Sections" at bounding box center [555, 63] width 35 height 15
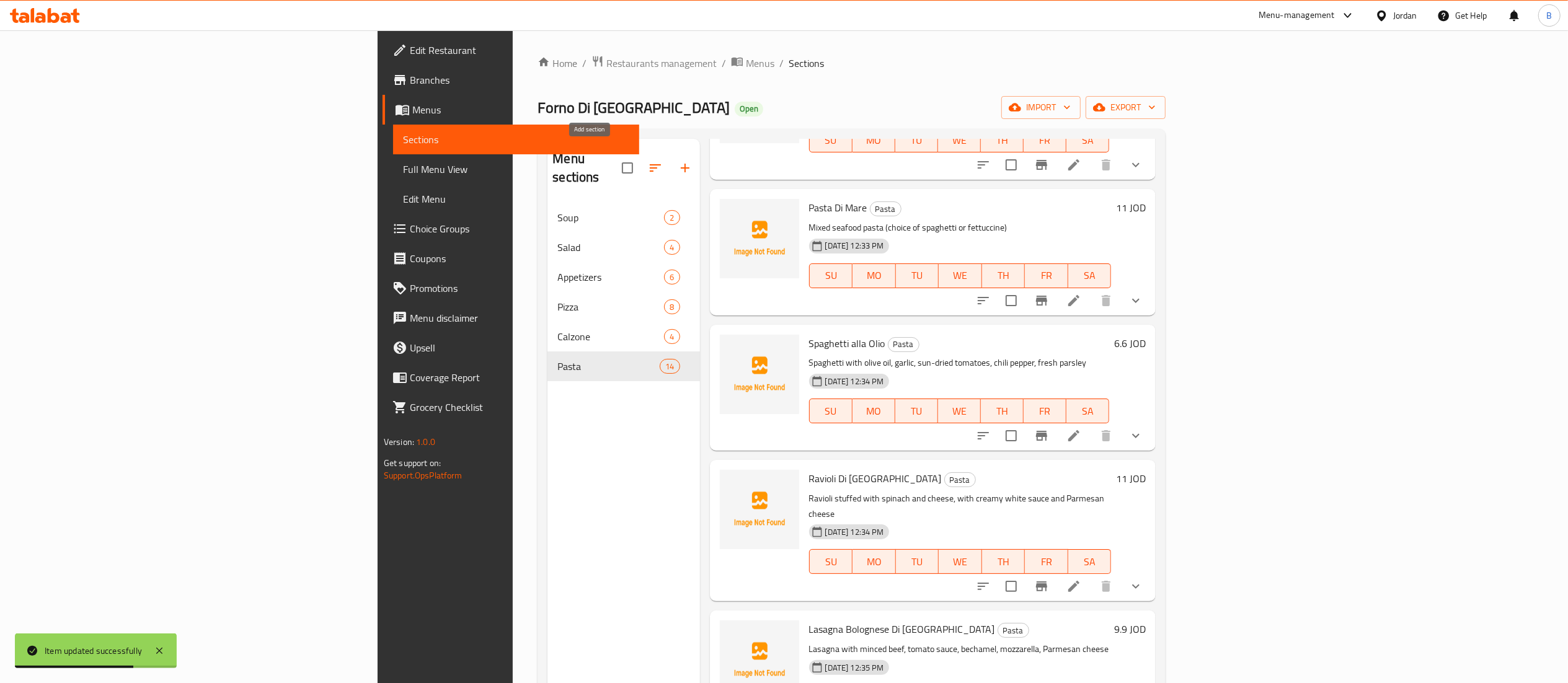
click at [671, 171] on button "button" at bounding box center [686, 168] width 30 height 30
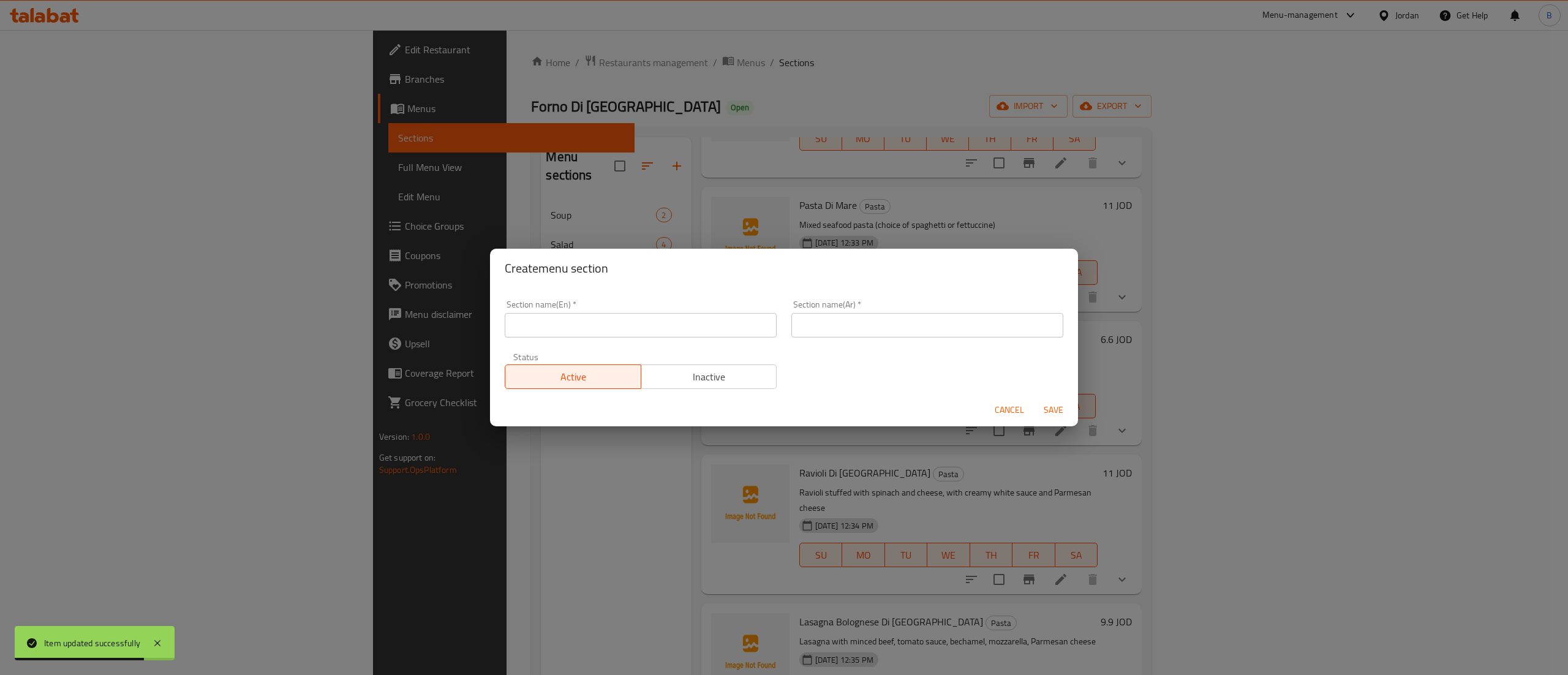
click at [589, 327] on input "text" at bounding box center [641, 325] width 272 height 24
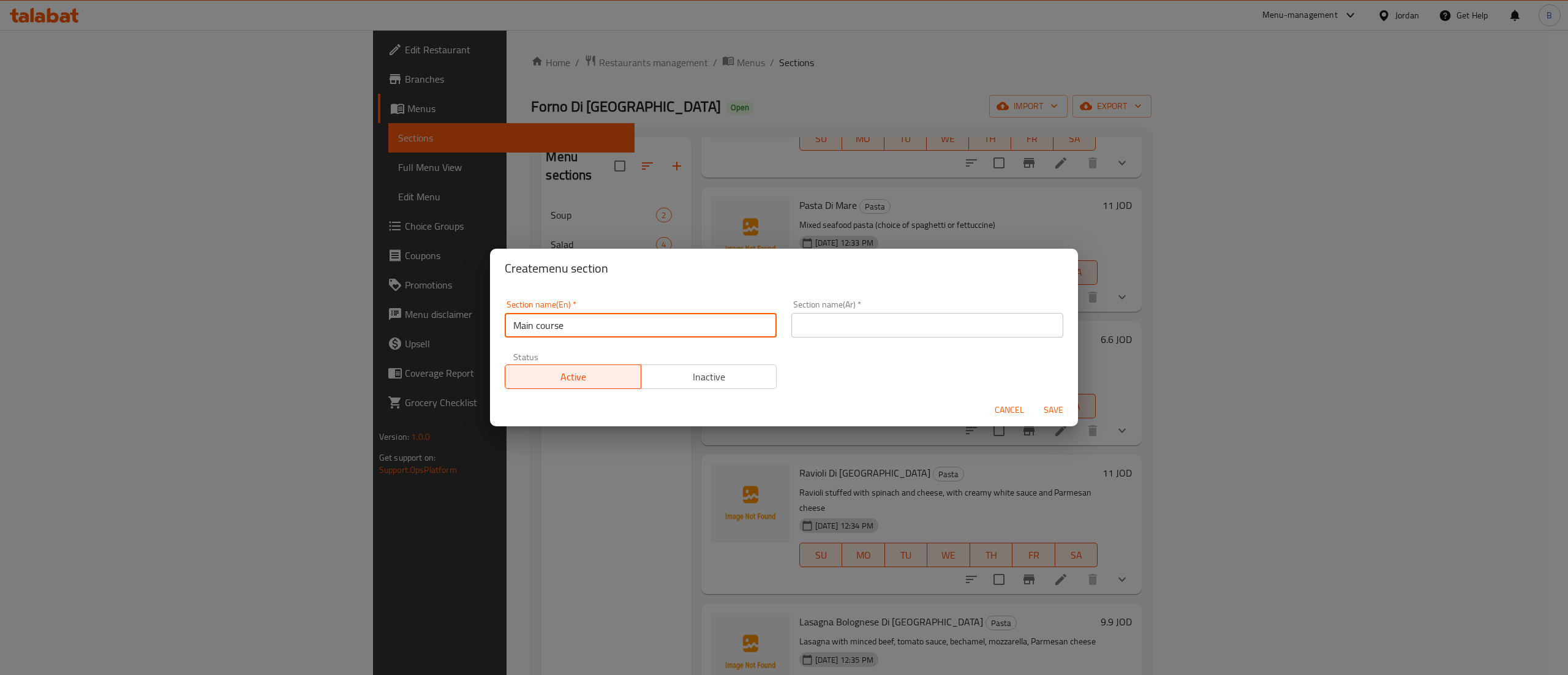
type input "Main course"
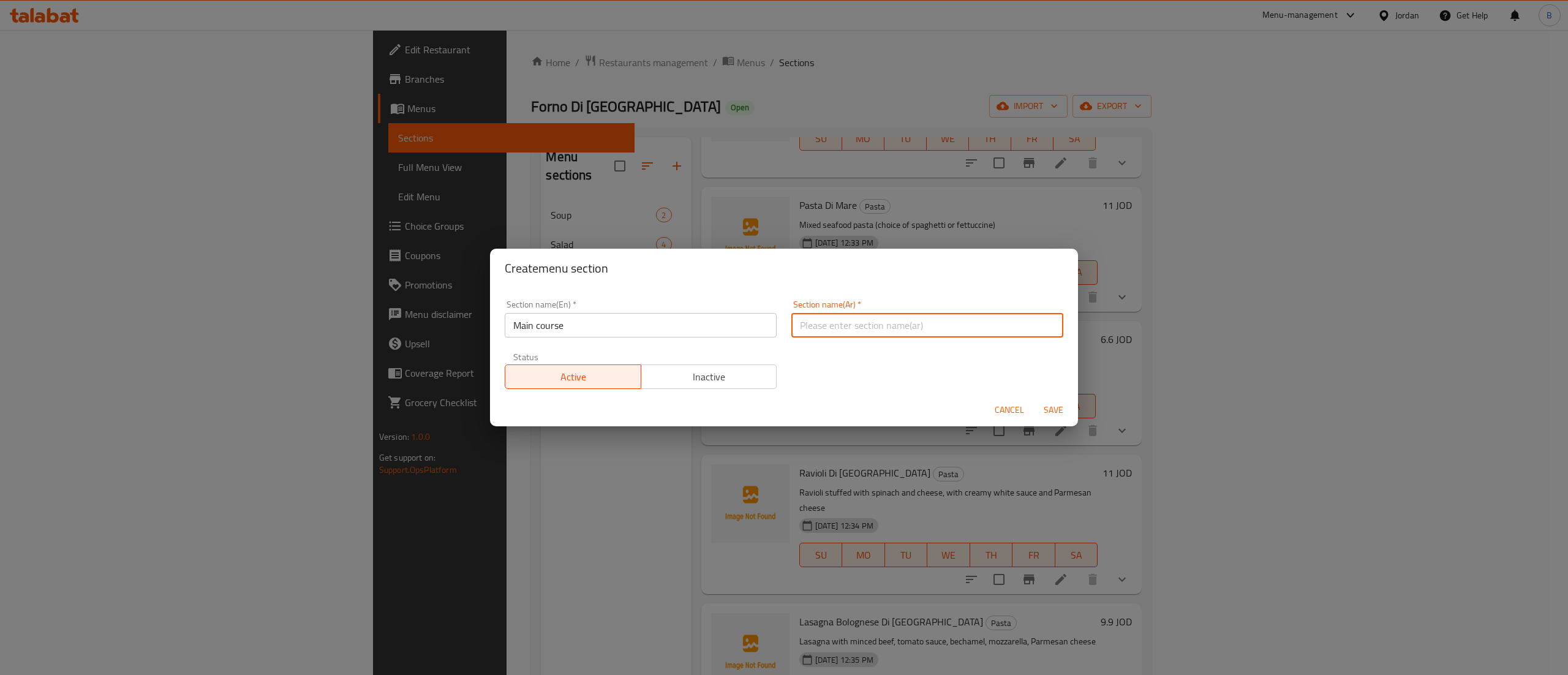
click at [934, 331] on input "text" at bounding box center [927, 325] width 272 height 24
type input "الاطباق الرئيسية"
click at [1064, 411] on span "Save" at bounding box center [1053, 410] width 29 height 16
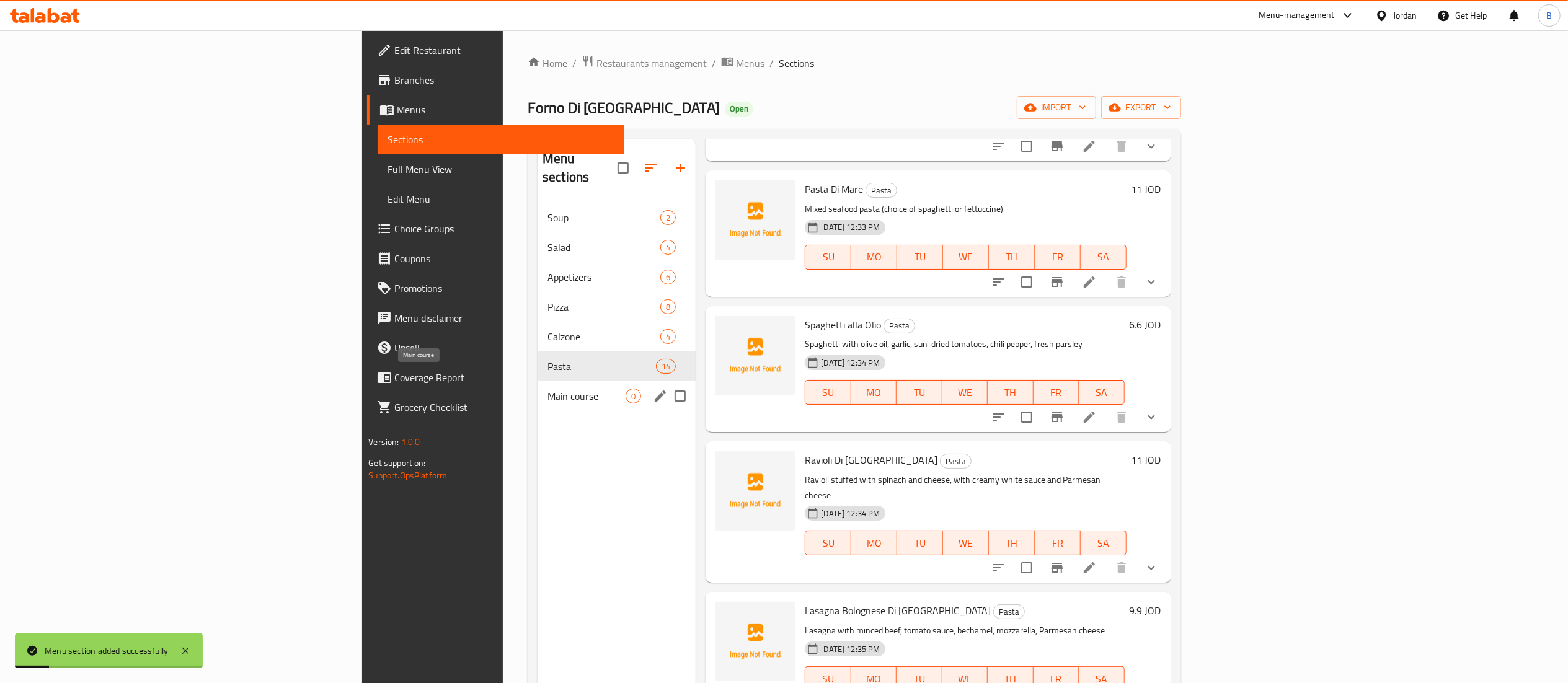
click at [547, 389] on span "Main course" at bounding box center [586, 396] width 78 height 15
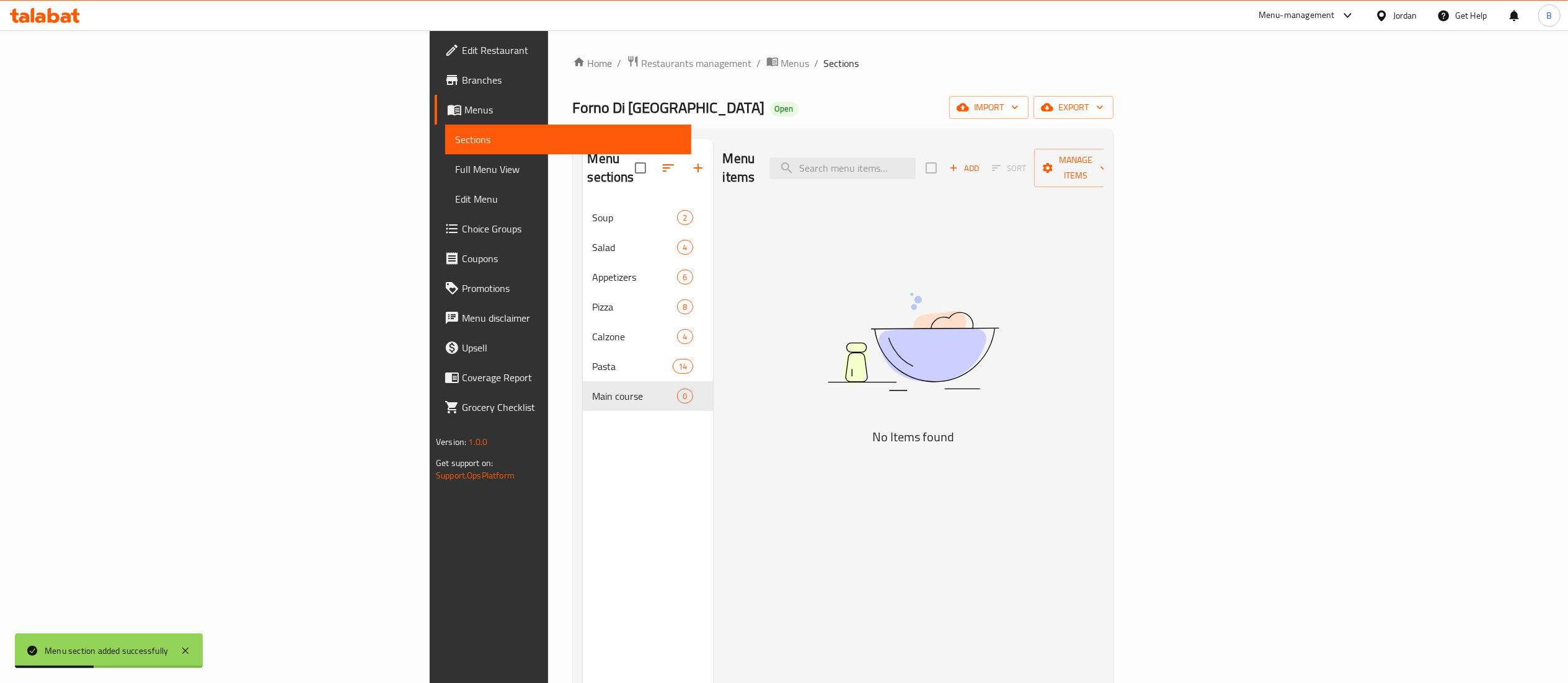
click at [981, 163] on span "Add" at bounding box center [964, 168] width 33 height 14
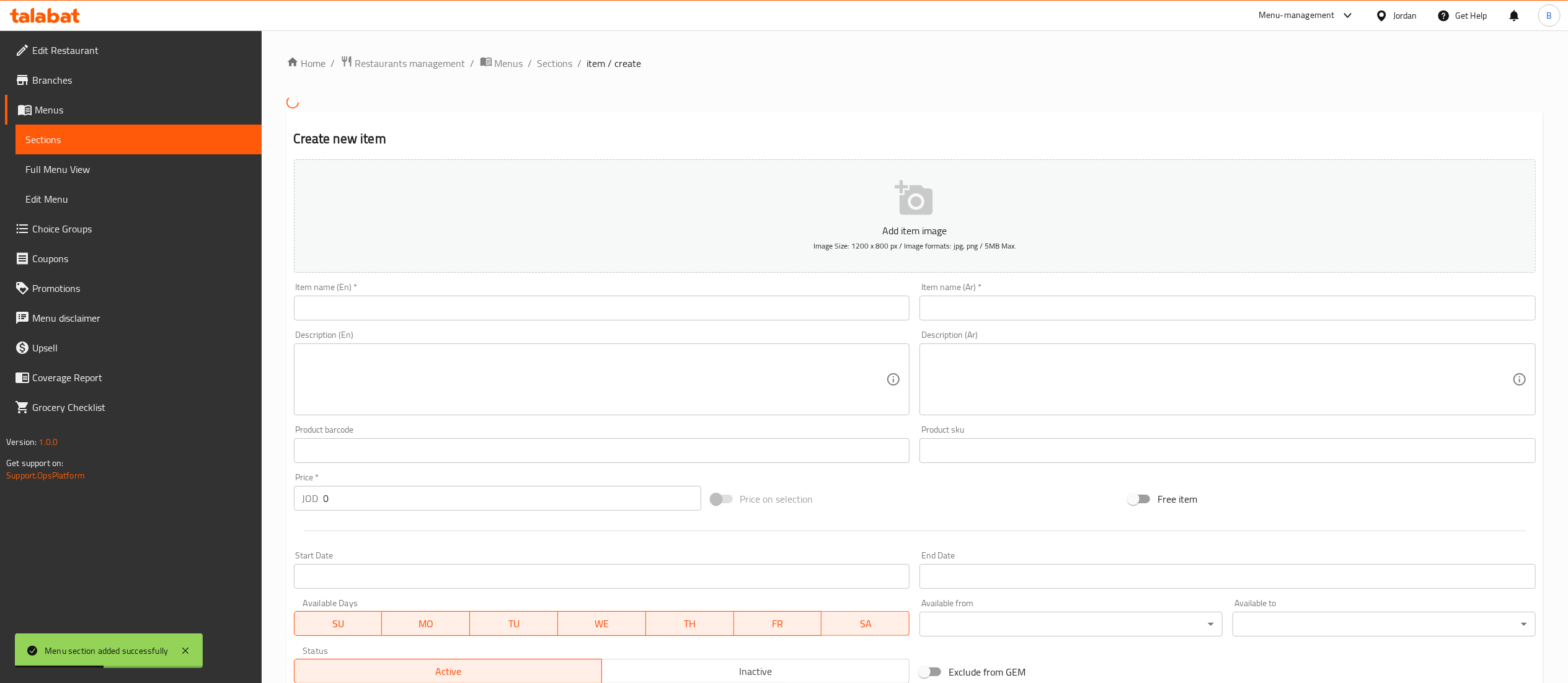
click at [596, 278] on div "Add item image Image Size: 1200 x 800 px / Image formats: jpg, png / 5MB Max." at bounding box center [915, 215] width 1252 height 123
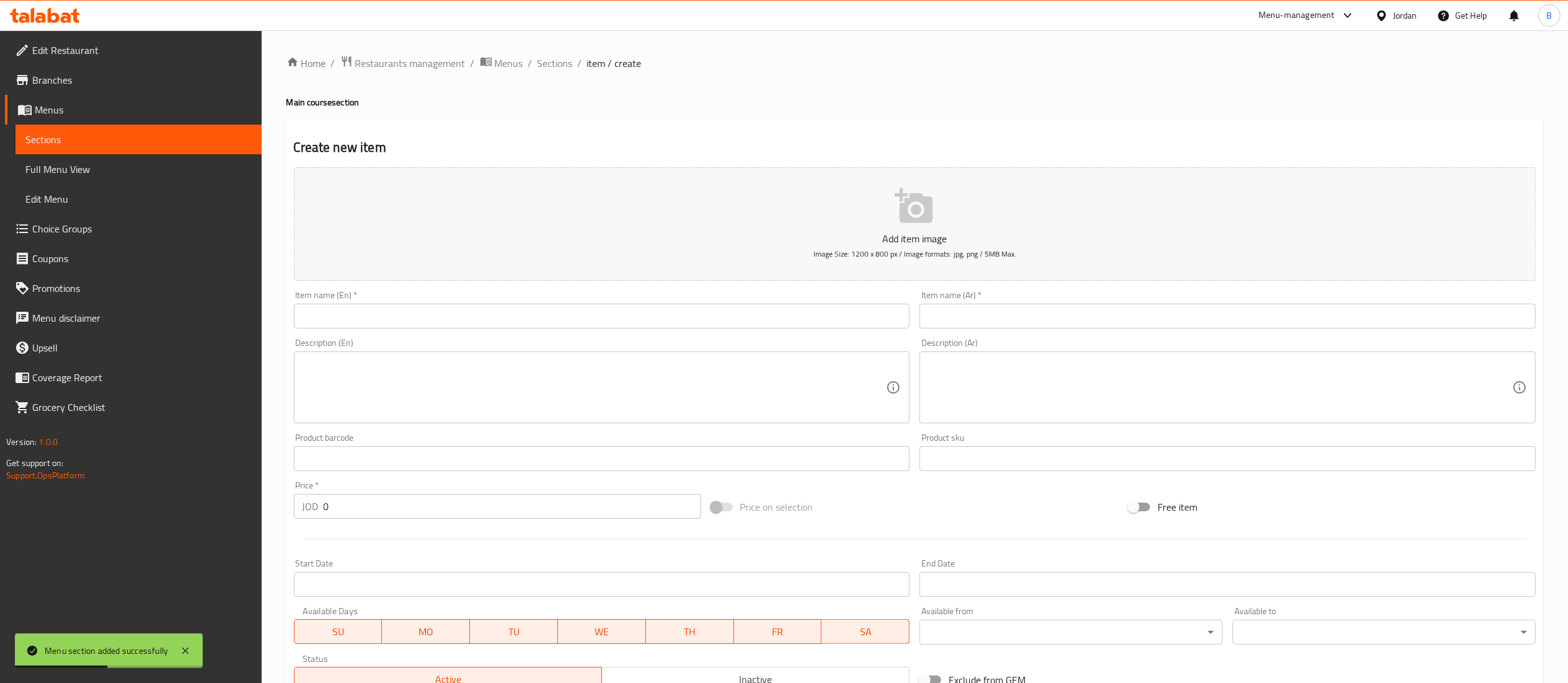
click at [587, 306] on input "text" at bounding box center [602, 316] width 616 height 25
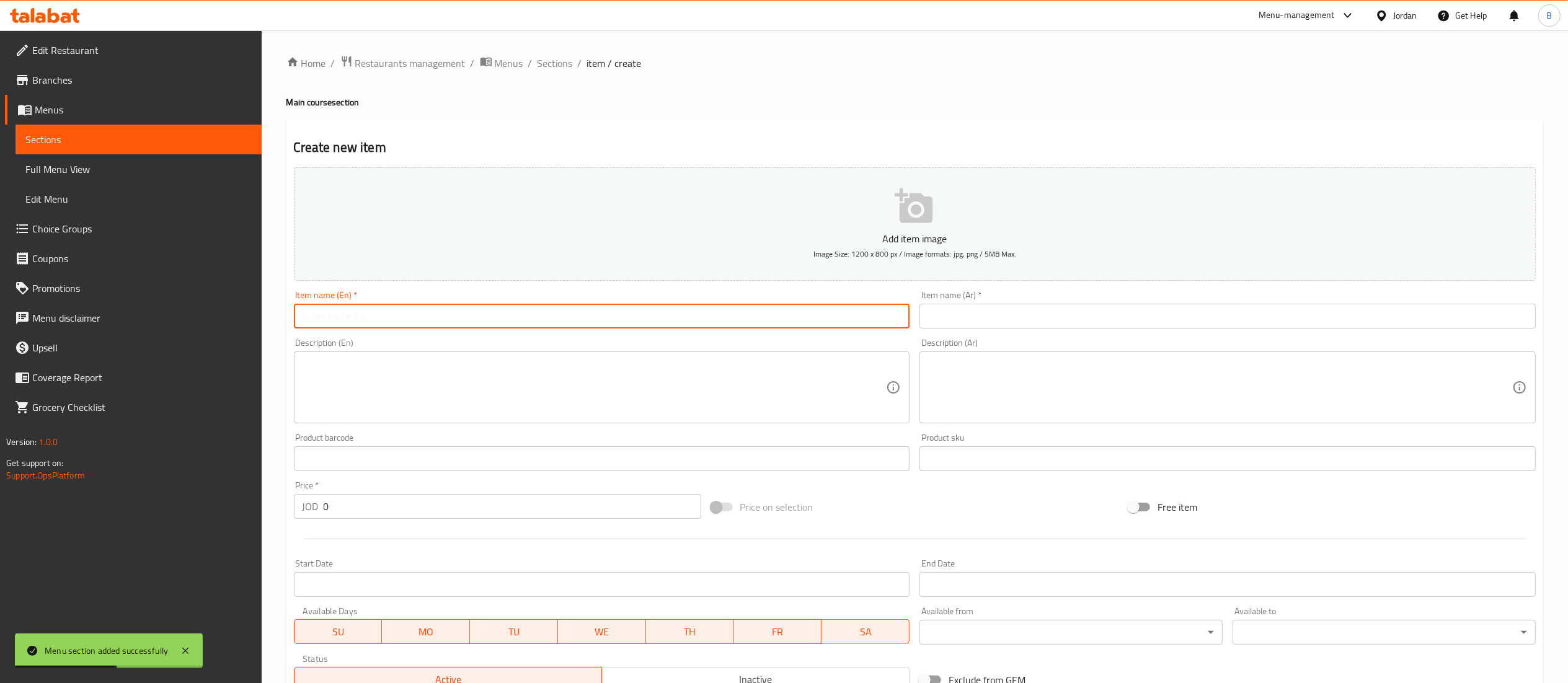
paste input "Salmone"
type input "Salmone"
click at [968, 315] on input "text" at bounding box center [1227, 316] width 616 height 25
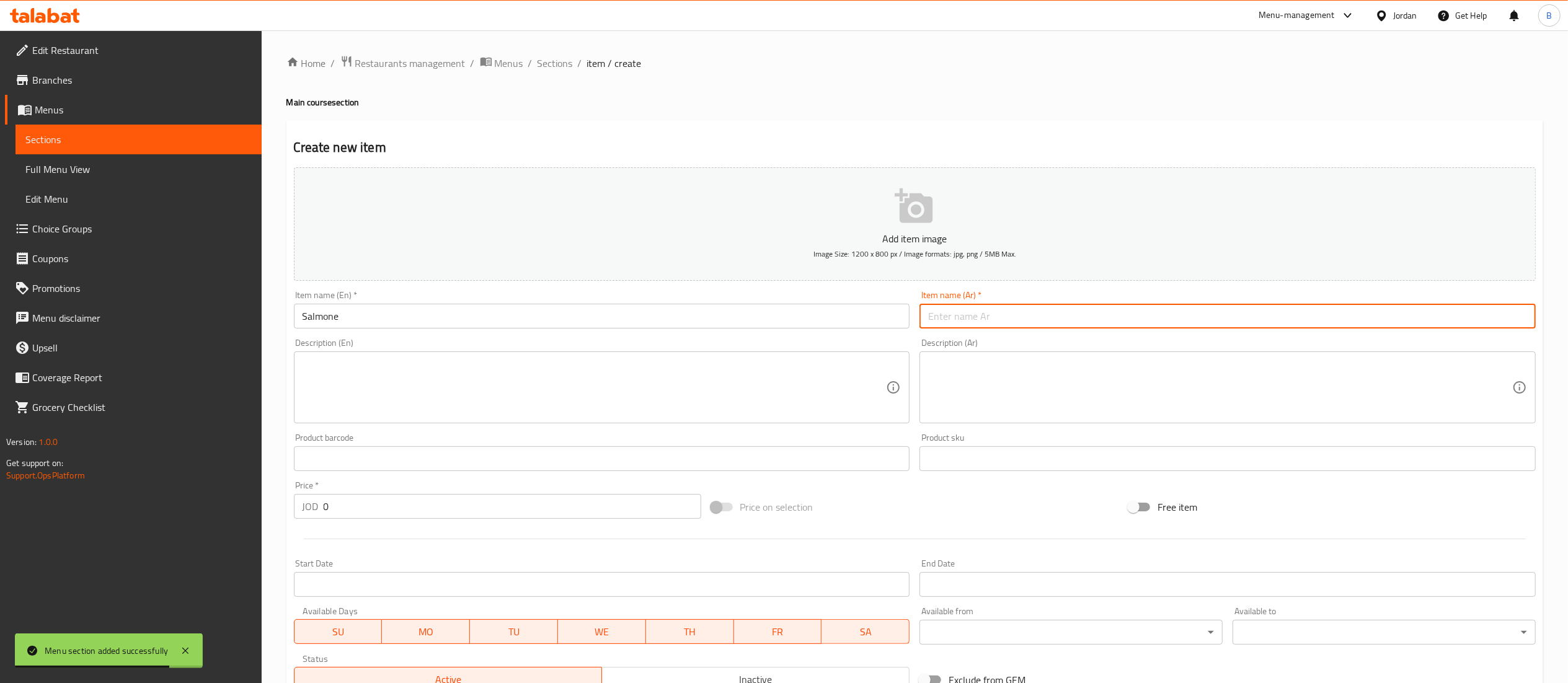
paste input "سالمون"
type input "سالمون"
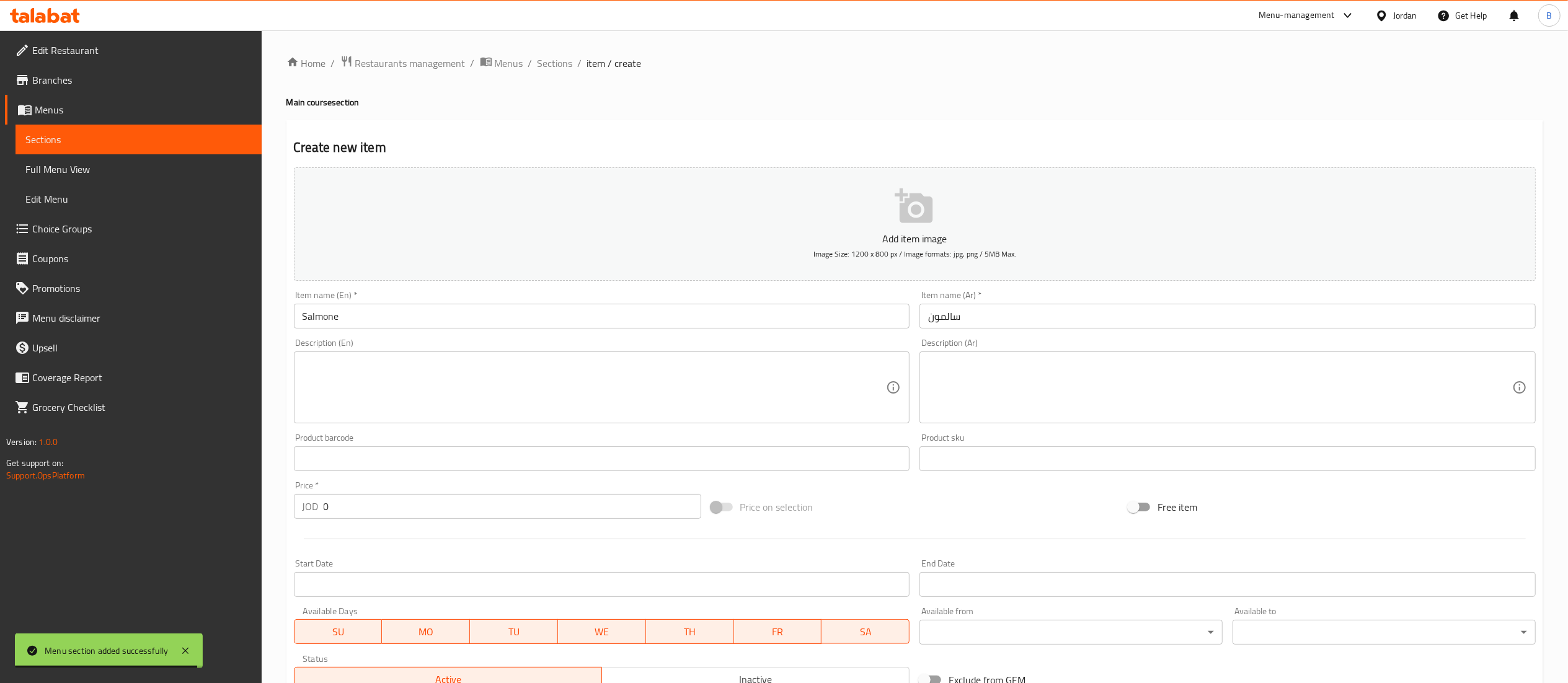
click at [446, 434] on div "Product barcode Product barcode" at bounding box center [602, 452] width 616 height 38
click at [454, 416] on textarea at bounding box center [594, 387] width 584 height 59
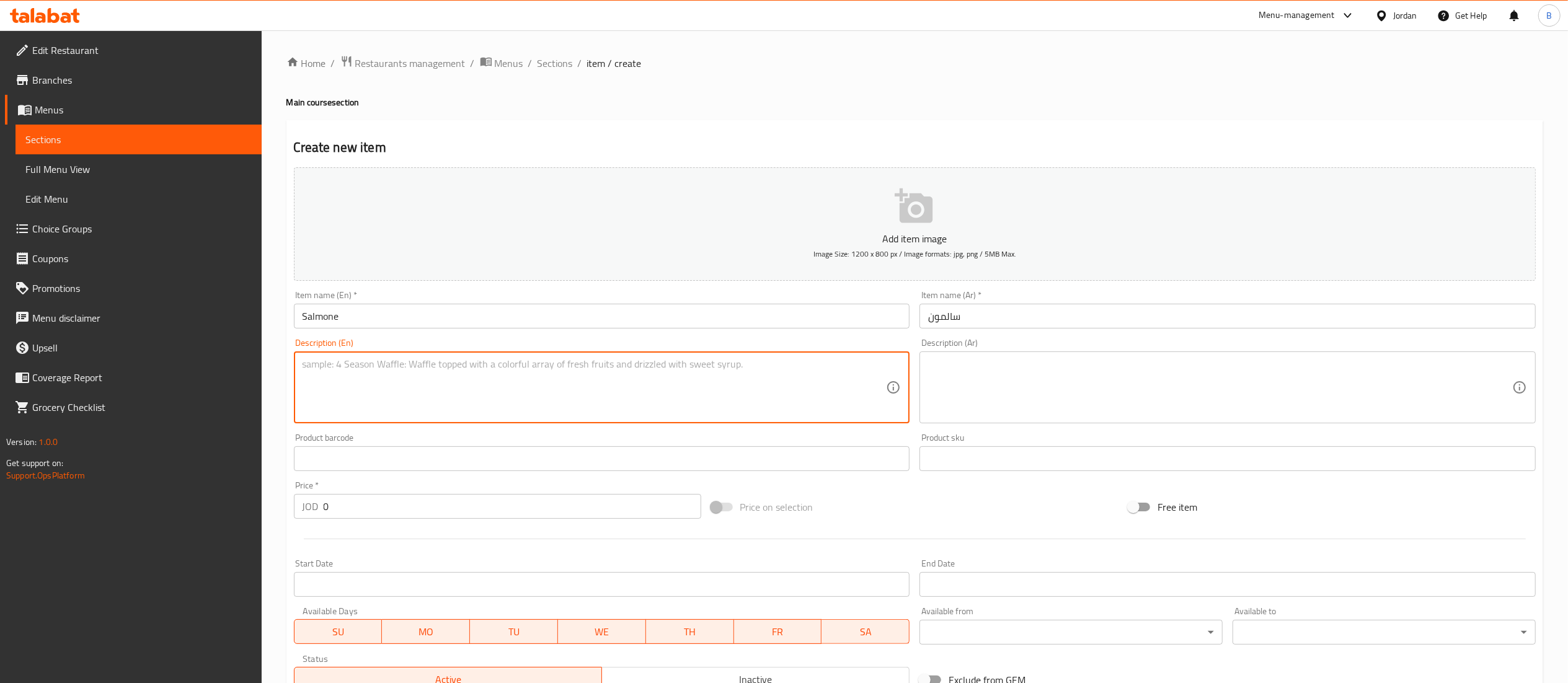
paste textarea "Grilled salmon, asparagus, lemon sauce, mashed potato"
type textarea "Grilled salmon, asparagus, lemon sauce, mashed potato"
click at [1061, 387] on textarea at bounding box center [1220, 387] width 584 height 59
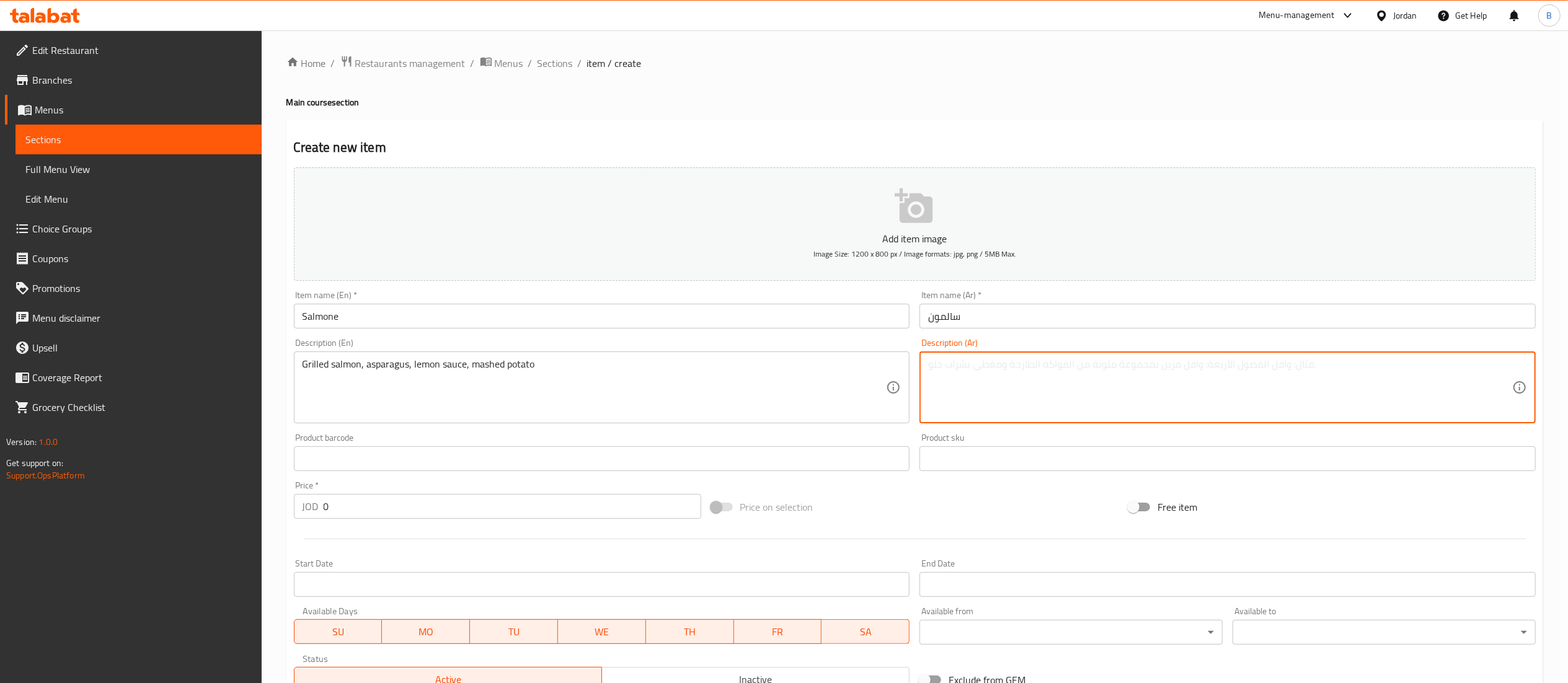
paste textarea "سلمون مشوي، اسبراجس، صوص ليمون، بطاطا مهروسة"
type textarea "سلمون مشوي، اسبراجس، صوص ليمون، بطاطا مهروسة"
drag, startPoint x: 343, startPoint y: 512, endPoint x: 182, endPoint y: 494, distance: 162.0
click at [186, 492] on div "Edit Restaurant Branches Menus Sections Full Menu View Edit Menu Choice Groups …" at bounding box center [784, 454] width 1568 height 846
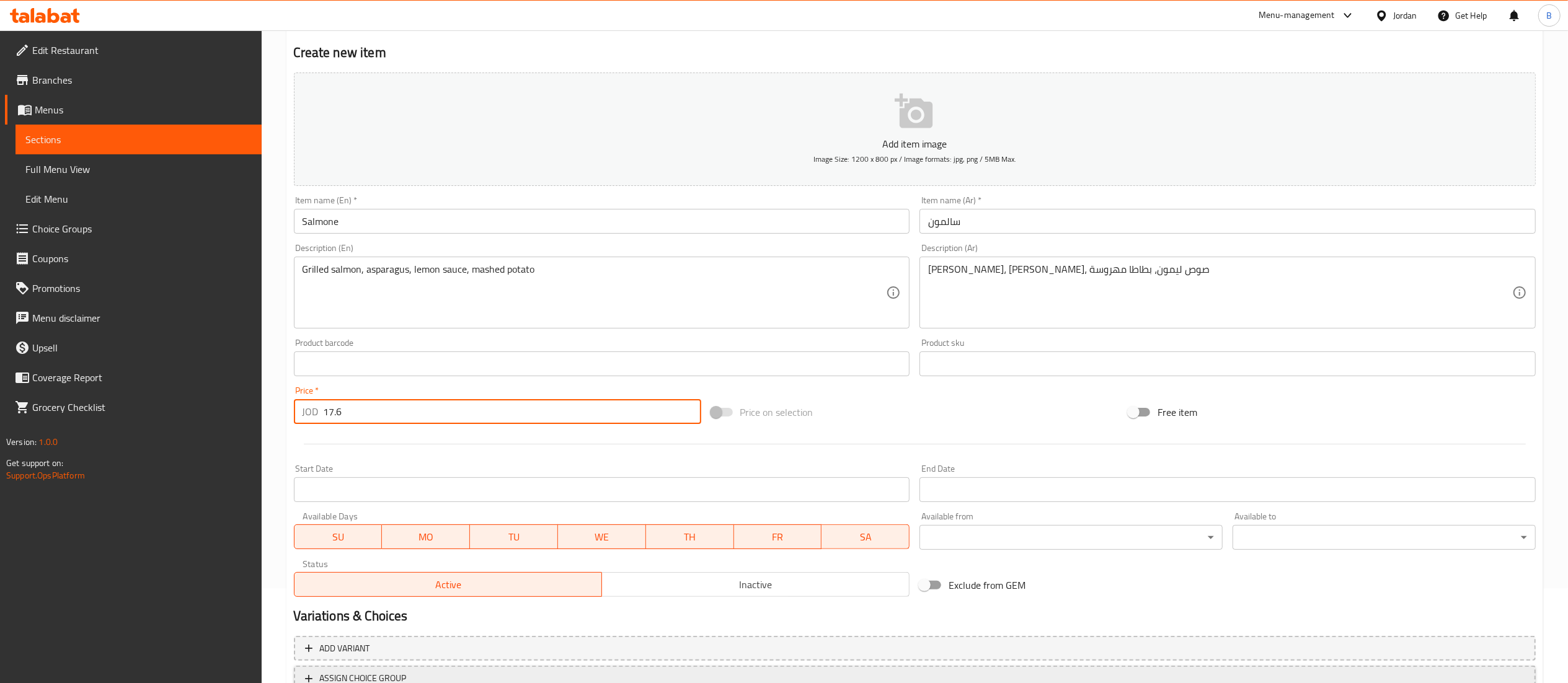
scroll to position [192, 0]
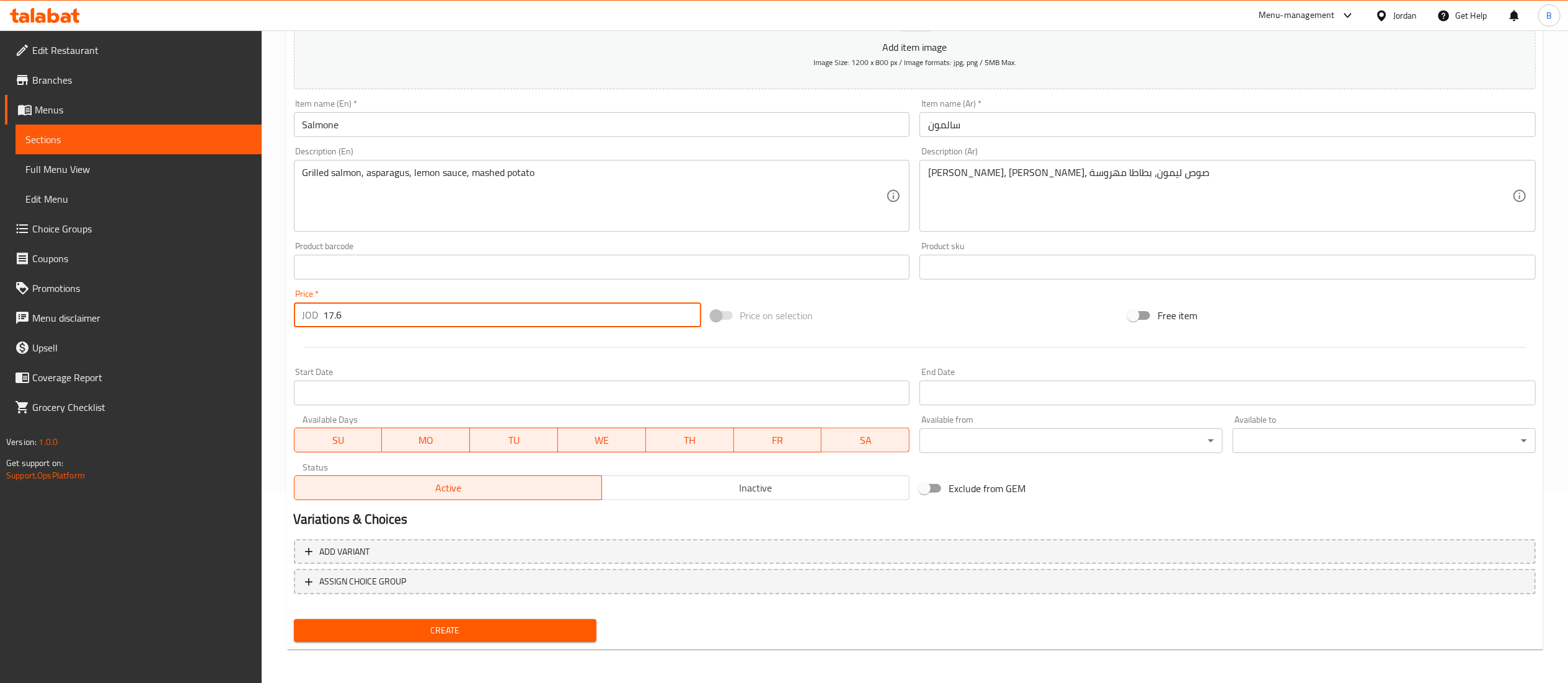
type input "17.6"
click at [404, 638] on button "Create" at bounding box center [446, 631] width 303 height 23
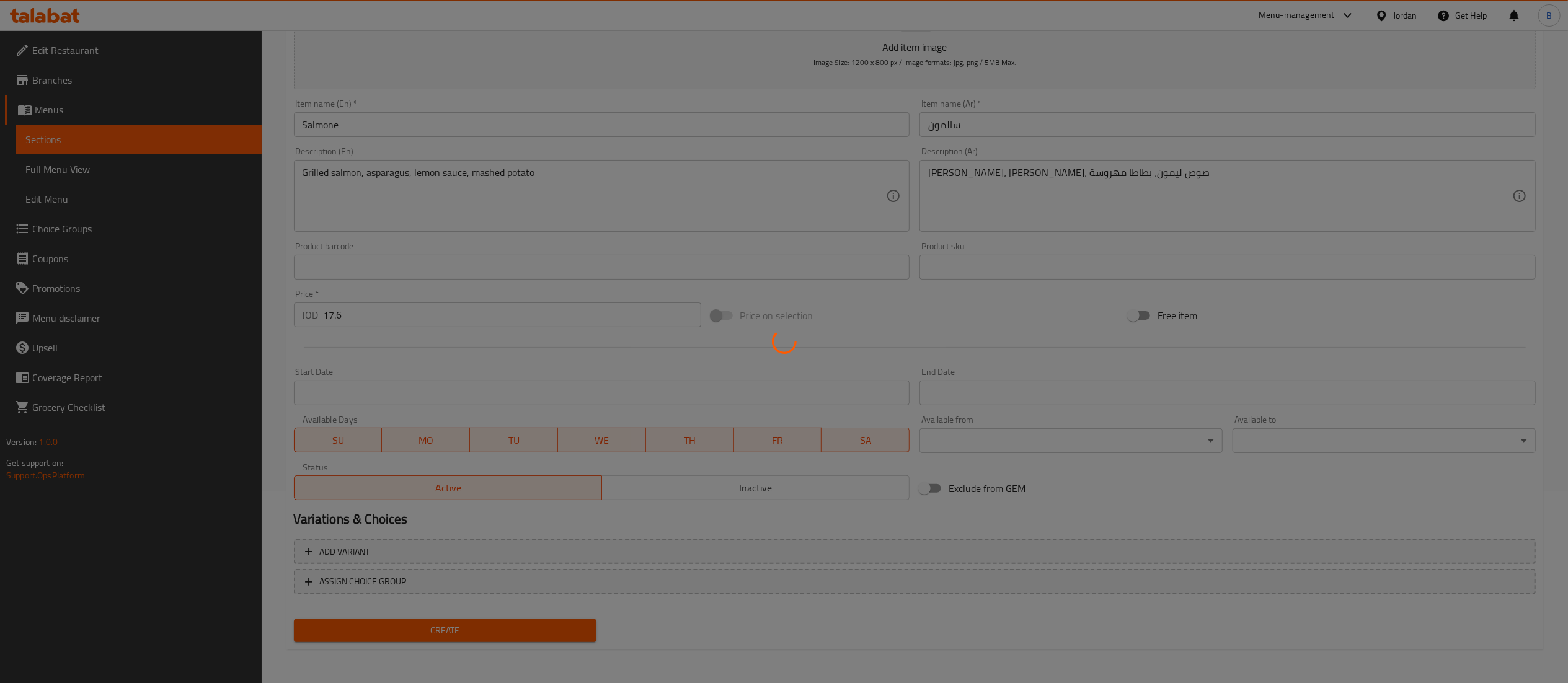
type input "0"
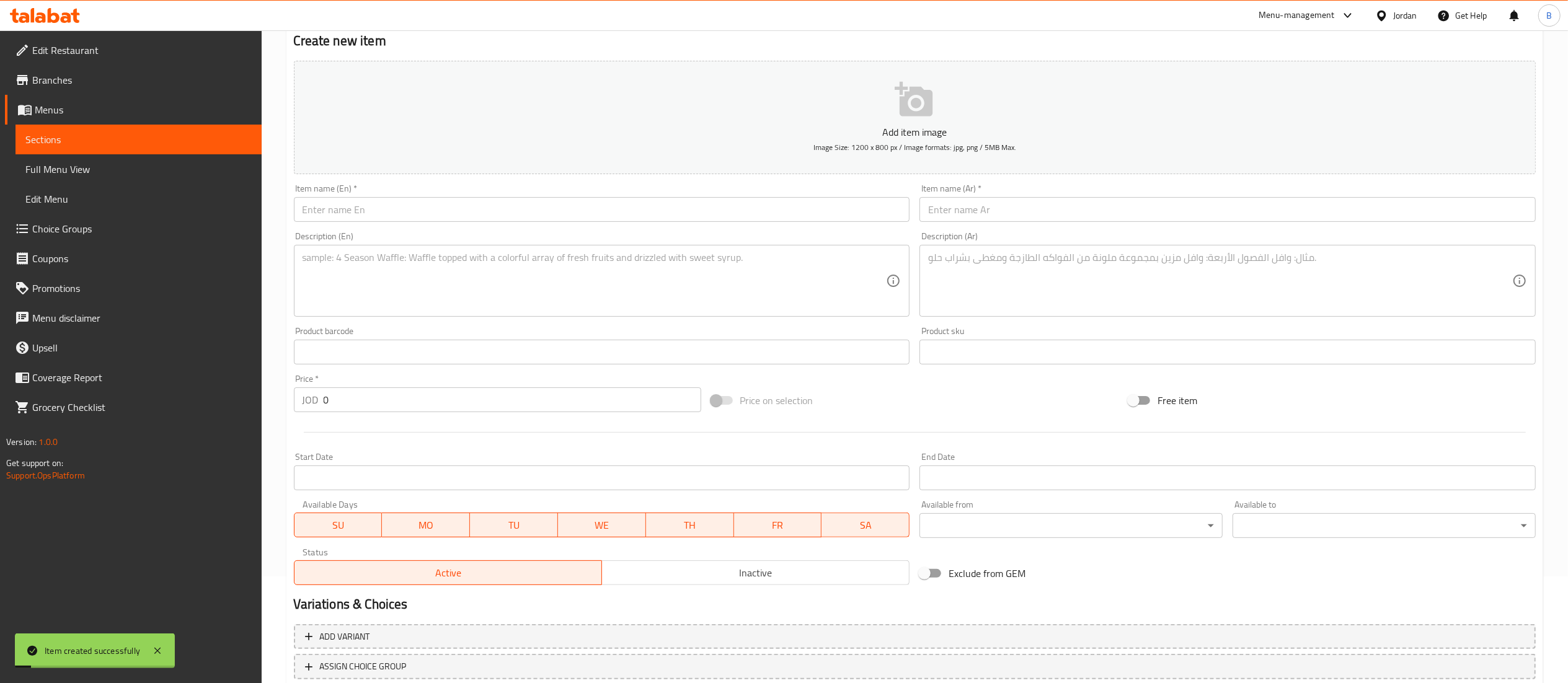
scroll to position [67, 0]
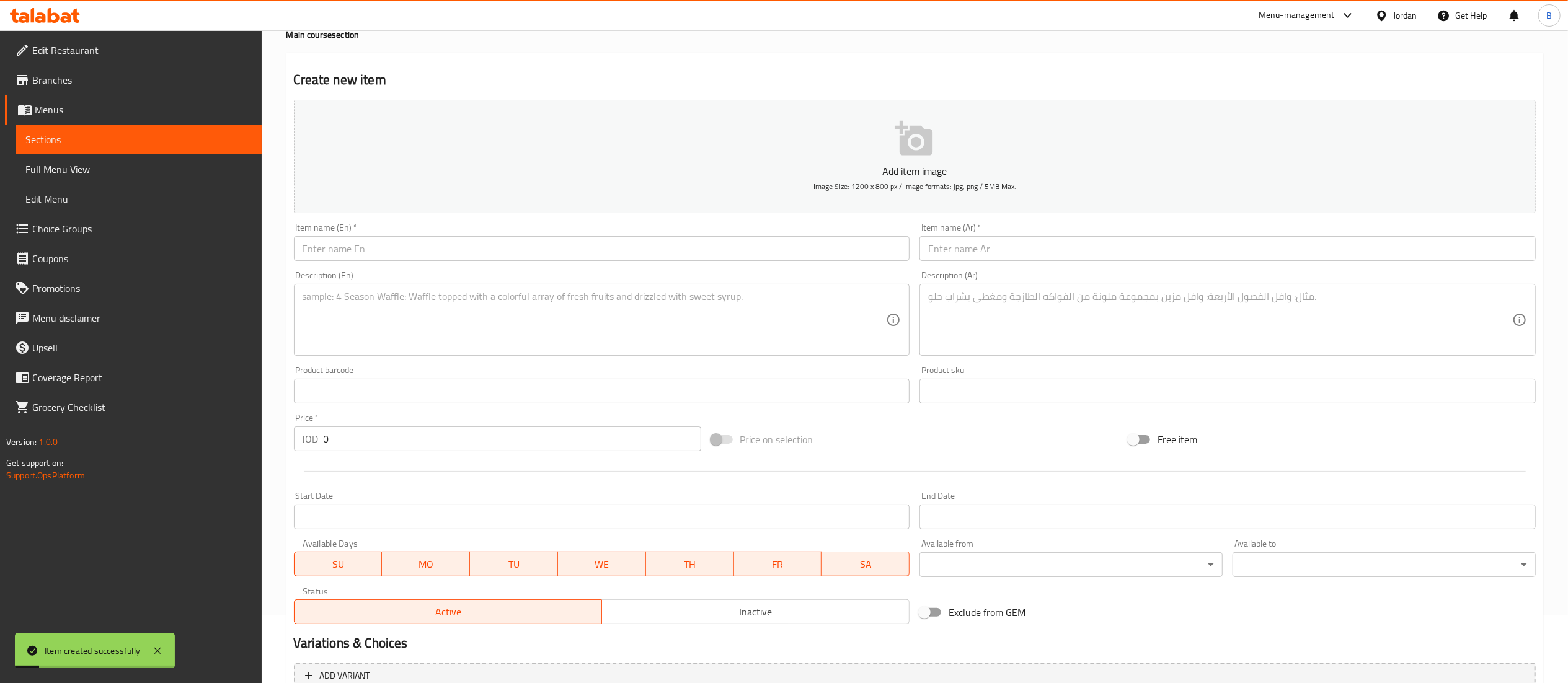
click at [445, 240] on input "text" at bounding box center [602, 249] width 616 height 25
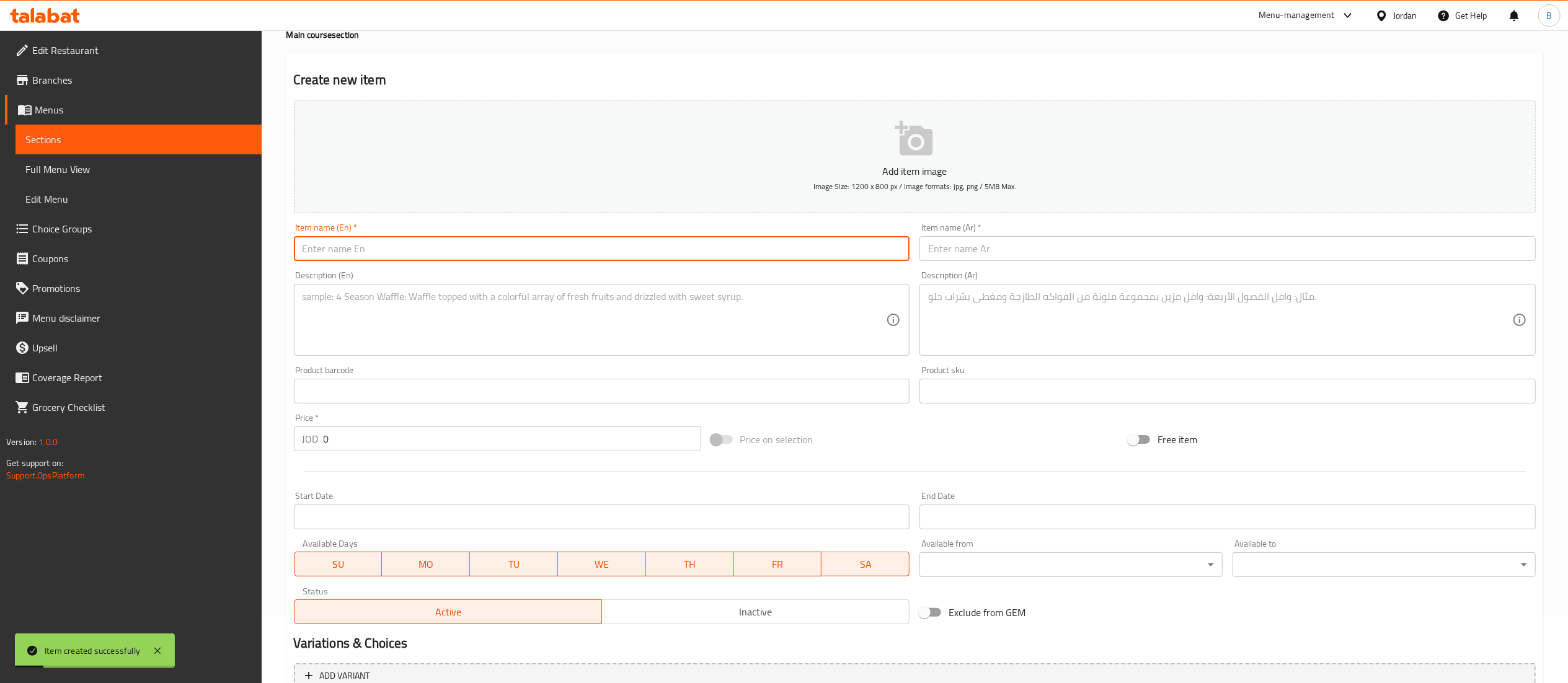
paste input "Branzino alla Griglia"
type input "Branzino alla Griglia"
click at [983, 254] on input "text" at bounding box center [1227, 249] width 616 height 25
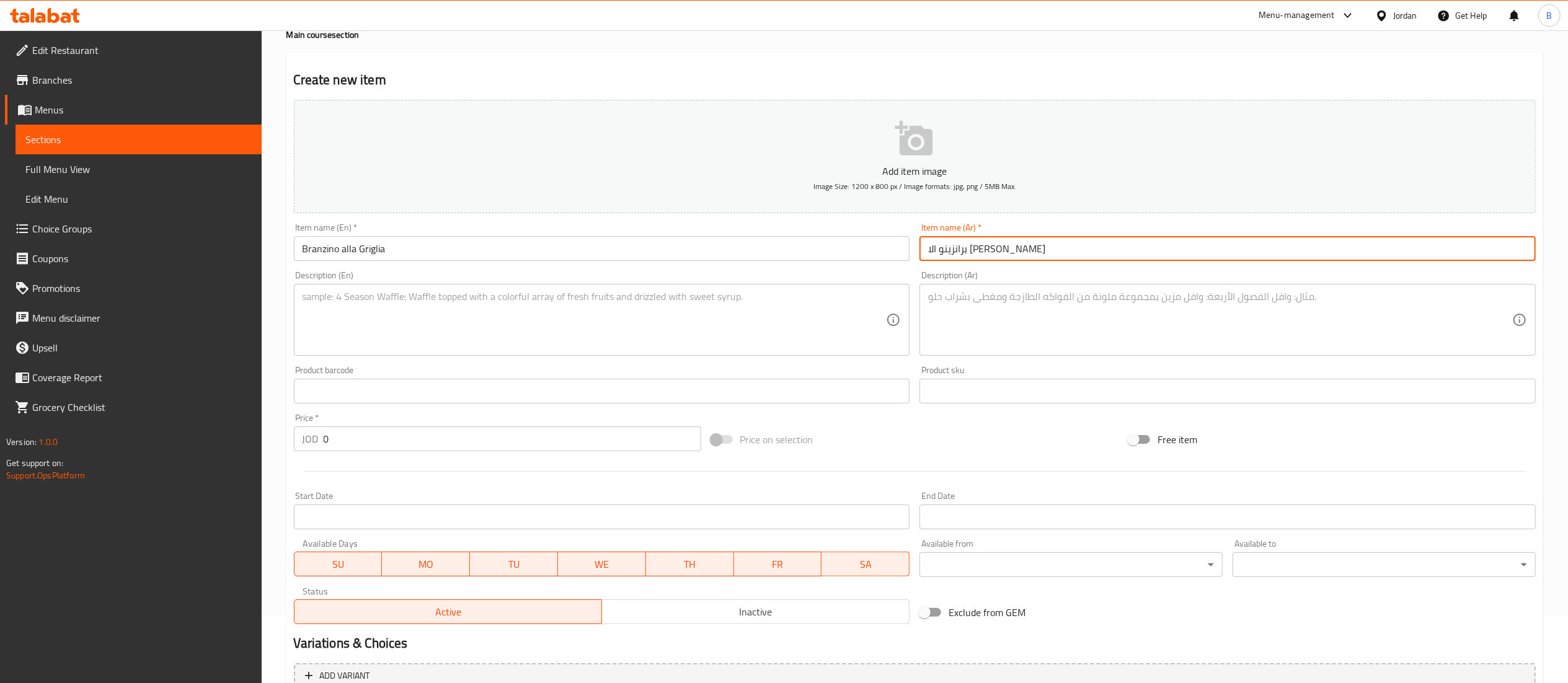
type input "برانزينو الا جرجليا"
click at [556, 305] on textarea at bounding box center [594, 320] width 584 height 59
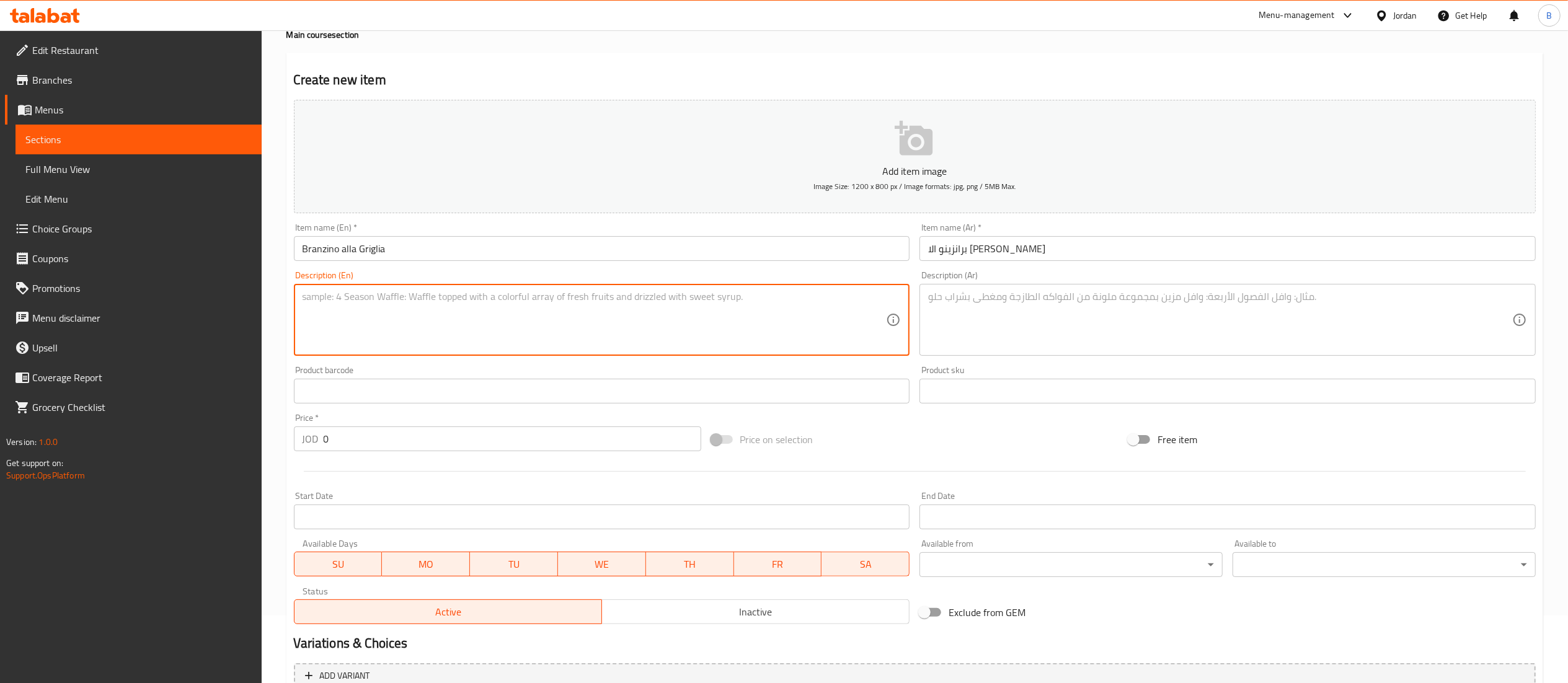
paste textarea "Grilled Sea Bass with sautéed vegetables & sauce (cream, zucchini, onion, mushr…"
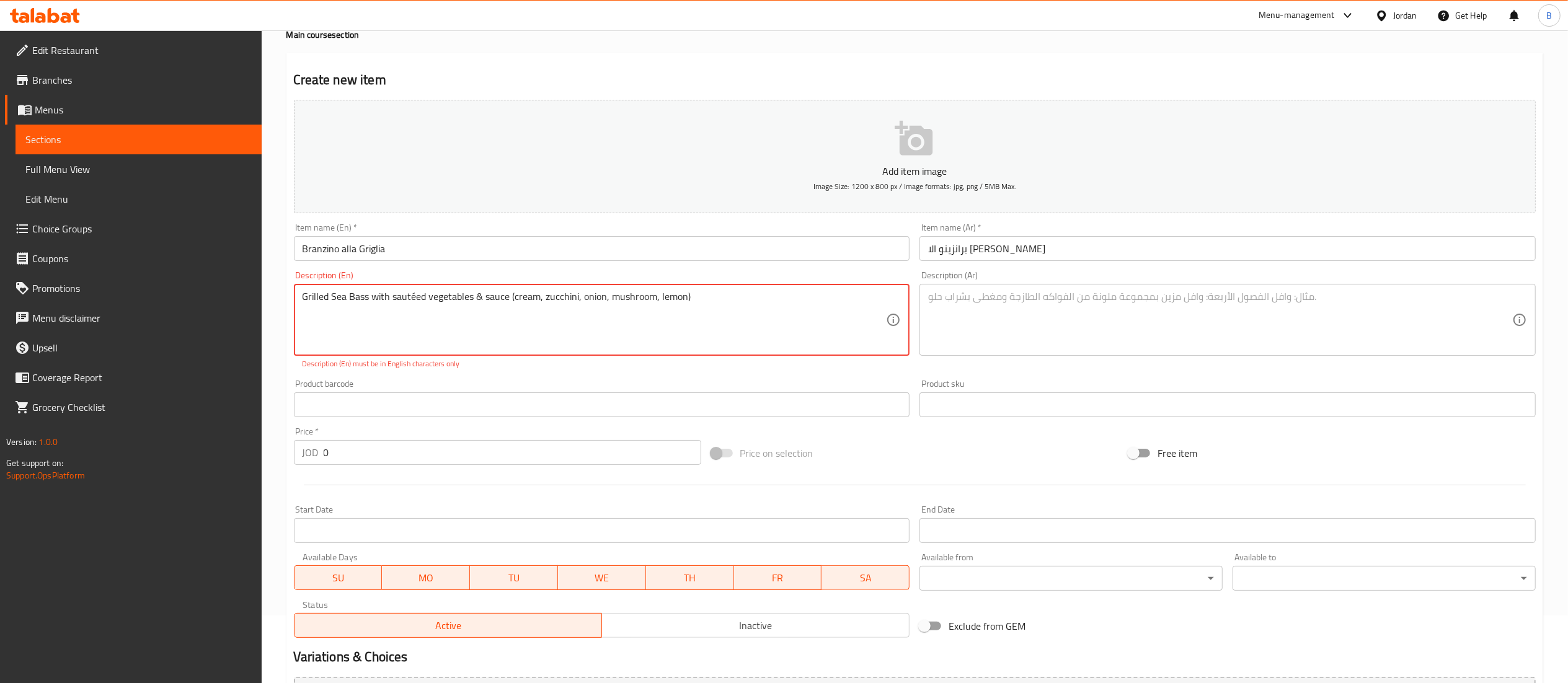
click at [414, 295] on textarea "Grilled Sea Bass with sautéed vegetables & sauce (cream, zucchini, onion, mushr…" at bounding box center [594, 320] width 584 height 59
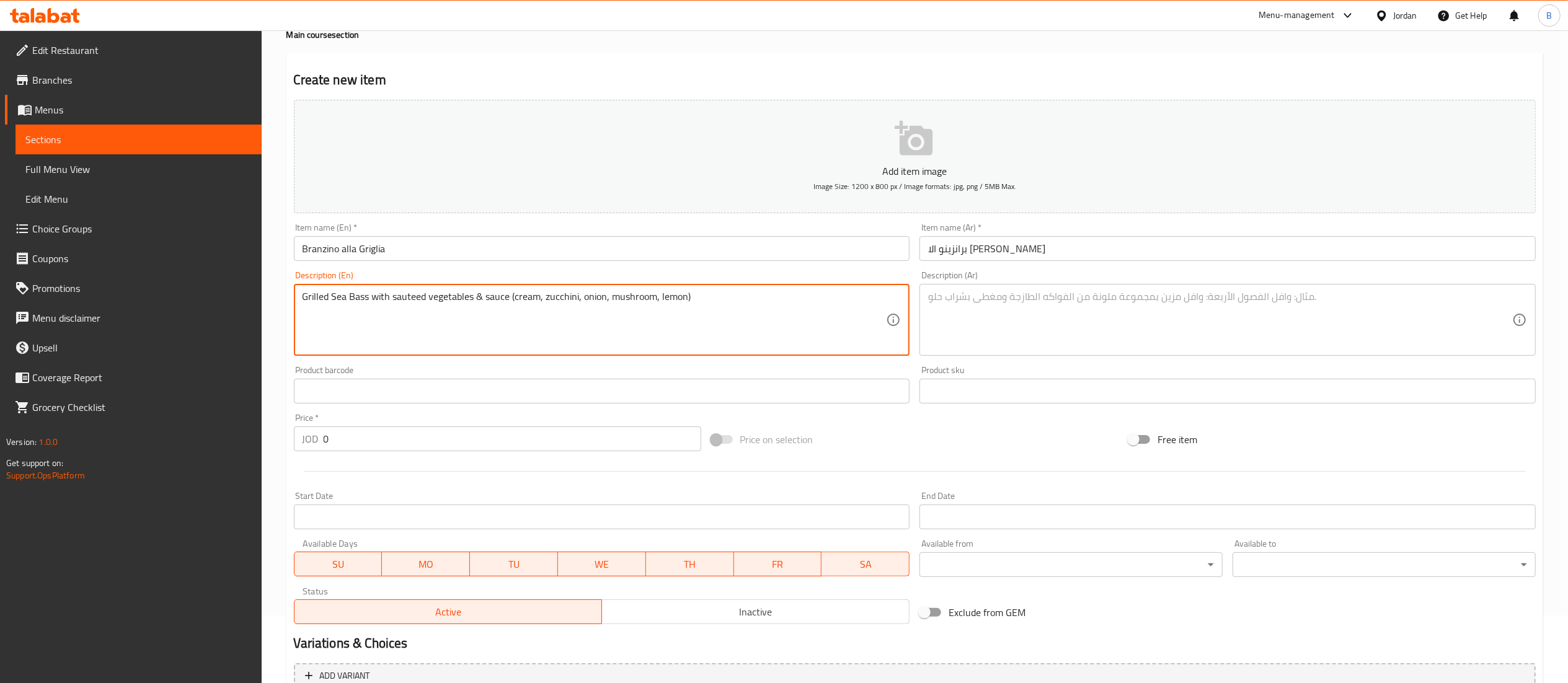
type textarea "Grilled Sea Bass with sauteed vegetables & sauce (cream, zucchini, onion, mushr…"
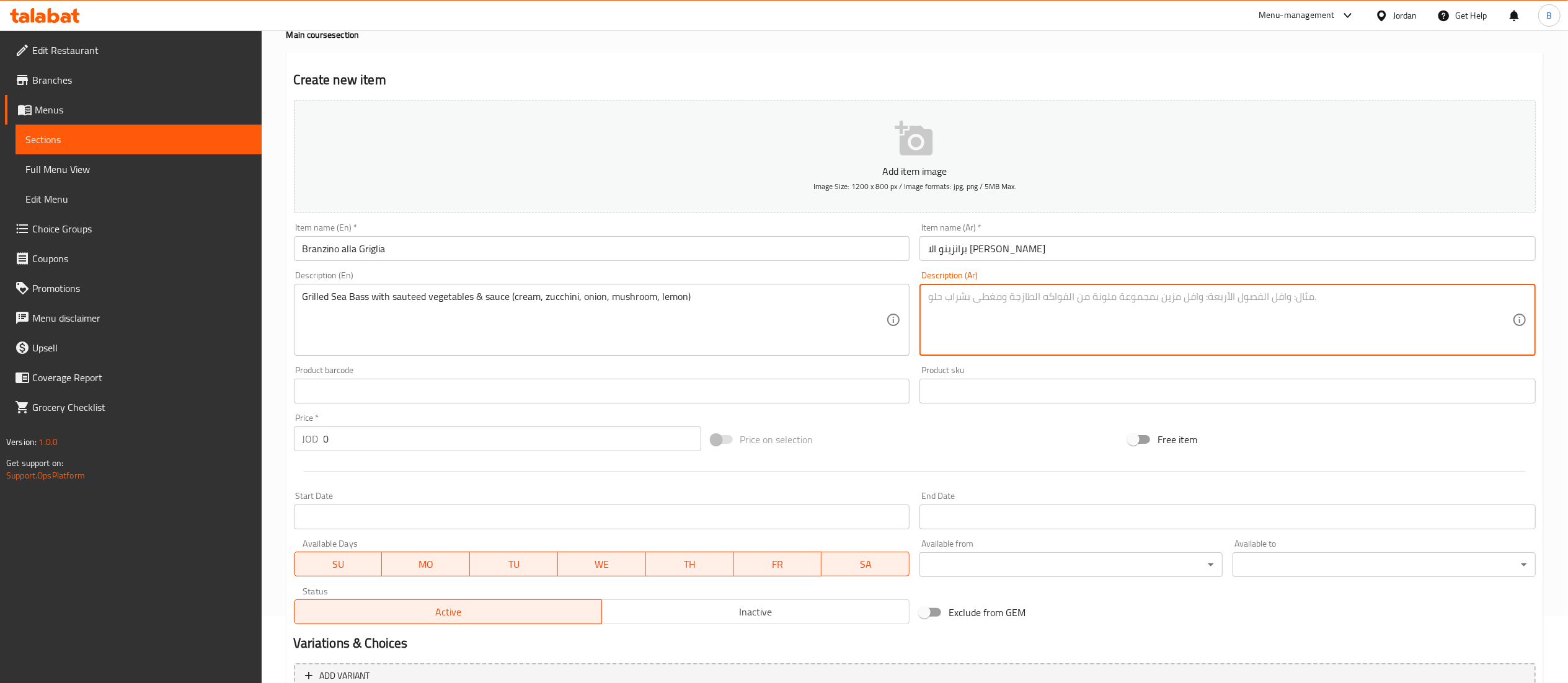
click at [1069, 349] on textarea at bounding box center [1220, 320] width 584 height 59
paste textarea "سي باسي مشوي مع خضار سوتيه وصوص (كريمة، كوسا، بصل، فطر، ليمون)"
type textarea "سي باسي مشوي مع خضار سوتيه وصوص (كريمة، كوسا، بصل، فطر، ليمون)"
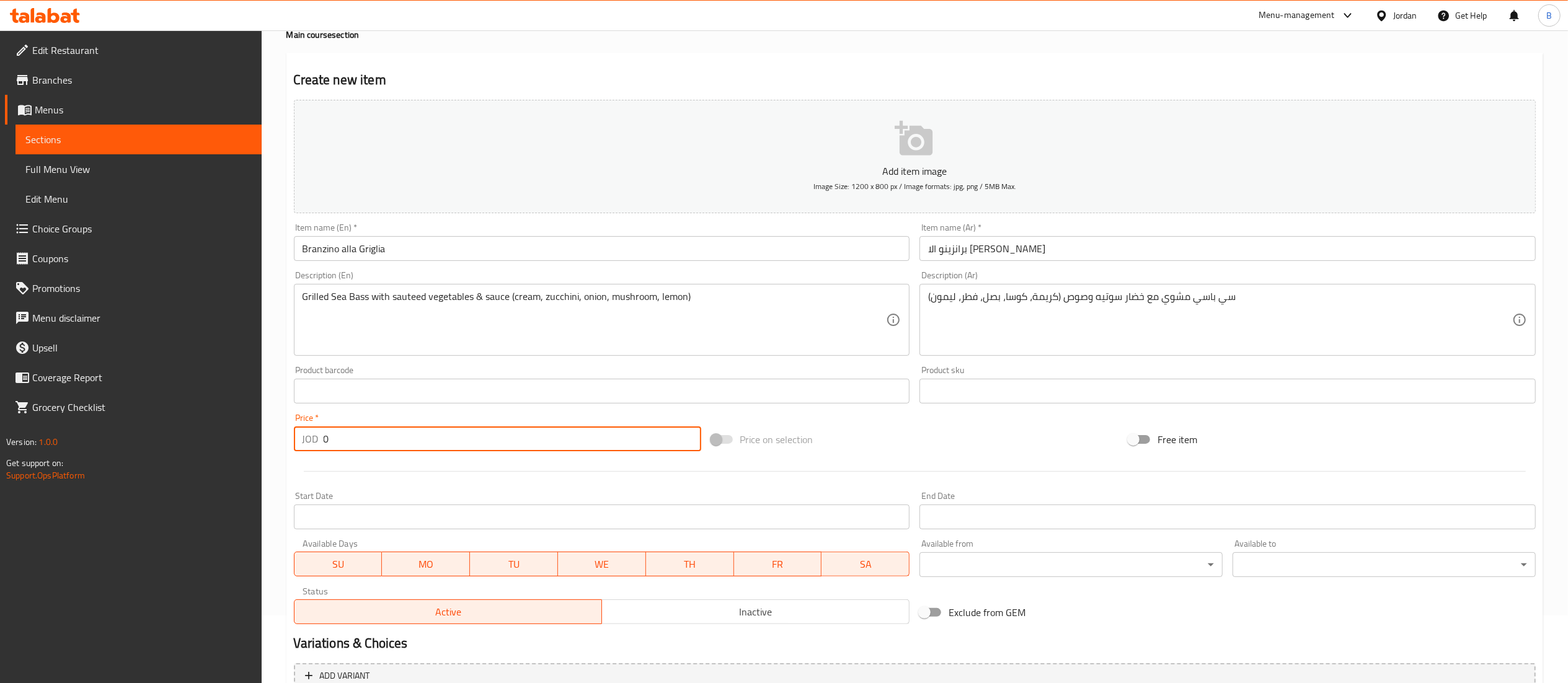
drag, startPoint x: 375, startPoint y: 446, endPoint x: 207, endPoint y: 435, distance: 168.4
click at [207, 435] on div "Edit Restaurant Branches Menus Sections Full Menu View Edit Menu Choice Groups …" at bounding box center [784, 386] width 1568 height 846
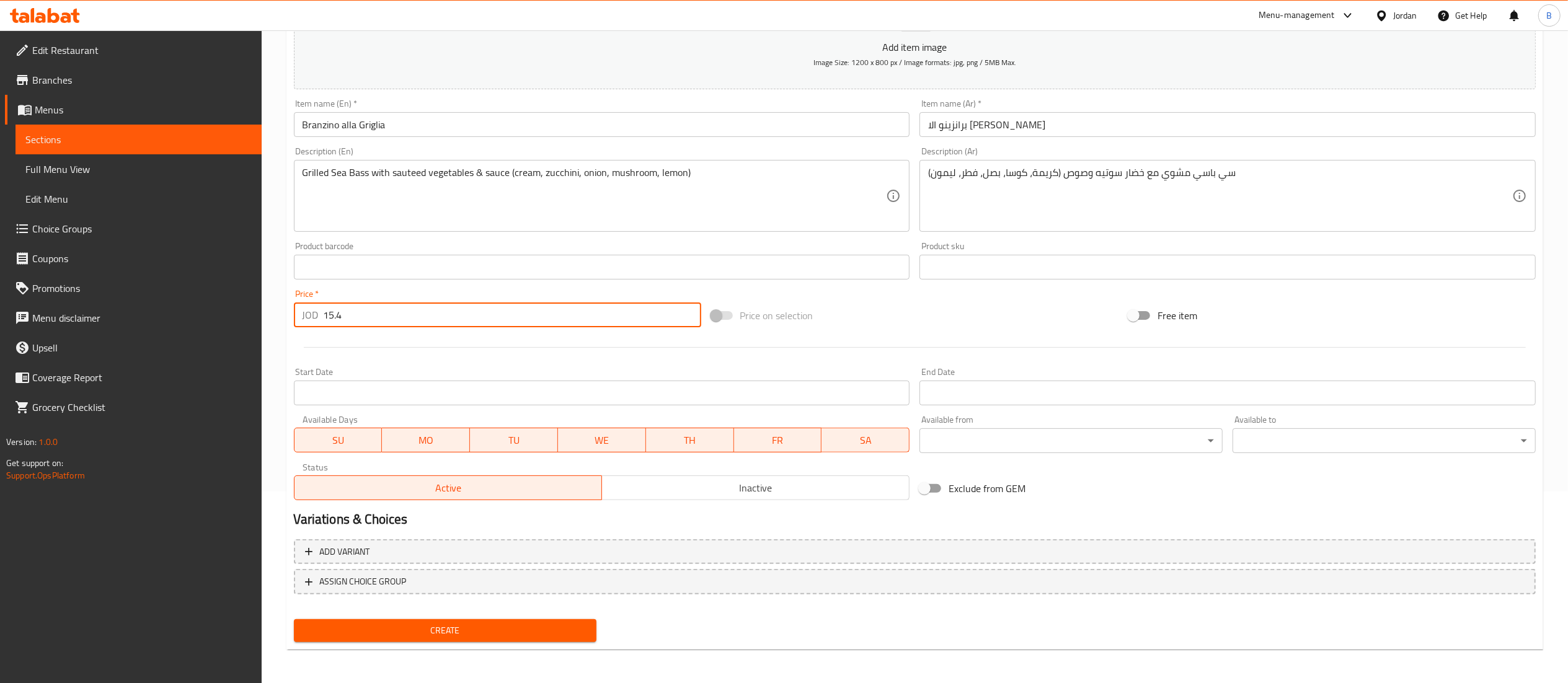
type input "15.4"
click at [470, 644] on div "Create" at bounding box center [446, 631] width 313 height 33
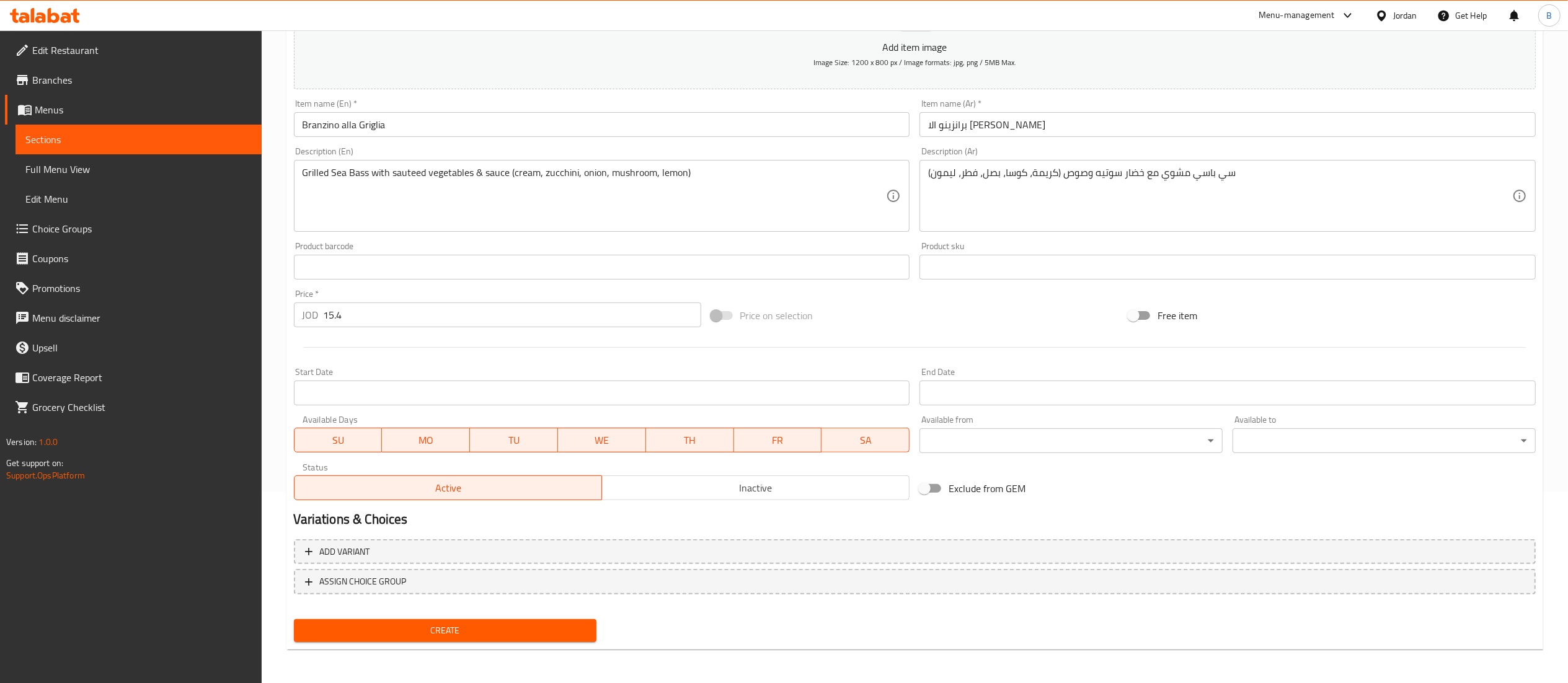
click at [479, 627] on span "Create" at bounding box center [446, 631] width 284 height 16
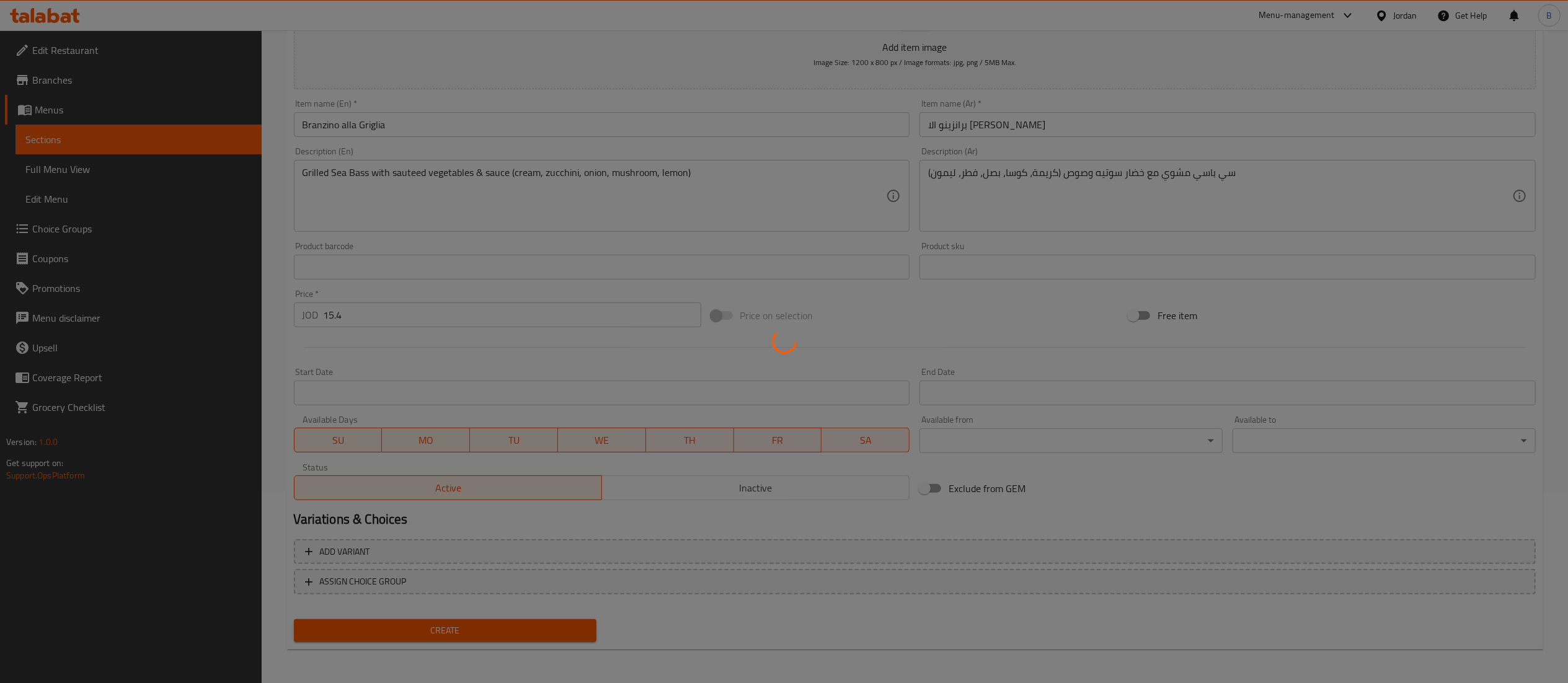
type input "0"
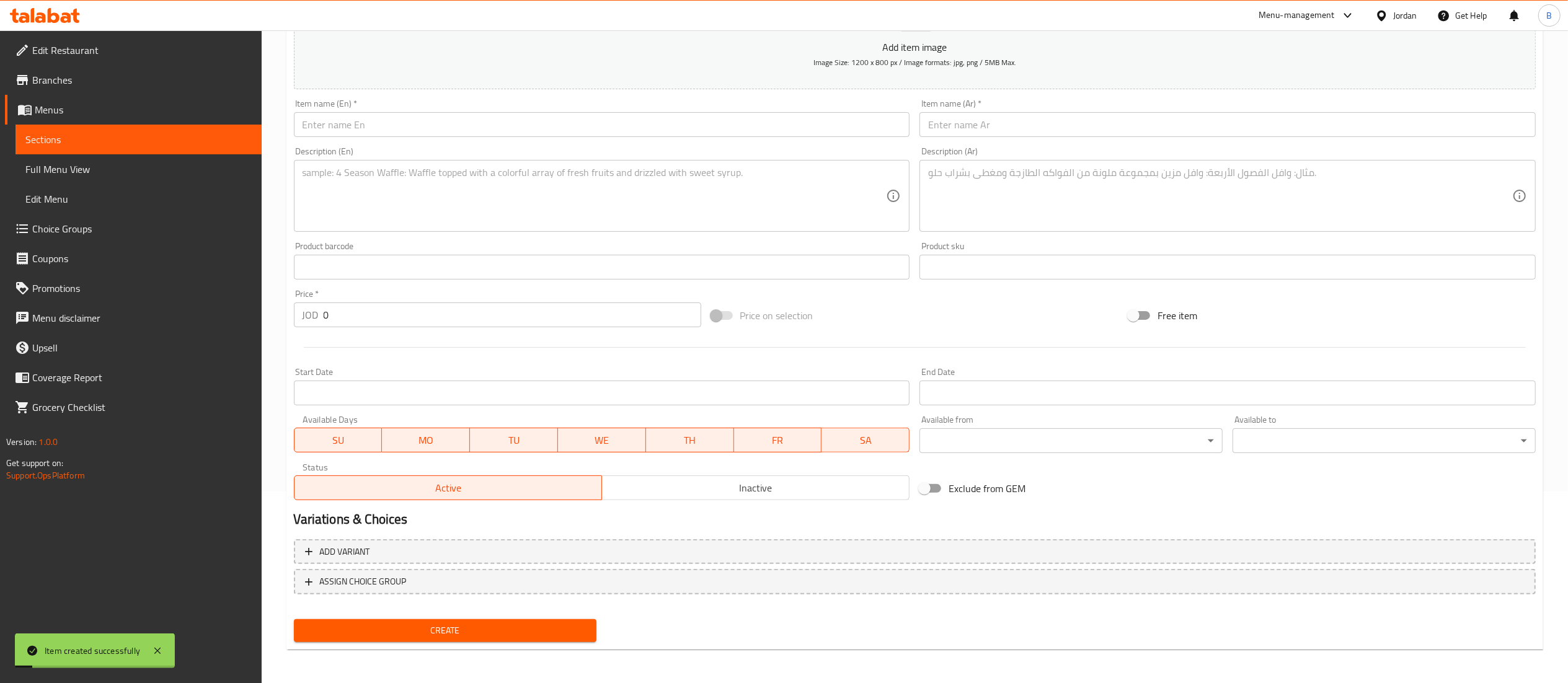
click at [423, 129] on input "text" at bounding box center [602, 124] width 616 height 25
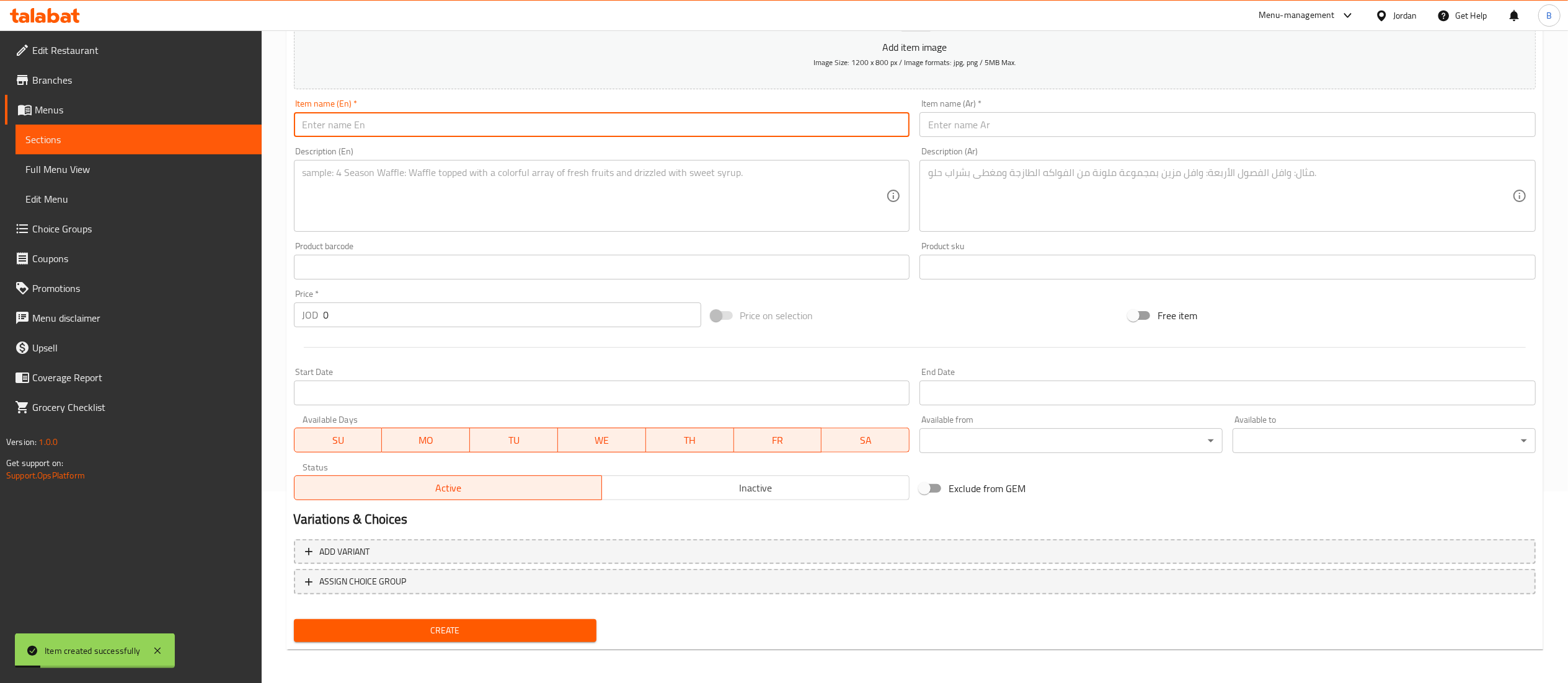
paste input "Midollo di Manzo Arrosto"
type input "Midollo di Manzo Arrosto"
click at [1015, 126] on input "text" at bounding box center [1227, 124] width 616 height 25
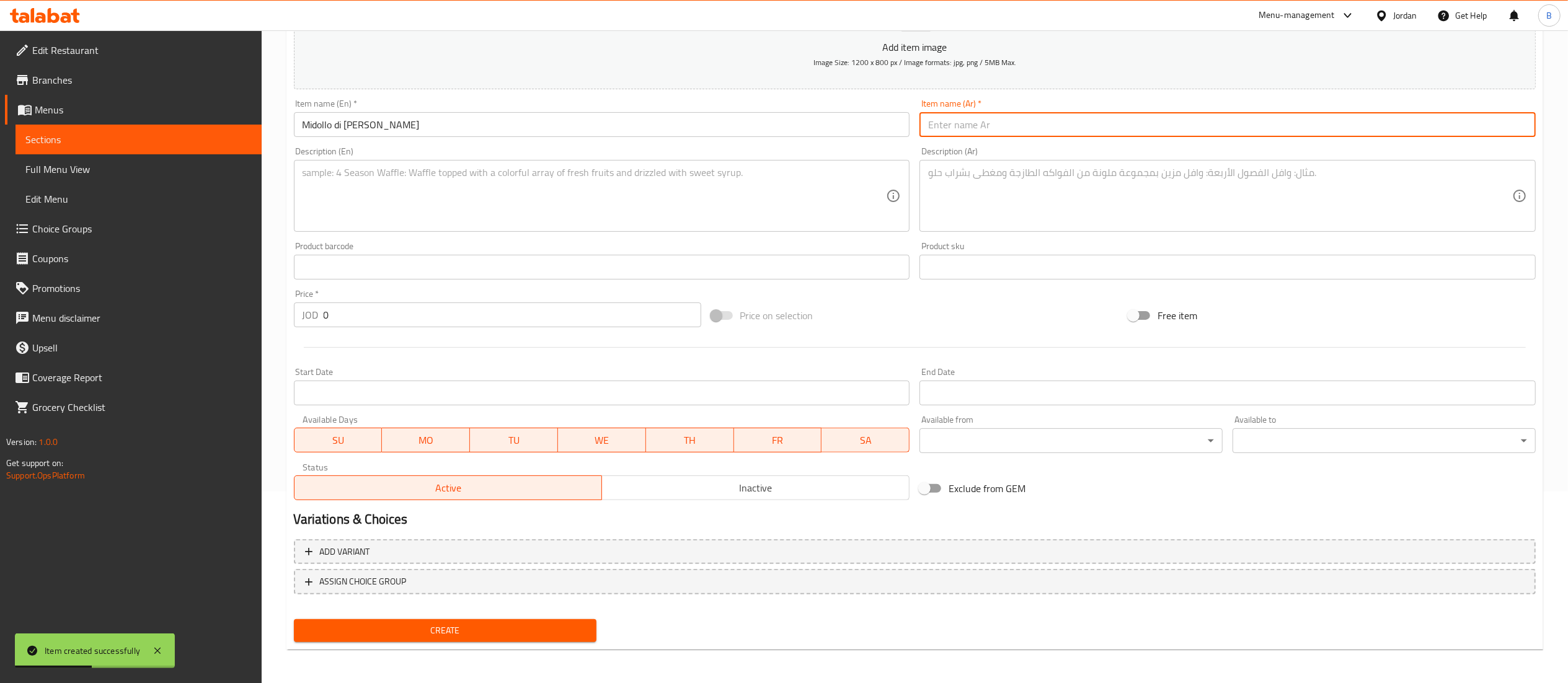
paste input "ميدولو دي مانزو أروستو"
type input "ميدولو دي مانزو أروستو"
click at [594, 191] on textarea at bounding box center [594, 196] width 584 height 59
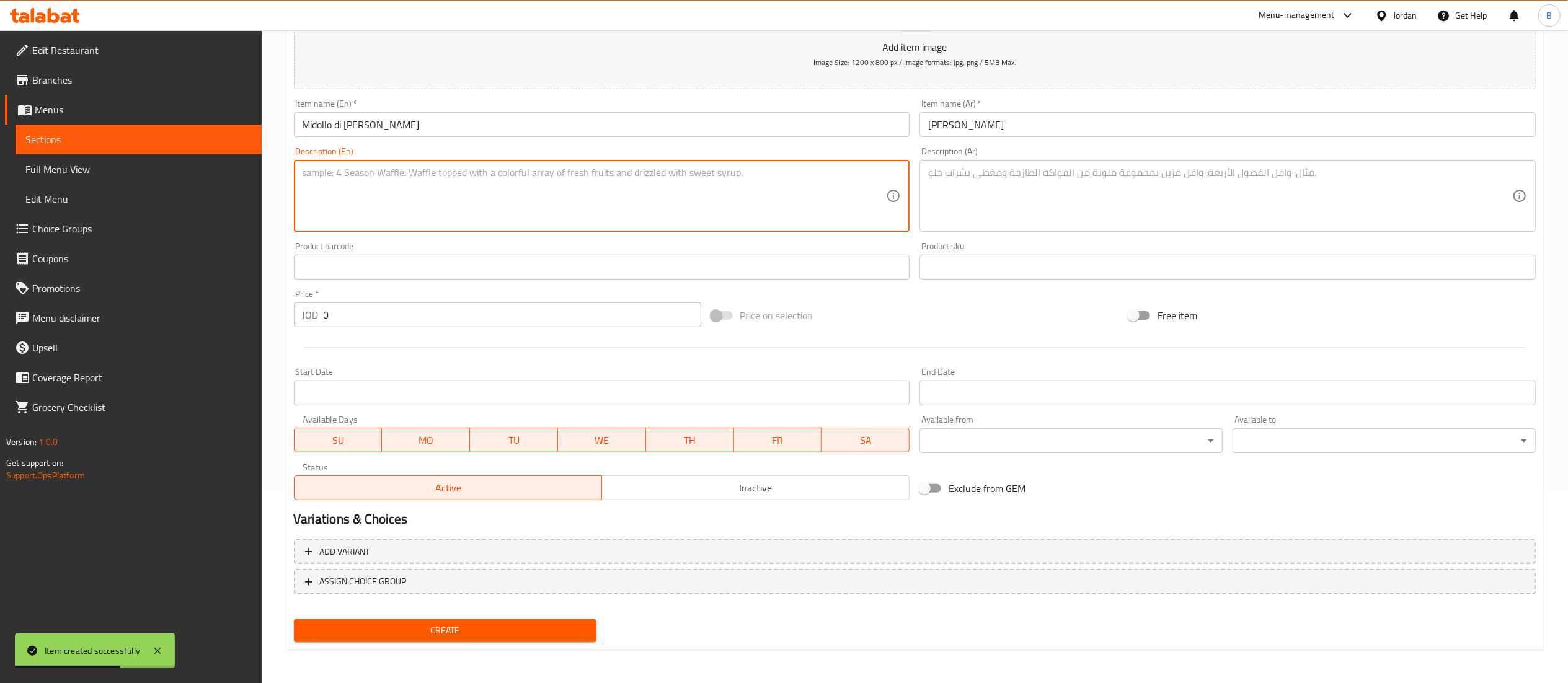
paste textarea "Beef bone marrow – Grilled beef steak, grilled vegetables, mashed potato, gravy…"
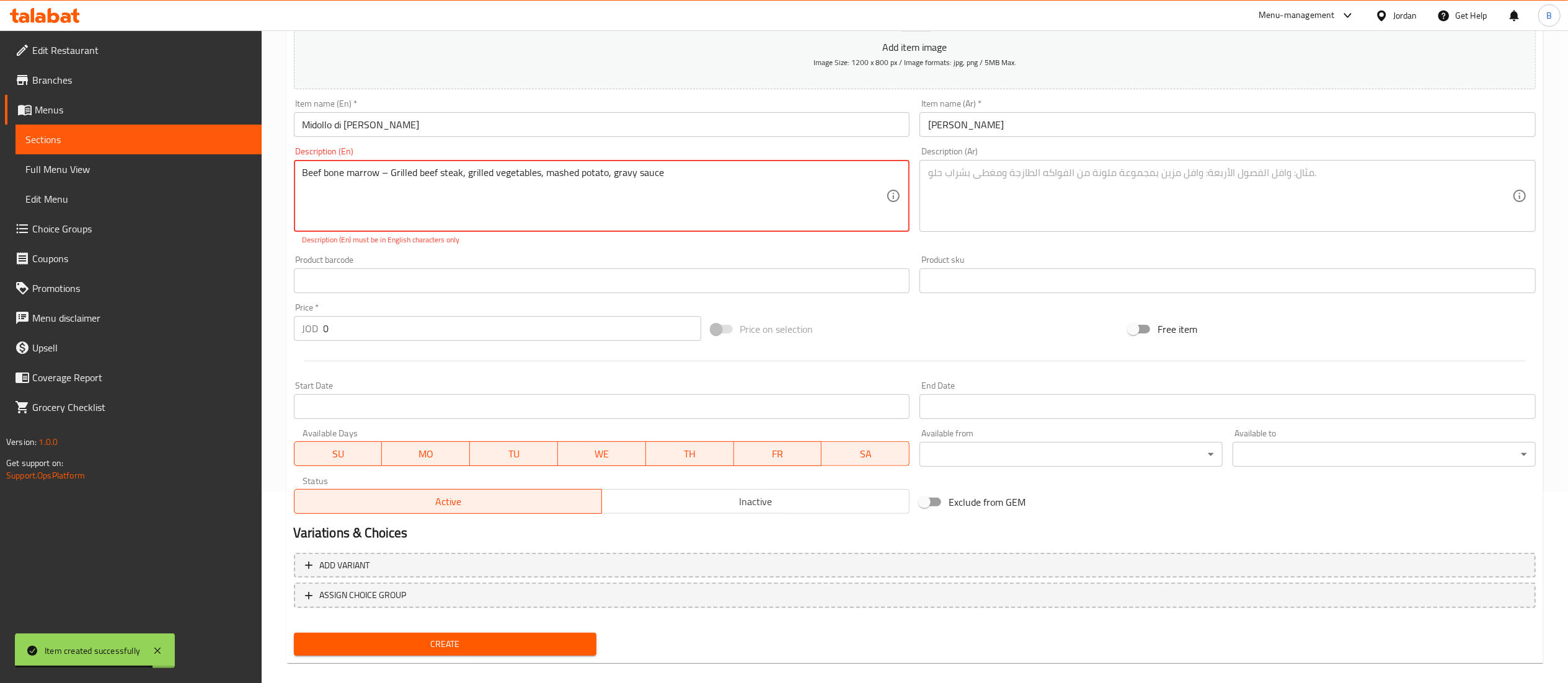
click at [384, 179] on textarea "Beef bone marrow – Grilled beef steak, grilled vegetables, mashed potato, gravy…" at bounding box center [594, 196] width 584 height 59
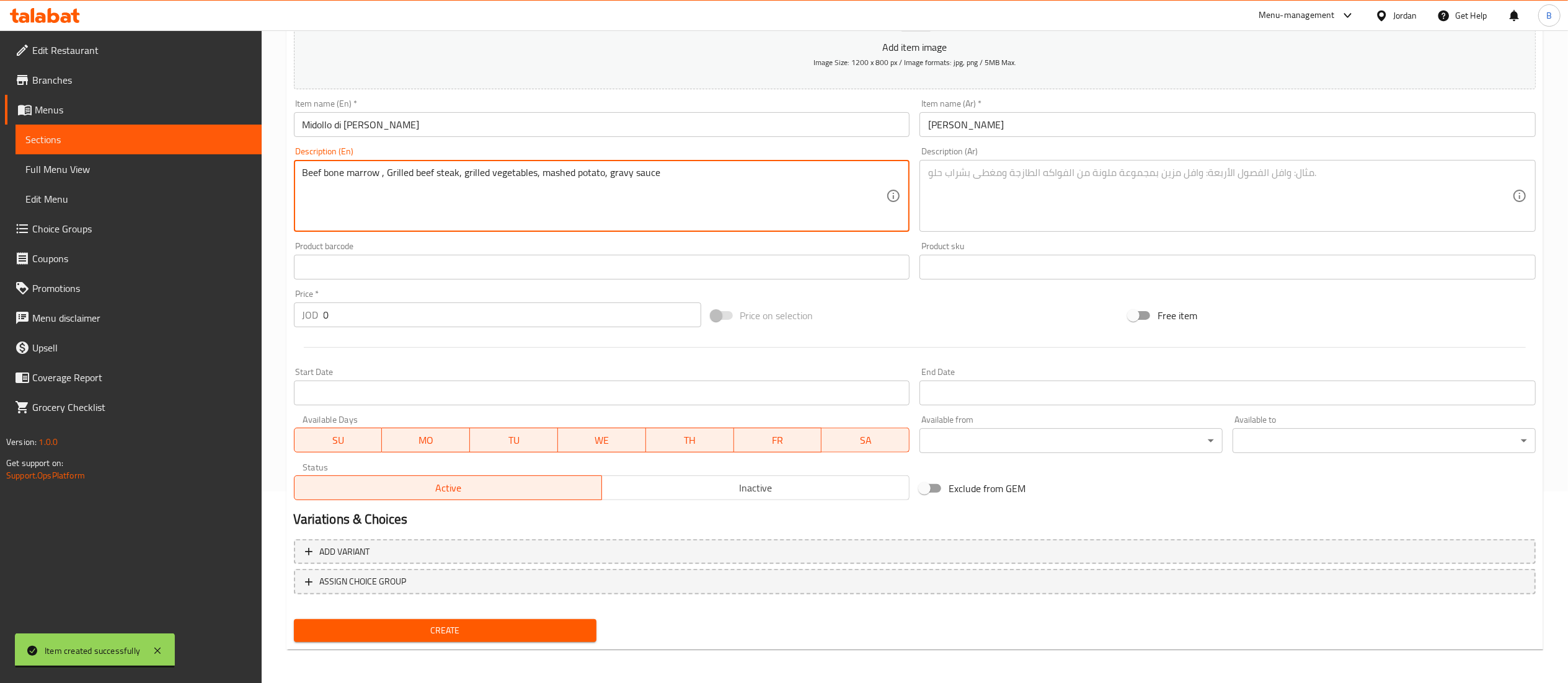
type textarea "Beef bone marrow , Grilled beef steak, grilled vegetables, mashed potato, gravy…"
click at [1030, 182] on textarea at bounding box center [1220, 196] width 584 height 59
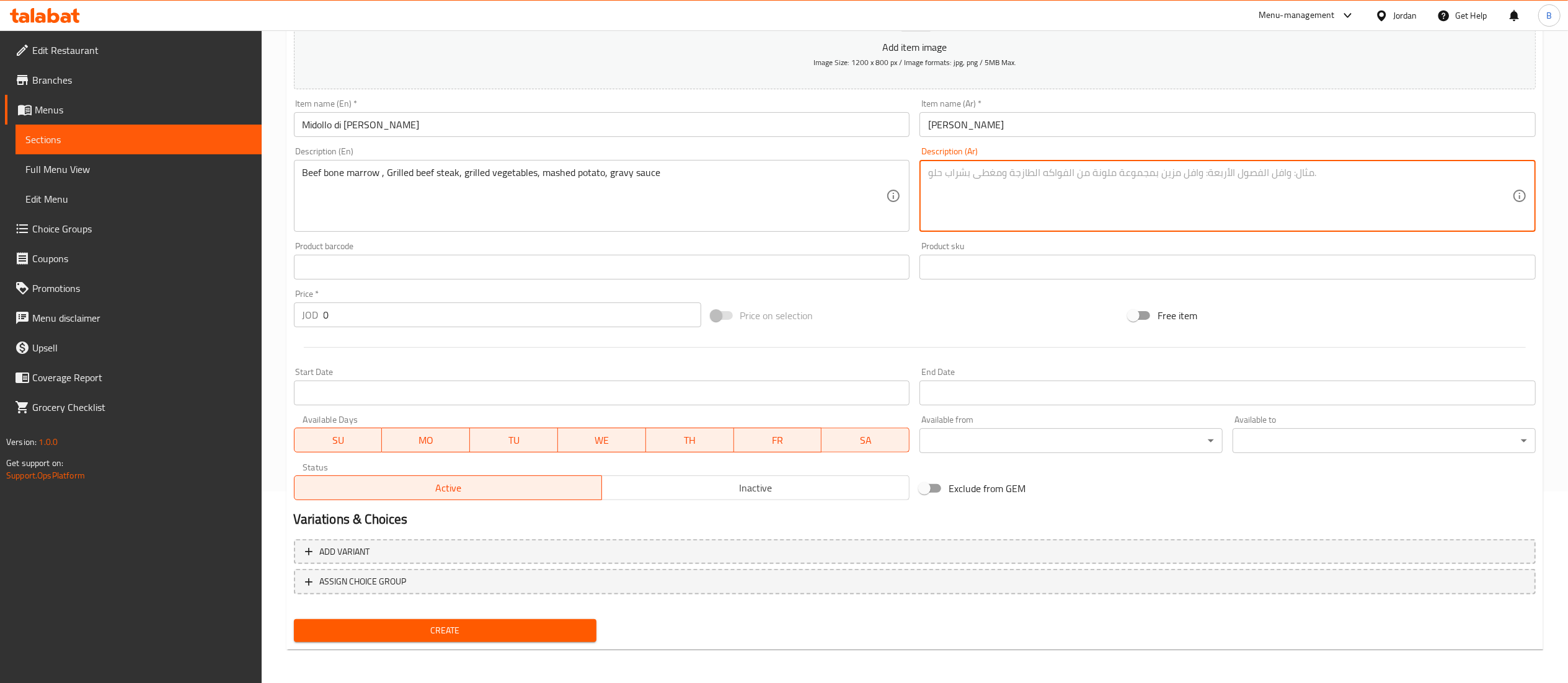
paste textarea "ستيك بقري مشوي، خضار مشوية، بطاطا مهروسة، صوص اللحم"
type textarea "ستيك بقري مشوي، خضار مشوية، بطاطا مهروسة، صوص اللحم"
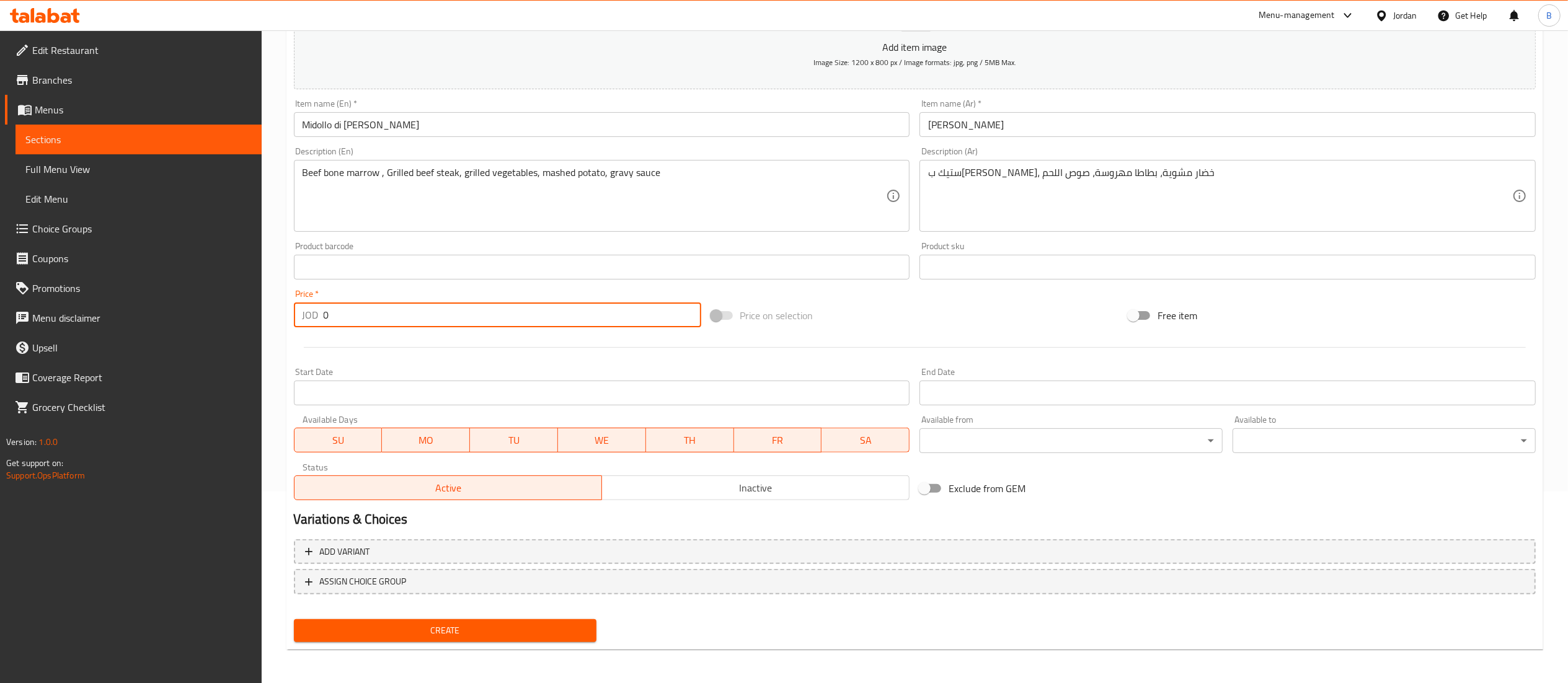
drag, startPoint x: 355, startPoint y: 316, endPoint x: 120, endPoint y: 312, distance: 235.0
click at [190, 310] on div "Edit Restaurant Branches Menus Sections Full Menu View Edit Menu Choice Groups …" at bounding box center [784, 262] width 1568 height 846
type input "28.6"
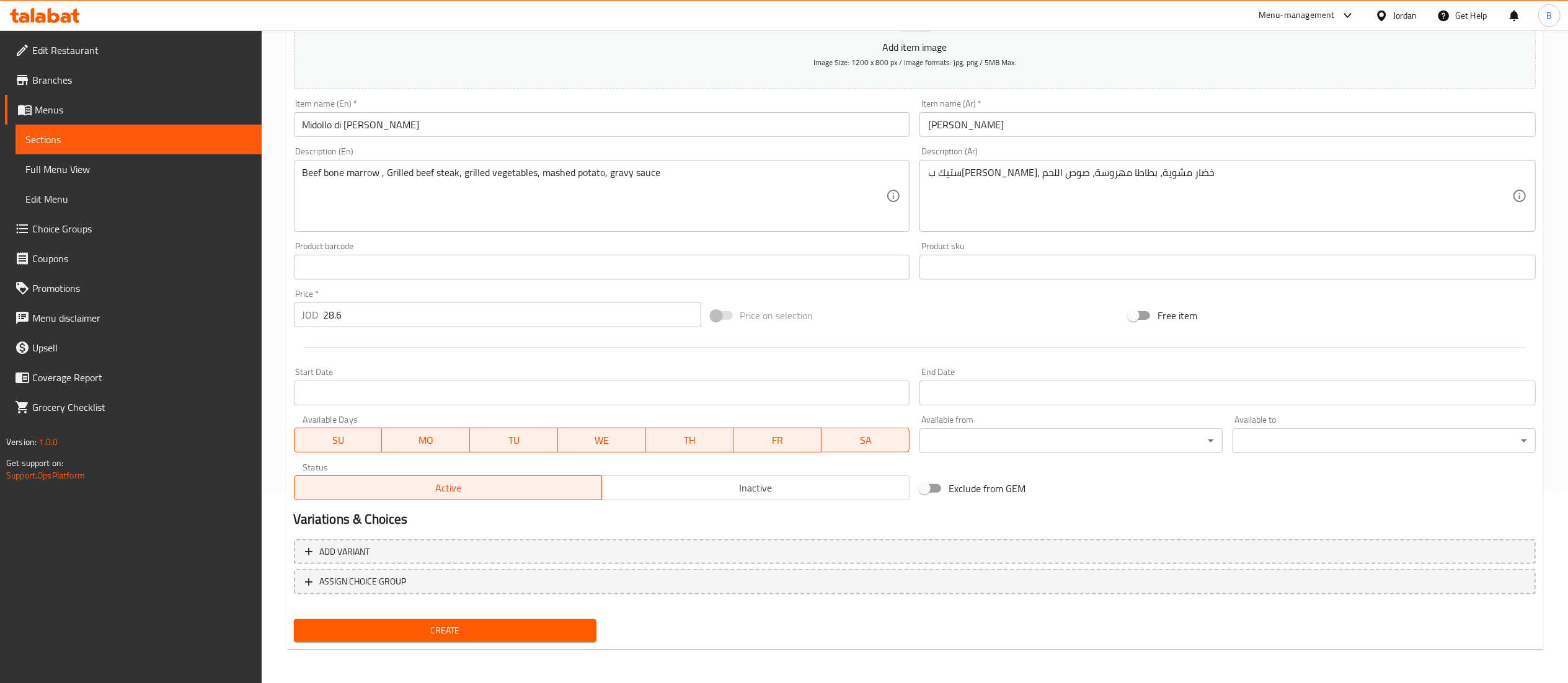
click at [454, 616] on div "Create" at bounding box center [446, 631] width 313 height 33
click at [467, 640] on button "Create" at bounding box center [446, 631] width 303 height 23
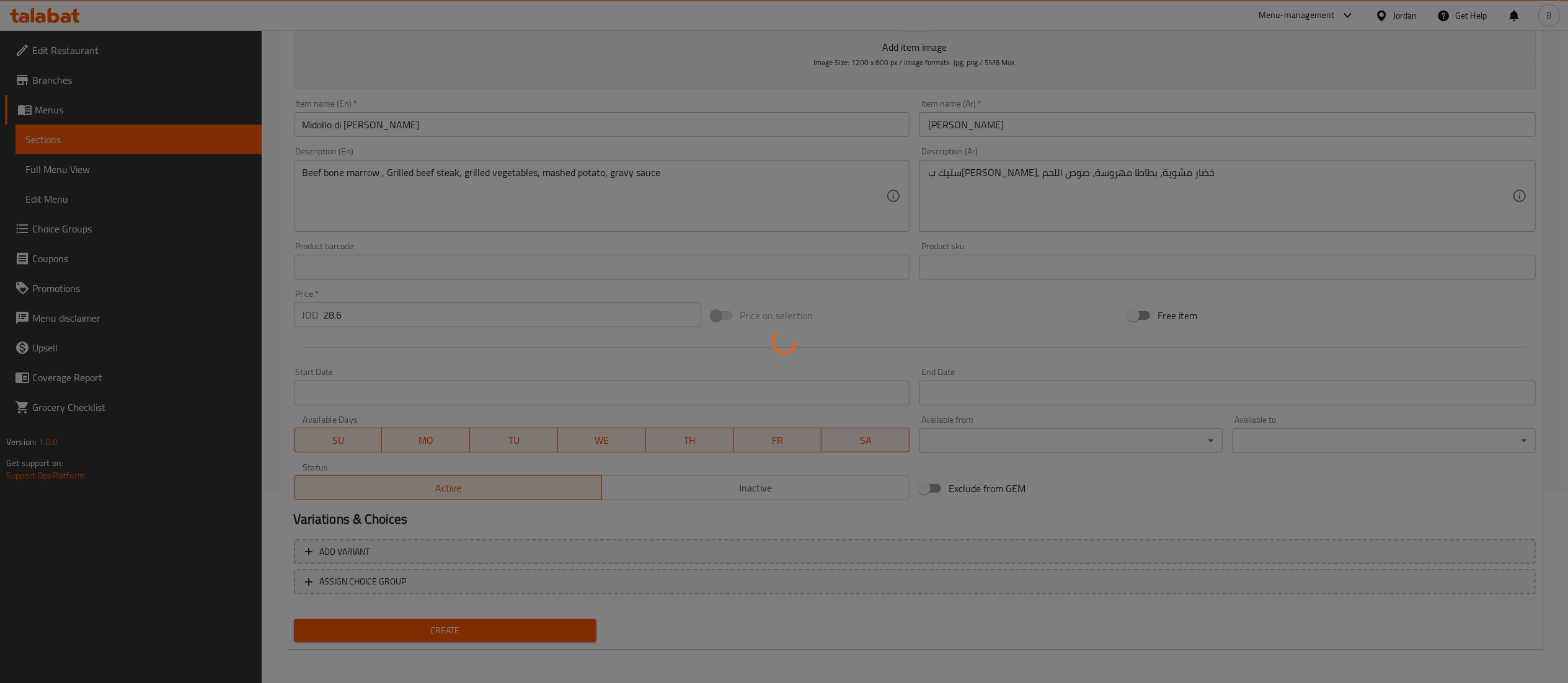
type input "0"
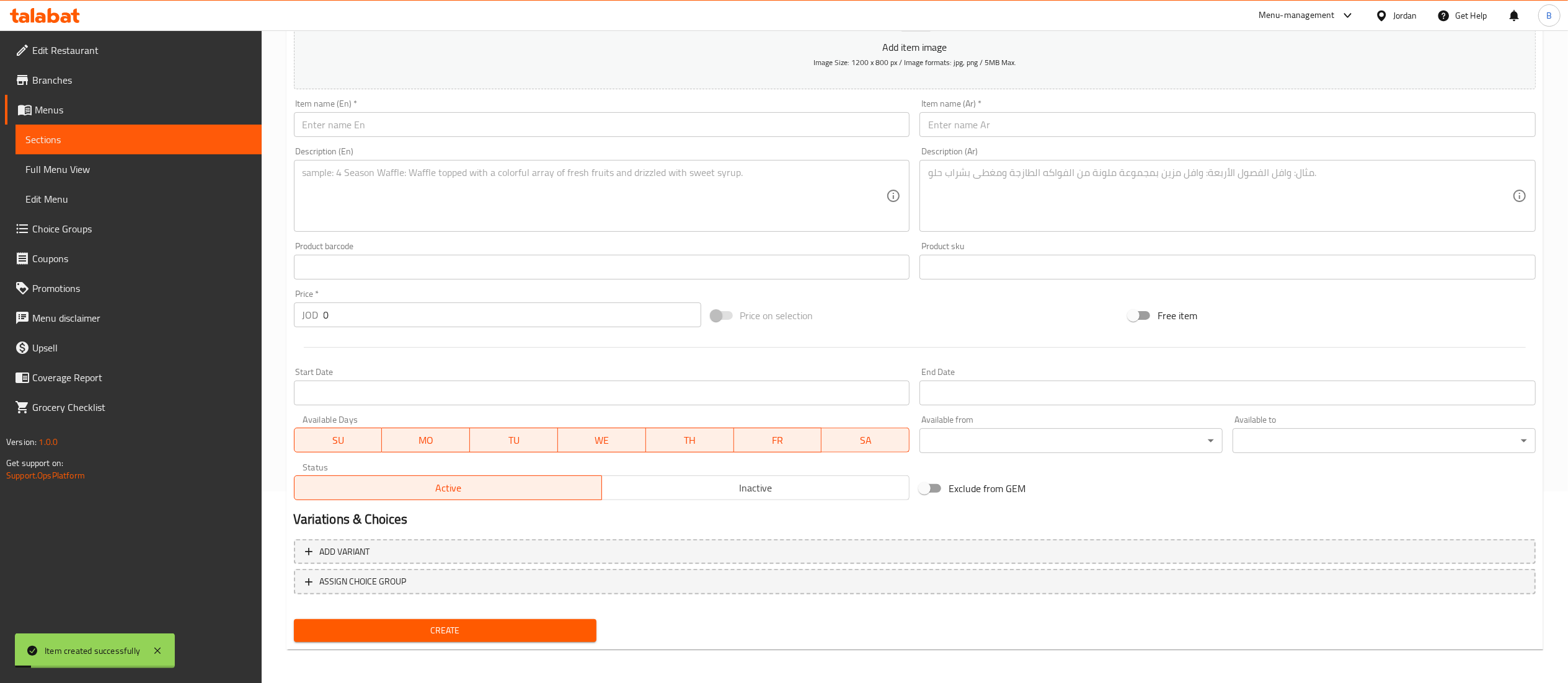
click at [572, 133] on input "text" at bounding box center [602, 124] width 616 height 25
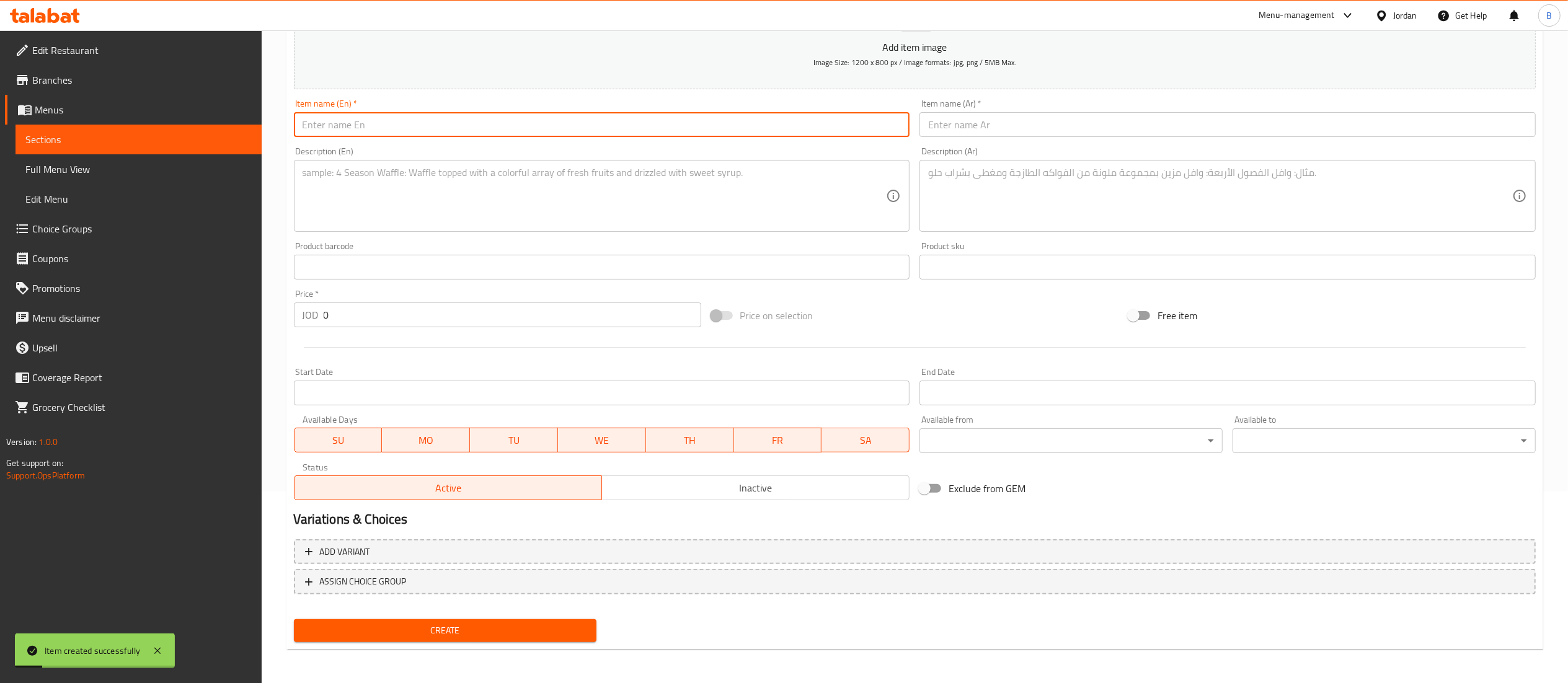
paste input "Pollo al Pesto"
type input "Pollo al Pesto"
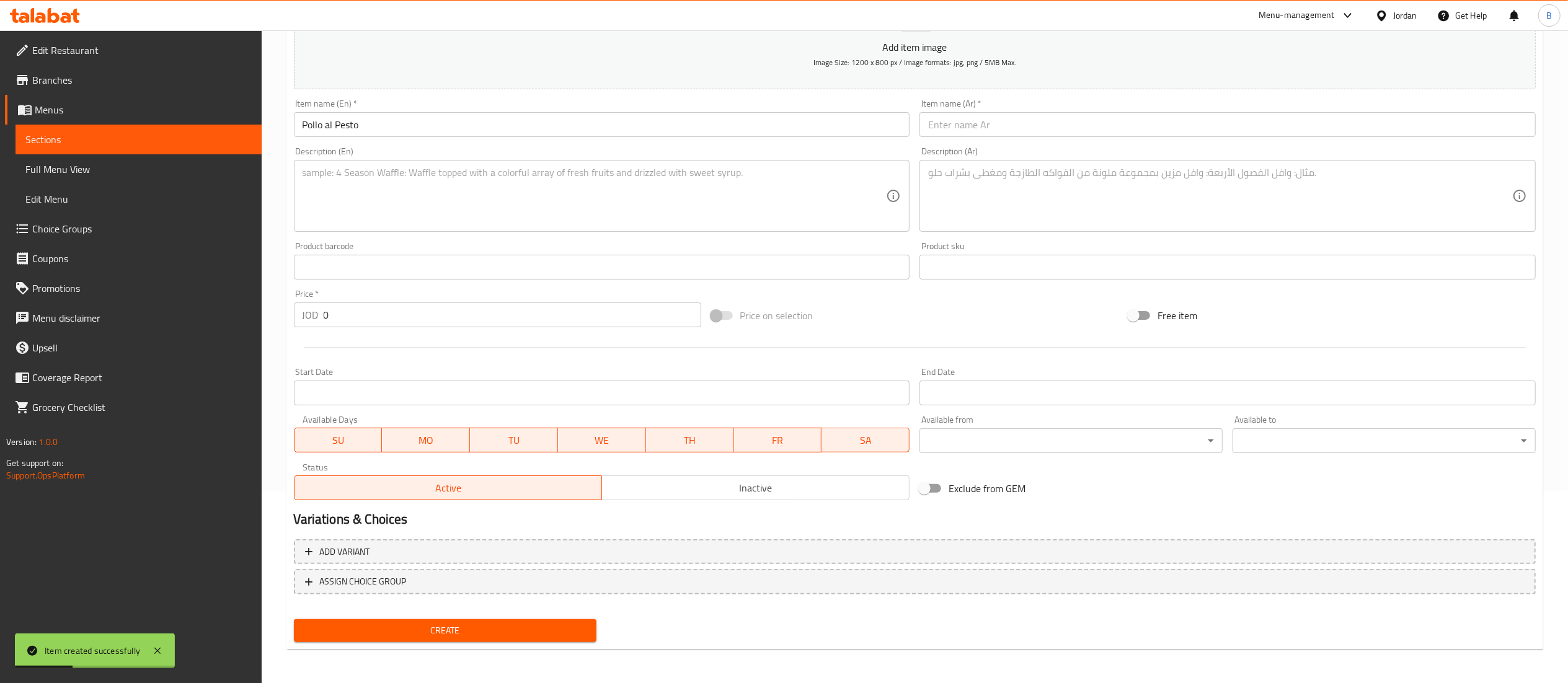
click at [474, 158] on div "Description (En) Description (En)" at bounding box center [602, 189] width 616 height 85
click at [468, 217] on textarea at bounding box center [594, 196] width 584 height 59
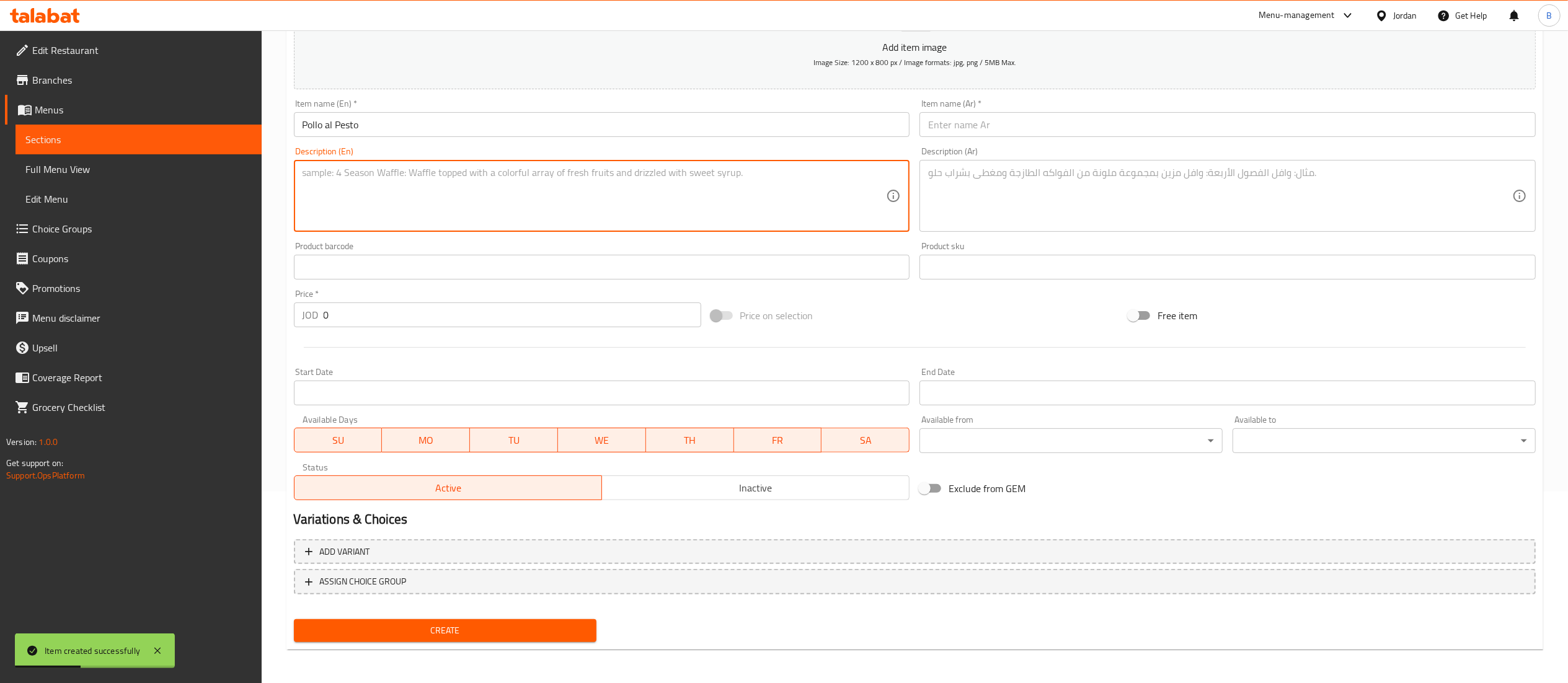
paste textarea "Chicken breast special style with pesto sauce, lenguini, Parmesan cheese"
type textarea "Chicken breast special style with pesto sauce, lenguini, Parmesan cheese"
click at [995, 206] on textarea at bounding box center [1220, 196] width 584 height 59
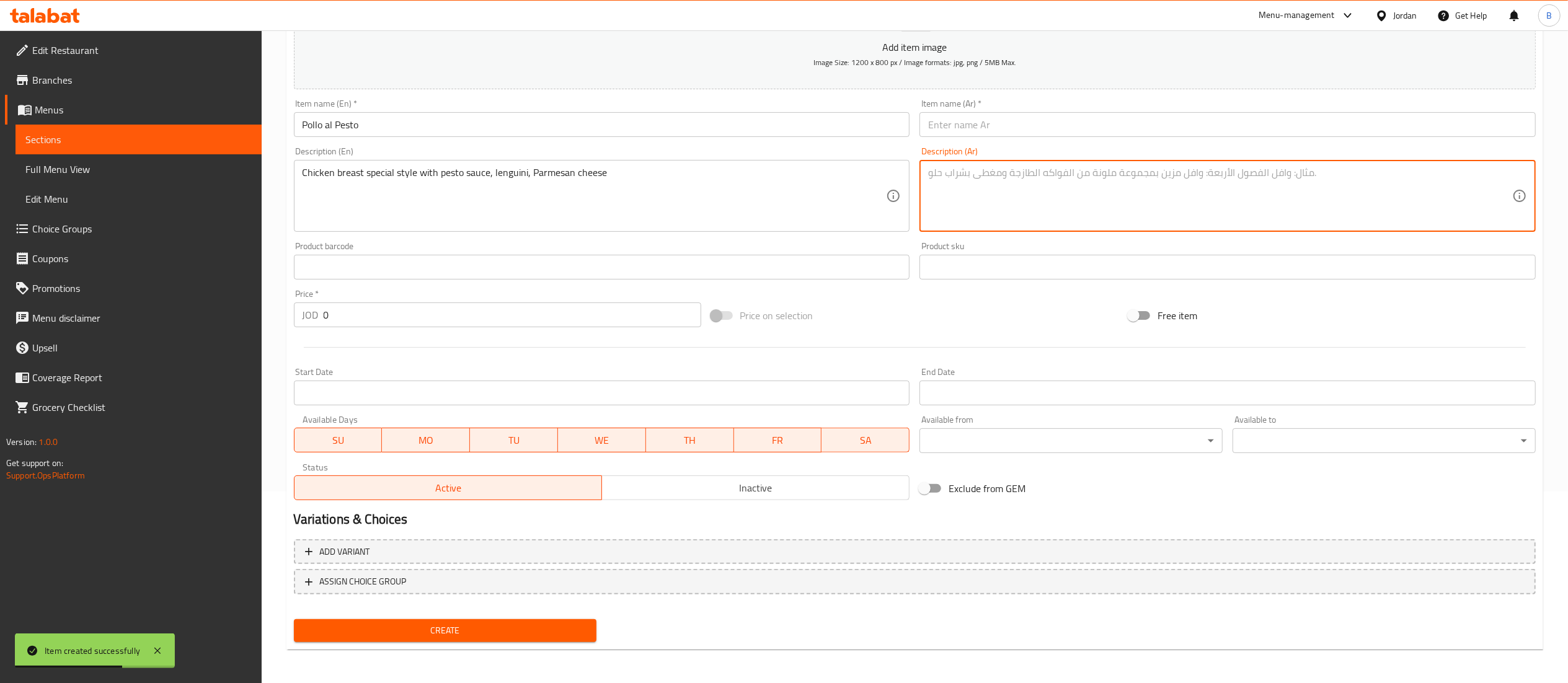
paste textarea "صدر دجاج على طريقة خاصة مع صوص البيستو، لينغويني، جبنة بارميزان"
type textarea "صدر دجاج على طريقة خاصة مع صوص البيستو، لينغويني، جبنة بارميزان"
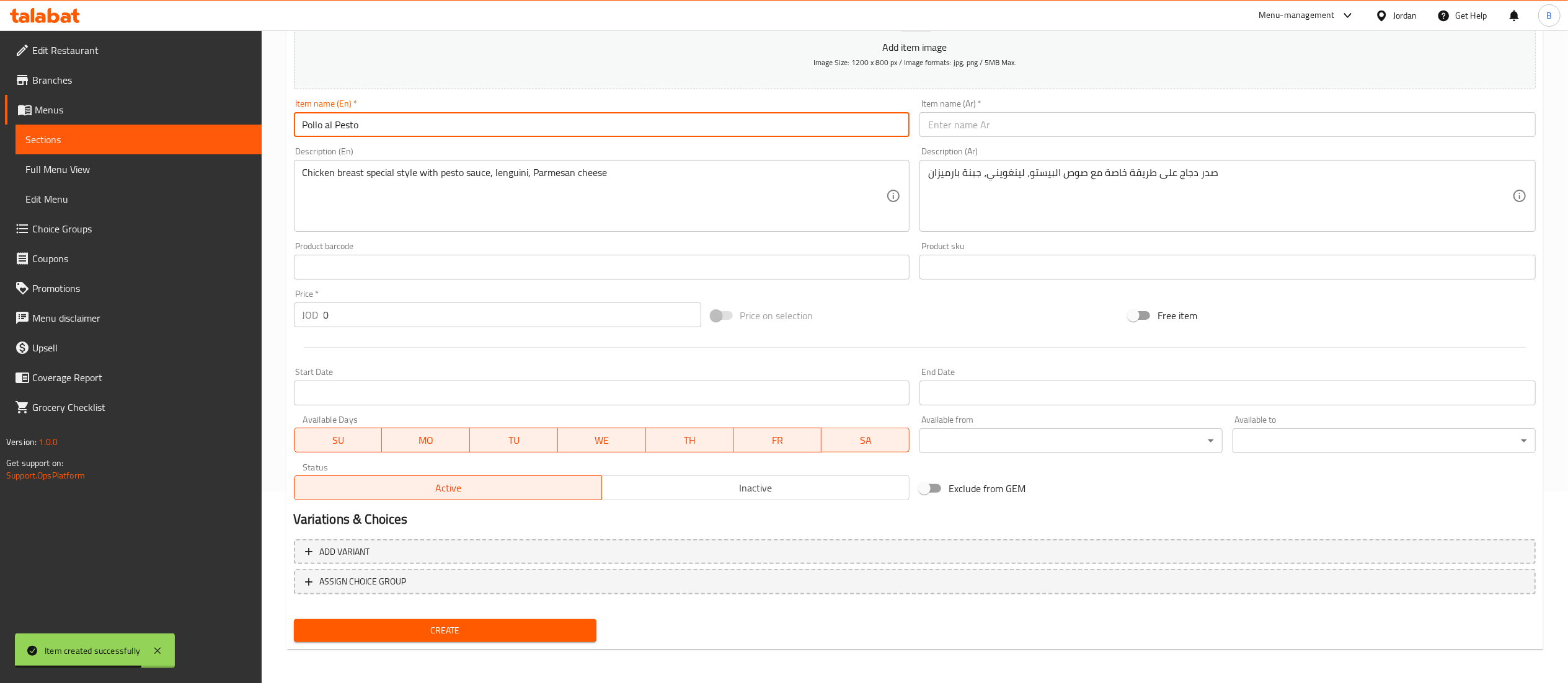
drag, startPoint x: 583, startPoint y: 129, endPoint x: 108, endPoint y: 125, distance: 475.0
click at [197, 125] on div "Edit Restaurant Branches Menus Sections Full Menu View Edit Menu Choice Groups …" at bounding box center [784, 262] width 1568 height 846
click at [1009, 136] on input "text" at bounding box center [1227, 124] width 616 height 25
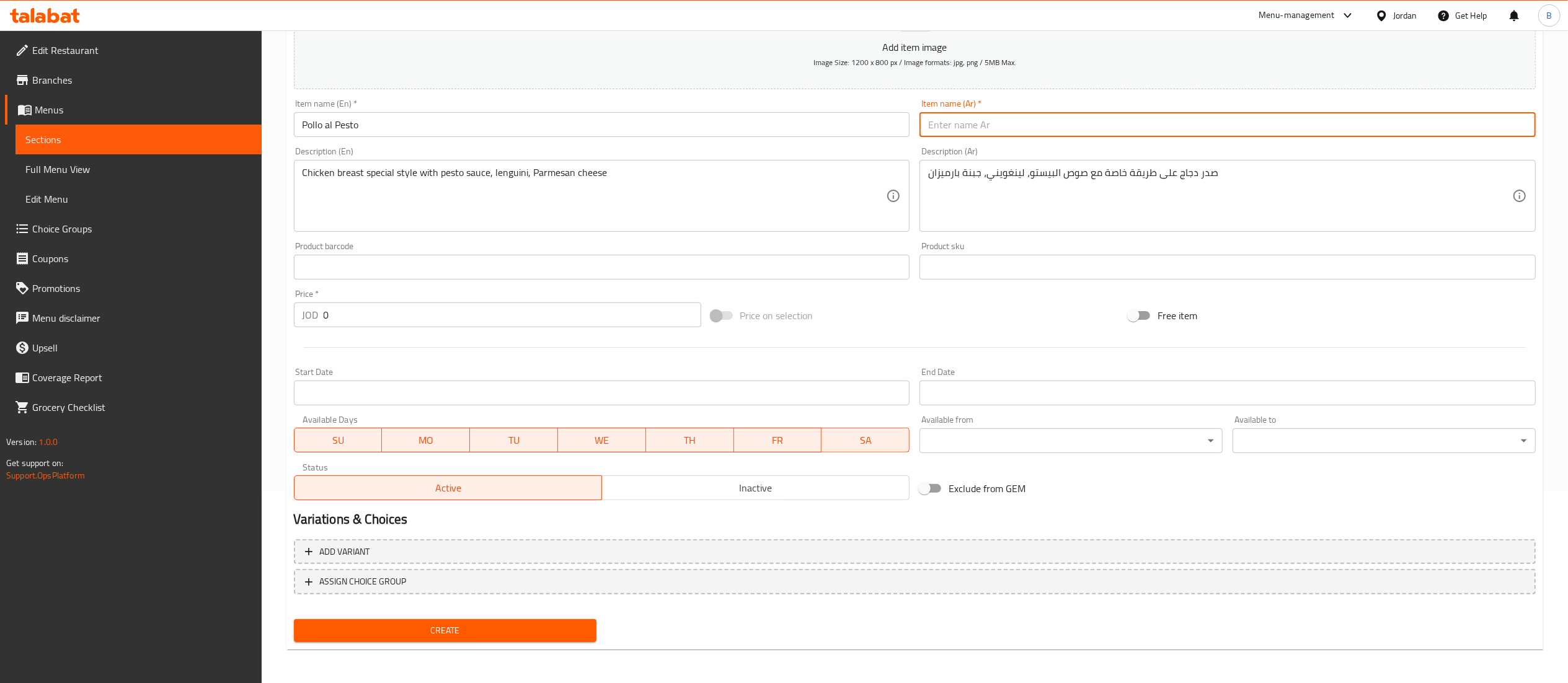
paste input "دجاج بالبيستو"
type input "دجاج بالبيستو"
drag, startPoint x: 380, startPoint y: 299, endPoint x: 291, endPoint y: 325, distance: 92.7
click at [292, 325] on div "Price   * JOD 0 Price *" at bounding box center [497, 308] width 418 height 48
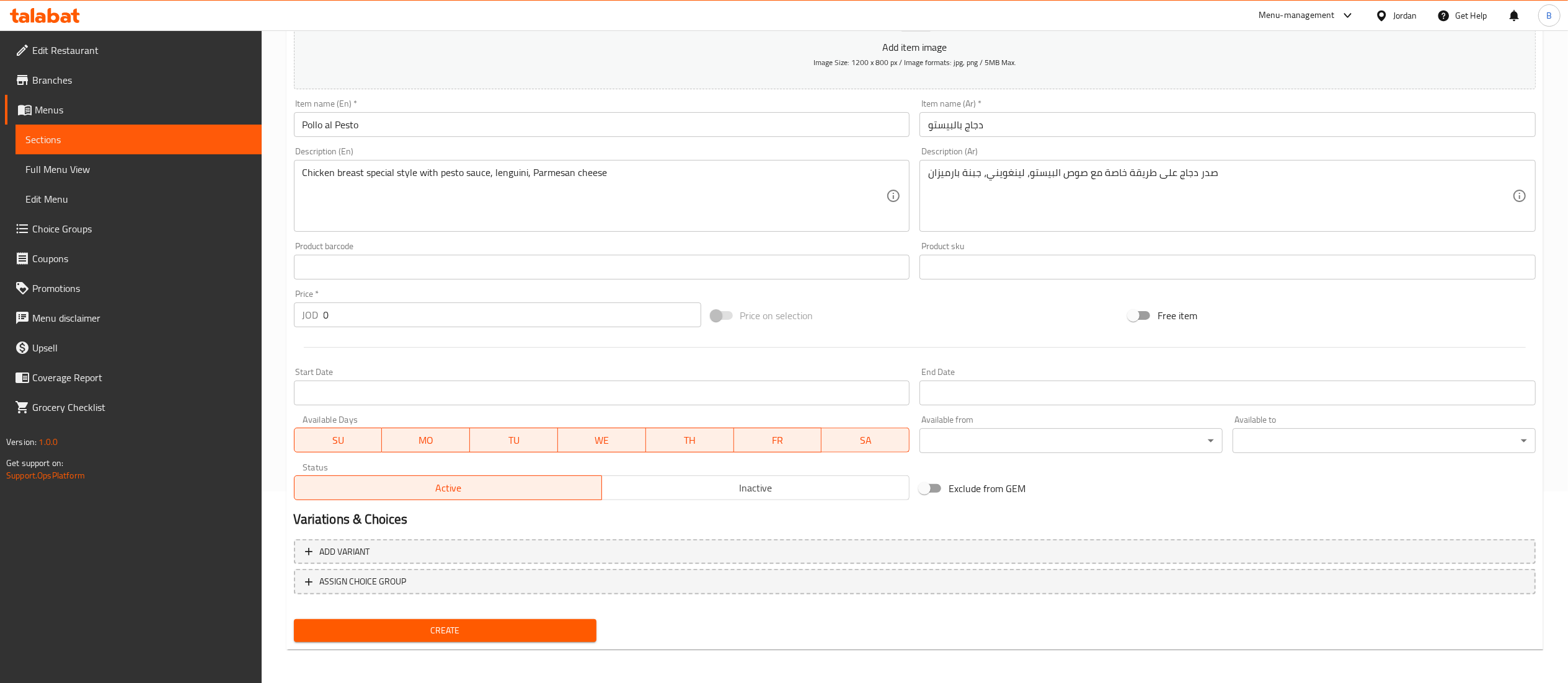
click at [343, 327] on input "0" at bounding box center [512, 315] width 377 height 25
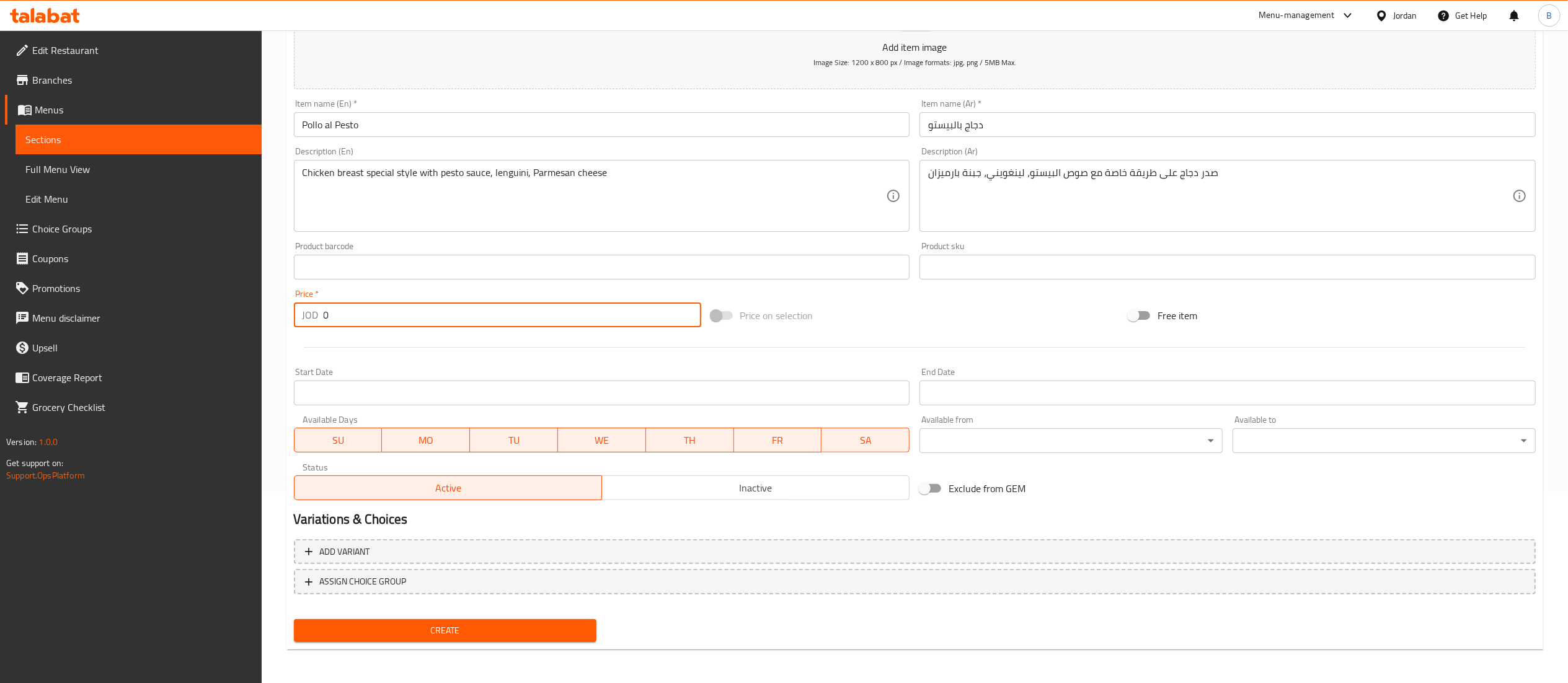
drag, startPoint x: 343, startPoint y: 327, endPoint x: 239, endPoint y: 312, distance: 105.1
click at [241, 312] on div "Edit Restaurant Branches Menus Sections Full Menu View Edit Menu Choice Groups …" at bounding box center [784, 262] width 1568 height 846
type input "13.2"
click at [482, 620] on button "Create" at bounding box center [446, 631] width 303 height 23
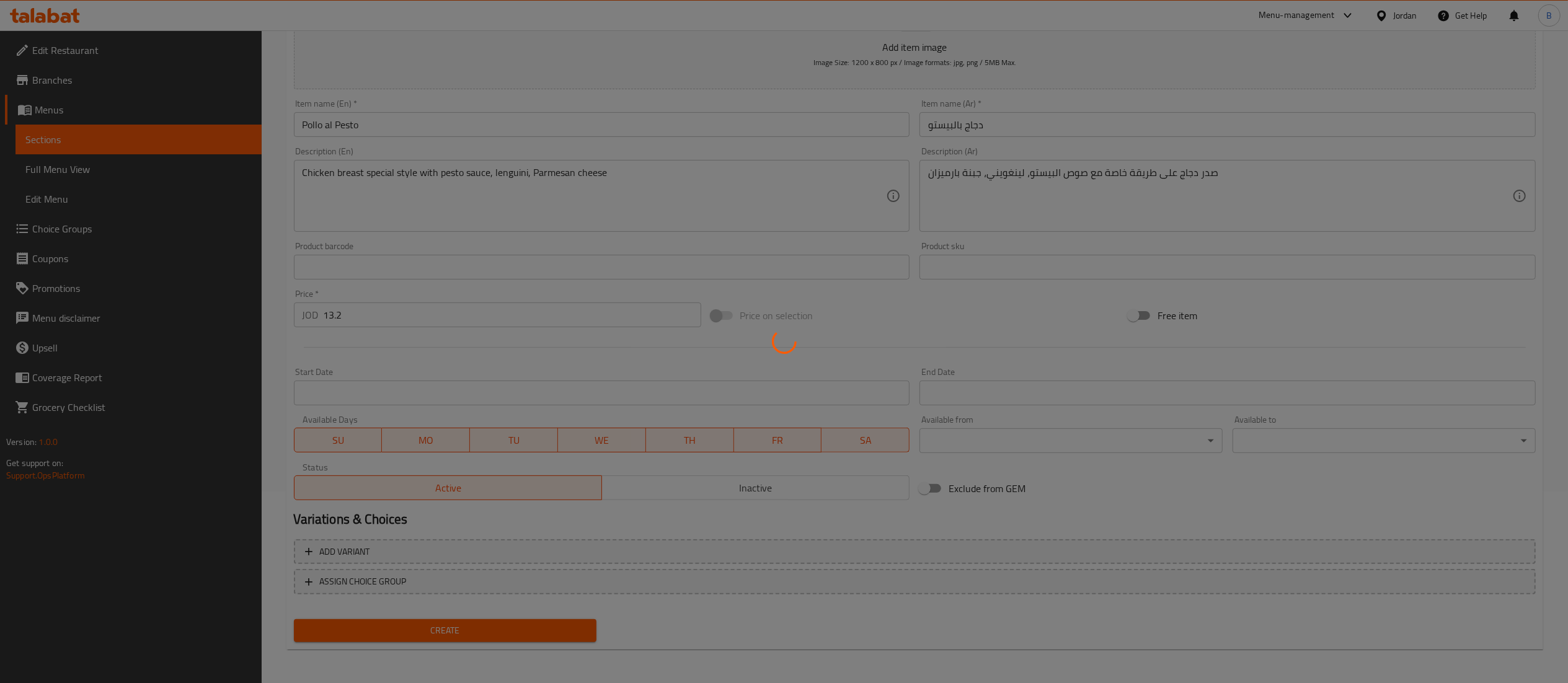
type input "0"
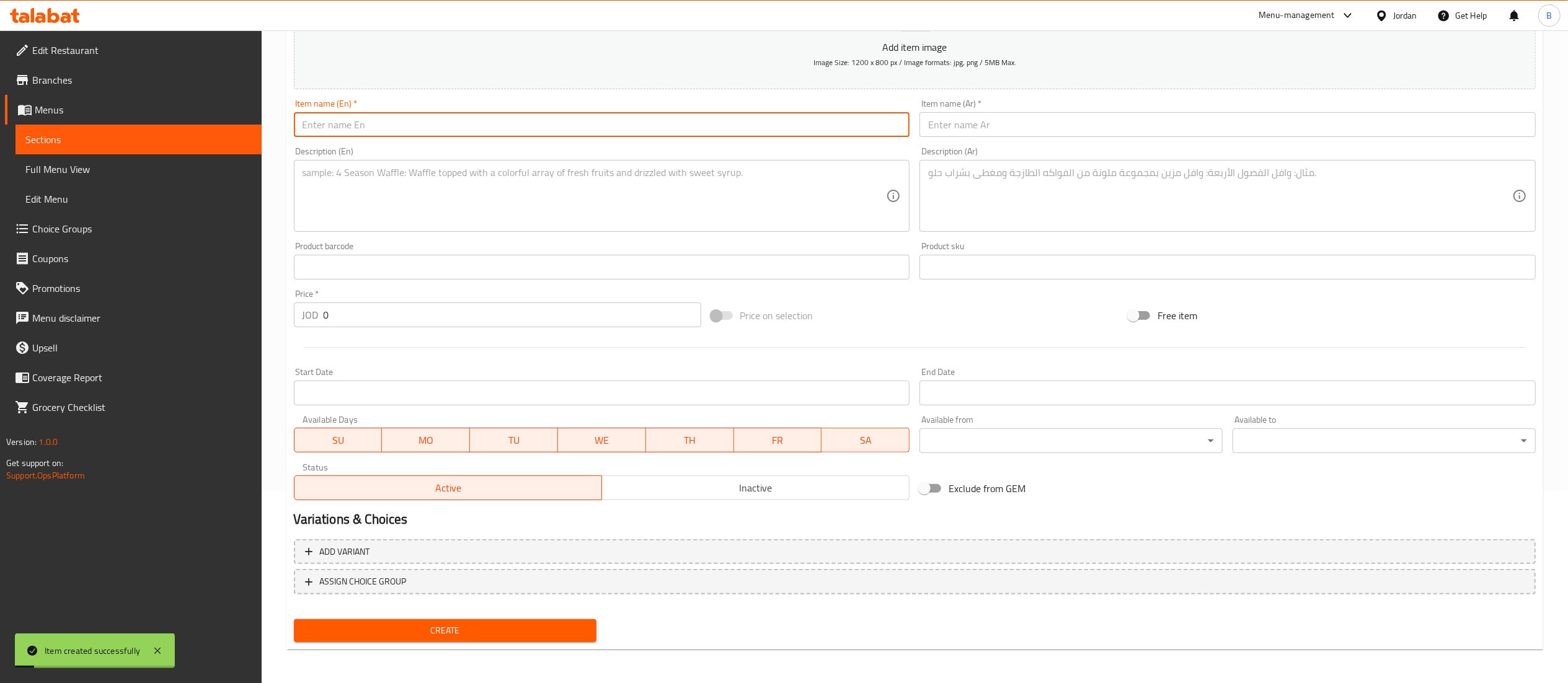
click at [423, 126] on input "text" at bounding box center [602, 124] width 616 height 25
paste input "Involtini di Pollo"
type input "Involtini di Pollo"
click at [470, 183] on textarea at bounding box center [594, 196] width 584 height 59
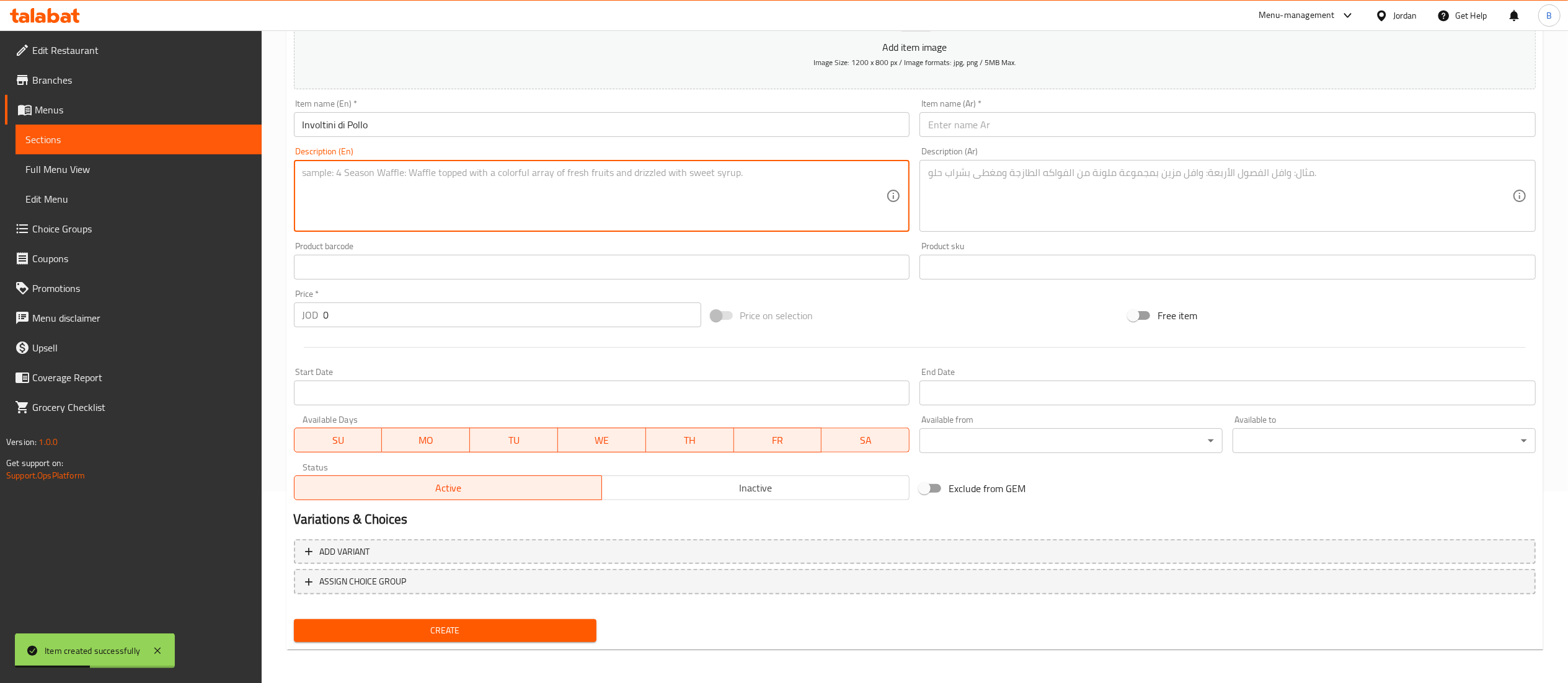
paste textarea "Chicken rolls – Stuffed chicken, cheese, mushrooms, mashed potato, grilled vege…"
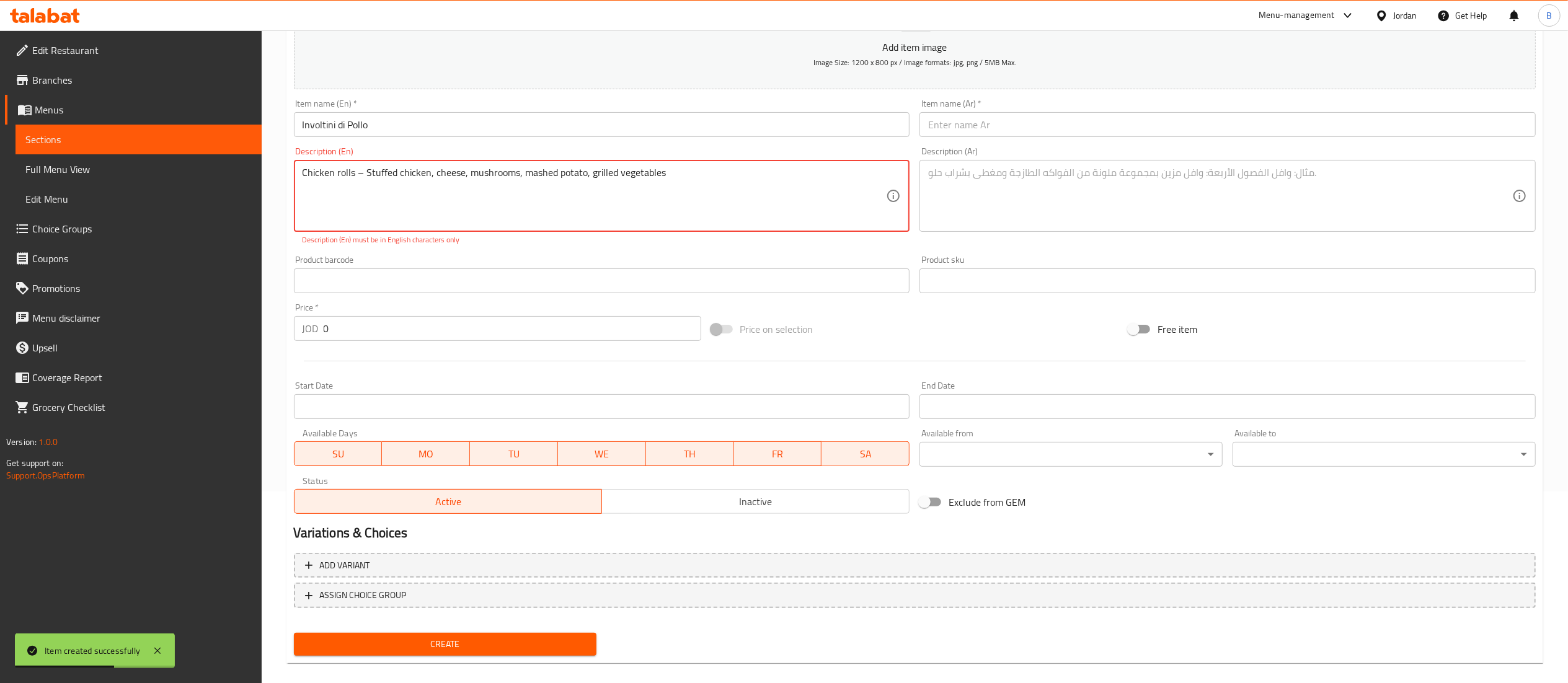
click at [356, 175] on textarea "Chicken rolls – Stuffed chicken, cheese, mushrooms, mashed potato, grilled vege…" at bounding box center [594, 196] width 584 height 59
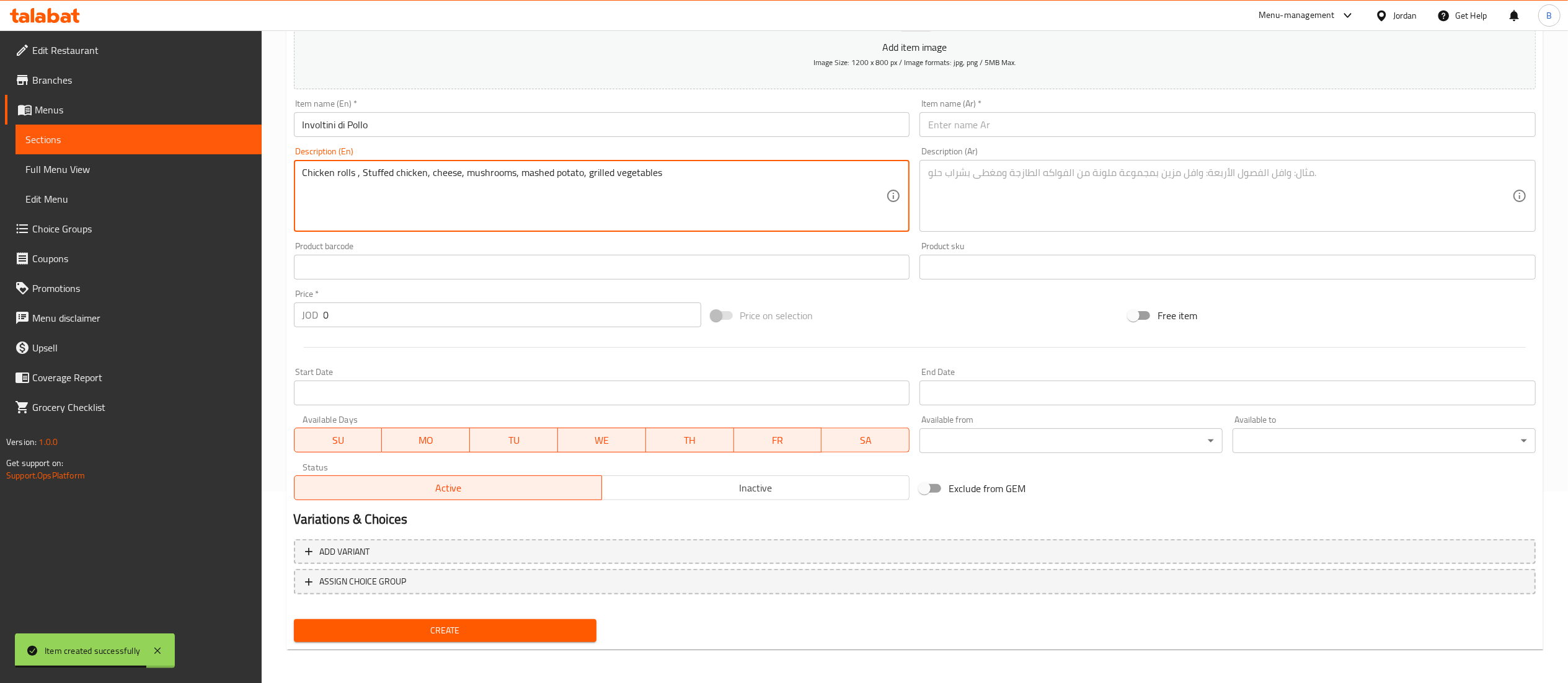
type textarea "Chicken rolls , Stuffed chicken, cheese, mushrooms, mashed potato, grilled vege…"
click at [1004, 208] on textarea at bounding box center [1220, 196] width 584 height 59
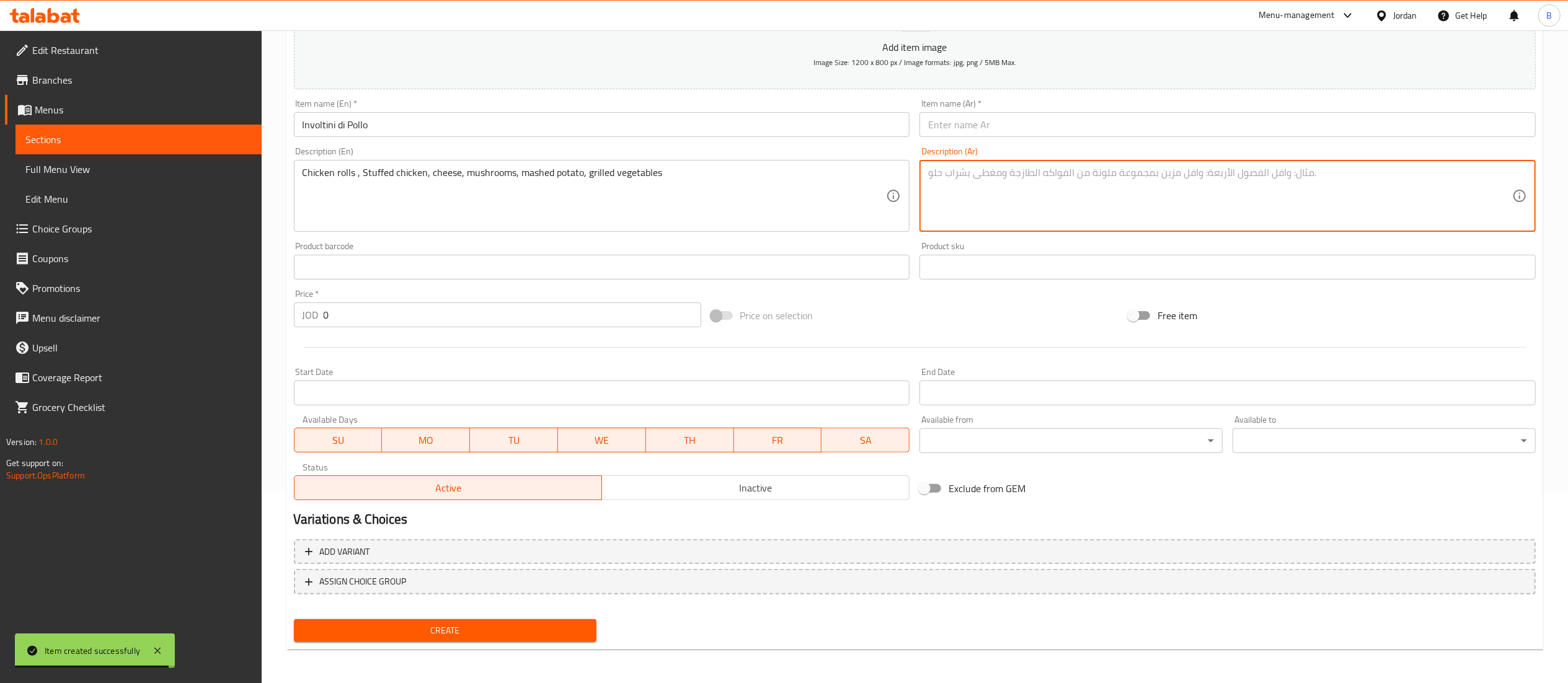
paste textarea "صدر دجاج ( محشو بالجبنة، فطر) بطاطا مهروسة، خضار مشوية"
type textarea "صدر دجاج ( محشو بالجبنة، فطر) بطاطا مهروسة، خضار مشوية"
drag, startPoint x: 522, startPoint y: 130, endPoint x: 134, endPoint y: 124, distance: 388.0
click at [175, 124] on div "Edit Restaurant Branches Menus Sections Full Menu View Edit Menu Choice Groups …" at bounding box center [784, 262] width 1568 height 846
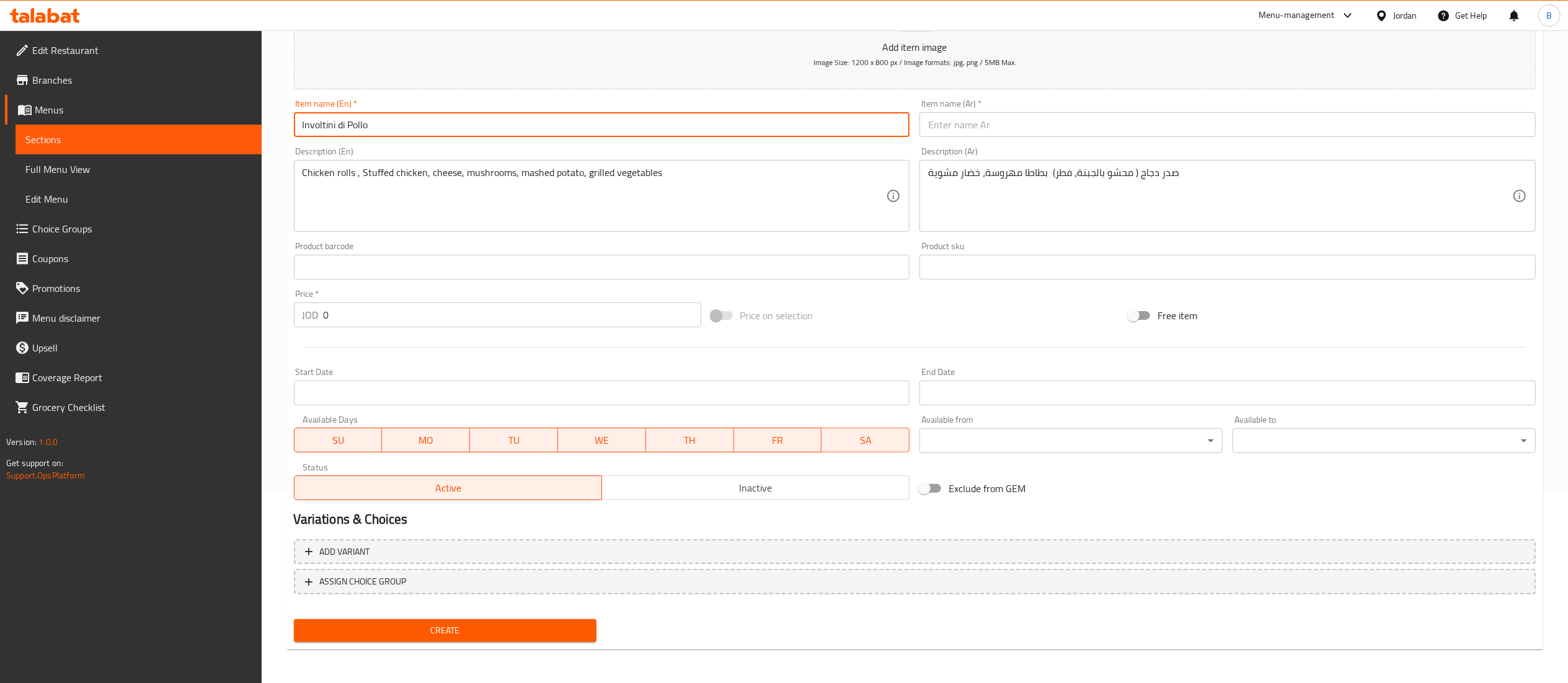
click at [997, 126] on input "text" at bounding box center [1227, 124] width 616 height 25
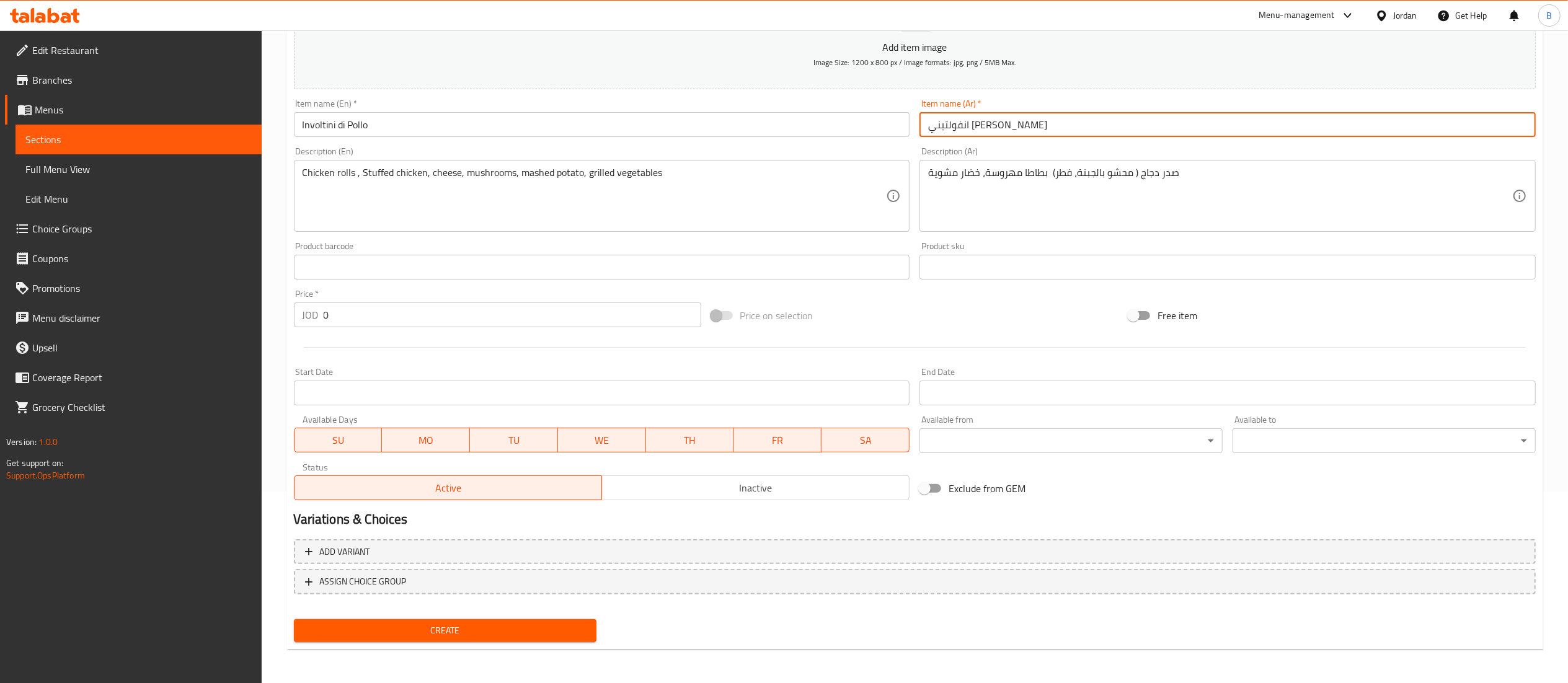
type input "انفولتيني دي بولو"
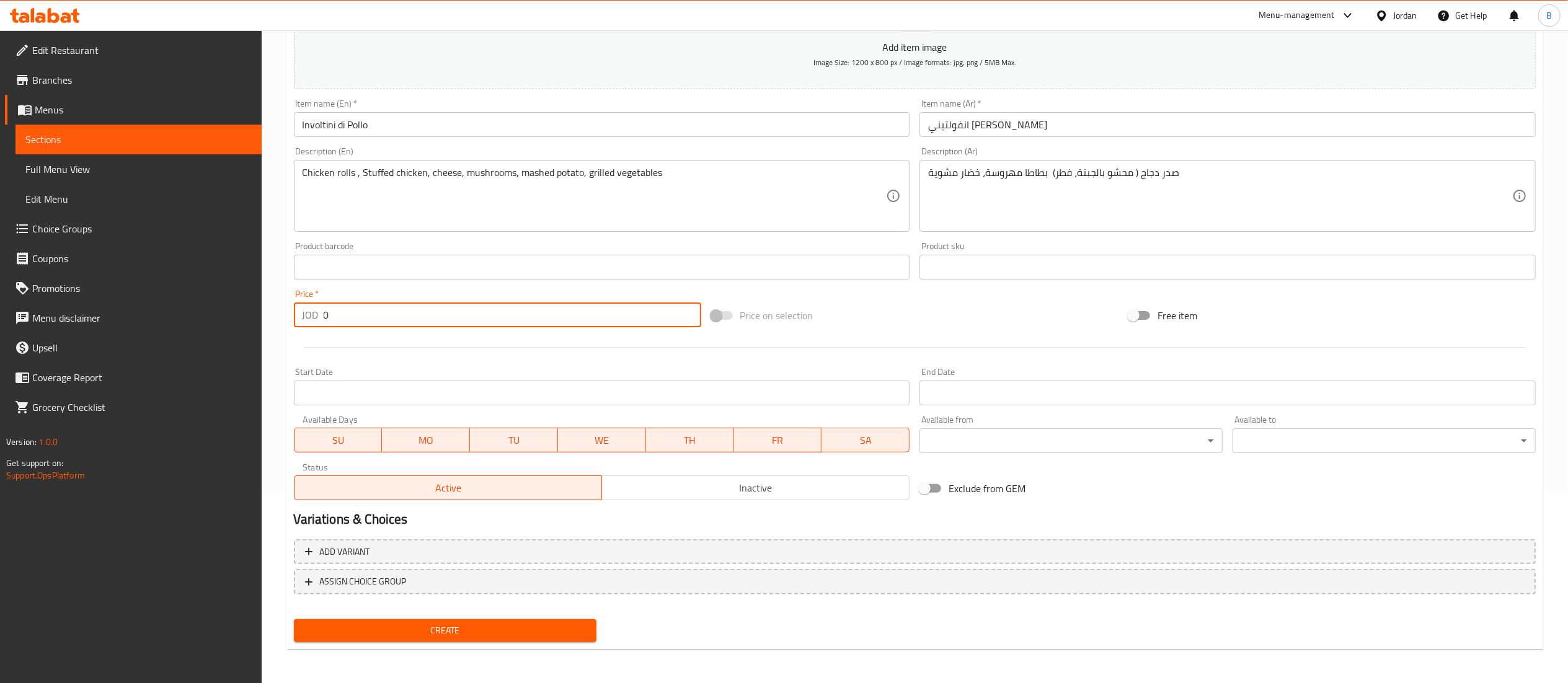
drag, startPoint x: 360, startPoint y: 319, endPoint x: 0, endPoint y: 342, distance: 360.7
click at [39, 324] on div "Edit Restaurant Branches Menus Sections Full Menu View Edit Menu Choice Groups …" at bounding box center [784, 262] width 1568 height 846
type input "13.2"
click at [474, 637] on span "Create" at bounding box center [446, 631] width 284 height 16
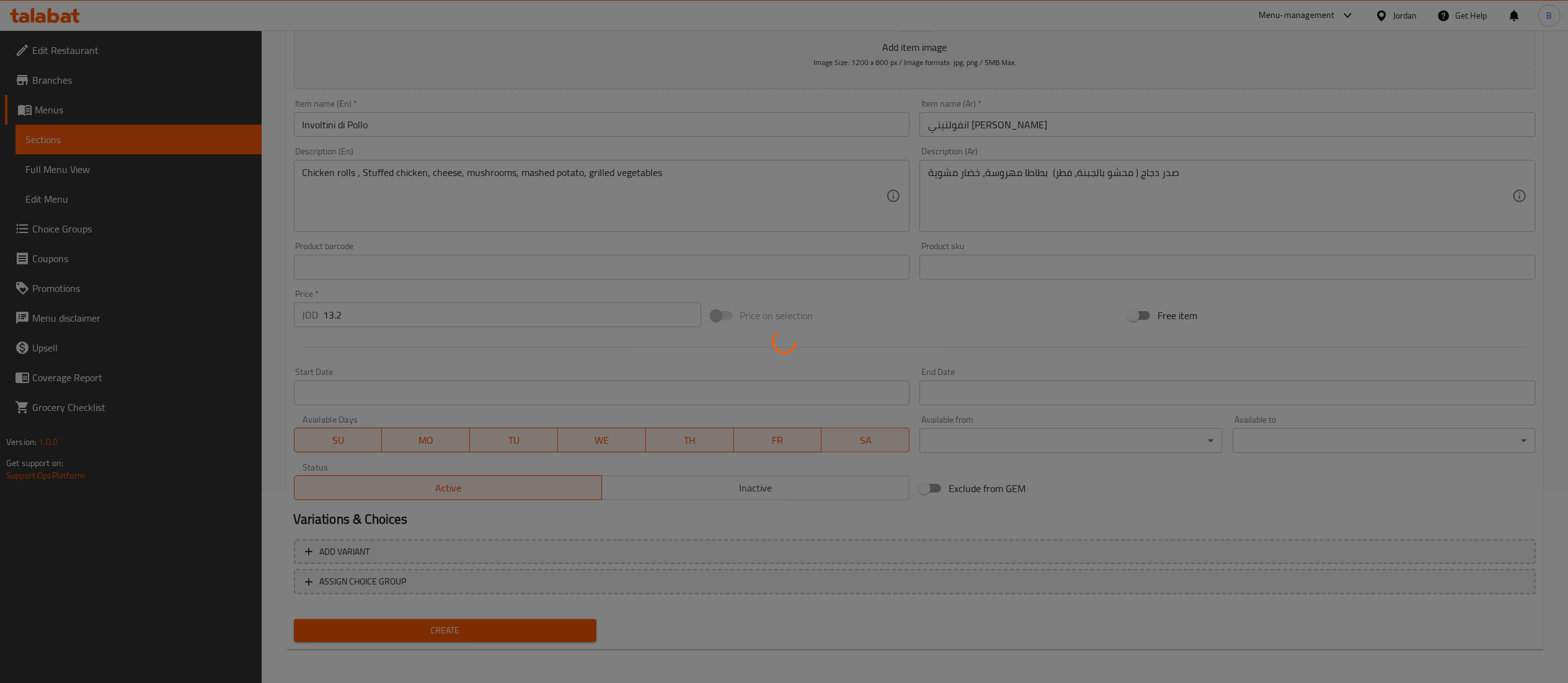
type input "0"
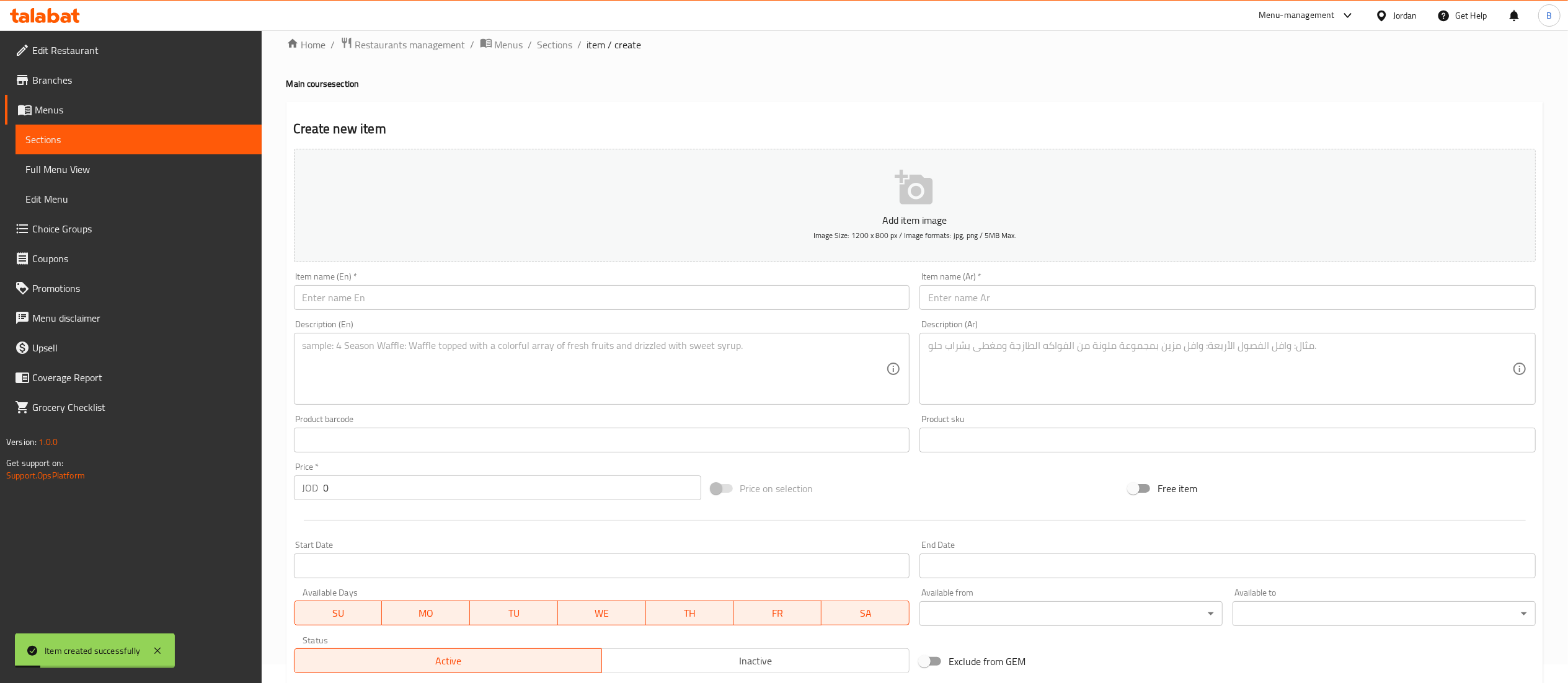
scroll to position [0, 0]
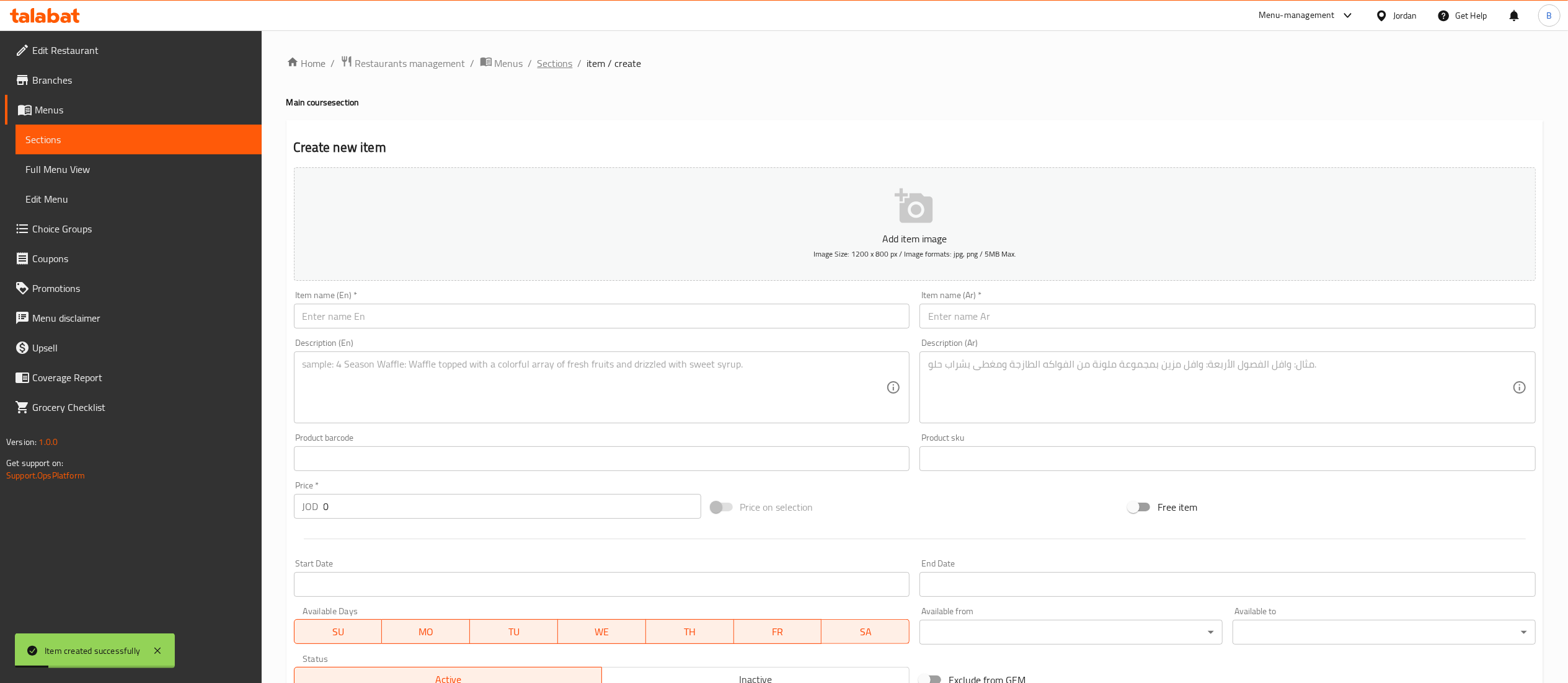
click at [549, 64] on span "Sections" at bounding box center [555, 63] width 35 height 15
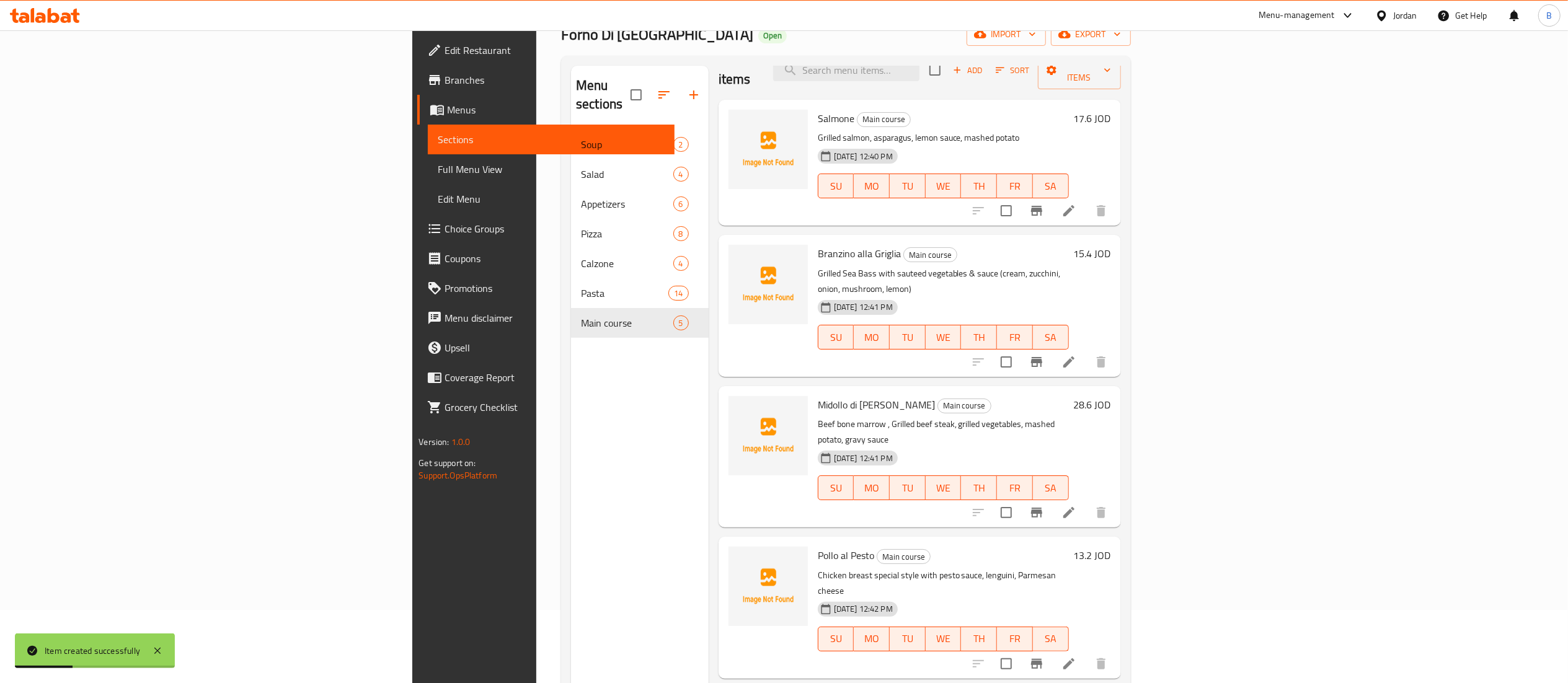
scroll to position [174, 0]
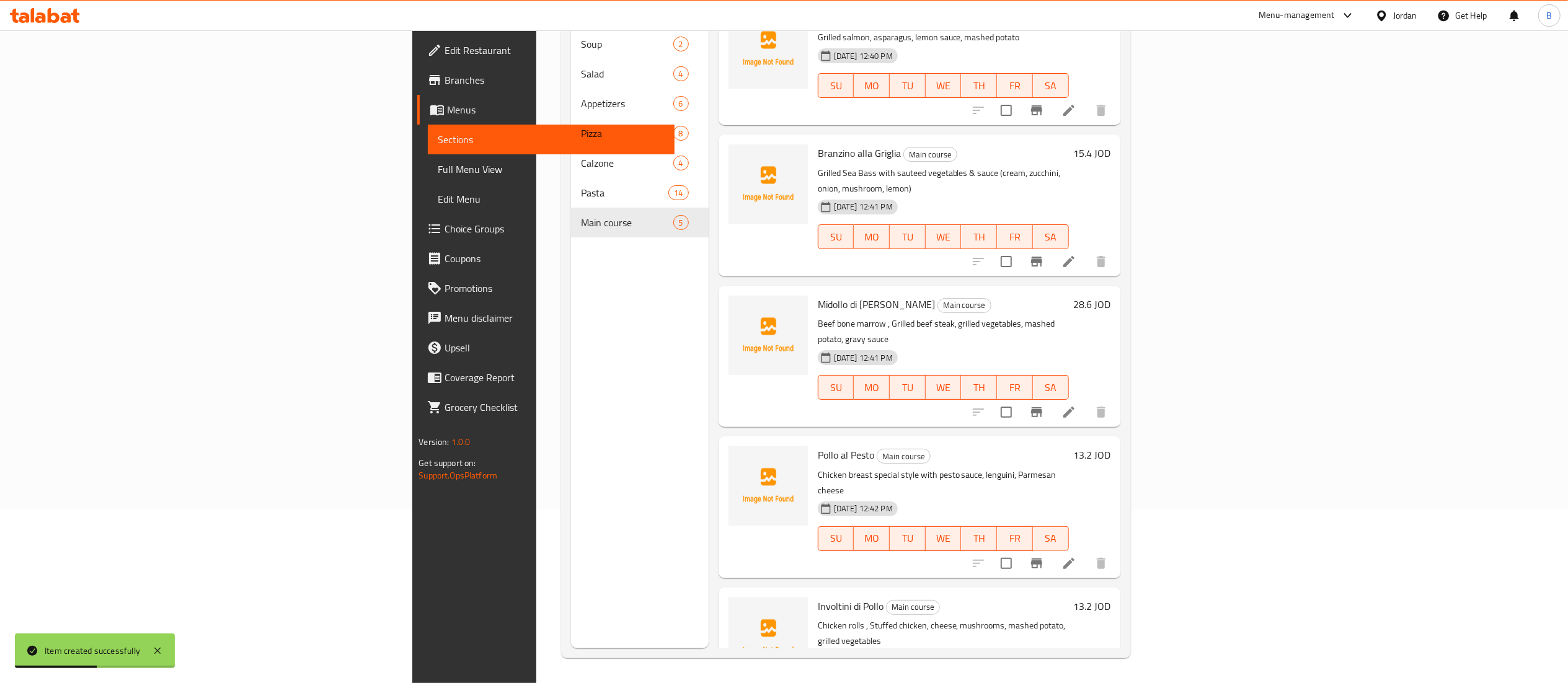
click at [1111, 598] on h6 "13.2 JOD" at bounding box center [1093, 607] width 37 height 18
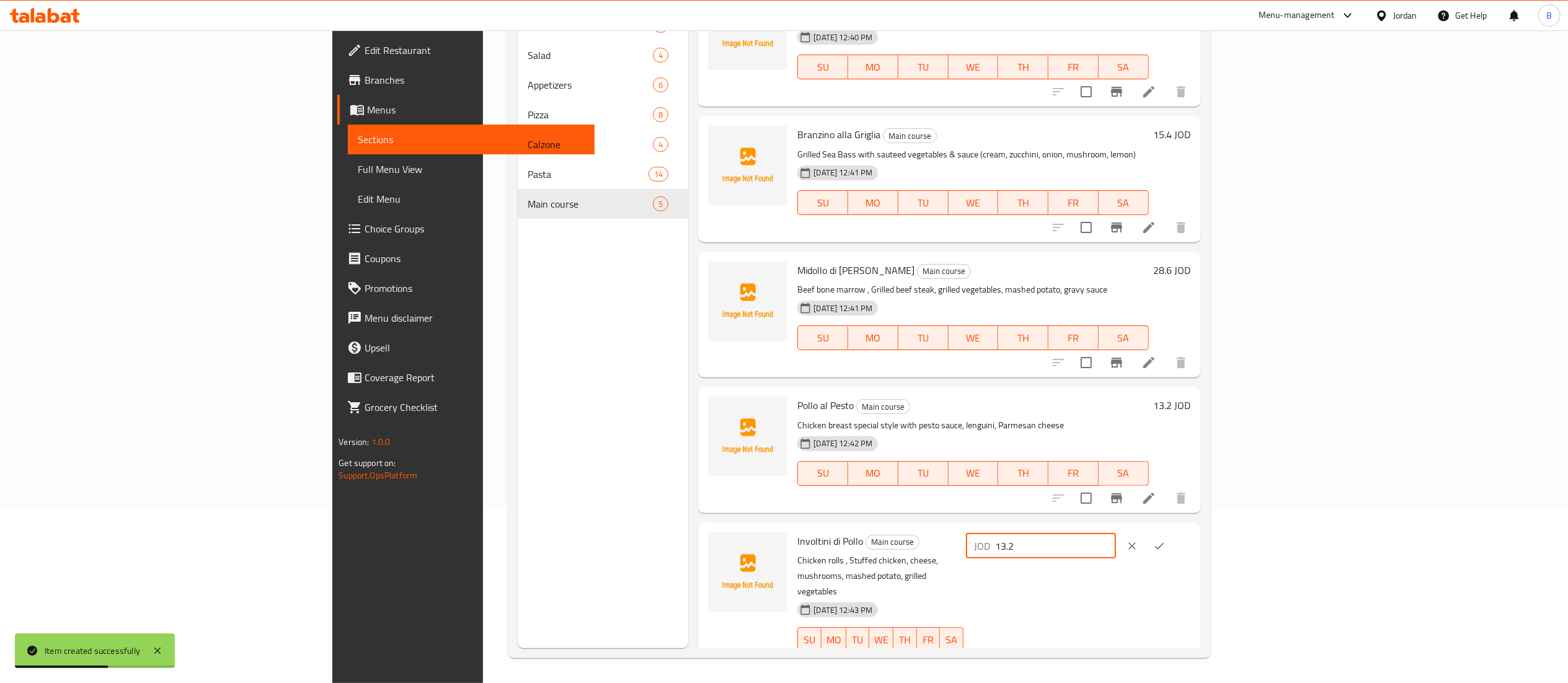
drag, startPoint x: 1368, startPoint y: 543, endPoint x: 860, endPoint y: 556, distance: 508.2
click at [1007, 536] on div "Involtini di Pollo Main course Chicken rolls , Stuffed chicken, cheese, mushroo…" at bounding box center [994, 602] width 403 height 147
type input "9.9"
click at [1173, 542] on button "ok" at bounding box center [1159, 546] width 27 height 27
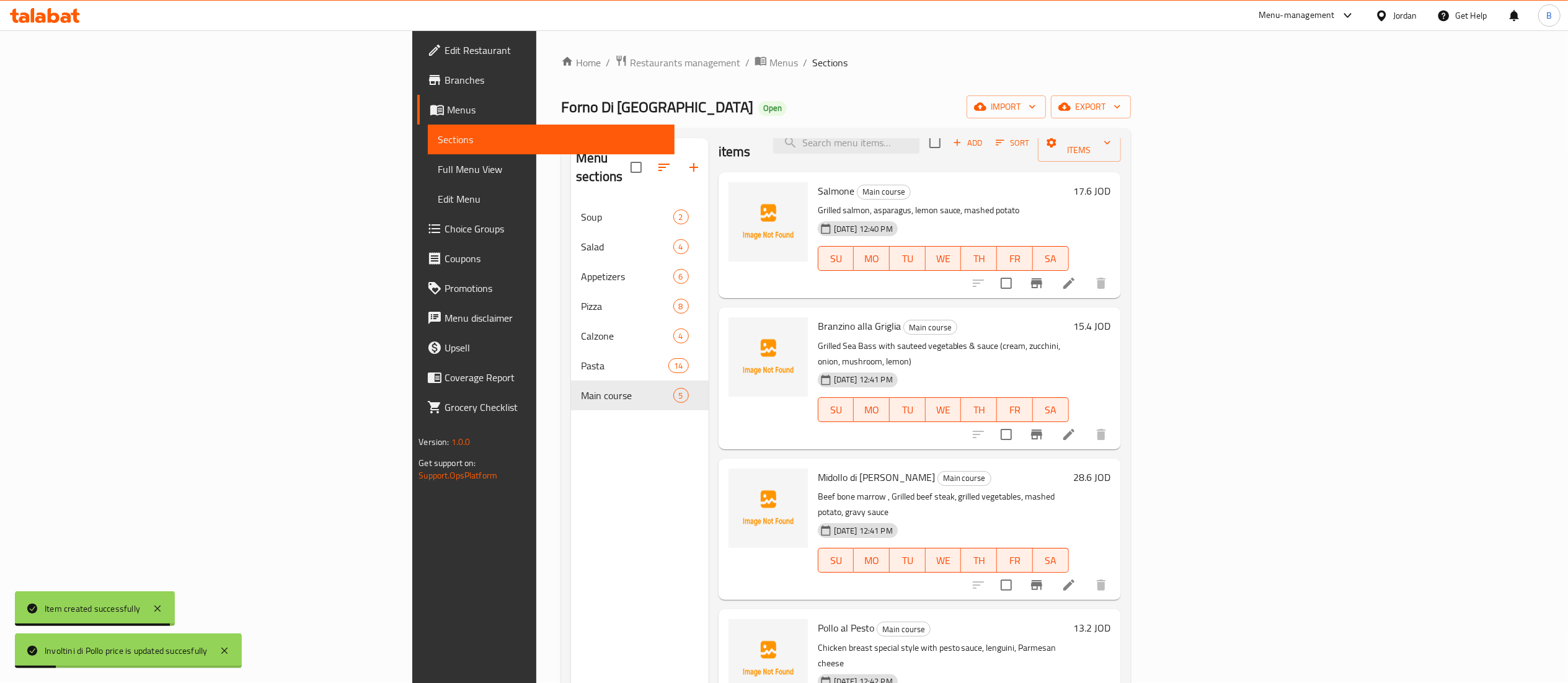
scroll to position [0, 0]
click at [679, 153] on button "button" at bounding box center [693, 168] width 30 height 30
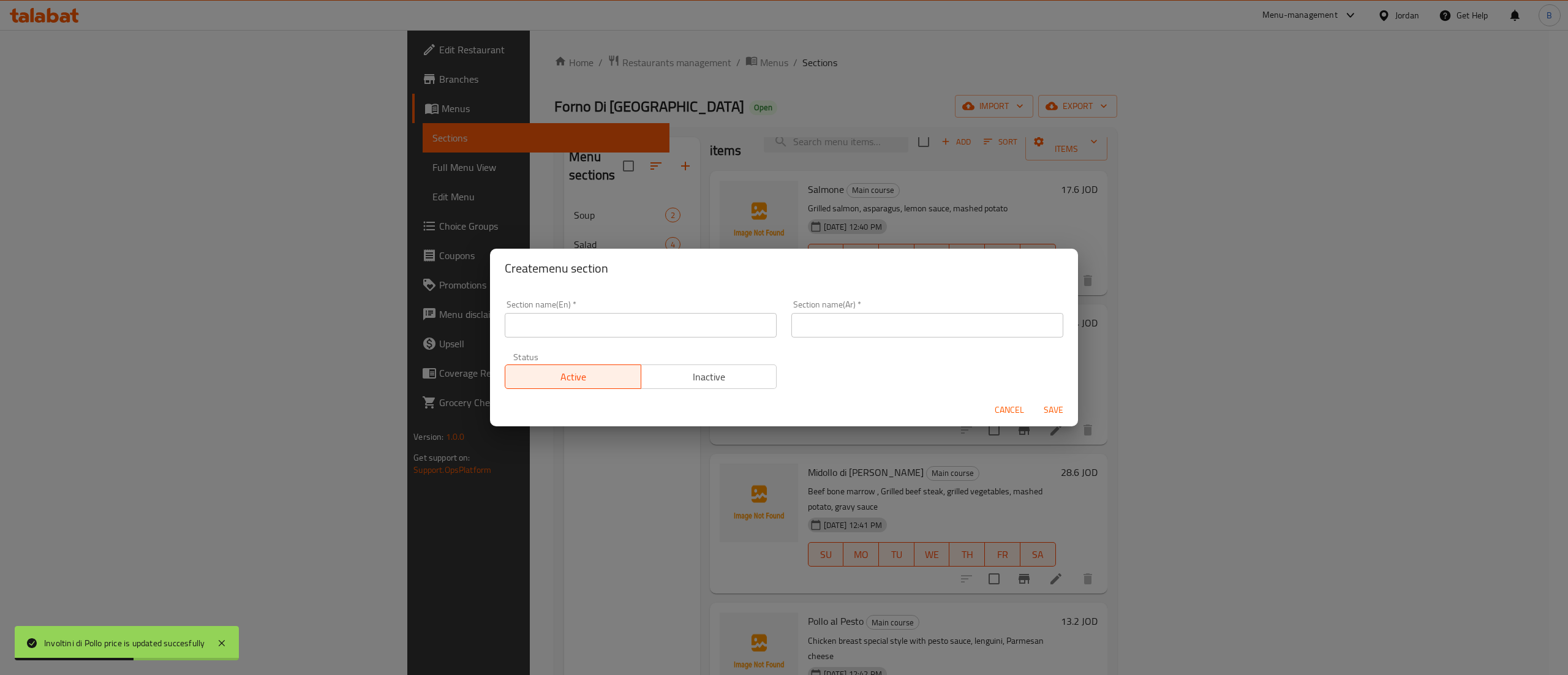
click at [545, 323] on input "text" at bounding box center [641, 325] width 272 height 24
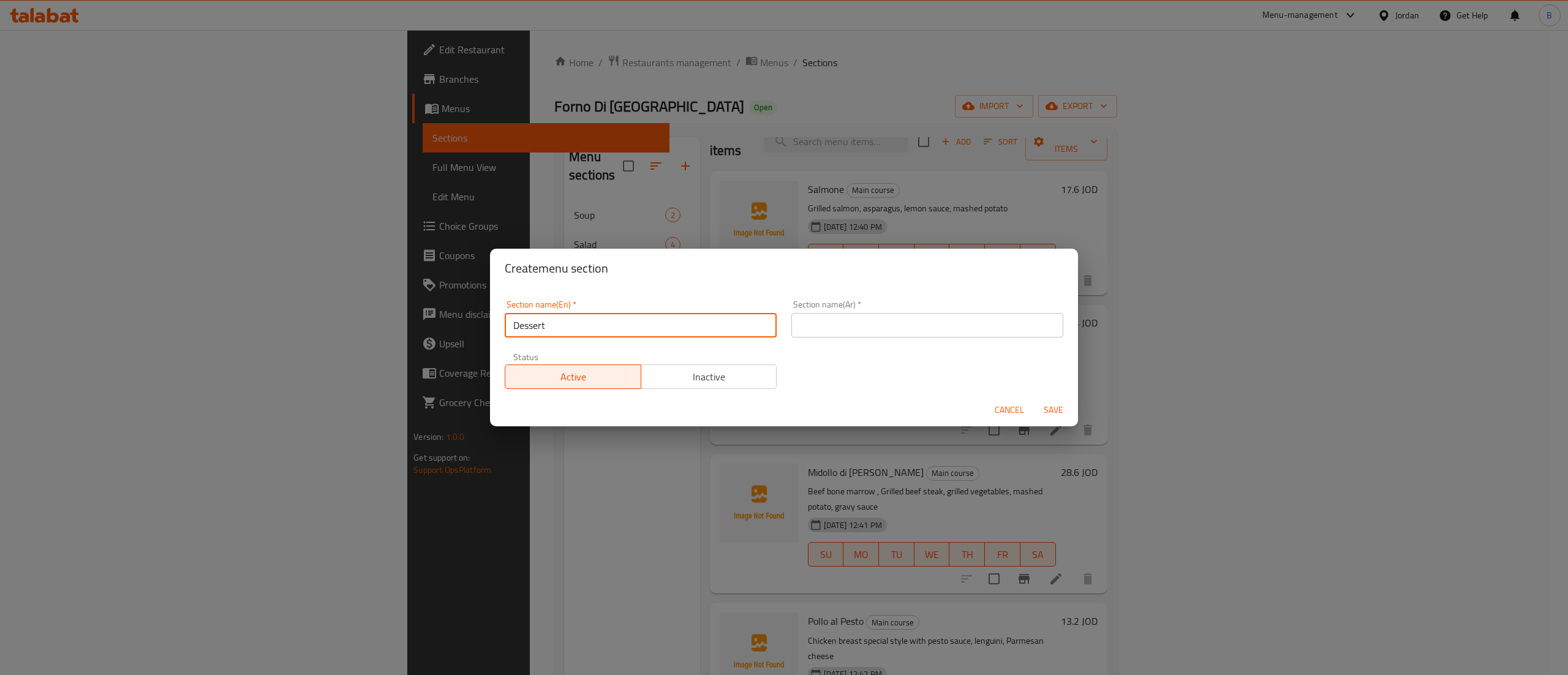
type input "Dessert"
click at [820, 323] on input "text" at bounding box center [927, 325] width 272 height 24
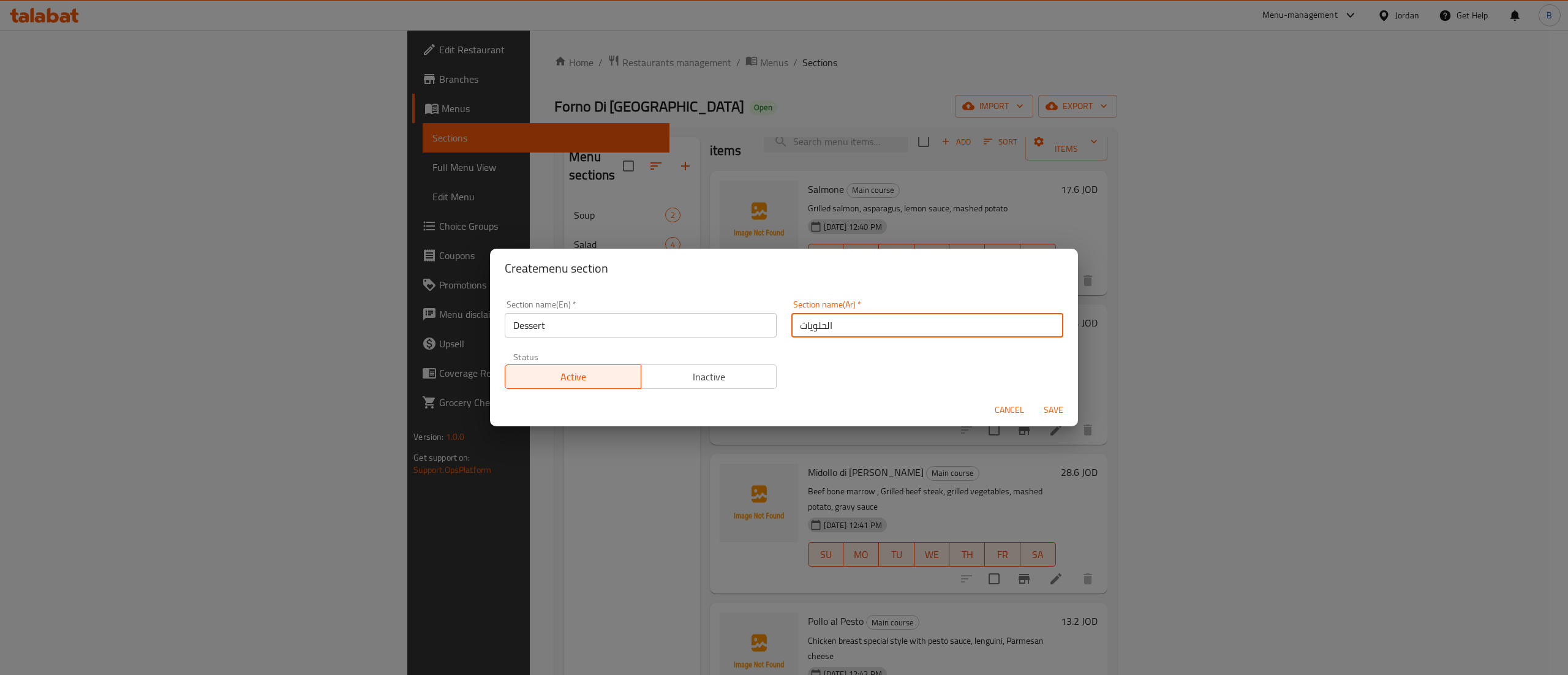
type input "الحلويات"
click at [1061, 407] on span "Save" at bounding box center [1053, 410] width 29 height 16
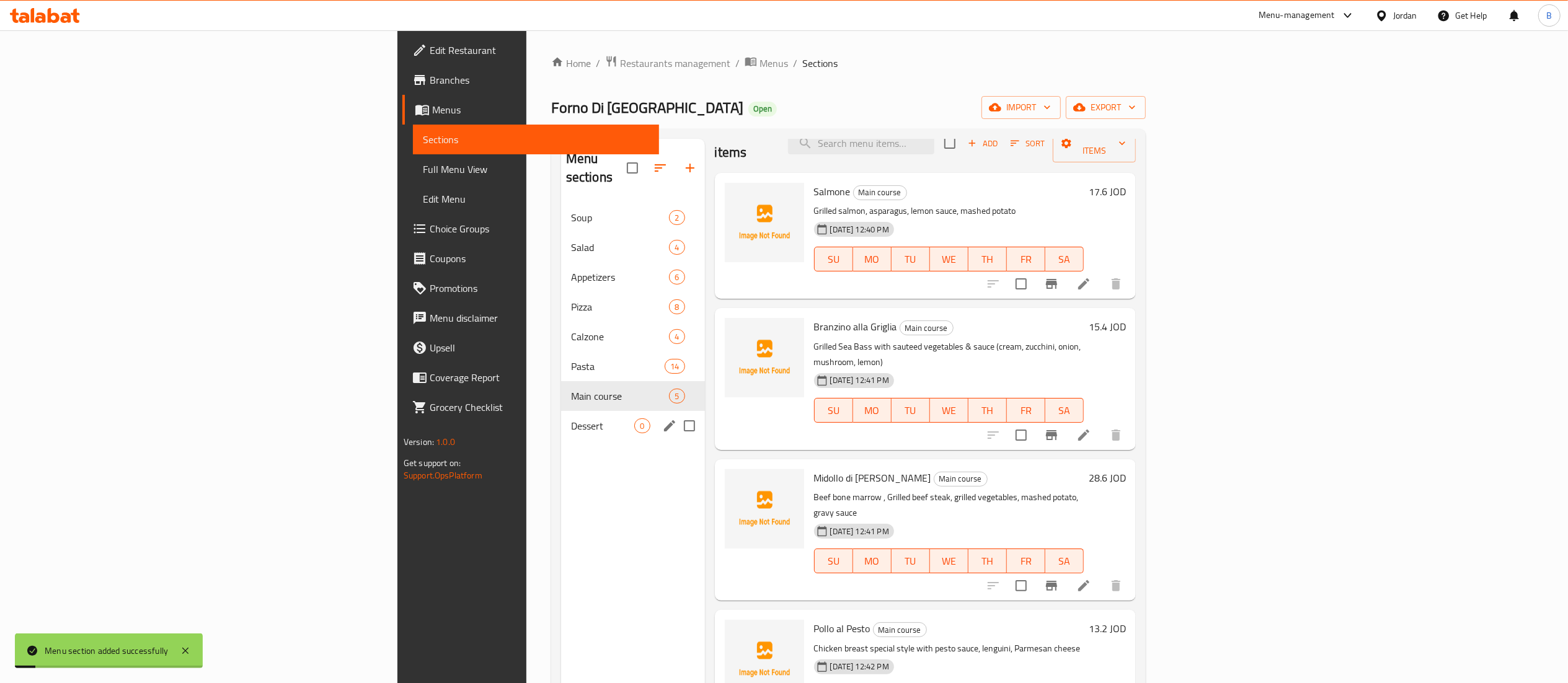
click at [571, 419] on span "Dessert" at bounding box center [602, 426] width 64 height 15
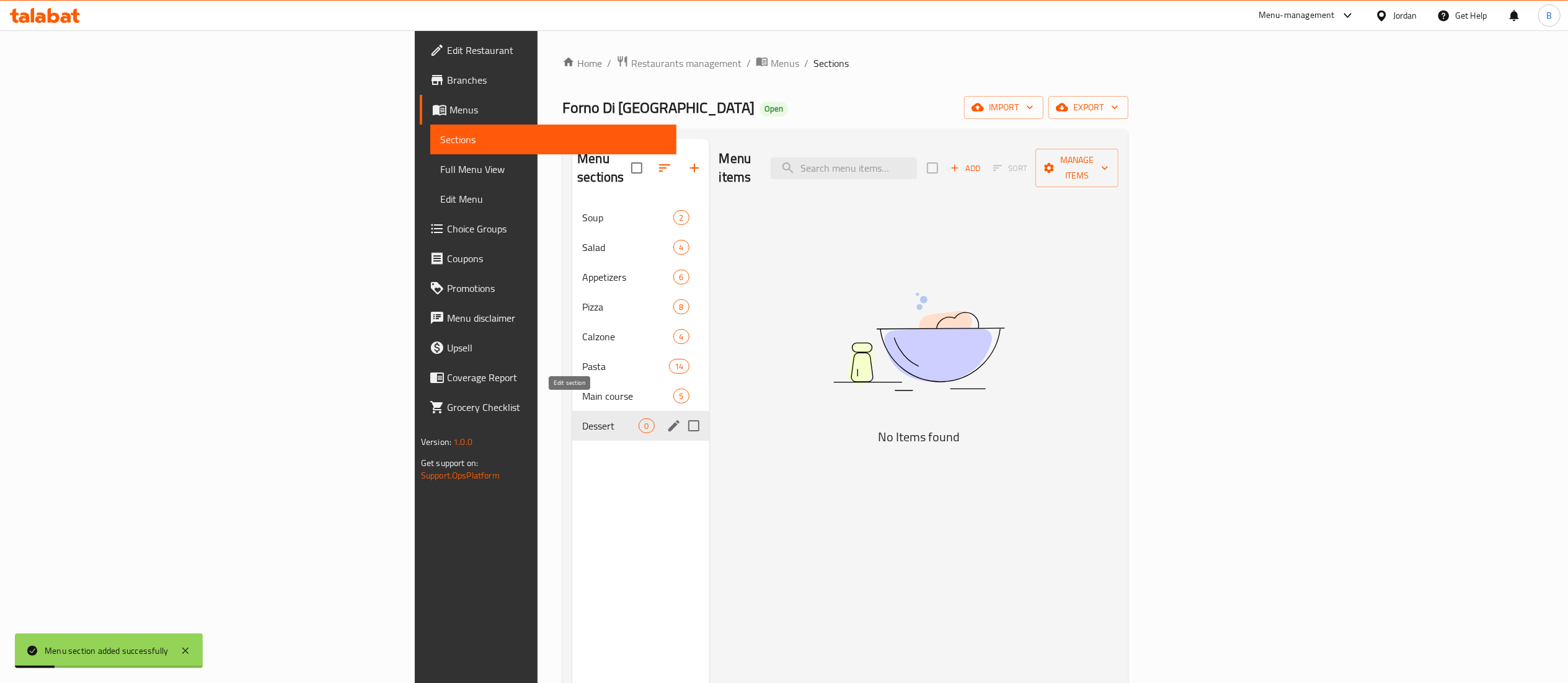
click at [668, 420] on icon "edit" at bounding box center [673, 426] width 11 height 11
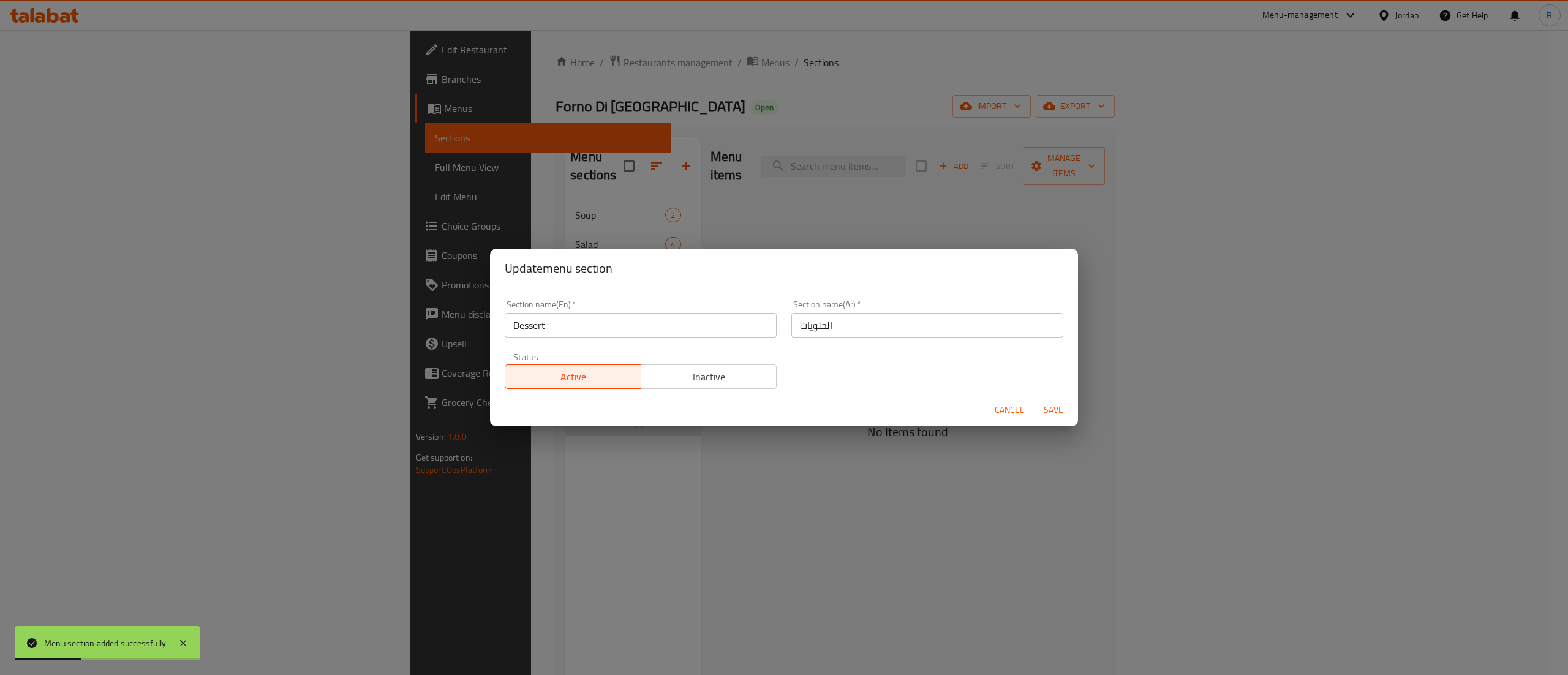
click at [1064, 407] on span "Save" at bounding box center [1053, 410] width 29 height 16
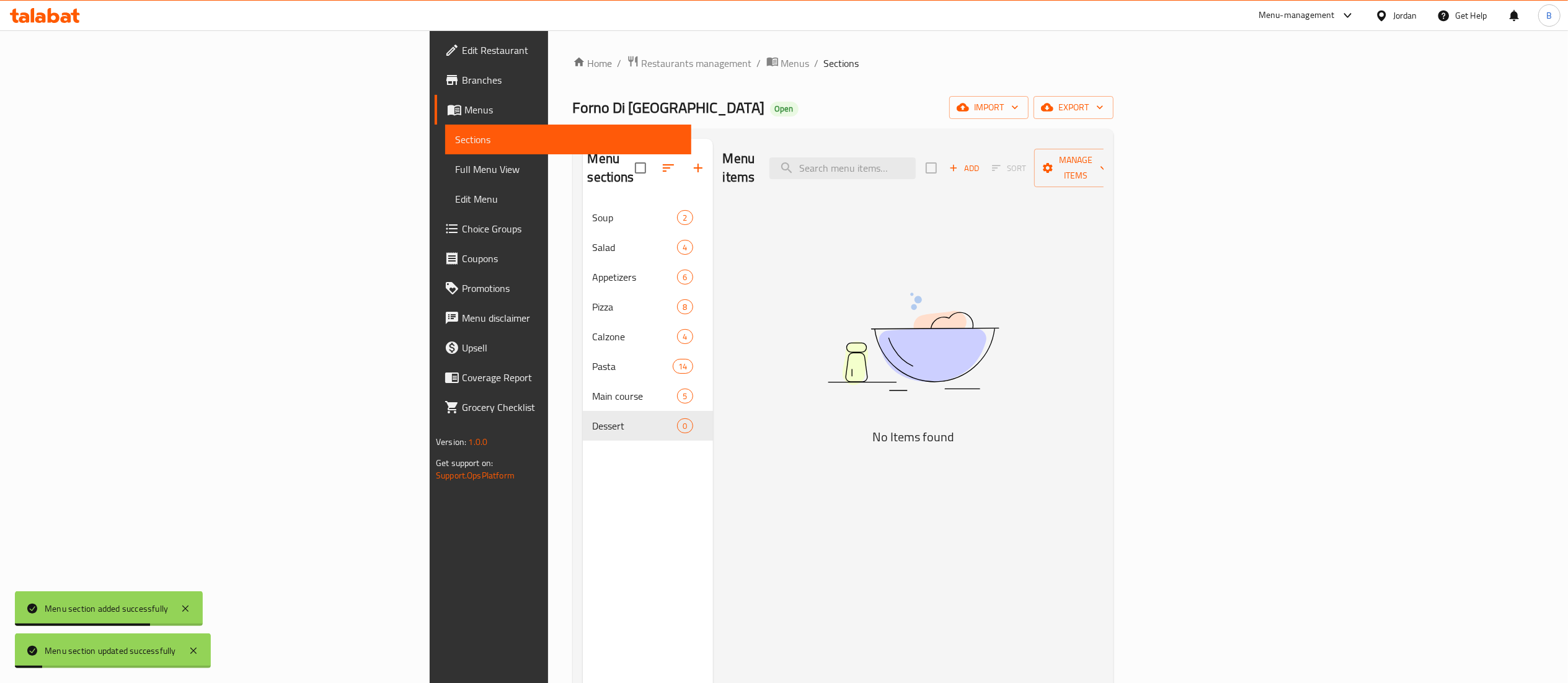
click at [981, 165] on span "Add" at bounding box center [964, 168] width 33 height 14
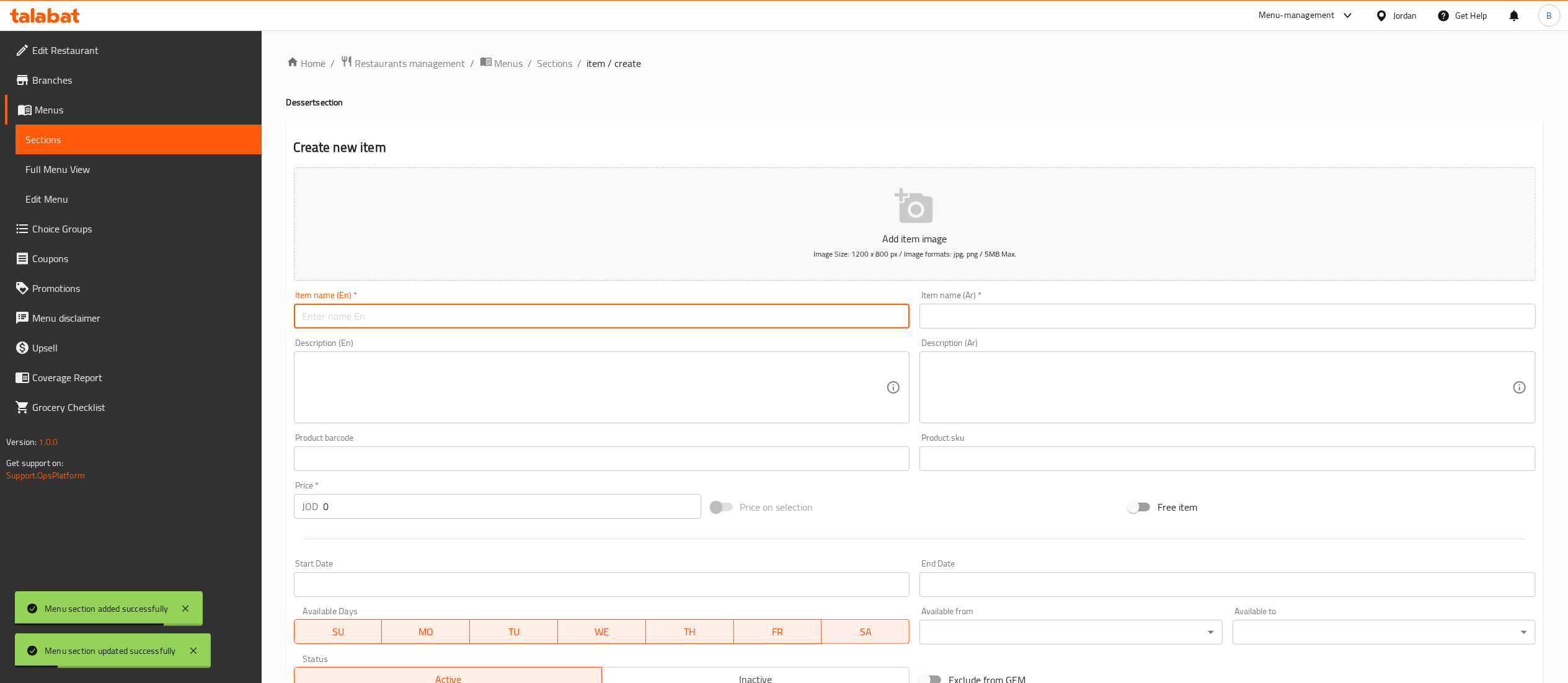
click at [571, 313] on input "text" at bounding box center [602, 316] width 616 height 25
paste input "Panna Cotta"
type input "Panna Cotta"
click at [1001, 327] on input "text" at bounding box center [1227, 316] width 616 height 25
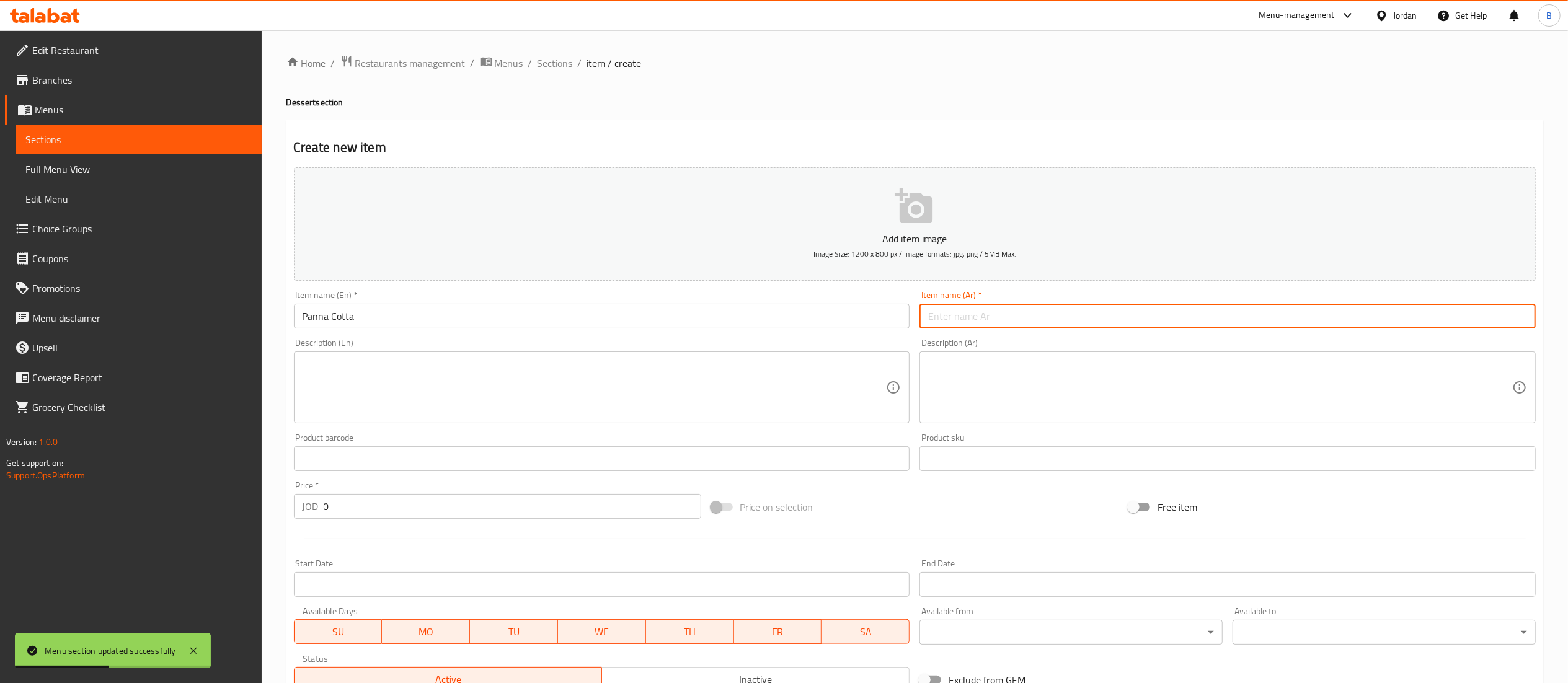
paste input "باناكوتا"
type input "باناكوتا"
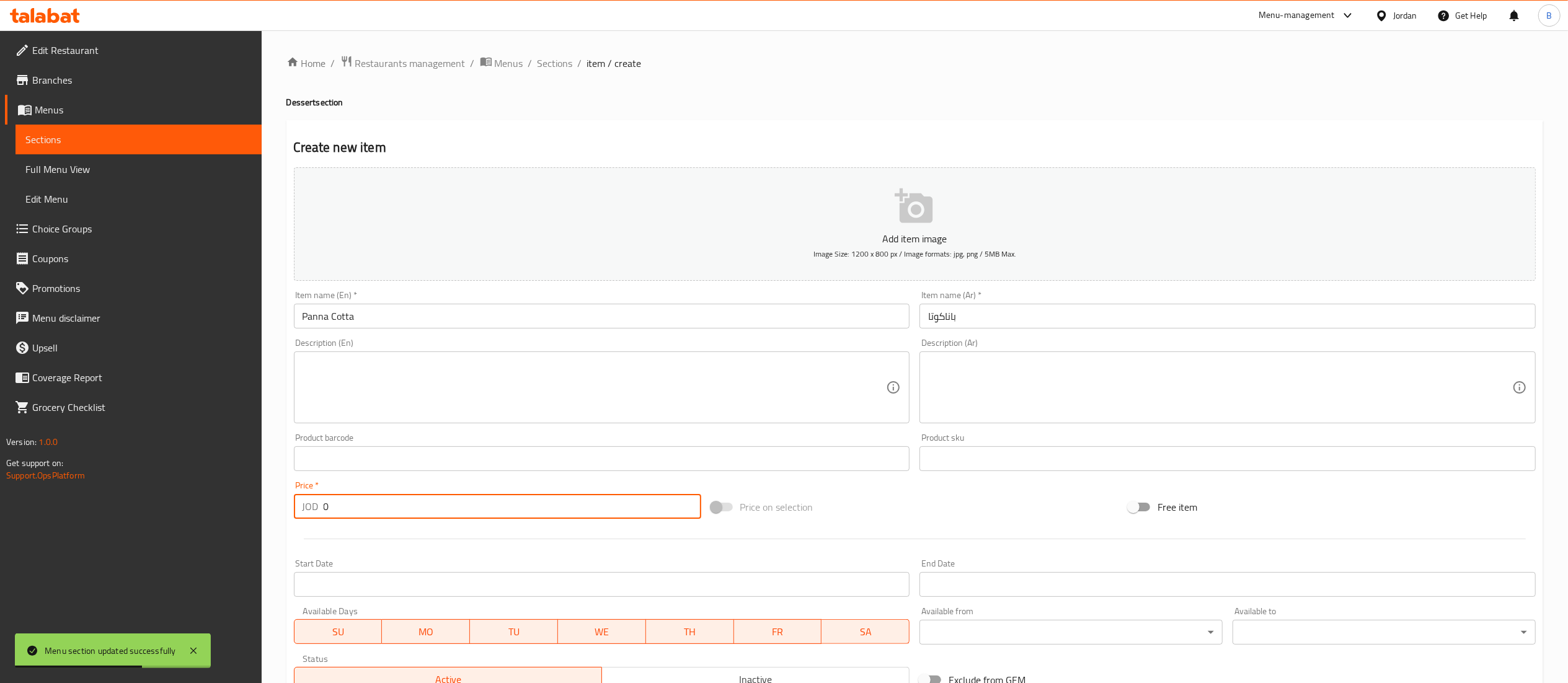
drag, startPoint x: 356, startPoint y: 513, endPoint x: 0, endPoint y: 492, distance: 356.6
click at [112, 490] on div "Edit Restaurant Branches Menus Sections Full Menu View Edit Menu Choice Groups …" at bounding box center [784, 454] width 1568 height 846
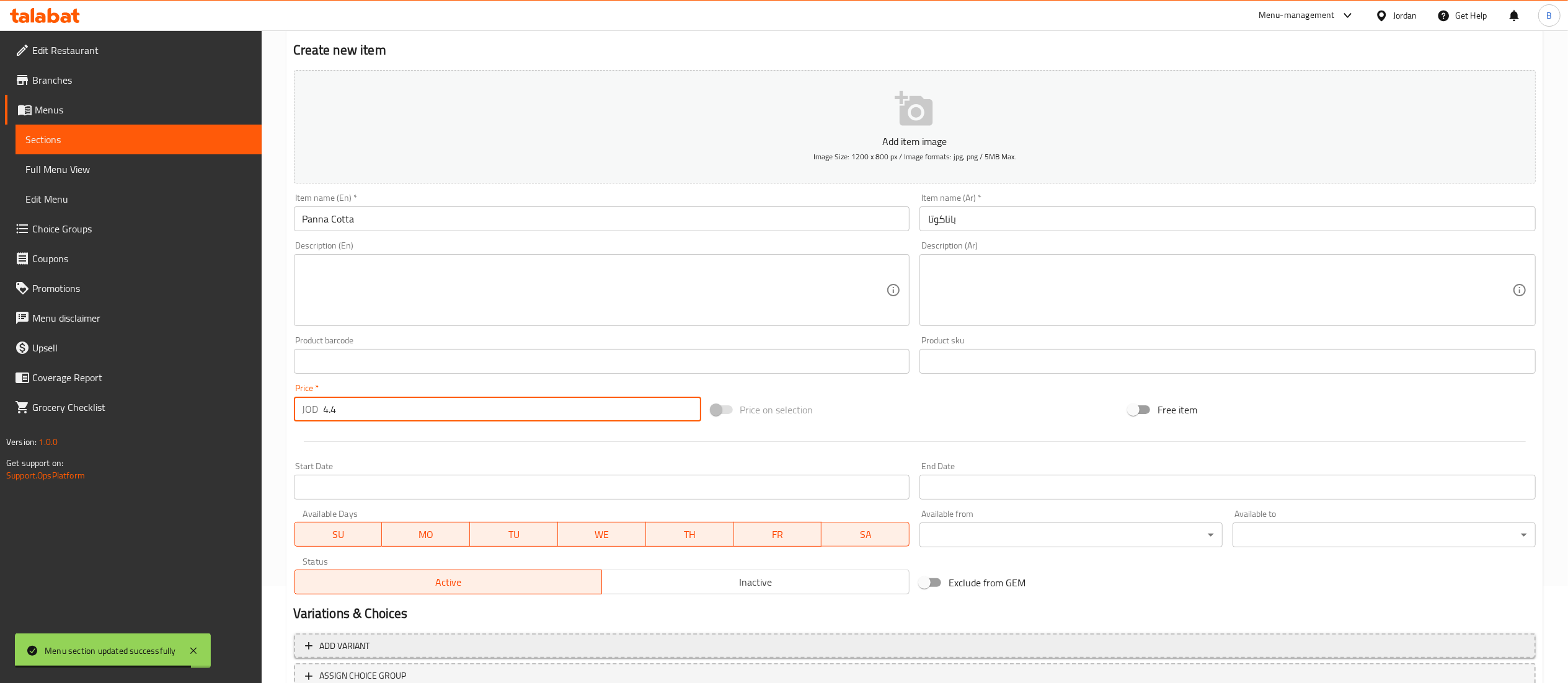
scroll to position [192, 0]
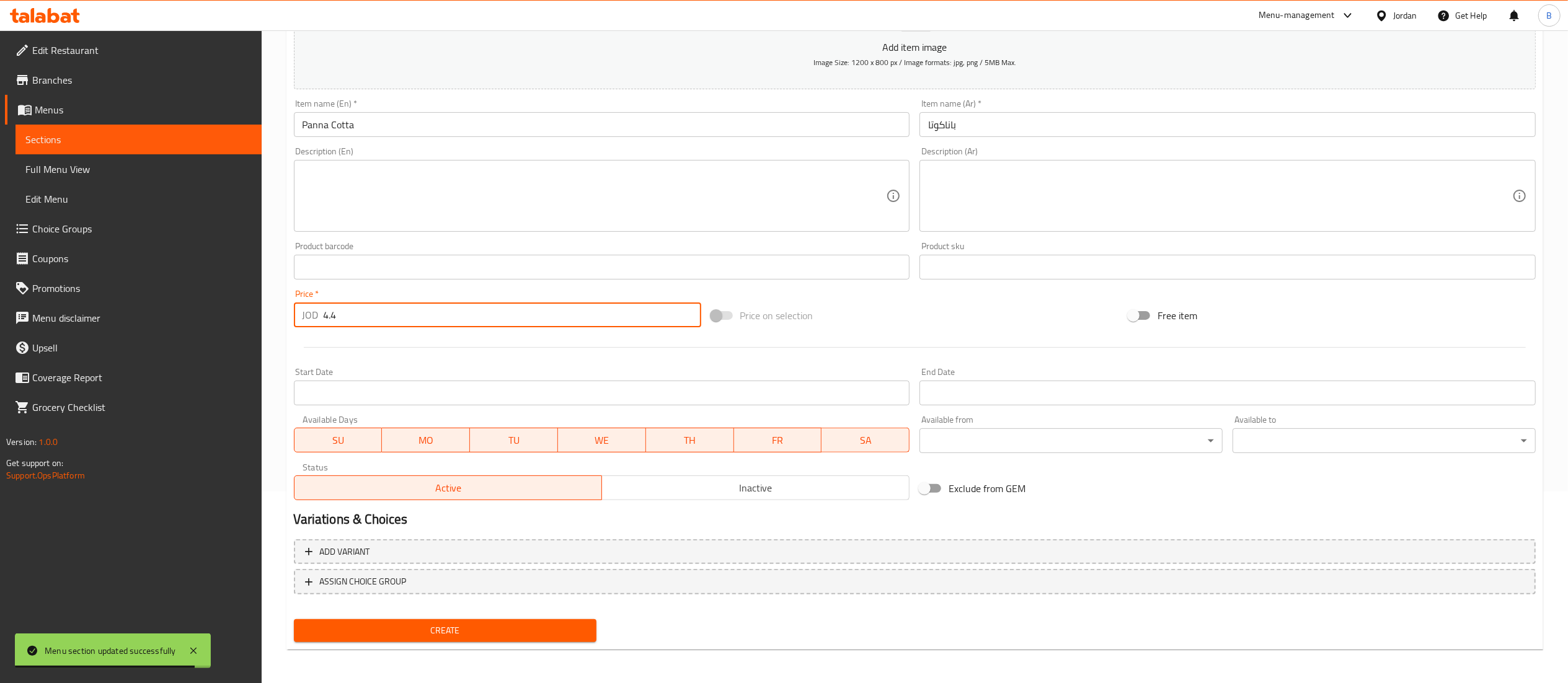
type input "4.4"
click at [427, 628] on span "Create" at bounding box center [446, 631] width 284 height 16
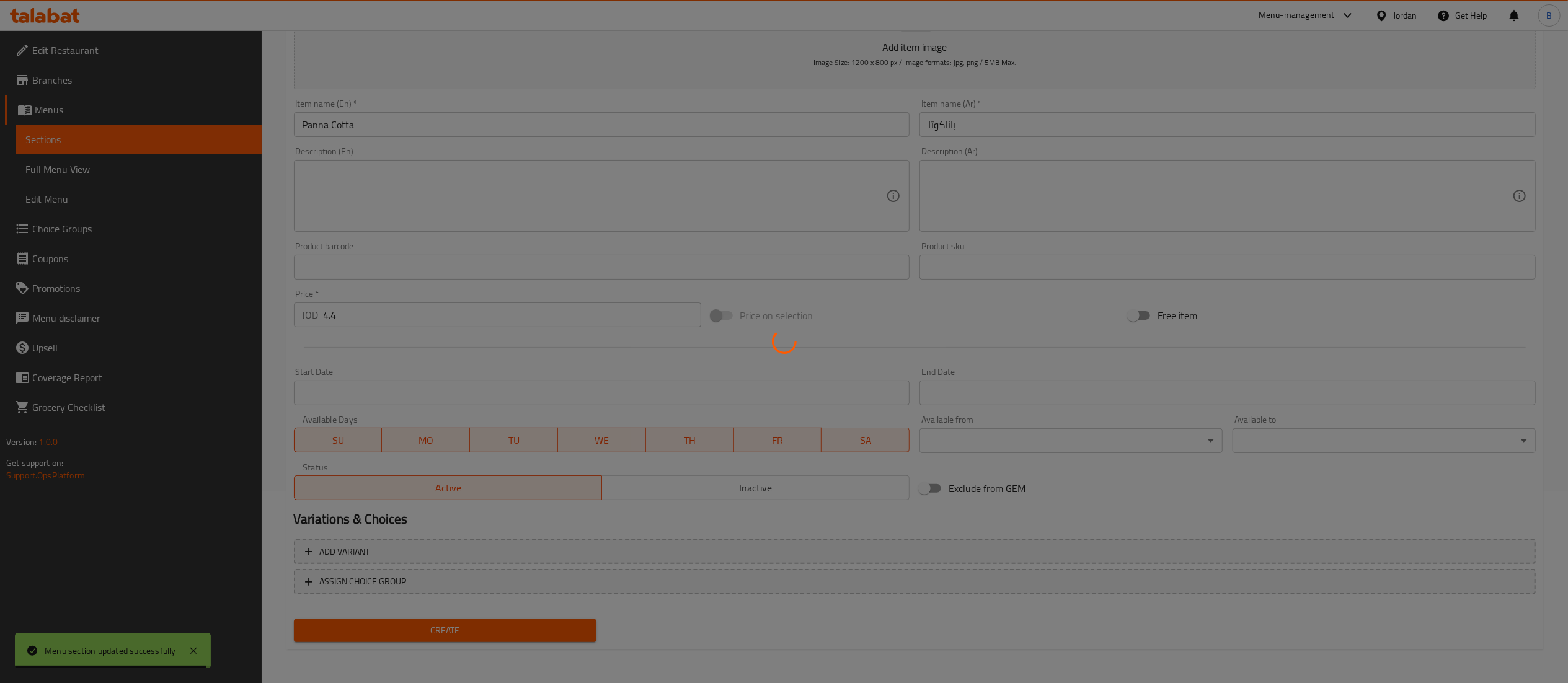
type input "0"
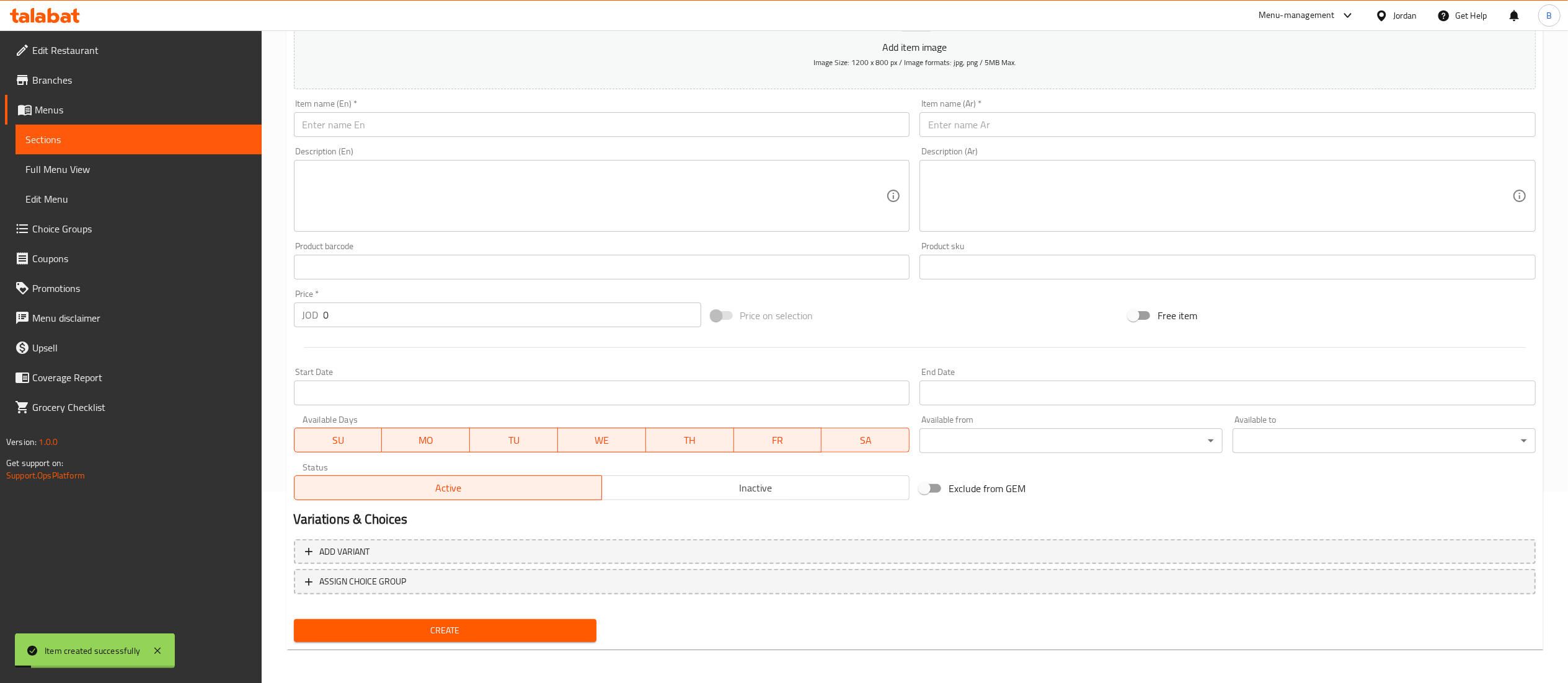
click at [469, 116] on input "text" at bounding box center [602, 124] width 616 height 25
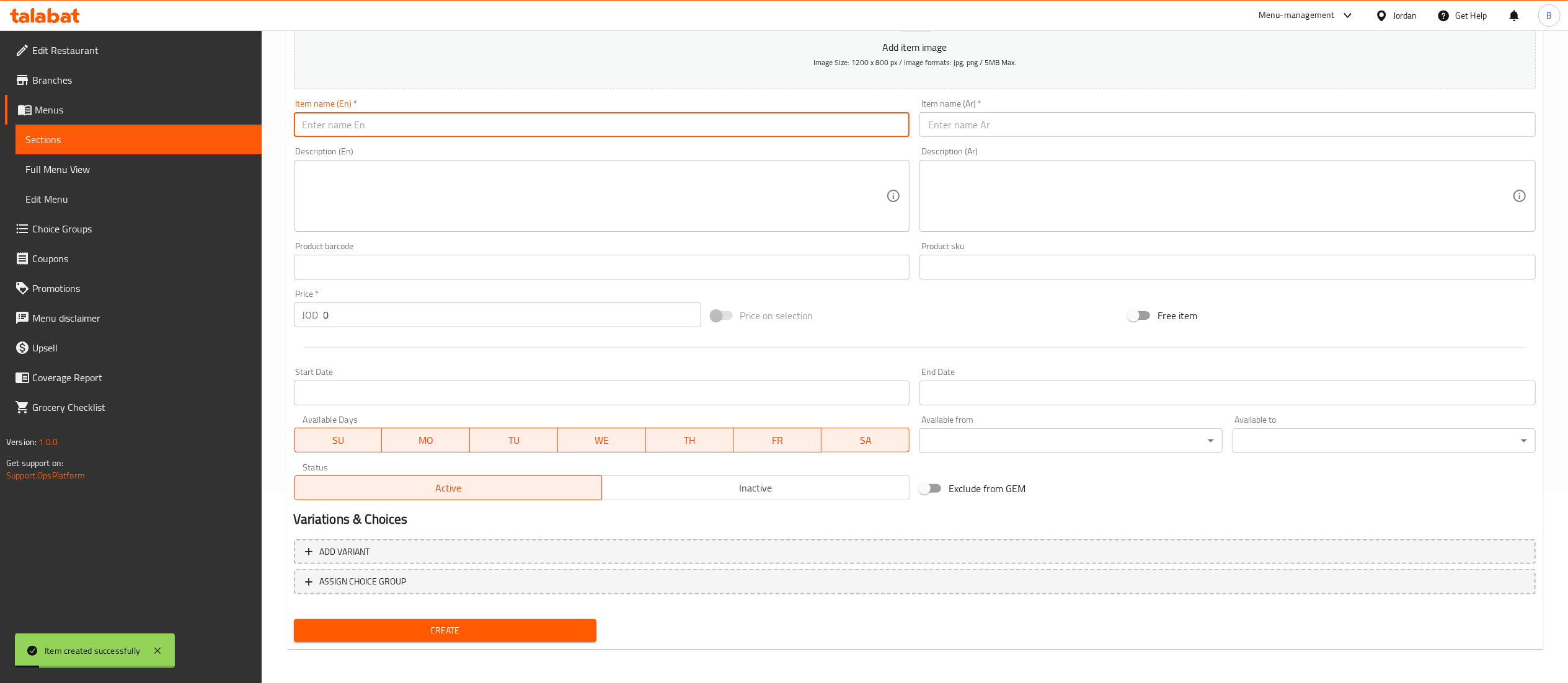
paste input "Tiramisu"
type input "Tiramisu"
click at [1030, 126] on input "text" at bounding box center [1227, 124] width 616 height 25
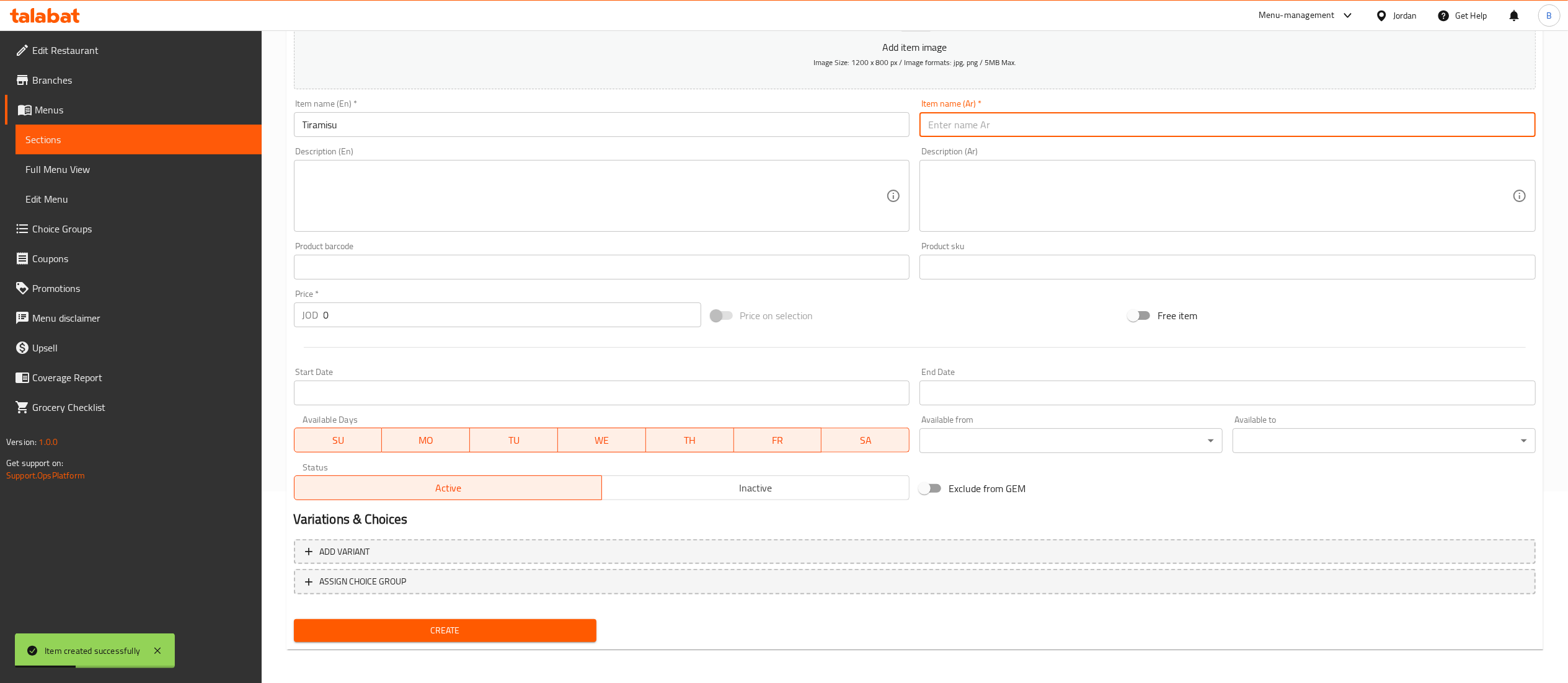
paste input "تيراميسو"
type input "تيراميسو"
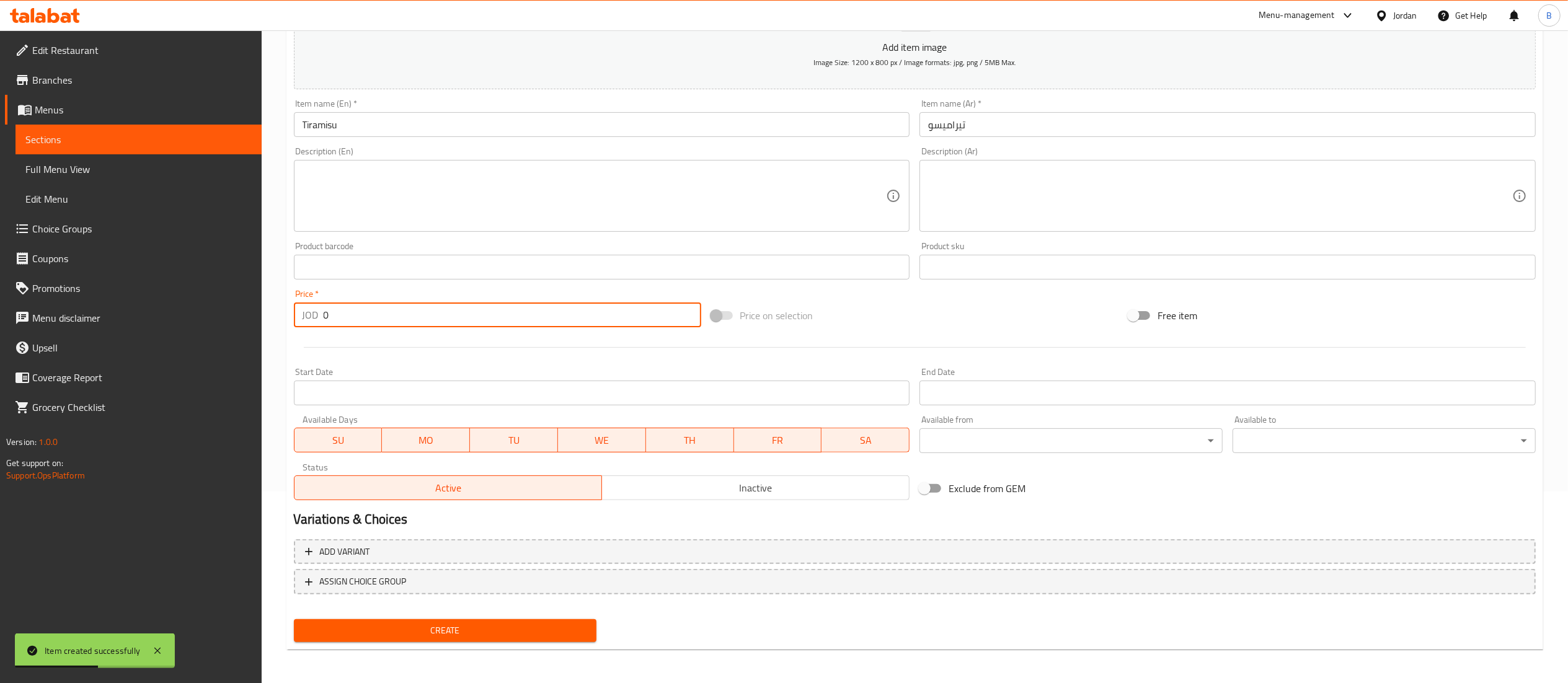
drag, startPoint x: 394, startPoint y: 324, endPoint x: 67, endPoint y: 322, distance: 327.0
click at [143, 321] on div "Edit Restaurant Branches Menus Sections Full Menu View Edit Menu Choice Groups …" at bounding box center [784, 262] width 1568 height 846
type input "4.4"
click at [452, 627] on span "Create" at bounding box center [446, 631] width 284 height 16
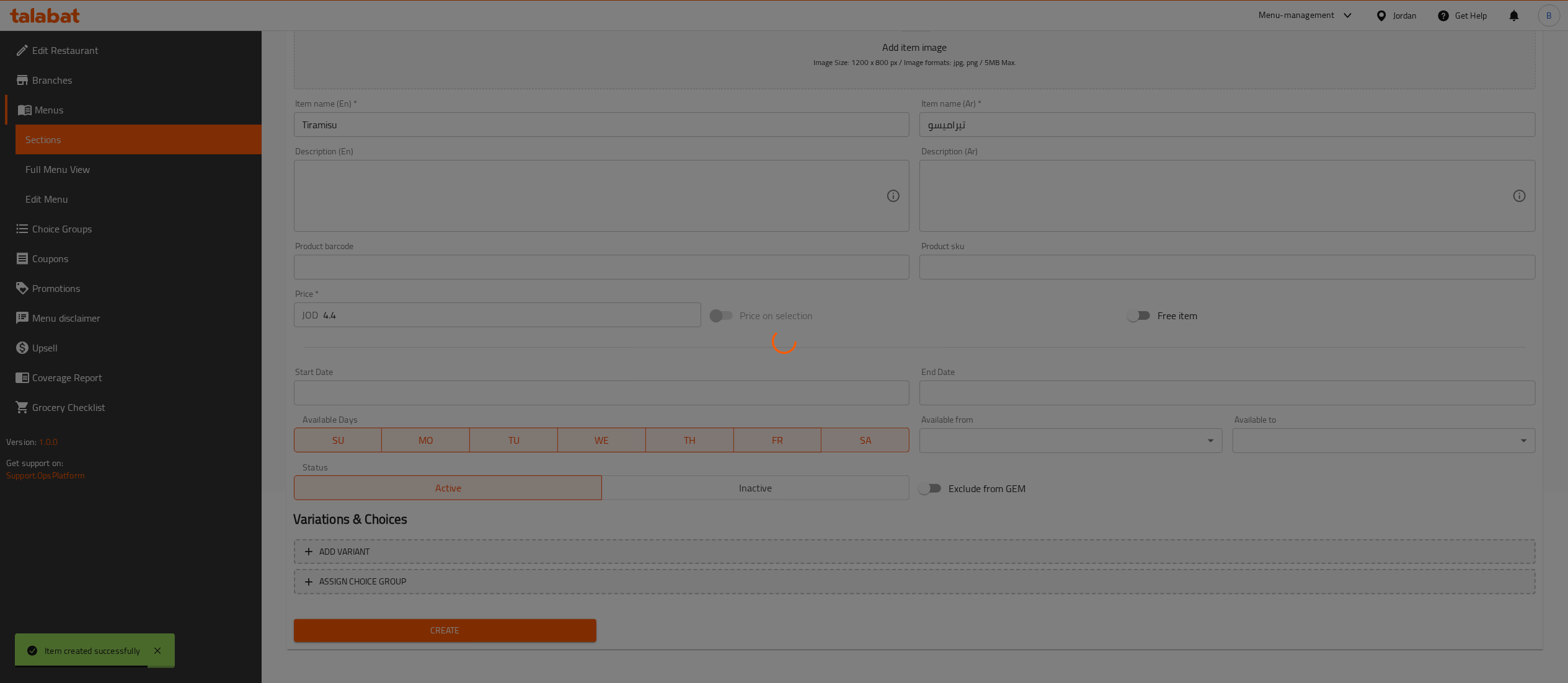
type input "0"
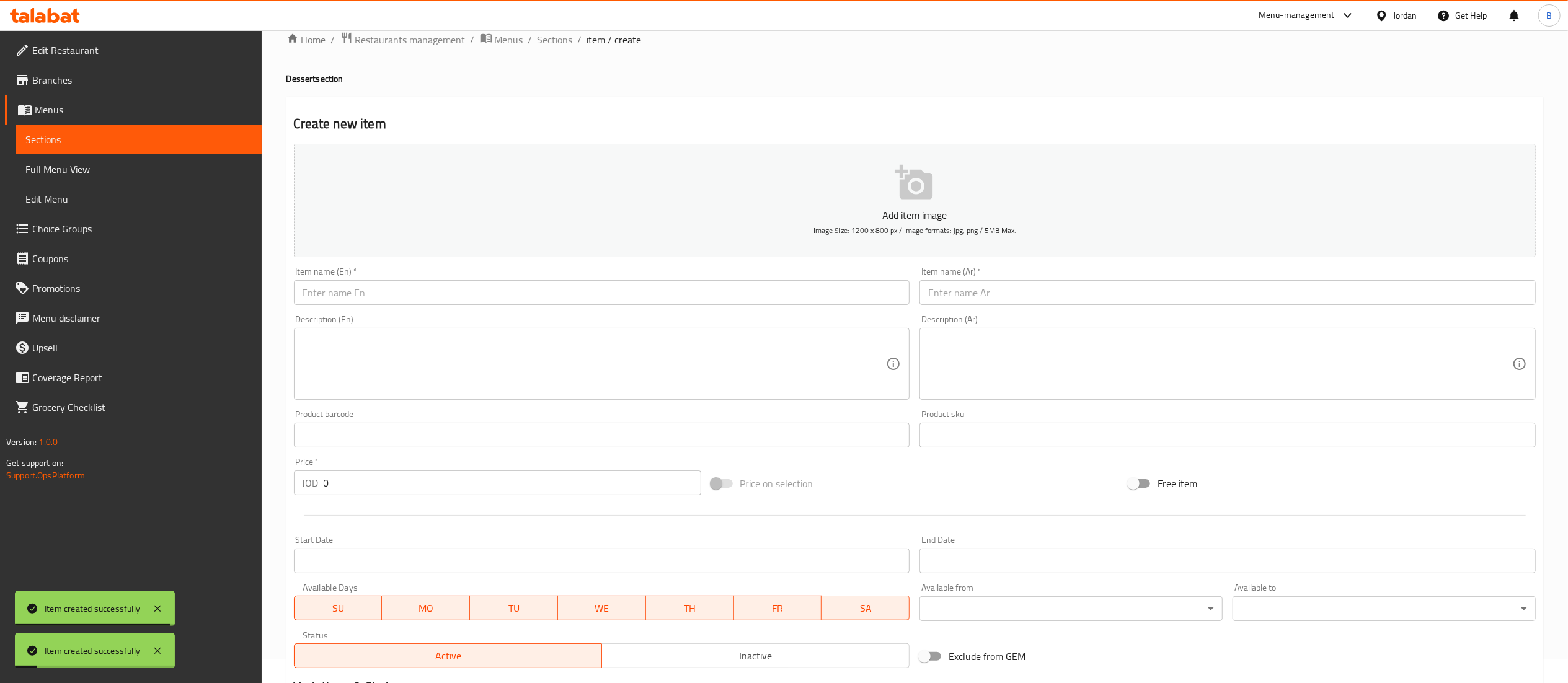
scroll to position [0, 0]
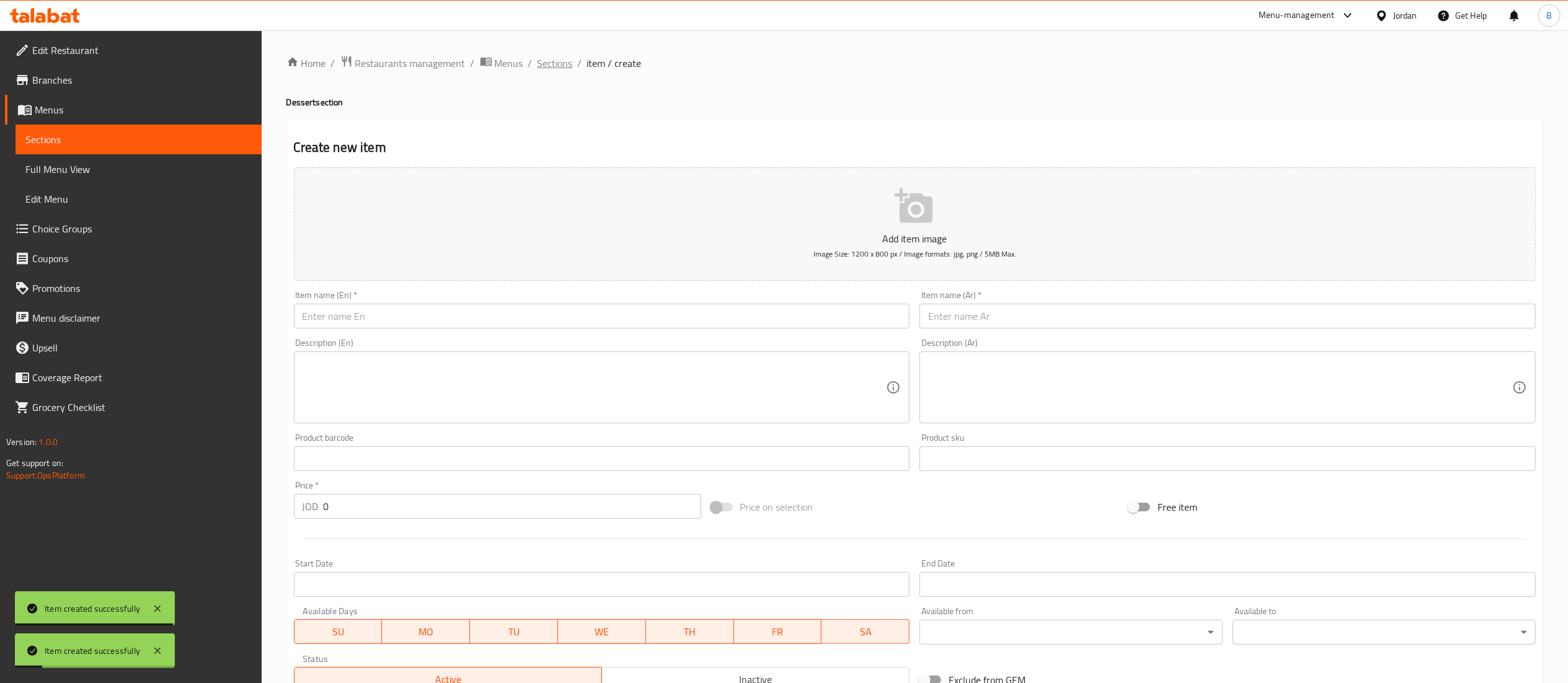
click at [566, 68] on span "Sections" at bounding box center [555, 63] width 35 height 15
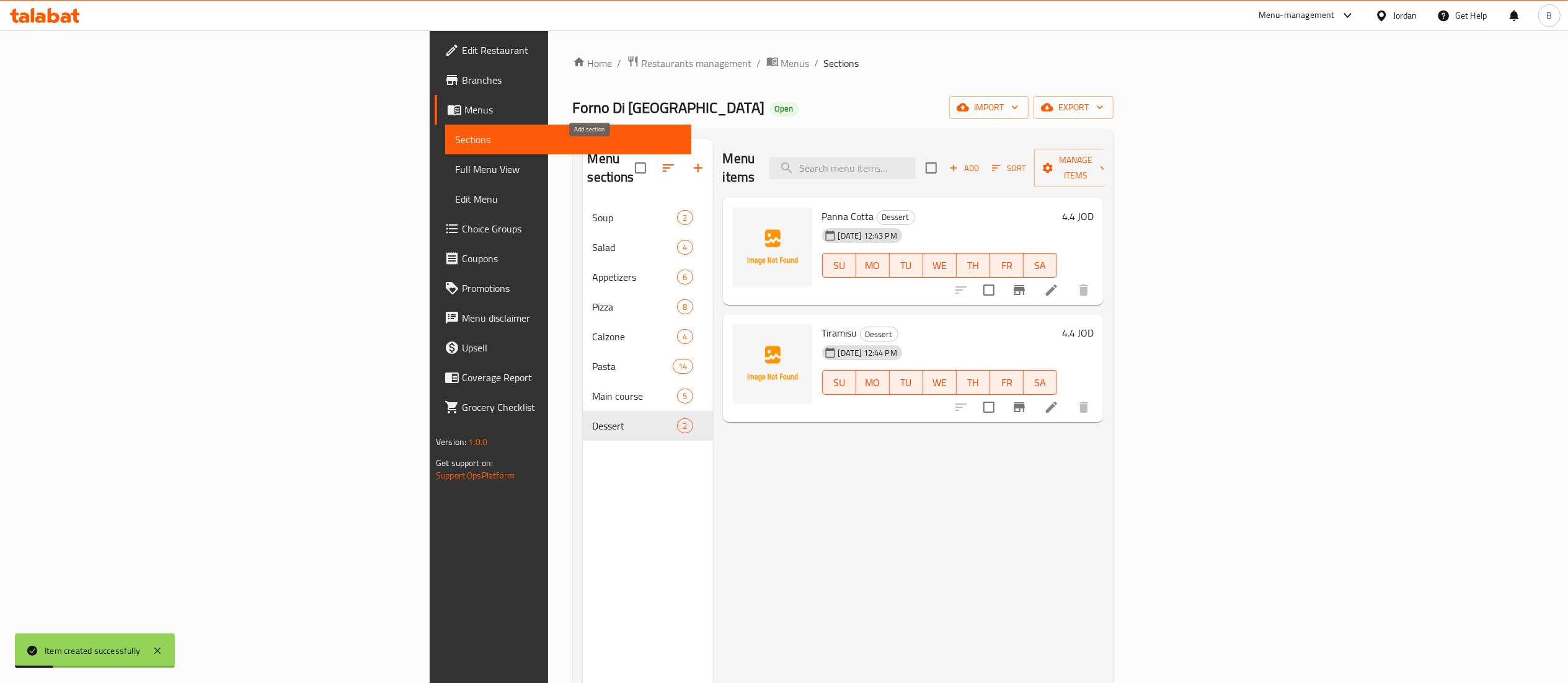
click at [691, 161] on icon "button" at bounding box center [698, 167] width 15 height 15
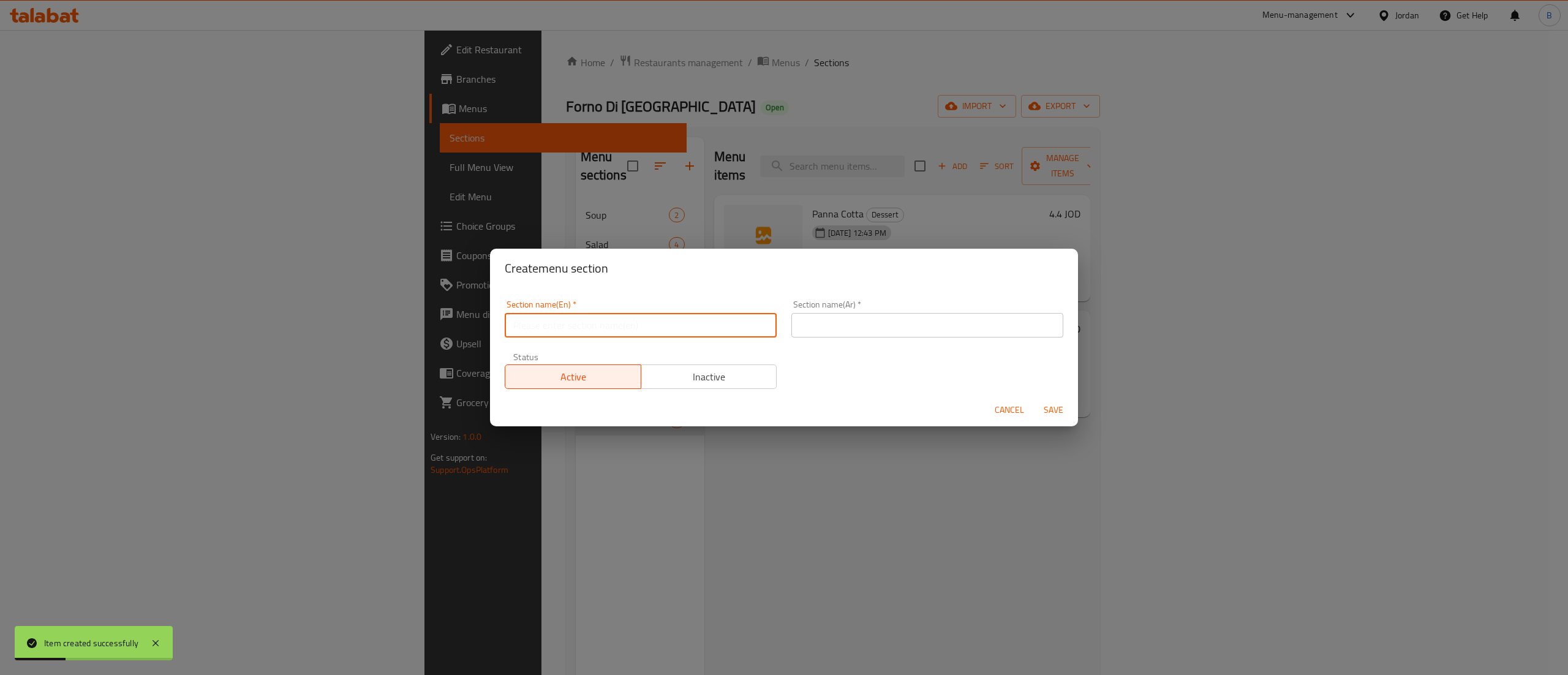
click at [570, 316] on input "text" at bounding box center [641, 325] width 272 height 24
type input "Drink"
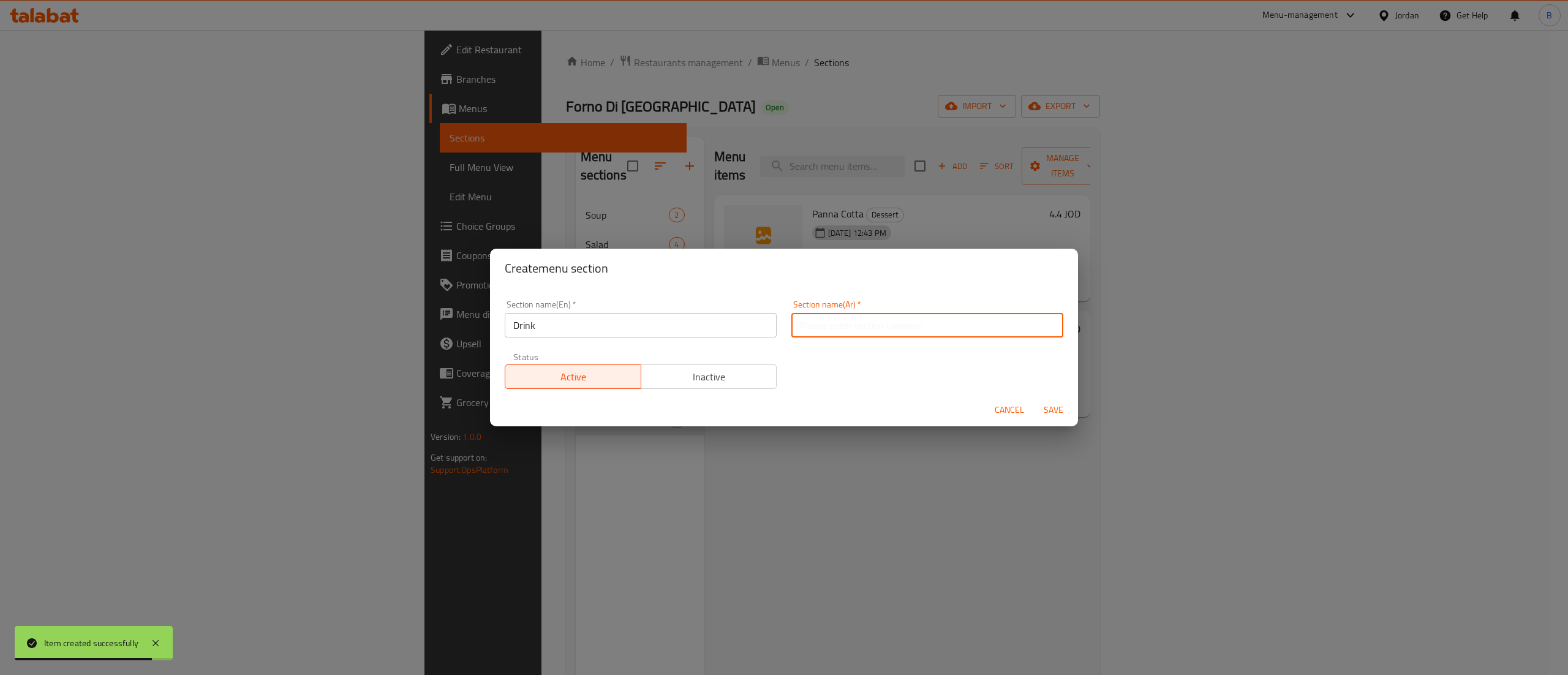
click at [950, 335] on input "text" at bounding box center [927, 325] width 272 height 24
type input "المشروبات"
click at [1064, 404] on span "Save" at bounding box center [1053, 410] width 29 height 16
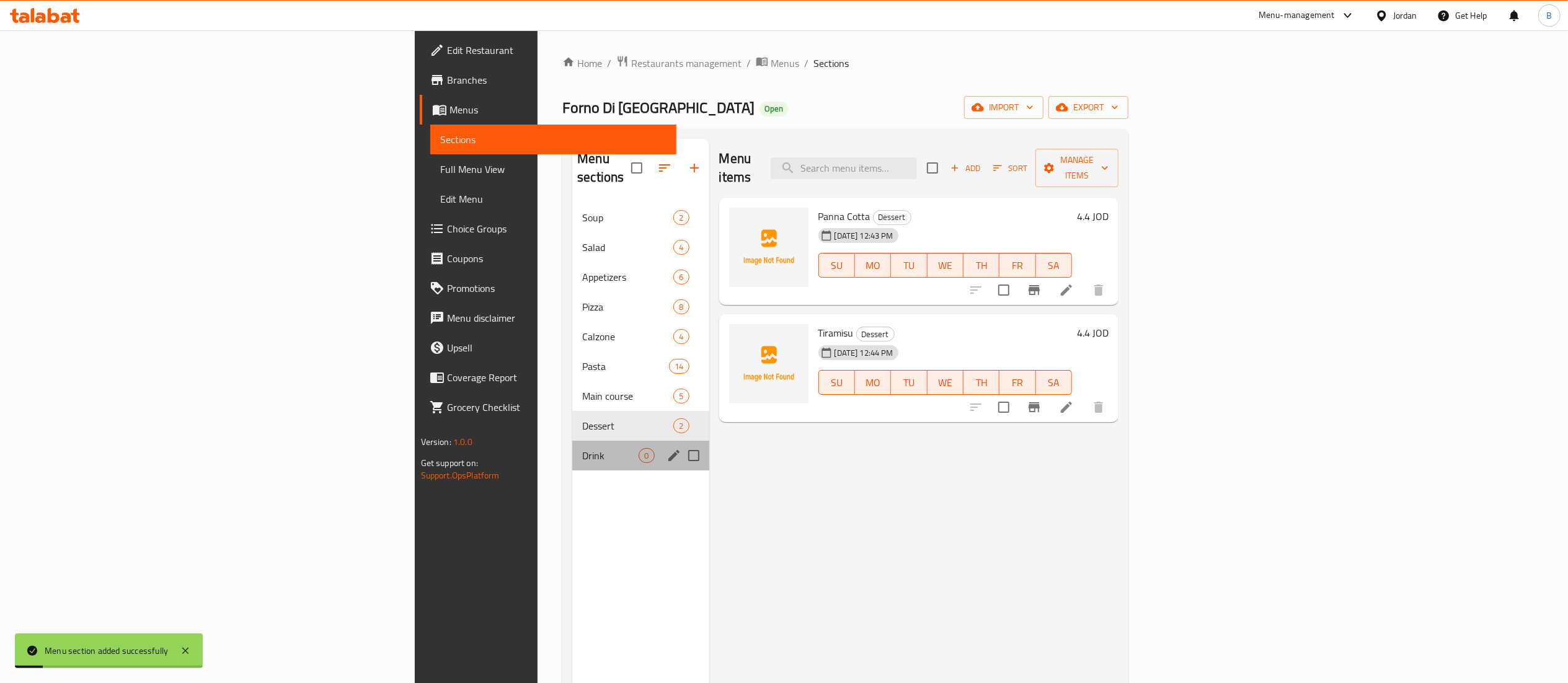
click at [573, 447] on div "Drink 0" at bounding box center [641, 456] width 137 height 30
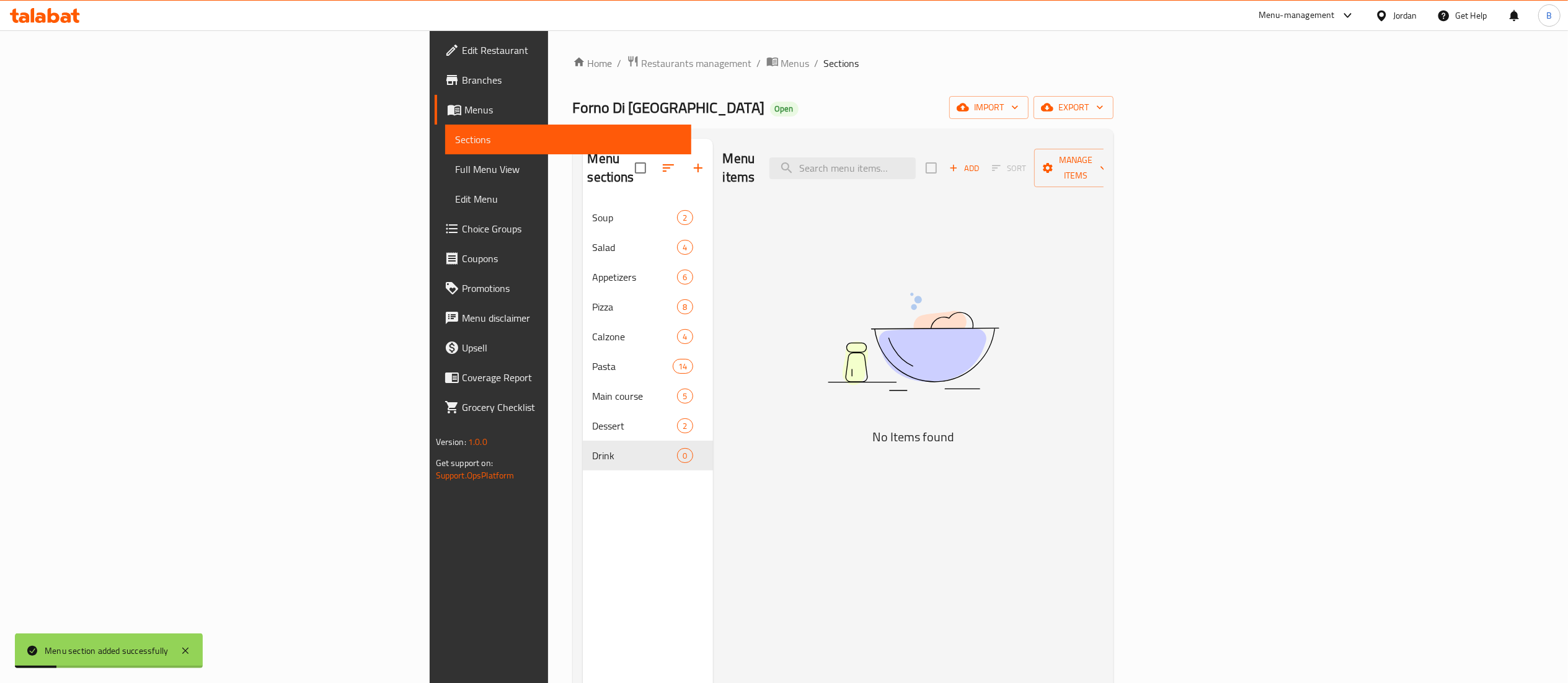
click at [981, 166] on span "Add" at bounding box center [964, 168] width 33 height 14
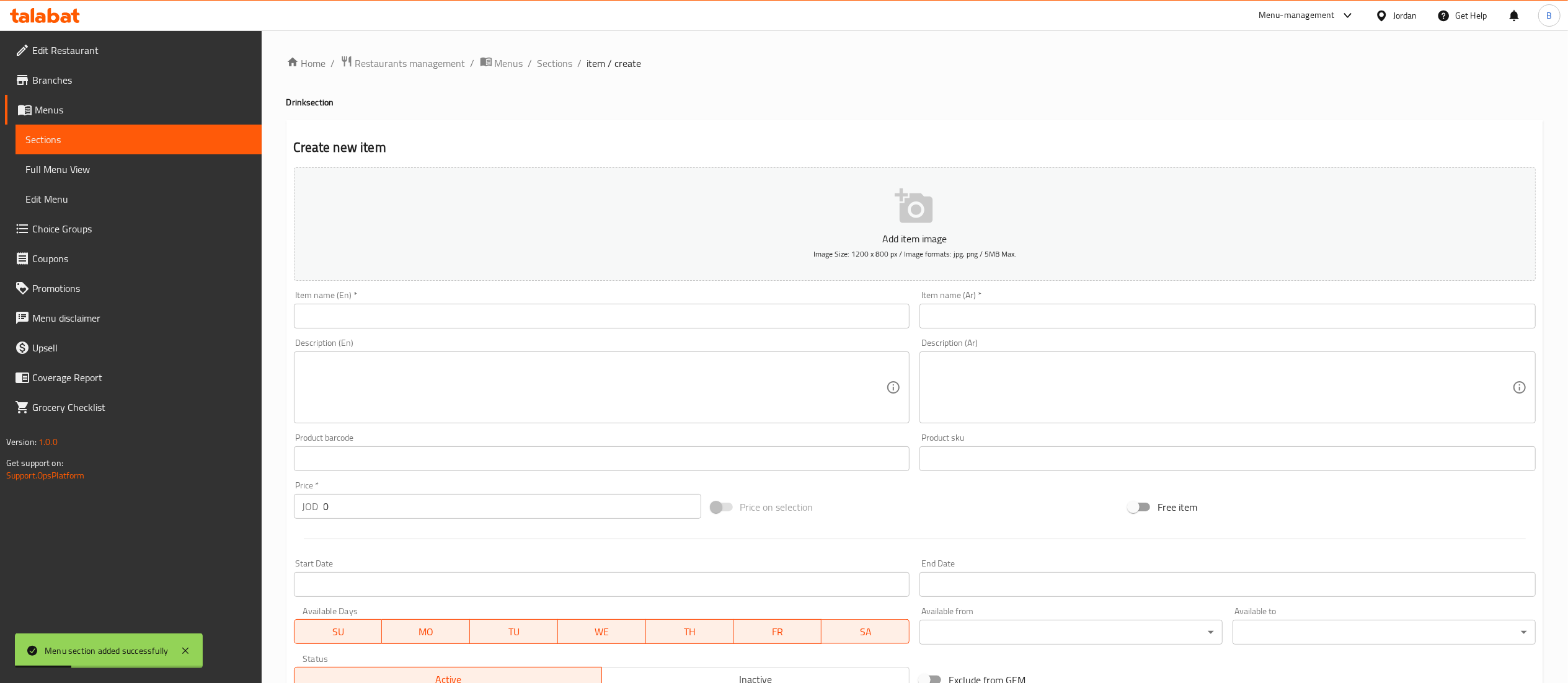
click at [608, 309] on input "text" at bounding box center [602, 316] width 616 height 25
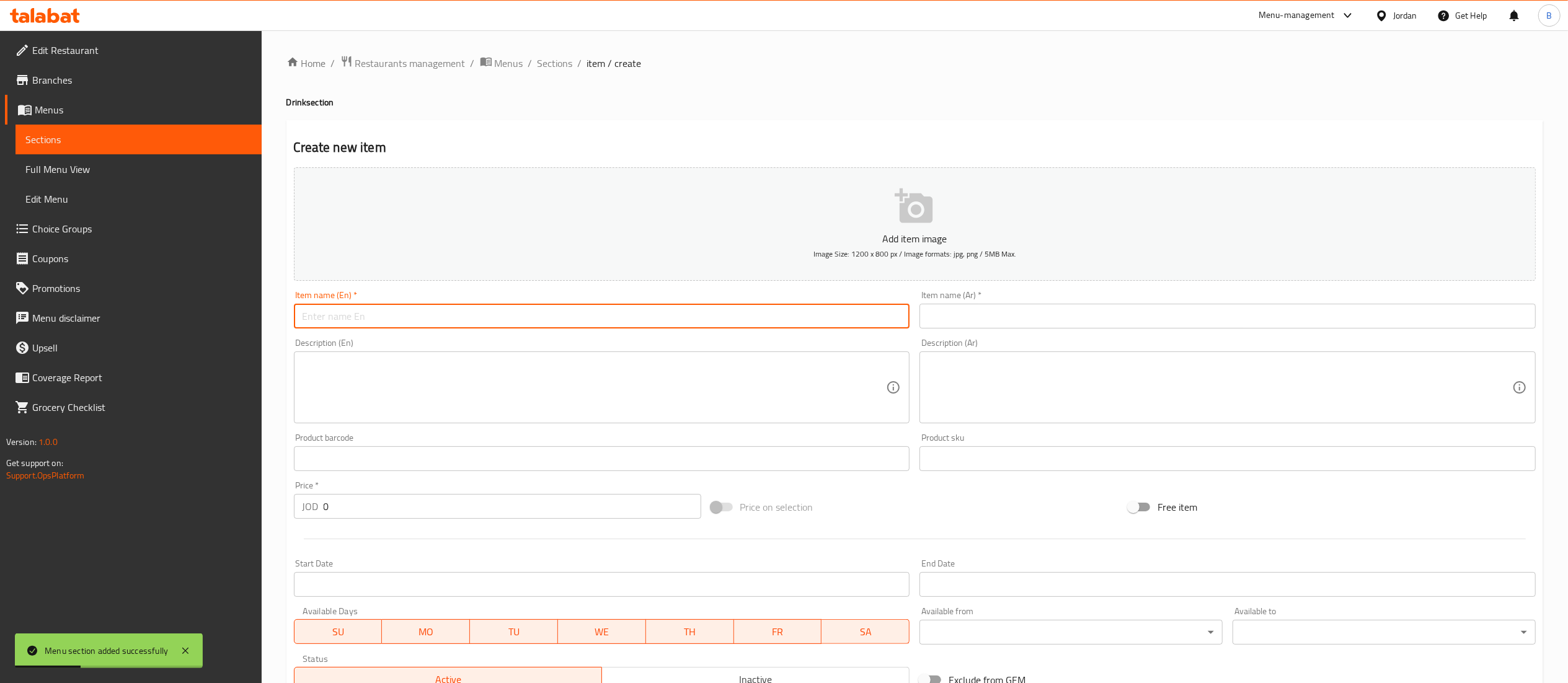
paste input "Soft drinks"
type input "Soft drinks"
click at [1000, 297] on div "Item name (Ar)   * Item name (Ar) *" at bounding box center [1227, 309] width 616 height 38
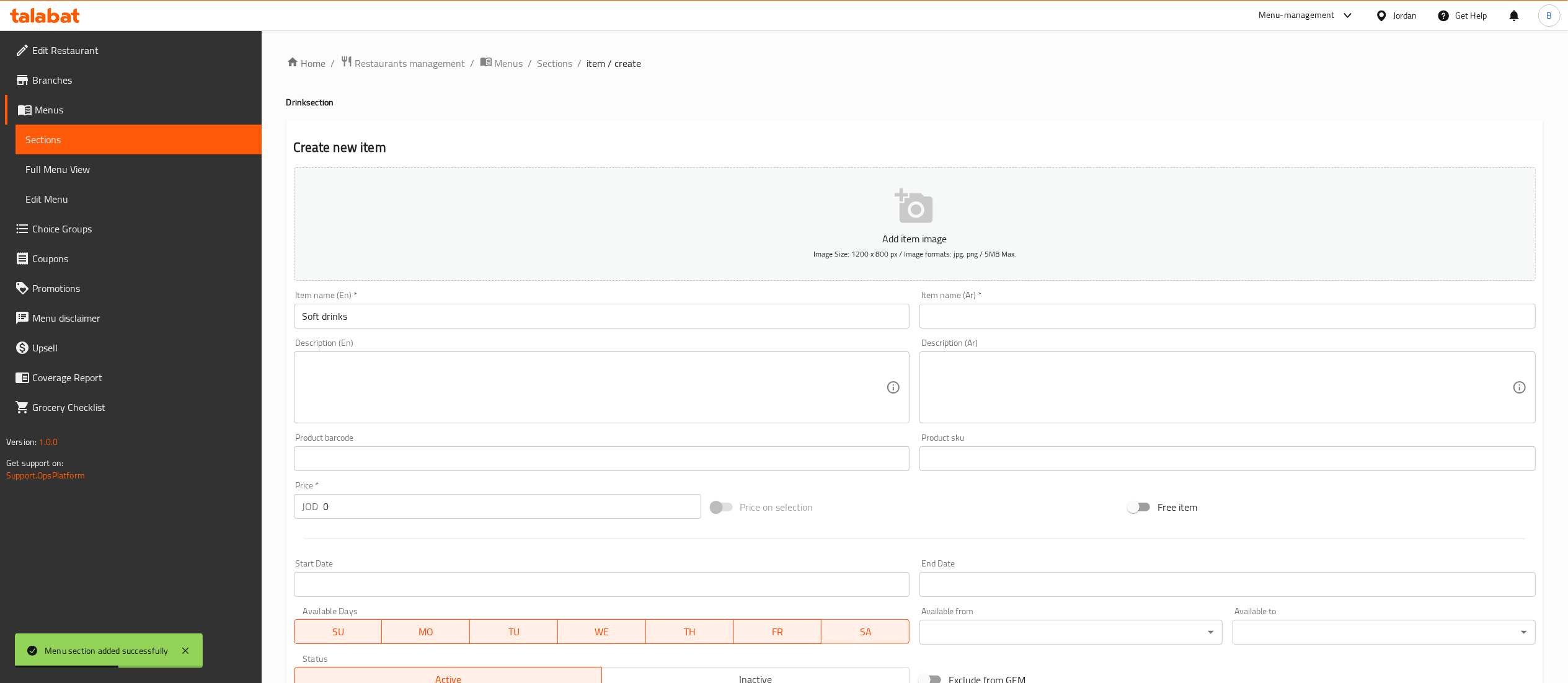
click at [1001, 304] on div "Item name (Ar)   * Item name (Ar) *" at bounding box center [1227, 309] width 616 height 38
click at [975, 322] on input "text" at bounding box center [1227, 316] width 616 height 25
paste input "المشروبات الغازية"
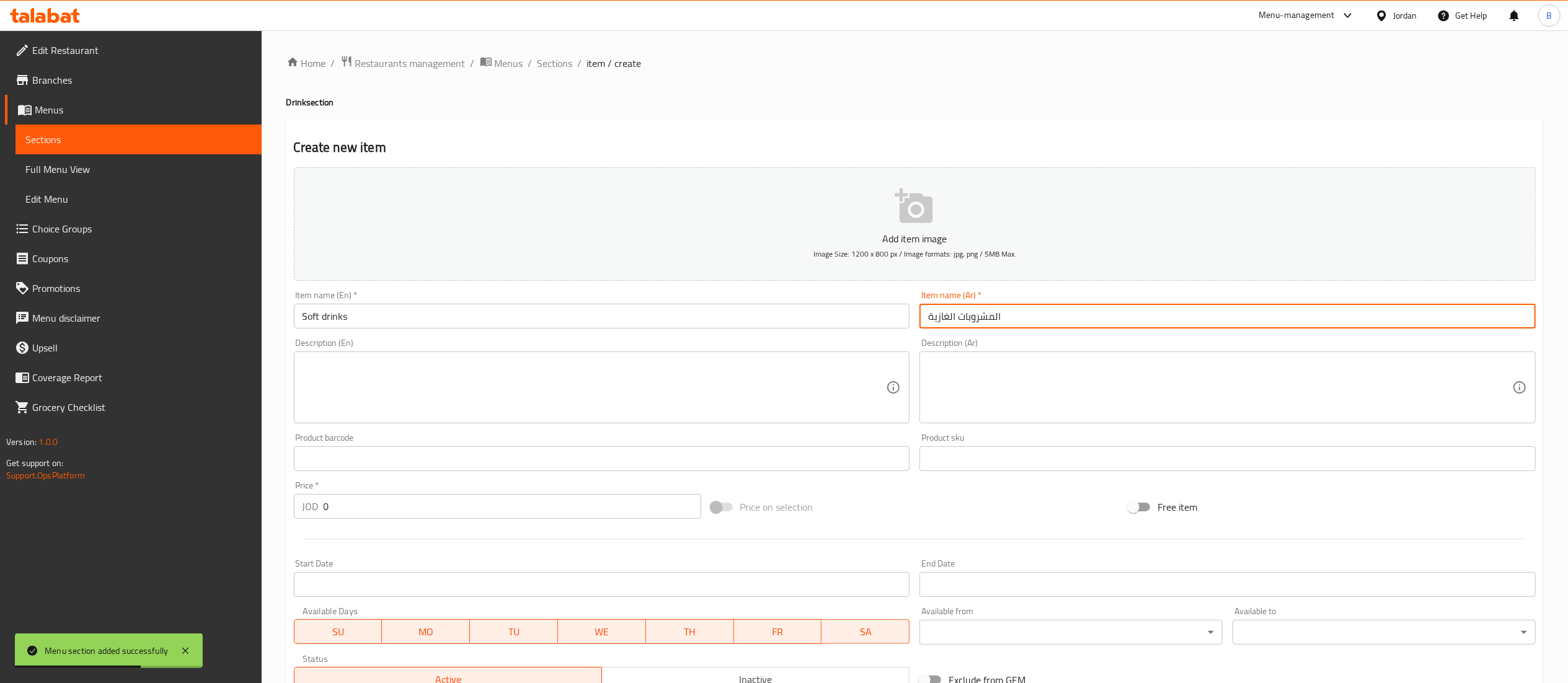
type input "المشروبات الغازية"
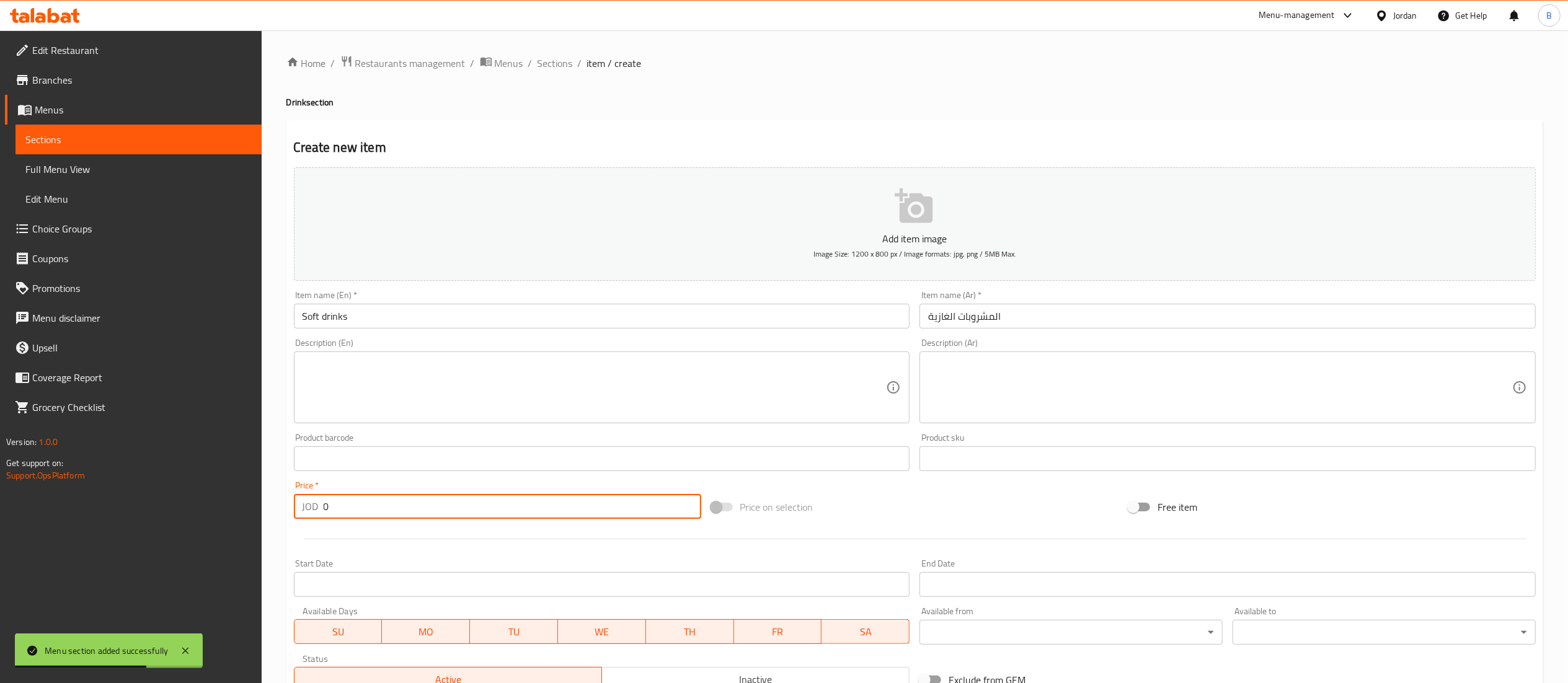
drag, startPoint x: 430, startPoint y: 498, endPoint x: 0, endPoint y: 527, distance: 431.0
click at [72, 498] on div "Edit Restaurant Branches Menus Sections Full Menu View Edit Menu Choice Groups …" at bounding box center [784, 454] width 1568 height 846
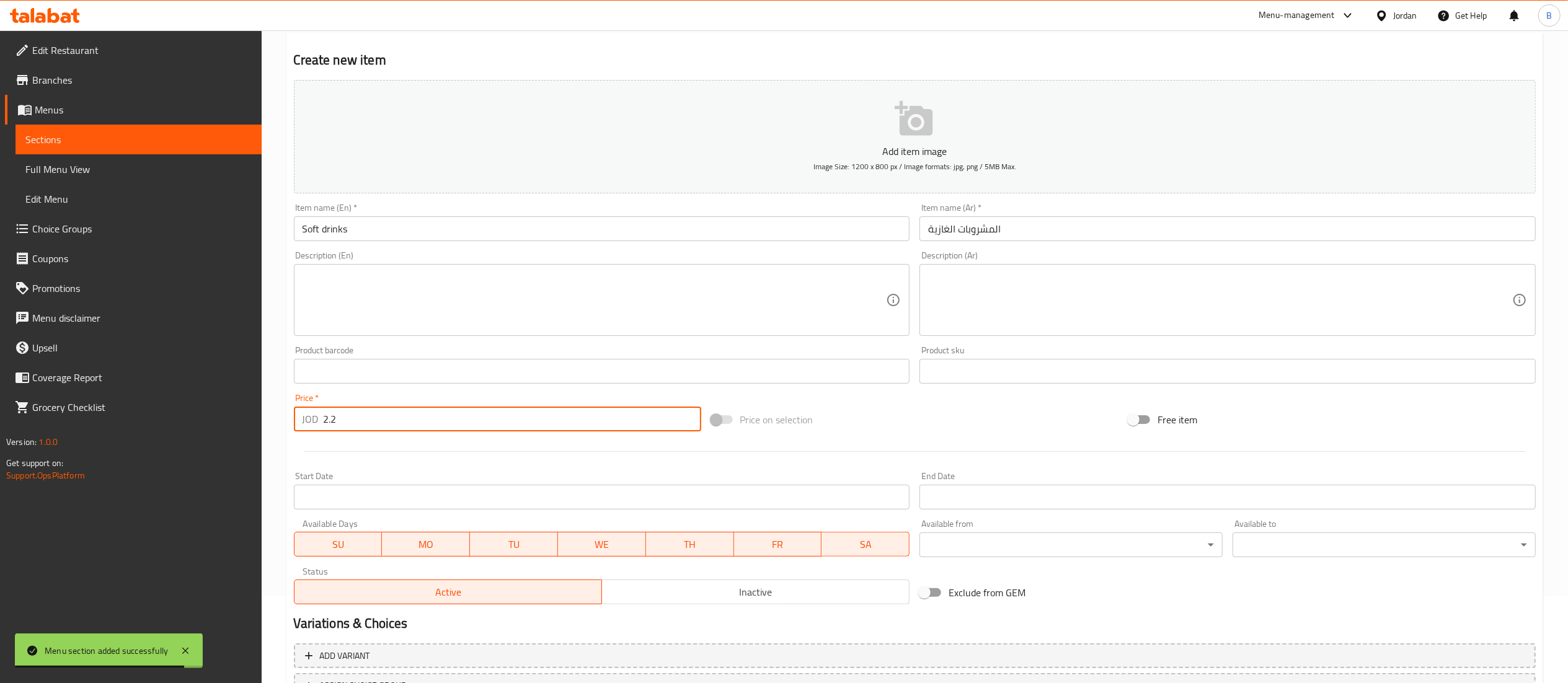
scroll to position [192, 0]
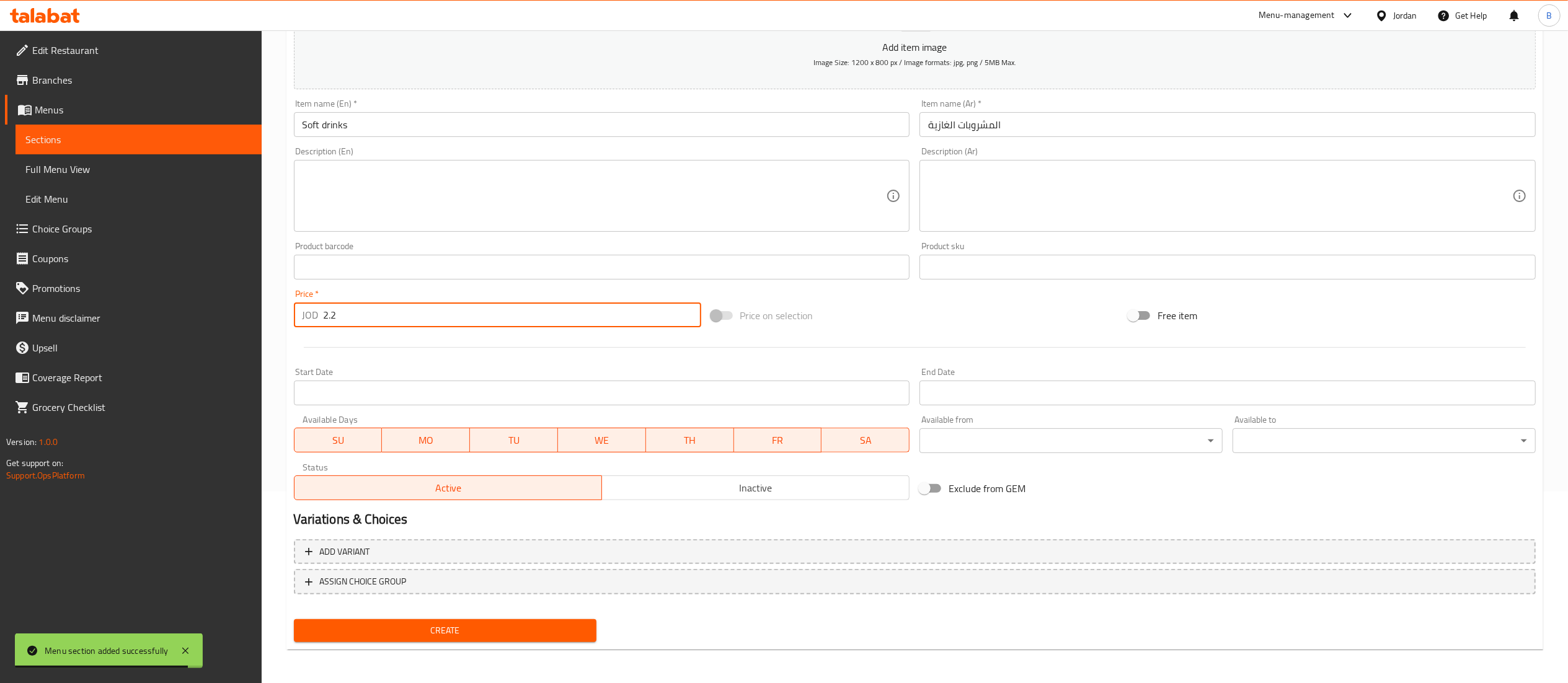
type input "2.2"
click at [489, 626] on span "Create" at bounding box center [446, 631] width 284 height 16
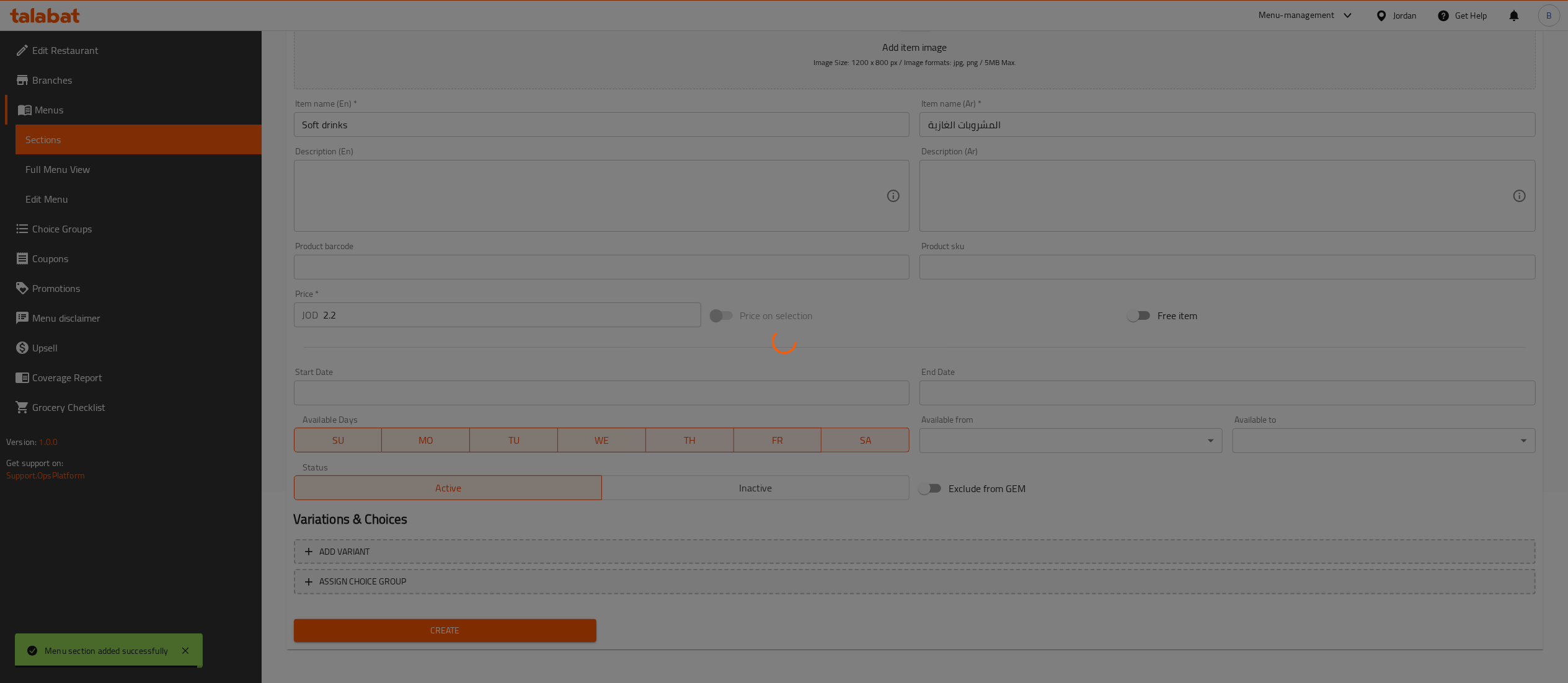
type input "0"
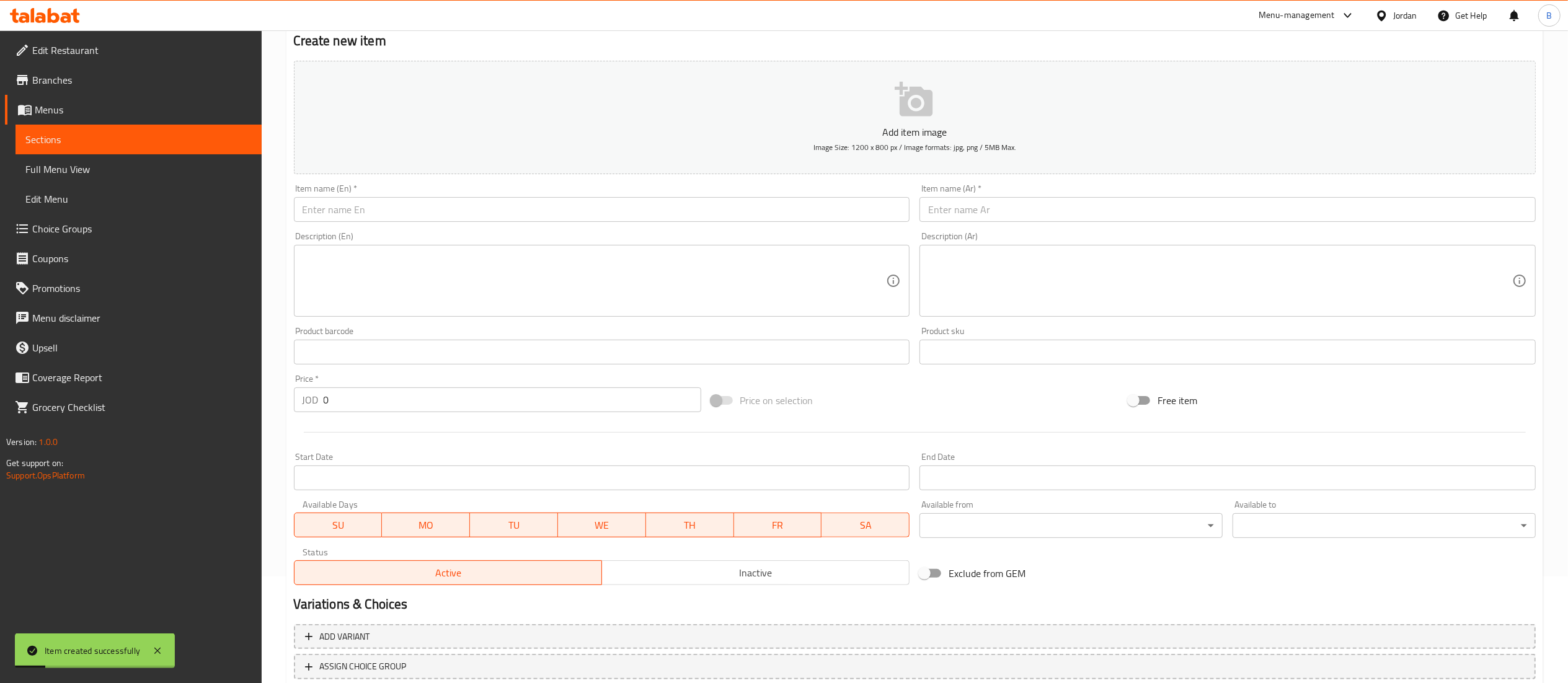
scroll to position [67, 0]
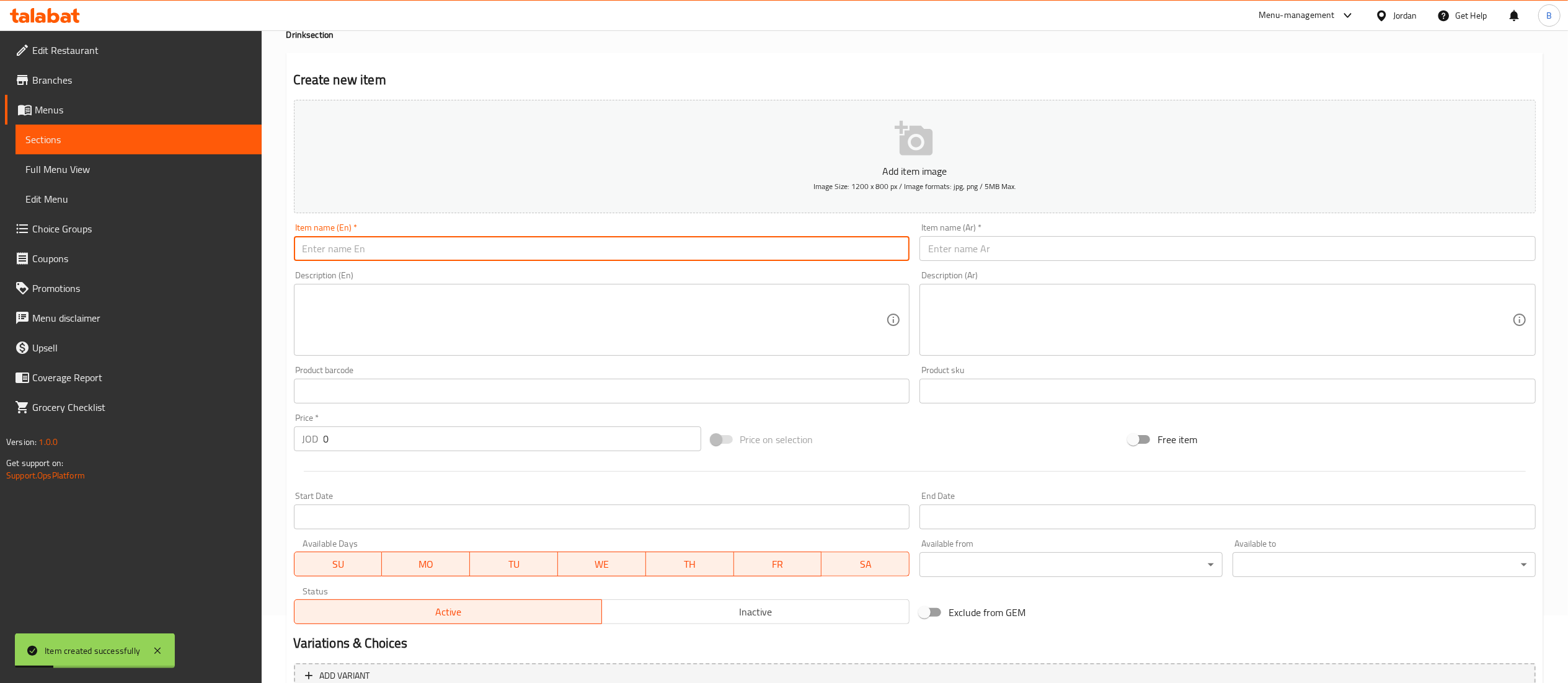
drag, startPoint x: 395, startPoint y: 256, endPoint x: 414, endPoint y: 258, distance: 19.1
click at [395, 256] on input "text" at bounding box center [602, 249] width 616 height 25
paste input "Fresh juice"
type input "Fresh juice"
click at [1036, 252] on input "text" at bounding box center [1227, 249] width 616 height 25
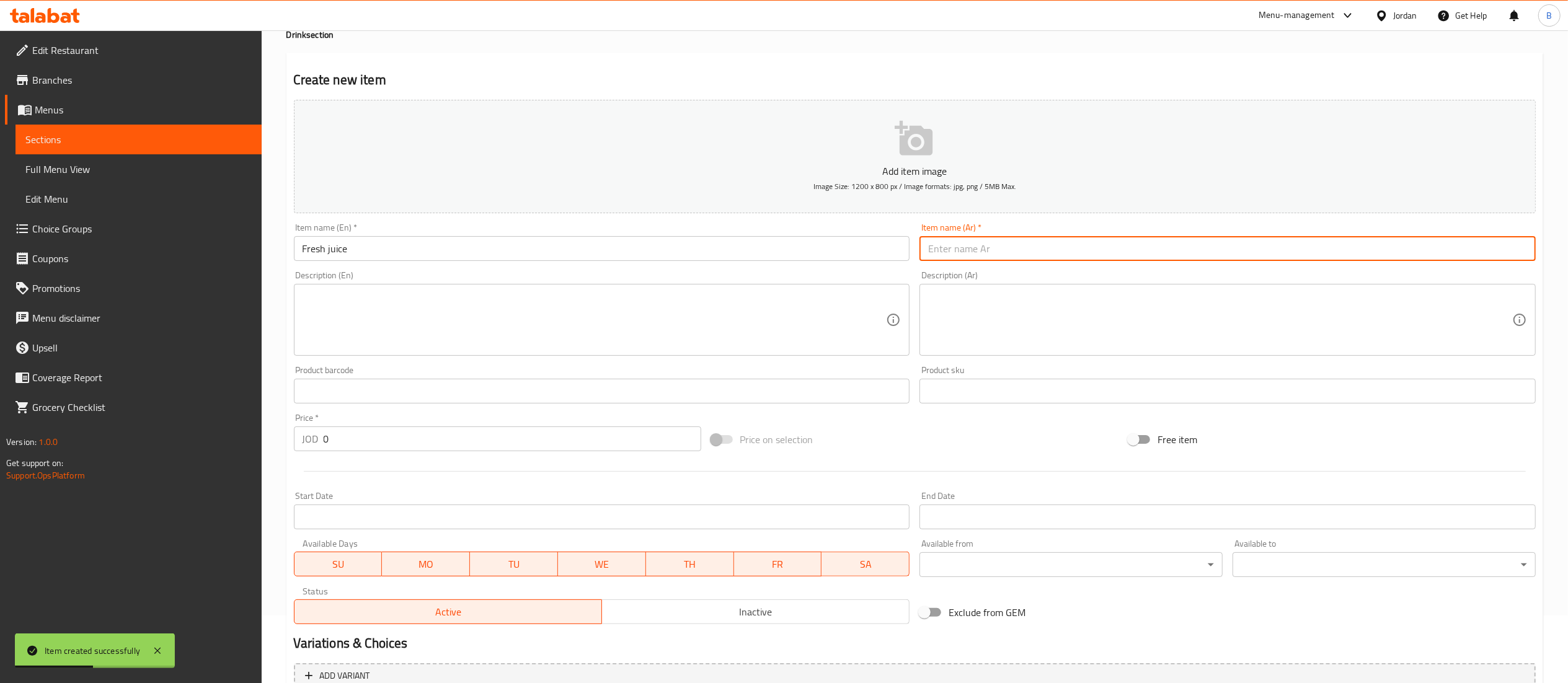
paste input "عصير طازج"
type input "عصير طازج"
drag, startPoint x: 454, startPoint y: 435, endPoint x: 29, endPoint y: 411, distance: 425.7
click at [47, 411] on div "Edit Restaurant Branches Menus Sections Full Menu View Edit Menu Choice Groups …" at bounding box center [784, 386] width 1568 height 846
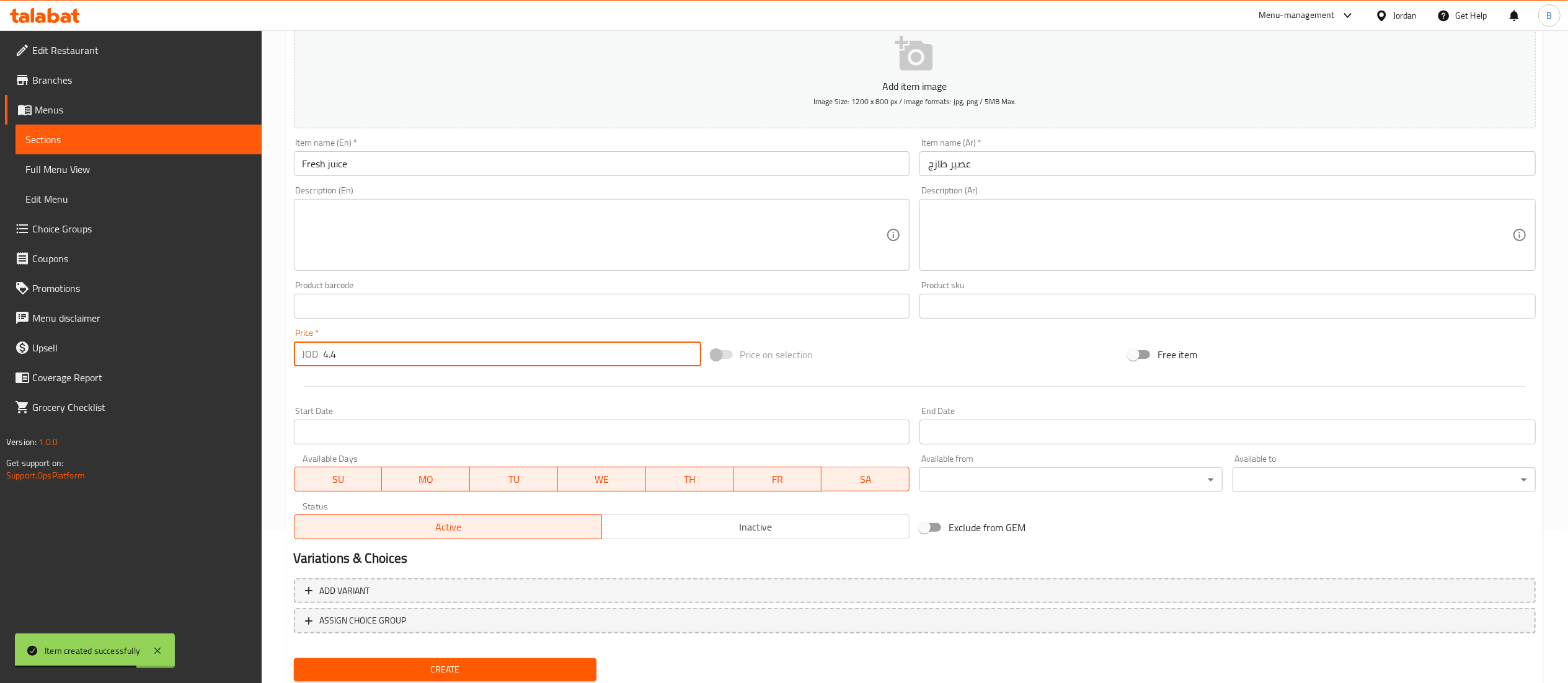
scroll to position [192, 0]
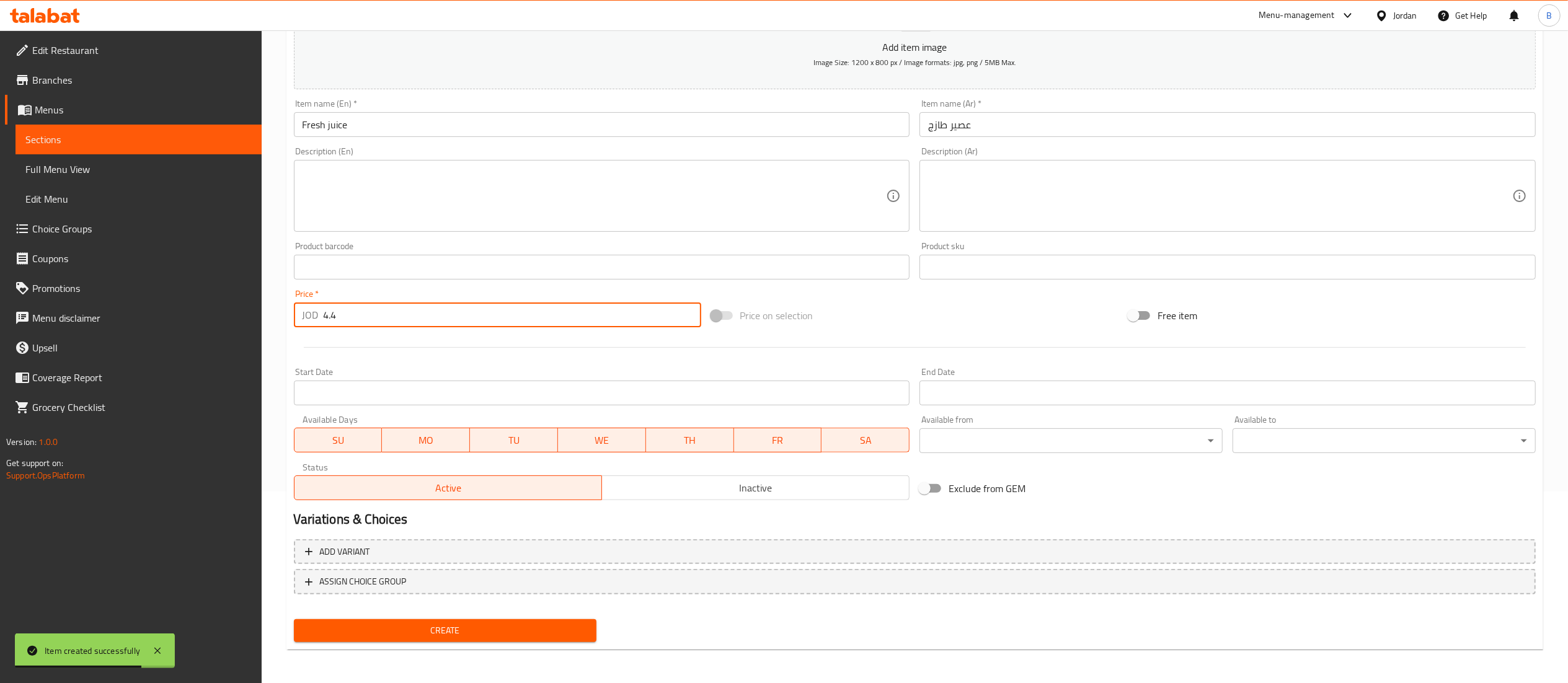
type input "4.4"
click at [477, 623] on span "Create" at bounding box center [446, 631] width 284 height 16
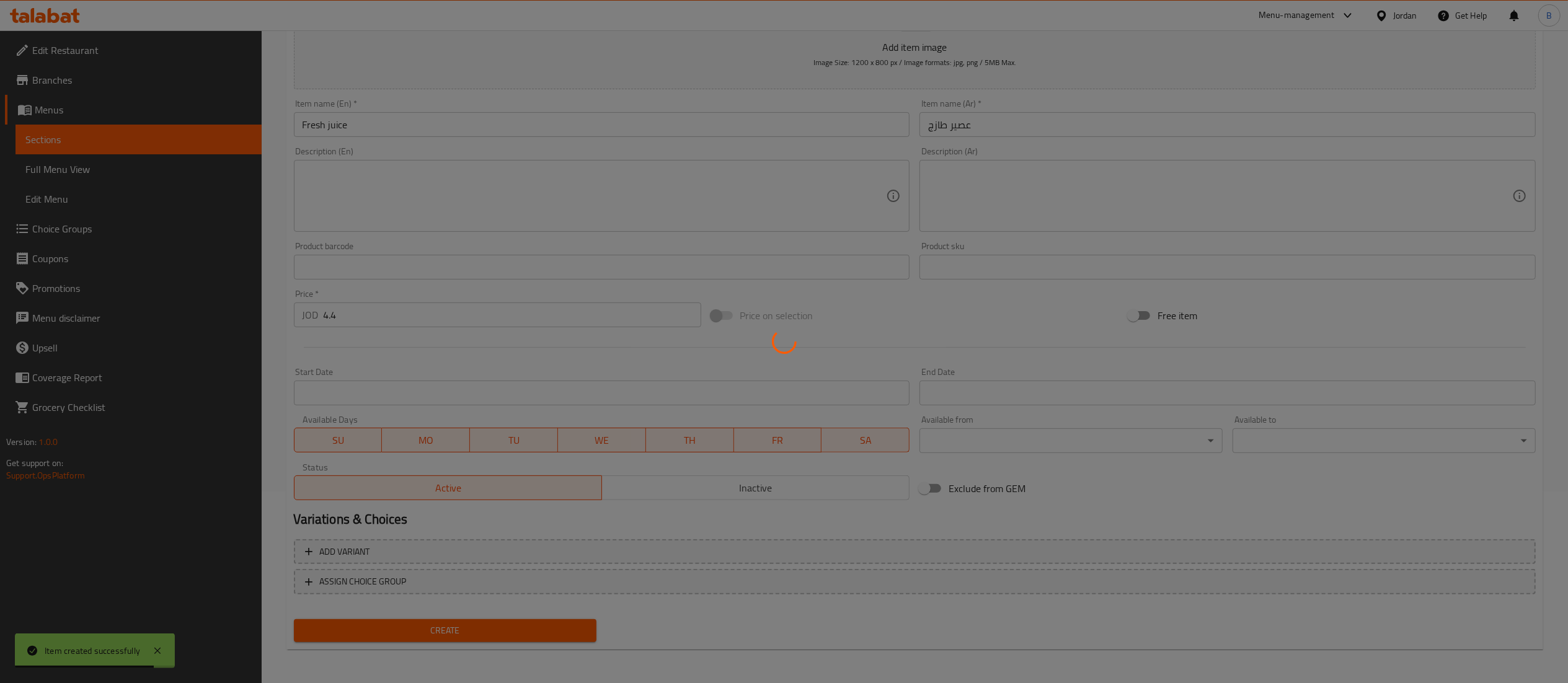
type input "0"
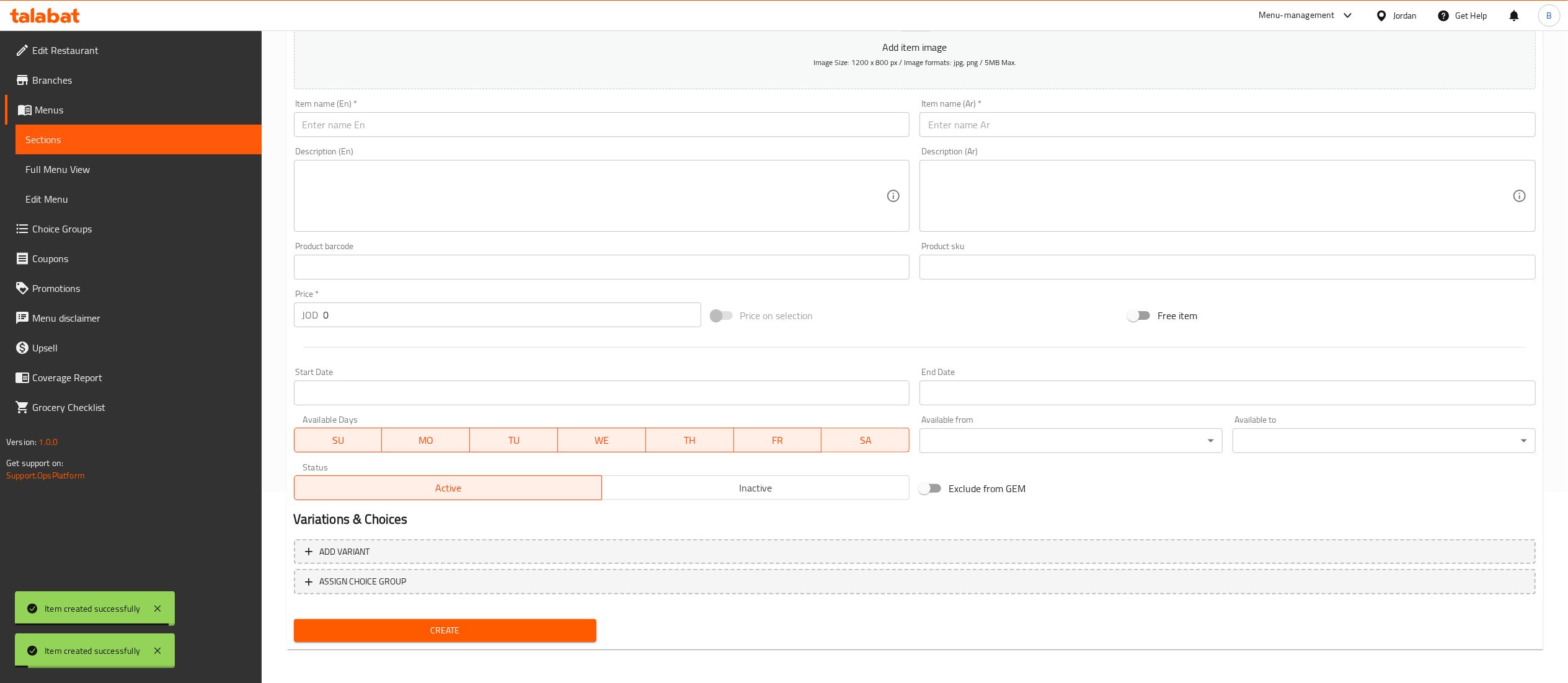
click at [626, 116] on input "text" at bounding box center [602, 124] width 616 height 25
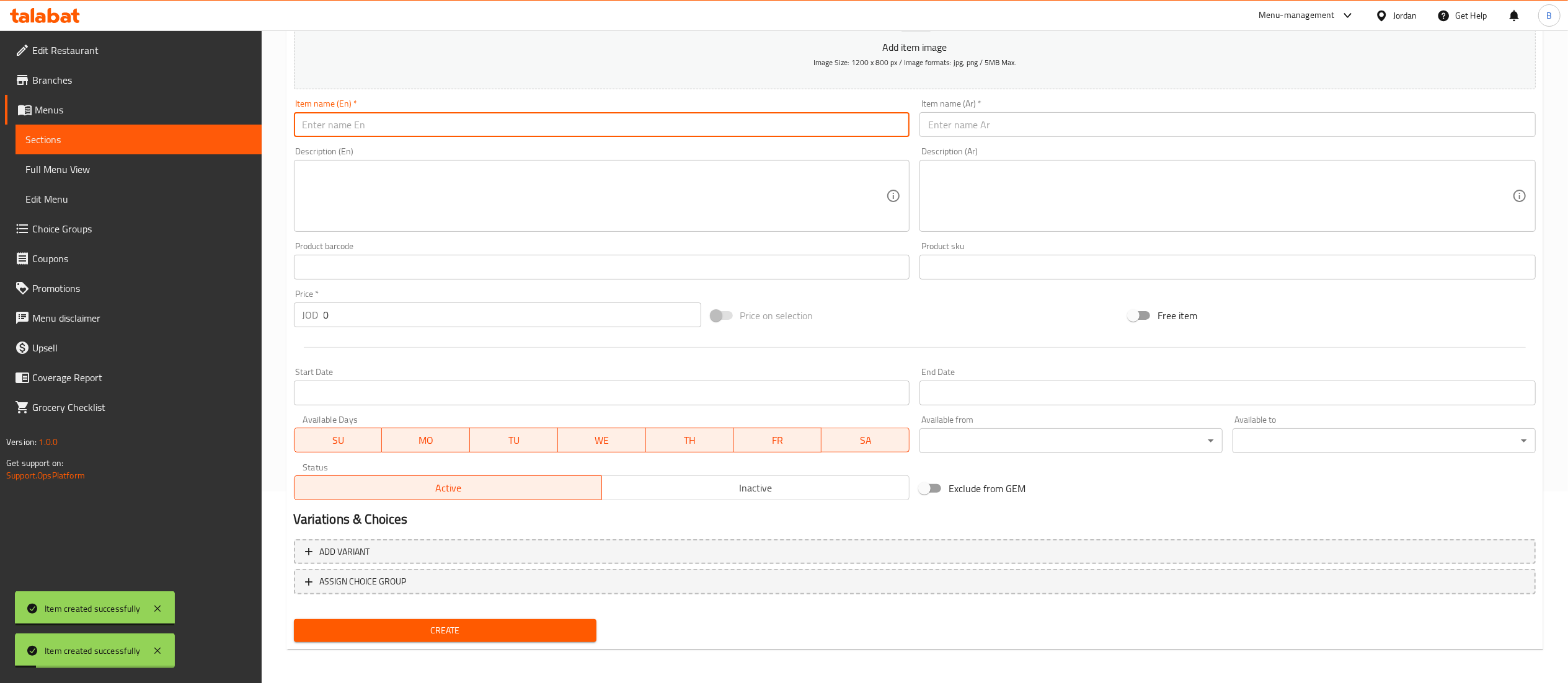
paste input "Acqua Sanpellegrino"
type input "Acqua Sanpellegrino"
click at [972, 116] on input "text" at bounding box center [1227, 124] width 616 height 25
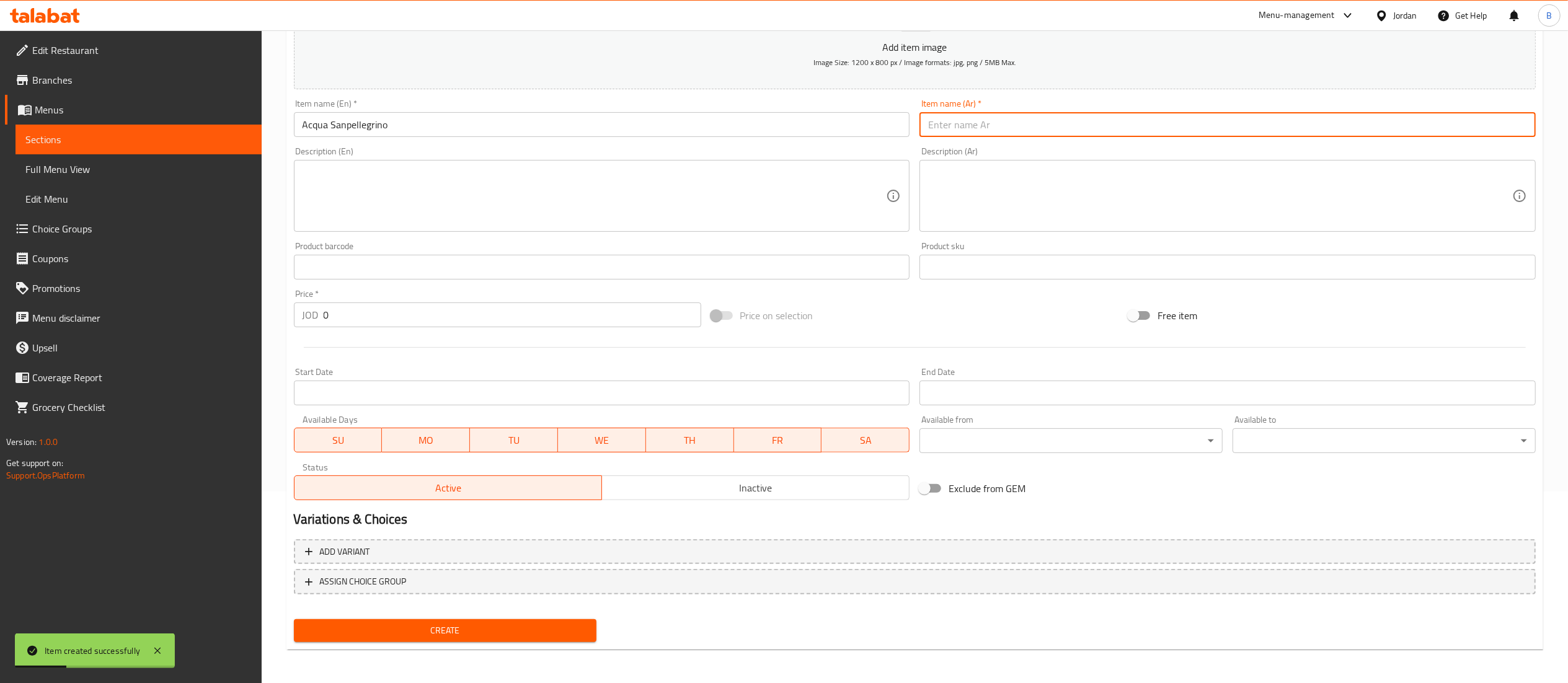
paste input "أكوا سانبيليجرينو"
type input "أكوا سانبيليجرينو"
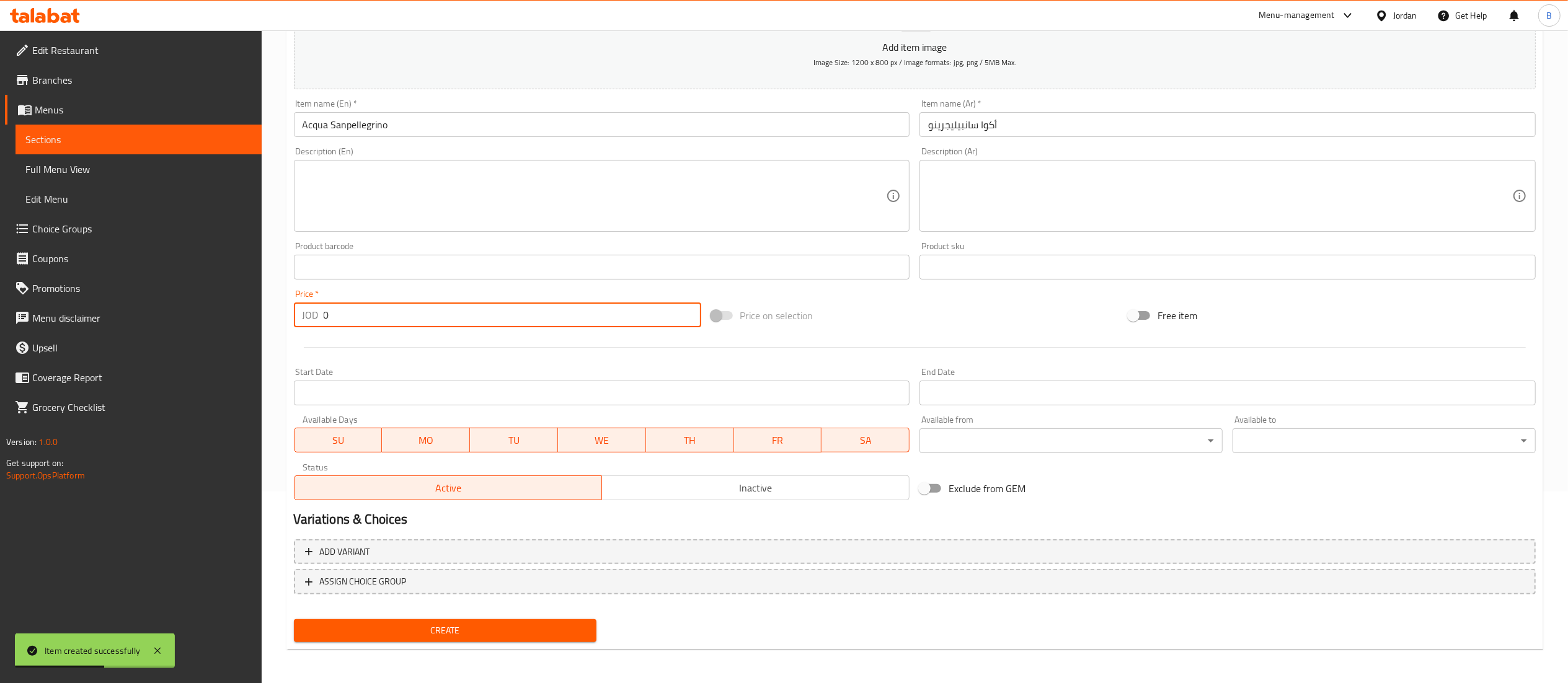
drag, startPoint x: 376, startPoint y: 324, endPoint x: 137, endPoint y: 322, distance: 239.0
click at [233, 322] on div "Edit Restaurant Branches Menus Sections Full Menu View Edit Menu Choice Groups …" at bounding box center [784, 262] width 1568 height 846
type input "3.3"
click at [497, 635] on span "Create" at bounding box center [446, 631] width 284 height 16
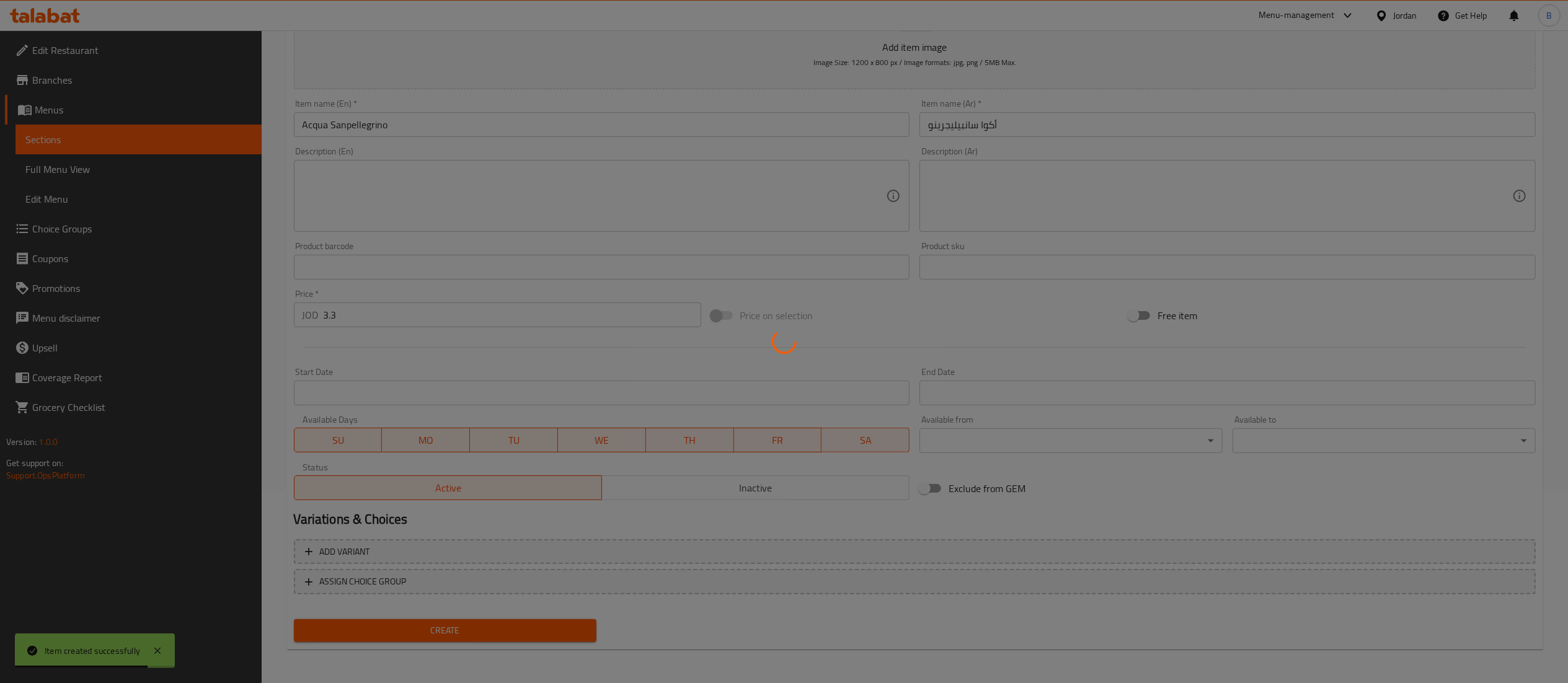
type input "0"
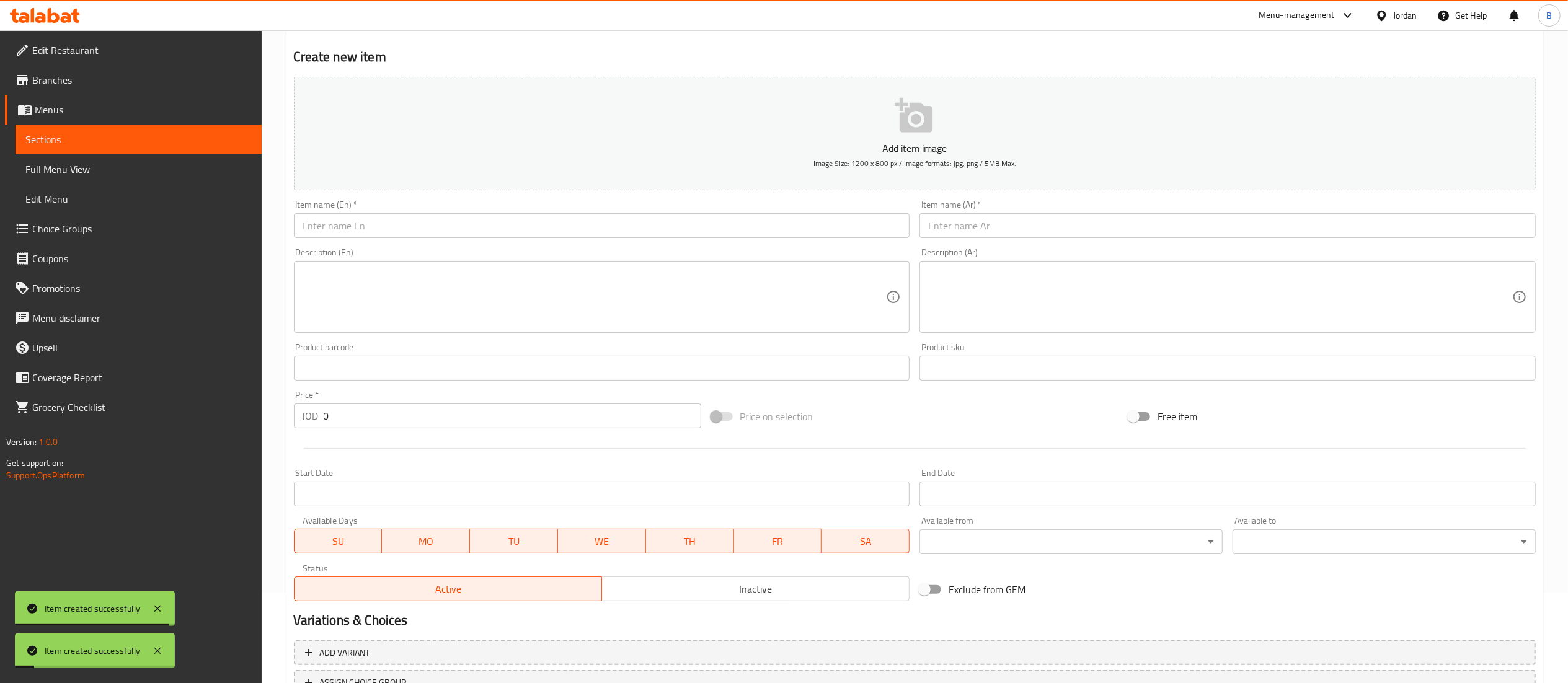
scroll to position [67, 0]
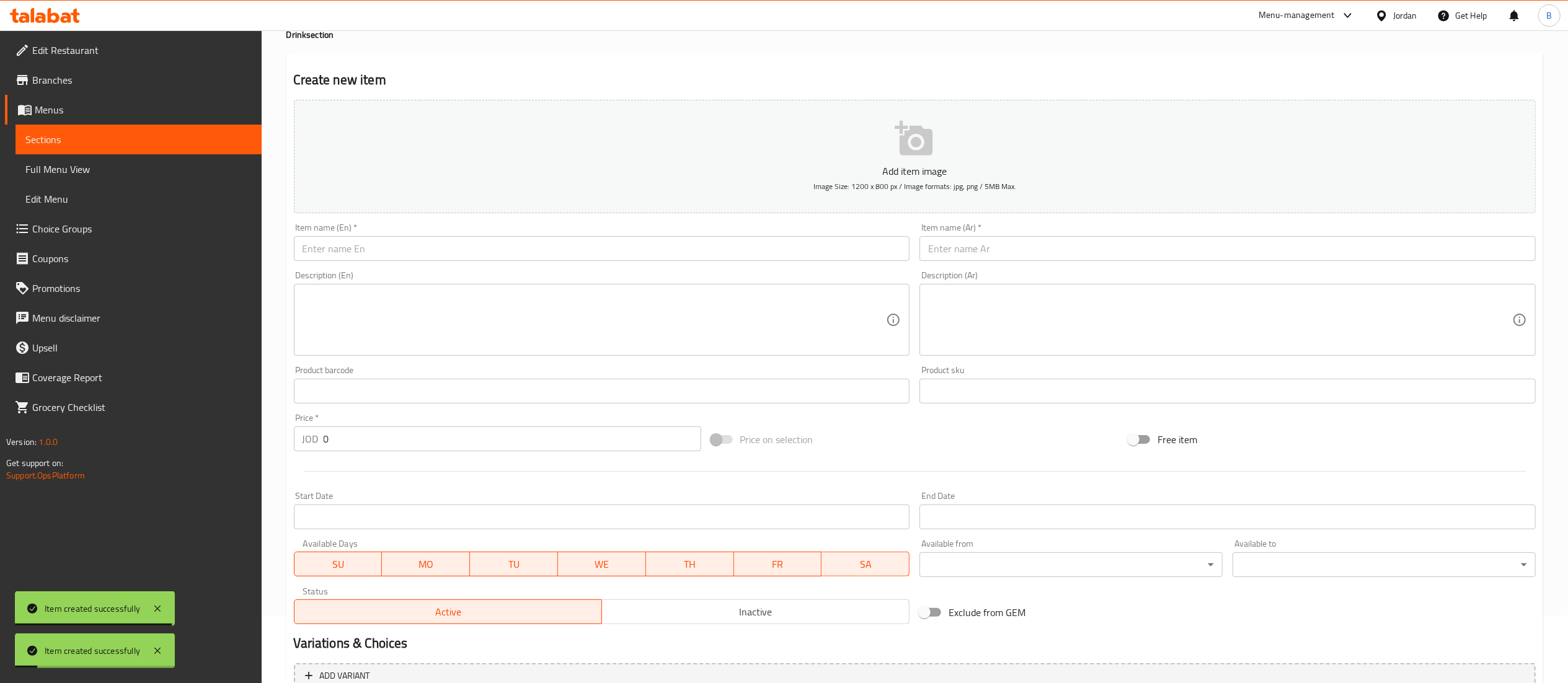
click at [404, 248] on input "text" at bounding box center [602, 249] width 616 height 25
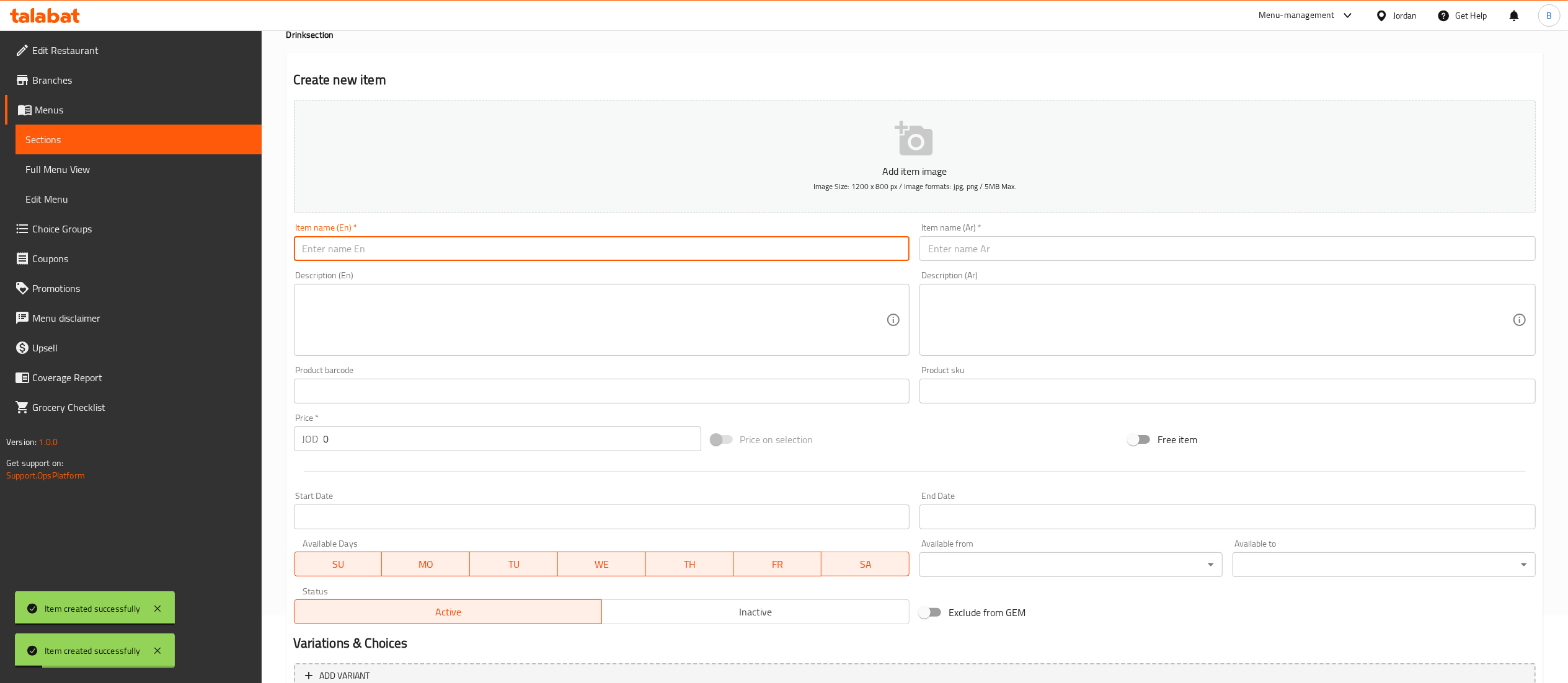
paste input "g Drinks"
type input "g Drinks"
click at [1032, 250] on input "text" at bounding box center [1227, 249] width 616 height 25
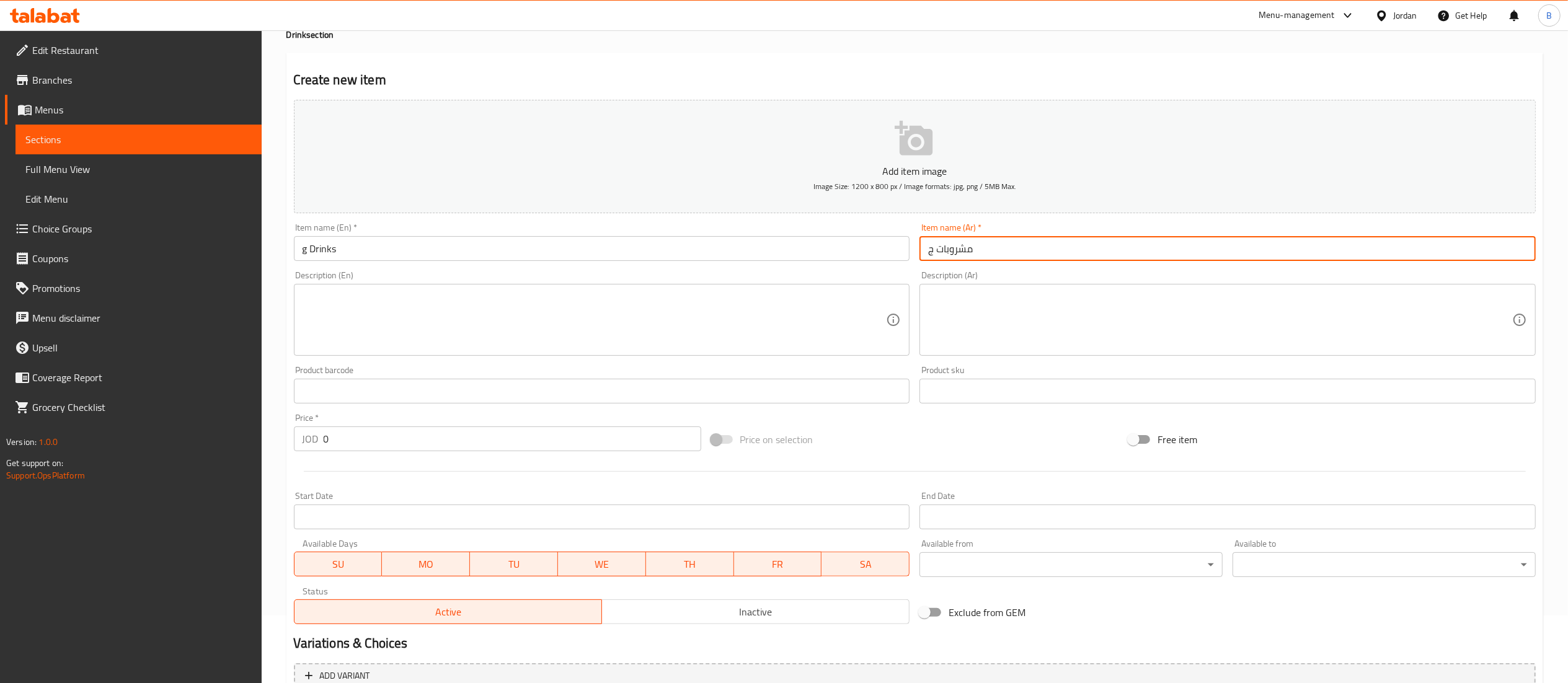
type input "مشروبات ج"
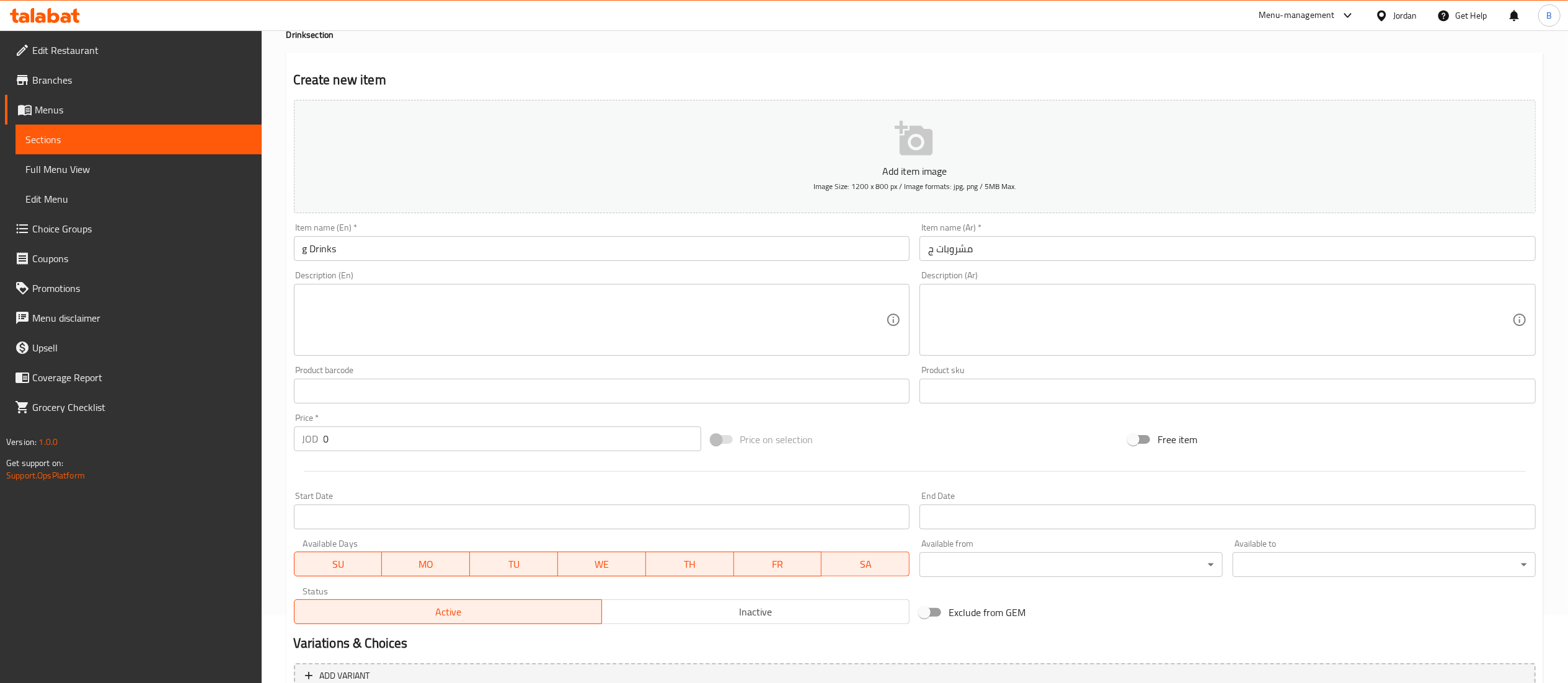
drag, startPoint x: 404, startPoint y: 458, endPoint x: 364, endPoint y: 459, distance: 40.0
click at [354, 459] on div at bounding box center [915, 471] width 1252 height 31
drag, startPoint x: 437, startPoint y: 439, endPoint x: 81, endPoint y: 434, distance: 356.0
click at [115, 436] on div "Edit Restaurant Branches Menus Sections Full Menu View Edit Menu Choice Groups …" at bounding box center [784, 386] width 1568 height 846
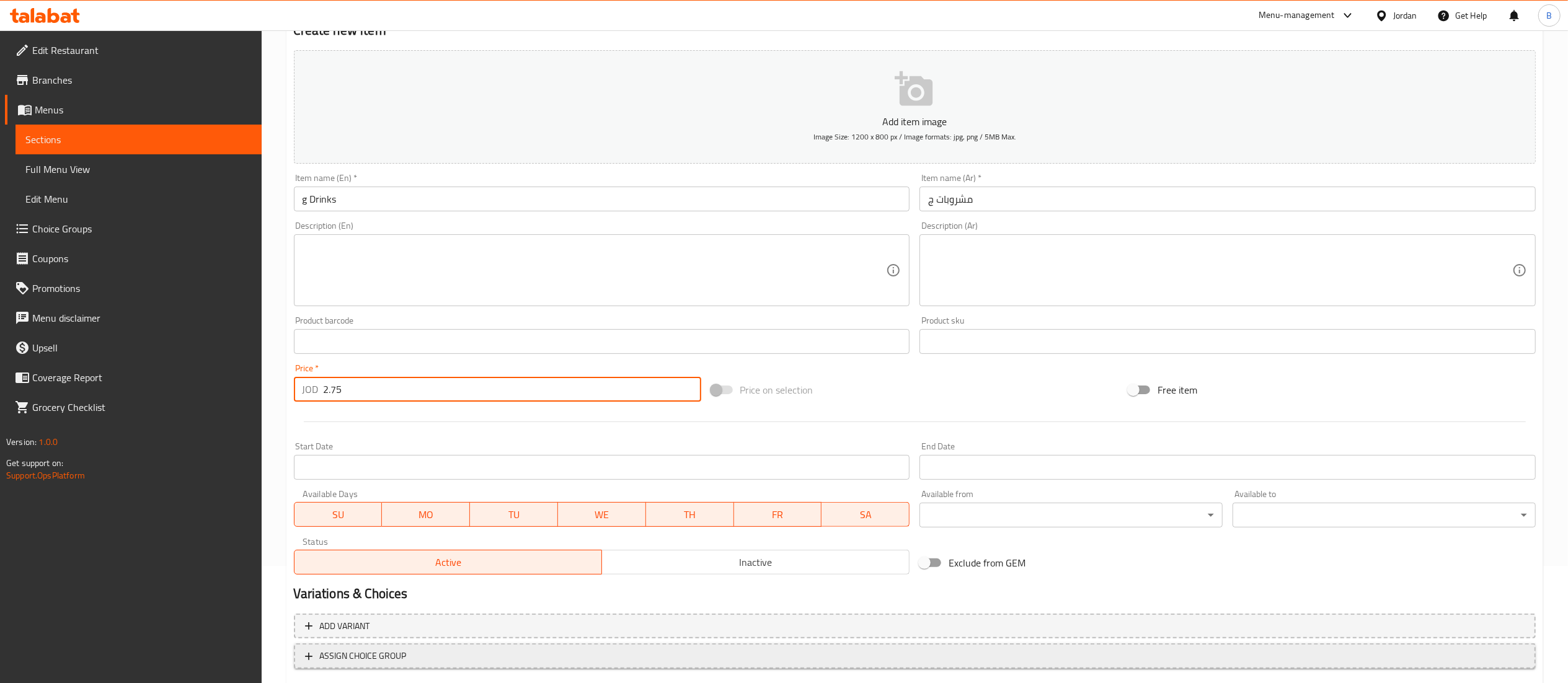
scroll to position [192, 0]
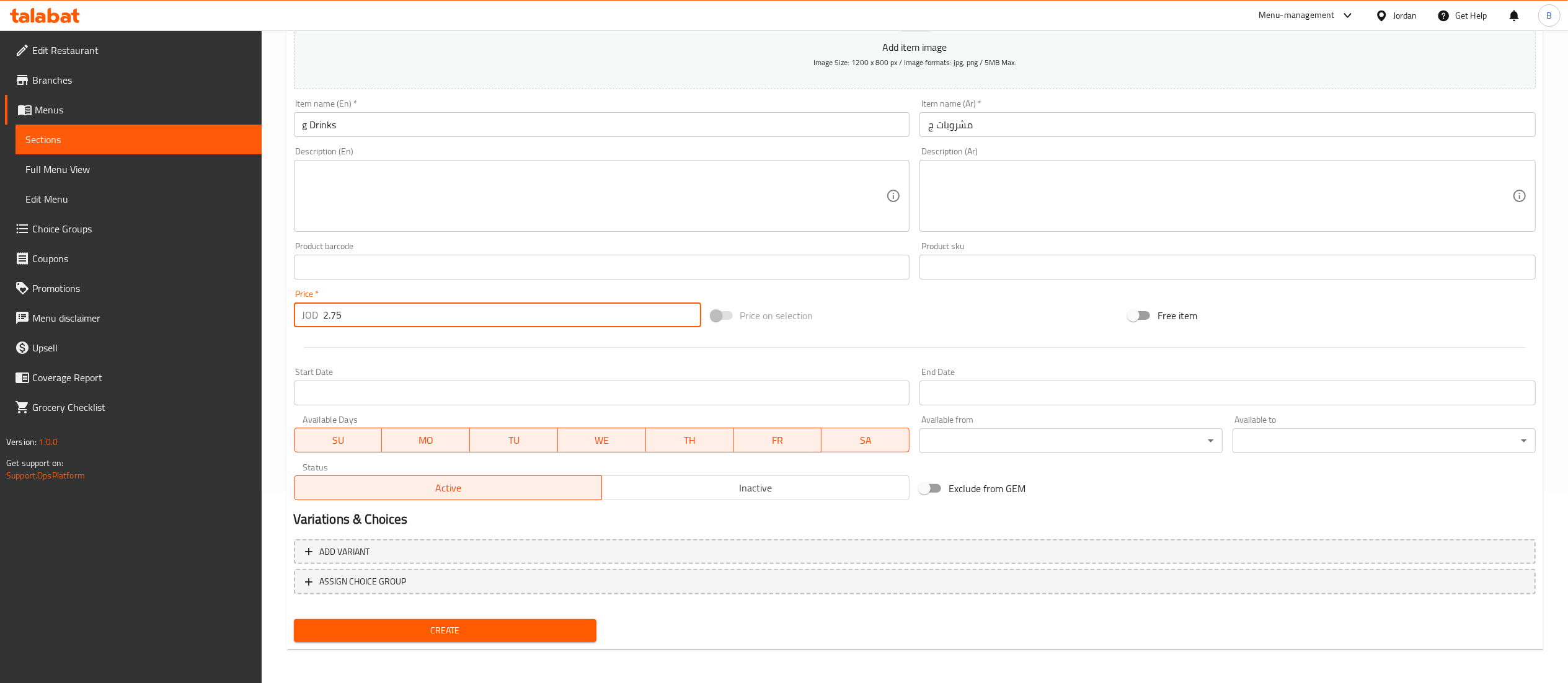
type input "2.75"
click at [507, 629] on span "Create" at bounding box center [446, 631] width 284 height 16
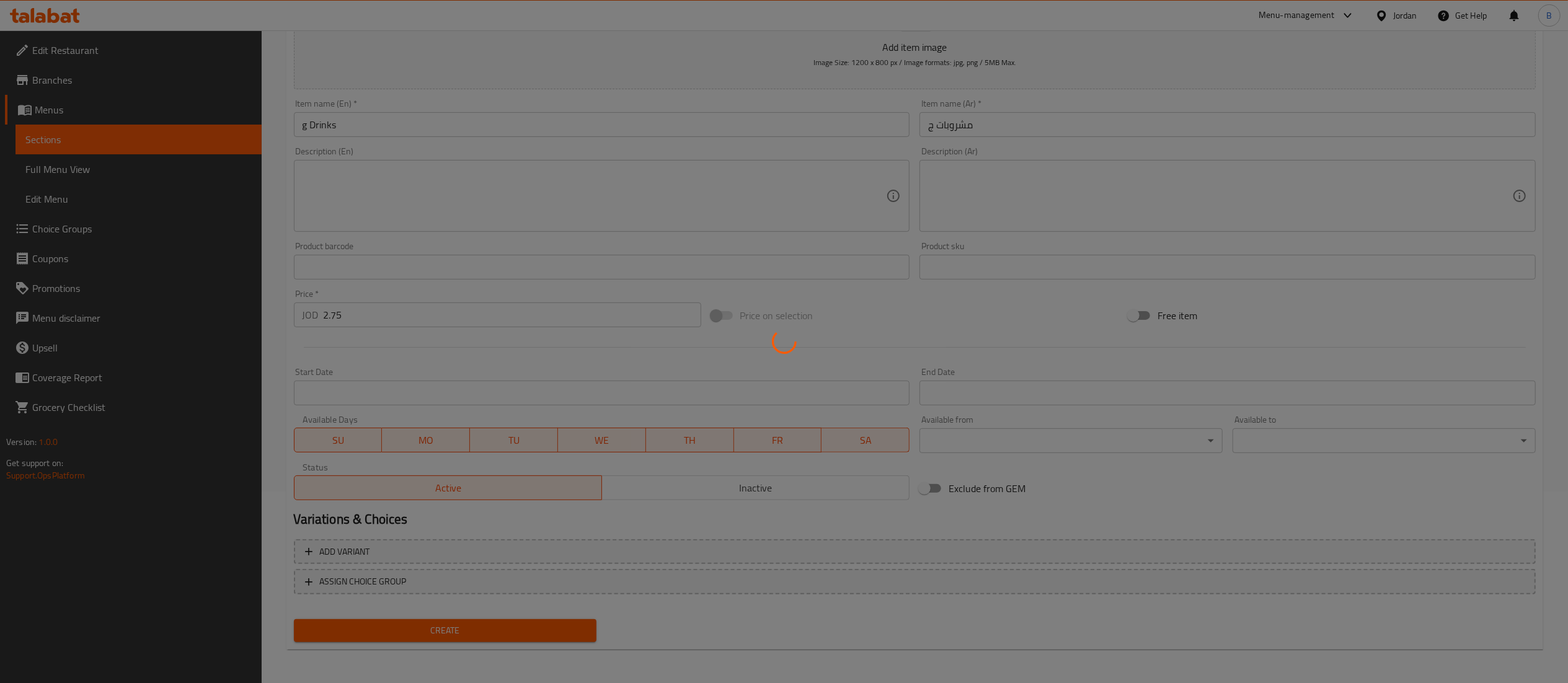
type input "0"
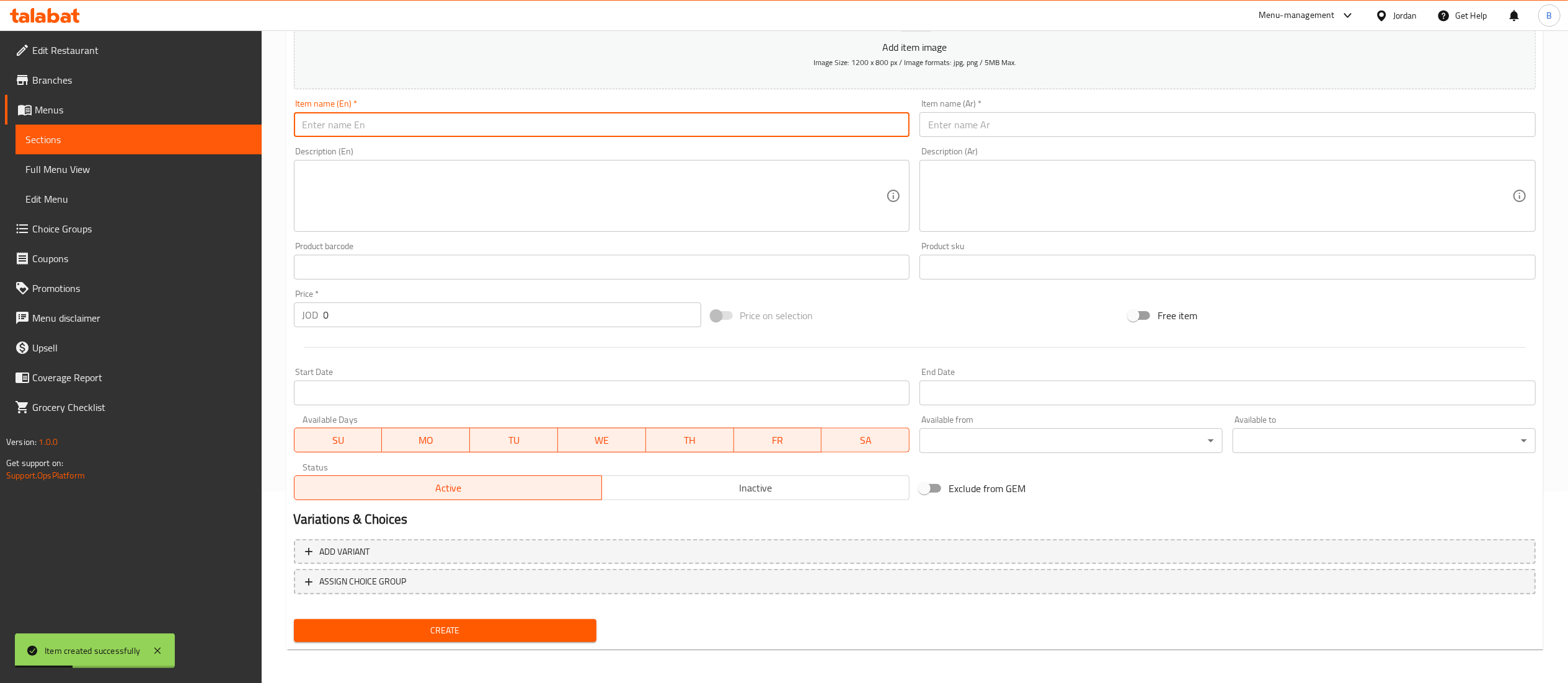
click at [576, 129] on input "text" at bounding box center [602, 124] width 616 height 25
paste input "Acqua / Water"
type input "Acqua / Water"
click at [1030, 146] on div "Description (Ar) Description (Ar)" at bounding box center [1227, 189] width 626 height 95
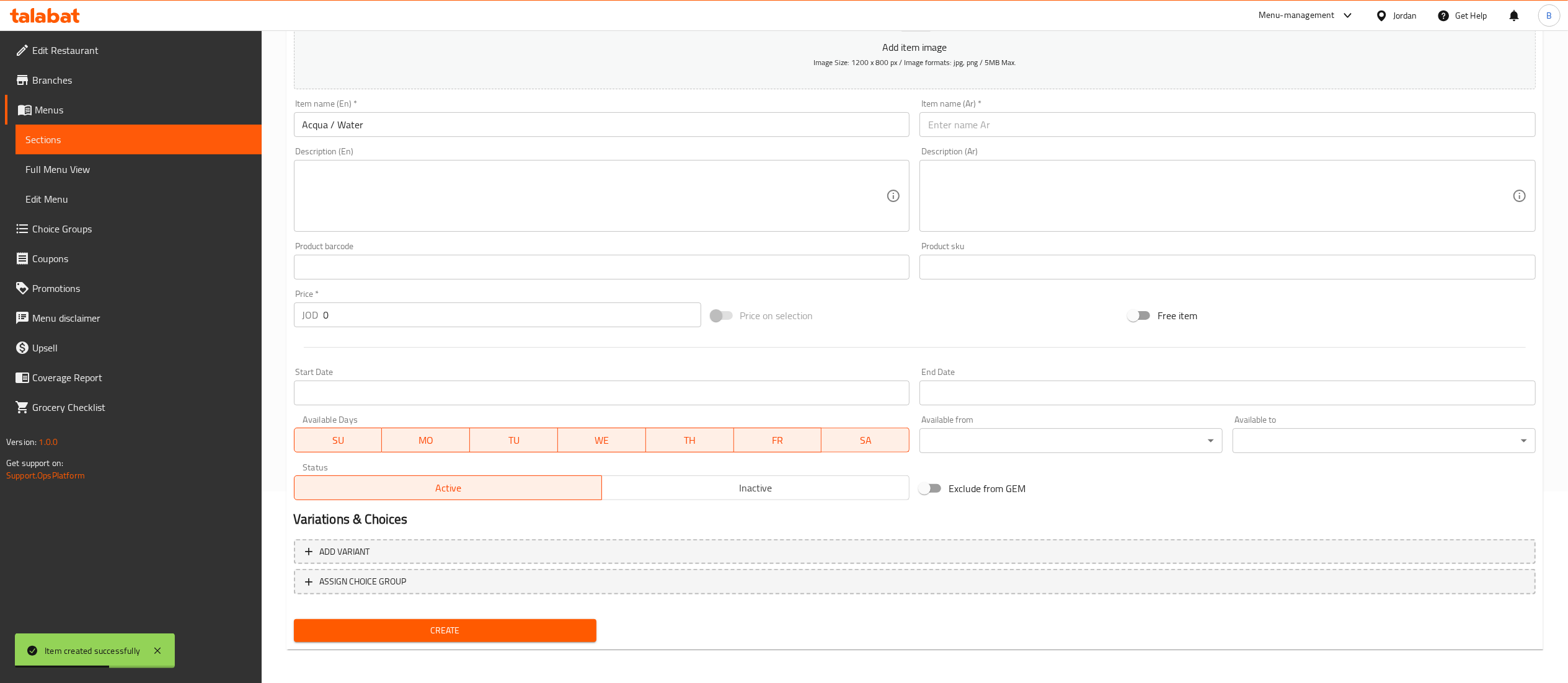
click at [1016, 130] on input "text" at bounding box center [1227, 124] width 616 height 25
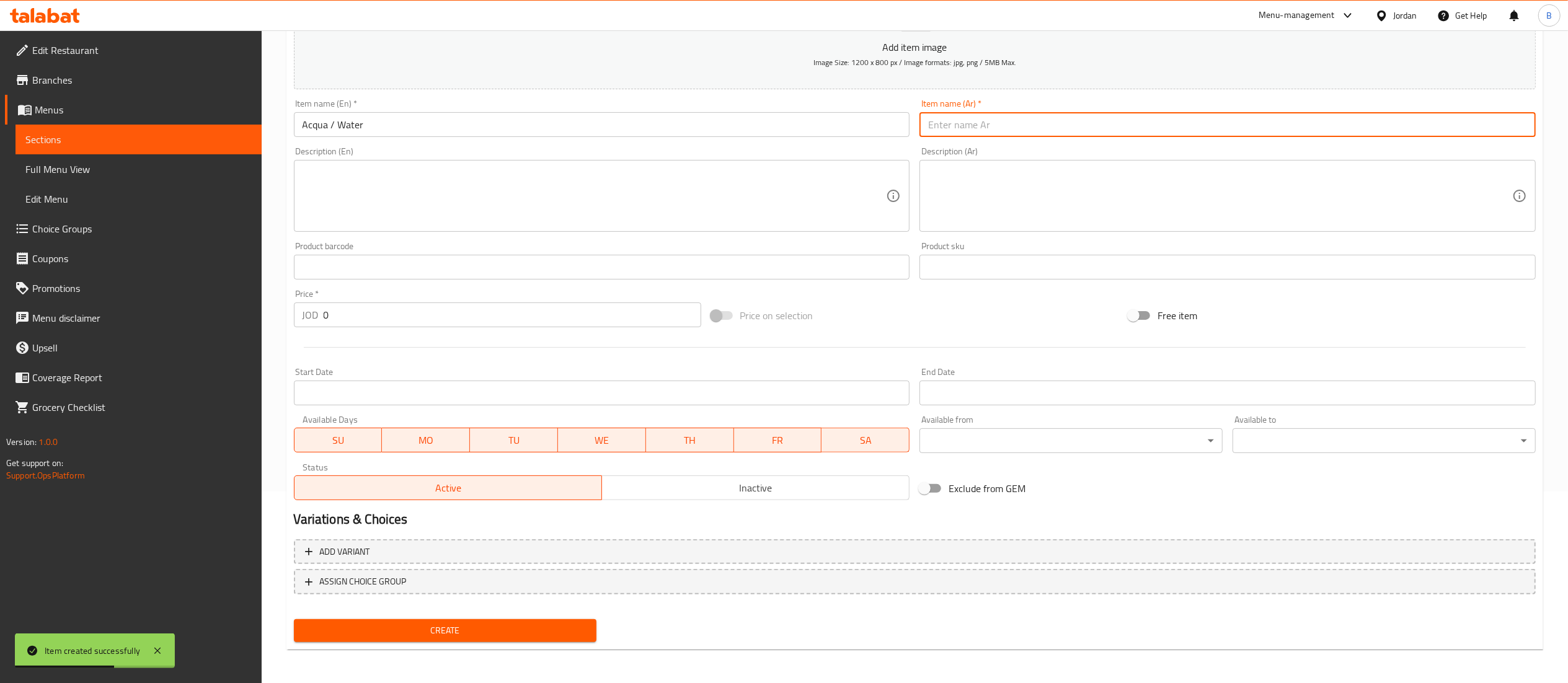
paste input "أكوا / ماء"
type input "أكوا / ماء"
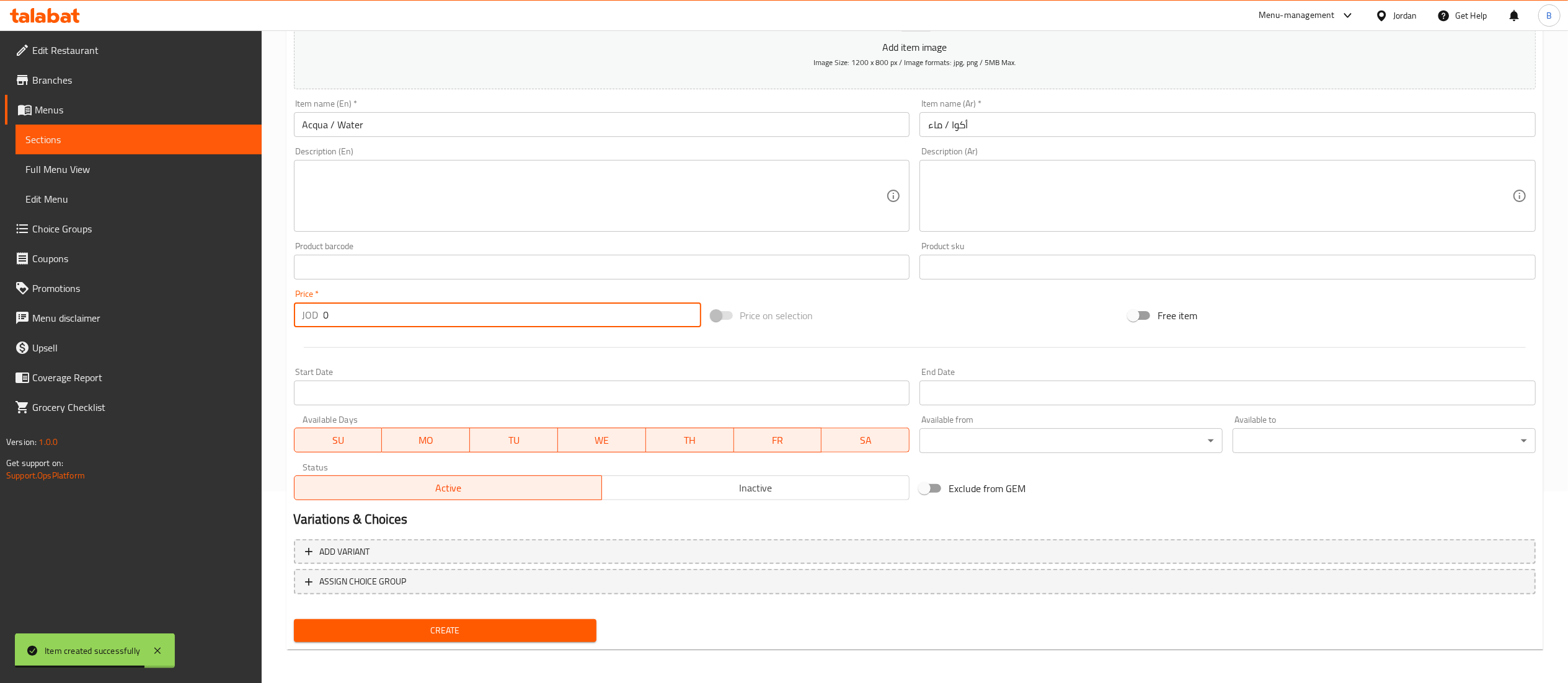
drag, startPoint x: 343, startPoint y: 319, endPoint x: 100, endPoint y: 354, distance: 245.5
click at [230, 331] on div "Edit Restaurant Branches Menus Sections Full Menu View Edit Menu Choice Groups …" at bounding box center [784, 262] width 1568 height 846
type input "1.1"
click at [392, 637] on span "Create" at bounding box center [446, 631] width 284 height 16
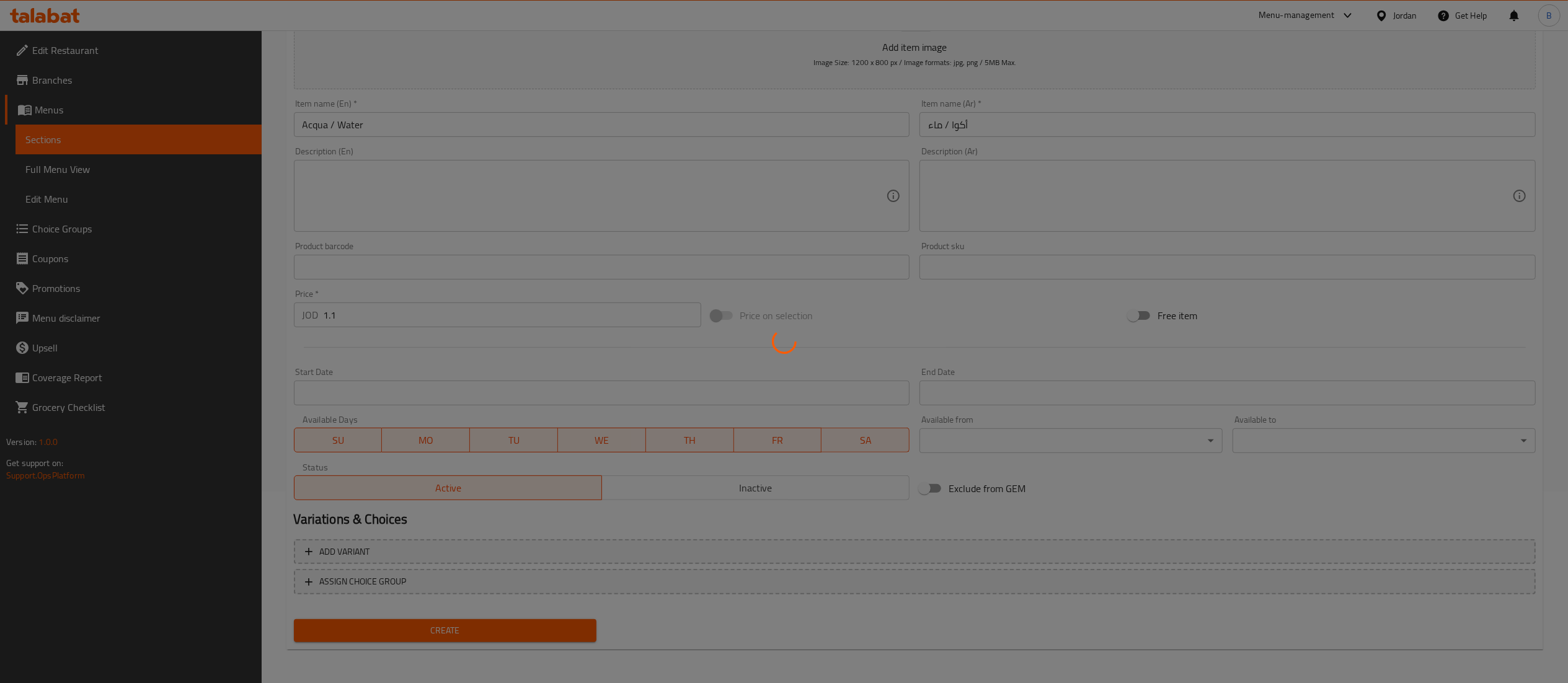
type input "0"
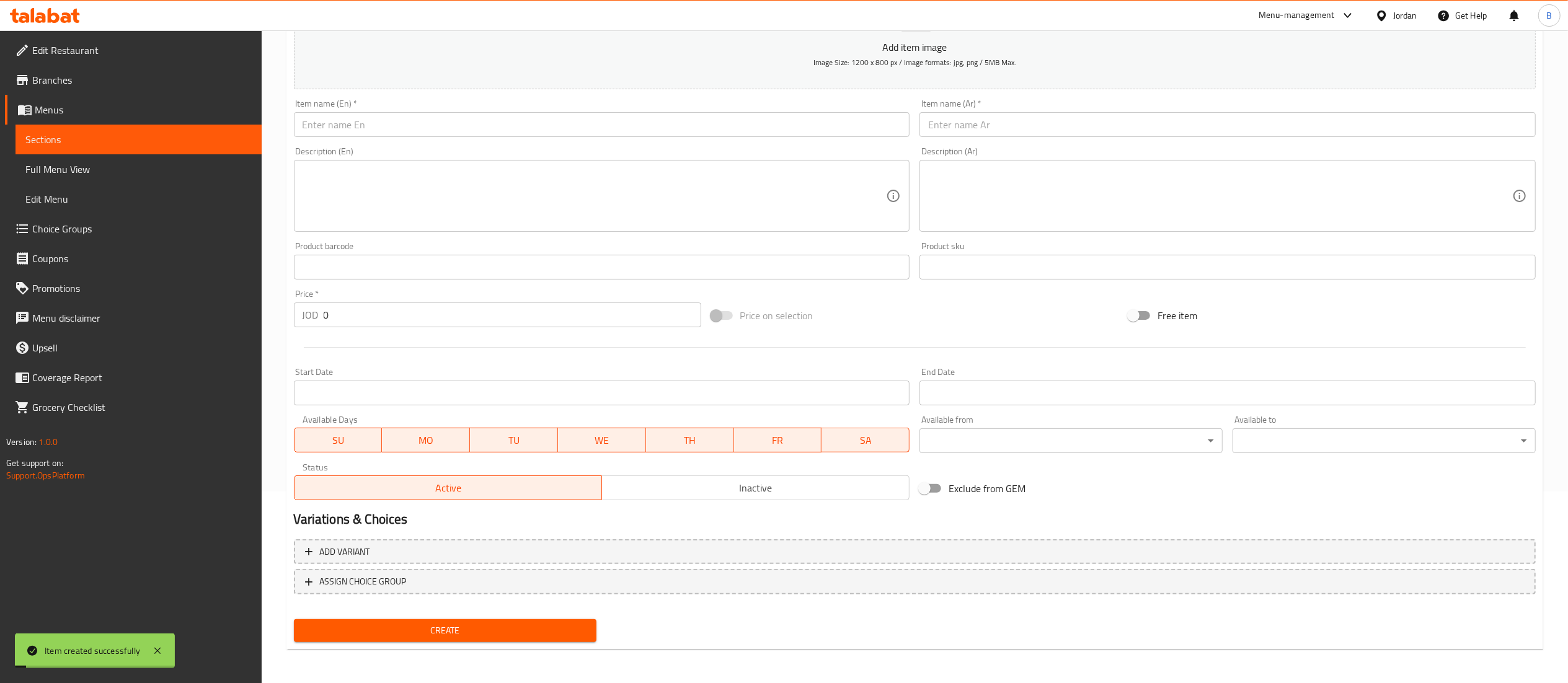
click at [576, 130] on input "text" at bounding box center [602, 124] width 616 height 25
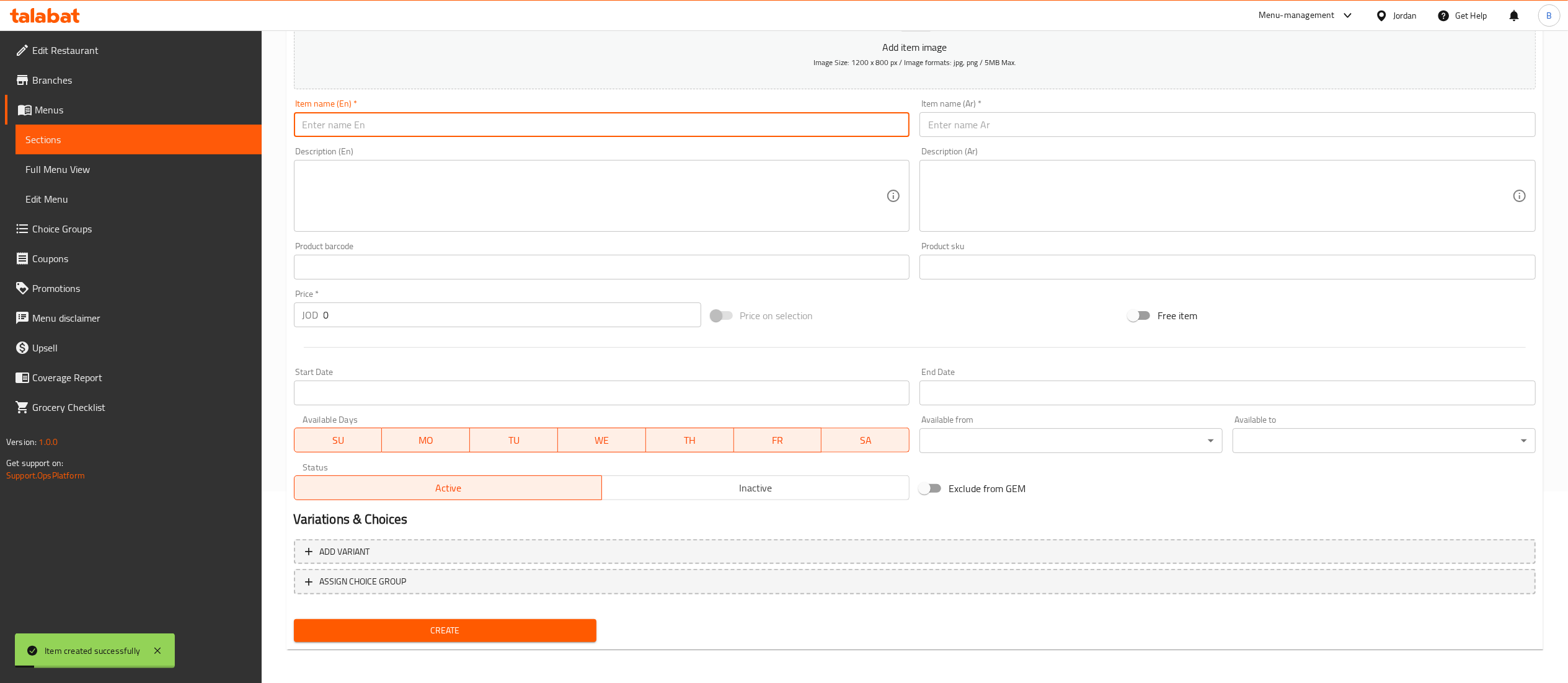
paste input "Mojito"
type input "Mojito"
click at [998, 158] on div "Description (Ar) Description (Ar)" at bounding box center [1227, 189] width 616 height 85
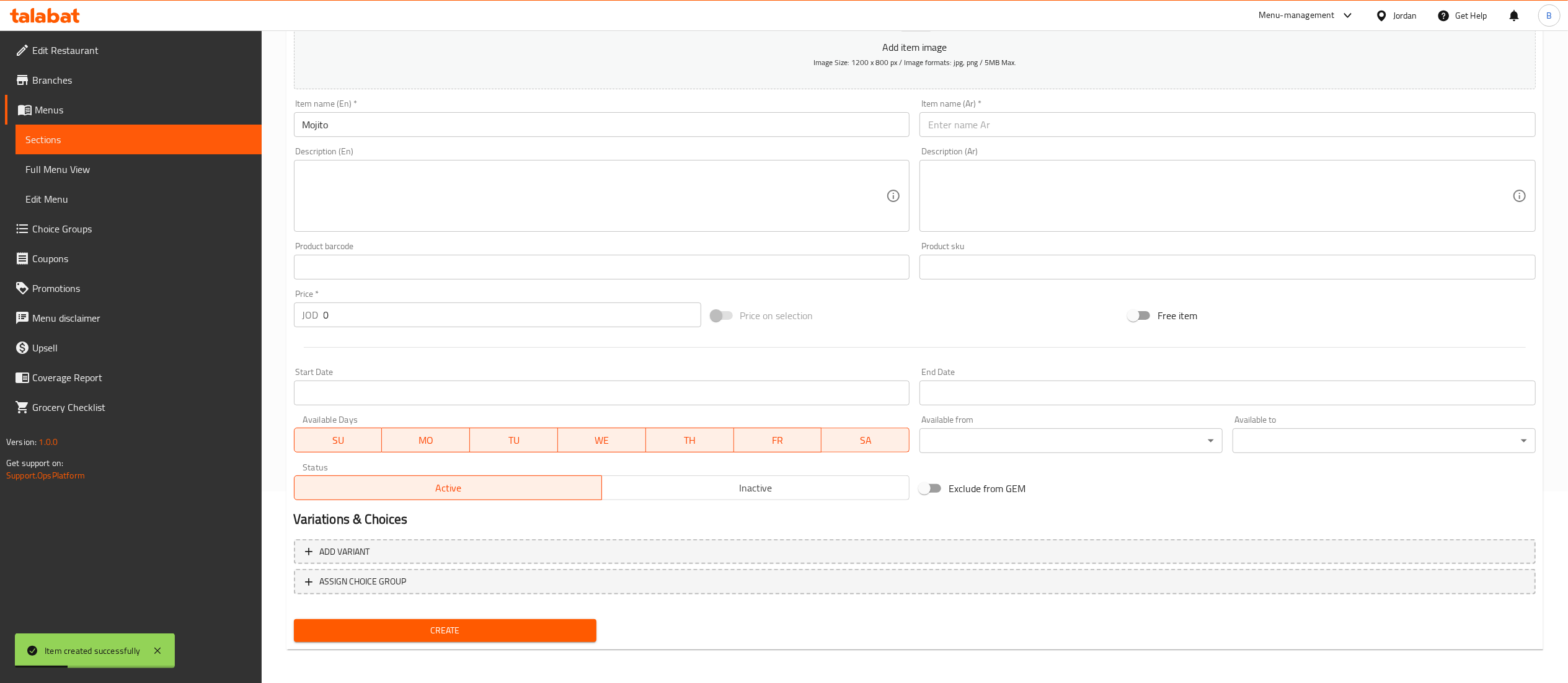
click at [1010, 111] on div "Item name (Ar)   * Item name (Ar) *" at bounding box center [1227, 117] width 616 height 38
click at [1010, 118] on input "text" at bounding box center [1227, 124] width 616 height 25
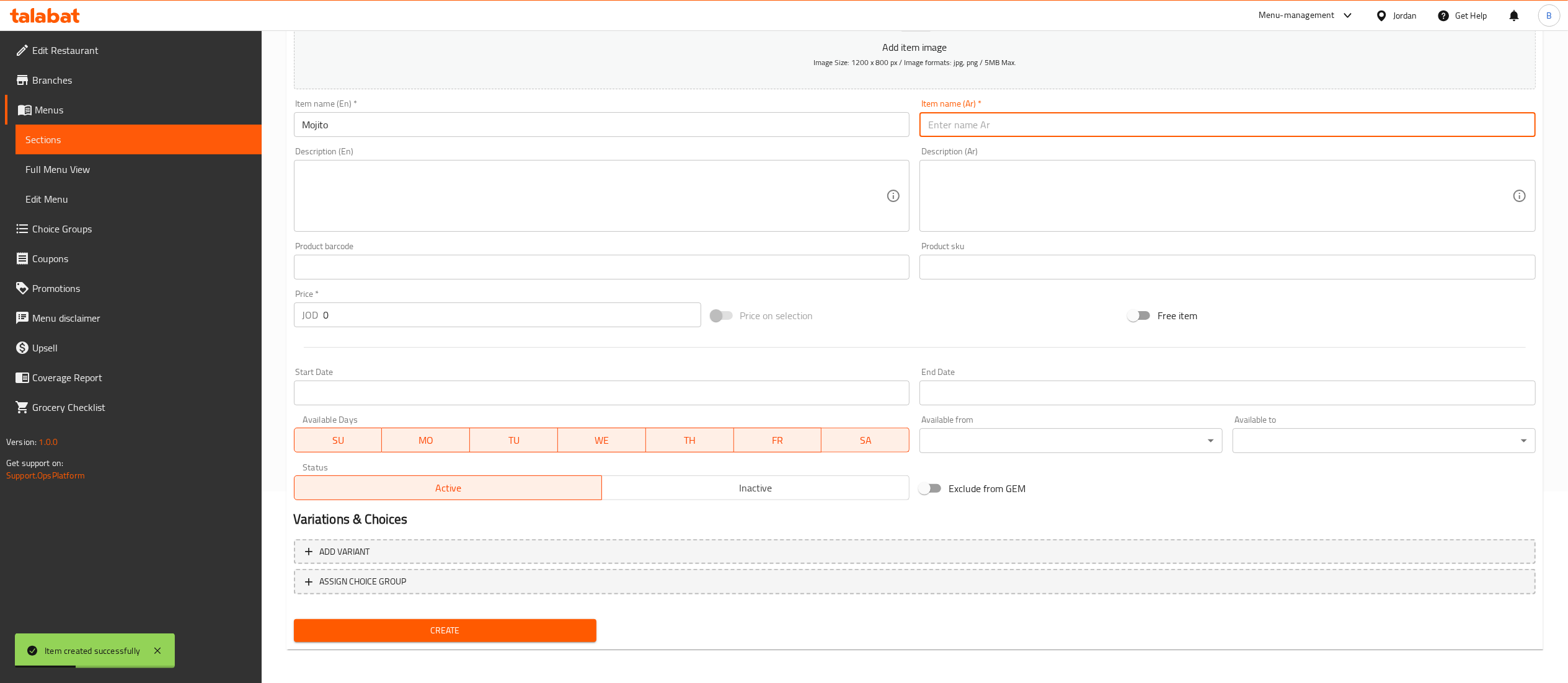
paste input "موخيتو"
click at [943, 123] on input "موخيتو" at bounding box center [1227, 124] width 616 height 25
type input "موهيتو"
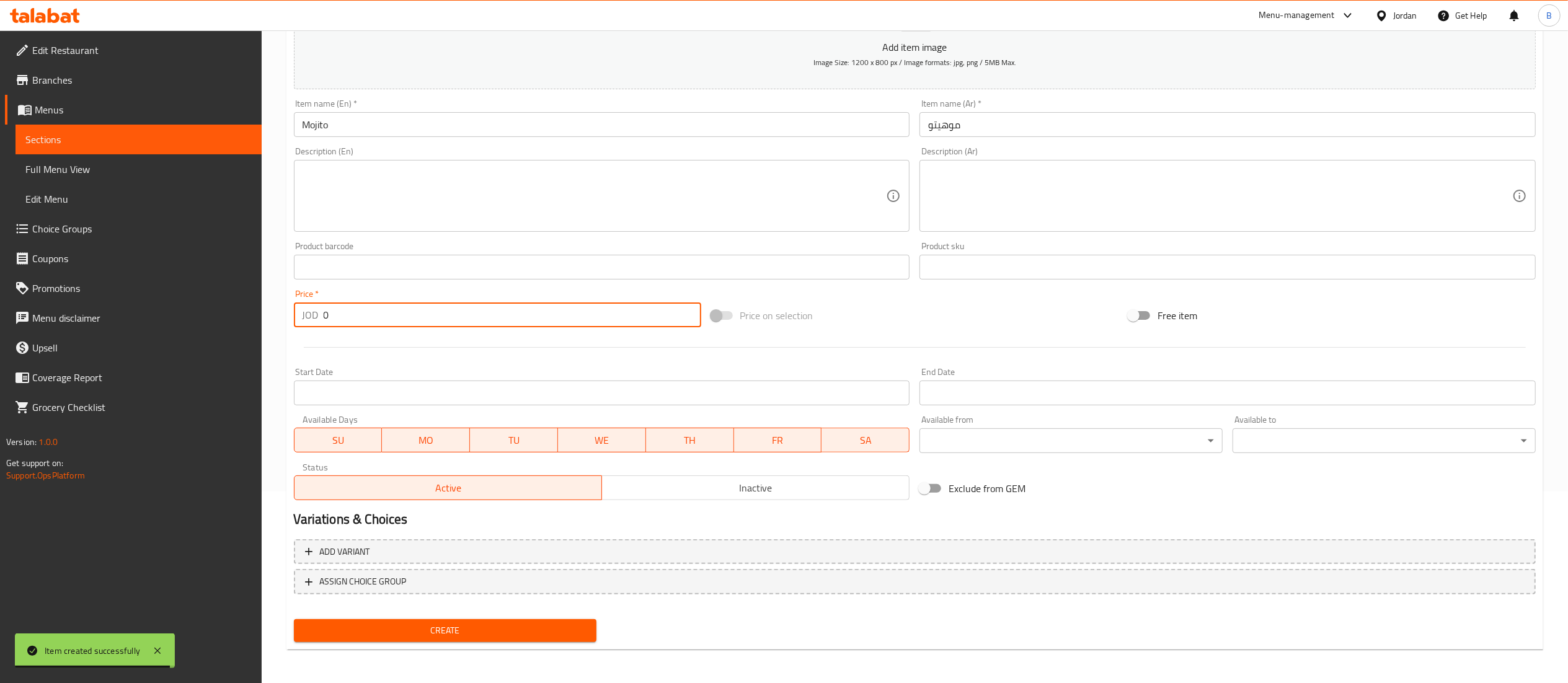
drag, startPoint x: 330, startPoint y: 319, endPoint x: 22, endPoint y: 361, distance: 310.9
click at [216, 319] on div "Edit Restaurant Branches Menus Sections Full Menu View Edit Menu Choice Groups …" at bounding box center [784, 262] width 1568 height 846
paste input "3.85"
type input "3.85"
click at [385, 623] on span "Create" at bounding box center [446, 631] width 284 height 16
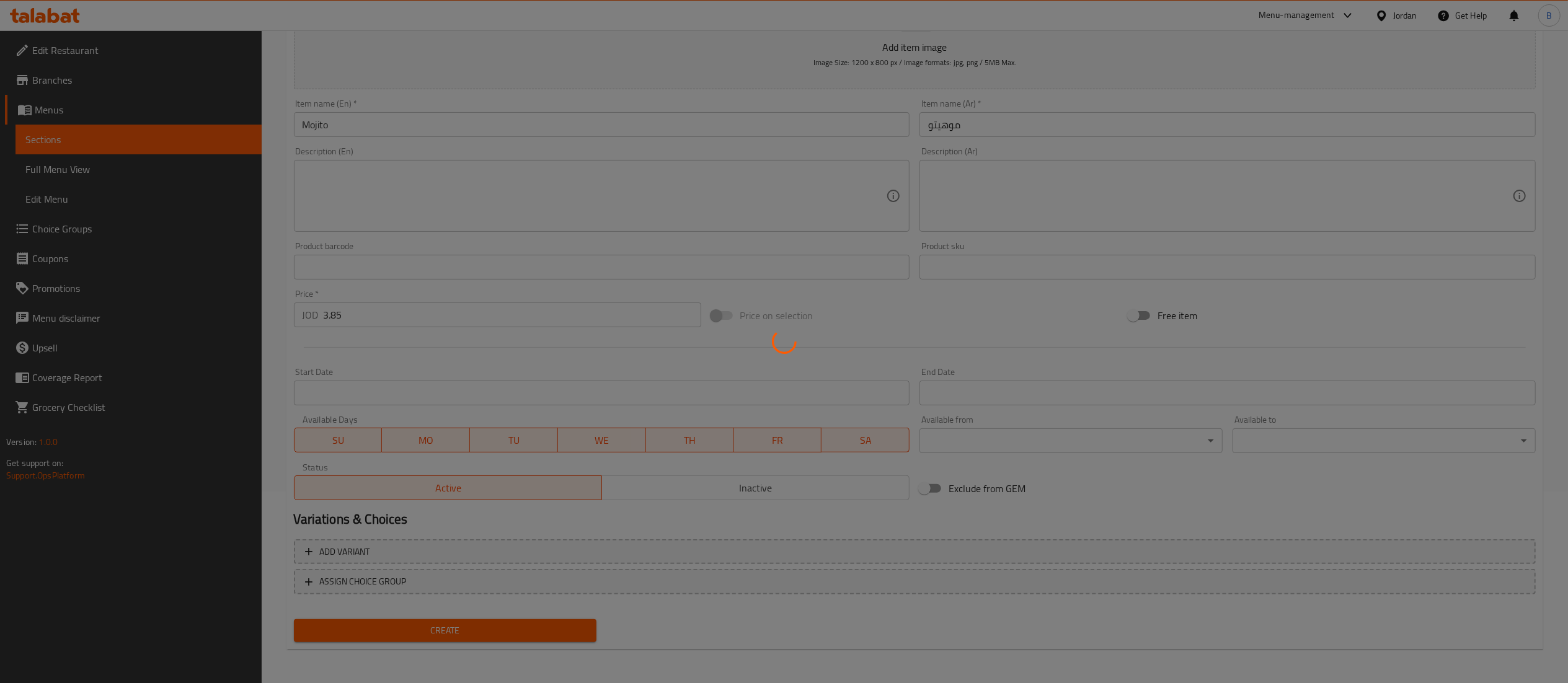
type input "0"
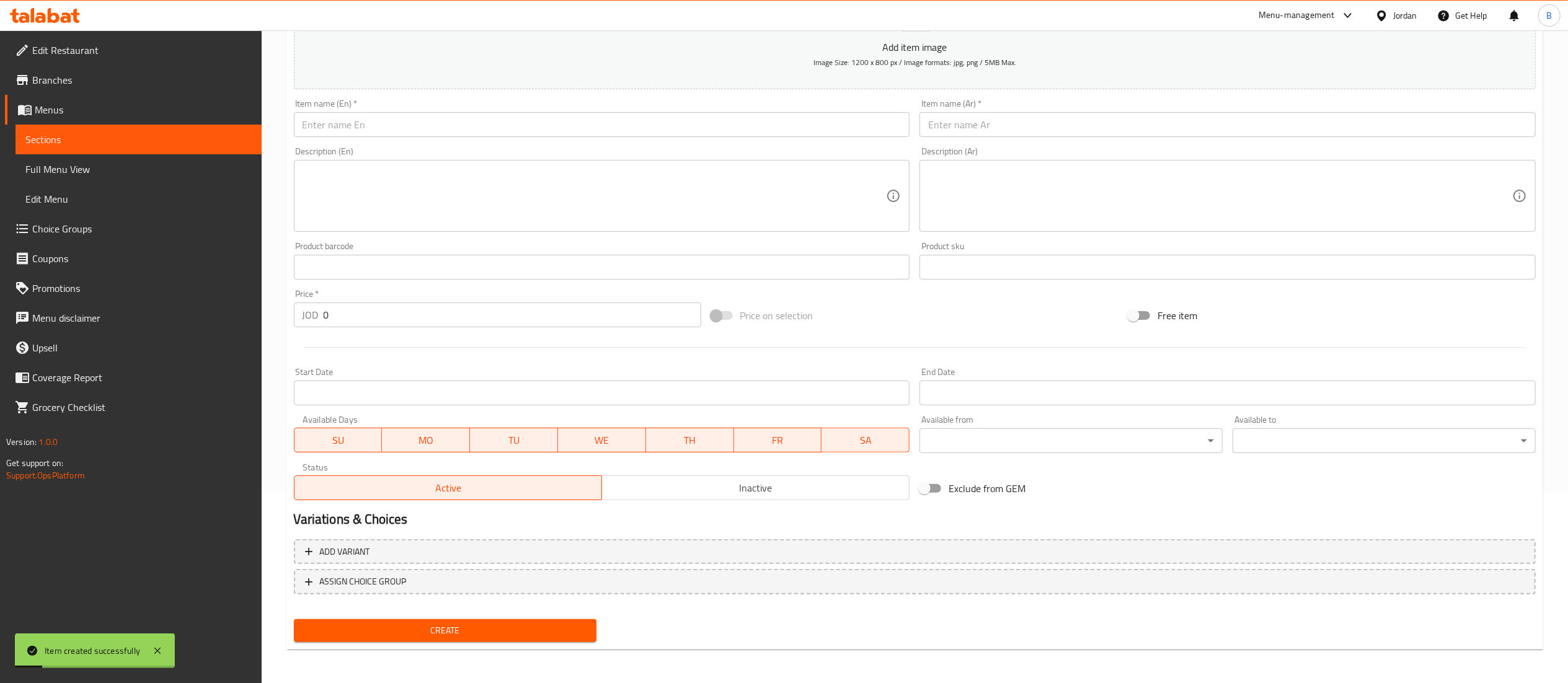
click at [569, 128] on input "text" at bounding box center [602, 124] width 616 height 25
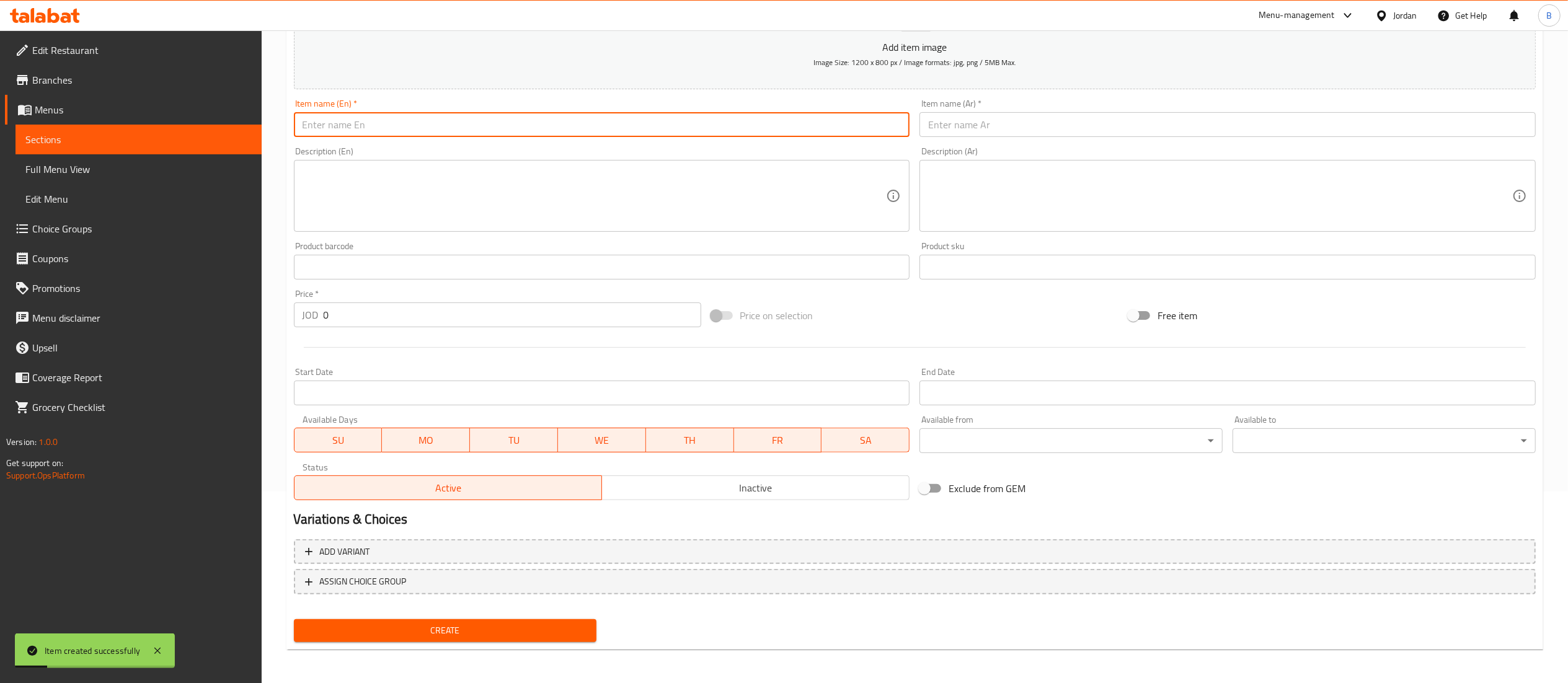
paste input "Espresso (single)"
type input "Espresso (single)"
click at [994, 137] on div "Item name (Ar)   * Item name (Ar) *" at bounding box center [1227, 118] width 626 height 48
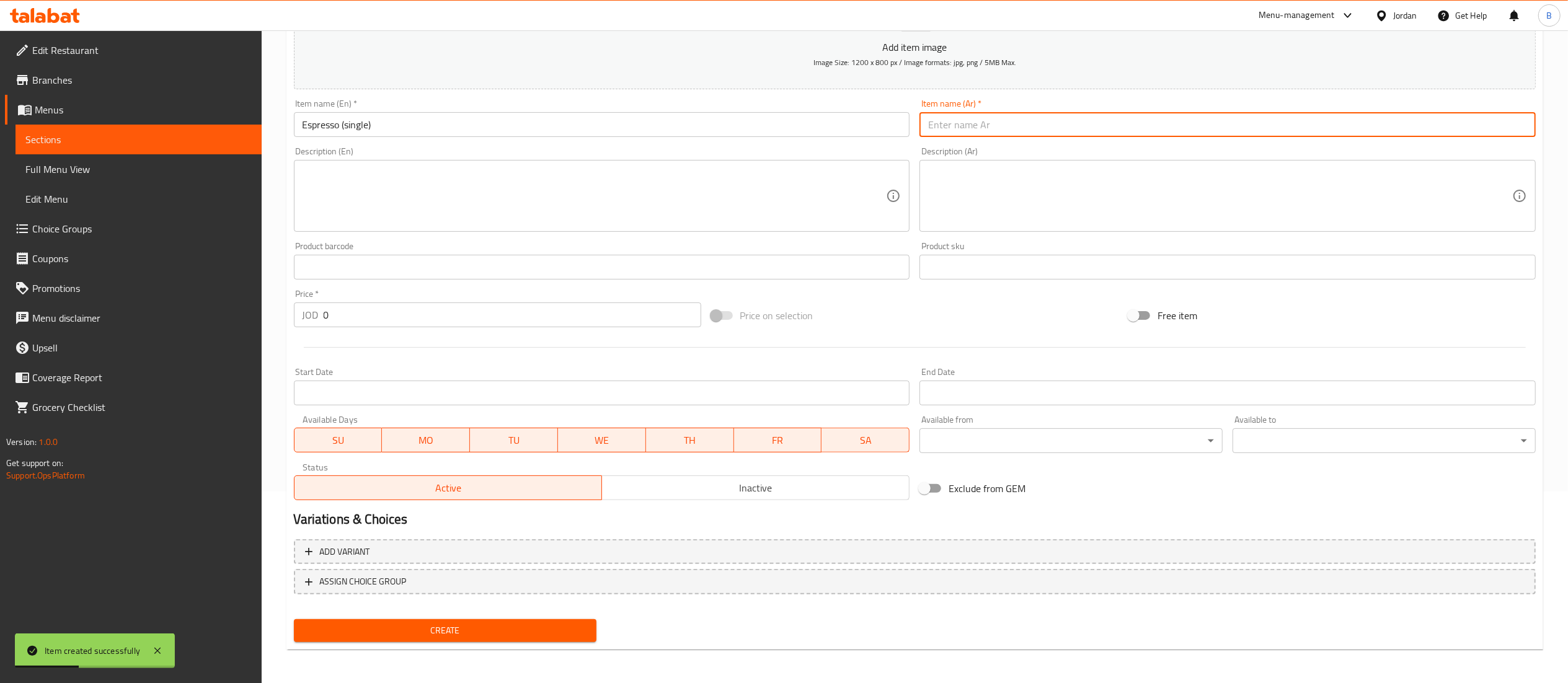
click at [997, 128] on input "text" at bounding box center [1227, 124] width 616 height 25
paste input "إسبرسو (فردي)"
drag, startPoint x: 951, startPoint y: 129, endPoint x: 933, endPoint y: 130, distance: 18.0
click at [933, 130] on input "إسبرسو (فردي)" at bounding box center [1227, 124] width 616 height 25
type input "إسبرسو (سنجل)"
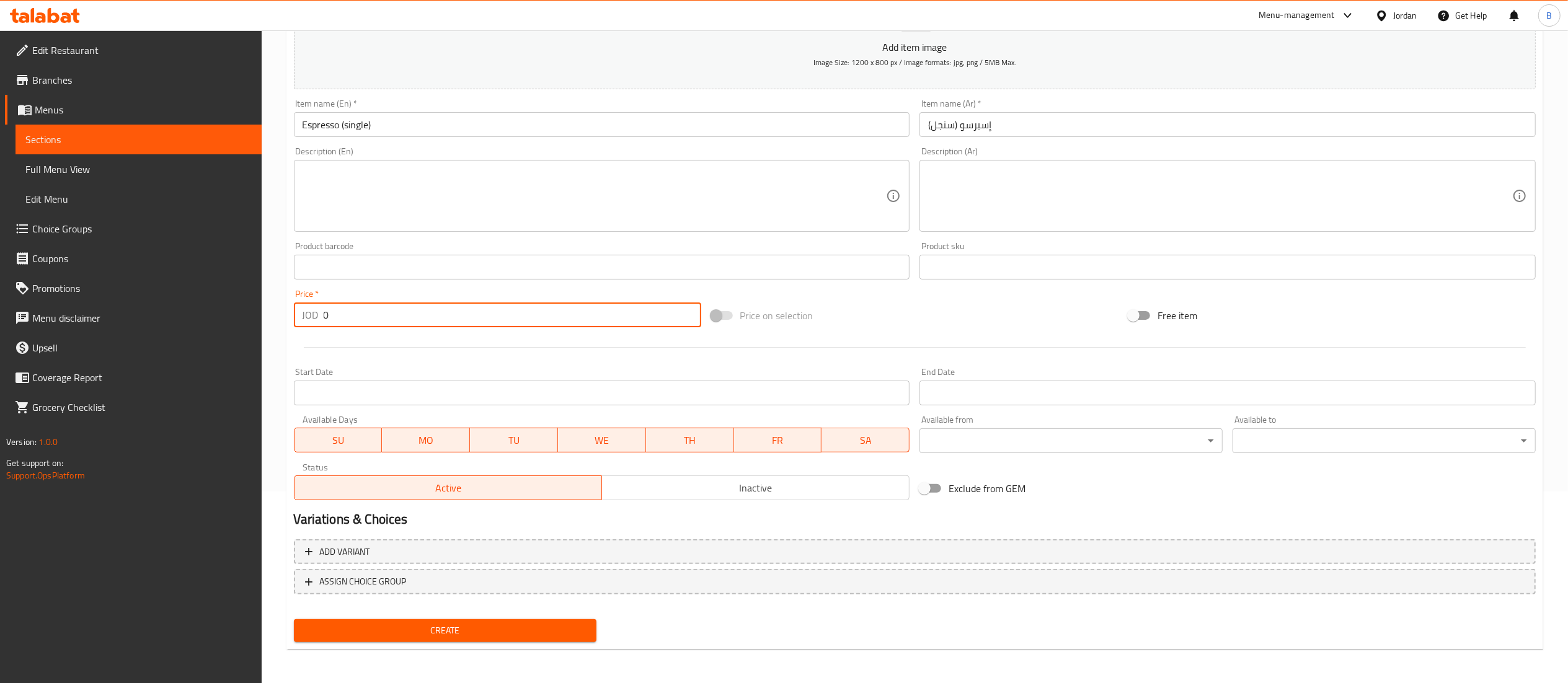
drag, startPoint x: 408, startPoint y: 327, endPoint x: 219, endPoint y: 334, distance: 189.1
click at [279, 327] on div "Home / Restaurants management / Menus / Sections / item / create Drink section …" at bounding box center [915, 262] width 1306 height 846
type input "2.75"
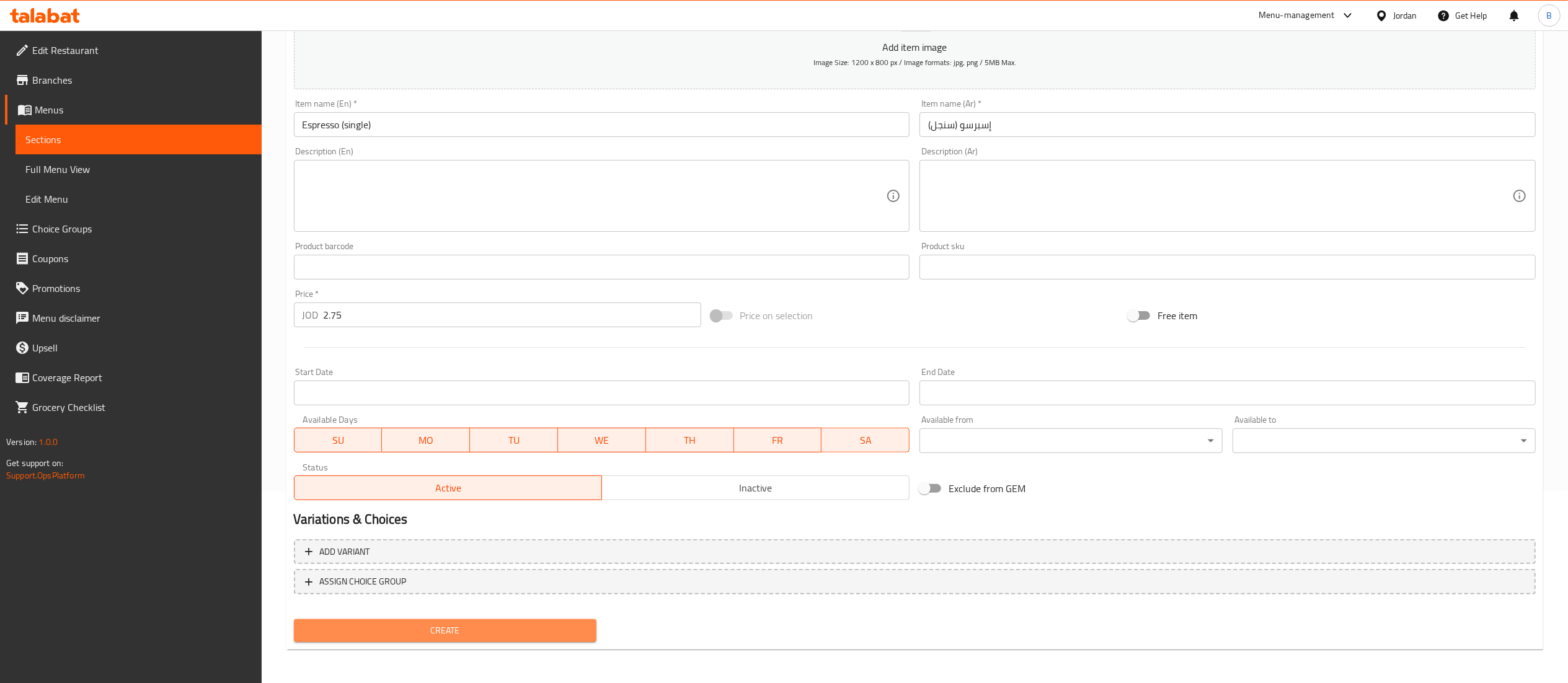
click at [517, 630] on span "Create" at bounding box center [446, 631] width 284 height 16
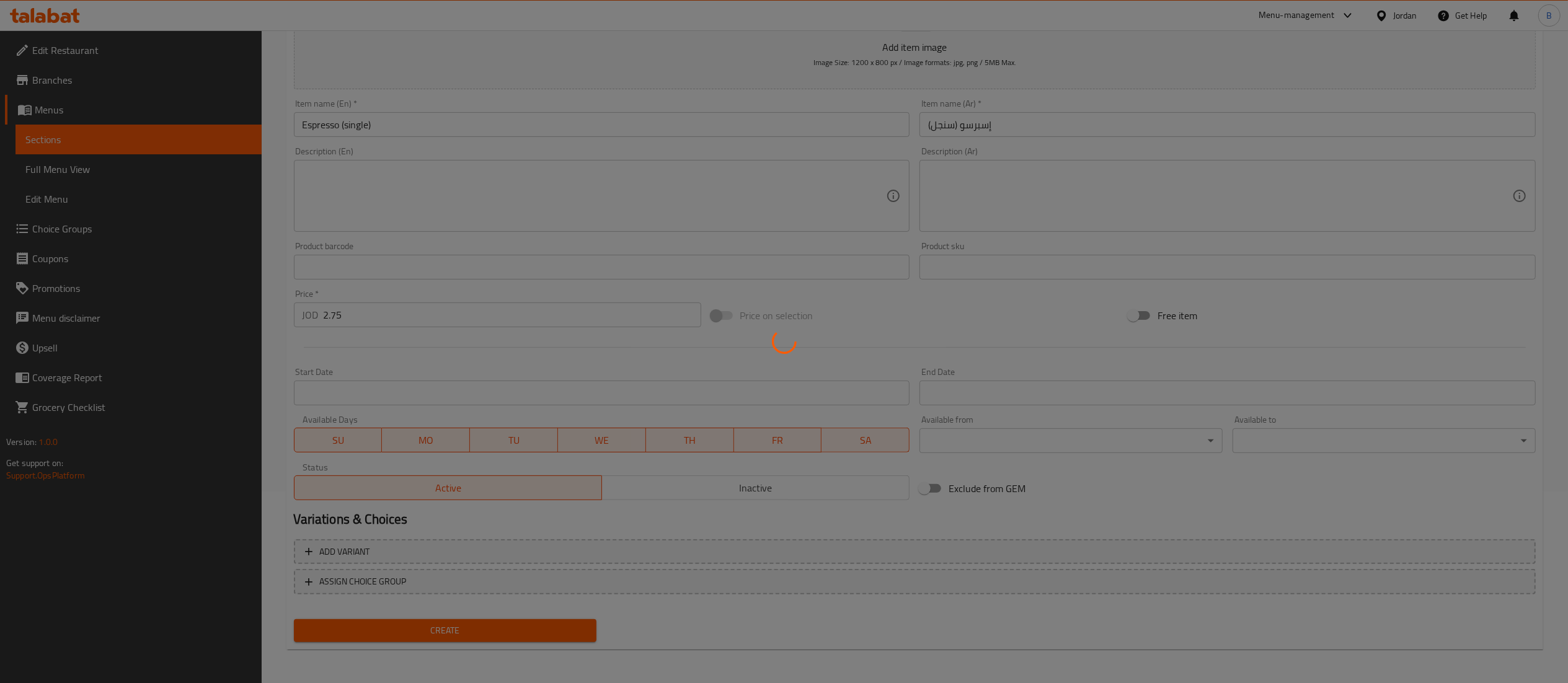
type input "0"
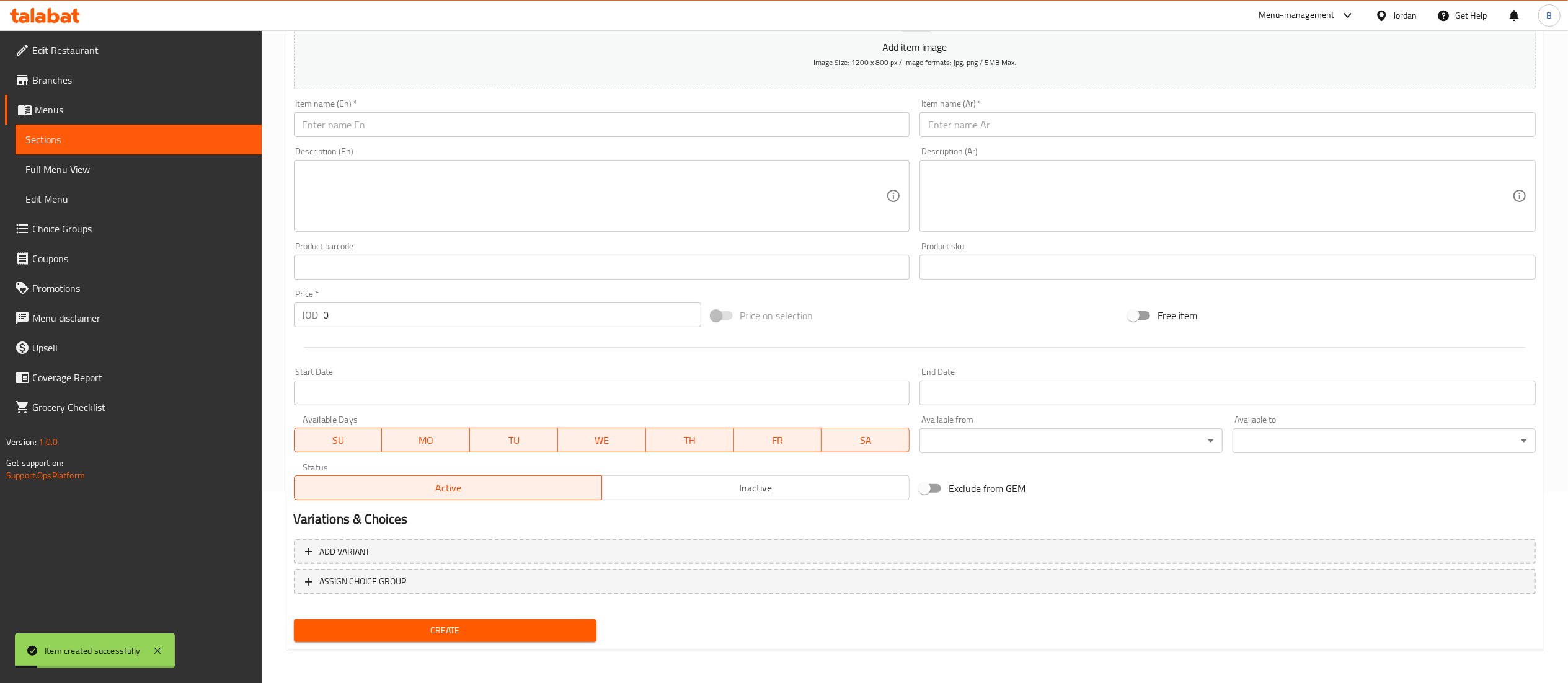
click at [439, 126] on input "text" at bounding box center [602, 124] width 616 height 25
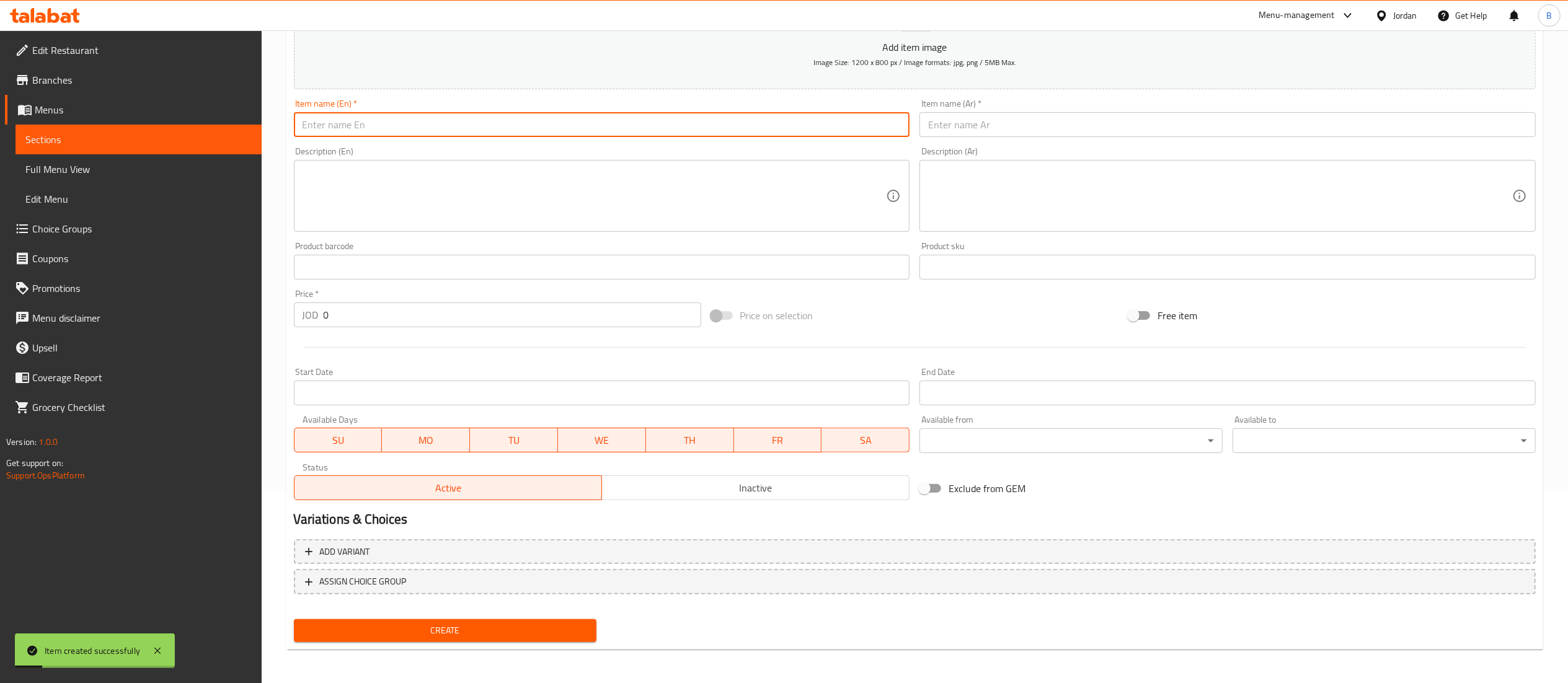
paste input "Espresso (double)"
type input "Espresso (double)"
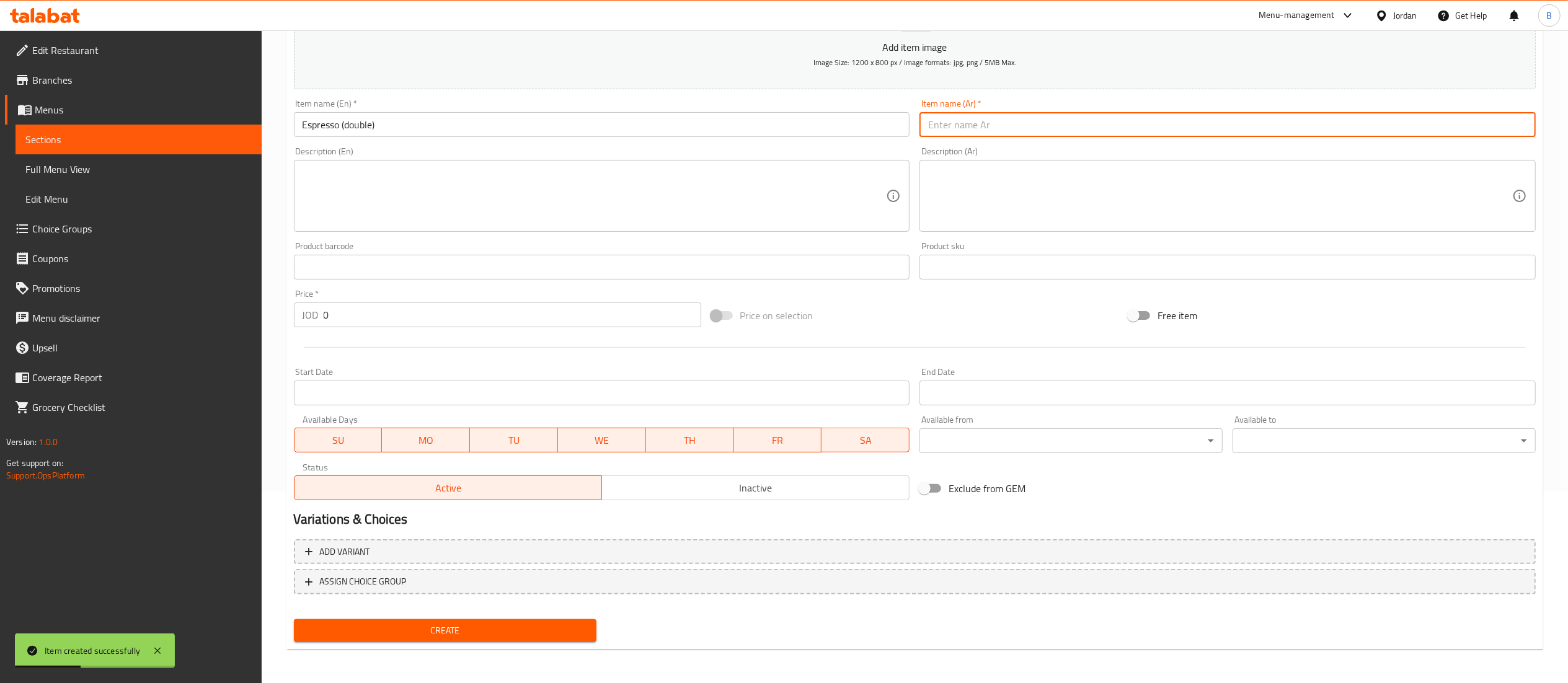
click at [1008, 129] on input "text" at bounding box center [1227, 124] width 616 height 25
paste input "إسبرسو (مزدوج)"
drag, startPoint x: 958, startPoint y: 125, endPoint x: 932, endPoint y: 126, distance: 26.0
click at [932, 126] on input "إسبرسو (مزدوج)" at bounding box center [1227, 124] width 616 height 25
type input "إسبرسو (دبل)"
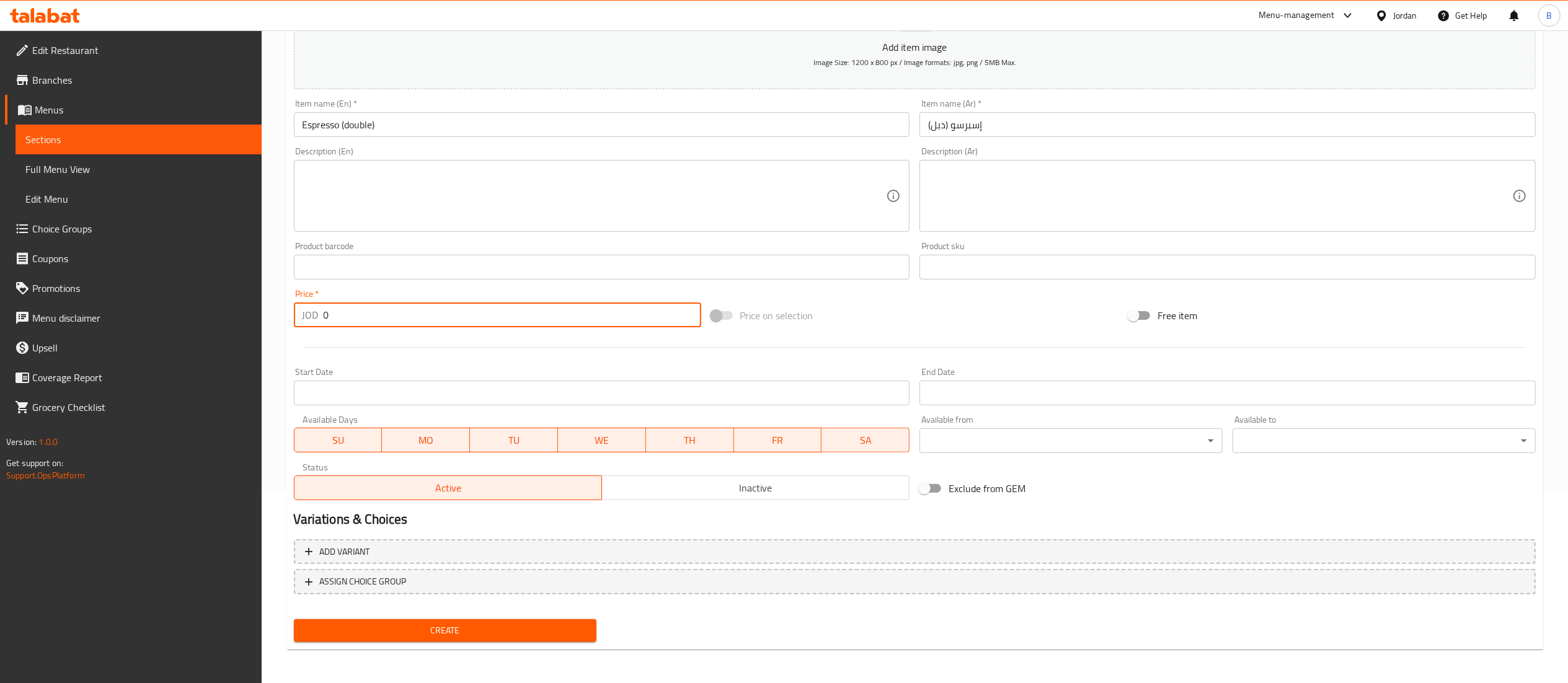
drag, startPoint x: 383, startPoint y: 320, endPoint x: 43, endPoint y: 313, distance: 340.1
click at [55, 315] on div "Edit Restaurant Branches Menus Sections Full Menu View Edit Menu Choice Groups …" at bounding box center [784, 262] width 1568 height 846
type input "3.85"
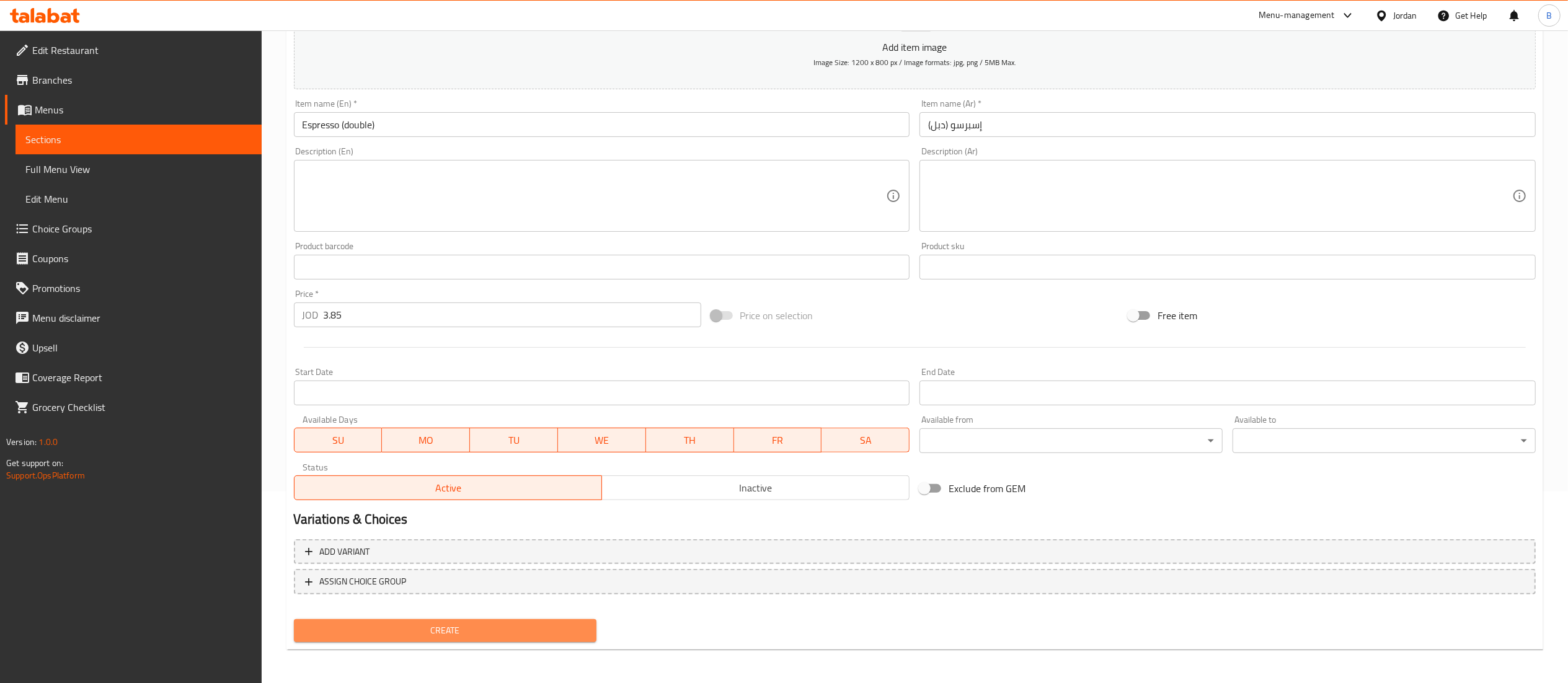
click at [509, 629] on span "Create" at bounding box center [446, 631] width 284 height 16
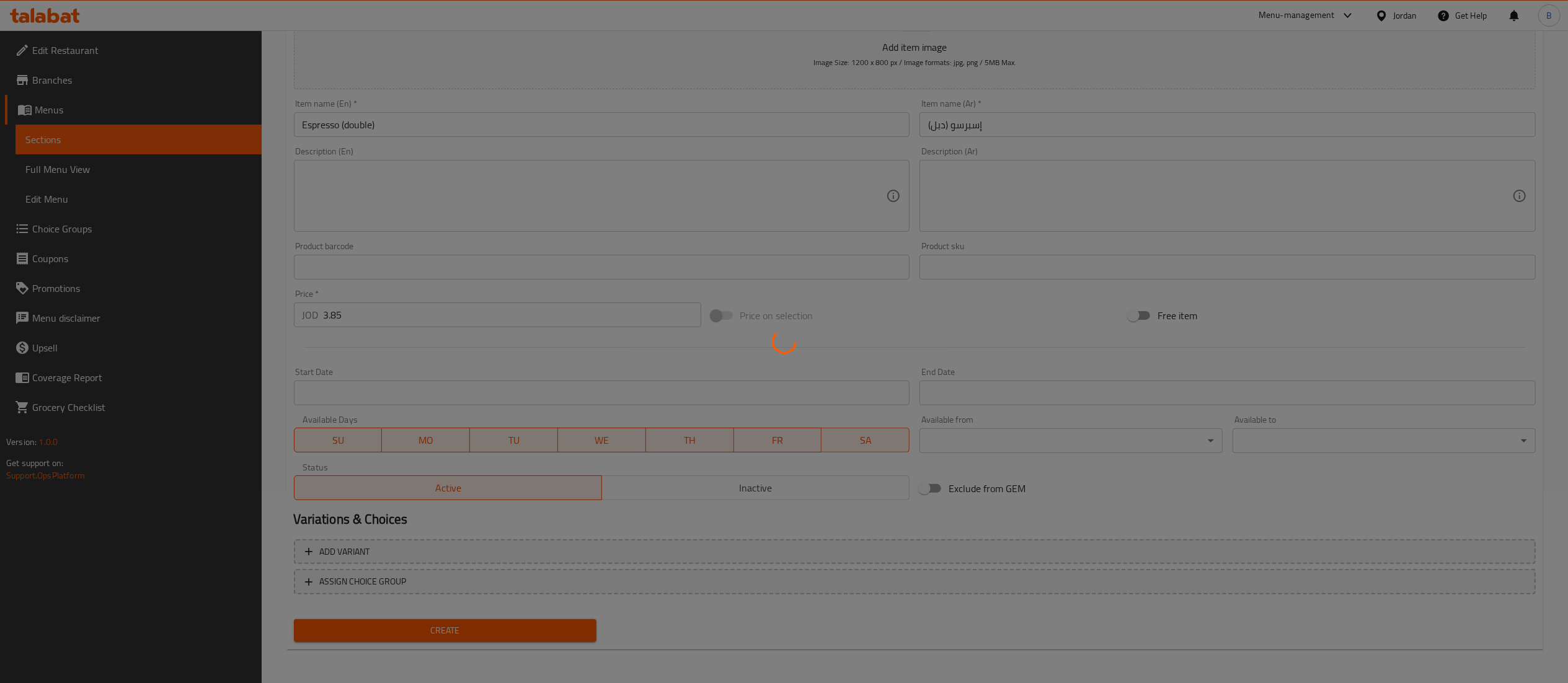
type input "0"
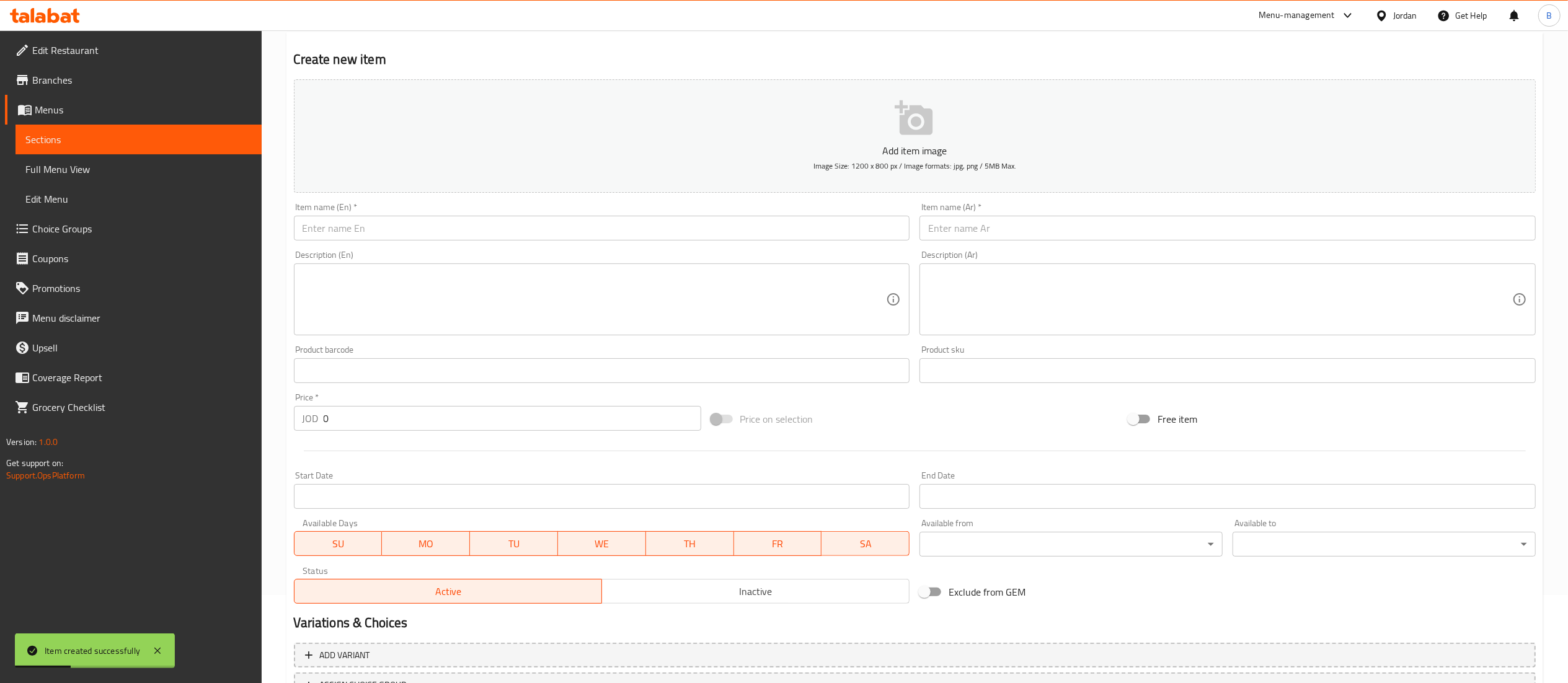
scroll to position [0, 0]
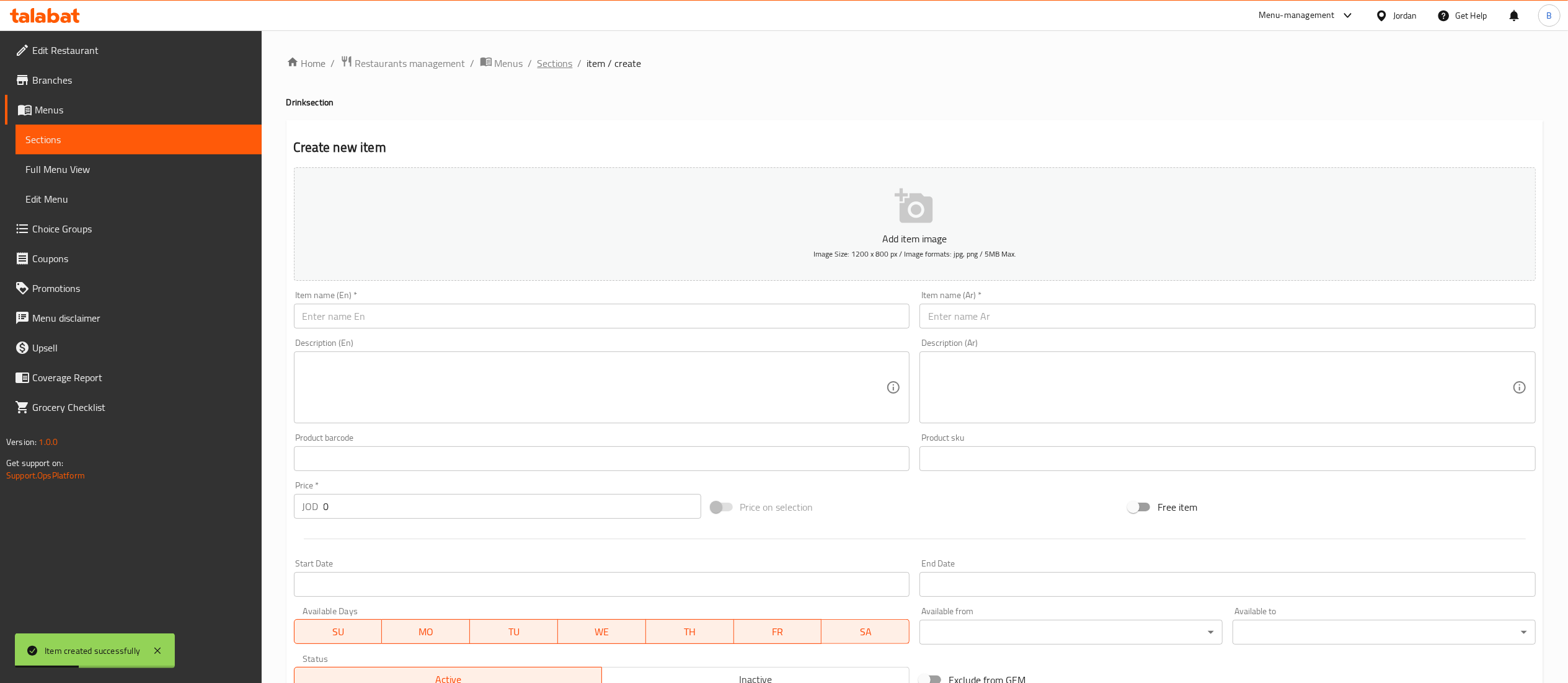
click at [541, 57] on span "Sections" at bounding box center [555, 63] width 35 height 15
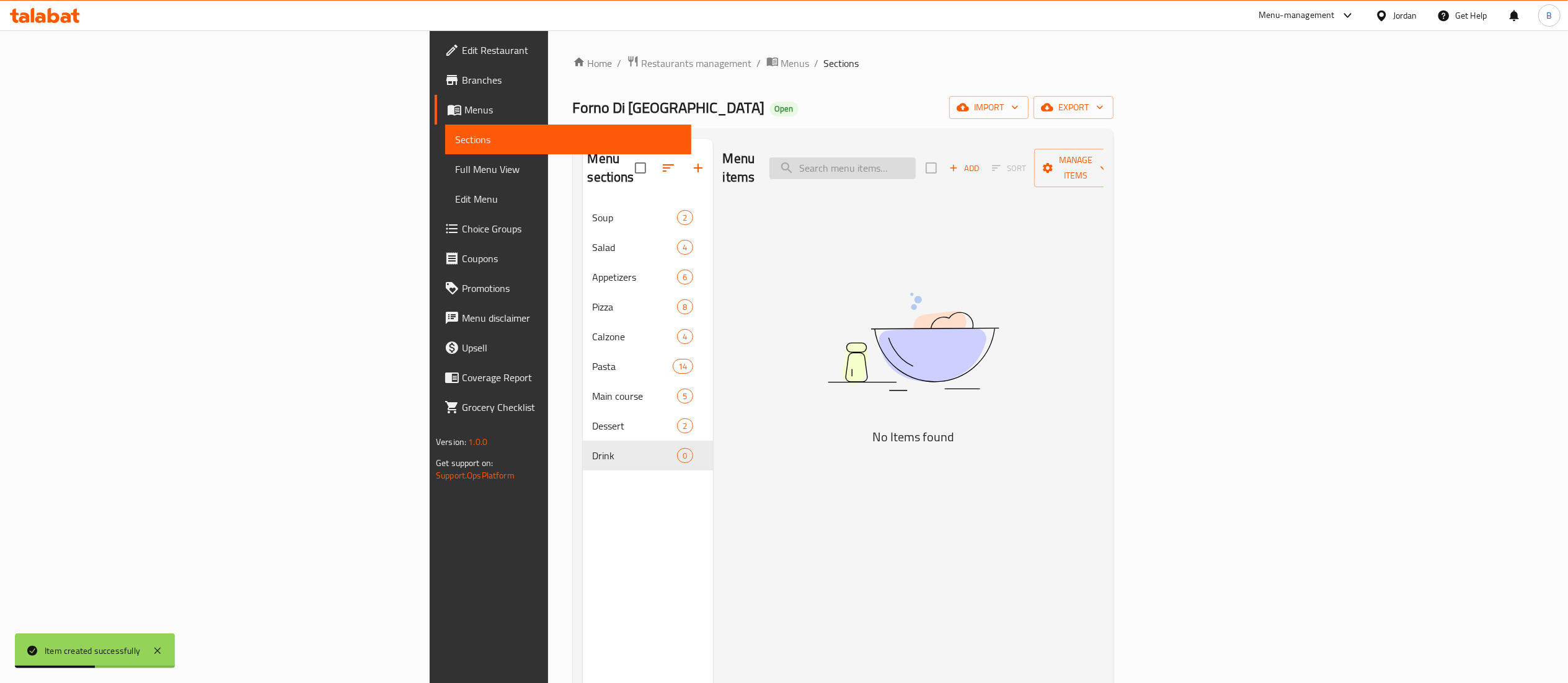
click at [916, 165] on input "search" at bounding box center [842, 168] width 146 height 22
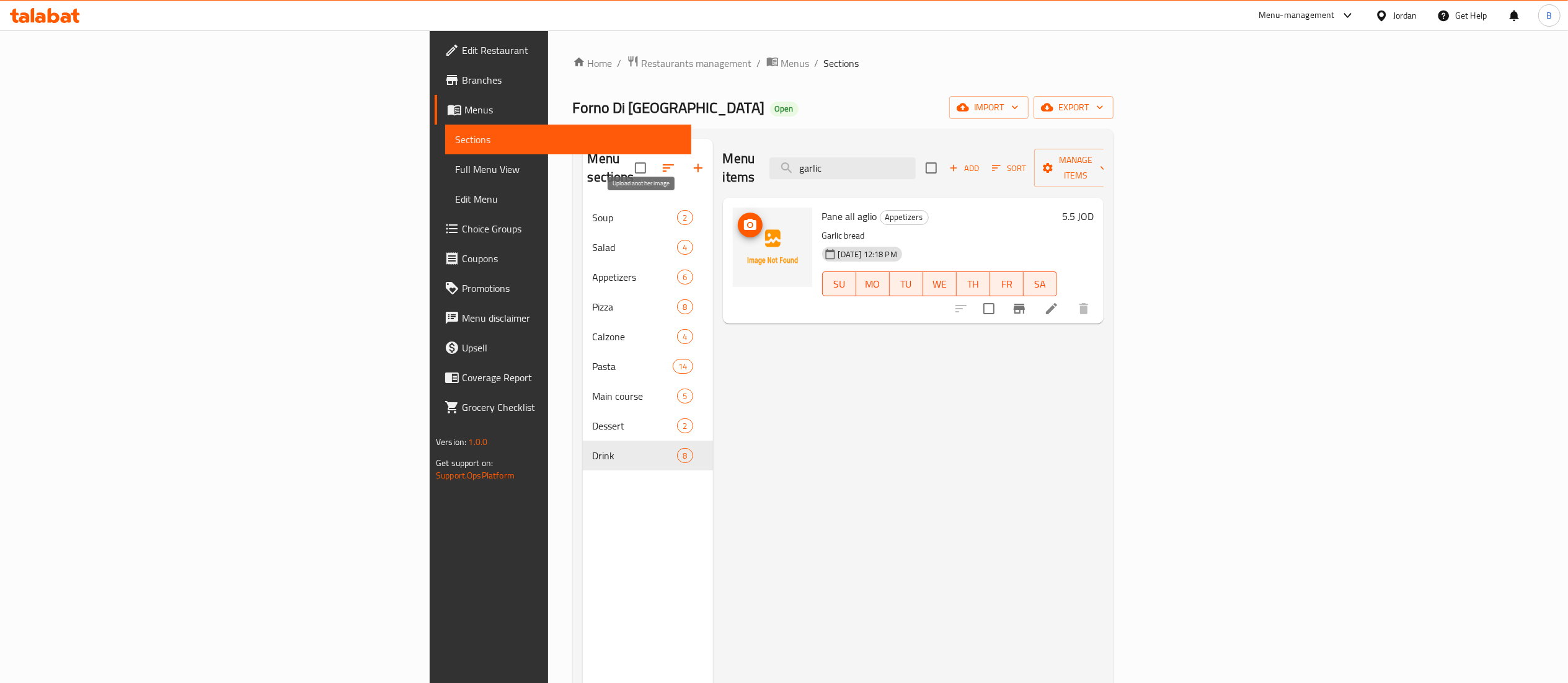
type input "garlic"
click at [744, 219] on icon "upload picture" at bounding box center [750, 224] width 12 height 11
click at [1058, 303] on icon at bounding box center [1051, 308] width 11 height 11
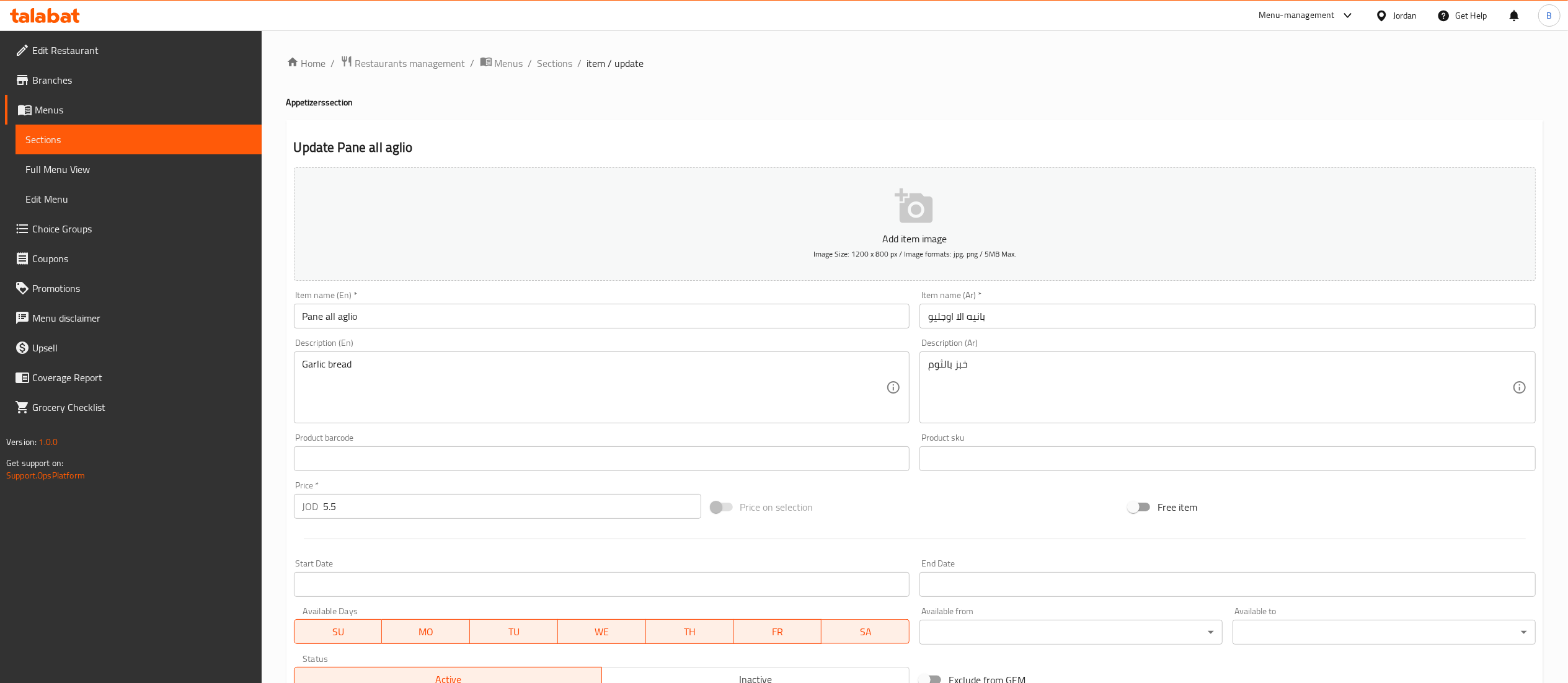
click at [899, 217] on icon "button" at bounding box center [914, 206] width 39 height 39
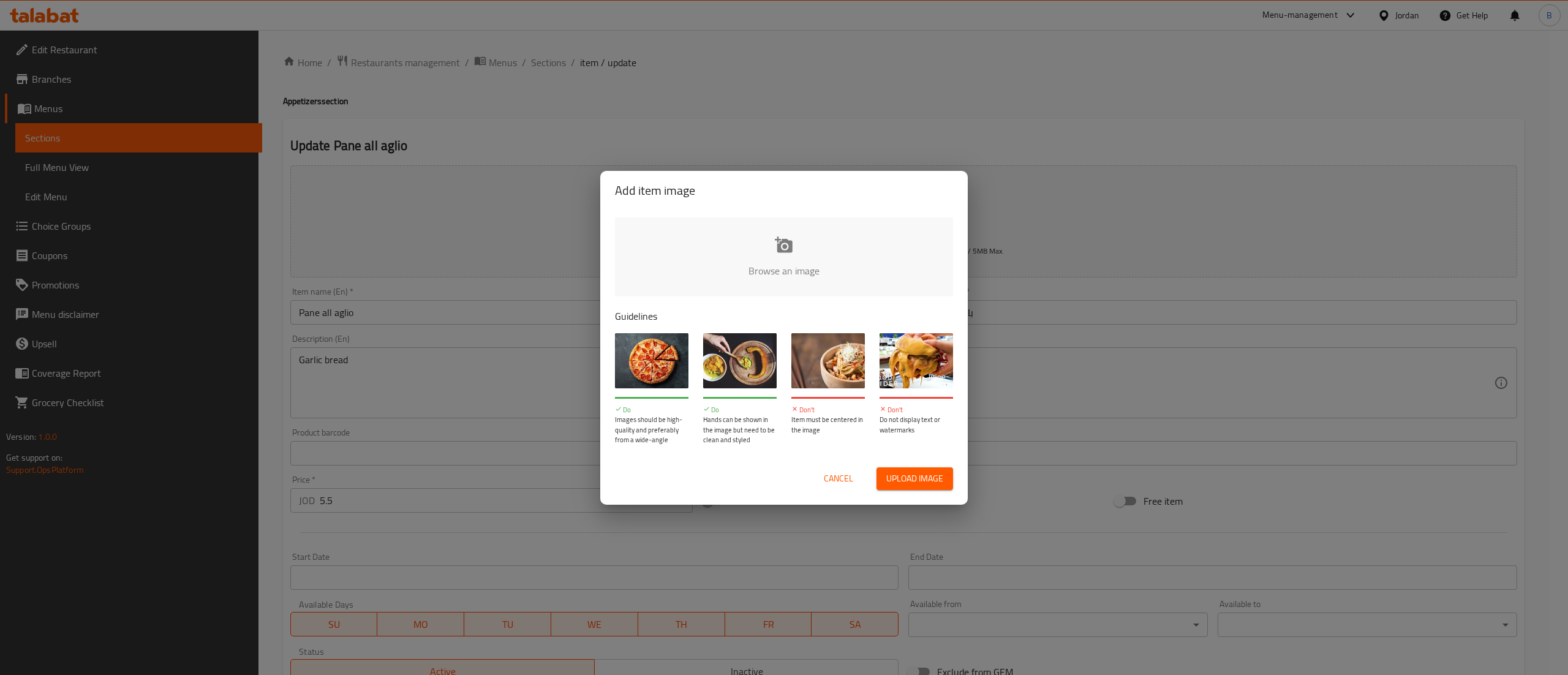
click at [759, 245] on input "file" at bounding box center [1198, 274] width 1166 height 114
type input "C:\fakepath\AP-001.png"
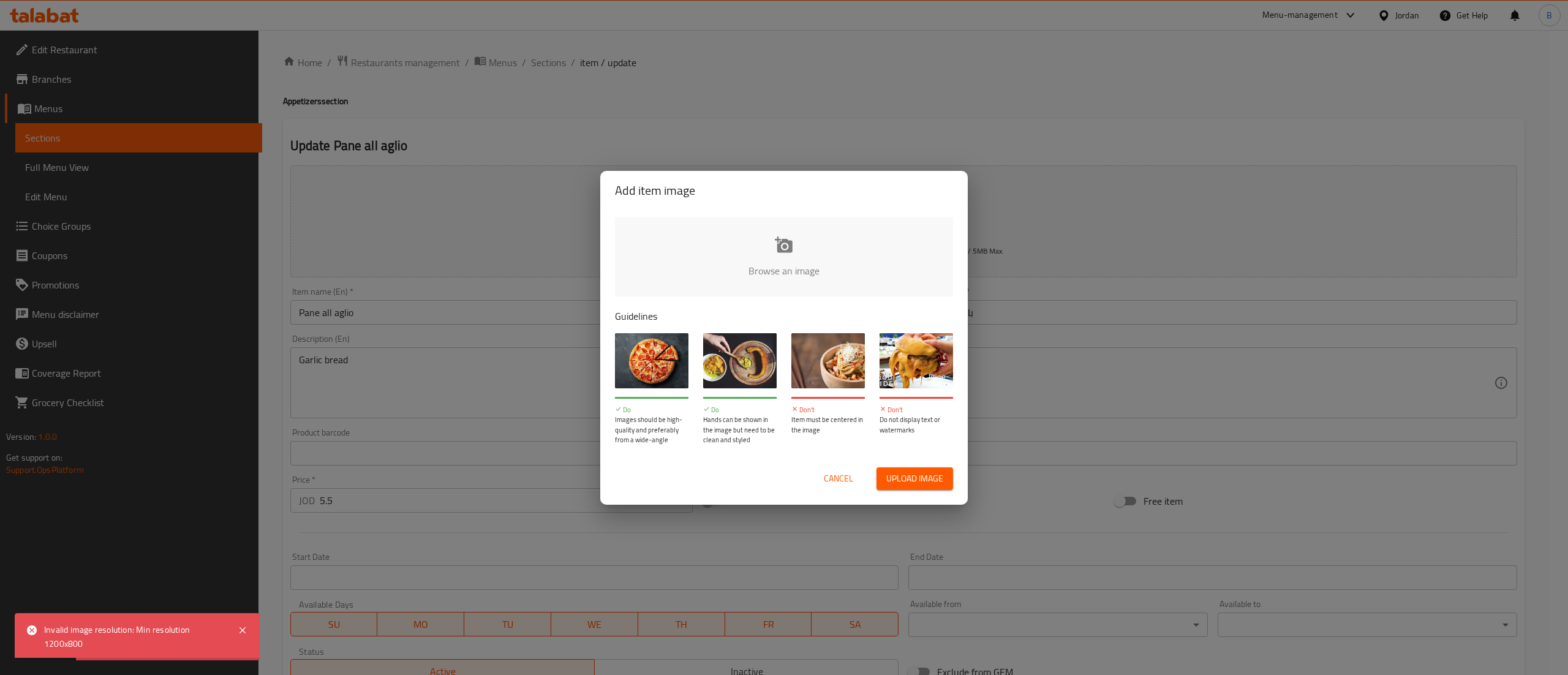
click at [822, 477] on button "Cancel" at bounding box center [838, 479] width 39 height 22
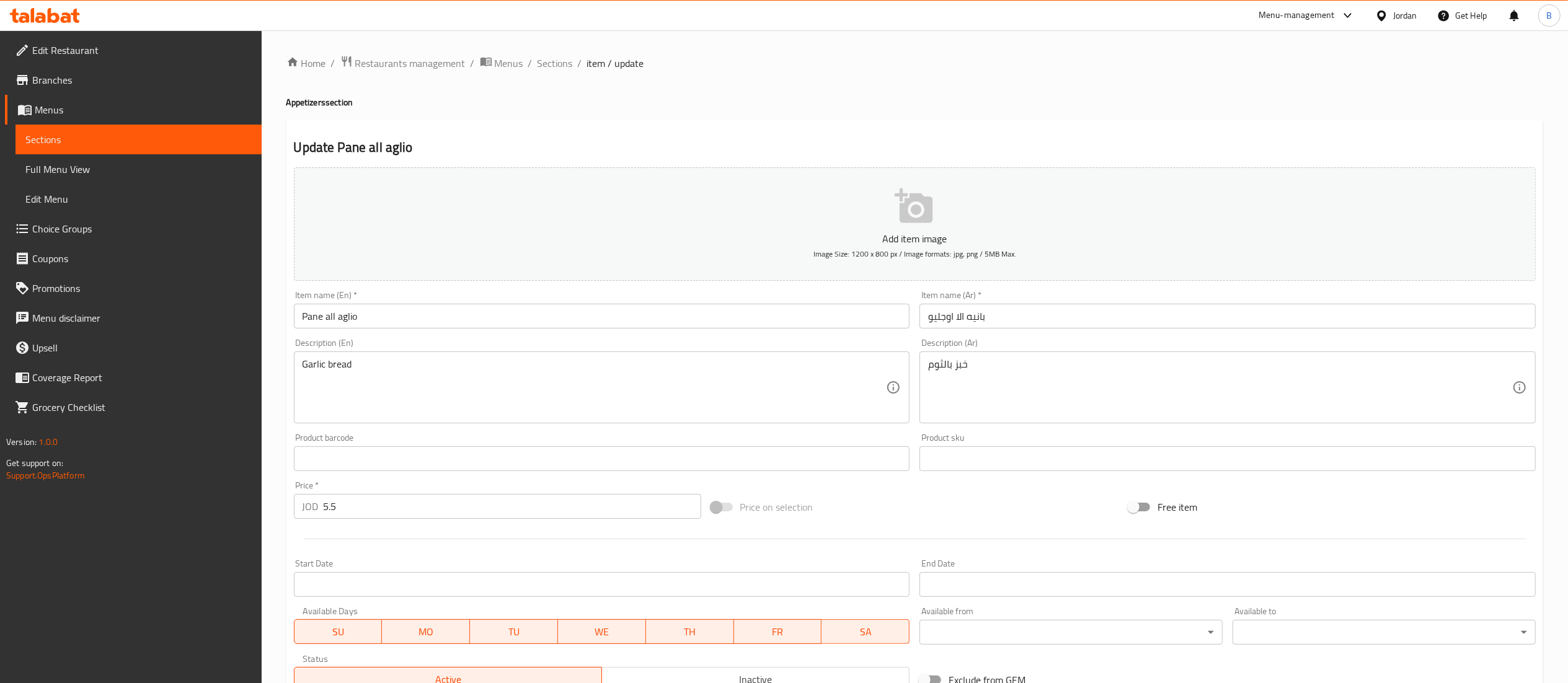
click at [946, 222] on button "Add item image Image Size: 1200 x 800 px / Image formats: jpg, png / 5MB Max." at bounding box center [915, 224] width 1242 height 114
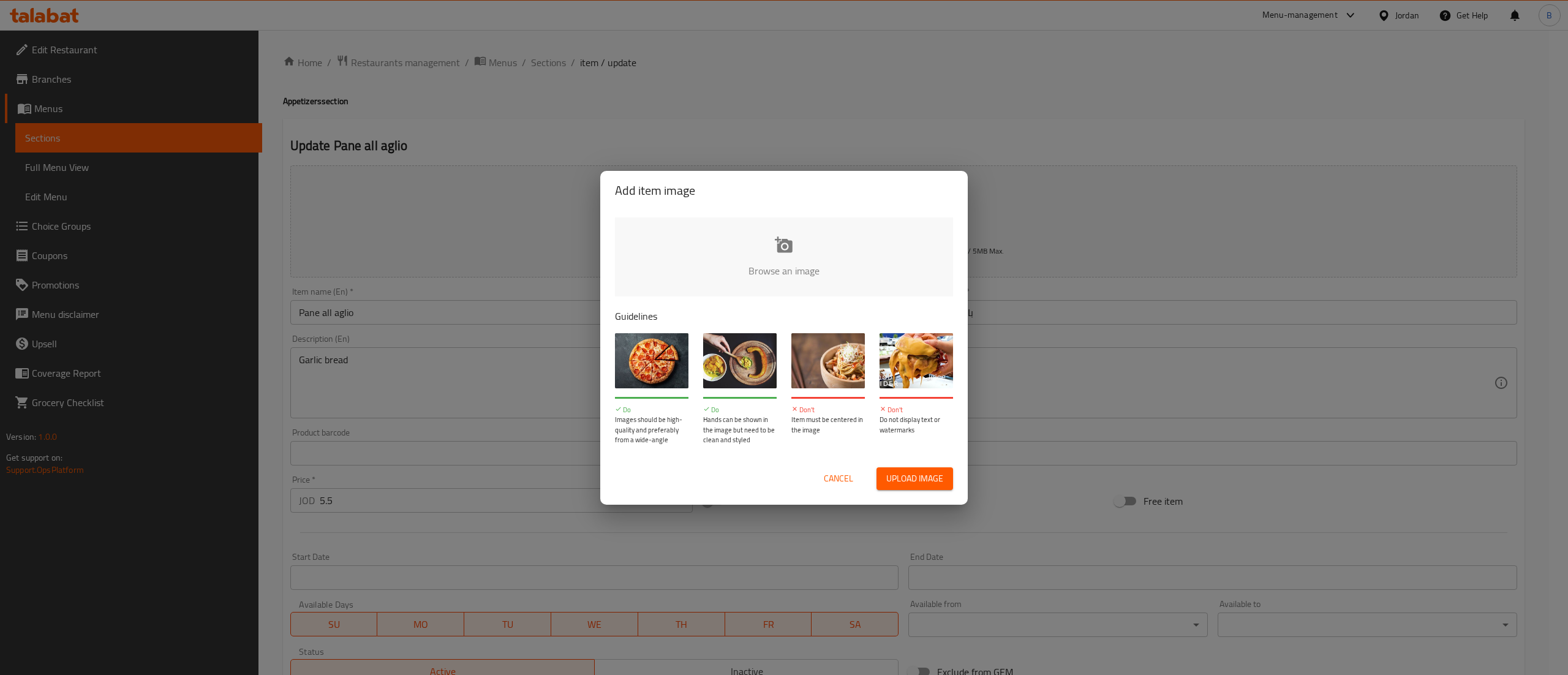
click at [772, 228] on input "file" at bounding box center [1198, 274] width 1166 height 114
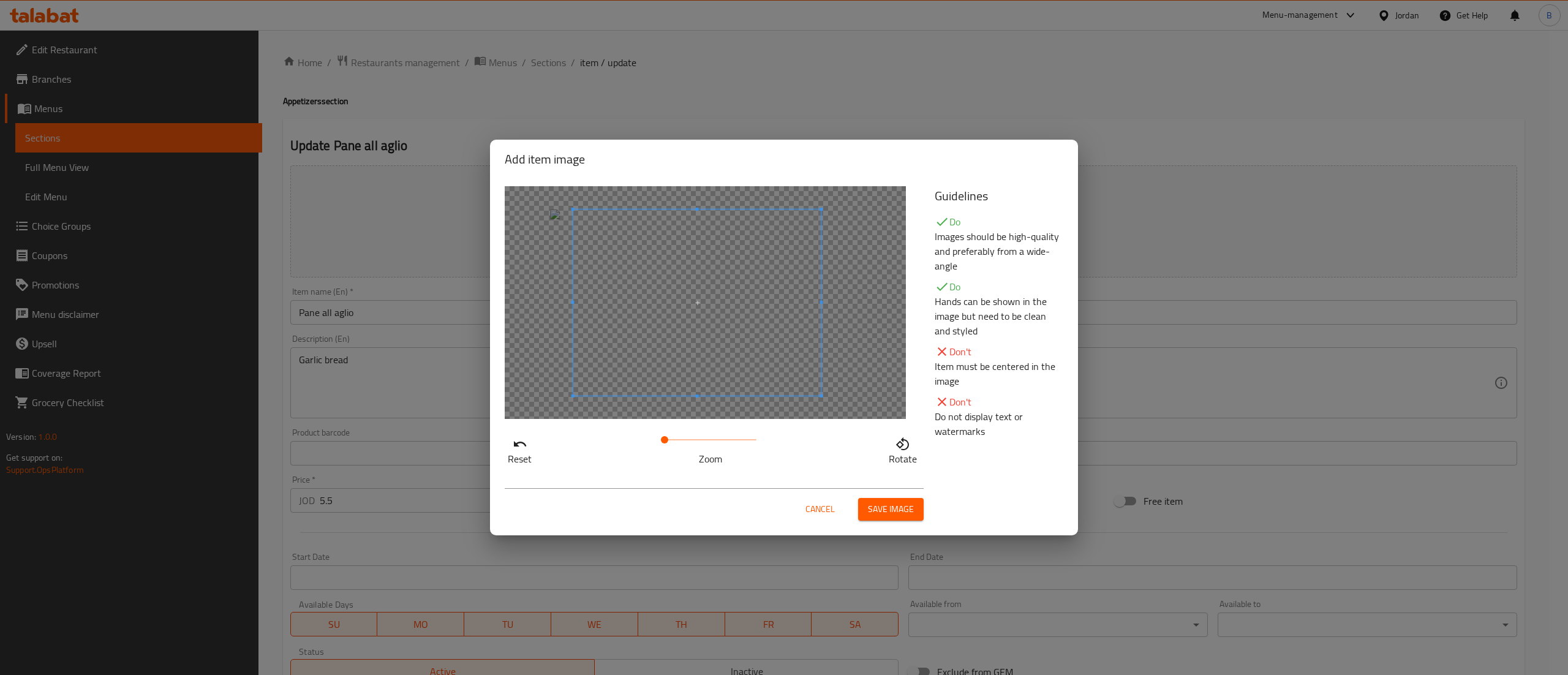
click at [726, 339] on span at bounding box center [697, 302] width 248 height 186
click at [895, 511] on span "Save image" at bounding box center [891, 510] width 46 height 16
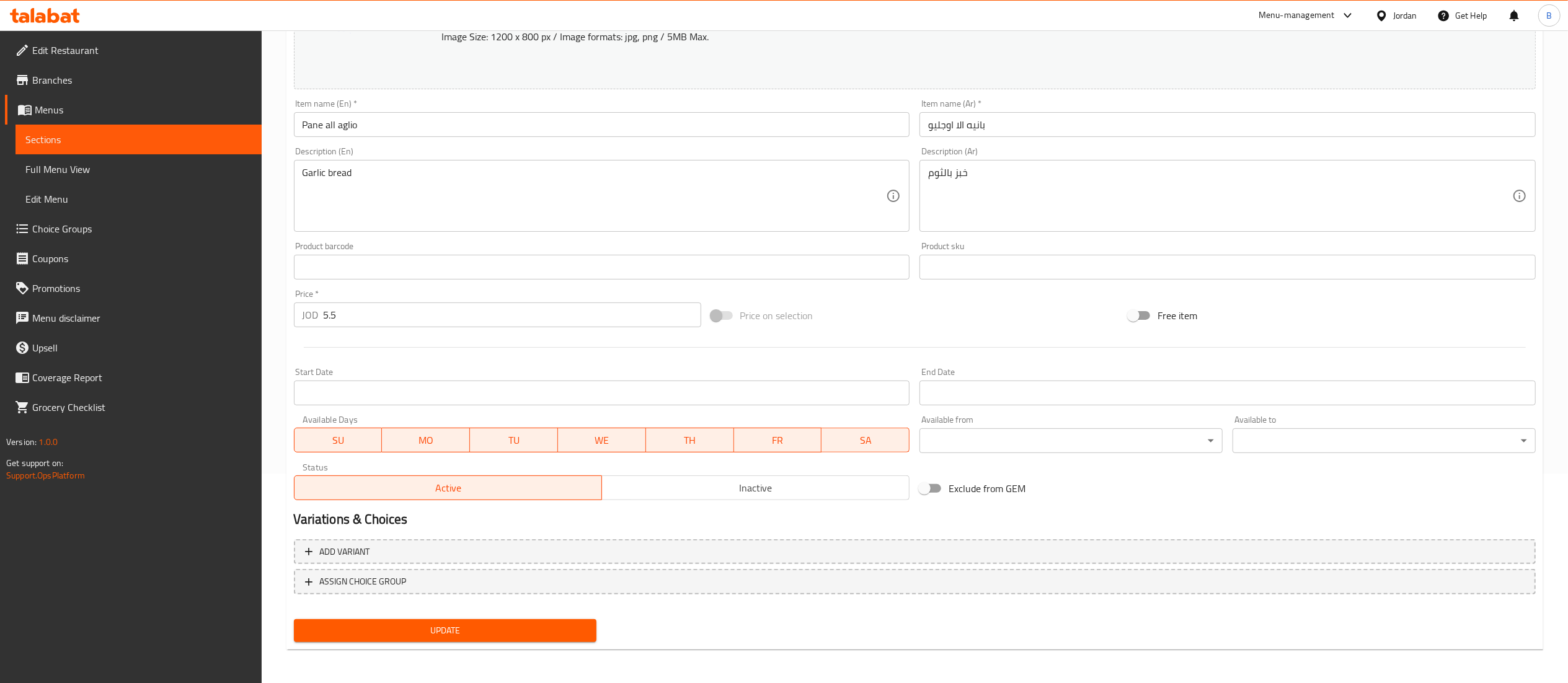
click at [468, 632] on span "Update" at bounding box center [446, 631] width 284 height 16
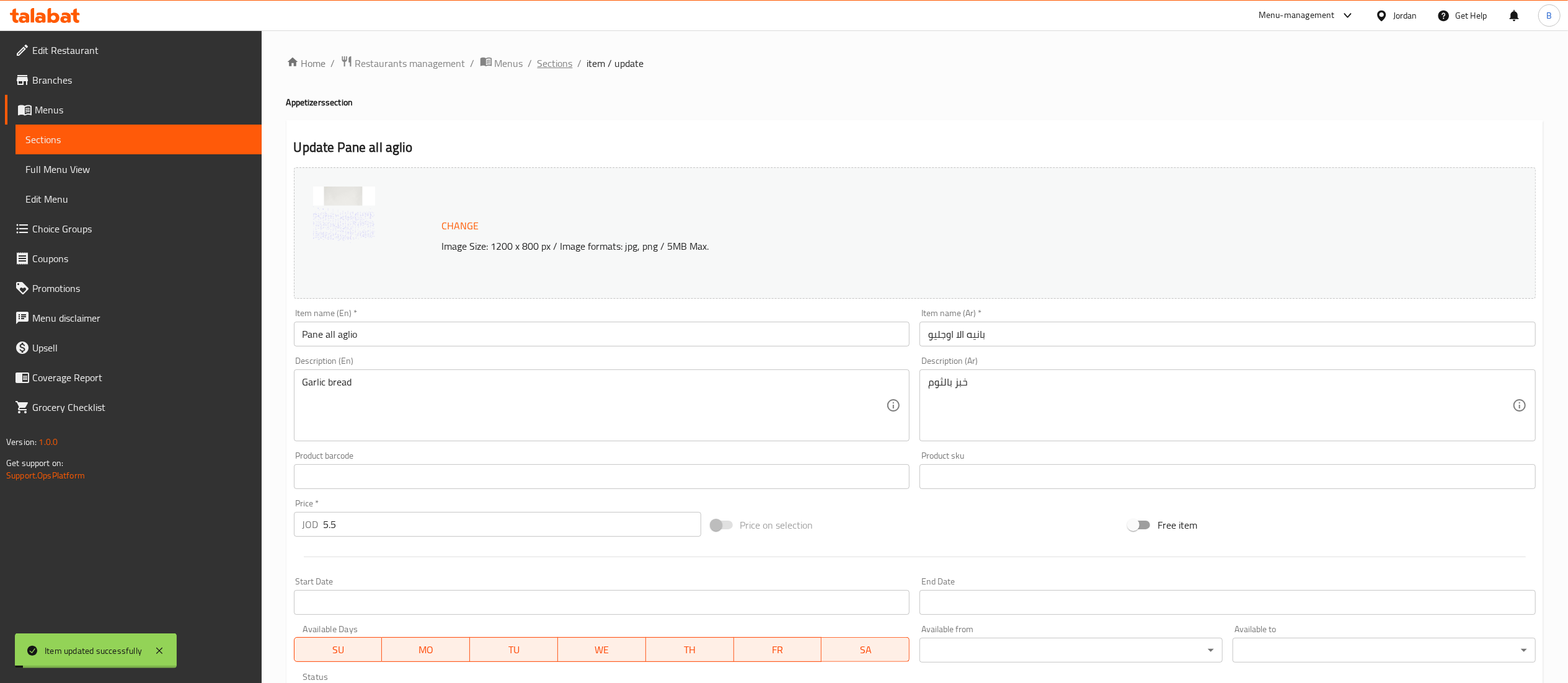
click at [552, 69] on span "Sections" at bounding box center [555, 63] width 35 height 15
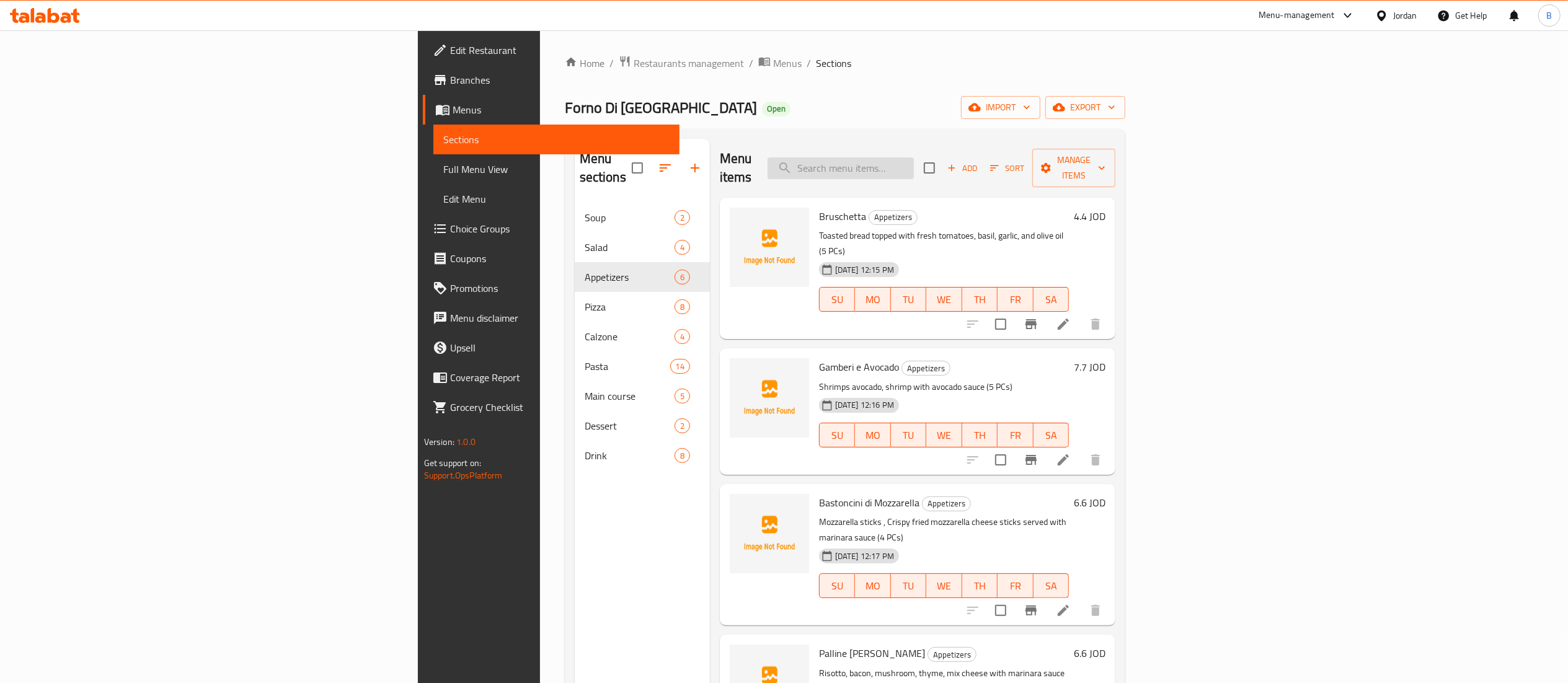
click at [914, 166] on input "search" at bounding box center [840, 168] width 146 height 22
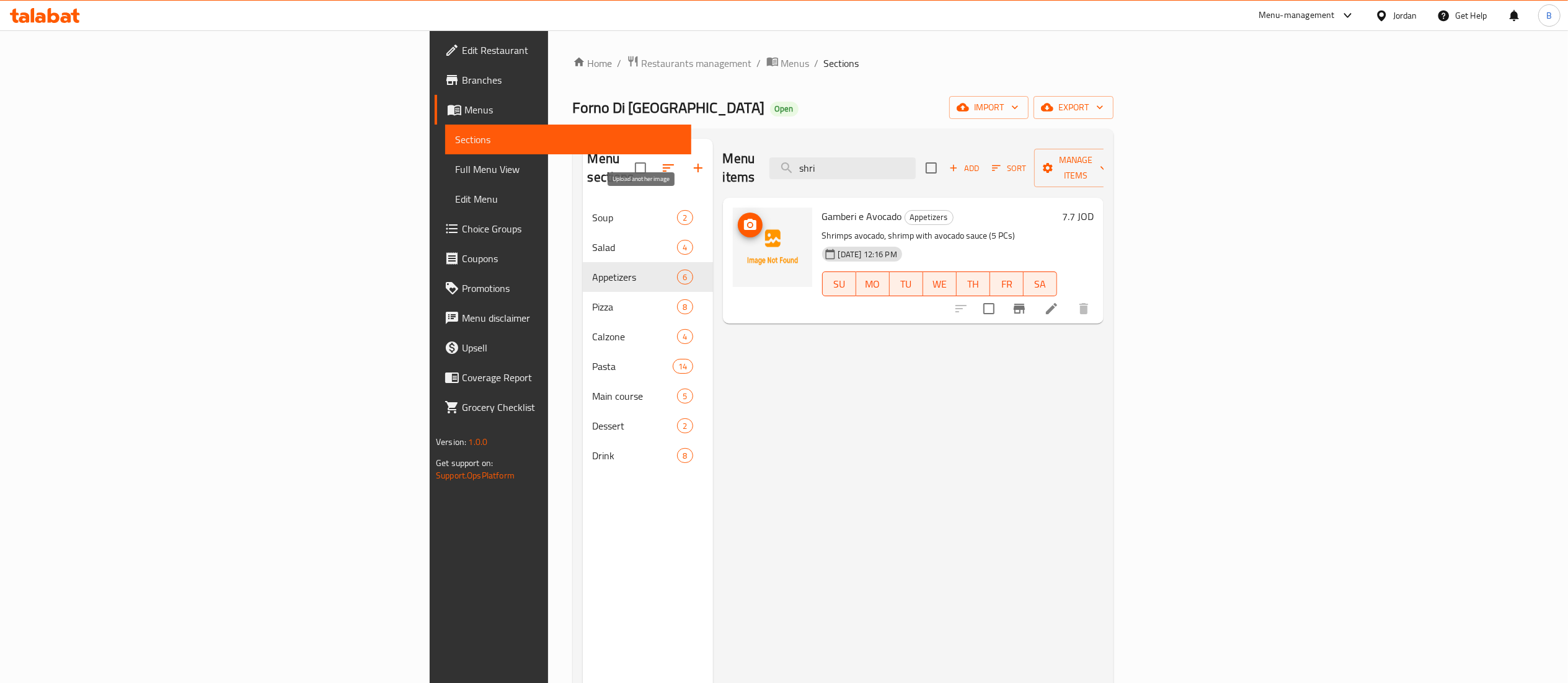
click at [744, 219] on icon "upload picture" at bounding box center [750, 224] width 12 height 11
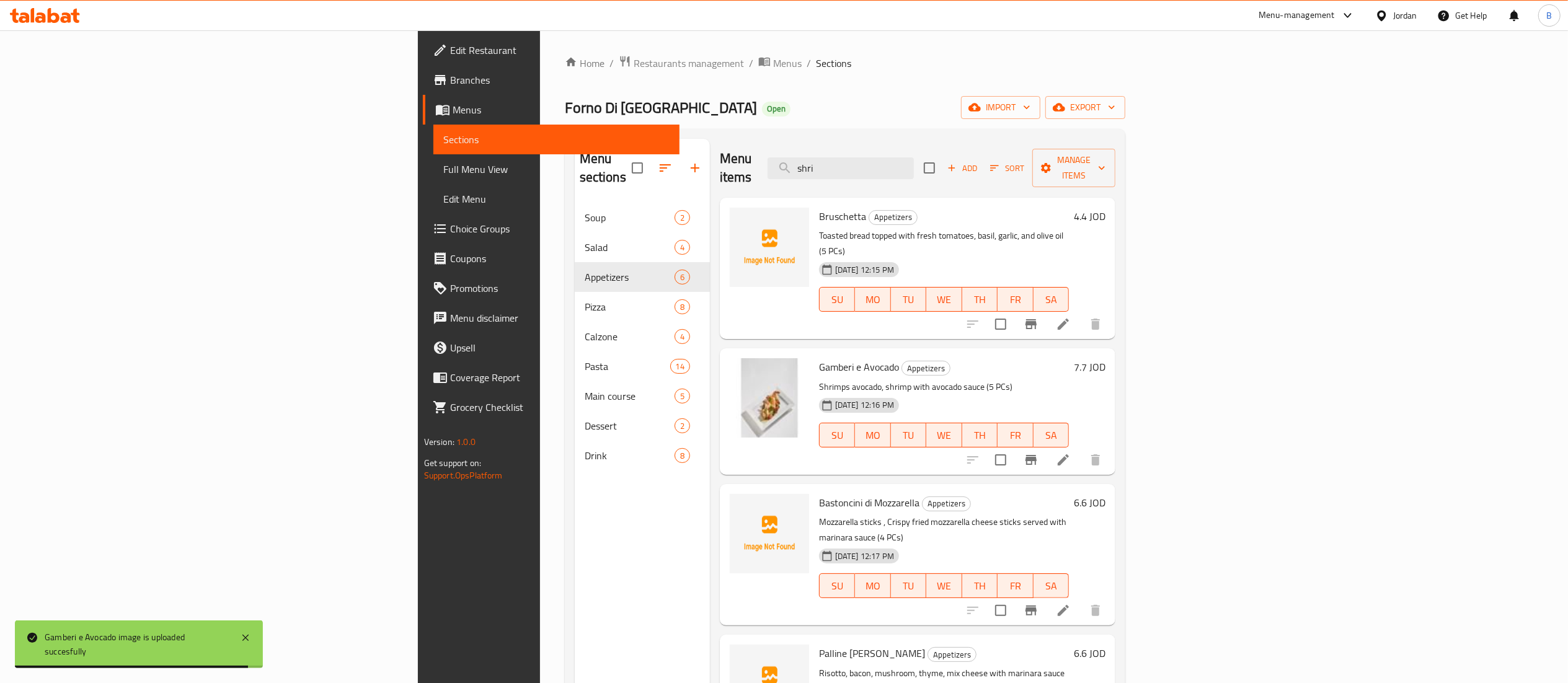
drag, startPoint x: 974, startPoint y: 163, endPoint x: 598, endPoint y: 160, distance: 376.0
click at [732, 154] on div "Menu items shri Add Sort Manage items" at bounding box center [918, 168] width 396 height 59
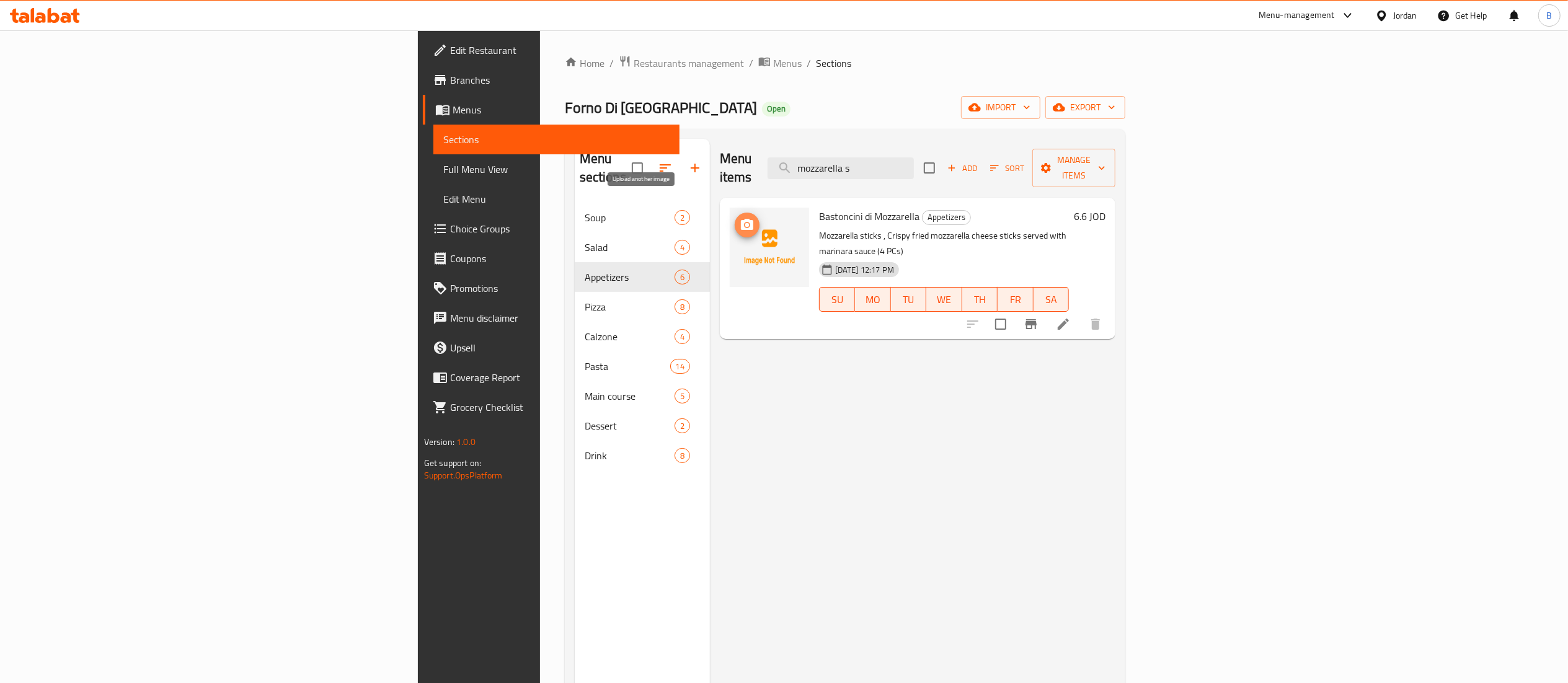
click at [735, 218] on span "upload picture" at bounding box center [747, 225] width 25 height 15
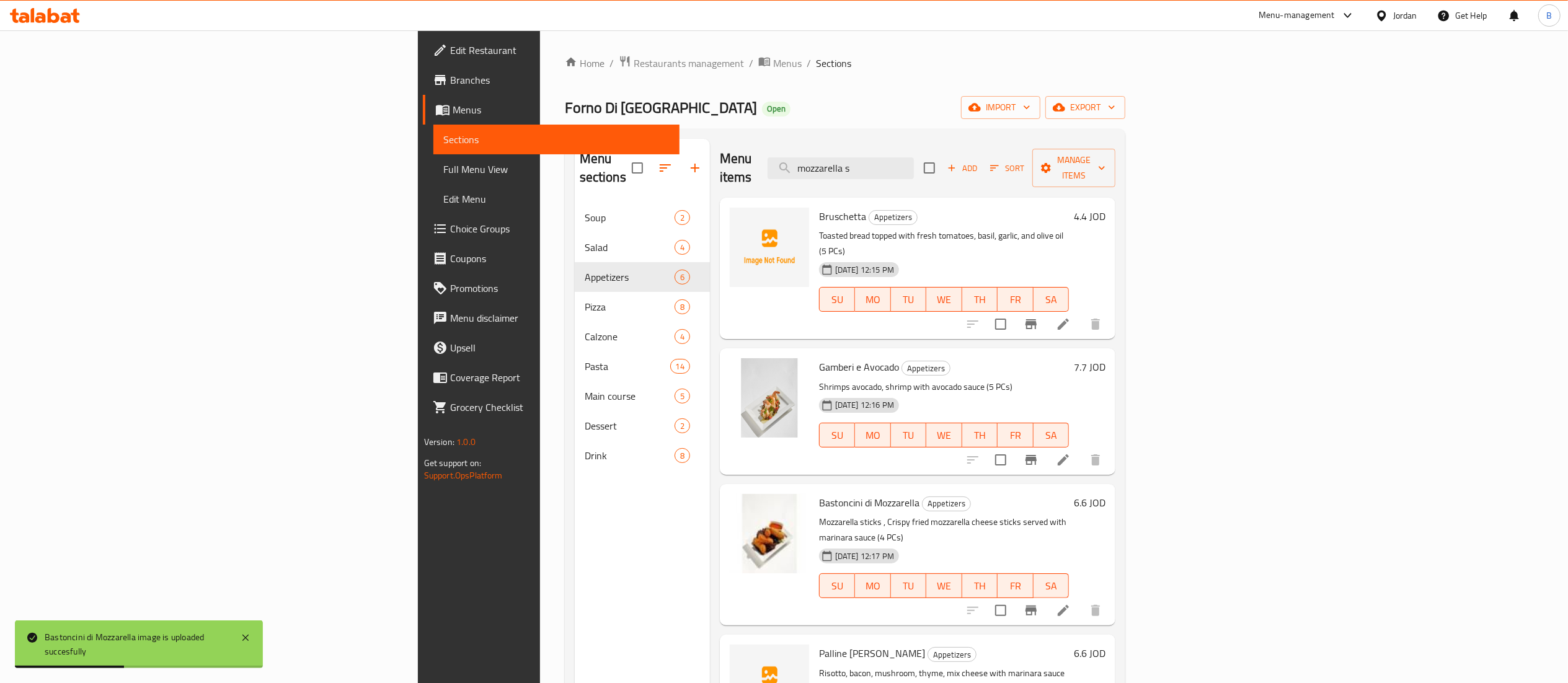
drag, startPoint x: 1036, startPoint y: 160, endPoint x: 583, endPoint y: 152, distance: 453.1
click at [720, 152] on div "Menu items mozzarella s Add Sort Manage items" at bounding box center [918, 168] width 396 height 59
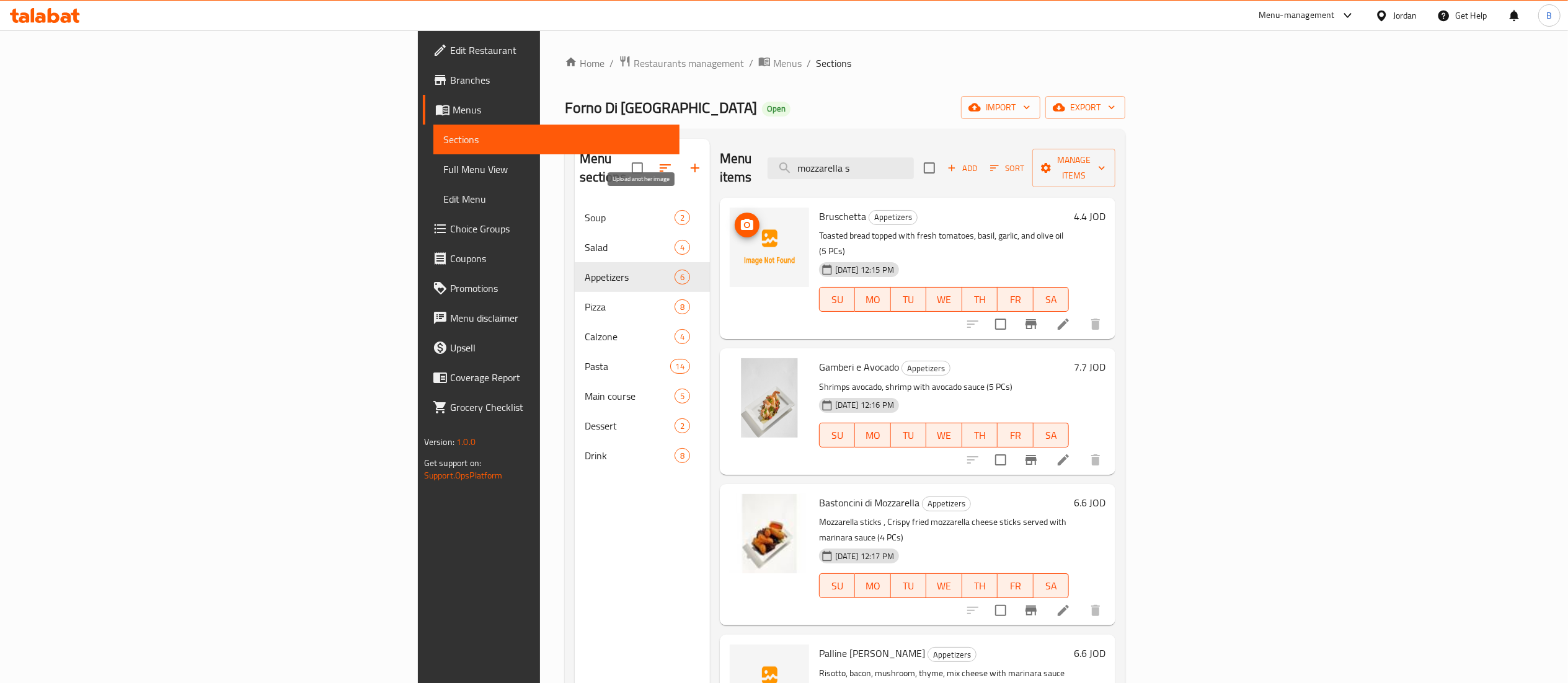
click at [741, 219] on icon "upload picture" at bounding box center [747, 224] width 12 height 11
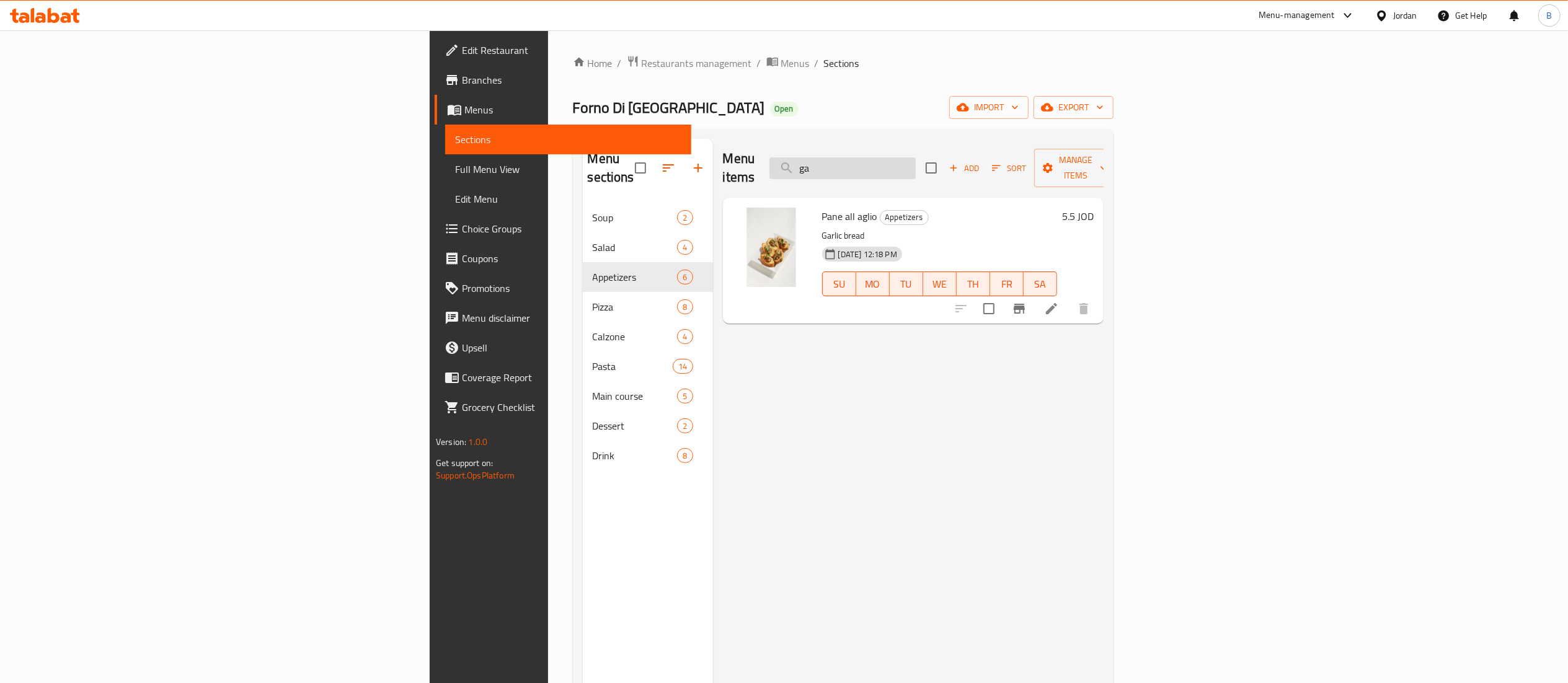
type input "g"
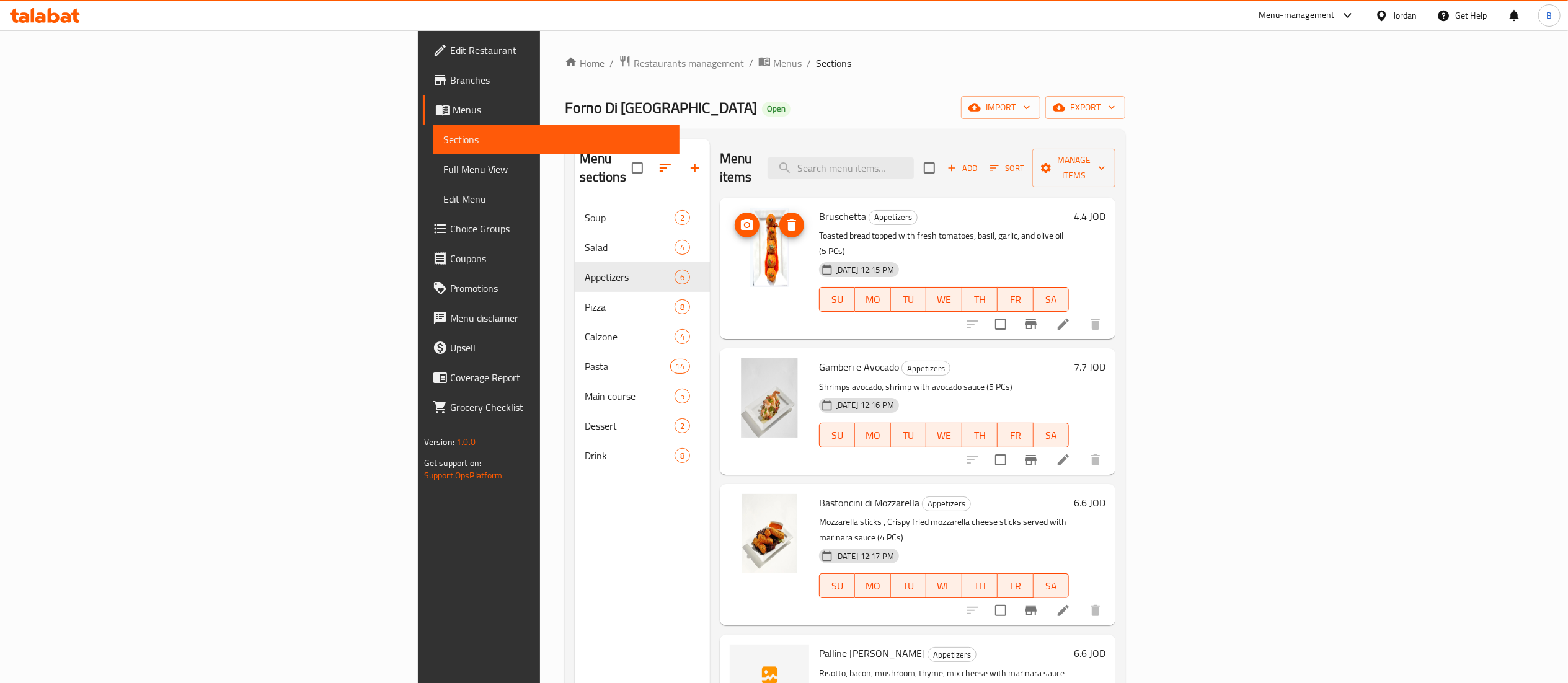
click at [735, 218] on span "upload picture" at bounding box center [747, 225] width 25 height 15
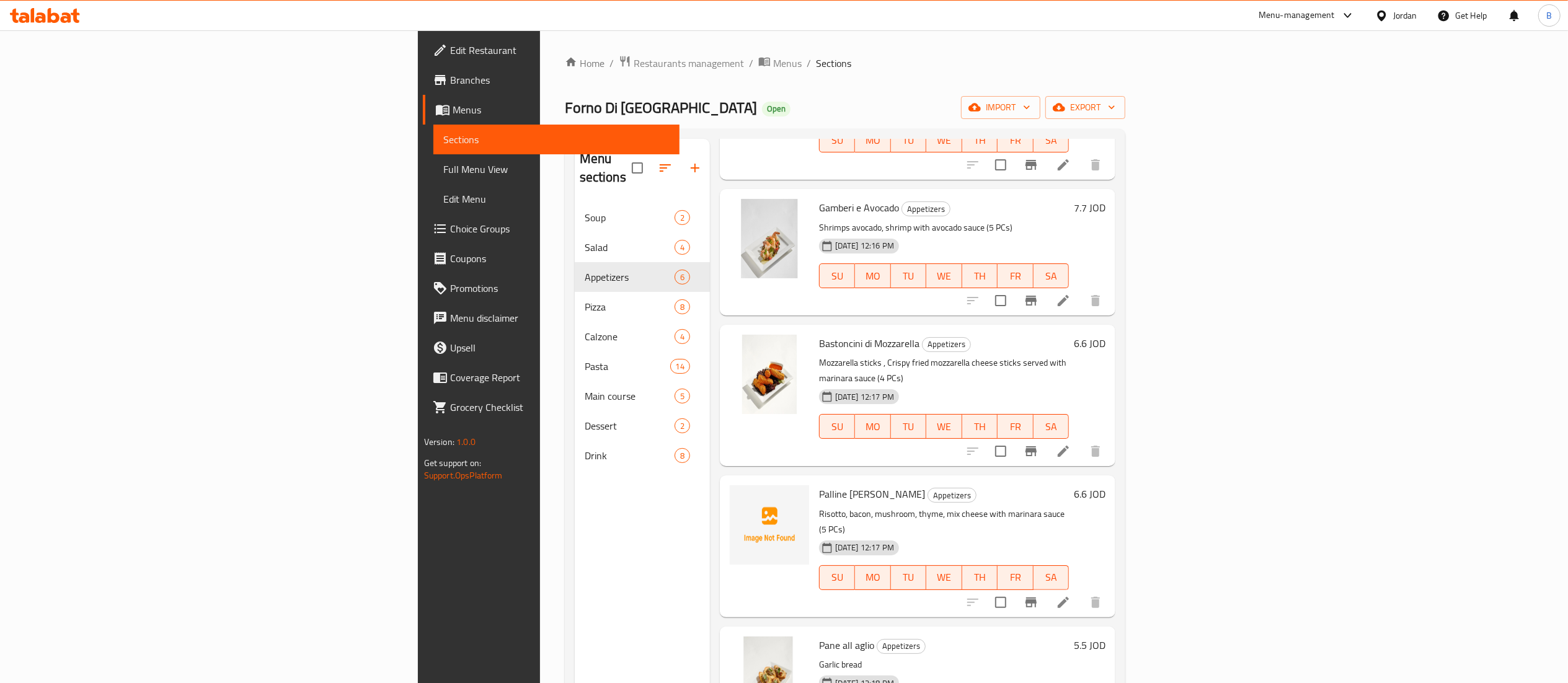
scroll to position [124, 0]
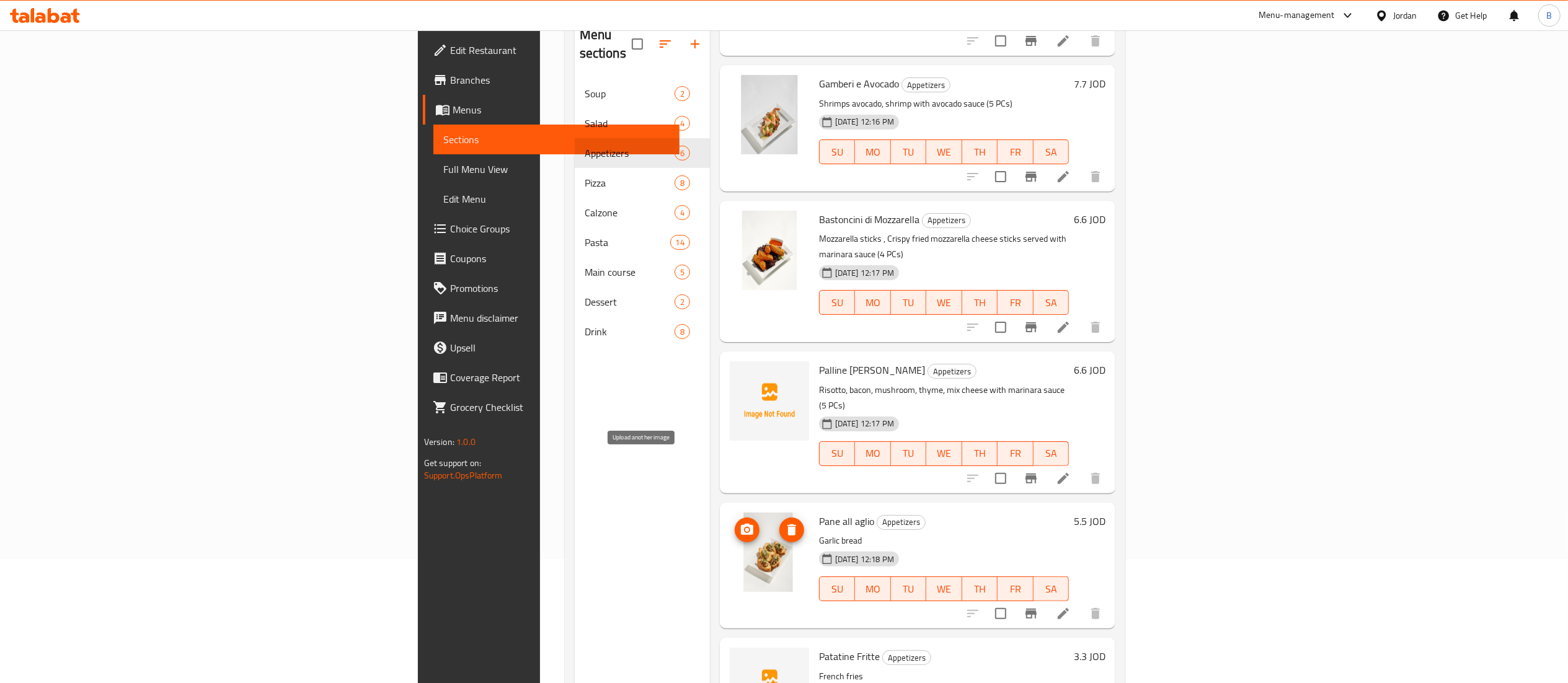
click at [741, 524] on icon "upload picture" at bounding box center [747, 529] width 12 height 11
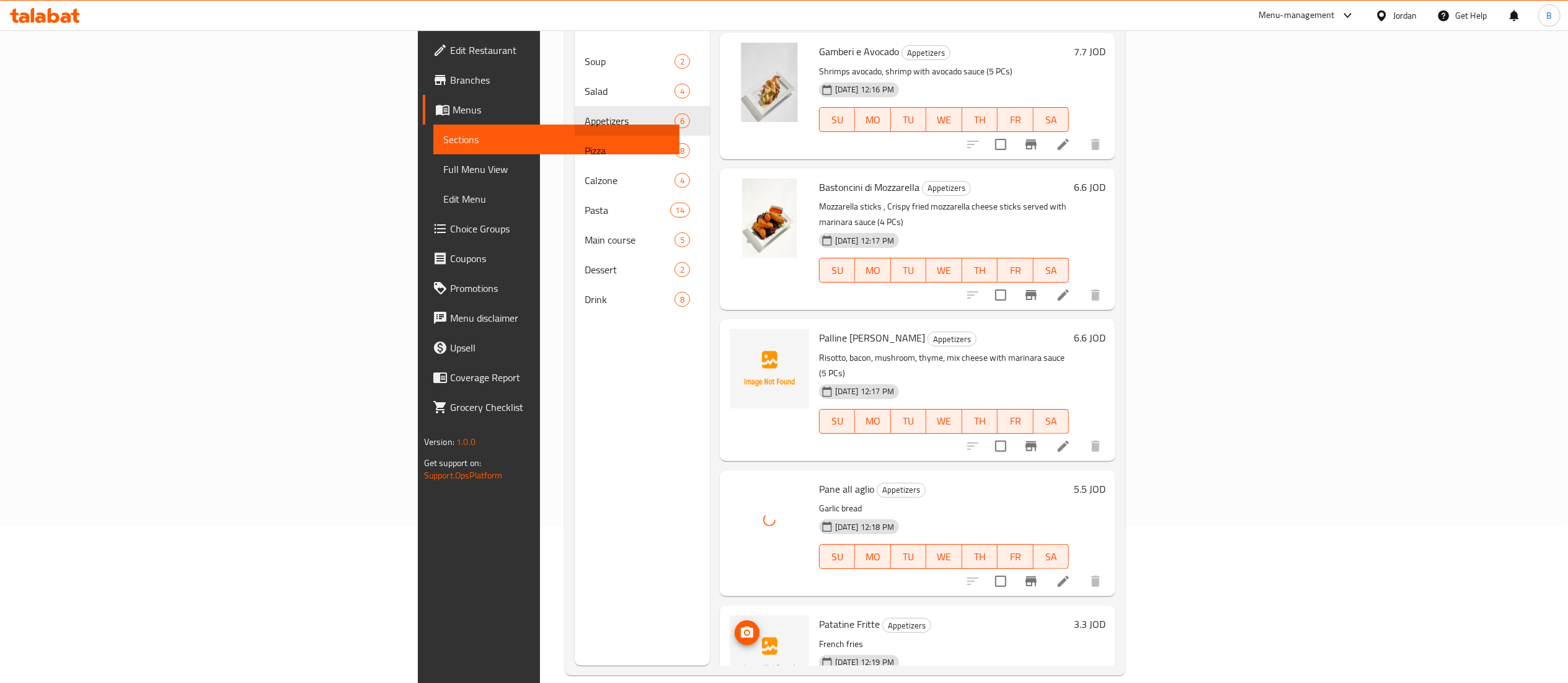
scroll to position [174, 0]
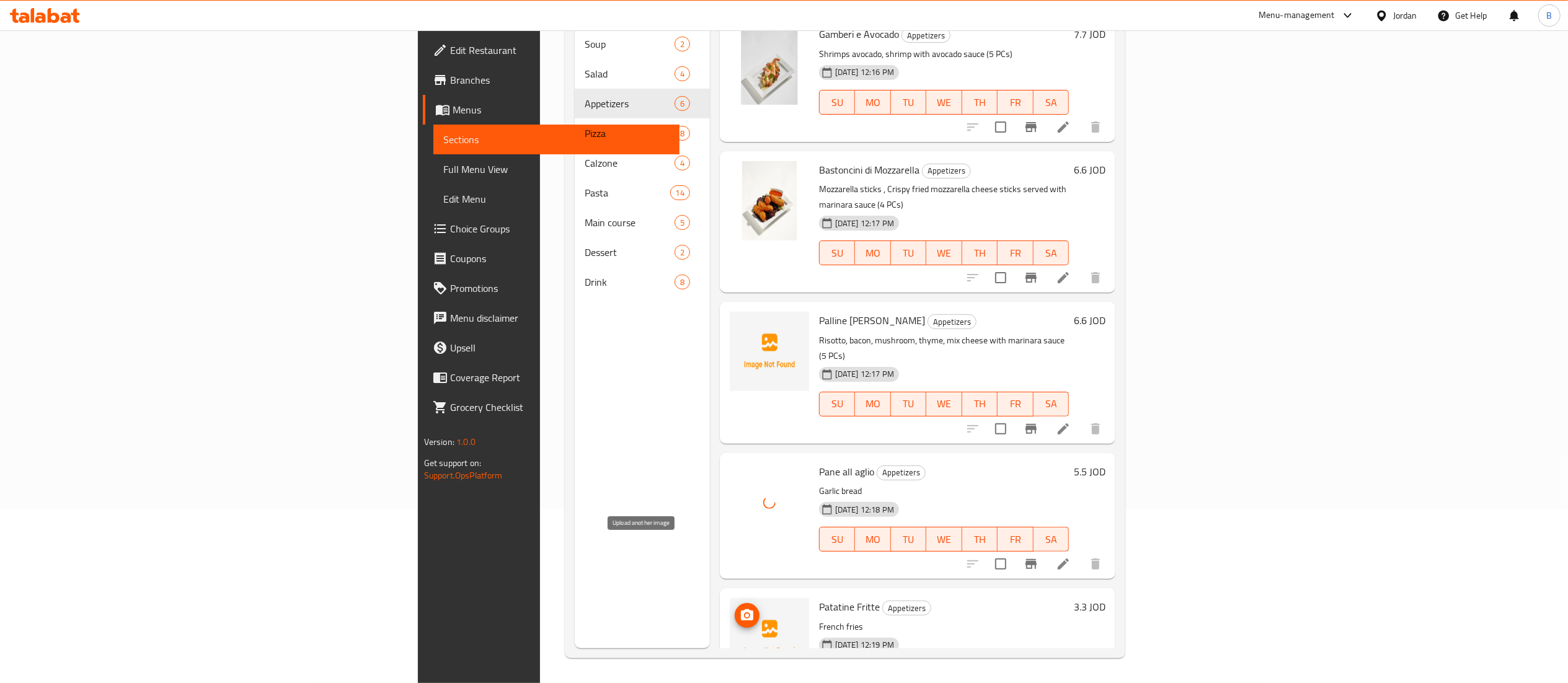
click at [735, 603] on button "upload picture" at bounding box center [747, 616] width 25 height 25
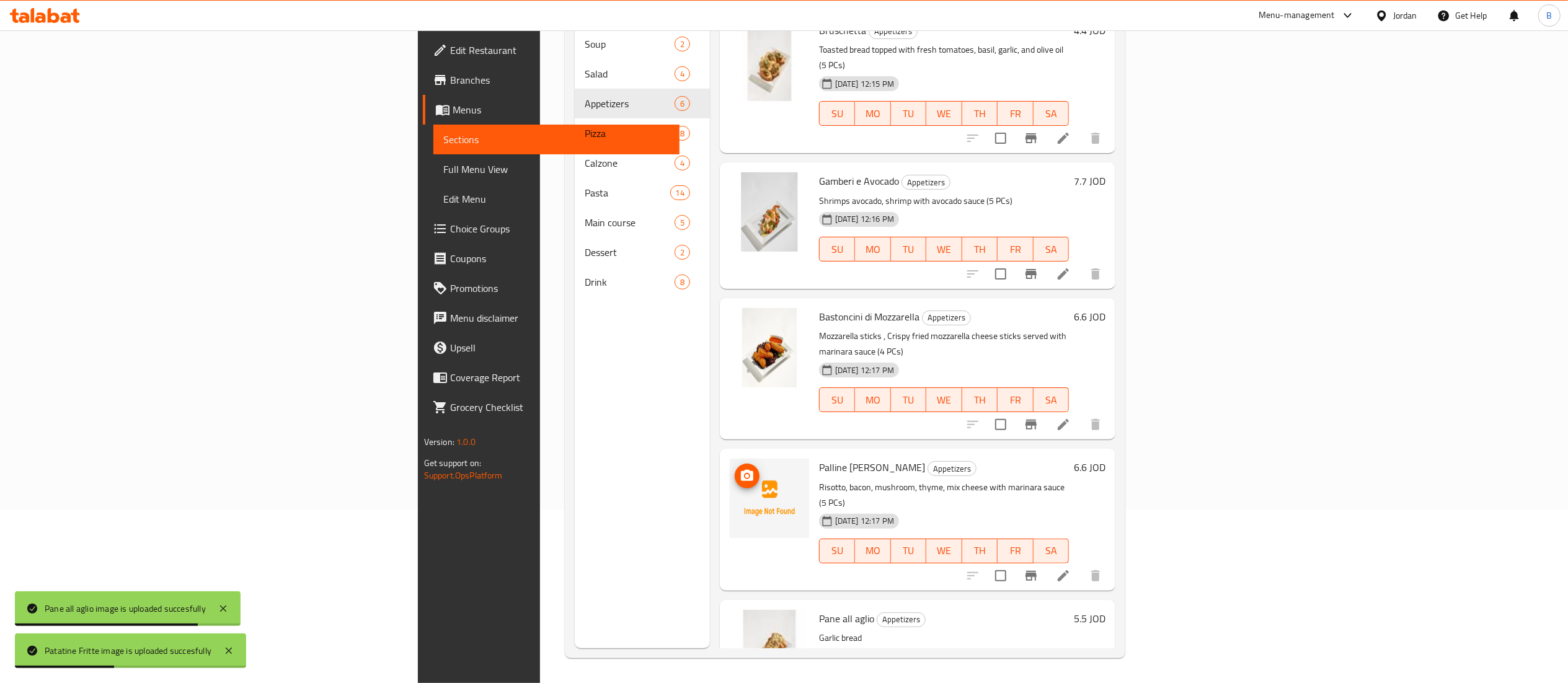
scroll to position [0, 0]
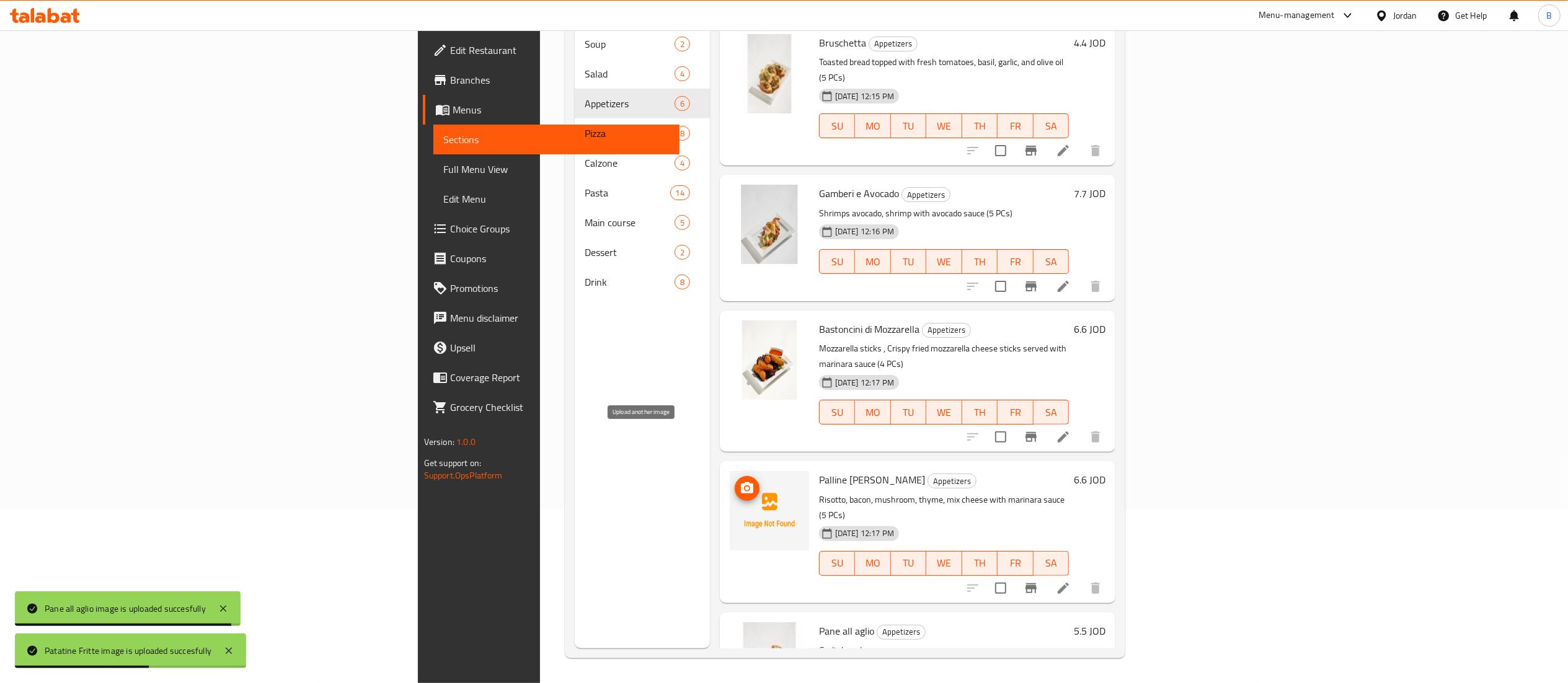
click at [741, 482] on icon "upload picture" at bounding box center [747, 488] width 12 height 11
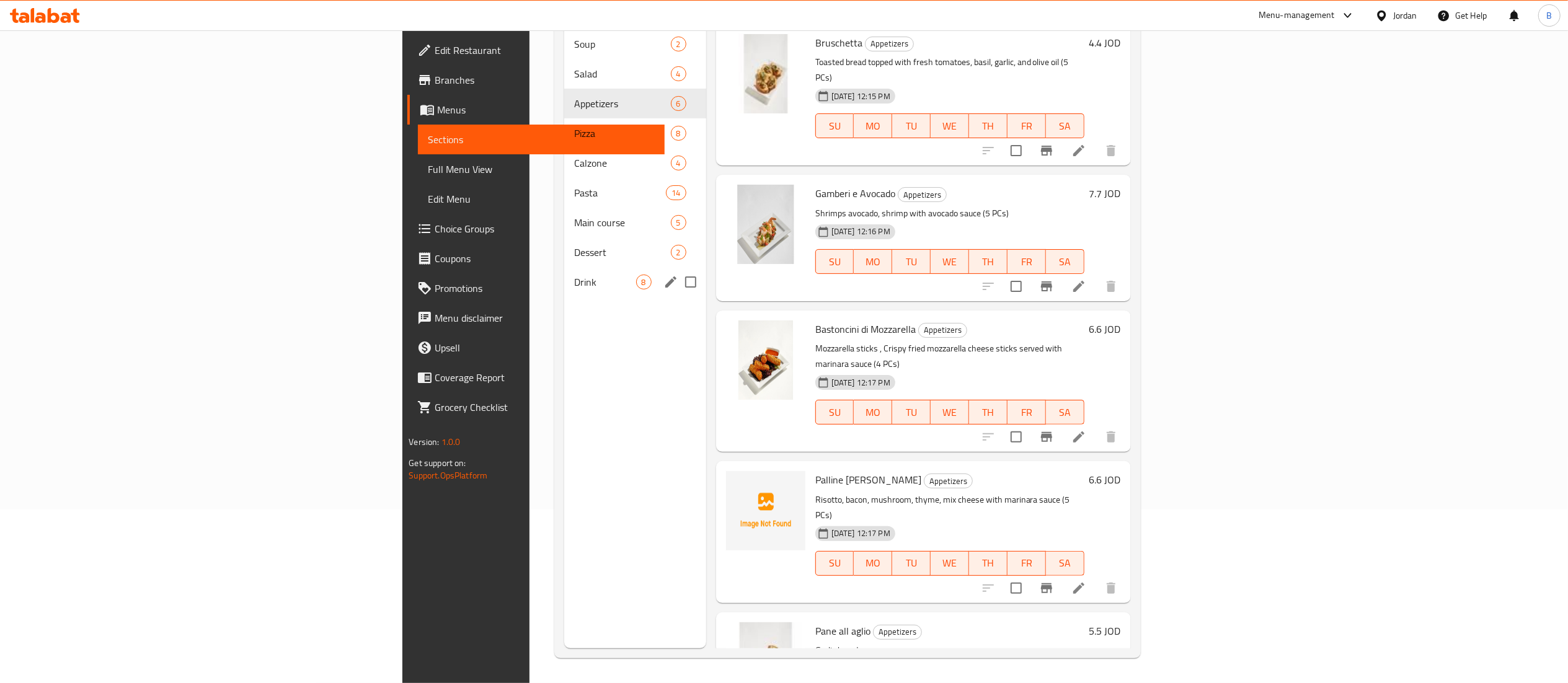
click at [574, 275] on span "Drink" at bounding box center [605, 282] width 61 height 15
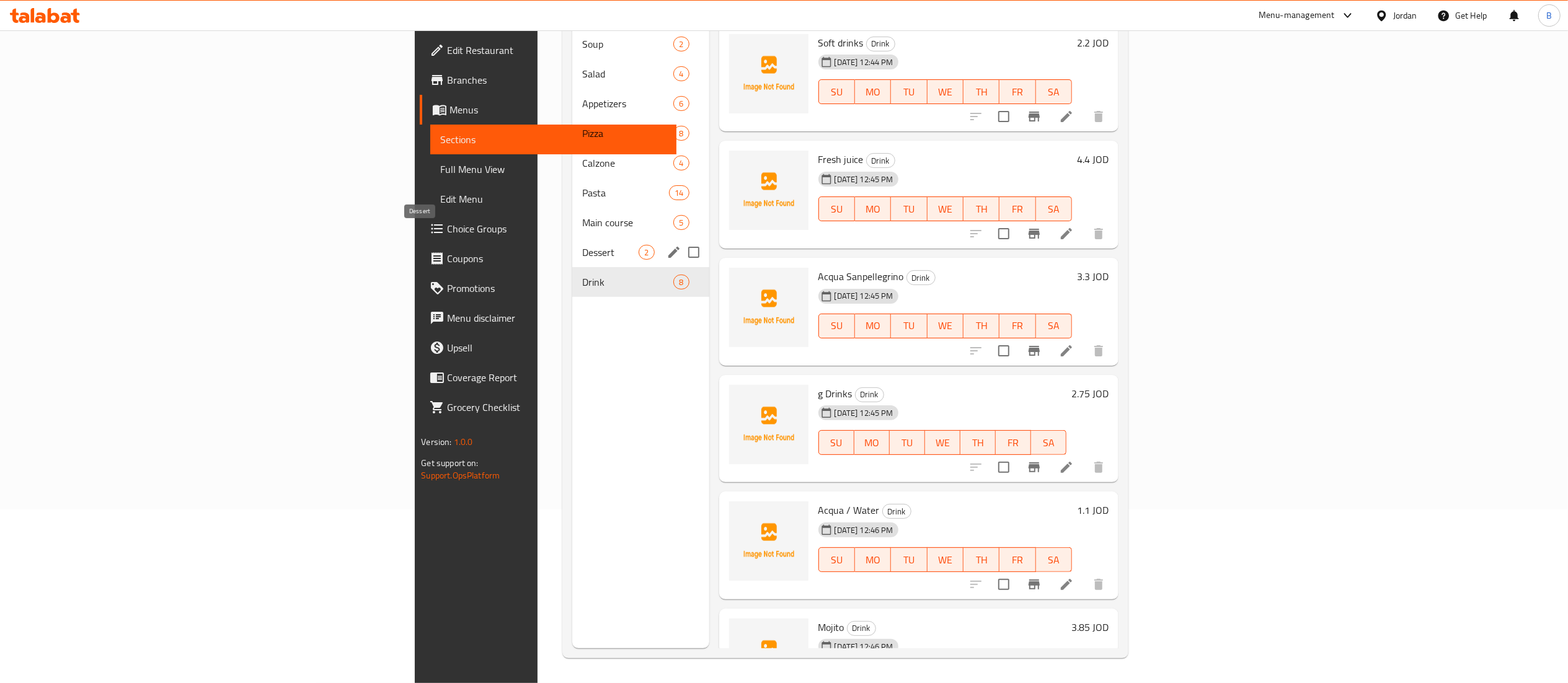
click at [582, 245] on span "Dessert" at bounding box center [610, 252] width 56 height 15
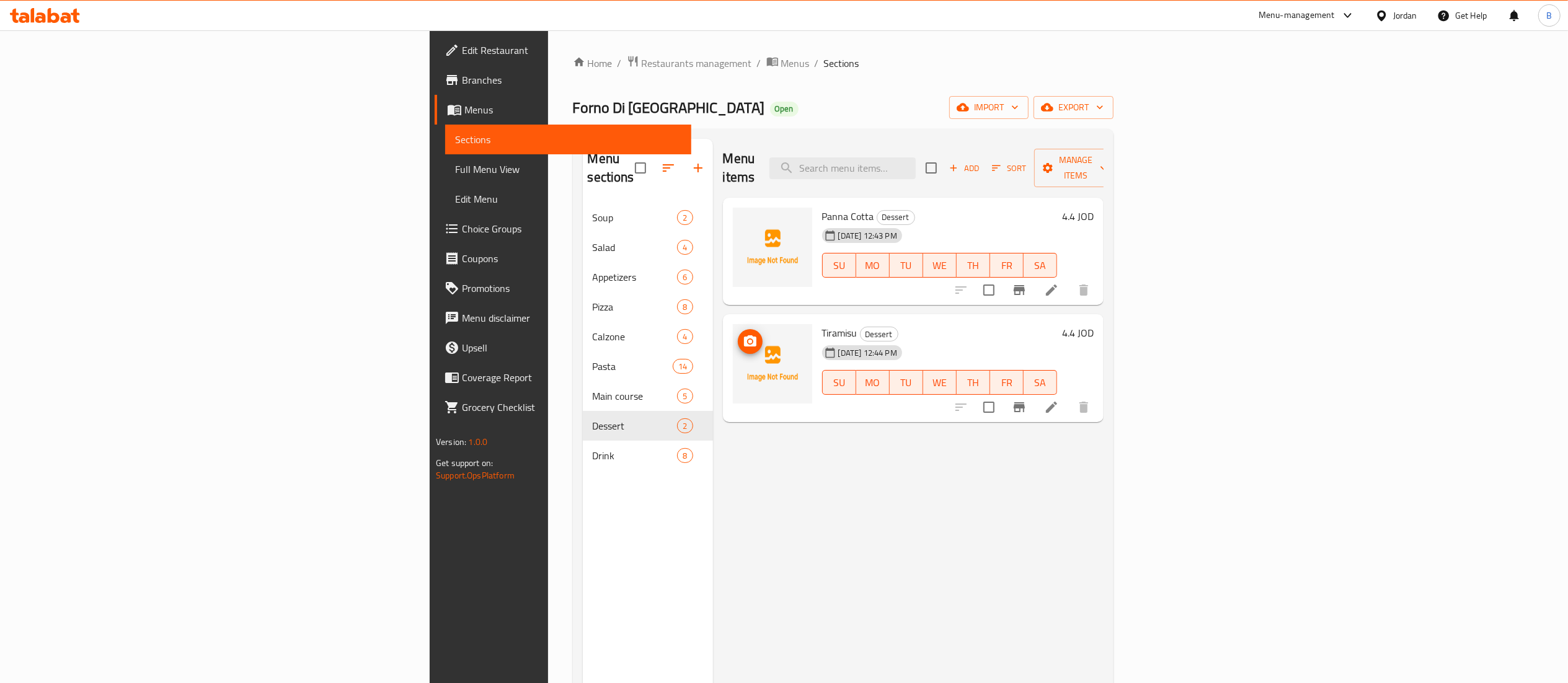
click at [742, 334] on icon "upload picture" at bounding box center [749, 342] width 15 height 15
click at [744, 219] on icon "upload picture" at bounding box center [750, 224] width 12 height 11
click at [593, 448] on span "Drink" at bounding box center [635, 455] width 85 height 15
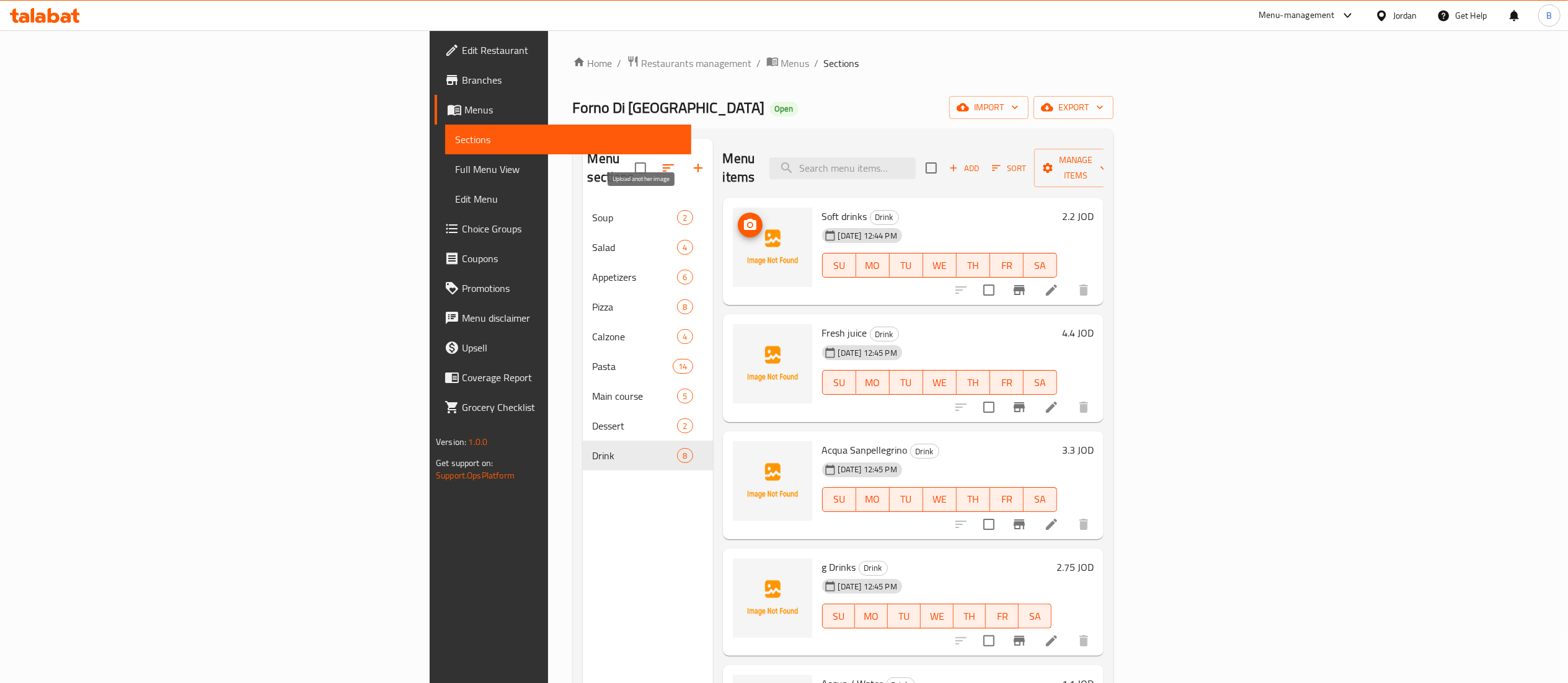
click at [744, 219] on icon "upload picture" at bounding box center [750, 224] width 12 height 11
click at [738, 329] on button "upload picture" at bounding box center [750, 342] width 25 height 25
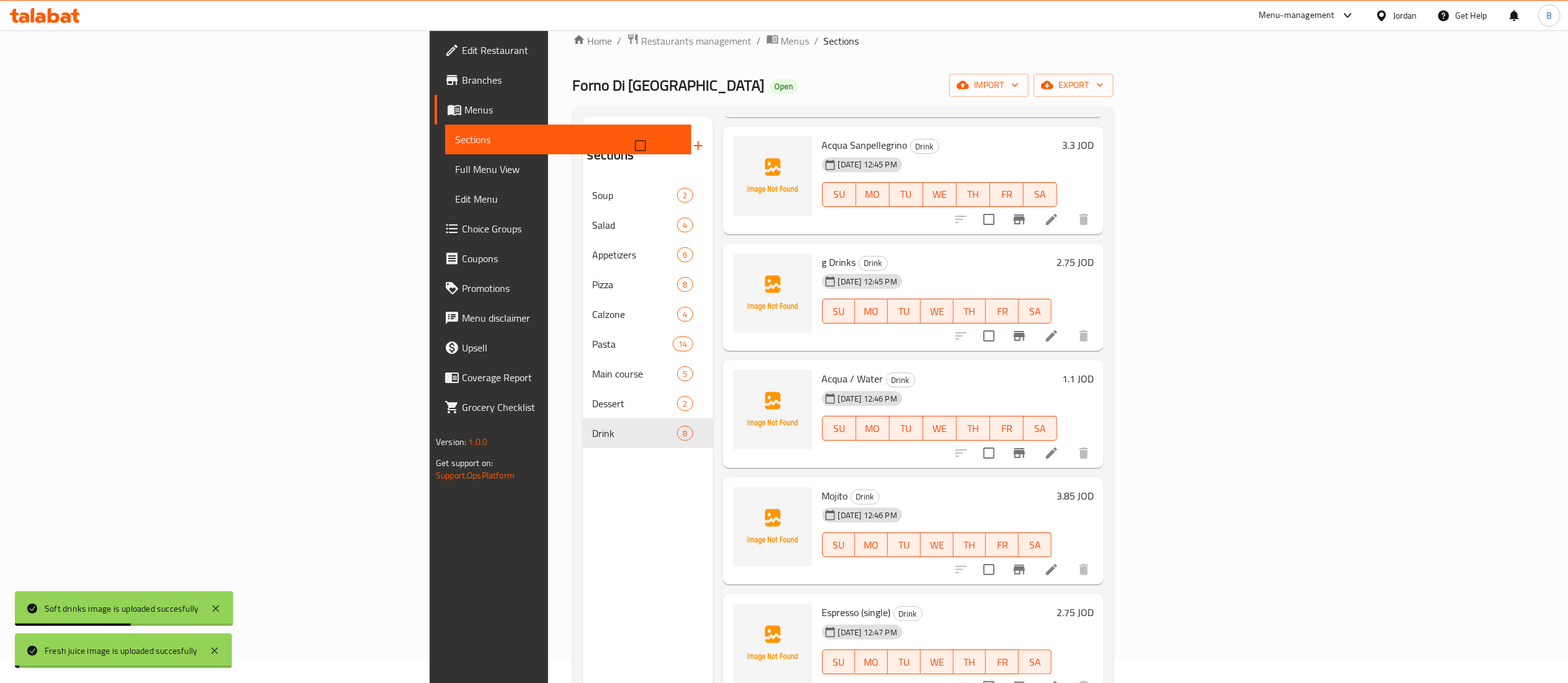
scroll to position [174, 0]
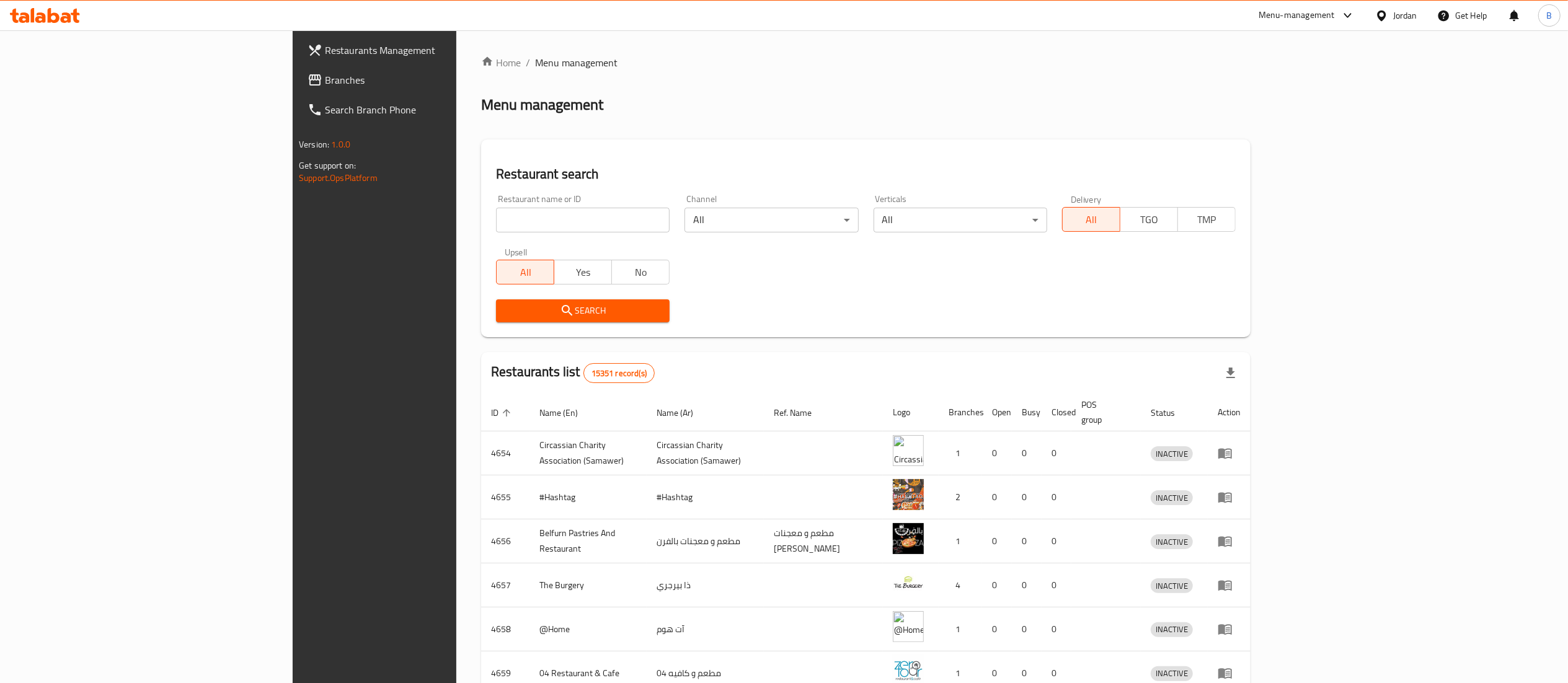
click at [298, 69] on link "Branches" at bounding box center [425, 80] width 257 height 30
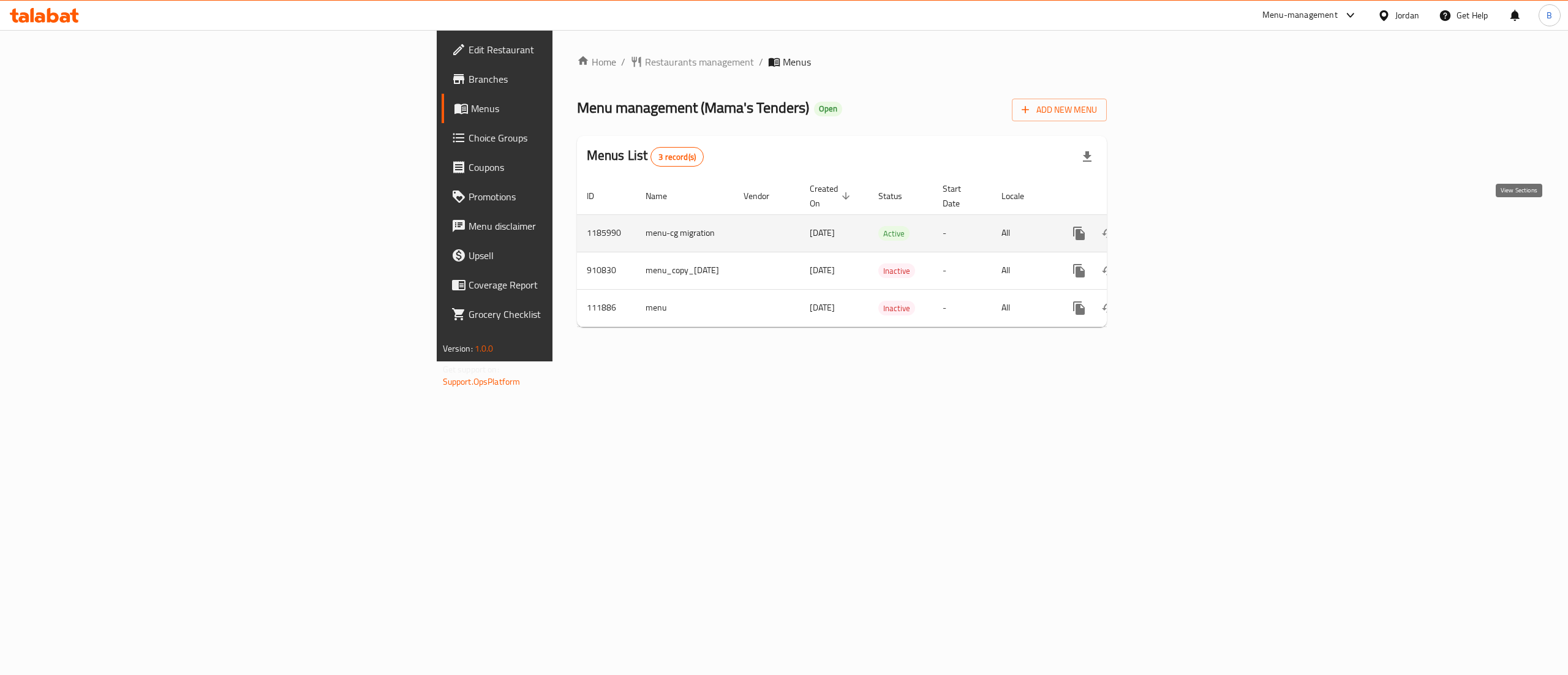
click at [1173, 228] on icon "enhanced table" at bounding box center [1167, 233] width 11 height 11
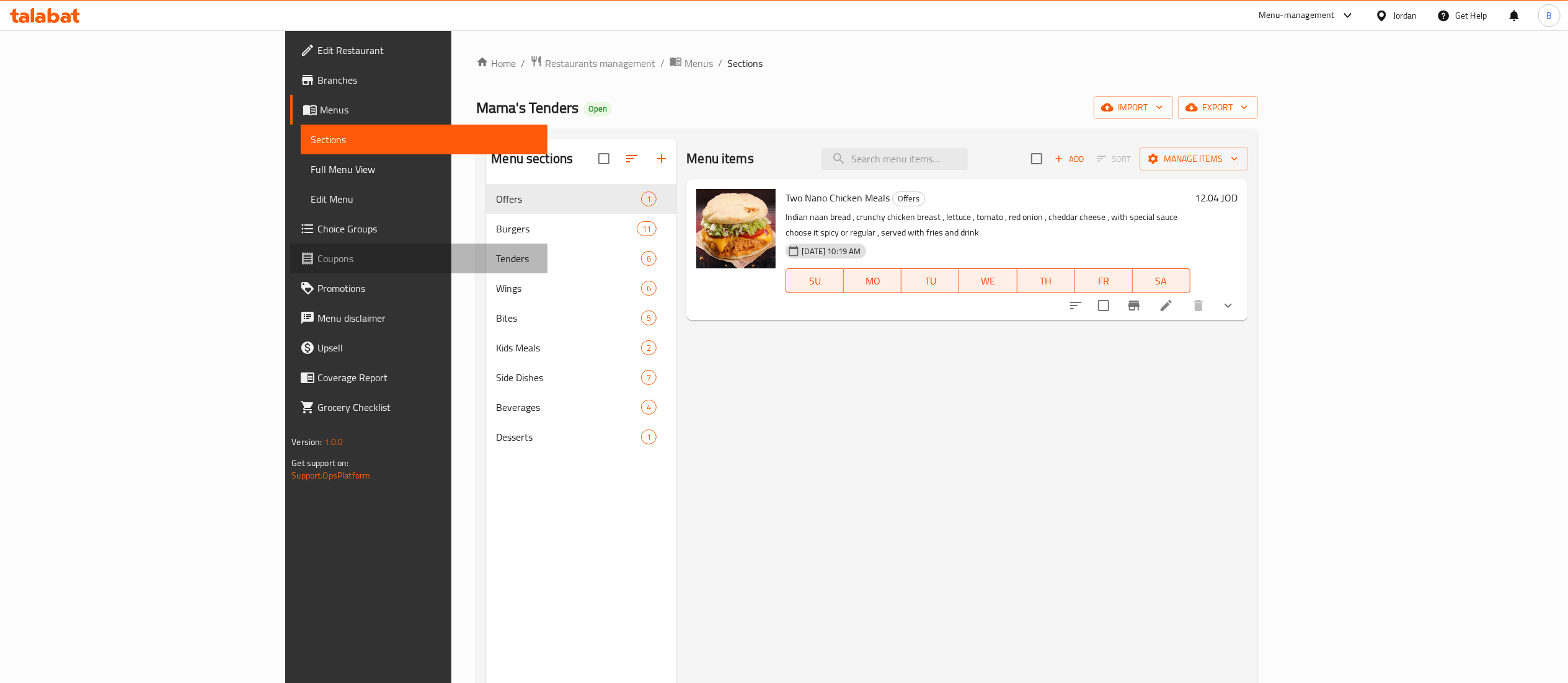
click at [318, 263] on span "Coupons" at bounding box center [427, 258] width 220 height 15
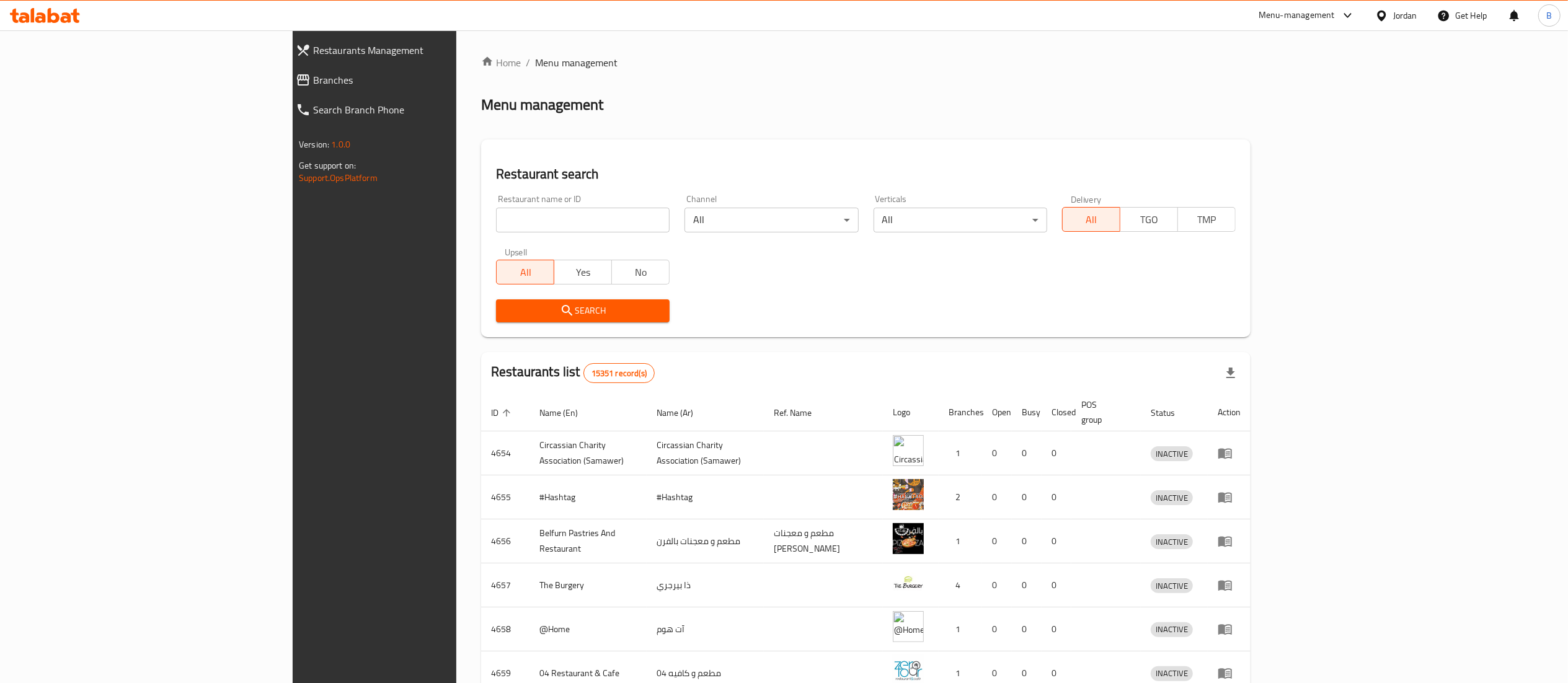
click at [313, 81] on span "Branches" at bounding box center [429, 80] width 231 height 15
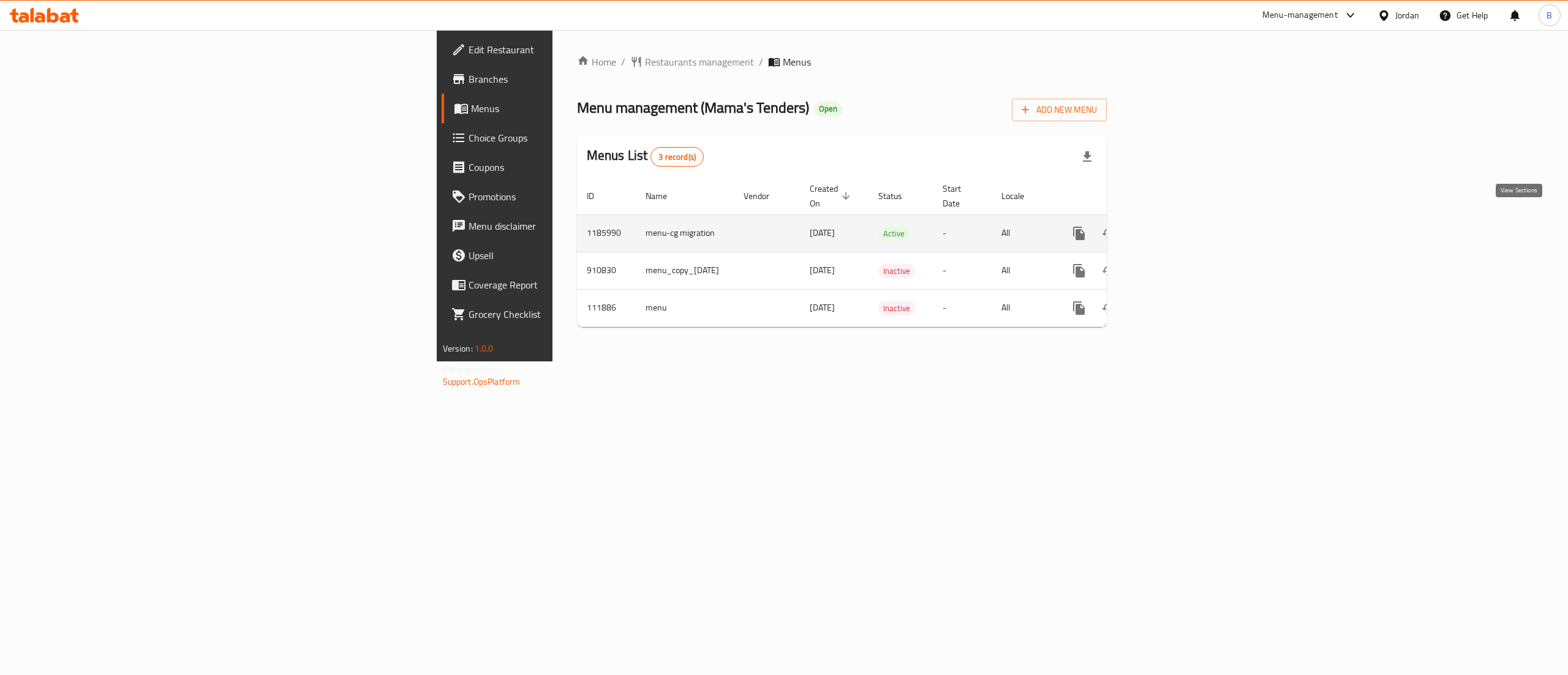
click at [1174, 226] on icon "enhanced table" at bounding box center [1167, 233] width 15 height 15
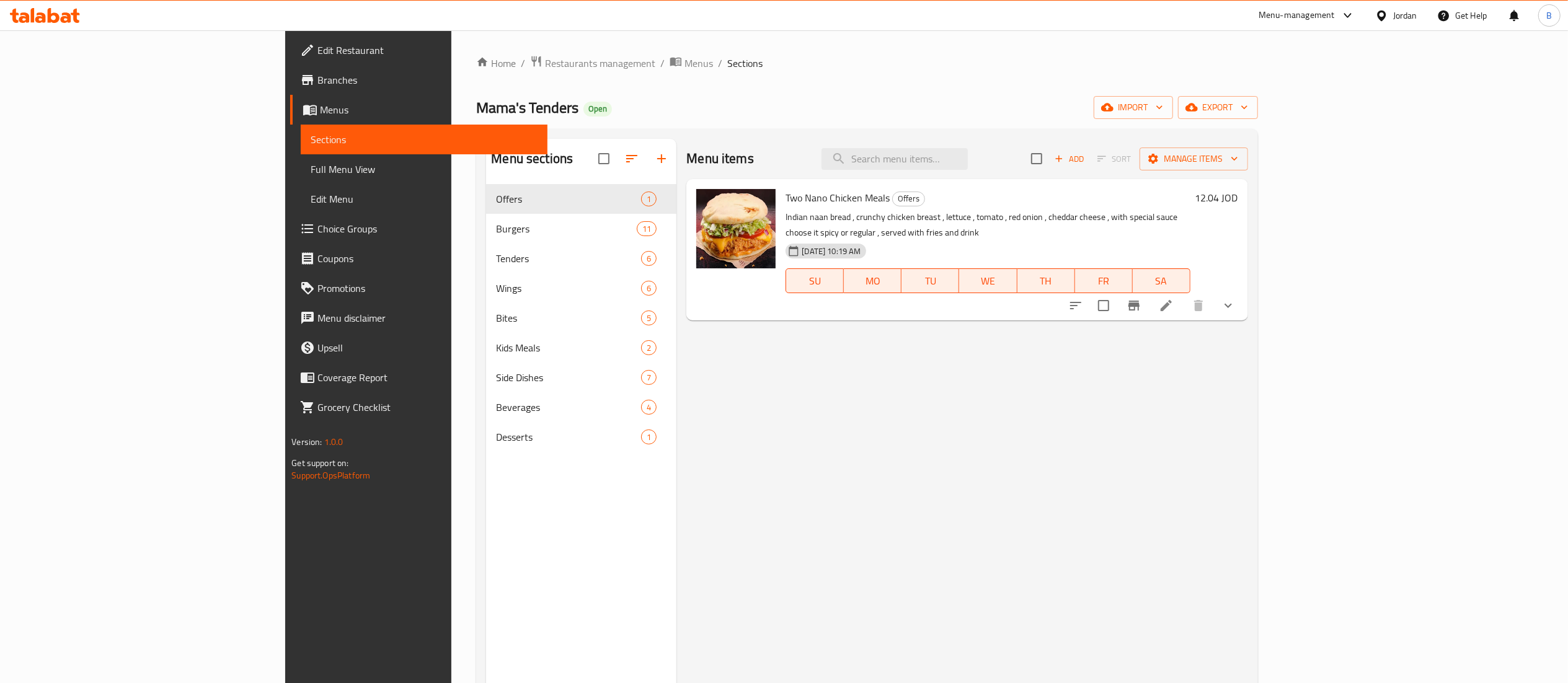
click at [318, 232] on span "Choice Groups" at bounding box center [427, 229] width 220 height 15
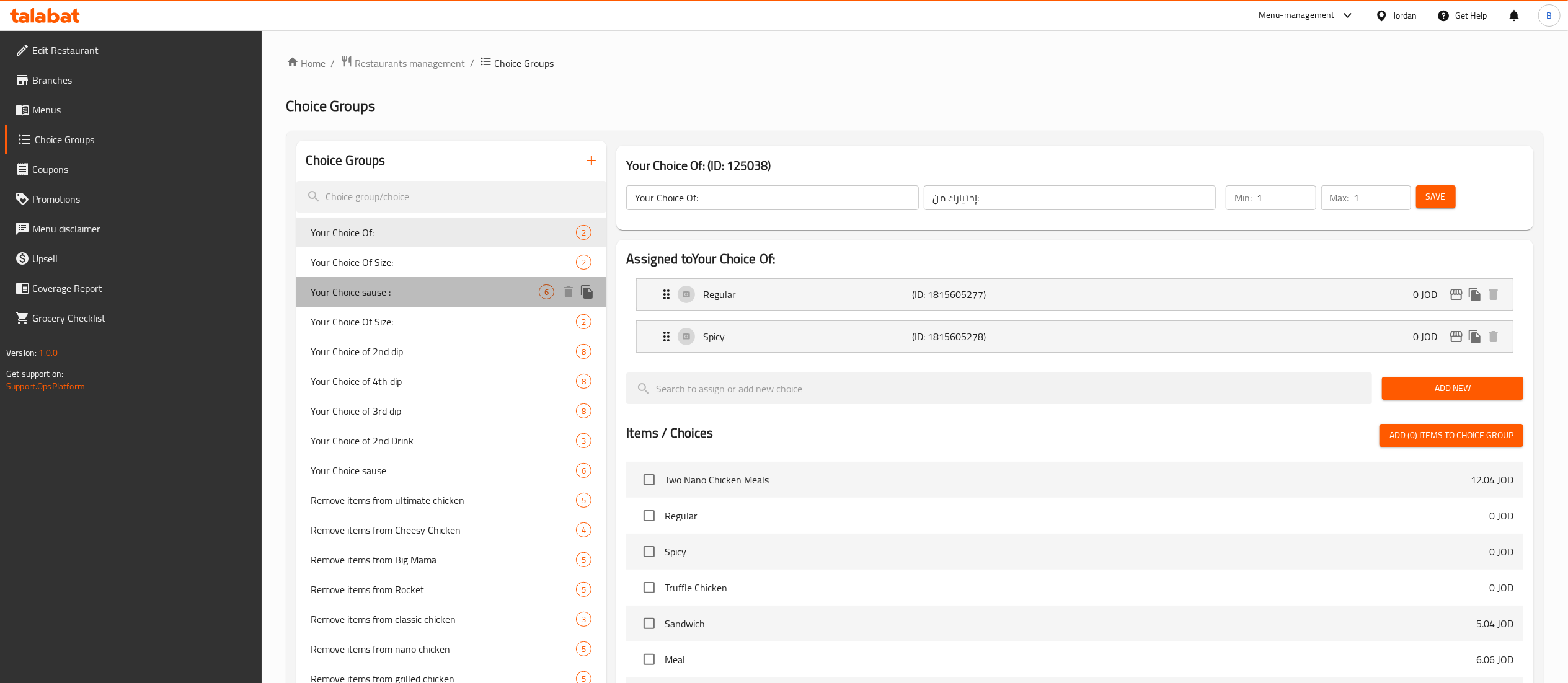
click at [422, 289] on span "Your Choice sause :" at bounding box center [425, 292] width 229 height 15
type input "Your Choice sause :"
type input "إختيارك من الصوص :"
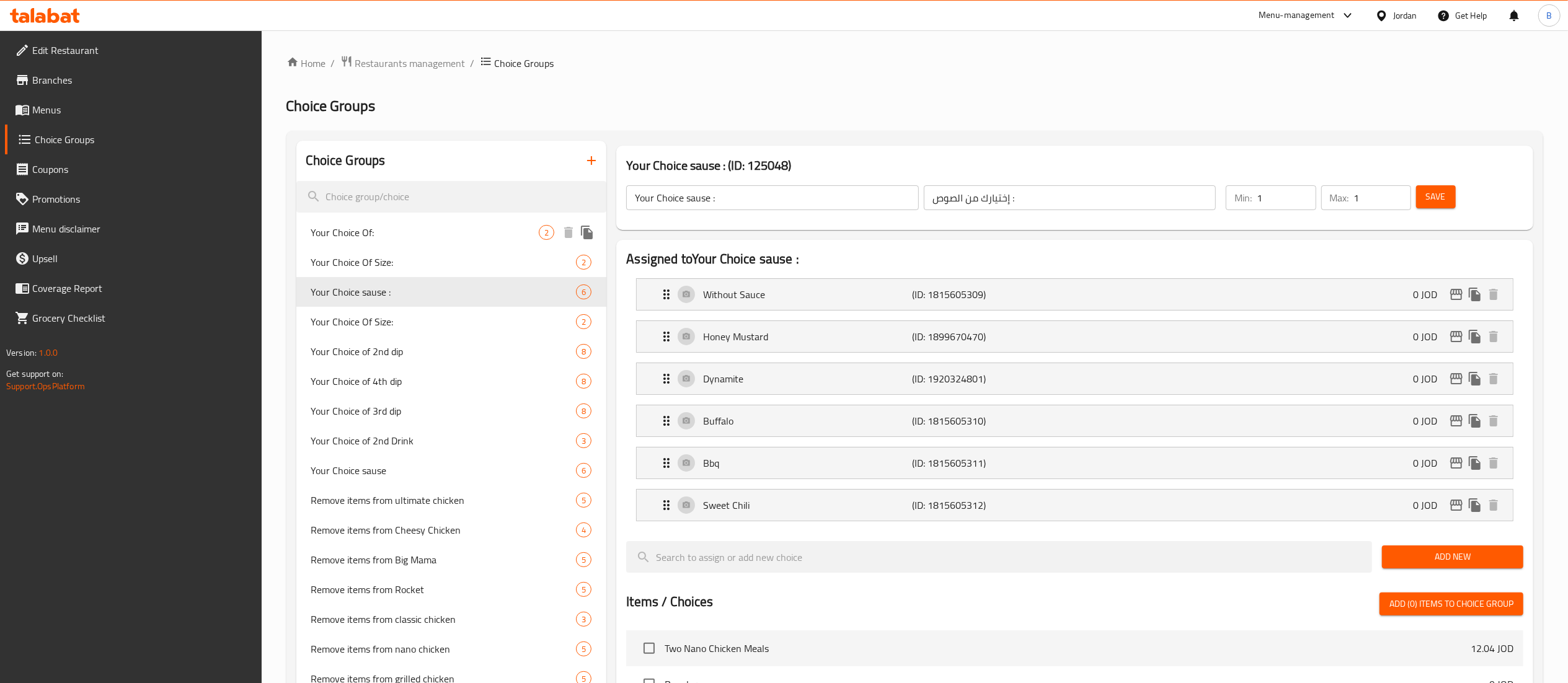
click at [410, 237] on span "Your Choice Of:" at bounding box center [425, 232] width 229 height 15
type input "Your Choice Of:"
type input "إختيارك من:"
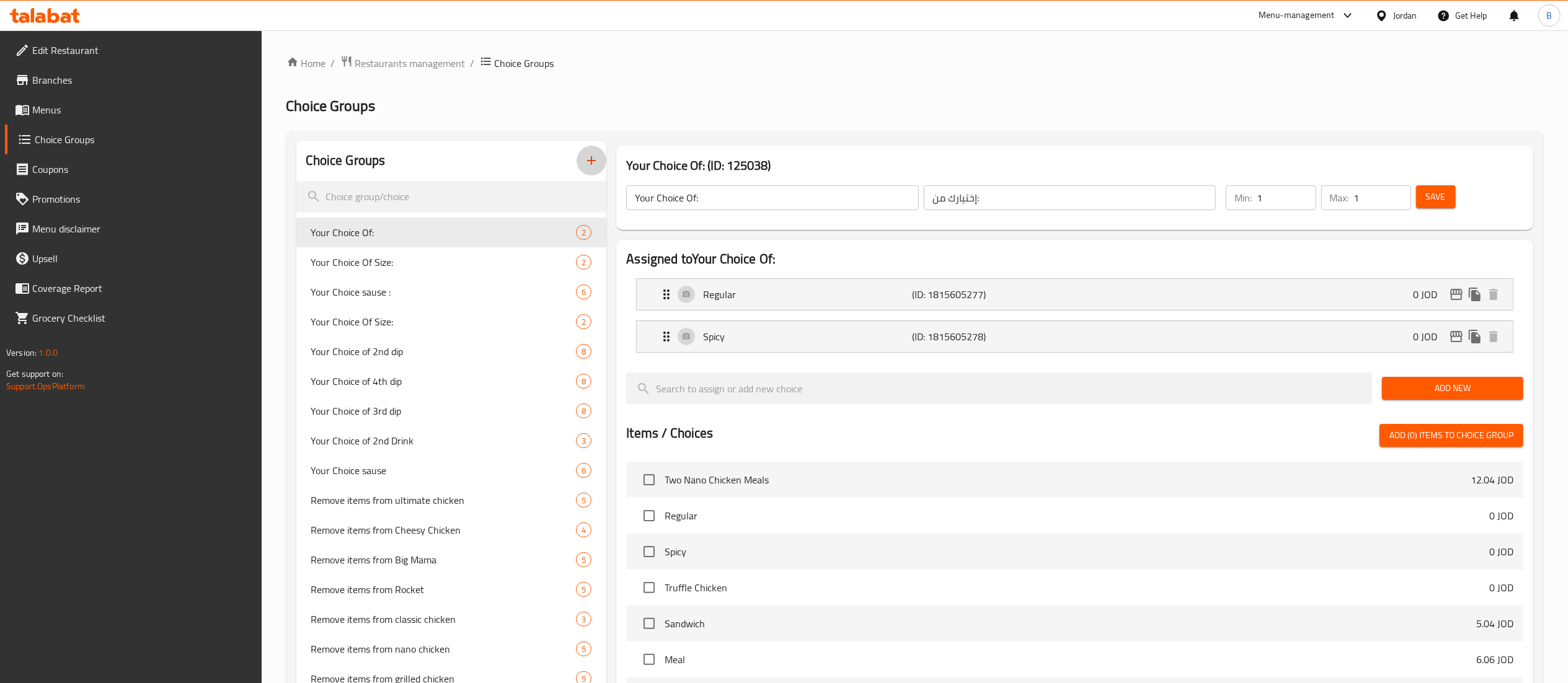
click at [601, 165] on button "button" at bounding box center [592, 160] width 30 height 30
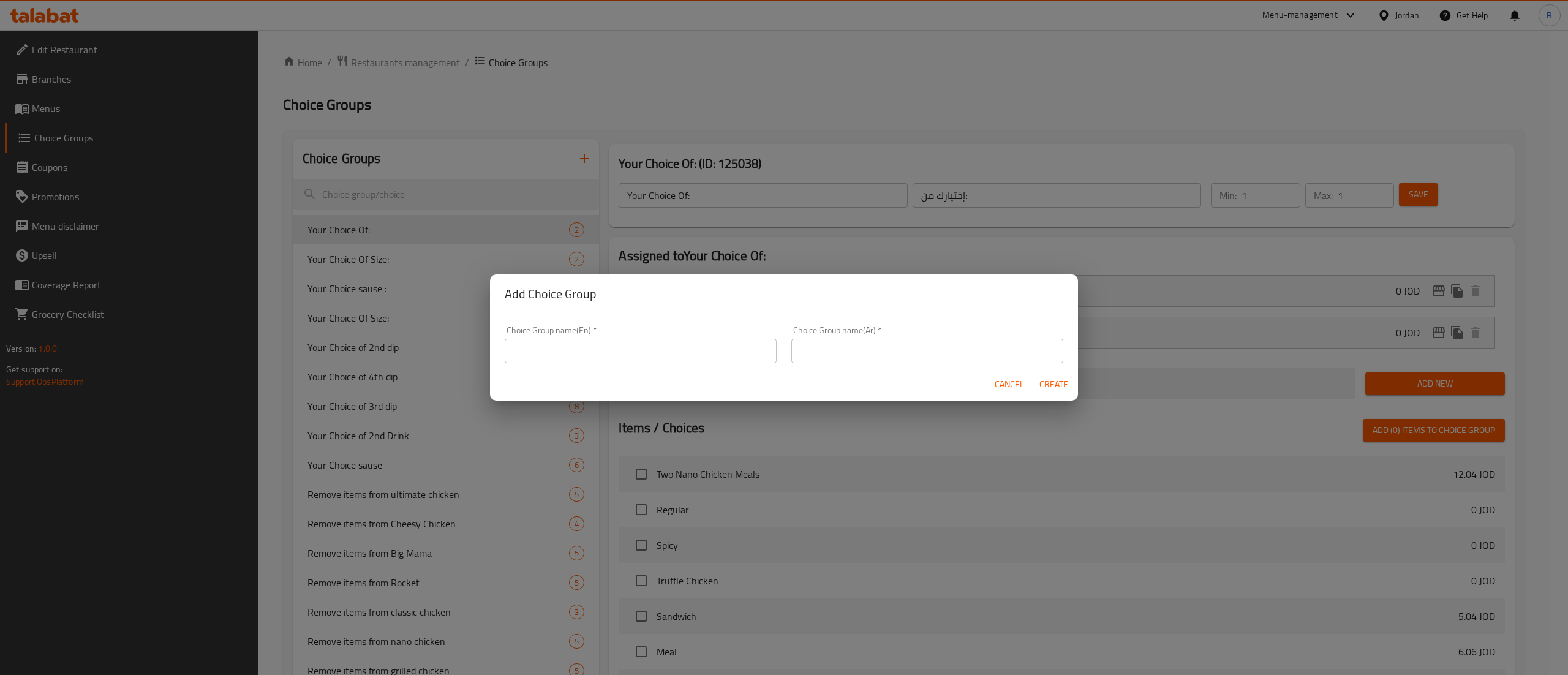
click at [633, 340] on input "text" at bounding box center [641, 351] width 272 height 24
type input "YOUR CHOICE OF::"
drag, startPoint x: 873, startPoint y: 371, endPoint x: 868, endPoint y: 355, distance: 16.8
click at [873, 371] on div "Cancel Create" at bounding box center [784, 385] width 588 height 33
click at [868, 345] on input "text" at bounding box center [927, 351] width 272 height 24
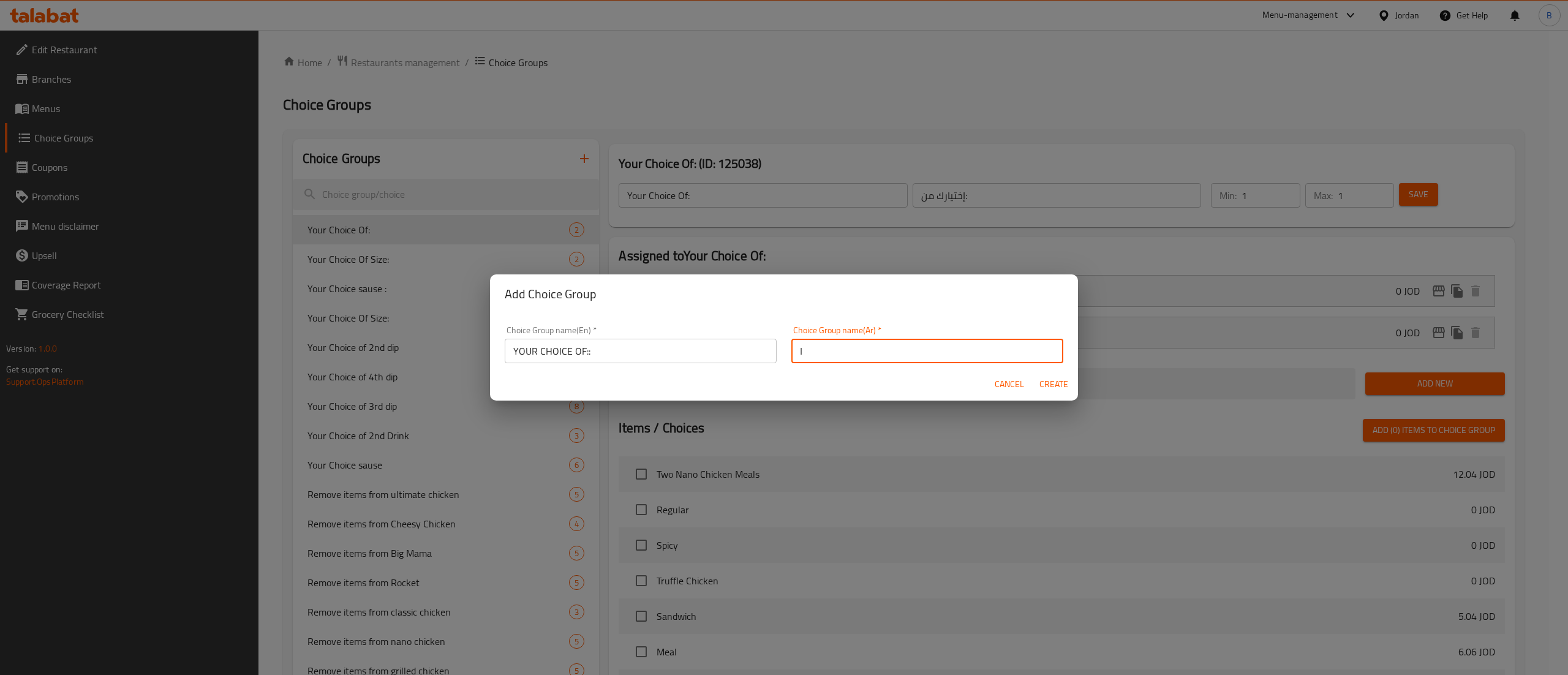
type input "اختيارك من"
click at [1052, 392] on span "Create" at bounding box center [1053, 385] width 29 height 16
type input "YOUR CHOICE OF::"
type input "اختيارك من"
type input "0"
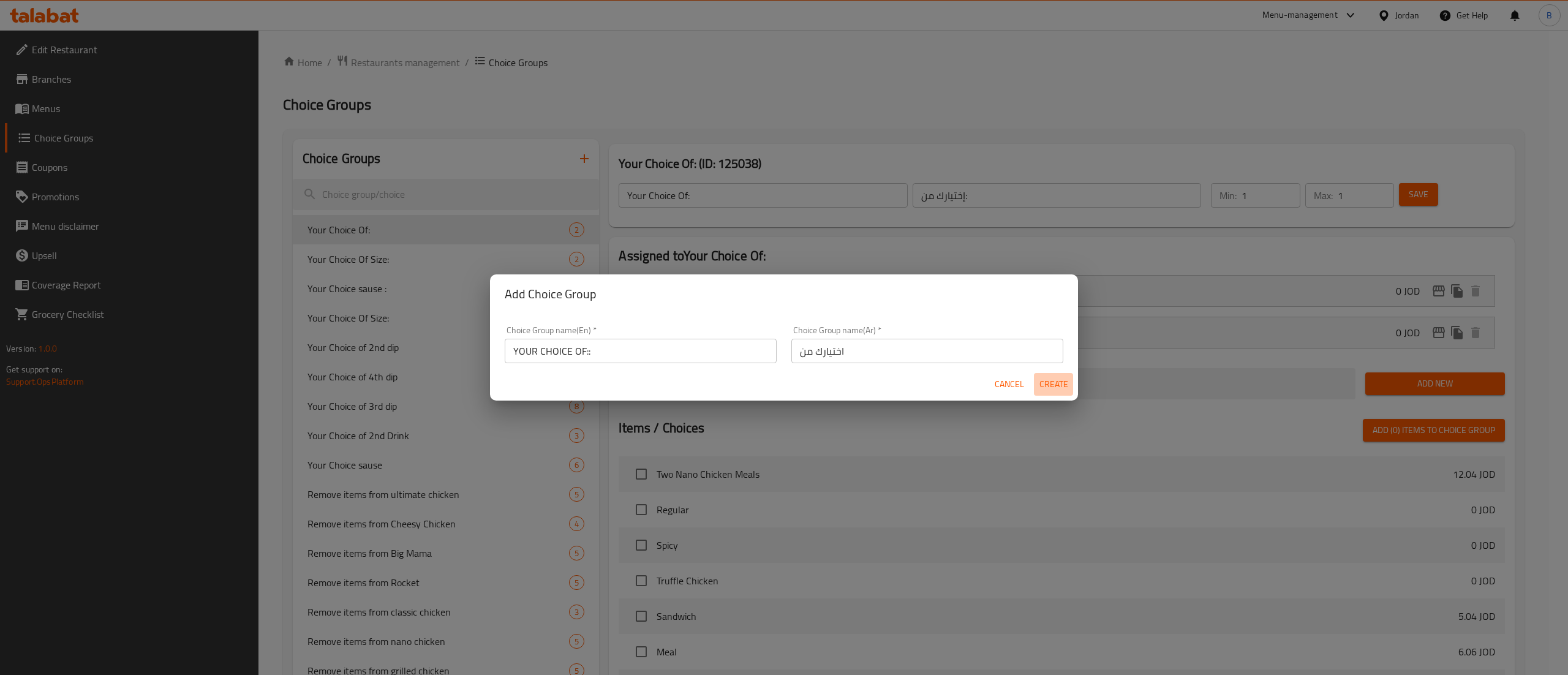
type input "0"
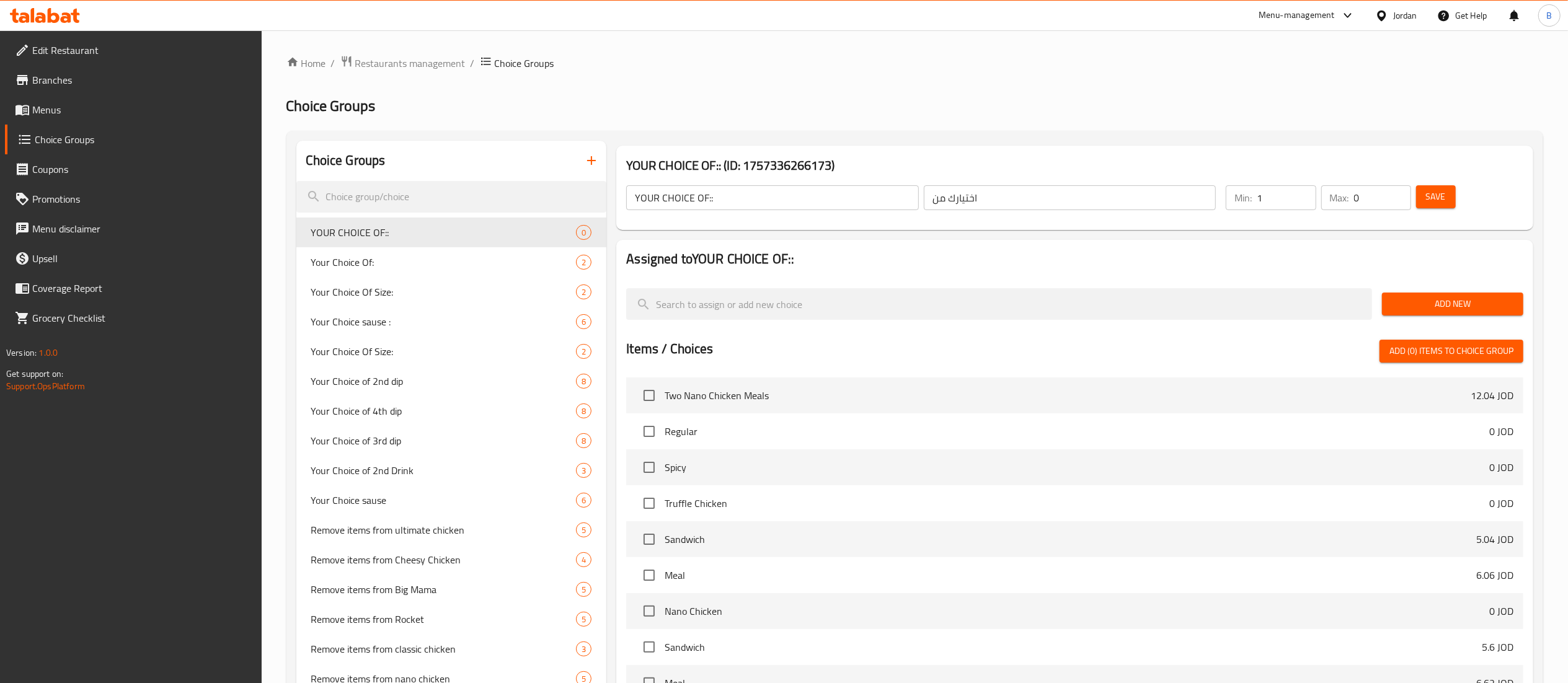
type input "1"
click at [1302, 193] on input "1" at bounding box center [1286, 198] width 59 height 25
click at [1392, 191] on input "0" at bounding box center [1382, 198] width 57 height 25
click at [1403, 191] on input "0" at bounding box center [1382, 198] width 57 height 25
type input "1"
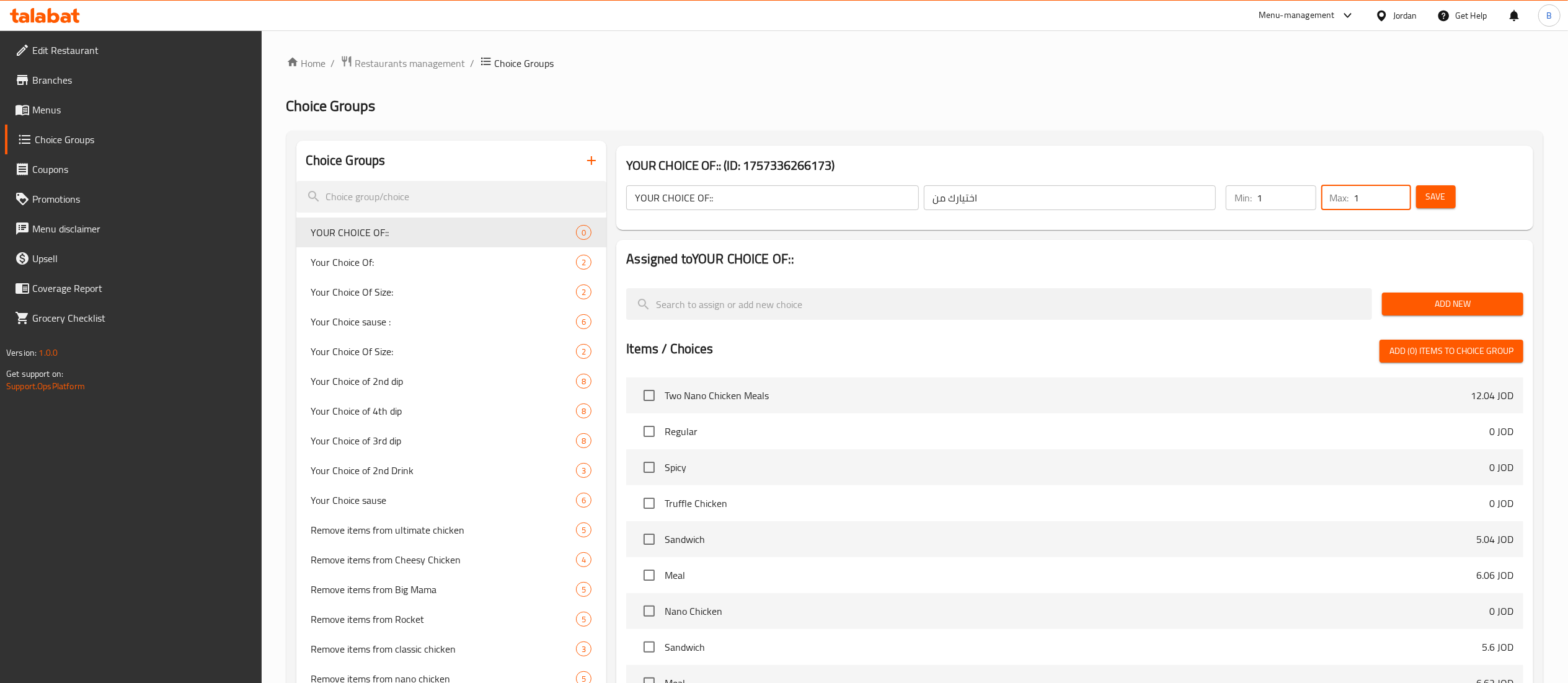
click at [1397, 191] on input "1" at bounding box center [1382, 198] width 57 height 25
click at [1427, 191] on span "Save" at bounding box center [1436, 197] width 20 height 16
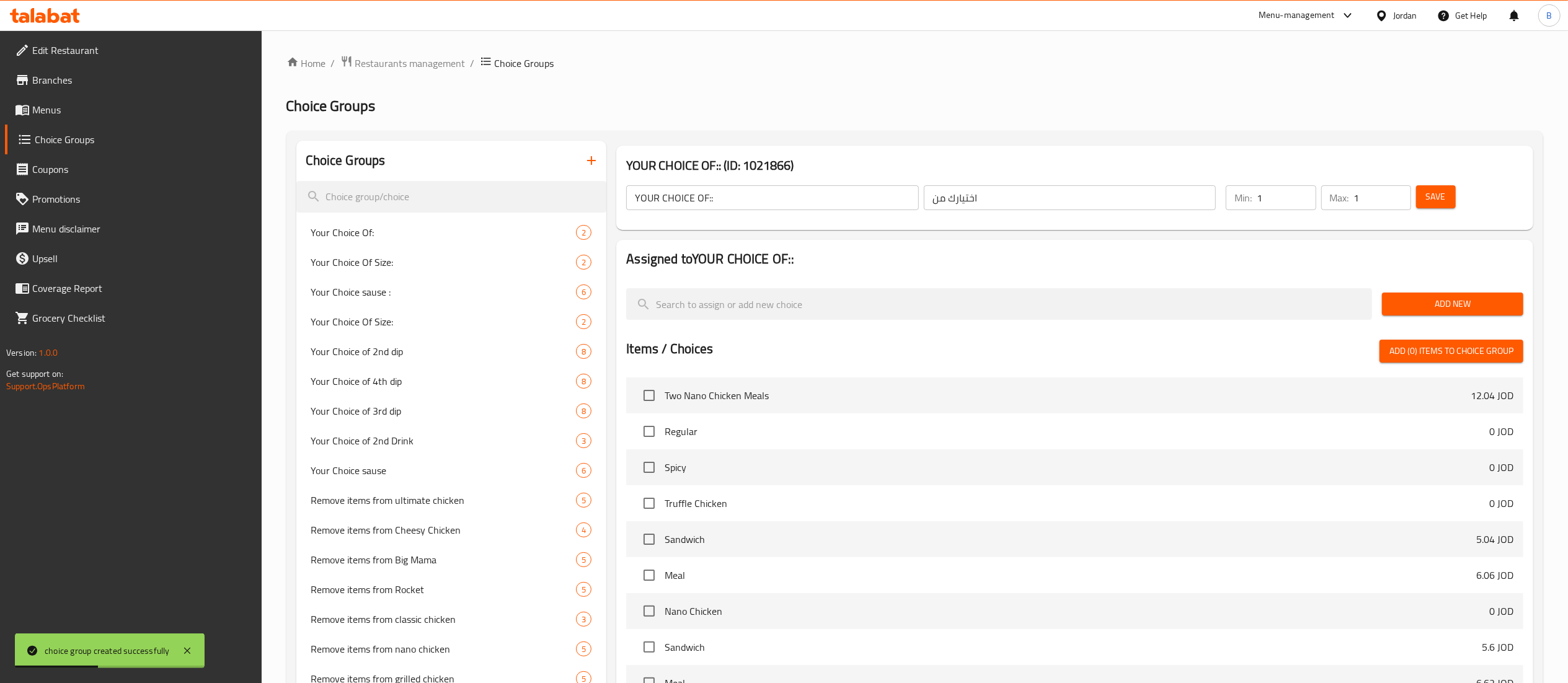
click at [1448, 307] on span "Add New" at bounding box center [1452, 305] width 122 height 16
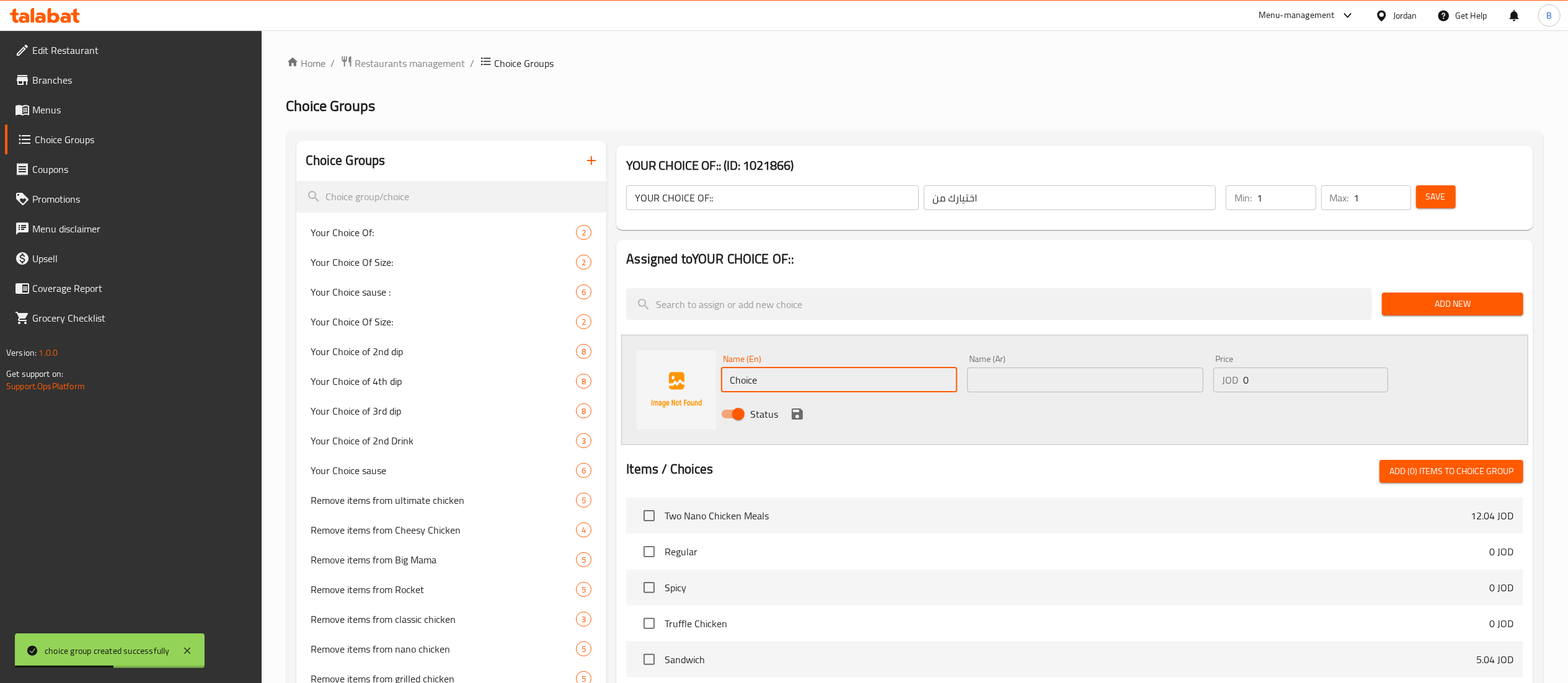
paste input "Sauce in"
type input "Sauce in"
click at [1051, 373] on input "text" at bounding box center [1086, 380] width 236 height 25
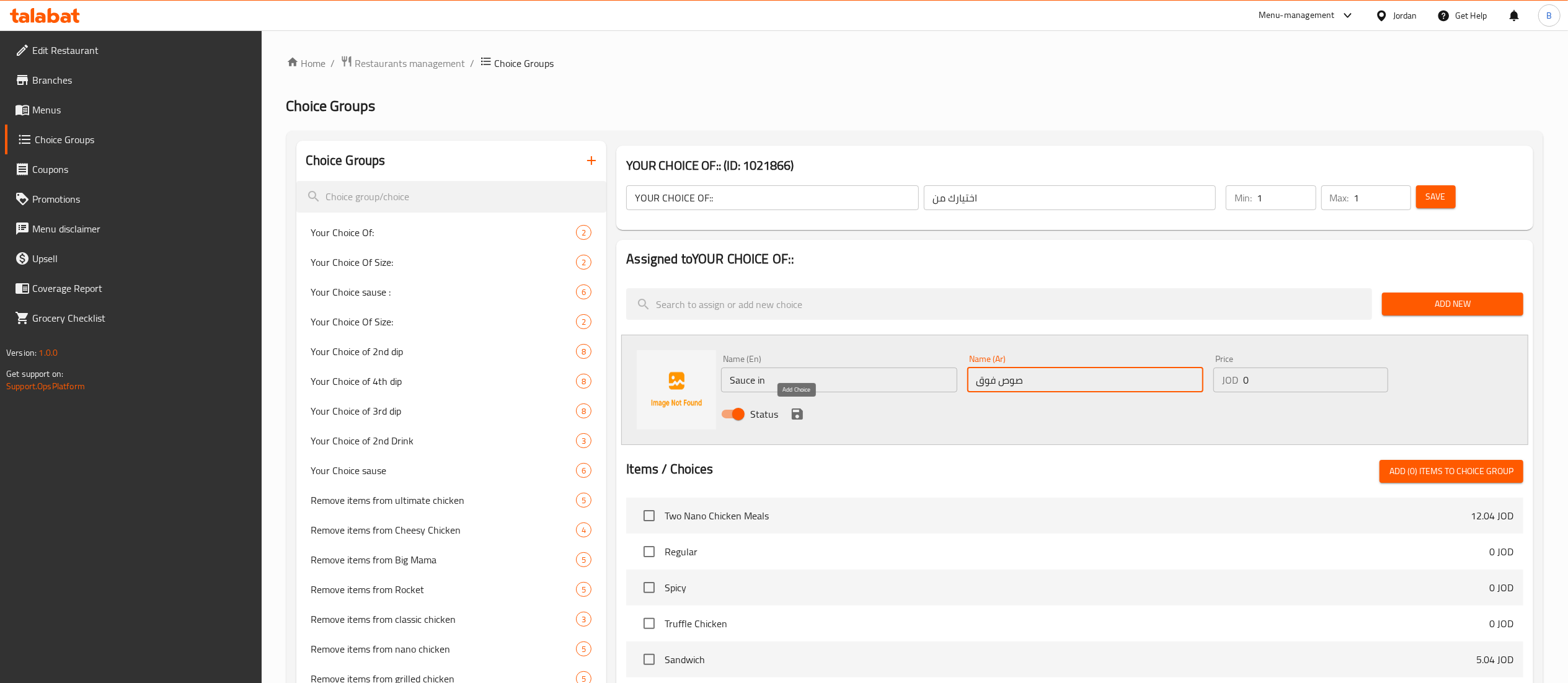
type input "صوص فوق"
click at [800, 409] on icon "save" at bounding box center [797, 414] width 11 height 11
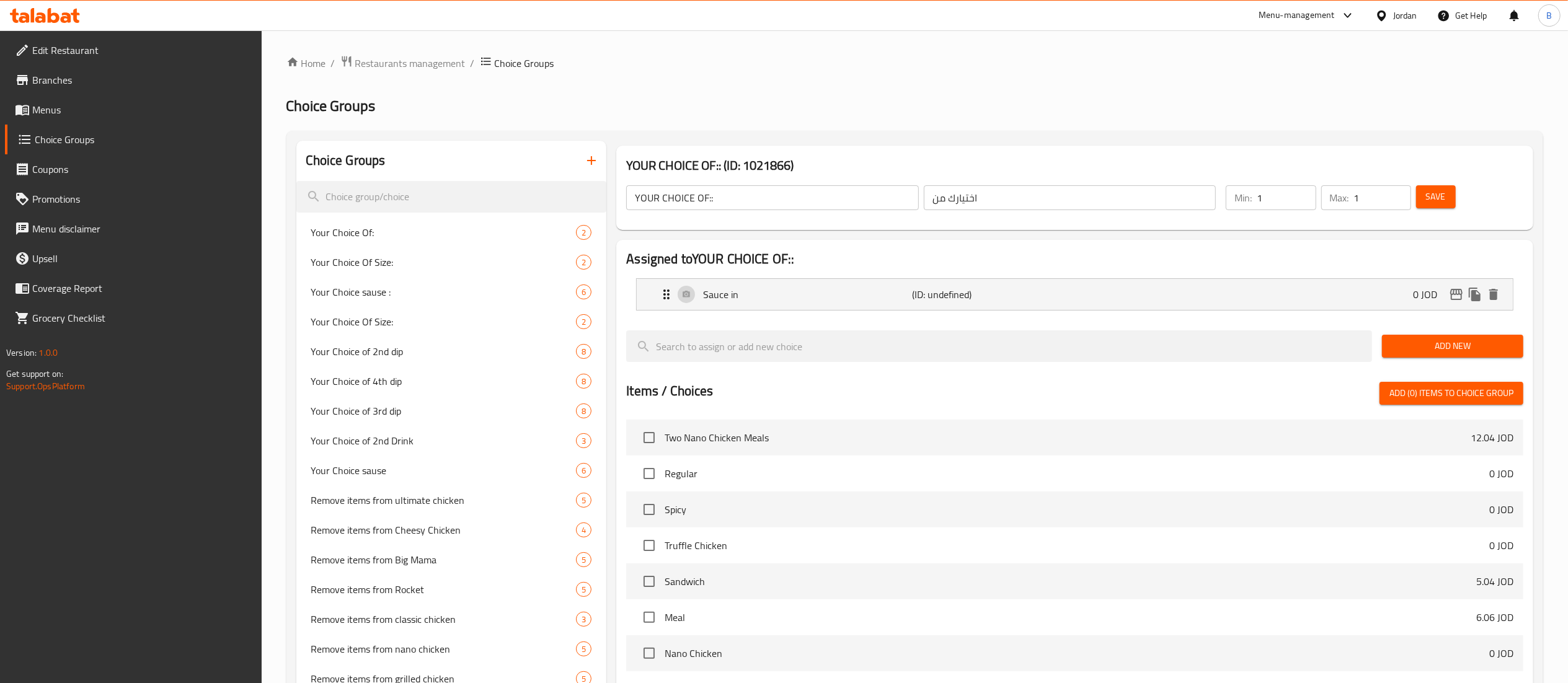
click at [1410, 347] on span "Add New" at bounding box center [1452, 347] width 122 height 16
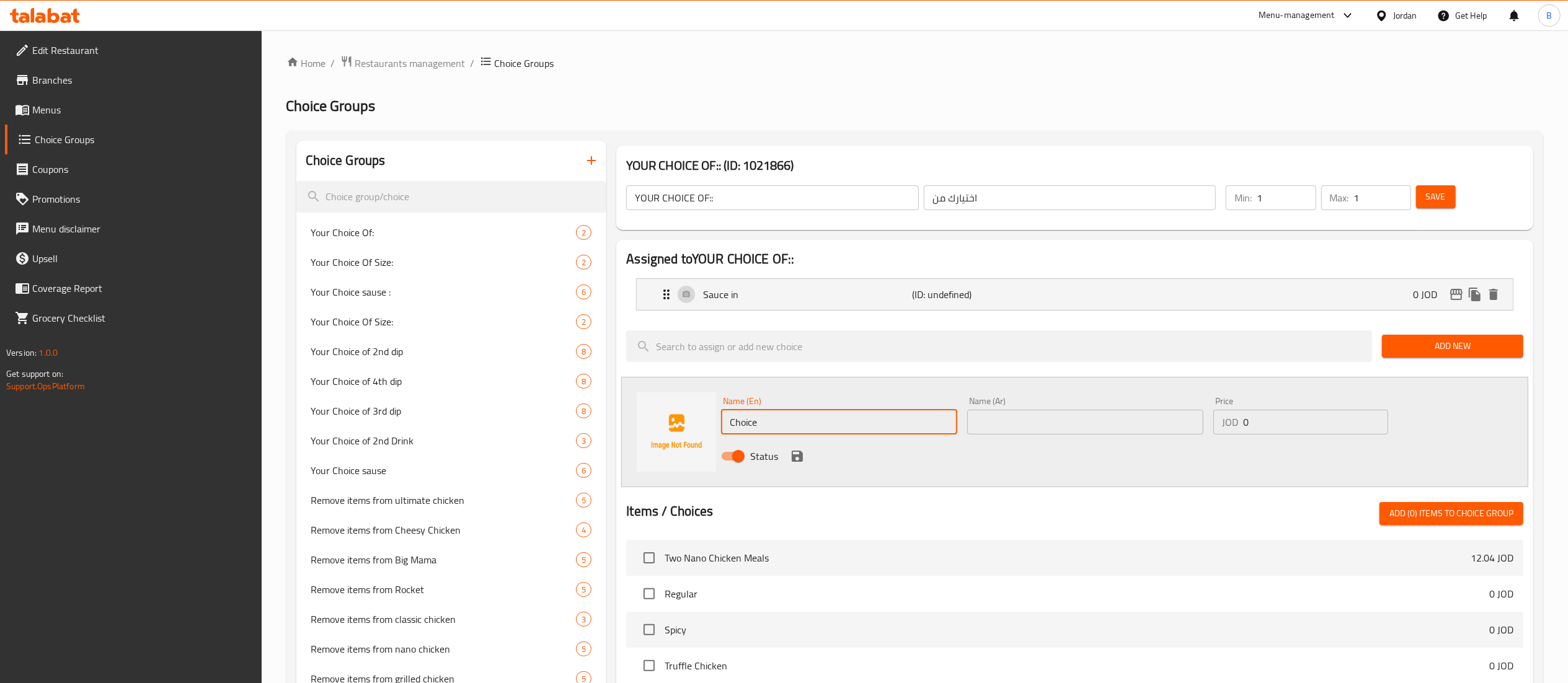
drag, startPoint x: 846, startPoint y: 413, endPoint x: 613, endPoint y: 420, distance: 233.1
click at [613, 420] on div "Assigned to YOUR CHOICE OF:: Sauce in (ID: undefined) 0 JOD Name (En) Sauce in …" at bounding box center [1074, 597] width 927 height 725
paste input "Sauce out"
type input "Sauce out"
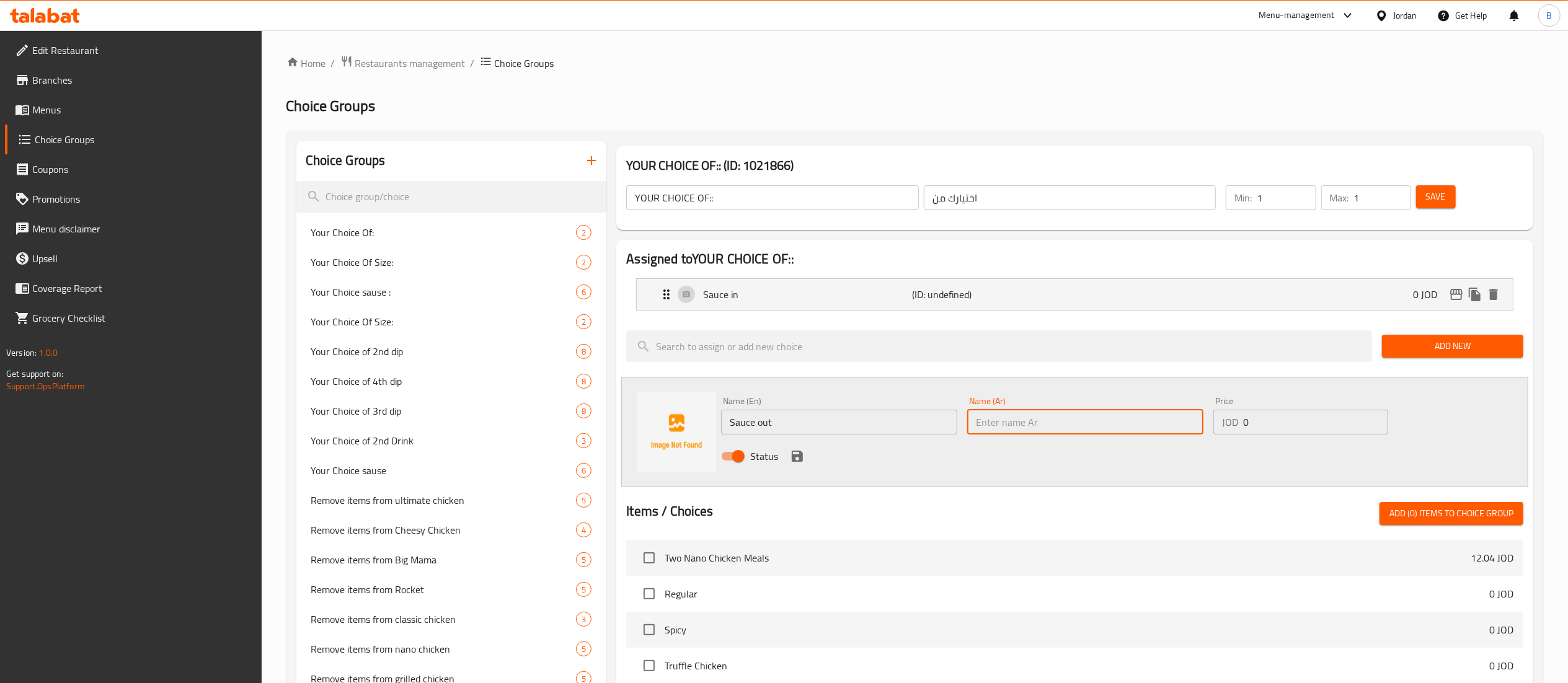
click at [1007, 428] on input "text" at bounding box center [1086, 422] width 236 height 25
type input "على جنب"
click at [796, 456] on icon "save" at bounding box center [797, 456] width 11 height 11
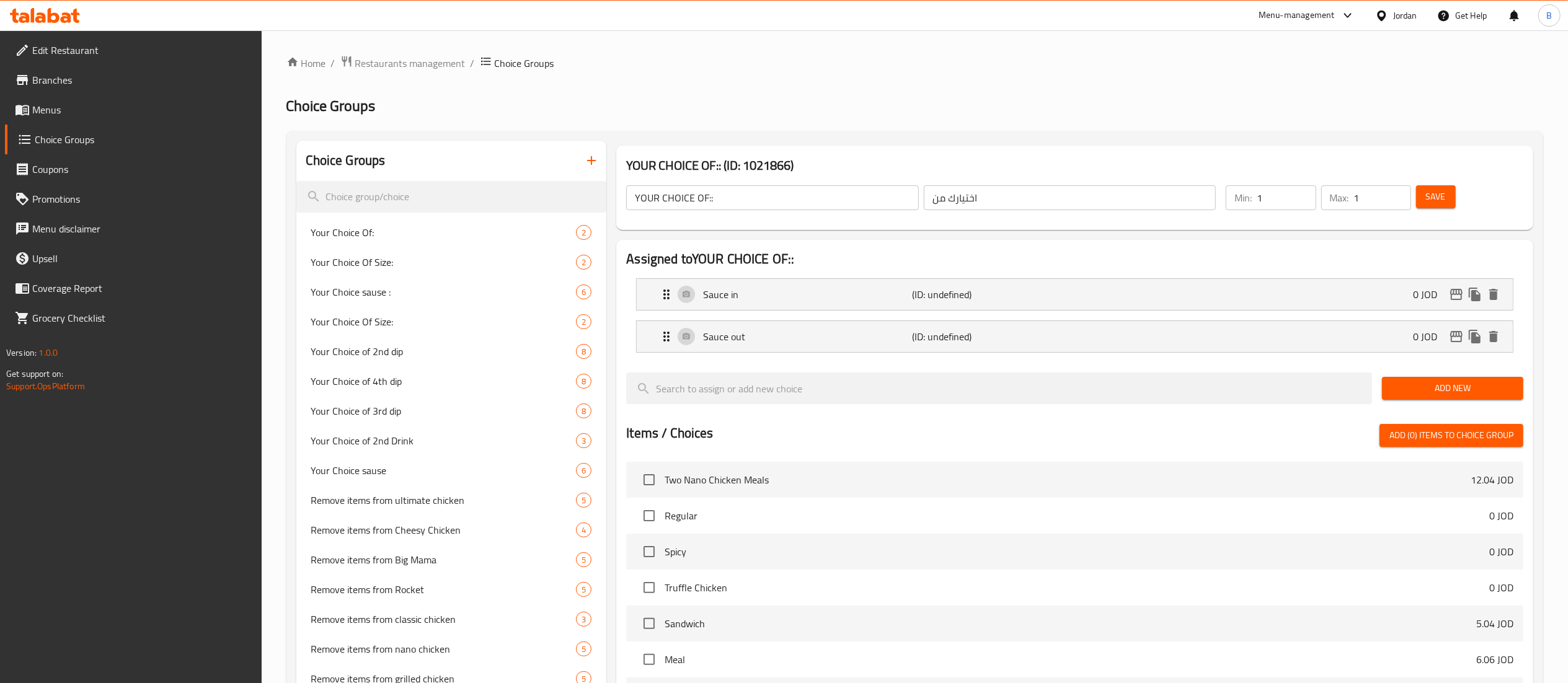
click at [1429, 191] on span "Save" at bounding box center [1436, 197] width 20 height 16
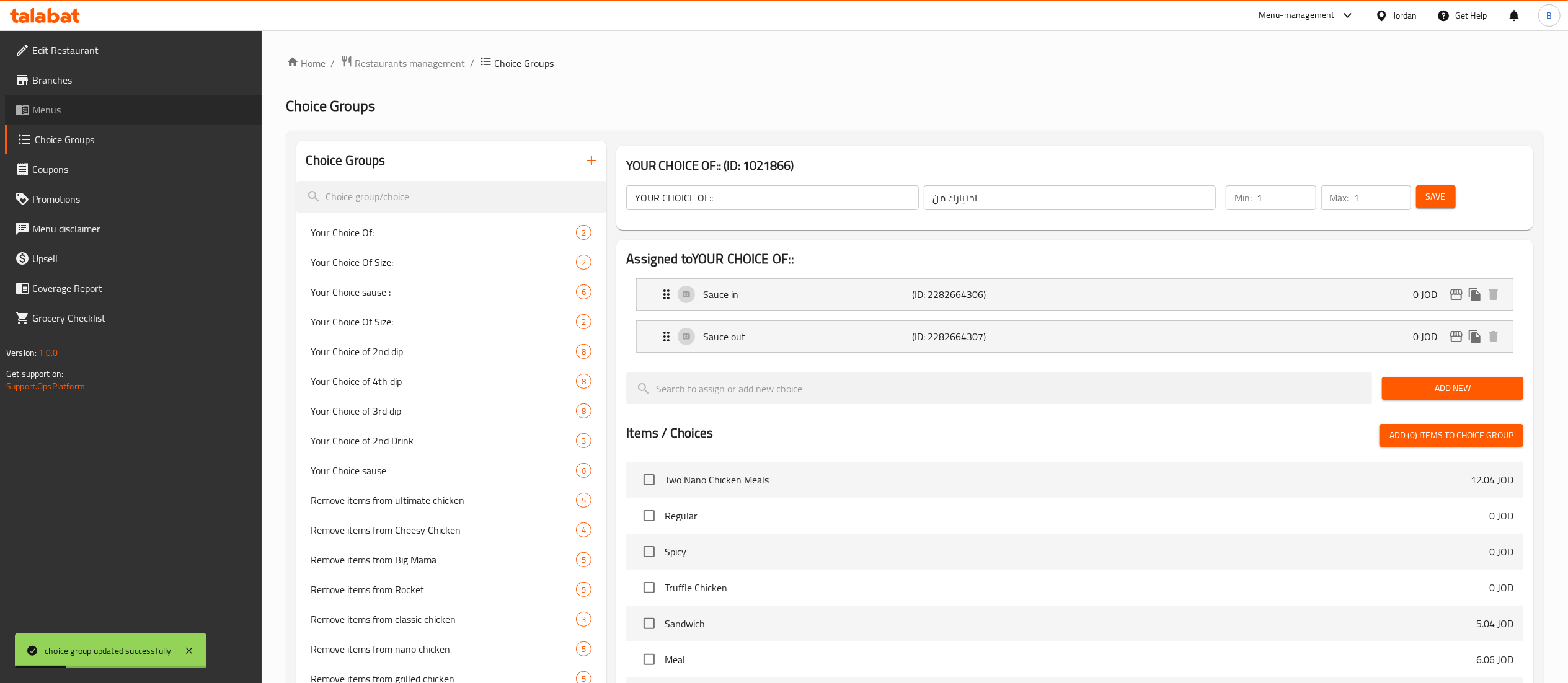
click at [75, 114] on span "Menus" at bounding box center [142, 109] width 220 height 15
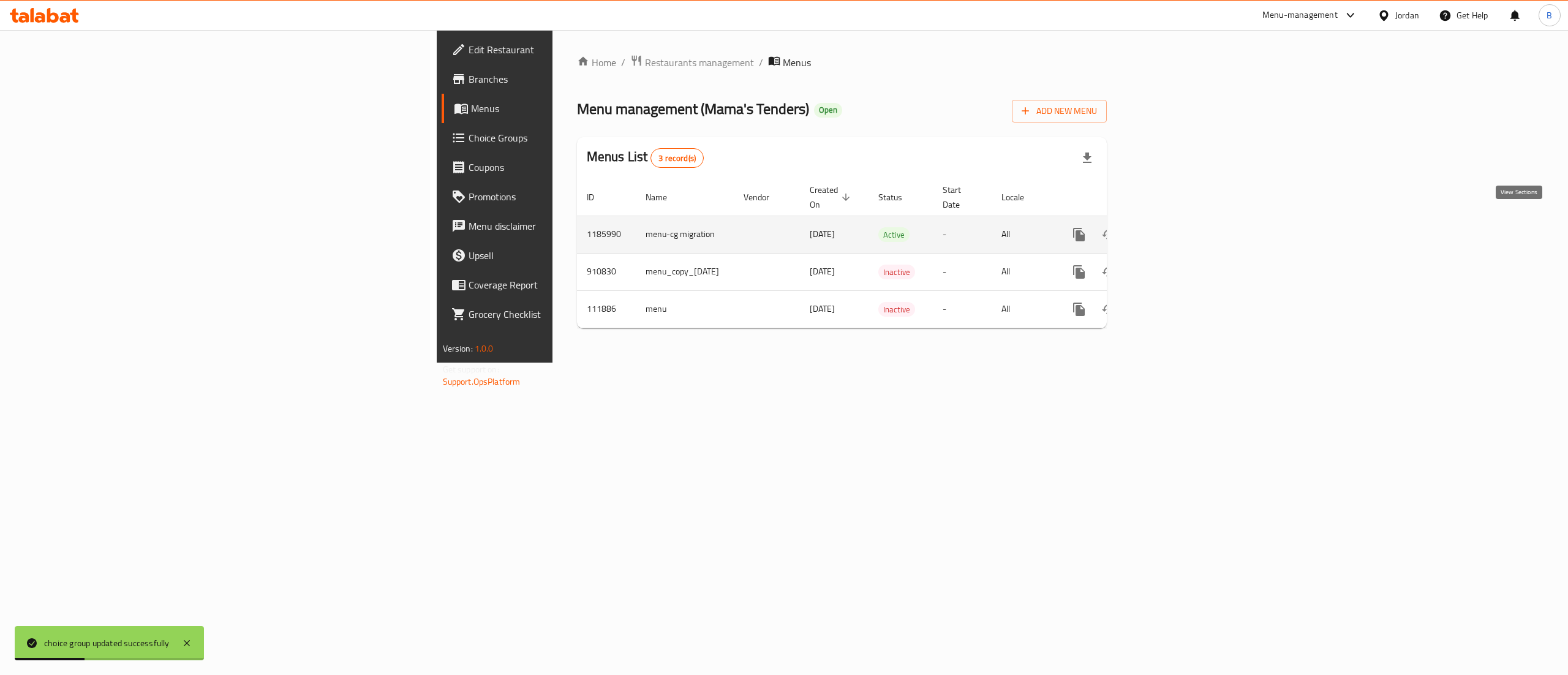
click at [1174, 228] on icon "enhanced table" at bounding box center [1167, 235] width 15 height 15
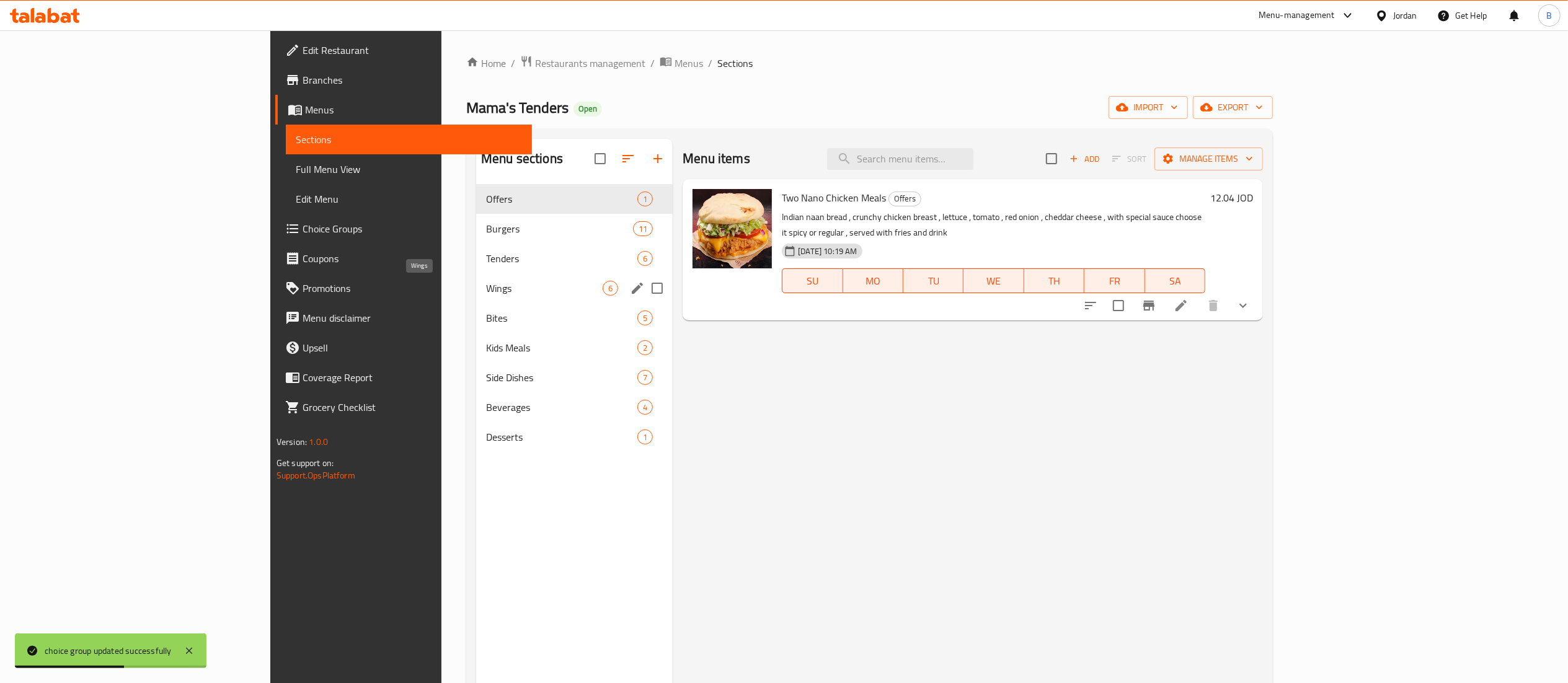
click at [486, 282] on span "Wings" at bounding box center [544, 288] width 116 height 15
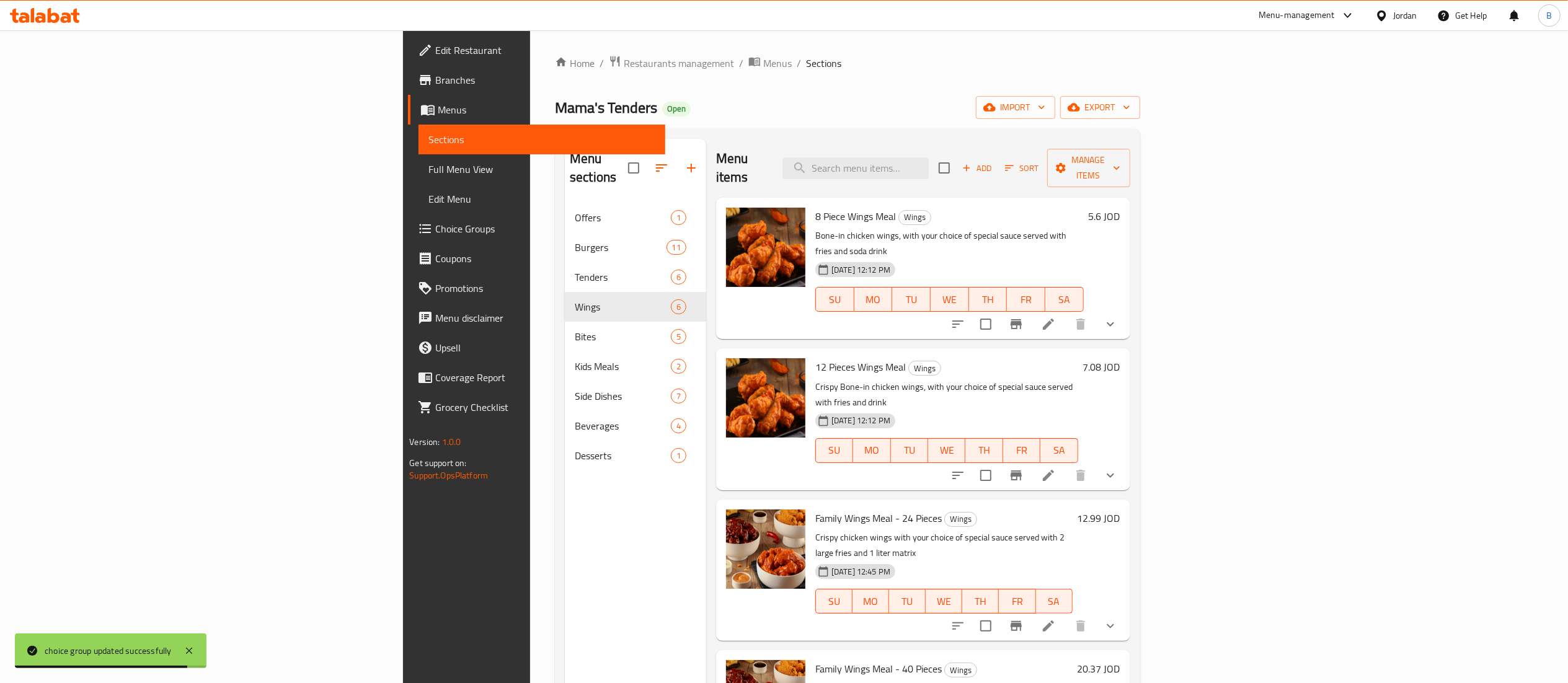
click at [1056, 317] on icon at bounding box center [1048, 324] width 15 height 15
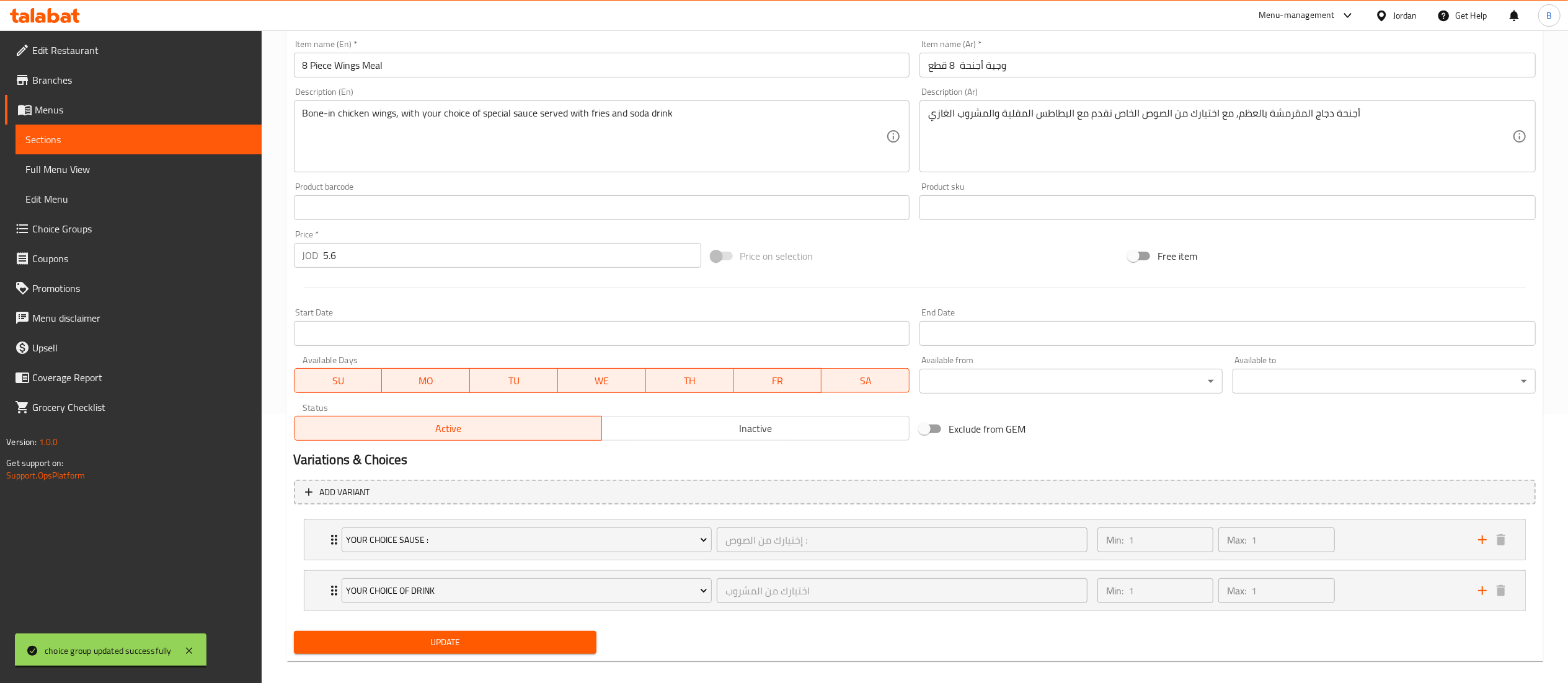
scroll to position [284, 0]
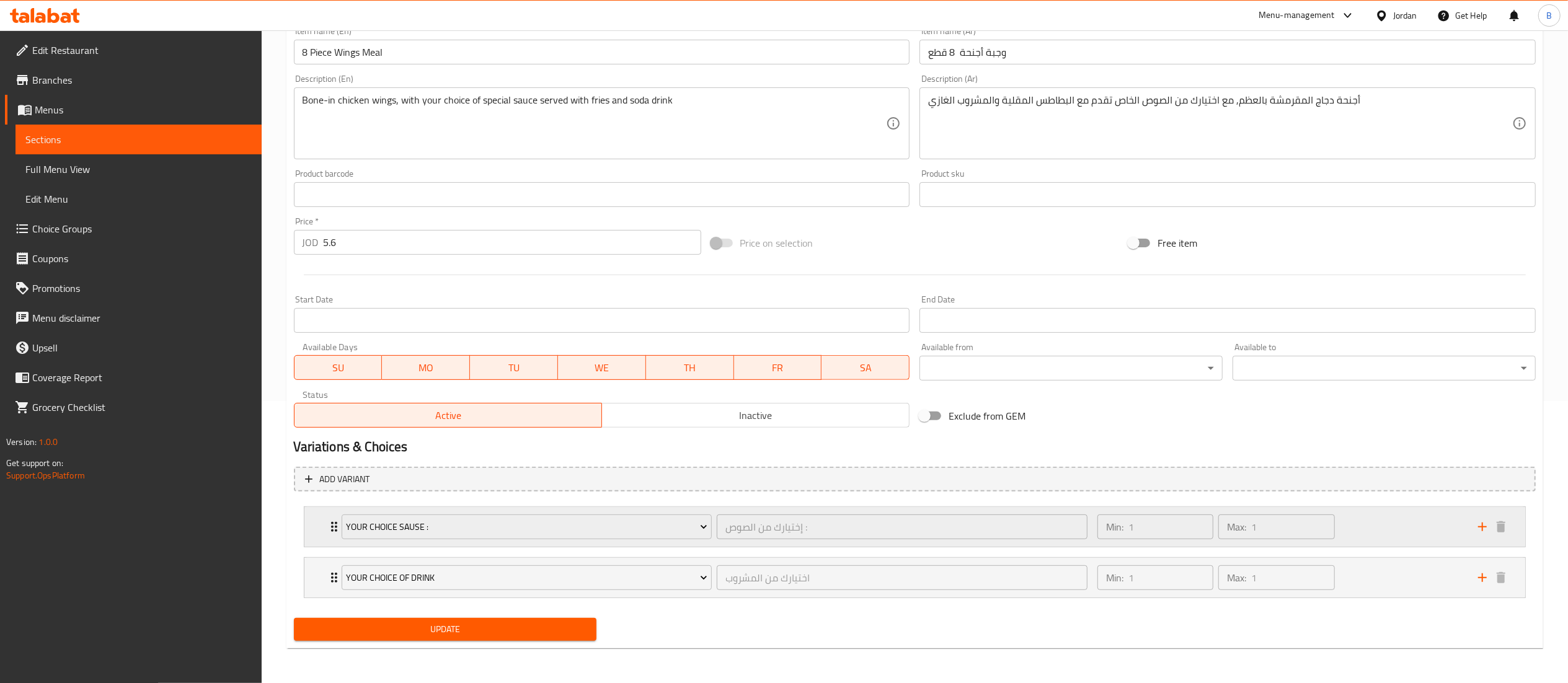
click at [1378, 524] on div "Min: 1 ​ Max: 1 ​" at bounding box center [1280, 526] width 381 height 39
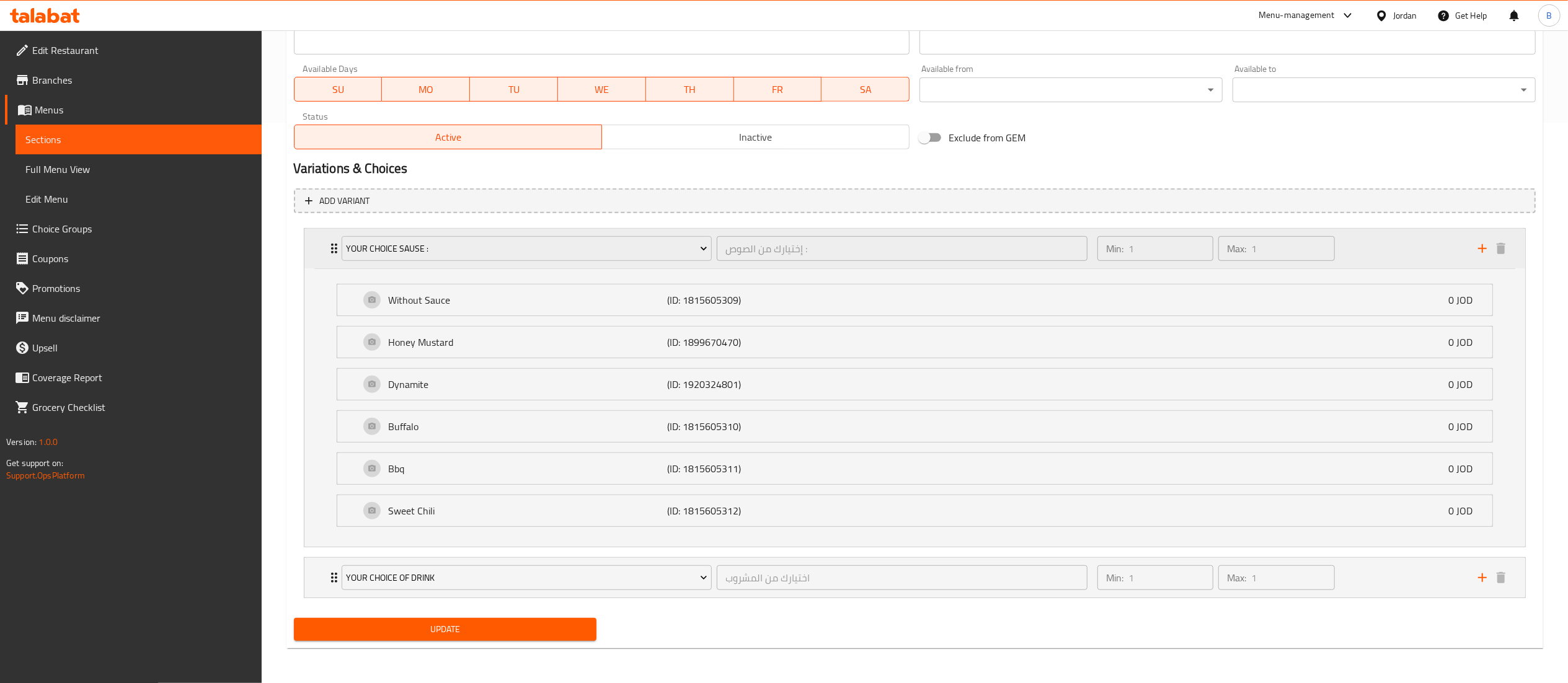
scroll to position [564, 0]
click at [1478, 577] on icon "add" at bounding box center [1482, 578] width 15 height 15
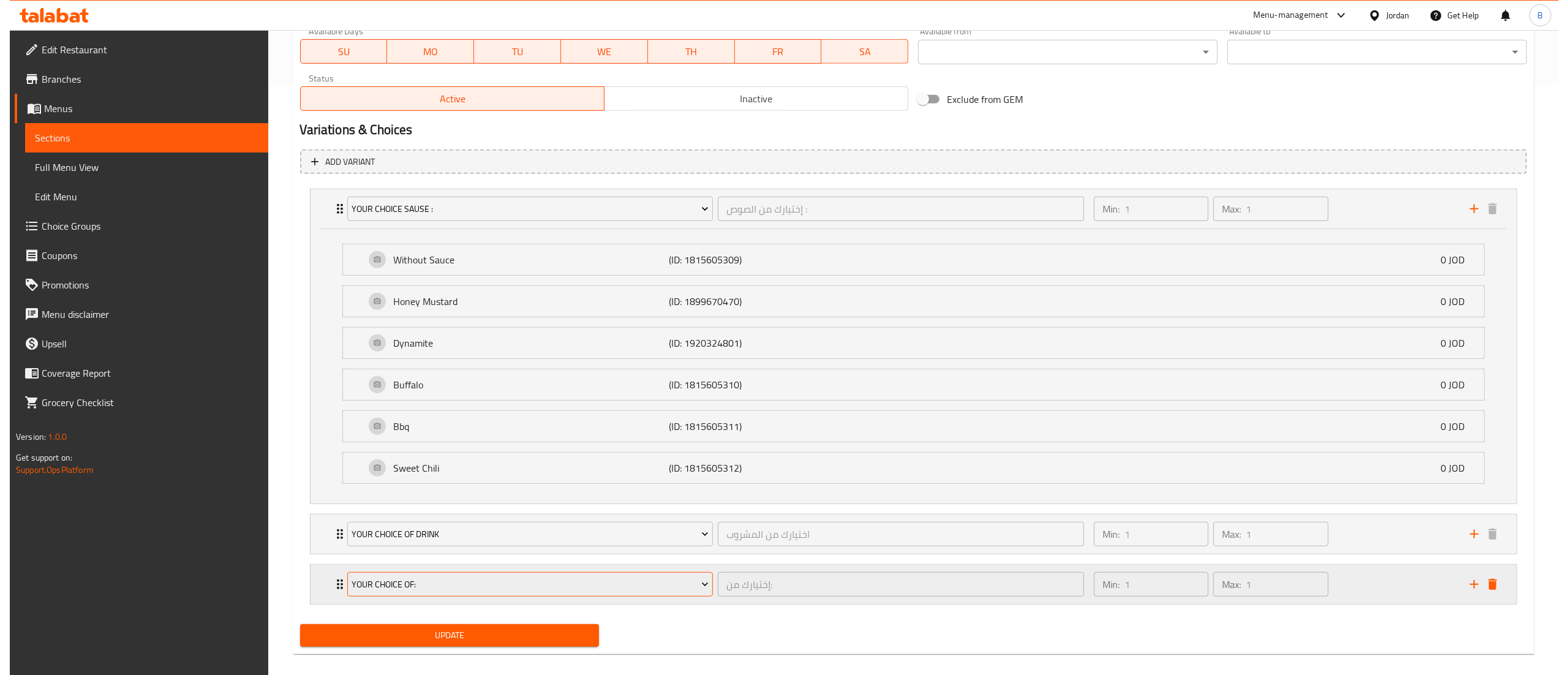
scroll to position [608, 0]
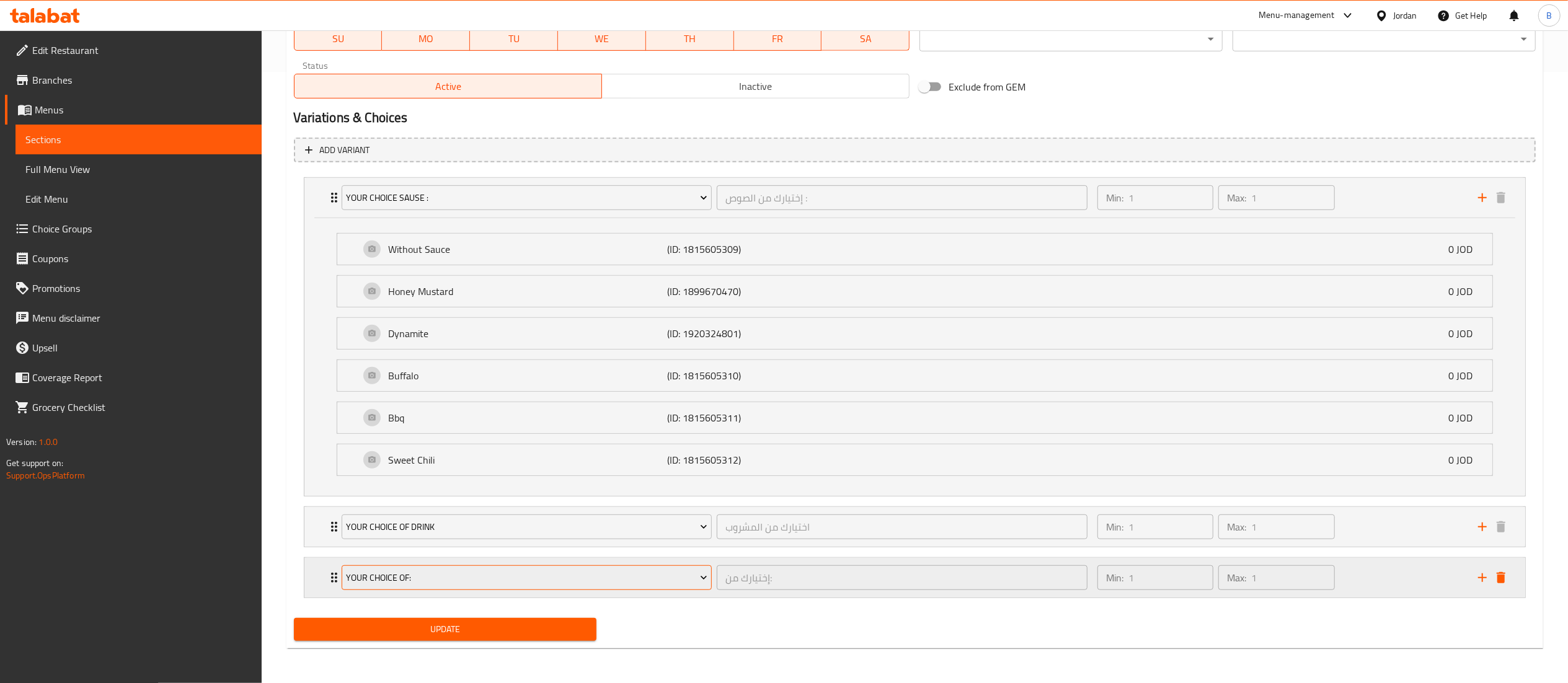
click at [531, 581] on span "Your Choice Of:" at bounding box center [526, 579] width 362 height 16
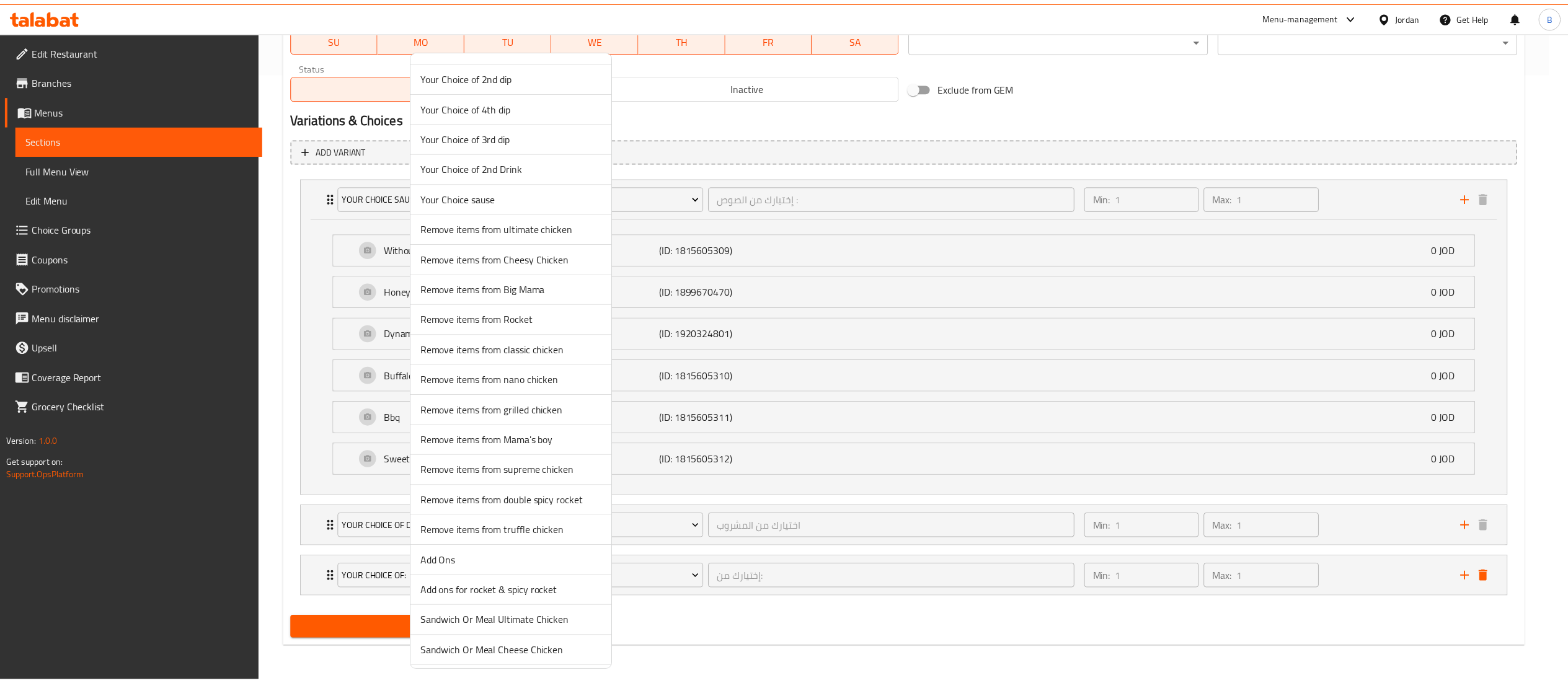
scroll to position [518, 0]
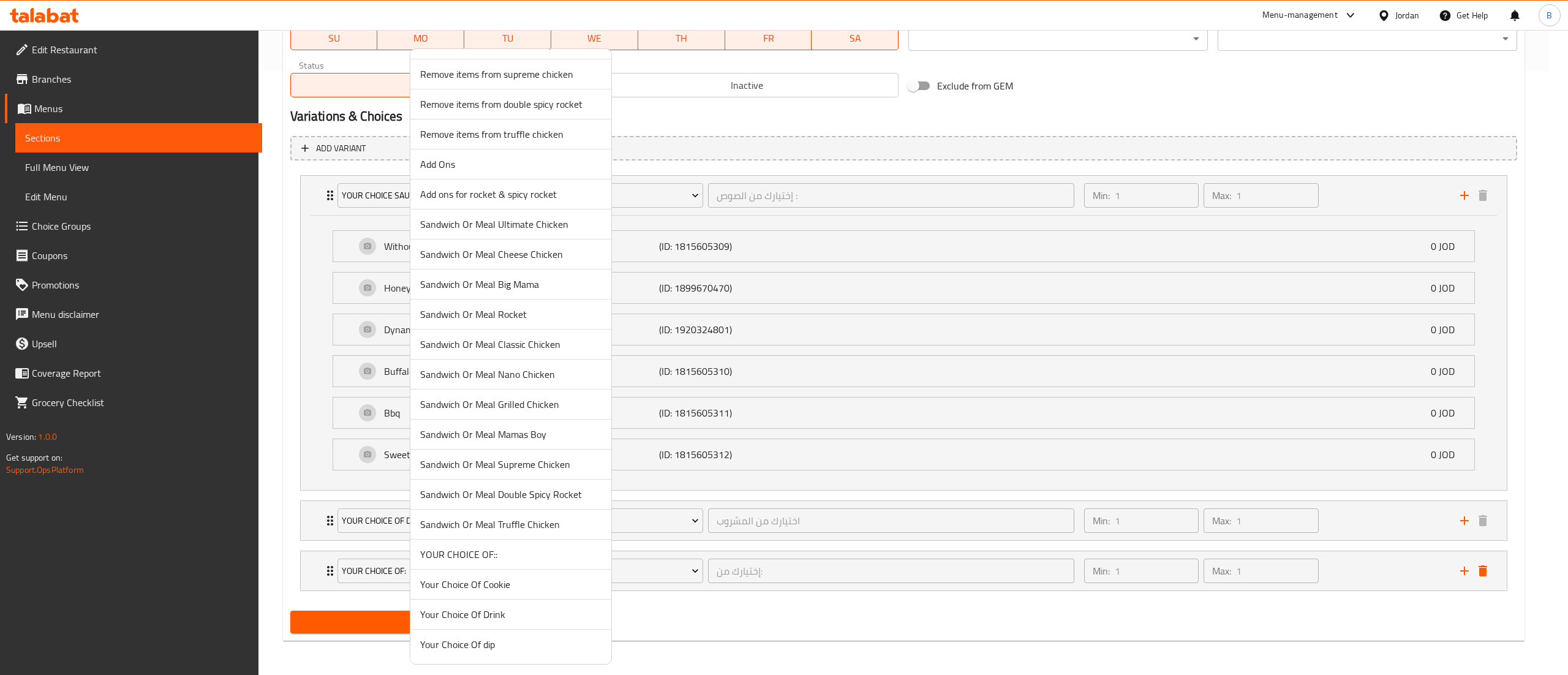
click at [507, 566] on li "YOUR CHOICE OF::" at bounding box center [511, 555] width 201 height 30
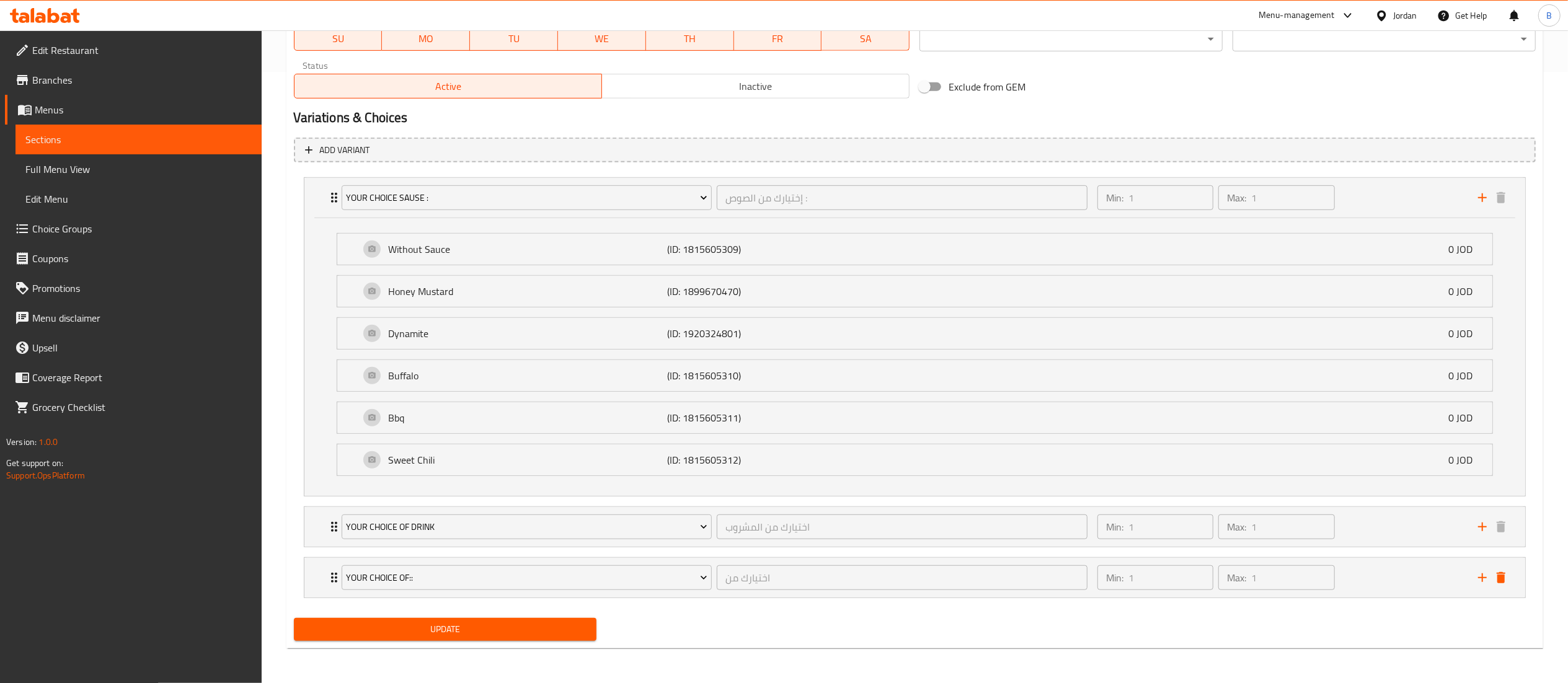
click at [509, 640] on button "Update" at bounding box center [446, 630] width 303 height 23
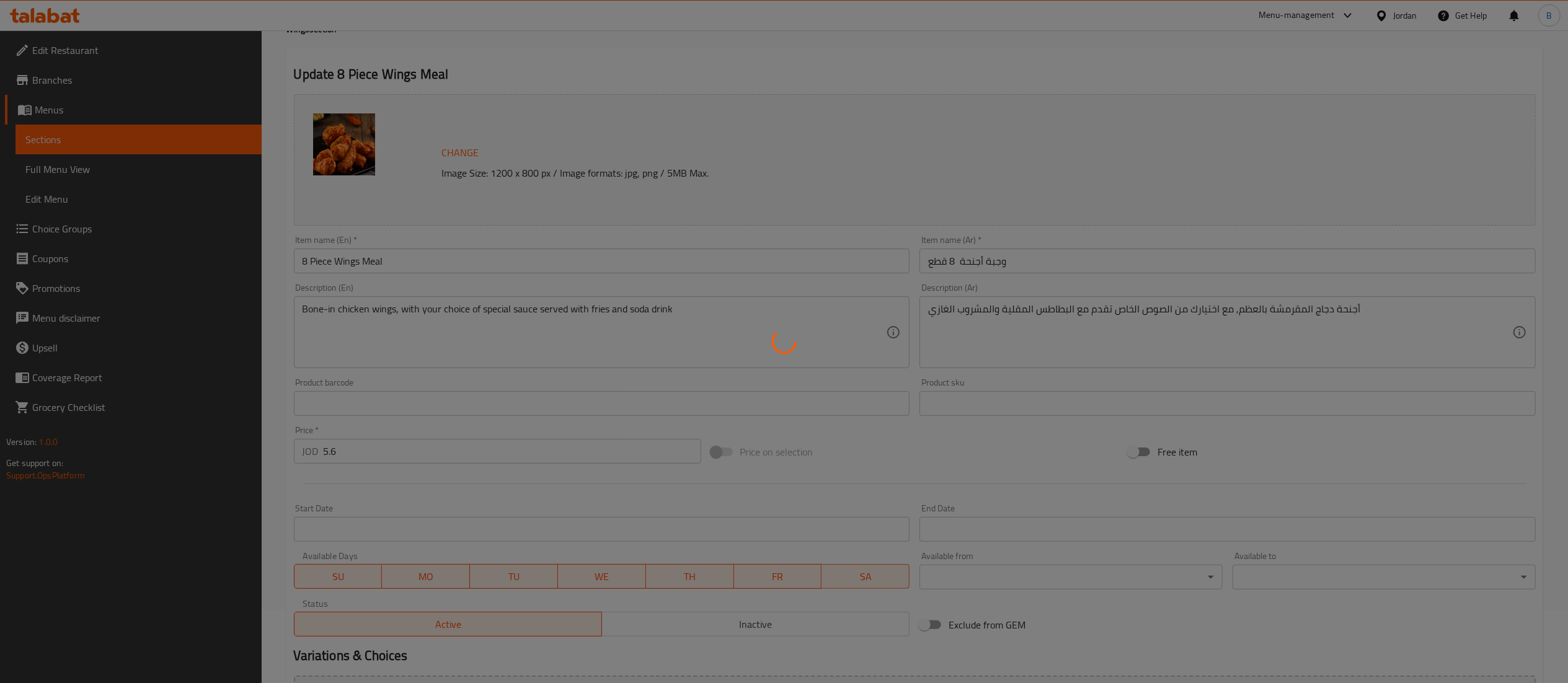
scroll to position [0, 0]
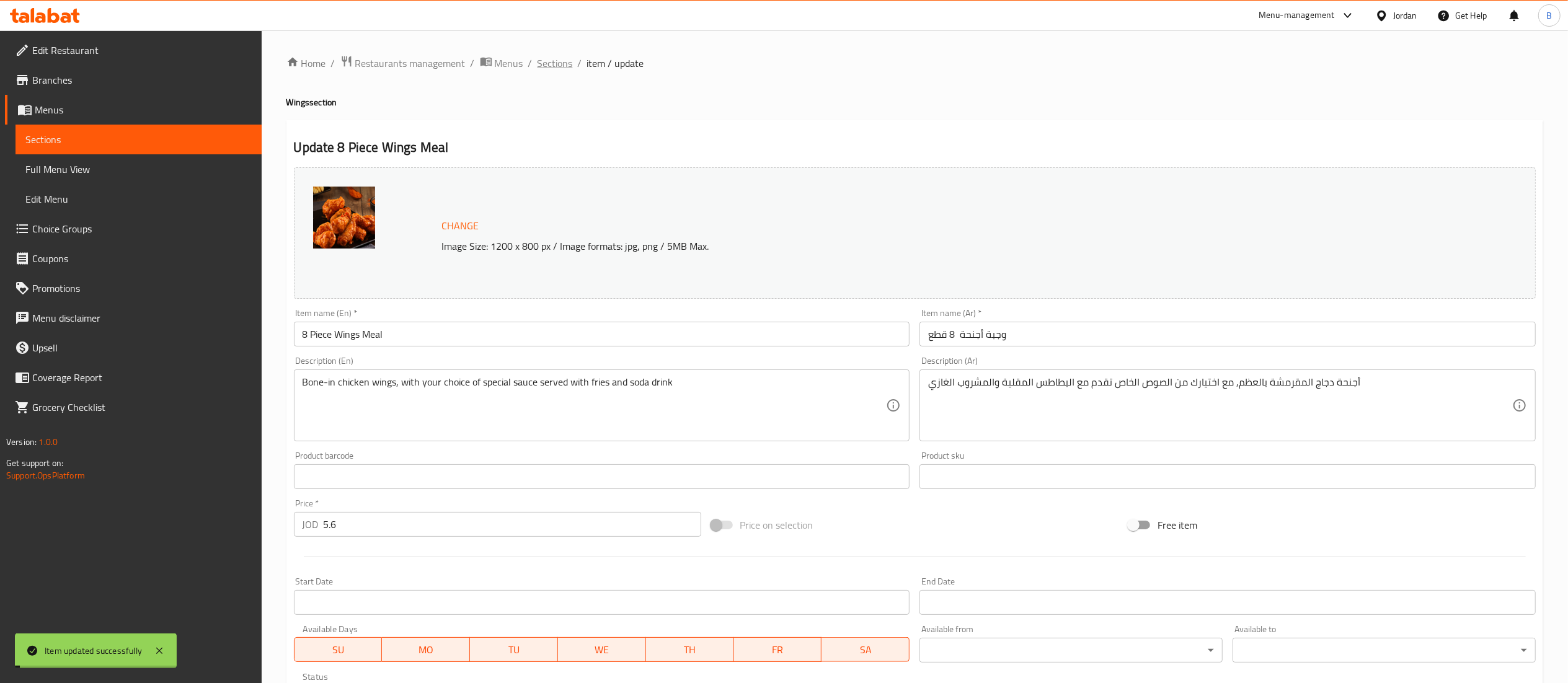
click at [551, 59] on span "Sections" at bounding box center [555, 63] width 35 height 15
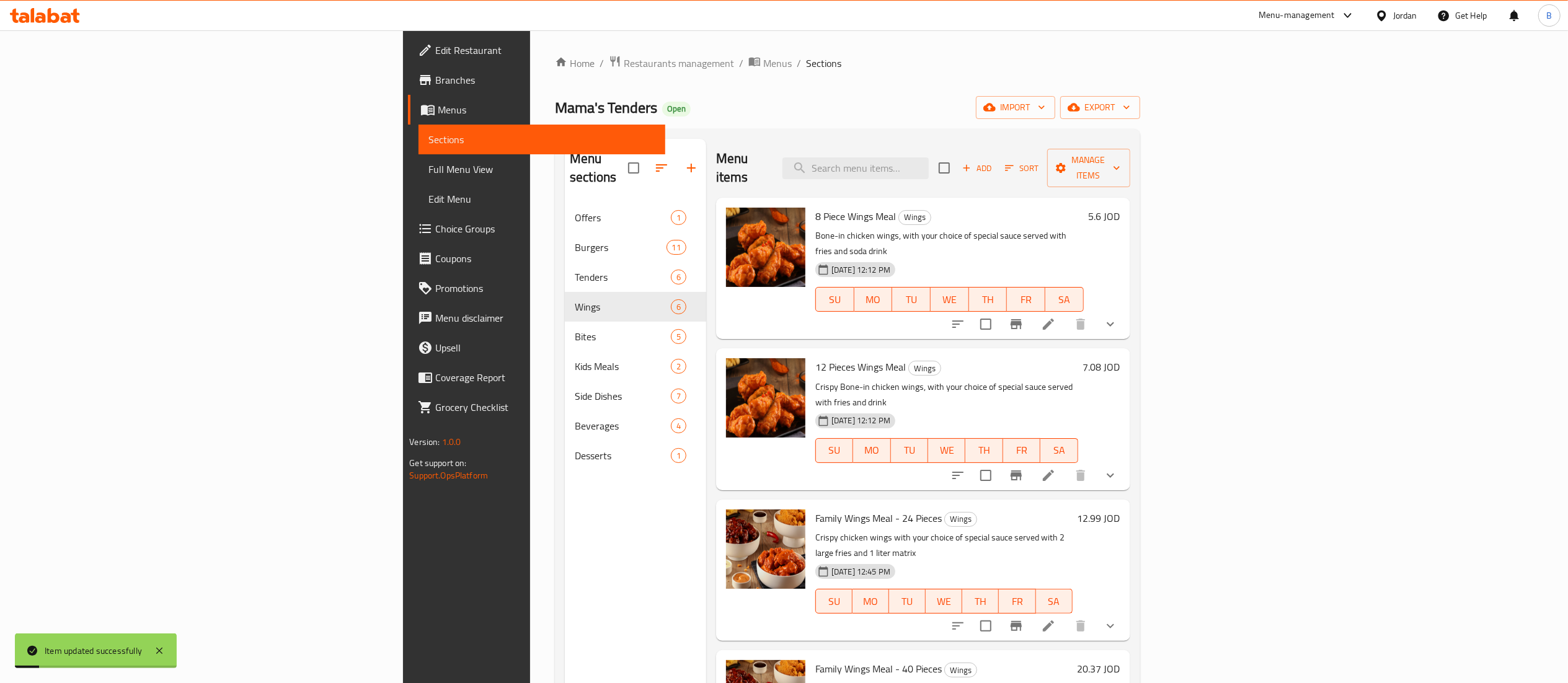
click at [1056, 468] on icon at bounding box center [1048, 475] width 15 height 15
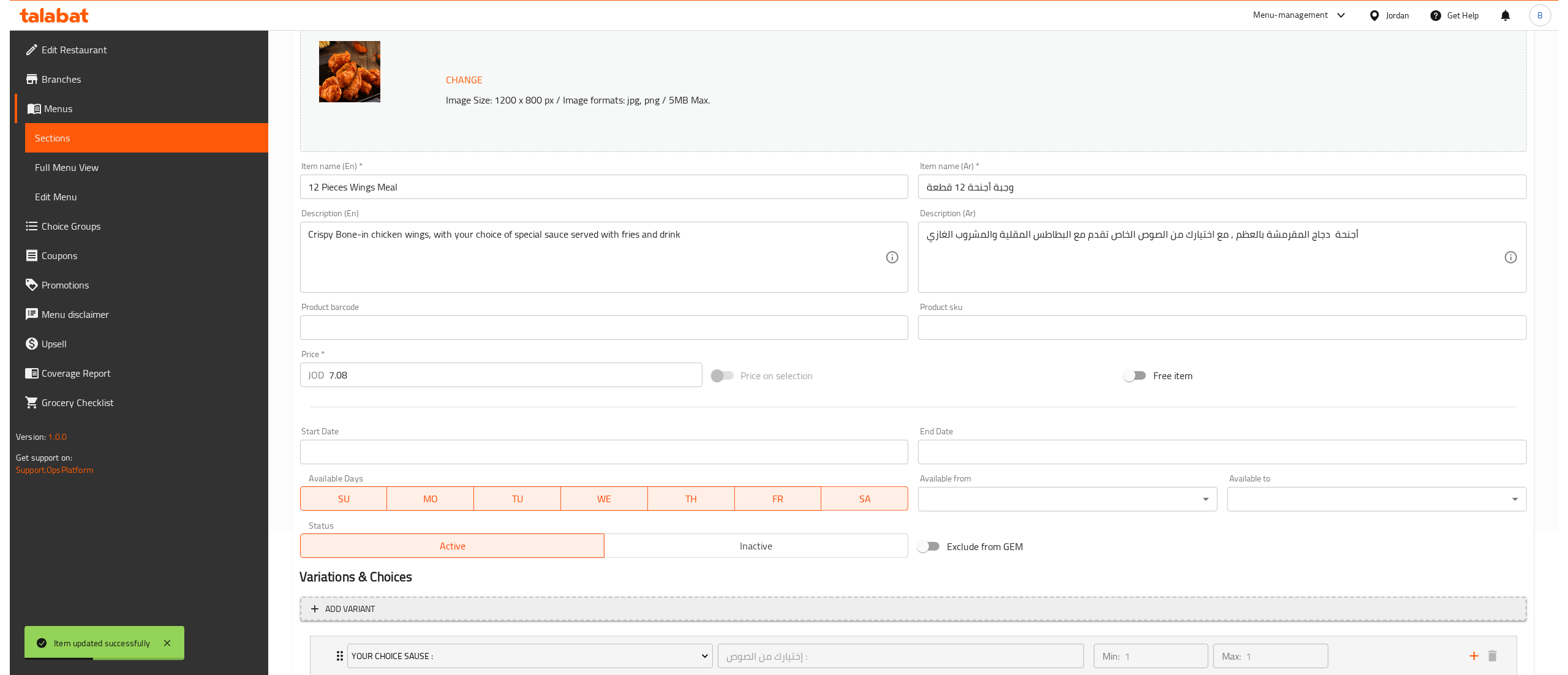
scroll to position [280, 0]
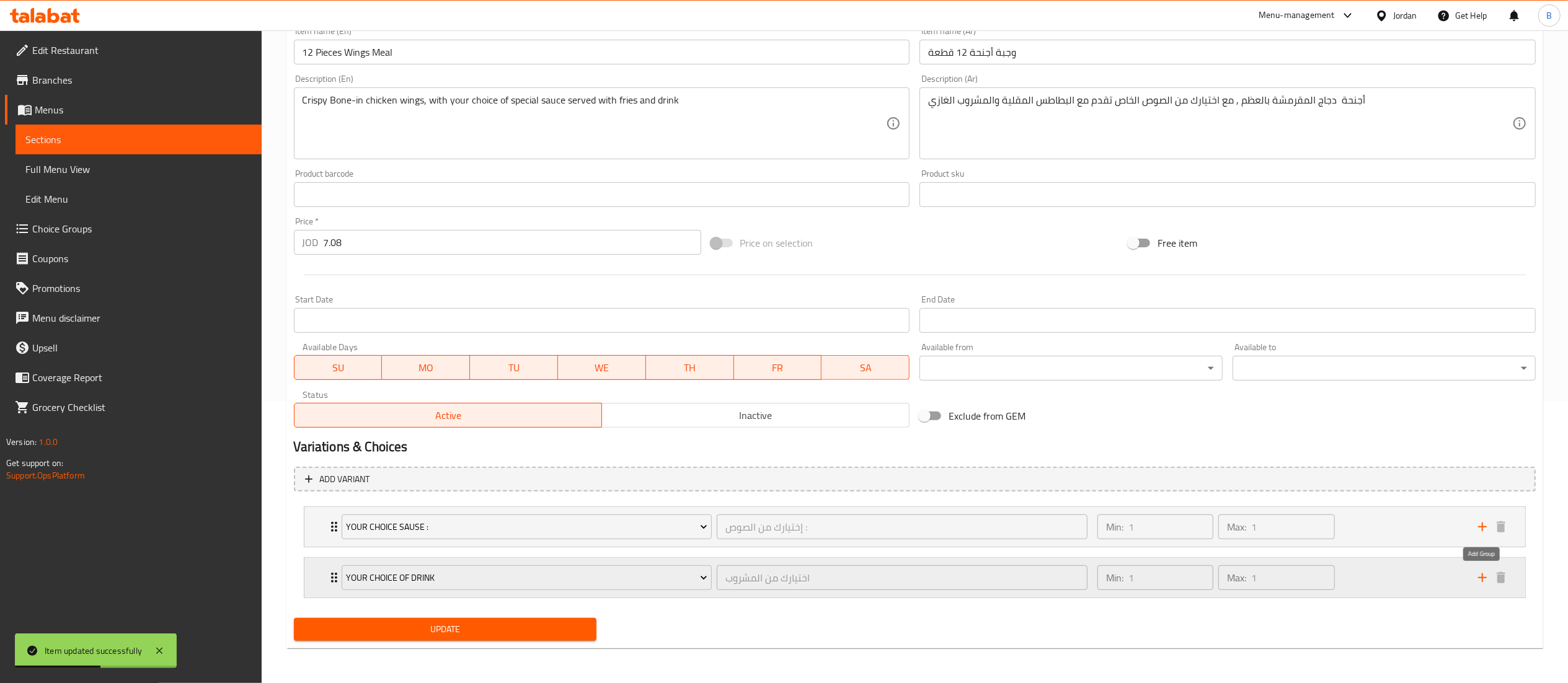
click at [1484, 579] on icon "add" at bounding box center [1482, 578] width 15 height 15
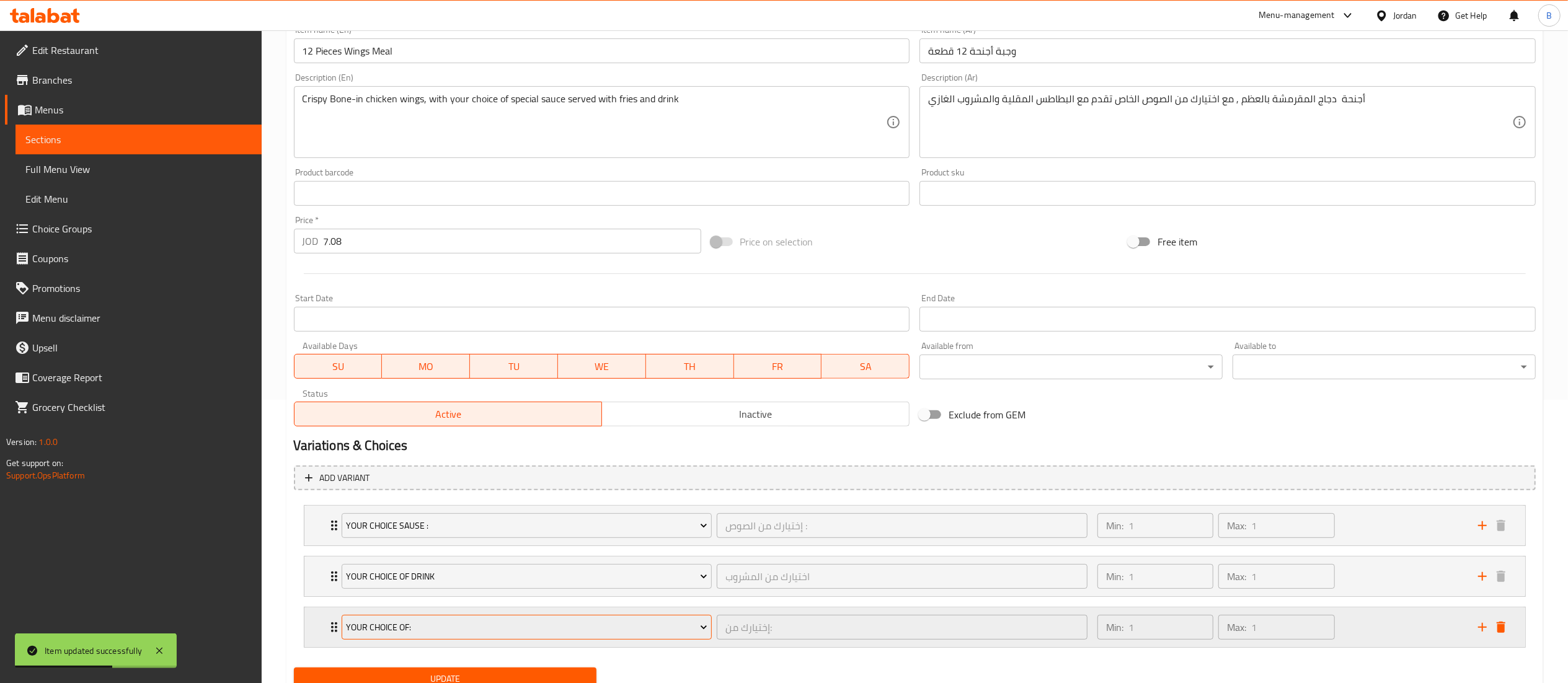
click at [568, 639] on button "Your Choice Of:" at bounding box center [527, 628] width 371 height 25
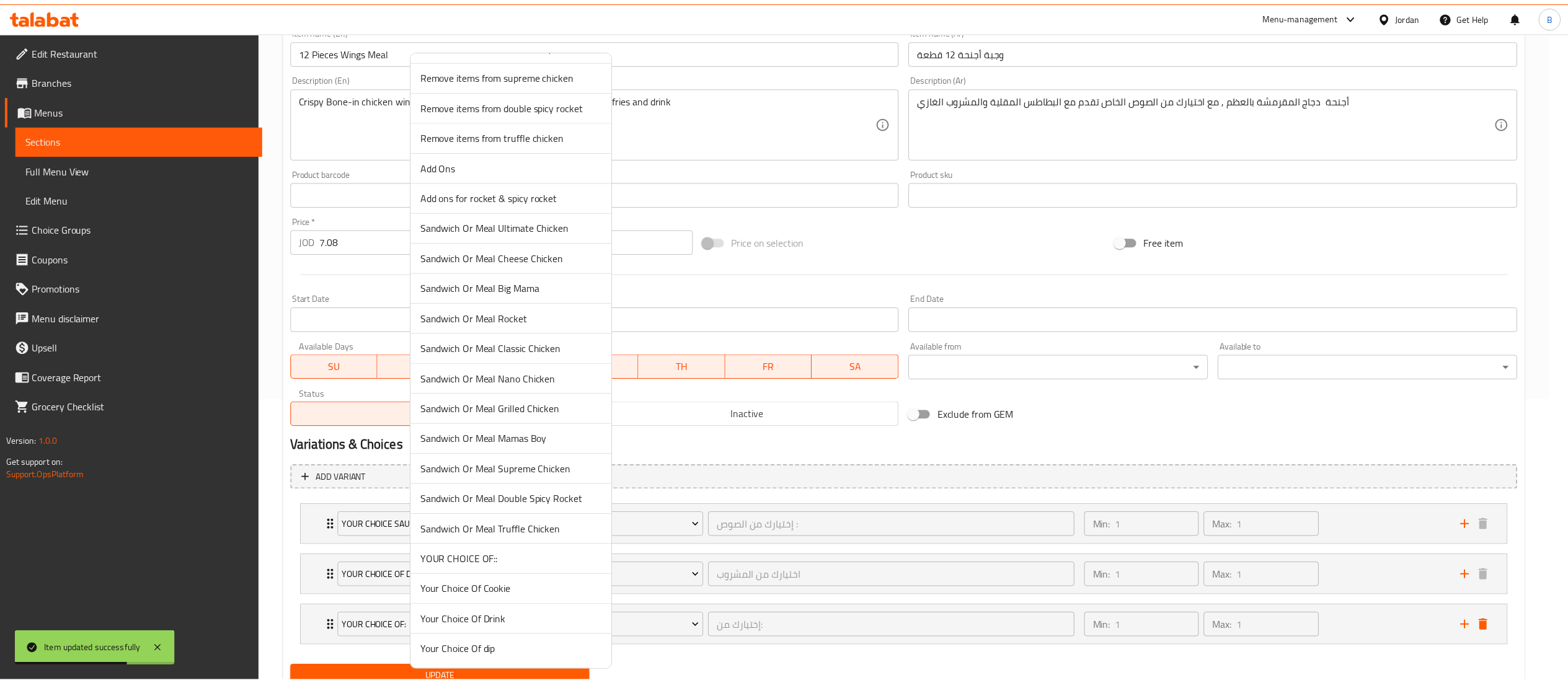
scroll to position [518, 0]
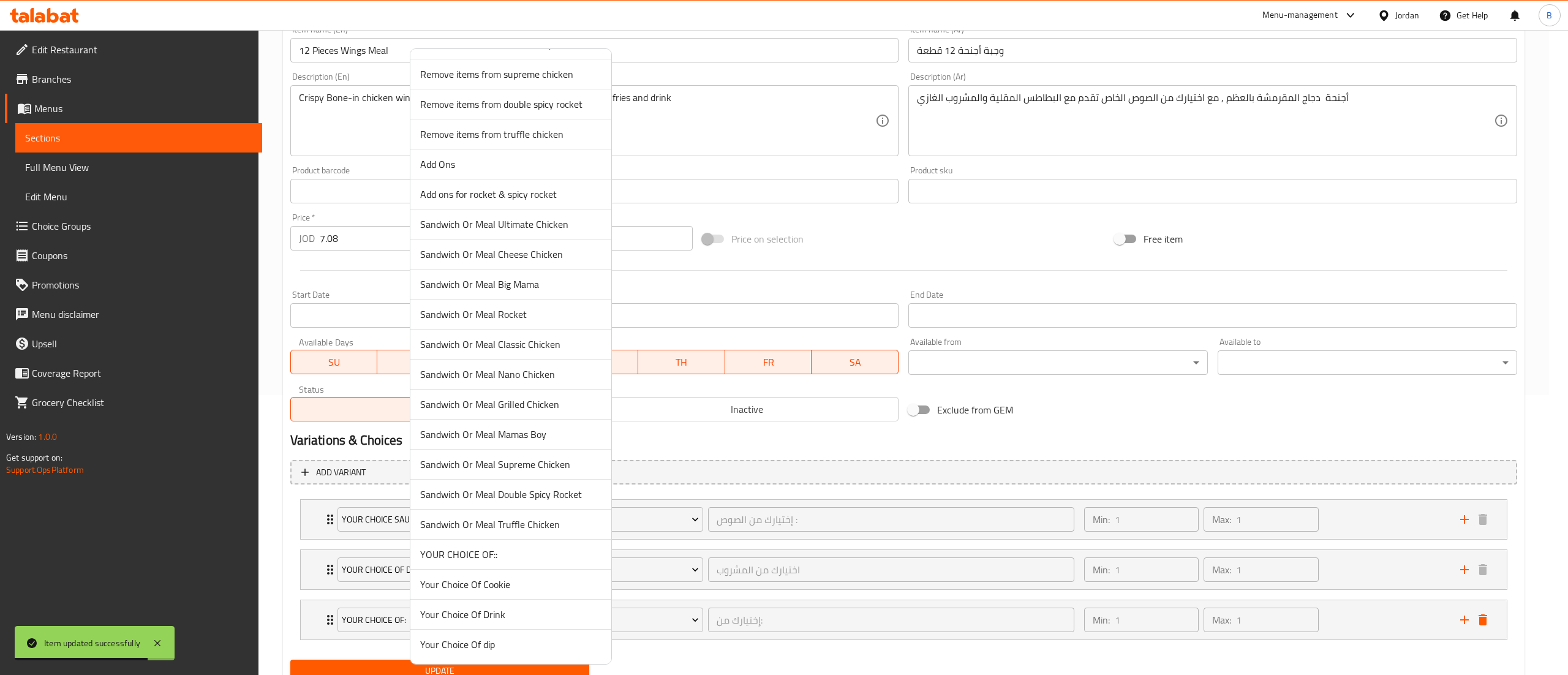
click at [515, 560] on span "YOUR CHOICE OF::" at bounding box center [511, 554] width 182 height 15
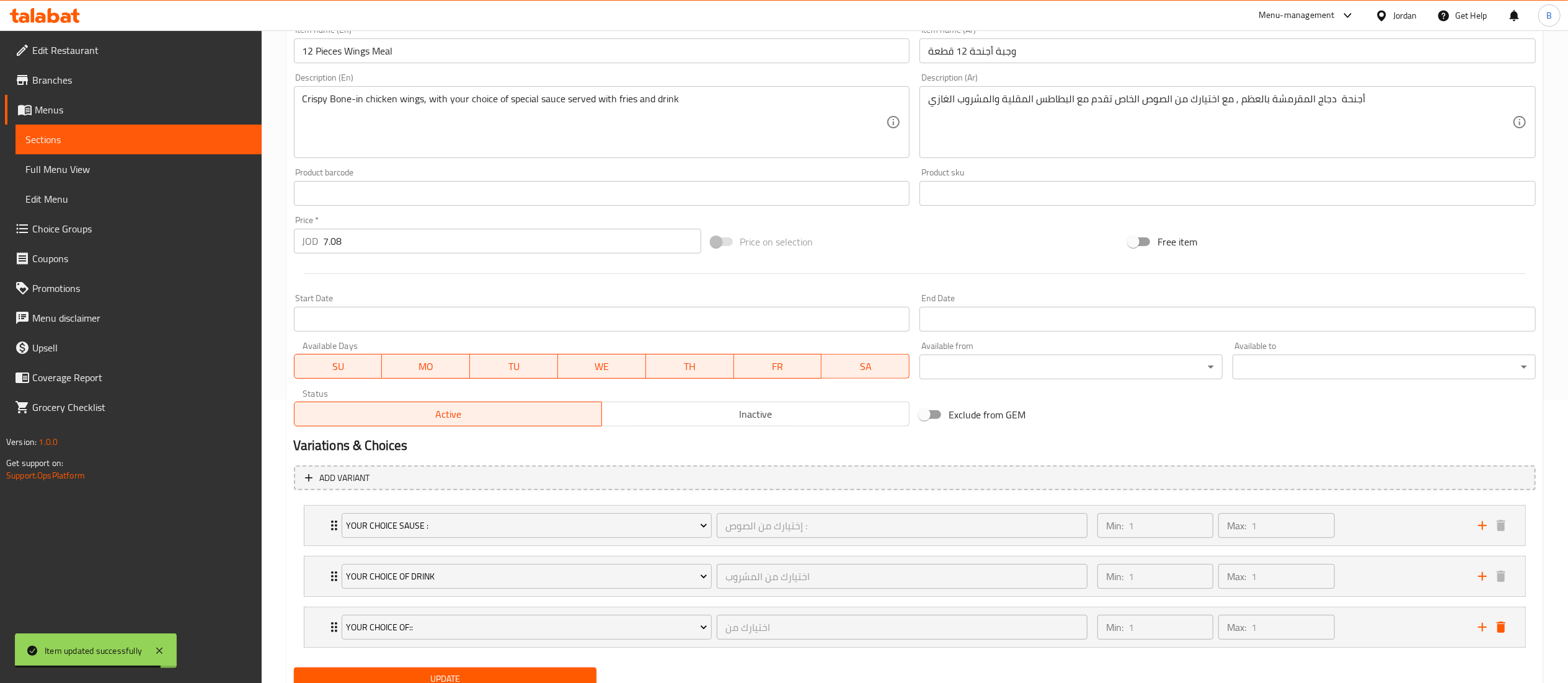
click at [489, 665] on div "Update" at bounding box center [446, 679] width 313 height 33
click at [489, 677] on span "Update" at bounding box center [446, 679] width 284 height 16
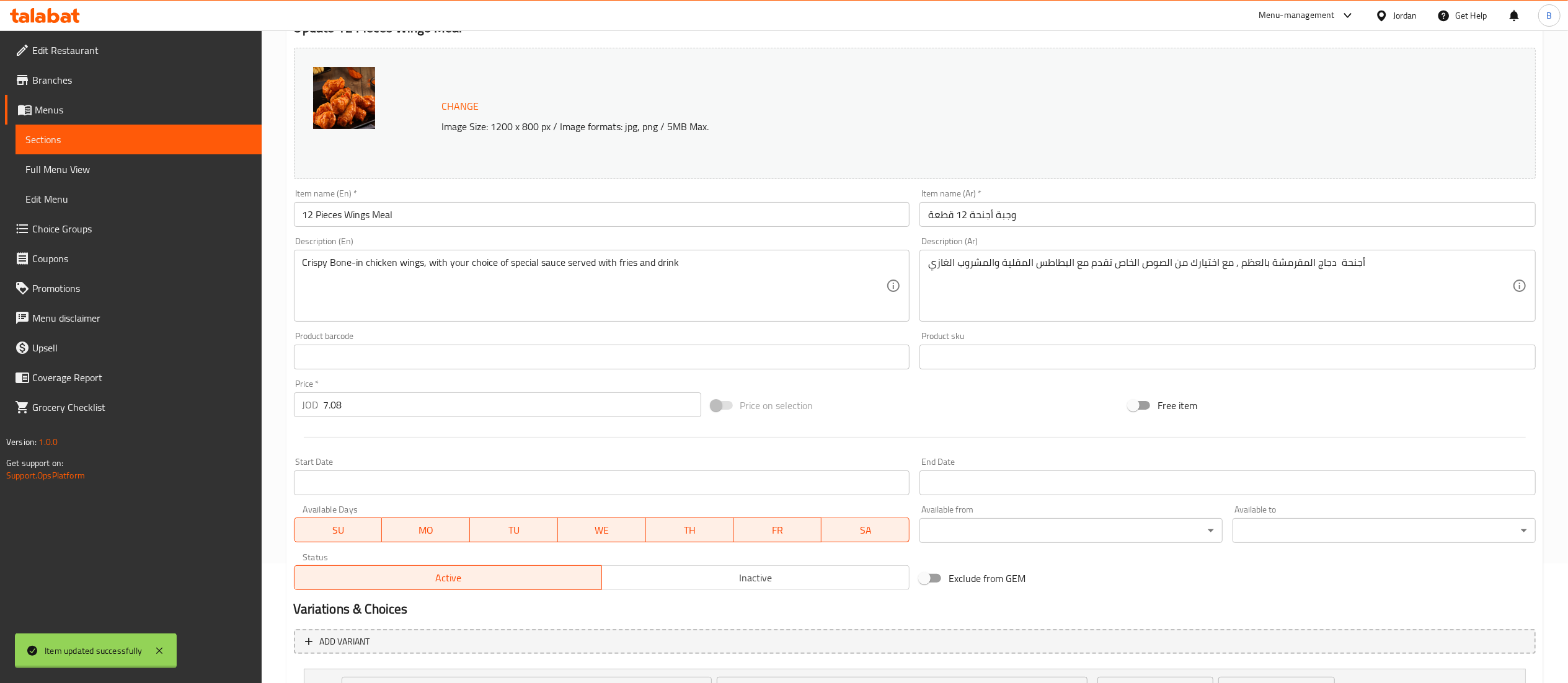
scroll to position [0, 0]
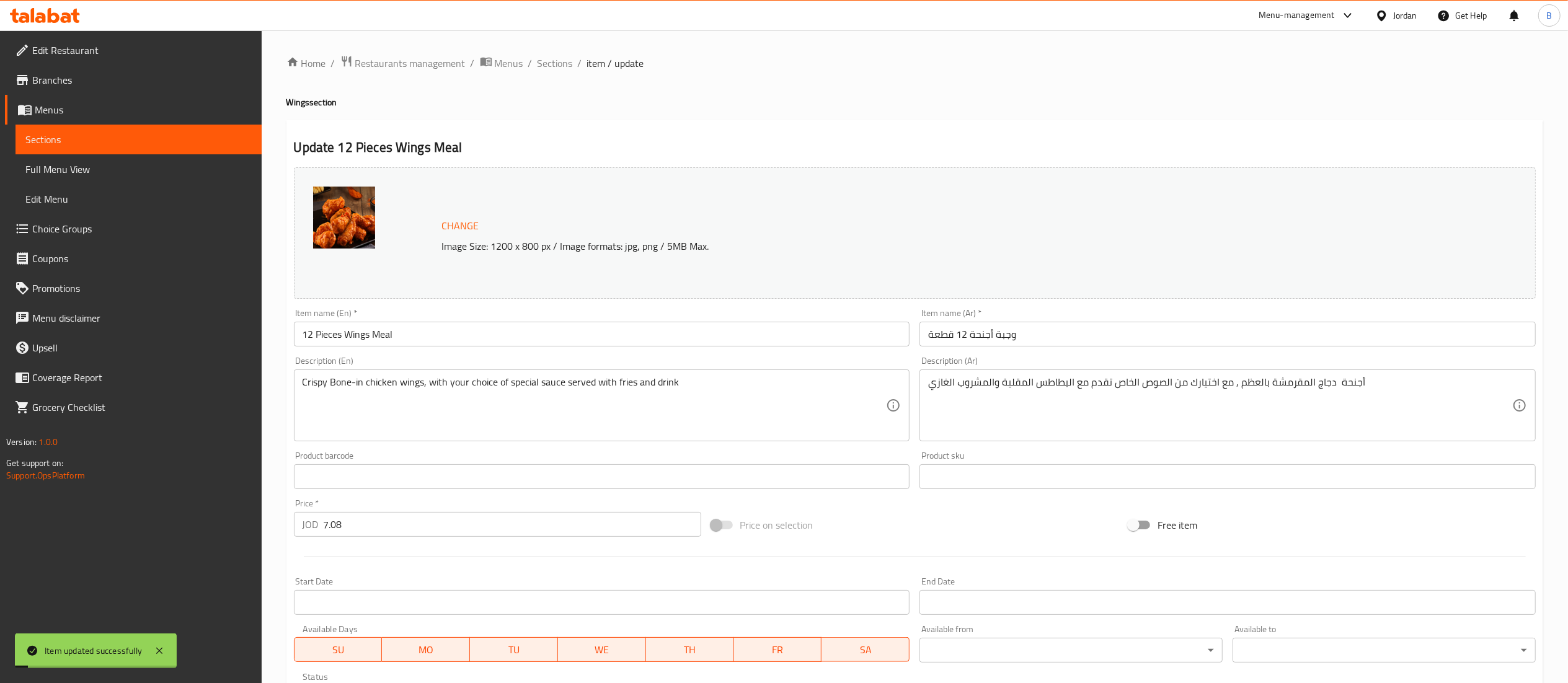
drag, startPoint x: 552, startPoint y: 64, endPoint x: 571, endPoint y: 84, distance: 27.6
click at [552, 64] on span "Sections" at bounding box center [555, 63] width 35 height 15
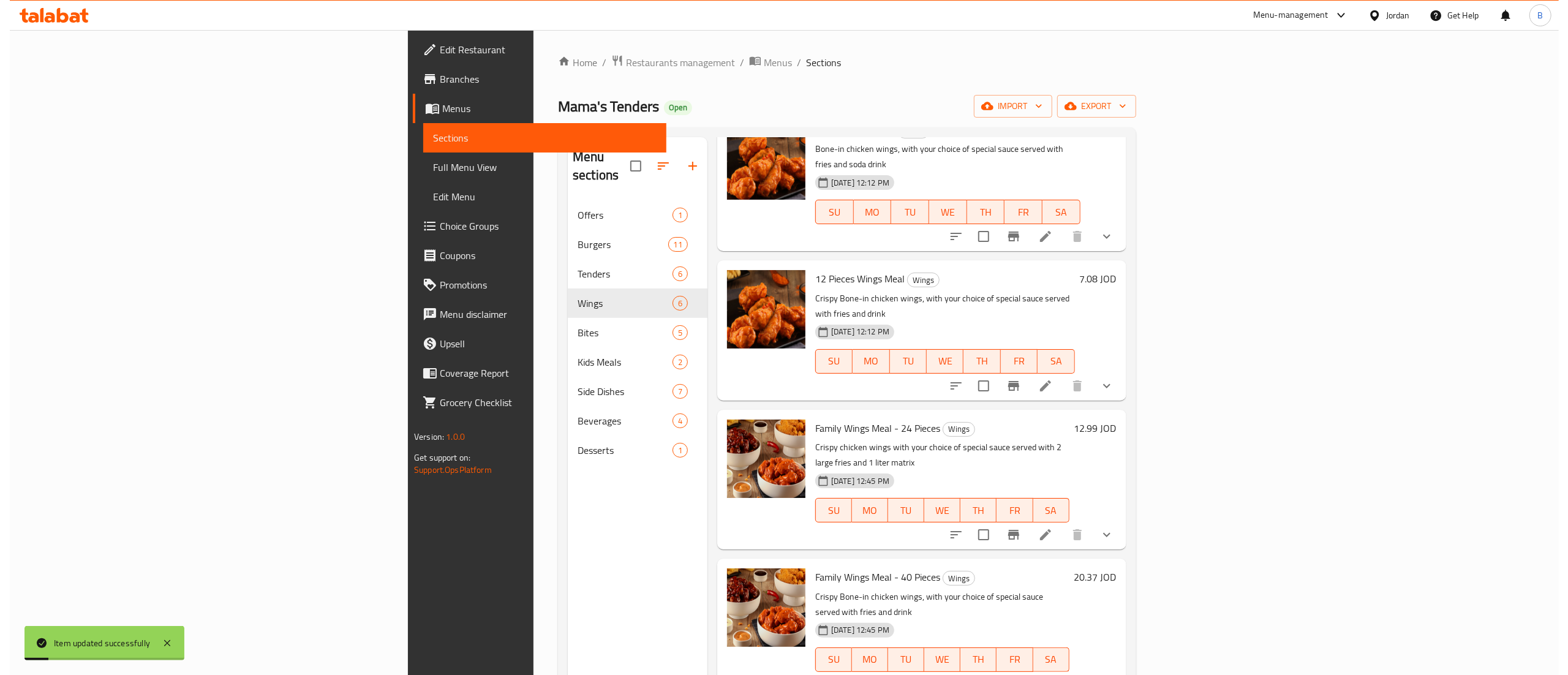
scroll to position [123, 0]
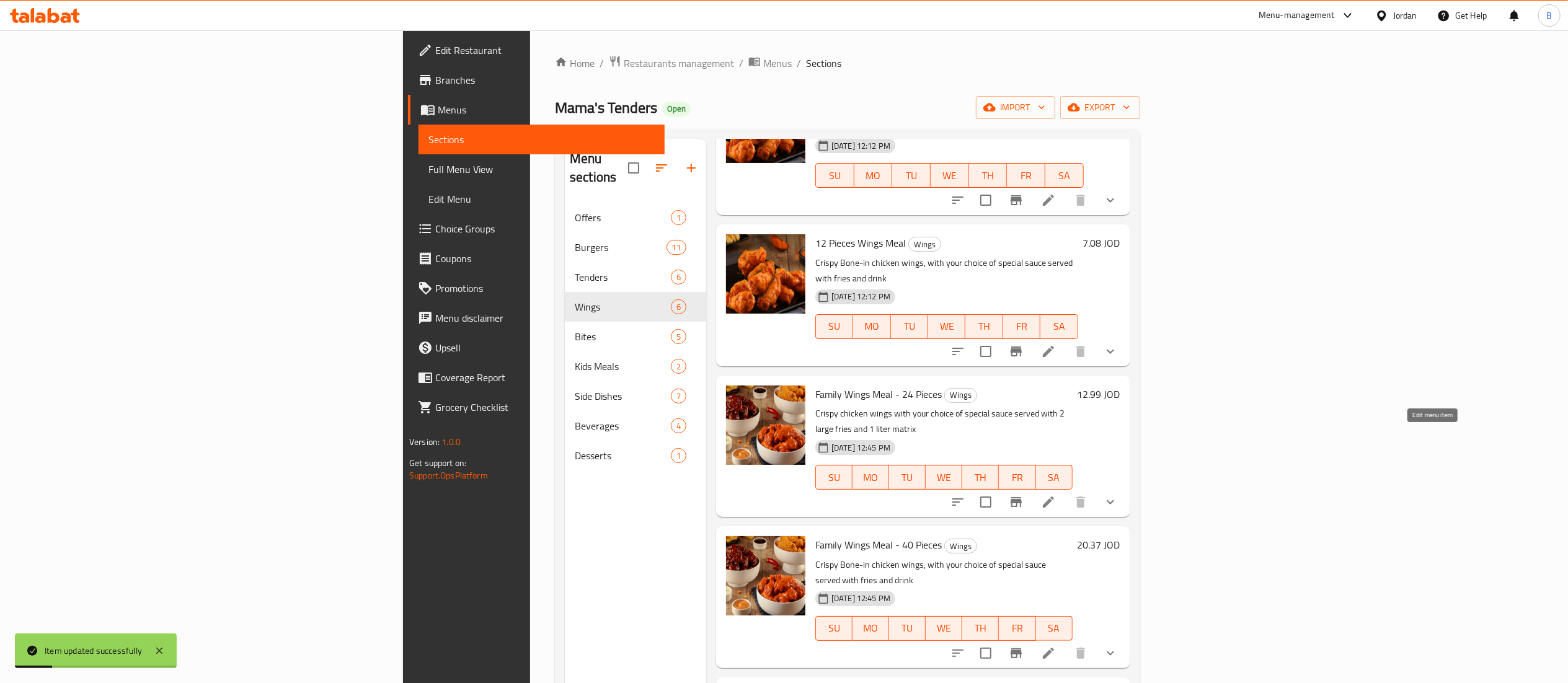
click at [1056, 495] on icon at bounding box center [1048, 502] width 15 height 15
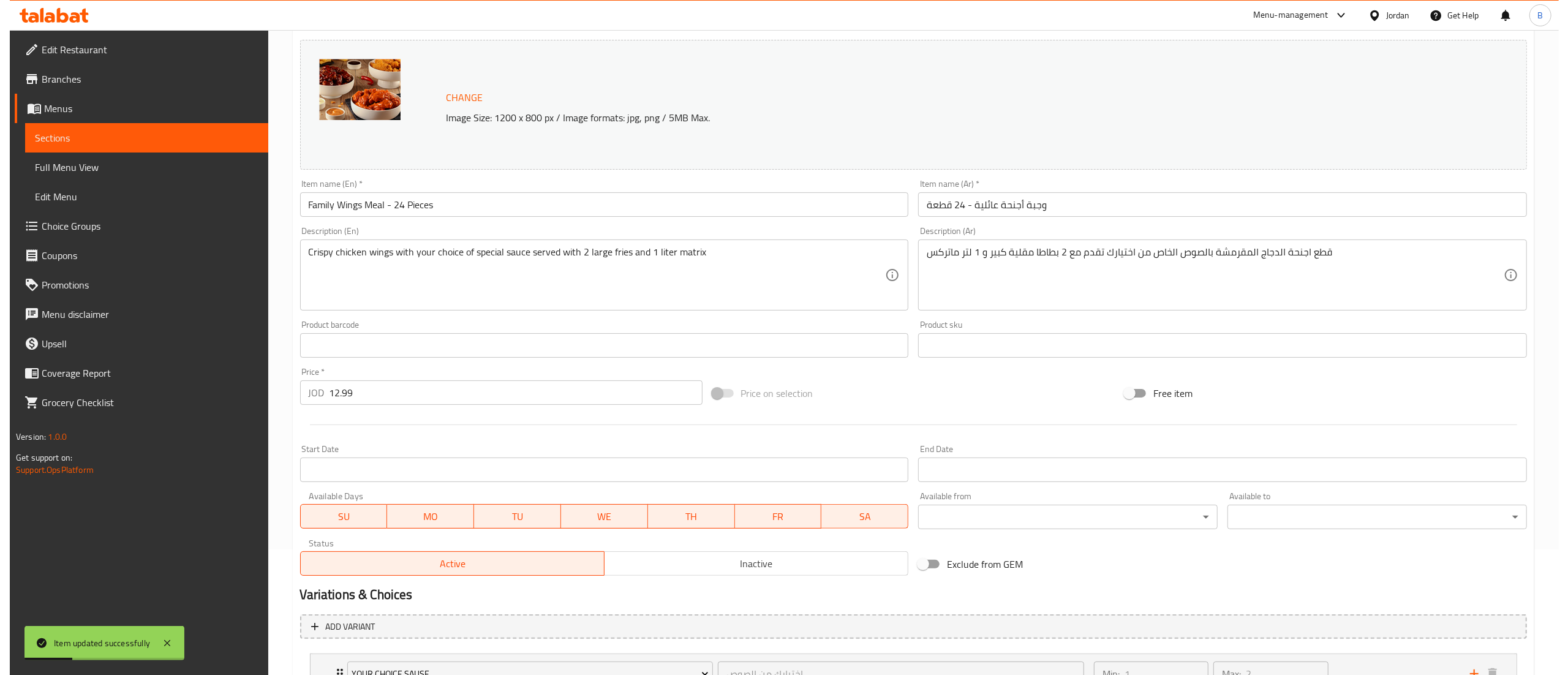
scroll to position [280, 0]
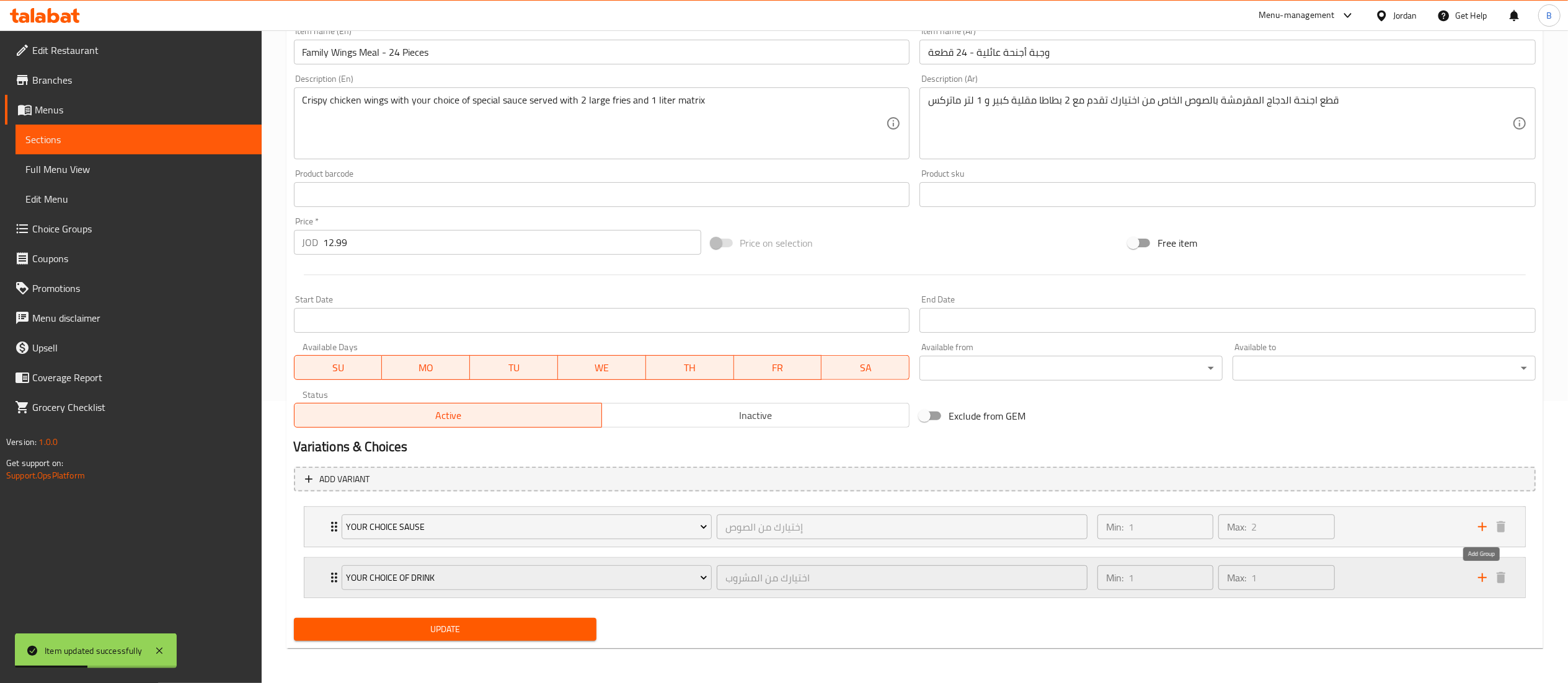
click at [1476, 577] on icon "add" at bounding box center [1482, 578] width 15 height 15
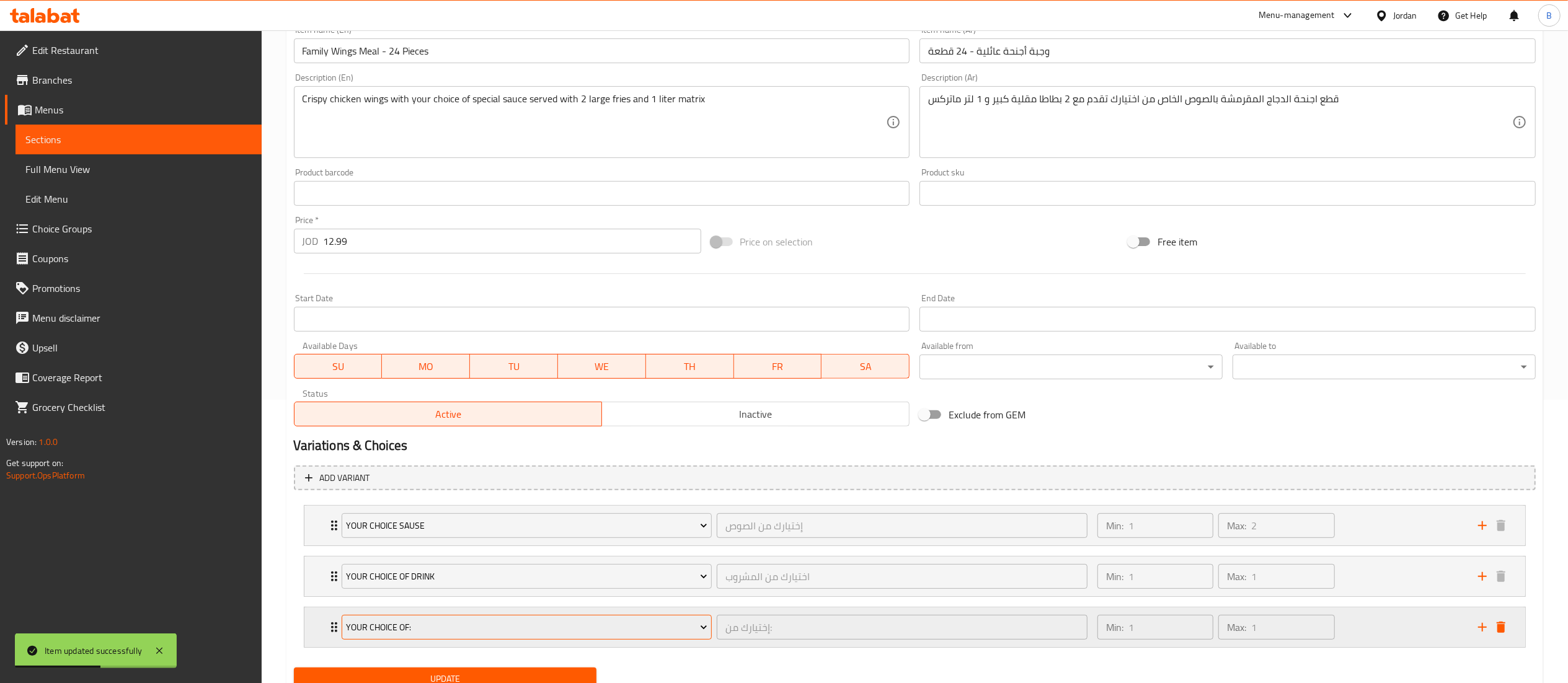
click at [575, 620] on button "Your Choice Of:" at bounding box center [527, 628] width 371 height 25
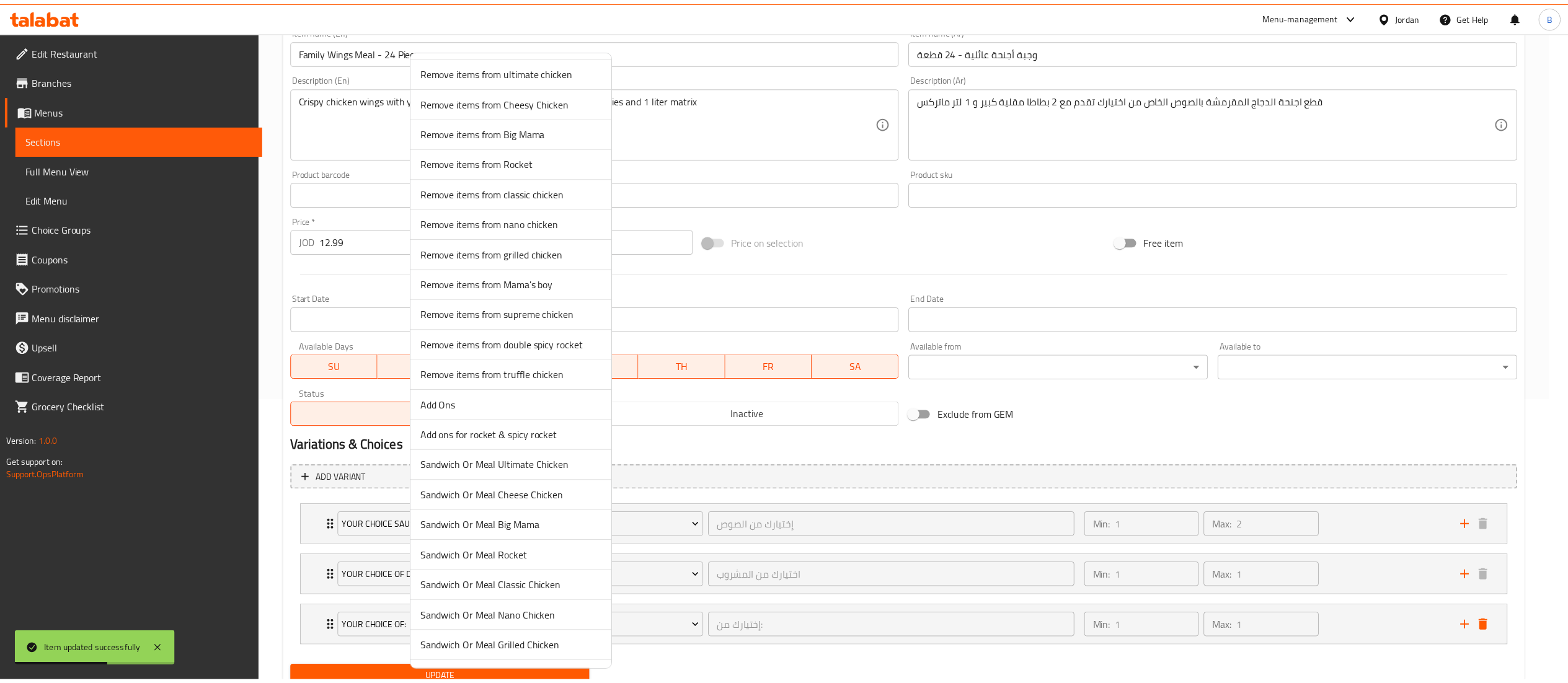
scroll to position [518, 0]
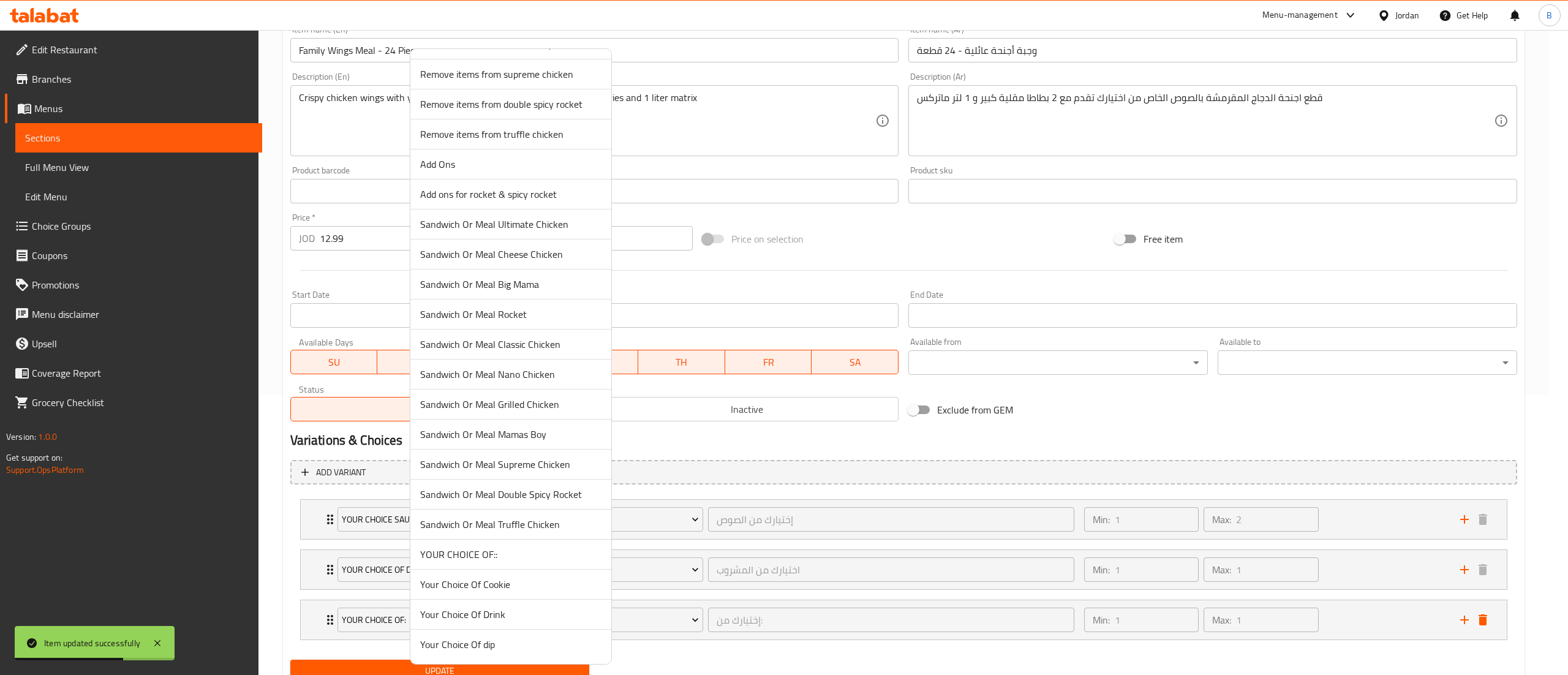
click at [501, 554] on span "YOUR CHOICE OF::" at bounding box center [511, 554] width 182 height 15
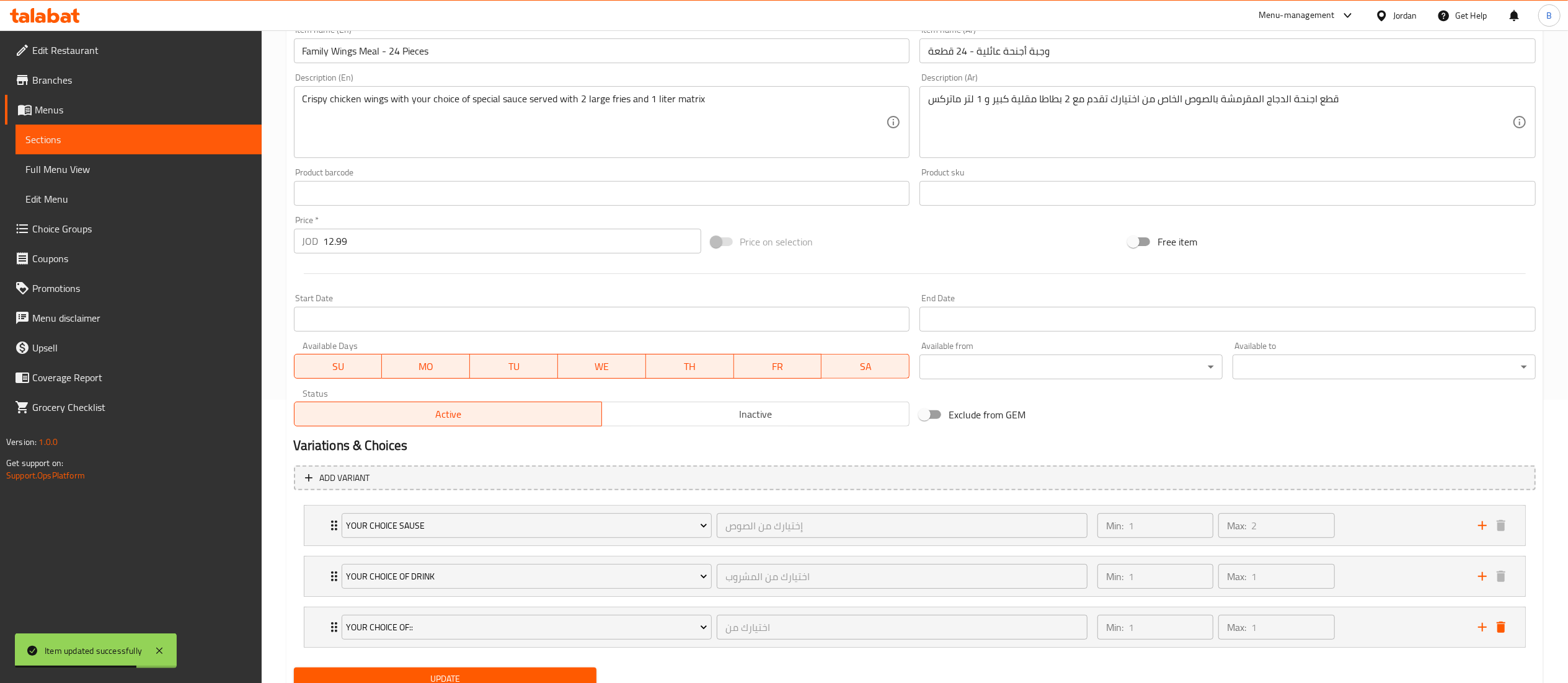
click at [467, 673] on span "Update" at bounding box center [446, 679] width 284 height 16
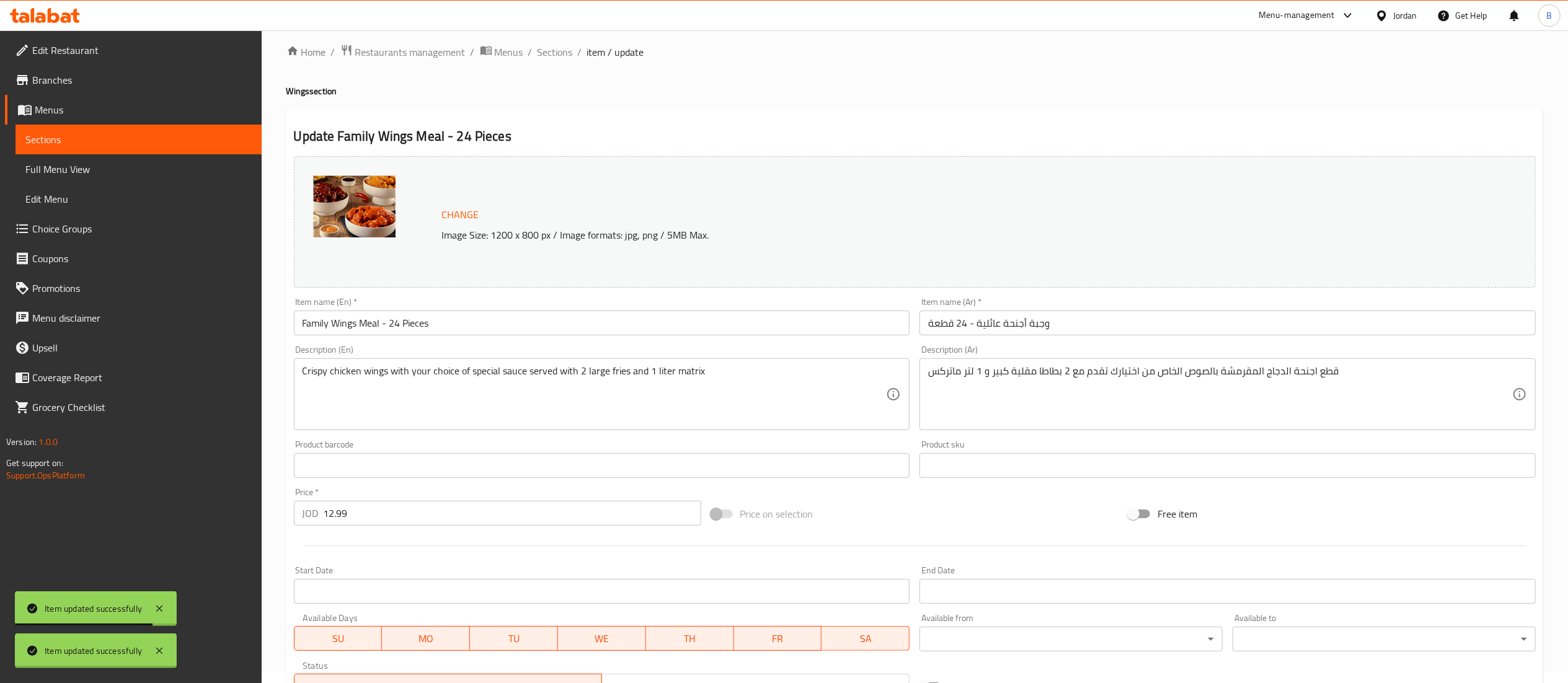
scroll to position [0, 0]
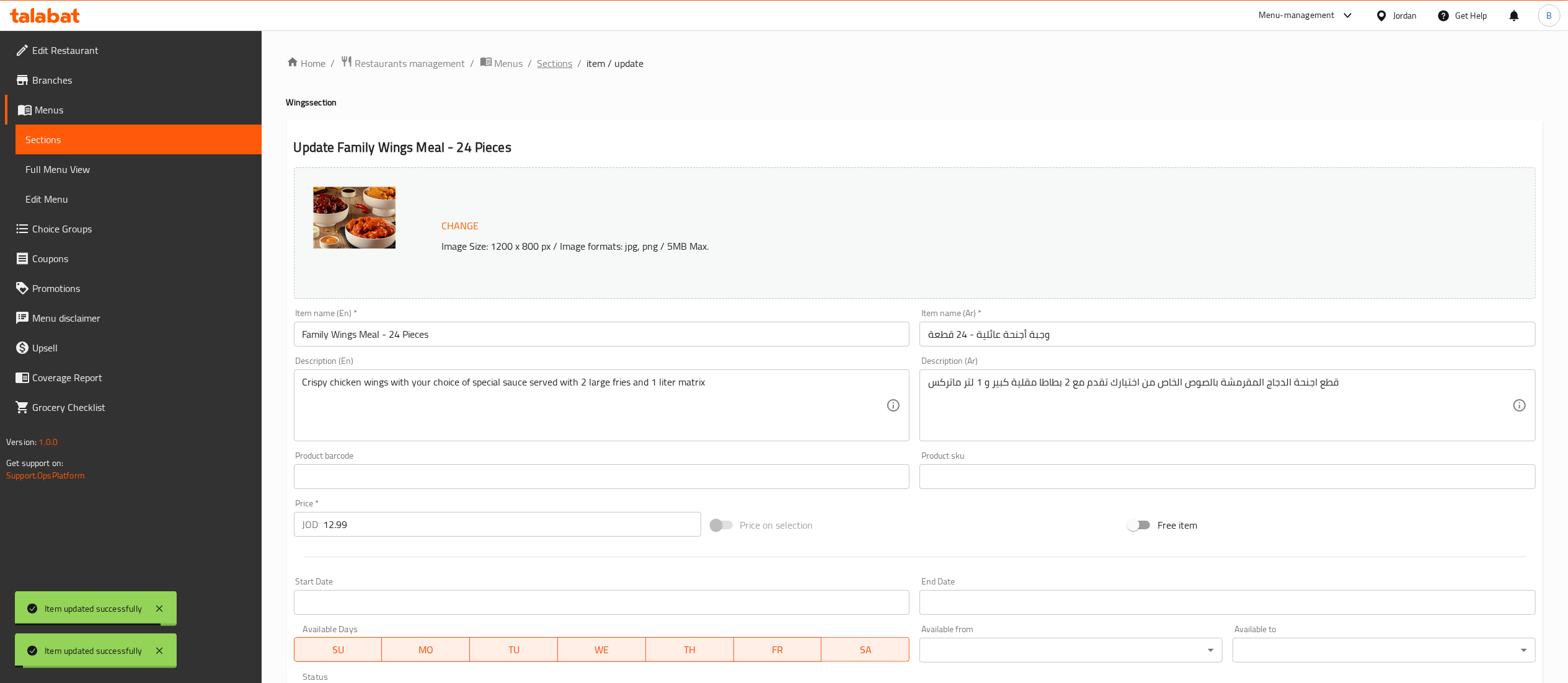
click at [543, 56] on span "Sections" at bounding box center [555, 63] width 35 height 15
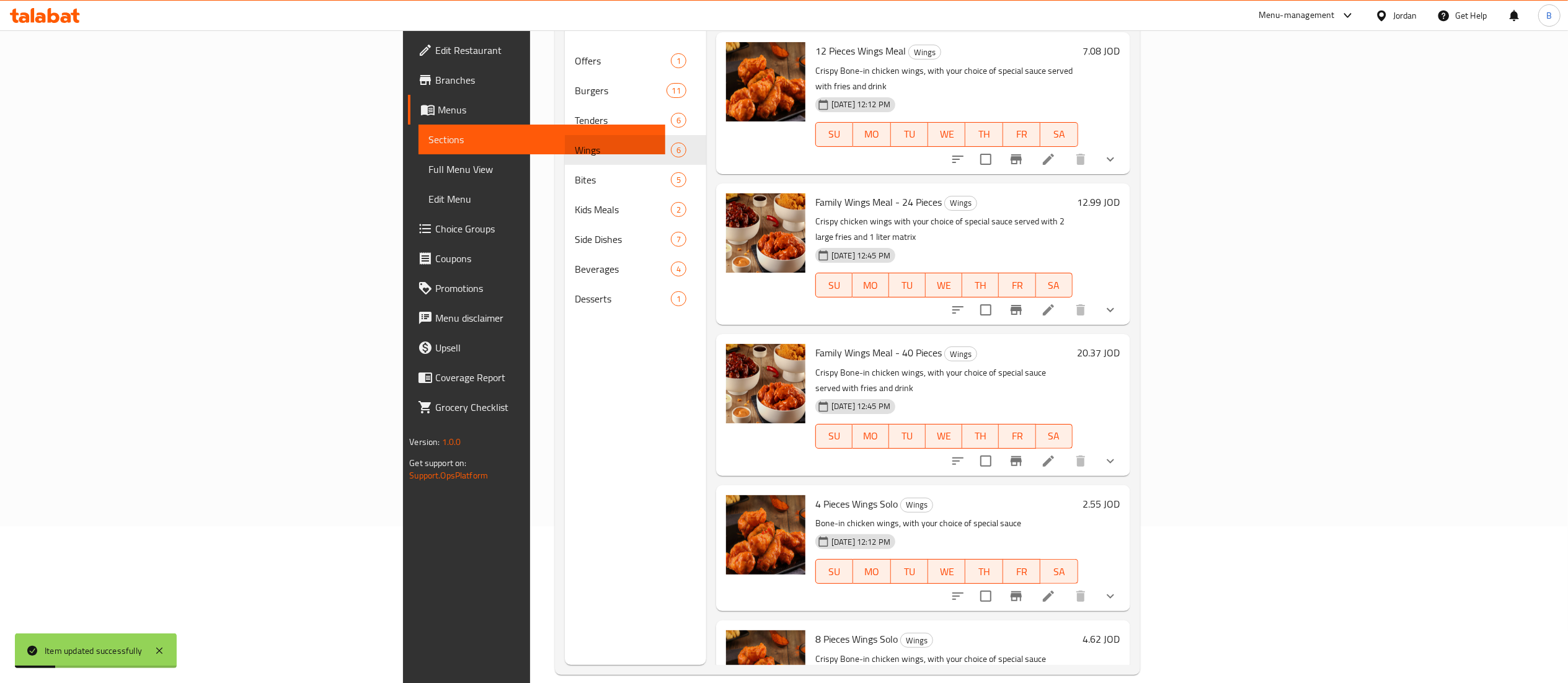
scroll to position [174, 0]
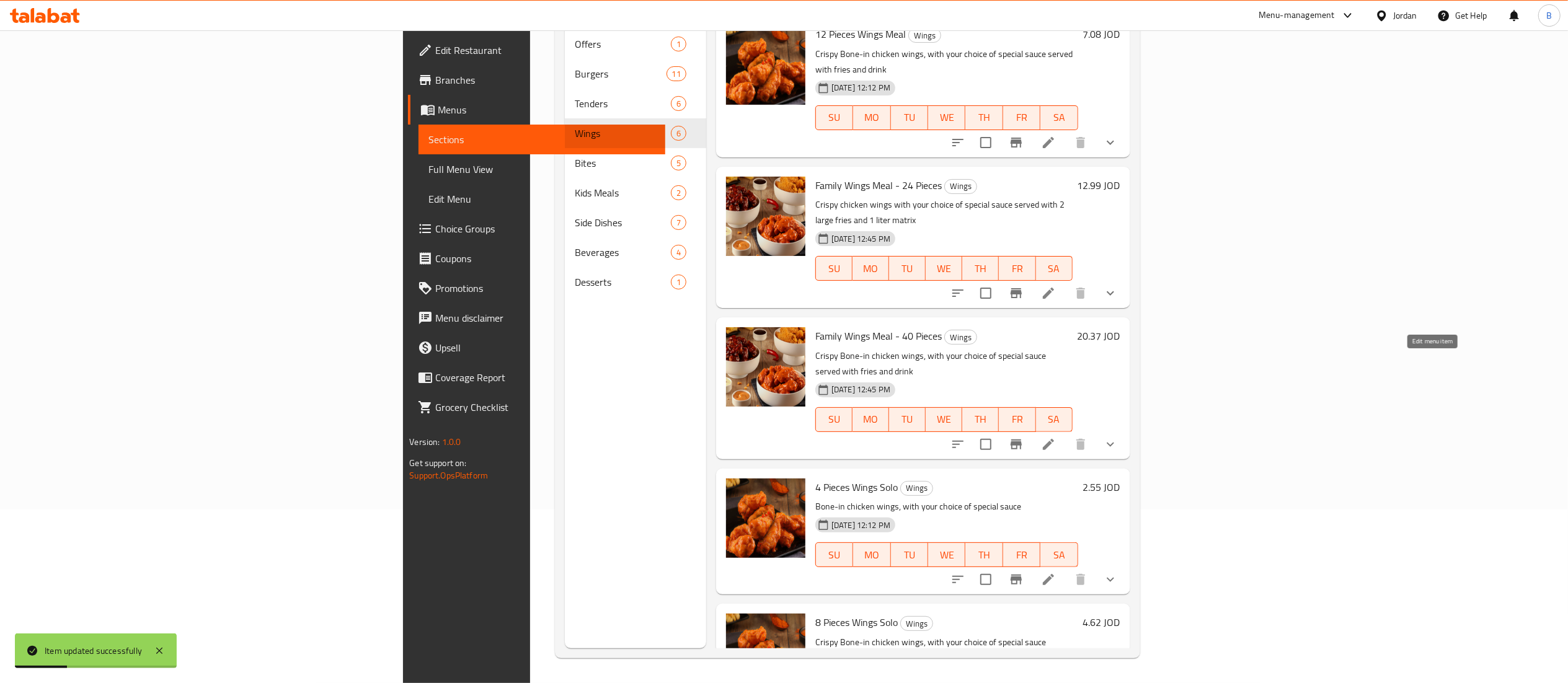
click at [1056, 437] on icon at bounding box center [1048, 444] width 15 height 15
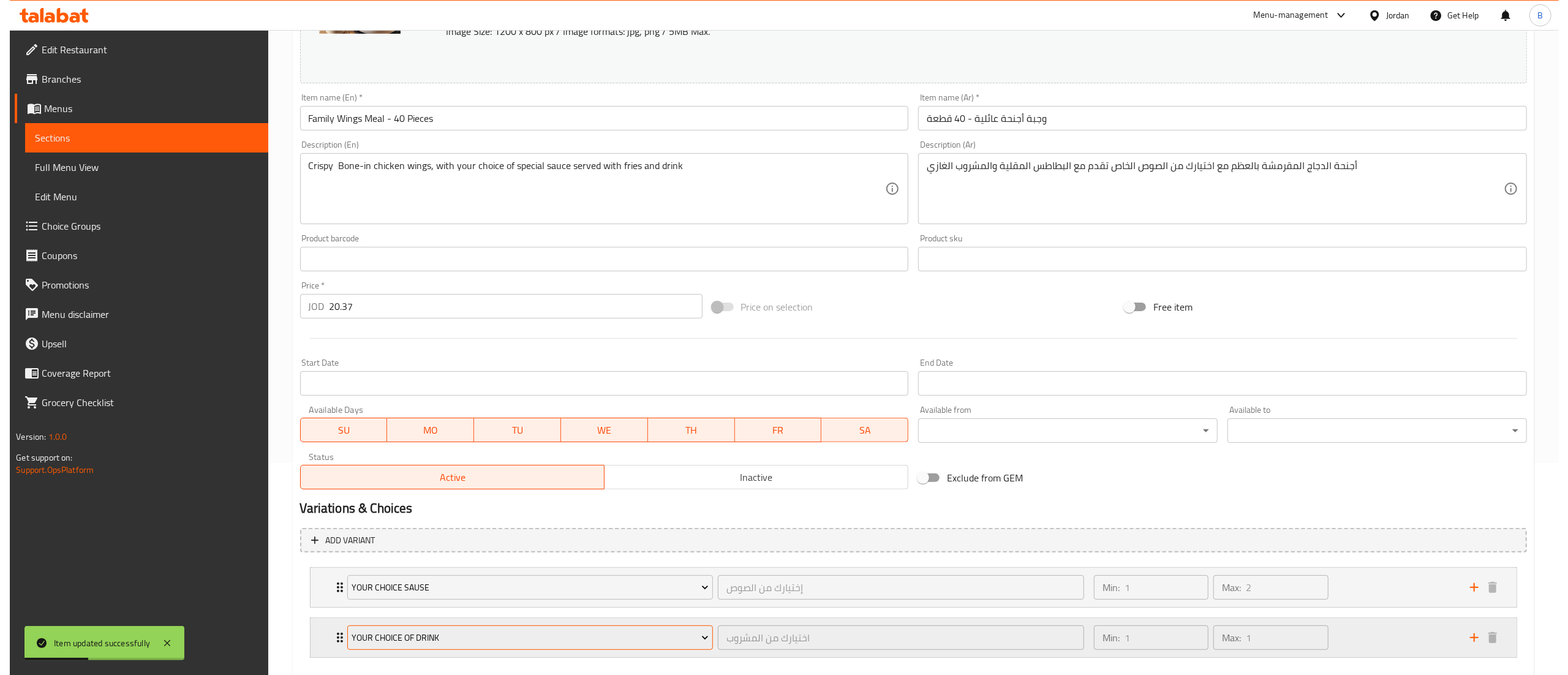
scroll to position [280, 0]
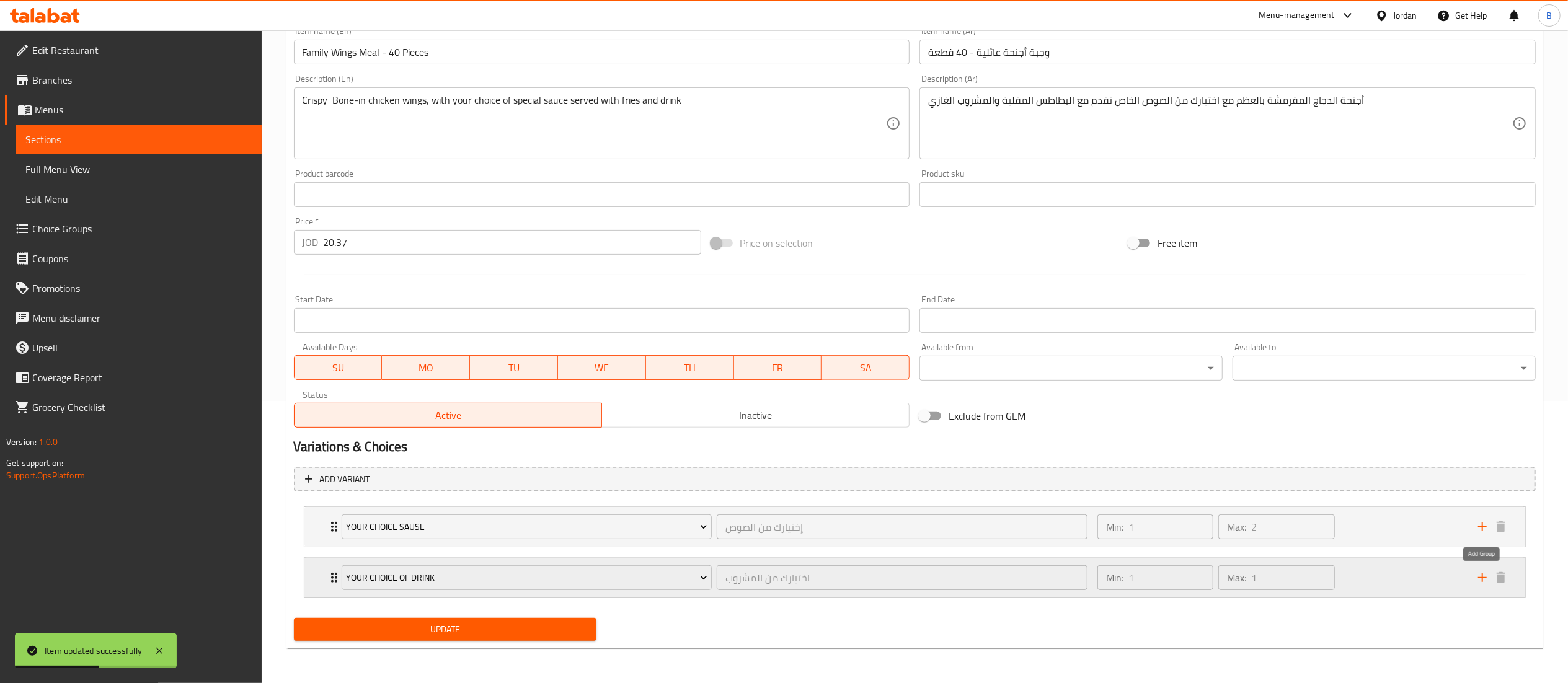
click at [1477, 573] on icon "add" at bounding box center [1482, 578] width 15 height 15
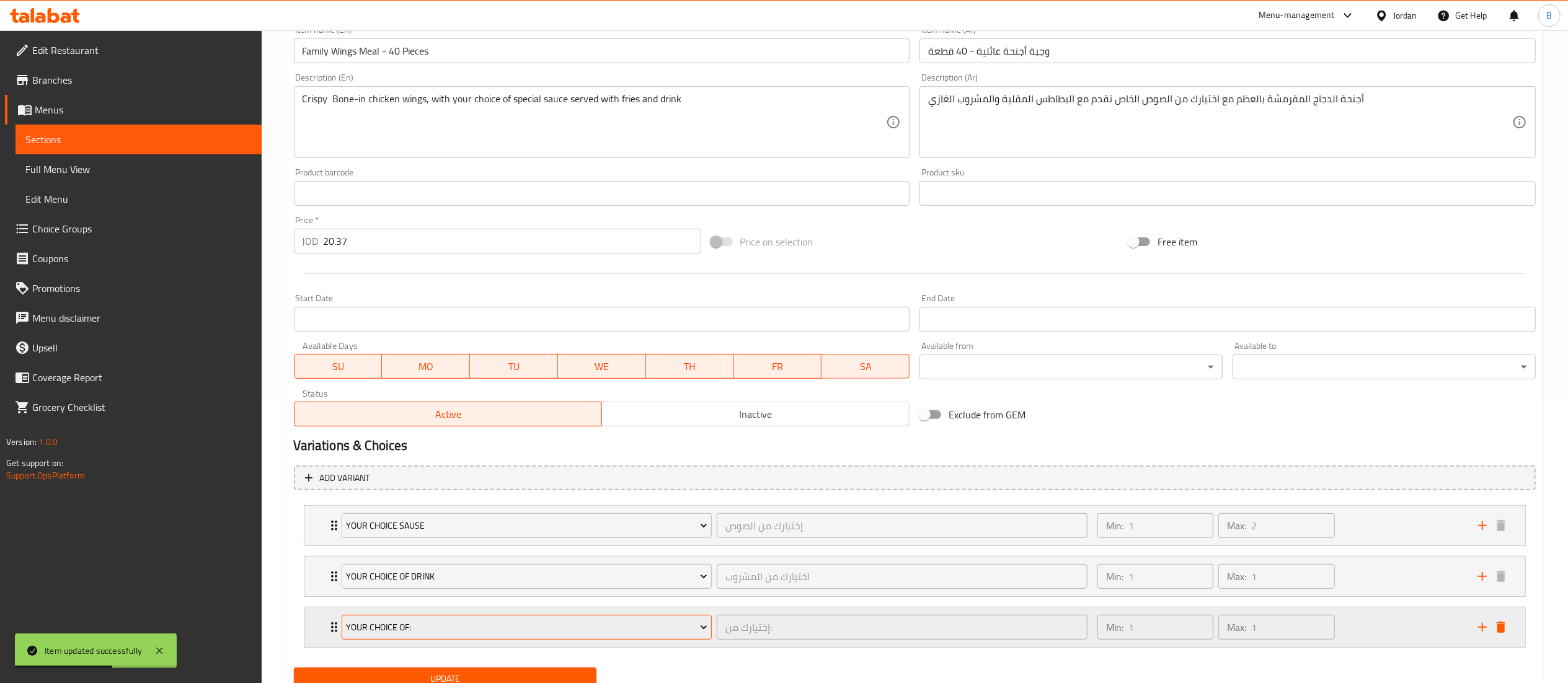
click at [626, 632] on span "Your Choice Of:" at bounding box center [526, 628] width 362 height 16
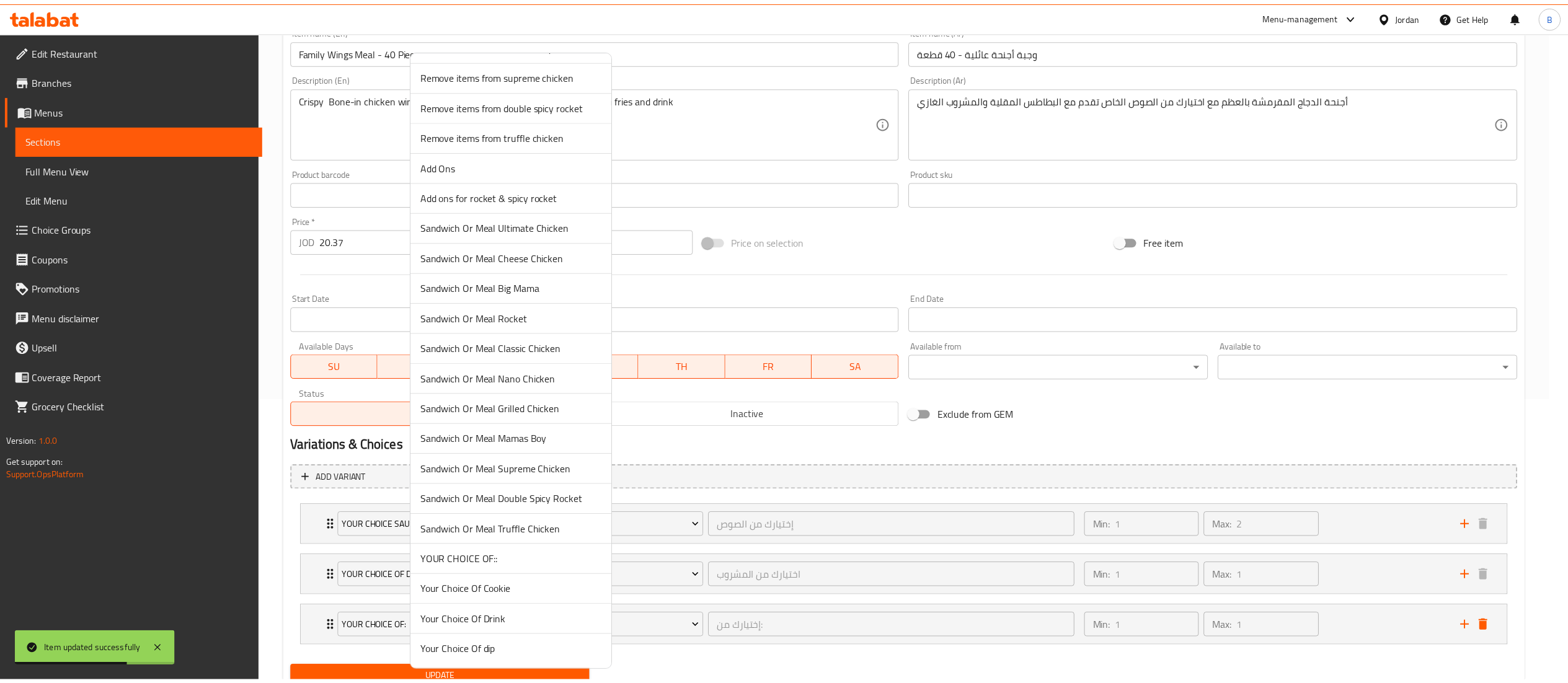
scroll to position [518, 0]
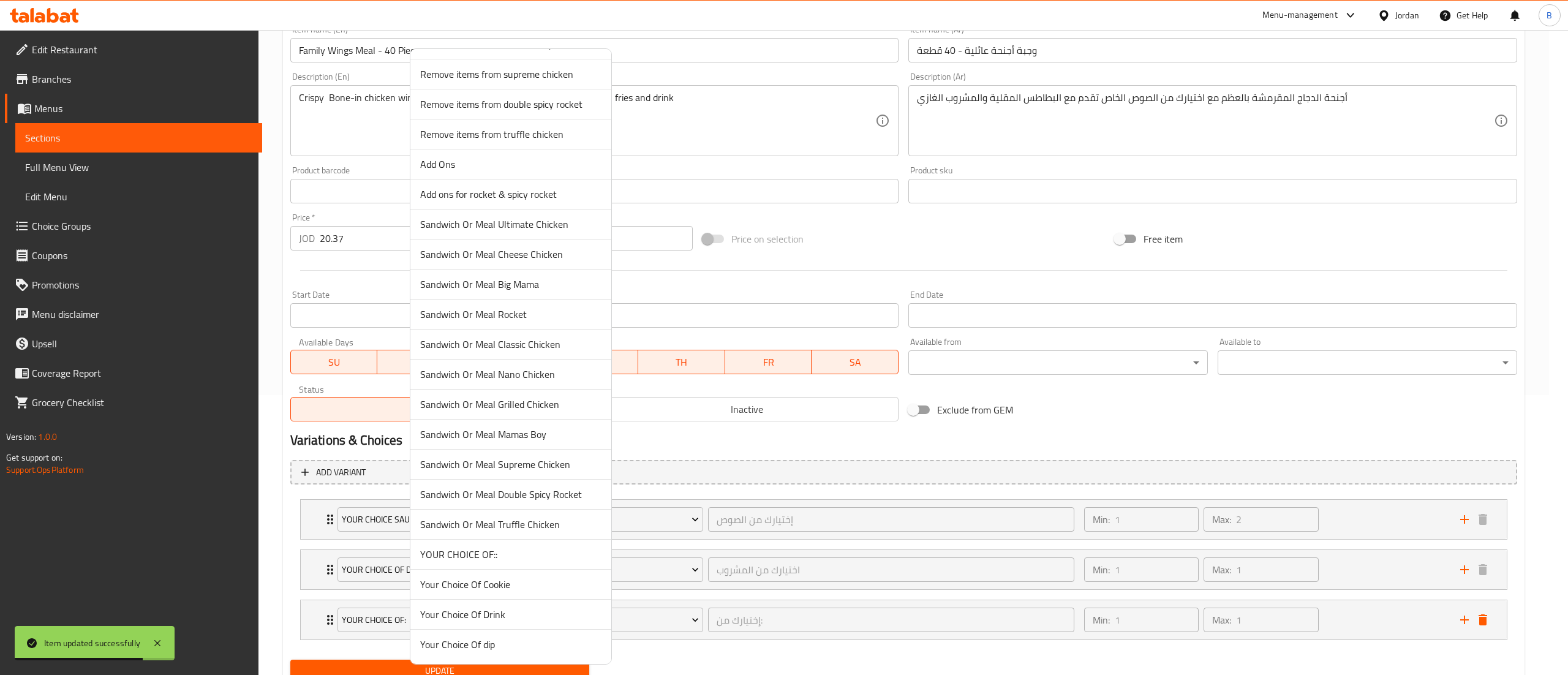
click at [508, 553] on span "YOUR CHOICE OF::" at bounding box center [511, 554] width 182 height 15
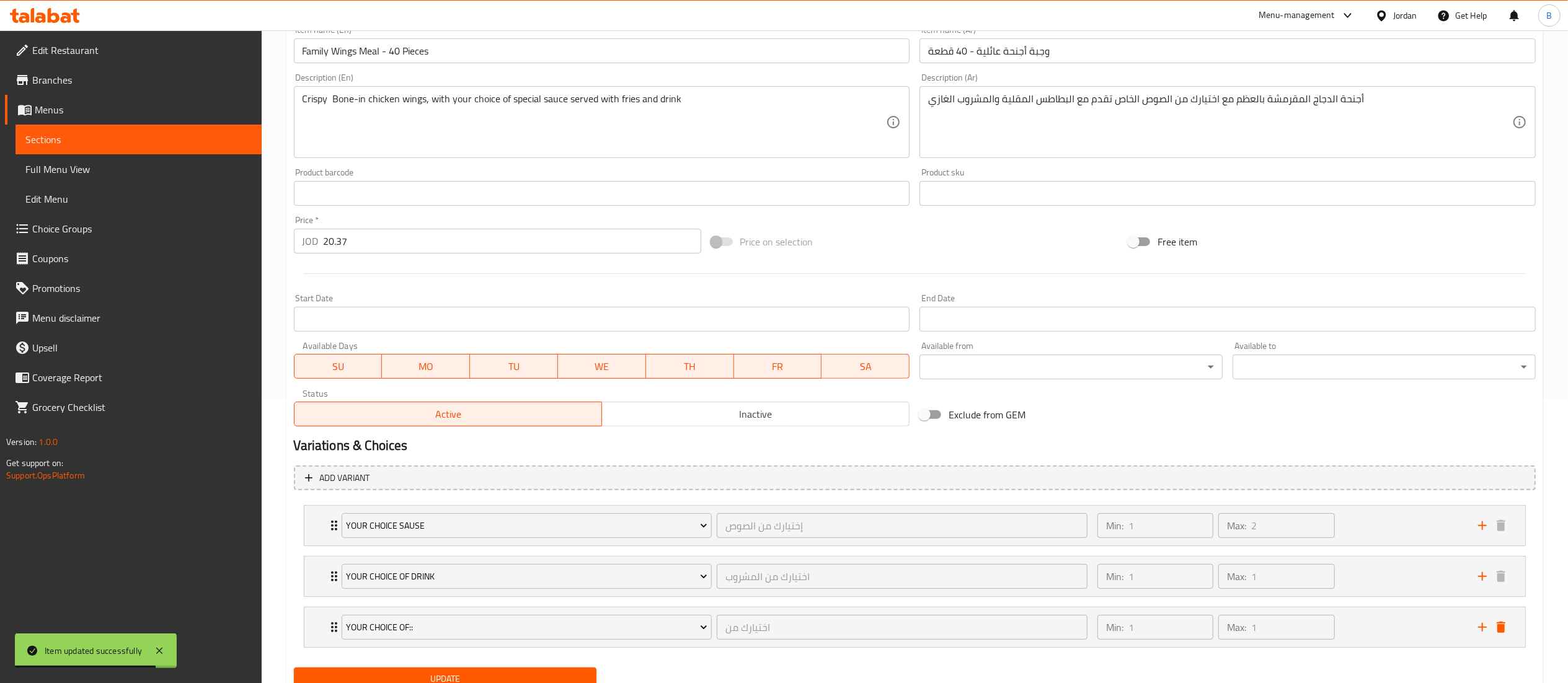
click at [460, 670] on button "Update" at bounding box center [446, 679] width 303 height 23
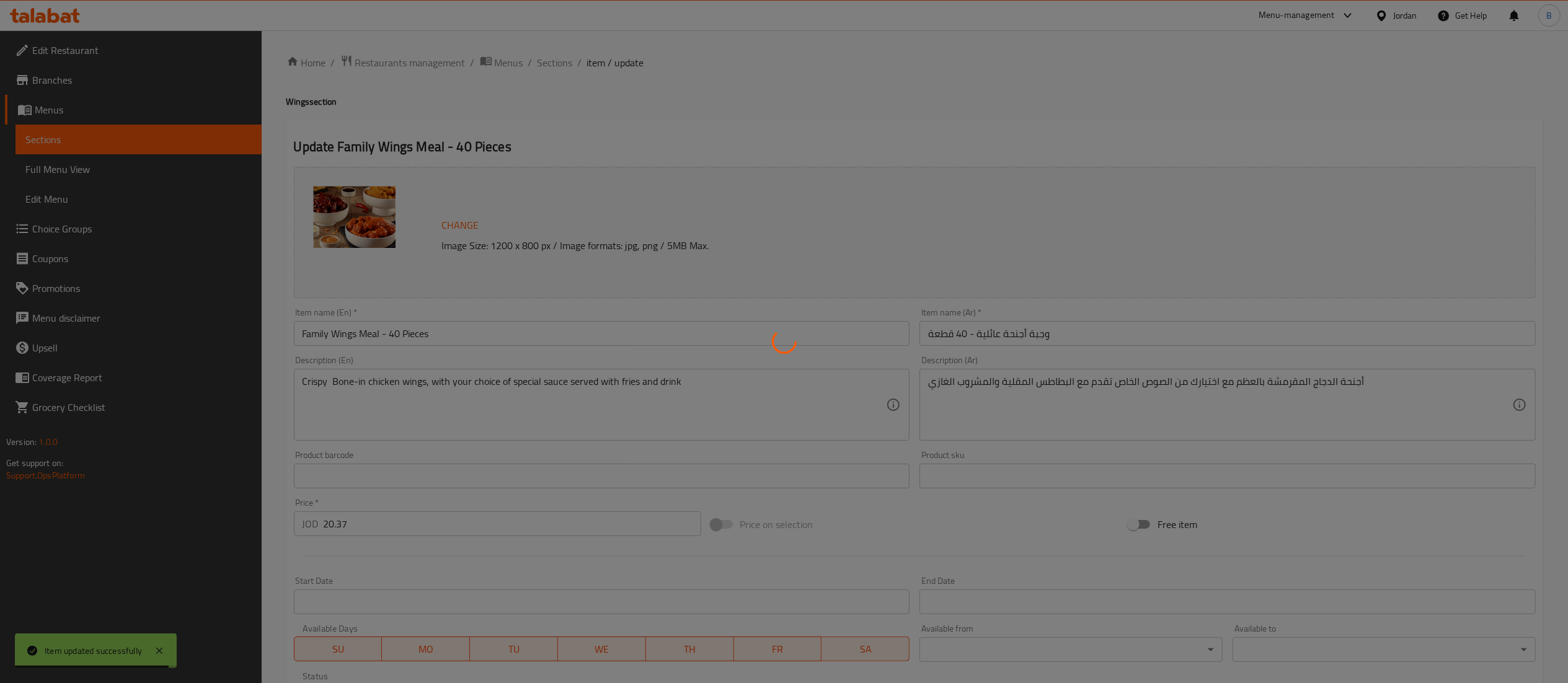
scroll to position [0, 0]
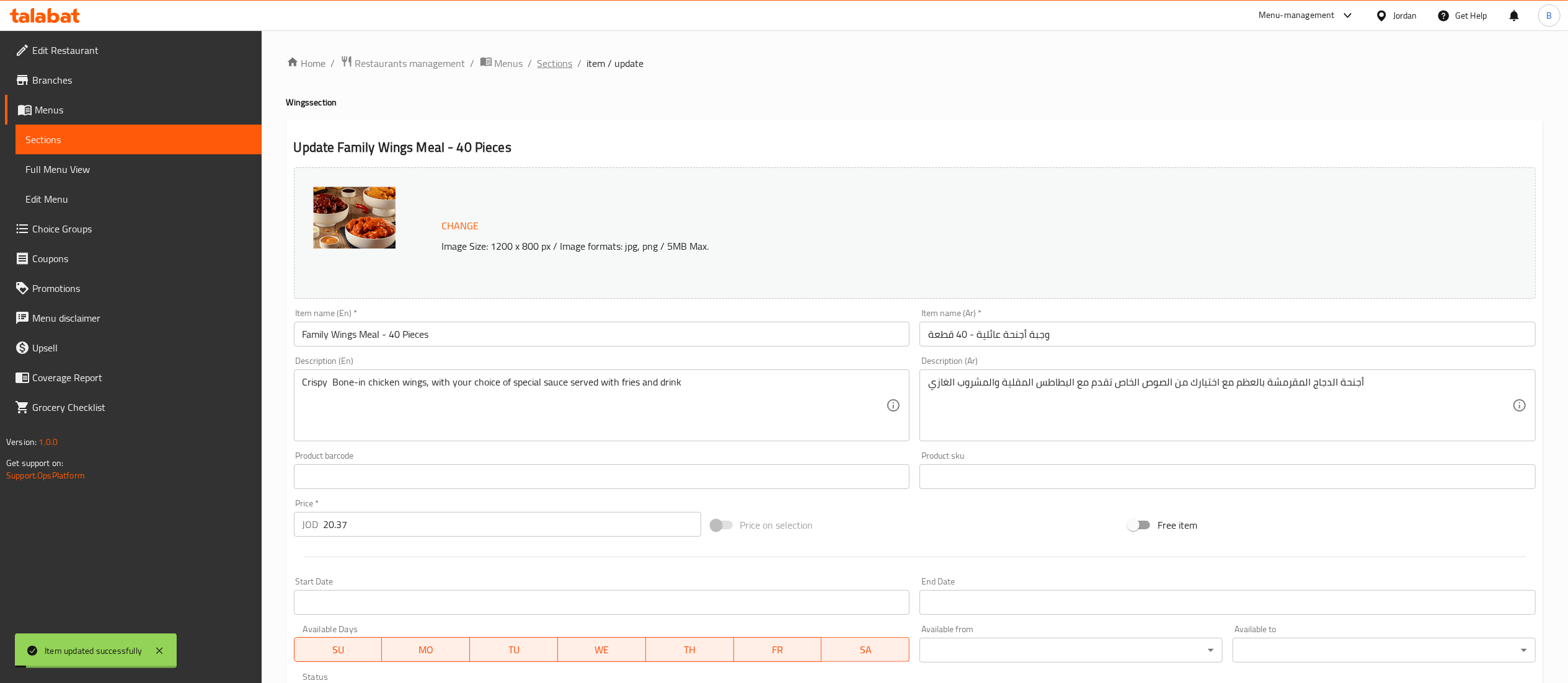
click at [564, 56] on span "Sections" at bounding box center [555, 63] width 35 height 15
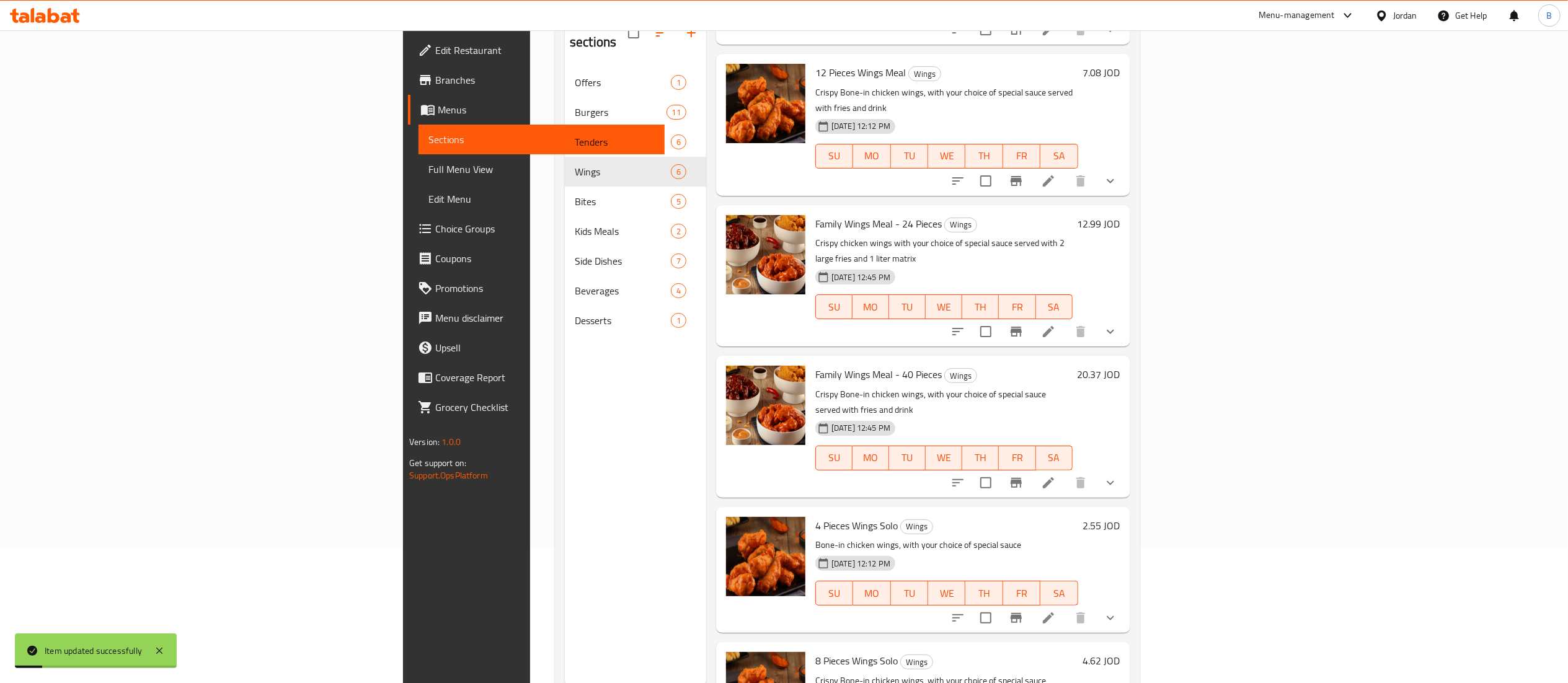
scroll to position [174, 0]
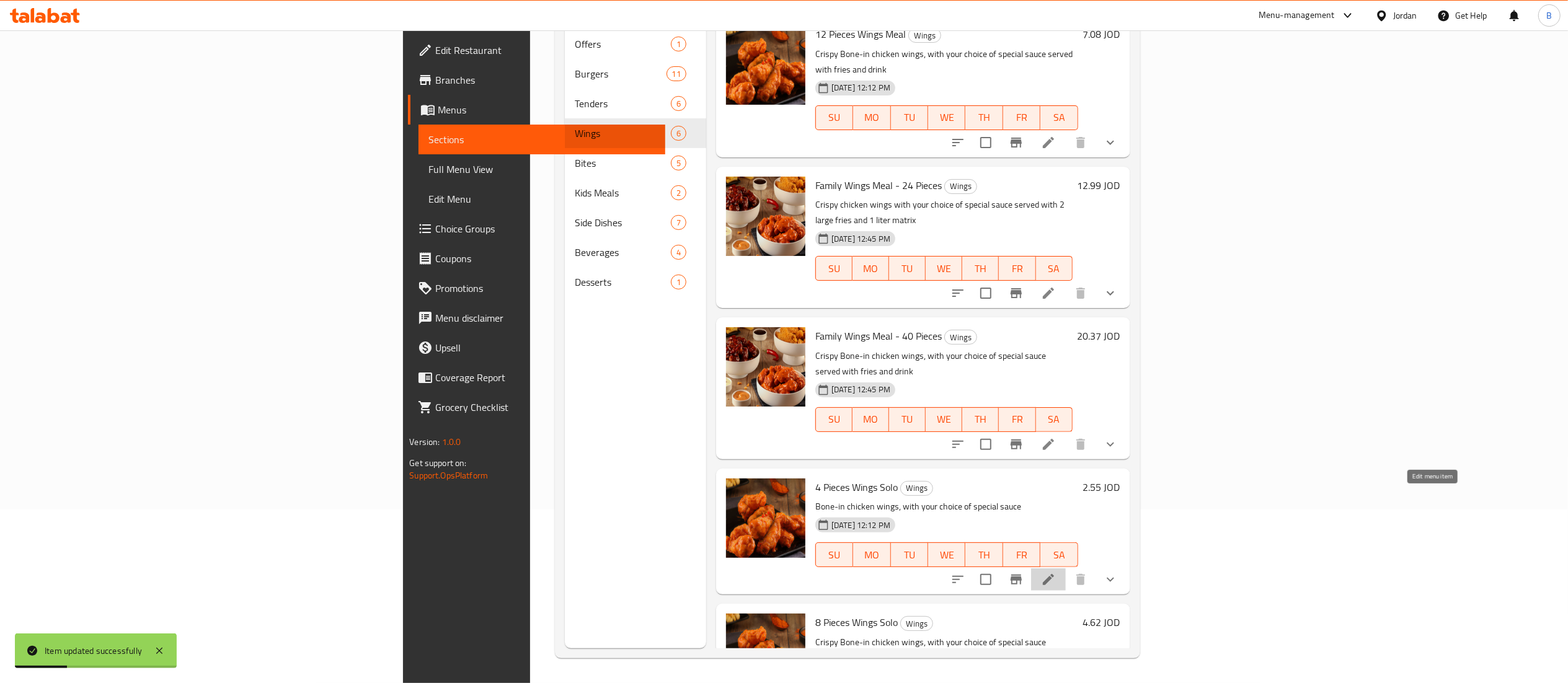
click at [1056, 573] on icon at bounding box center [1048, 580] width 15 height 15
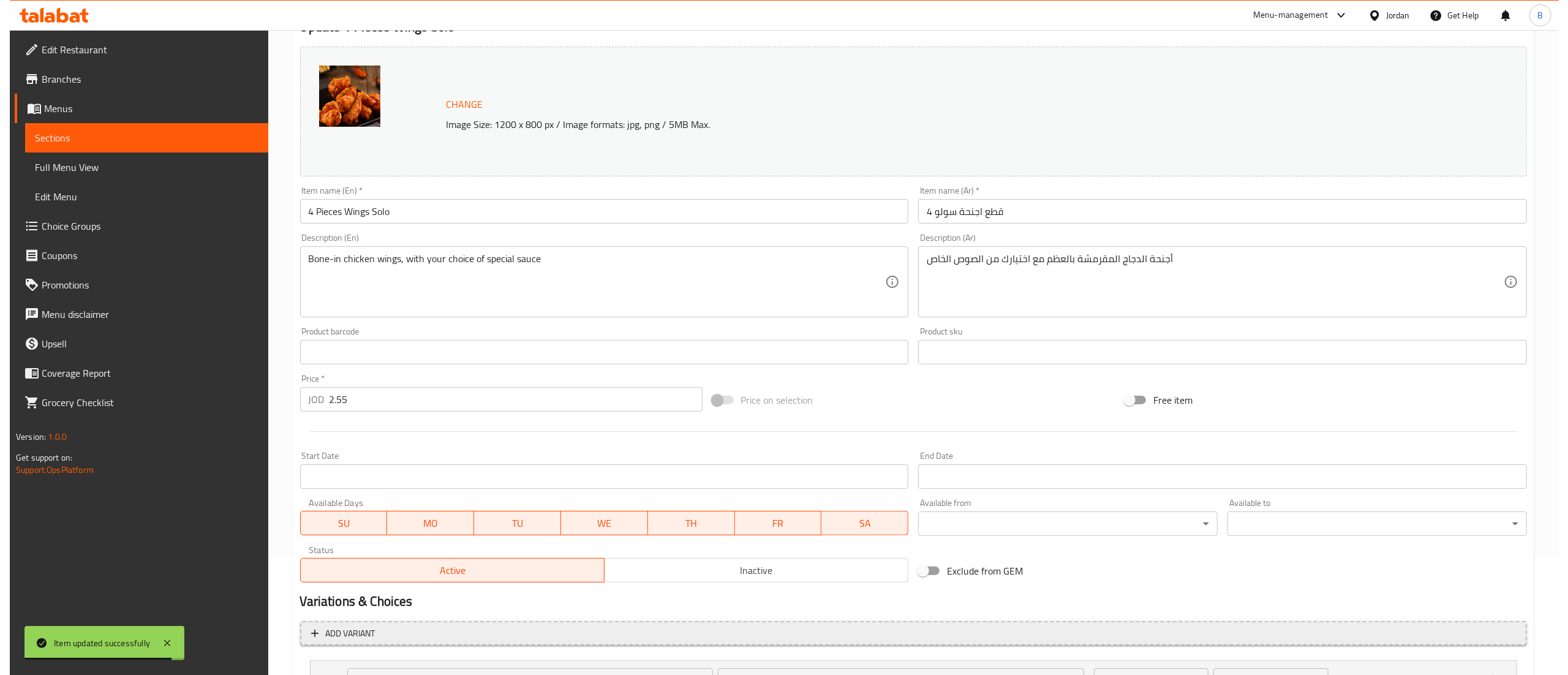
scroll to position [228, 0]
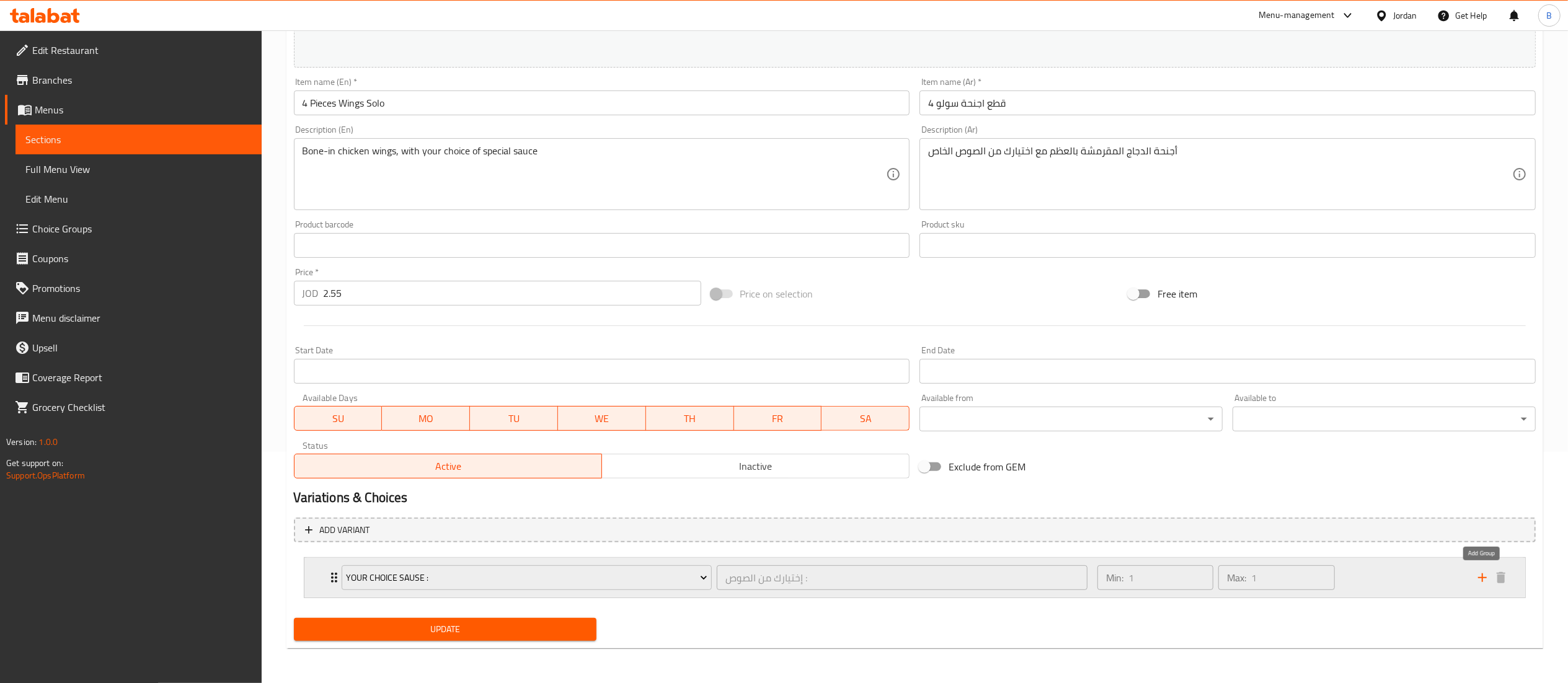
click at [1486, 574] on icon "add" at bounding box center [1482, 578] width 15 height 15
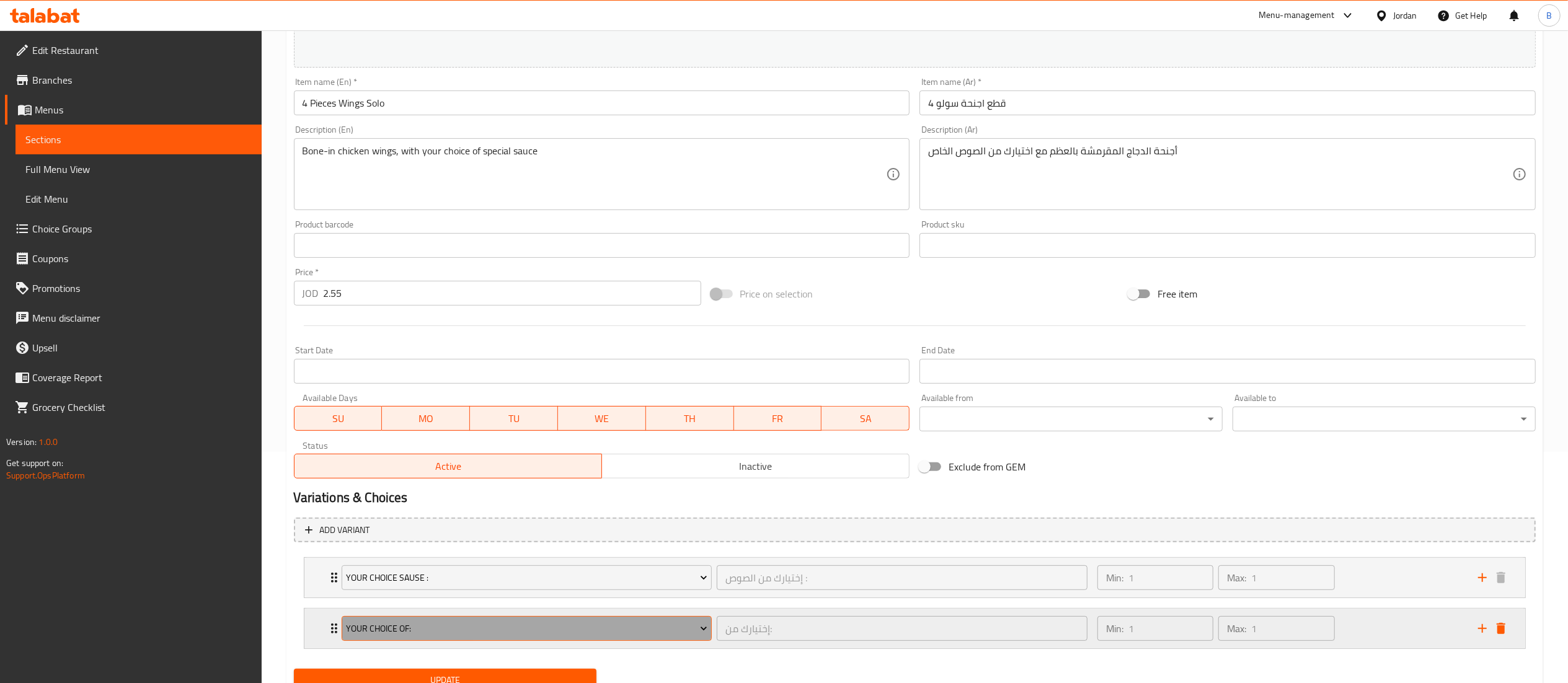
click at [426, 626] on span "Your Choice Of:" at bounding box center [526, 630] width 362 height 16
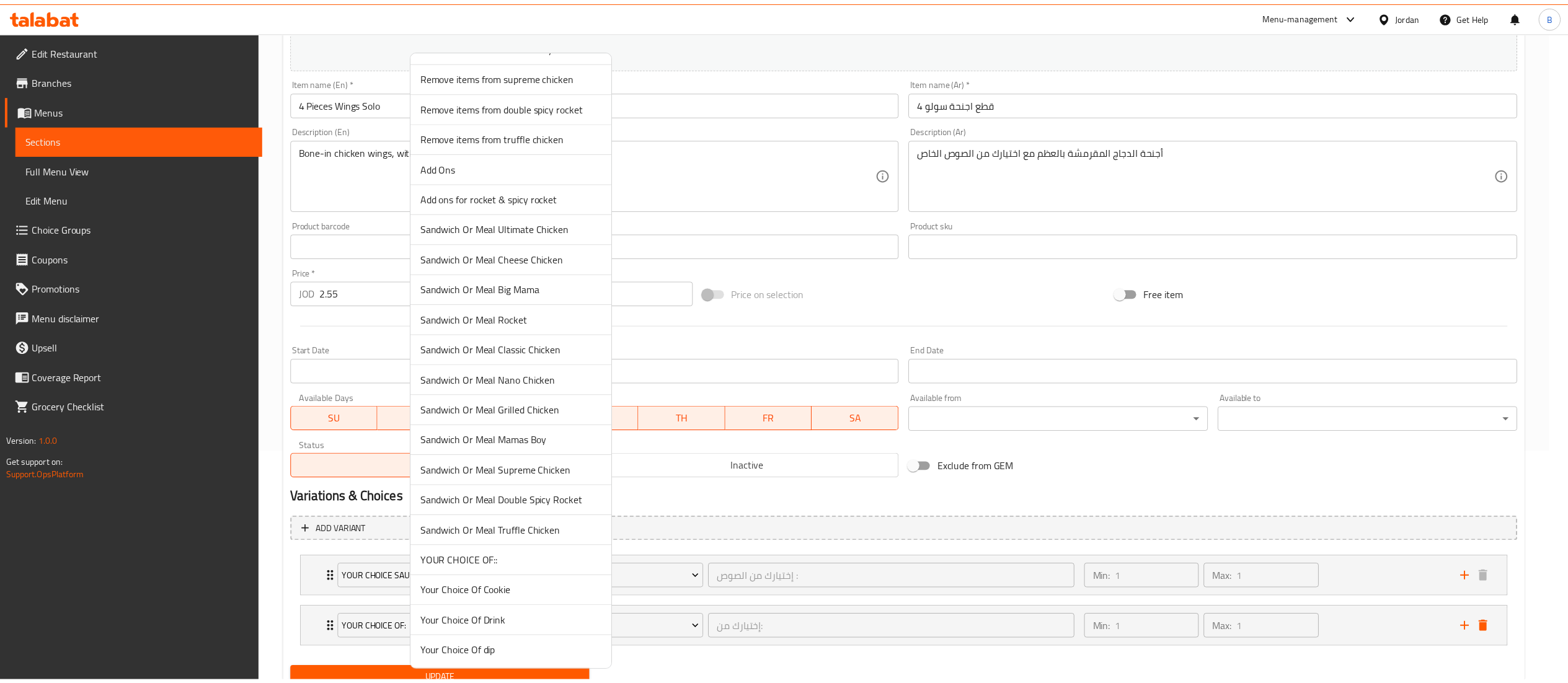
scroll to position [518, 0]
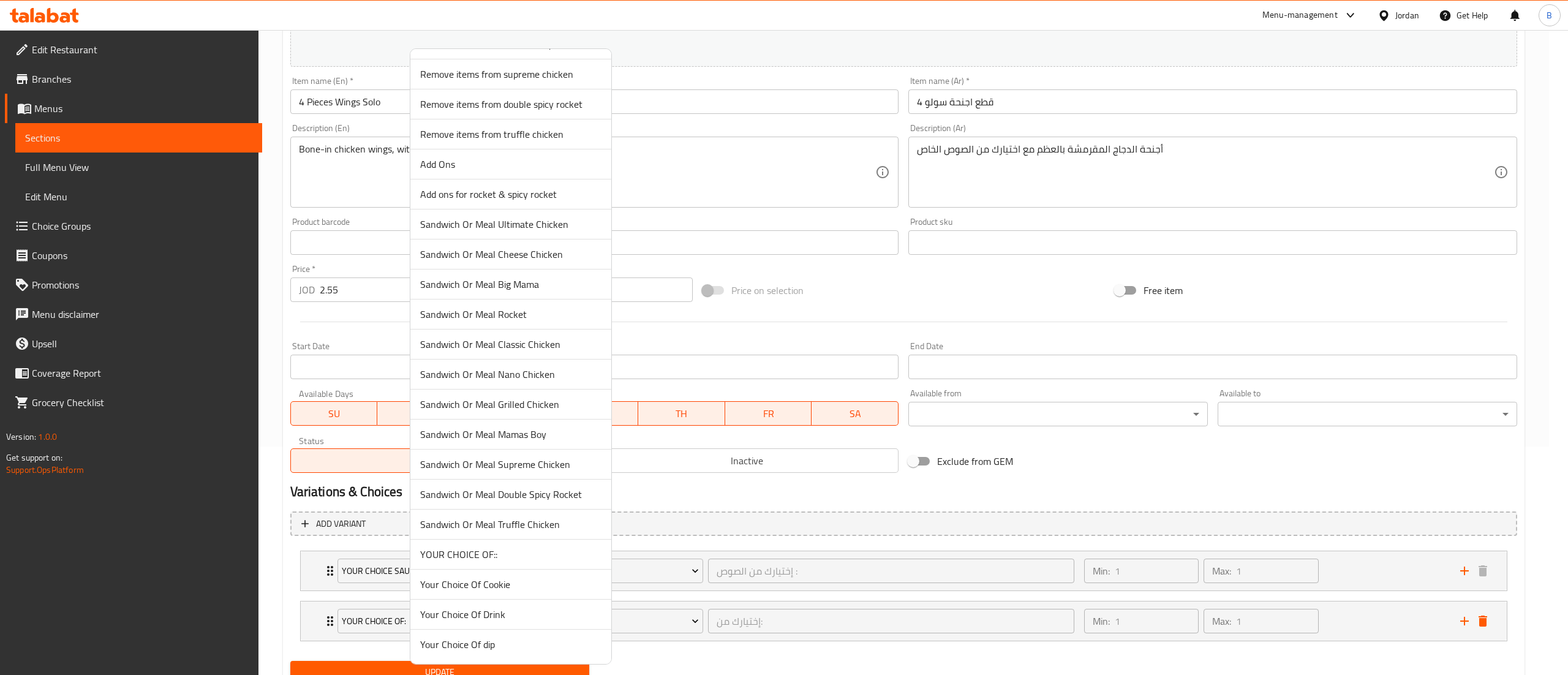
click at [515, 554] on span "YOUR CHOICE OF::" at bounding box center [511, 554] width 182 height 15
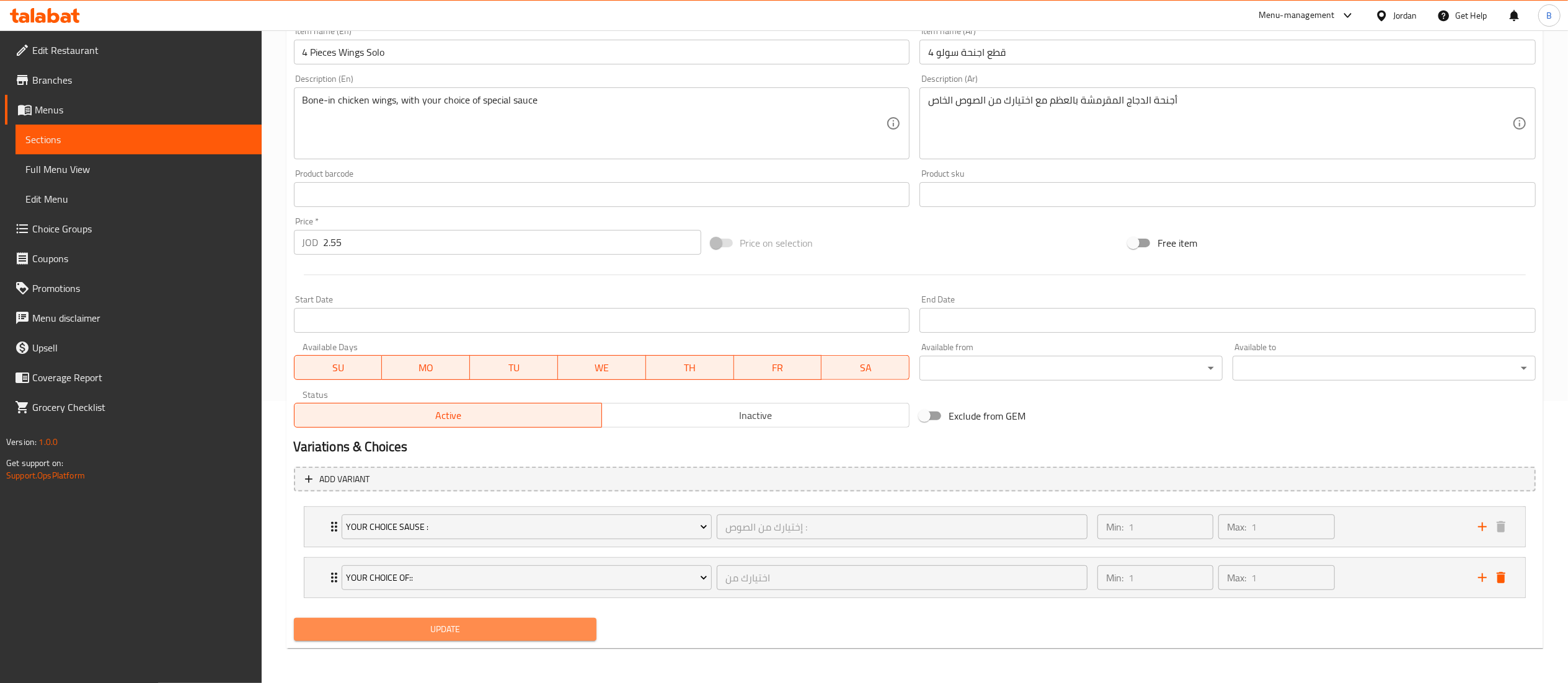
click at [469, 637] on span "Update" at bounding box center [446, 630] width 284 height 16
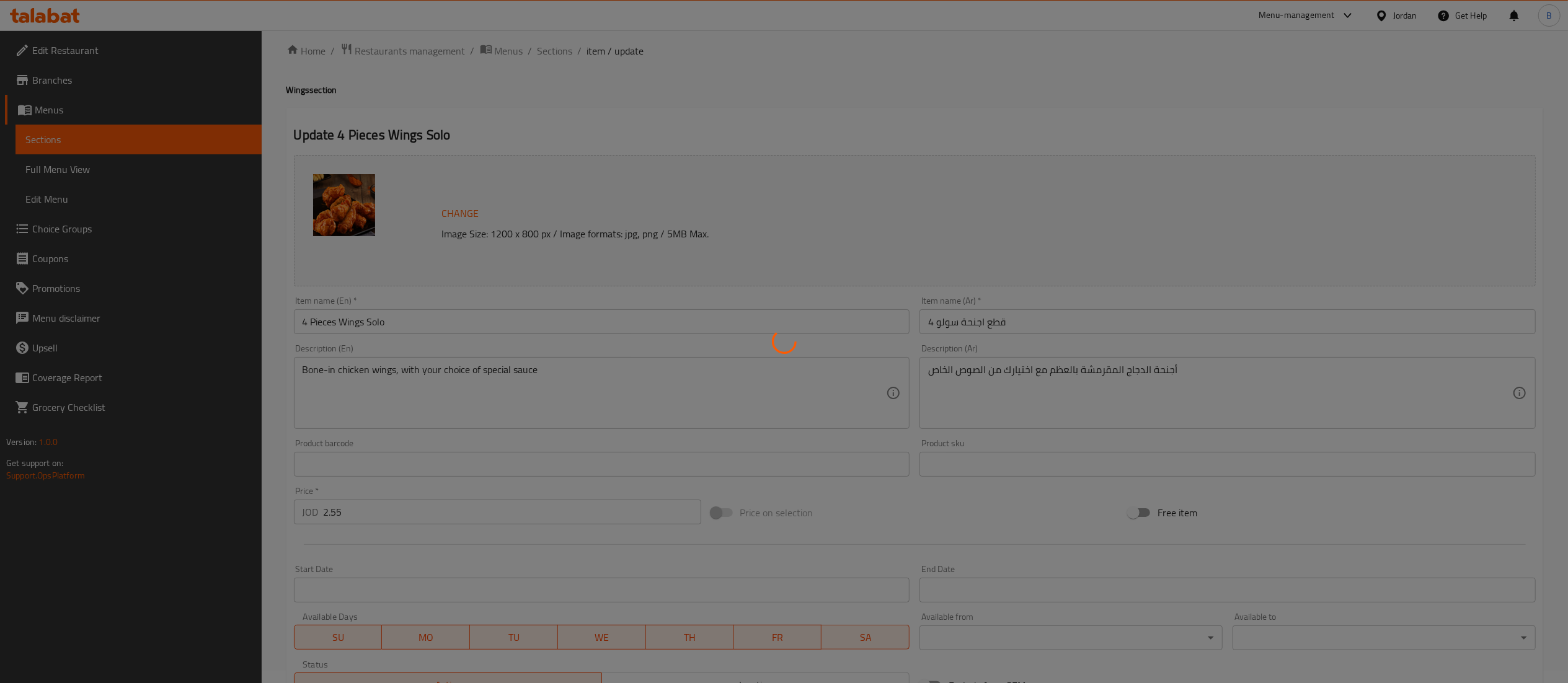
scroll to position [0, 0]
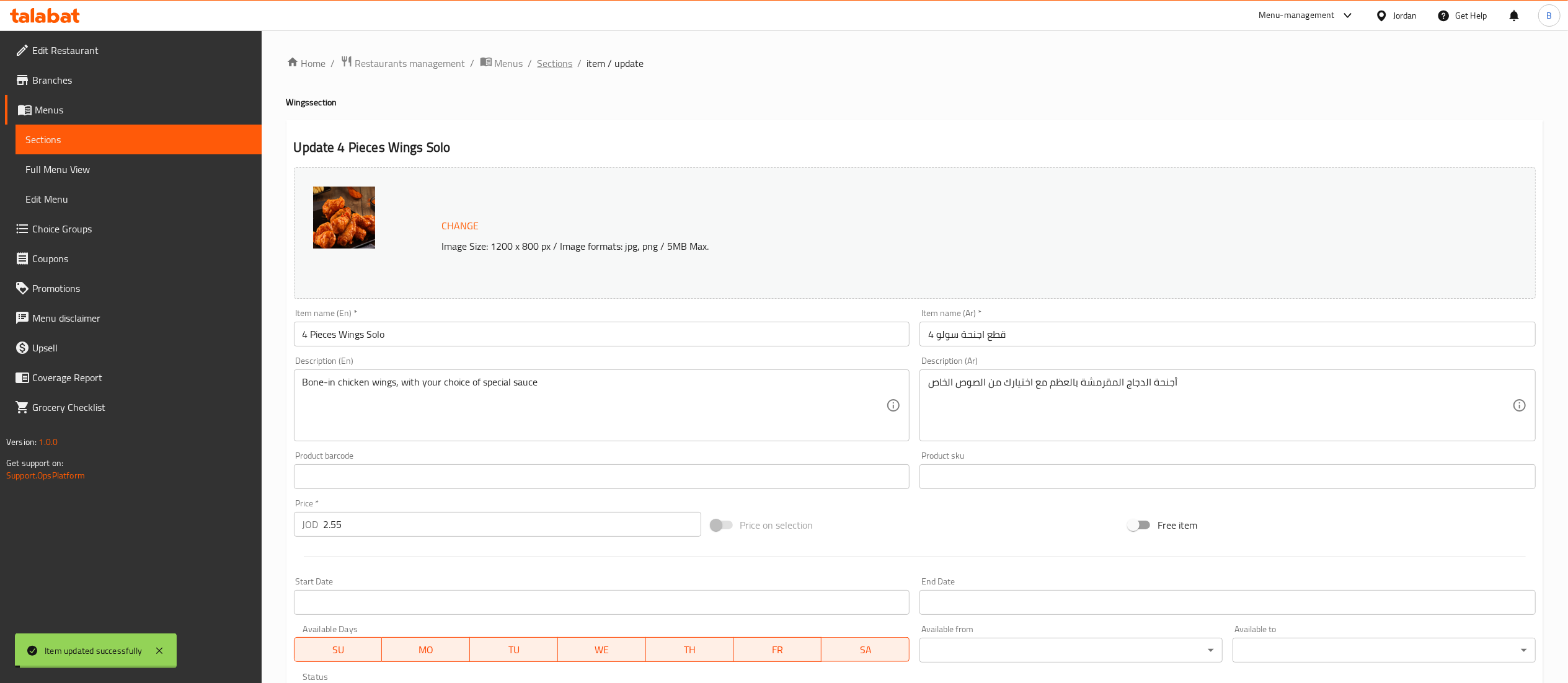
click at [552, 60] on span "Sections" at bounding box center [555, 63] width 35 height 15
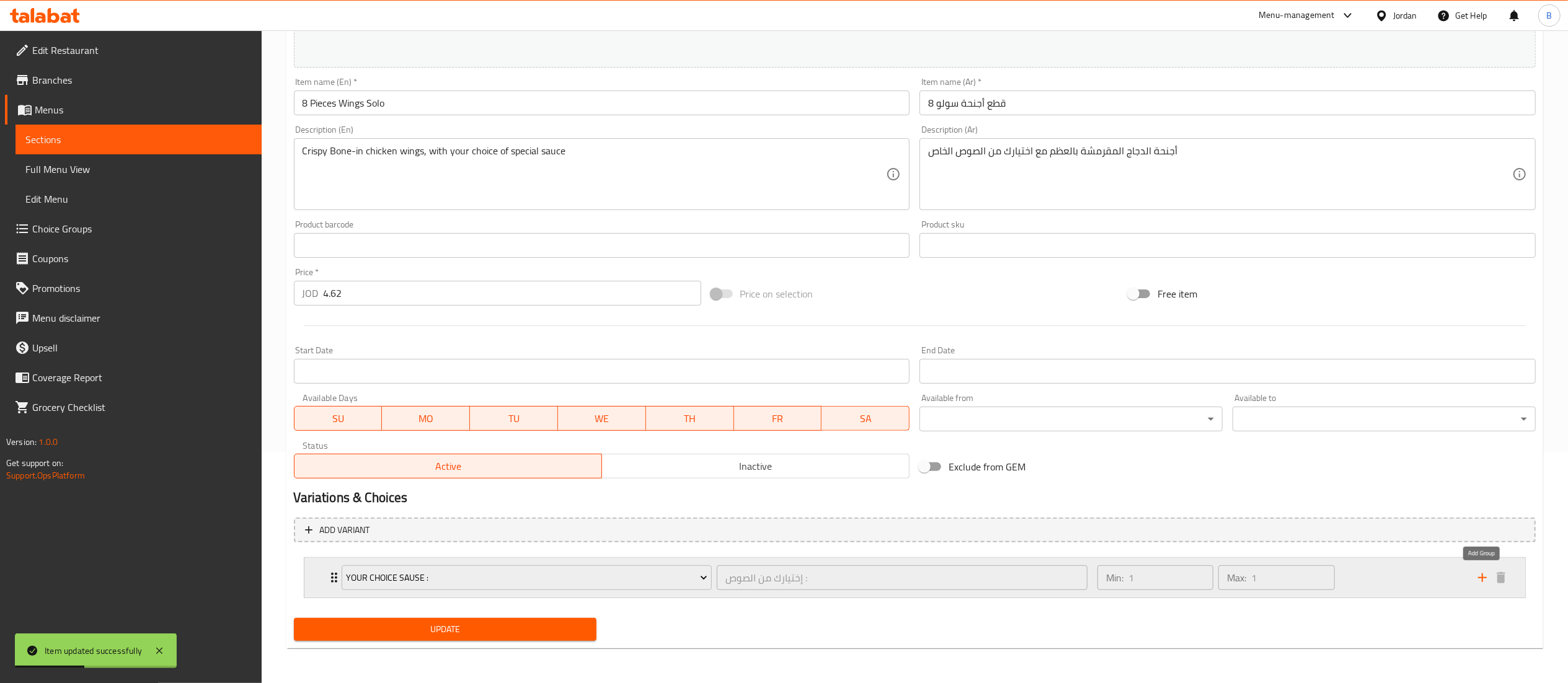
click at [1484, 577] on icon "add" at bounding box center [1482, 578] width 15 height 15
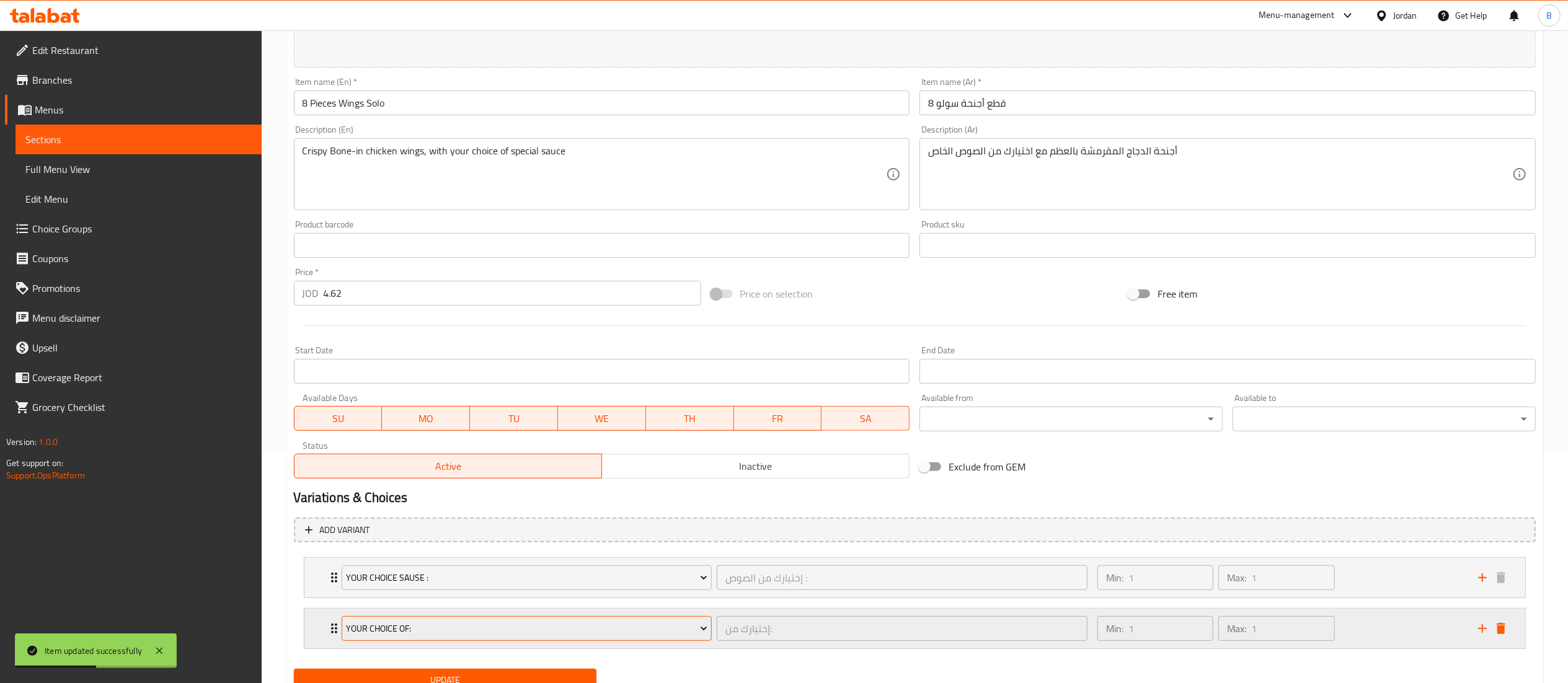
click at [578, 622] on span "Your Choice Of:" at bounding box center [526, 630] width 362 height 16
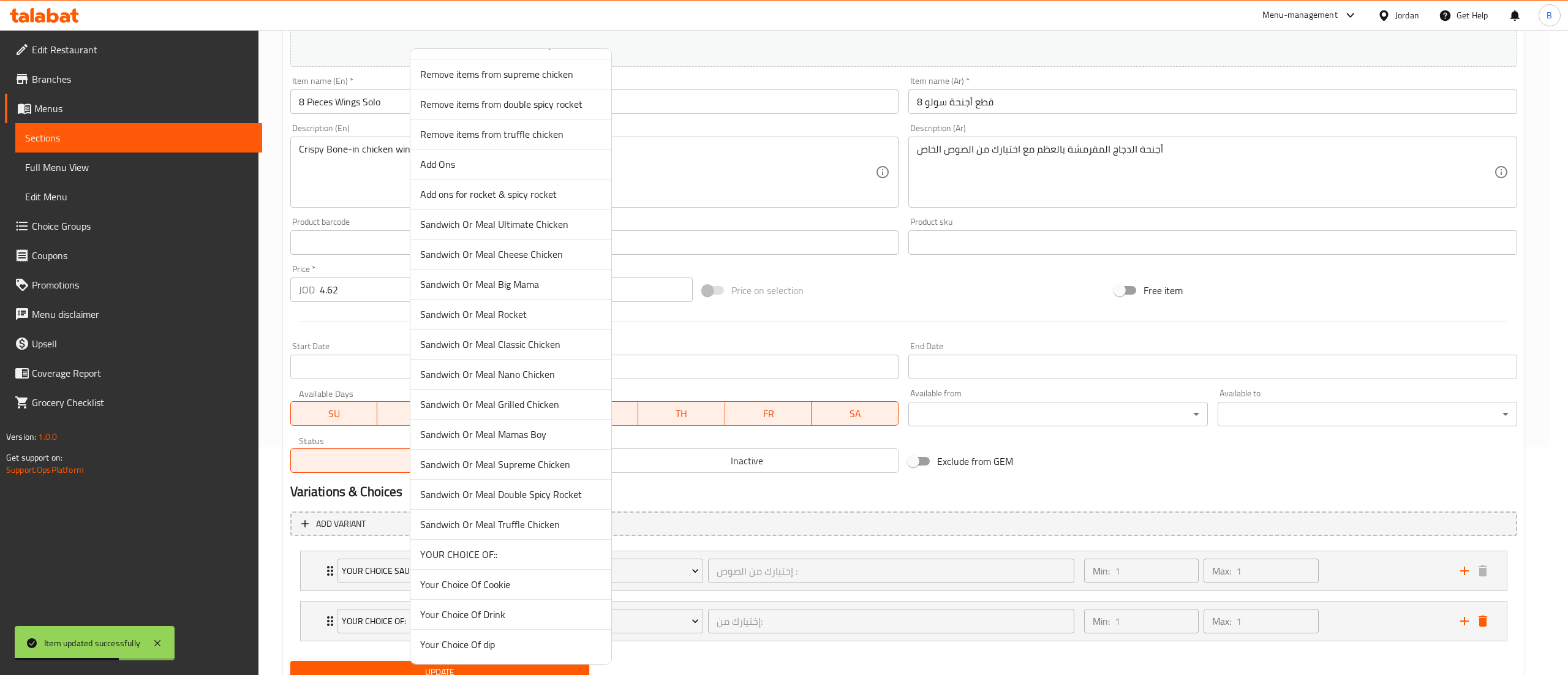
click at [506, 554] on span "YOUR CHOICE OF::" at bounding box center [511, 554] width 182 height 15
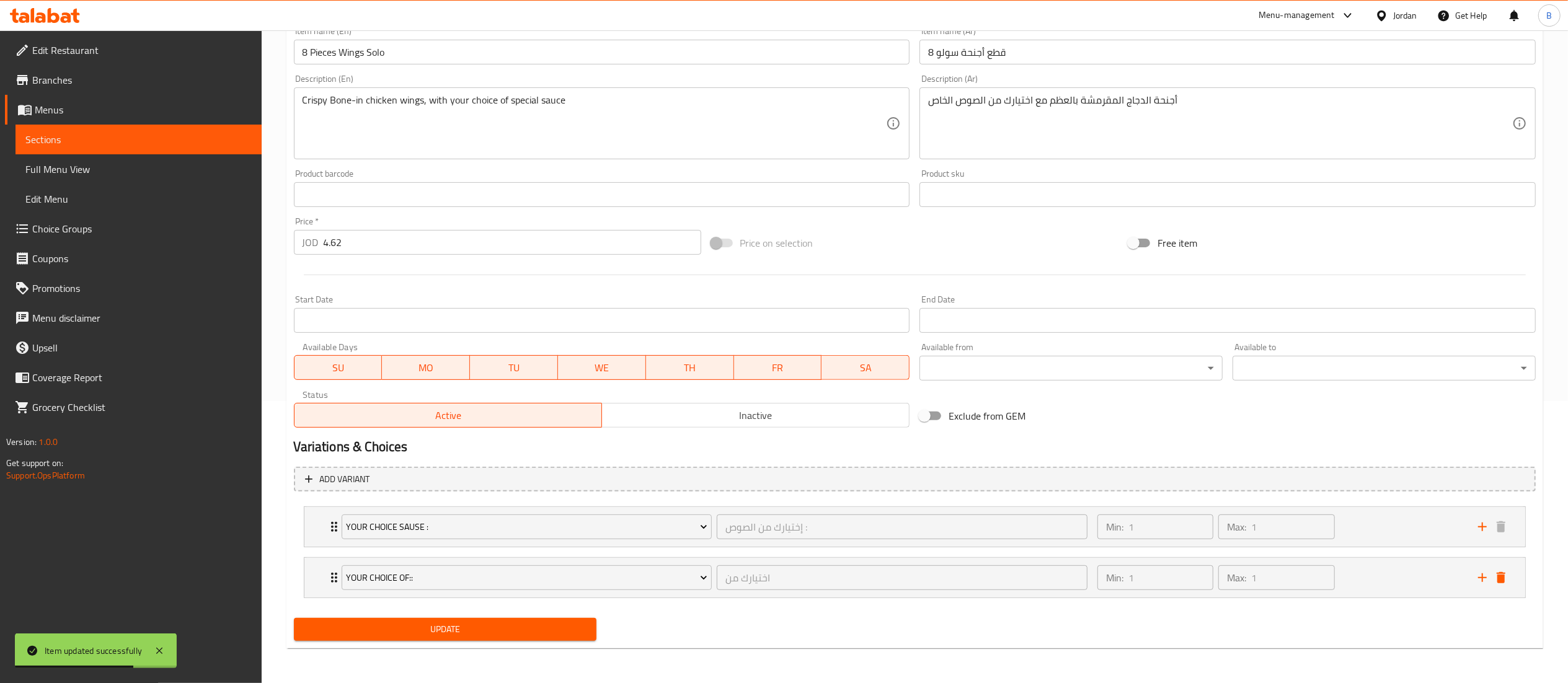
click at [527, 635] on span "Update" at bounding box center [446, 630] width 284 height 16
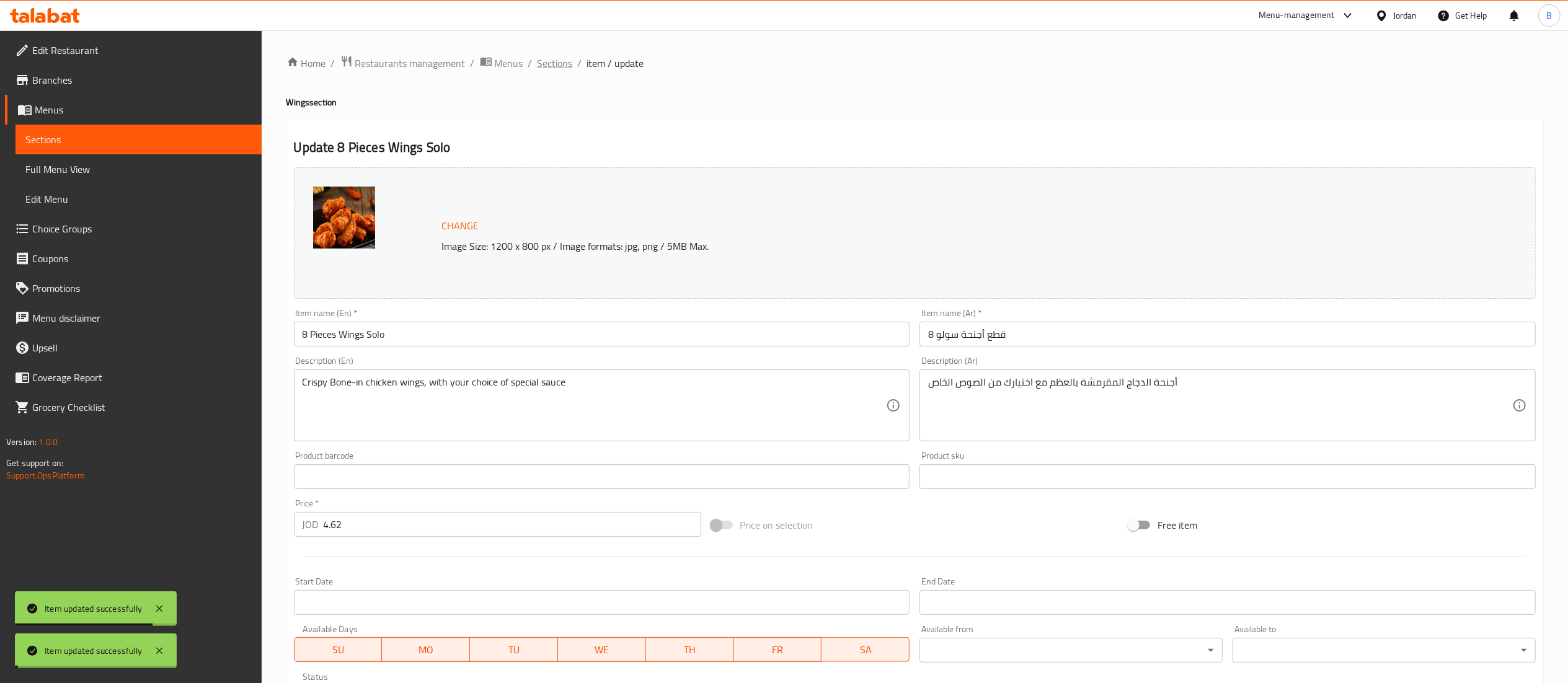
click at [546, 65] on span "Sections" at bounding box center [555, 63] width 35 height 15
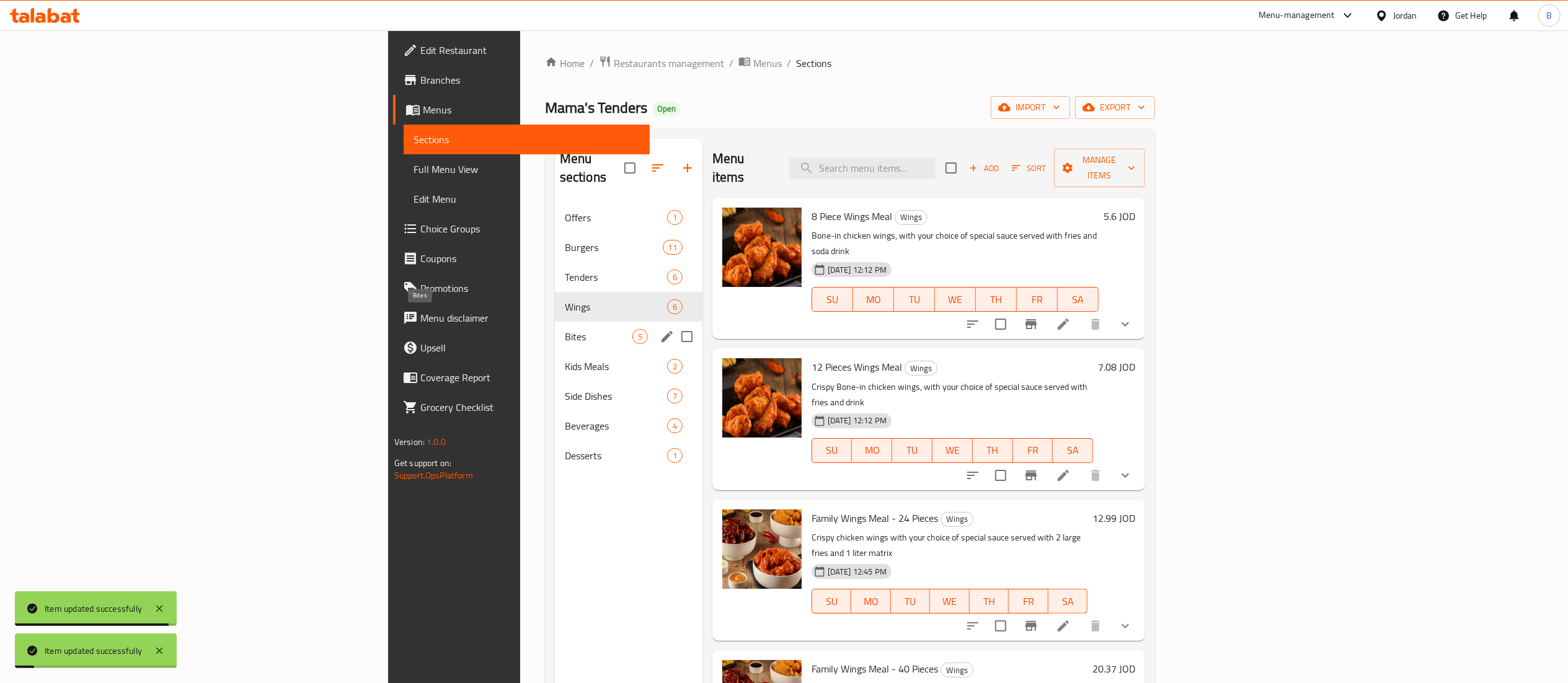
click at [565, 329] on span "Bites" at bounding box center [598, 336] width 67 height 15
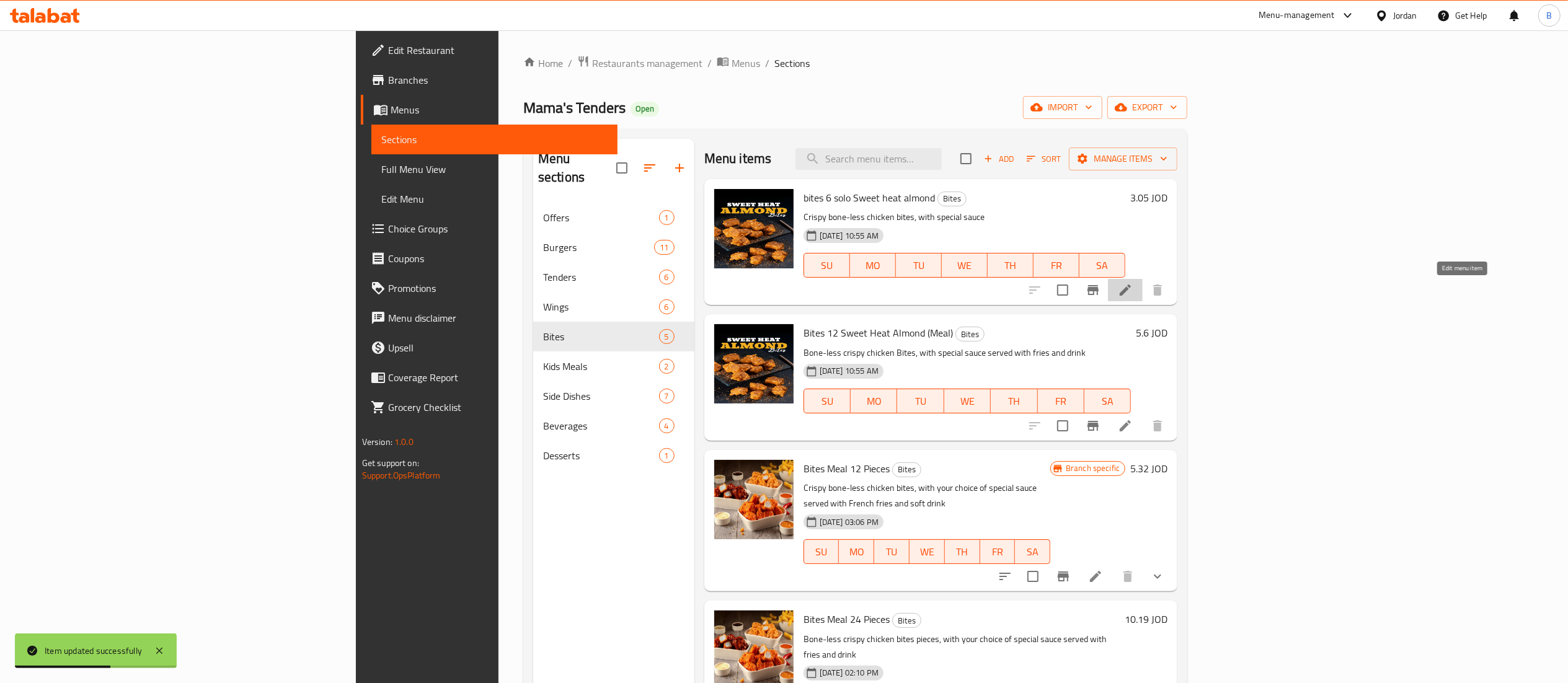
click at [1133, 290] on icon at bounding box center [1125, 290] width 15 height 15
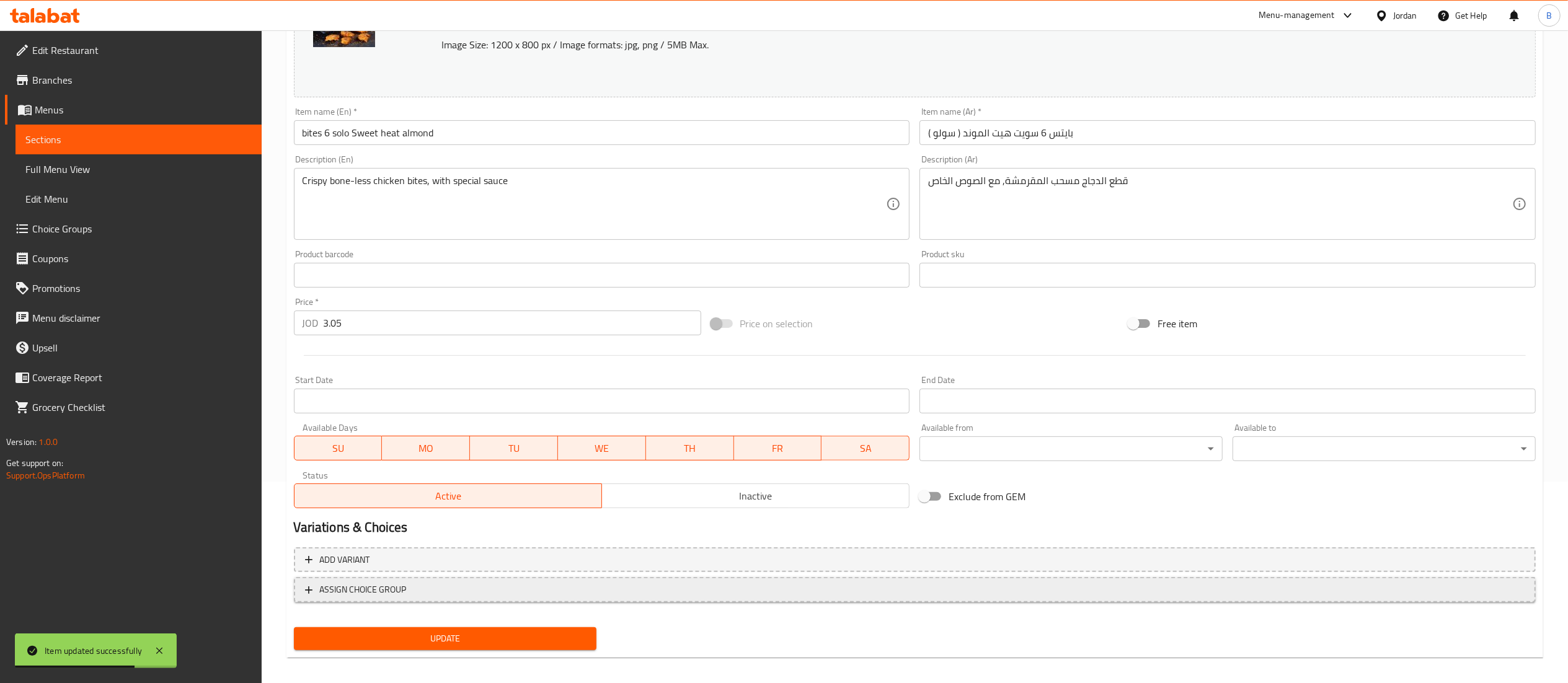
click at [418, 594] on span "ASSIGN CHOICE GROUP" at bounding box center [914, 590] width 1220 height 16
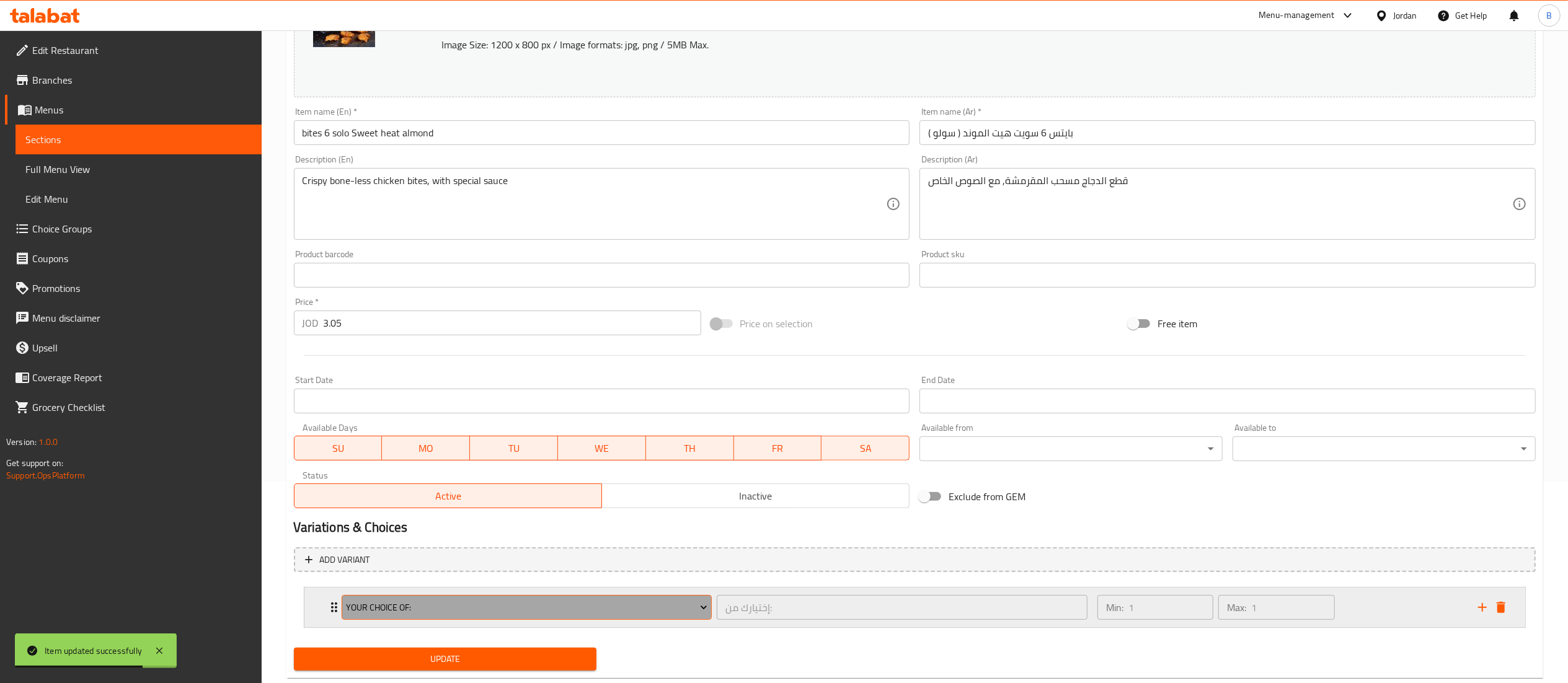
click at [479, 616] on span "Your Choice Of:" at bounding box center [526, 609] width 362 height 16
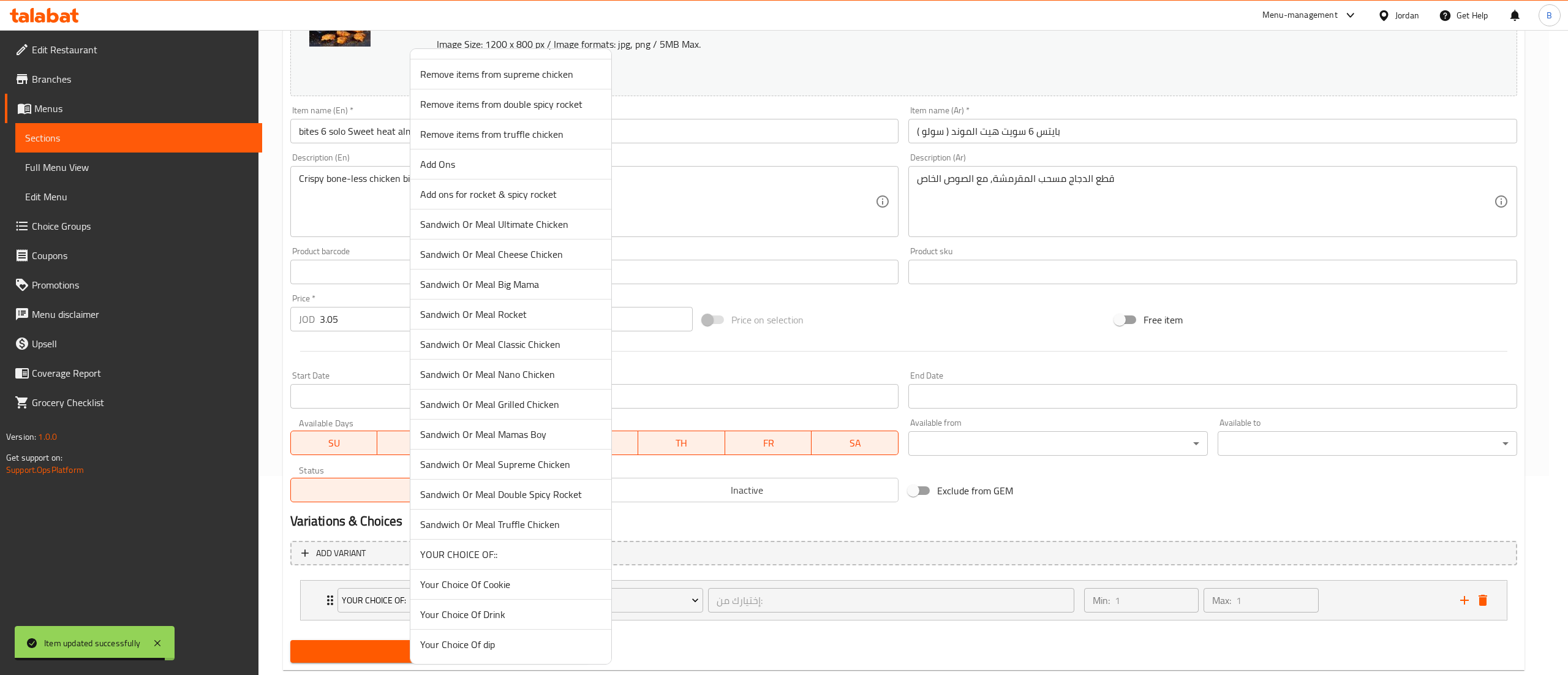
click at [501, 551] on span "YOUR CHOICE OF::" at bounding box center [511, 554] width 182 height 15
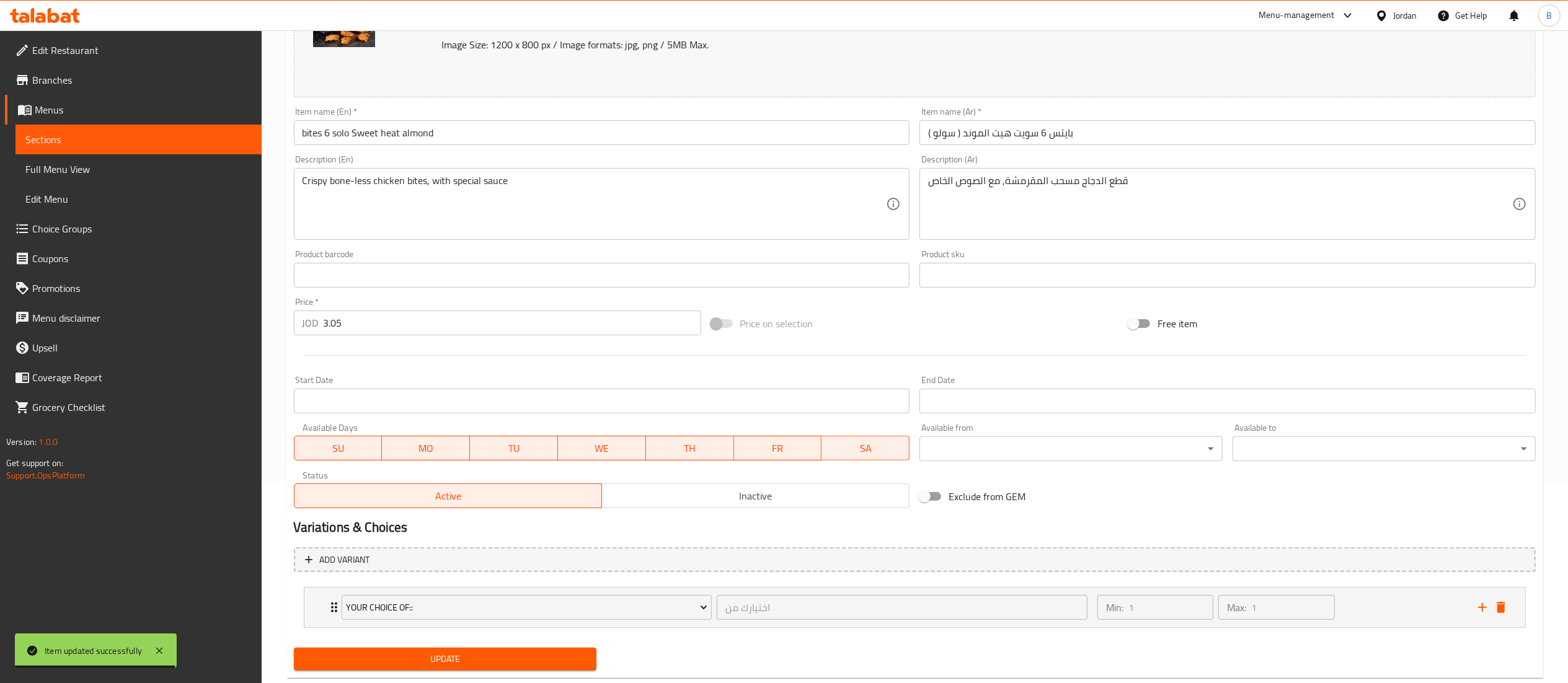
click at [482, 651] on button "Update" at bounding box center [446, 659] width 303 height 23
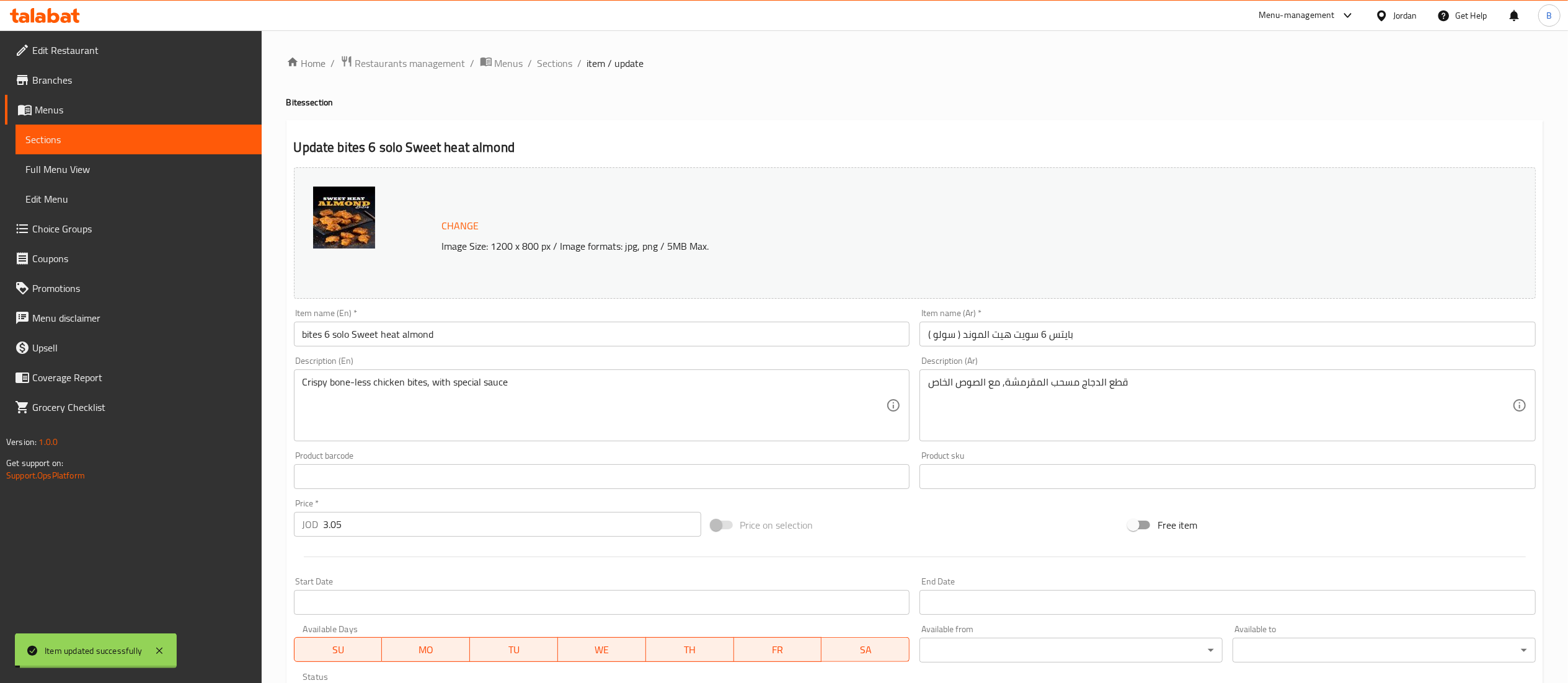
click at [556, 60] on span "Sections" at bounding box center [555, 63] width 35 height 15
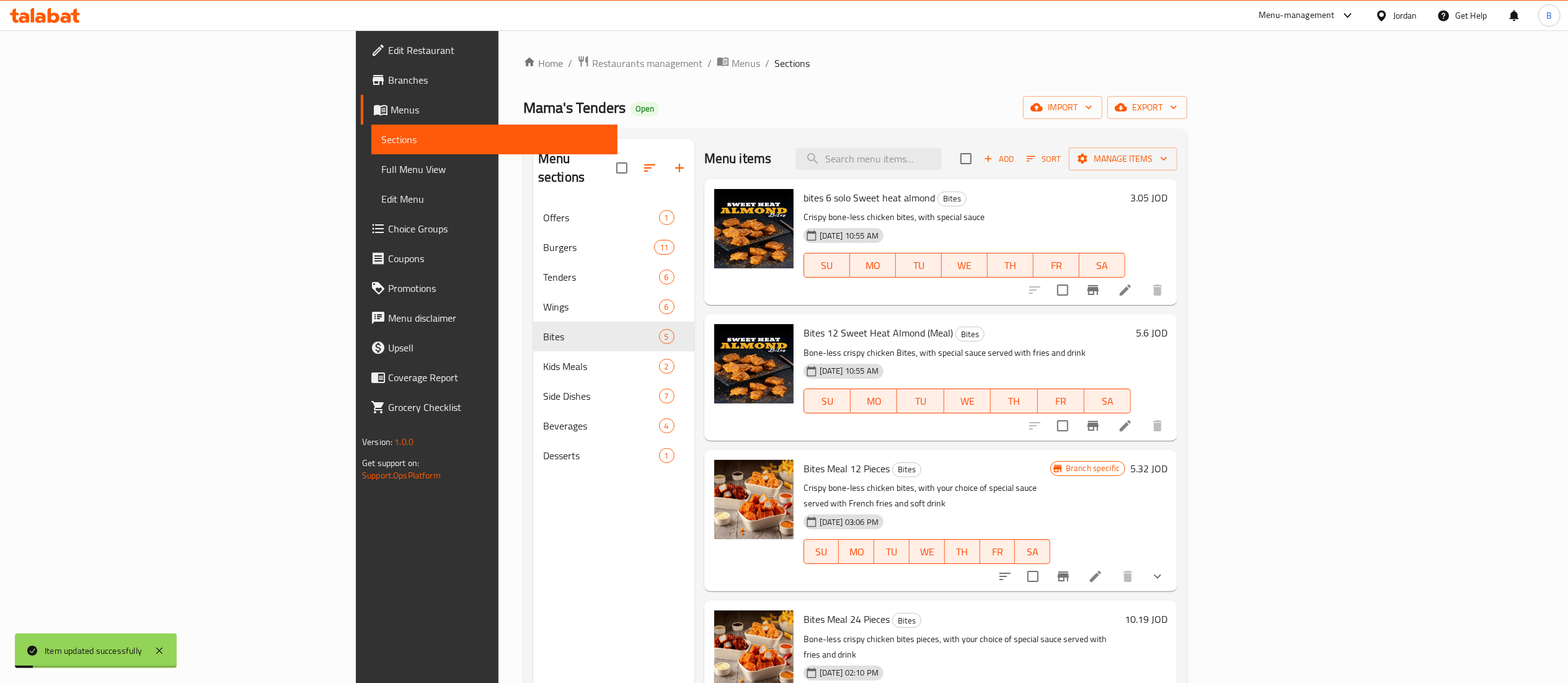
click at [1133, 420] on icon at bounding box center [1125, 426] width 15 height 15
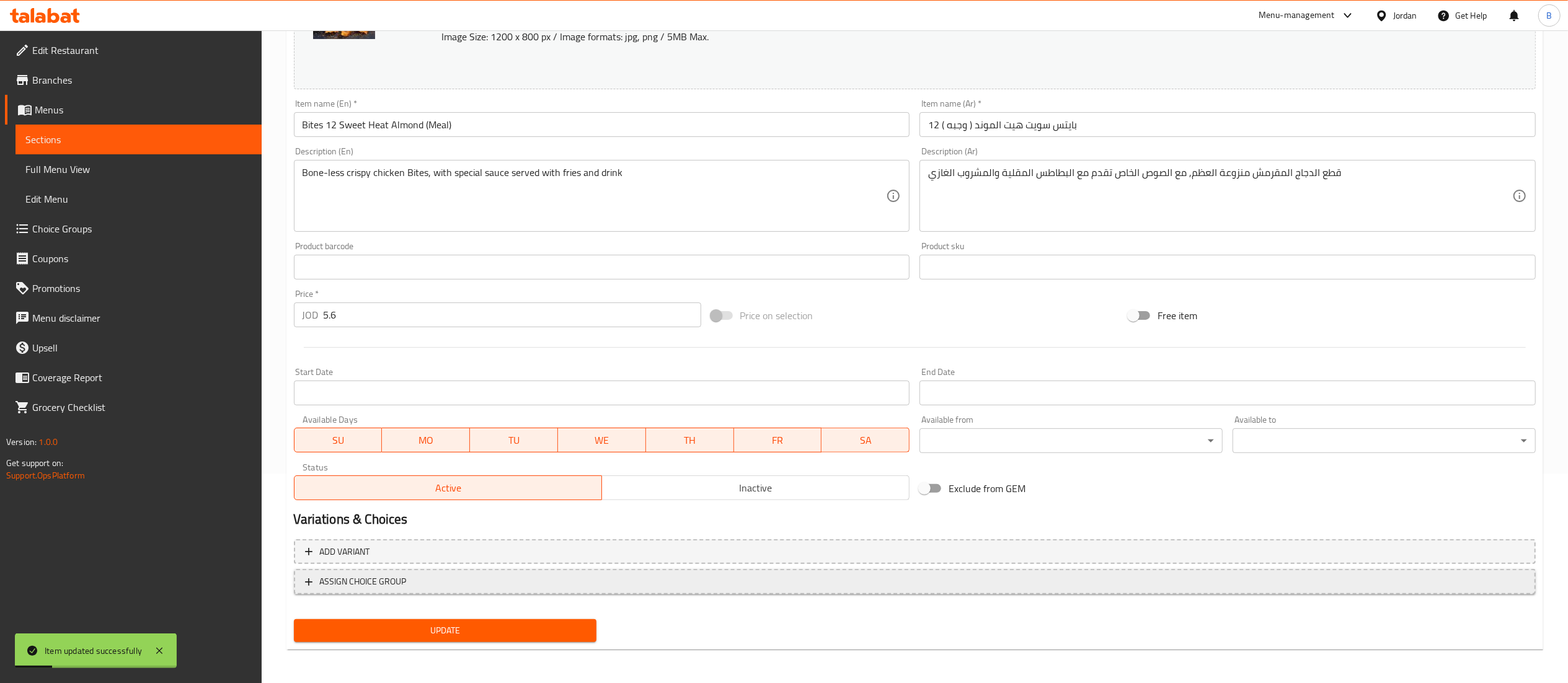
click at [482, 574] on span "ASSIGN CHOICE GROUP" at bounding box center [914, 582] width 1220 height 16
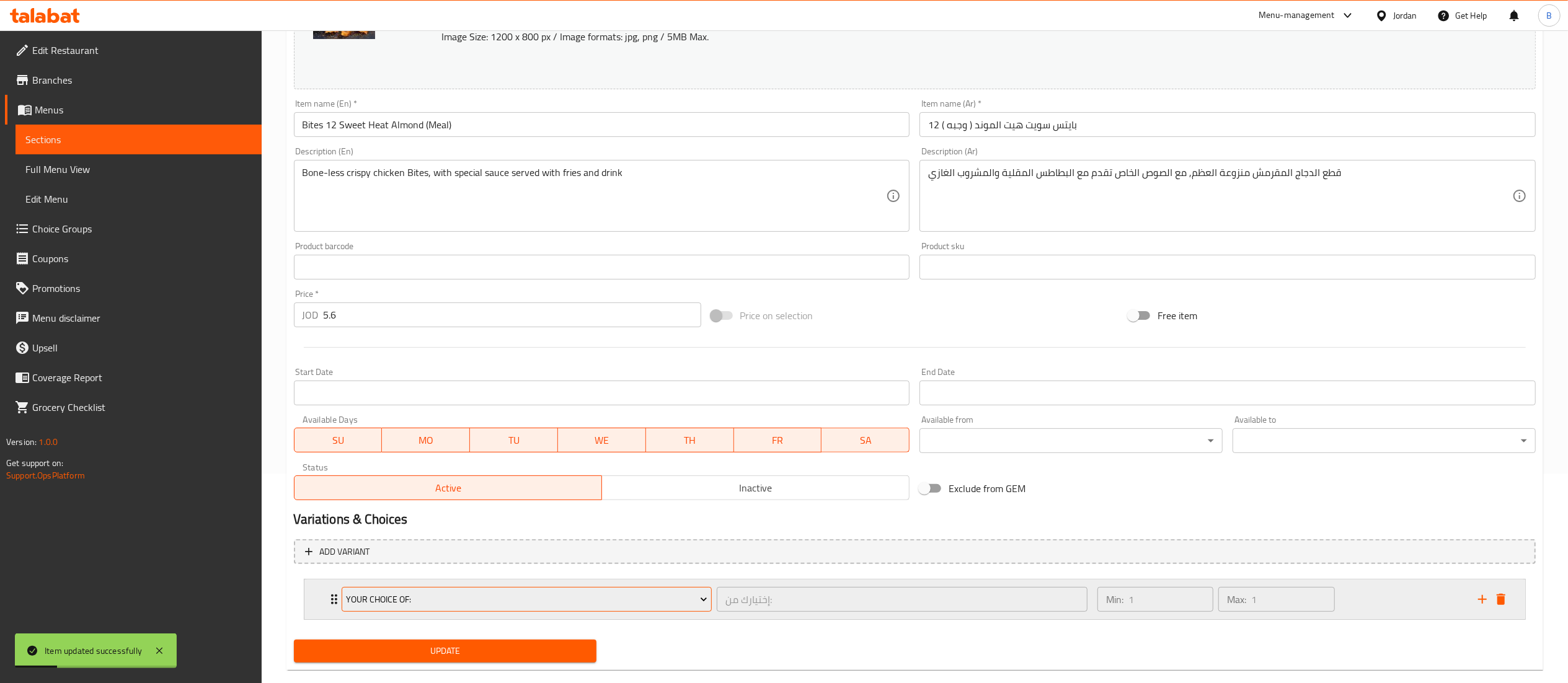
click at [504, 605] on span "Your Choice Of:" at bounding box center [526, 600] width 362 height 16
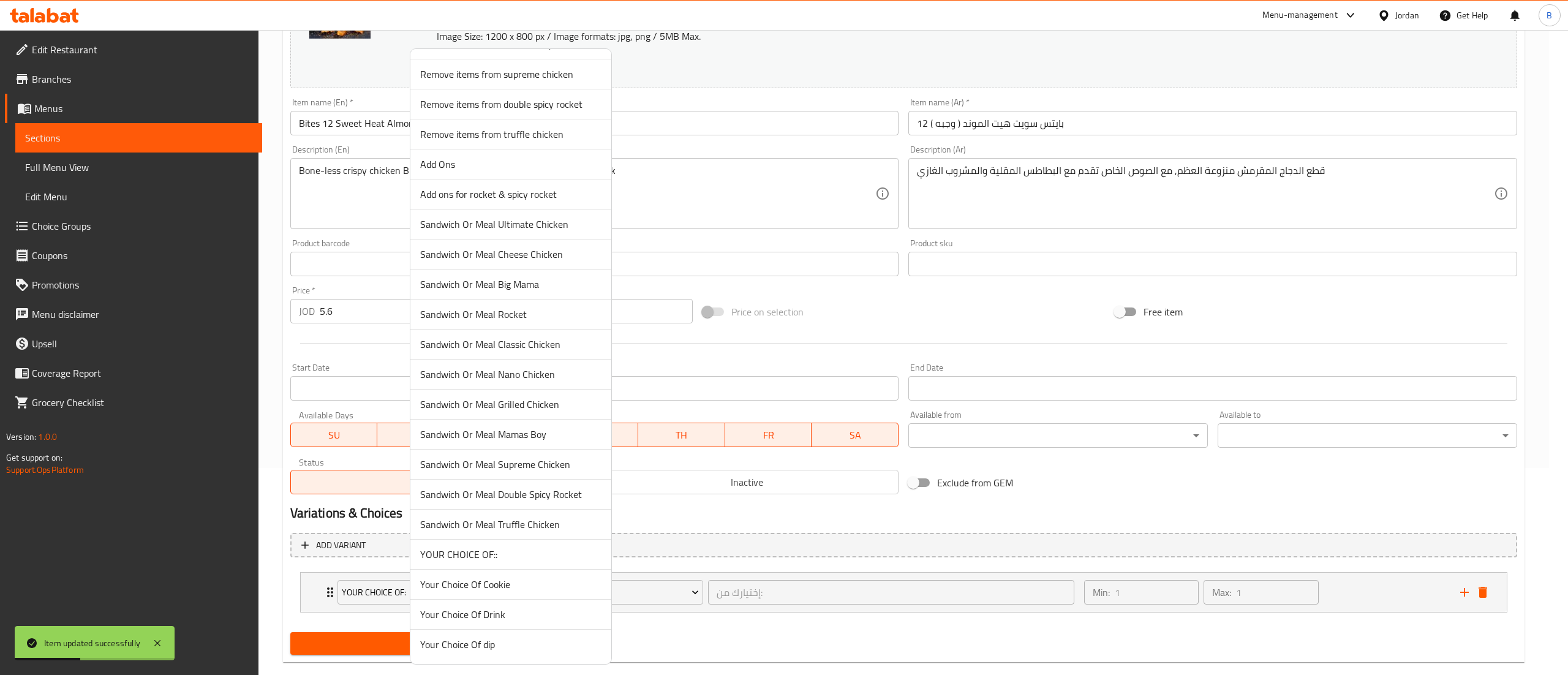
click at [509, 557] on span "YOUR CHOICE OF::" at bounding box center [511, 554] width 182 height 15
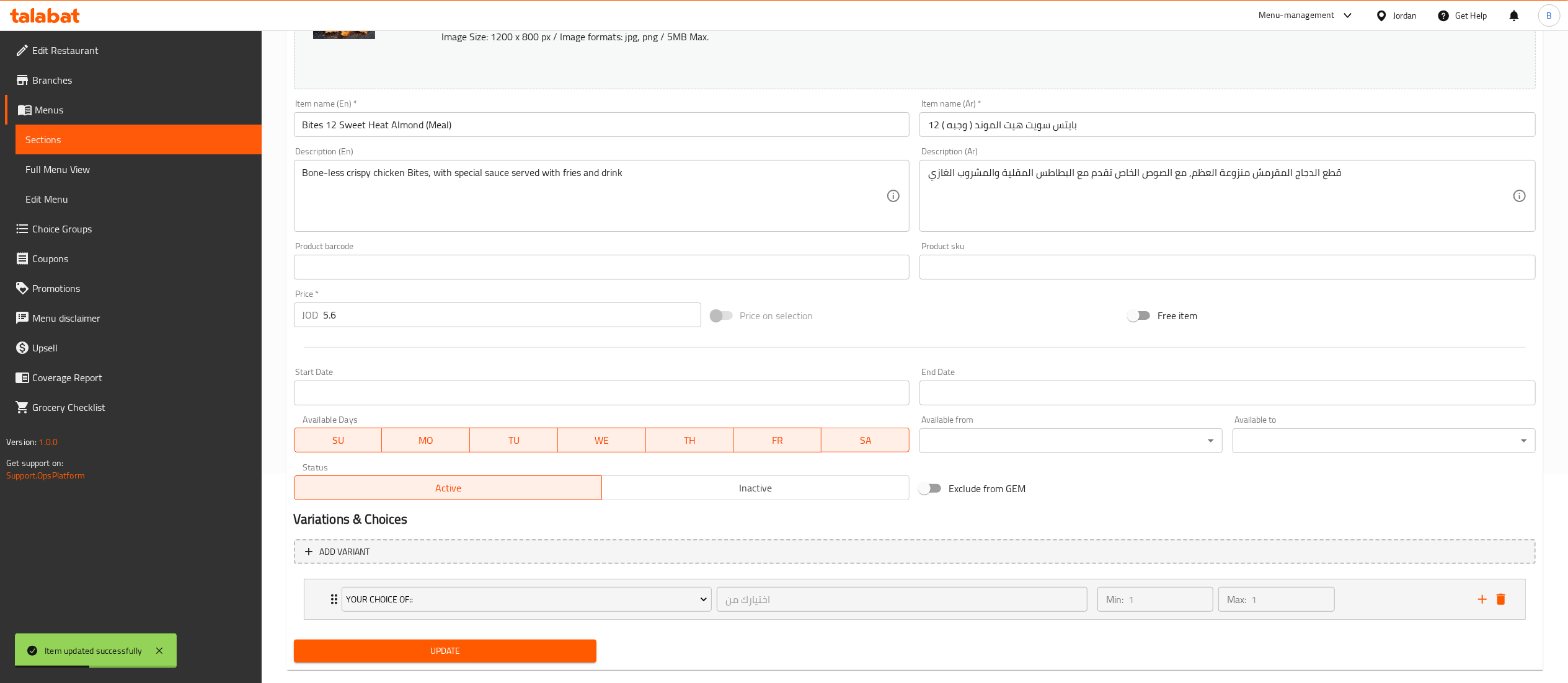
click at [480, 658] on span "Update" at bounding box center [446, 651] width 284 height 16
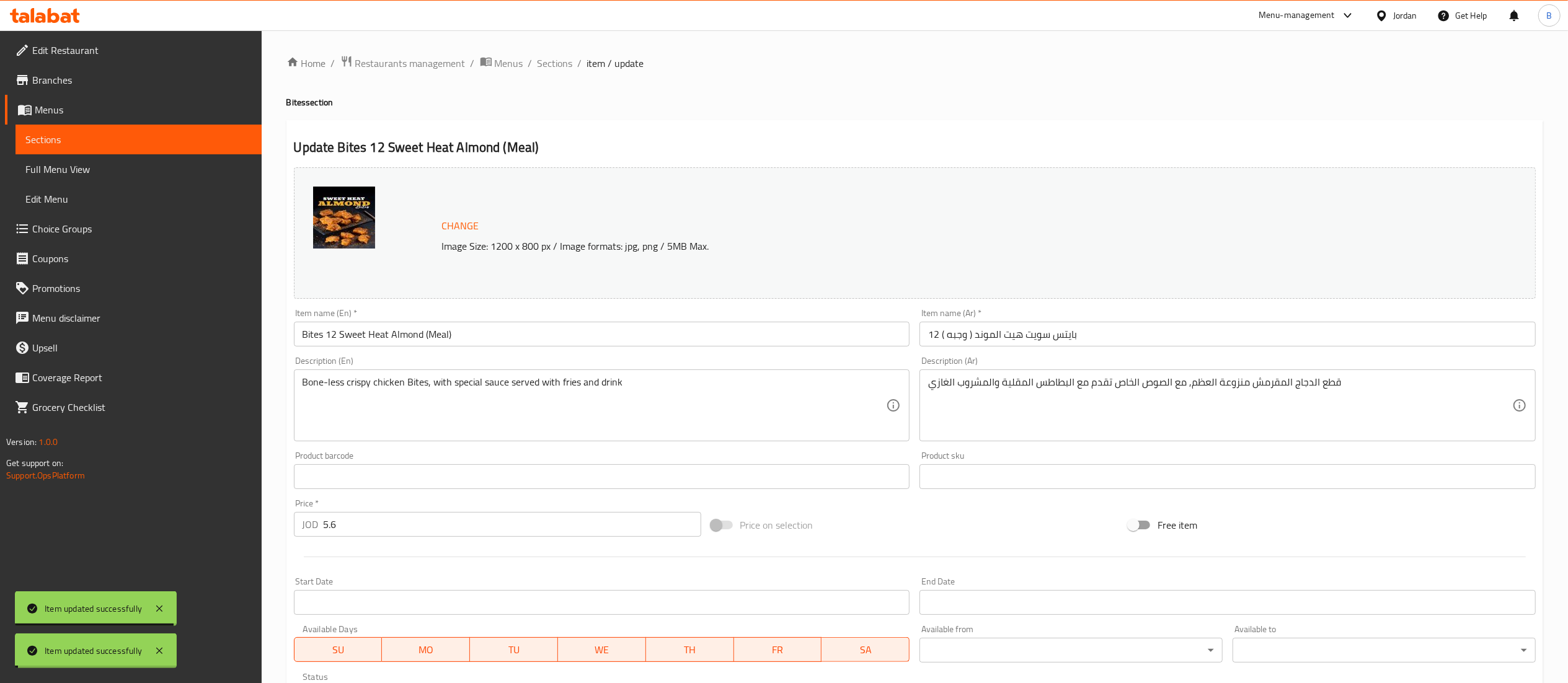
click at [558, 63] on span "Sections" at bounding box center [555, 63] width 35 height 15
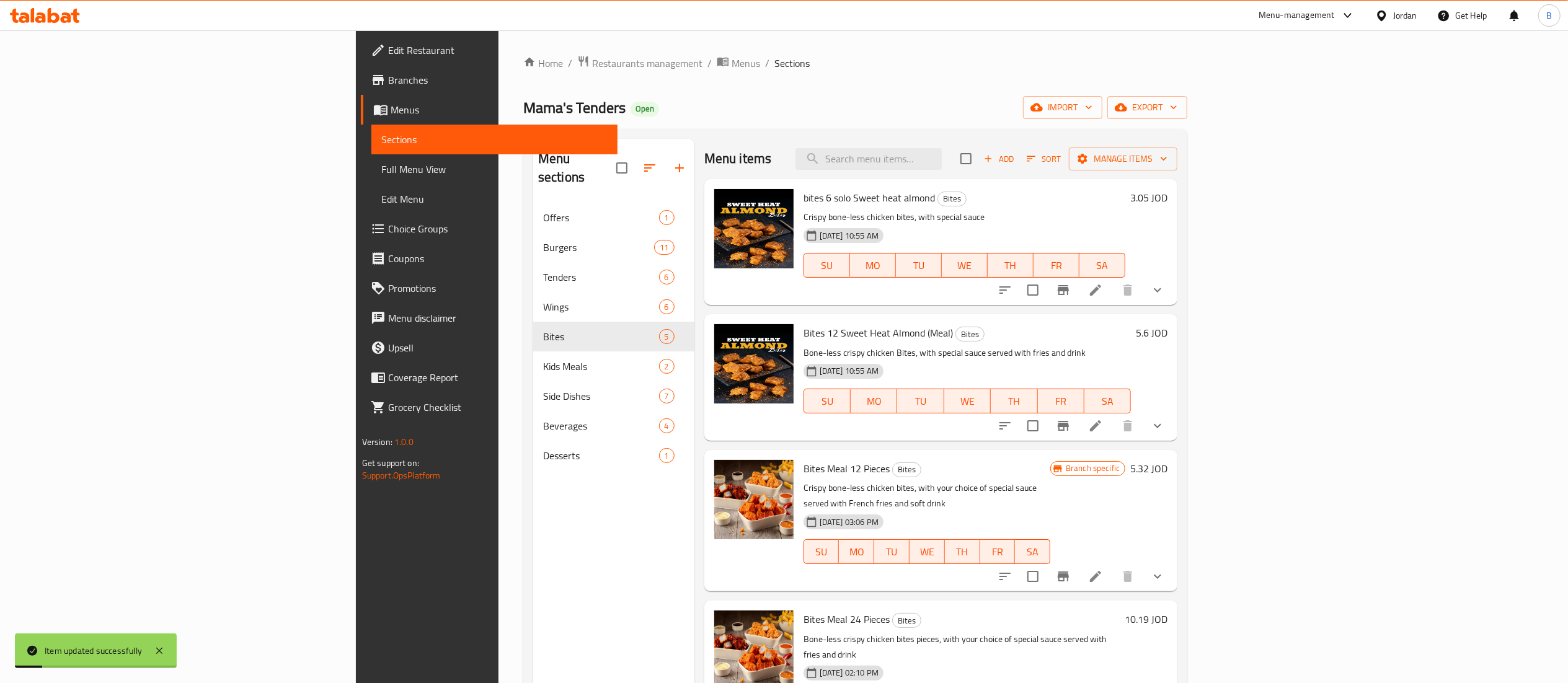
click at [1113, 569] on li at bounding box center [1096, 576] width 35 height 22
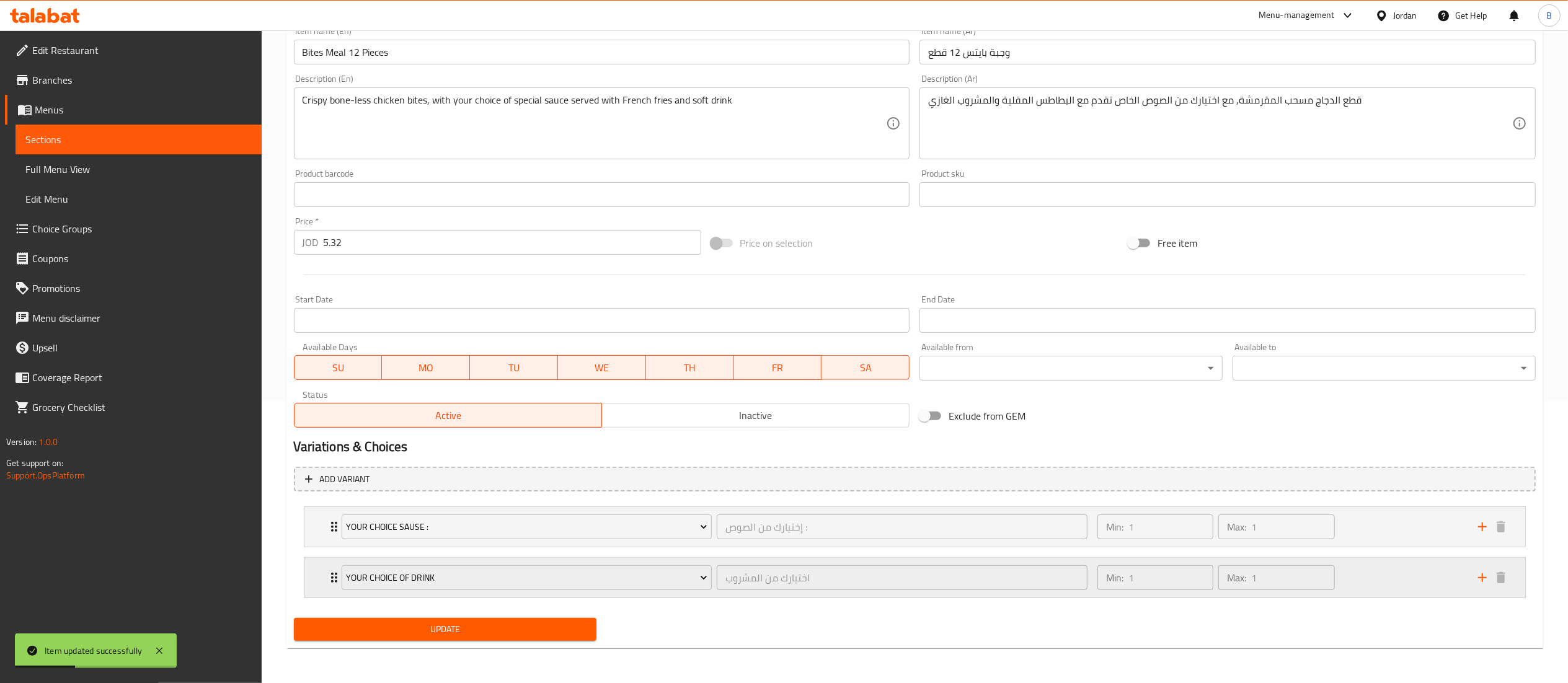
click at [1487, 575] on icon "add" at bounding box center [1482, 578] width 15 height 15
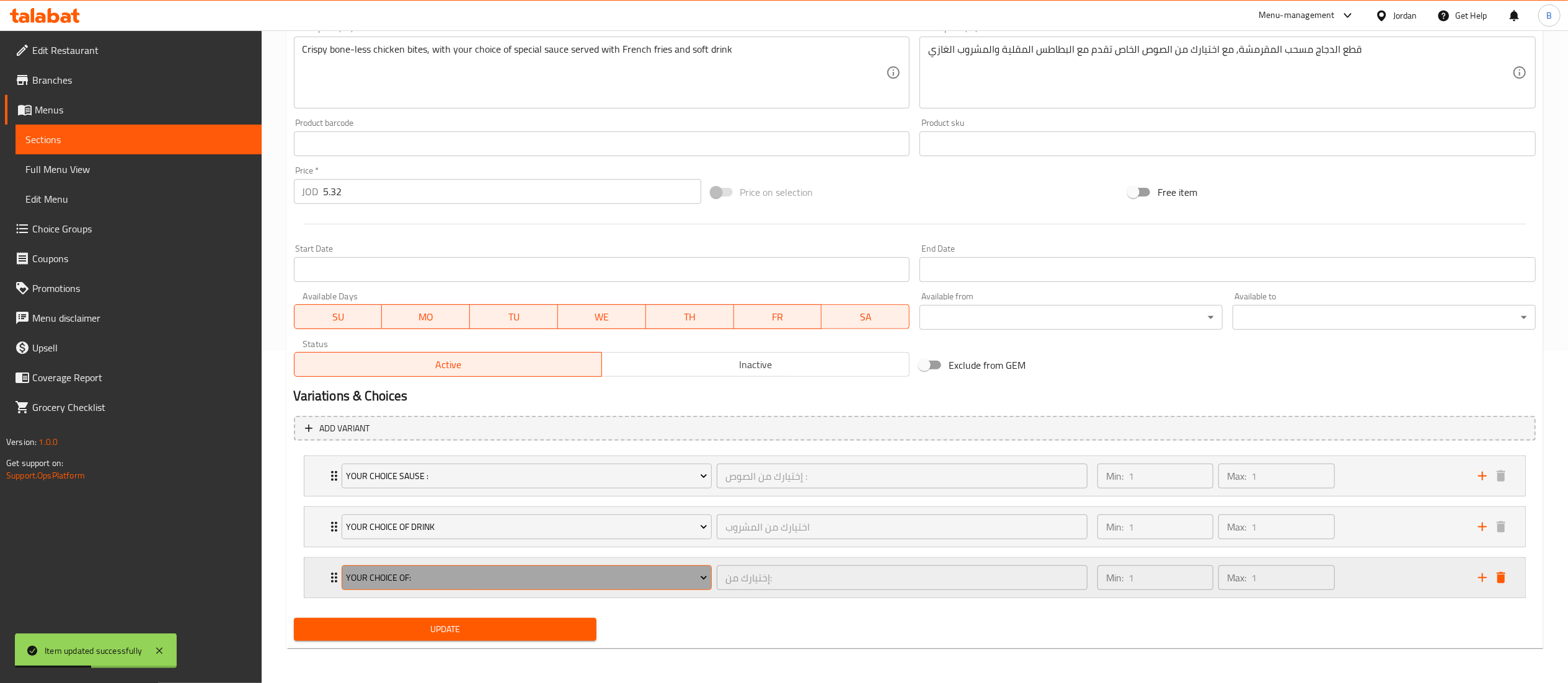
click at [524, 579] on span "Your Choice Of:" at bounding box center [526, 579] width 362 height 16
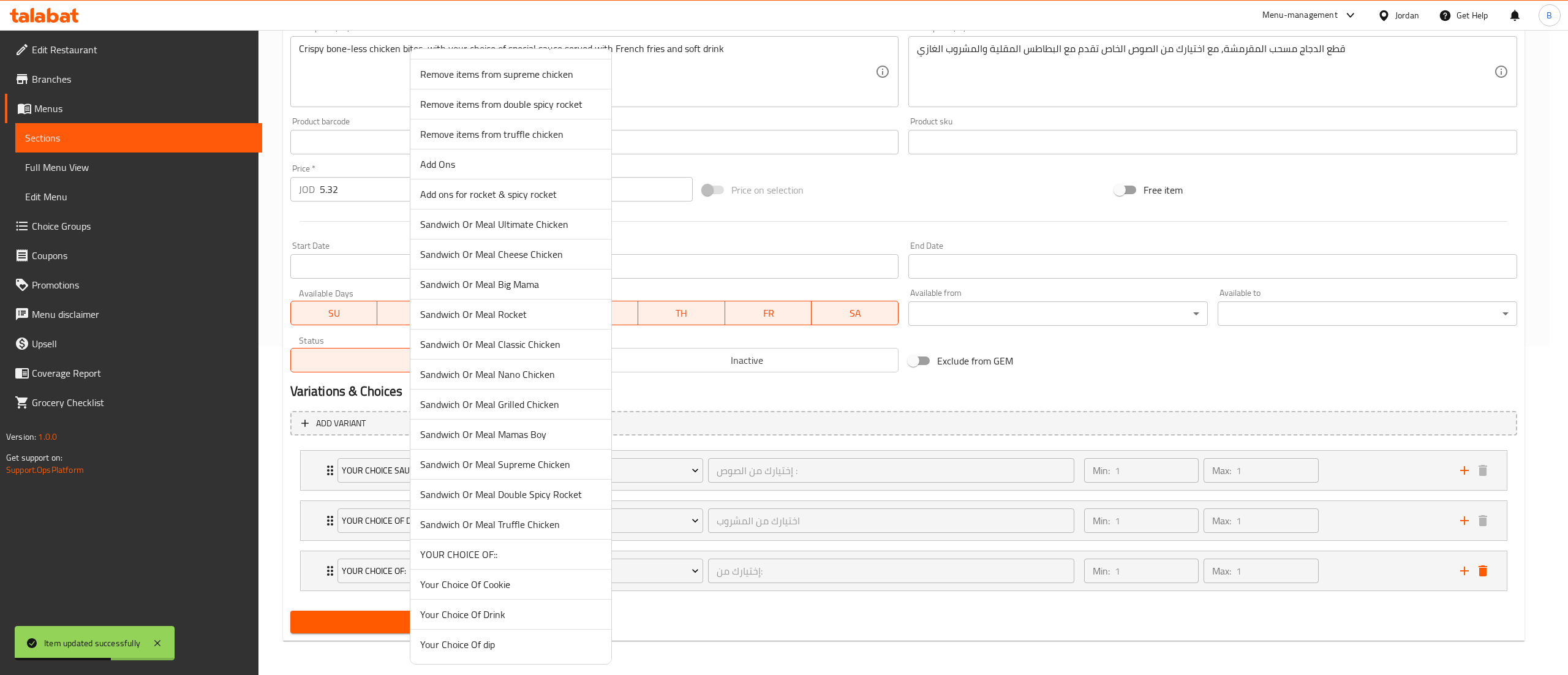
click at [507, 554] on span "YOUR CHOICE OF::" at bounding box center [511, 554] width 182 height 15
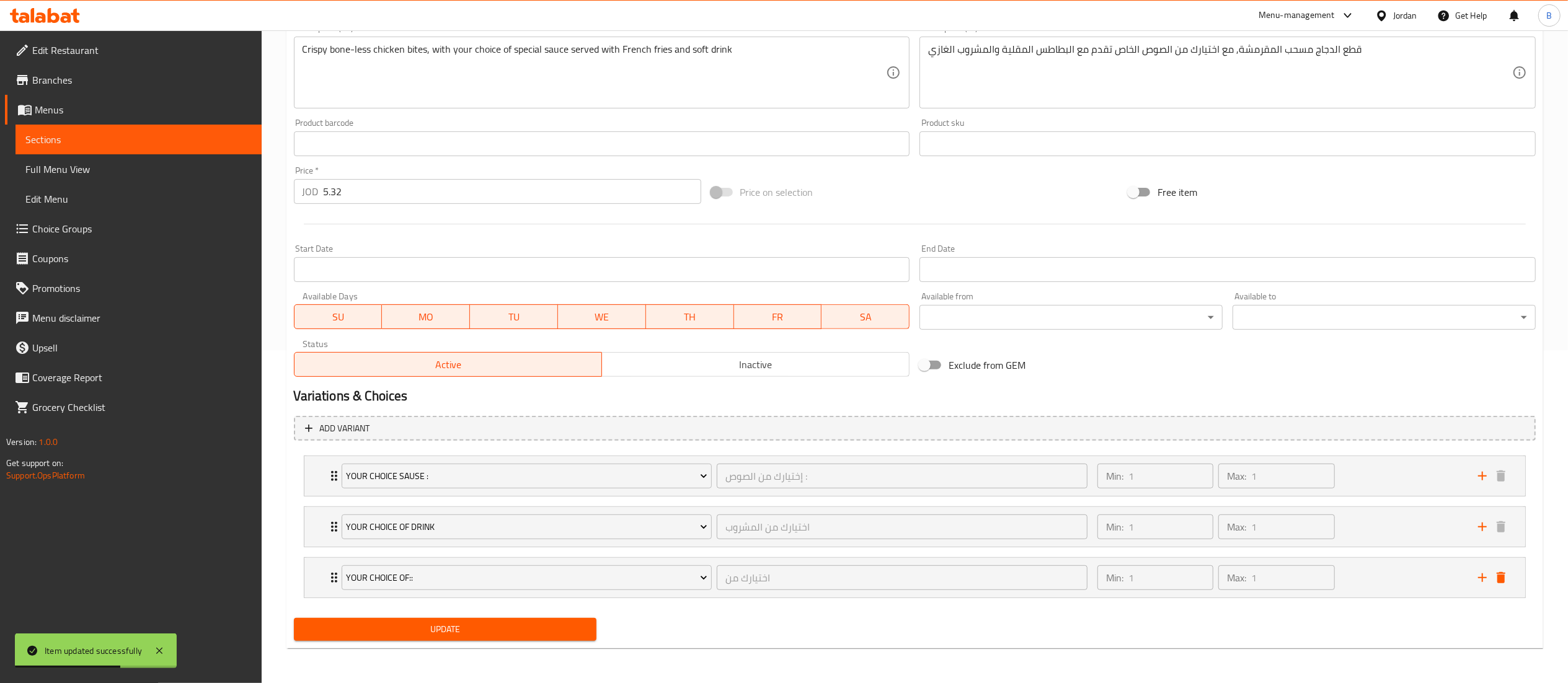
click at [475, 635] on span "Update" at bounding box center [446, 630] width 284 height 16
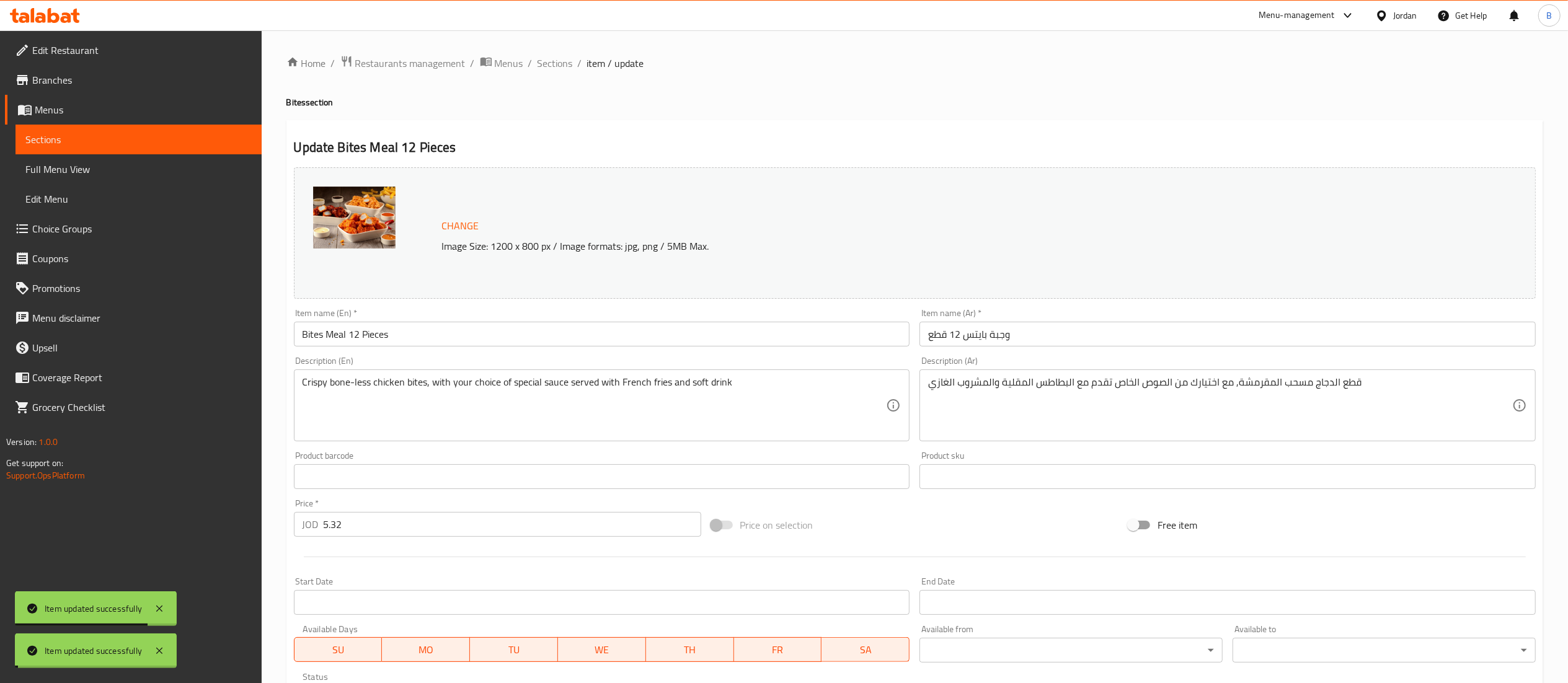
click at [559, 56] on span "Sections" at bounding box center [555, 63] width 35 height 15
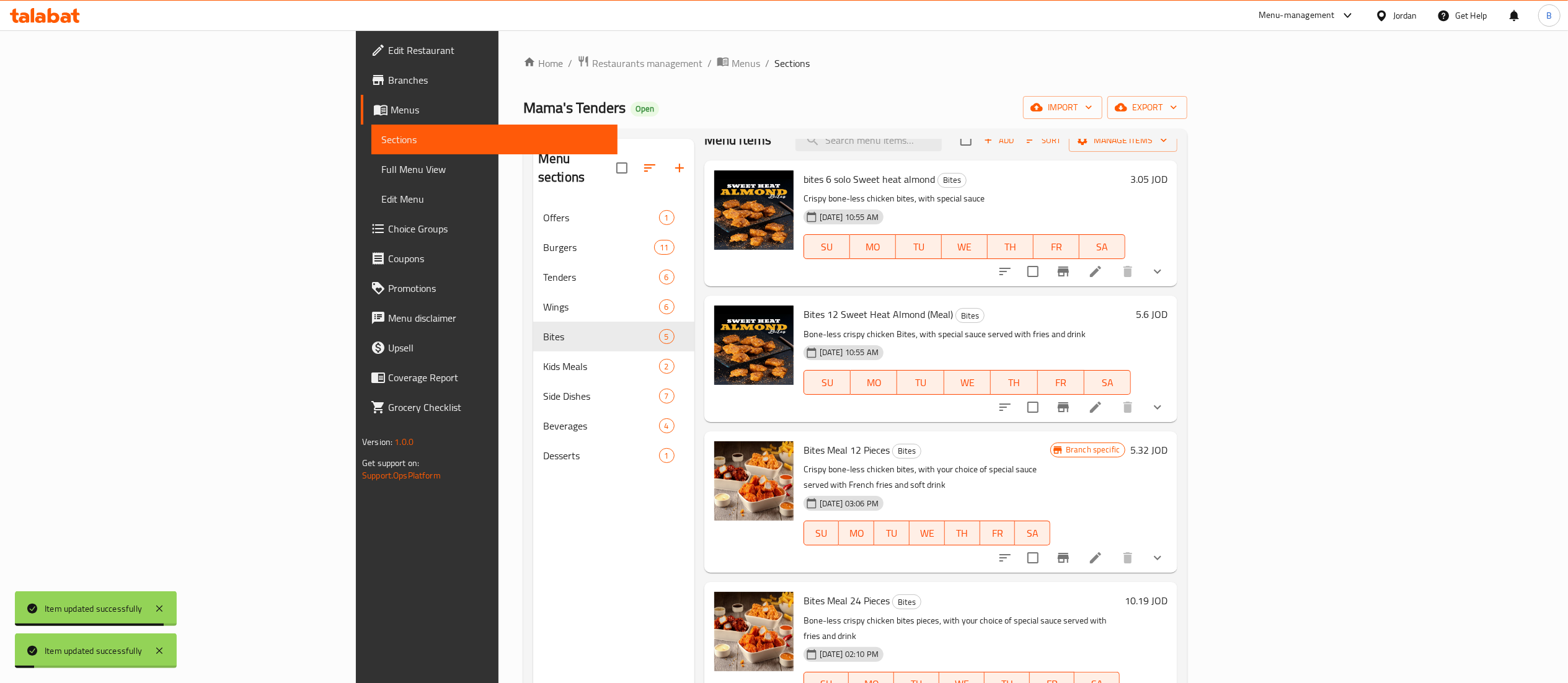
scroll to position [25, 0]
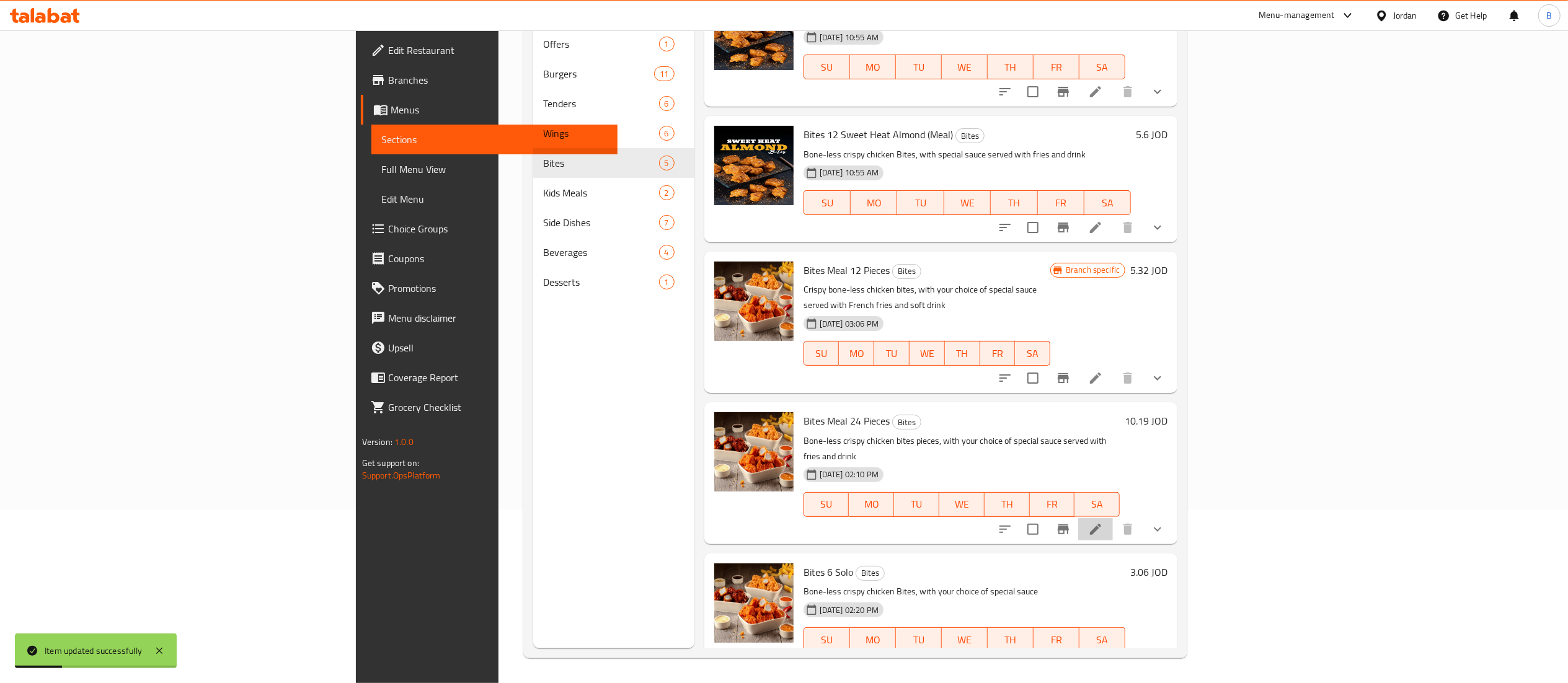
click at [1113, 518] on li at bounding box center [1096, 529] width 35 height 22
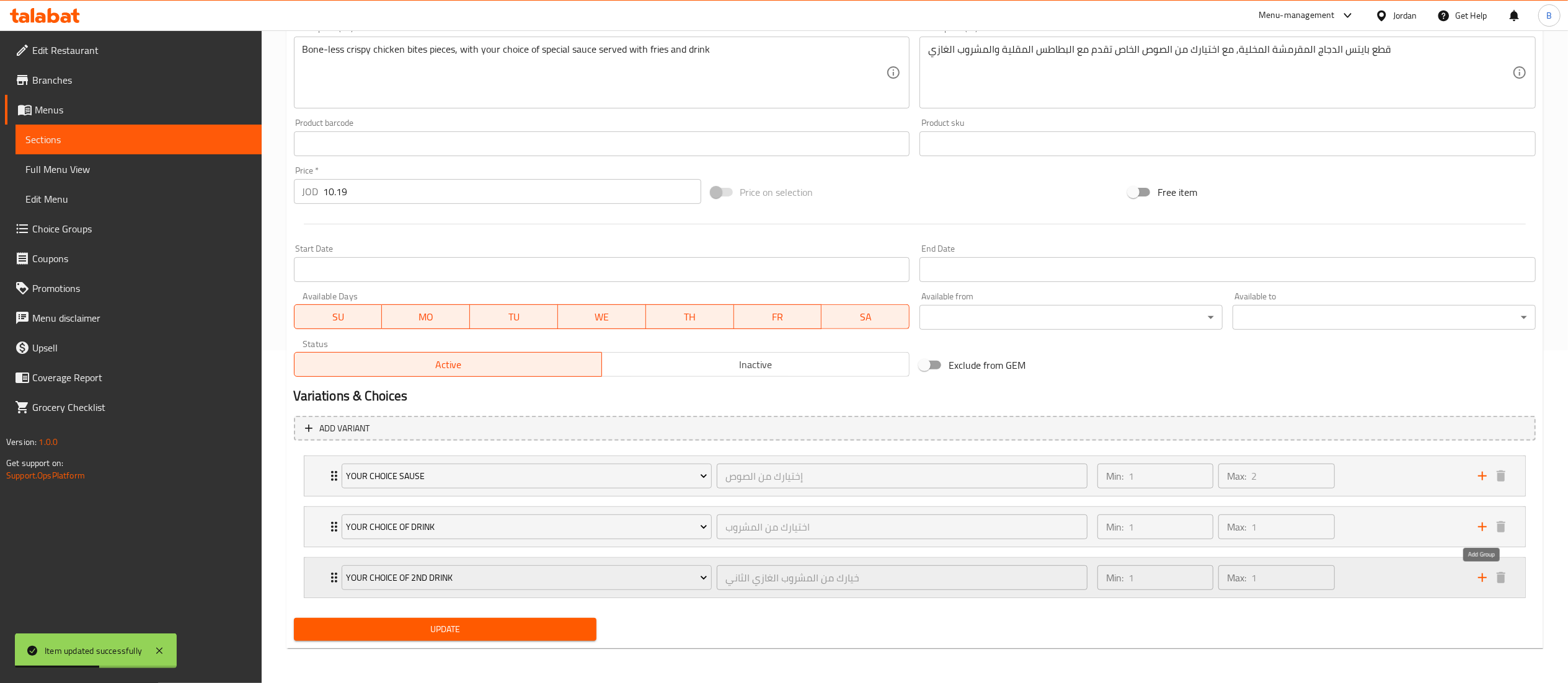
click at [1486, 577] on icon "add" at bounding box center [1482, 578] width 9 height 9
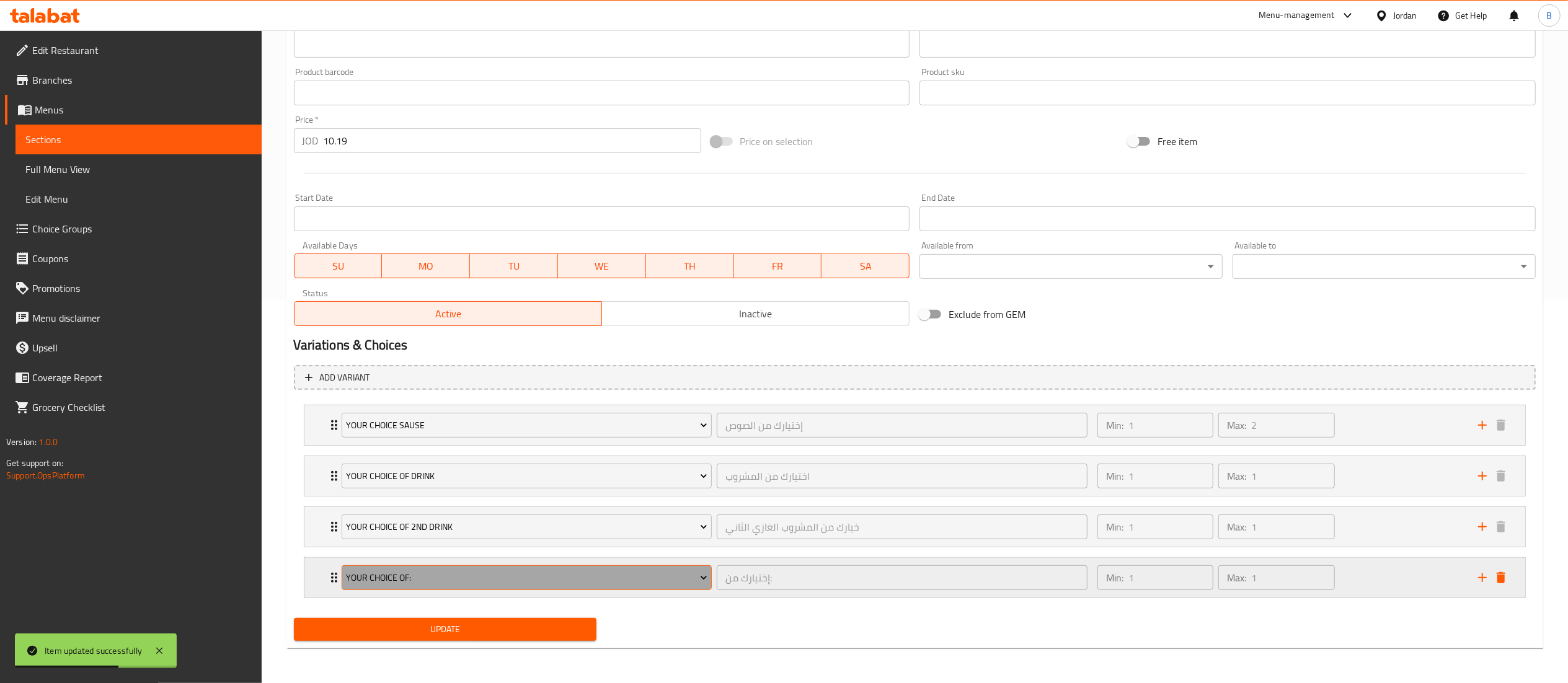
click at [488, 566] on button "Your Choice Of:" at bounding box center [527, 578] width 371 height 25
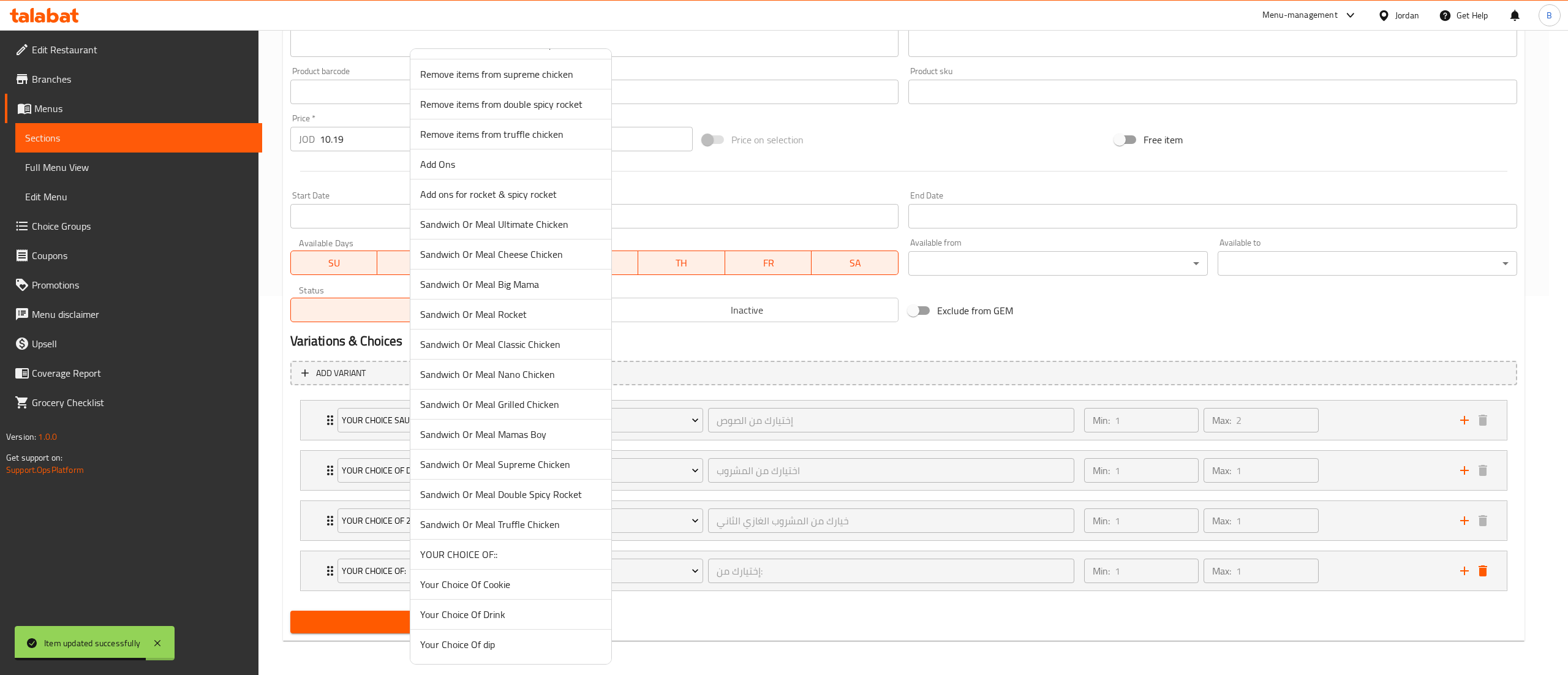
click at [508, 553] on span "YOUR CHOICE OF::" at bounding box center [511, 554] width 182 height 15
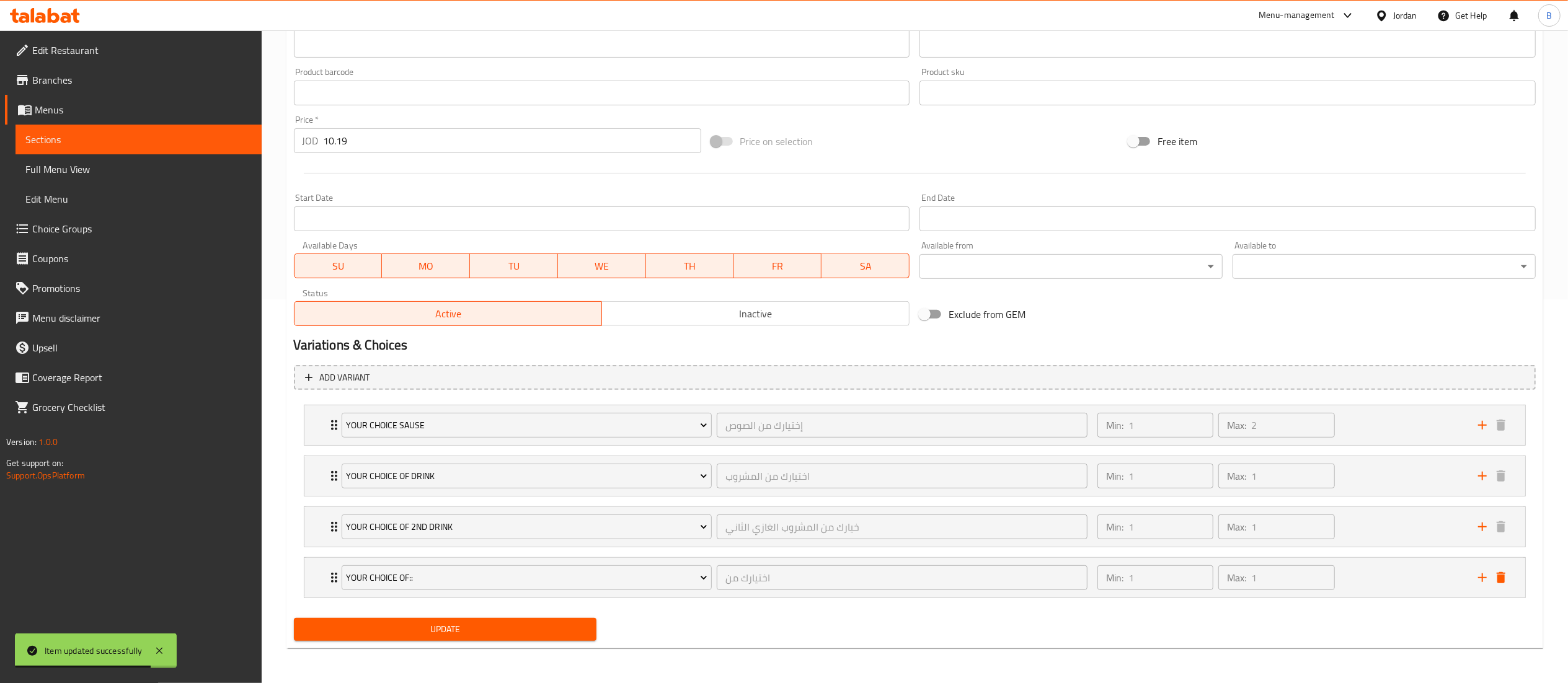
click at [469, 626] on span "Update" at bounding box center [446, 630] width 284 height 16
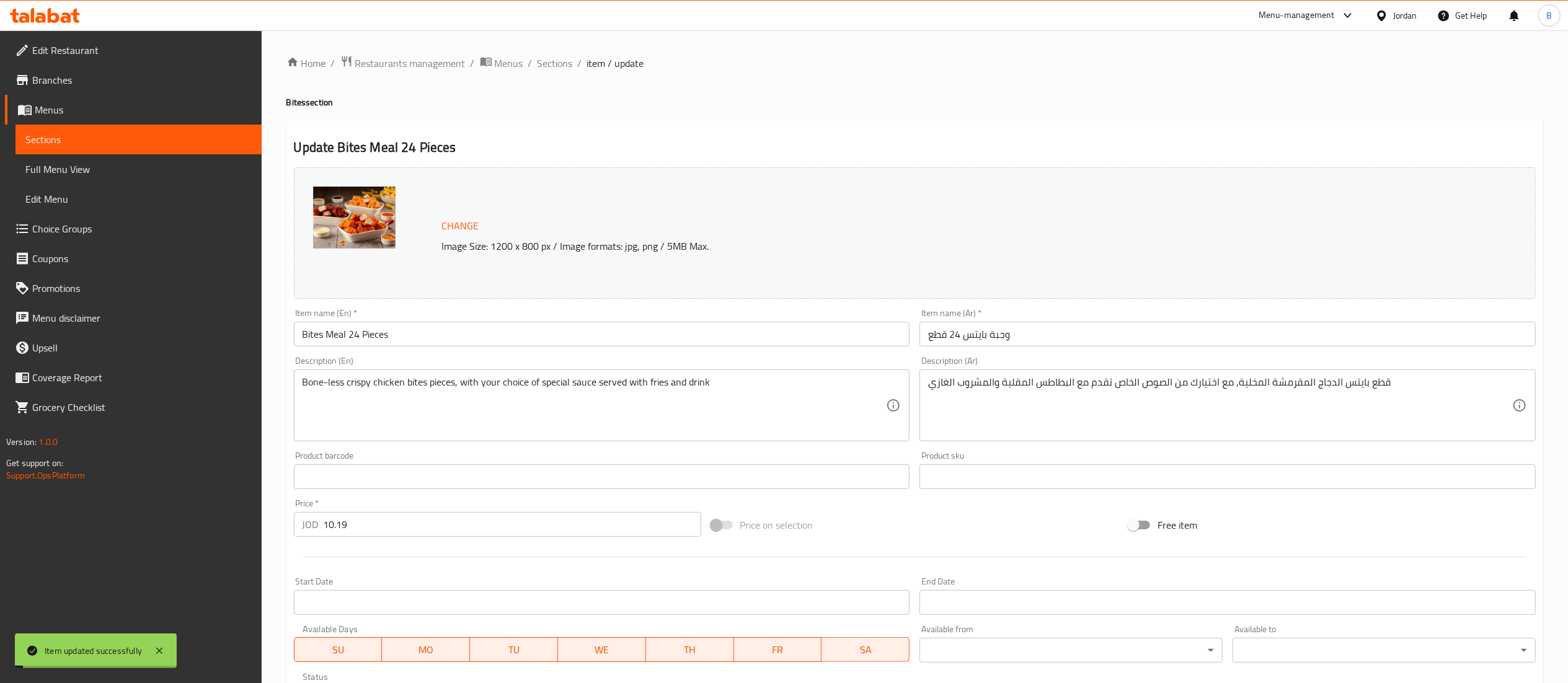
click at [556, 62] on span "Sections" at bounding box center [555, 63] width 35 height 15
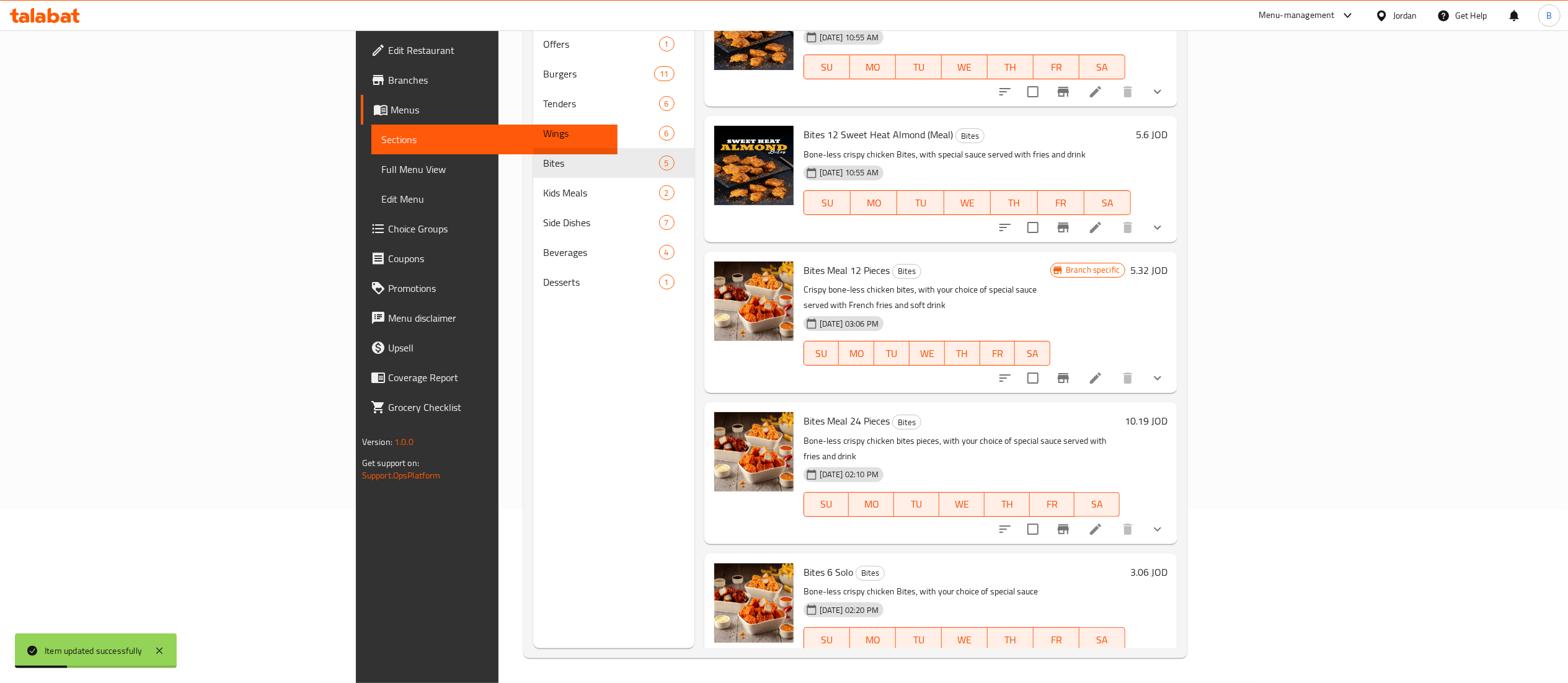
click at [1113, 653] on li at bounding box center [1096, 664] width 35 height 22
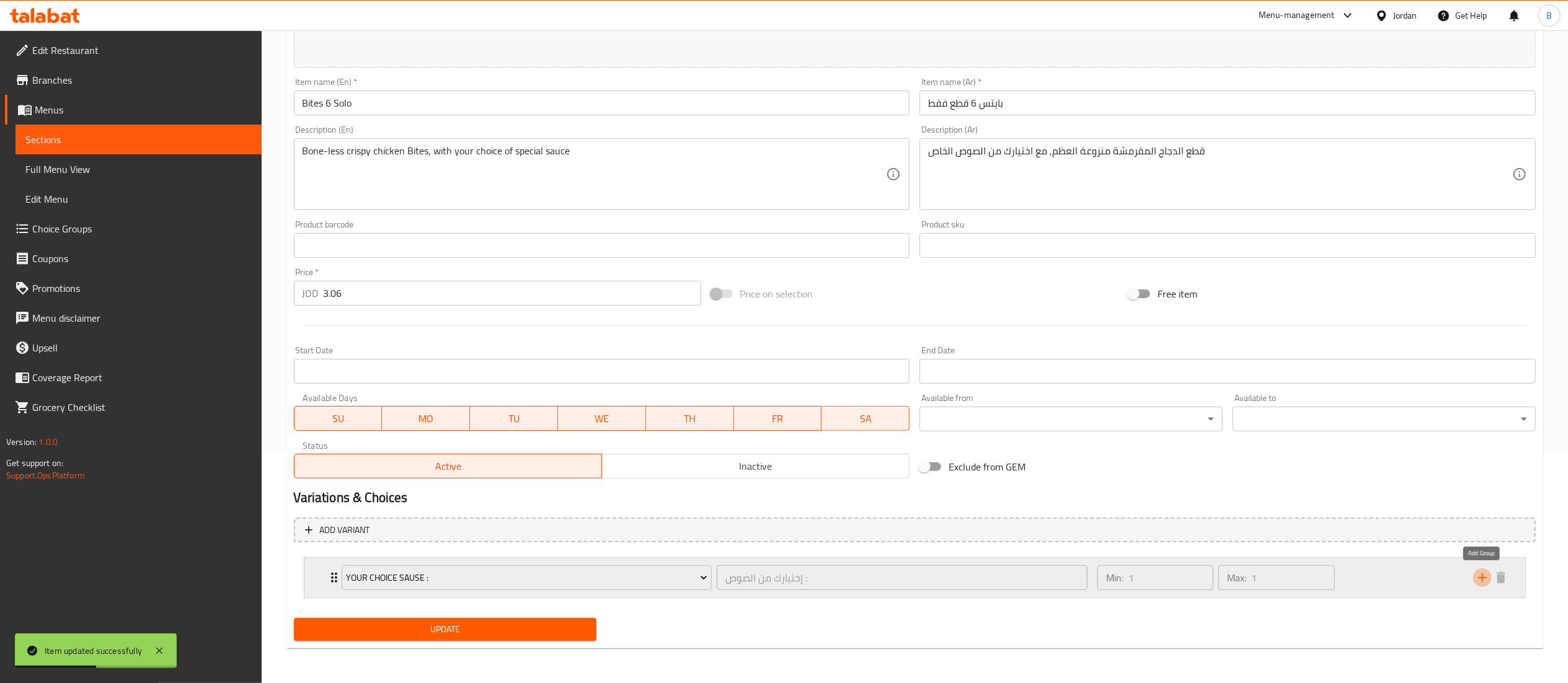
click at [1481, 577] on icon "add" at bounding box center [1482, 578] width 15 height 15
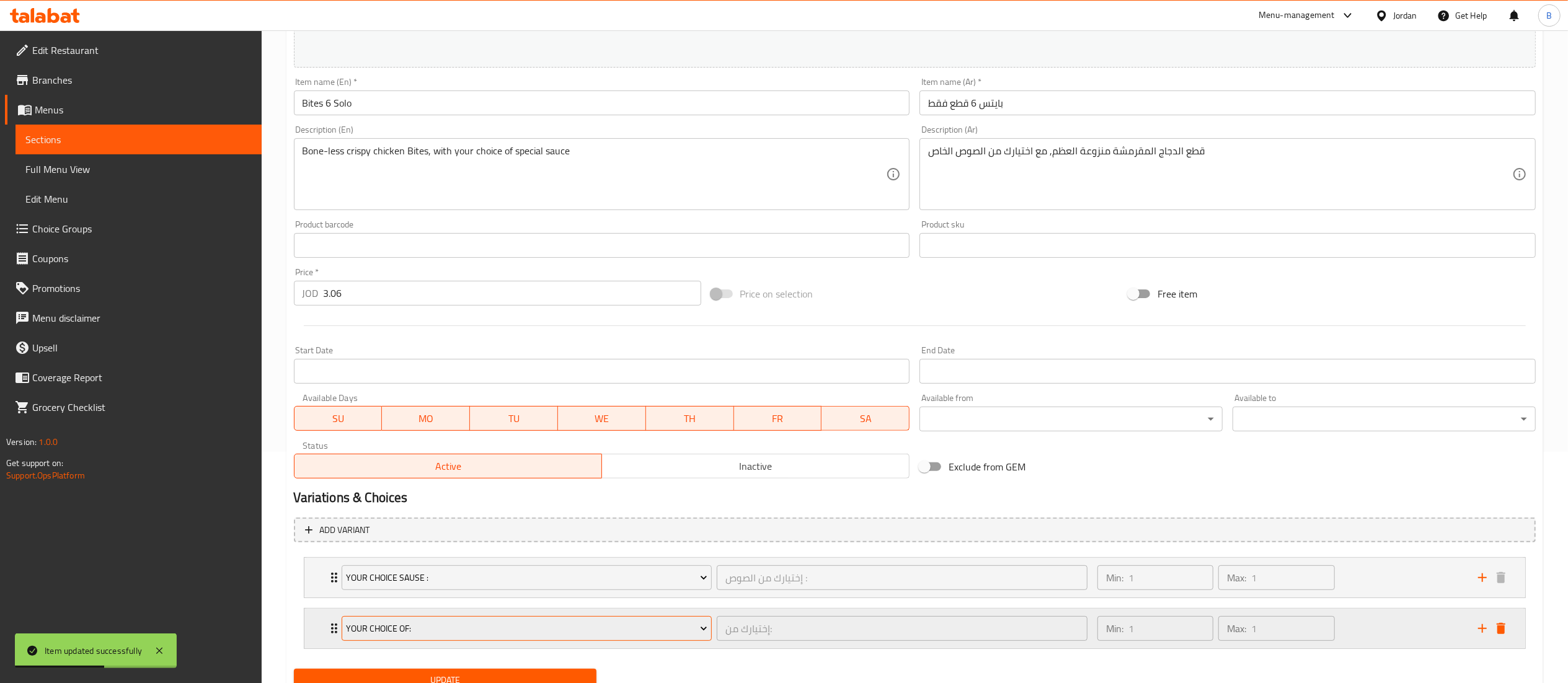
click at [541, 628] on span "Your Choice Of:" at bounding box center [526, 630] width 362 height 16
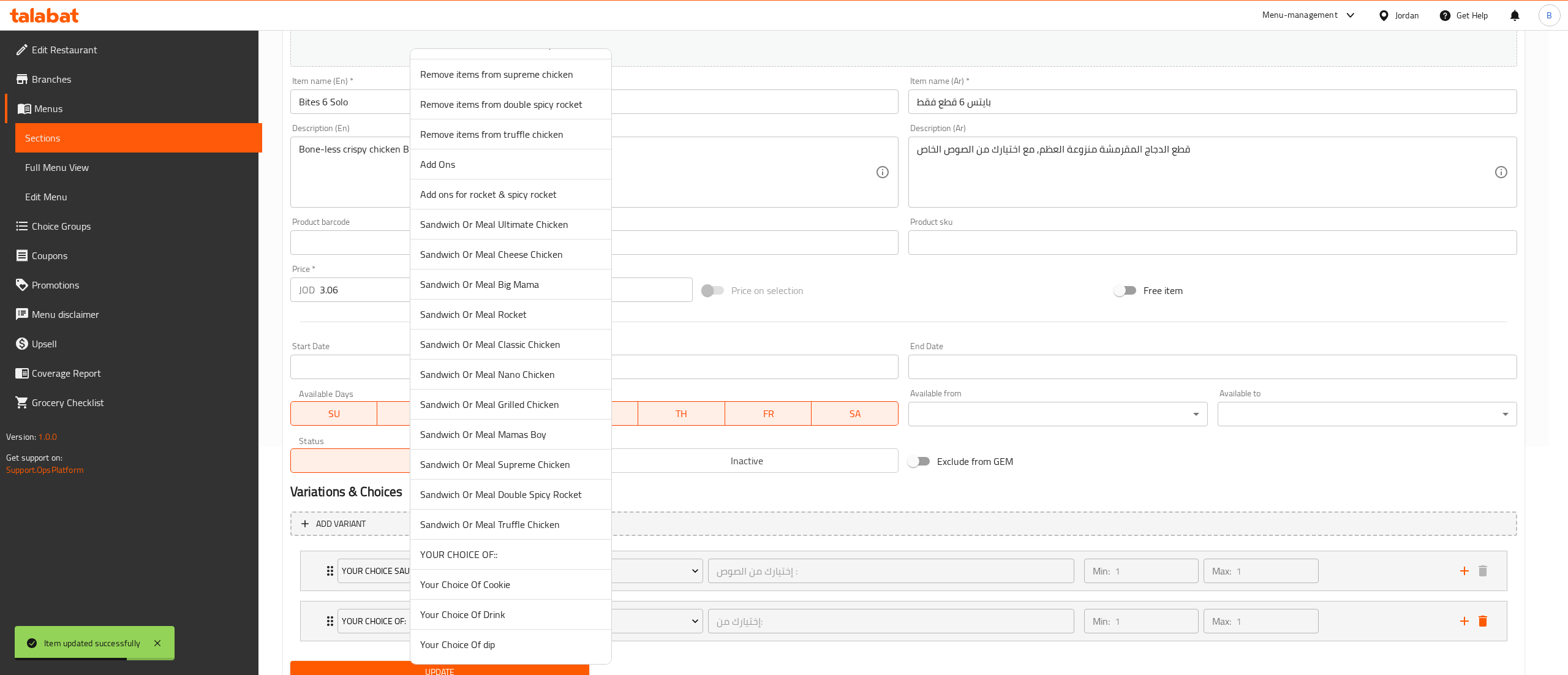
click at [507, 547] on span "YOUR CHOICE OF::" at bounding box center [511, 554] width 182 height 15
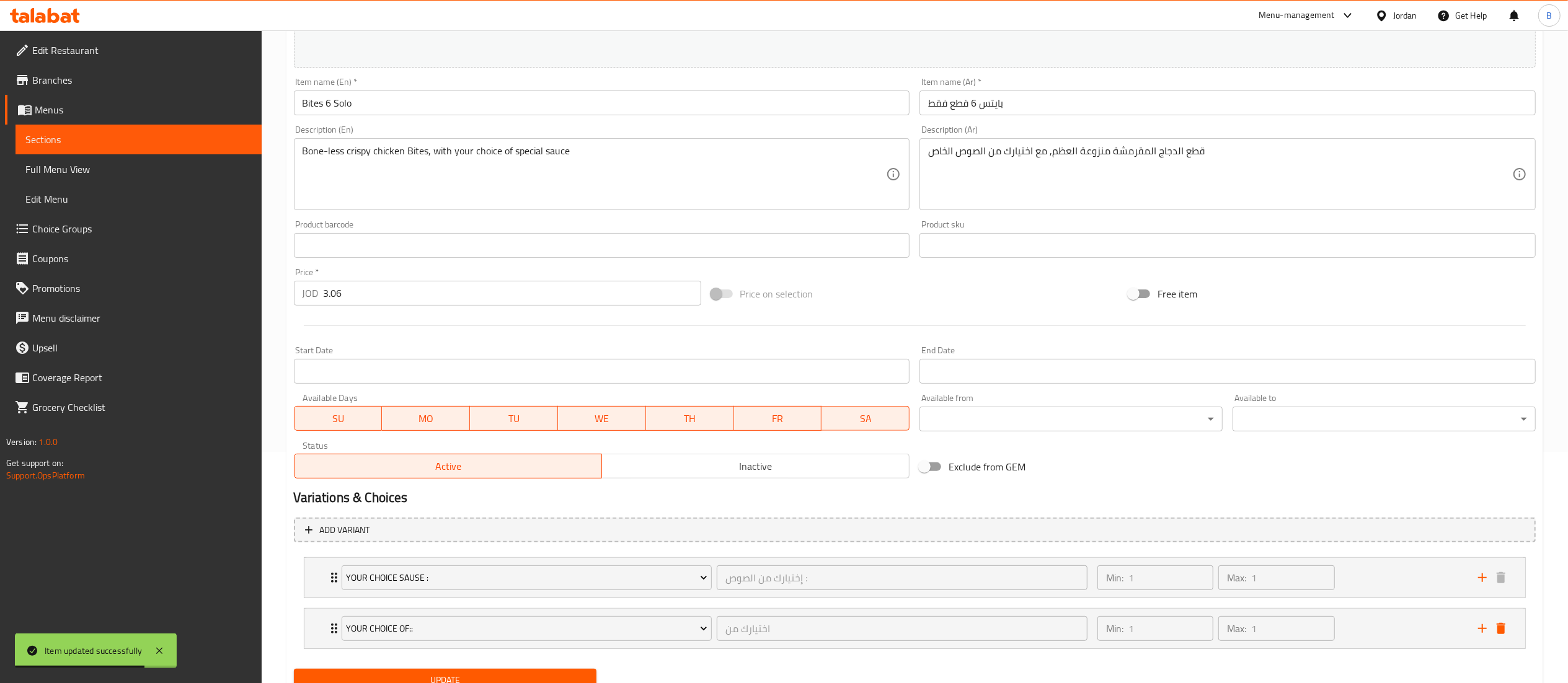
click at [468, 670] on button "Update" at bounding box center [446, 680] width 303 height 23
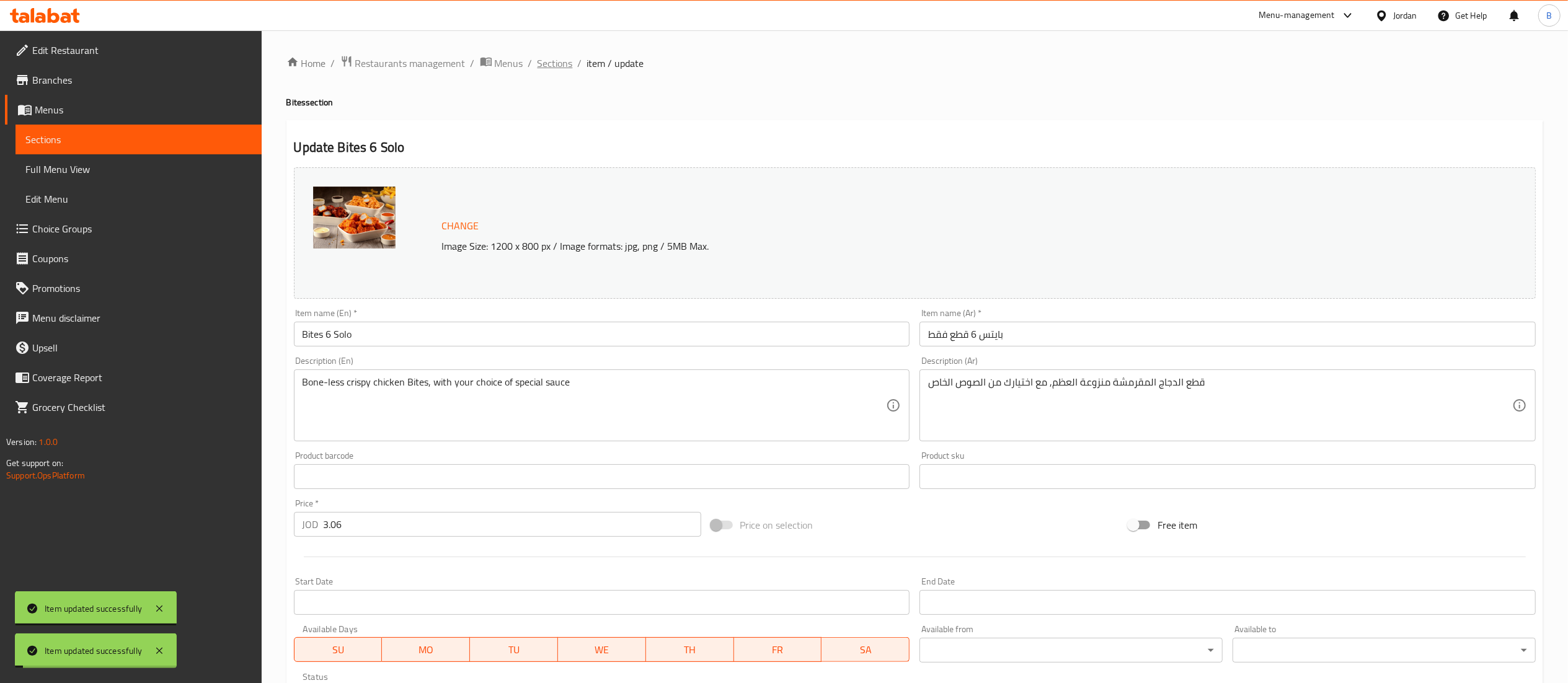
click at [564, 65] on span "Sections" at bounding box center [555, 63] width 35 height 15
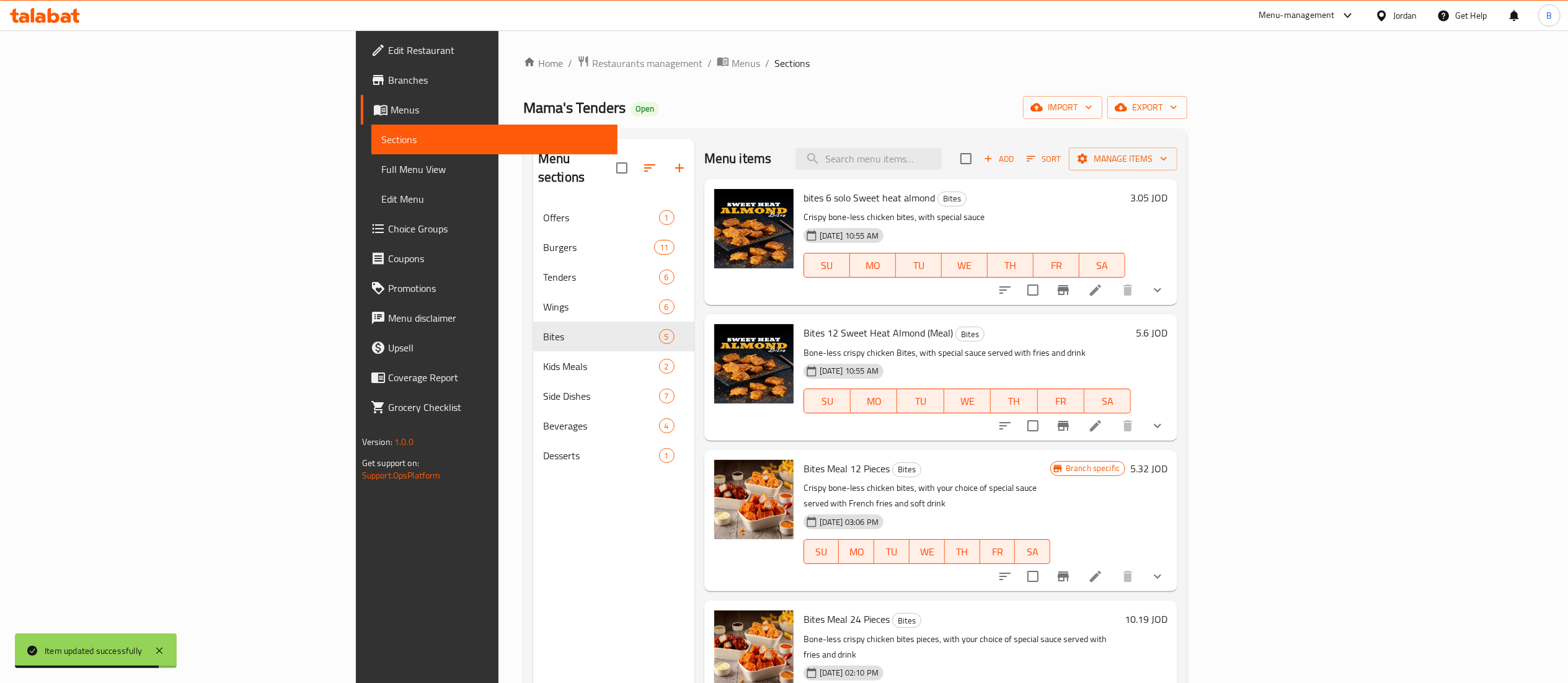
click at [31, 15] on icon at bounding box center [45, 15] width 70 height 15
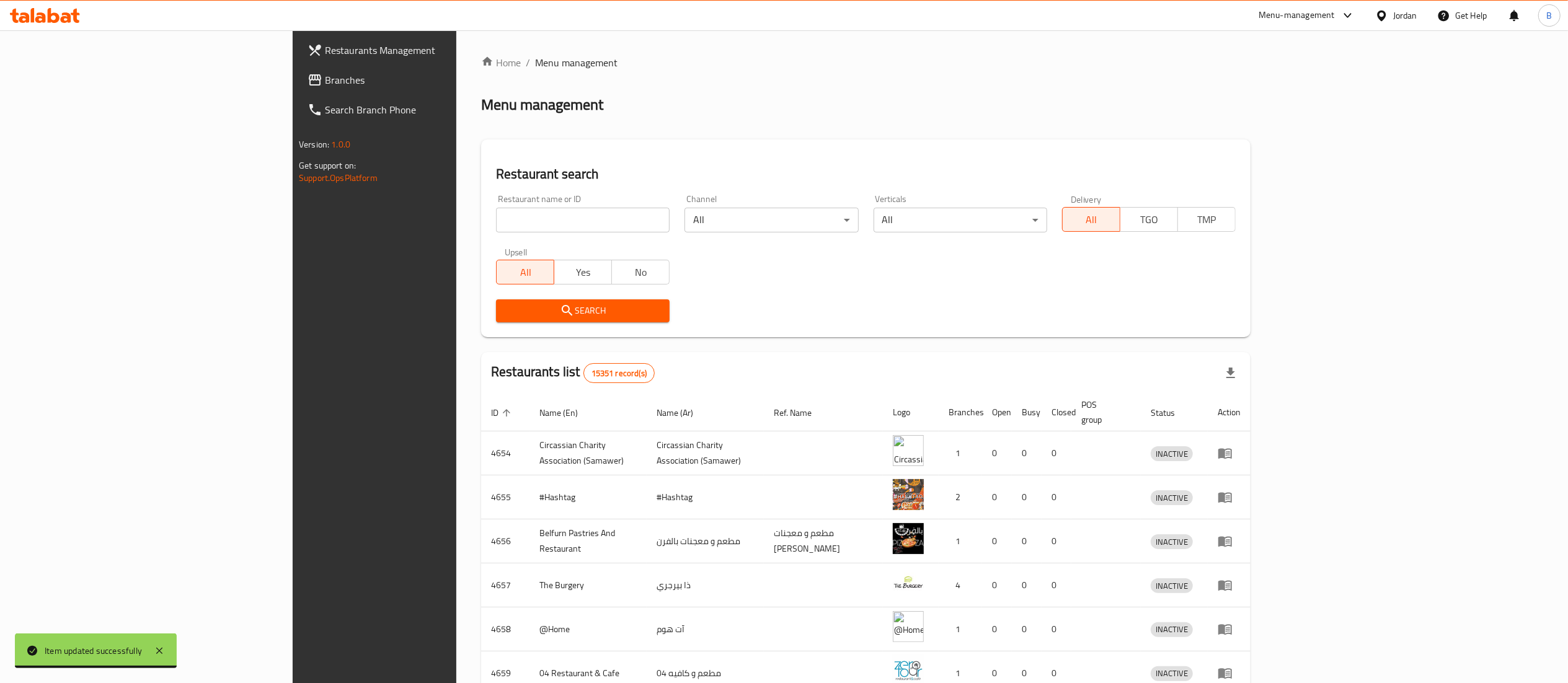
click at [325, 86] on span "Branches" at bounding box center [434, 80] width 220 height 15
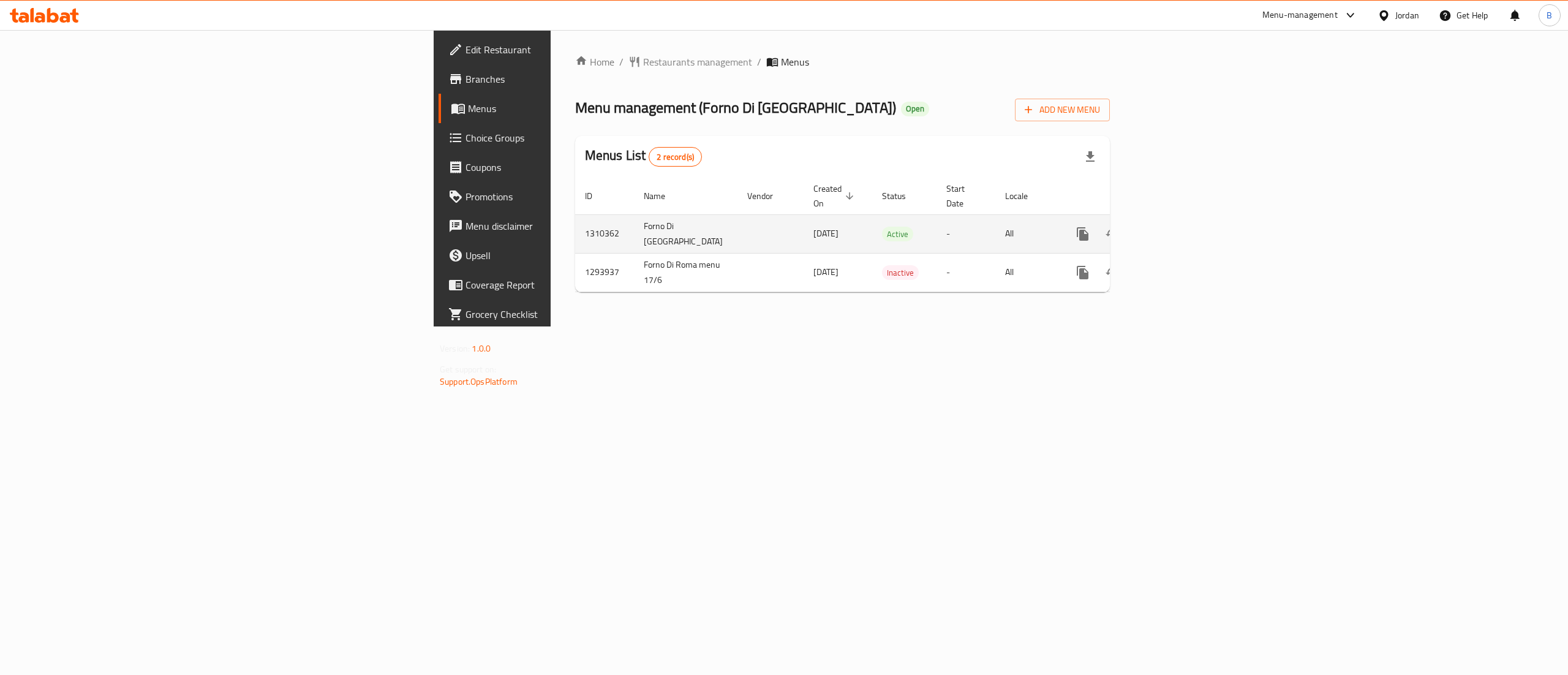
click at [1179, 227] on icon "enhanced table" at bounding box center [1171, 234] width 15 height 15
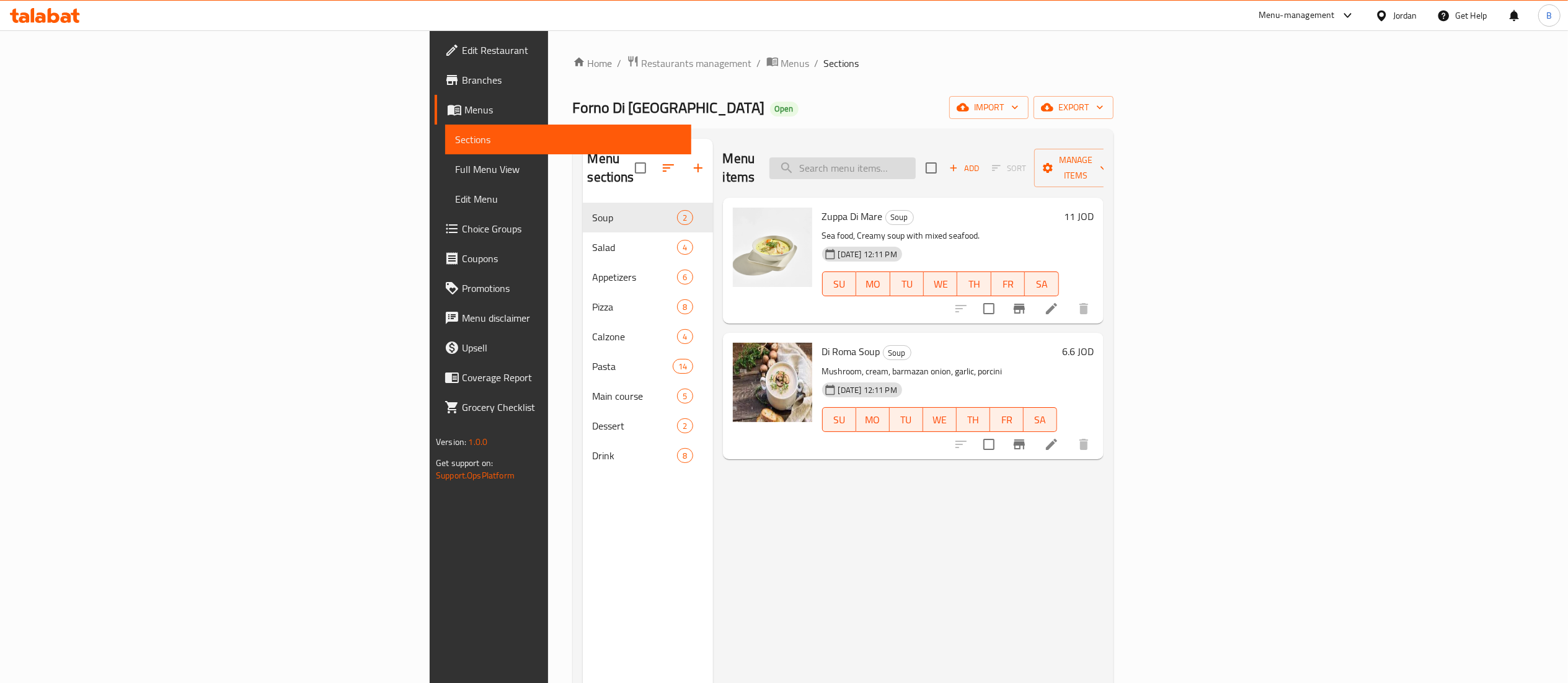
click at [916, 163] on input "search" at bounding box center [842, 168] width 146 height 22
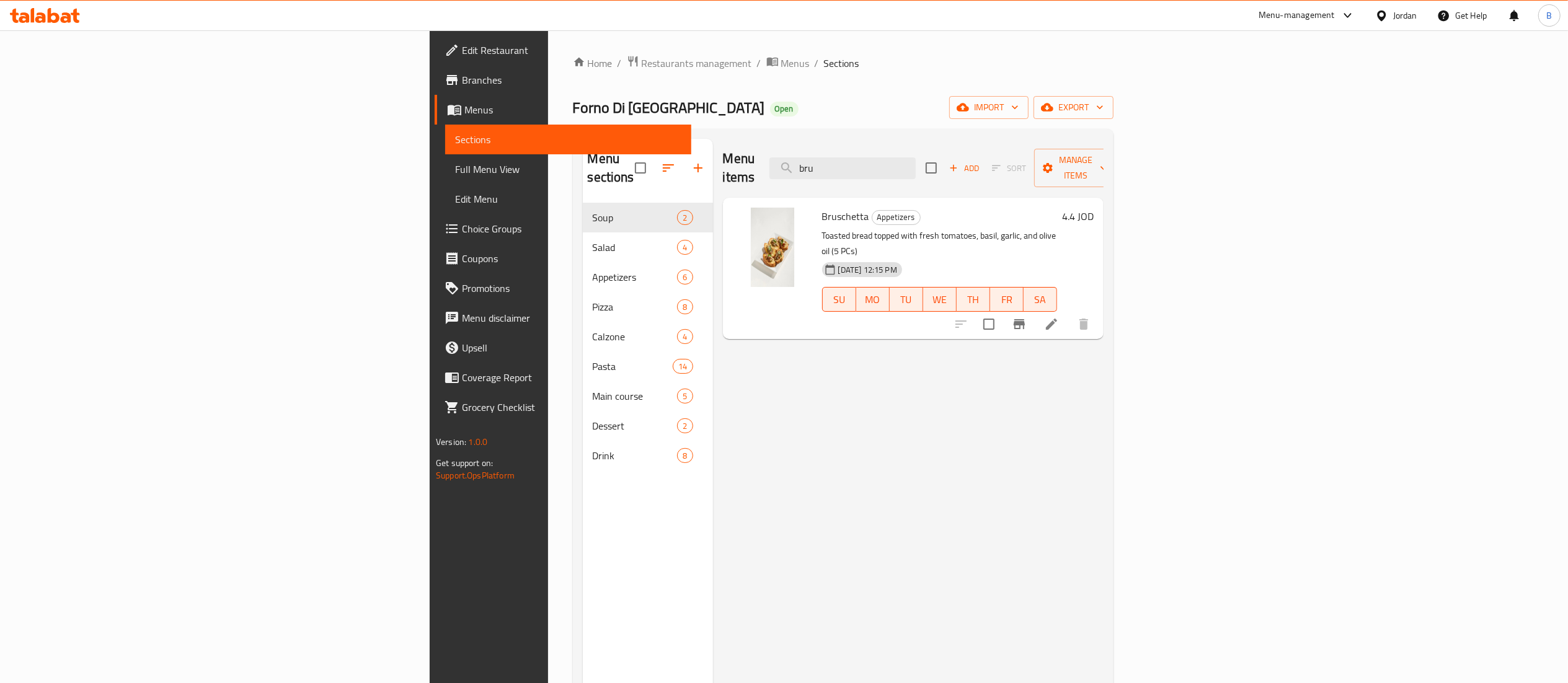
drag, startPoint x: 1007, startPoint y: 164, endPoint x: 590, endPoint y: 137, distance: 417.9
click at [686, 133] on div "Menu sections Soup 2 Salad 4 Appetizers 6 Pizza 8 Calzone 4 Pasta 14 Main cours…" at bounding box center [843, 480] width 541 height 703
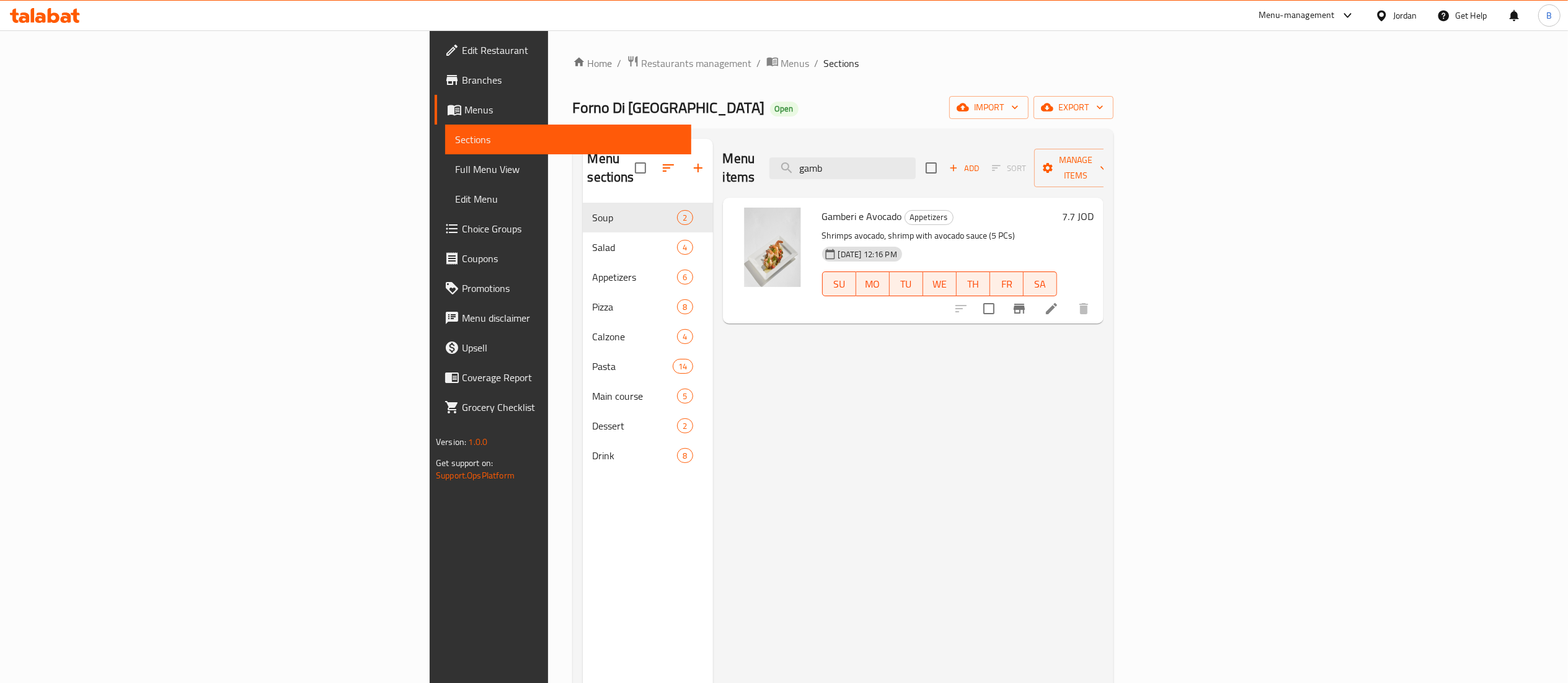
click at [890, 152] on div "Menu items gamb Add Sort Manage items" at bounding box center [913, 168] width 381 height 59
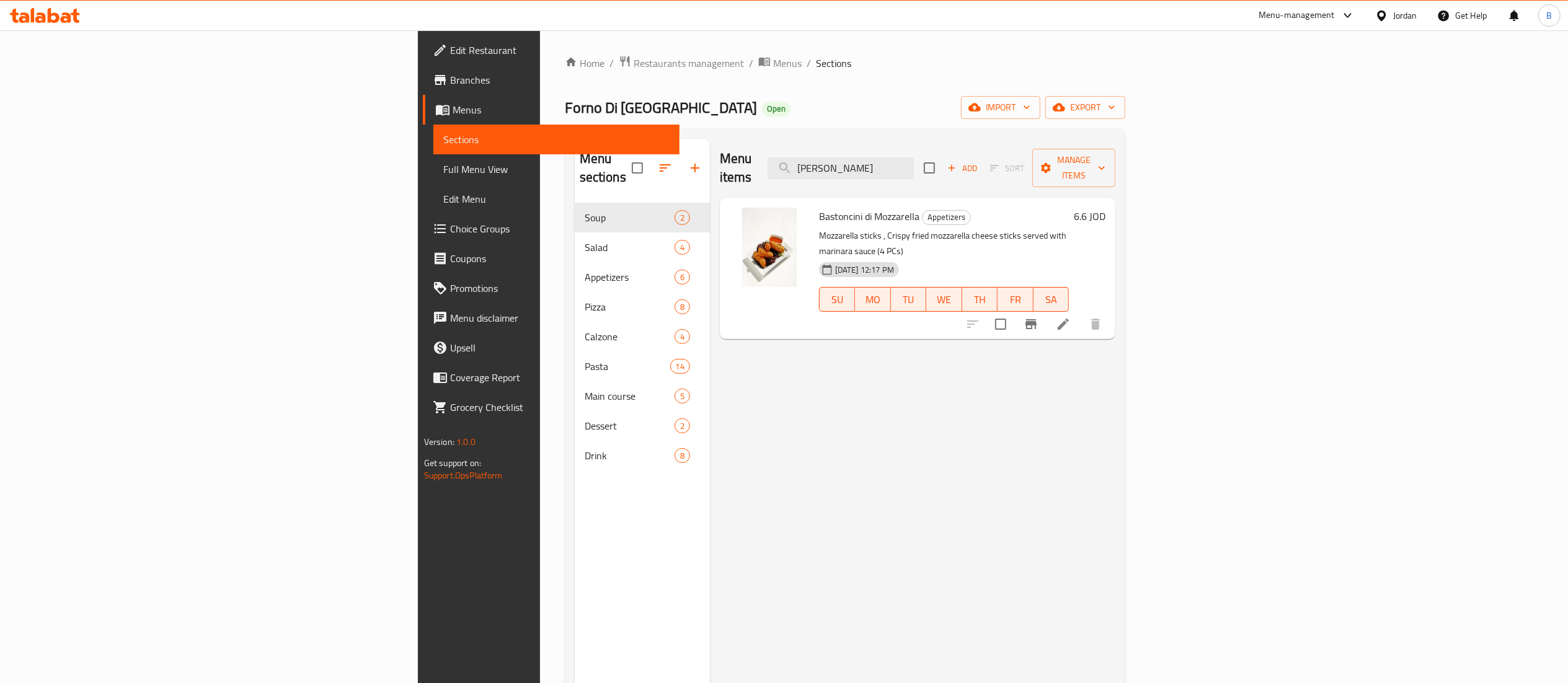
drag, startPoint x: 1002, startPoint y: 158, endPoint x: 418, endPoint y: 128, distance: 584.8
click at [613, 133] on div "Menu sections Soup 2 Salad 4 Appetizers 6 Pizza 8 Calzone 4 Pasta 14 Main cours…" at bounding box center [845, 480] width 560 height 703
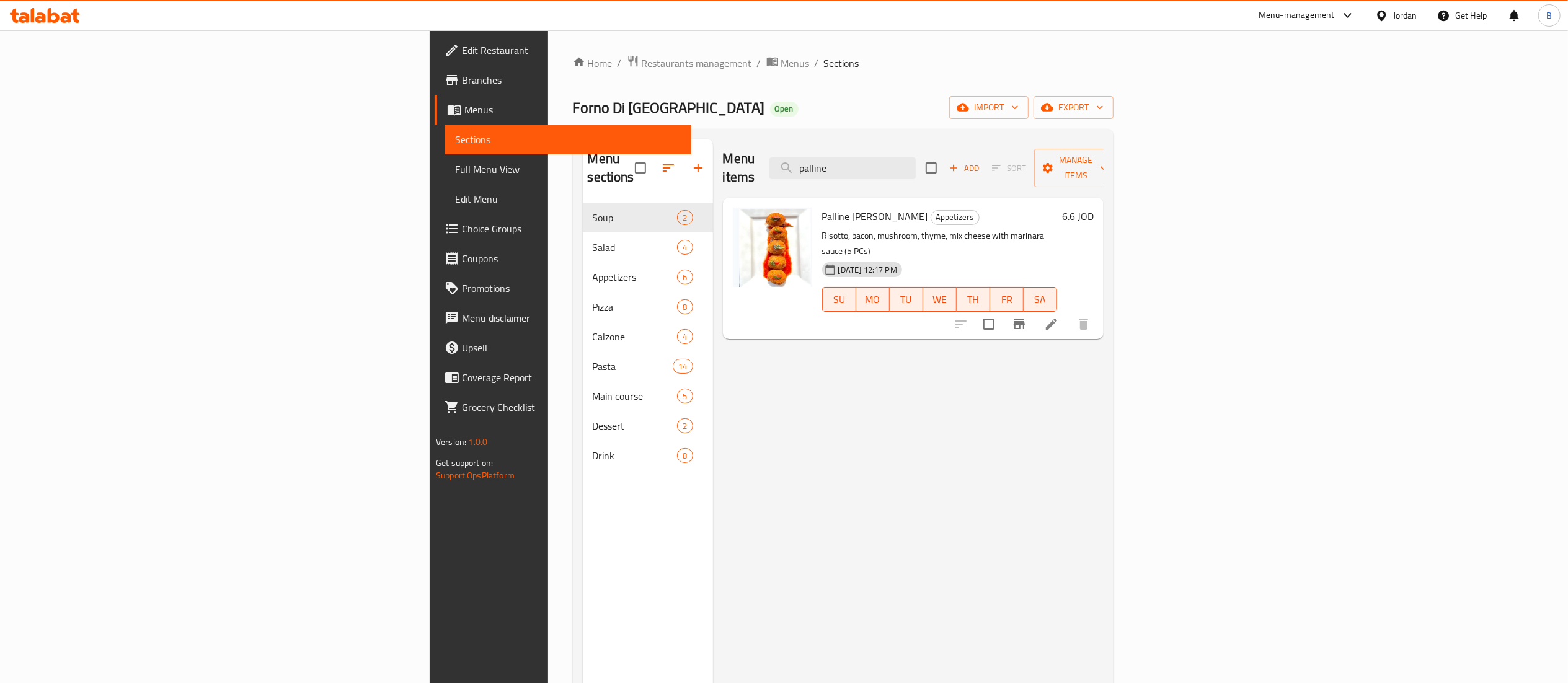
drag, startPoint x: 1010, startPoint y: 170, endPoint x: 611, endPoint y: 143, distance: 399.9
click at [686, 137] on div "Menu sections Soup 2 Salad 4 Appetizers 6 Pizza 8 Calzone 4 Pasta 14 Main cours…" at bounding box center [843, 480] width 541 height 703
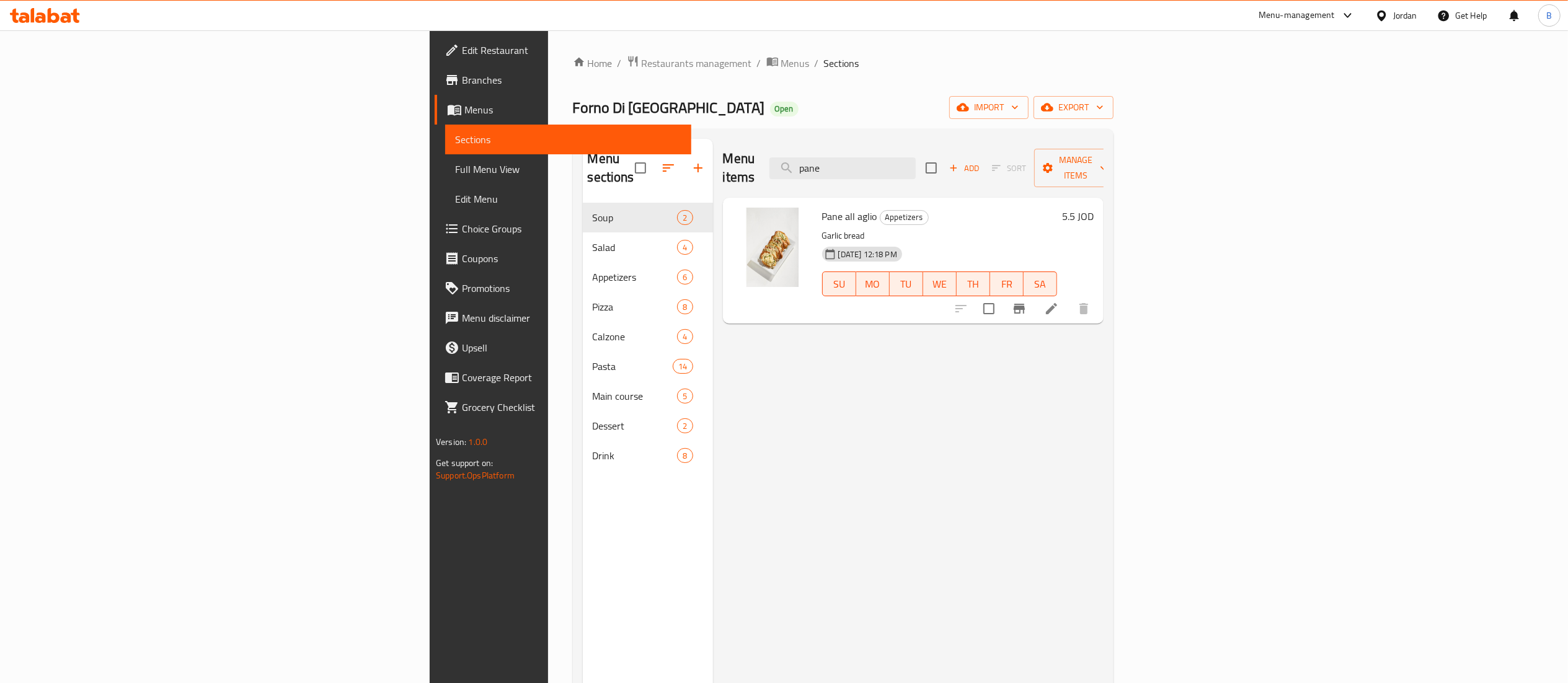
type input "pane"
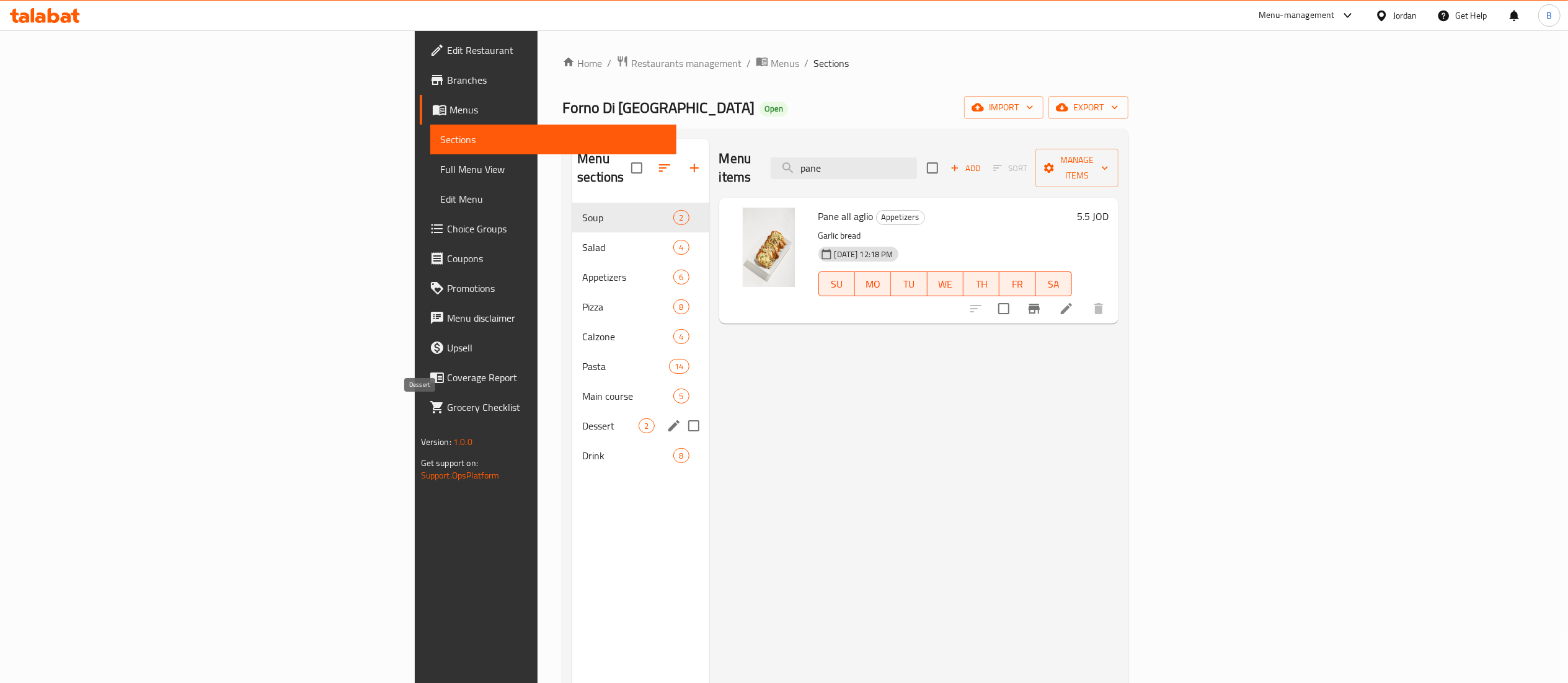
click at [582, 419] on span "Dessert" at bounding box center [610, 426] width 56 height 15
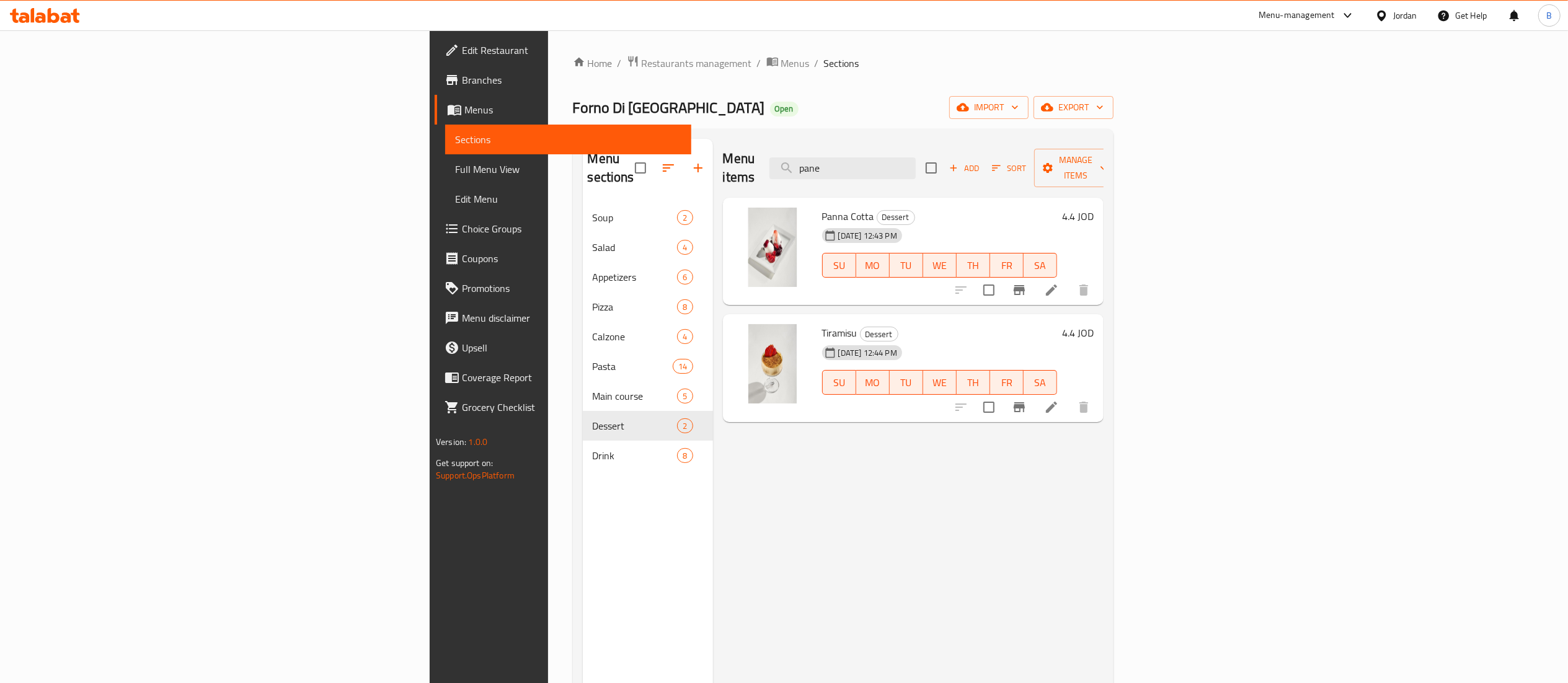
click at [63, 14] on icon at bounding box center [66, 18] width 11 height 11
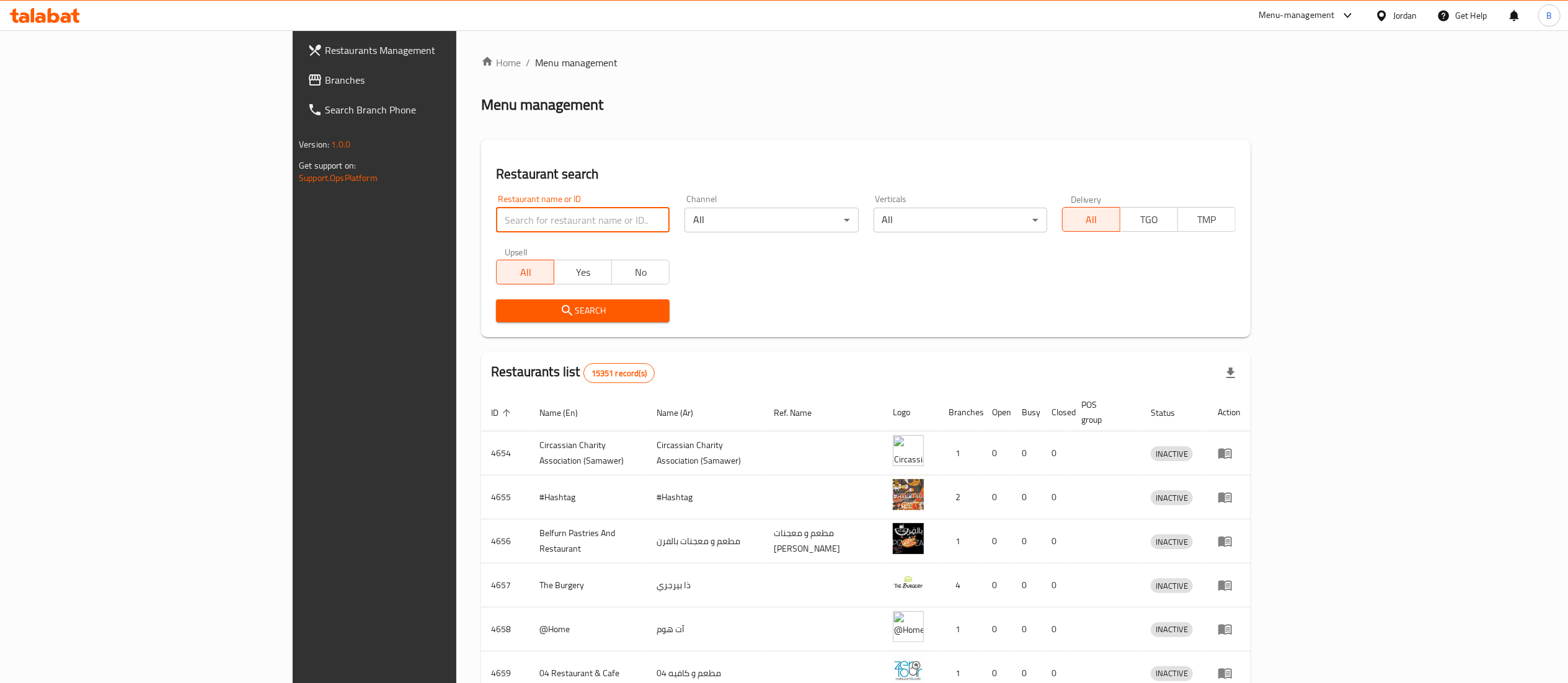
click at [496, 215] on input "search" at bounding box center [583, 220] width 173 height 25
paste input "739792"
type input "739792"
click button "Search" at bounding box center [583, 311] width 173 height 23
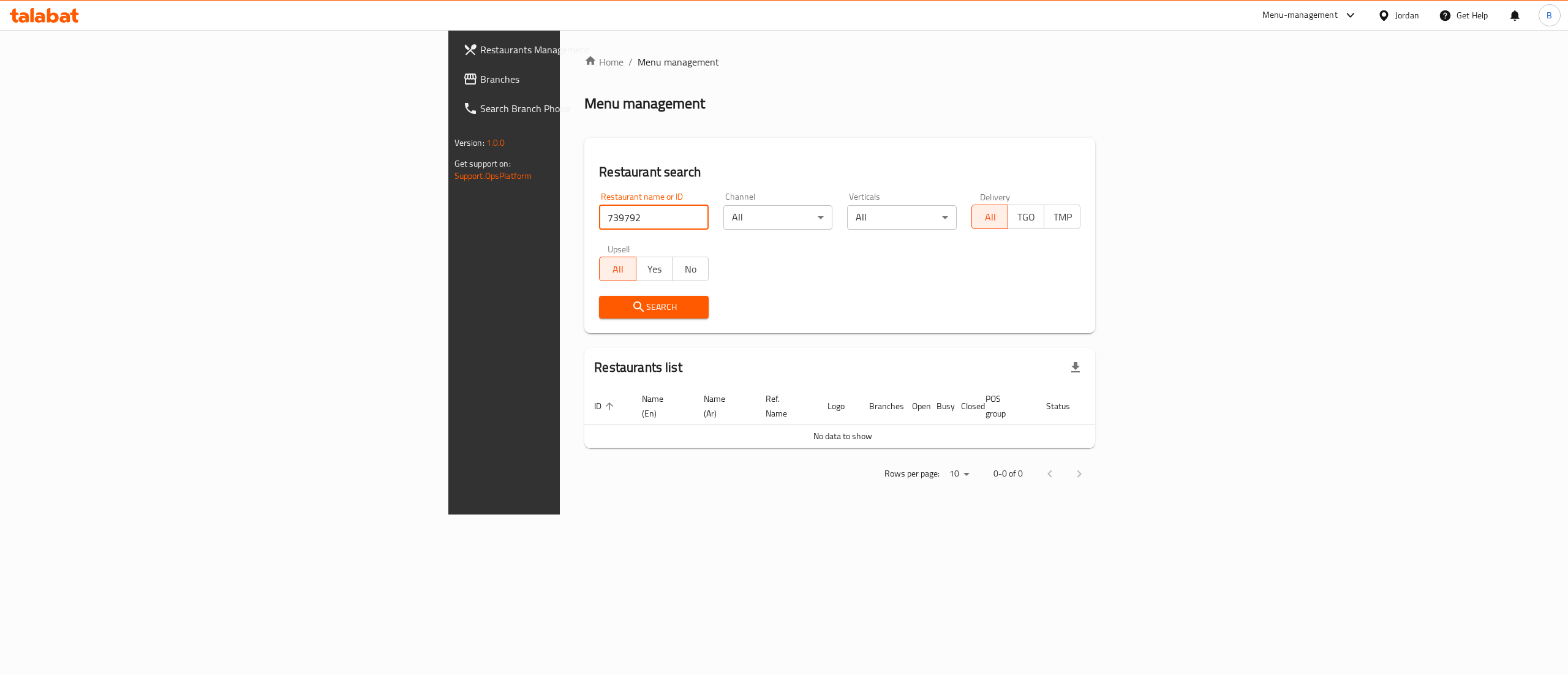
click at [480, 73] on span "Branches" at bounding box center [590, 79] width 221 height 15
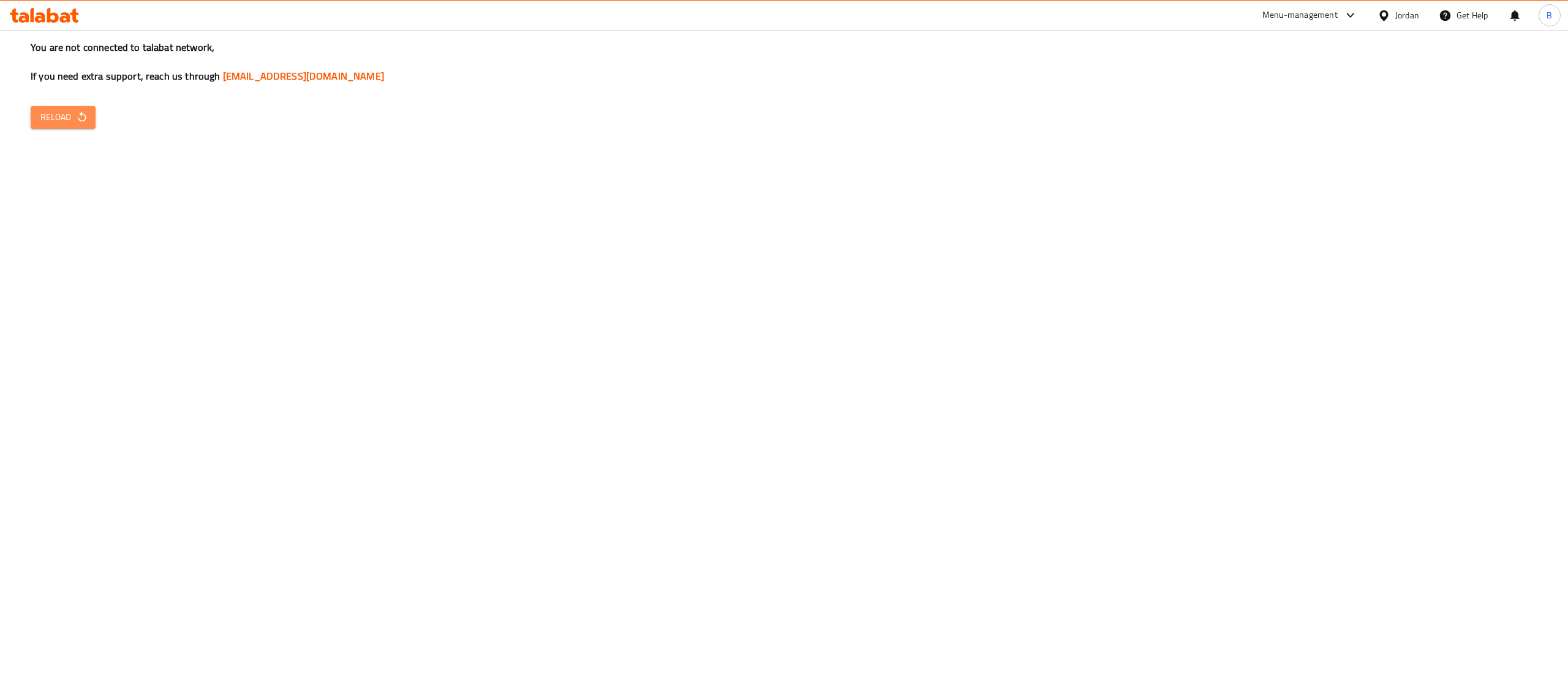
click at [74, 125] on button "Reload" at bounding box center [62, 118] width 65 height 22
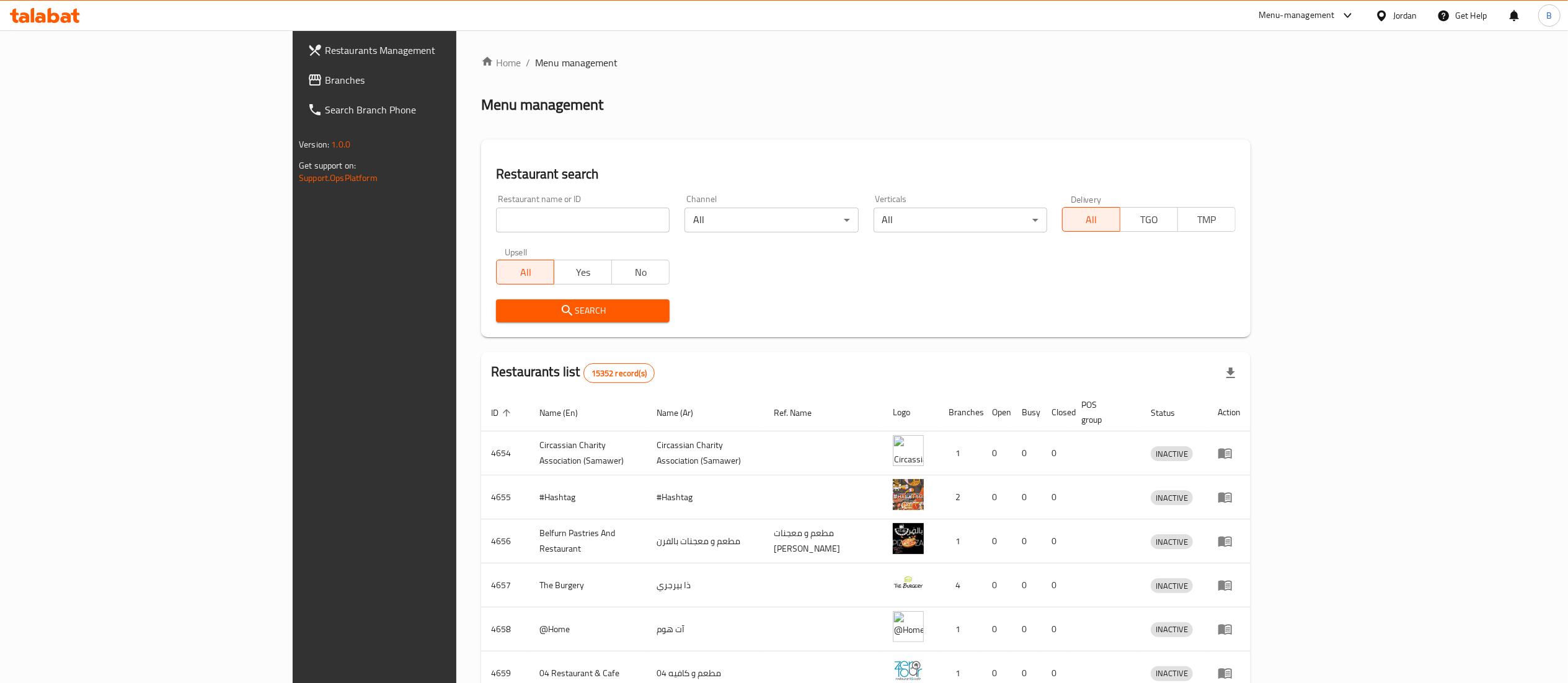
click at [496, 213] on input "search" at bounding box center [583, 220] width 173 height 25
paste input "776168"
type input "776168"
click button "Search" at bounding box center [583, 311] width 173 height 23
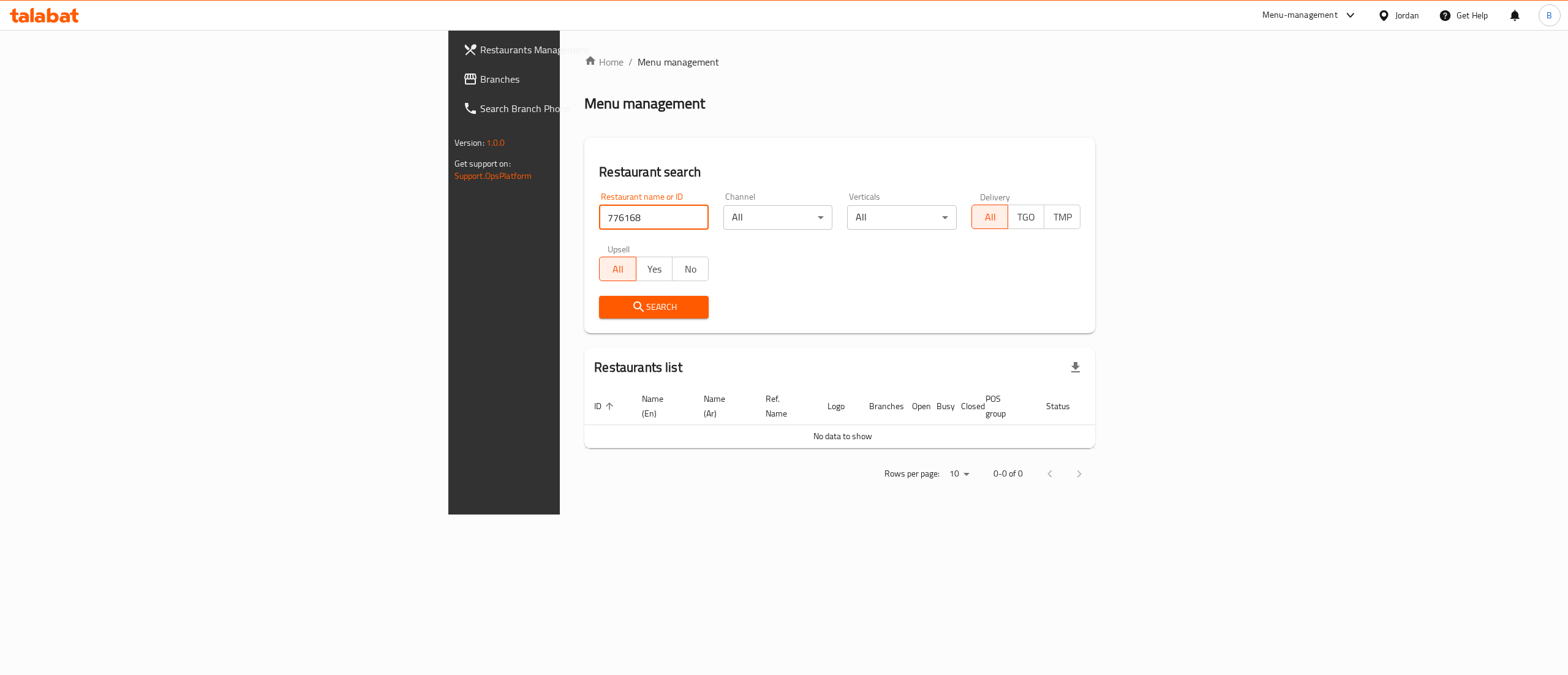
click at [480, 73] on span "Branches" at bounding box center [590, 79] width 221 height 15
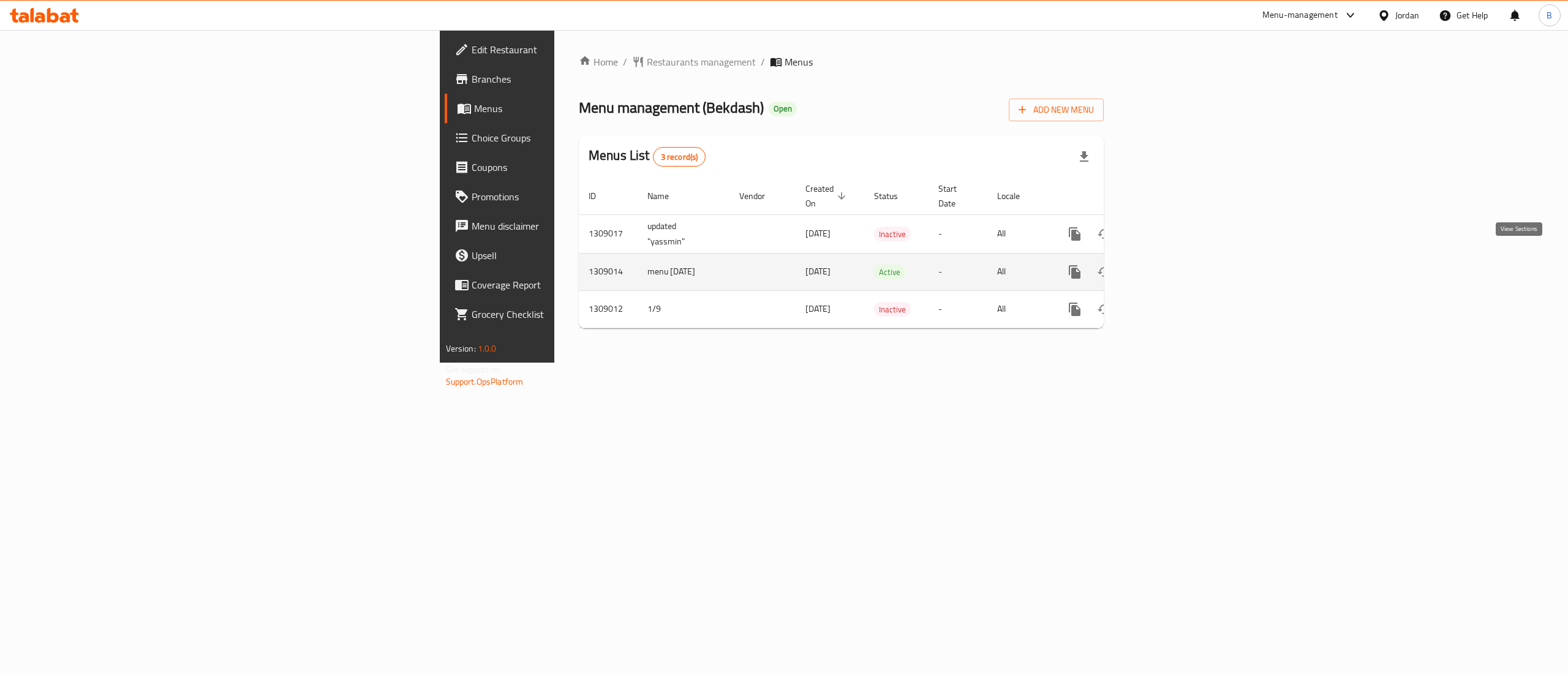
click at [1170, 265] on icon "enhanced table" at bounding box center [1162, 272] width 15 height 15
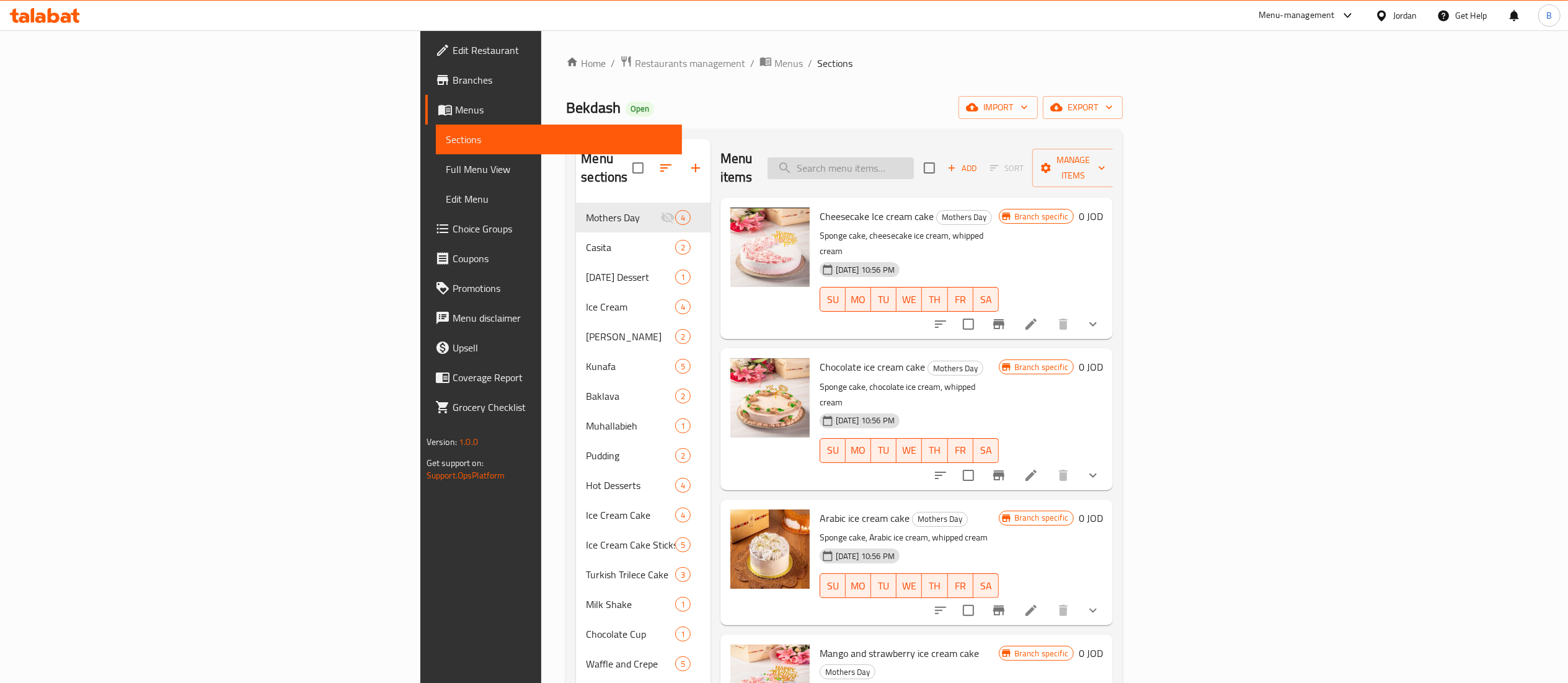
click at [914, 158] on input "search" at bounding box center [840, 168] width 146 height 22
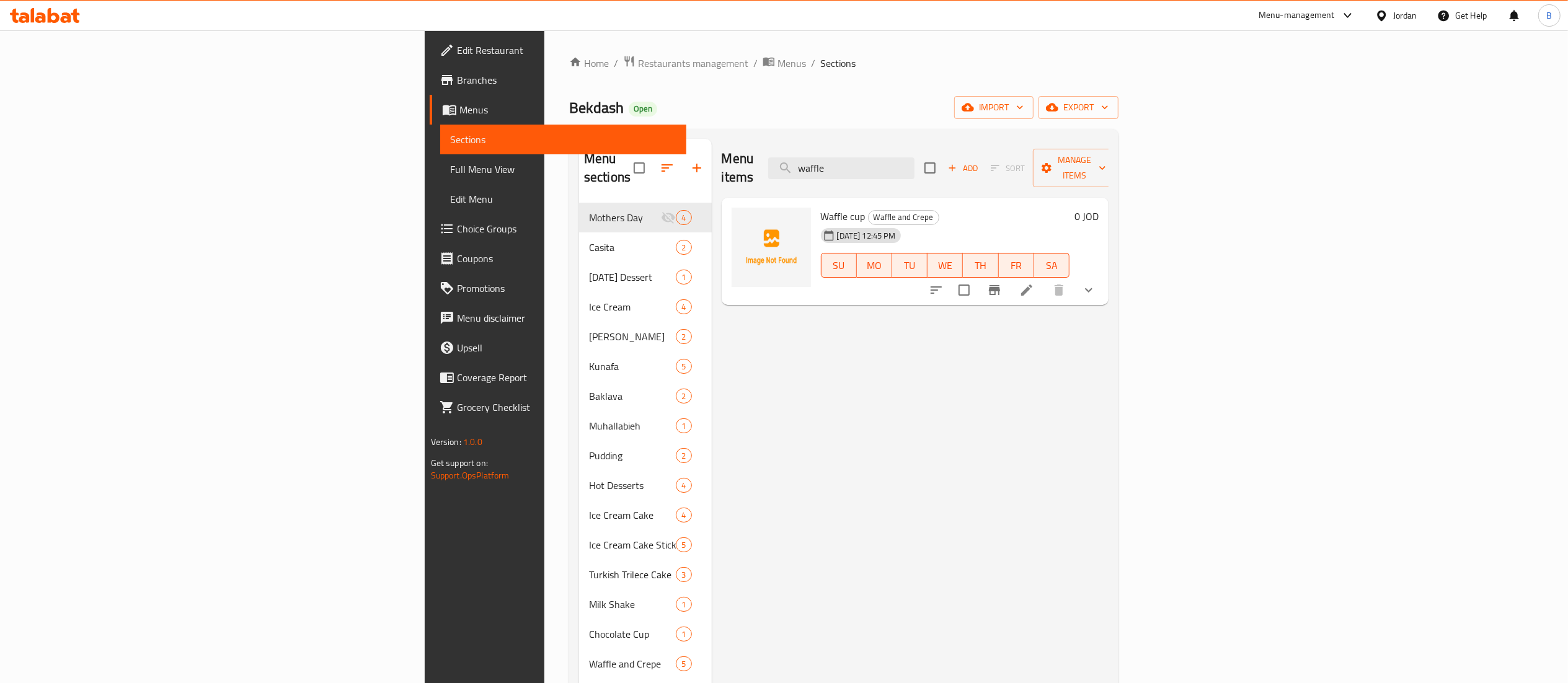
type input "waffle"
click at [1044, 279] on li at bounding box center [1027, 290] width 35 height 22
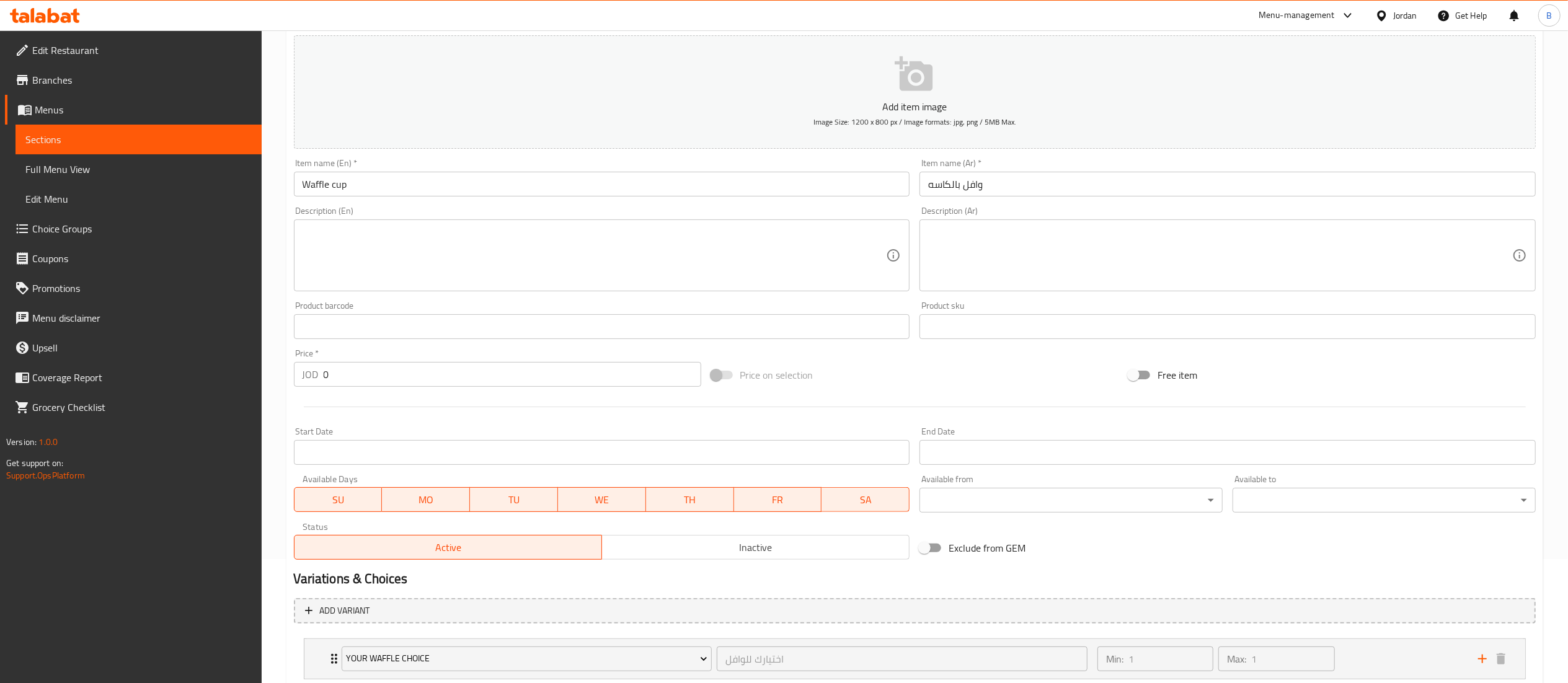
scroll to position [257, 0]
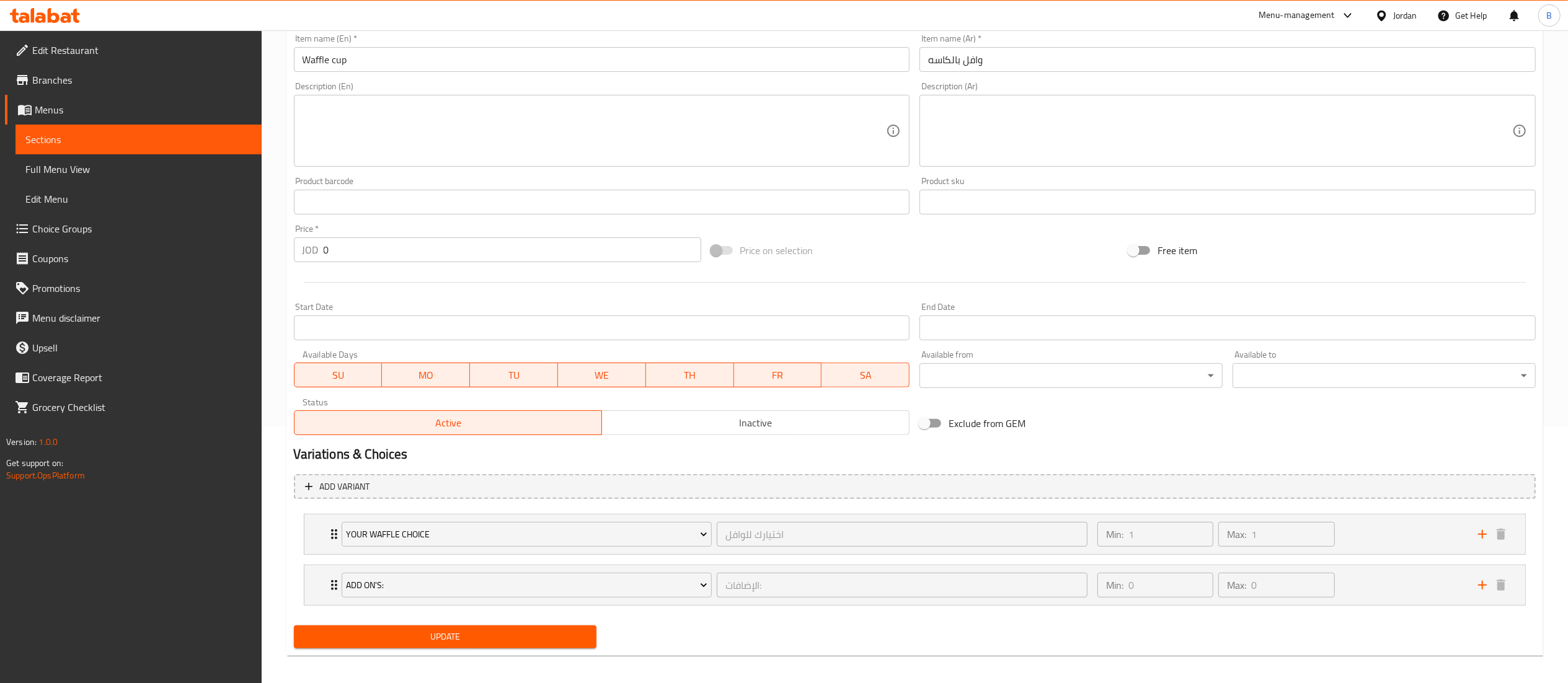
click at [784, 408] on div "Active Inactive" at bounding box center [602, 417] width 616 height 37
click at [781, 422] on span "Inactive" at bounding box center [756, 423] width 298 height 18
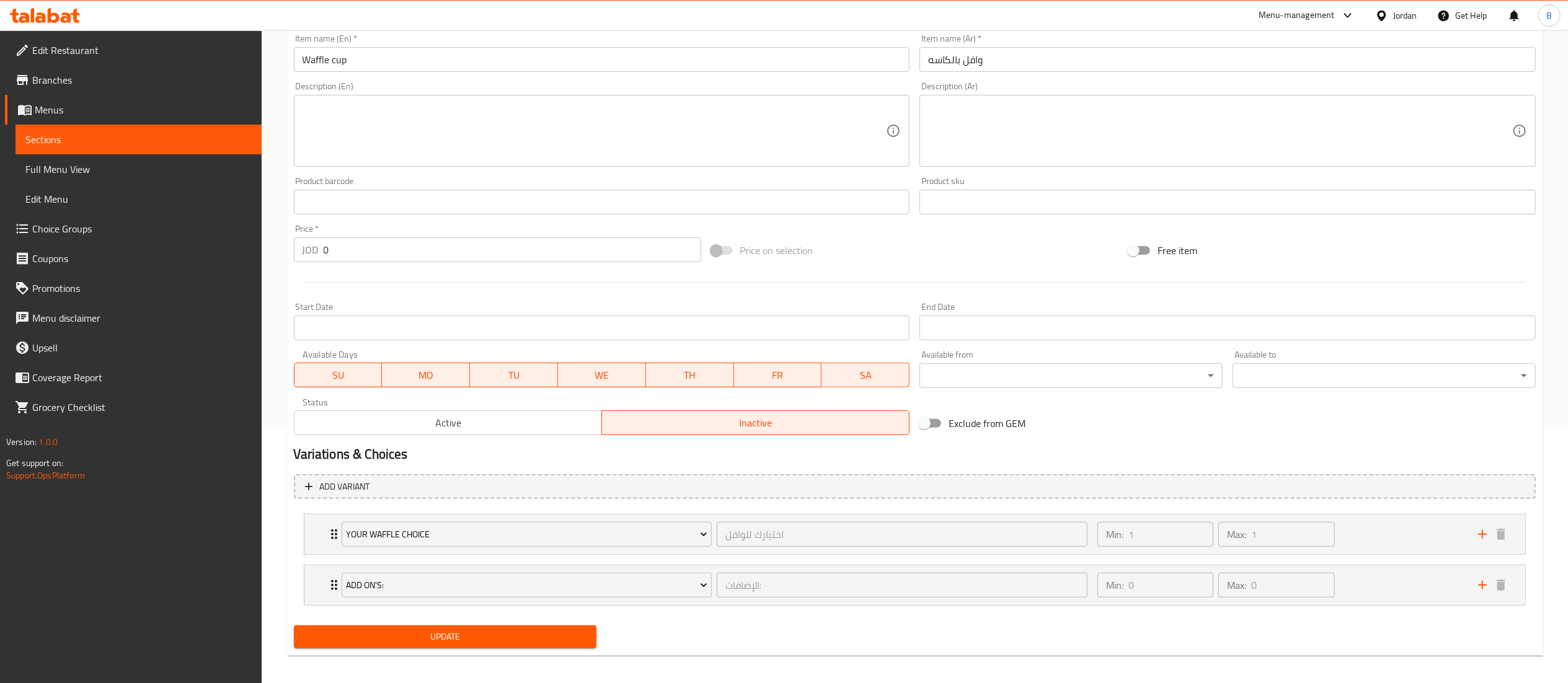
click at [511, 647] on button "Update" at bounding box center [446, 637] width 303 height 23
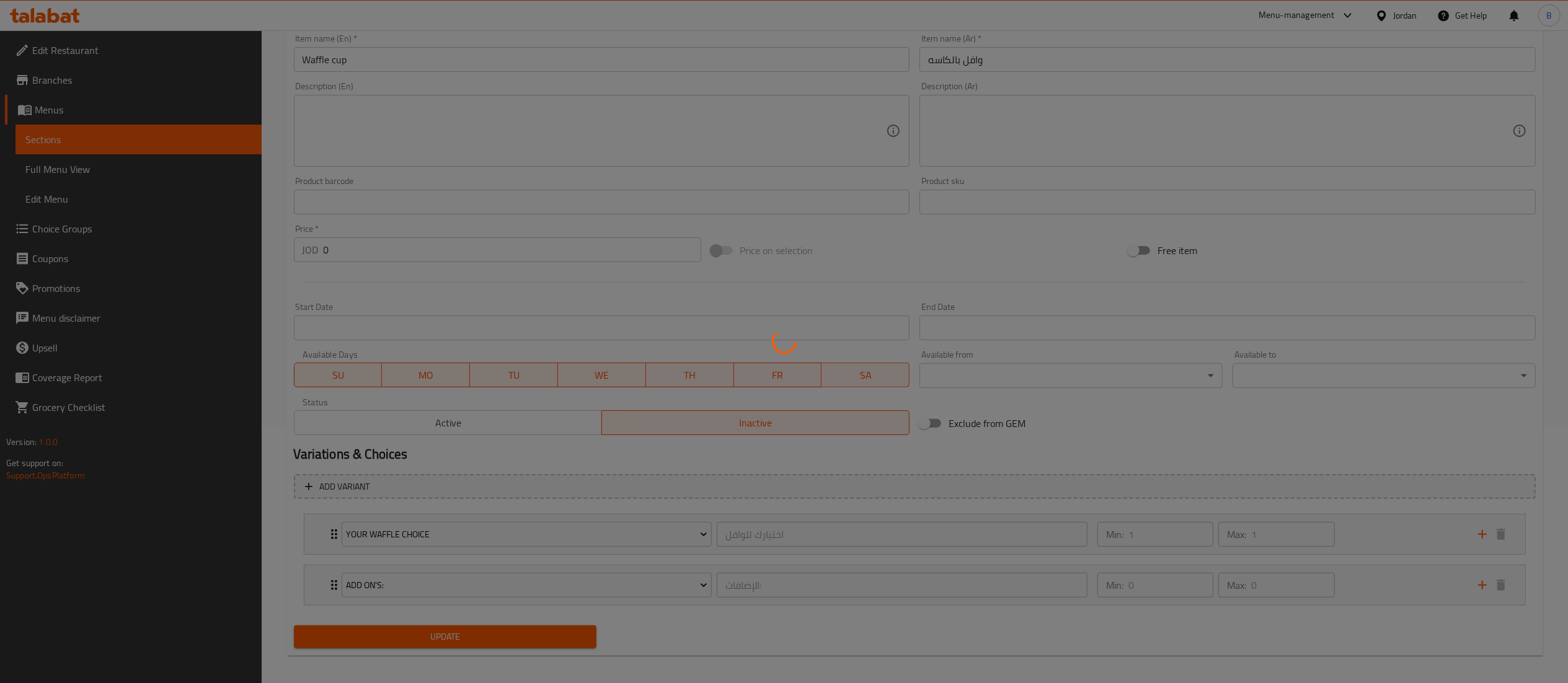
scroll to position [0, 0]
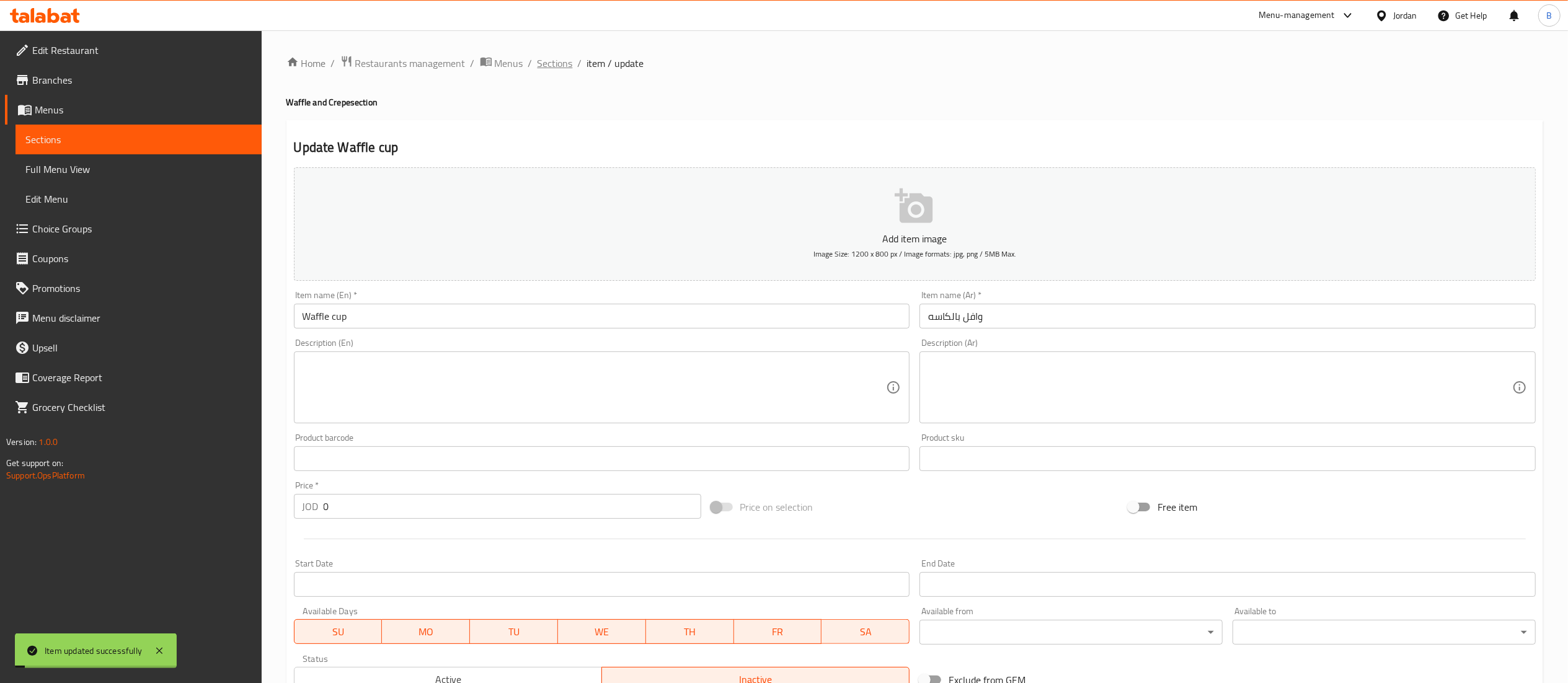
click at [559, 60] on span "Sections" at bounding box center [555, 63] width 35 height 15
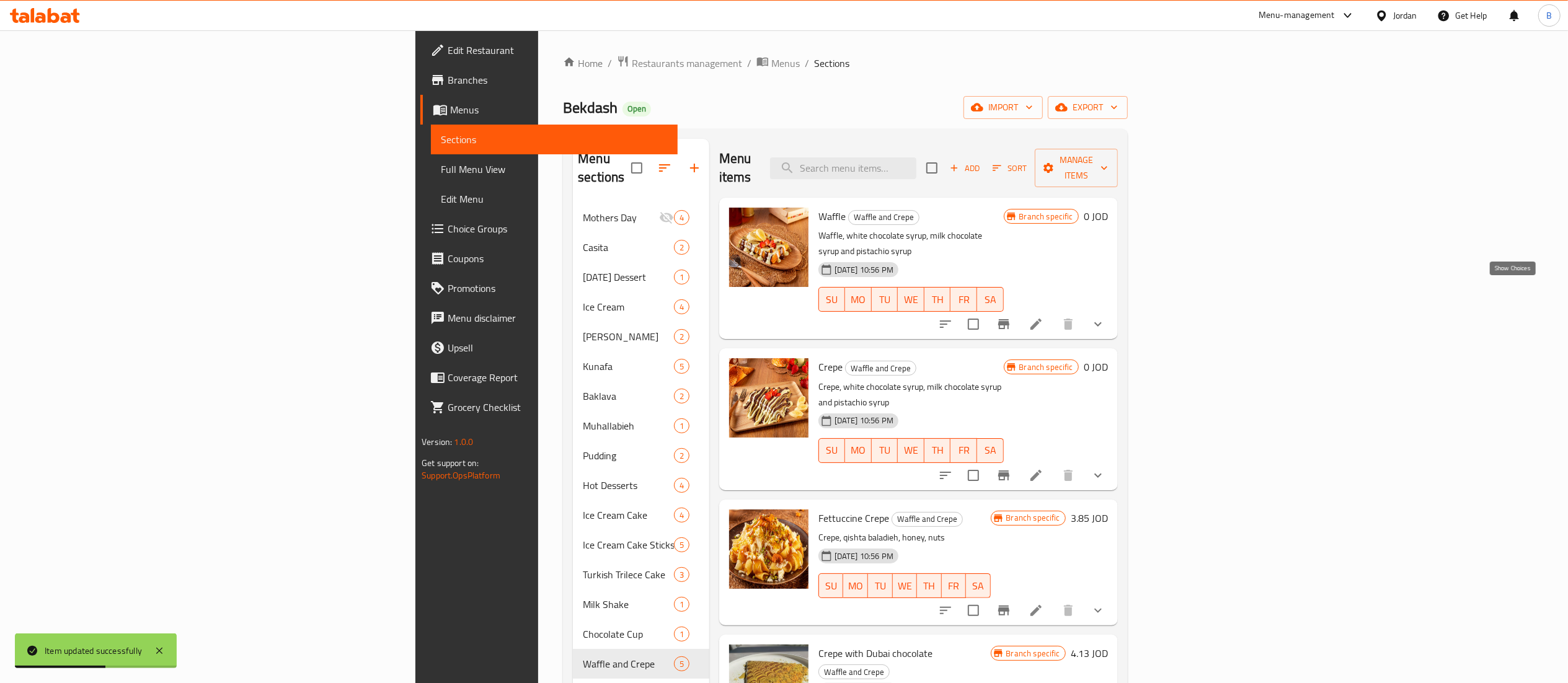
click at [1106, 317] on icon "show more" at bounding box center [1098, 324] width 15 height 15
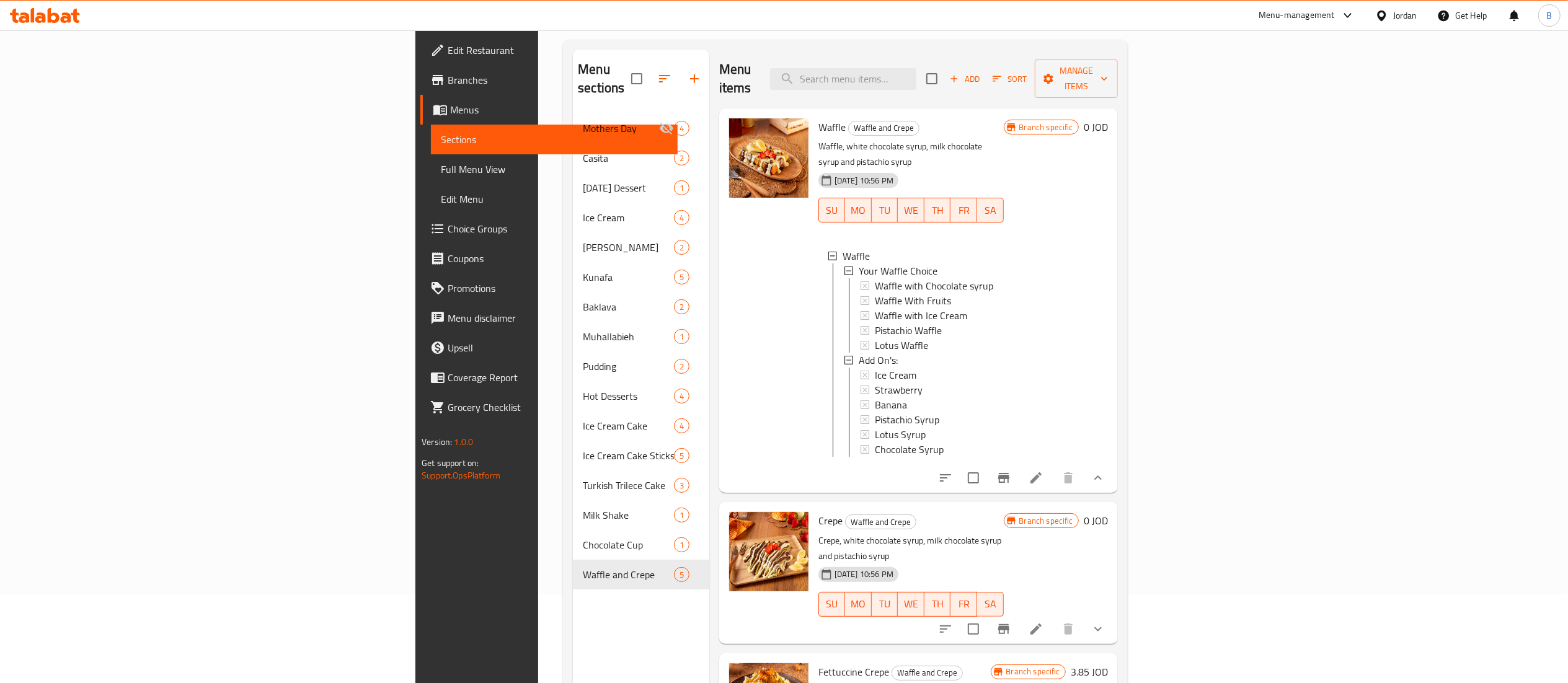
scroll to position [50, 0]
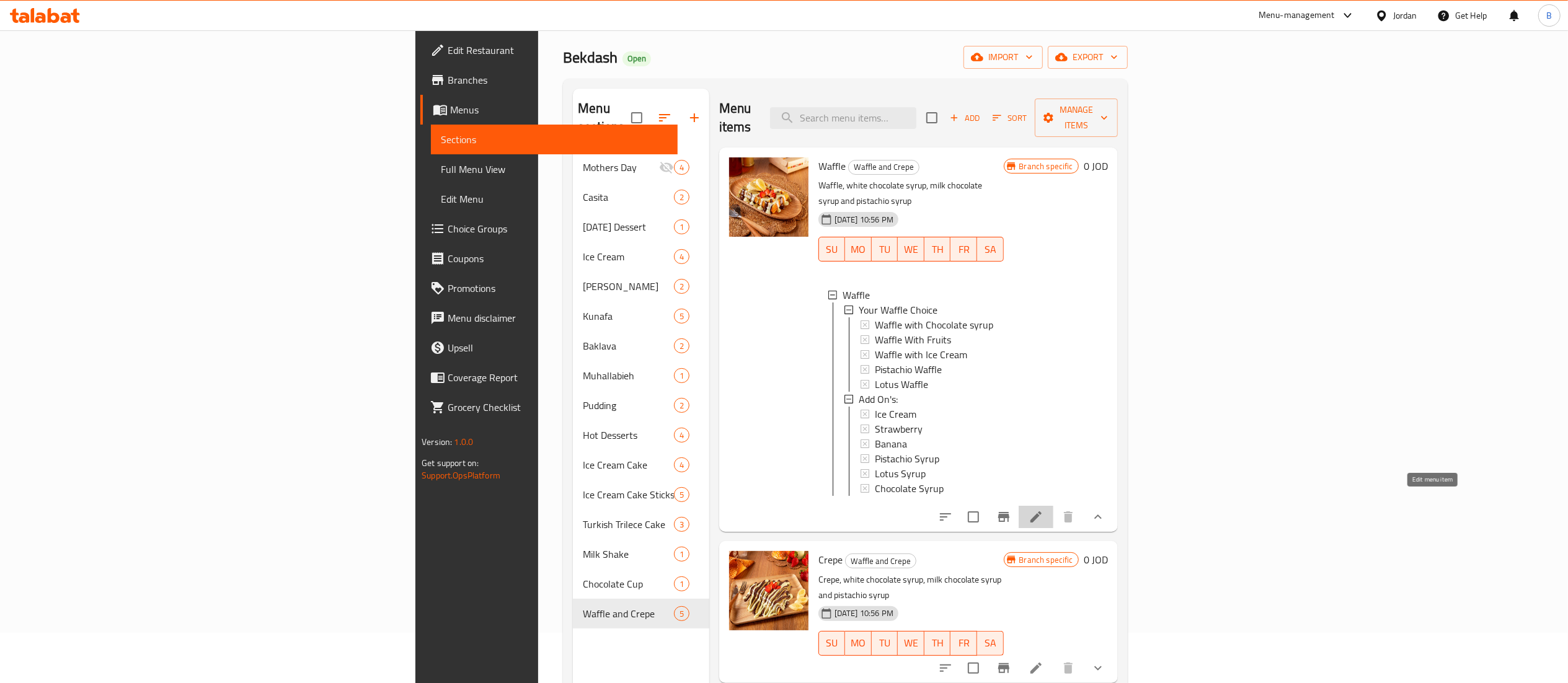
click at [1042, 511] on icon at bounding box center [1036, 517] width 11 height 11
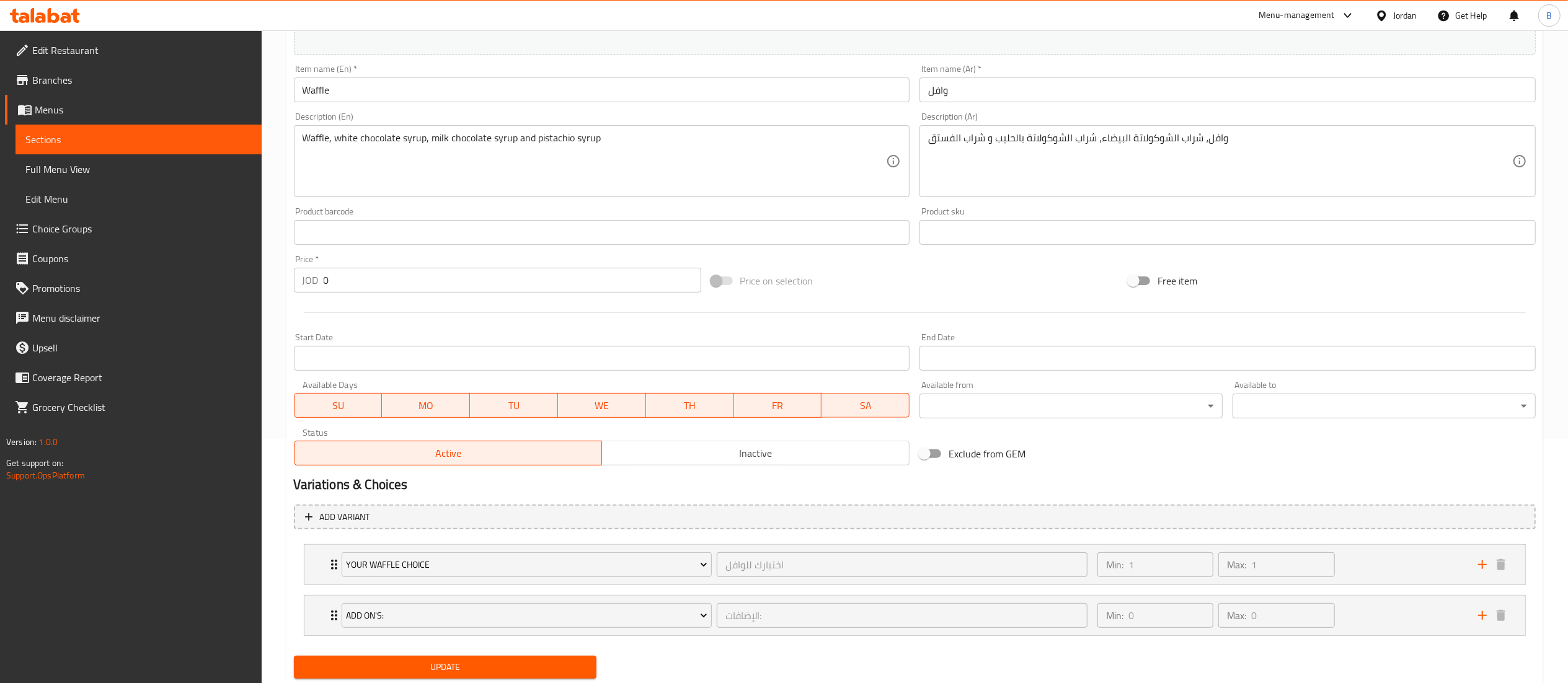
scroll to position [284, 0]
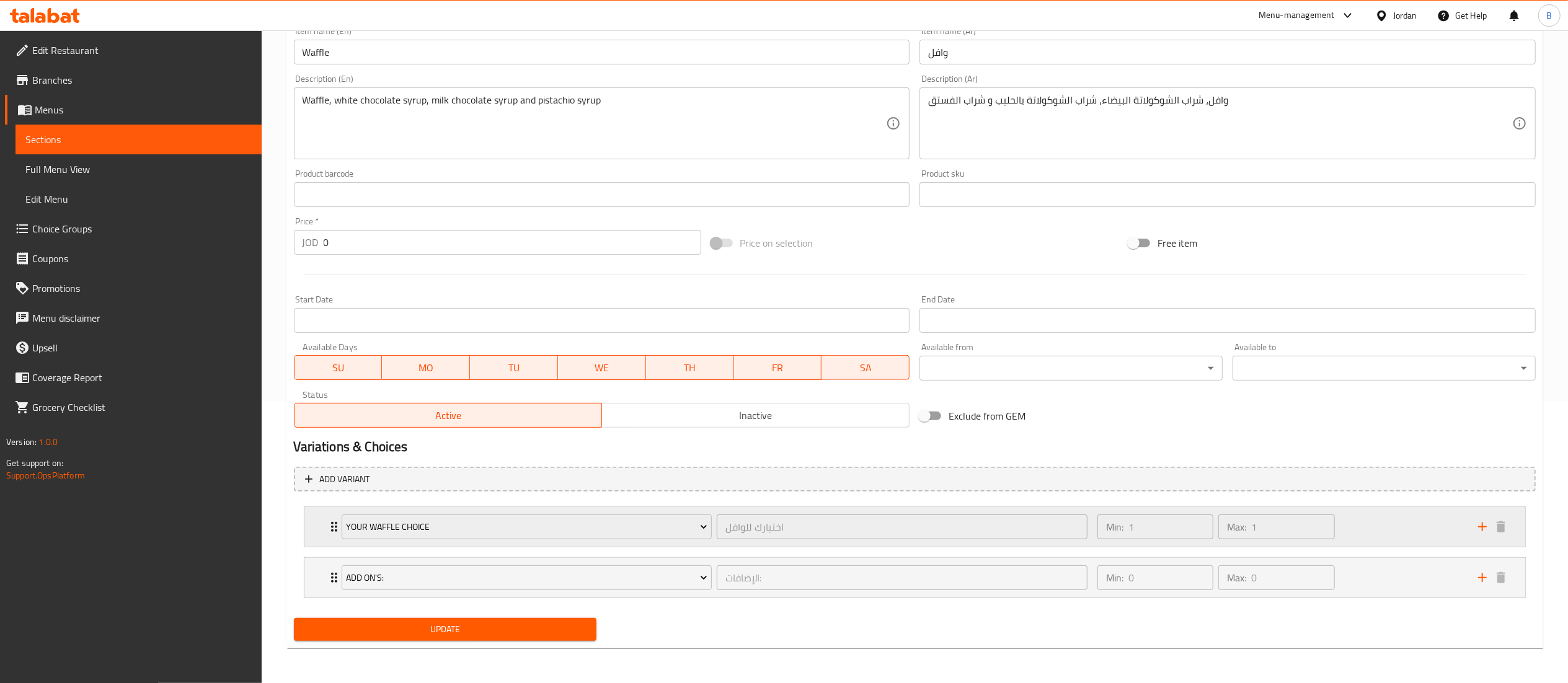
click at [1379, 519] on div "Min: 1 ​ Max: 1 ​" at bounding box center [1280, 526] width 381 height 39
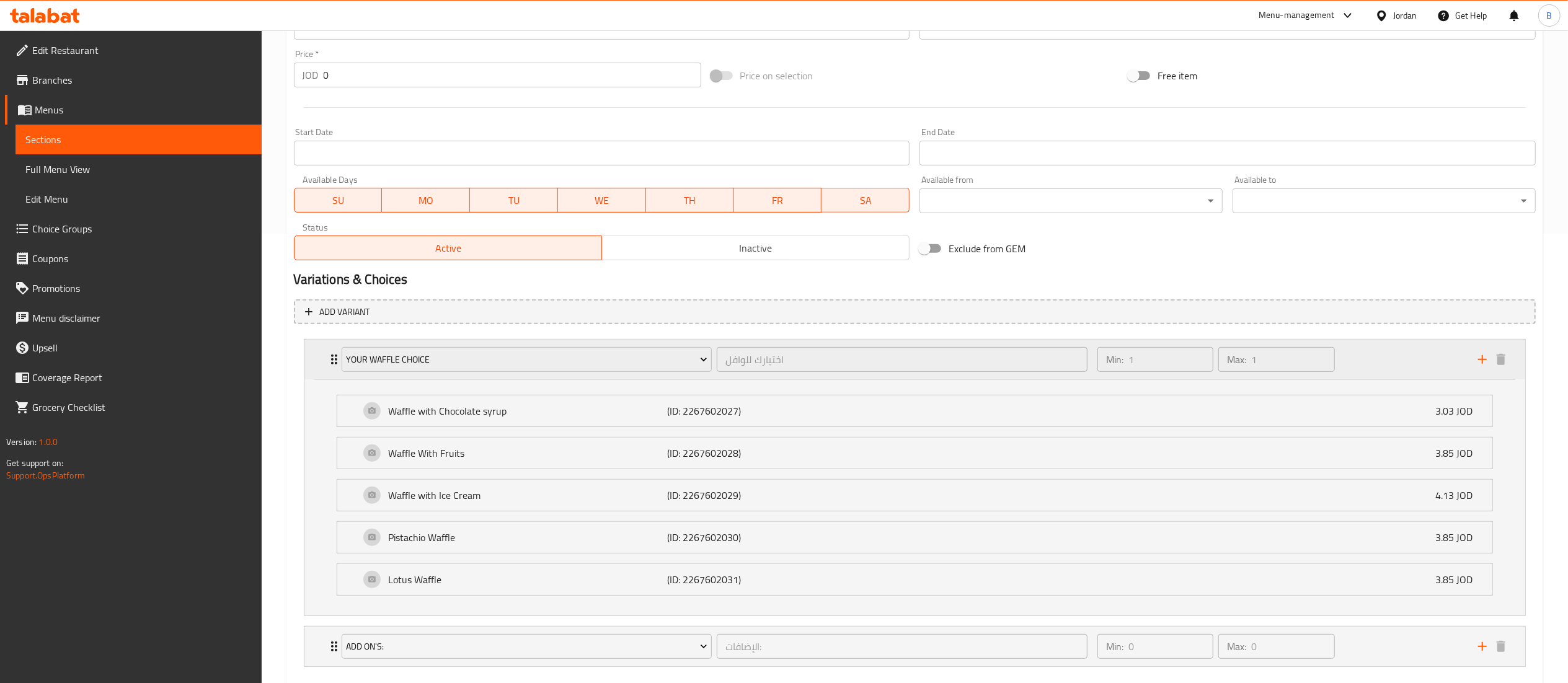
scroll to position [522, 0]
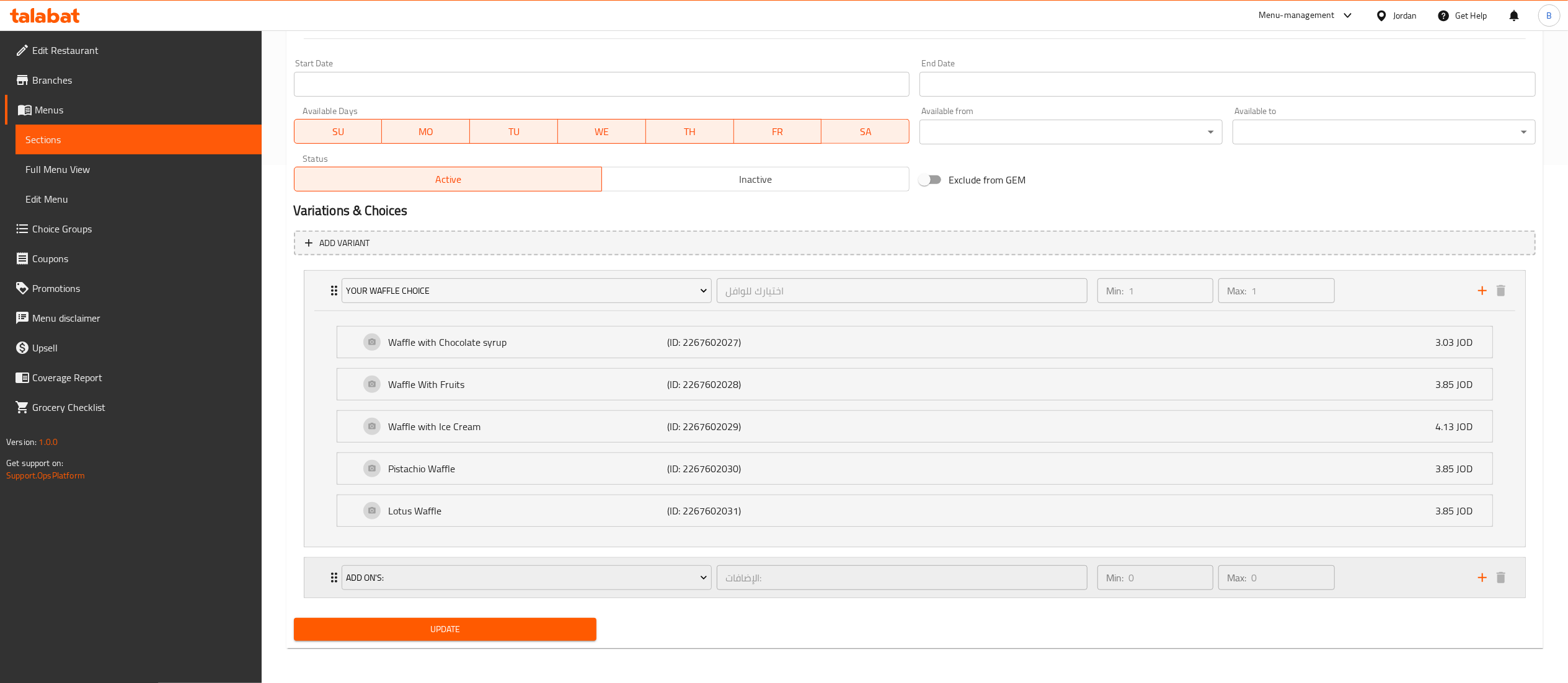
click at [1365, 573] on div "Min: 0 ​ Max: 0 ​" at bounding box center [1280, 577] width 381 height 39
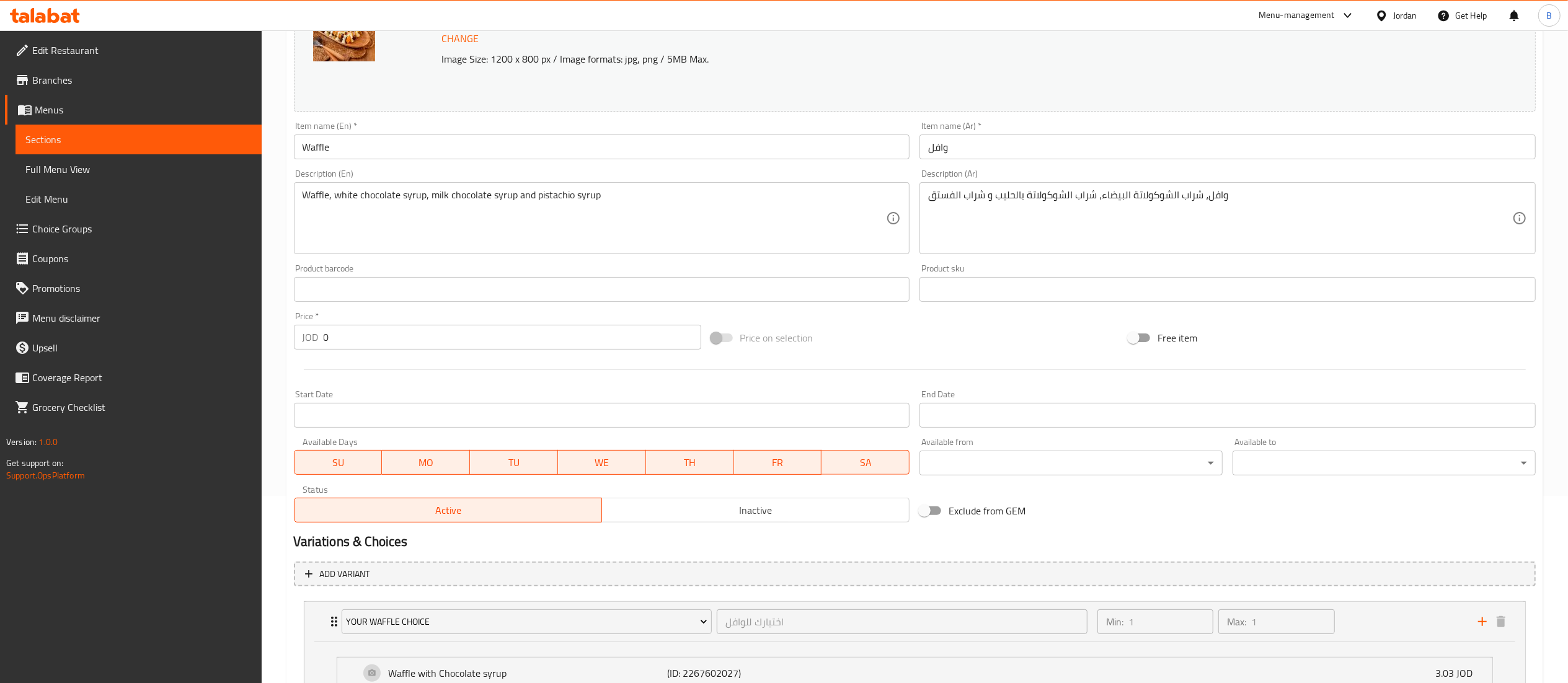
scroll to position [150, 0]
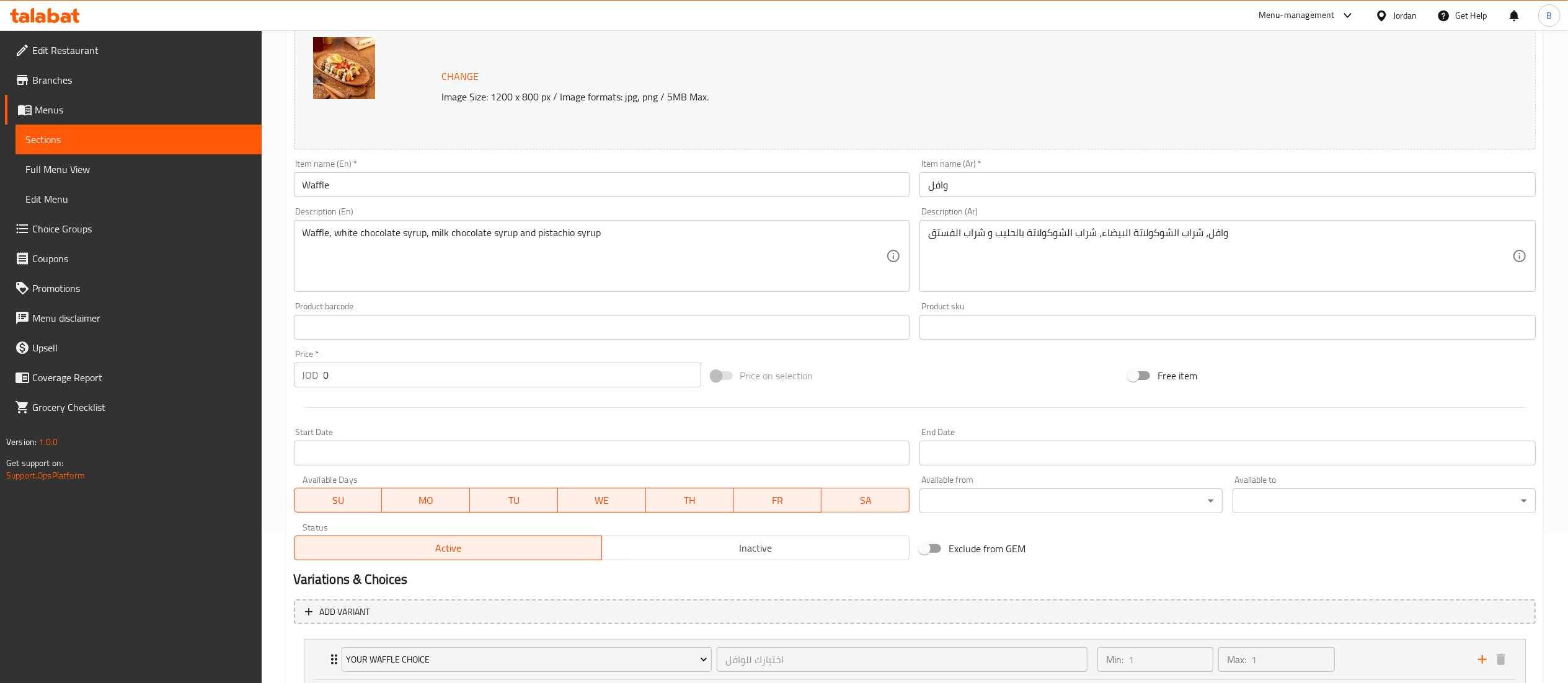
click at [63, 226] on span "Choice Groups" at bounding box center [142, 229] width 220 height 15
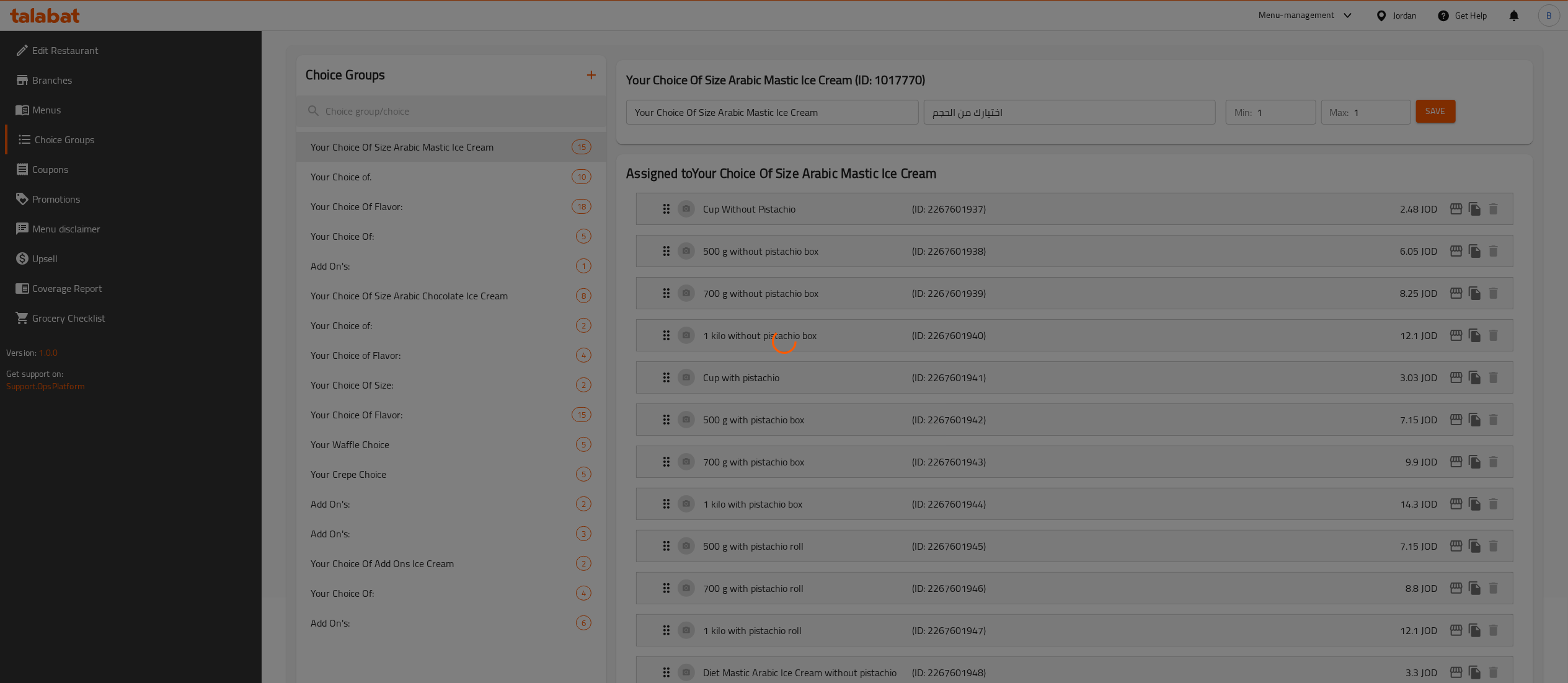
scroll to position [124, 0]
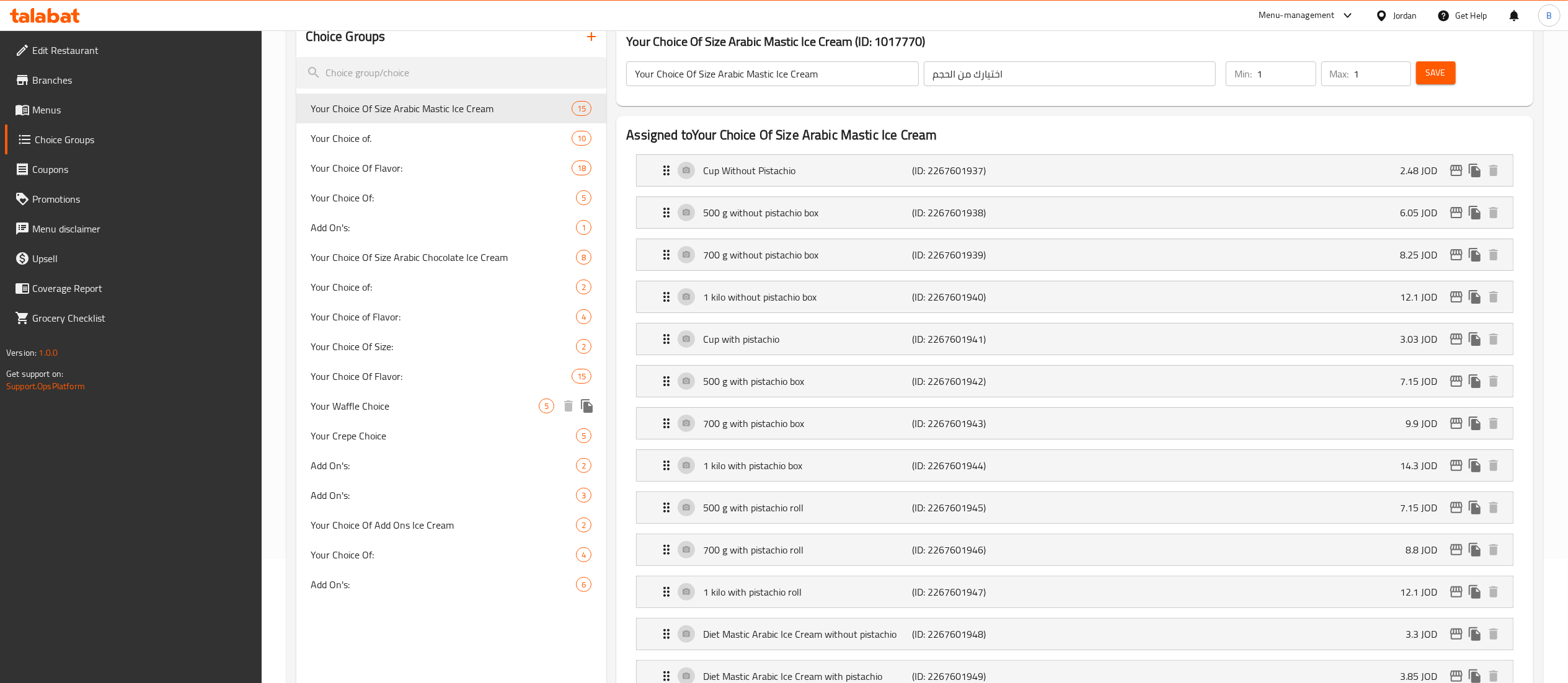
click at [416, 401] on span "Your Waffle Choice" at bounding box center [425, 405] width 229 height 15
type input "Your Waffle Choice"
type input "اختيارك للوافل"
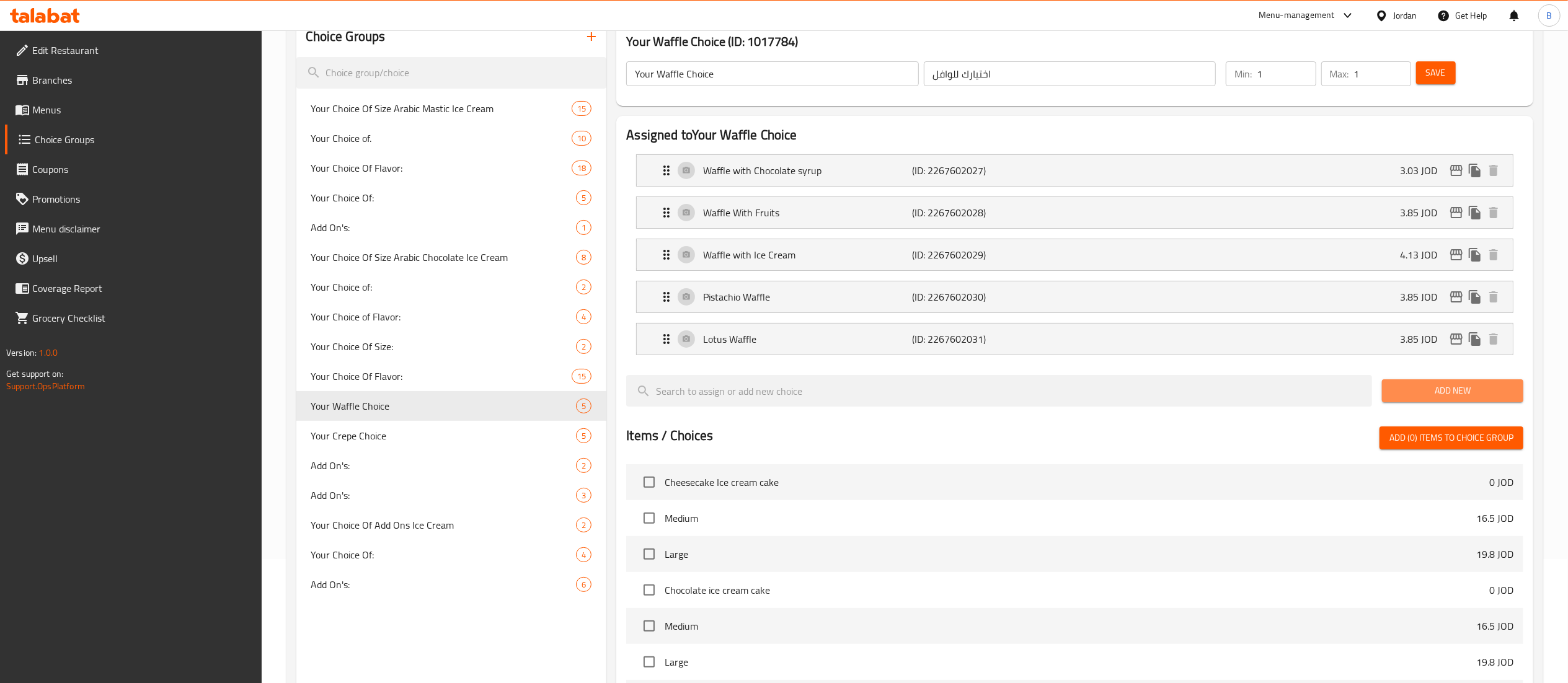
click at [1453, 394] on span "Add New" at bounding box center [1452, 391] width 122 height 16
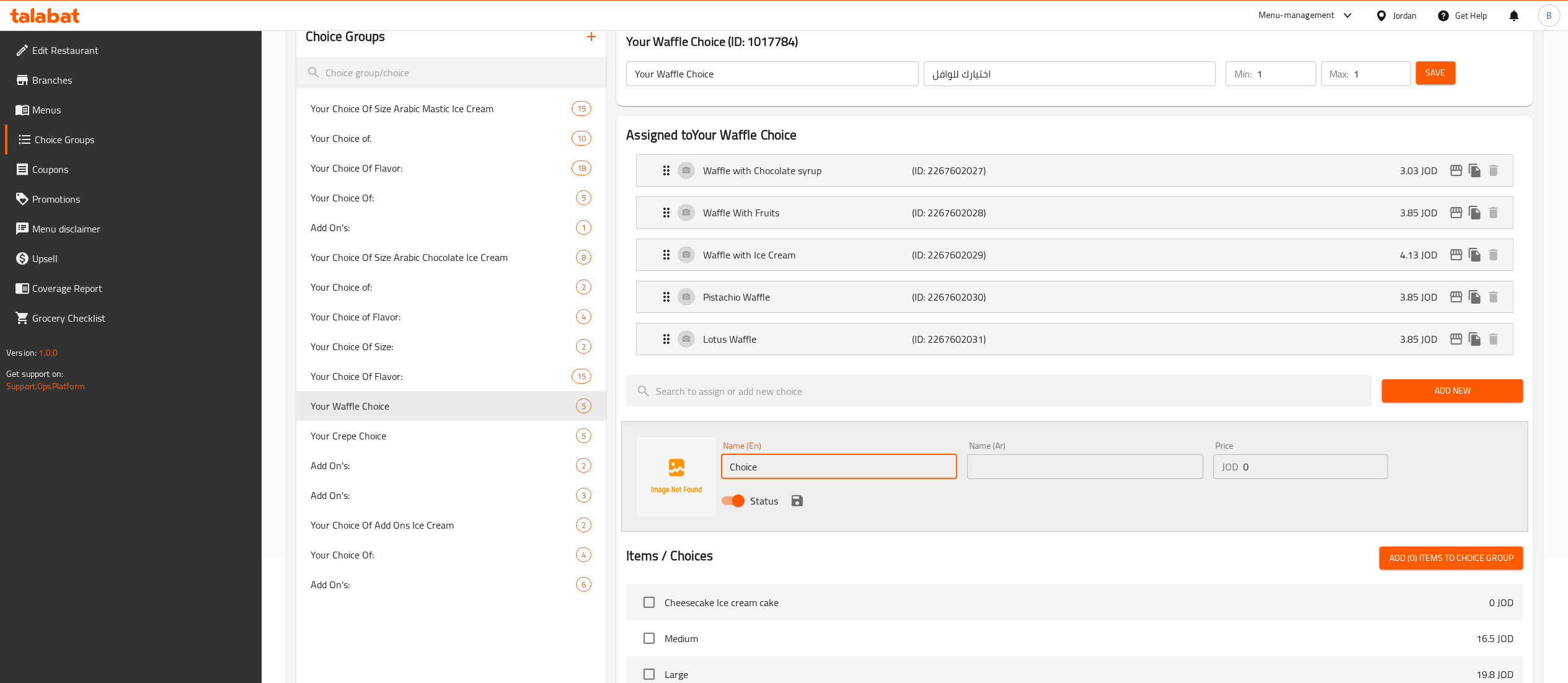
drag, startPoint x: 822, startPoint y: 468, endPoint x: 608, endPoint y: 460, distance: 214.1
click at [610, 460] on div "Your Waffle Choice (ID: 1017784) Your Waffle Choice ​ اختيارك للوافل ​ Min: 1 ​…" at bounding box center [1072, 553] width 932 height 1074
type input "Waffle cup"
click at [1023, 468] on input "text" at bounding box center [1086, 467] width 236 height 25
type input "كاسة وافل"
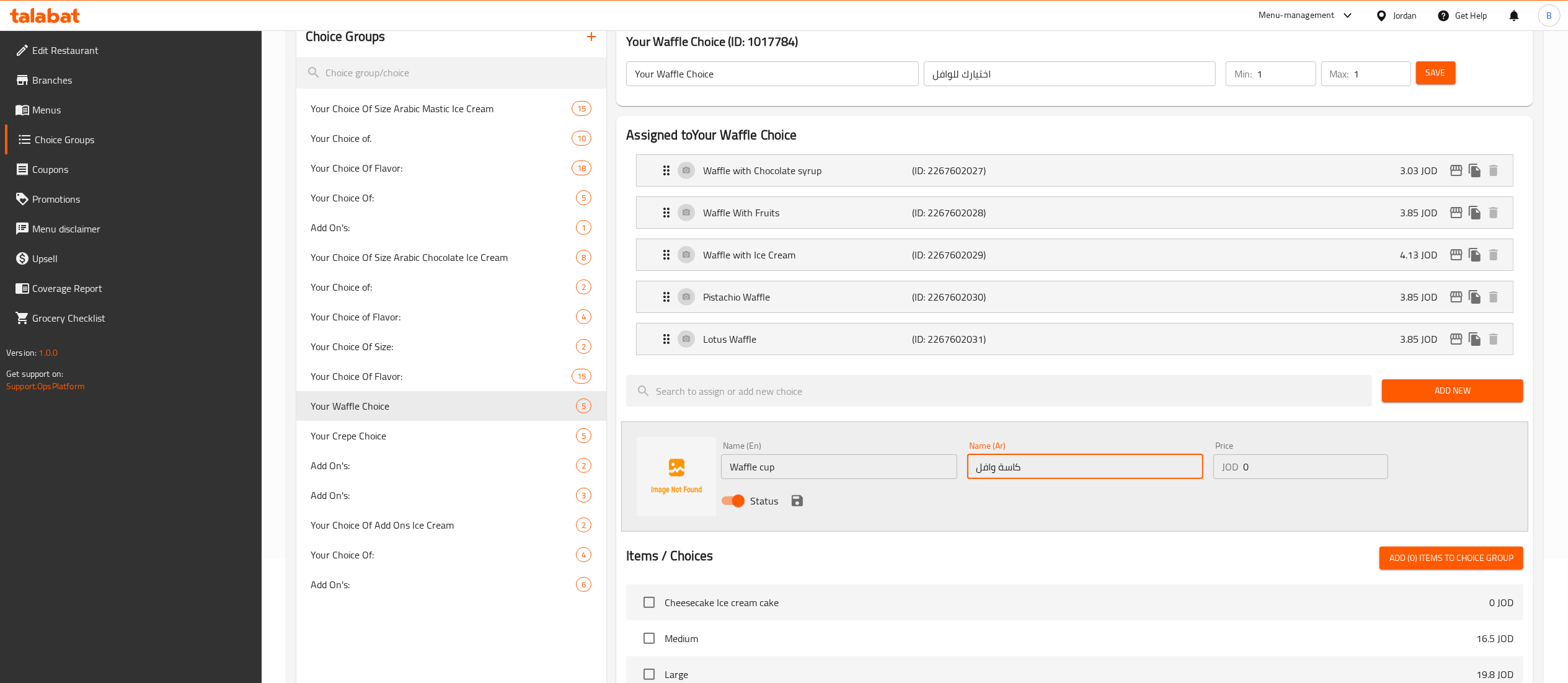
drag, startPoint x: 1269, startPoint y: 483, endPoint x: 1169, endPoint y: 486, distance: 100.0
click at [1170, 486] on div "Name (En) Waffle cup Name (En) Name (Ar) كاسة وافل Name (Ar) Price JOD 0 Price …" at bounding box center [1085, 477] width 738 height 81
click at [1295, 475] on input "0" at bounding box center [1316, 467] width 145 height 25
drag, startPoint x: 1295, startPoint y: 475, endPoint x: 1155, endPoint y: 452, distance: 141.9
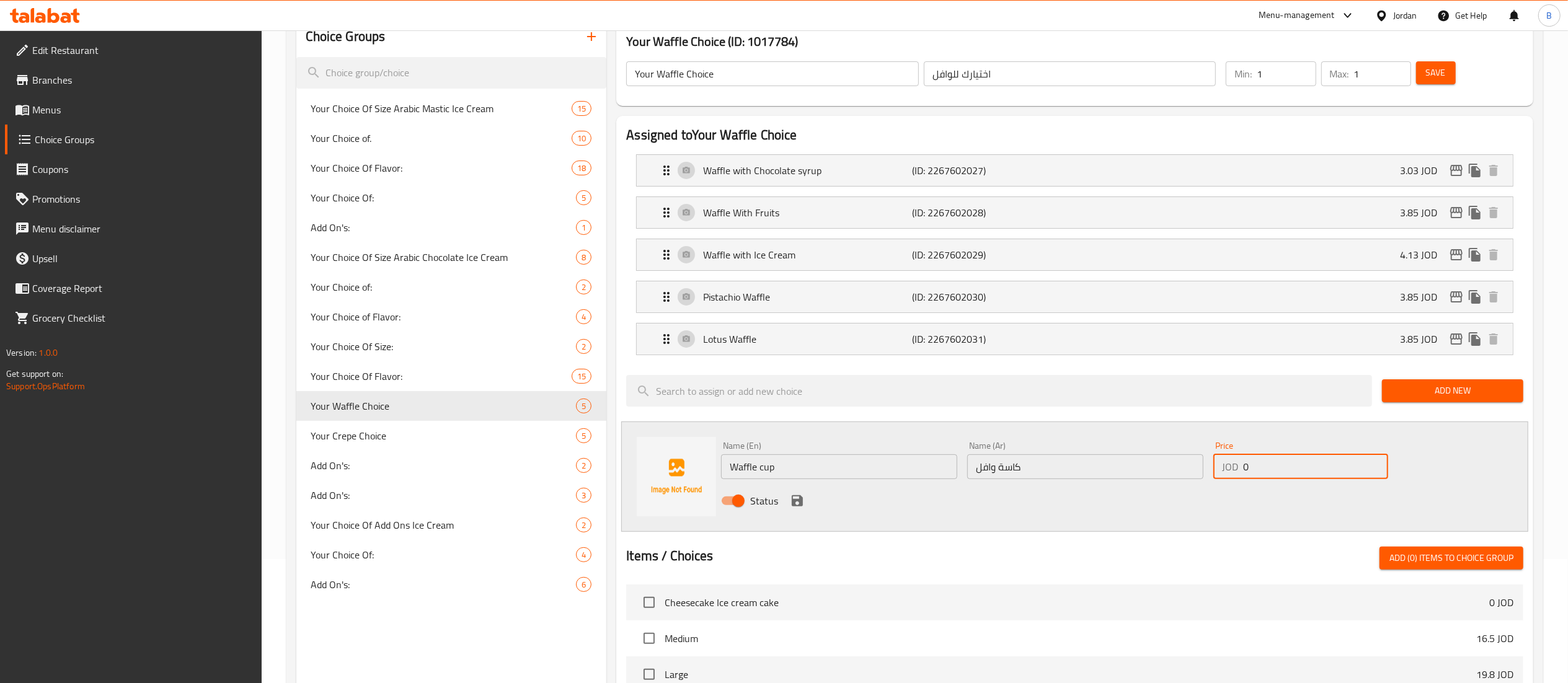
click at [1155, 452] on div "Name (En) Waffle cup Name (En) Name (Ar) كاسة وافل Name (Ar) Price JOD 0 Price …" at bounding box center [1085, 477] width 738 height 81
type input "2.2"
click at [802, 501] on icon "save" at bounding box center [797, 501] width 15 height 15
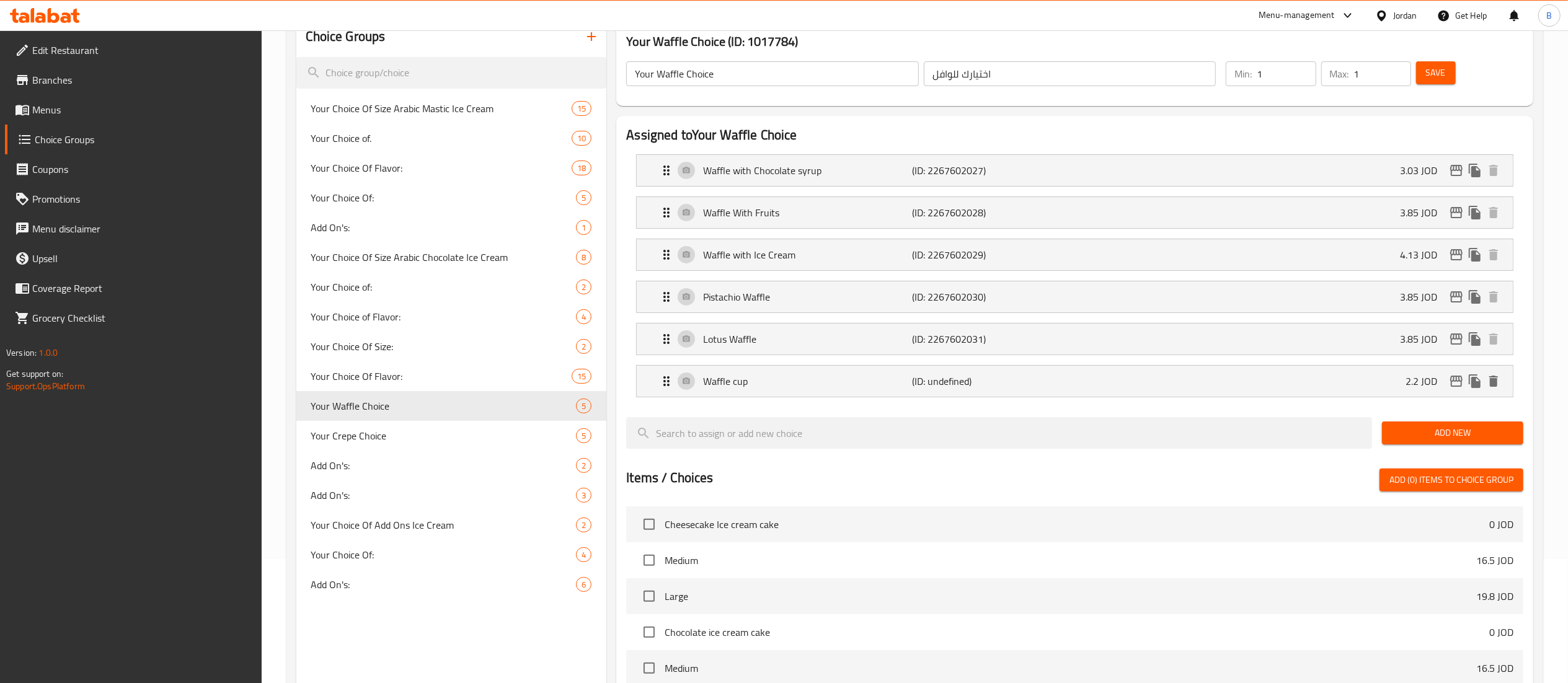
click at [1439, 75] on span "Save" at bounding box center [1436, 73] width 20 height 16
click at [1454, 386] on icon "edit" at bounding box center [1456, 381] width 15 height 15
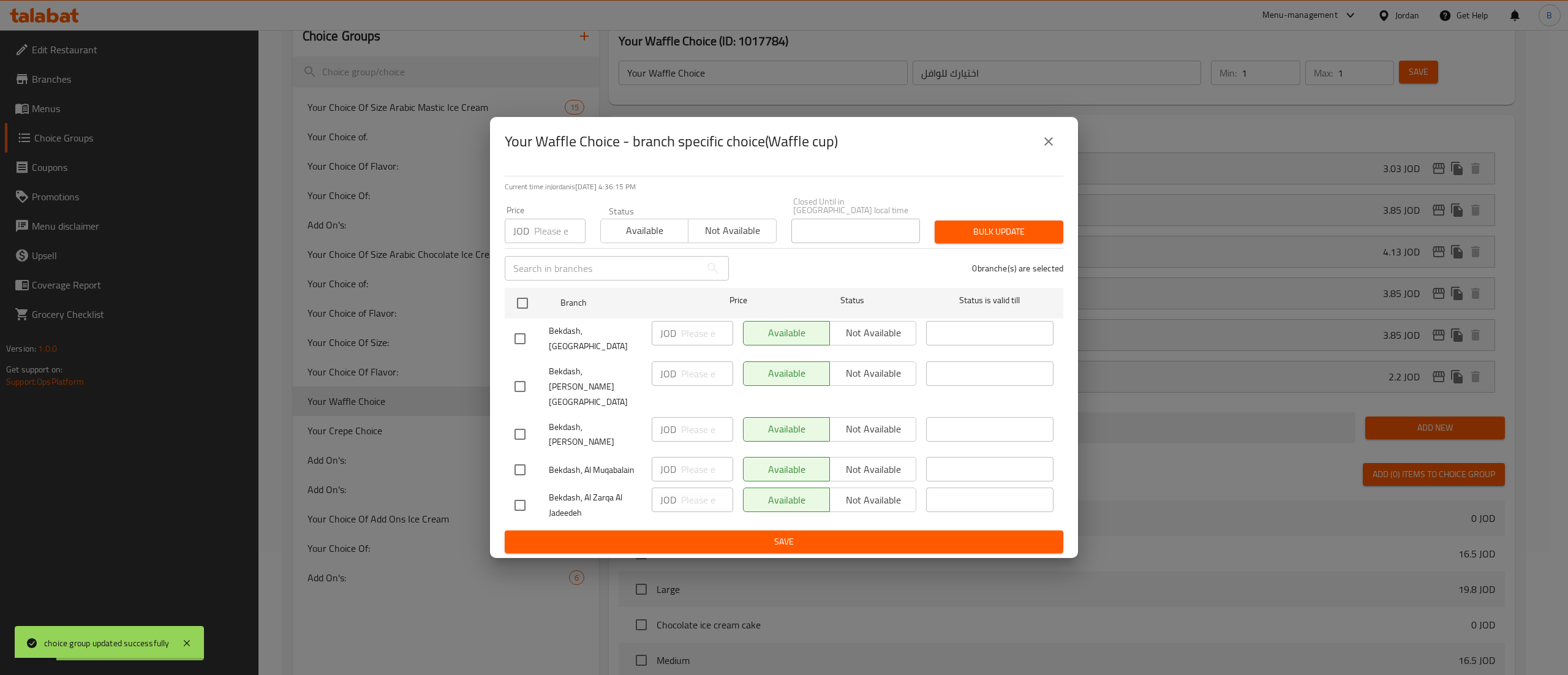
click at [1053, 149] on icon "close" at bounding box center [1048, 141] width 15 height 15
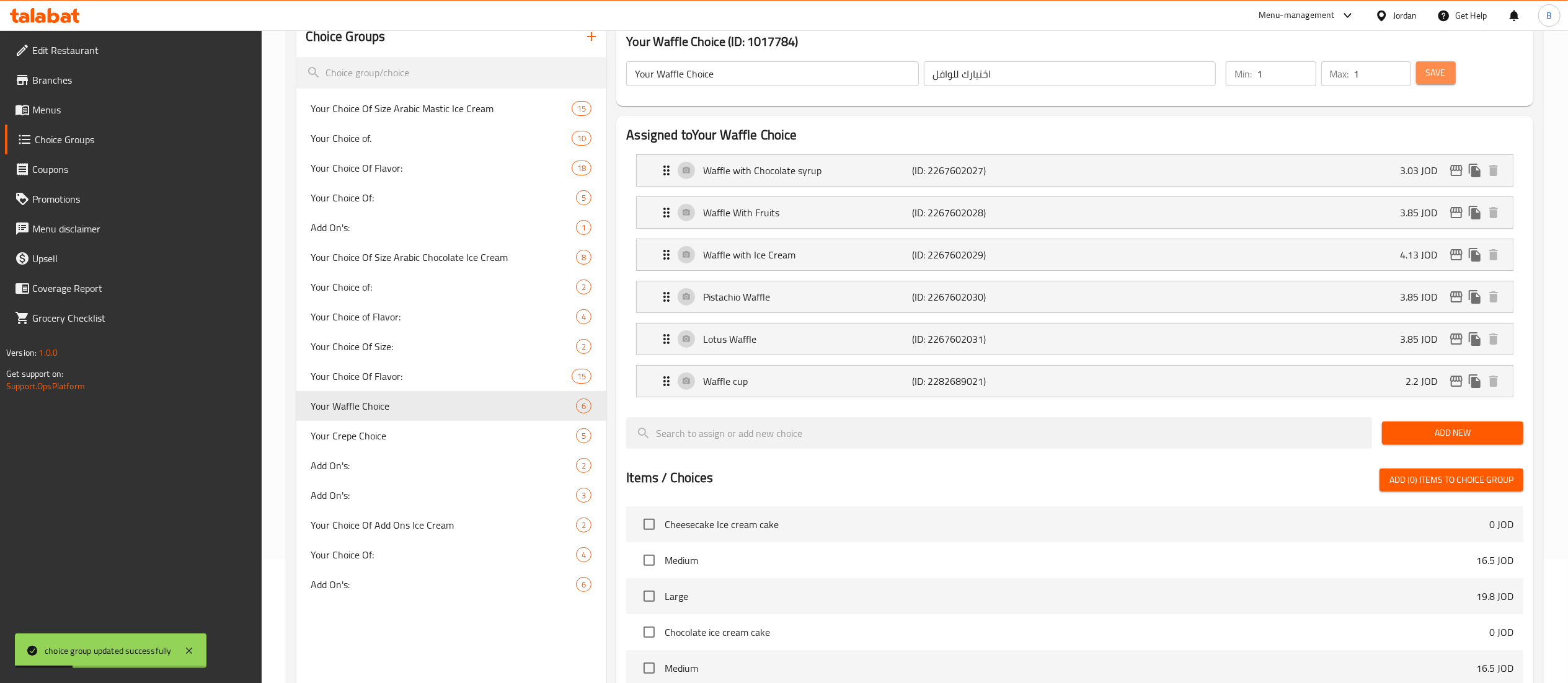
click at [1445, 77] on span "Save" at bounding box center [1436, 73] width 20 height 16
click at [53, 22] on icon at bounding box center [53, 15] width 11 height 15
